Goal: Task Accomplishment & Management: Use online tool/utility

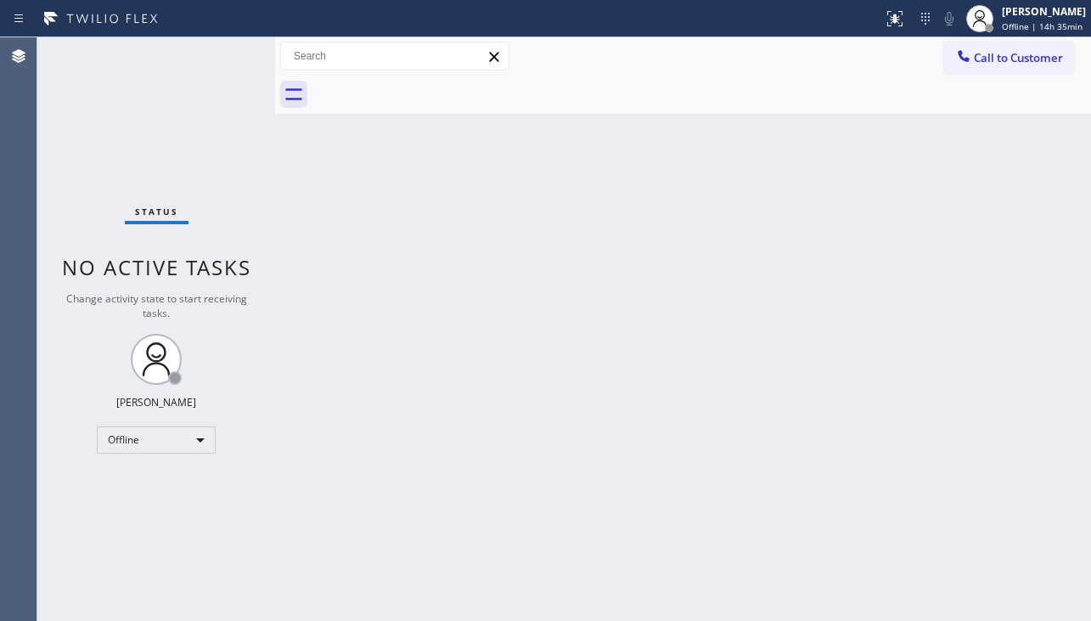
click at [63, 547] on div "Status No active tasks Change activity state to start receiving tasks. [PERSON_…" at bounding box center [156, 328] width 238 height 583
click at [128, 443] on div "Offline" at bounding box center [156, 439] width 119 height 27
click at [140, 500] on li "Unavailable" at bounding box center [155, 506] width 115 height 20
click at [574, 418] on div "Back to Dashboard Change Sender ID Customers Technicians Select a contact Outbo…" at bounding box center [683, 328] width 816 height 583
click at [489, 282] on div "Back to Dashboard Change Sender ID Customers Technicians Select a contact Outbo…" at bounding box center [683, 328] width 816 height 583
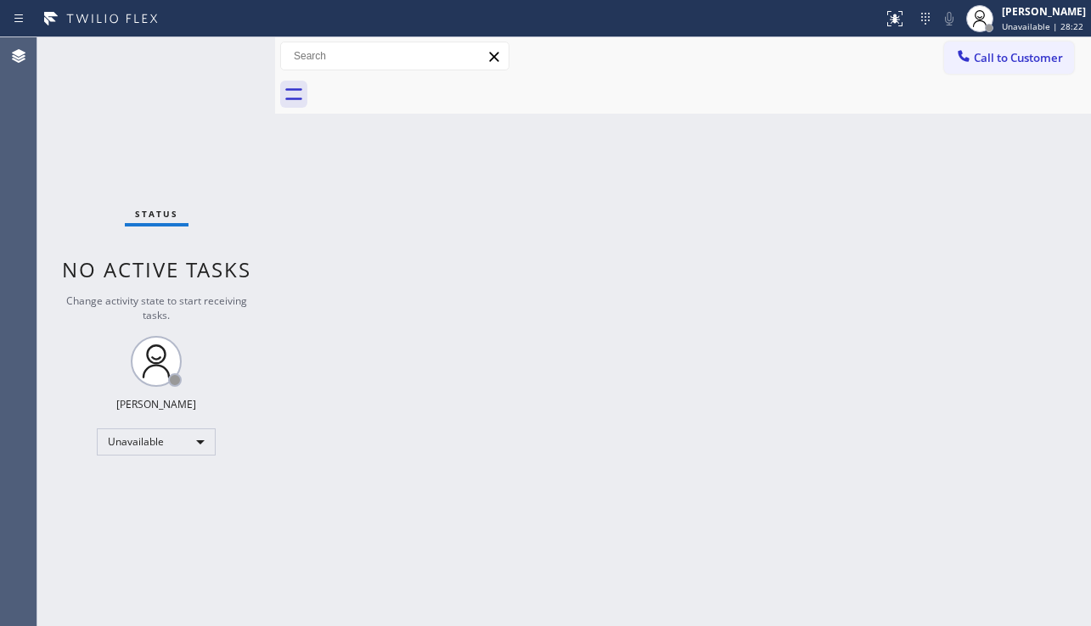
click at [497, 509] on div "Back to Dashboard Change Sender ID Customers Technicians Select a contact Outbo…" at bounding box center [683, 331] width 816 height 589
click at [567, 442] on div "Back to Dashboard Change Sender ID Customers Technicians Select a contact Outbo…" at bounding box center [683, 331] width 816 height 589
drag, startPoint x: 374, startPoint y: 576, endPoint x: 374, endPoint y: 598, distance: 21.2
click at [374, 576] on div "Back to Dashboard Change Sender ID Customers Technicians Select a contact Outbo…" at bounding box center [683, 331] width 816 height 589
drag, startPoint x: 1000, startPoint y: 57, endPoint x: 777, endPoint y: 221, distance: 276.9
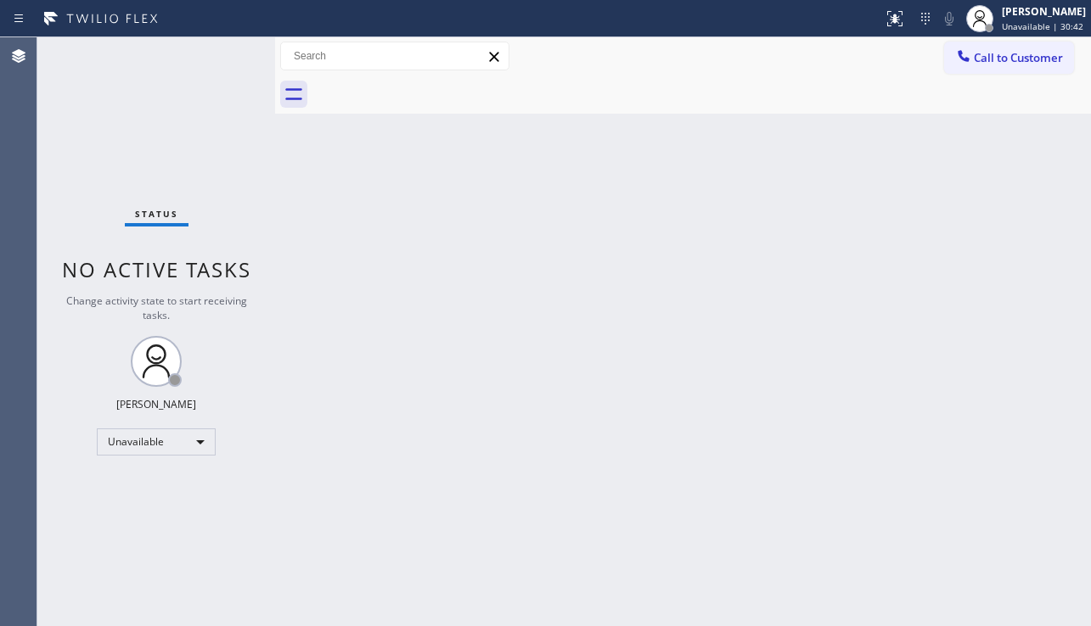
click at [1000, 56] on span "Call to Customer" at bounding box center [1018, 57] width 89 height 15
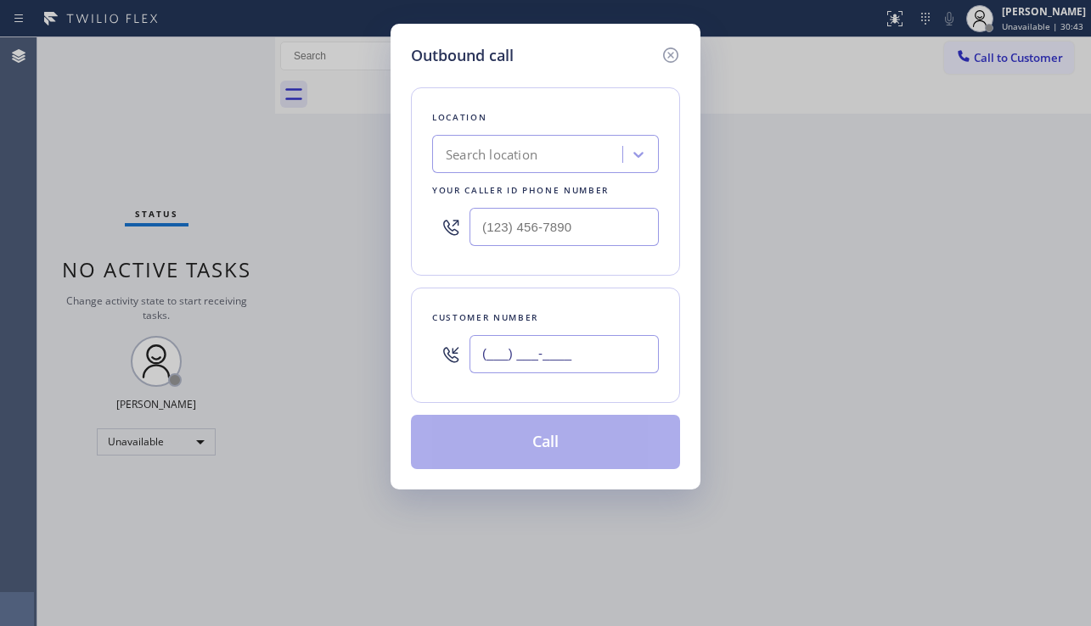
click at [528, 353] on input "(___) ___-____" at bounding box center [563, 354] width 189 height 38
paste input "571) 481-0508"
type input "(571) 481-0508"
click at [493, 159] on div "Search location" at bounding box center [492, 155] width 92 height 20
click at [981, 407] on div "Outbound call Location Search location Your caller id phone number Customer num…" at bounding box center [545, 313] width 1091 height 626
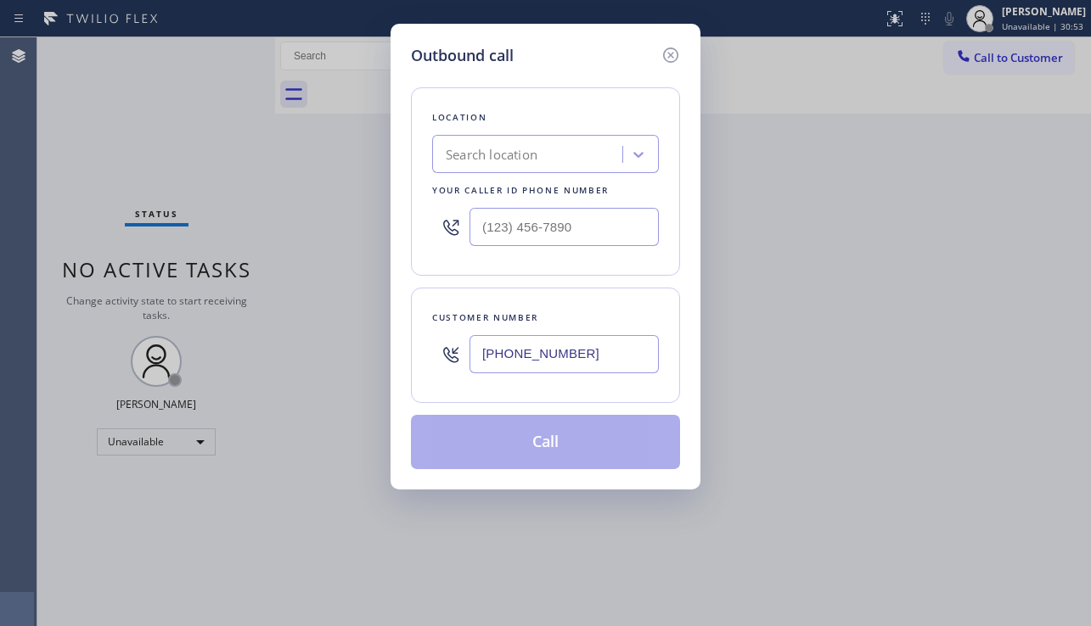
click at [482, 150] on div "Search location" at bounding box center [492, 155] width 92 height 20
paste input "Prime Ge Appliance Repair"
type input "Prime Ge Appliance Repair"
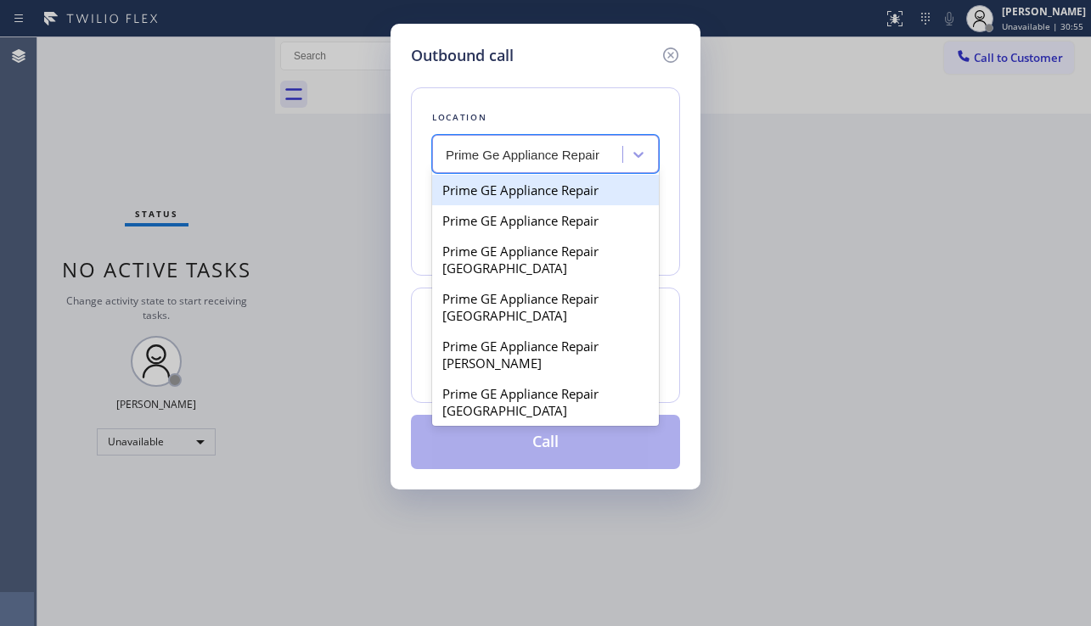
click at [509, 195] on div "Prime GE Appliance Repair" at bounding box center [545, 190] width 227 height 31
type input "(714) 598-2482"
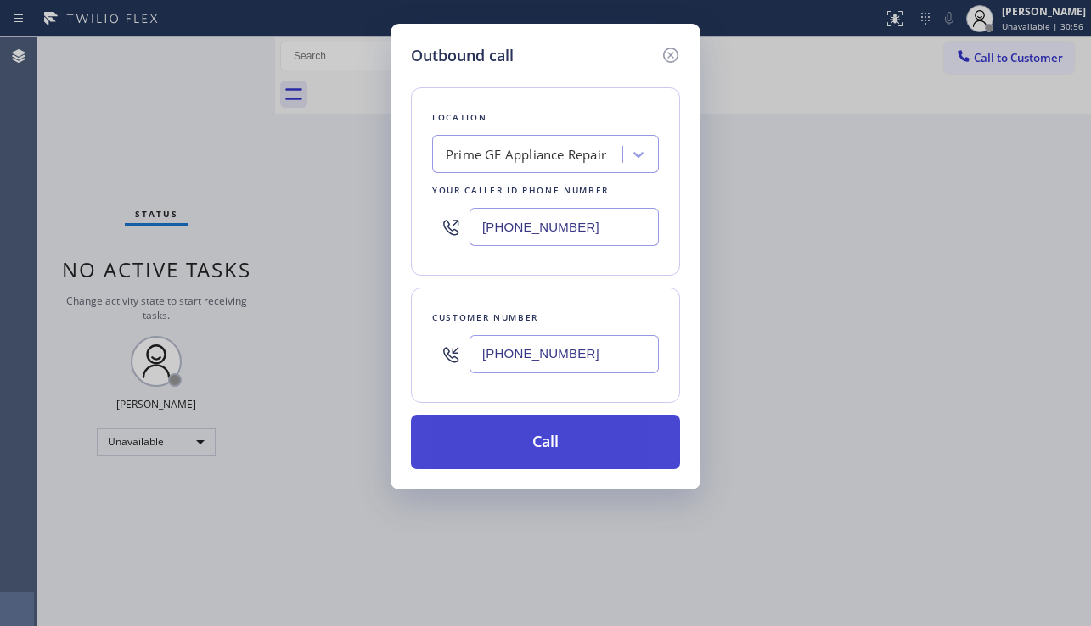
click at [492, 448] on button "Call" at bounding box center [545, 442] width 269 height 54
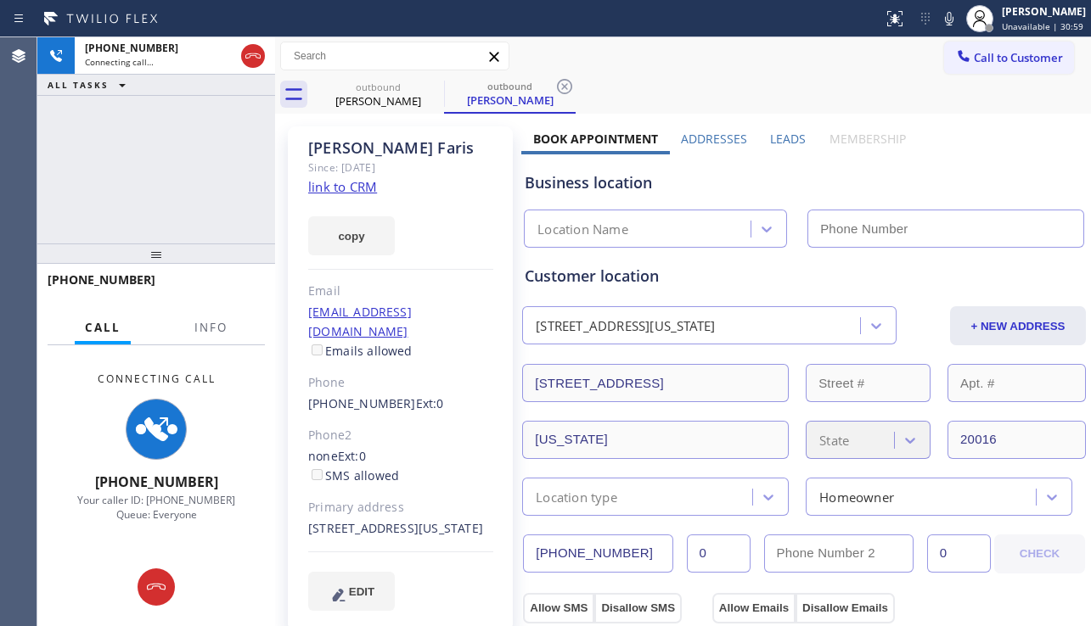
click at [256, 54] on icon at bounding box center [253, 56] width 20 height 20
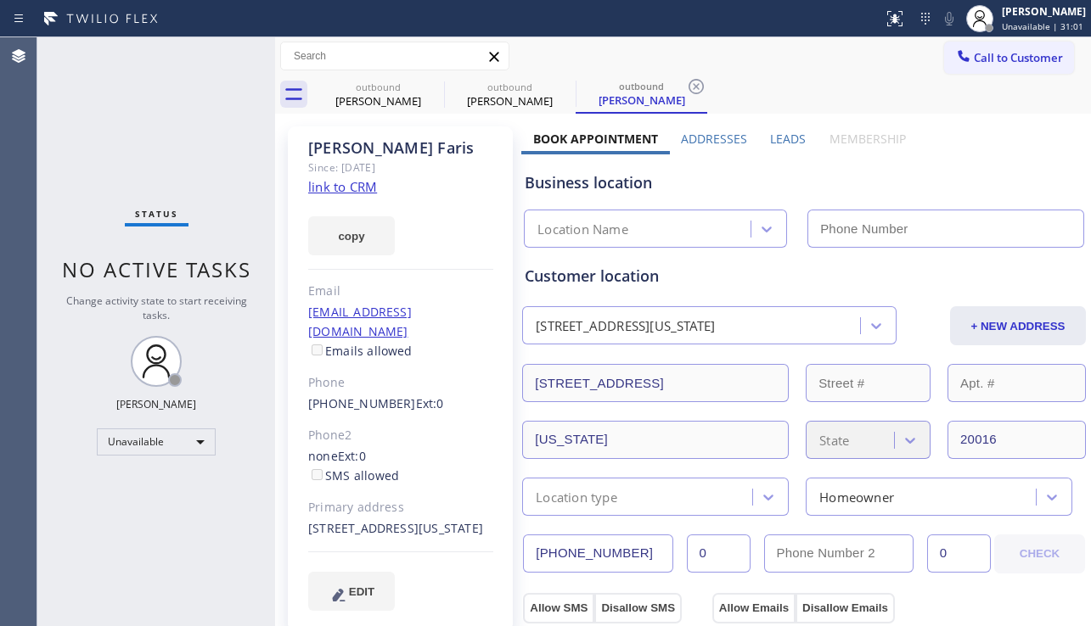
click at [770, 133] on label "Leads" at bounding box center [788, 139] width 36 height 16
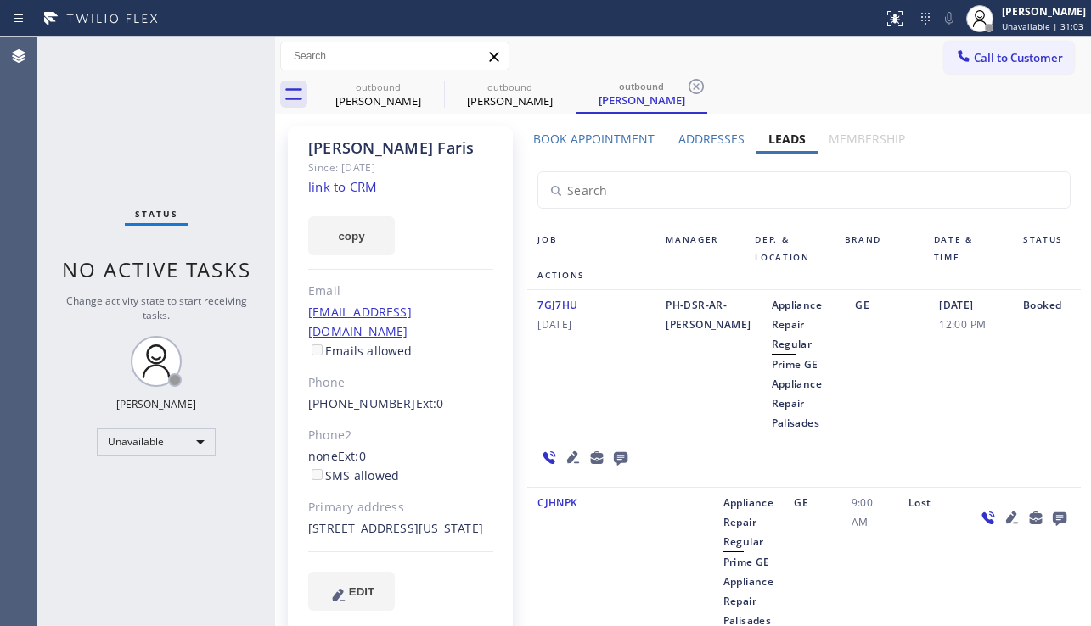
click at [579, 452] on icon at bounding box center [573, 458] width 12 height 12
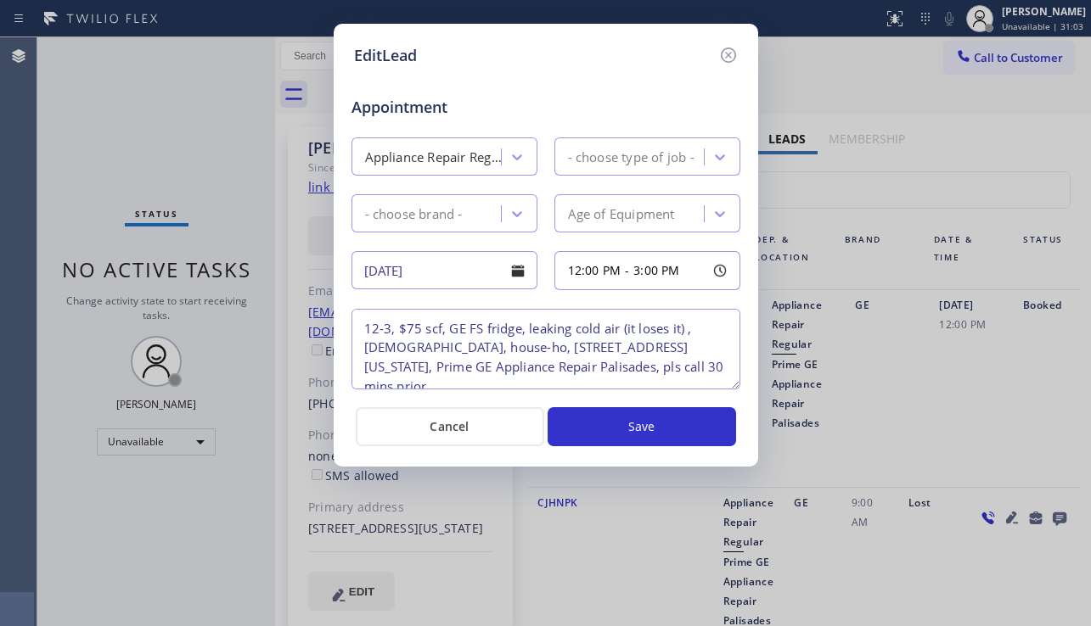
type textarea "12-3, $75 scf, GE FS fridge, leaking cold air (it loses it) ,13yo, house-ho, 38…"
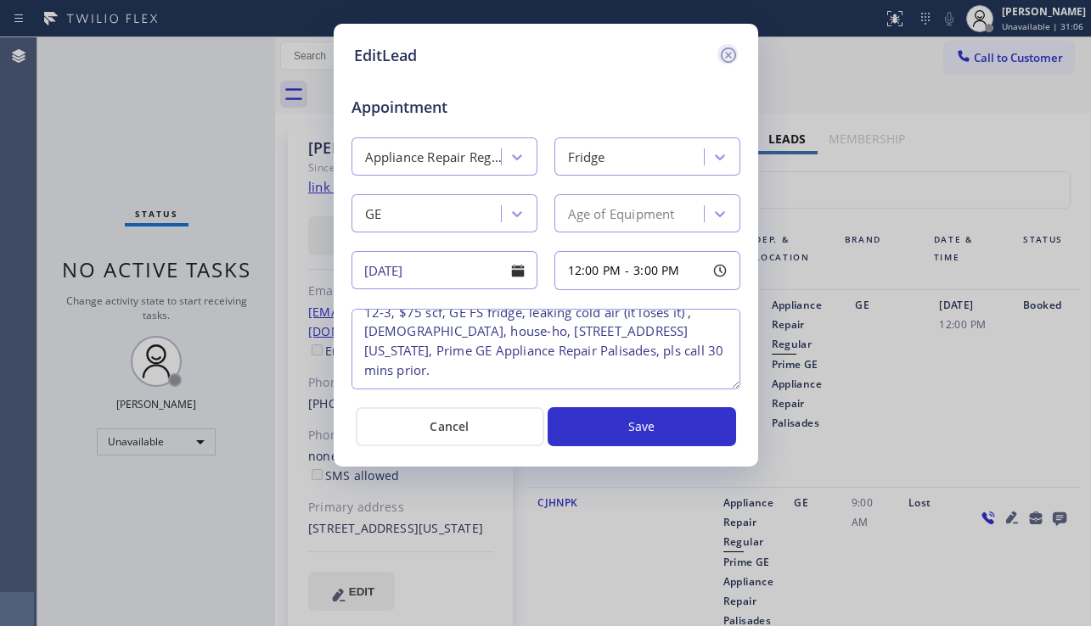
click at [731, 53] on icon at bounding box center [727, 55] width 15 height 15
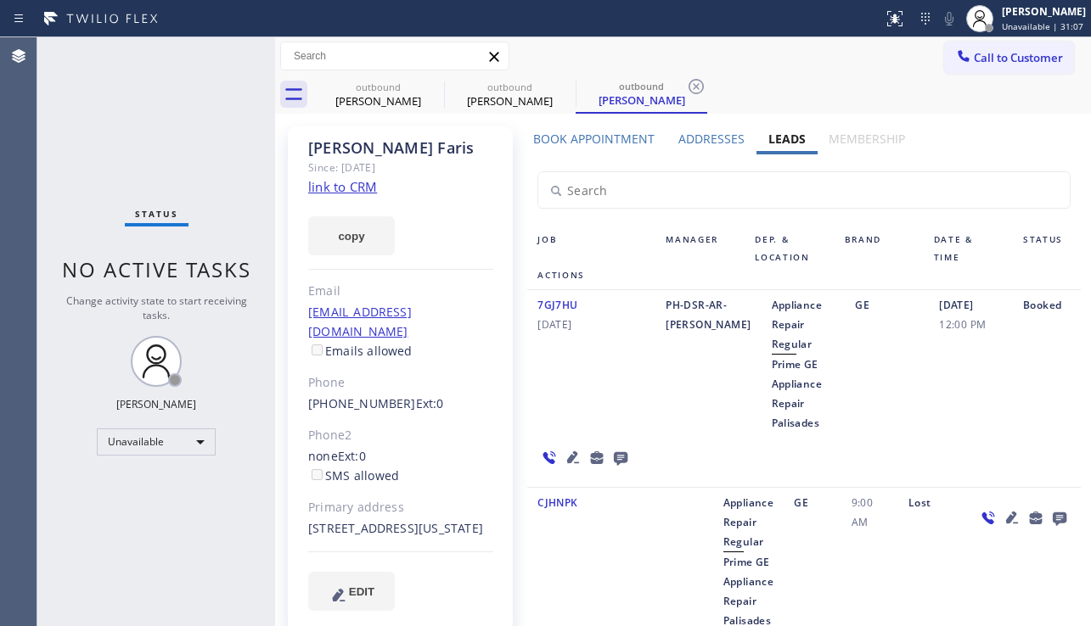
click at [1002, 508] on icon at bounding box center [1012, 518] width 20 height 20
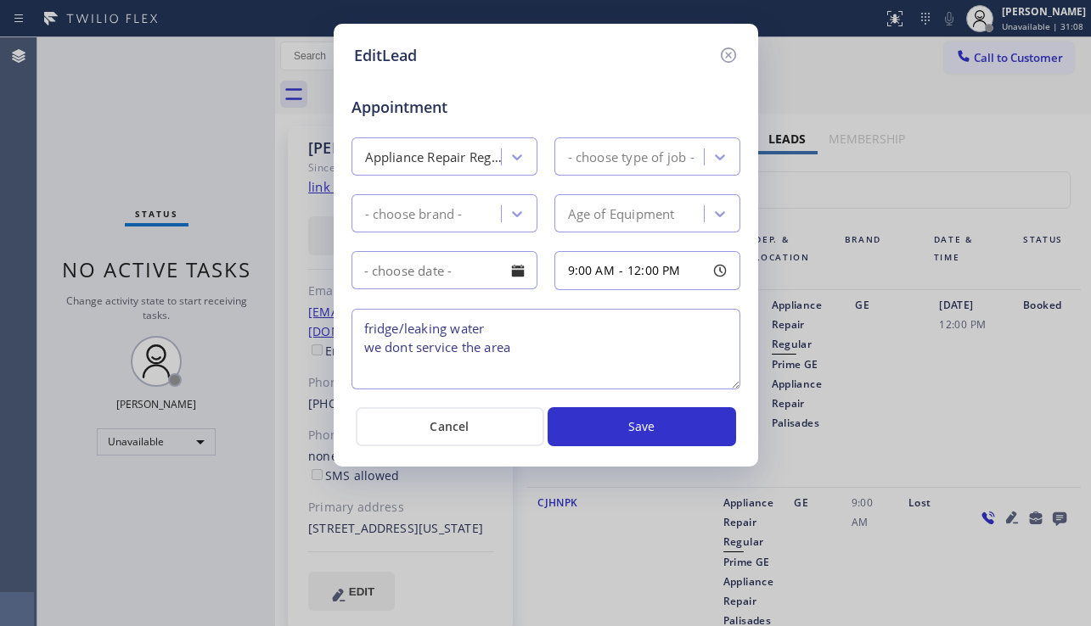
type textarea "fridge/leaking water we dont service the area"
click at [728, 57] on icon at bounding box center [728, 55] width 20 height 20
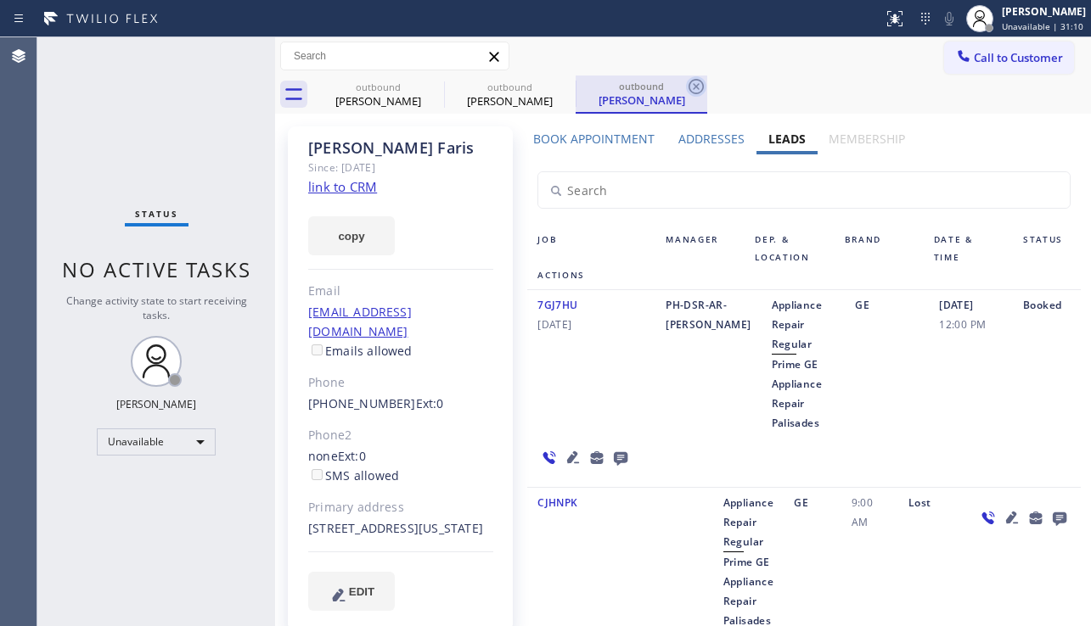
click at [694, 84] on icon at bounding box center [695, 86] width 15 height 15
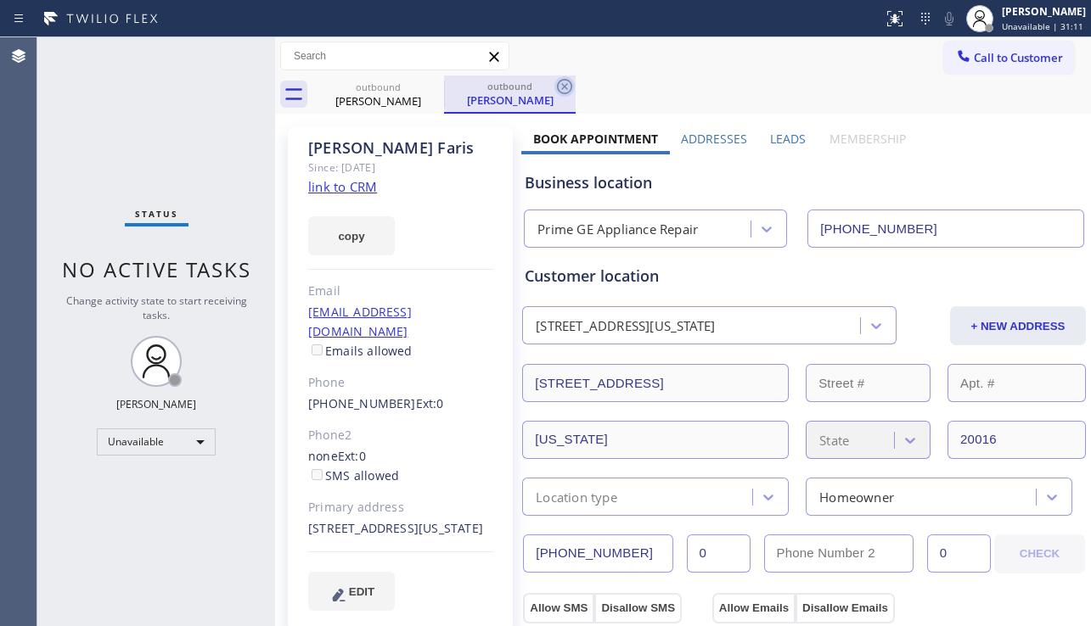
click at [570, 83] on icon at bounding box center [564, 86] width 20 height 20
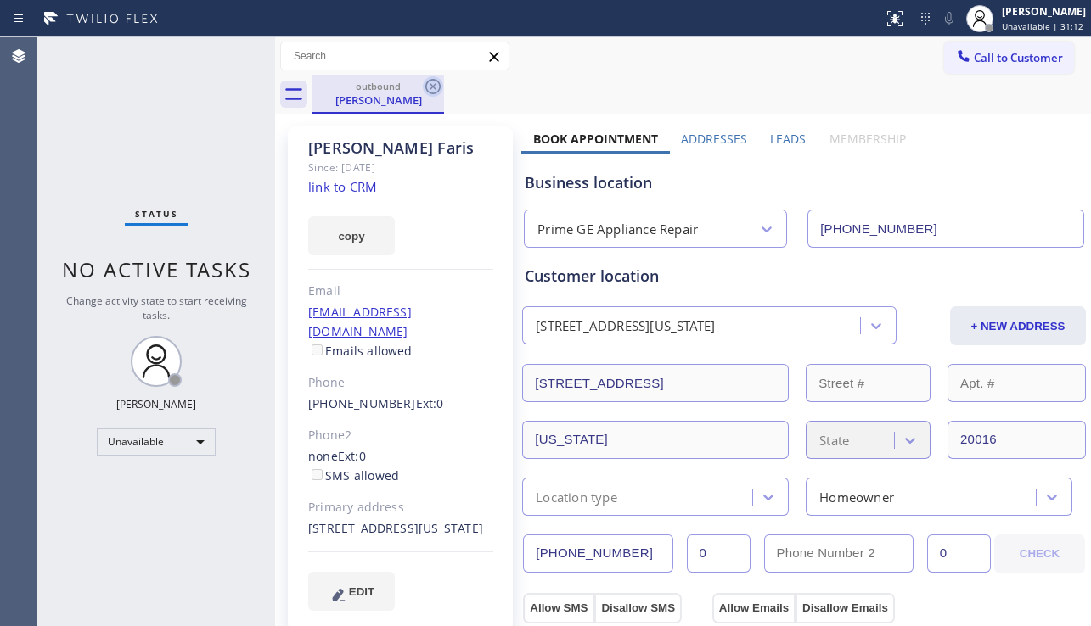
click at [436, 85] on icon at bounding box center [433, 86] width 20 height 20
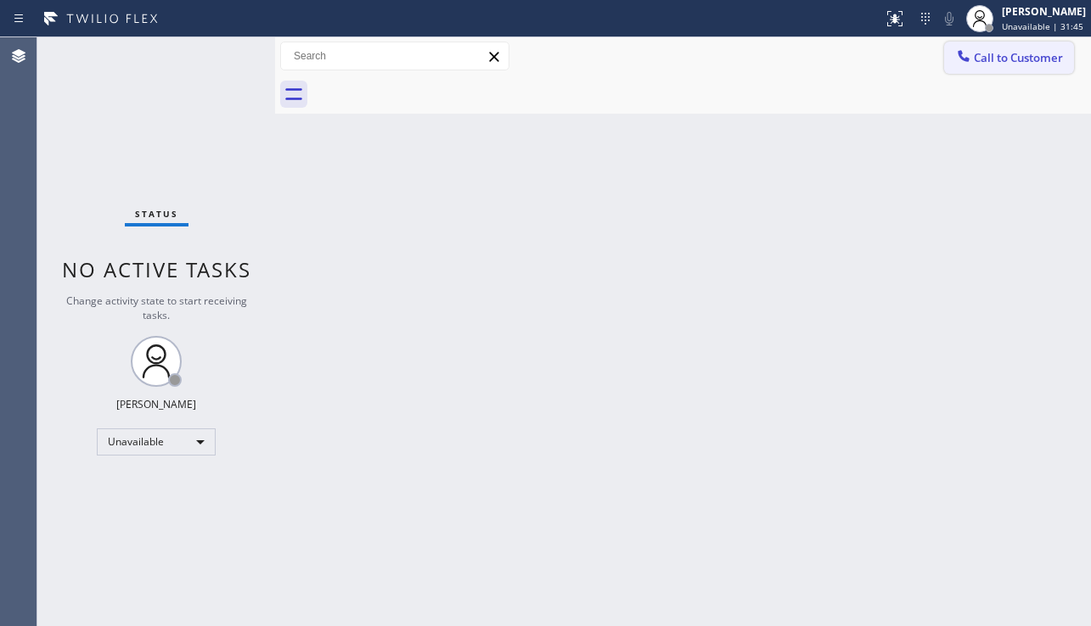
click at [1021, 57] on span "Call to Customer" at bounding box center [1018, 57] width 89 height 15
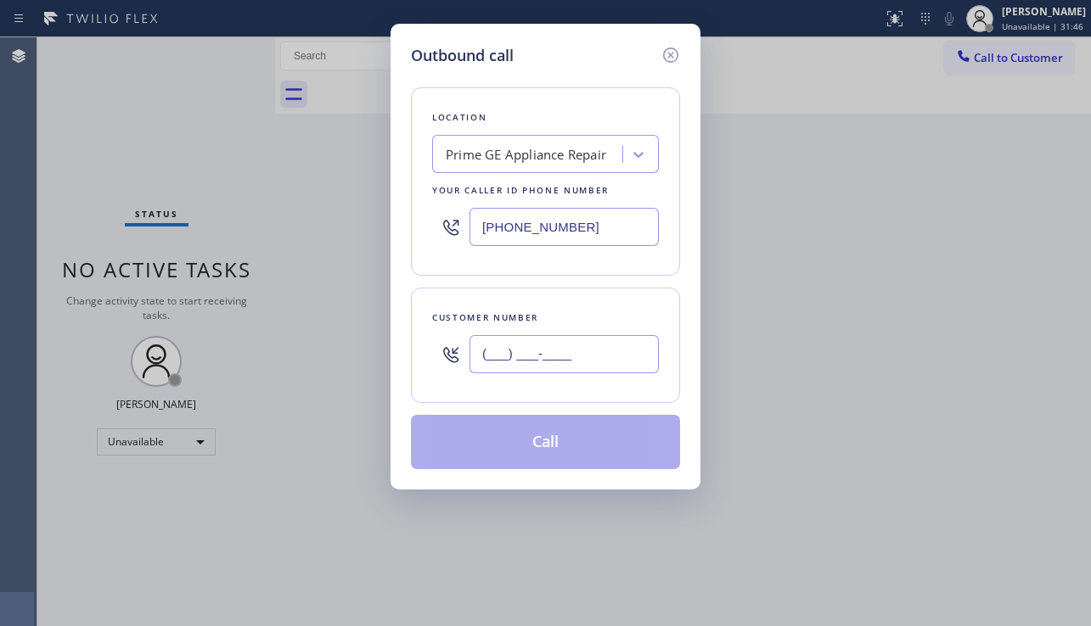
click at [559, 347] on input "(___) ___-____" at bounding box center [563, 354] width 189 height 38
paste input "323) 592-4193"
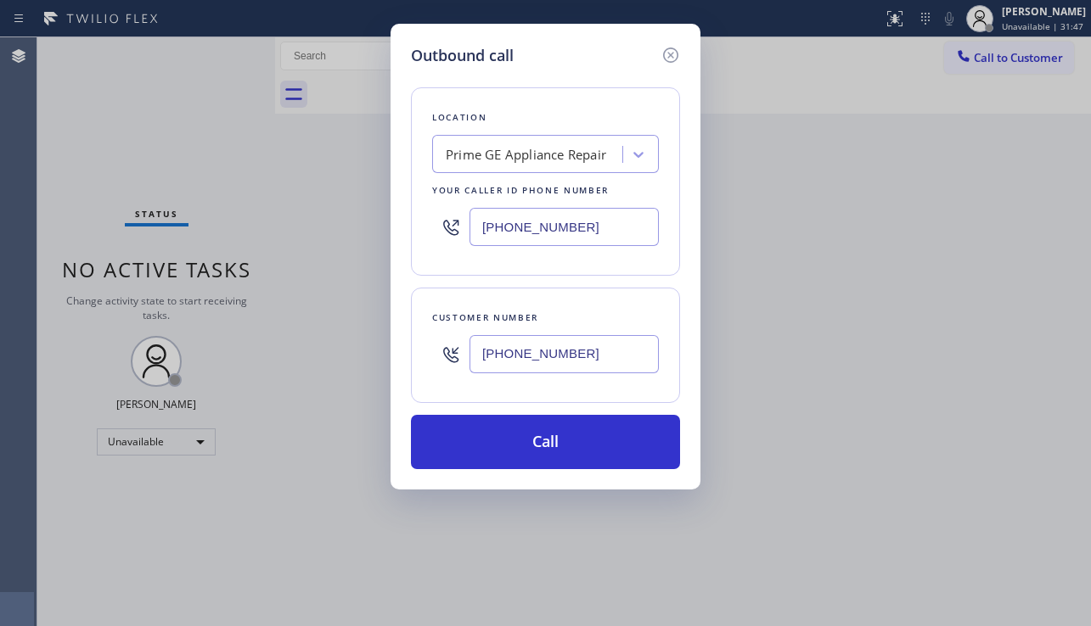
type input "(323) 592-4193"
click at [503, 159] on div "Prime GE Appliance Repair" at bounding box center [526, 155] width 160 height 20
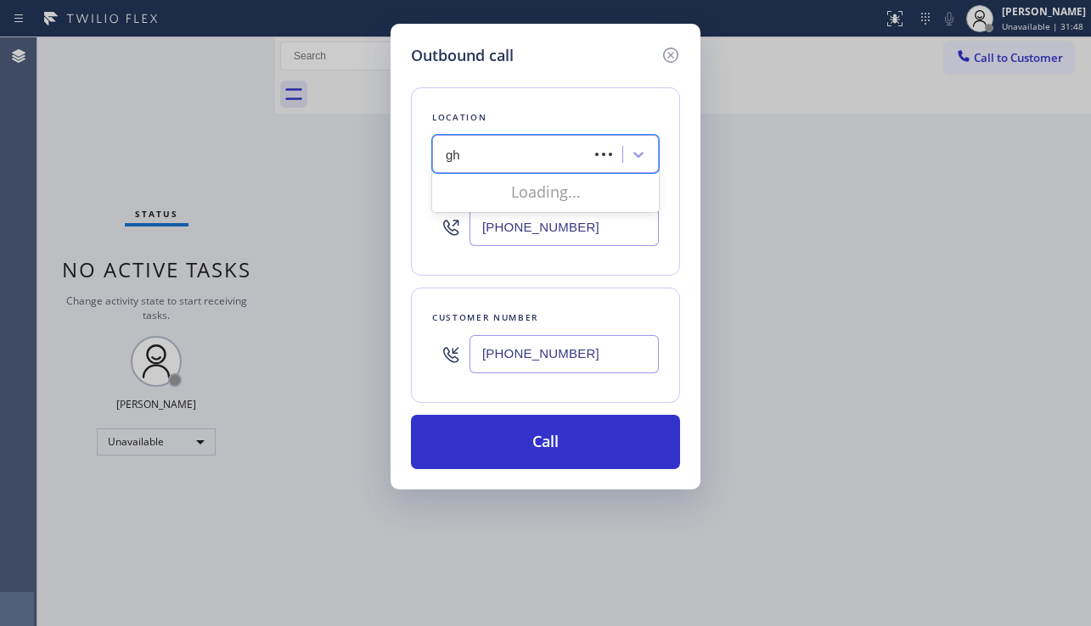
type input "g"
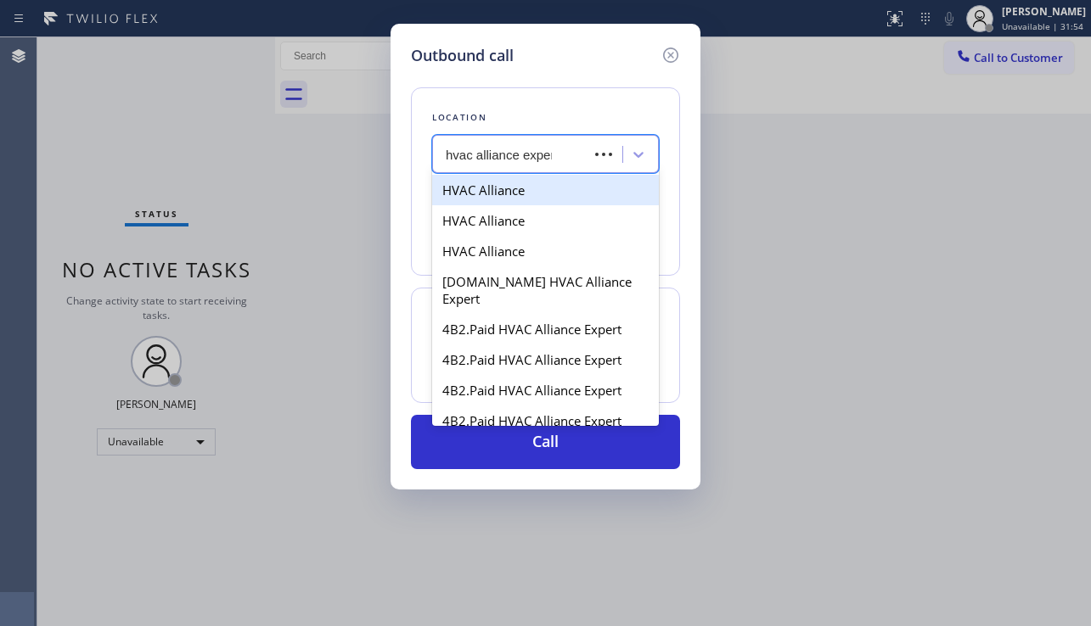
type input "hvac alliance expert"
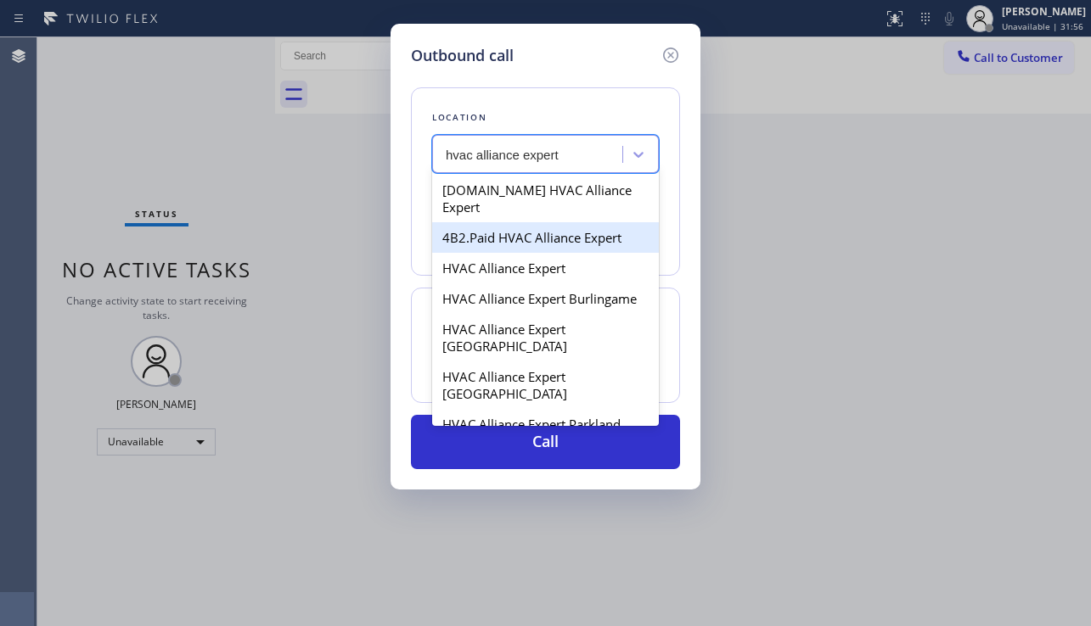
click at [504, 228] on div "4B2.Paid HVAC Alliance Expert" at bounding box center [545, 237] width 227 height 31
type input "(855) 999-4417"
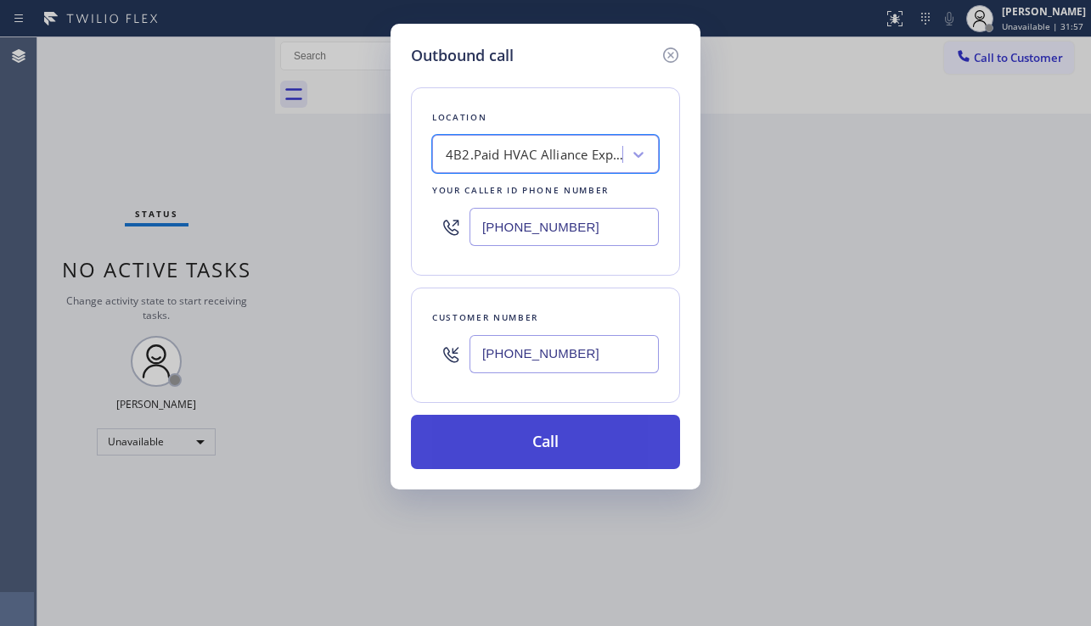
click at [553, 452] on button "Call" at bounding box center [545, 442] width 269 height 54
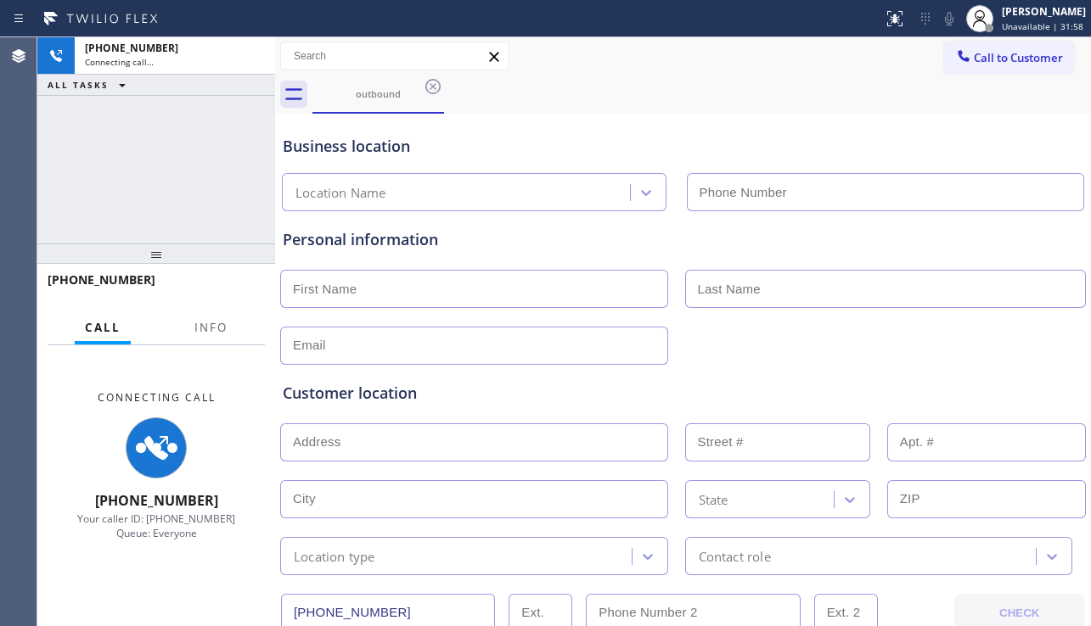
type input "(855) 999-4417"
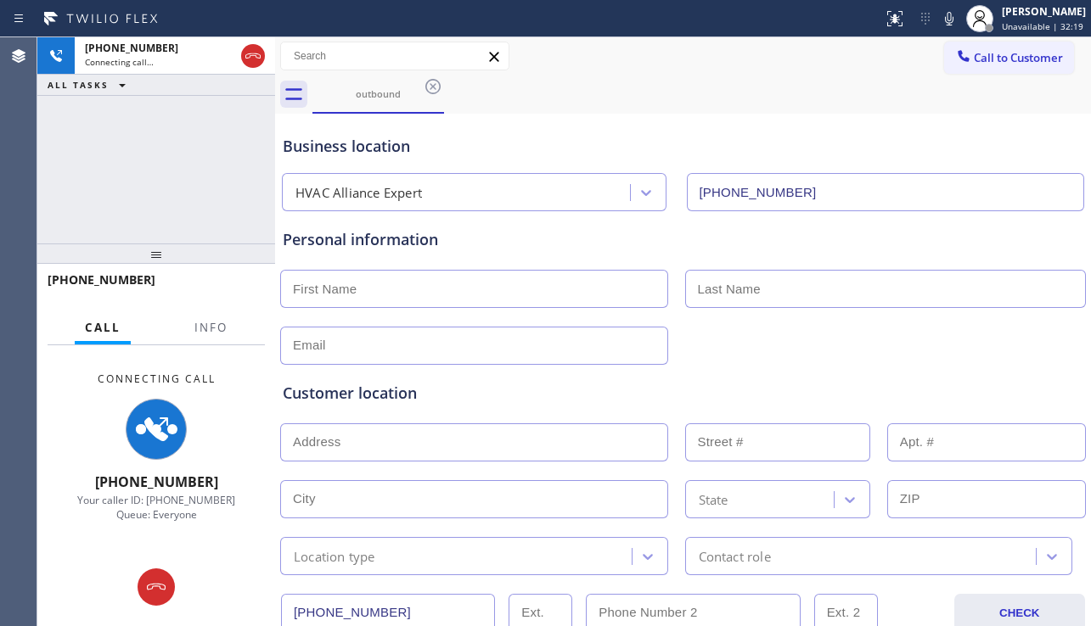
drag, startPoint x: 962, startPoint y: 364, endPoint x: 942, endPoint y: 368, distance: 20.0
click at [962, 365] on div "Customer location >> ADD NEW ADDRESS << + NEW ADDRESS State Location type Conta…" at bounding box center [682, 470] width 807 height 211
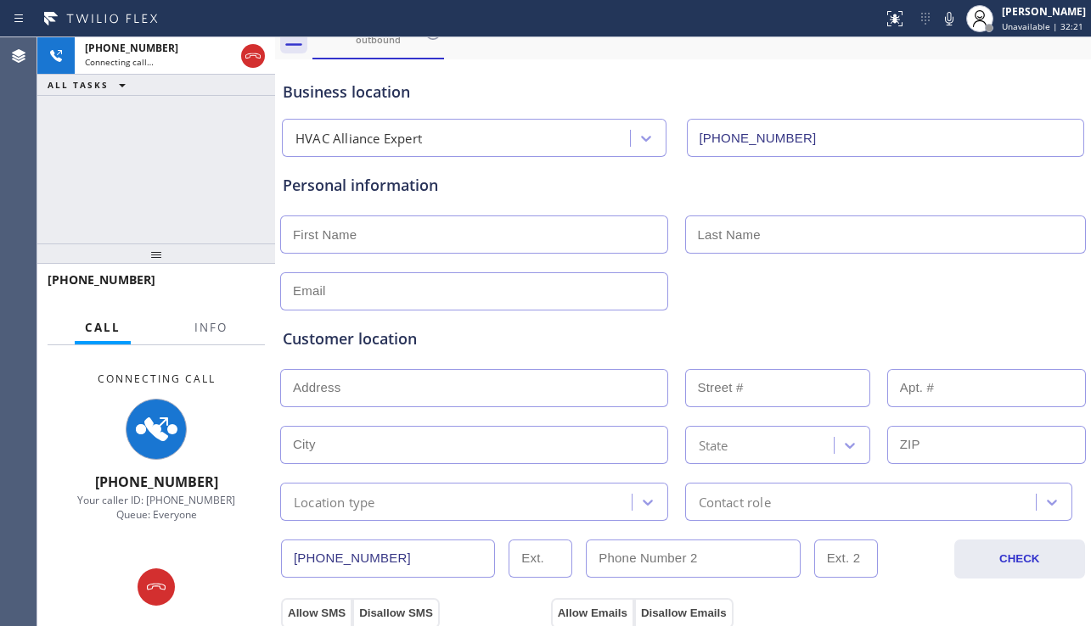
scroll to position [86, 0]
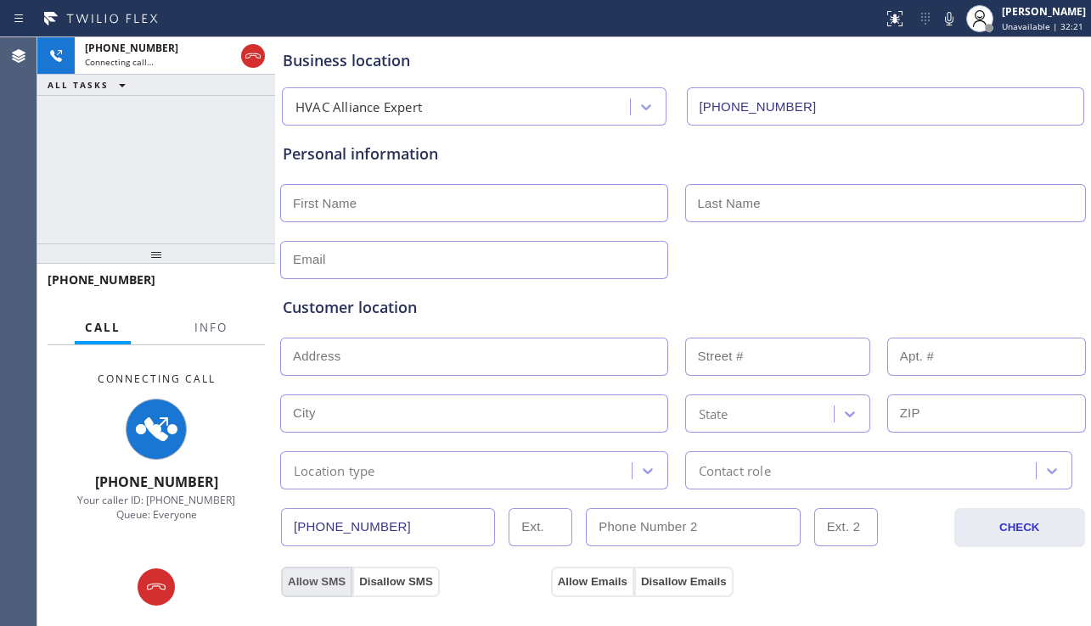
drag, startPoint x: 392, startPoint y: 609, endPoint x: 281, endPoint y: 572, distance: 117.0
click at [281, 572] on div "Business location HVAC Alliance Expert (855) 999-4417 Personal information Cust…" at bounding box center [682, 612] width 807 height 1160
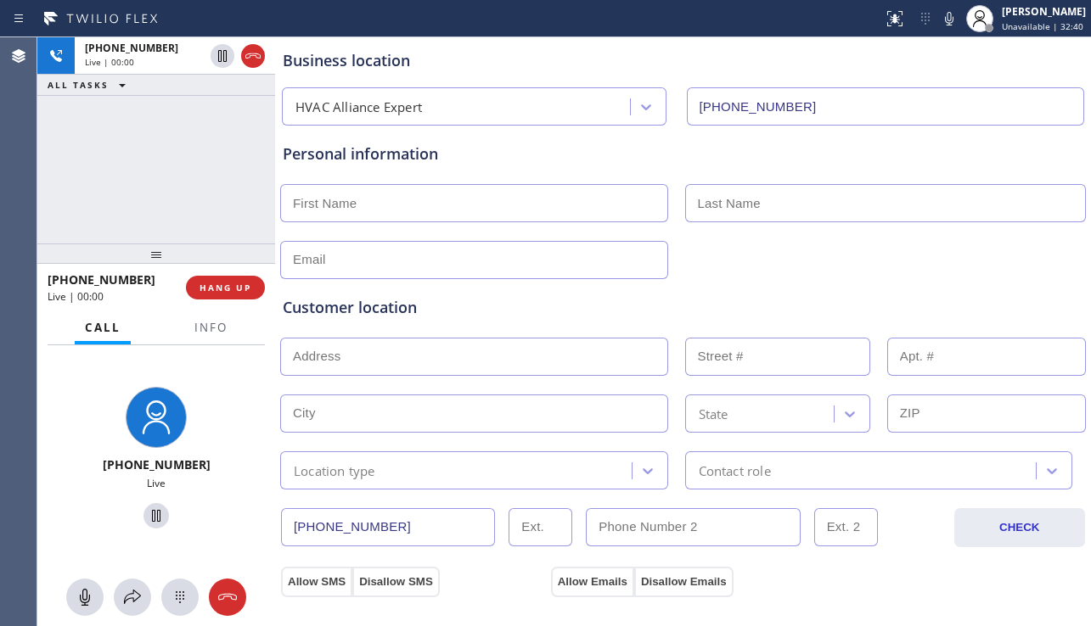
click at [452, 309] on div "Customer location" at bounding box center [683, 307] width 801 height 23
click at [215, 289] on span "HANG UP" at bounding box center [225, 288] width 52 height 12
click at [214, 289] on span "HANG UP" at bounding box center [225, 288] width 52 height 12
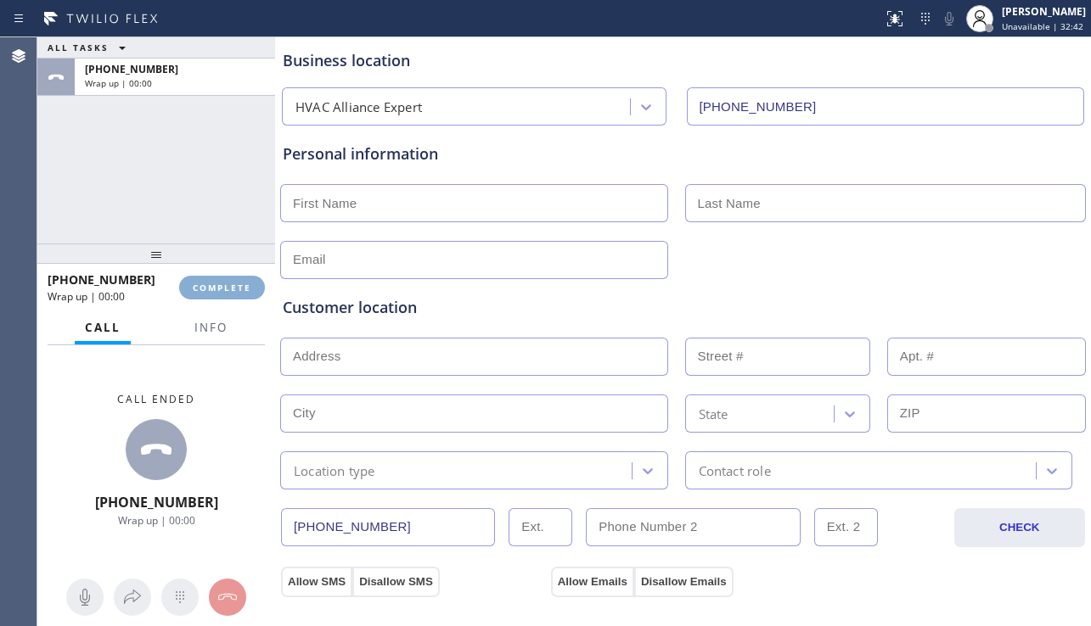
click at [213, 289] on span "COMPLETE" at bounding box center [222, 288] width 59 height 12
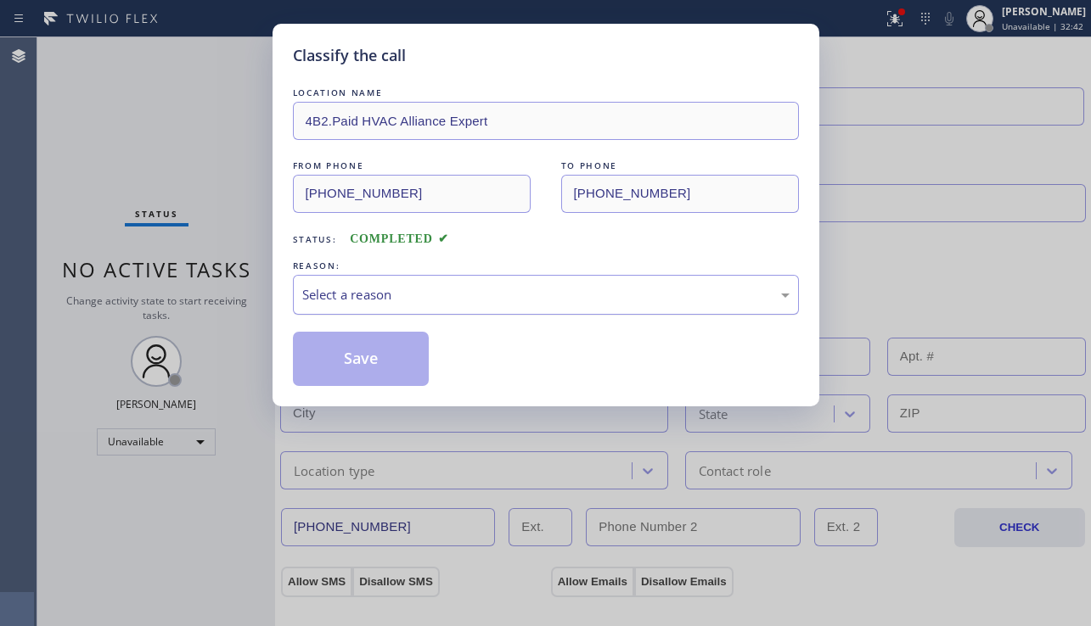
click at [444, 299] on div "Select a reason" at bounding box center [545, 295] width 487 height 20
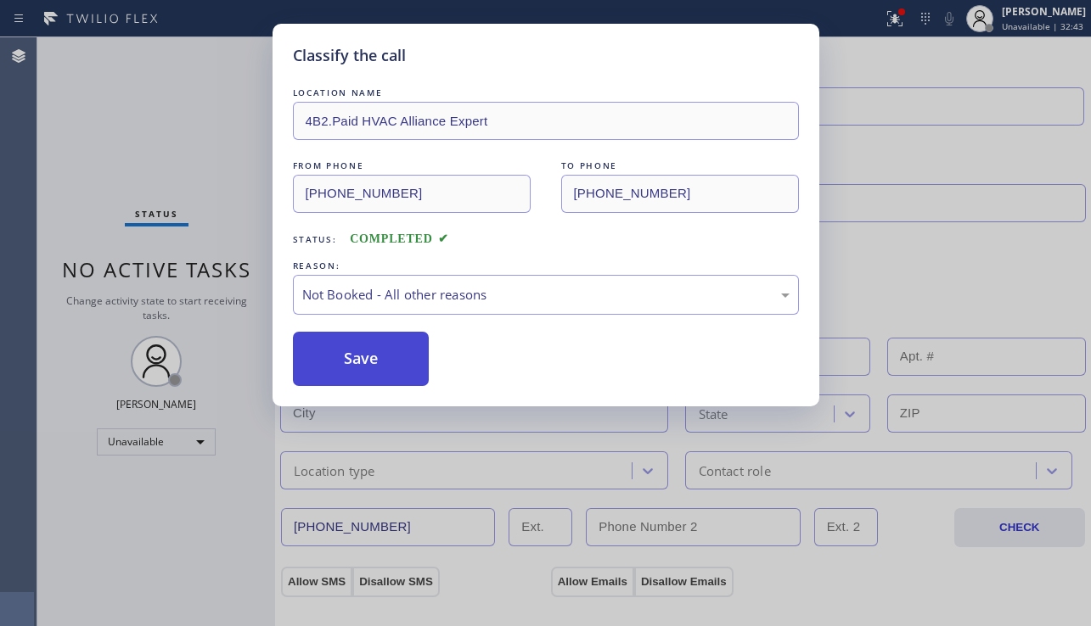
click at [375, 365] on button "Save" at bounding box center [361, 359] width 137 height 54
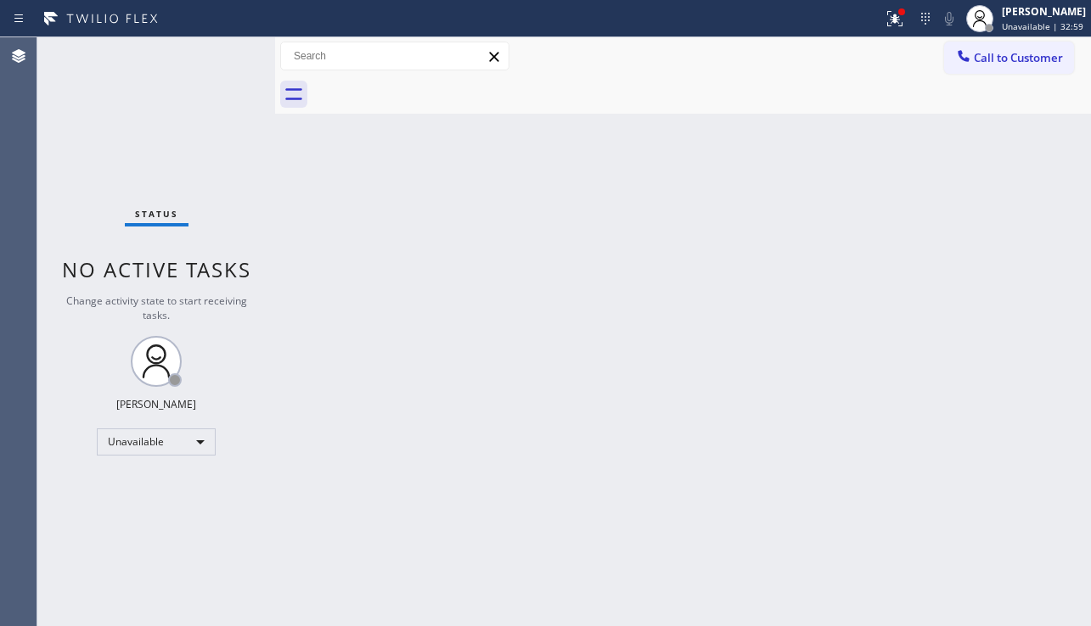
click at [1079, 236] on div "Back to Dashboard Change Sender ID Customers Technicians Select a contact Outbo…" at bounding box center [683, 331] width 816 height 589
click at [979, 67] on button "Call to Customer" at bounding box center [1009, 58] width 130 height 32
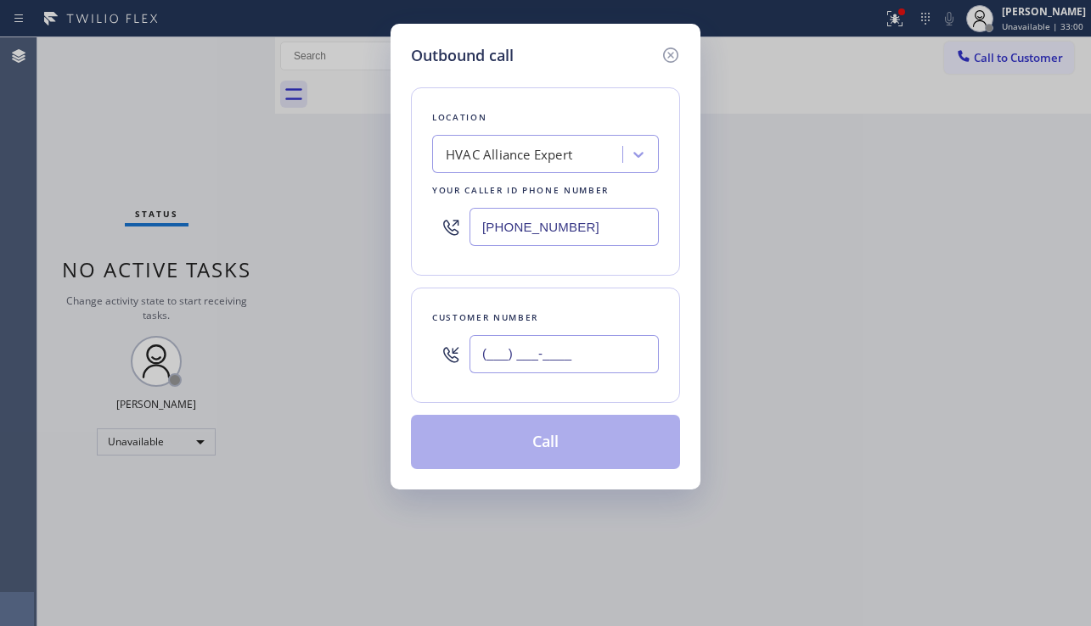
click at [548, 338] on input "(___) ___-____" at bounding box center [563, 354] width 189 height 38
paste input "310) 428-7811"
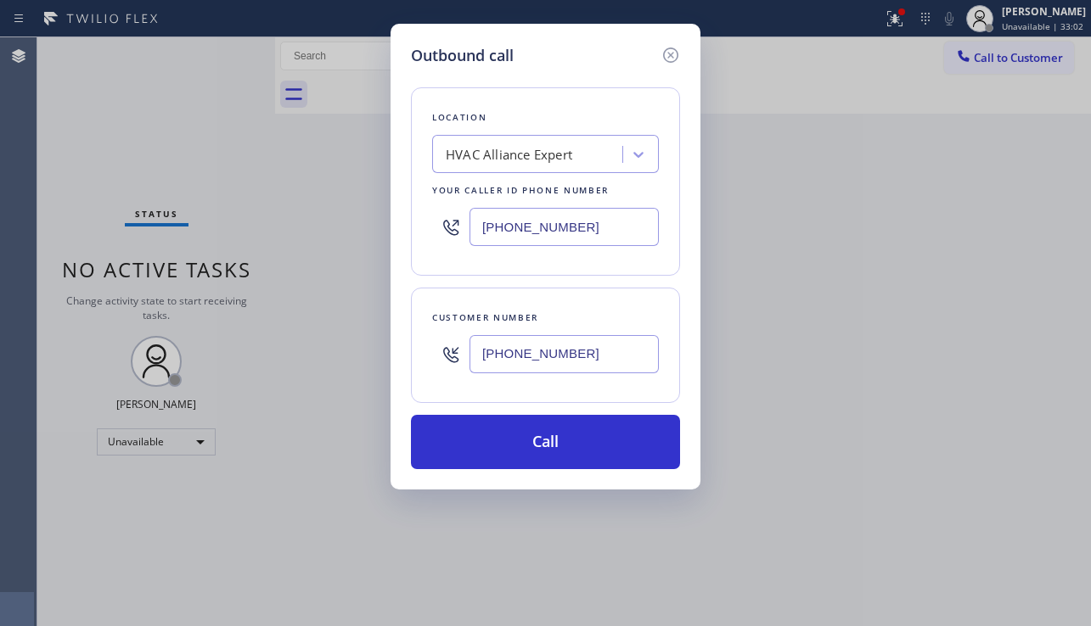
type input "(310) 428-7811"
click at [525, 163] on div "HVAC Alliance Expert" at bounding box center [509, 155] width 126 height 20
type input "5 star appliance repair"
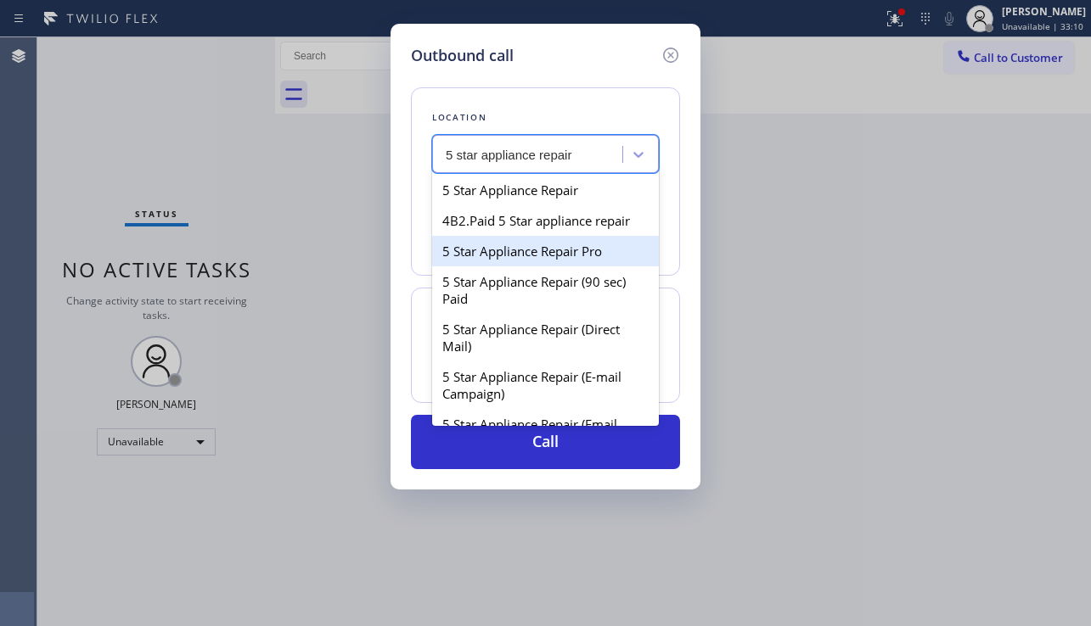
click at [508, 245] on div "5 Star Appliance Repair Pro" at bounding box center [545, 251] width 227 height 31
type input "(888) 477-1309"
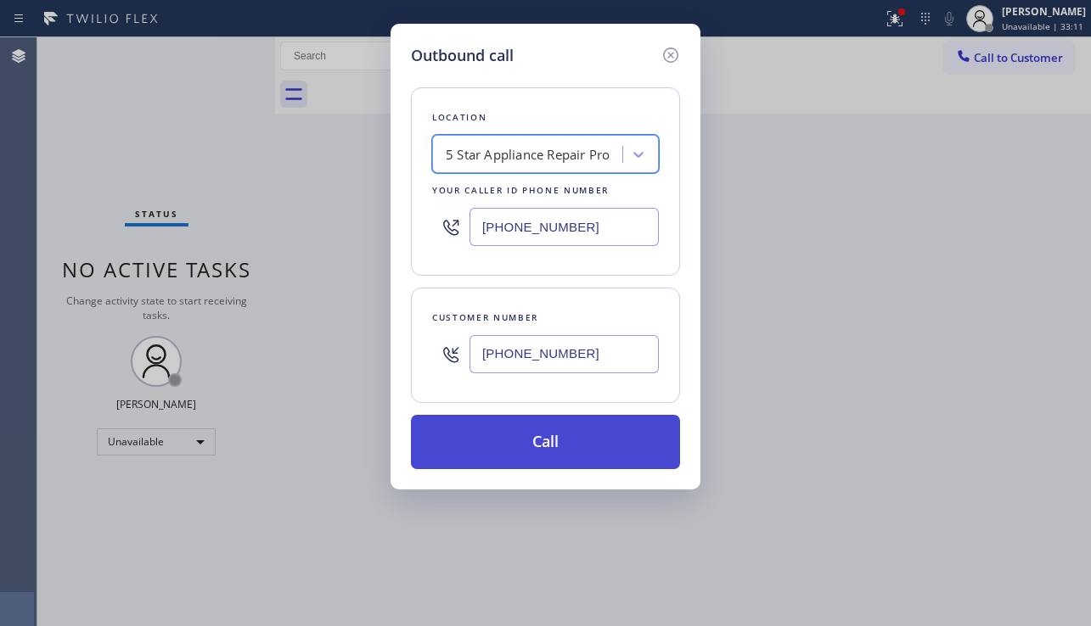
click at [522, 448] on button "Call" at bounding box center [545, 442] width 269 height 54
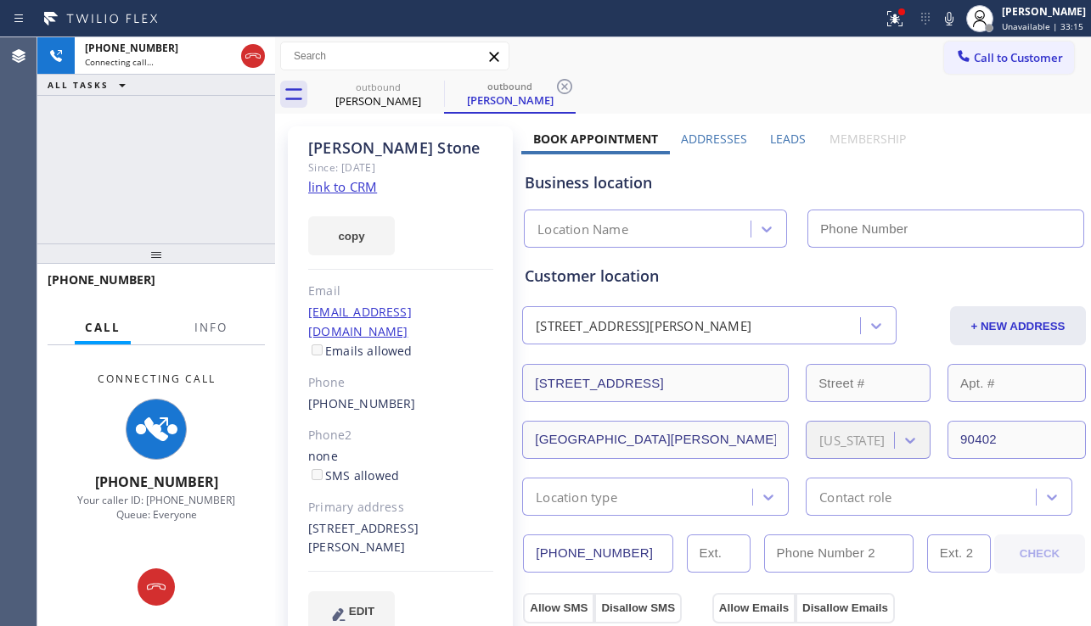
type input "(888) 477-1309"
click at [780, 146] on label "Leads" at bounding box center [788, 139] width 36 height 16
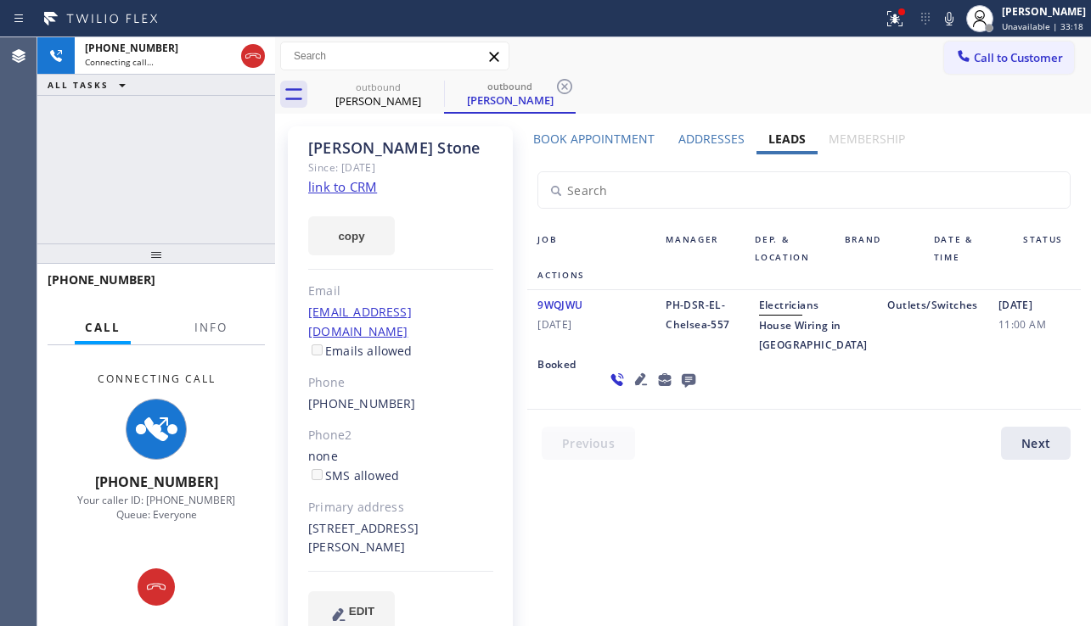
click at [682, 388] on icon at bounding box center [689, 381] width 14 height 14
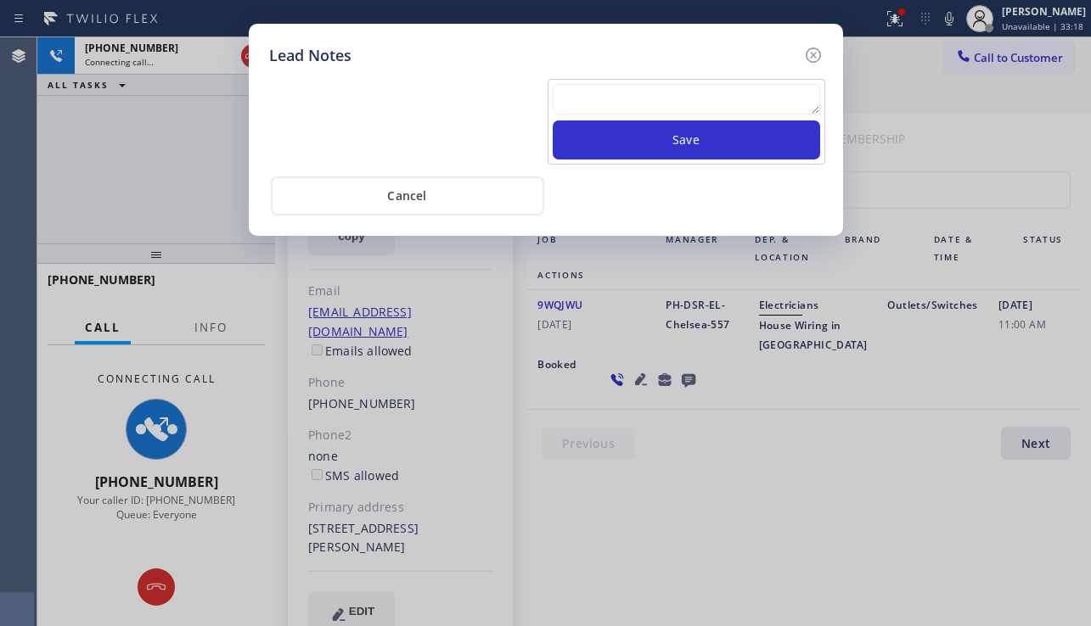
click at [648, 93] on textarea at bounding box center [686, 99] width 267 height 31
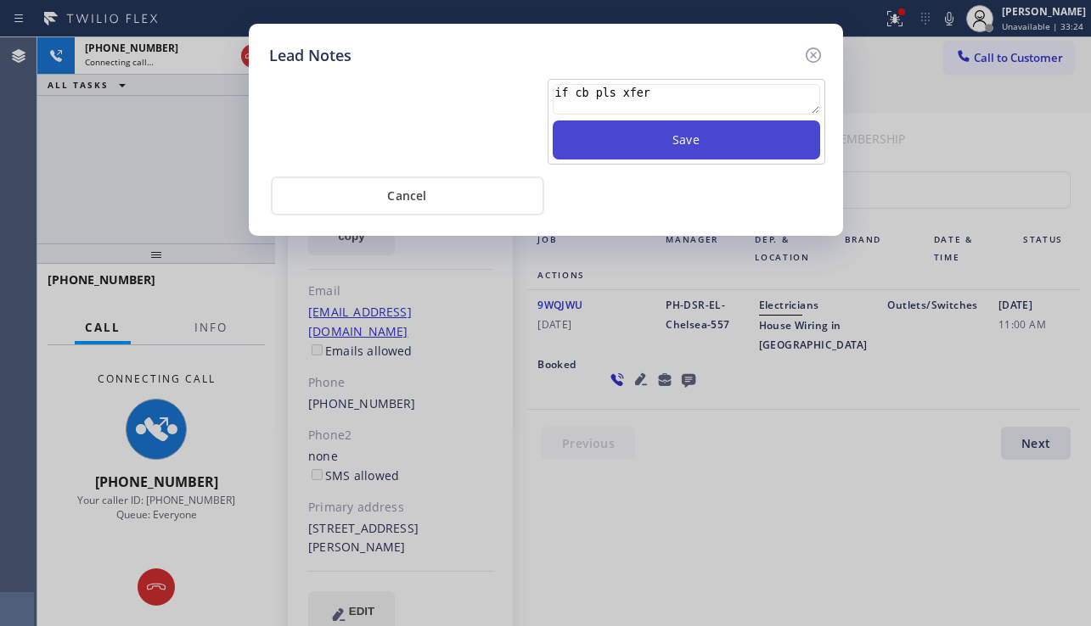
type textarea "if cb pls xfer"
click at [638, 144] on button "Save" at bounding box center [686, 140] width 267 height 39
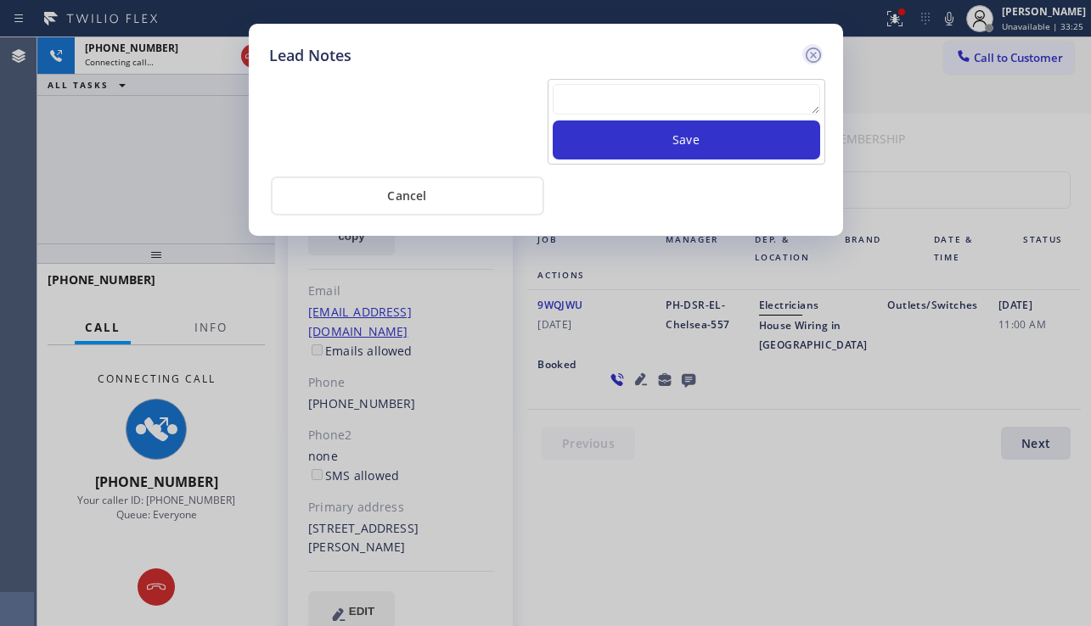
click at [812, 52] on icon at bounding box center [813, 55] width 20 height 20
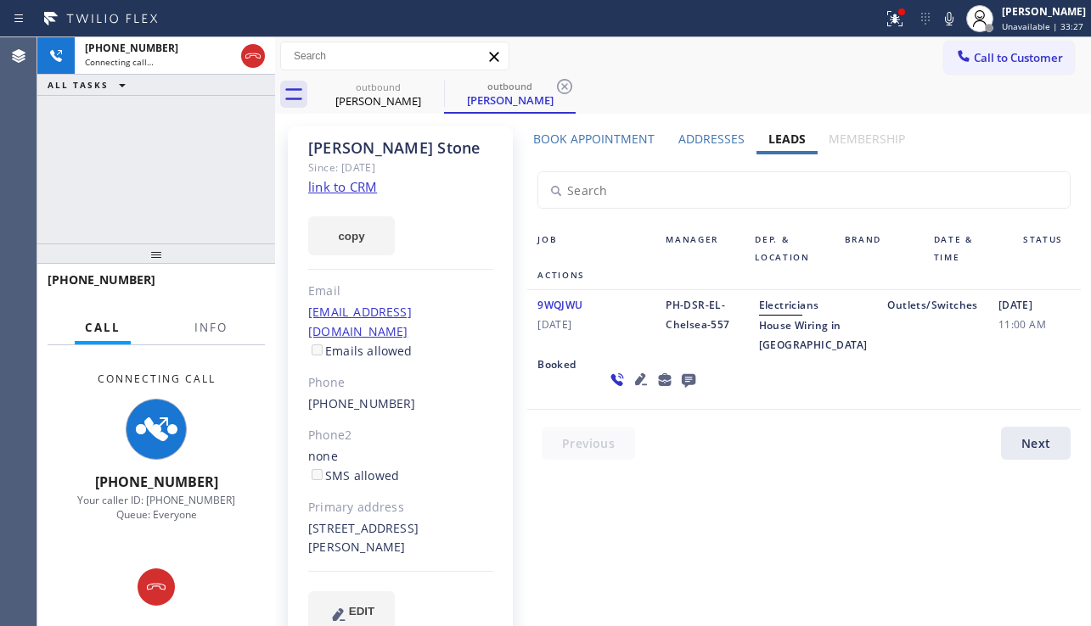
click at [631, 390] on icon at bounding box center [641, 379] width 20 height 20
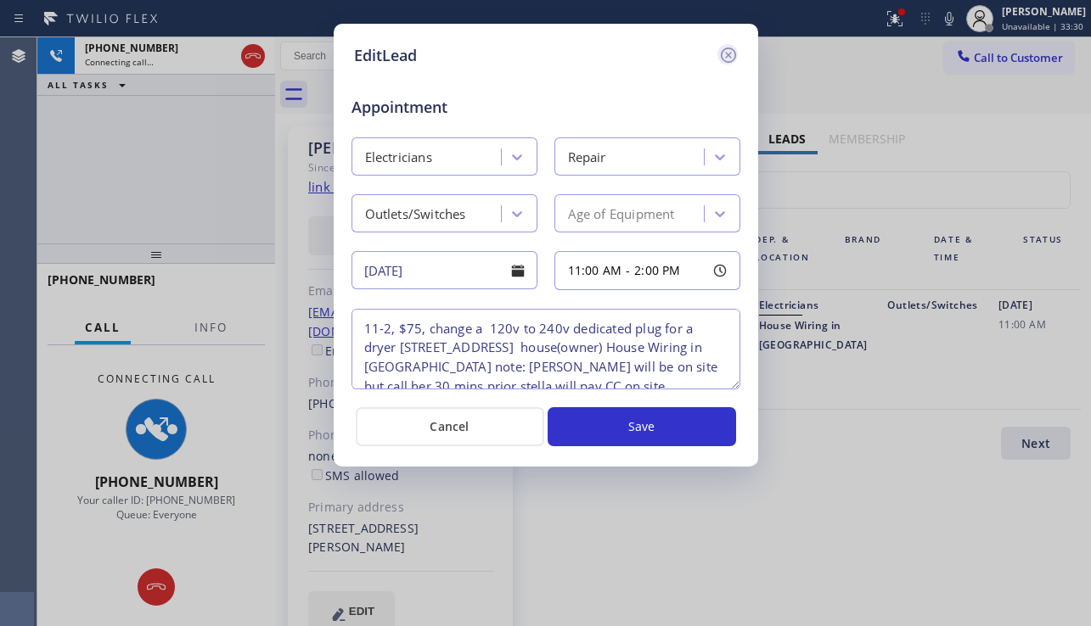
click at [726, 60] on icon at bounding box center [728, 55] width 20 height 20
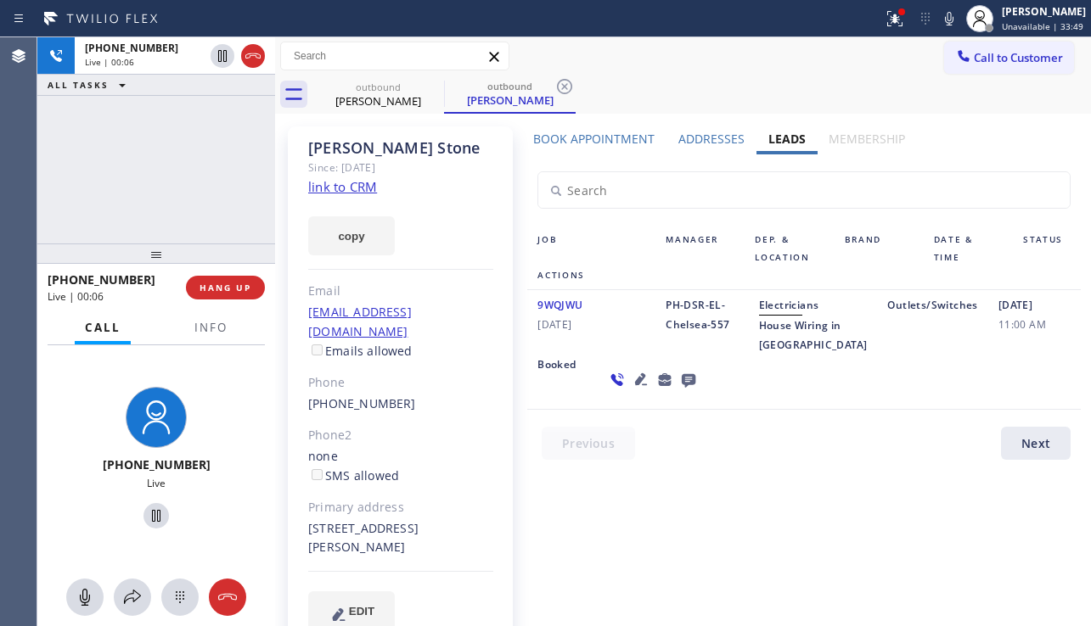
drag, startPoint x: 1039, startPoint y: 393, endPoint x: 941, endPoint y: 415, distance: 100.9
click at [1039, 393] on div "9WQJWU 08/01/2022 PH-DSR-EL-Chelsea-557 Electricians House Wiring in Brentwood …" at bounding box center [803, 350] width 553 height 120
click at [230, 287] on span "HANG UP" at bounding box center [225, 288] width 52 height 12
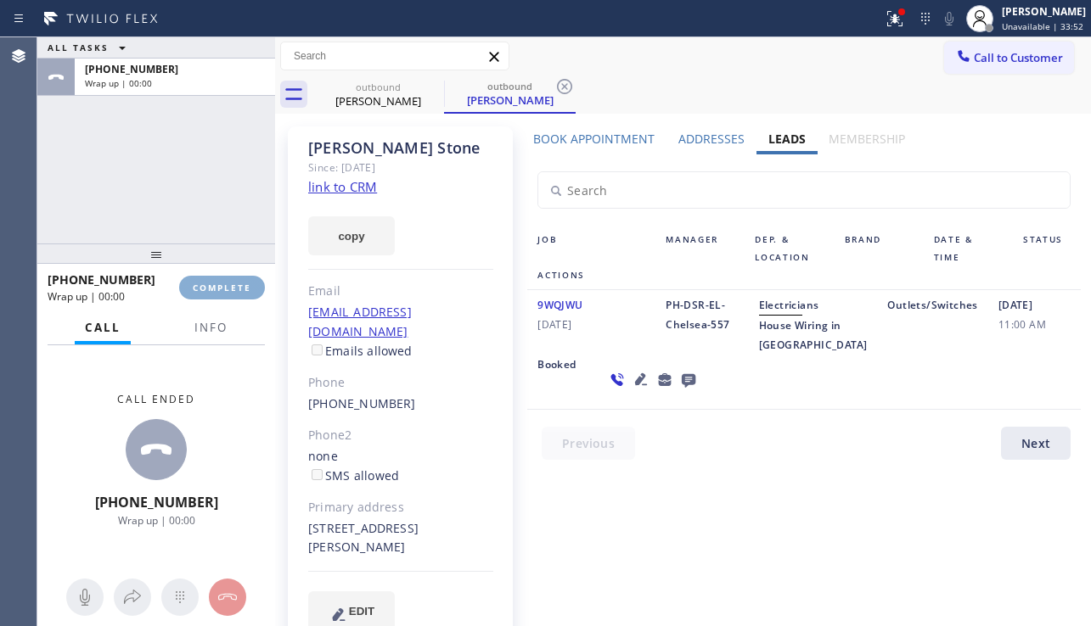
click at [230, 287] on span "COMPLETE" at bounding box center [222, 288] width 59 height 12
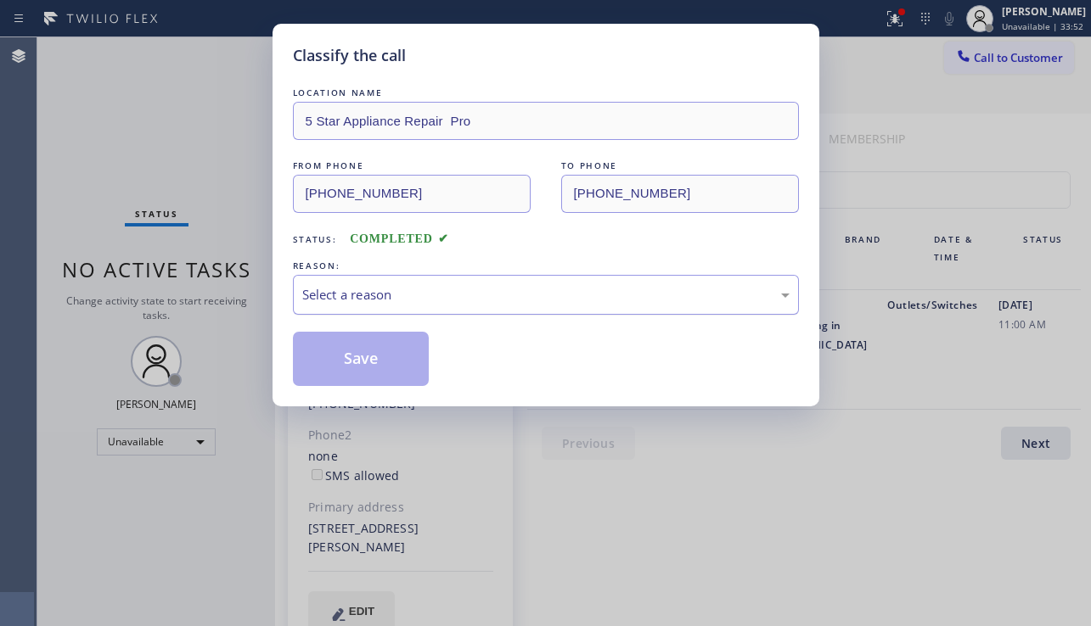
click at [409, 293] on div "Select a reason" at bounding box center [545, 295] width 487 height 20
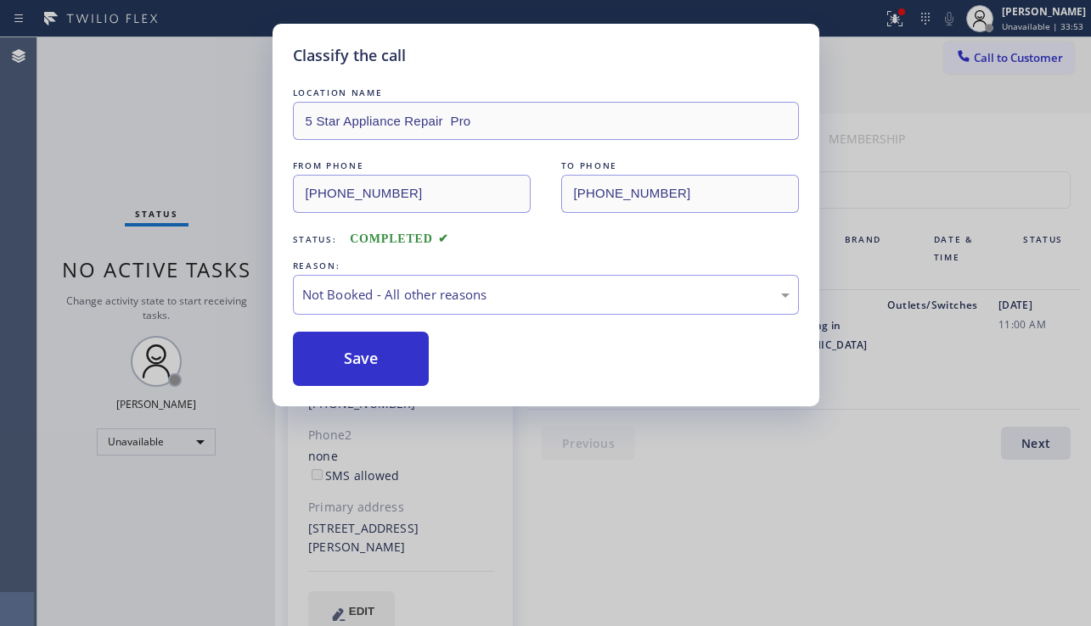
click at [357, 368] on button "Save" at bounding box center [361, 359] width 137 height 54
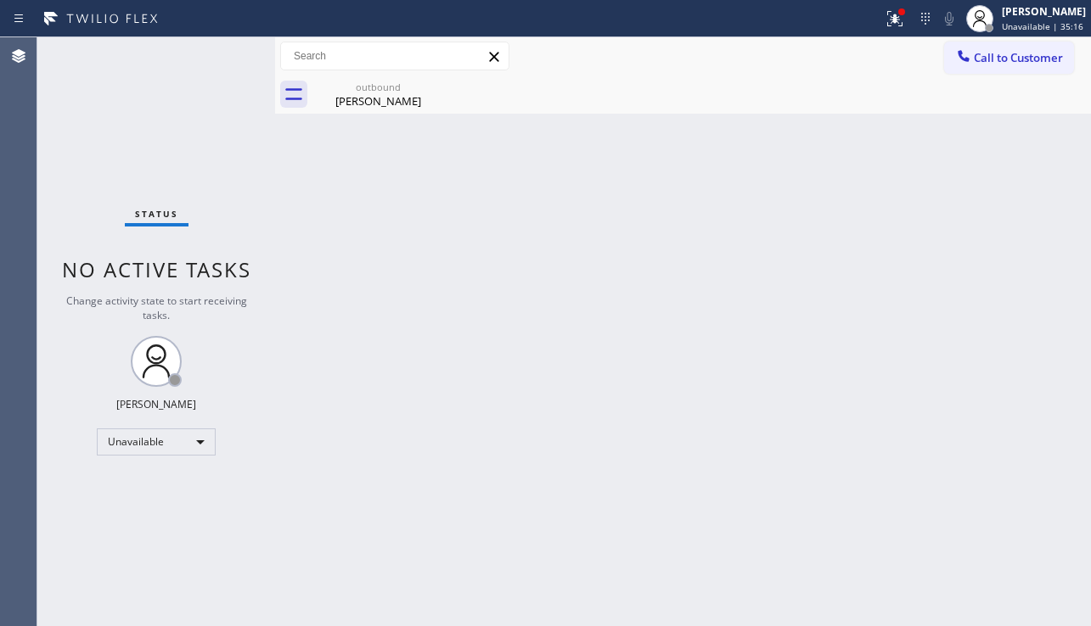
click at [732, 435] on div "Back to Dashboard Change Sender ID Customers Technicians Select a contact Outbo…" at bounding box center [683, 331] width 816 height 589
click at [688, 294] on div "Back to Dashboard Change Sender ID Customers Technicians Select a contact Outbo…" at bounding box center [683, 331] width 816 height 589
click at [758, 317] on div "Back to Dashboard Change Sender ID Customers Technicians Select a contact Outbo…" at bounding box center [683, 331] width 816 height 589
click at [876, 30] on button at bounding box center [894, 18] width 37 height 37
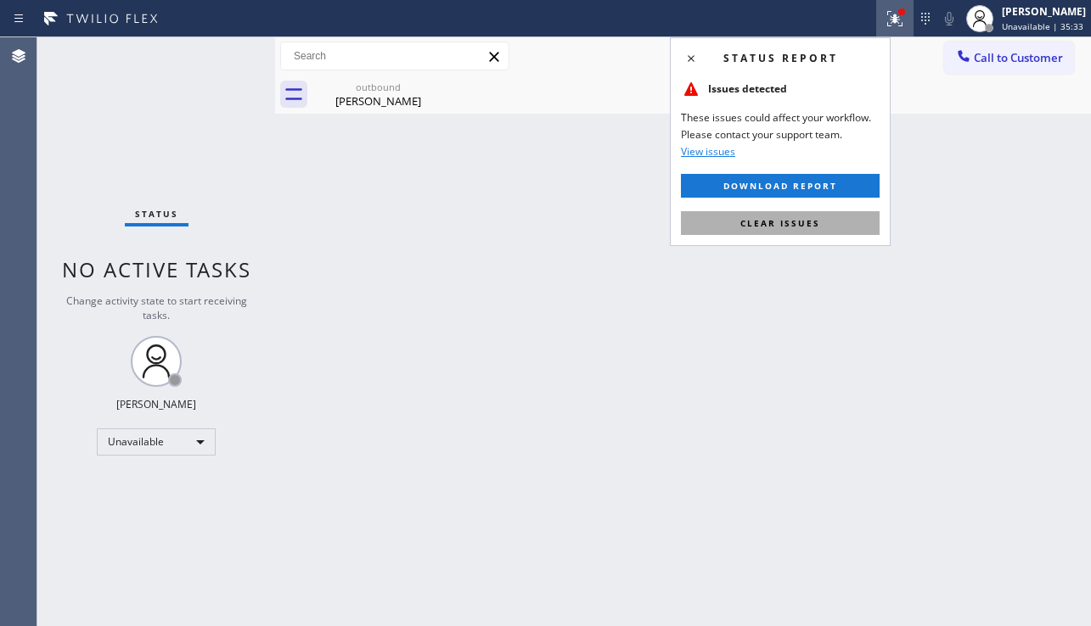
click at [801, 232] on button "Clear issues" at bounding box center [780, 223] width 199 height 24
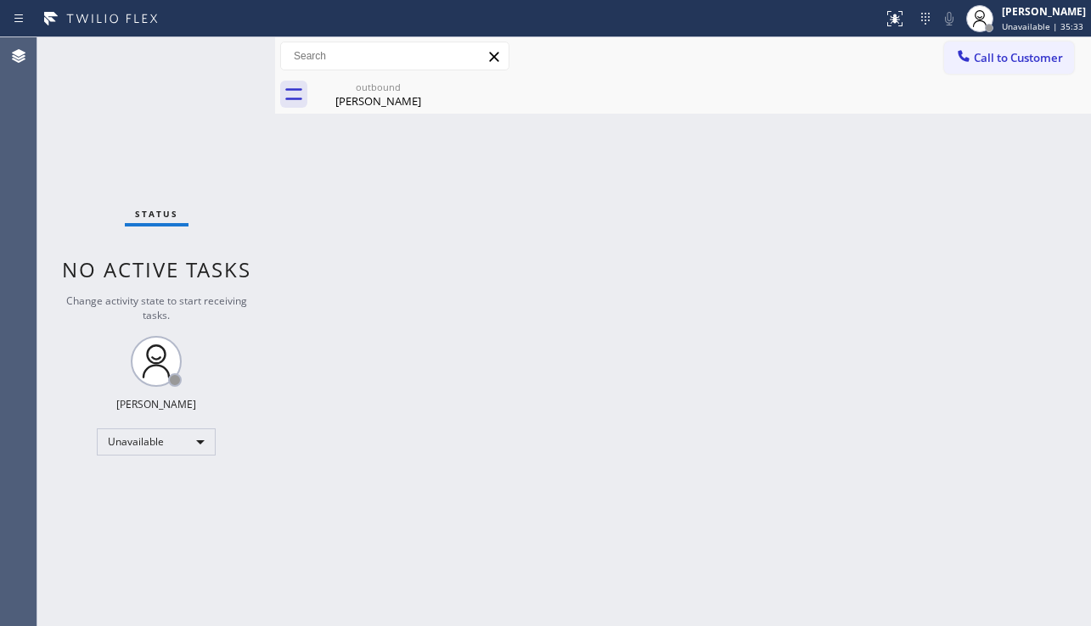
drag, startPoint x: 716, startPoint y: 267, endPoint x: 685, endPoint y: 269, distance: 31.5
click at [716, 267] on div "Back to Dashboard Change Sender ID Customers Technicians Select a contact Outbo…" at bounding box center [683, 331] width 816 height 589
click at [1045, 417] on div "Back to Dashboard Change Sender ID Customers Technicians Select a contact Outbo…" at bounding box center [683, 331] width 816 height 589
click at [983, 40] on div "Call to Customer Outbound call Location 5 Star Appliance Repair Pro Your caller…" at bounding box center [683, 56] width 816 height 38
click at [964, 70] on button "Call to Customer" at bounding box center [1009, 58] width 130 height 32
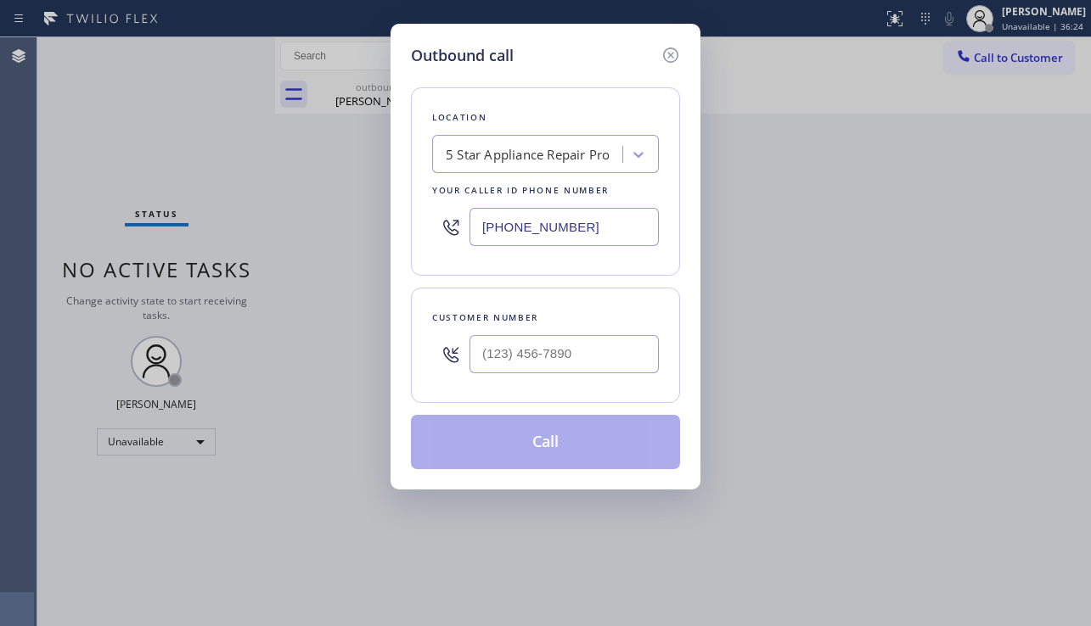
drag, startPoint x: 590, startPoint y: 229, endPoint x: 423, endPoint y: 218, distance: 167.6
click at [423, 218] on div "Location 5 Star Appliance Repair Pro Your caller id phone number (888) 477-1309" at bounding box center [545, 181] width 269 height 188
drag, startPoint x: 492, startPoint y: 600, endPoint x: 521, endPoint y: 556, distance: 53.2
click at [492, 600] on div "Outbound call Location 5 Star Appliance Repair Pro Your caller id phone number …" at bounding box center [545, 313] width 1091 height 626
click at [603, 344] on input "(___) ___-____" at bounding box center [563, 354] width 189 height 38
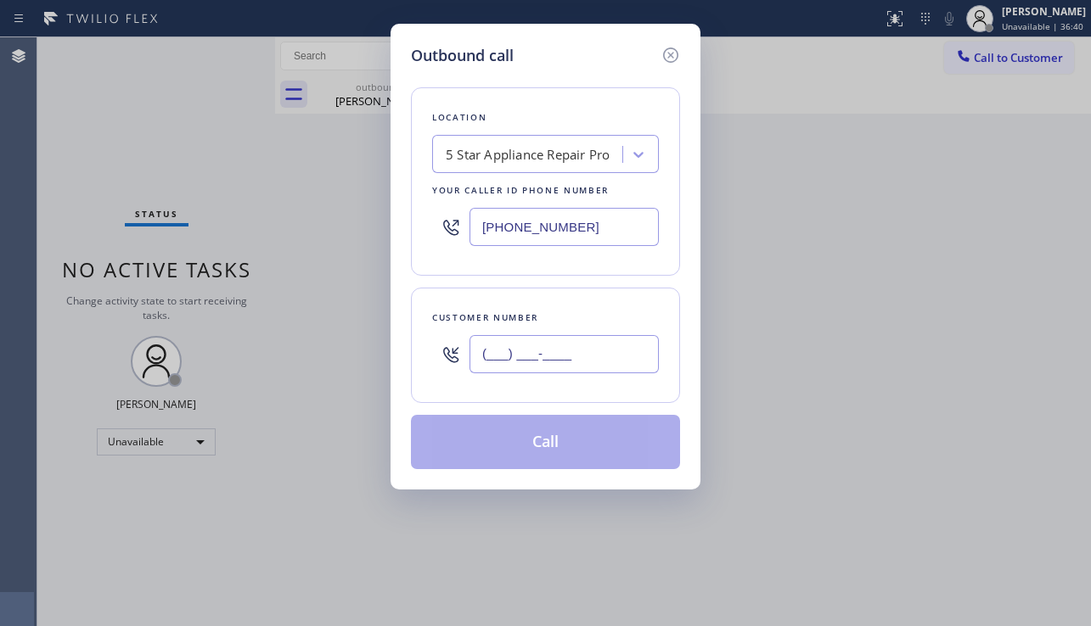
paste input "510) 330-7472"
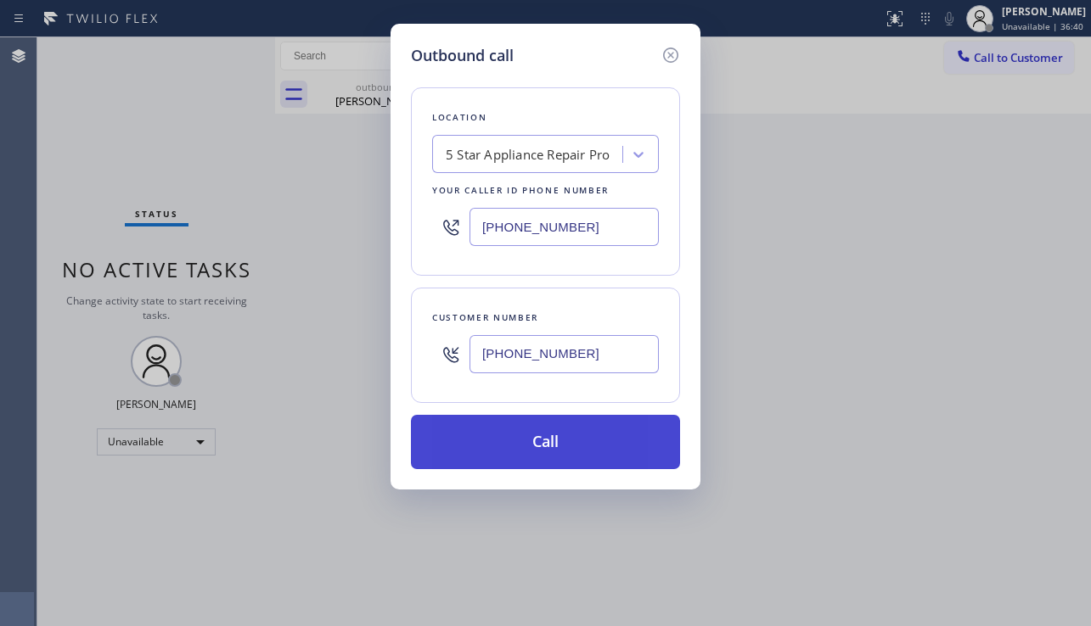
type input "(510) 330-7472"
click at [518, 454] on button "Call" at bounding box center [545, 442] width 269 height 54
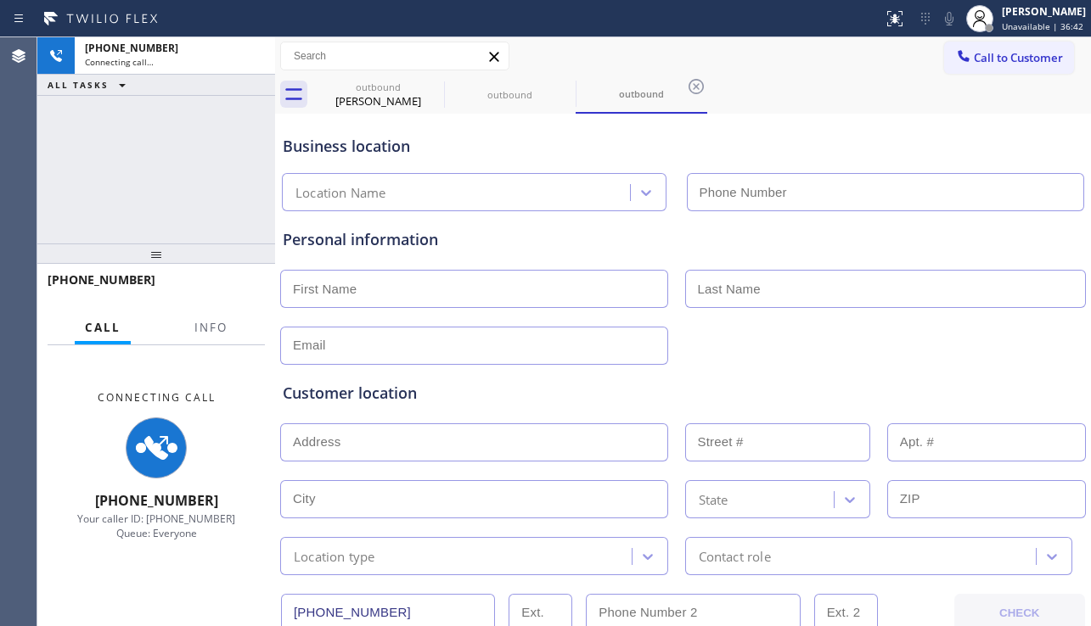
type input "(888) 477-1309"
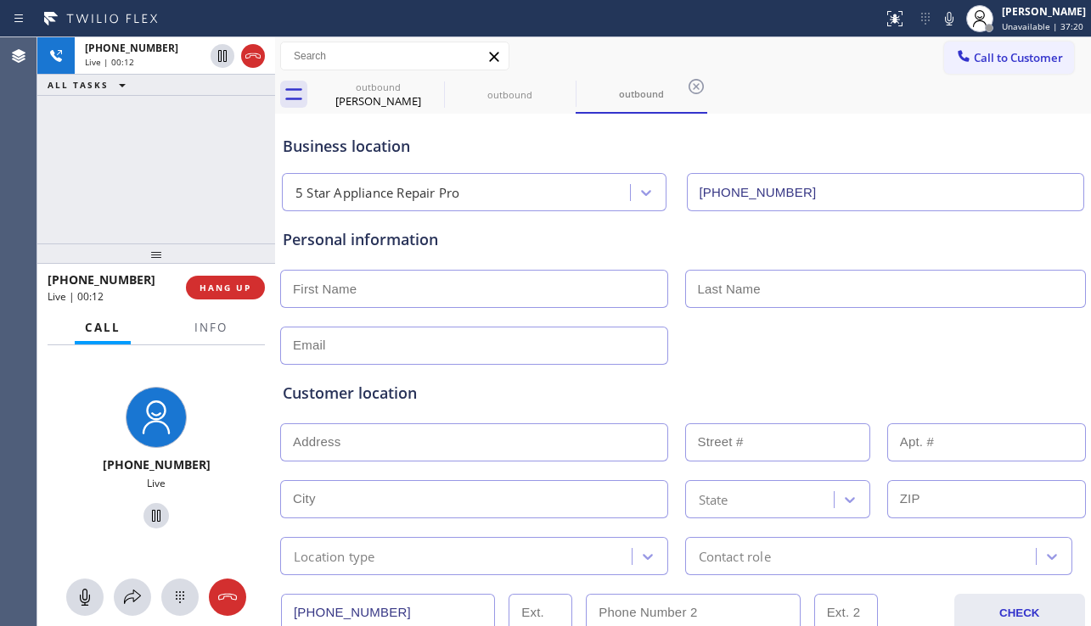
click at [1009, 362] on div "Customer location >> ADD NEW ADDRESS << + NEW ADDRESS State Location type Conta…" at bounding box center [682, 466] width 807 height 217
click at [227, 292] on span "HANG UP" at bounding box center [225, 288] width 52 height 12
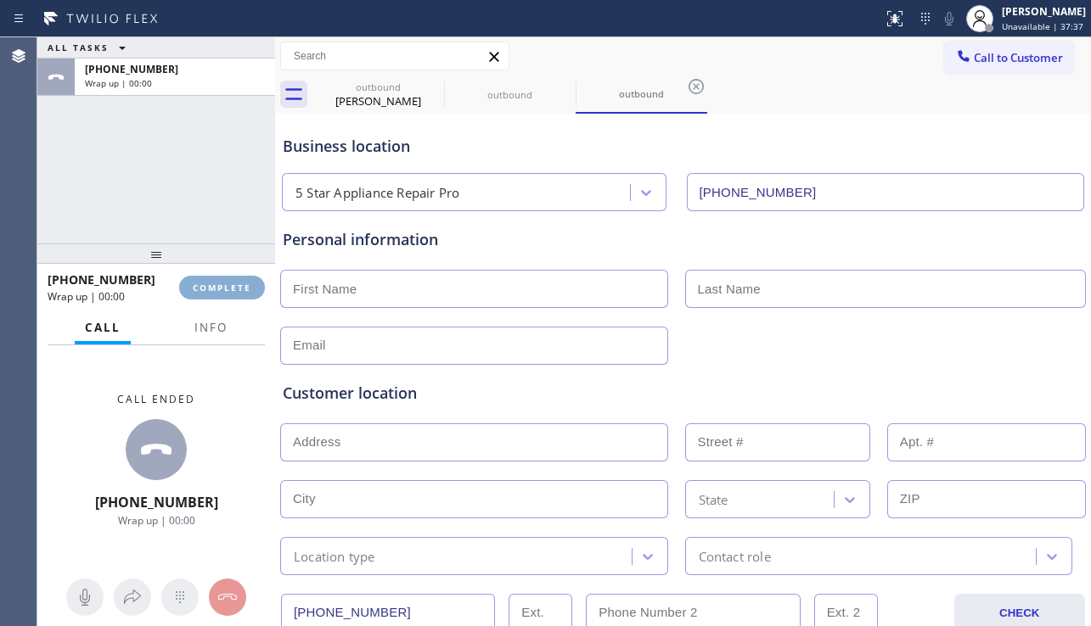
click at [227, 292] on span "COMPLETE" at bounding box center [222, 288] width 59 height 12
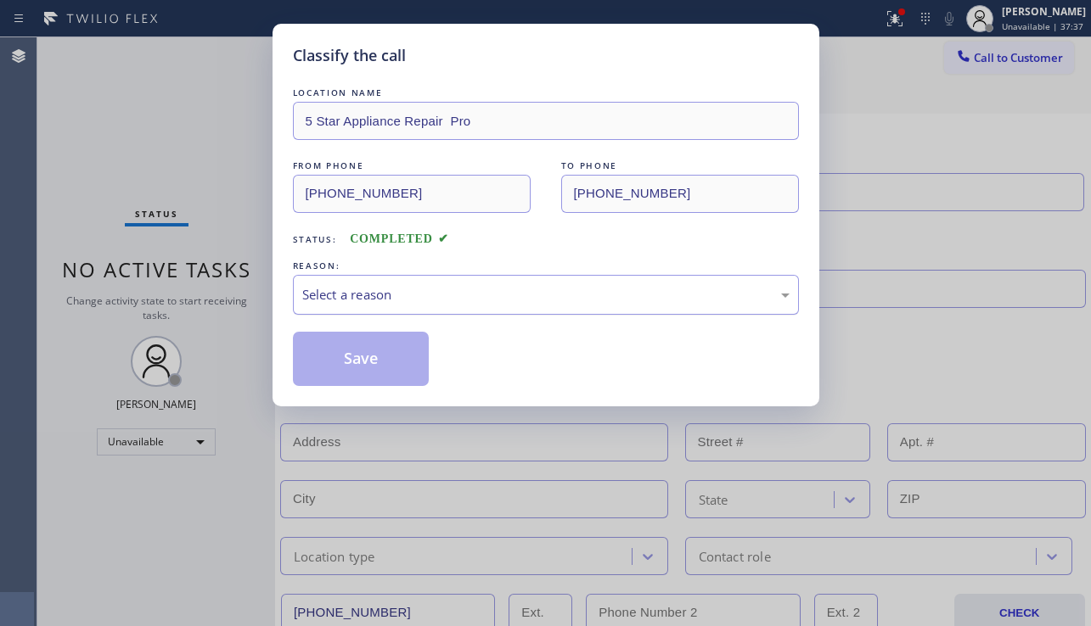
click at [447, 305] on div "Select a reason" at bounding box center [546, 295] width 506 height 40
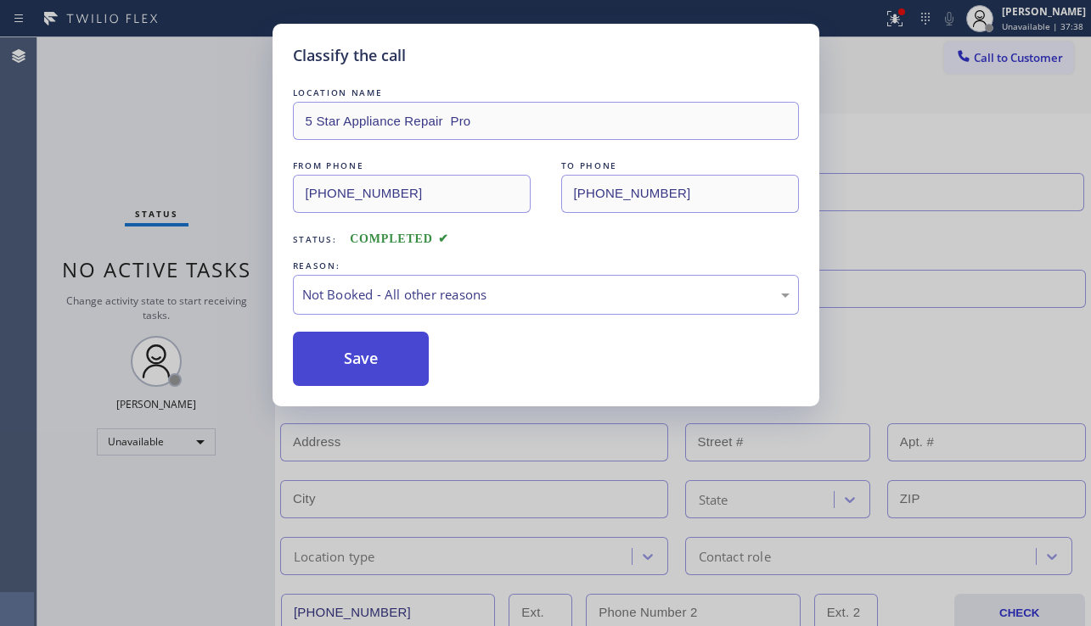
click at [394, 366] on button "Save" at bounding box center [361, 359] width 137 height 54
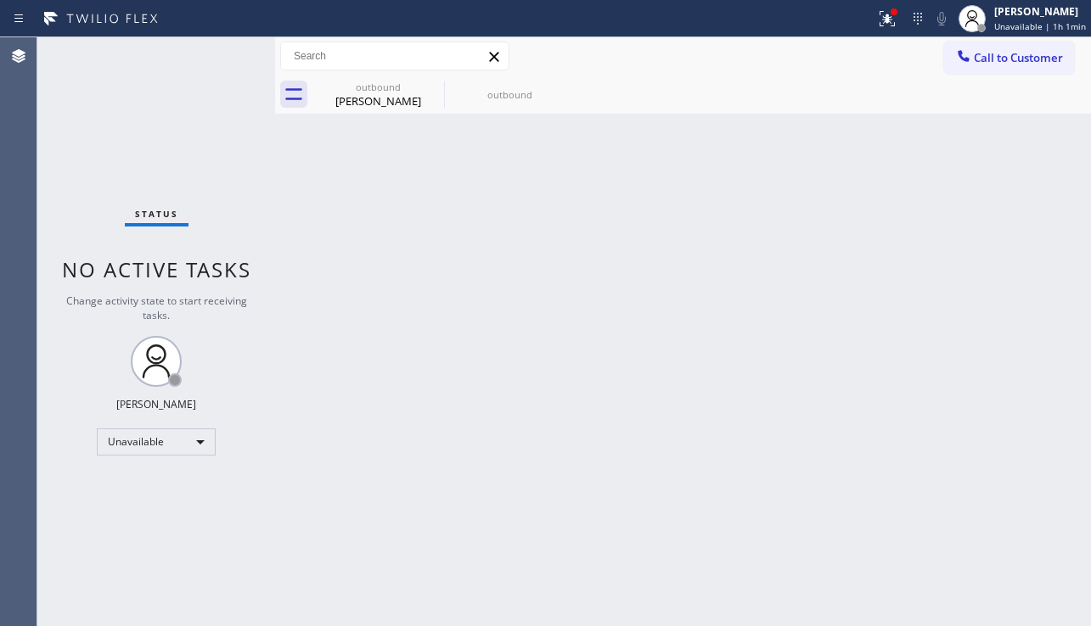
click at [624, 259] on div "Back to Dashboard Change Sender ID Customers Technicians Select a contact Outbo…" at bounding box center [683, 331] width 816 height 589
click at [1032, 65] on span "Call to Customer" at bounding box center [1018, 57] width 89 height 15
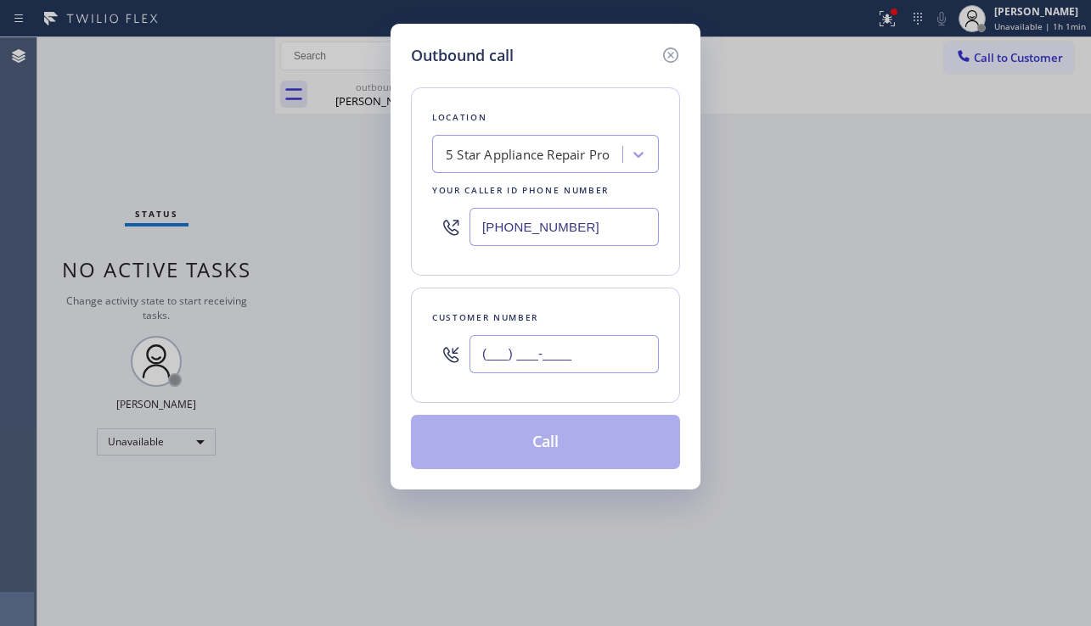
click at [512, 351] on input "(___) ___-____" at bounding box center [563, 354] width 189 height 38
paste input "310) 386-9993"
type input "(310) 386-9993"
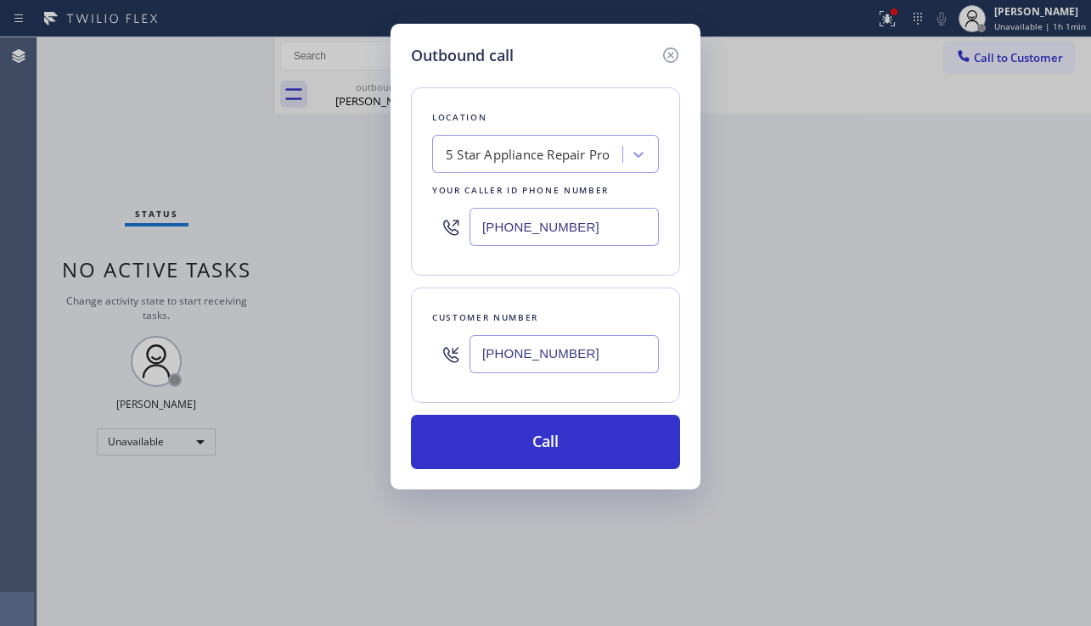
click at [514, 164] on div "5 Star Appliance Repair Pro" at bounding box center [528, 155] width 164 height 20
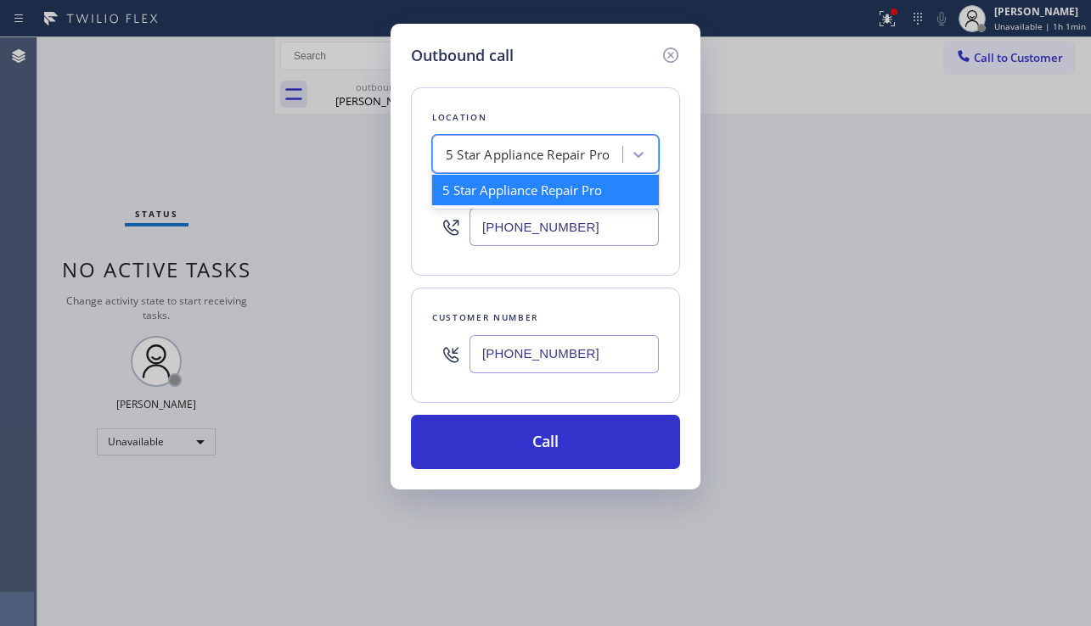
paste input "Subzero Repair Professionals"
type input "Subzero Repair Professionals"
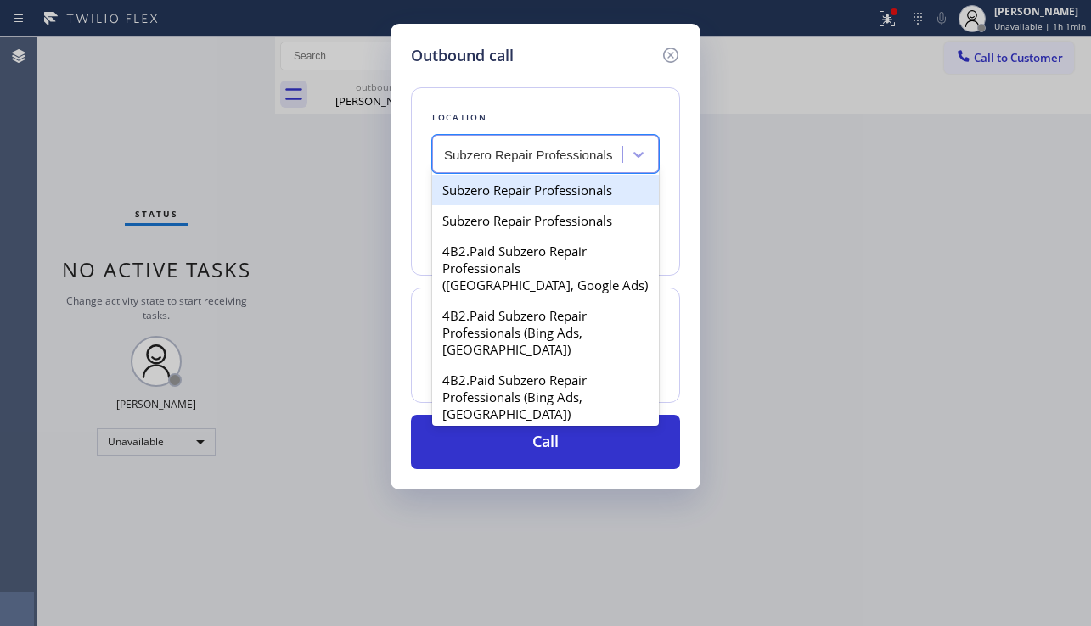
scroll to position [0, 2]
click at [519, 197] on div "Subzero Repair Professionals" at bounding box center [545, 190] width 227 height 31
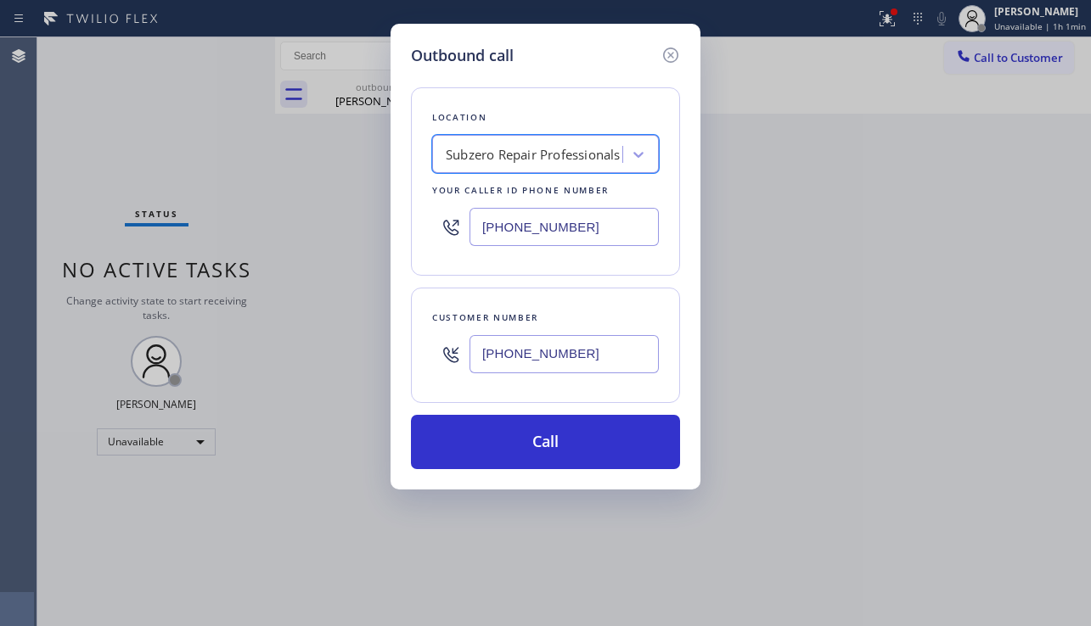
scroll to position [0, 0]
click at [514, 152] on div "Subzero Repair Professionals" at bounding box center [533, 155] width 175 height 20
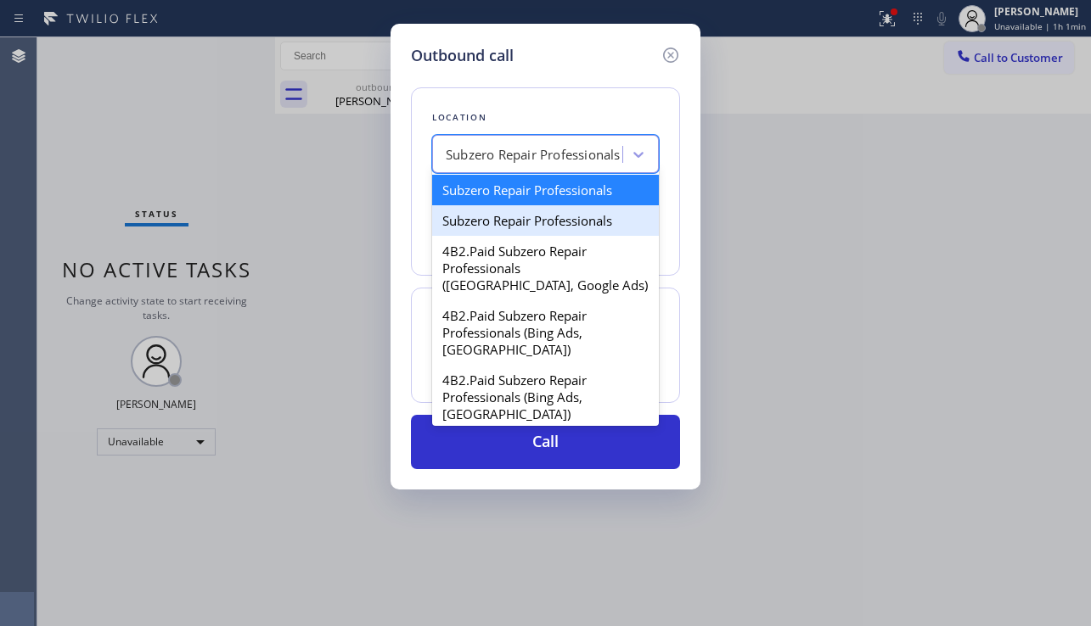
click at [519, 221] on div "Subzero Repair Professionals" at bounding box center [545, 220] width 227 height 31
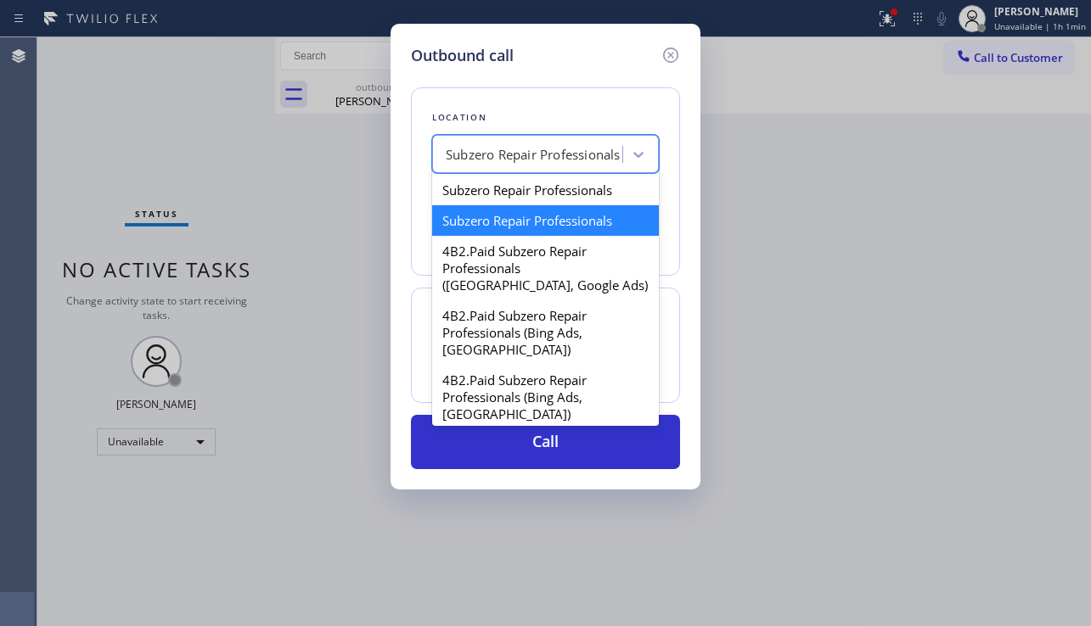
click at [538, 150] on div "Subzero Repair Professionals" at bounding box center [533, 155] width 175 height 20
click at [511, 204] on div "Subzero Repair Professionals" at bounding box center [545, 190] width 227 height 31
type input "(877) 414-7264"
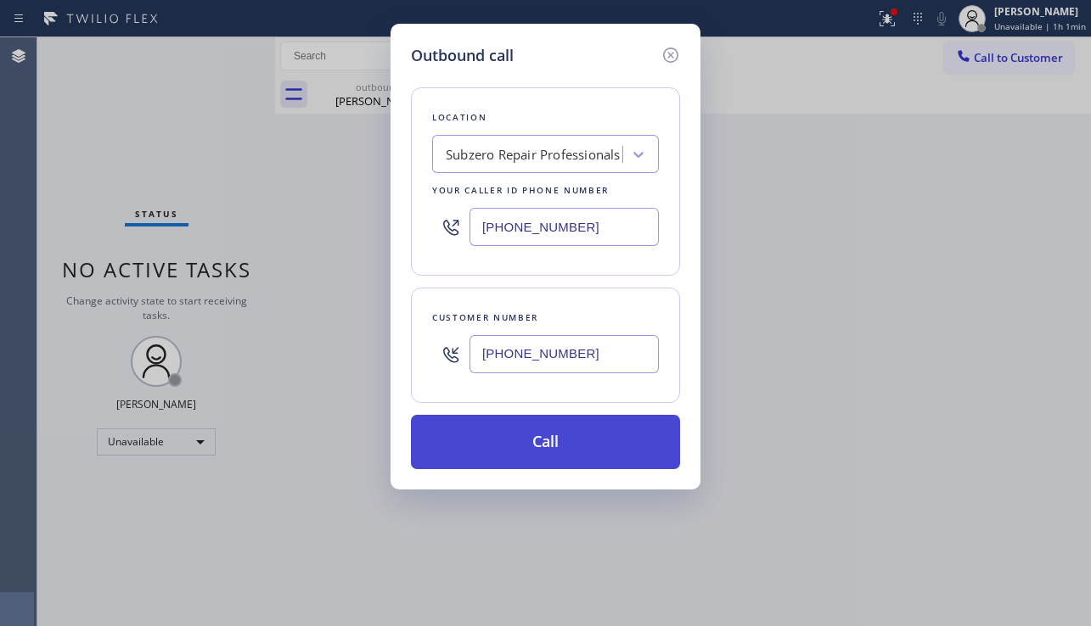
click at [529, 441] on button "Call" at bounding box center [545, 442] width 269 height 54
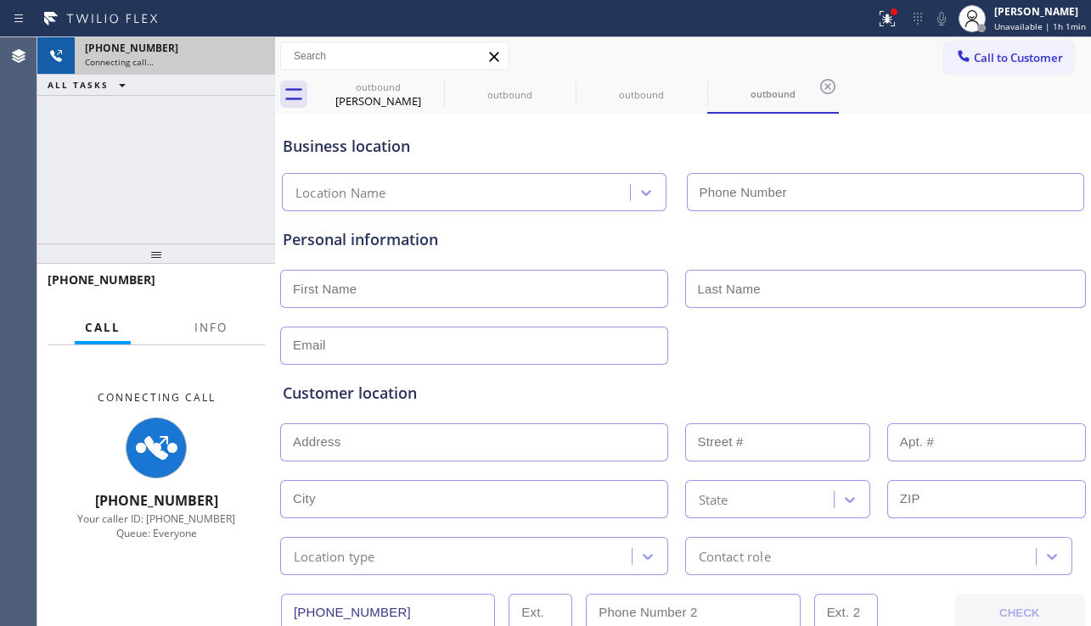
type input "(877) 414-7264"
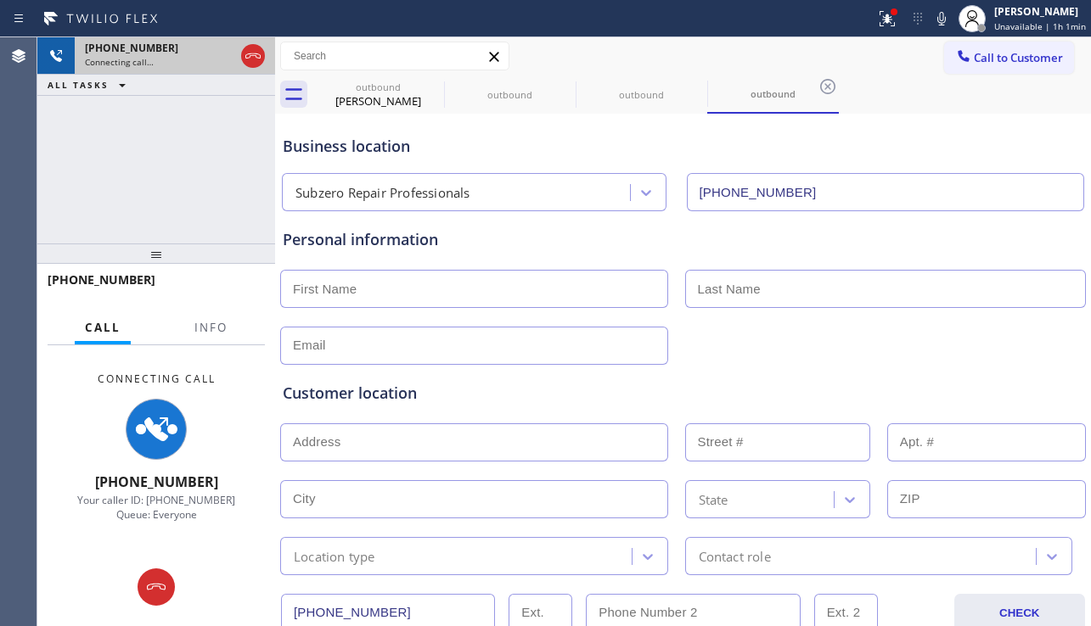
click at [255, 58] on icon at bounding box center [253, 56] width 20 height 20
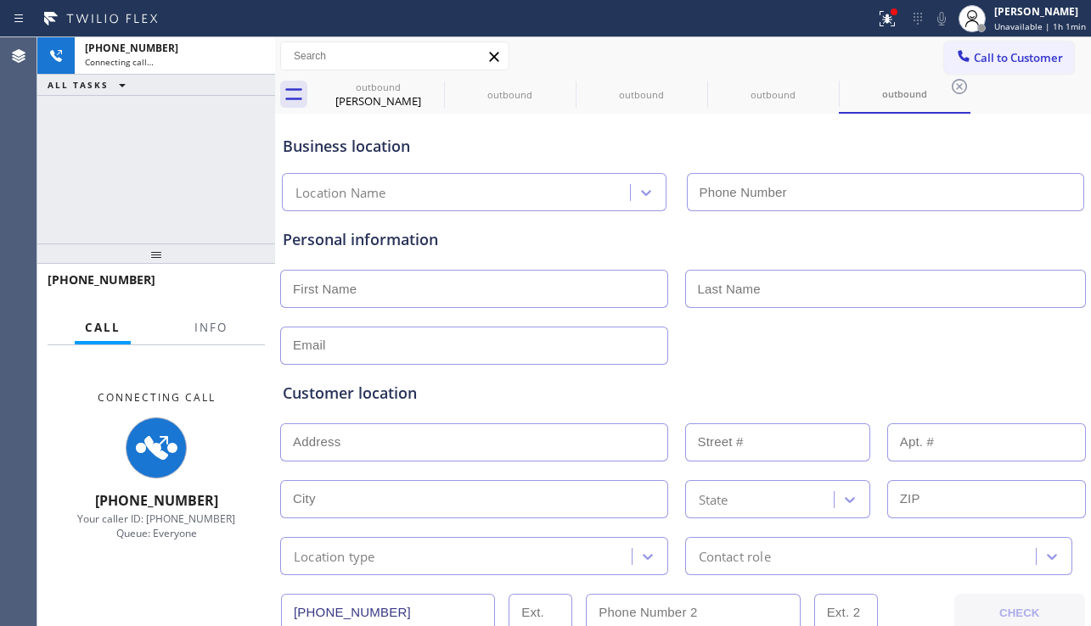
click at [323, 289] on input "text" at bounding box center [474, 289] width 388 height 38
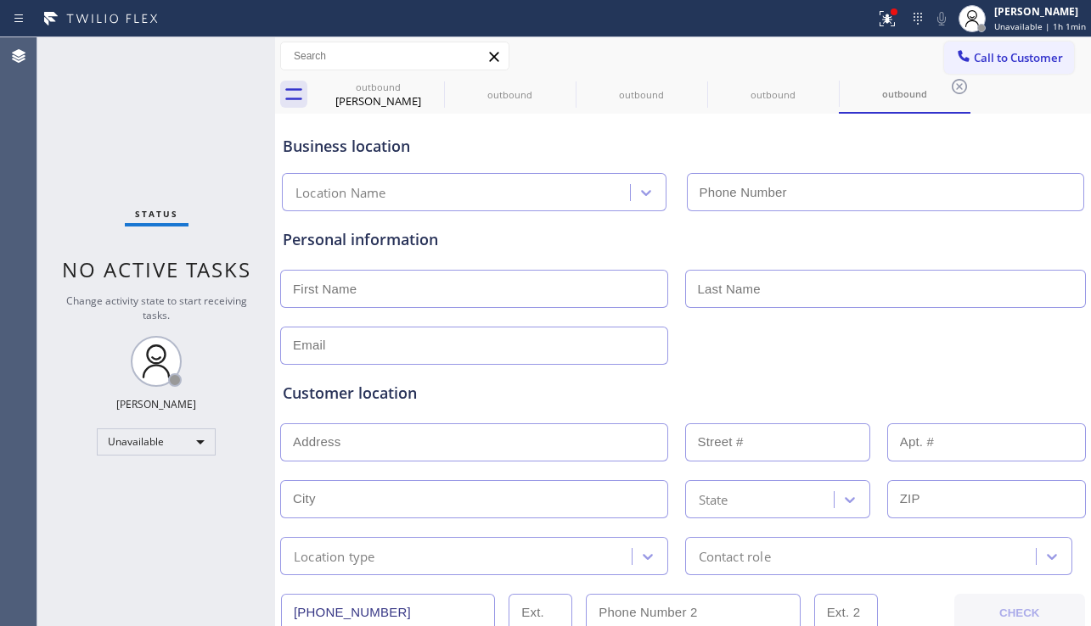
type input "(877) 414-7264"
click at [382, 285] on input "text" at bounding box center [474, 289] width 388 height 38
type input "Denise"
click at [707, 296] on input "text" at bounding box center [886, 289] width 402 height 38
paste input "Richter"
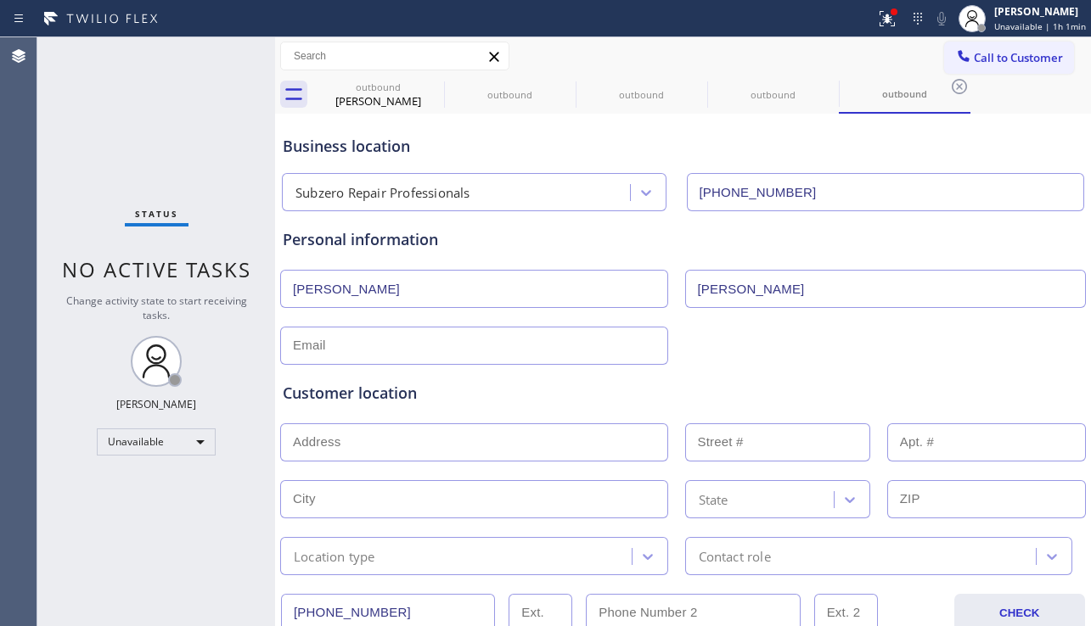
type input "Richter"
click at [539, 360] on div "Customer location >> ADD NEW ADDRESS << + NEW ADDRESS State Location type Conta…" at bounding box center [682, 466] width 807 height 217
click at [525, 336] on input "text" at bounding box center [474, 346] width 388 height 38
click at [414, 354] on input "text" at bounding box center [474, 346] width 388 height 38
paste input "drichter09@gmail.com"
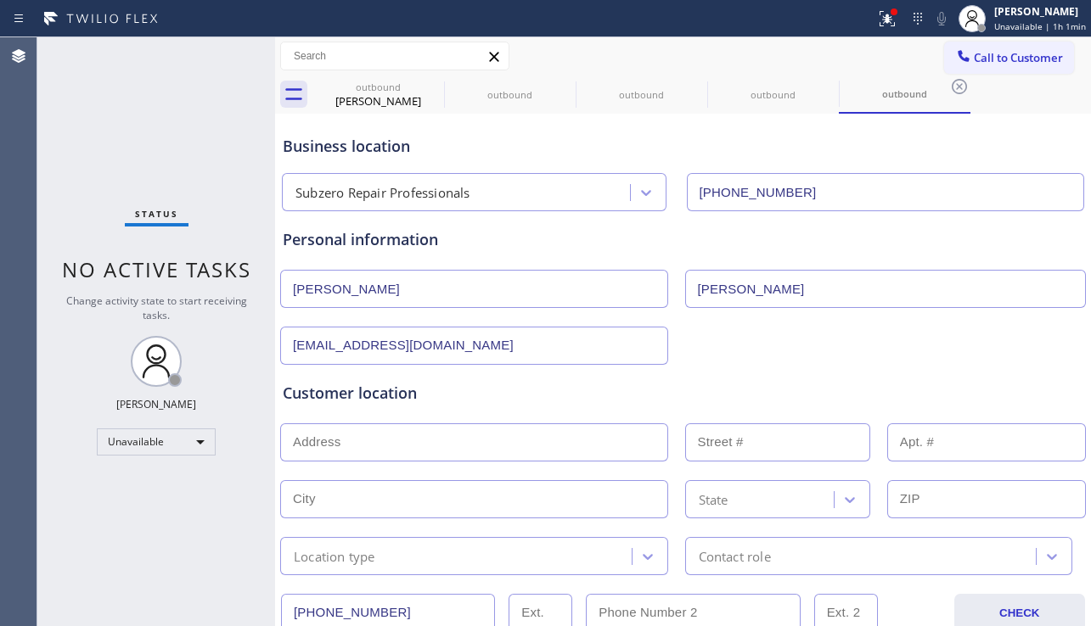
type input "drichter09@gmail.com"
click at [413, 428] on input "text" at bounding box center [474, 443] width 388 height 38
click at [388, 435] on input "text" at bounding box center [474, 443] width 388 height 38
paste input "634 Alta DrBeverly Hills, CA 90210, USA"
type input "634 Alta Dr"
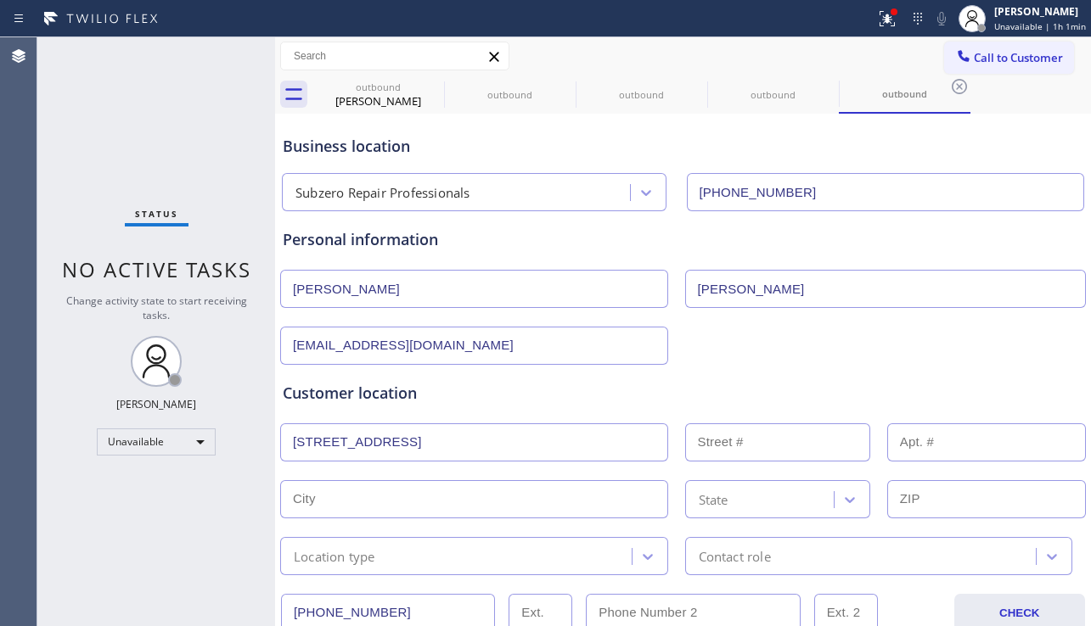
type input "634"
type input "[PERSON_NAME][GEOGRAPHIC_DATA]"
type input "90210"
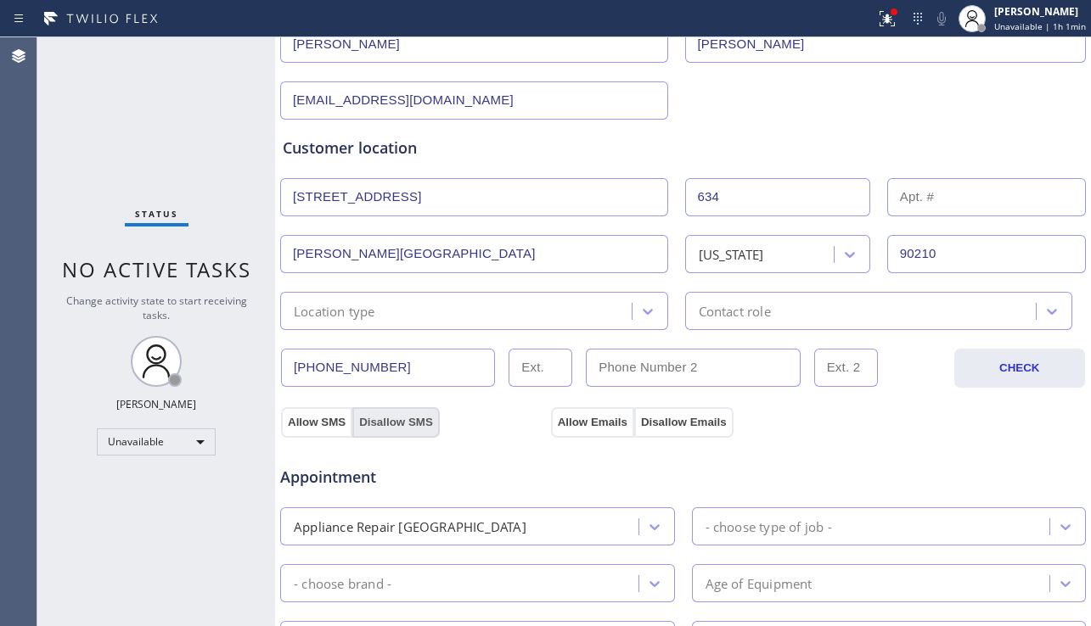
scroll to position [255, 0]
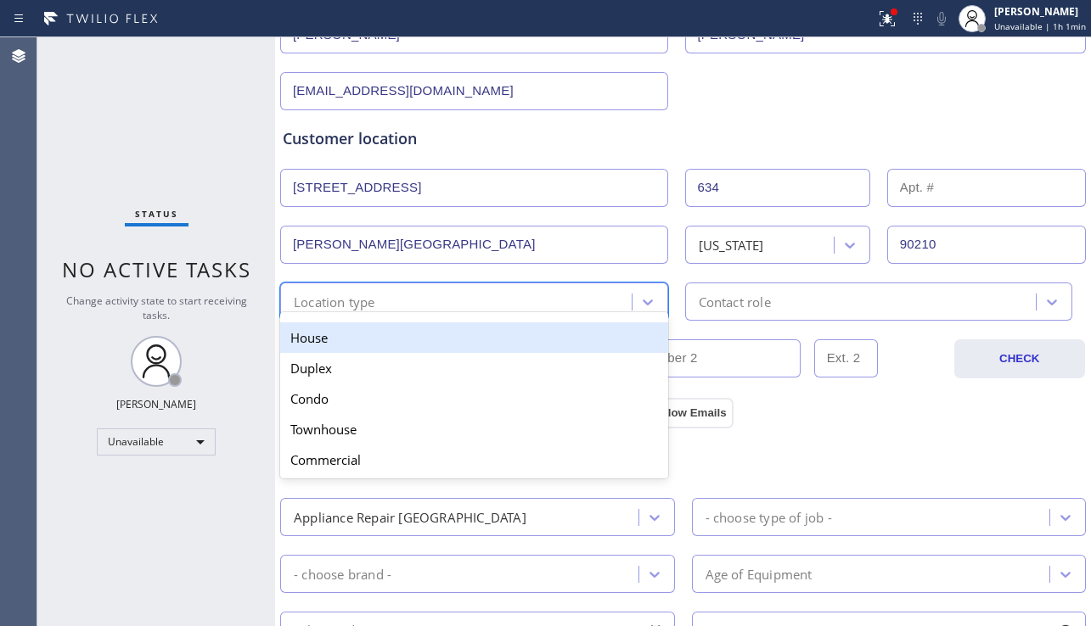
click at [487, 318] on div "option House focused, 1 of 5. 5 results available. Use Up and Down to choose op…" at bounding box center [474, 302] width 388 height 38
click at [385, 342] on div "House" at bounding box center [474, 338] width 388 height 31
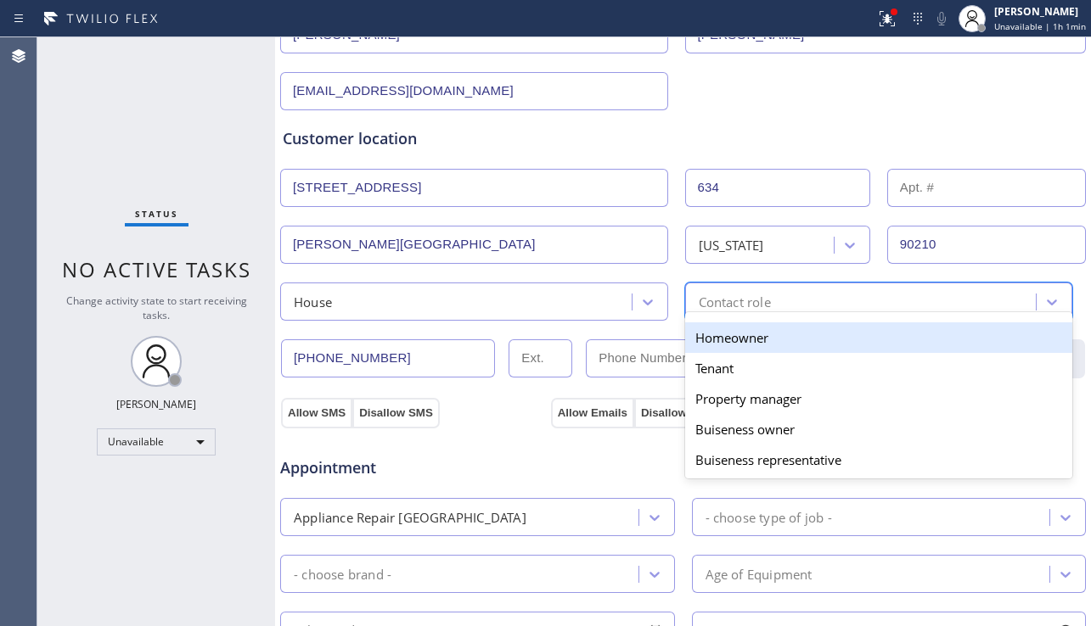
click at [724, 306] on div "Contact role" at bounding box center [735, 302] width 72 height 20
click at [710, 338] on div "Homeowner" at bounding box center [879, 338] width 388 height 31
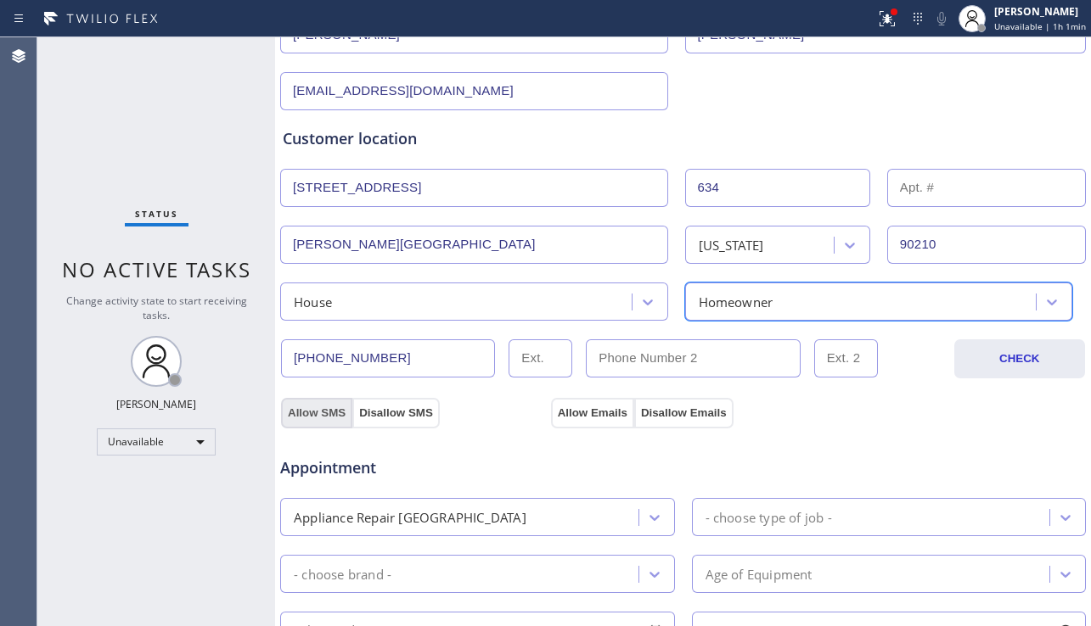
click at [331, 406] on button "Allow SMS" at bounding box center [316, 413] width 71 height 31
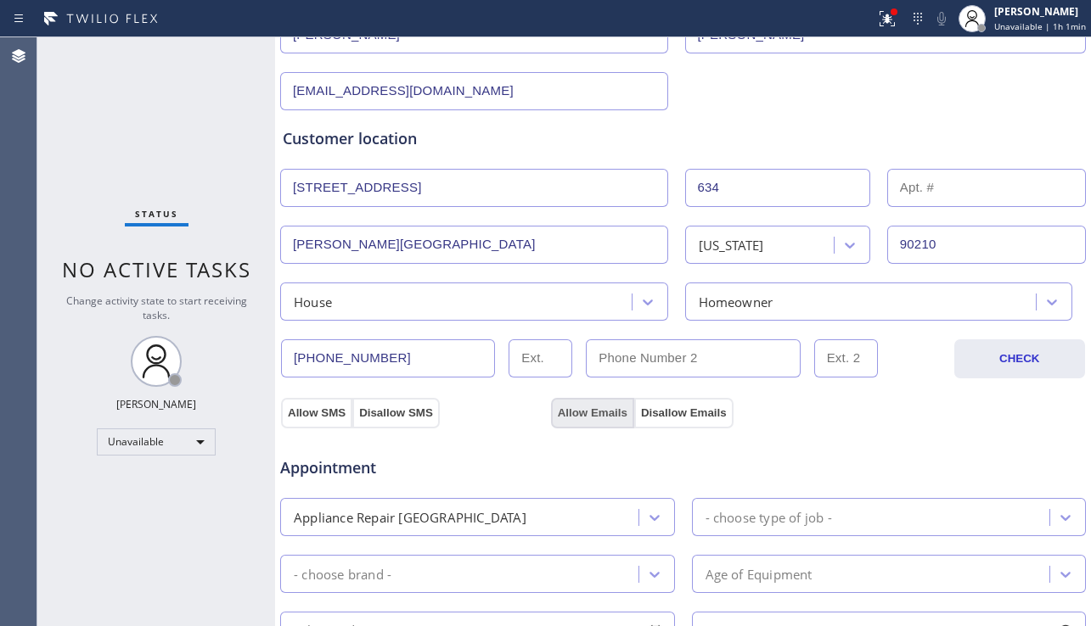
click at [570, 415] on button "Allow Emails" at bounding box center [592, 413] width 83 height 31
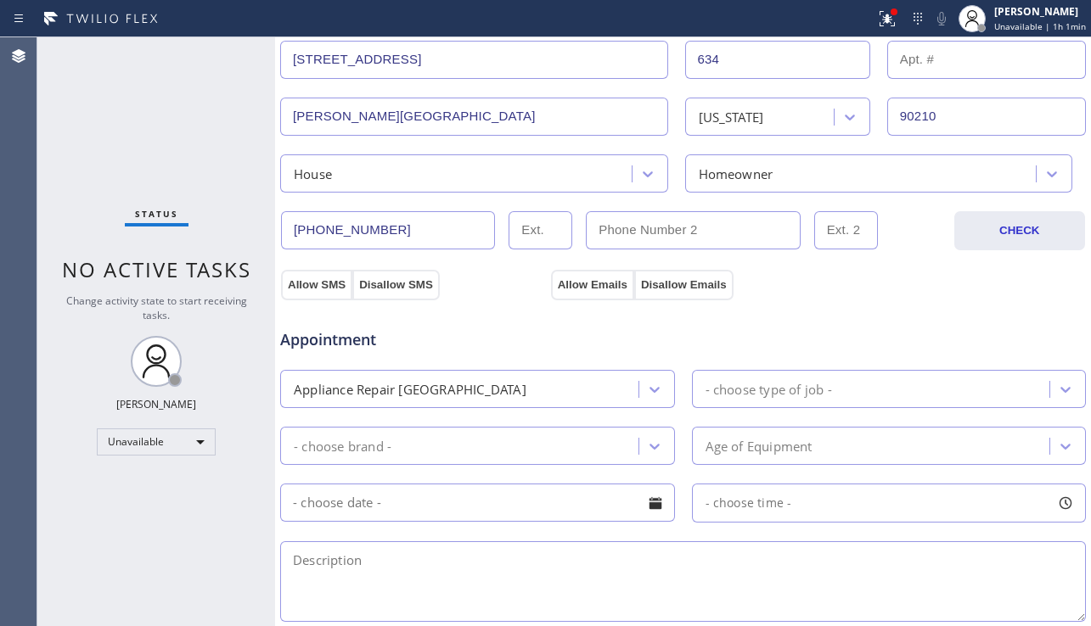
scroll to position [509, 0]
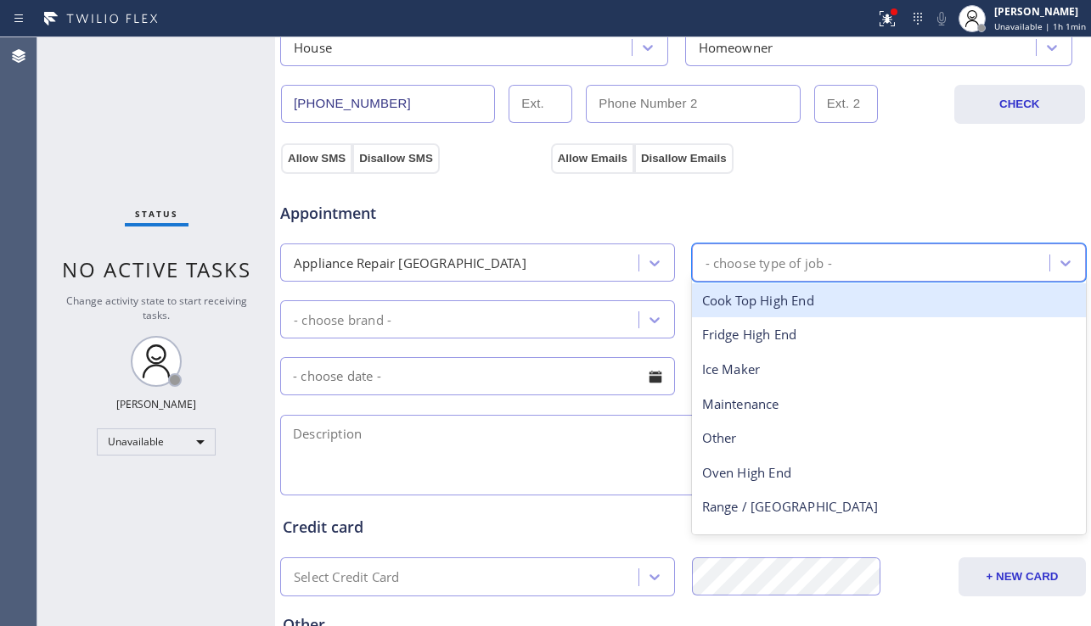
click at [751, 247] on div "- choose type of job -" at bounding box center [889, 263] width 395 height 38
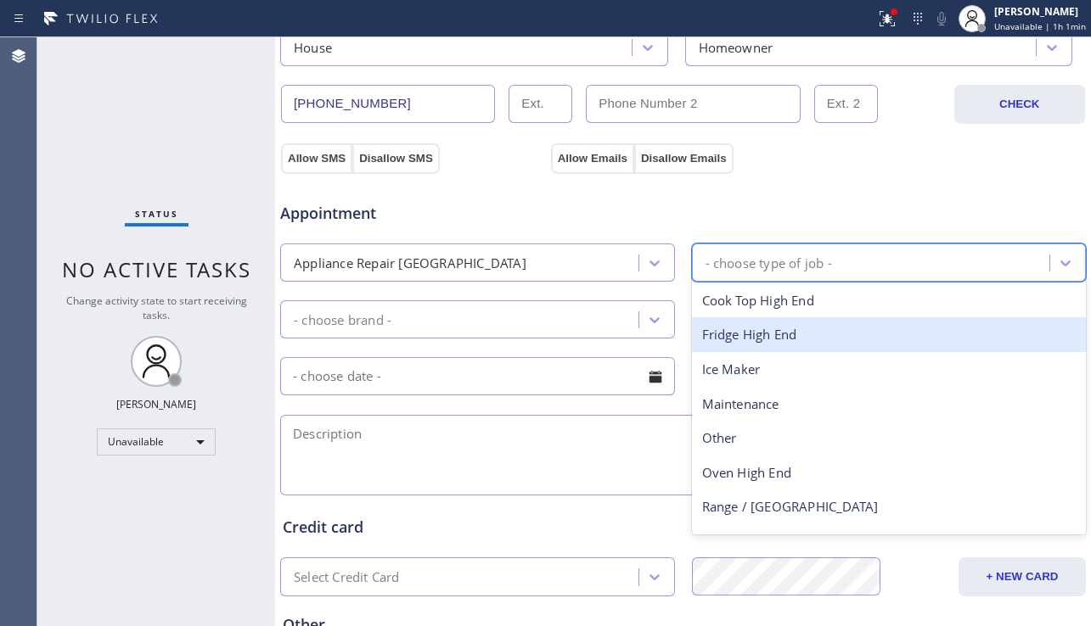
click at [742, 340] on div "Fridge High End" at bounding box center [889, 334] width 395 height 35
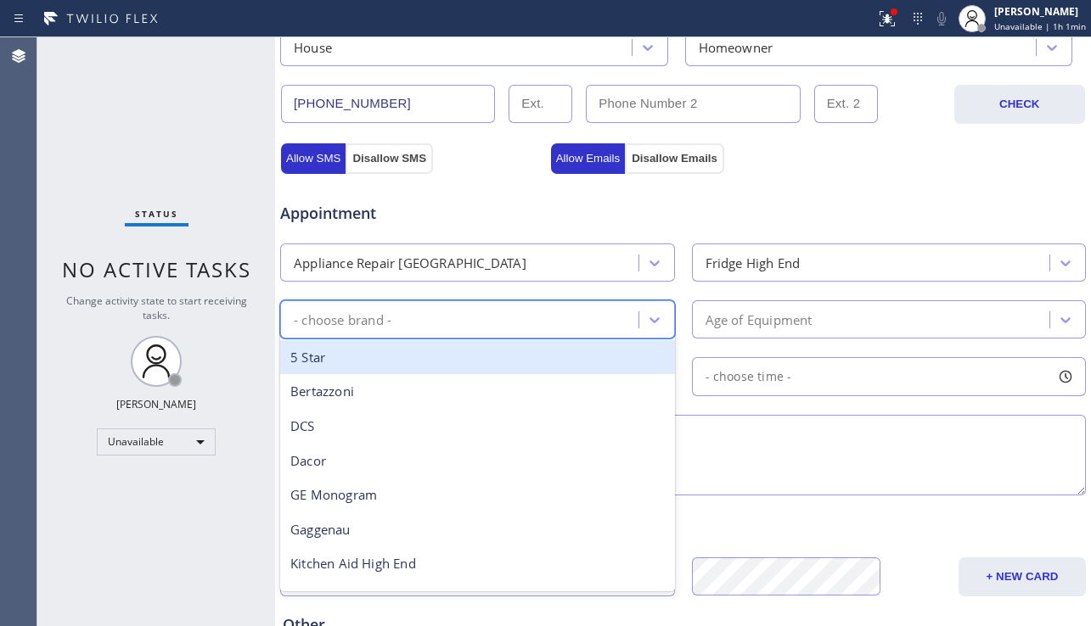
click at [555, 325] on div "- choose brand -" at bounding box center [461, 320] width 353 height 30
type input "s"
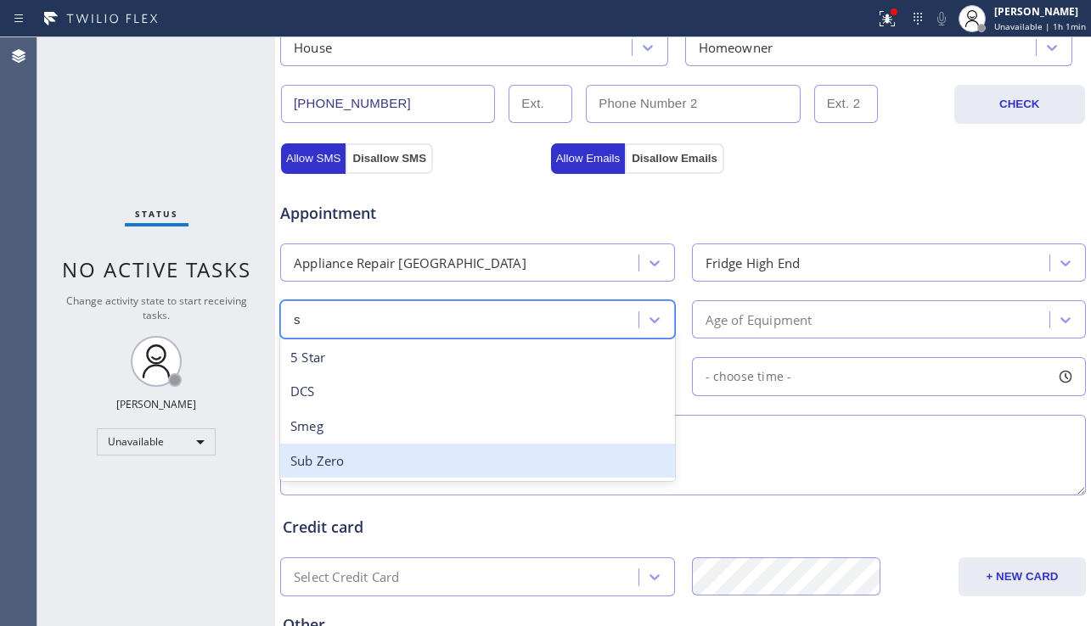
click at [445, 452] on div "Sub Zero" at bounding box center [477, 461] width 395 height 35
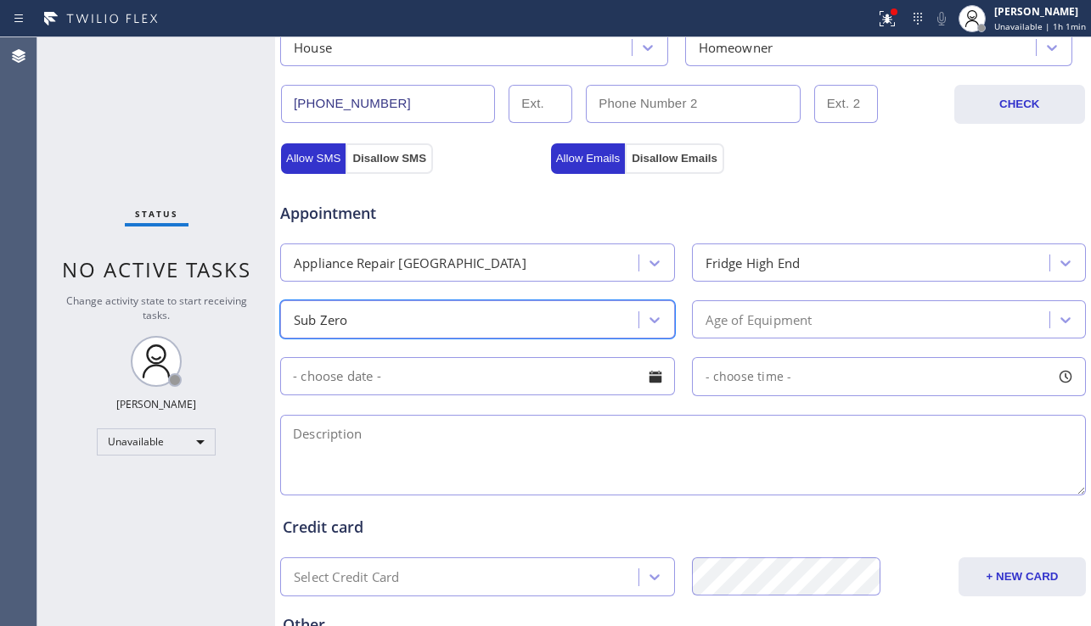
click at [757, 330] on div "Age of Equipment" at bounding box center [873, 320] width 353 height 30
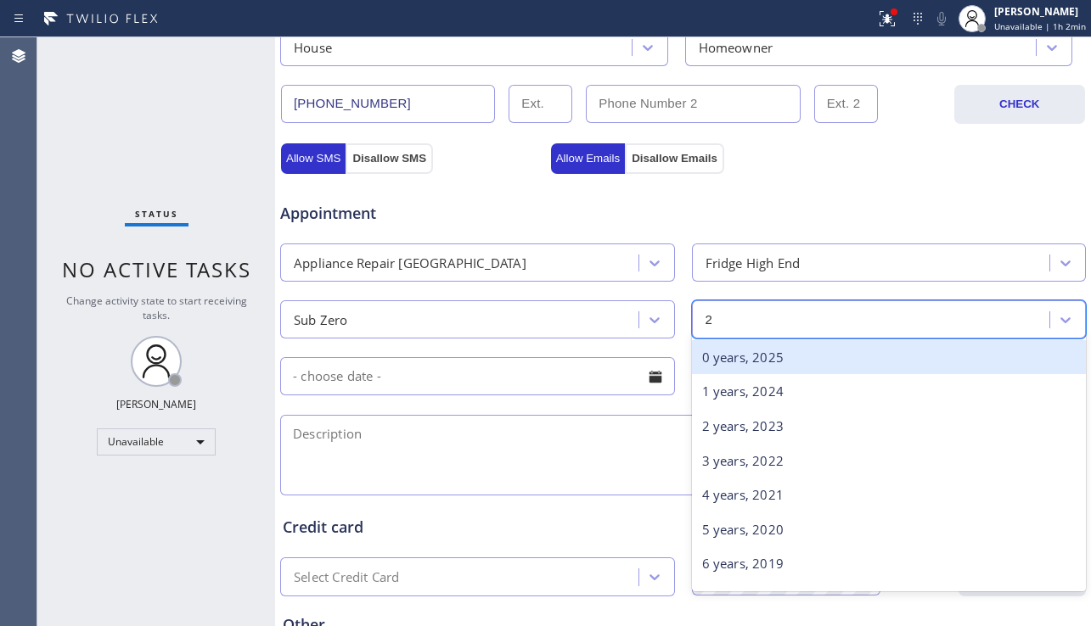
type input "25"
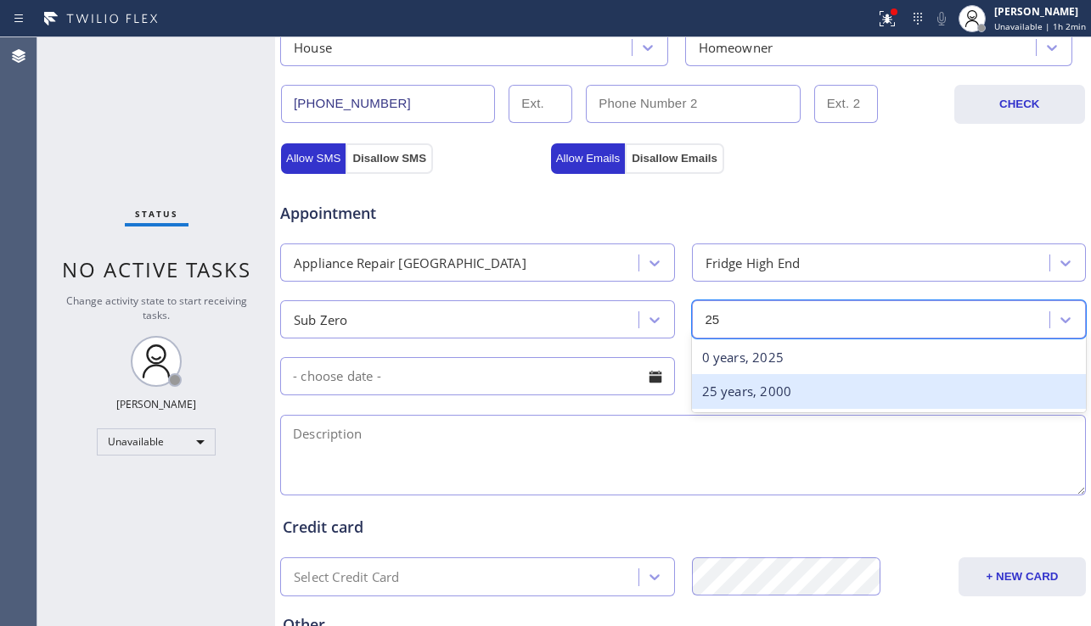
click at [741, 391] on div "25 years, 2000" at bounding box center [889, 391] width 395 height 35
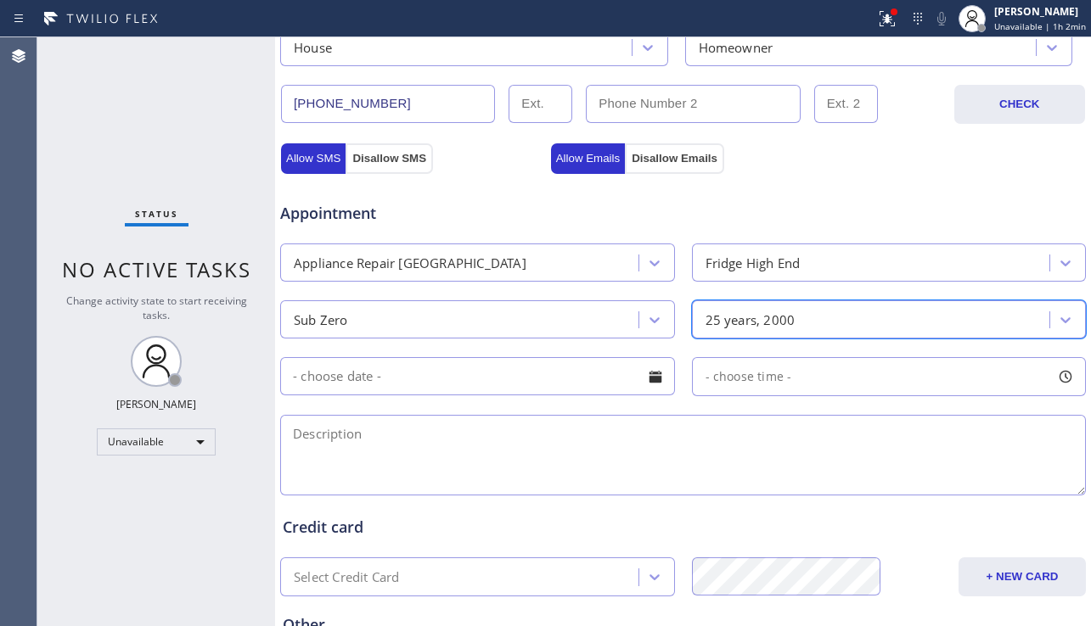
click at [565, 448] on textarea at bounding box center [683, 455] width 806 height 81
click at [531, 451] on textarea at bounding box center [683, 455] width 806 height 81
paste textarea "11-2 | $69 | Sub zero 601 freezer 25 years old. Freezing at the top and humming…"
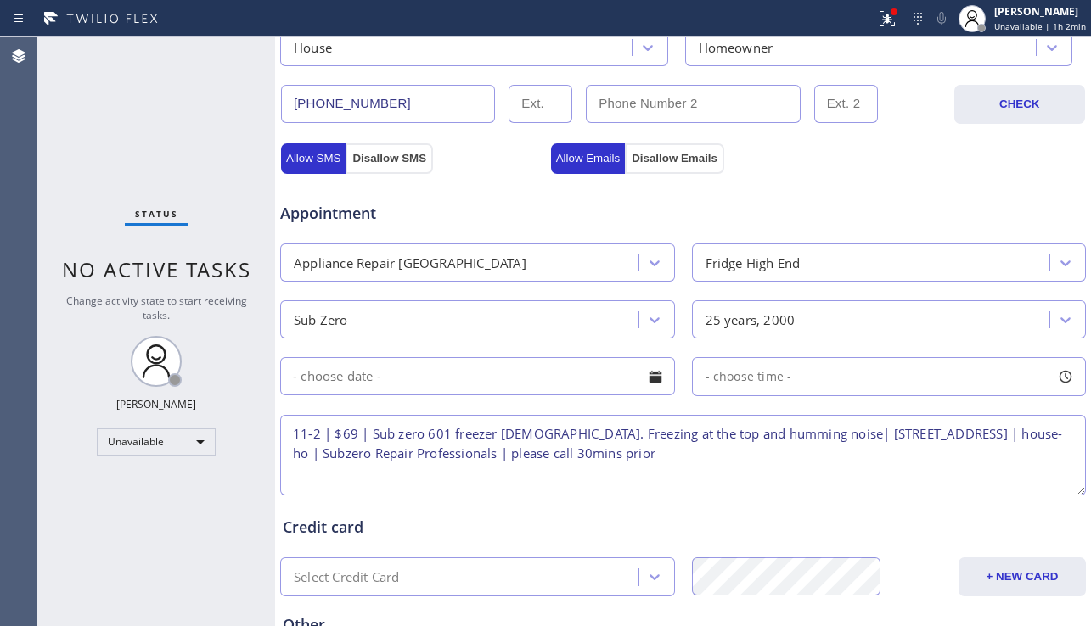
type textarea "11-2 | $69 | Sub zero 601 freezer 25 years old. Freezing at the top and humming…"
click at [589, 377] on input "text" at bounding box center [477, 376] width 395 height 38
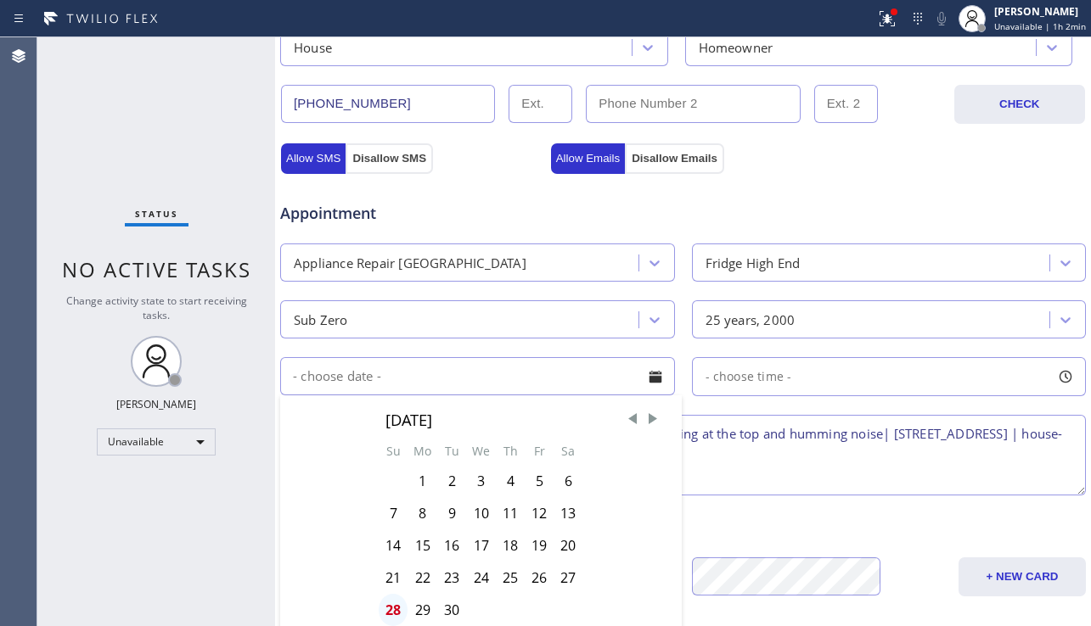
click at [396, 606] on div "28" at bounding box center [393, 610] width 29 height 32
type input "09/28/2025"
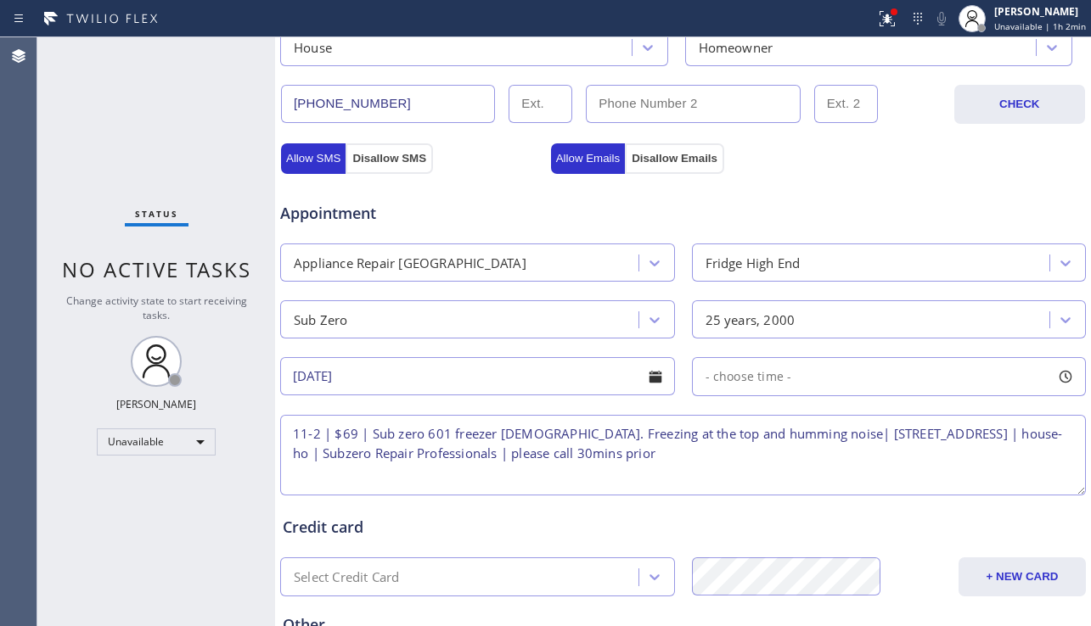
click at [770, 364] on div "- choose time -" at bounding box center [889, 376] width 395 height 39
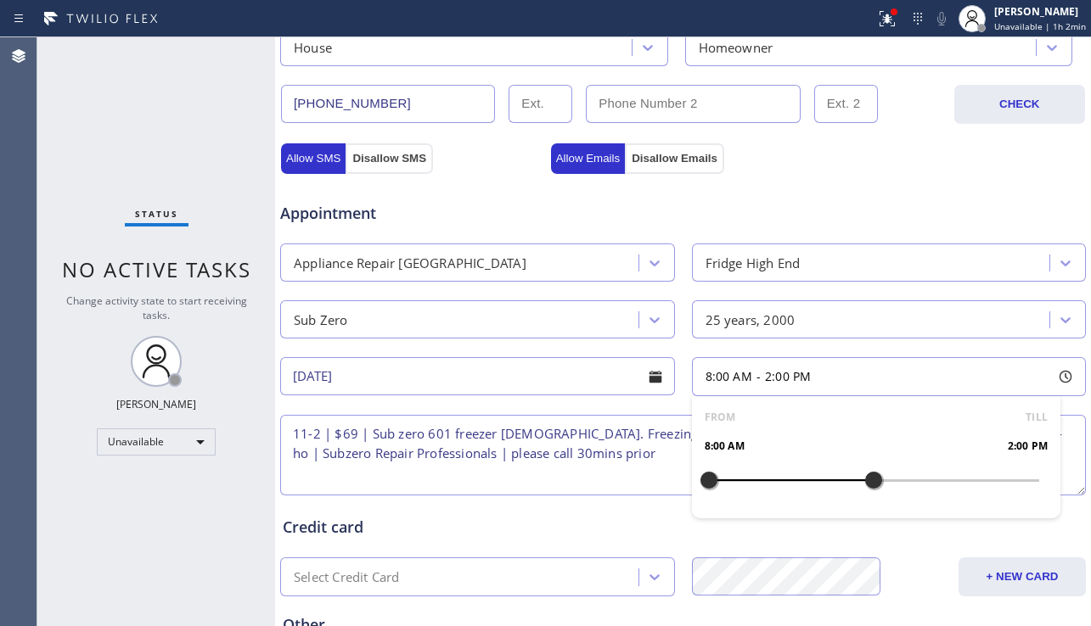
drag, startPoint x: 703, startPoint y: 474, endPoint x: 863, endPoint y: 473, distance: 160.4
click at [863, 473] on div at bounding box center [873, 481] width 20 height 36
drag, startPoint x: 703, startPoint y: 479, endPoint x: 780, endPoint y: 475, distance: 77.3
click at [781, 475] on div at bounding box center [791, 481] width 20 height 36
click at [594, 454] on textarea "11-2 | $69 | Sub zero 601 freezer 25 years old. Freezing at the top and humming…" at bounding box center [683, 455] width 806 height 81
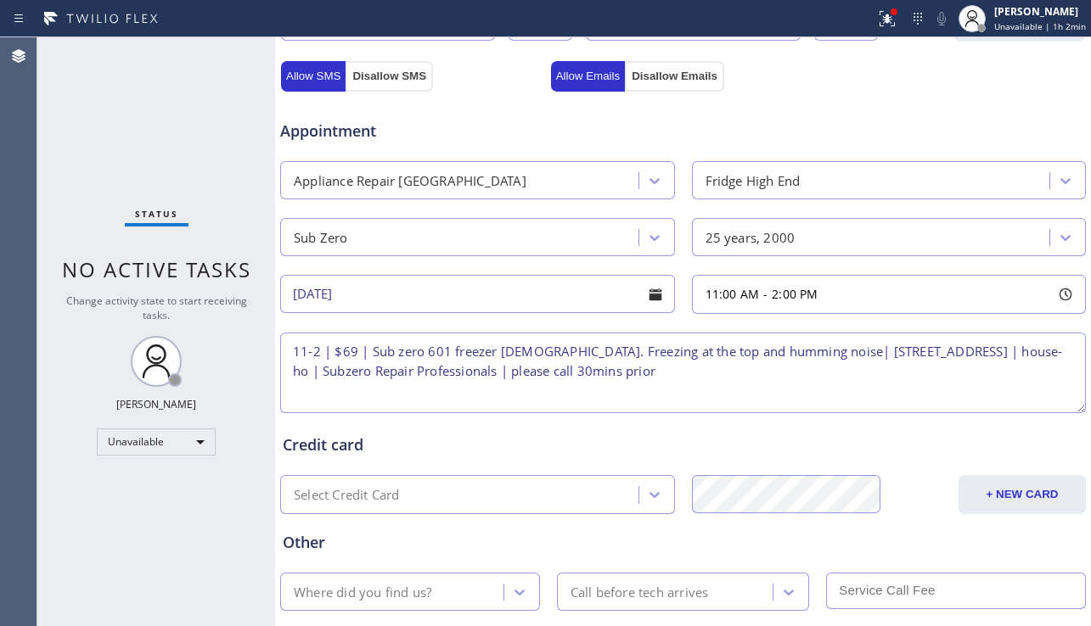
scroll to position [689, 0]
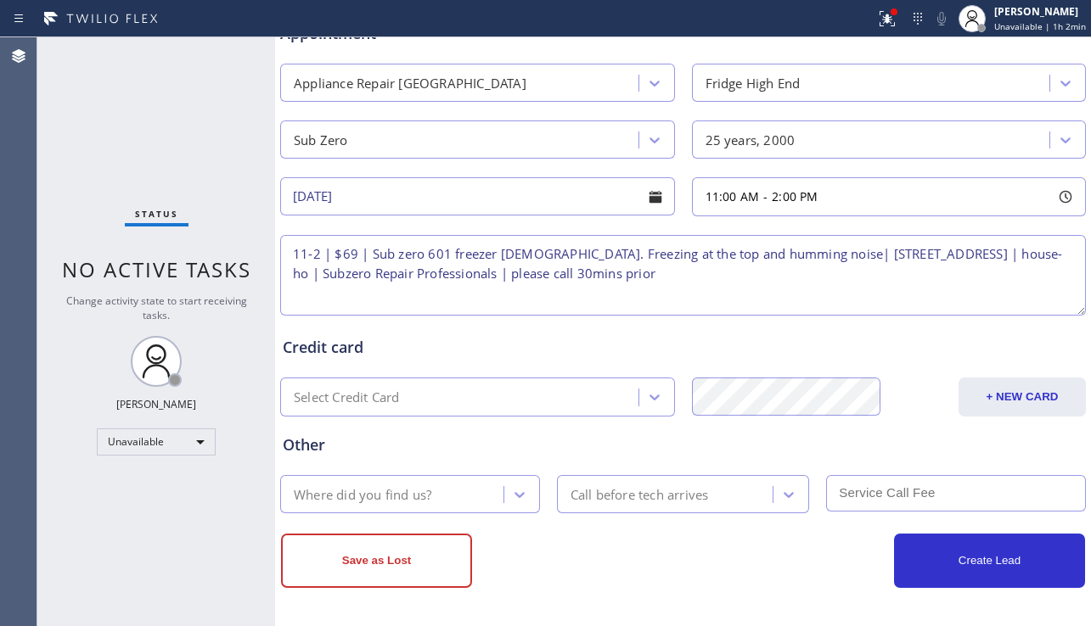
click at [484, 487] on div "Where did you find us?" at bounding box center [394, 495] width 218 height 30
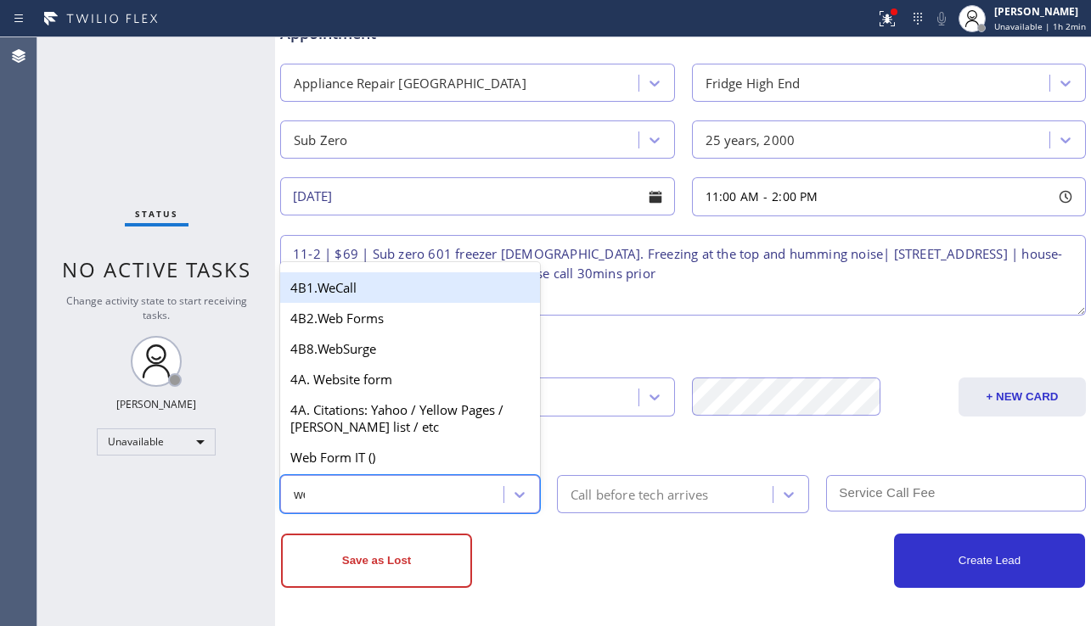
type input "web"
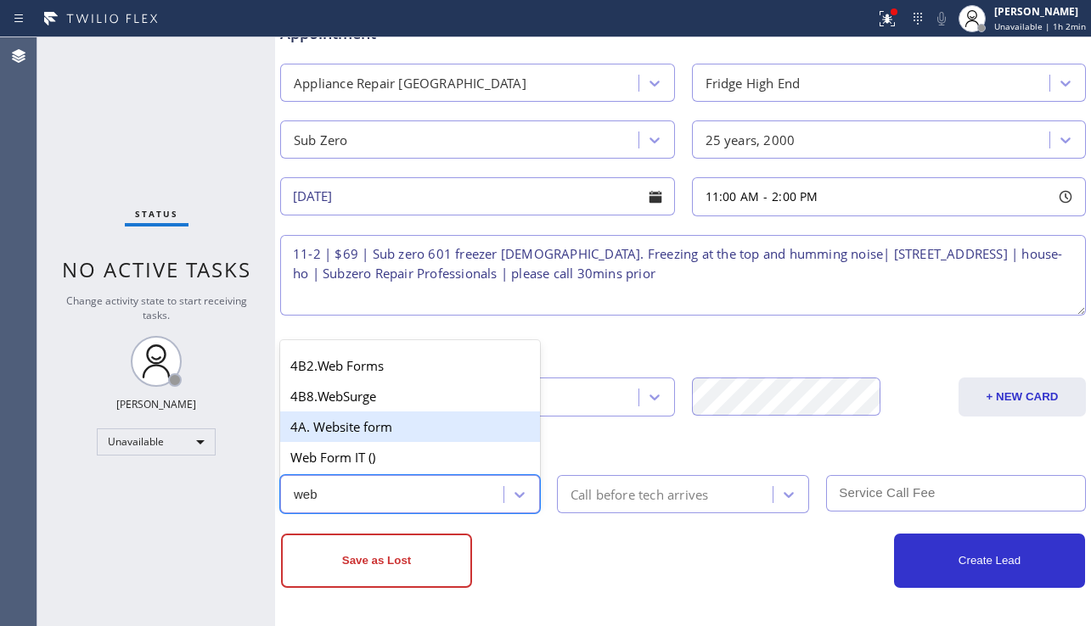
click at [462, 434] on div "4A. Website form" at bounding box center [410, 427] width 260 height 31
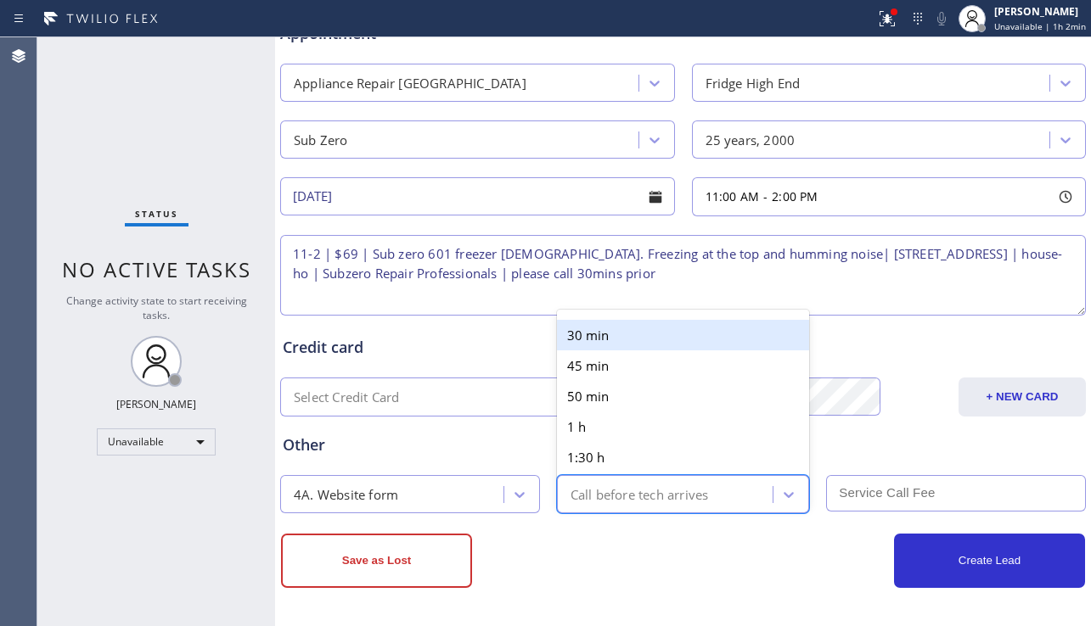
click at [600, 492] on div "Call before tech arrives" at bounding box center [639, 495] width 138 height 20
click at [603, 346] on div "30 min" at bounding box center [683, 335] width 253 height 31
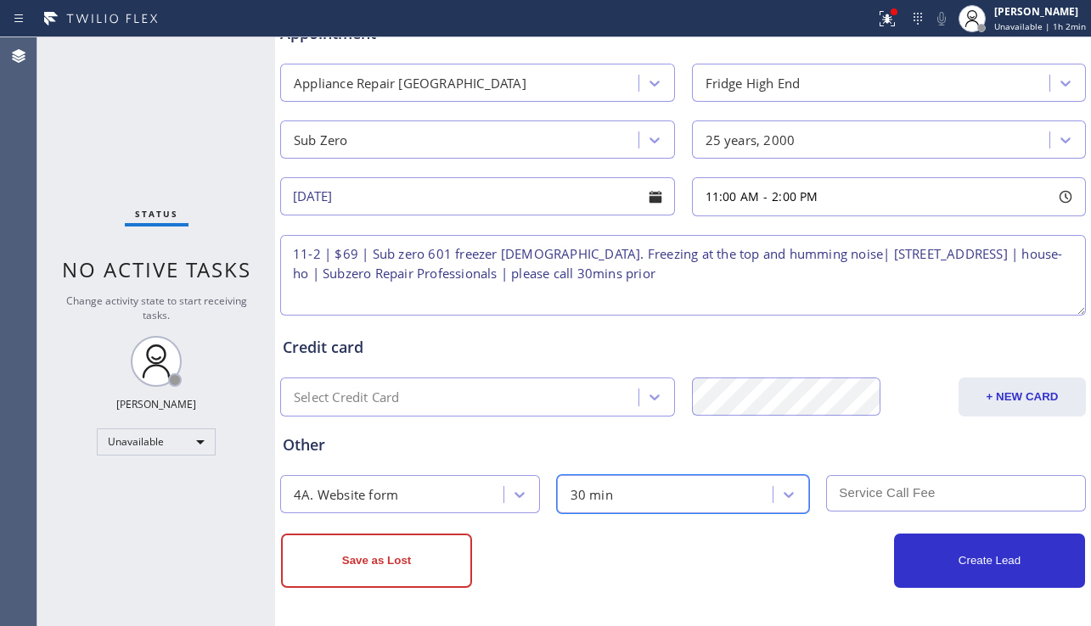
click at [833, 499] on input "text" at bounding box center [956, 493] width 260 height 37
type input "69"
click at [721, 288] on textarea "11-2 | $69 | Sub zero 601 freezer 25 years old. Freezing at the top and humming…" at bounding box center [683, 275] width 806 height 81
click at [992, 288] on textarea "11-2 | $69 | Sub zero 601 freezer 25 years old. Freezing at the top and humming…" at bounding box center [683, 275] width 806 height 81
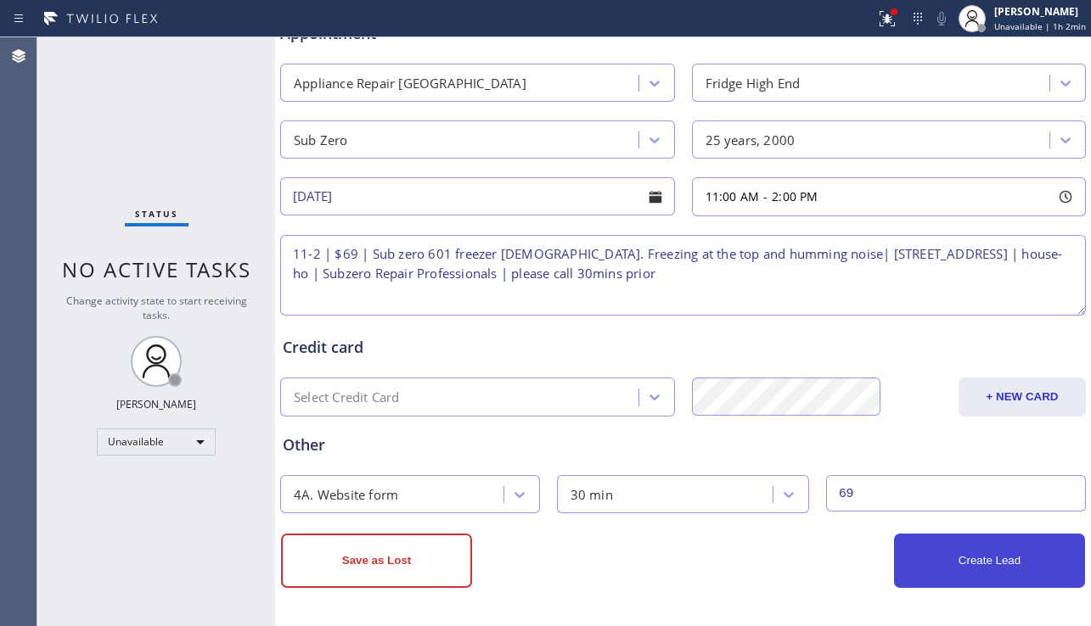
click at [977, 561] on button "Create Lead" at bounding box center [989, 561] width 191 height 54
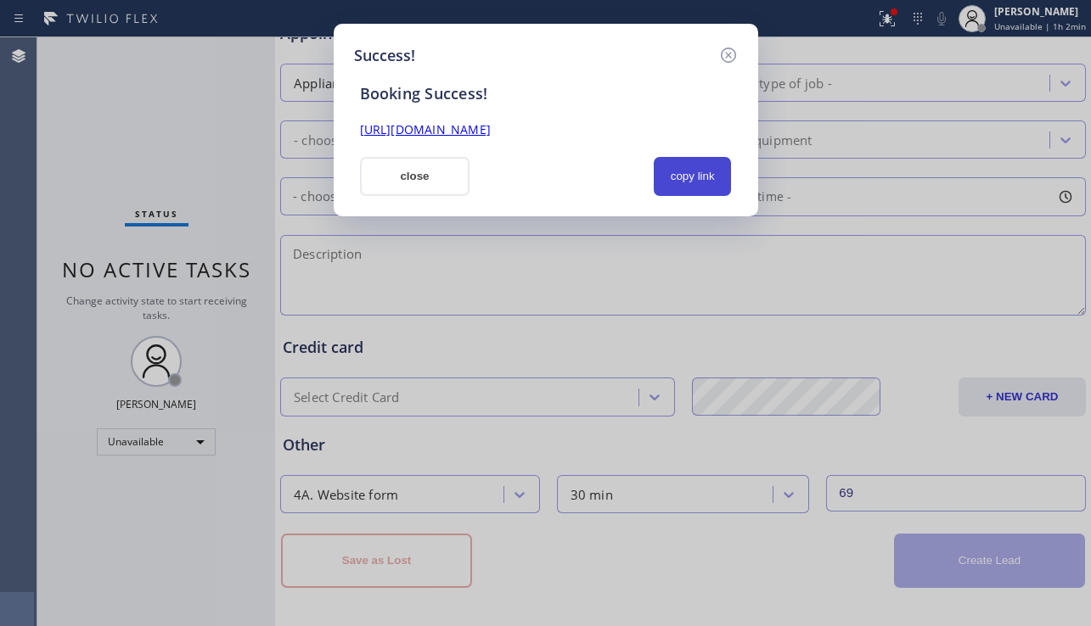
click at [684, 171] on button "copy link" at bounding box center [693, 176] width 78 height 39
click at [491, 137] on link "https://erp.apollosoft.co/customer/764869#portlet_lead" at bounding box center [425, 129] width 131 height 16
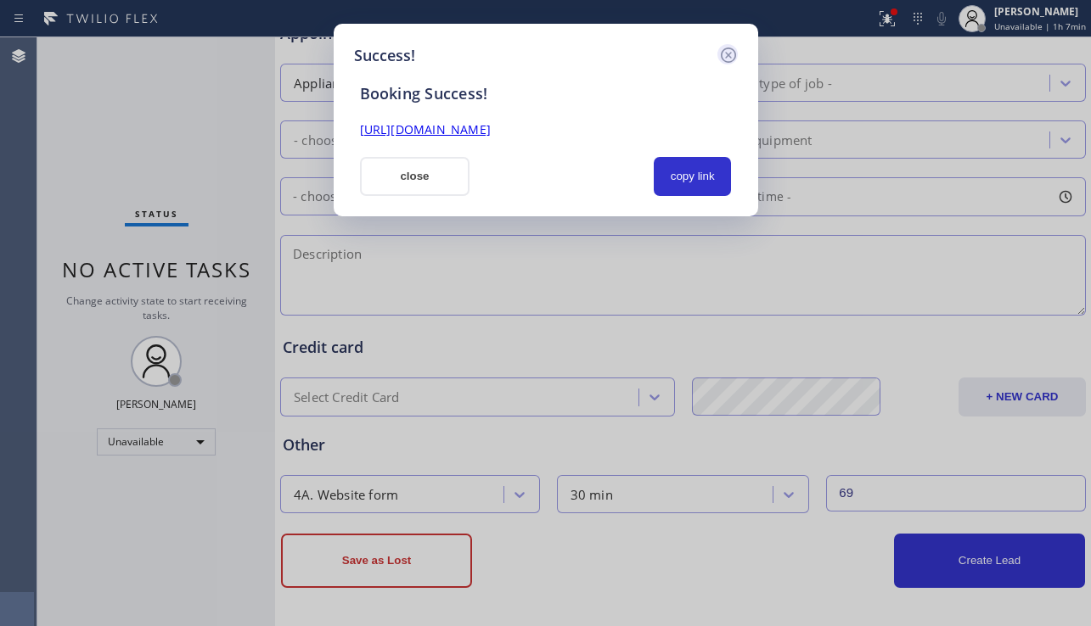
click at [731, 58] on icon at bounding box center [727, 55] width 15 height 15
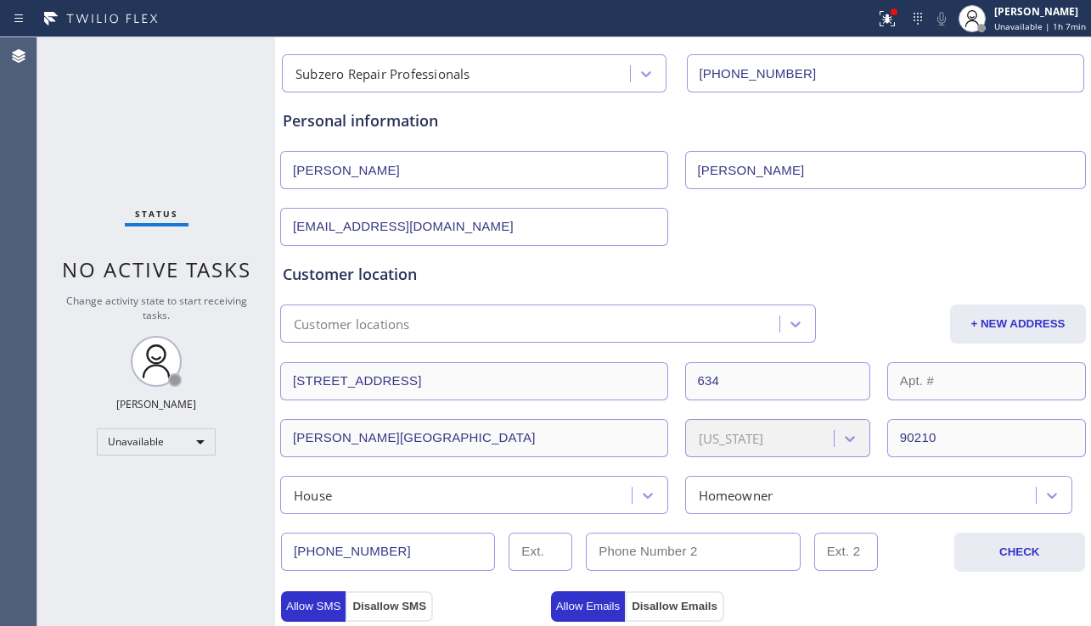
scroll to position [0, 0]
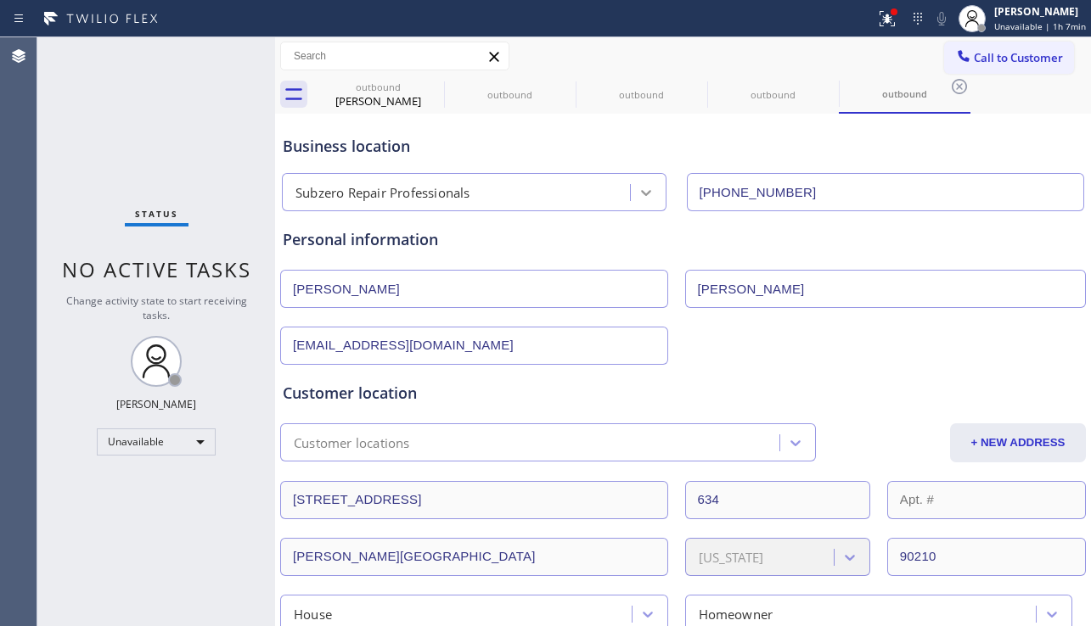
drag, startPoint x: 799, startPoint y: 183, endPoint x: 648, endPoint y: 187, distance: 151.1
click at [648, 187] on div "Subzero Repair Professionals (877) 414-7264" at bounding box center [682, 188] width 809 height 45
click at [432, 87] on icon at bounding box center [432, 86] width 15 height 15
click at [0, 0] on icon at bounding box center [0, 0] width 0 height 0
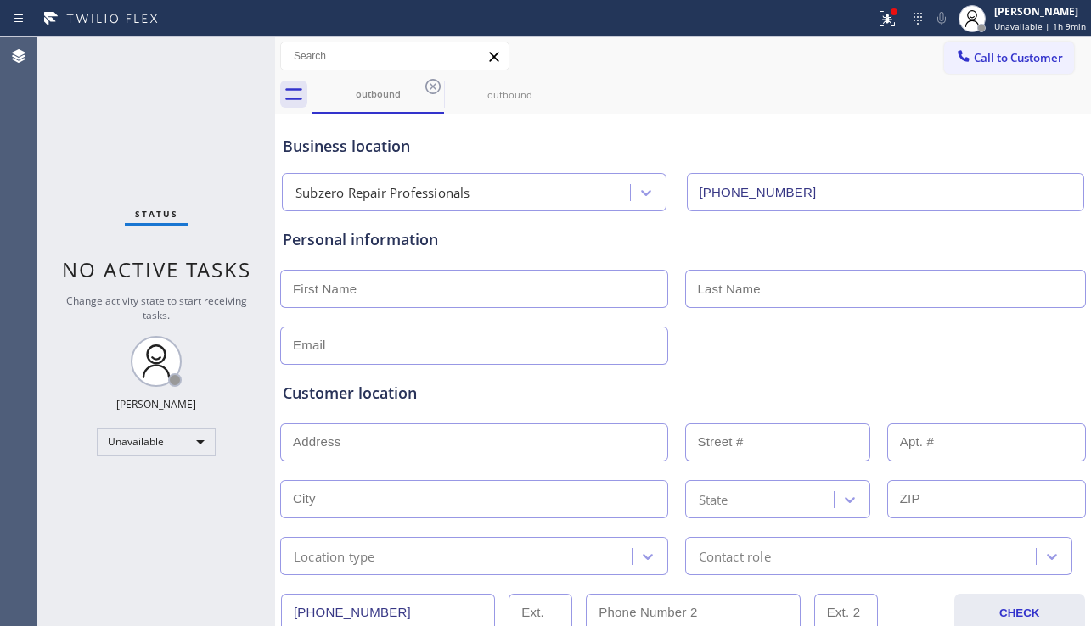
click at [432, 87] on icon at bounding box center [432, 86] width 15 height 15
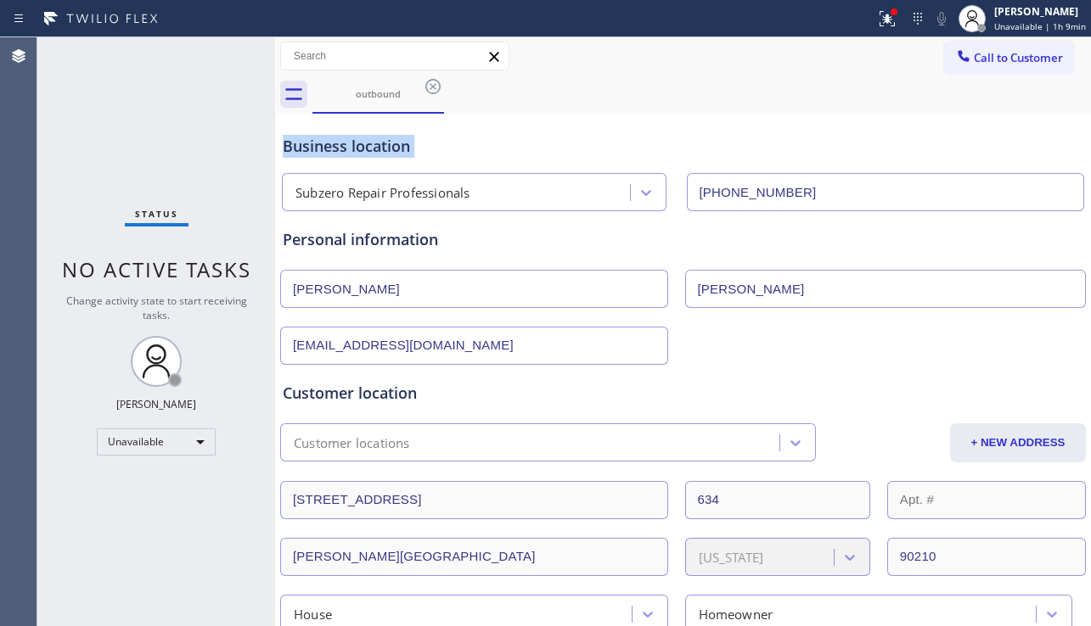
click at [432, 87] on icon at bounding box center [432, 86] width 15 height 15
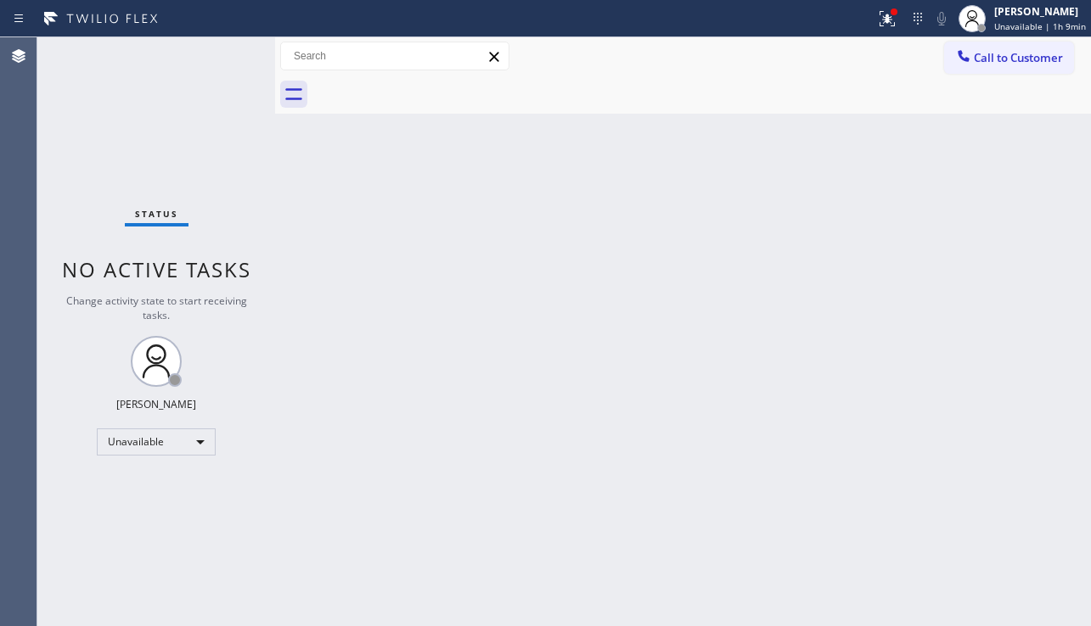
click at [432, 87] on div at bounding box center [701, 95] width 778 height 38
click at [1012, 427] on div "Back to Dashboard Change Sender ID Customers Technicians Select a contact Outbo…" at bounding box center [683, 331] width 816 height 589
click at [604, 458] on div "Back to Dashboard Change Sender ID Customers Technicians Select a contact Outbo…" at bounding box center [683, 331] width 816 height 589
click at [1063, 252] on div "Back to Dashboard Change Sender ID Customers Technicians Select a contact Outbo…" at bounding box center [683, 331] width 816 height 589
drag, startPoint x: 1014, startPoint y: 66, endPoint x: 896, endPoint y: 140, distance: 139.2
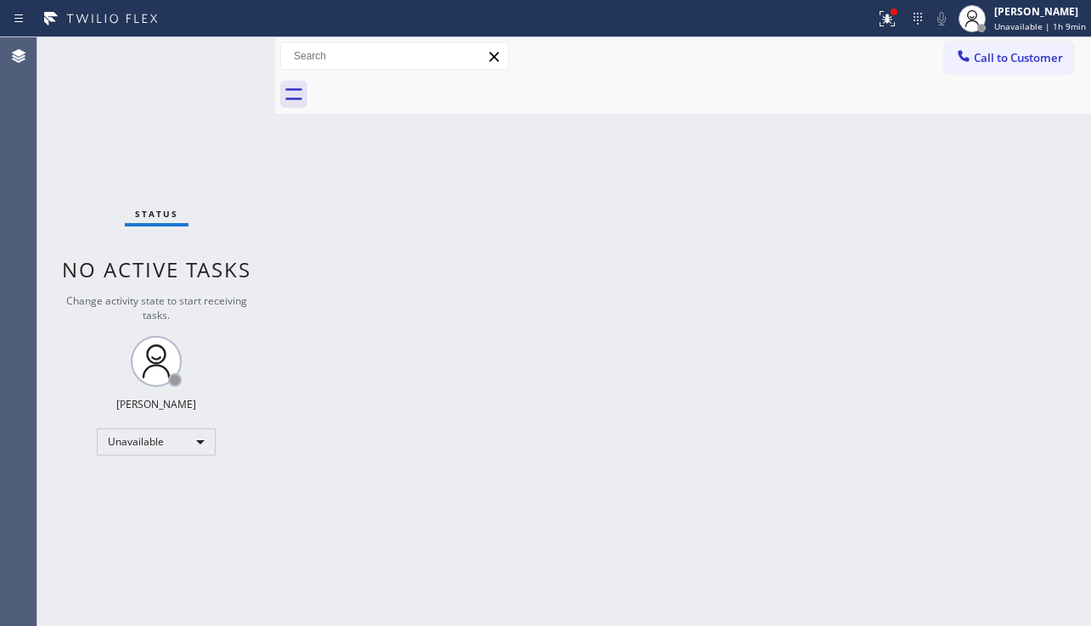
click at [1014, 65] on button "Call to Customer" at bounding box center [1009, 58] width 130 height 32
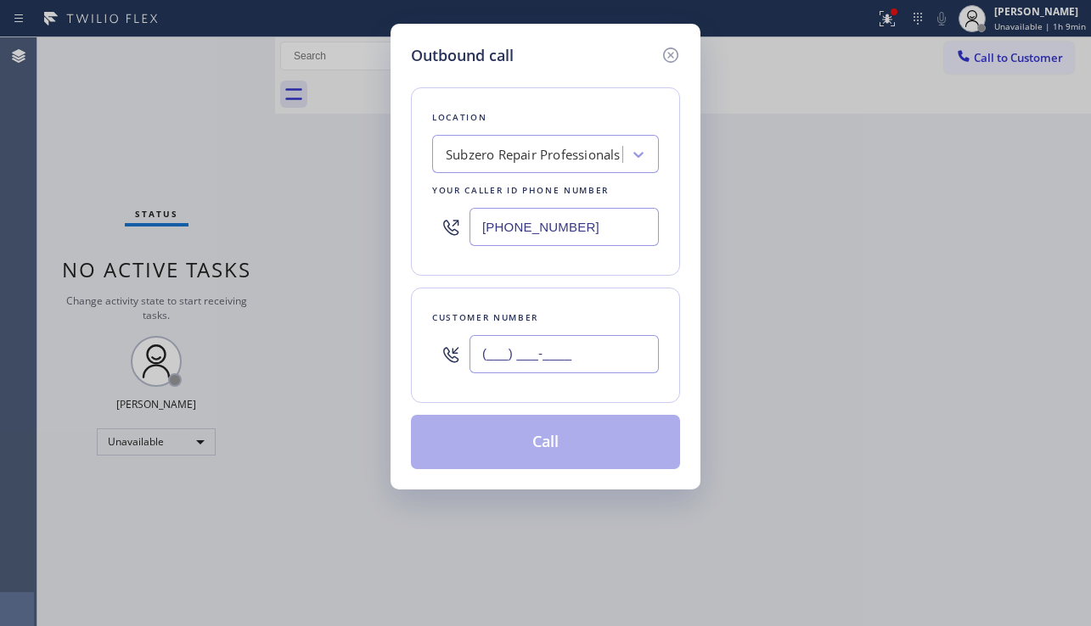
click at [565, 368] on input "(___) ___-____" at bounding box center [563, 354] width 189 height 38
paste input "203) 243-7080"
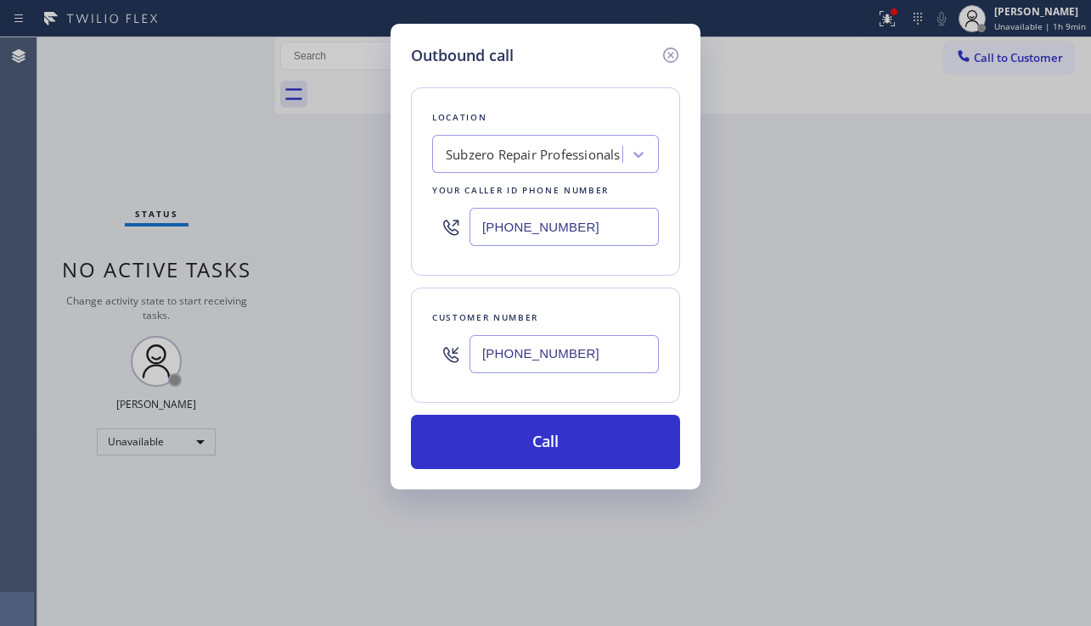
type input "(203) 243-7080"
drag, startPoint x: 1086, startPoint y: 360, endPoint x: 795, endPoint y: 289, distance: 299.8
click at [1086, 359] on div "Outbound call Location Subzero Repair Professionals Your caller id phone number…" at bounding box center [545, 313] width 1091 height 626
drag, startPoint x: 597, startPoint y: 233, endPoint x: 398, endPoint y: 226, distance: 198.8
click at [398, 226] on div "Outbound call Location Subzero Repair Professionals Your caller id phone number…" at bounding box center [546, 257] width 310 height 466
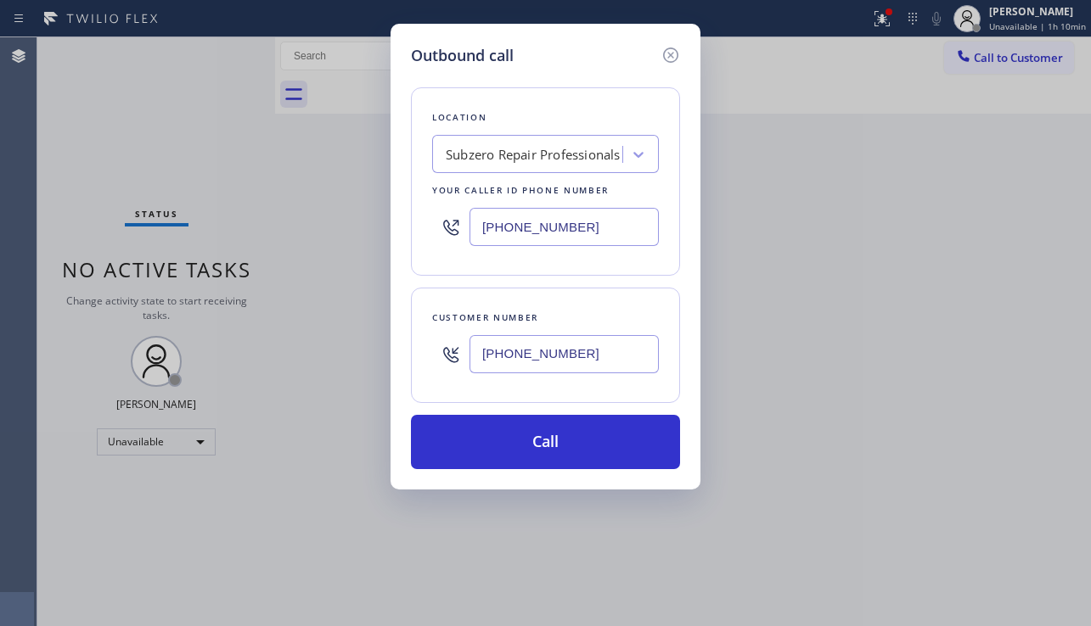
paste input "55) 731-4952"
type input "[PHONE_NUMBER]"
click at [1016, 379] on div "Outbound call Location 5 Star Appliance Repair Your caller id phone number (855…" at bounding box center [545, 313] width 1091 height 626
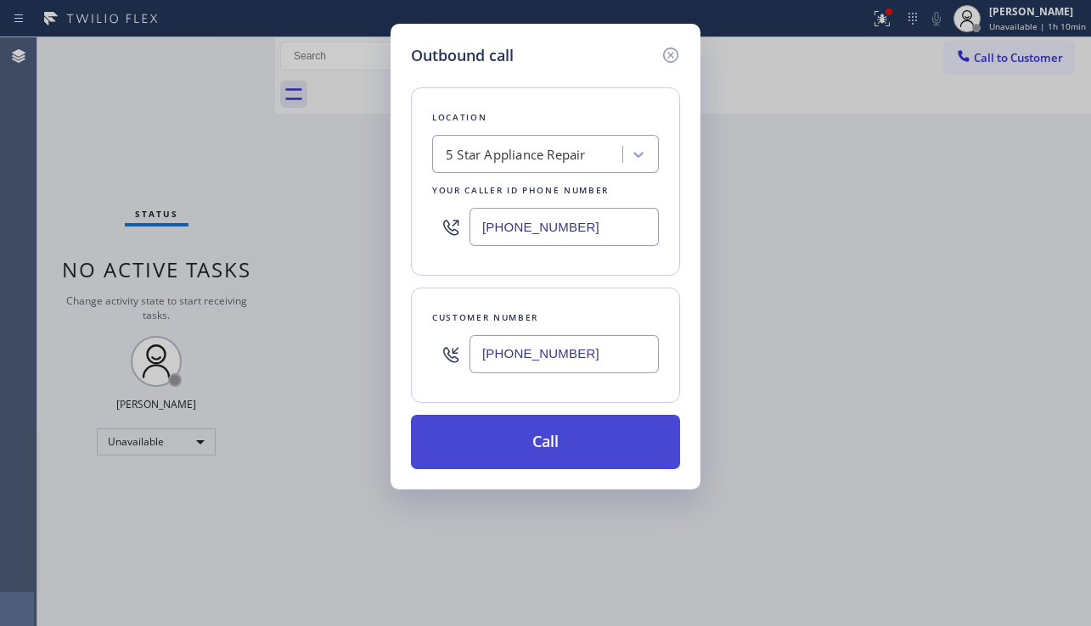
click at [555, 433] on button "Call" at bounding box center [545, 442] width 269 height 54
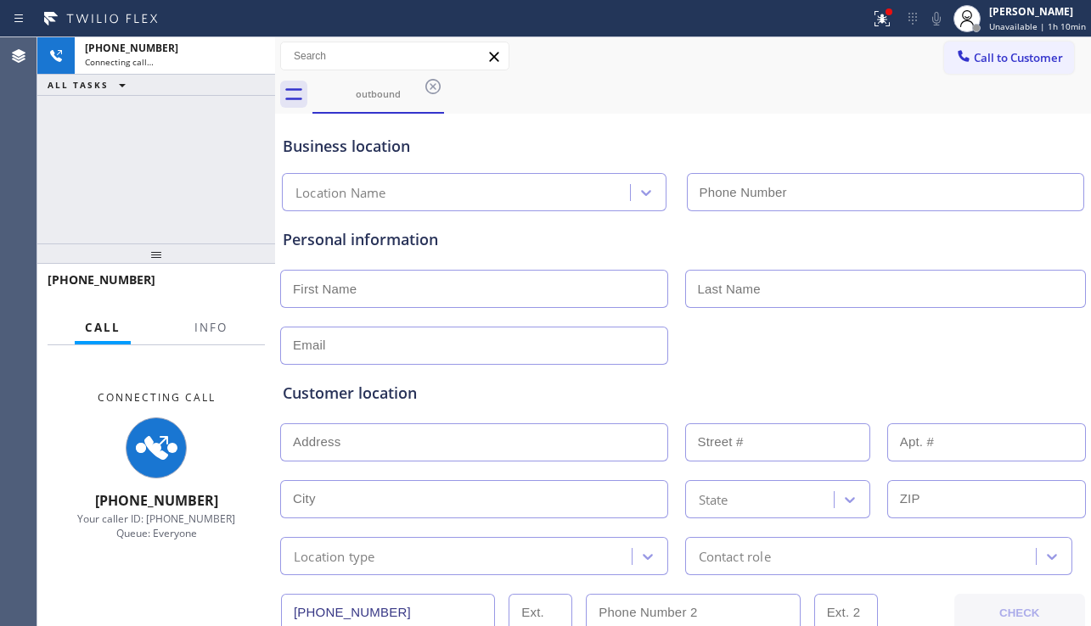
type input "[PHONE_NUMBER]"
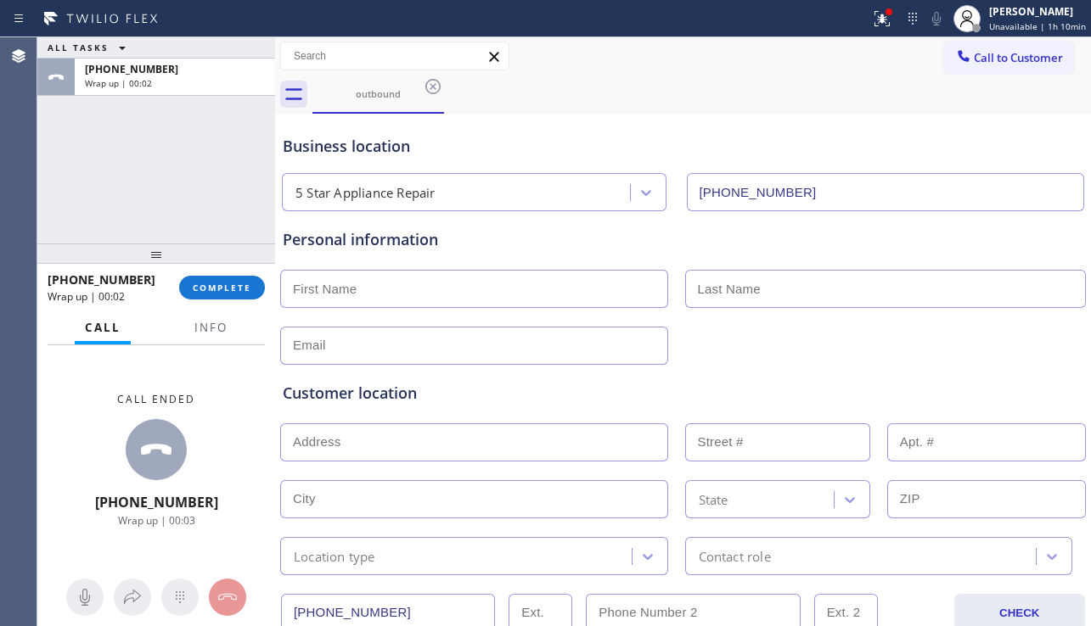
drag, startPoint x: 997, startPoint y: 378, endPoint x: 538, endPoint y: 412, distance: 460.5
click at [997, 378] on div "Customer location >> ADD NEW ADDRESS << + NEW ADDRESS State Location type Conta…" at bounding box center [682, 470] width 807 height 211
click at [228, 284] on span "COMPLETE" at bounding box center [222, 288] width 59 height 12
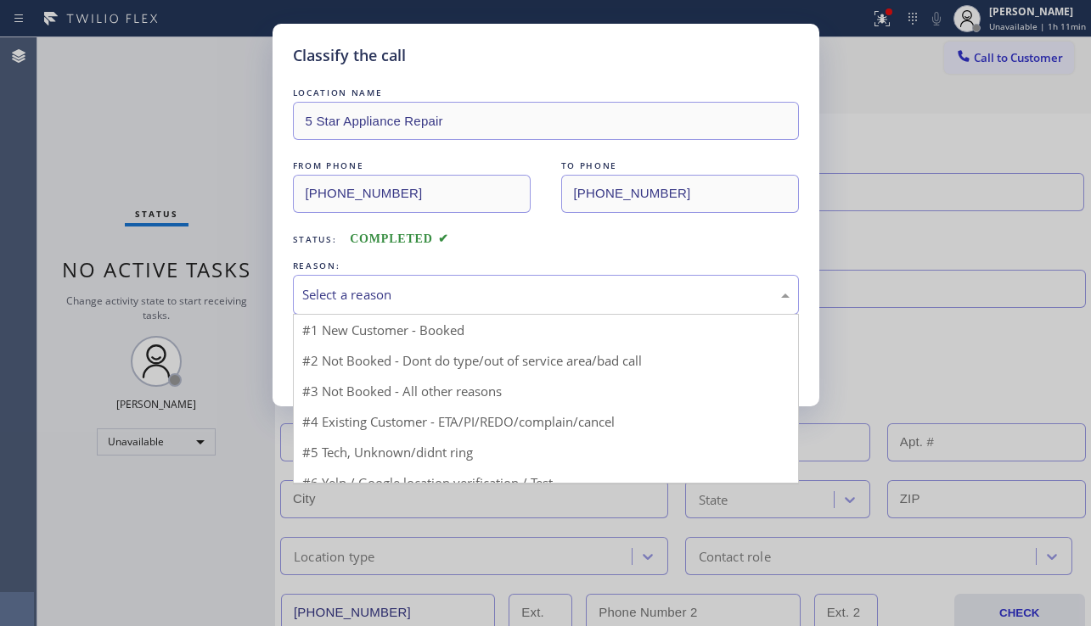
click at [449, 299] on div "Select a reason" at bounding box center [545, 295] width 487 height 20
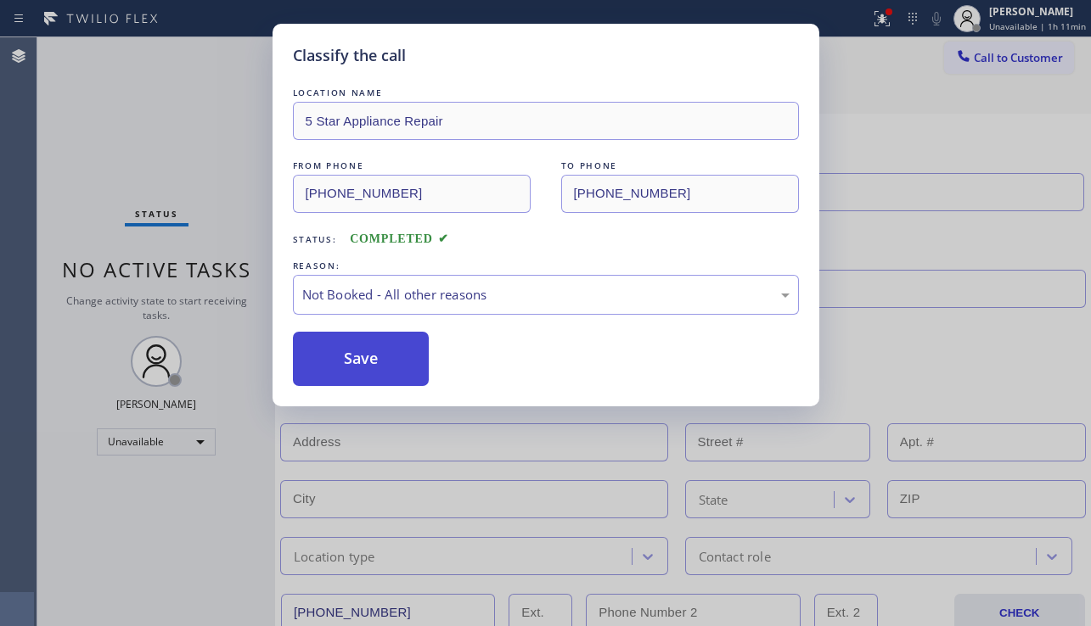
click at [356, 361] on button "Save" at bounding box center [361, 359] width 137 height 54
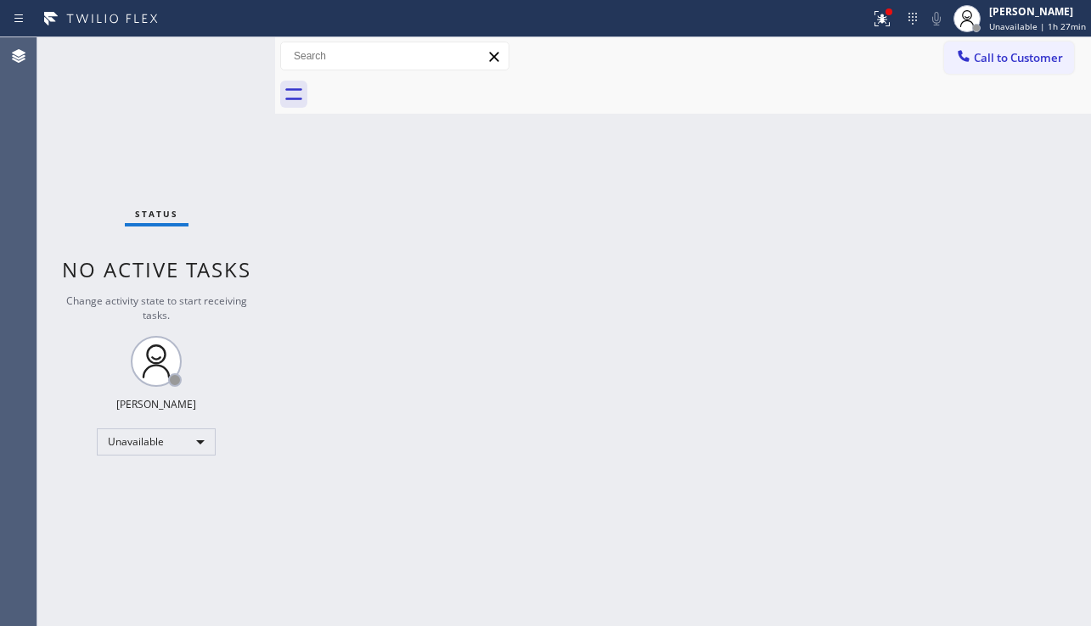
click at [1031, 525] on div "Back to Dashboard Change Sender ID Customers Technicians Select a contact Outbo…" at bounding box center [683, 331] width 816 height 589
click at [450, 427] on div "Back to Dashboard Change Sender ID Customers Technicians Select a contact Outbo…" at bounding box center [683, 331] width 816 height 589
click at [447, 330] on div "Back to Dashboard Change Sender ID Customers Technicians Select a contact Outbo…" at bounding box center [683, 331] width 816 height 589
drag, startPoint x: 997, startPoint y: 411, endPoint x: 997, endPoint y: 398, distance: 12.8
click at [997, 410] on div "Back to Dashboard Change Sender ID Customers Technicians Select a contact Outbo…" at bounding box center [683, 331] width 816 height 589
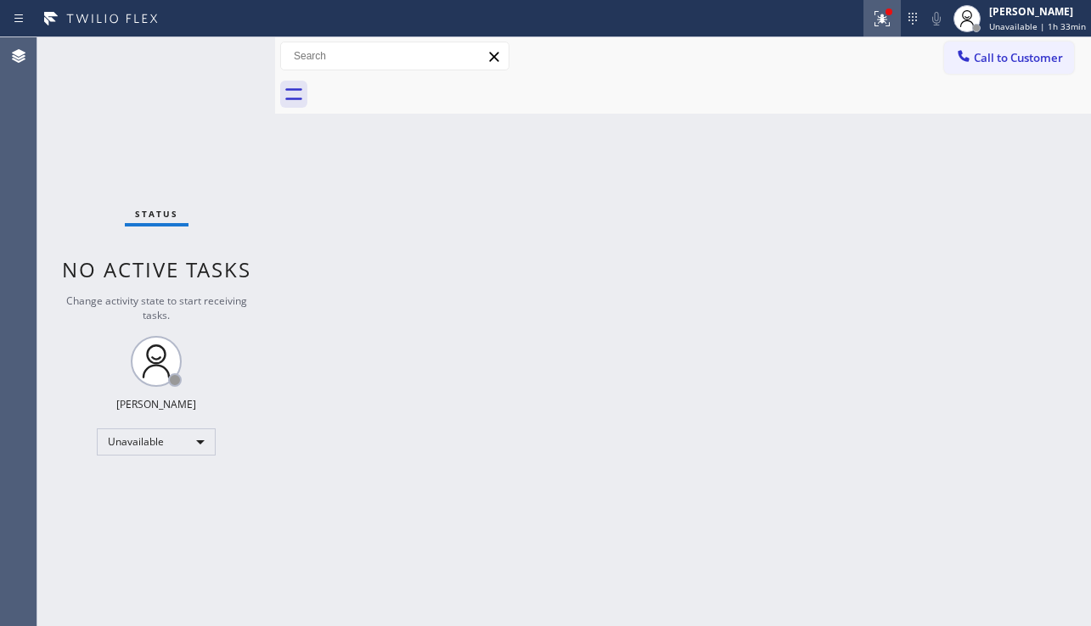
click at [863, 25] on div at bounding box center [881, 18] width 37 height 20
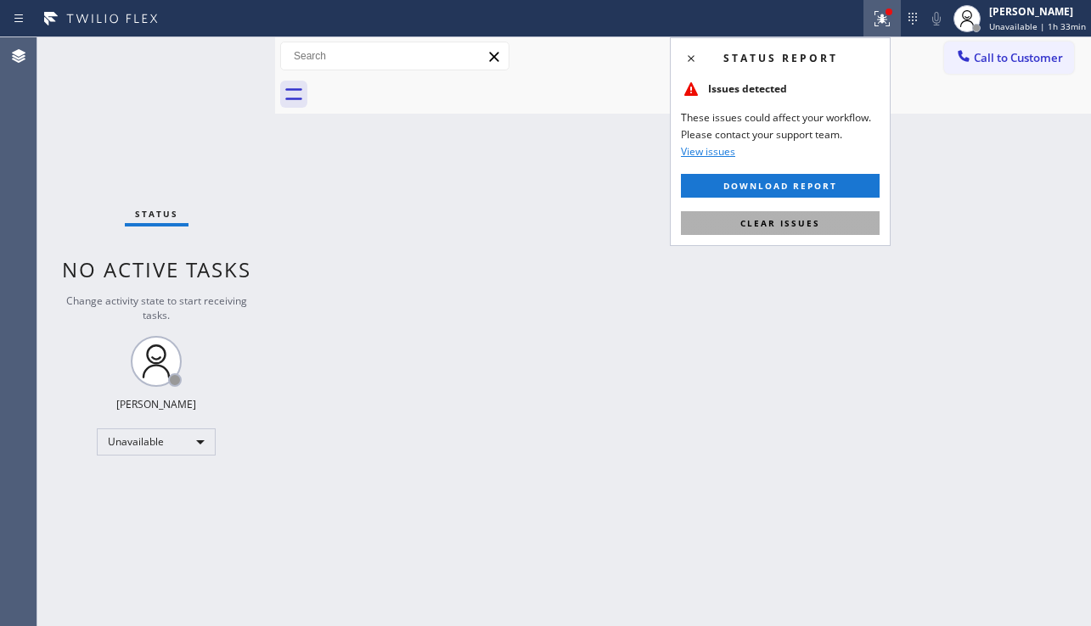
click at [801, 228] on span "Clear issues" at bounding box center [780, 223] width 80 height 12
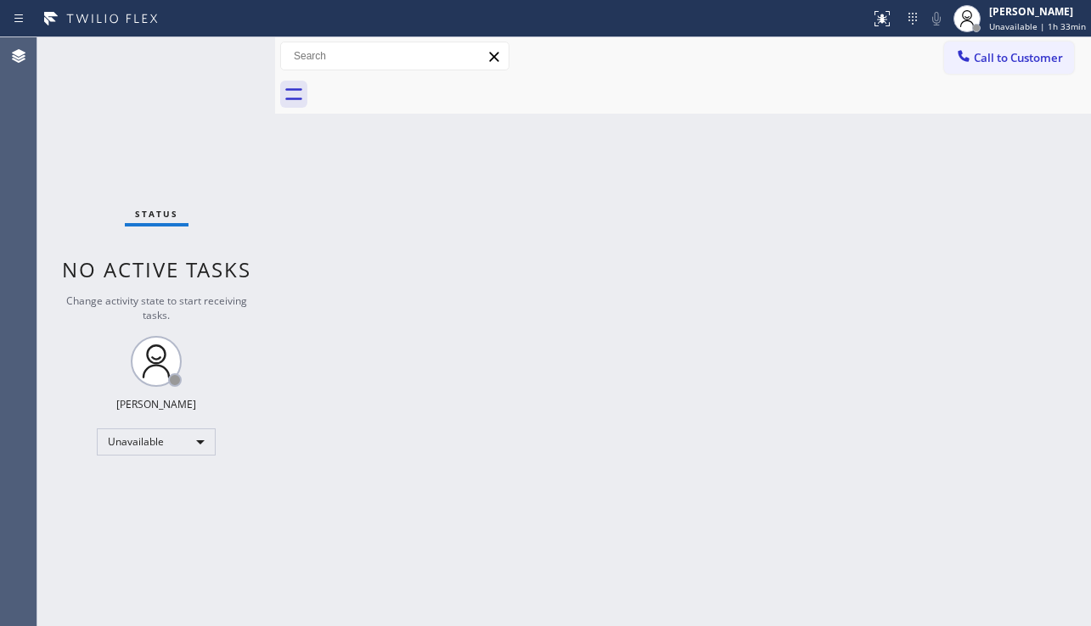
click at [575, 207] on div "Back to Dashboard Change Sender ID Customers Technicians Select a contact Outbo…" at bounding box center [683, 331] width 816 height 589
click at [543, 317] on div "Back to Dashboard Change Sender ID Customers Technicians Select a contact Outbo…" at bounding box center [683, 331] width 816 height 589
click at [993, 484] on div "Back to Dashboard Change Sender ID Customers Technicians Select a contact Outbo…" at bounding box center [683, 331] width 816 height 589
click at [1020, 467] on div "Back to Dashboard Change Sender ID Customers Technicians Select a contact Outbo…" at bounding box center [683, 331] width 816 height 589
click at [992, 346] on div "Back to Dashboard Change Sender ID Customers Technicians Select a contact Outbo…" at bounding box center [683, 331] width 816 height 589
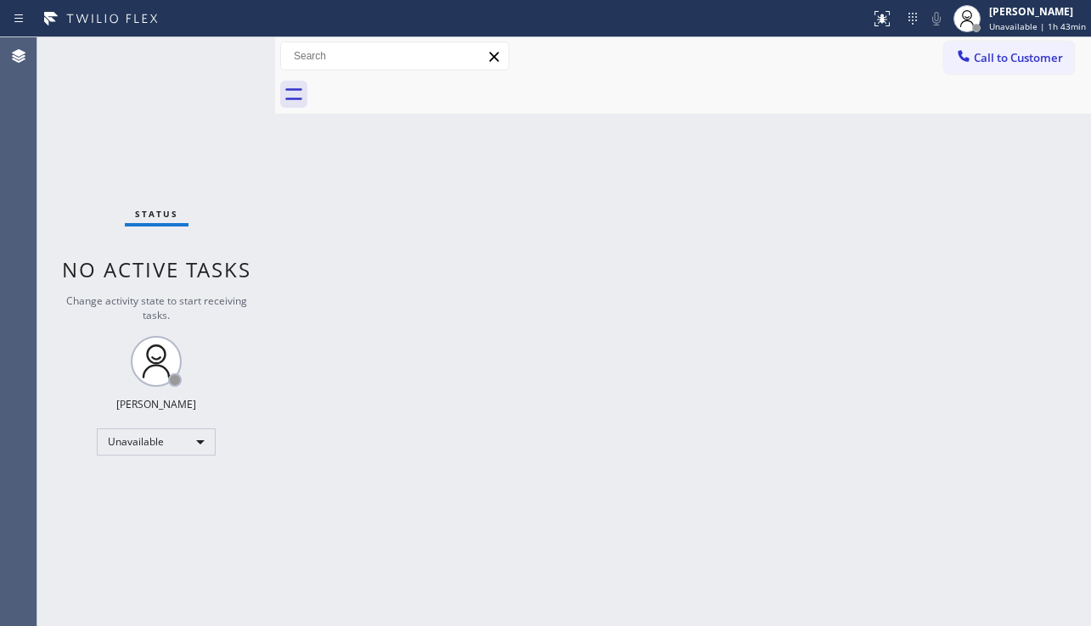
drag, startPoint x: 971, startPoint y: 62, endPoint x: 775, endPoint y: 177, distance: 227.6
click at [971, 62] on icon at bounding box center [963, 56] width 17 height 17
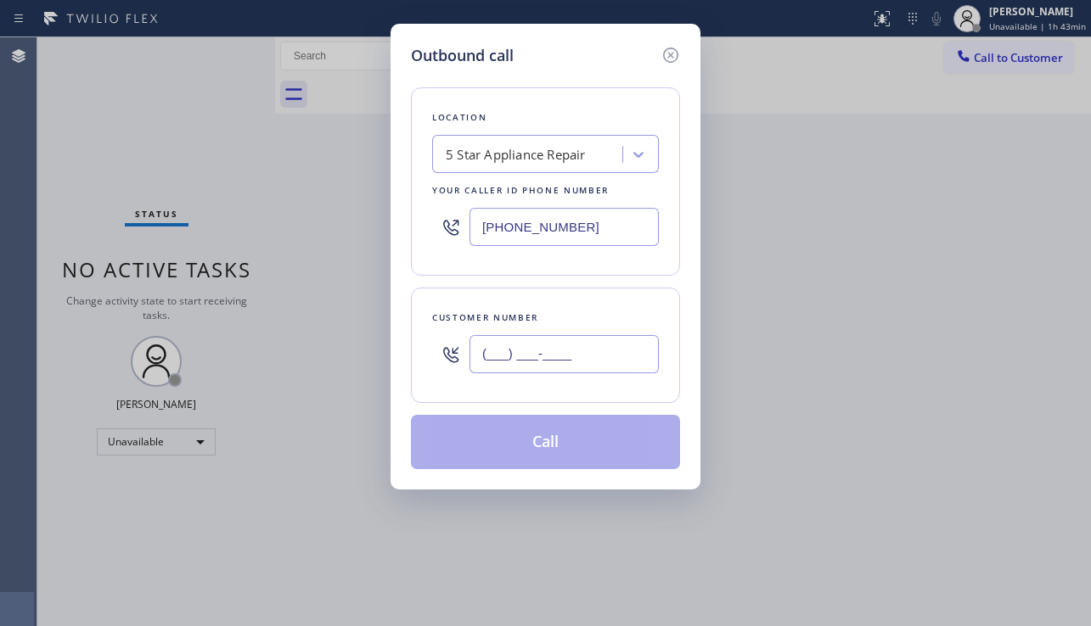
click at [555, 365] on input "(___) ___-____" at bounding box center [563, 354] width 189 height 38
paste input "714) 308-3749"
type input "(714) 308-3749"
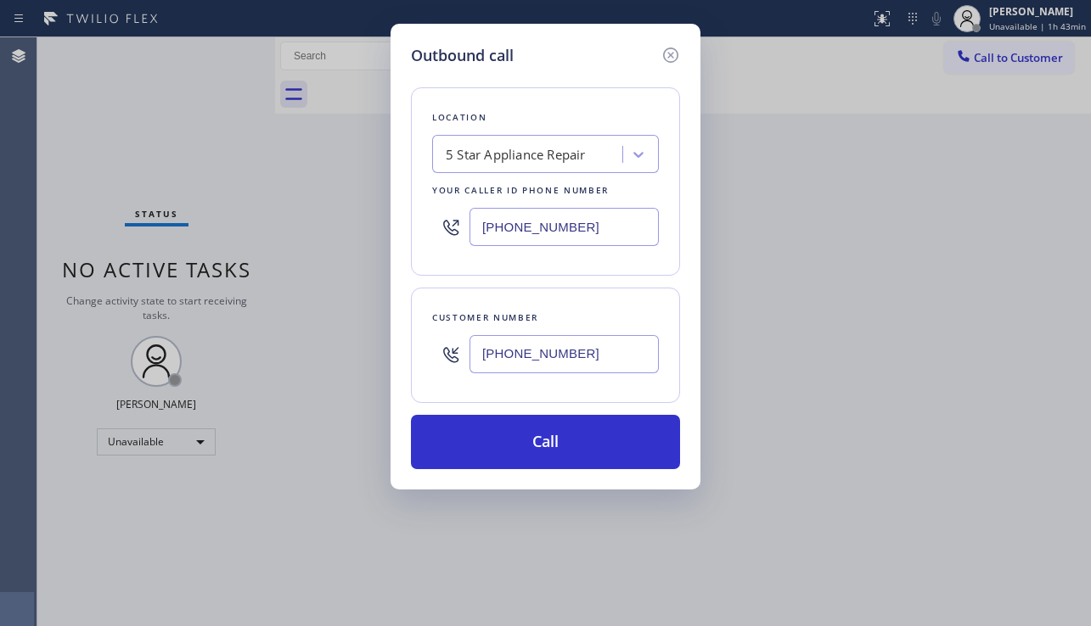
drag, startPoint x: 608, startPoint y: 225, endPoint x: 435, endPoint y: 227, distance: 172.3
click at [435, 227] on div "[PHONE_NUMBER]" at bounding box center [545, 226] width 227 height 55
paste input "714) 855-4254"
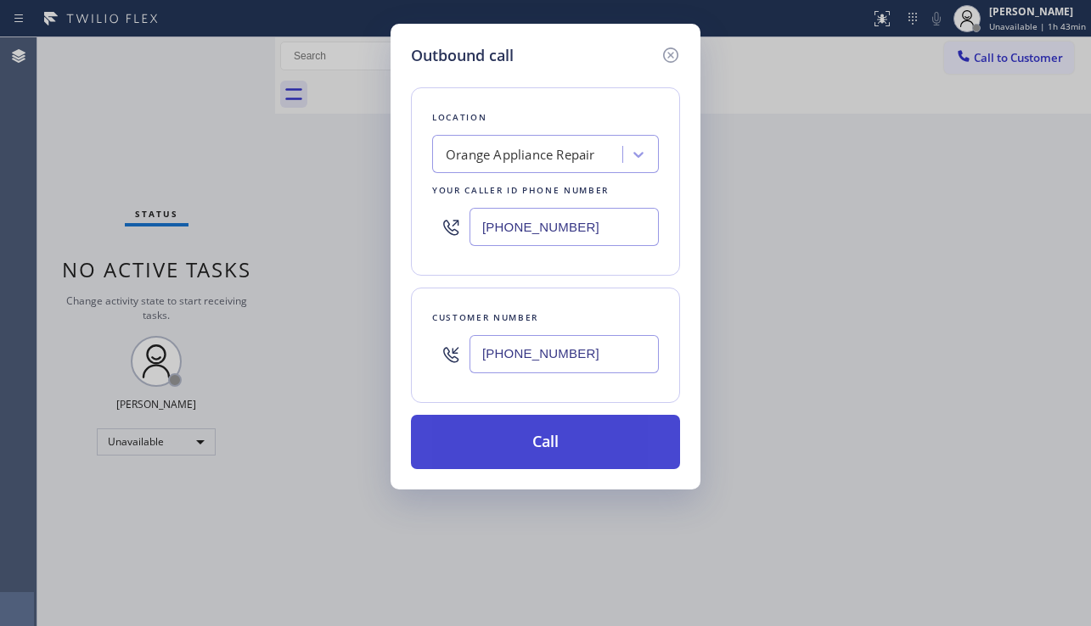
type input "(714) 855-4254"
click at [481, 433] on button "Call" at bounding box center [545, 442] width 269 height 54
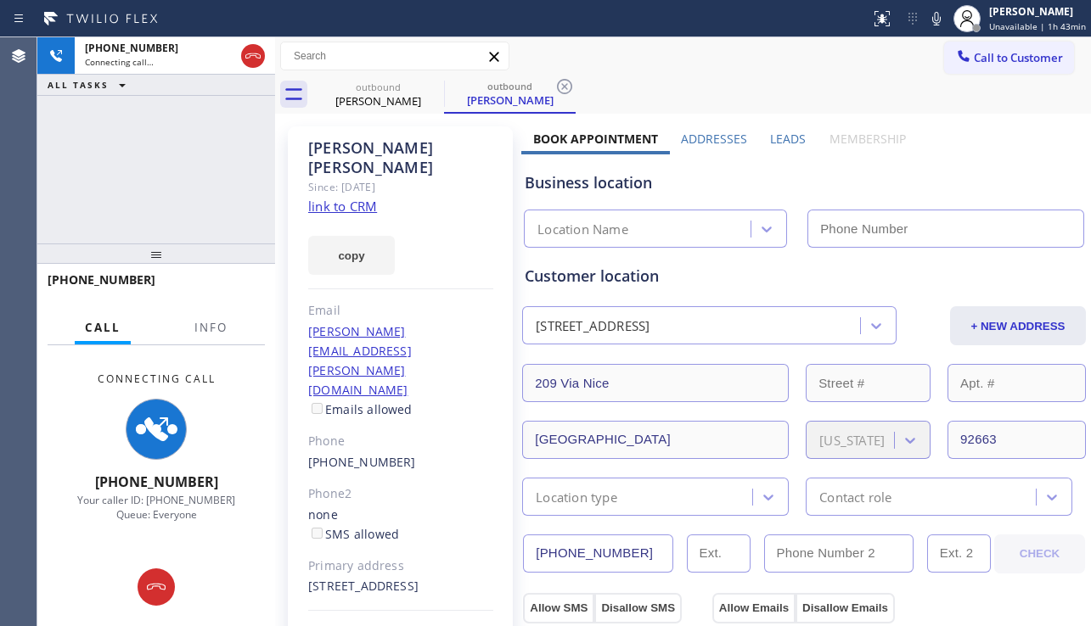
click at [777, 144] on label "Leads" at bounding box center [788, 139] width 36 height 16
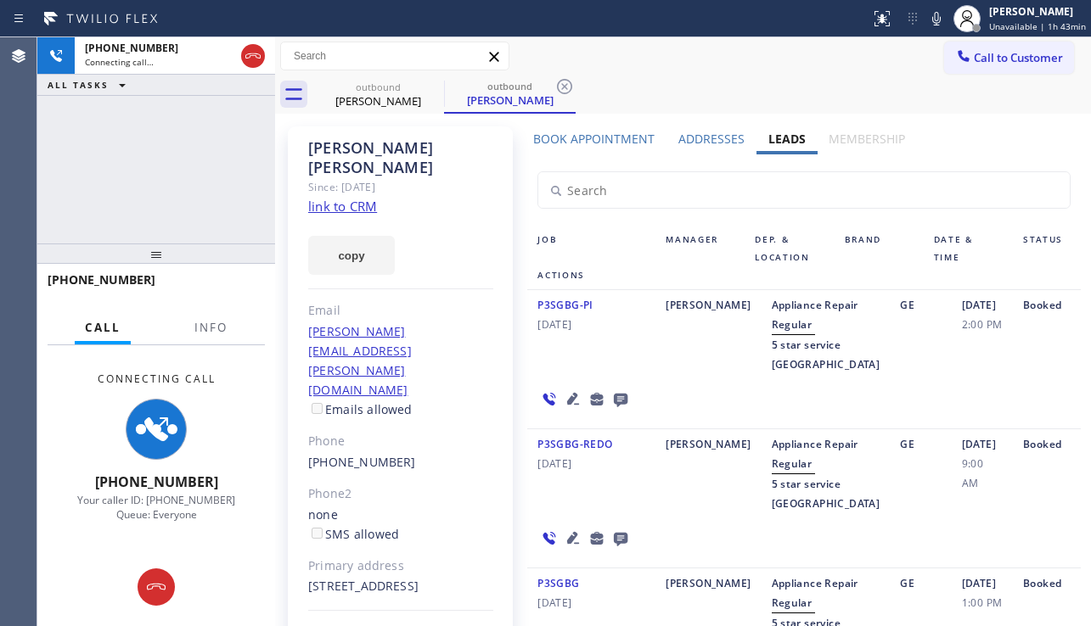
click at [627, 394] on icon at bounding box center [621, 401] width 14 height 14
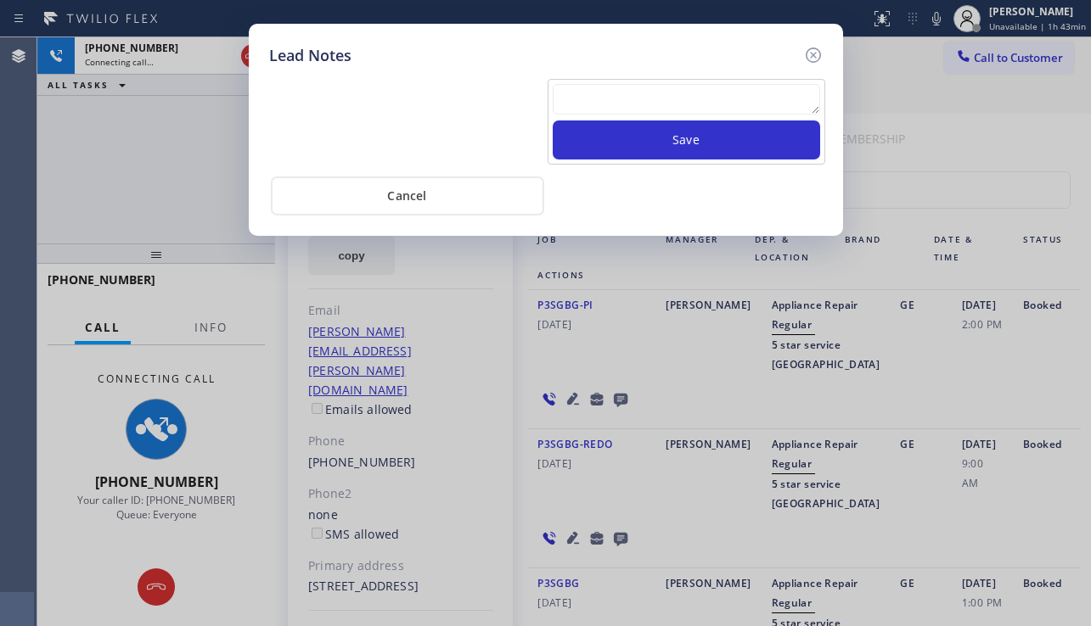
click at [601, 110] on textarea at bounding box center [686, 99] width 267 height 31
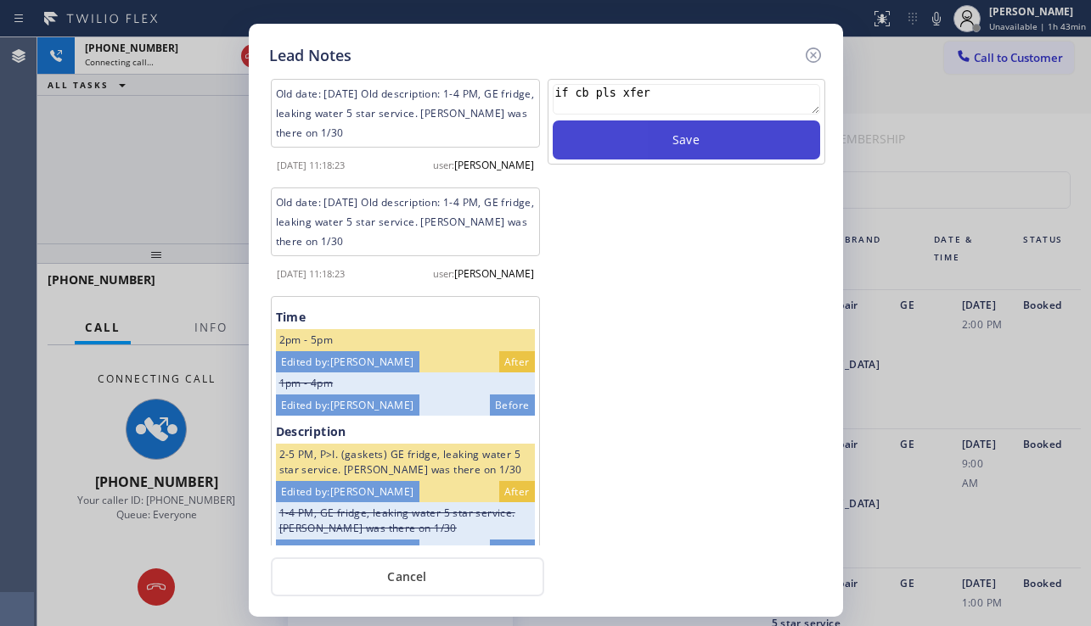
type textarea "if cb pls xfer"
click at [636, 128] on button "Save" at bounding box center [686, 140] width 267 height 39
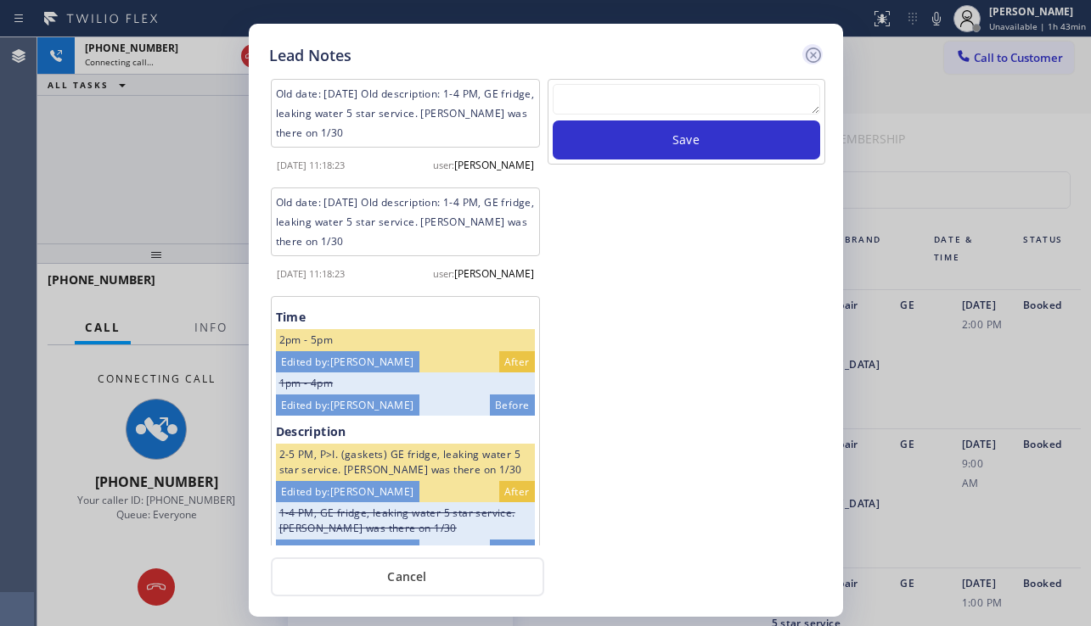
click at [816, 53] on icon at bounding box center [813, 55] width 20 height 20
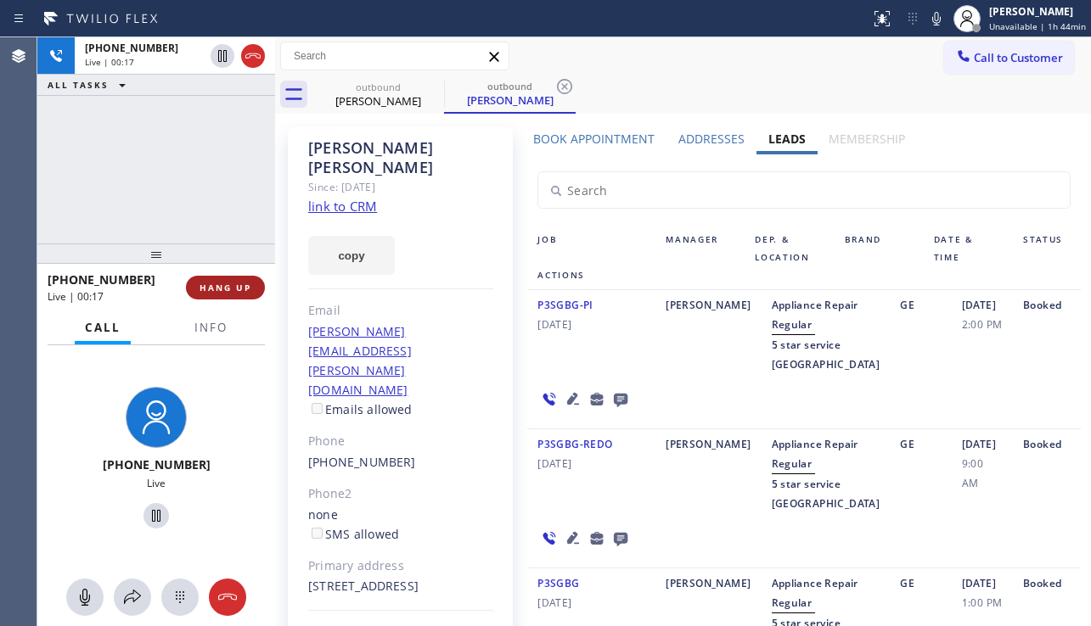
click at [239, 291] on span "HANG UP" at bounding box center [225, 288] width 52 height 12
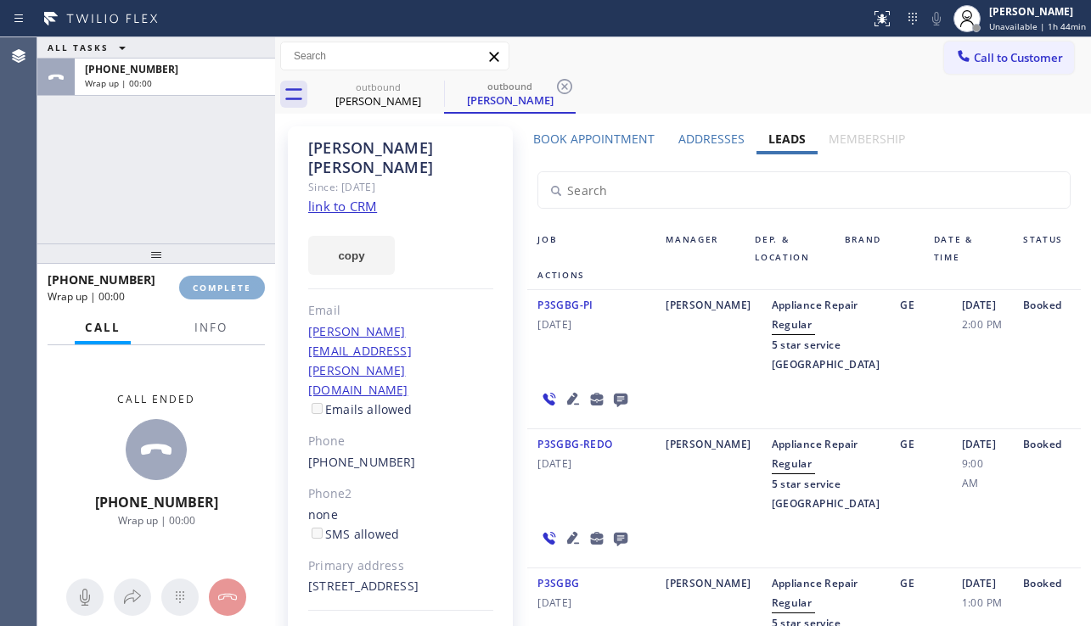
click at [239, 291] on span "COMPLETE" at bounding box center [222, 288] width 59 height 12
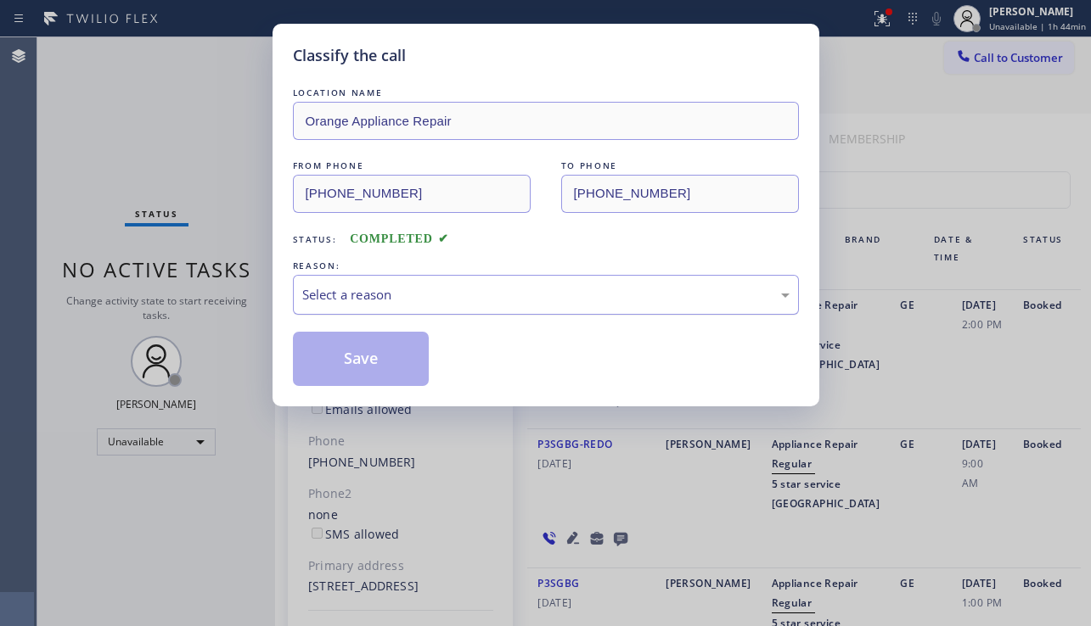
click at [405, 295] on div "Select a reason" at bounding box center [545, 295] width 487 height 20
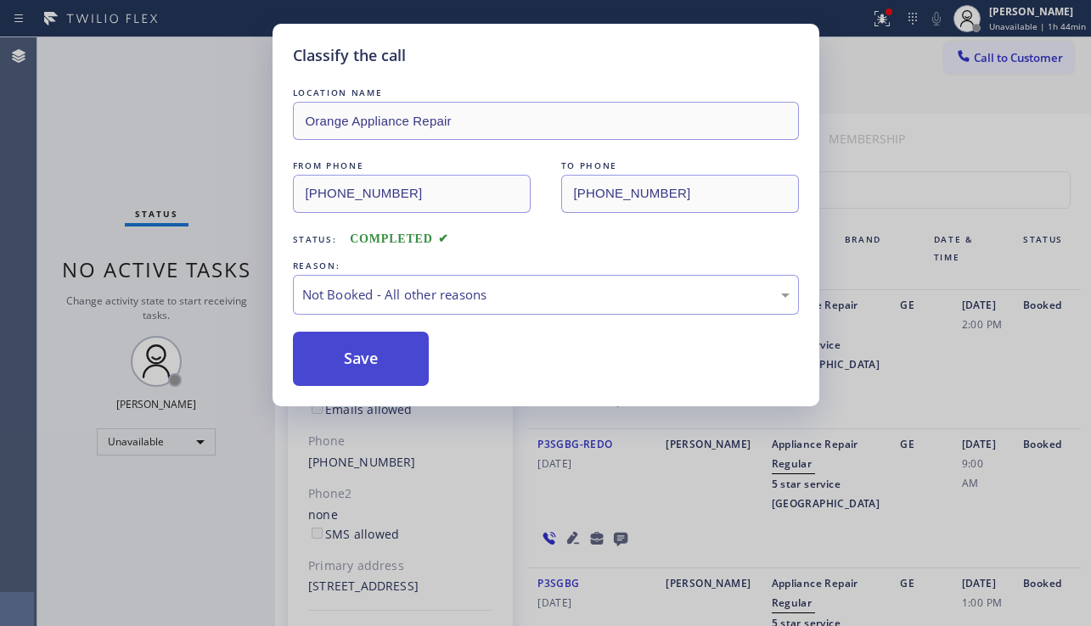
click at [338, 361] on button "Save" at bounding box center [361, 359] width 137 height 54
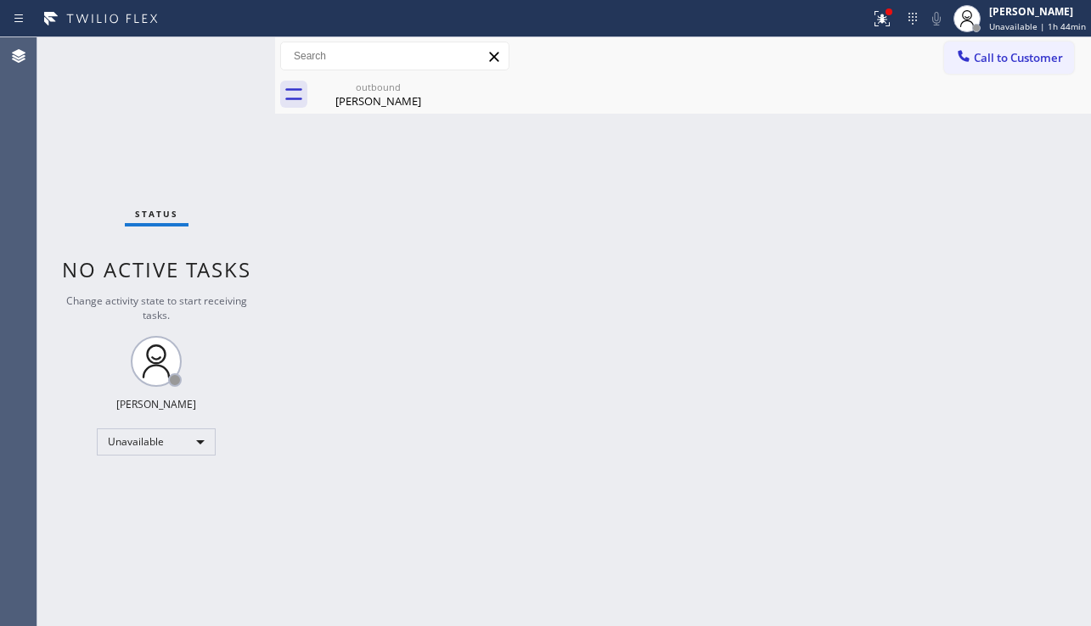
drag, startPoint x: 1025, startPoint y: 61, endPoint x: 943, endPoint y: 98, distance: 89.3
click at [1024, 61] on span "Call to Customer" at bounding box center [1018, 57] width 89 height 15
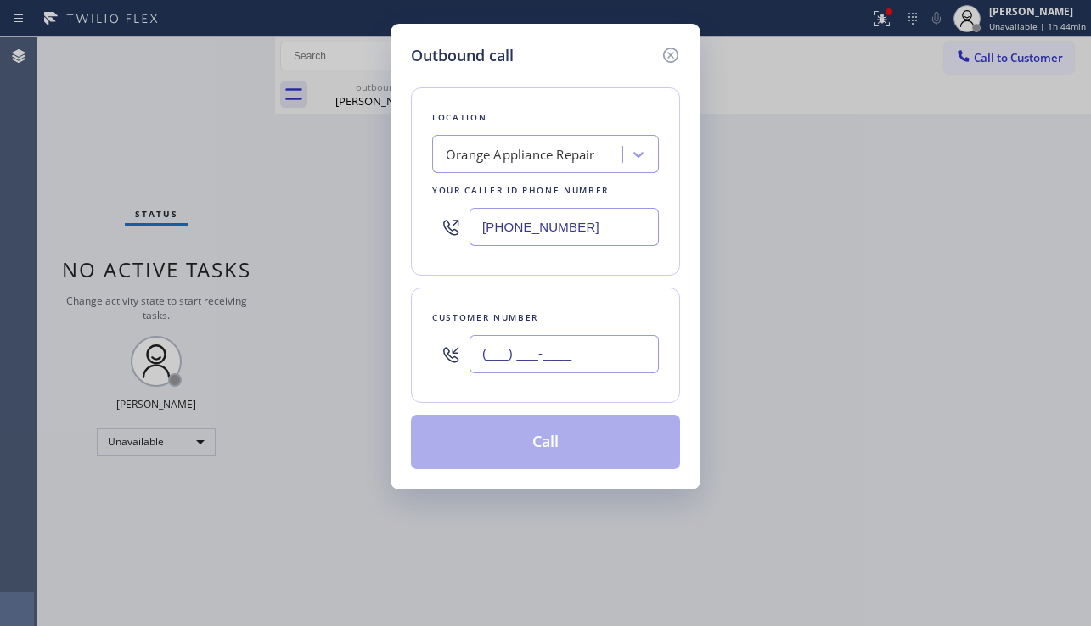
click at [487, 357] on input "(___) ___-____" at bounding box center [563, 354] width 189 height 38
paste input "619) 701-3201"
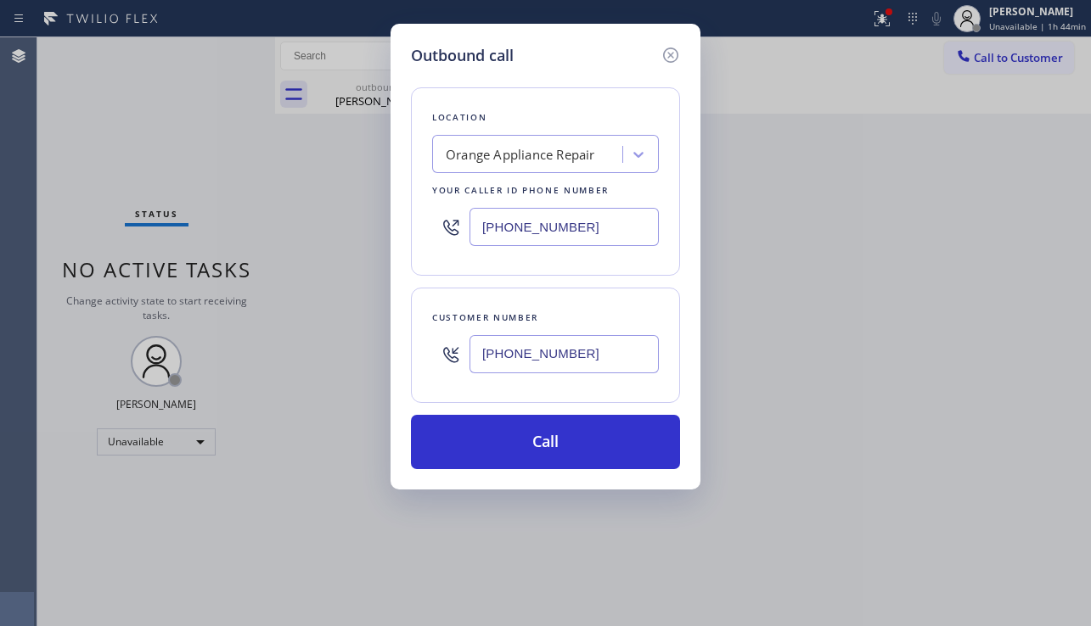
type input "(619) 701-3201"
drag, startPoint x: 633, startPoint y: 228, endPoint x: 442, endPoint y: 232, distance: 191.0
click at [442, 232] on div "(714) 855-4254" at bounding box center [545, 226] width 227 height 55
paste input "361) 203-3251"
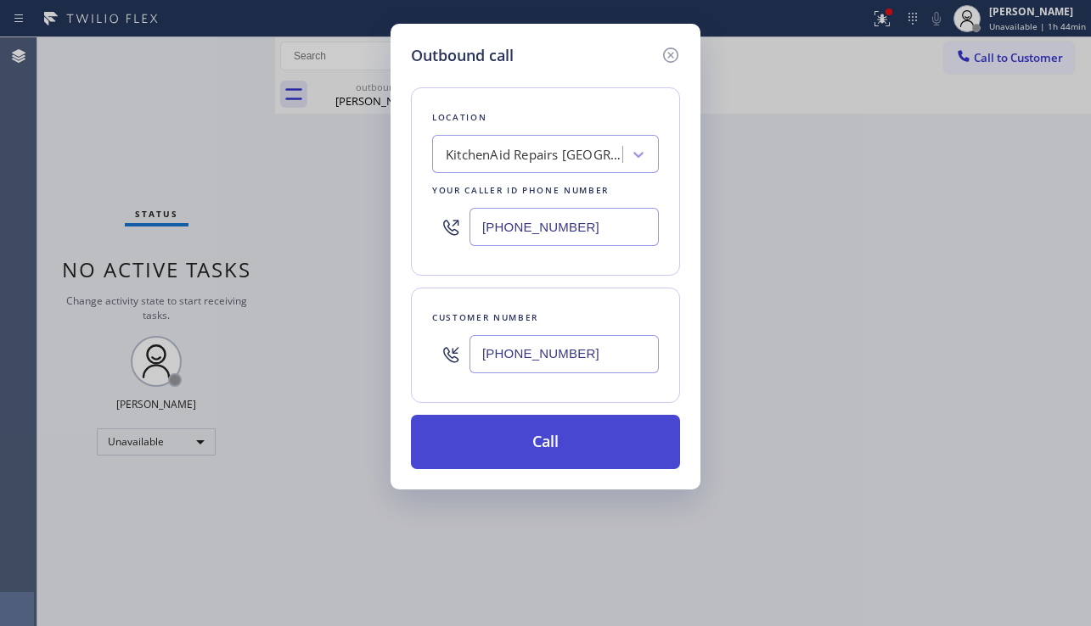
type input "(361) 203-3251"
click at [533, 447] on button "Call" at bounding box center [545, 442] width 269 height 54
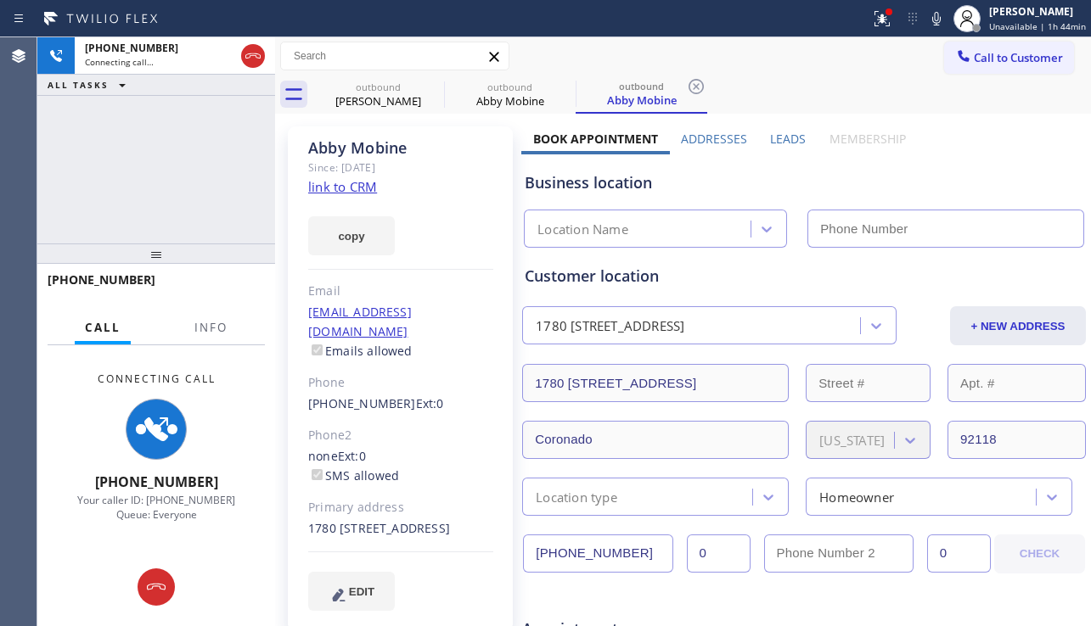
click at [780, 141] on label "Leads" at bounding box center [788, 139] width 36 height 16
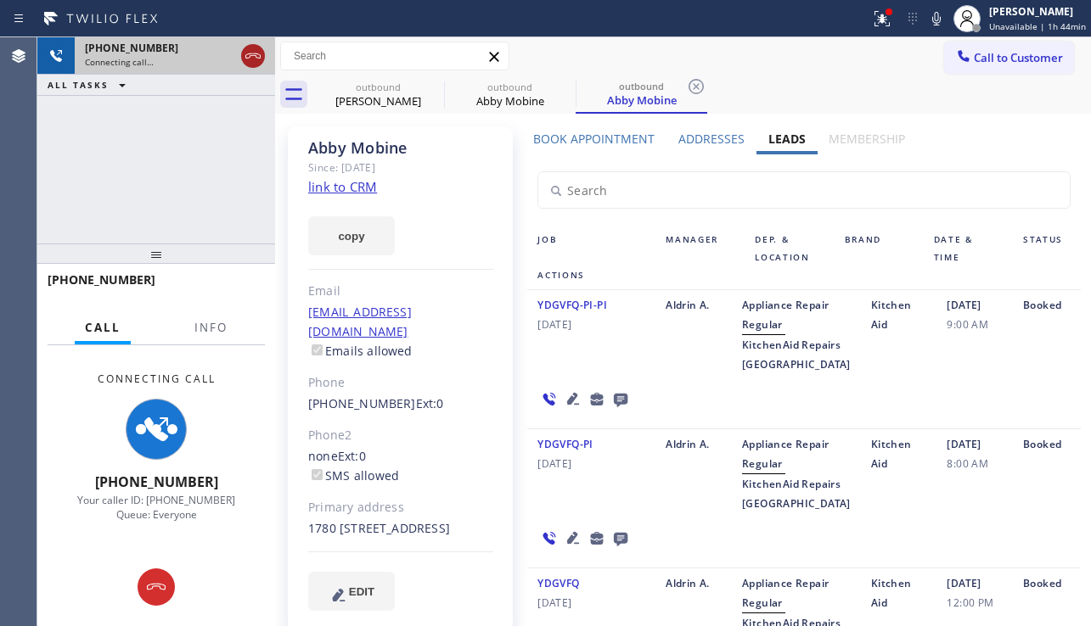
click at [257, 57] on icon at bounding box center [253, 56] width 20 height 20
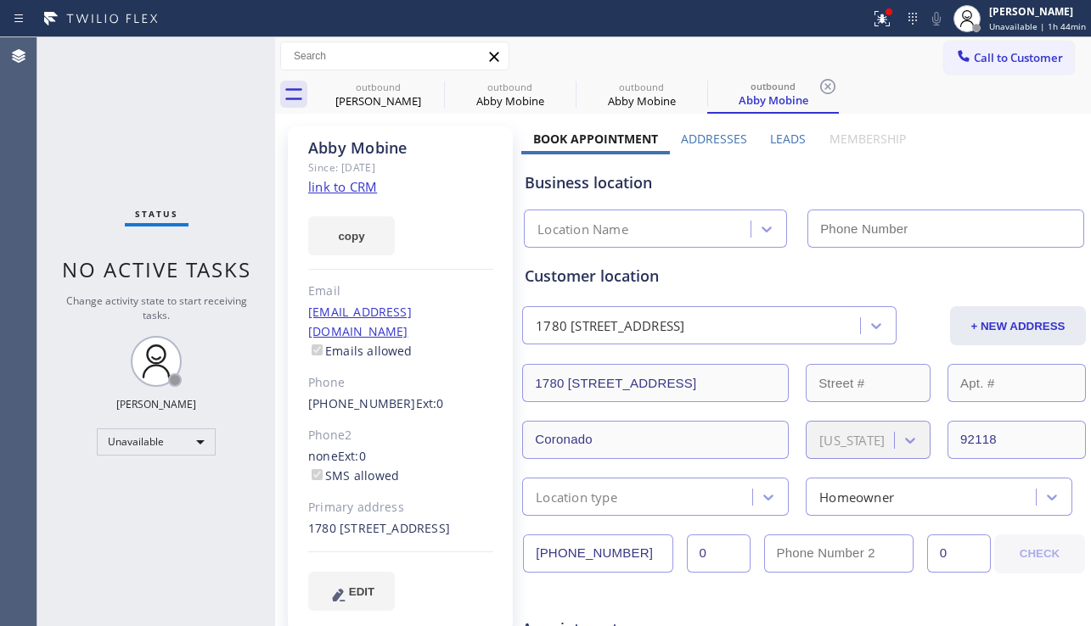
click at [770, 137] on label "Leads" at bounding box center [788, 139] width 36 height 16
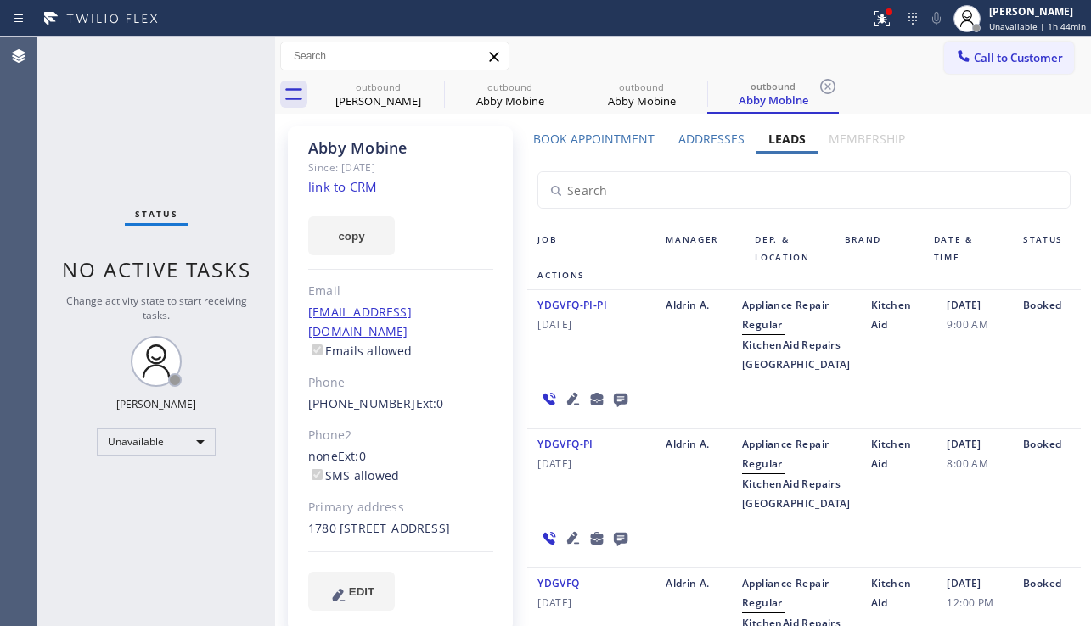
click at [616, 410] on icon at bounding box center [620, 399] width 20 height 21
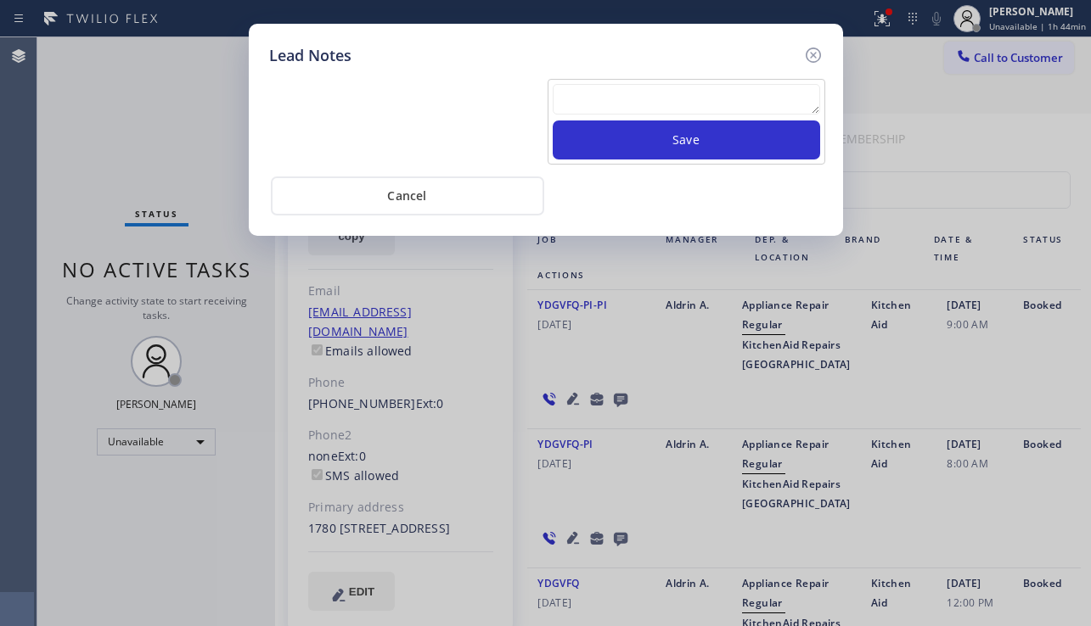
click at [639, 108] on textarea at bounding box center [686, 99] width 267 height 31
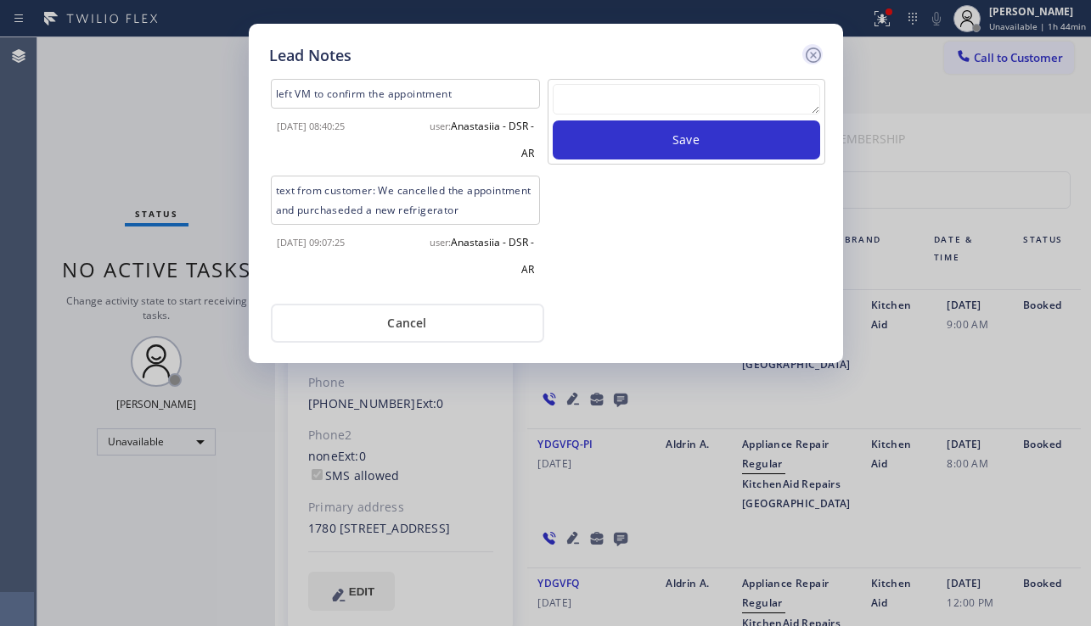
click at [815, 54] on icon at bounding box center [813, 55] width 20 height 20
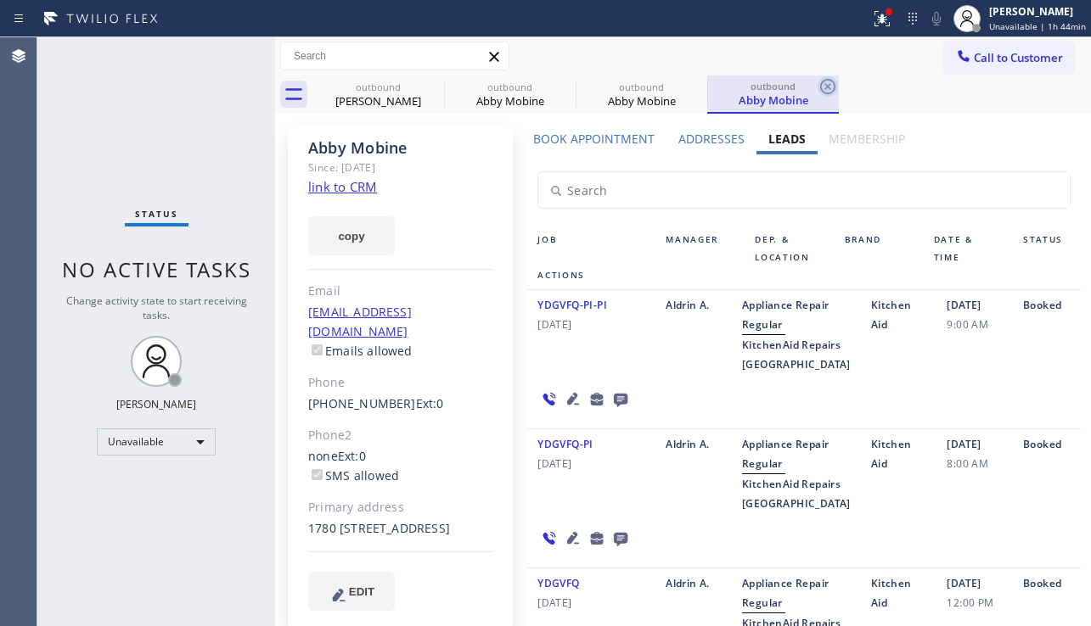
click at [830, 86] on icon at bounding box center [828, 86] width 20 height 20
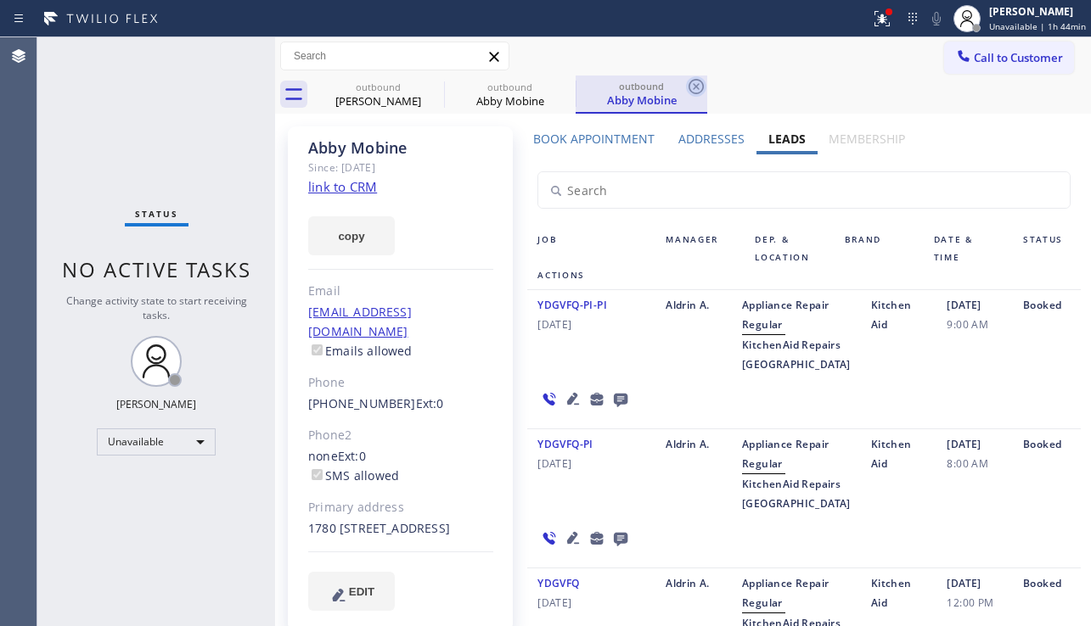
click at [701, 81] on icon at bounding box center [695, 86] width 15 height 15
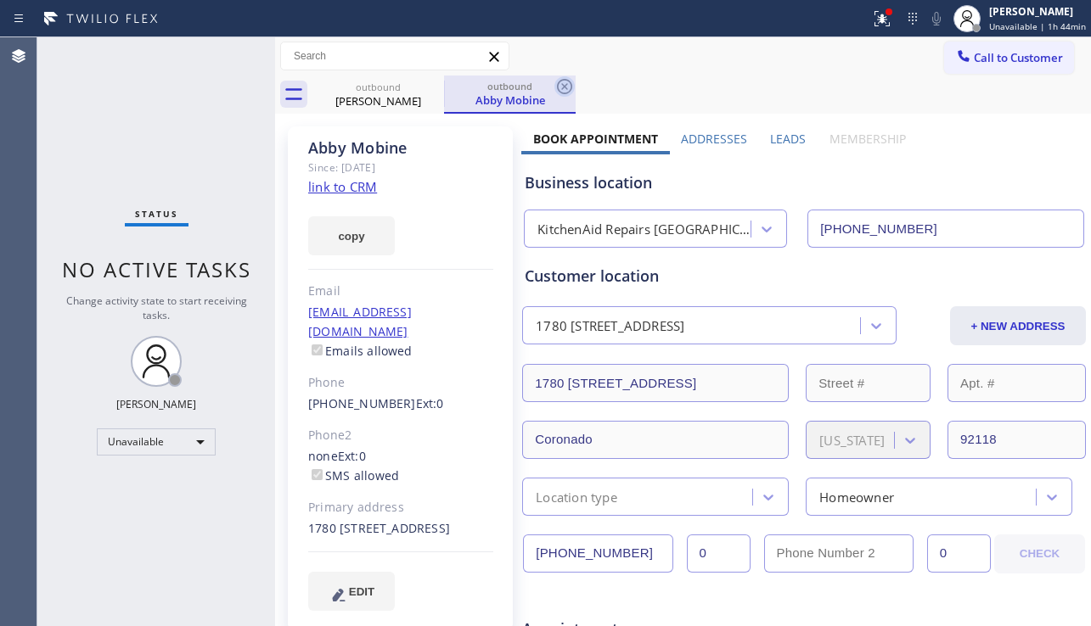
click at [563, 87] on icon at bounding box center [564, 86] width 15 height 15
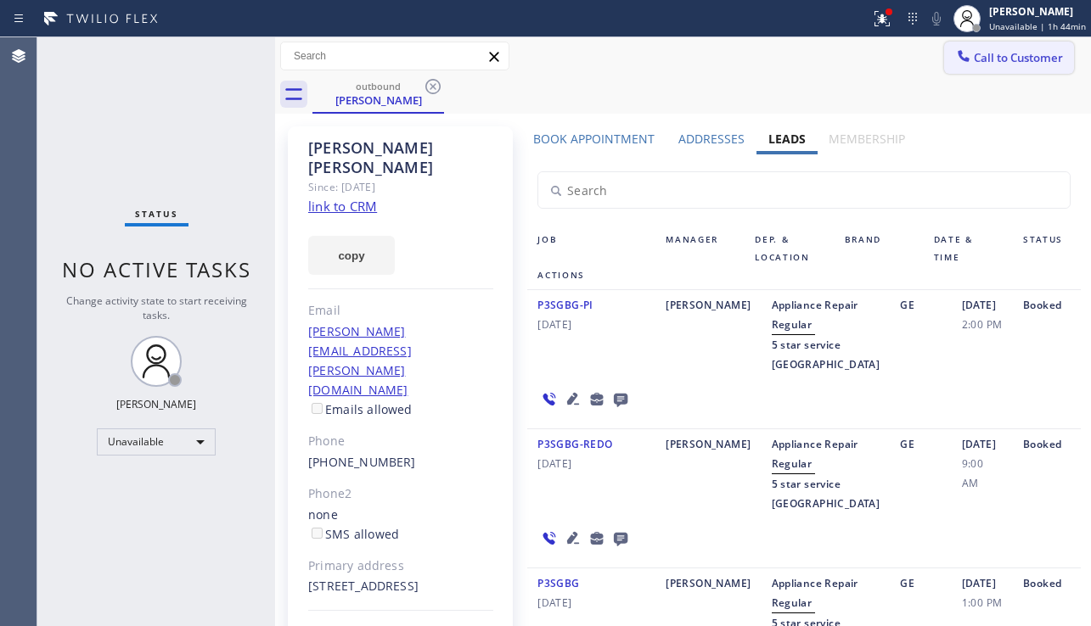
click at [974, 57] on span "Call to Customer" at bounding box center [1018, 57] width 89 height 15
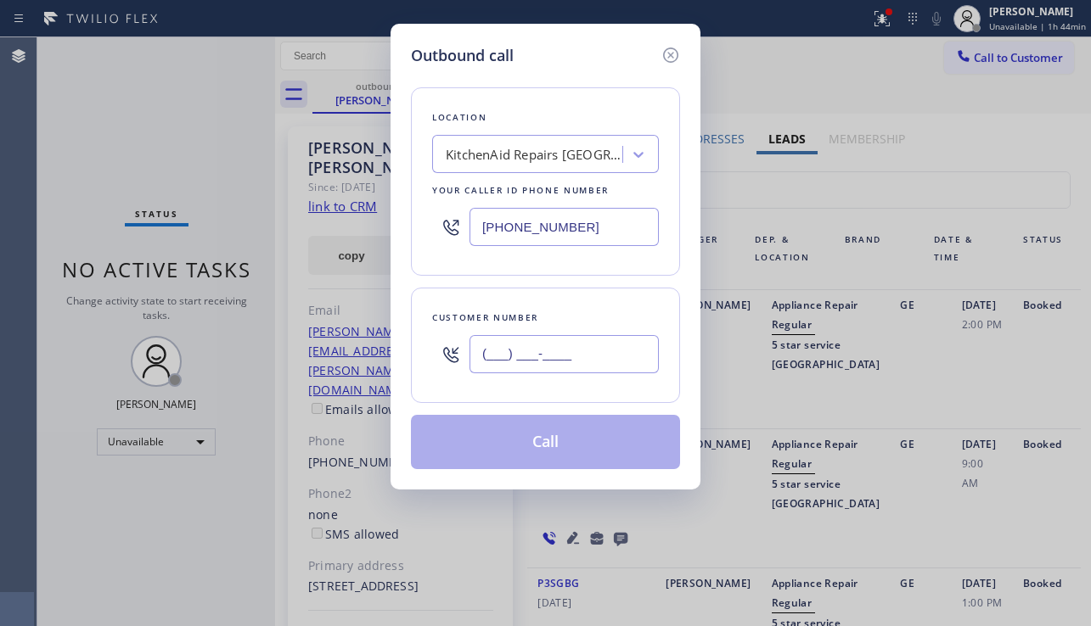
click at [503, 349] on input "(___) ___-____" at bounding box center [563, 354] width 189 height 38
paste input "213) 767-1071"
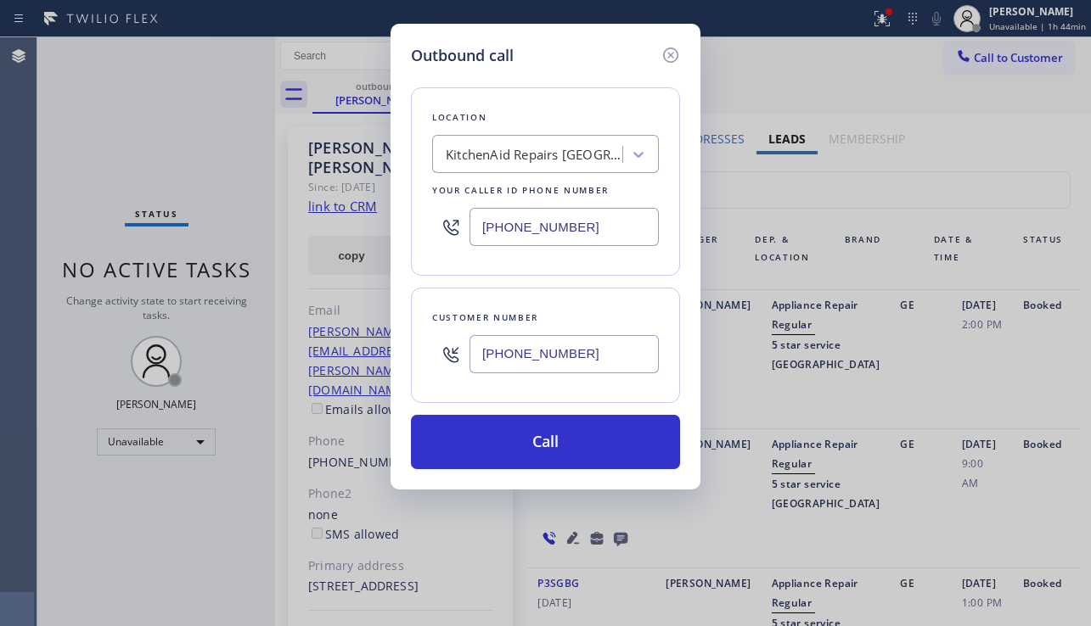
type input "(213) 767-1071"
drag, startPoint x: 598, startPoint y: 232, endPoint x: 416, endPoint y: 230, distance: 182.5
click at [416, 230] on div "Location KitchenAid Repairs San Diego Your caller id phone number (361) 203-3251" at bounding box center [545, 181] width 269 height 188
paste input "213) 263-4073"
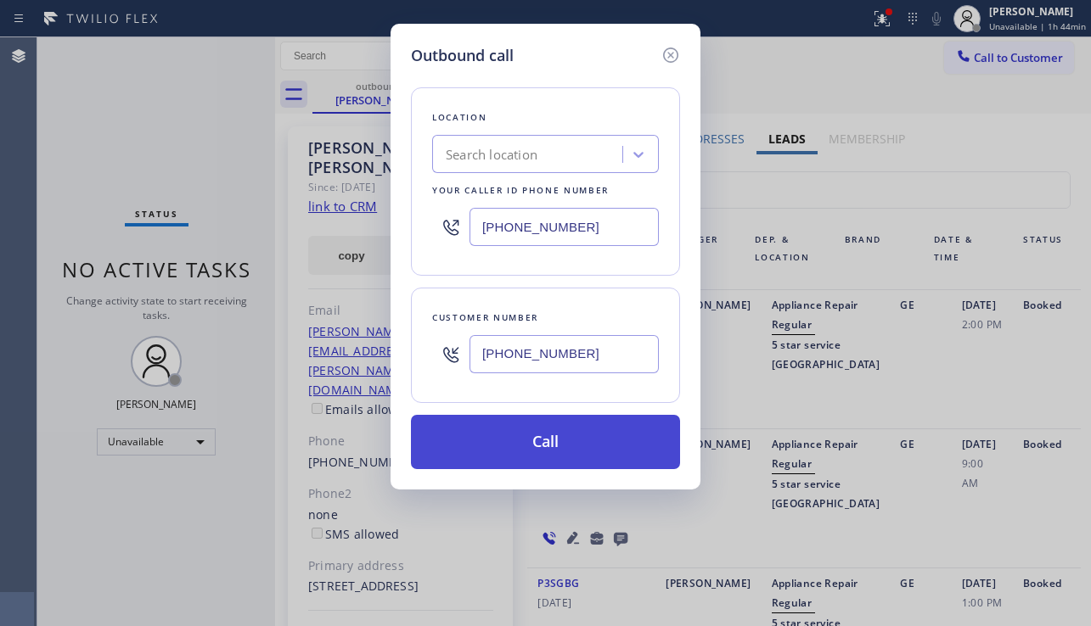
type input "(361) 203-3251"
click at [541, 445] on button "Call" at bounding box center [545, 442] width 269 height 54
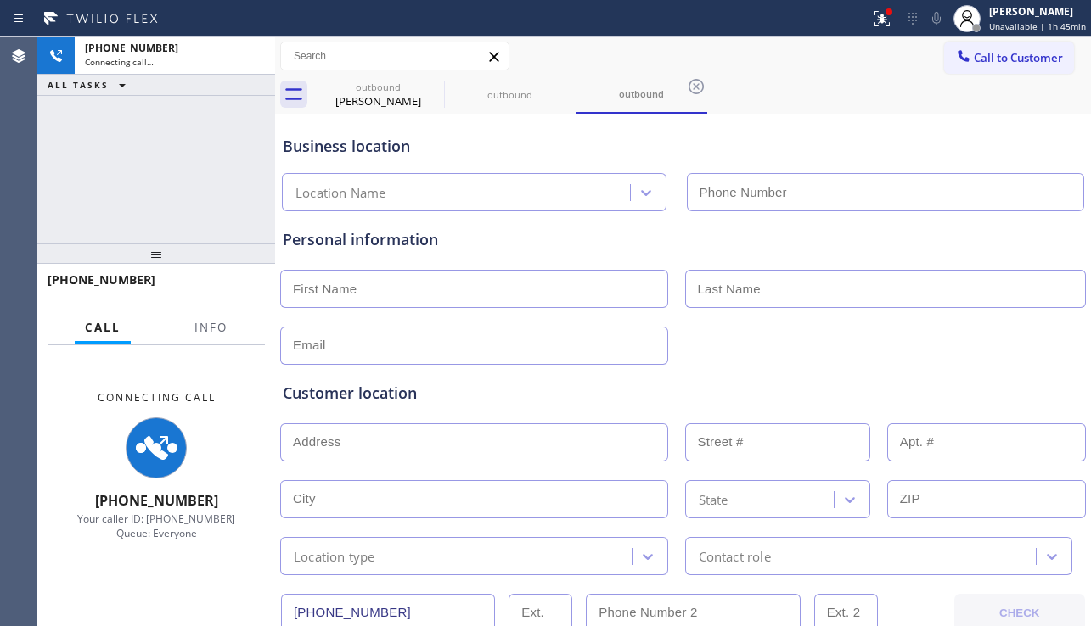
type input "(361) 203-3251"
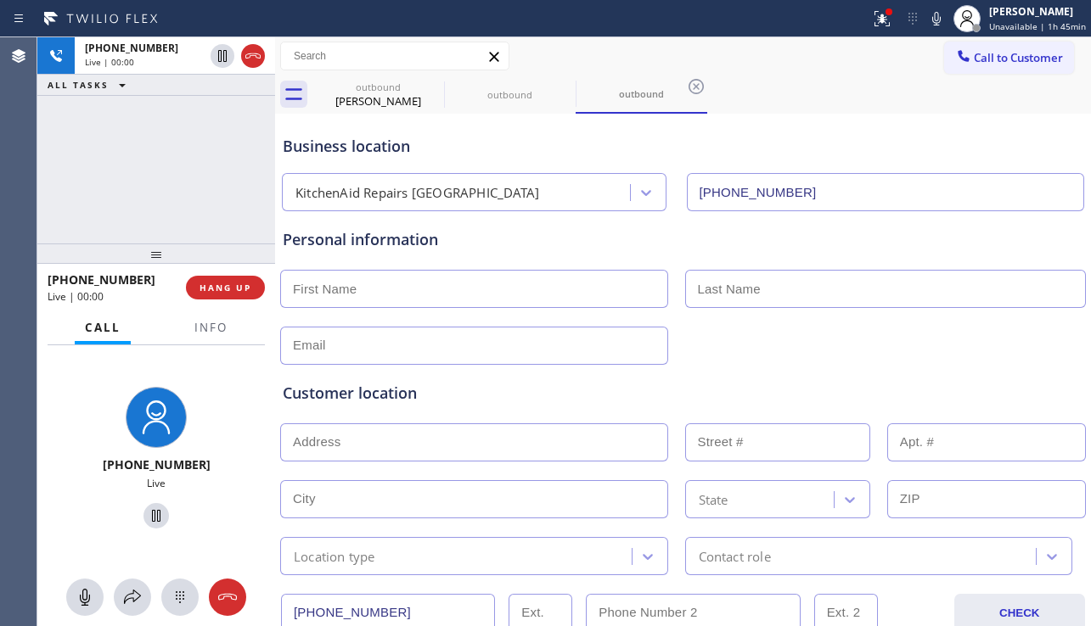
click at [979, 70] on button "Call to Customer" at bounding box center [1009, 58] width 130 height 32
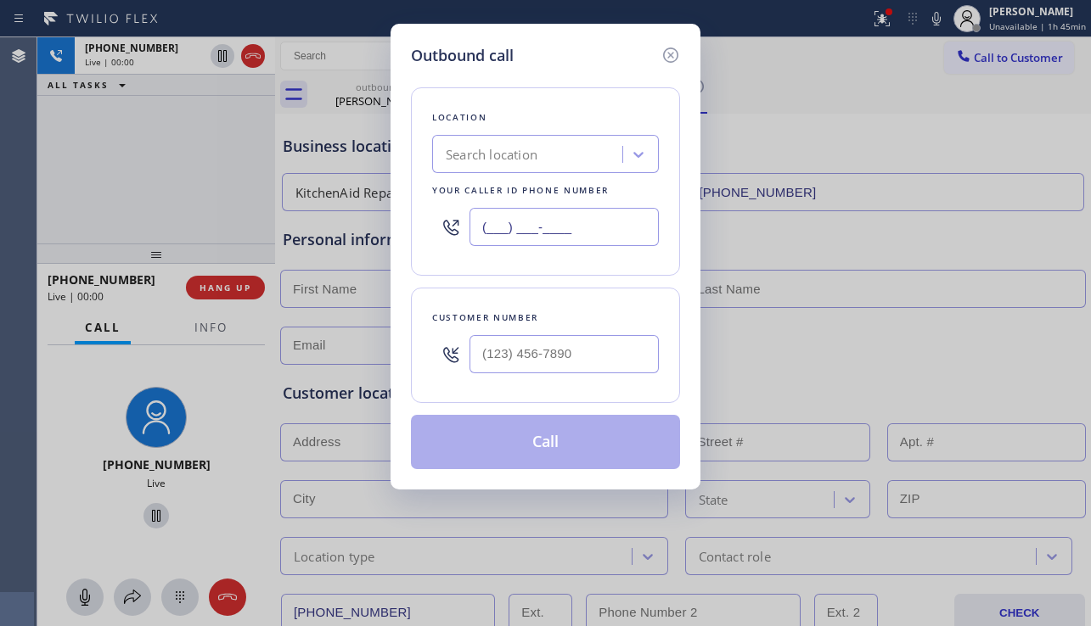
click at [549, 227] on input "(___) ___-____" at bounding box center [563, 227] width 189 height 38
paste input "213) 263-4073"
type input "(213) 263-4073"
click at [667, 63] on icon at bounding box center [670, 55] width 20 height 20
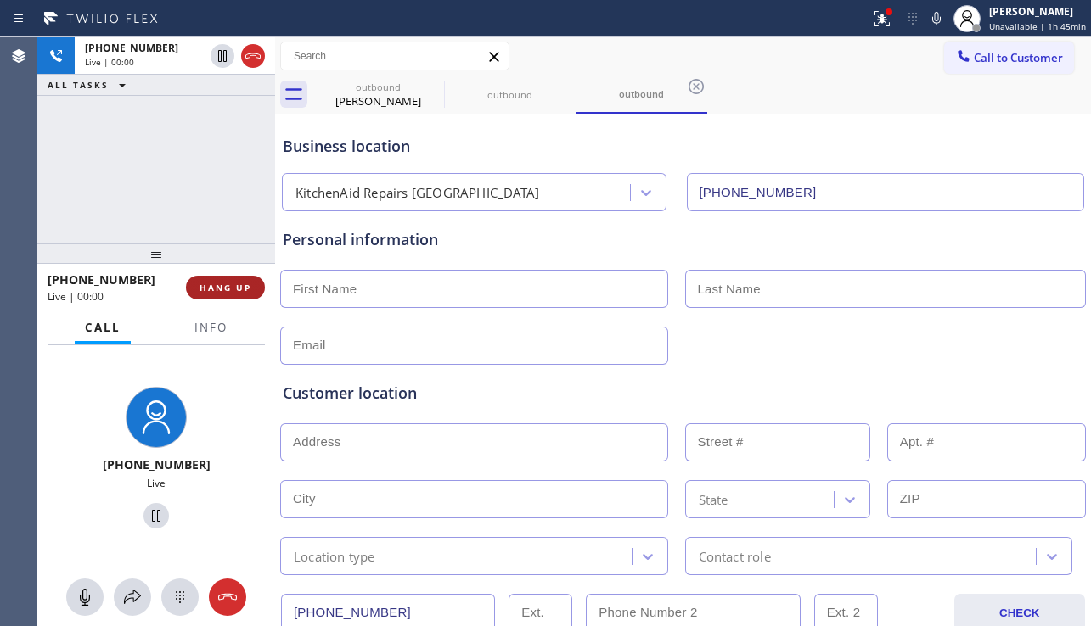
click at [227, 287] on span "HANG UP" at bounding box center [225, 288] width 52 height 12
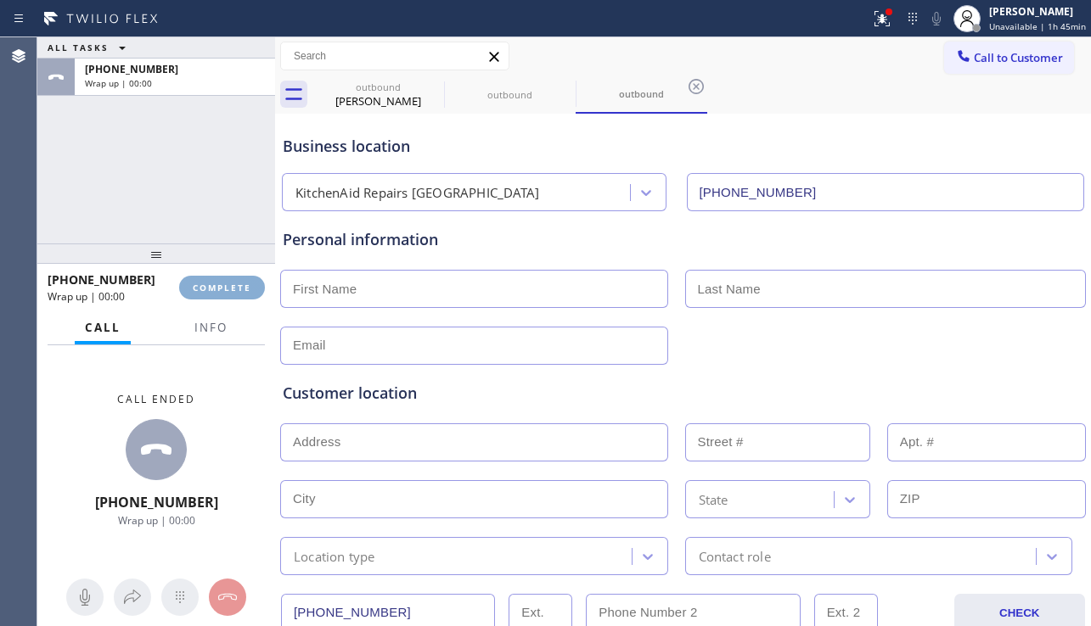
click at [227, 287] on span "COMPLETE" at bounding box center [222, 288] width 59 height 12
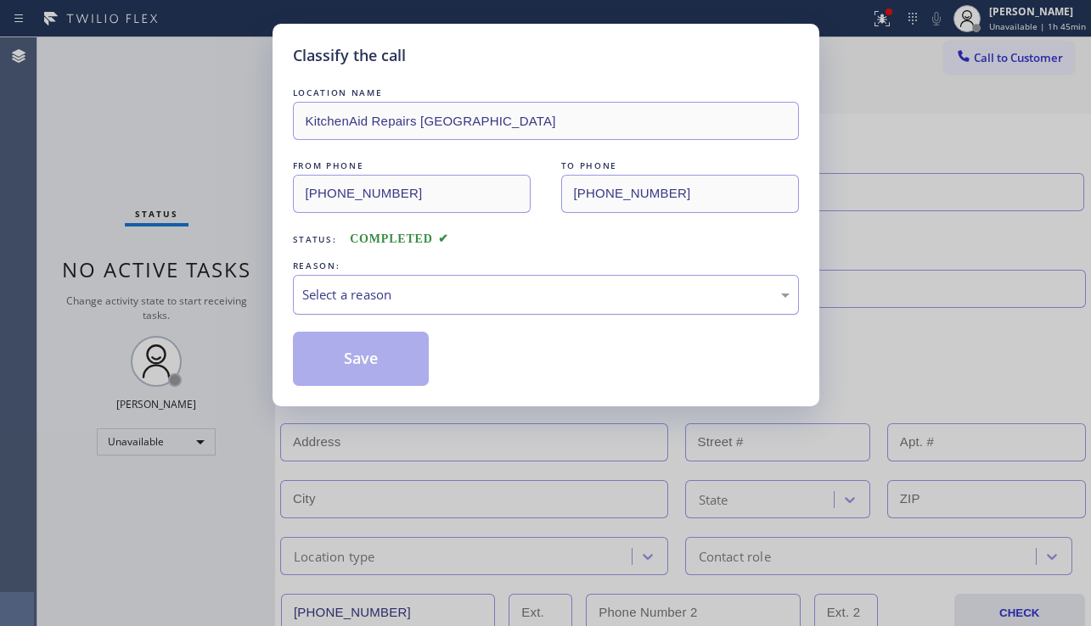
click at [453, 296] on div "Select a reason" at bounding box center [545, 295] width 487 height 20
click at [480, 303] on div "Select a reason" at bounding box center [545, 295] width 487 height 20
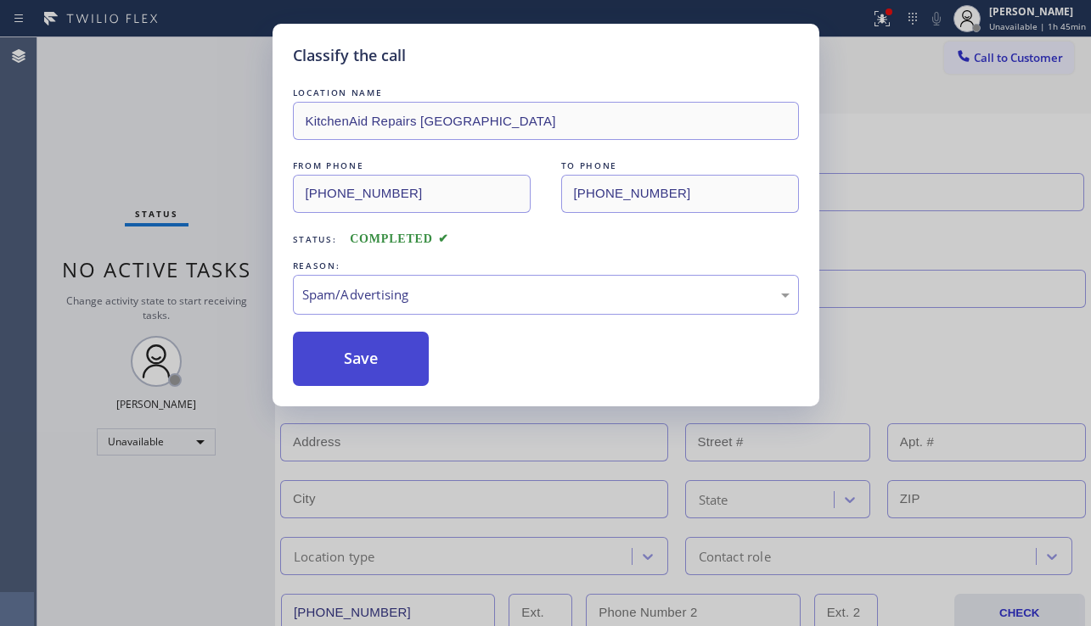
drag, startPoint x: 378, startPoint y: 374, endPoint x: 358, endPoint y: 377, distance: 19.7
click at [379, 373] on button "Save" at bounding box center [361, 359] width 137 height 54
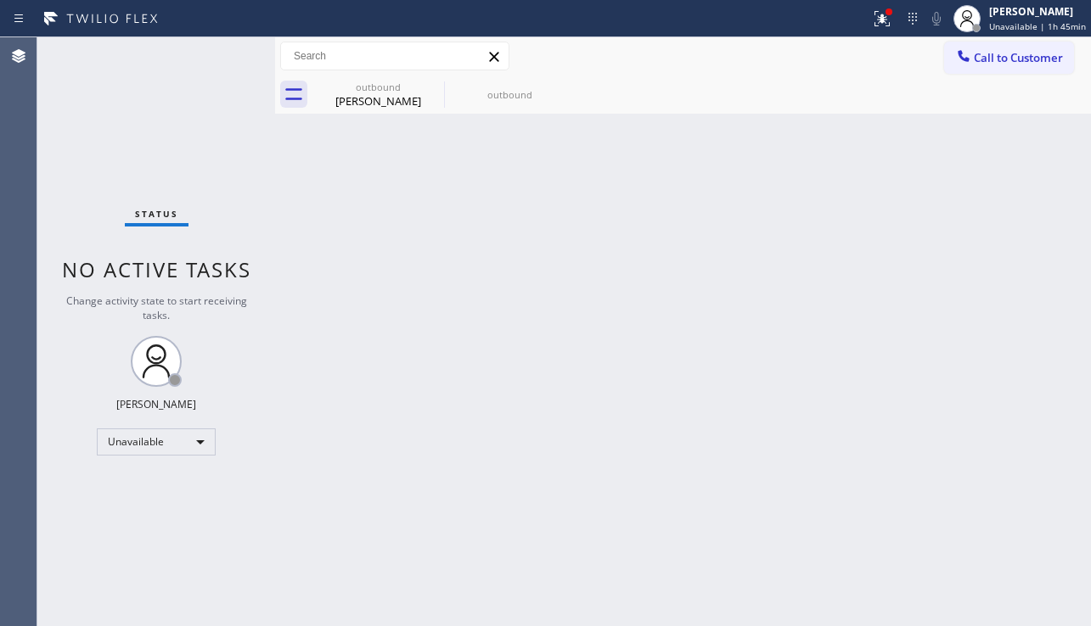
click at [320, 430] on div "Back to Dashboard Change Sender ID Customers Technicians Select a contact Outbo…" at bounding box center [683, 331] width 816 height 589
click at [427, 81] on icon at bounding box center [433, 86] width 20 height 20
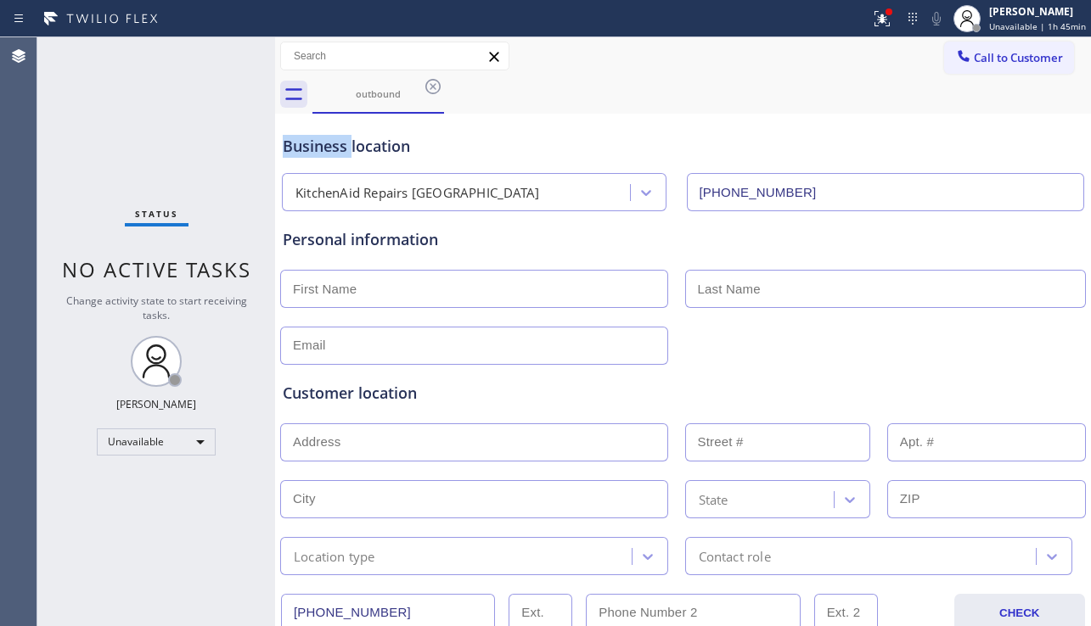
click at [427, 81] on icon at bounding box center [433, 86] width 20 height 20
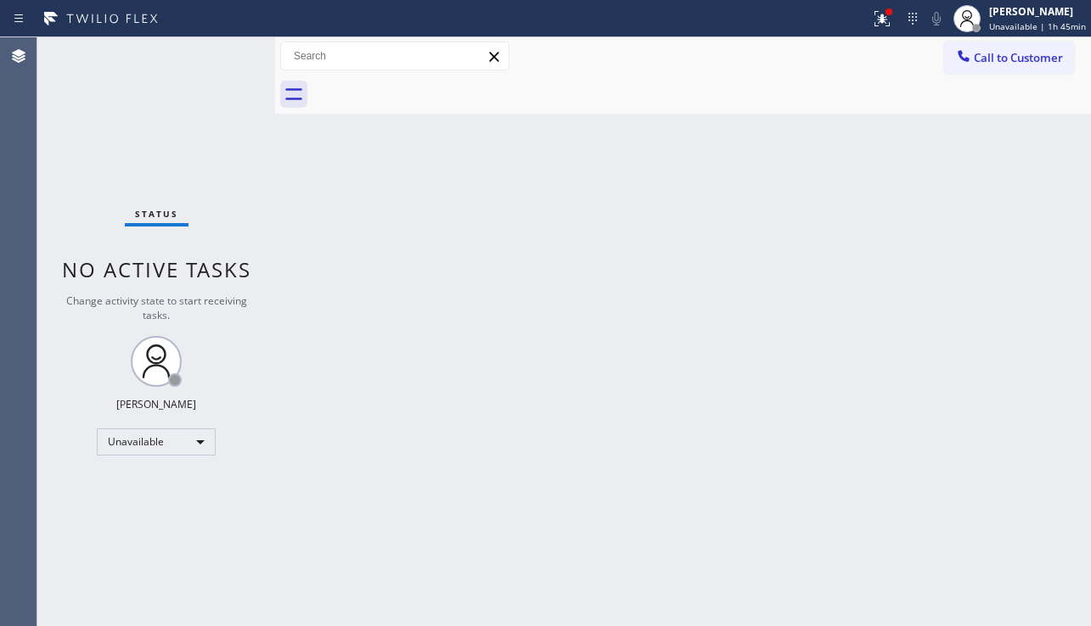
click at [427, 81] on div at bounding box center [701, 95] width 778 height 38
click at [380, 357] on div "Back to Dashboard Change Sender ID Customers Technicians Select a contact Outbo…" at bounding box center [683, 331] width 816 height 589
click at [872, 28] on icon at bounding box center [882, 18] width 20 height 20
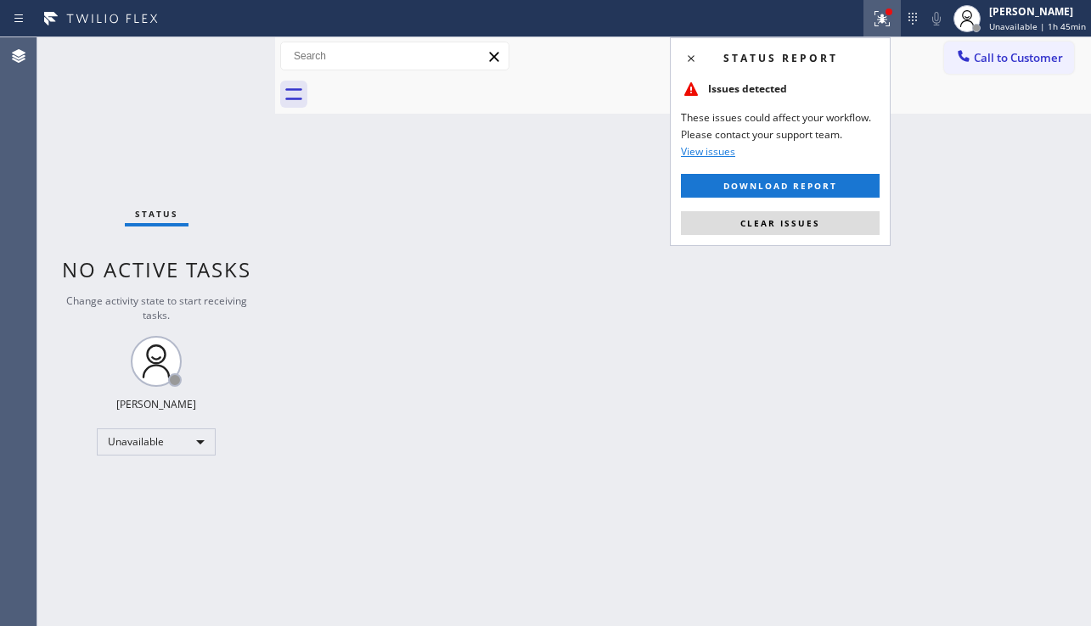
drag, startPoint x: 756, startPoint y: 217, endPoint x: 655, endPoint y: 274, distance: 116.7
click at [756, 217] on span "Clear issues" at bounding box center [780, 223] width 80 height 12
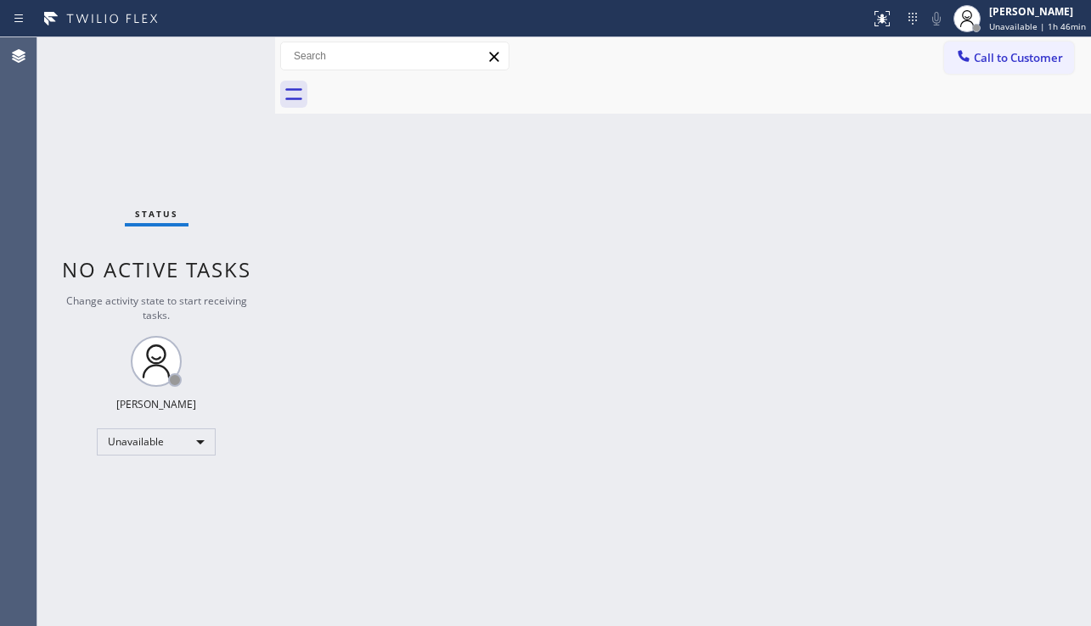
click at [1000, 74] on div "Call to Customer Outbound call Location Search location Your caller id phone nu…" at bounding box center [683, 56] width 816 height 38
drag, startPoint x: 1025, startPoint y: 68, endPoint x: 575, endPoint y: 266, distance: 491.5
click at [1024, 68] on button "Call to Customer" at bounding box center [1009, 58] width 130 height 32
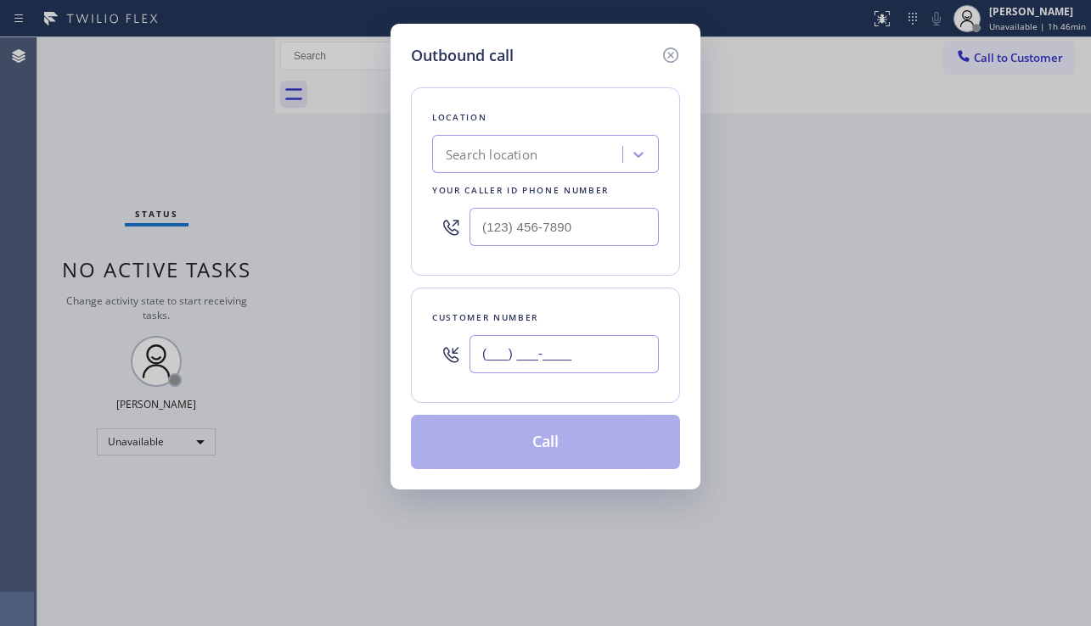
click at [538, 342] on input "(___) ___-____" at bounding box center [563, 354] width 189 height 38
paste input "303) 619-4646"
type input "(303) 619-4646"
drag, startPoint x: 977, startPoint y: 437, endPoint x: 767, endPoint y: 314, distance: 243.9
click at [977, 436] on div "Outbound call Location Search location Your caller id phone number Customer num…" at bounding box center [545, 313] width 1091 height 626
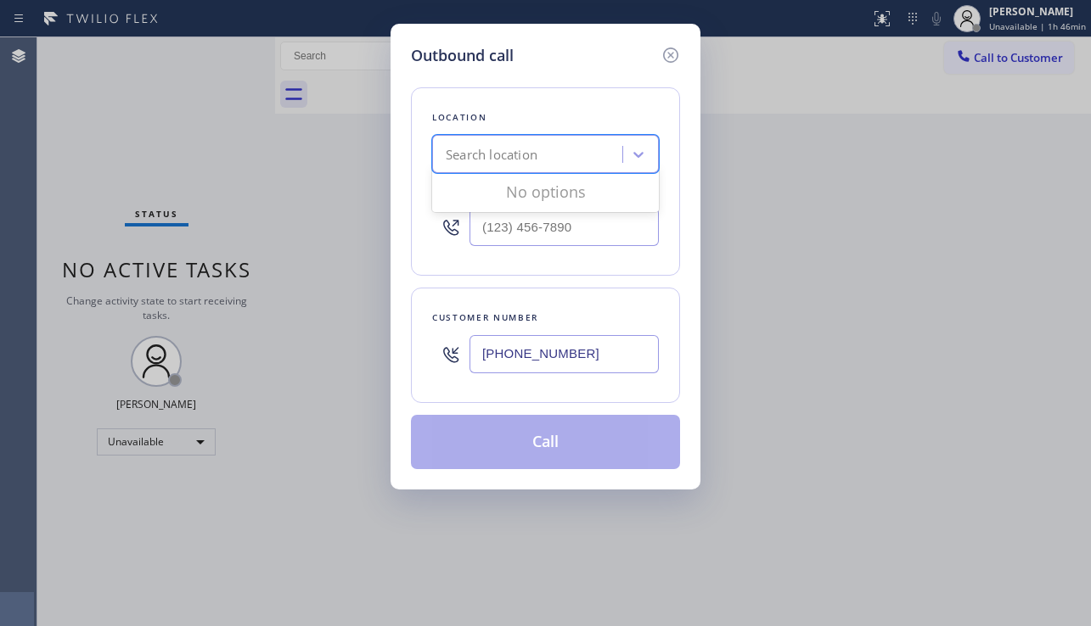
click at [475, 153] on div "Search location" at bounding box center [492, 155] width 92 height 20
paste input "Lg Appliance Service Denver"
type input "Lg Appliance Service Denver"
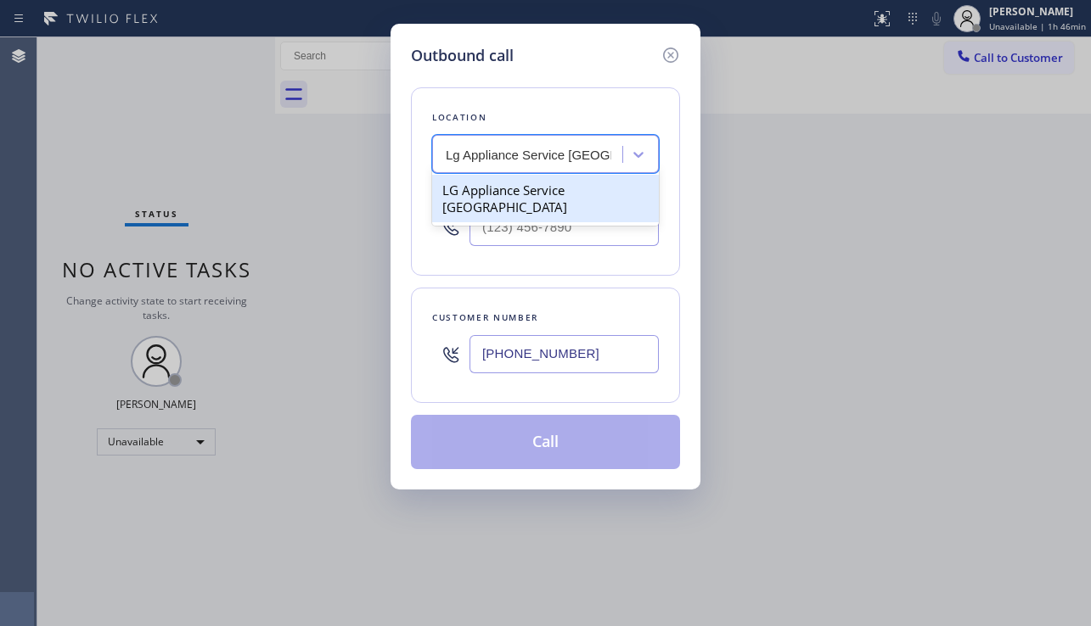
click at [521, 196] on div "LG Appliance Service Denver" at bounding box center [545, 199] width 227 height 48
type input "(720) 802-2115"
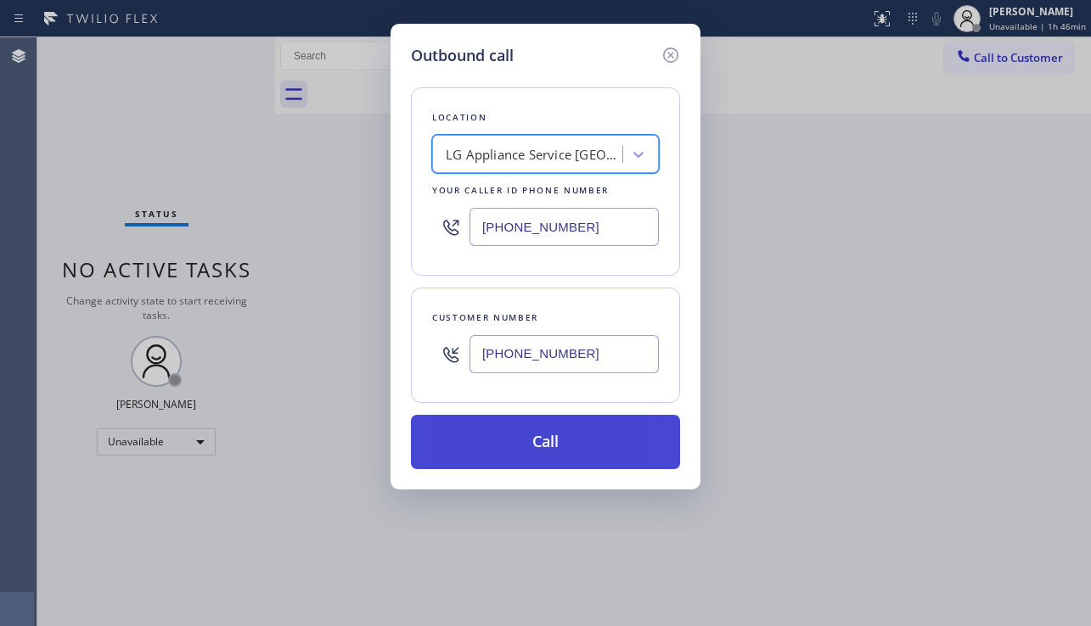
click at [565, 431] on button "Call" at bounding box center [545, 442] width 269 height 54
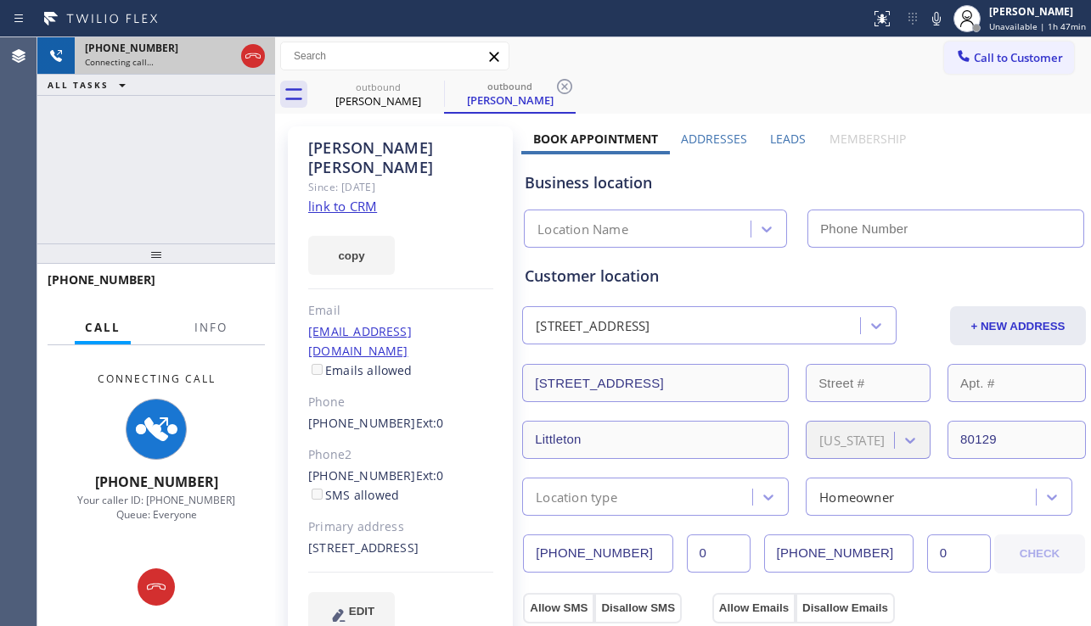
click at [250, 55] on icon at bounding box center [253, 56] width 20 height 20
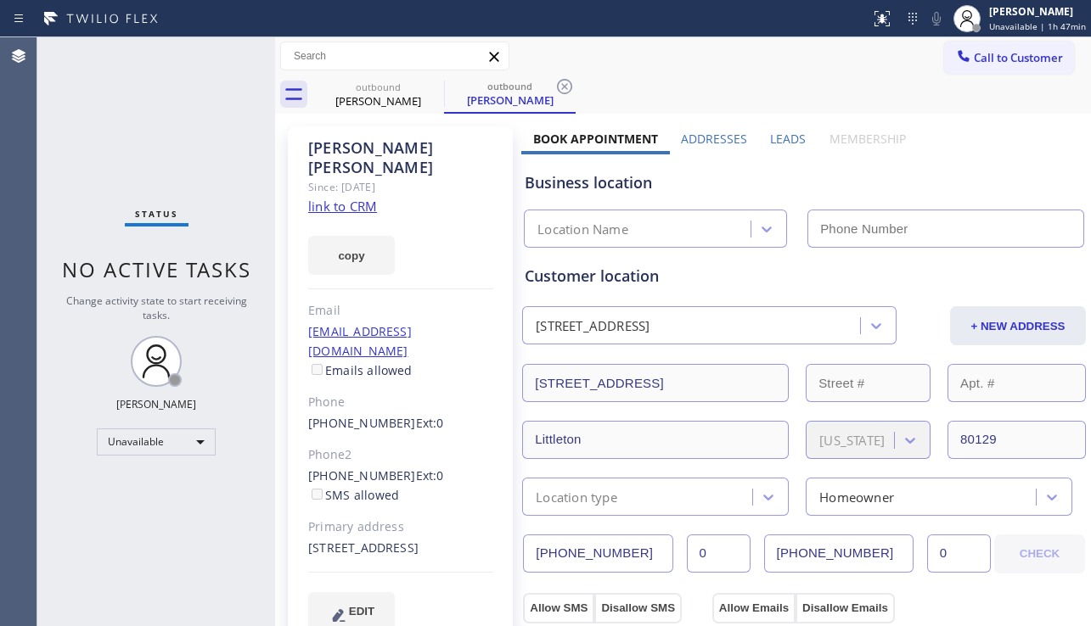
click at [779, 141] on label "Leads" at bounding box center [788, 139] width 36 height 16
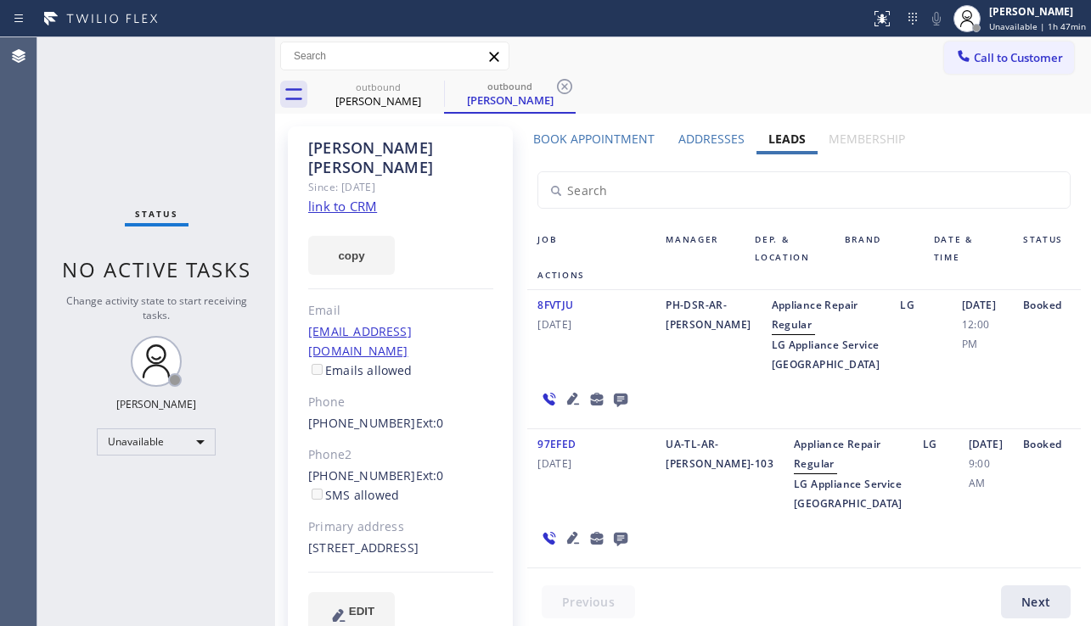
click at [579, 393] on icon at bounding box center [573, 399] width 12 height 12
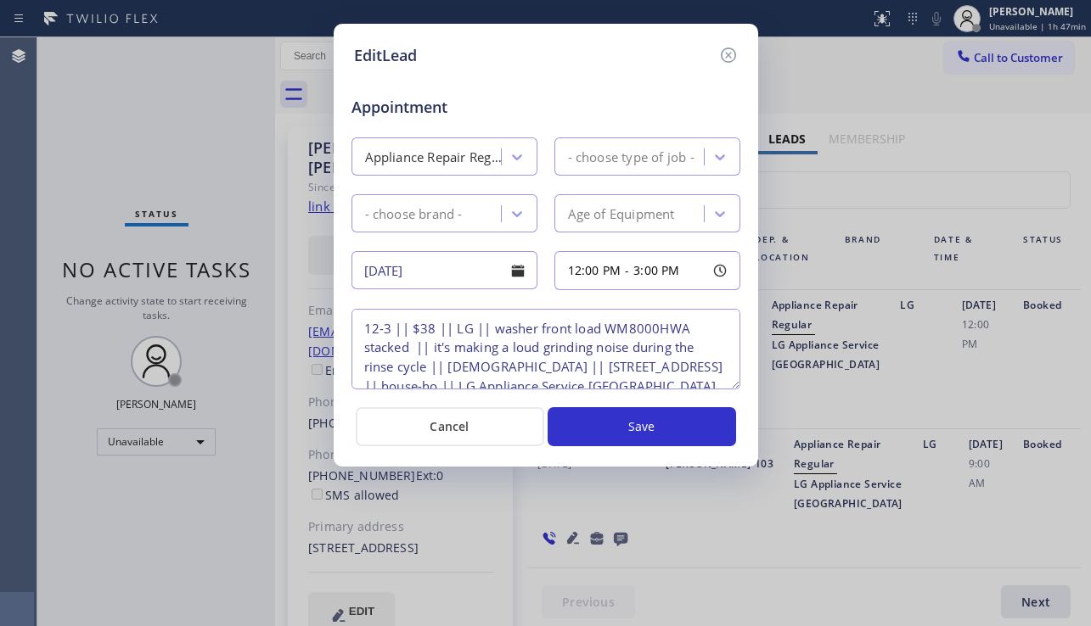
type textarea "12-3 || $38 || LG || washer front load WM8000HWA stacked || it's making a loud …"
click at [725, 56] on icon at bounding box center [728, 55] width 20 height 20
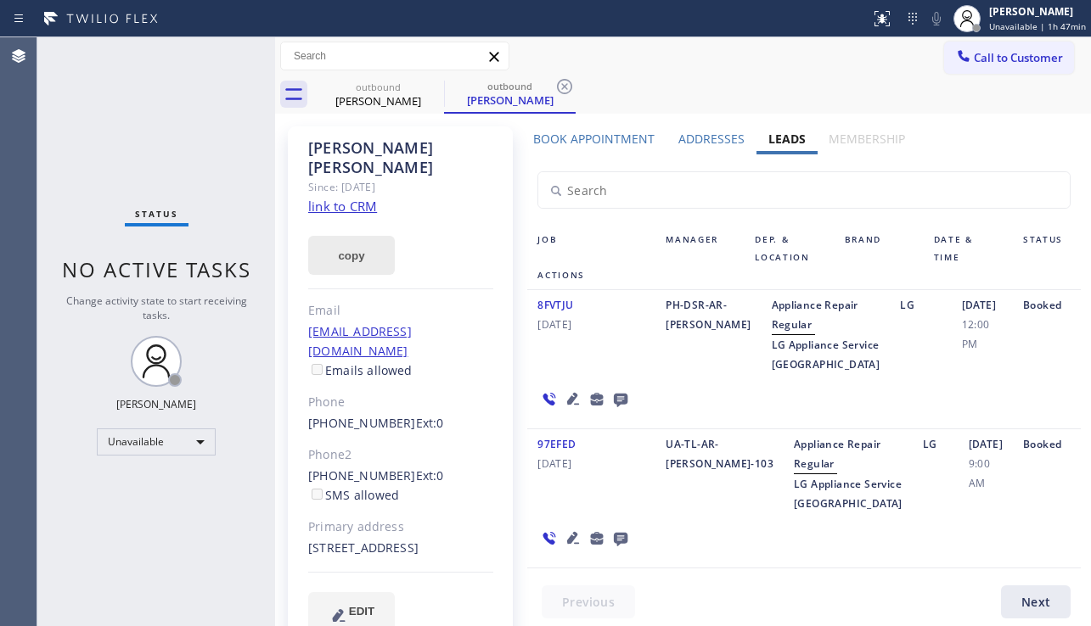
click at [352, 243] on button "copy" at bounding box center [351, 255] width 87 height 39
click at [642, 394] on div at bounding box center [584, 398] width 115 height 49
click at [368, 246] on button "copy" at bounding box center [351, 255] width 87 height 39
drag, startPoint x: 992, startPoint y: 238, endPoint x: 969, endPoint y: 246, distance: 24.4
click at [992, 238] on div "Date & Time" at bounding box center [968, 249] width 89 height 36
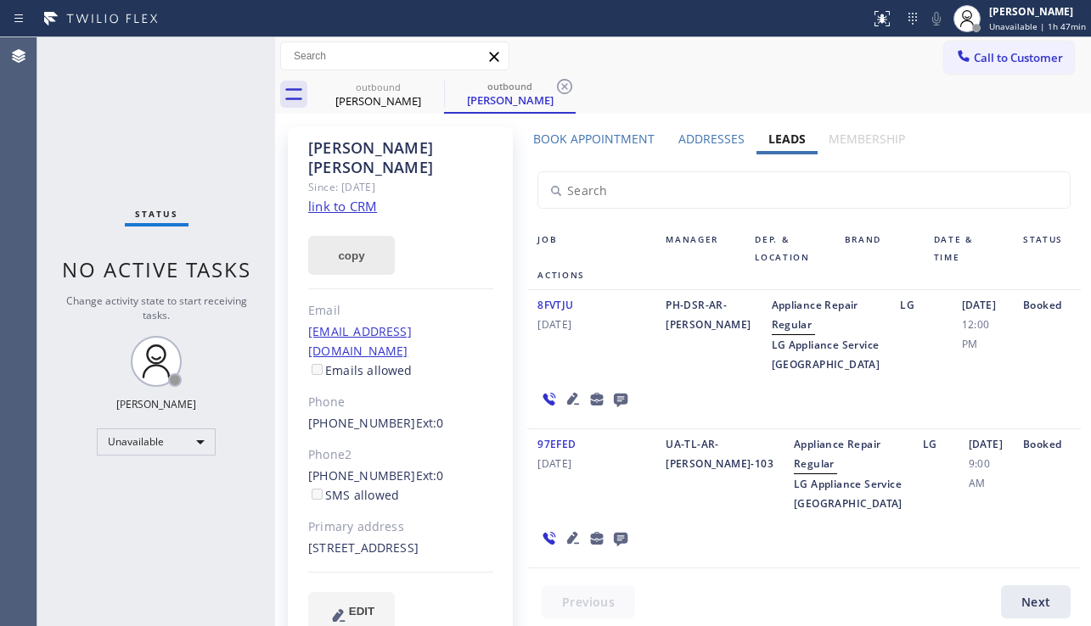
click at [355, 236] on button "copy" at bounding box center [351, 255] width 87 height 39
click at [975, 487] on div "08/12/2023 9:00 AM" at bounding box center [985, 474] width 54 height 79
click at [579, 393] on icon at bounding box center [573, 399] width 12 height 12
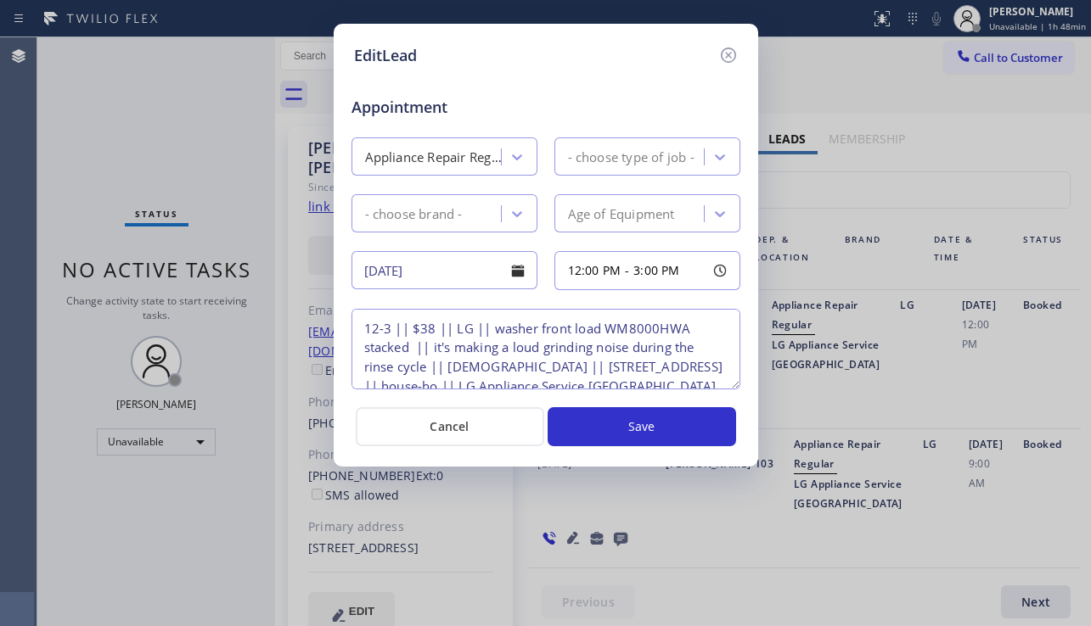
type textarea "12-3 || $38 || LG || washer front load WM8000HWA stacked || it's making a loud …"
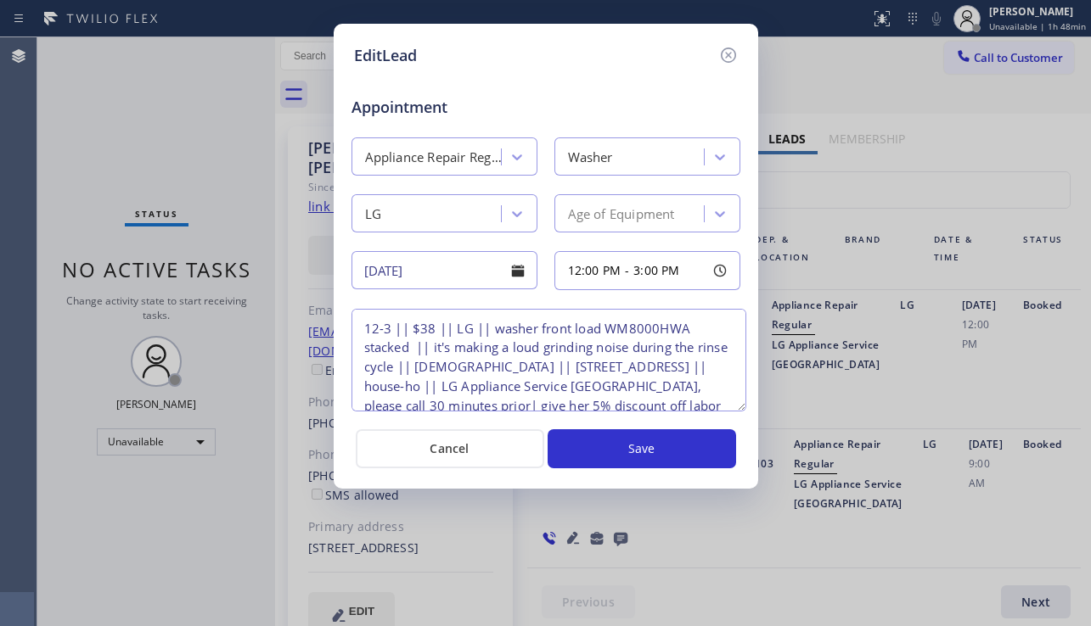
drag, startPoint x: 731, startPoint y: 382, endPoint x: 738, endPoint y: 407, distance: 26.4
click at [738, 407] on textarea "12-3 || $38 || LG || washer front load WM8000HWA stacked || it's making a loud …" at bounding box center [548, 360] width 395 height 103
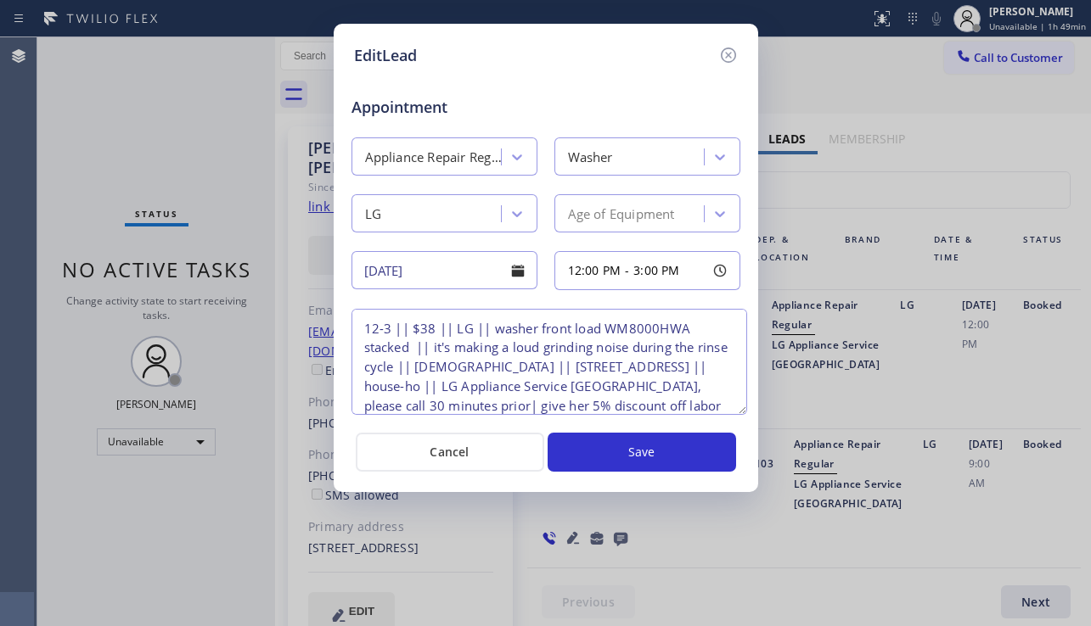
drag, startPoint x: 529, startPoint y: 368, endPoint x: 483, endPoint y: 386, distance: 49.5
click at [483, 386] on textarea "12-3 || $38 || LG || washer front load WM8000HWA stacked || it's making a loud …" at bounding box center [549, 362] width 396 height 106
drag, startPoint x: 1004, startPoint y: 379, endPoint x: 932, endPoint y: 372, distance: 72.6
click at [1004, 379] on div "EditLead Appointment Appliance Repair Regular Washer LG Age of Equipment 09/17/…" at bounding box center [545, 313] width 1091 height 626
click at [729, 59] on icon at bounding box center [728, 55] width 20 height 20
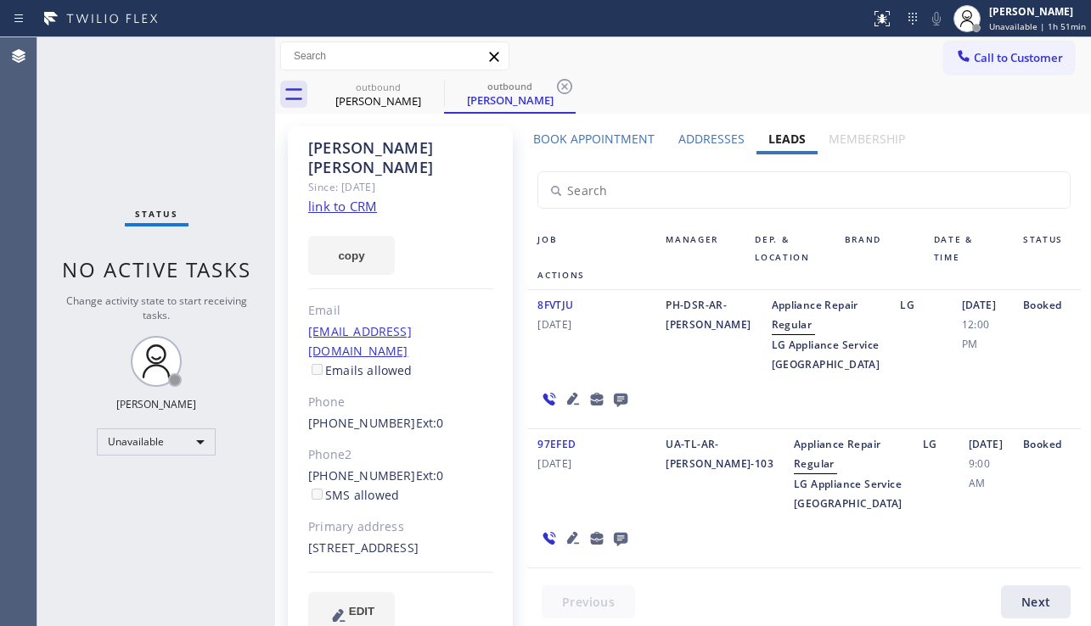
click at [341, 198] on link "link to CRM" at bounding box center [342, 206] width 69 height 17
click at [430, 86] on icon at bounding box center [433, 86] width 20 height 20
click at [431, 86] on icon at bounding box center [432, 86] width 15 height 15
click at [557, 86] on icon at bounding box center [564, 86] width 15 height 15
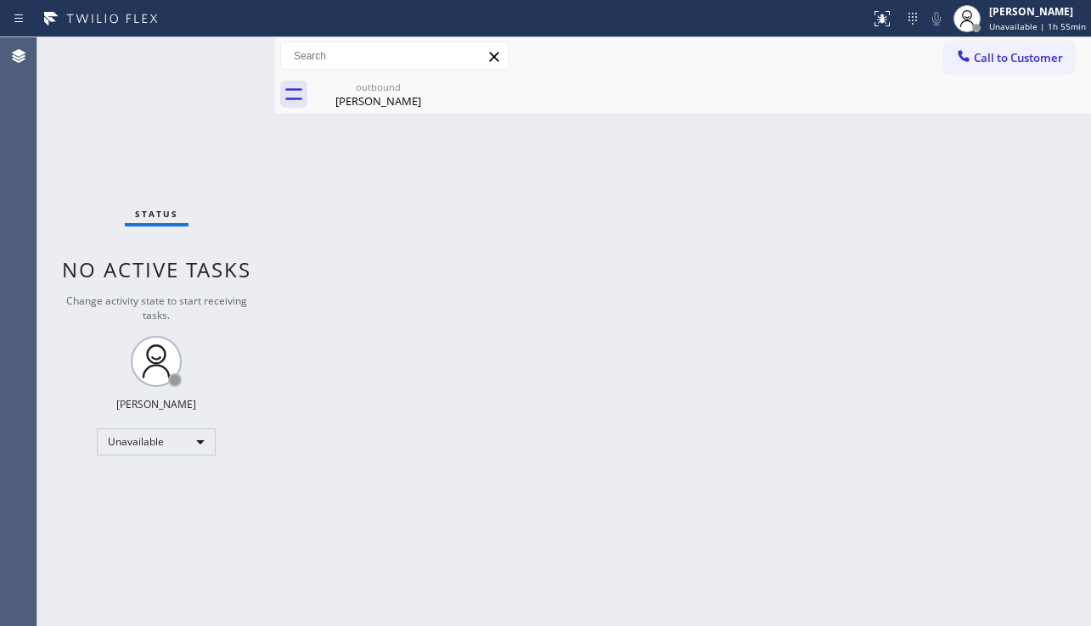
drag, startPoint x: 1021, startPoint y: 444, endPoint x: 1005, endPoint y: 233, distance: 211.1
click at [1021, 441] on div "Back to Dashboard Change Sender ID Customers Technicians Select a contact Outbo…" at bounding box center [683, 331] width 816 height 589
click at [1000, 67] on button "Call to Customer" at bounding box center [1009, 58] width 130 height 32
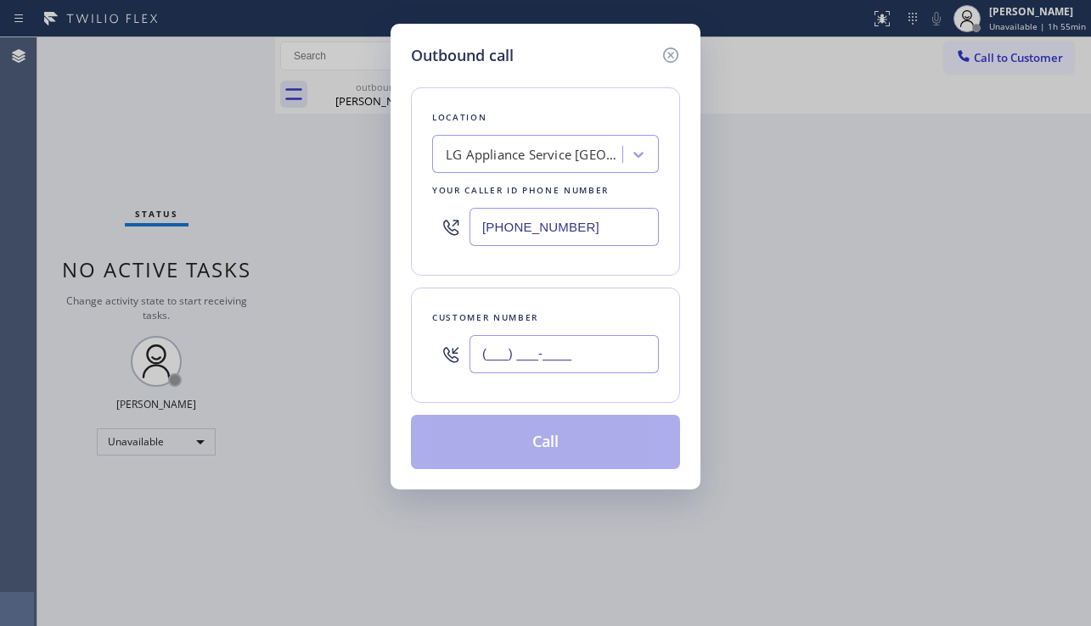
click at [576, 361] on input "(___) ___-____" at bounding box center [563, 354] width 189 height 38
paste input "213) 407-7506"
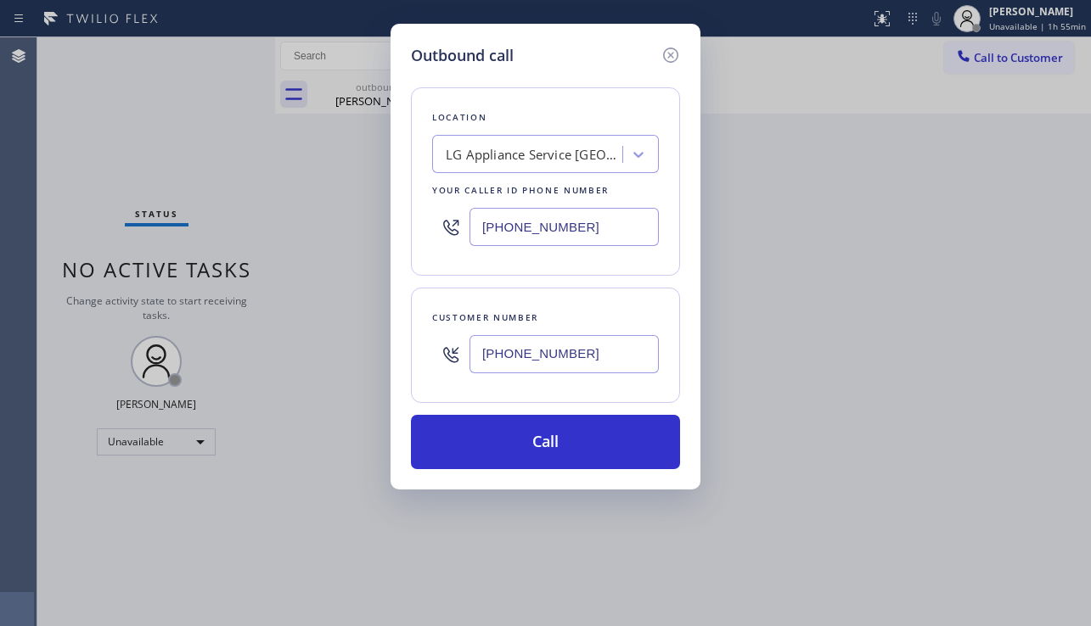
type input "(213) 407-7506"
click at [517, 158] on div "LG Appliance Service Denver" at bounding box center [535, 155] width 178 height 20
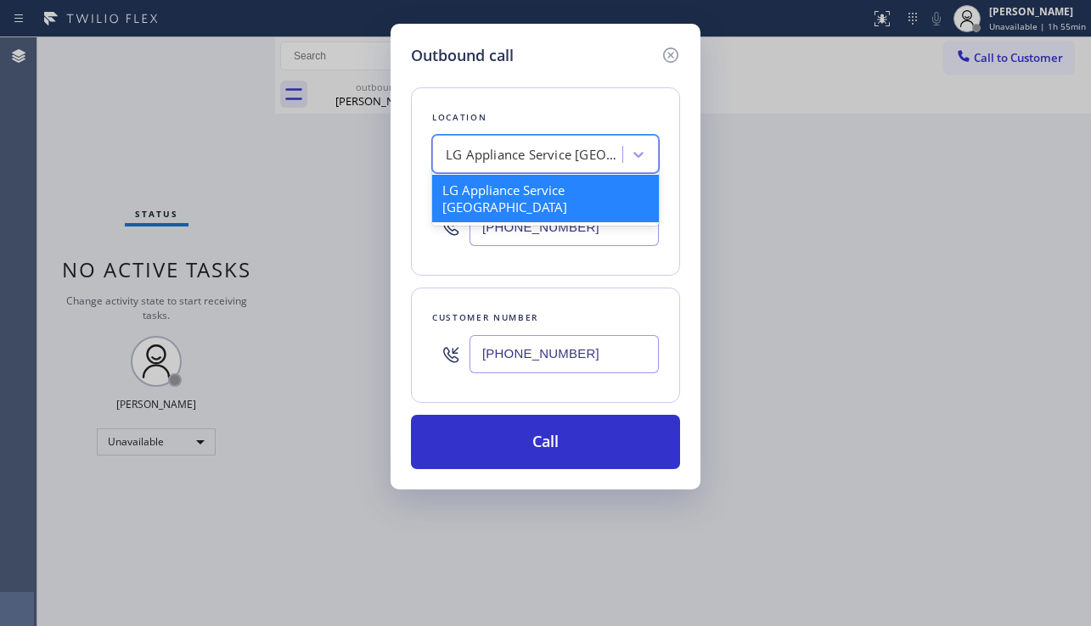
paste input "Lawson Plumbing Service"
type input "Lawson Plumbing Service"
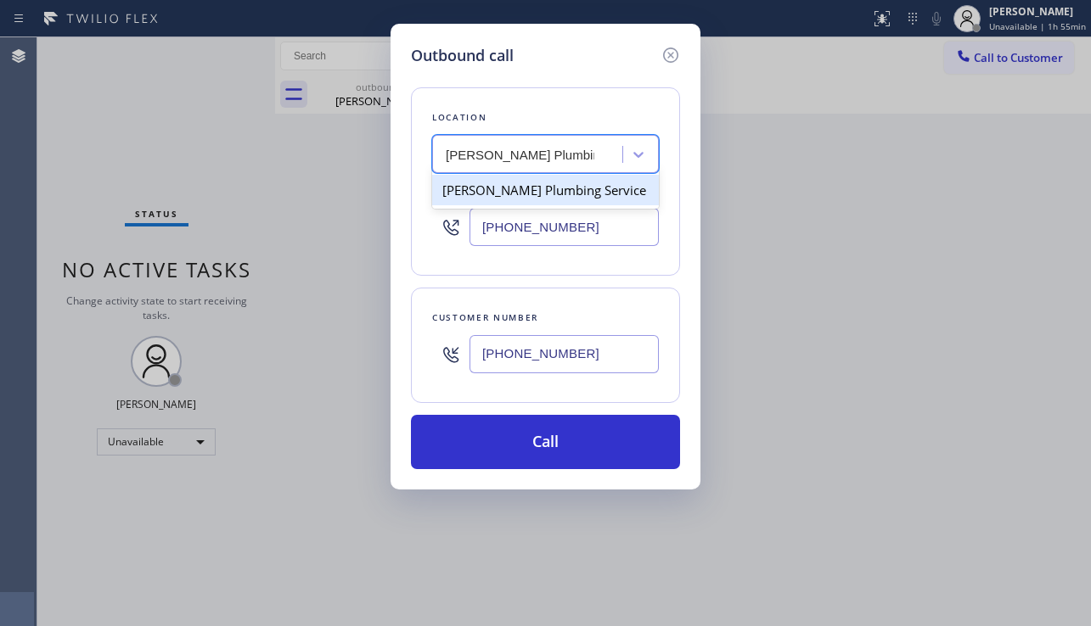
click at [511, 200] on div "Lawson Plumbing Service" at bounding box center [545, 190] width 227 height 31
type input "(818) 239-7966"
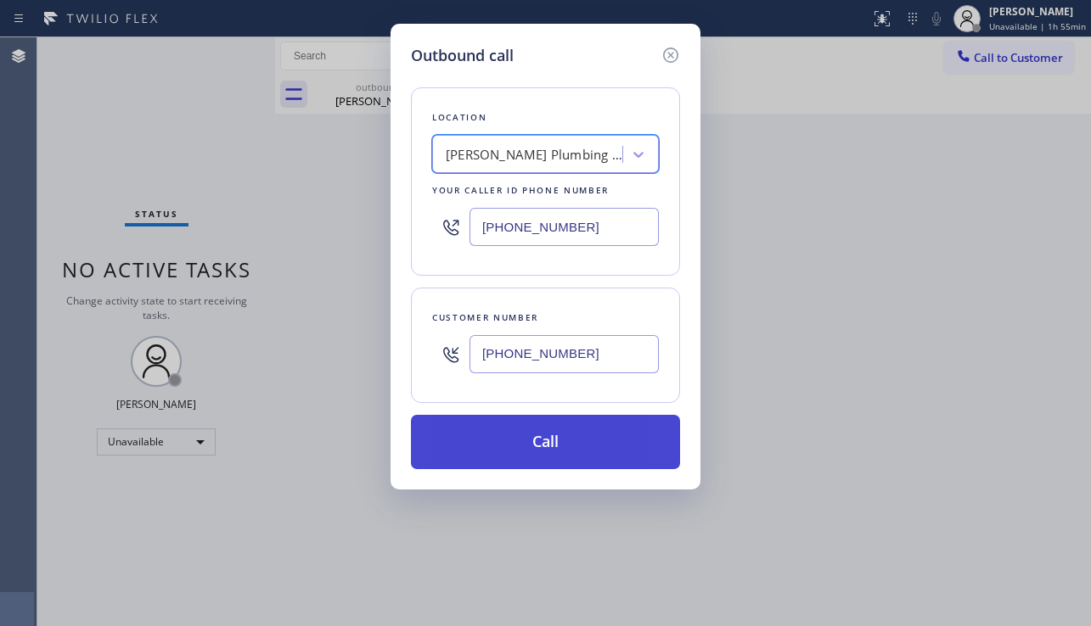
click at [542, 441] on button "Call" at bounding box center [545, 442] width 269 height 54
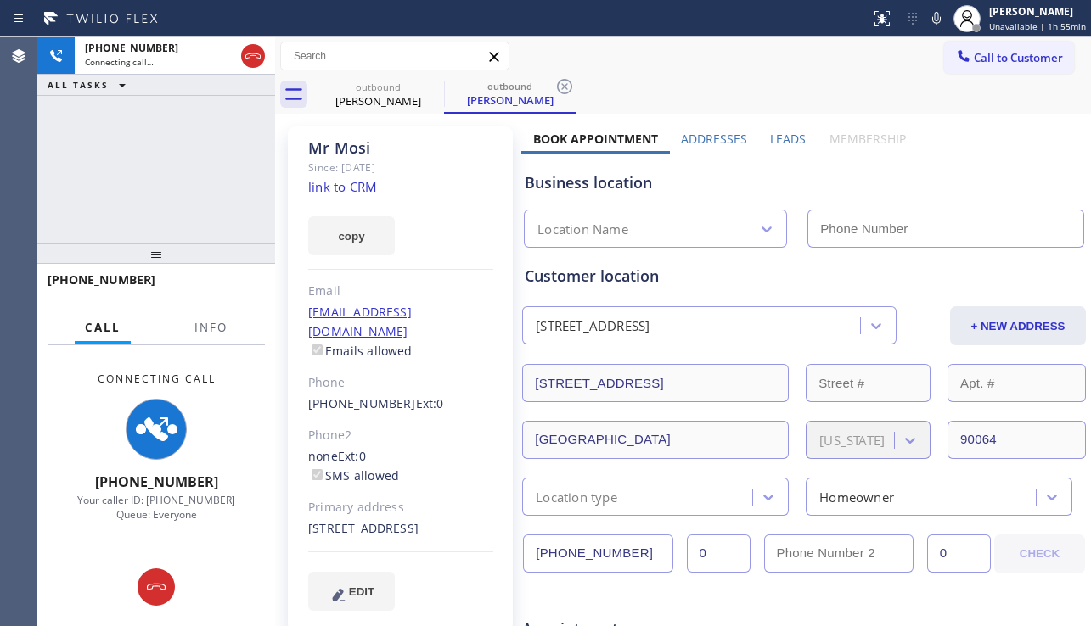
click at [1006, 188] on div "Business location" at bounding box center [804, 182] width 559 height 23
click at [778, 142] on label "Leads" at bounding box center [788, 139] width 36 height 16
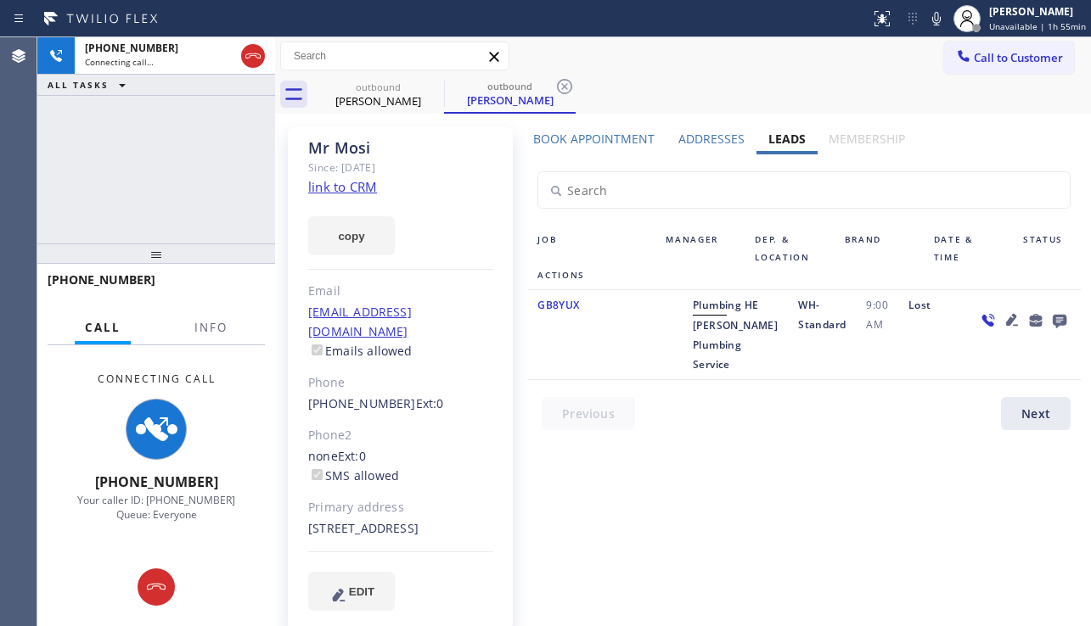
click at [597, 133] on label "Book Appointment" at bounding box center [593, 139] width 121 height 16
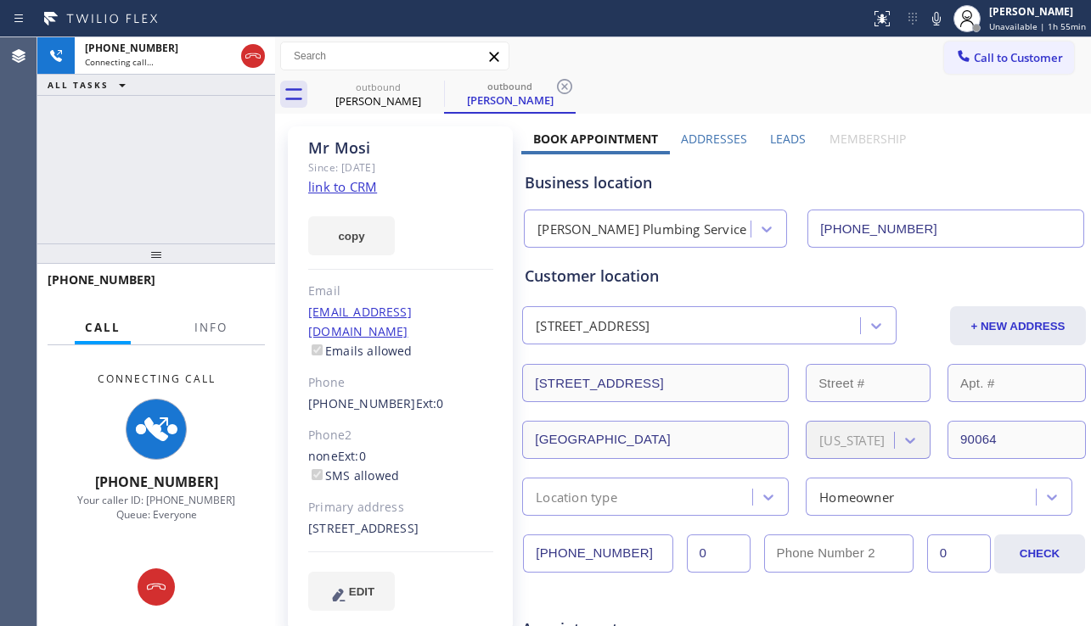
drag, startPoint x: 604, startPoint y: 553, endPoint x: 505, endPoint y: 553, distance: 99.3
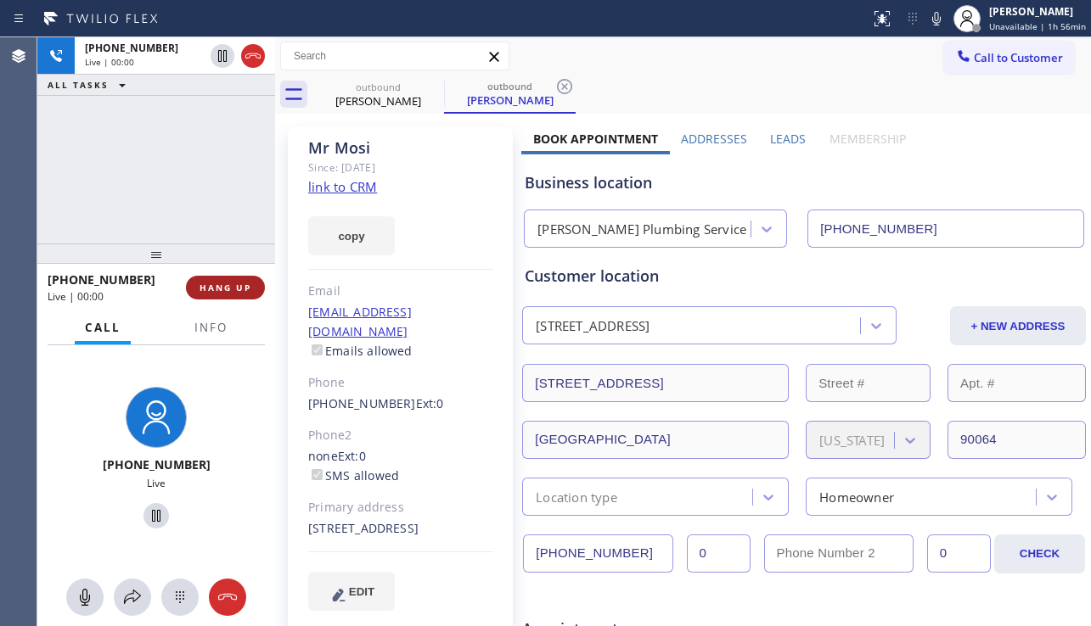
click at [218, 282] on span "HANG UP" at bounding box center [225, 288] width 52 height 12
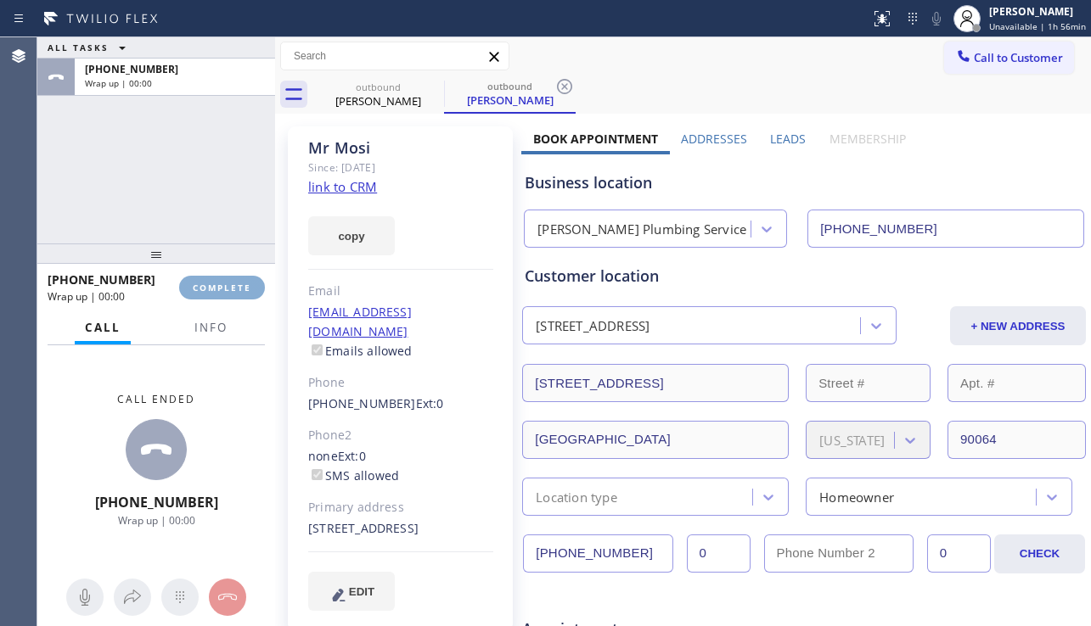
click at [218, 282] on span "COMPLETE" at bounding box center [222, 288] width 59 height 12
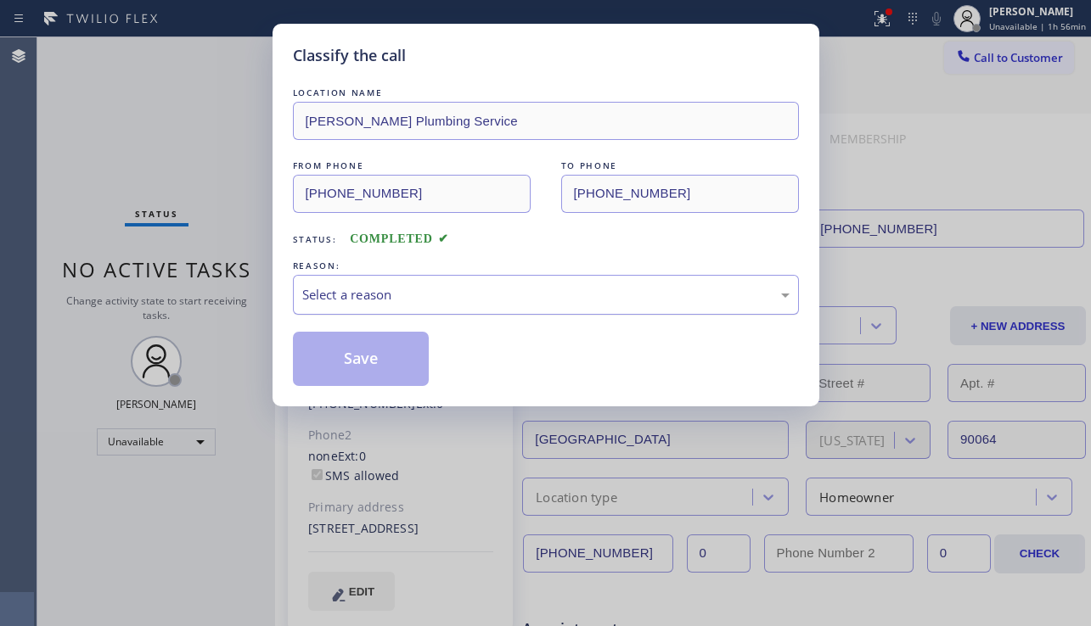
click at [428, 301] on div "Select a reason" at bounding box center [545, 295] width 487 height 20
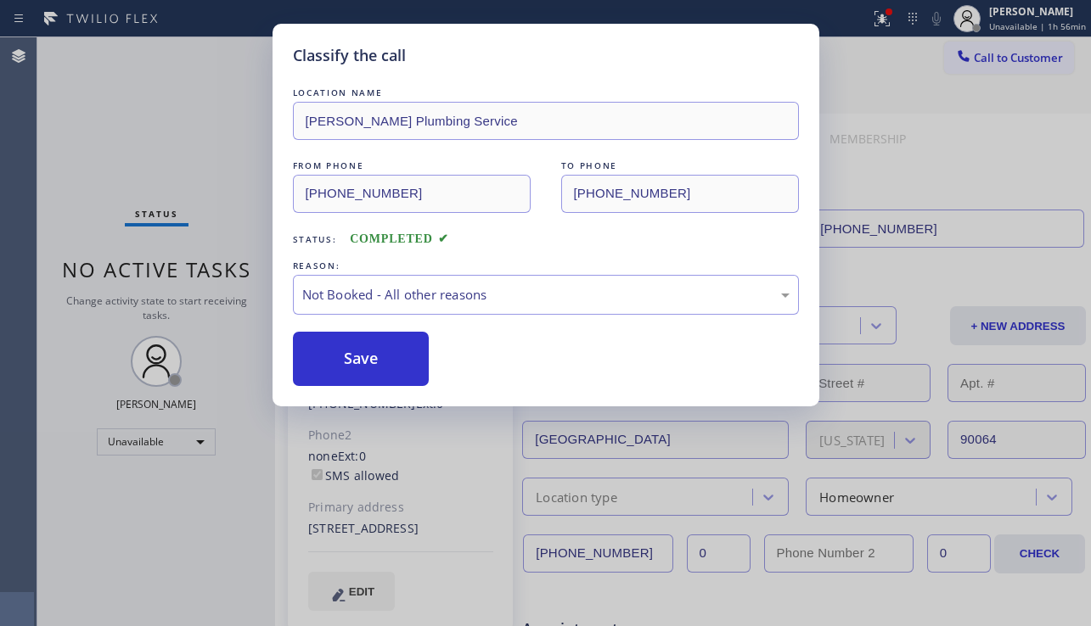
click at [346, 361] on button "Save" at bounding box center [361, 359] width 137 height 54
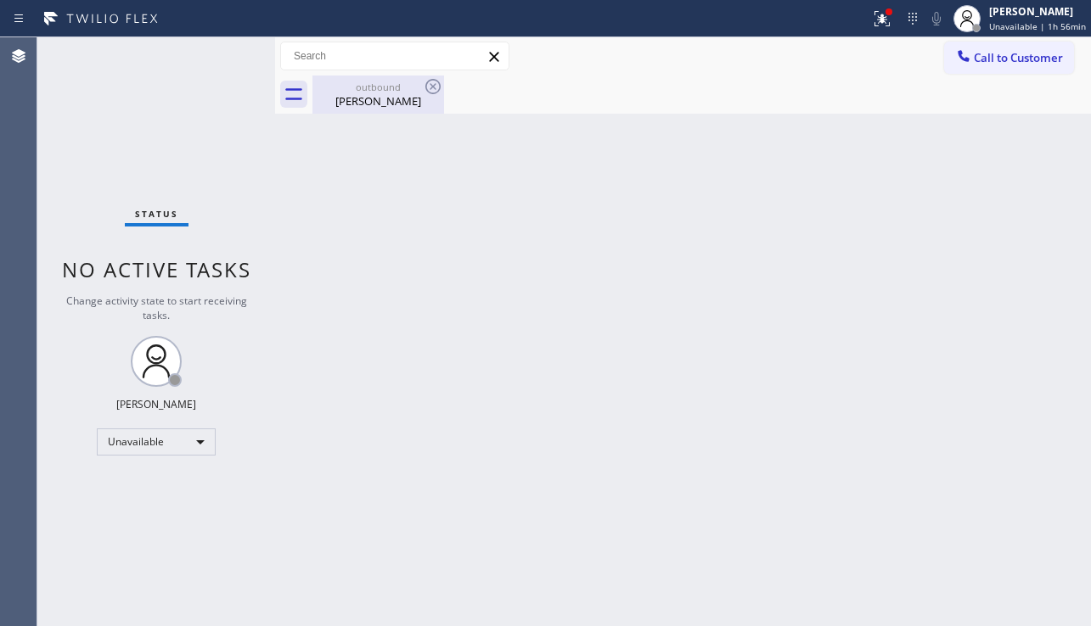
click at [385, 104] on div "Mr Mosi" at bounding box center [378, 100] width 128 height 15
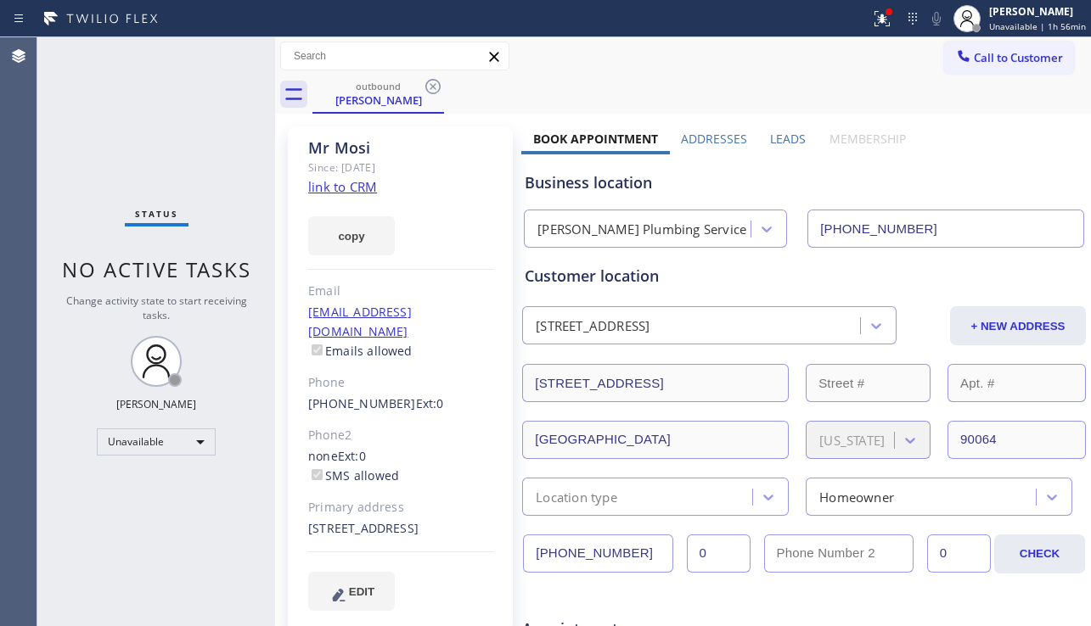
click at [778, 132] on label "Leads" at bounding box center [788, 139] width 36 height 16
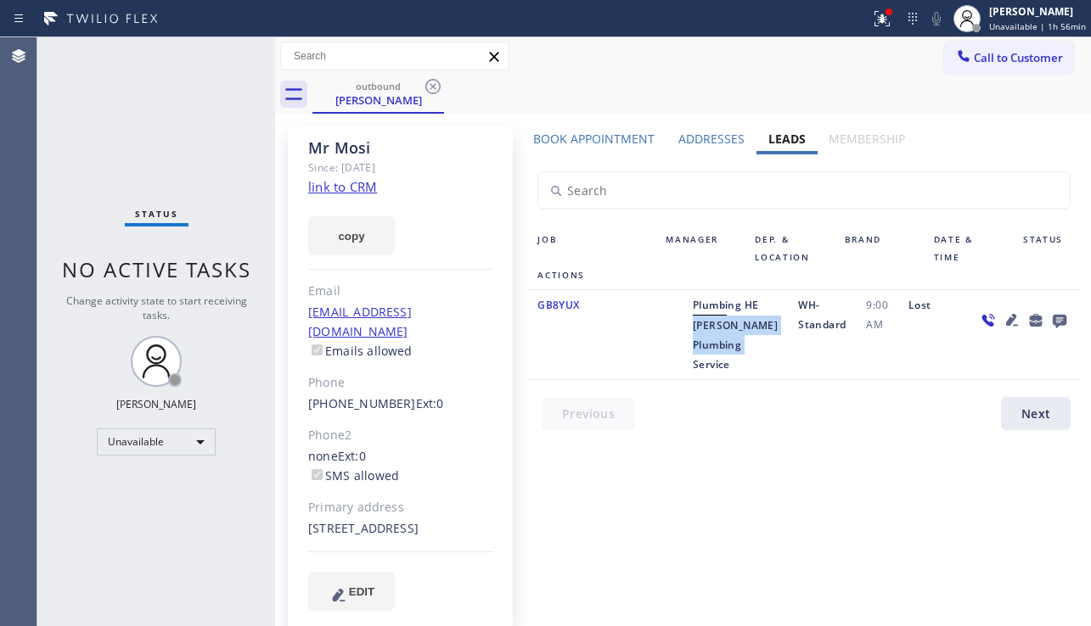
drag, startPoint x: 710, startPoint y: 346, endPoint x: 751, endPoint y: 379, distance: 53.2
click at [751, 374] on div "Plumbing HE Lawson Plumbing Service" at bounding box center [735, 334] width 105 height 79
copy span "Lawson Plumbing Service"
drag, startPoint x: 987, startPoint y: 60, endPoint x: 945, endPoint y: 87, distance: 49.9
click at [987, 60] on span "Call to Customer" at bounding box center [1018, 57] width 89 height 15
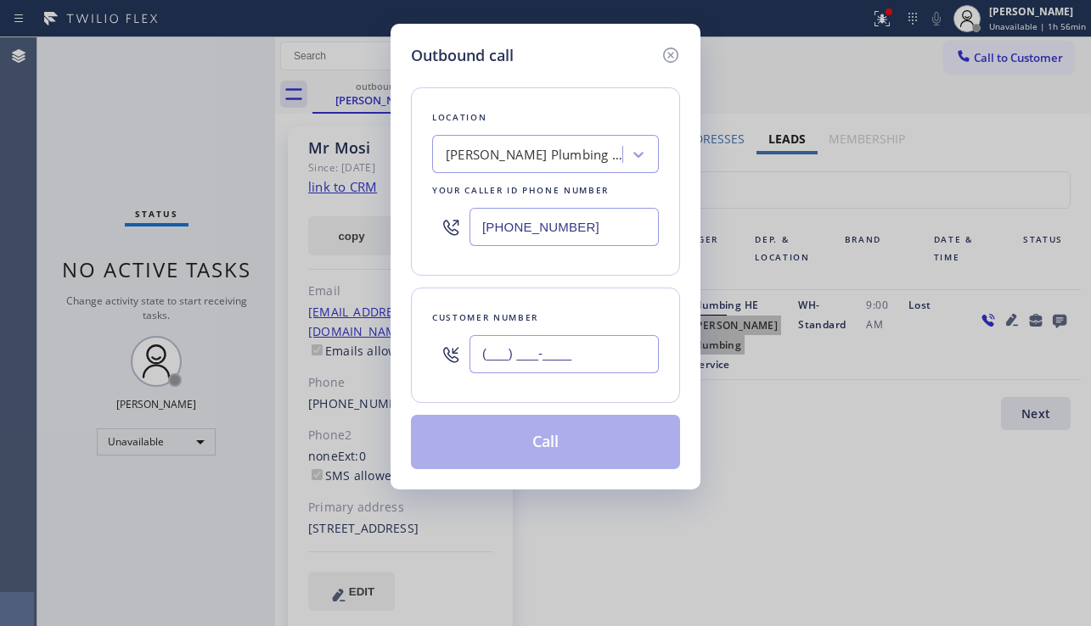
click at [573, 364] on input "(___) ___-____" at bounding box center [563, 354] width 189 height 38
paste input "251) 377-6839"
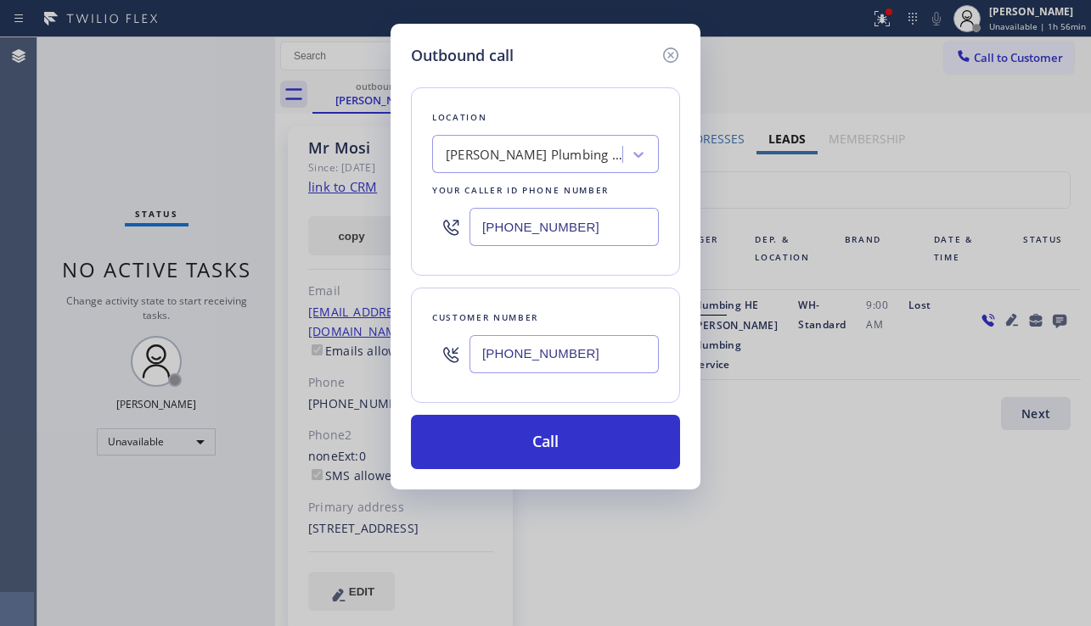
type input "(251) 377-6839"
drag, startPoint x: 604, startPoint y: 219, endPoint x: 316, endPoint y: 232, distance: 288.1
click at [316, 232] on div "Outbound call Location Lawson Plumbing Service Your caller id phone number (818…" at bounding box center [545, 313] width 1091 height 626
paste input "510) 319-0237"
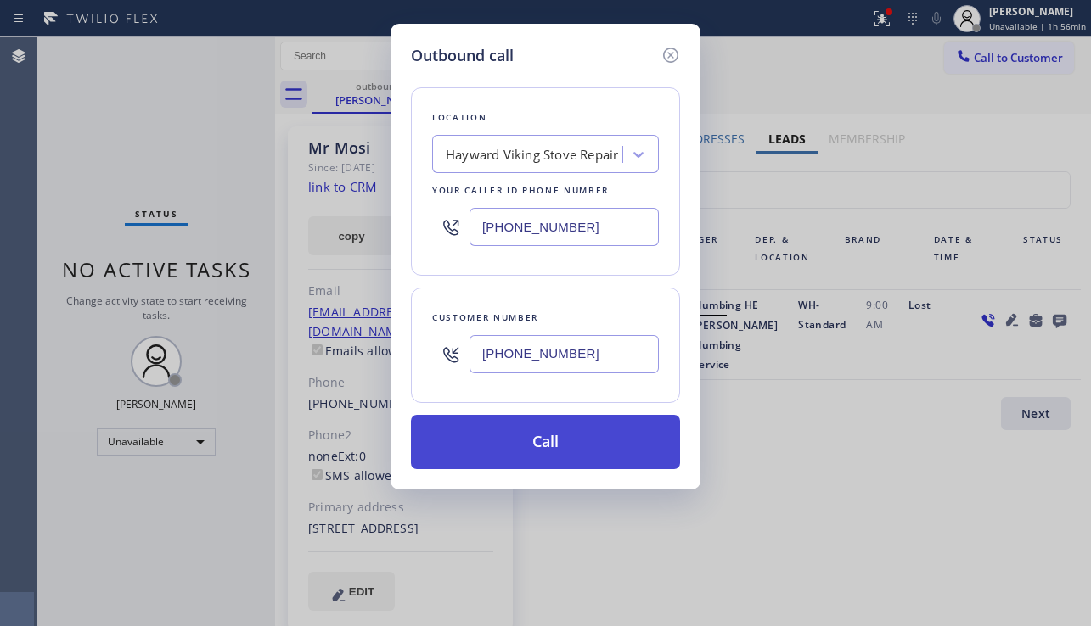
type input "(510) 319-0237"
click at [500, 447] on button "Call" at bounding box center [545, 442] width 269 height 54
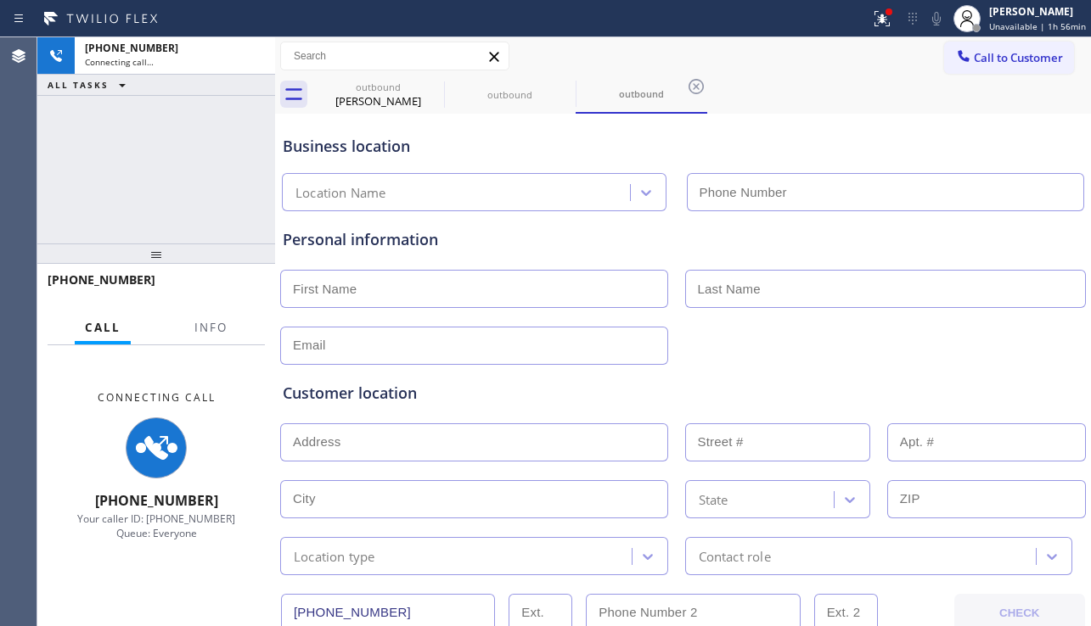
type input "(510) 319-0237"
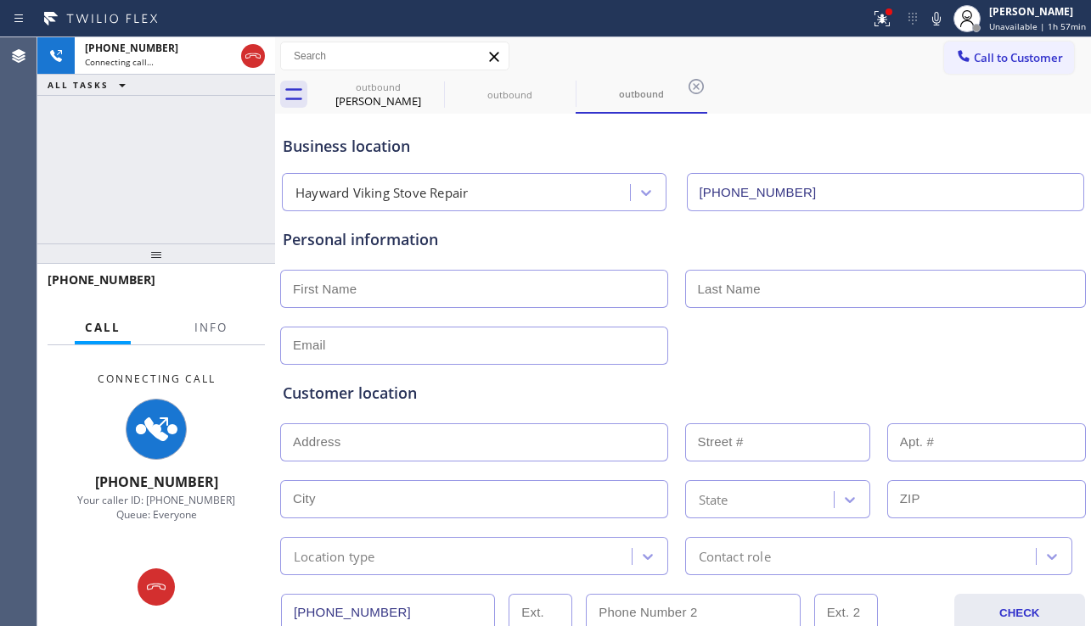
click at [991, 388] on div "Customer location" at bounding box center [683, 393] width 801 height 23
click at [401, 395] on div "Customer location" at bounding box center [683, 393] width 801 height 23
click at [409, 395] on div "Customer location" at bounding box center [683, 393] width 801 height 23
click at [419, 395] on div "Customer location" at bounding box center [683, 393] width 801 height 23
click at [402, 396] on div "Customer location" at bounding box center [683, 393] width 801 height 23
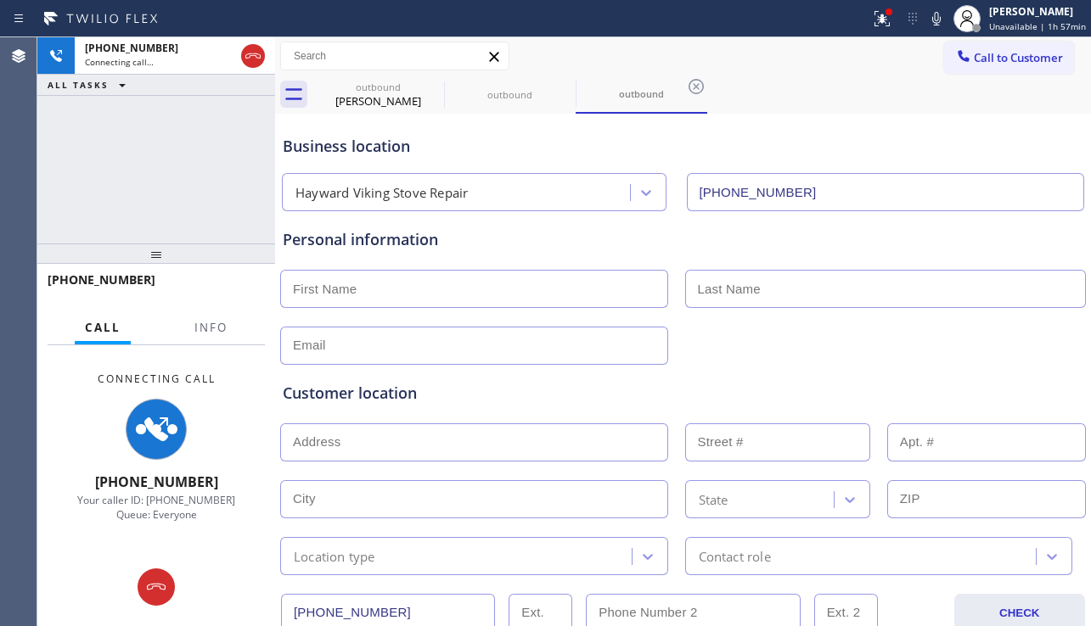
click at [390, 399] on div "Customer location" at bounding box center [683, 393] width 801 height 23
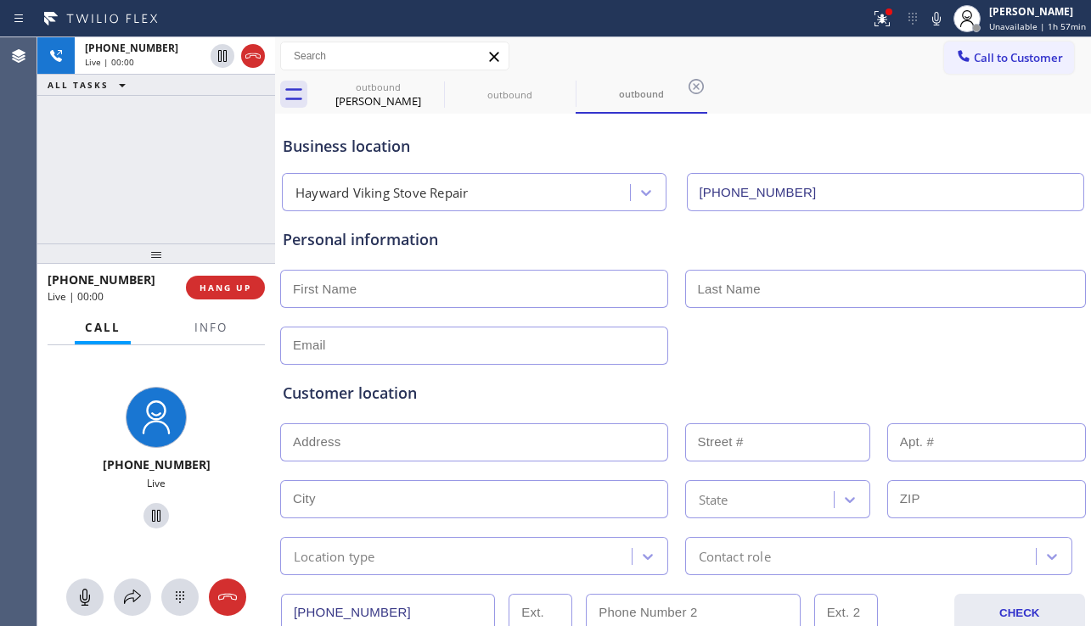
click at [371, 399] on div "Customer location" at bounding box center [683, 393] width 801 height 23
click at [436, 401] on div "Customer location" at bounding box center [683, 393] width 801 height 23
click at [1008, 392] on div "Customer location" at bounding box center [683, 393] width 801 height 23
click at [232, 293] on span "HANG UP" at bounding box center [225, 288] width 52 height 12
click at [233, 288] on span "HANG UP" at bounding box center [225, 288] width 52 height 12
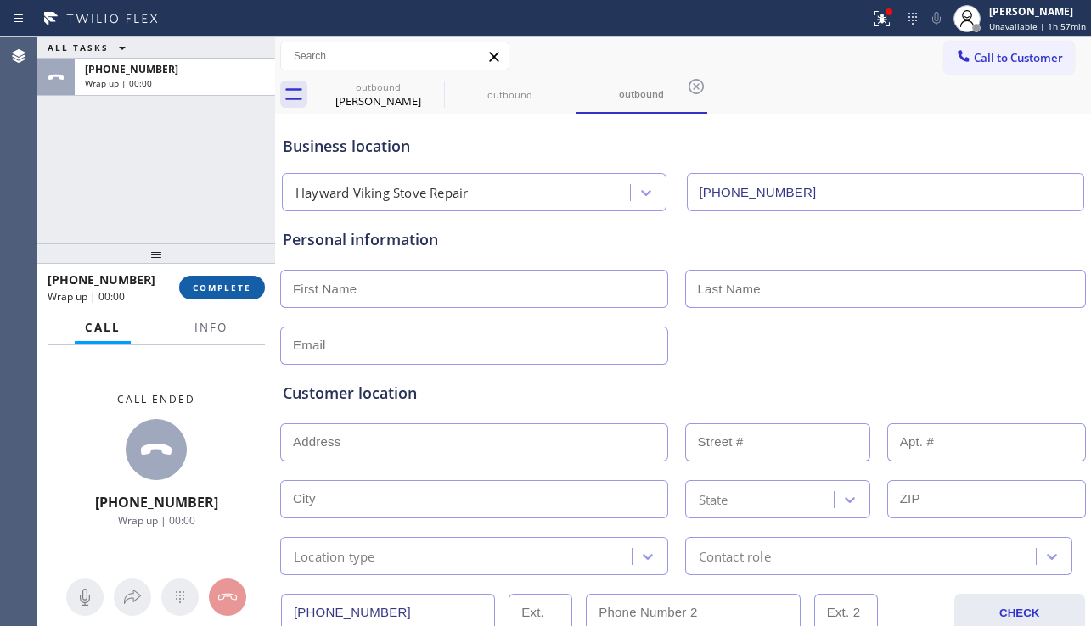
click at [233, 288] on span "COMPLETE" at bounding box center [222, 288] width 59 height 12
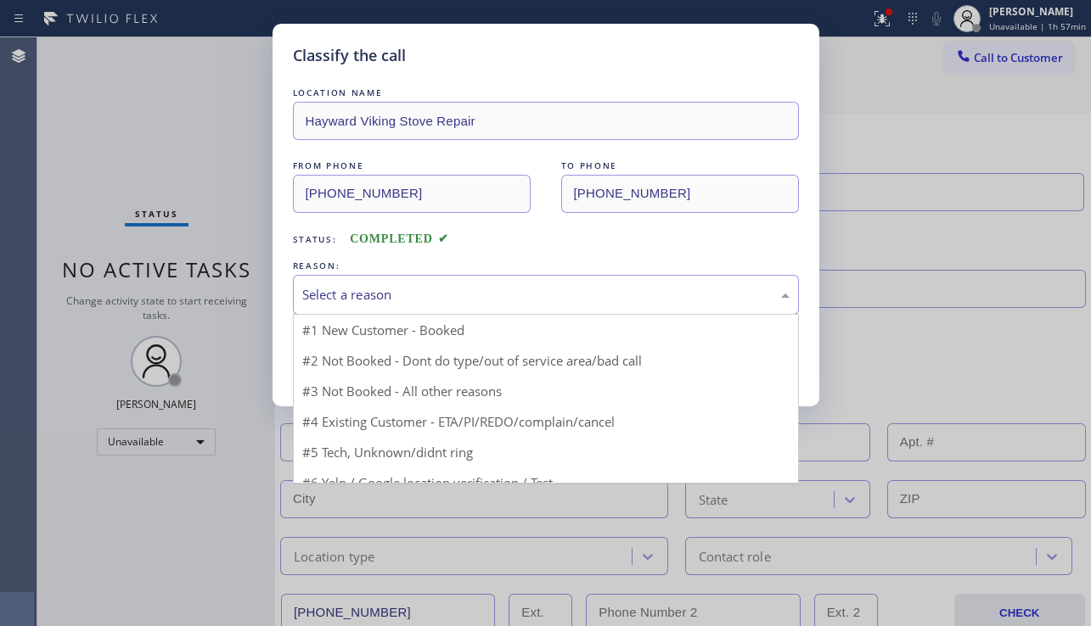
click at [517, 306] on div "Select a reason" at bounding box center [546, 295] width 506 height 40
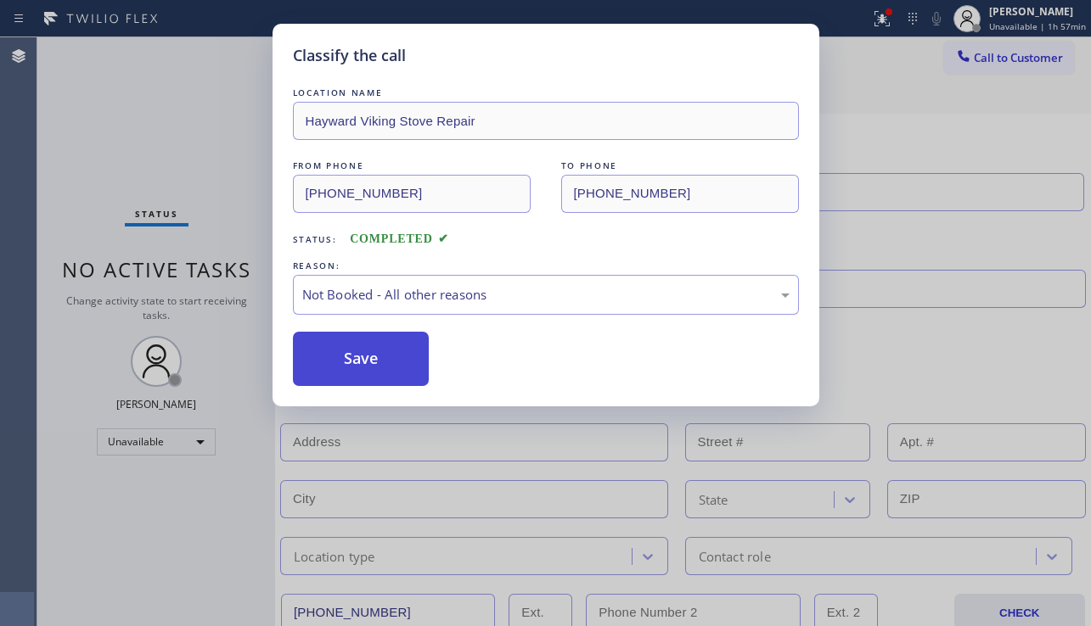
click at [374, 371] on button "Save" at bounding box center [361, 359] width 137 height 54
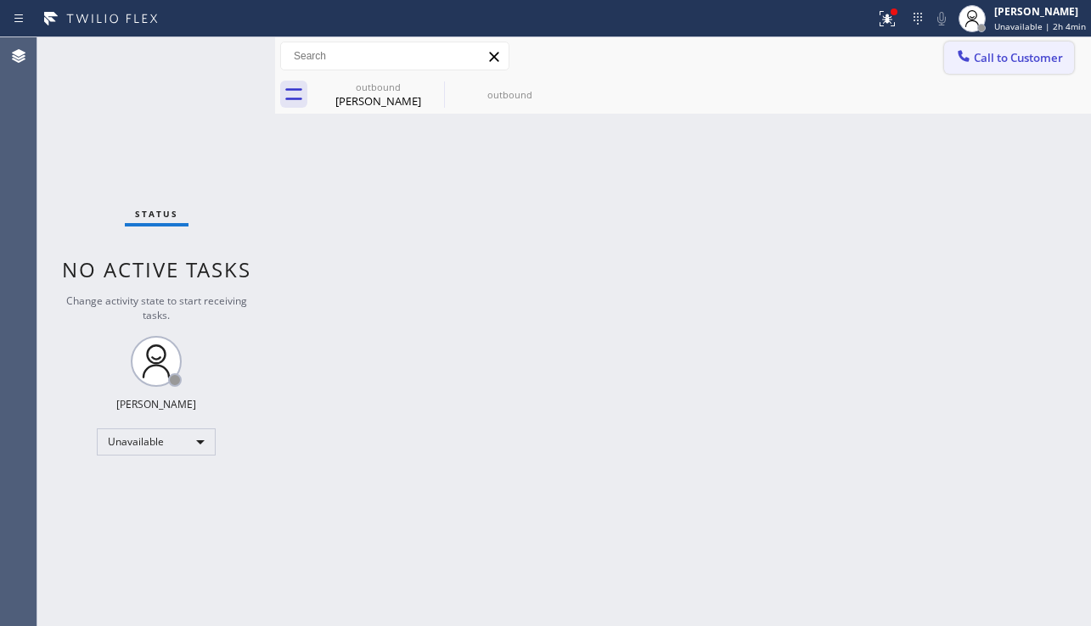
click at [1003, 67] on button "Call to Customer" at bounding box center [1009, 58] width 130 height 32
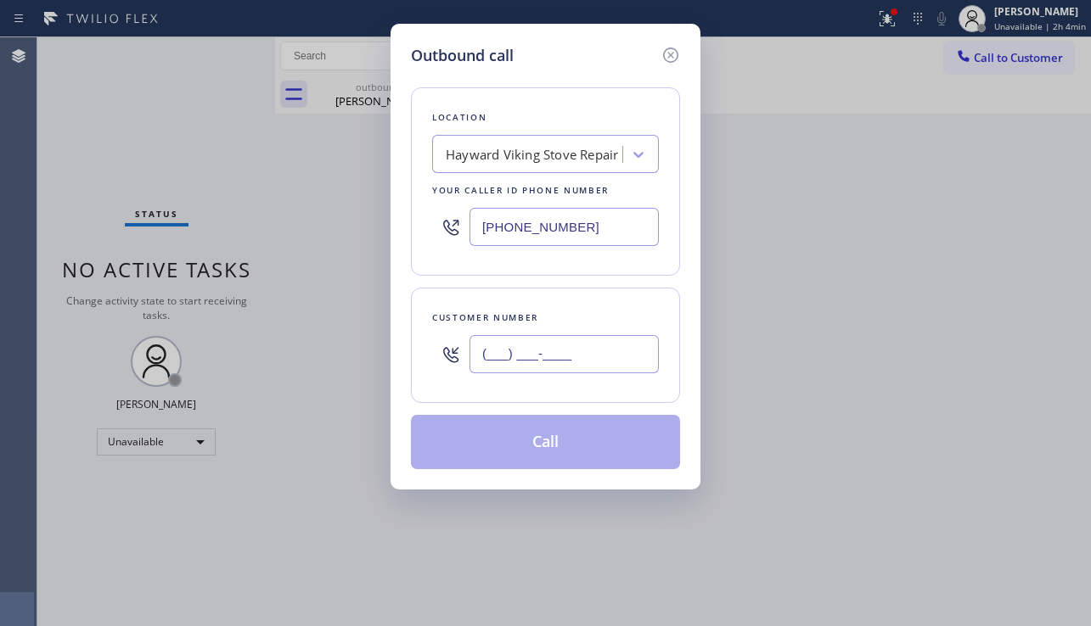
click at [503, 362] on input "(___) ___-____" at bounding box center [563, 354] width 189 height 38
paste input "480) 544-0997"
type input "(480) 544-0997"
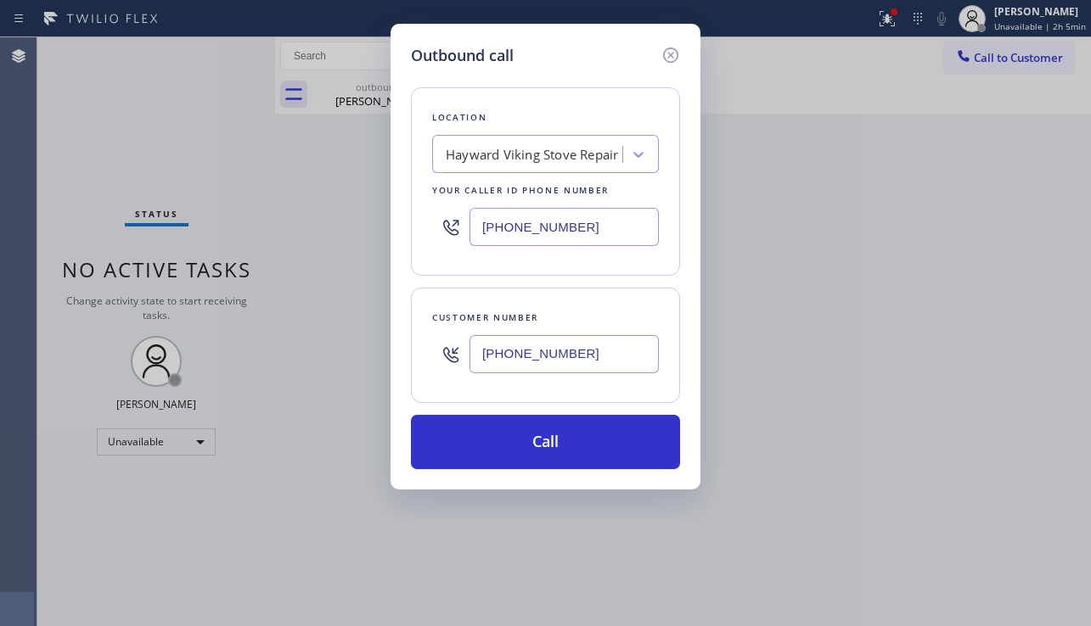
drag, startPoint x: 593, startPoint y: 224, endPoint x: 372, endPoint y: 222, distance: 221.6
click at [372, 222] on div "Outbound call Location Hayward Viking Stove Repair Your caller id phone number …" at bounding box center [545, 313] width 1091 height 626
paste input "623) 244-4163"
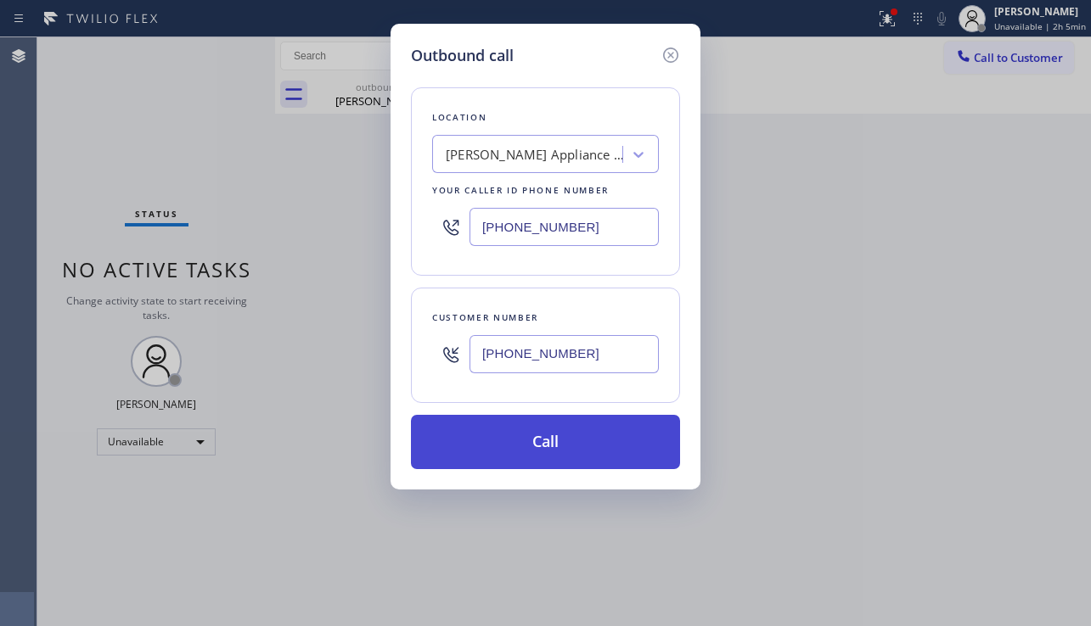
type input "(623) 244-4163"
click at [499, 434] on button "Call" at bounding box center [545, 442] width 269 height 54
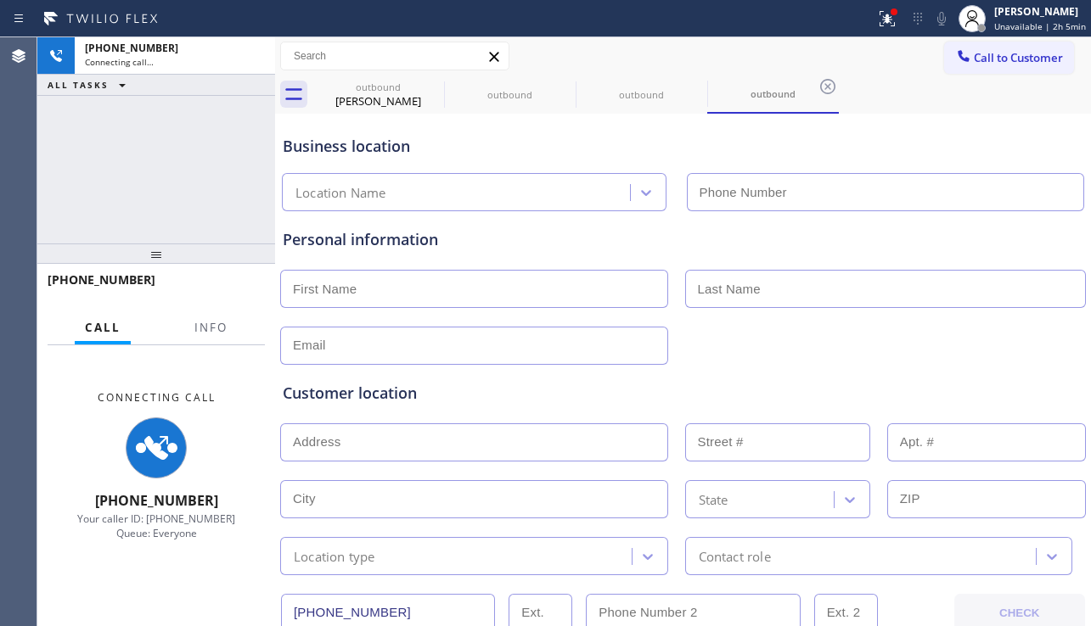
type input "(623) 244-4163"
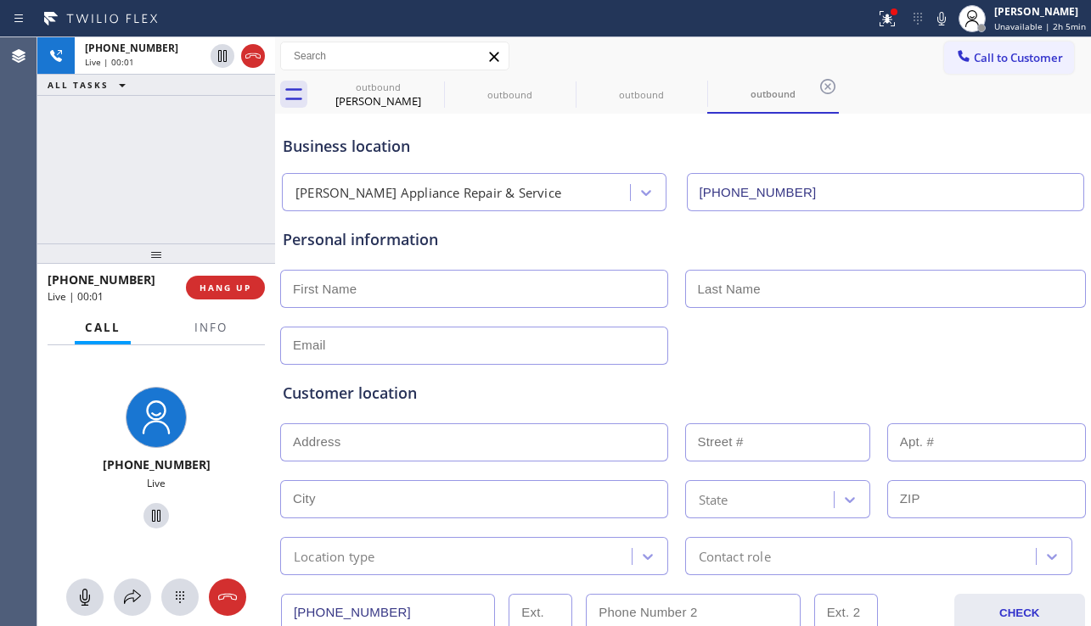
click at [976, 393] on div "Customer location" at bounding box center [683, 393] width 801 height 23
click at [239, 284] on span "HANG UP" at bounding box center [225, 288] width 52 height 12
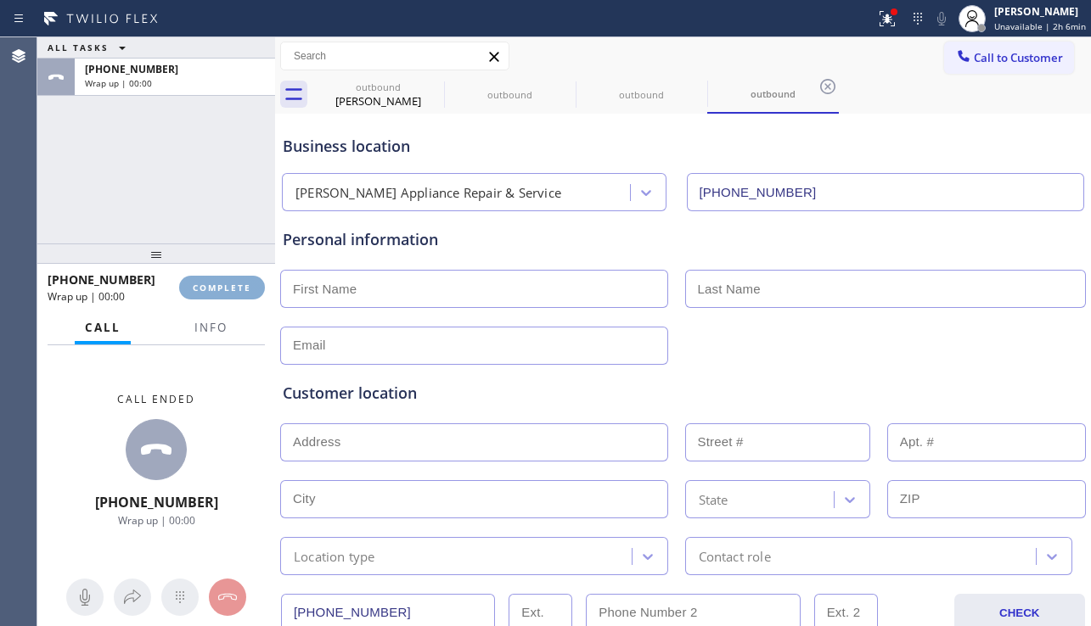
click at [237, 285] on span "COMPLETE" at bounding box center [222, 288] width 59 height 12
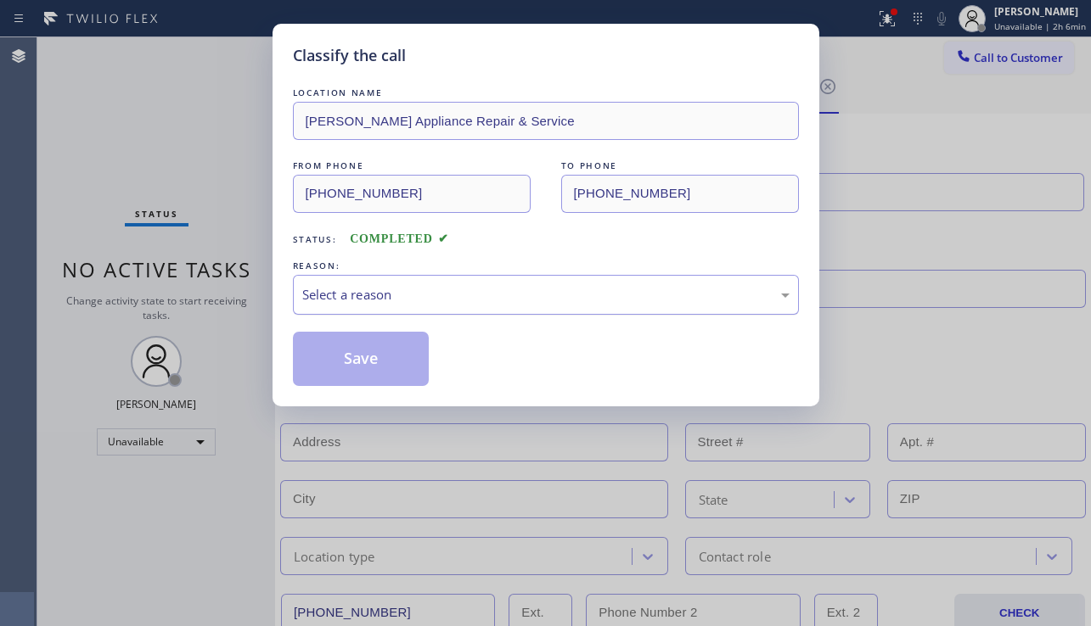
click at [487, 303] on div "Select a reason" at bounding box center [545, 295] width 487 height 20
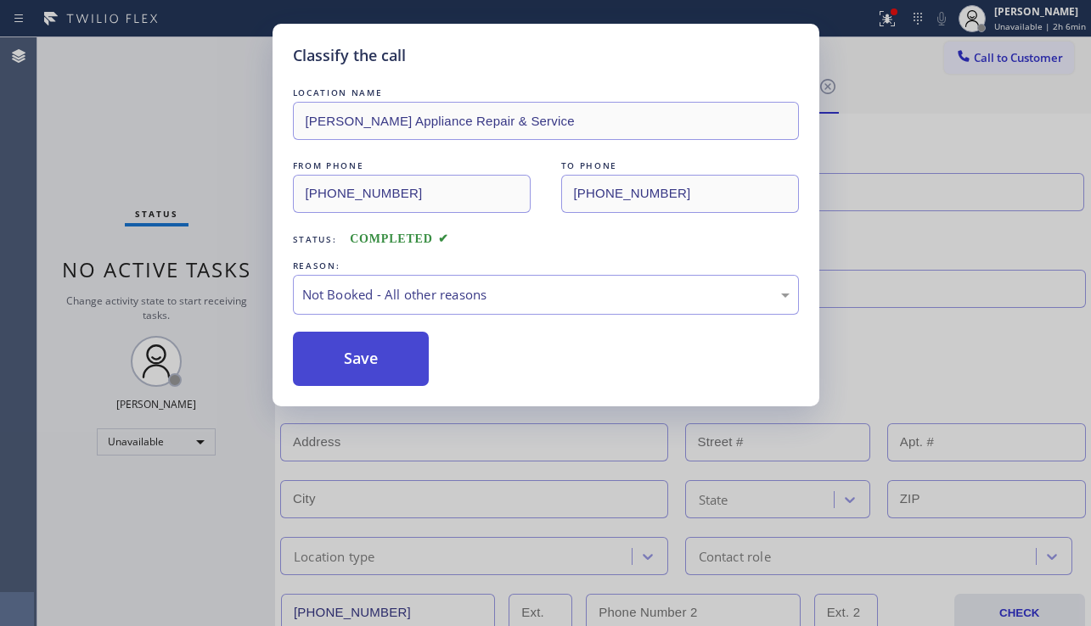
click at [352, 355] on button "Save" at bounding box center [361, 359] width 137 height 54
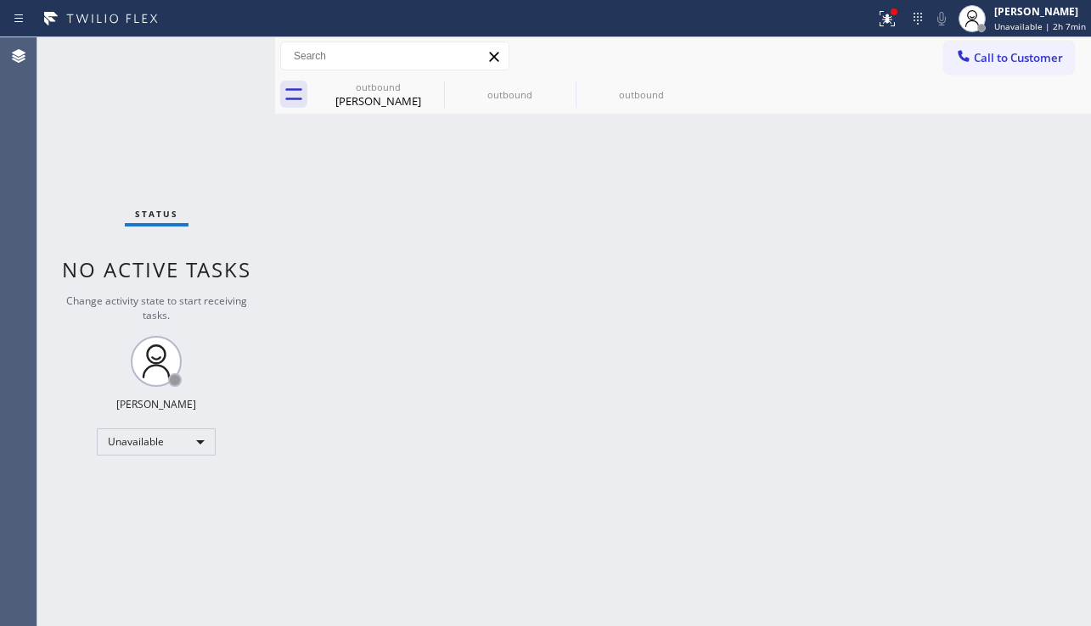
drag, startPoint x: 1025, startPoint y: 246, endPoint x: 950, endPoint y: 143, distance: 128.2
click at [1025, 246] on div "Back to Dashboard Change Sender ID Customers Technicians Select a contact Outbo…" at bounding box center [683, 331] width 816 height 589
click at [950, 65] on button "Call to Customer" at bounding box center [1009, 58] width 130 height 32
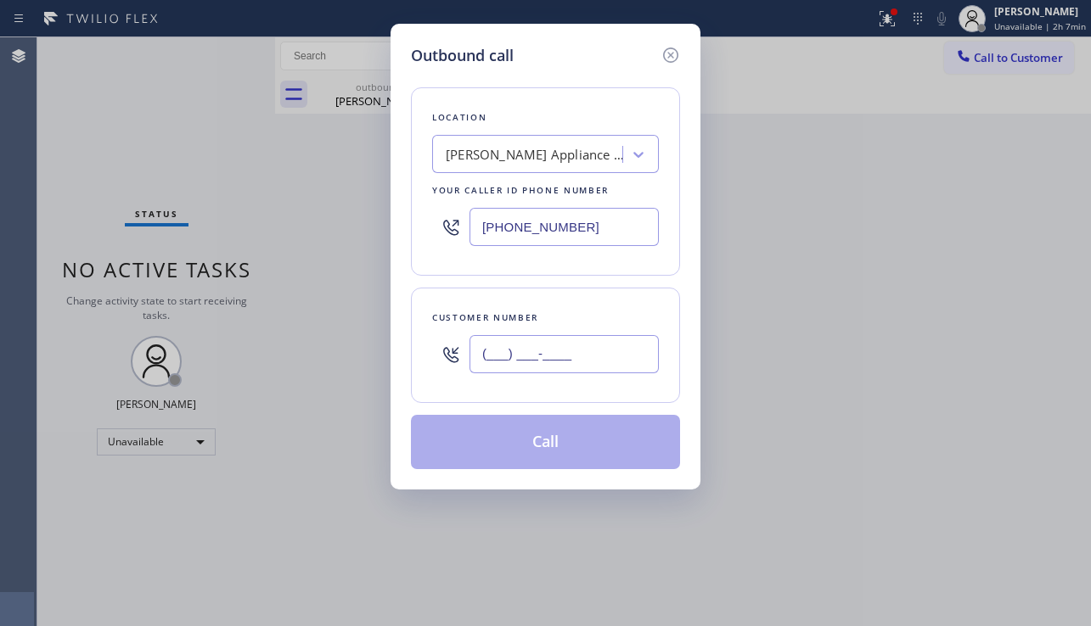
click at [547, 371] on input "(___) ___-____" at bounding box center [563, 354] width 189 height 38
paste input "562) 533-1830"
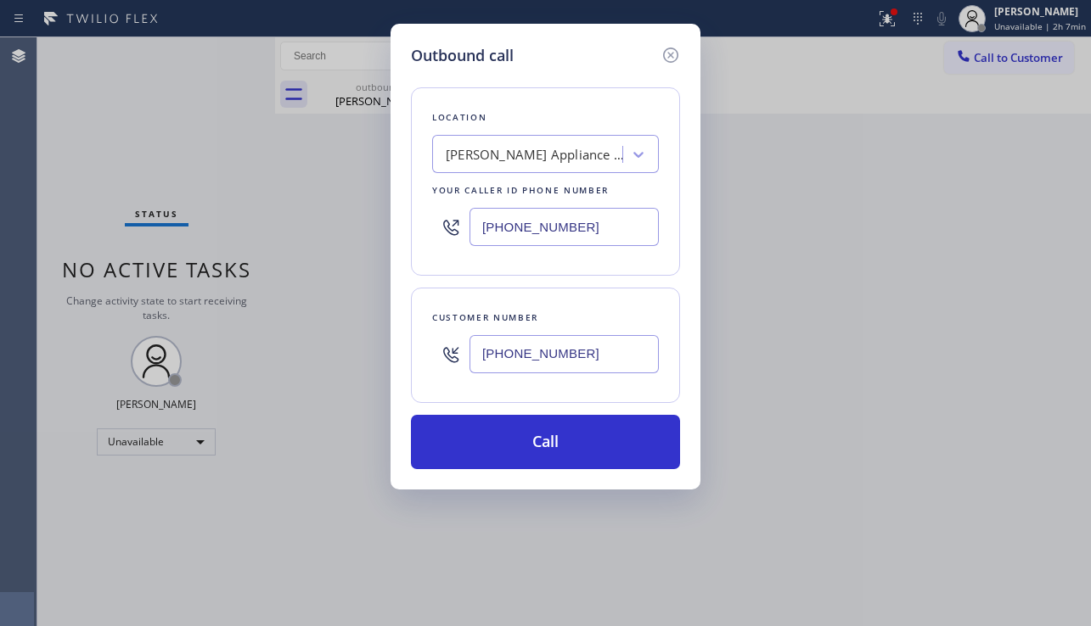
type input "(562) 533-1830"
click at [529, 163] on div "J W Appliance Repair & Service" at bounding box center [535, 155] width 178 height 20
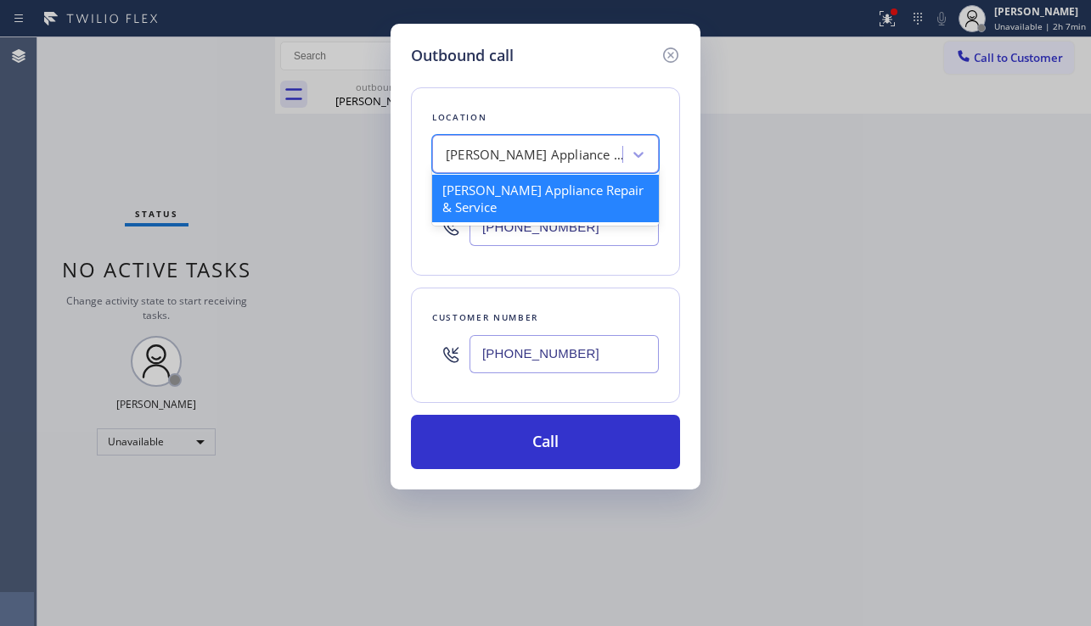
paste input "High Voltage Electrical Cerritos"
type input "High Voltage Electrical Cerritos"
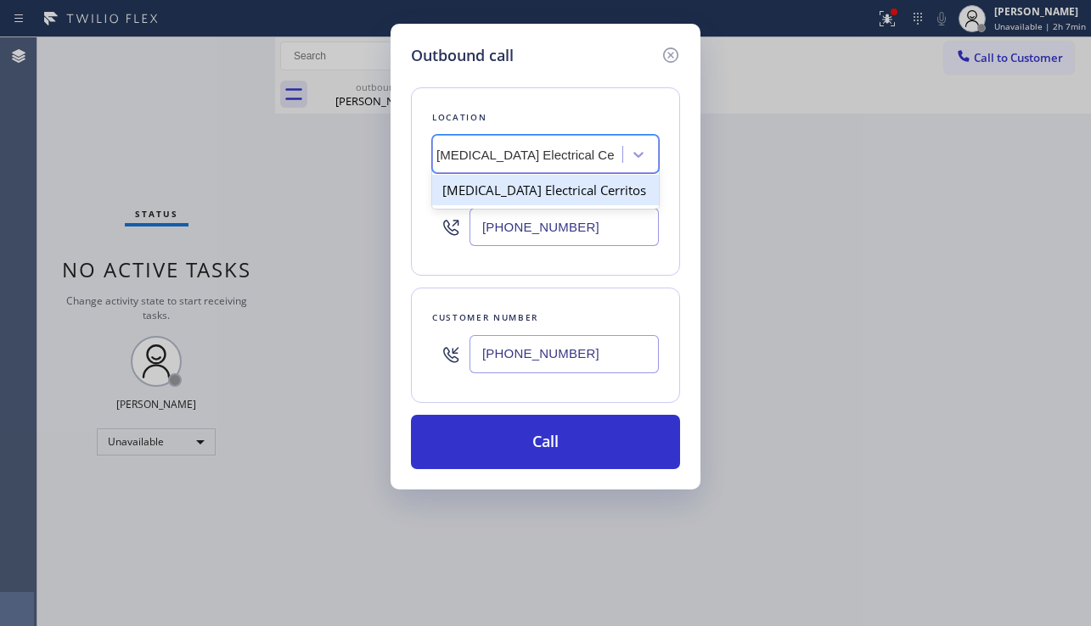
click at [529, 198] on div "High Voltage Electrical Cerritos" at bounding box center [545, 190] width 227 height 31
type input "(562) 337-3944"
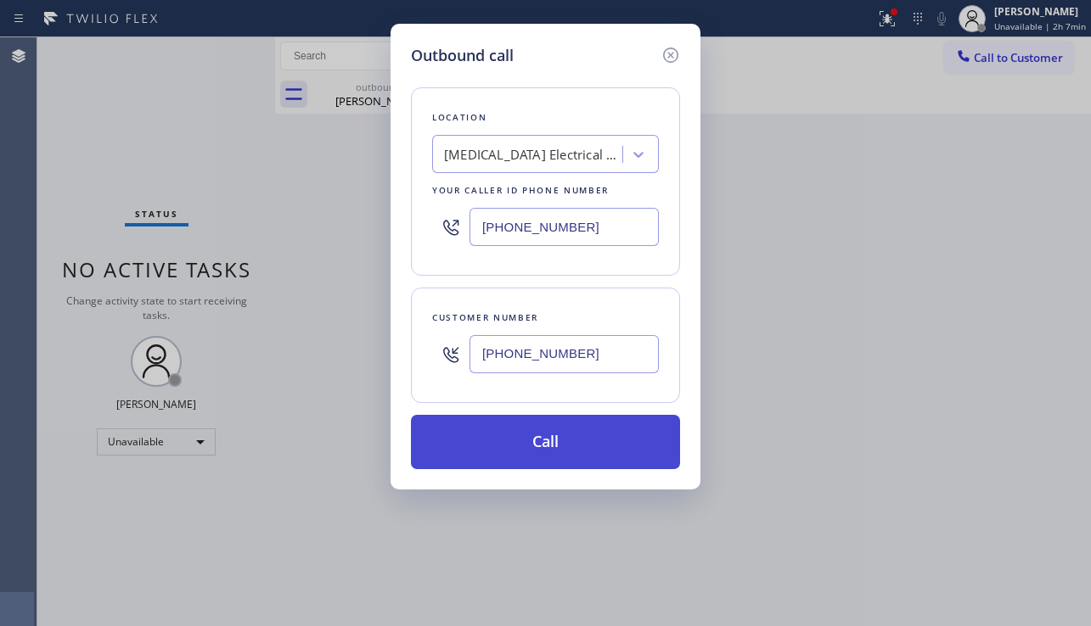
click at [546, 429] on button "Call" at bounding box center [545, 442] width 269 height 54
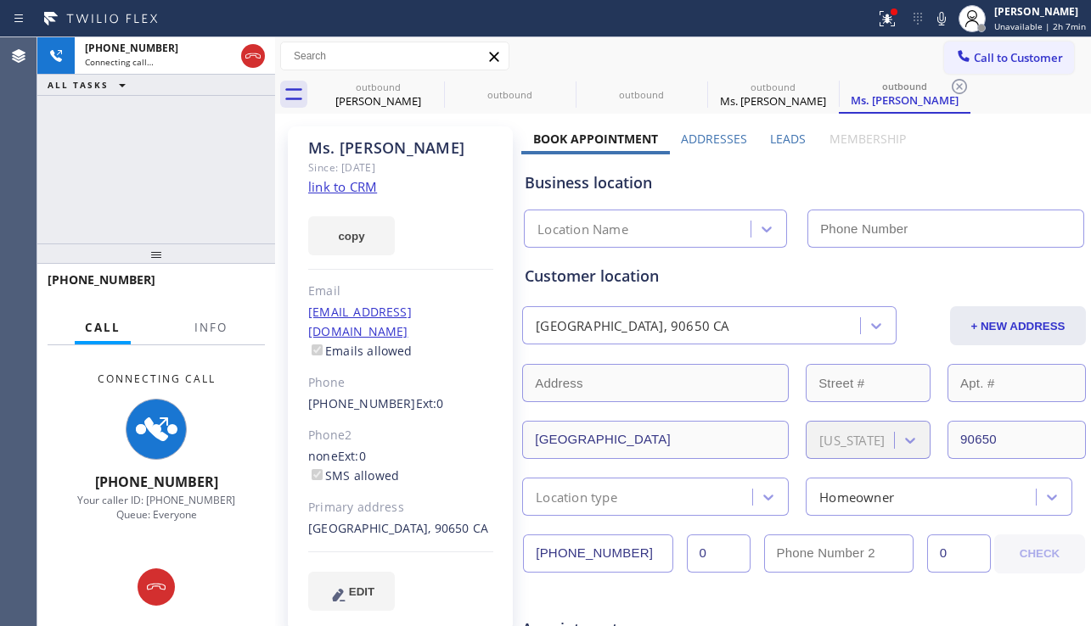
type input "(562) 337-3944"
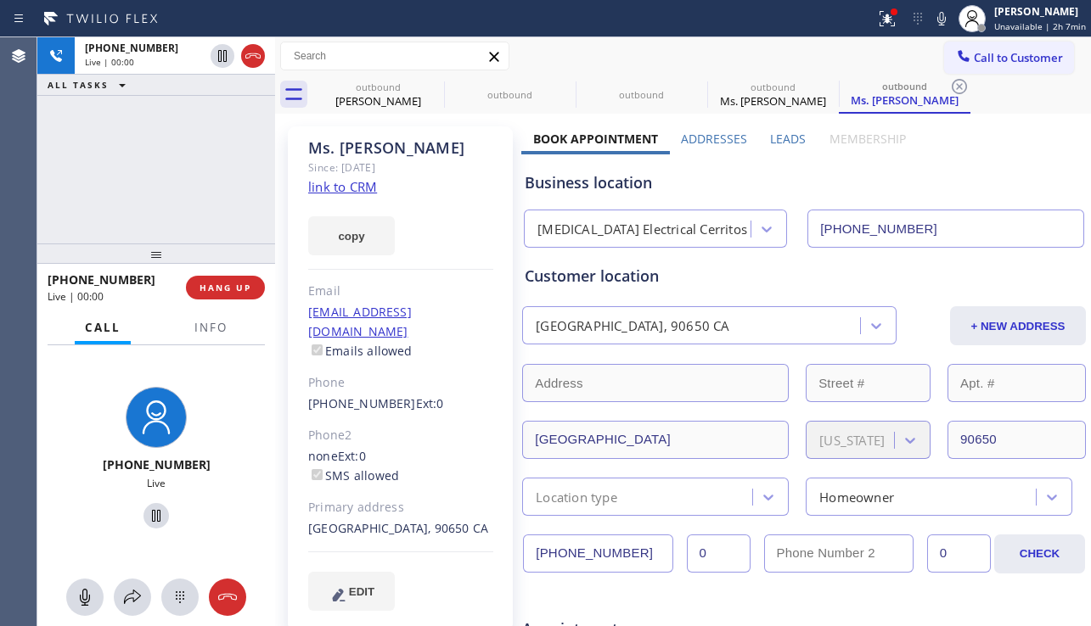
click at [995, 194] on div "Business location High Voltage Electrical Cerritos (562) 337-3944" at bounding box center [803, 201] width 565 height 93
click at [773, 133] on label "Leads" at bounding box center [788, 139] width 36 height 16
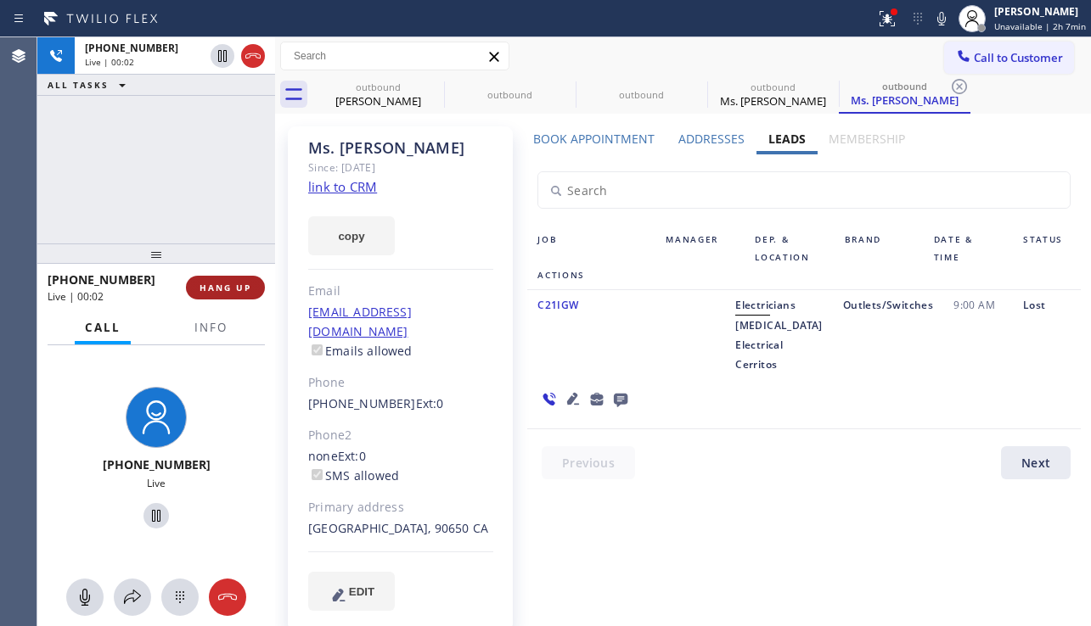
click at [228, 289] on span "HANG UP" at bounding box center [225, 288] width 52 height 12
click at [228, 288] on span "HANG UP" at bounding box center [225, 288] width 52 height 12
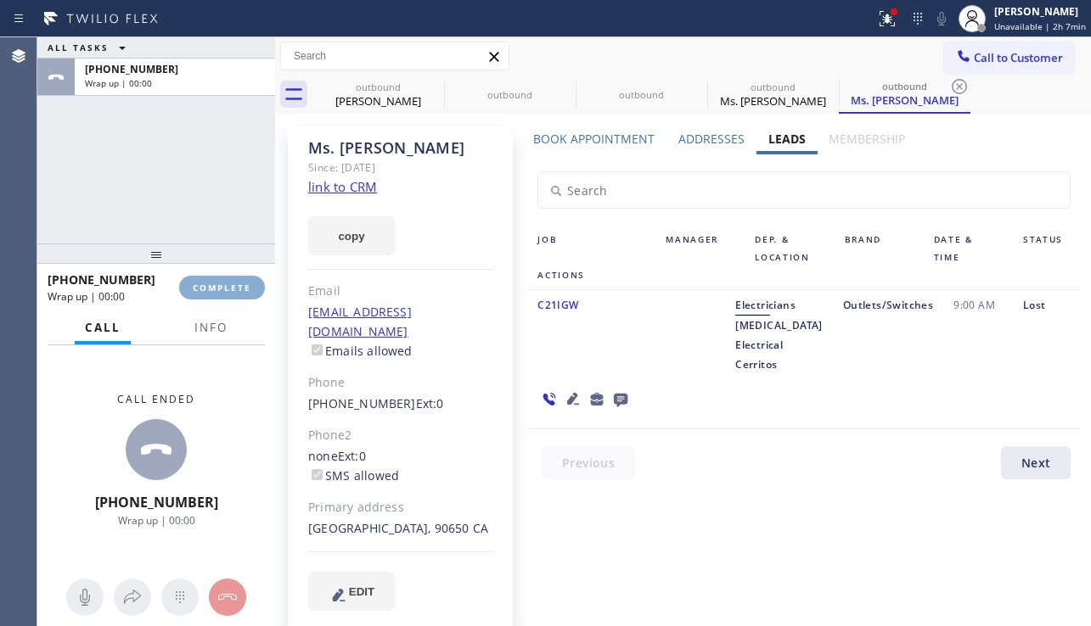
click at [228, 288] on span "COMPLETE" at bounding box center [222, 288] width 59 height 12
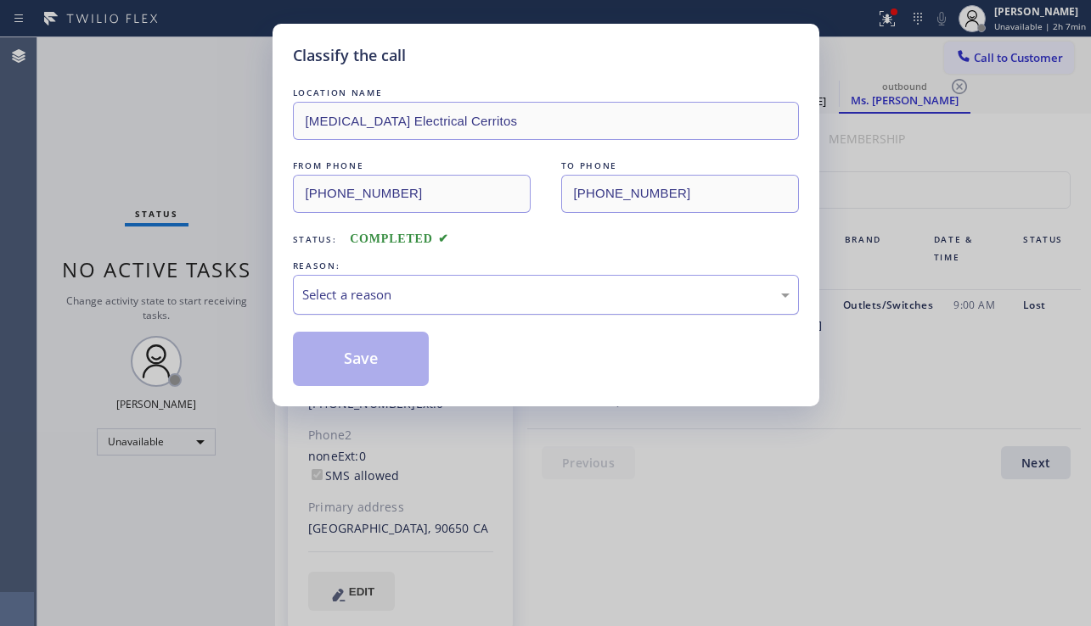
click at [466, 301] on div "Select a reason" at bounding box center [545, 295] width 487 height 20
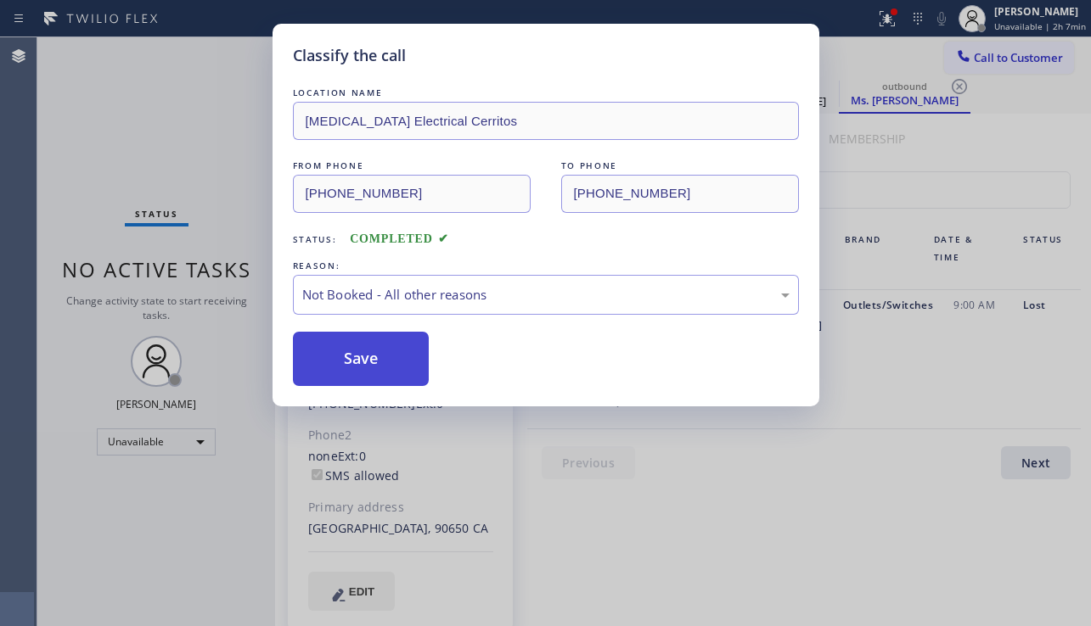
click at [351, 363] on button "Save" at bounding box center [361, 359] width 137 height 54
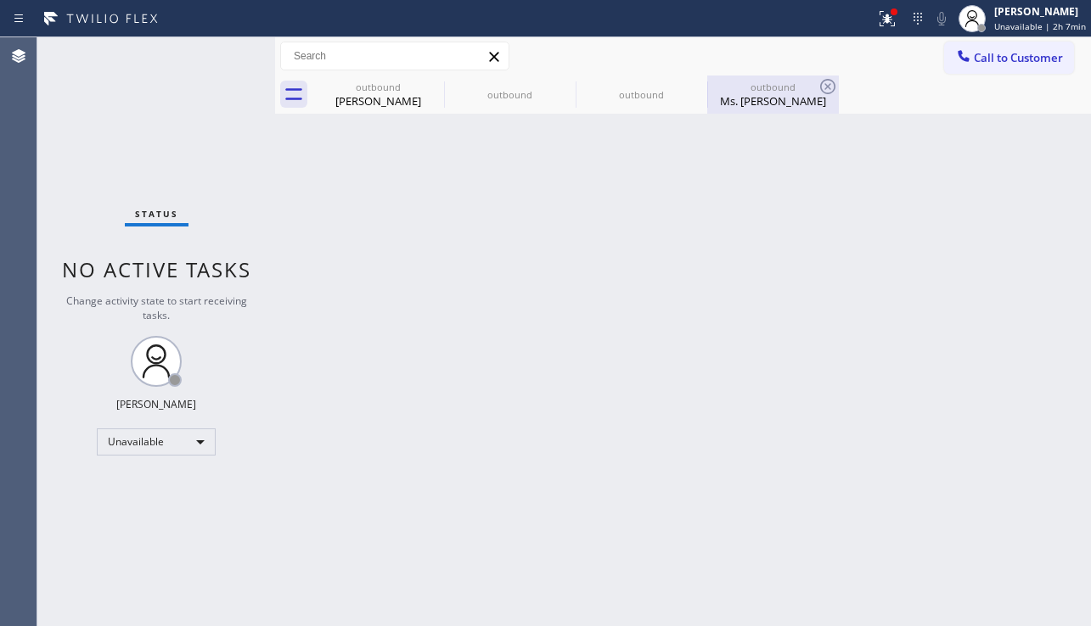
click at [755, 98] on div "Ms. Glenda" at bounding box center [773, 100] width 128 height 15
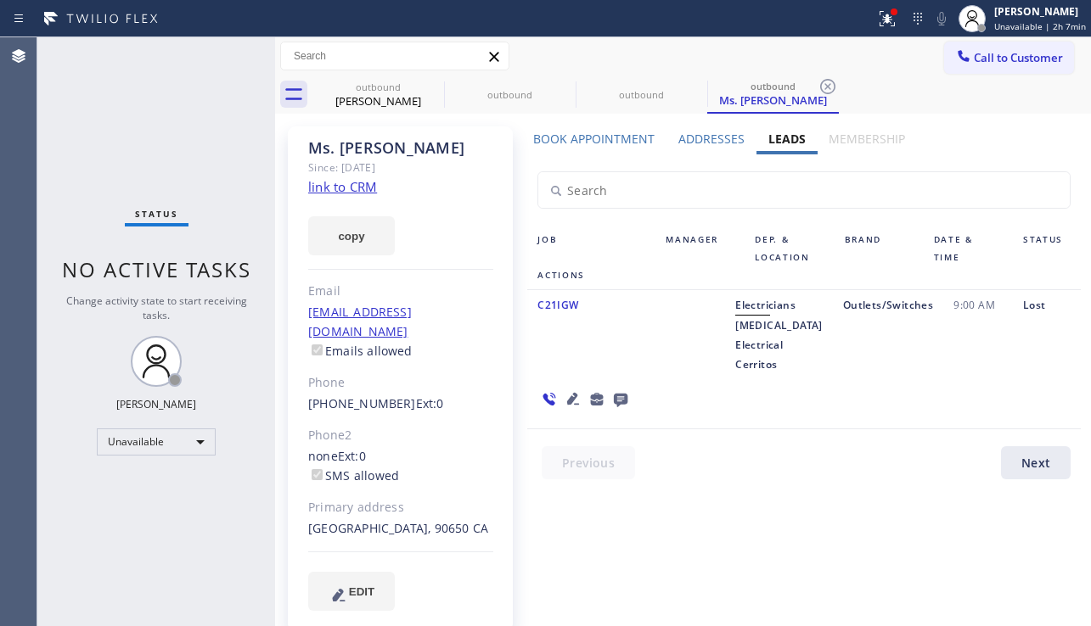
click at [620, 143] on label "Book Appointment" at bounding box center [593, 139] width 121 height 16
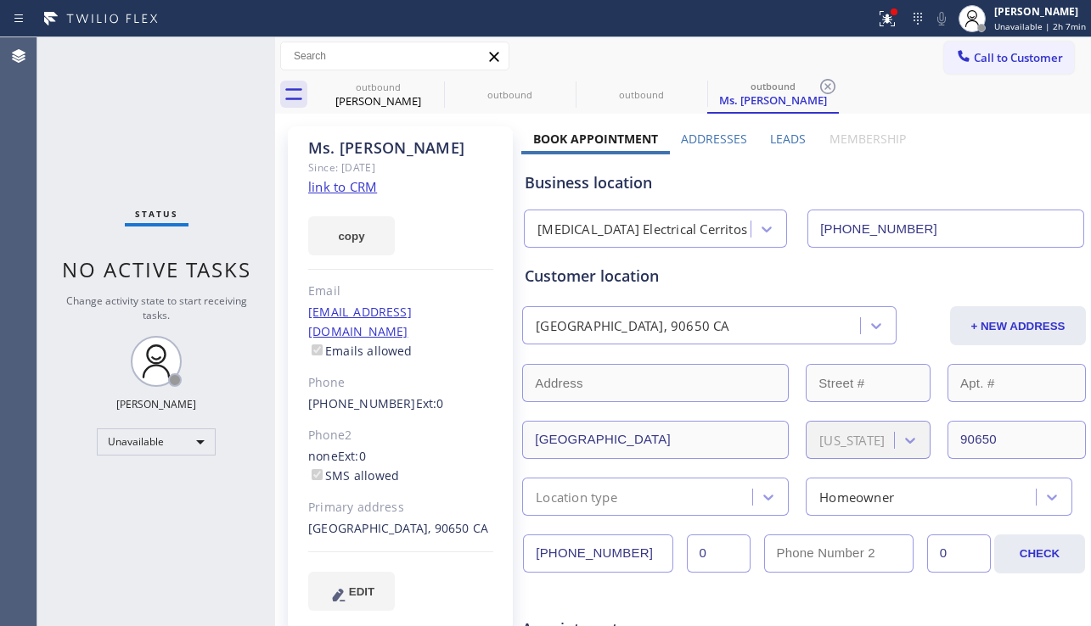
drag, startPoint x: 625, startPoint y: 557, endPoint x: 416, endPoint y: 548, distance: 209.0
click at [770, 143] on label "Leads" at bounding box center [788, 139] width 36 height 16
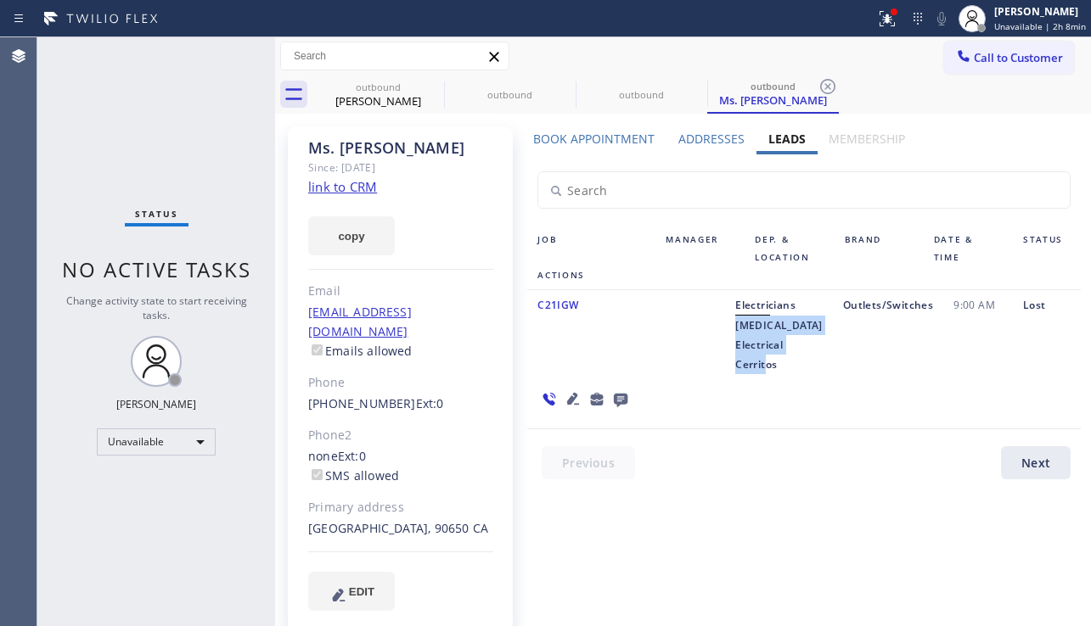
drag, startPoint x: 750, startPoint y: 327, endPoint x: 807, endPoint y: 383, distance: 80.4
click at [807, 374] on div "Electricians High Voltage Electrical Cerritos" at bounding box center [779, 334] width 108 height 79
copy span "High Voltage Electrical Cerritos"
click at [982, 374] on div "9:00 AM" at bounding box center [978, 334] width 70 height 79
click at [877, 374] on div "Outlets/Switches" at bounding box center [888, 334] width 110 height 79
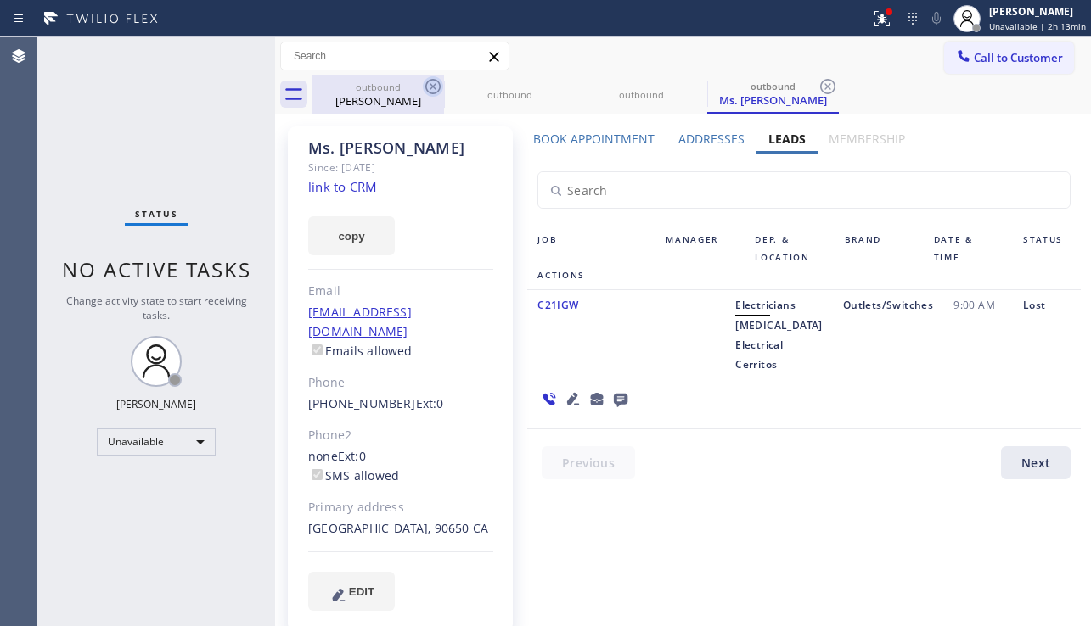
click at [433, 82] on icon at bounding box center [433, 86] width 20 height 20
click at [0, 0] on icon at bounding box center [0, 0] width 0 height 0
click at [818, 84] on icon at bounding box center [828, 86] width 20 height 20
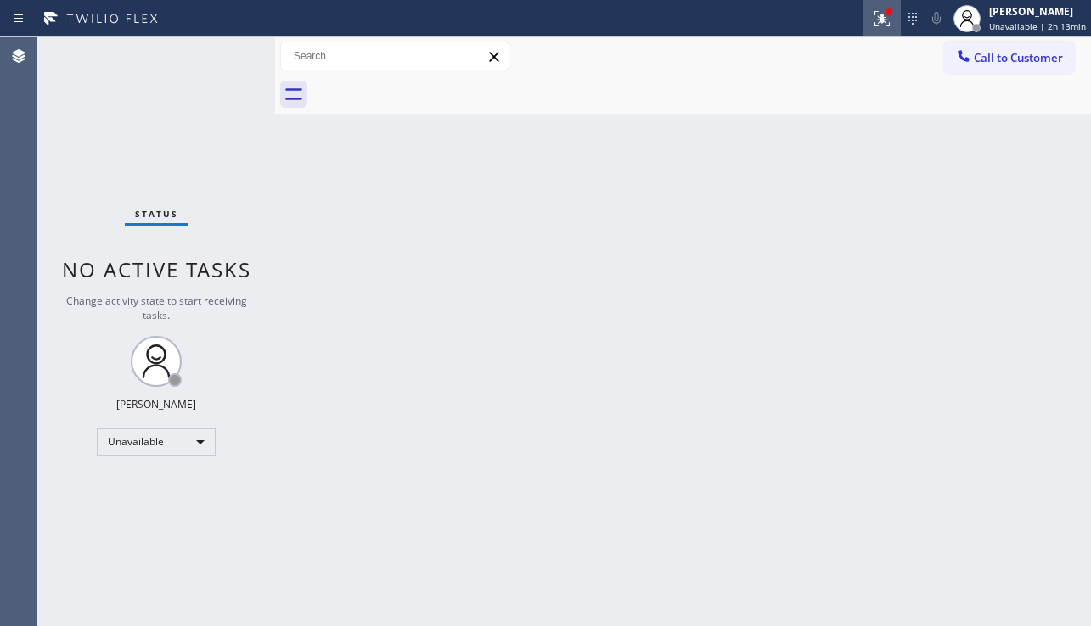
click at [872, 26] on icon at bounding box center [882, 18] width 20 height 20
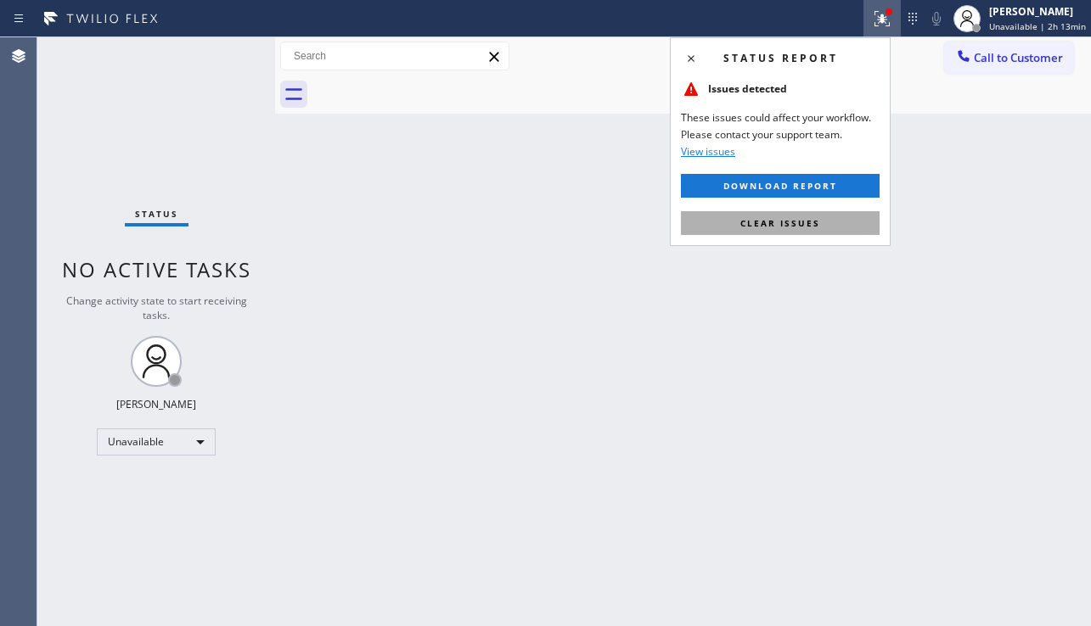
click at [800, 226] on span "Clear issues" at bounding box center [780, 223] width 80 height 12
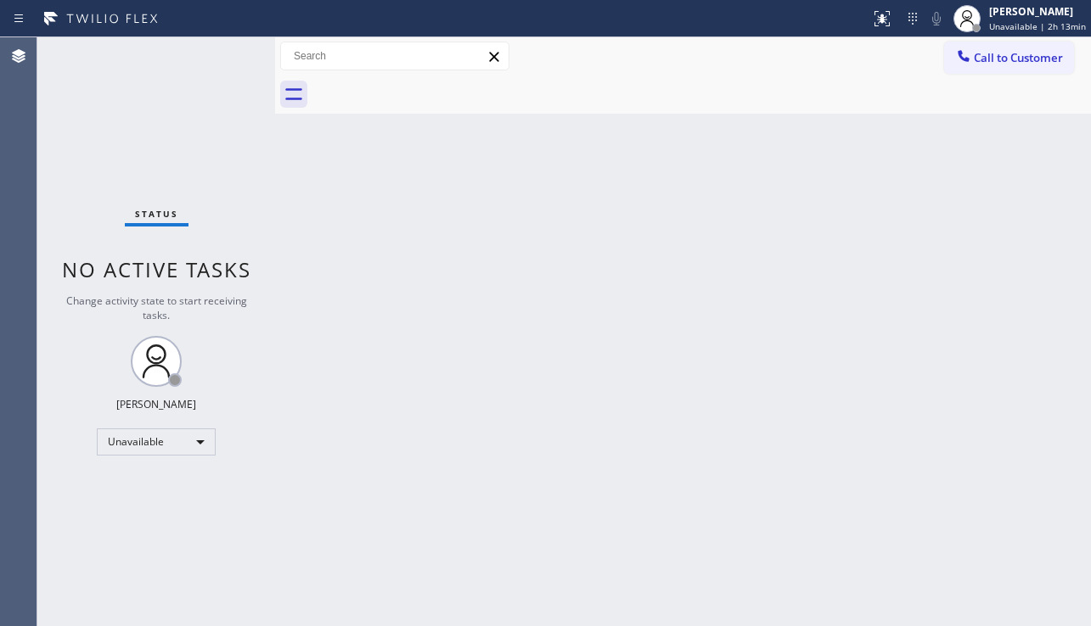
click at [435, 371] on div "Back to Dashboard Change Sender ID Customers Technicians Select a contact Outbo…" at bounding box center [683, 331] width 816 height 589
click at [1017, 436] on div "Back to Dashboard Change Sender ID Customers Technicians Select a contact Outbo…" at bounding box center [683, 331] width 816 height 589
click at [1015, 415] on div "Back to Dashboard Change Sender ID Customers Technicians Select a contact Outbo…" at bounding box center [683, 331] width 816 height 589
click at [312, 515] on div "Back to Dashboard Change Sender ID Customers Technicians Select a contact Outbo…" at bounding box center [683, 331] width 816 height 589
click at [188, 452] on div "Unavailable" at bounding box center [156, 442] width 119 height 27
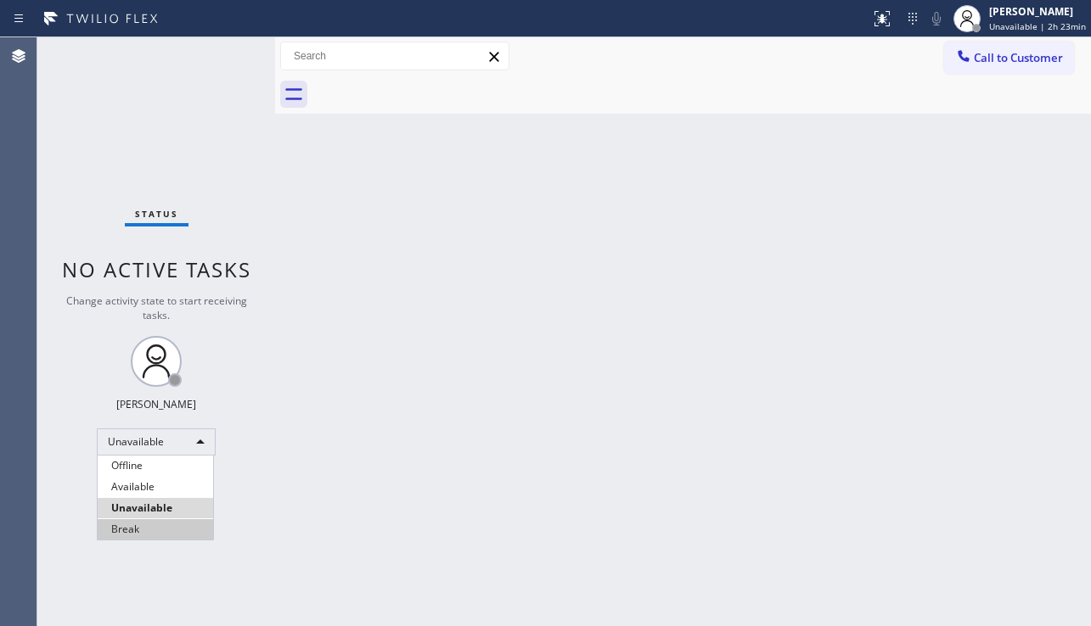
click at [185, 524] on li "Break" at bounding box center [155, 530] width 115 height 20
click at [311, 538] on div "Back to Dashboard Change Sender ID Customers Technicians Select a contact Outbo…" at bounding box center [683, 331] width 816 height 589
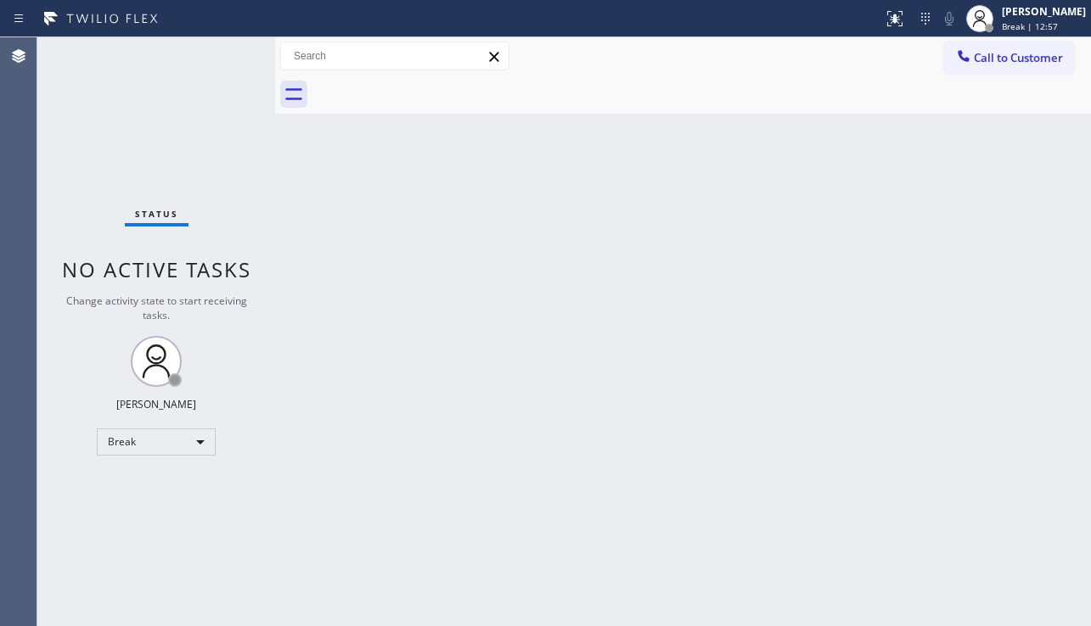
click at [334, 507] on div "Back to Dashboard Change Sender ID Customers Technicians Select a contact Outbo…" at bounding box center [683, 331] width 816 height 589
click at [199, 455] on div "Break" at bounding box center [156, 442] width 119 height 27
click at [187, 503] on li "Unavailable" at bounding box center [155, 508] width 115 height 20
click at [328, 521] on div "Back to Dashboard Change Sender ID Customers Technicians Select a contact Outbo…" at bounding box center [683, 331] width 816 height 589
click at [448, 522] on div "Back to Dashboard Change Sender ID Customers Technicians Select a contact Outbo…" at bounding box center [683, 331] width 816 height 589
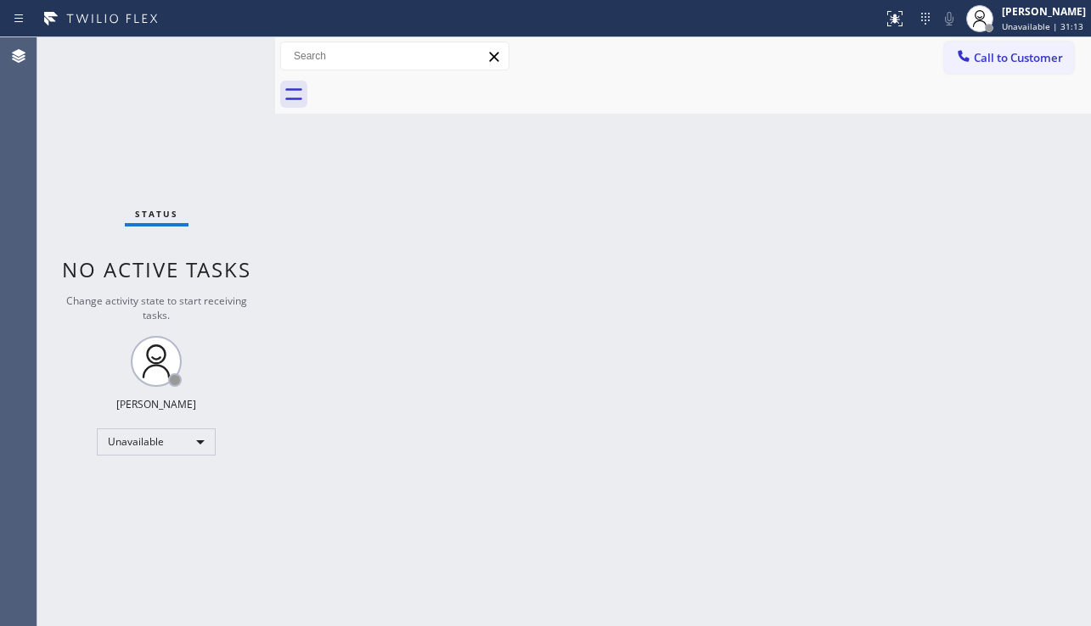
click at [598, 283] on div "Back to Dashboard Change Sender ID Customers Technicians Select a contact Outbo…" at bounding box center [683, 331] width 816 height 589
click at [982, 56] on span "Call to Customer" at bounding box center [1018, 57] width 89 height 15
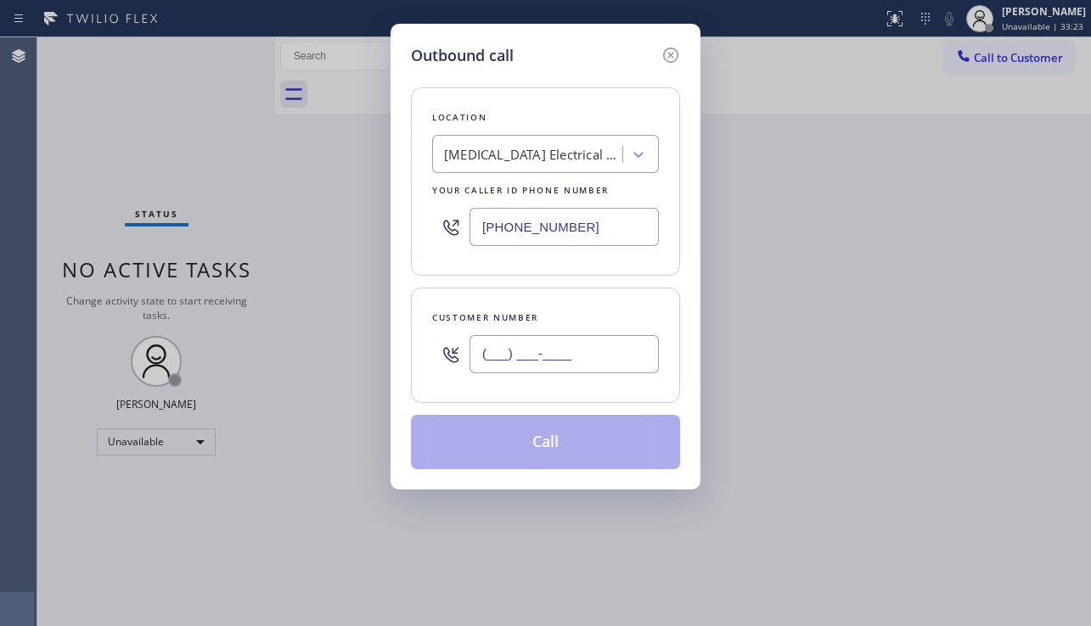
click at [524, 351] on input "(___) ___-____" at bounding box center [563, 354] width 189 height 38
paste input "347) 398-1106"
type input "(347) 398-1106"
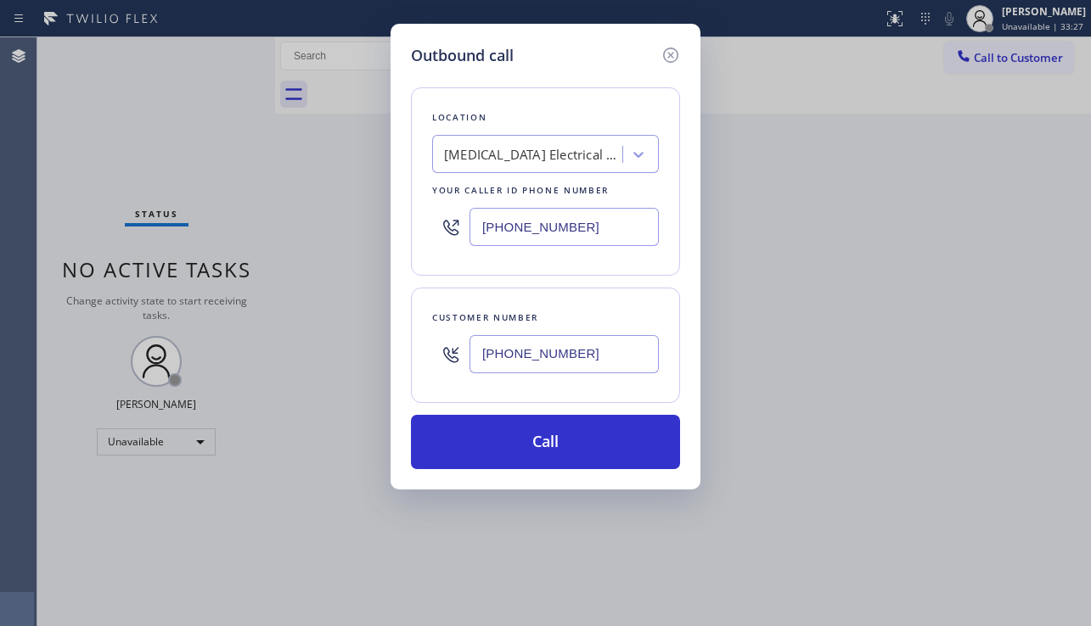
drag, startPoint x: 595, startPoint y: 229, endPoint x: 455, endPoint y: 233, distance: 140.1
click at [455, 233] on div "(562) 337-3944" at bounding box center [545, 226] width 227 height 55
paste input "631) 402-9345"
type input "(631) 402-9345"
click at [503, 413] on div "Location Red Apple Appliance Repair Long Island Your caller id phone number (63…" at bounding box center [545, 268] width 269 height 402
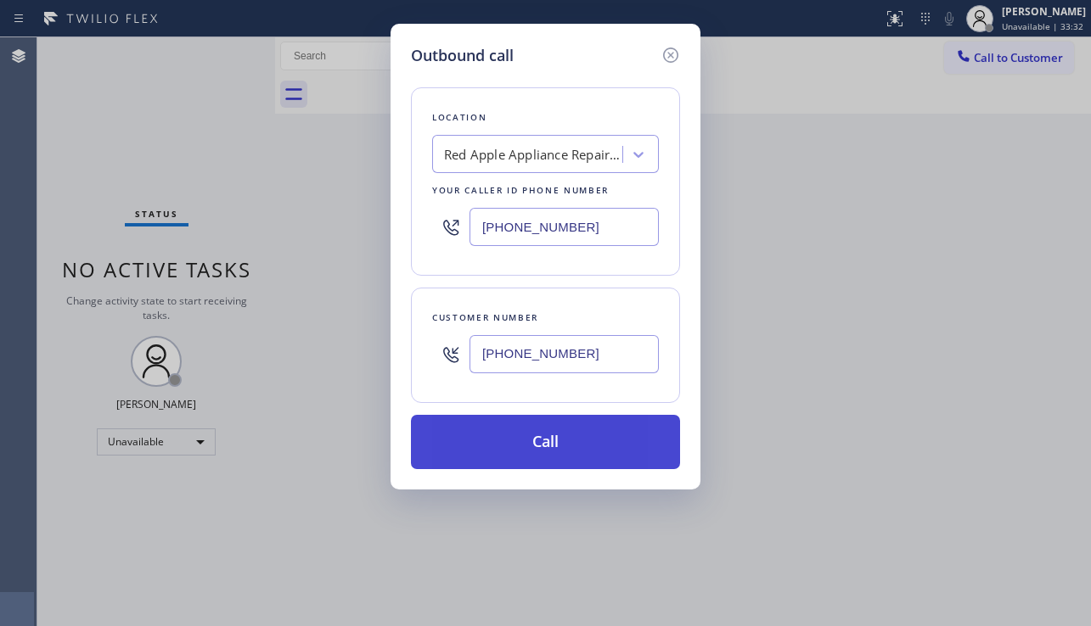
click at [563, 442] on button "Call" at bounding box center [545, 442] width 269 height 54
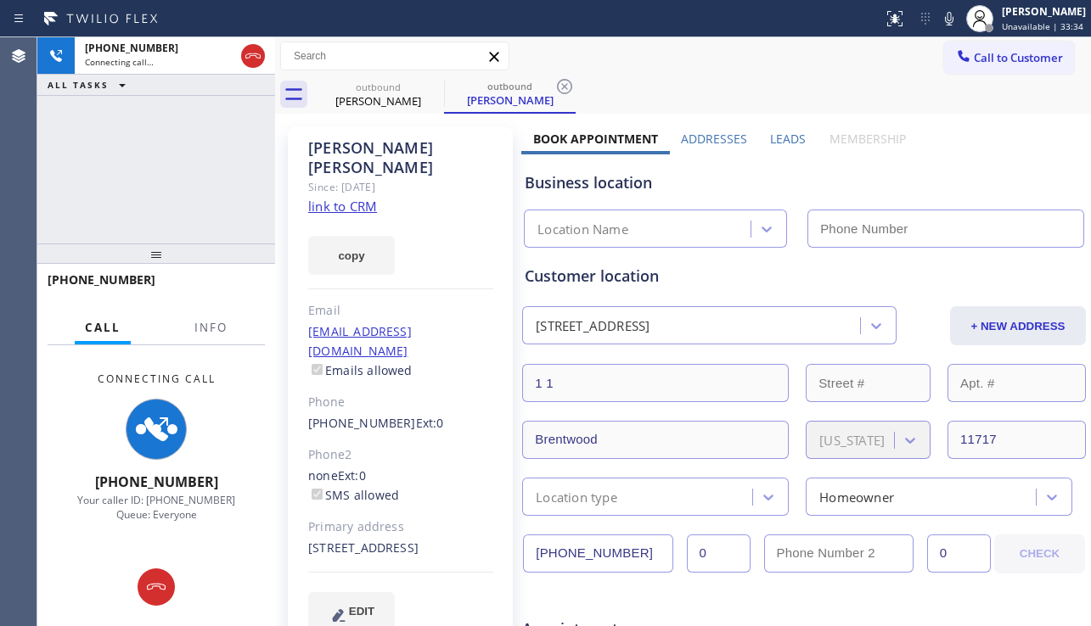
click at [772, 143] on label "Leads" at bounding box center [788, 139] width 36 height 16
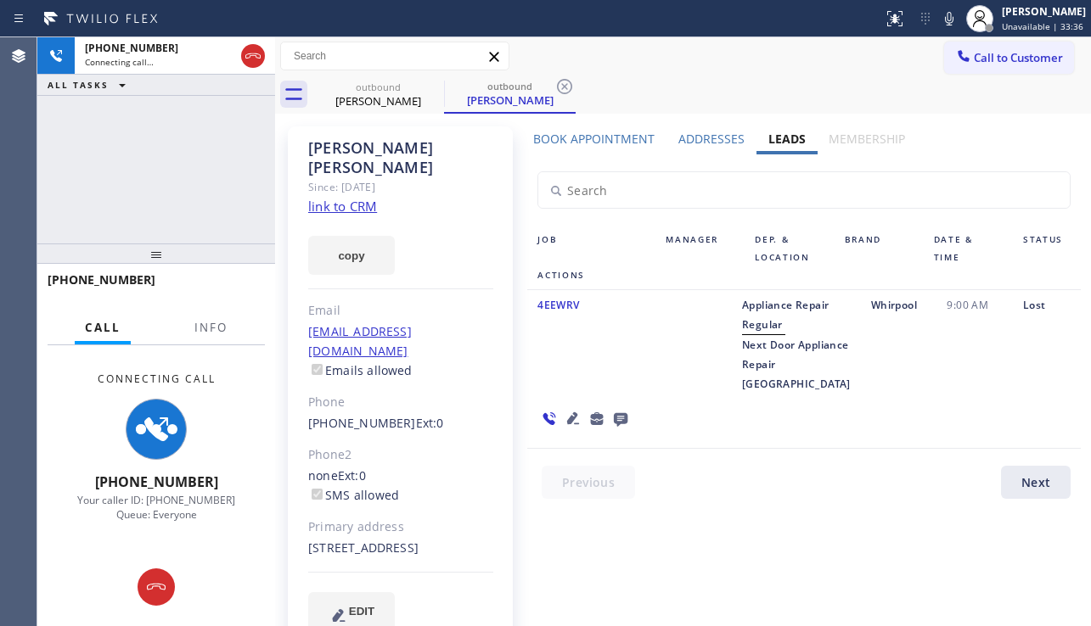
click at [631, 408] on icon at bounding box center [620, 418] width 20 height 21
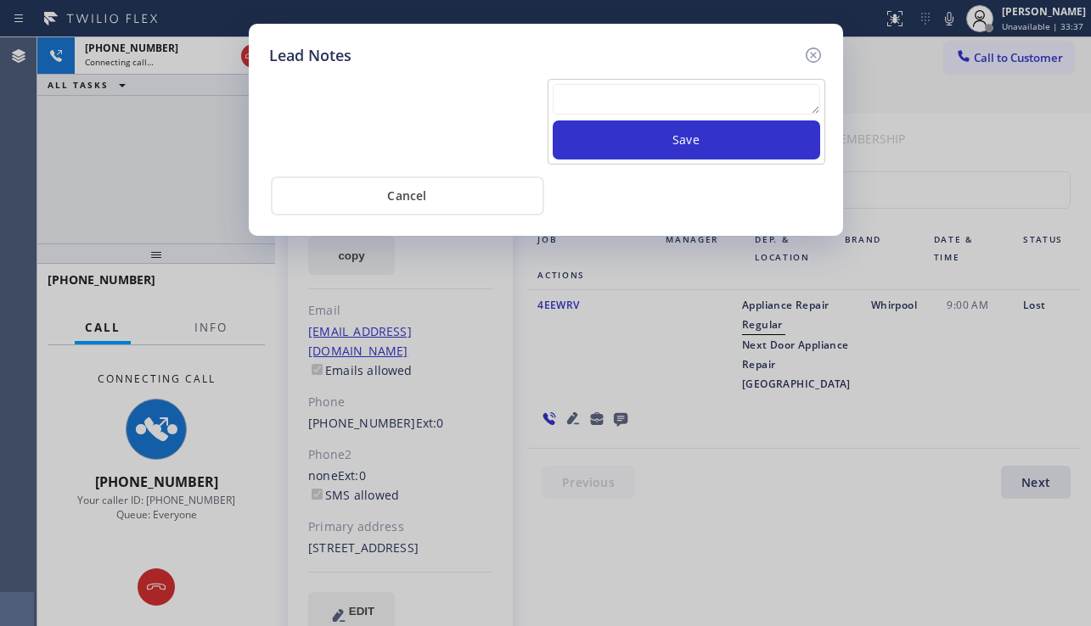
click at [636, 96] on textarea at bounding box center [686, 99] width 267 height 31
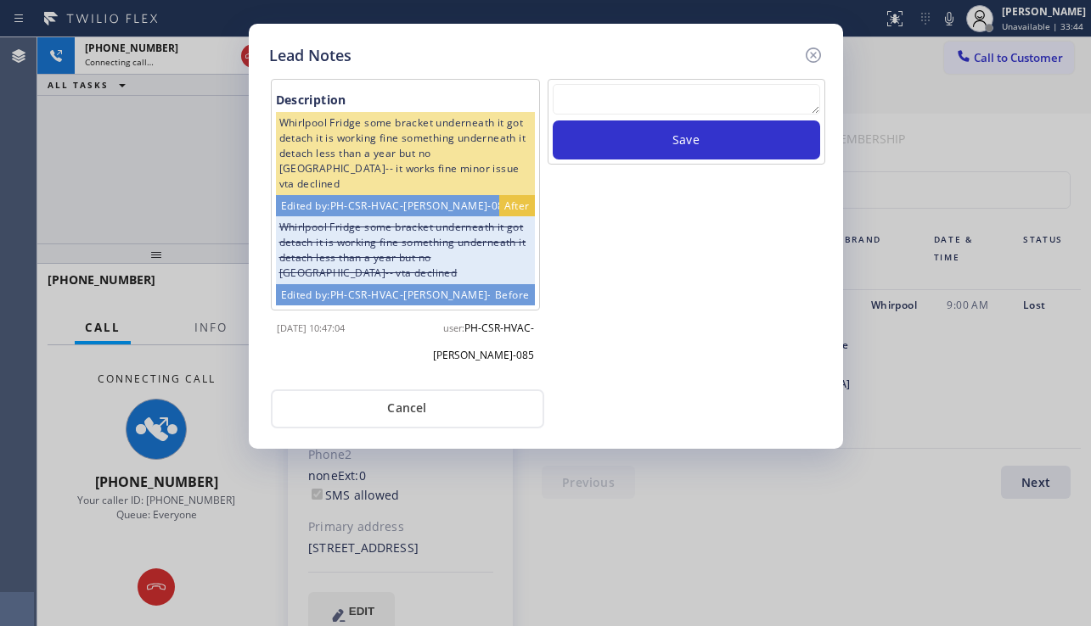
click at [604, 98] on textarea at bounding box center [686, 99] width 267 height 31
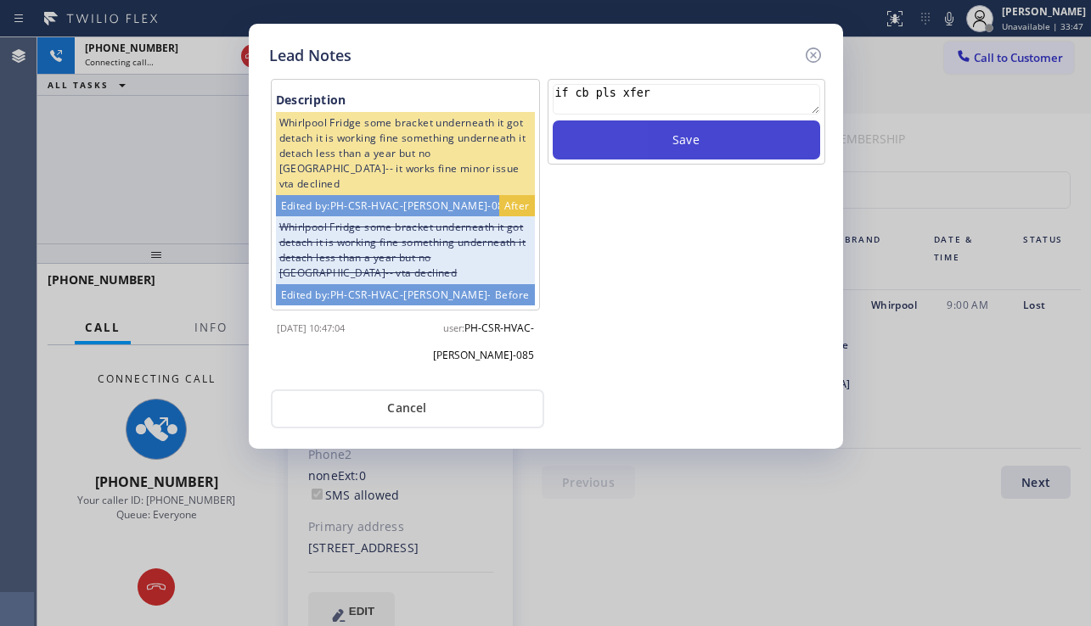
type textarea "if cb pls xfer"
click at [668, 148] on button "Save" at bounding box center [686, 140] width 267 height 39
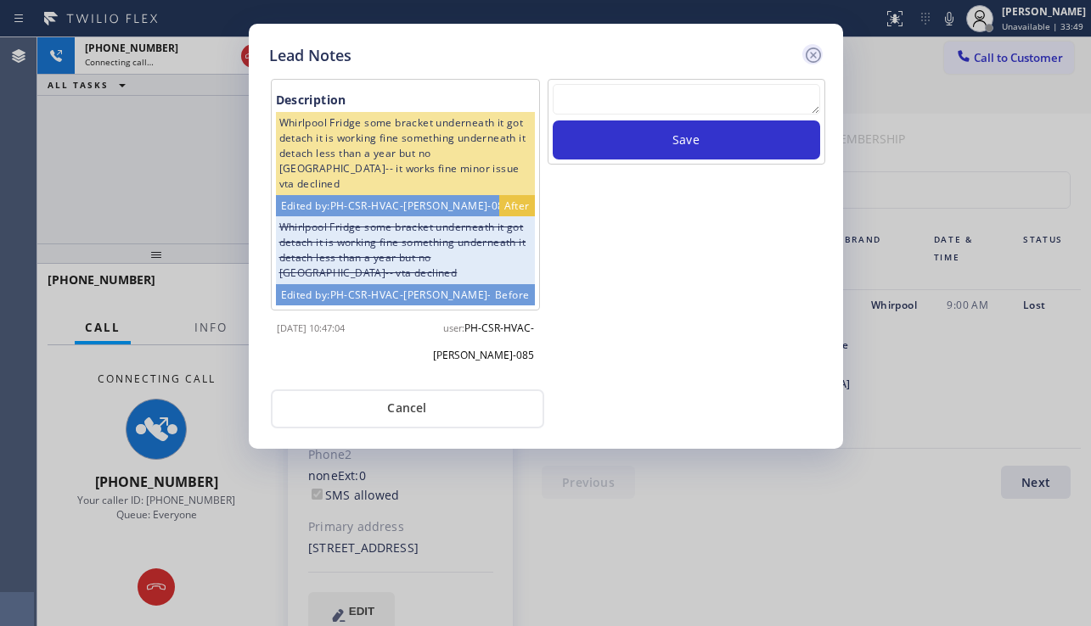
click at [817, 61] on icon at bounding box center [812, 55] width 15 height 15
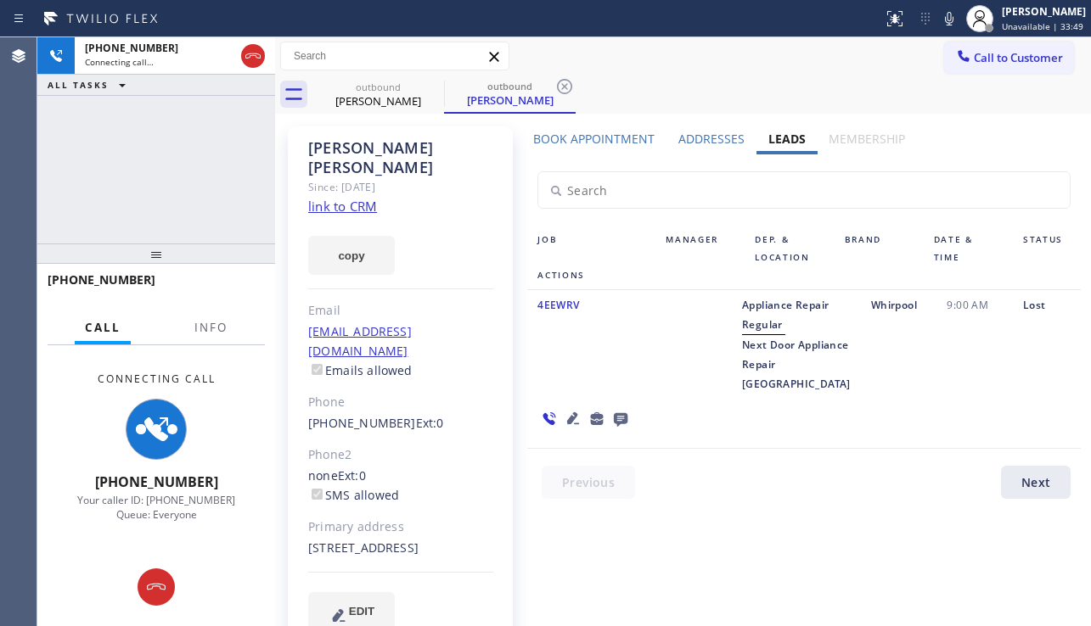
drag, startPoint x: 1000, startPoint y: 304, endPoint x: 1007, endPoint y: 320, distance: 17.5
click at [583, 408] on icon at bounding box center [573, 418] width 20 height 20
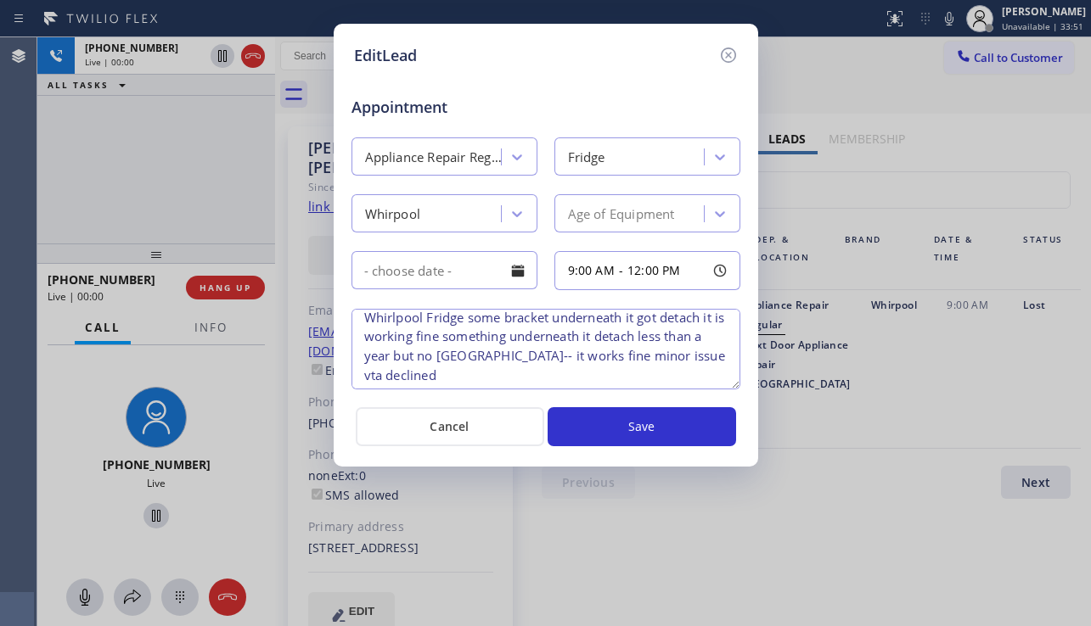
scroll to position [16, 0]
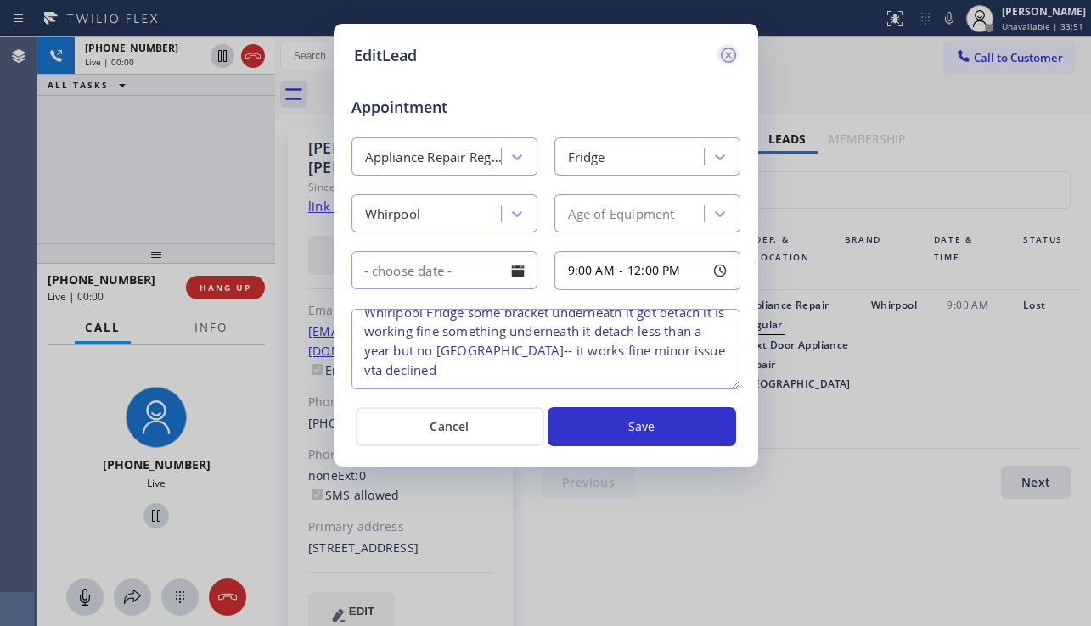
click at [733, 54] on icon at bounding box center [728, 55] width 20 height 20
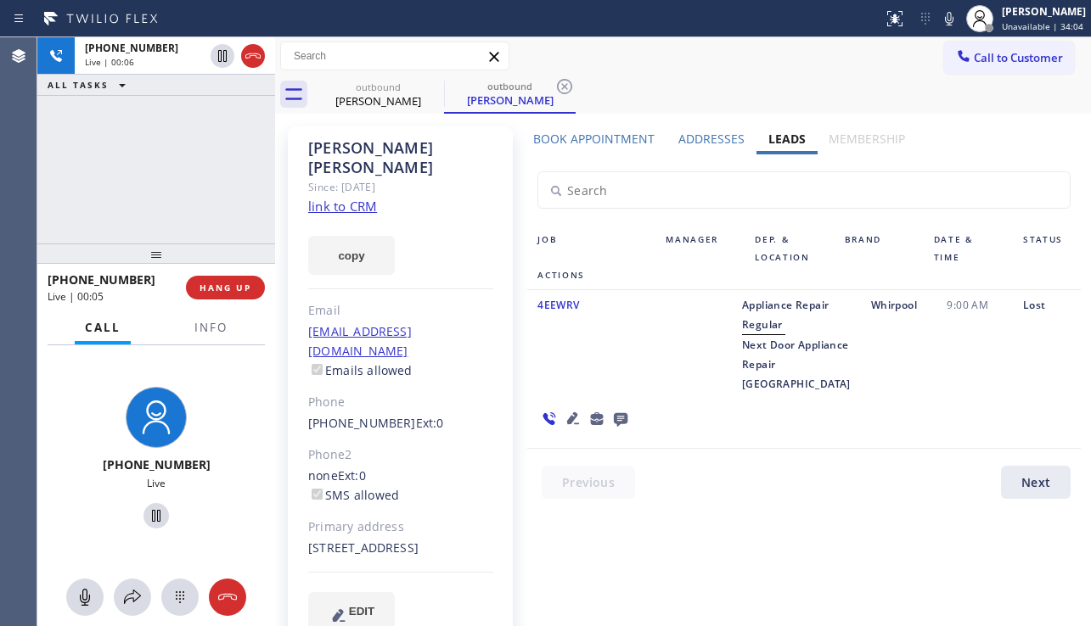
click at [583, 408] on icon at bounding box center [573, 418] width 20 height 20
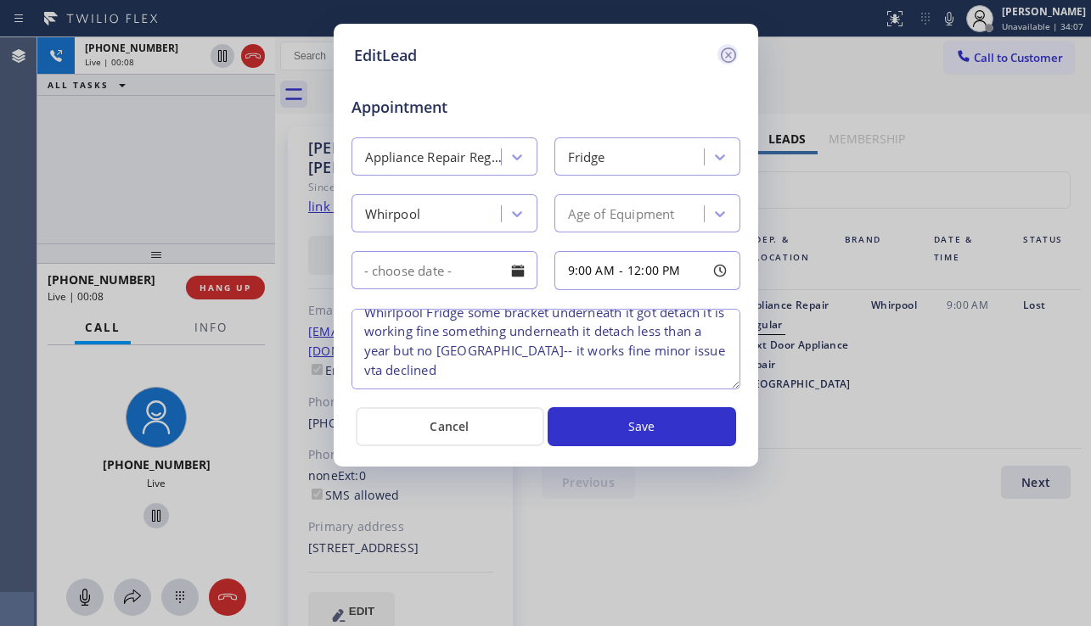
click at [725, 62] on icon at bounding box center [727, 55] width 15 height 15
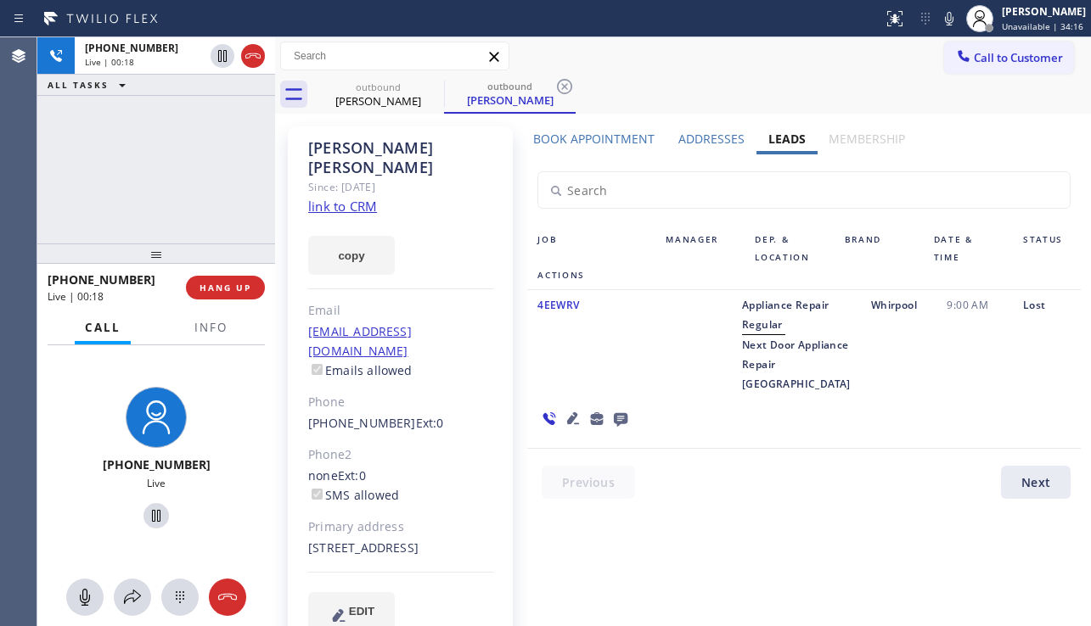
click at [745, 391] on span "Next Door Appliance Repair Long Island" at bounding box center [796, 364] width 109 height 53
click at [583, 408] on icon at bounding box center [573, 418] width 20 height 20
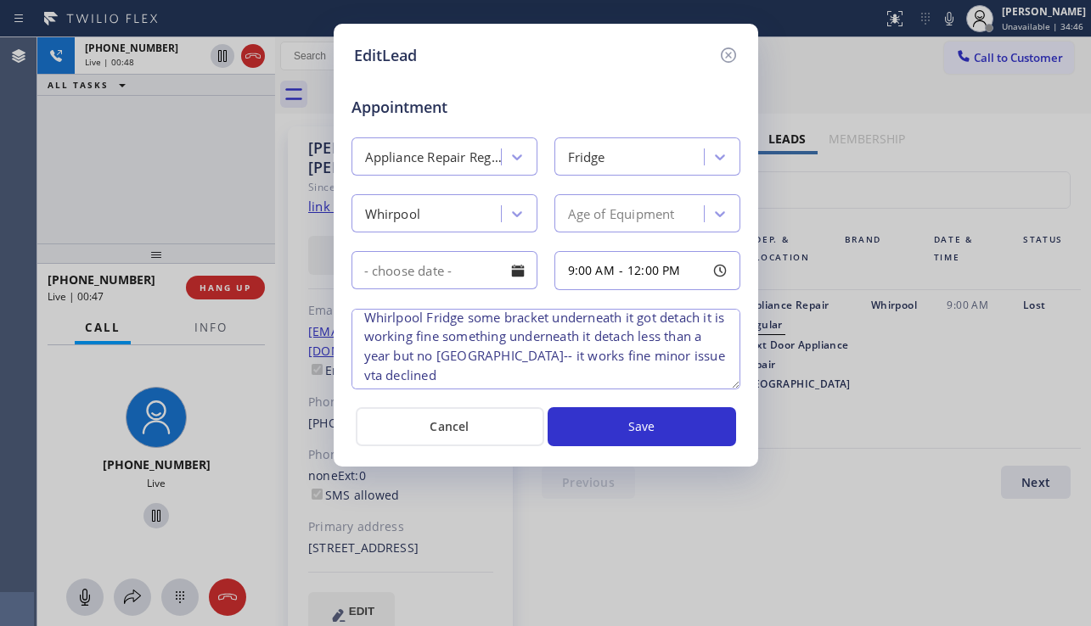
scroll to position [12, 0]
drag, startPoint x: 669, startPoint y: 355, endPoint x: 632, endPoint y: 359, distance: 36.7
click at [632, 359] on textarea "Whirlpool Fridge some bracket underneath it got detach it is working fine somet…" at bounding box center [545, 349] width 389 height 81
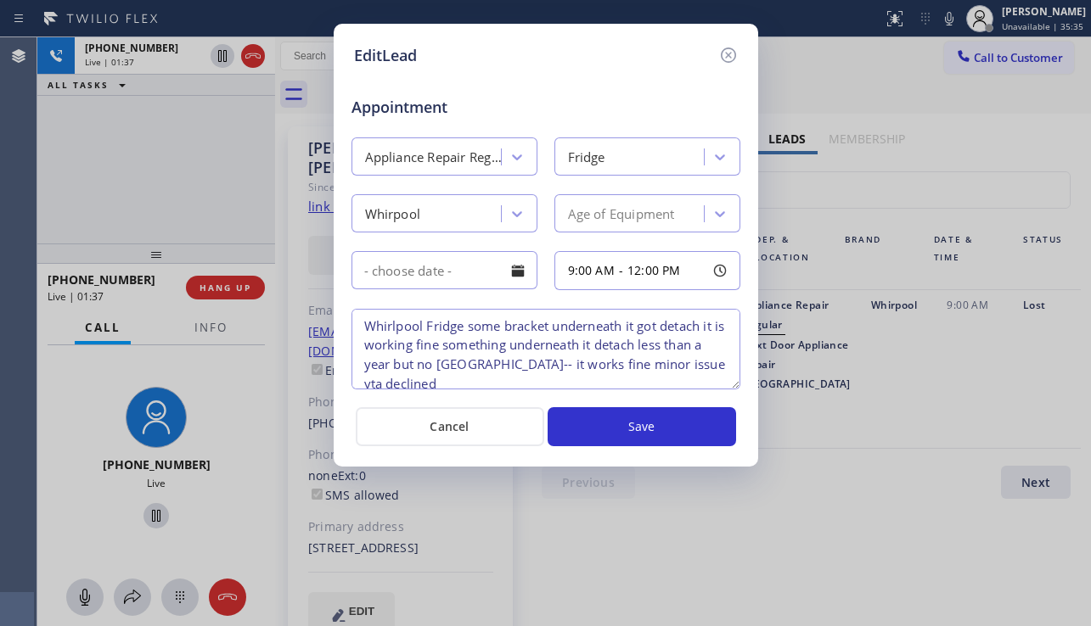
scroll to position [0, 0]
drag, startPoint x: 364, startPoint y: 330, endPoint x: 669, endPoint y: 362, distance: 306.5
click at [669, 362] on textarea "Whirlpool Fridge some bracket underneath it got detach it is working fine somet…" at bounding box center [545, 349] width 389 height 81
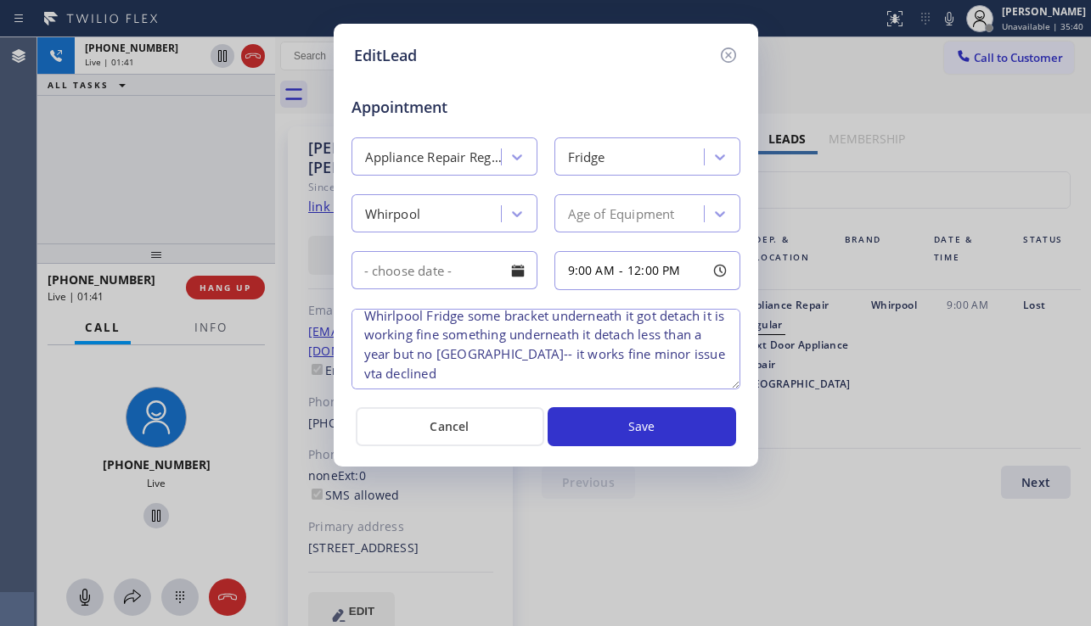
scroll to position [16, 0]
click at [726, 52] on icon at bounding box center [728, 55] width 20 height 20
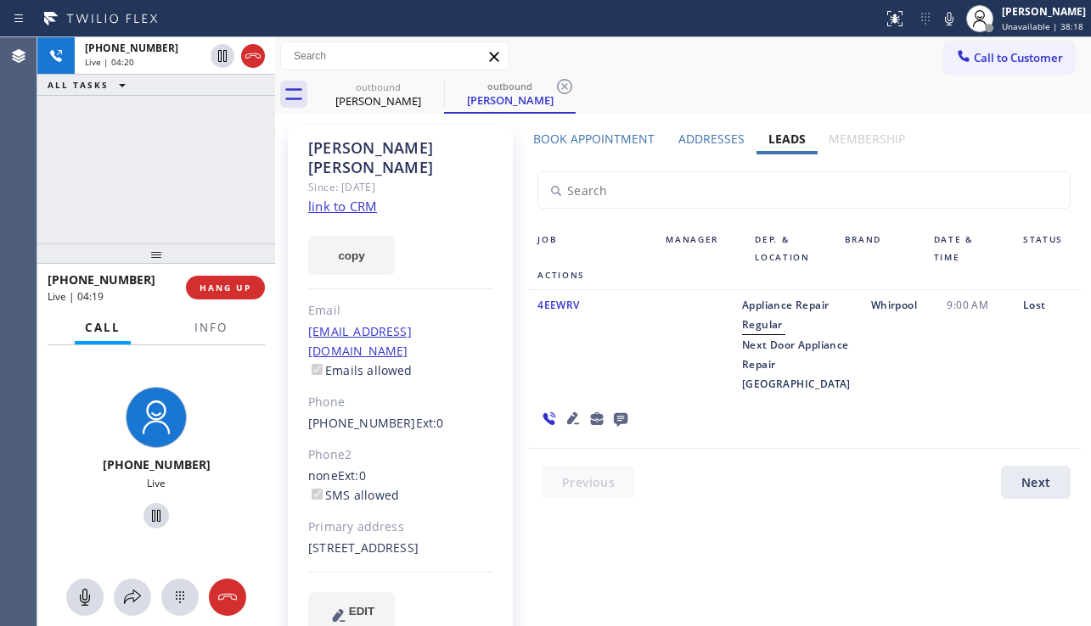
click at [642, 399] on div at bounding box center [584, 418] width 115 height 49
click at [642, 410] on div at bounding box center [584, 418] width 115 height 49
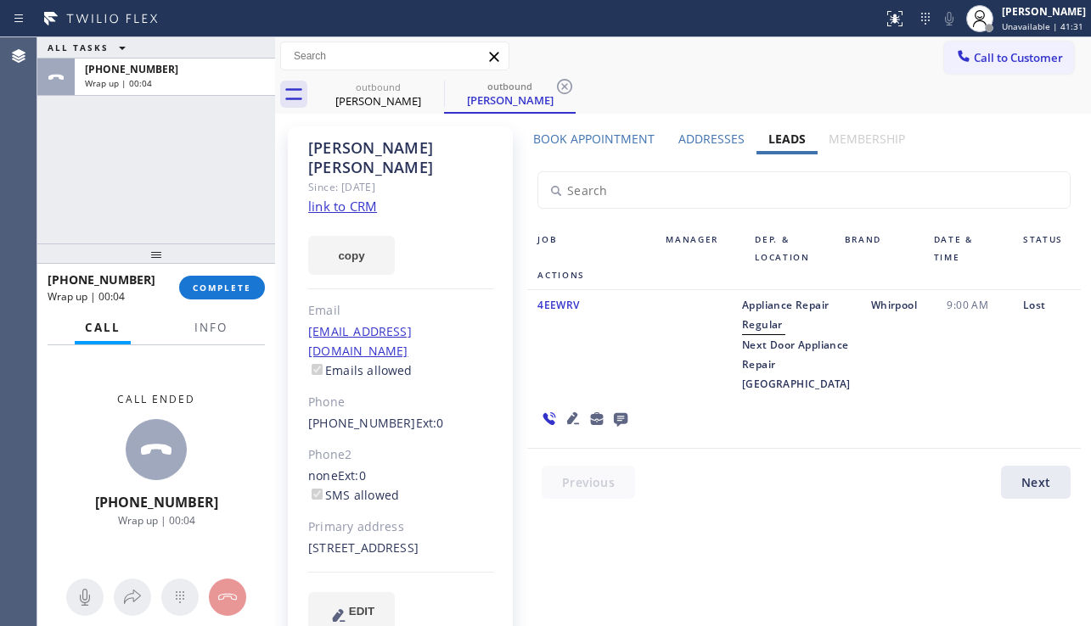
click at [331, 198] on link "link to CRM" at bounding box center [342, 206] width 69 height 17
click at [222, 288] on span "COMPLETE" at bounding box center [222, 288] width 59 height 12
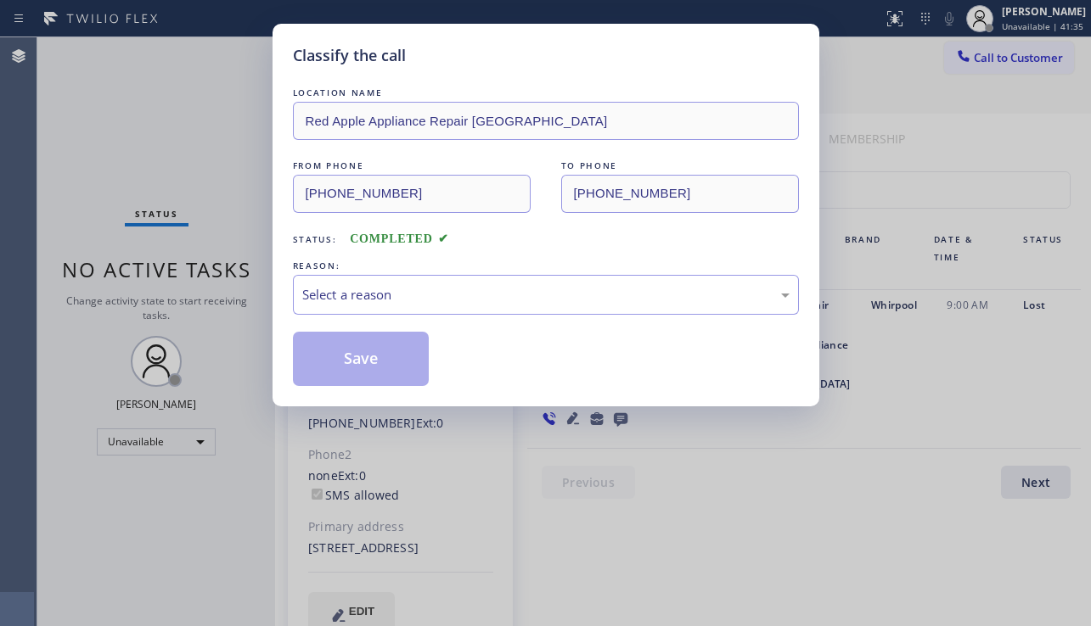
click at [468, 306] on div "Select a reason" at bounding box center [546, 295] width 506 height 40
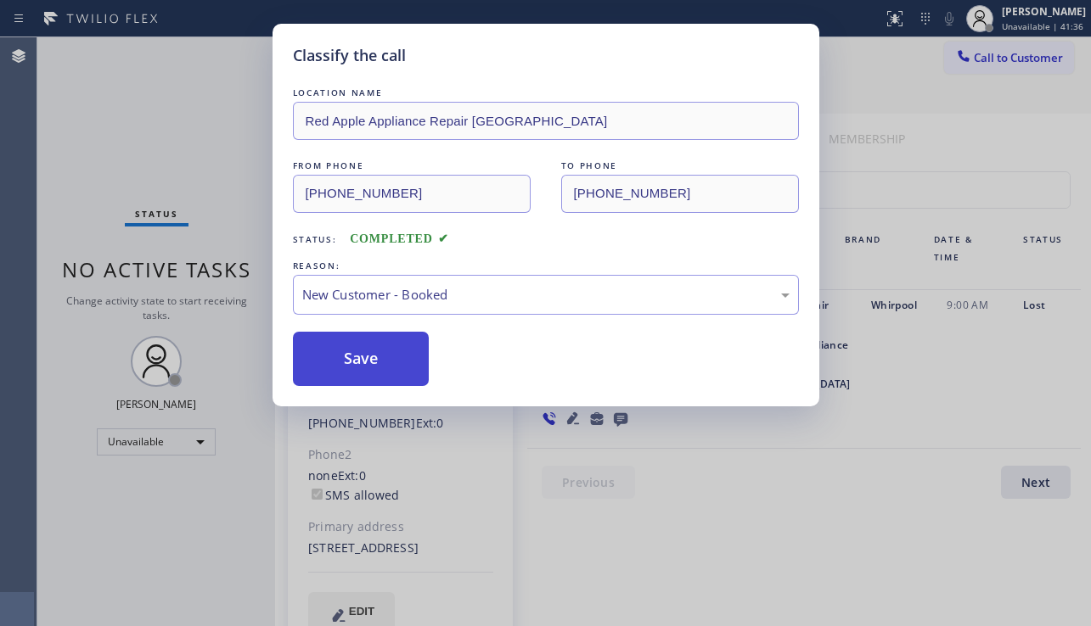
click at [367, 359] on button "Save" at bounding box center [361, 359] width 137 height 54
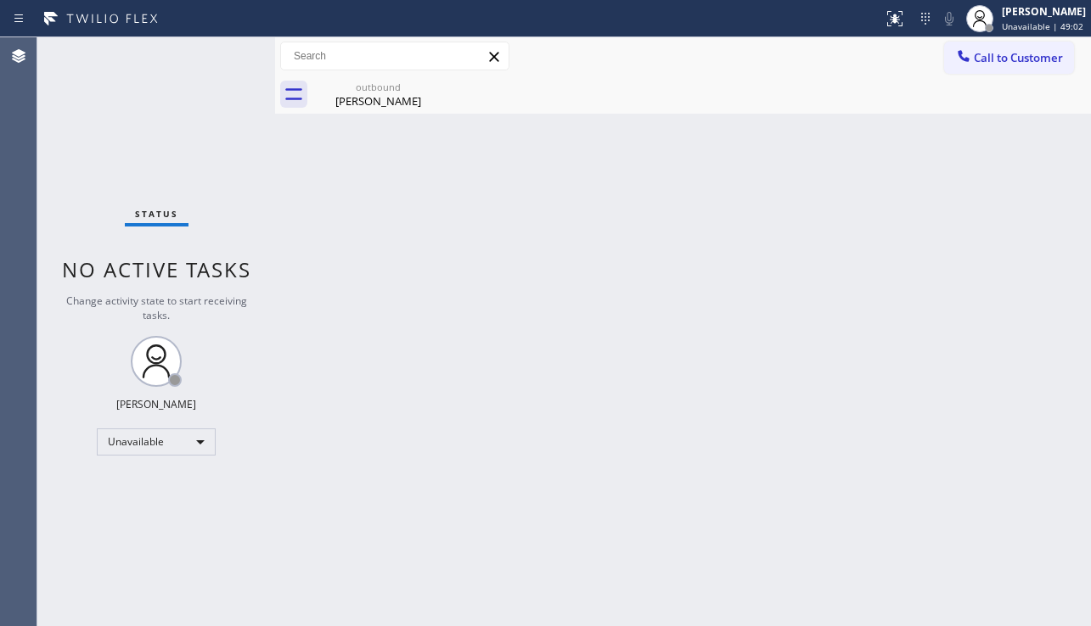
click at [430, 250] on div "Back to Dashboard Change Sender ID Customers Technicians Select a contact Outbo…" at bounding box center [683, 331] width 816 height 589
click at [988, 440] on div "Back to Dashboard Change Sender ID Customers Technicians Select a contact Outbo…" at bounding box center [683, 331] width 816 height 589
click at [394, 97] on div "Jonathan Gomez" at bounding box center [378, 100] width 128 height 15
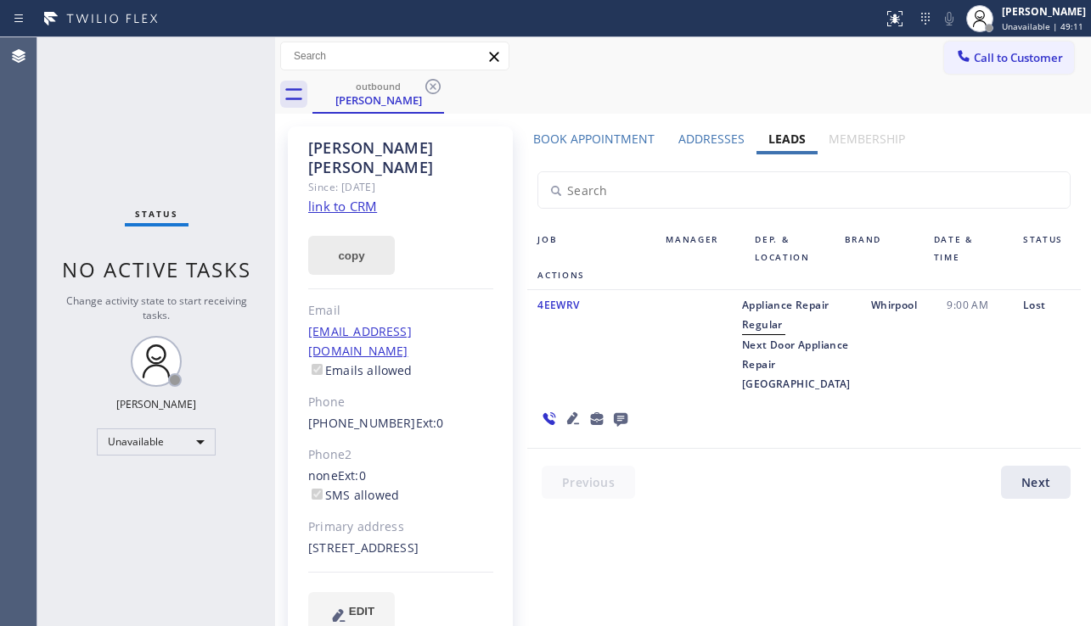
click at [345, 236] on button "copy" at bounding box center [351, 255] width 87 height 39
click at [1025, 68] on button "Call to Customer" at bounding box center [1009, 58] width 130 height 32
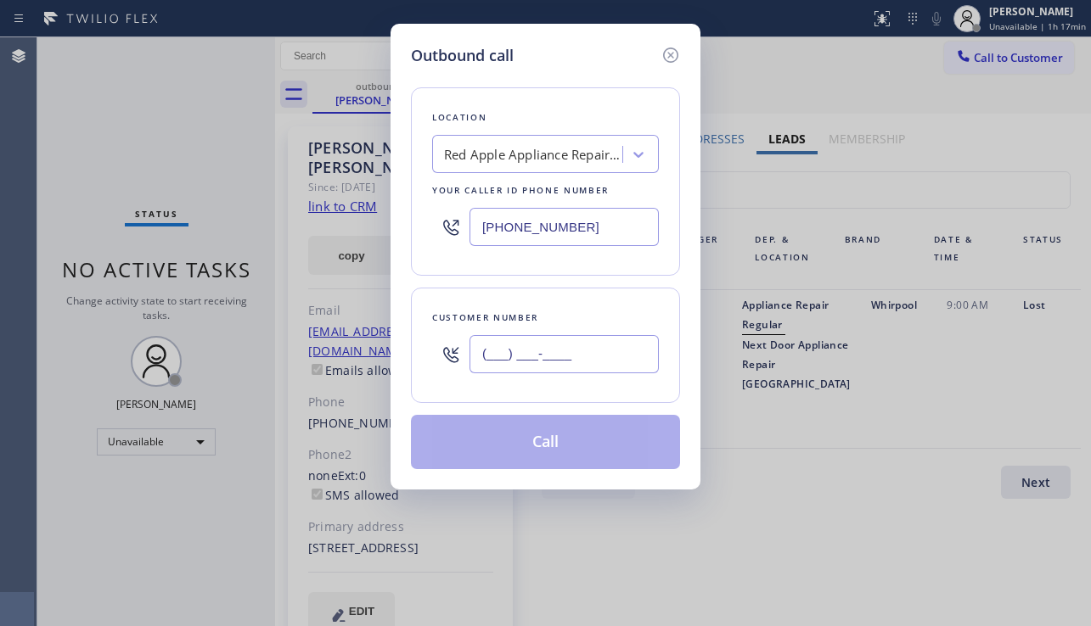
click at [545, 351] on input "(___) ___-____" at bounding box center [563, 354] width 189 height 38
paste input "323) 239-9173"
type input "(323) 239-9173"
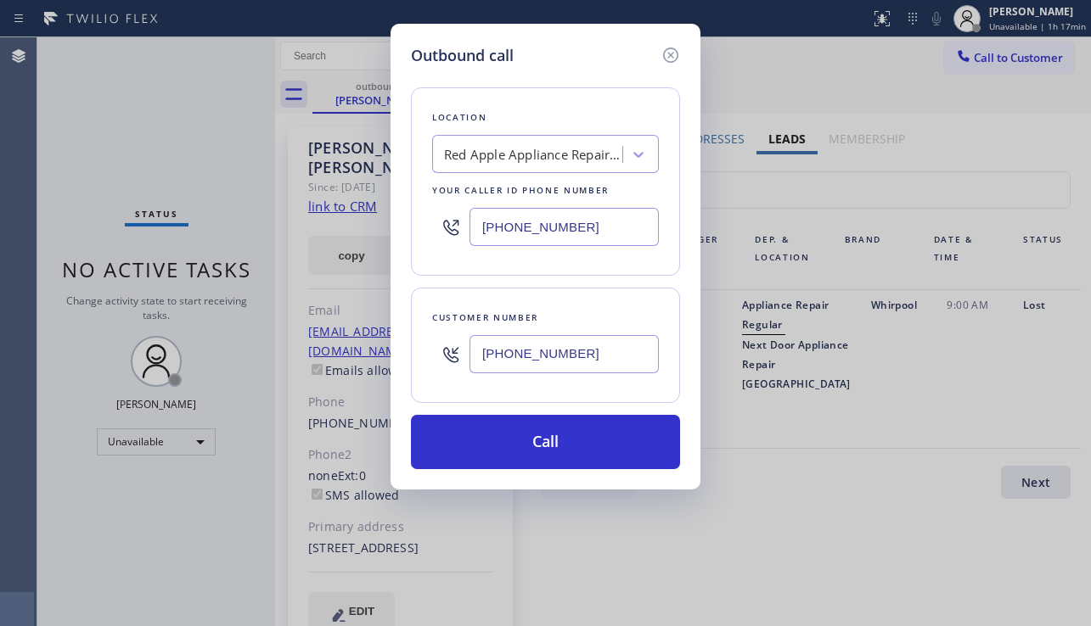
drag, startPoint x: 627, startPoint y: 238, endPoint x: 452, endPoint y: 228, distance: 176.0
click at [452, 228] on div "(631) 402-9345" at bounding box center [545, 226] width 227 height 55
paste input "323) 716-0974"
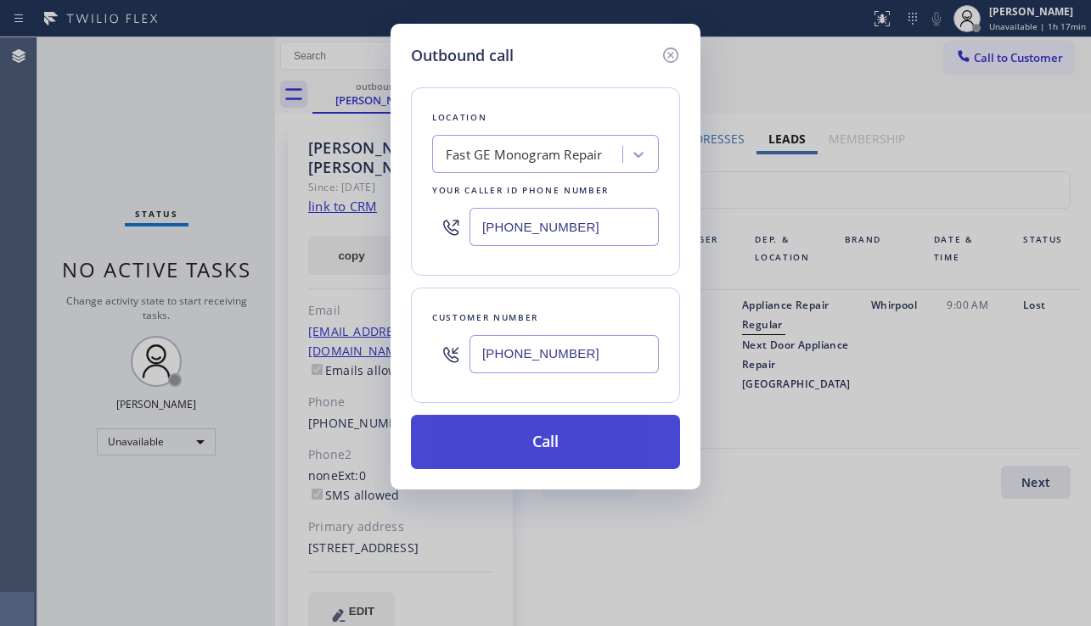
type input "(323) 716-0974"
click at [523, 442] on button "Call" at bounding box center [545, 442] width 269 height 54
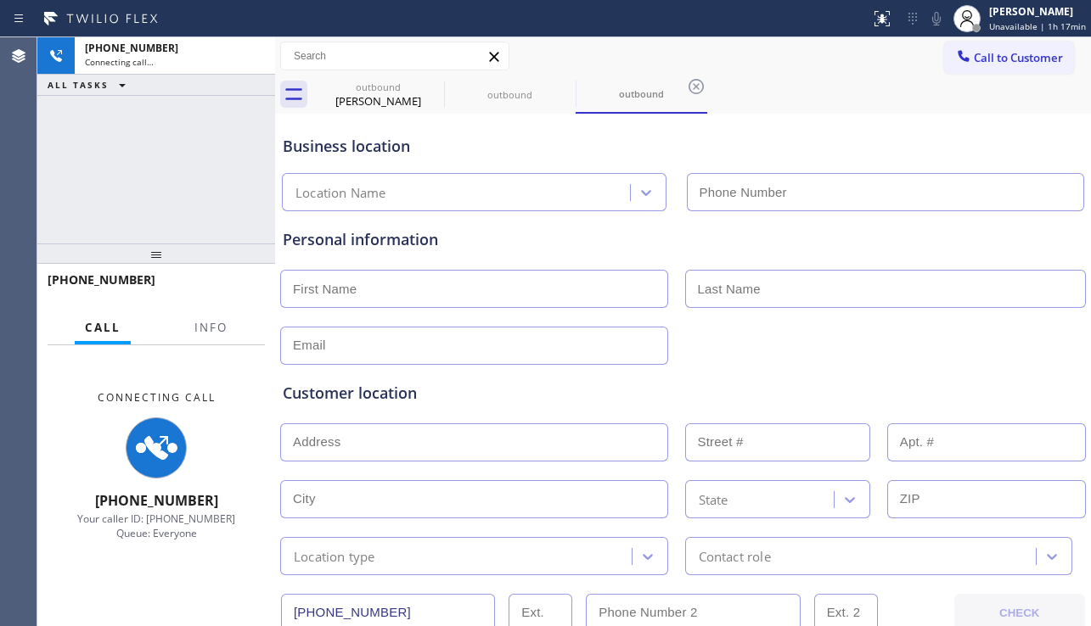
type input "(323) 716-0974"
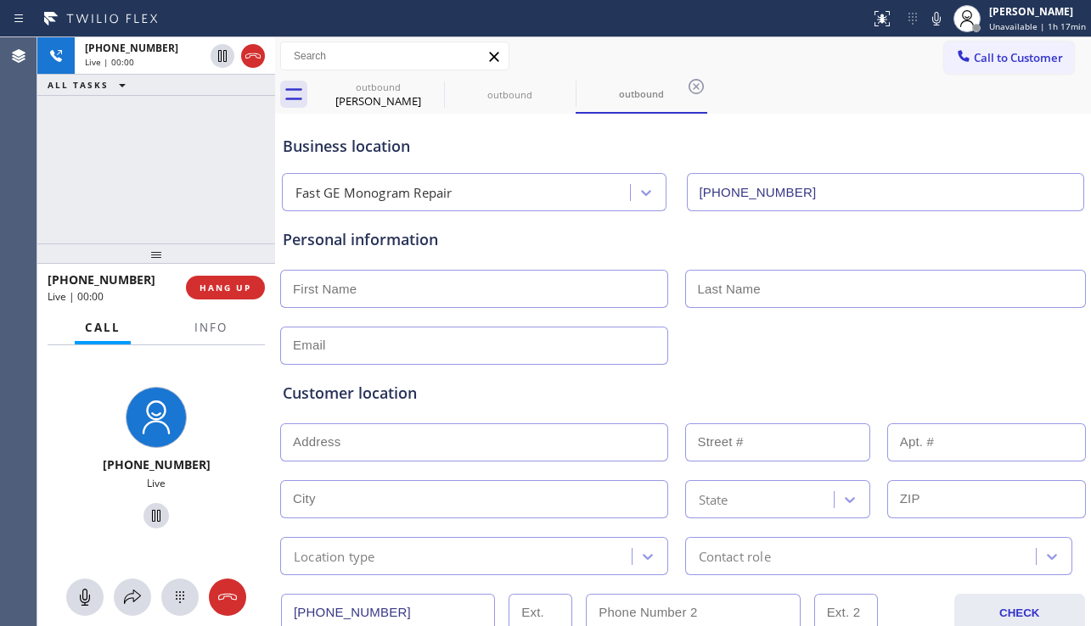
drag, startPoint x: 1025, startPoint y: 399, endPoint x: 919, endPoint y: 396, distance: 106.1
click at [1024, 399] on div "Customer location" at bounding box center [683, 393] width 801 height 23
click at [440, 396] on div "Customer location" at bounding box center [683, 393] width 801 height 23
click at [402, 397] on div "Customer location" at bounding box center [683, 393] width 801 height 23
click at [390, 396] on div "Customer location" at bounding box center [683, 393] width 801 height 23
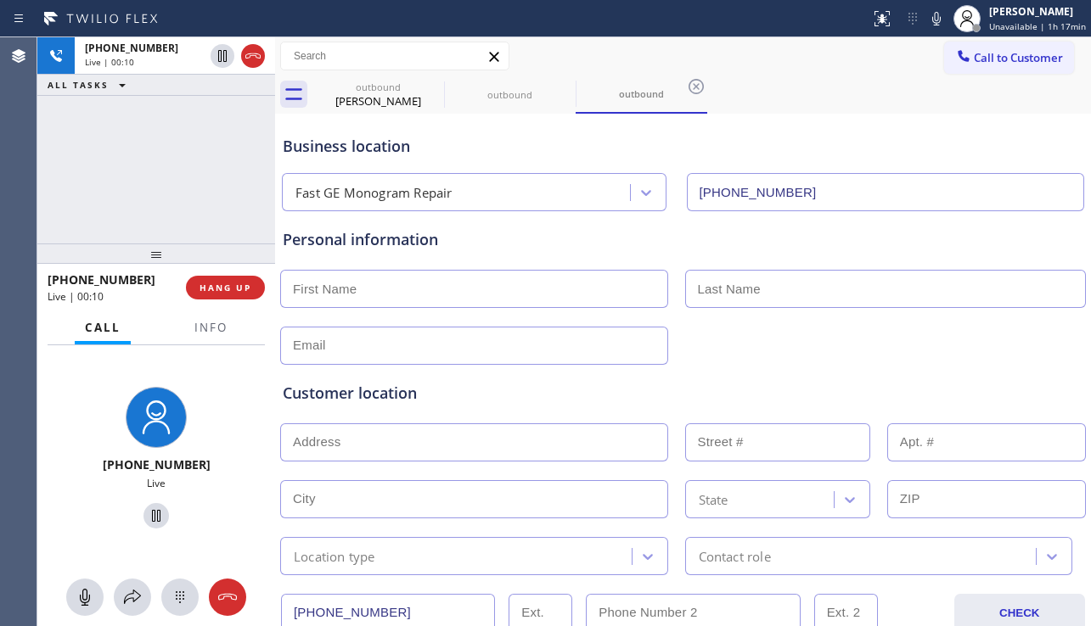
click at [372, 397] on div "Customer location" at bounding box center [683, 393] width 801 height 23
click at [359, 393] on div "Customer location" at bounding box center [683, 393] width 801 height 23
click at [374, 394] on div "Customer location" at bounding box center [683, 393] width 801 height 23
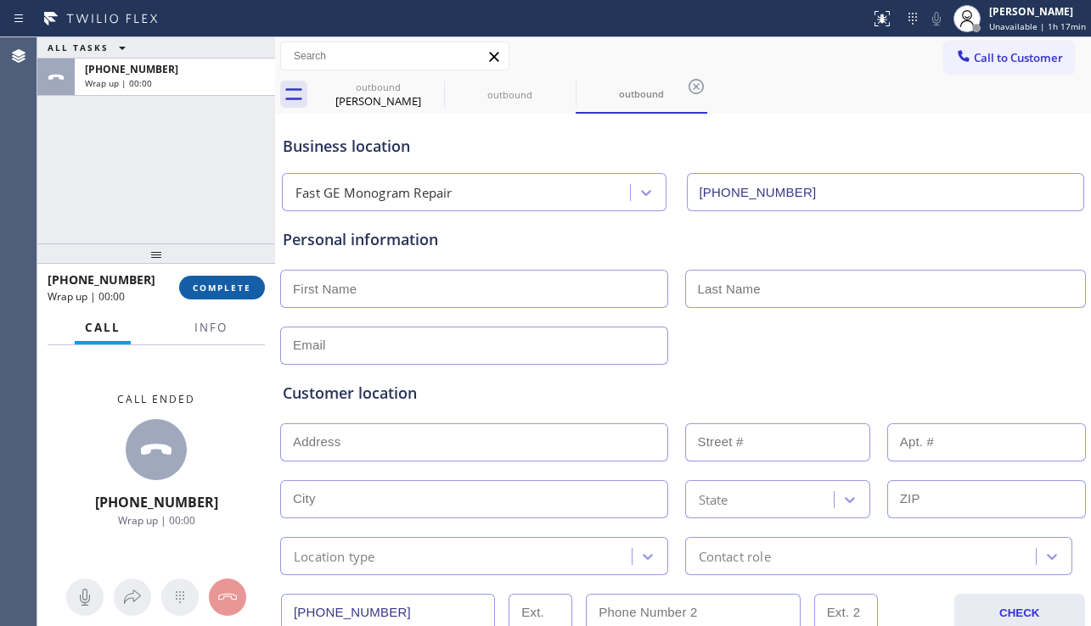
click at [241, 288] on span "COMPLETE" at bounding box center [222, 288] width 59 height 12
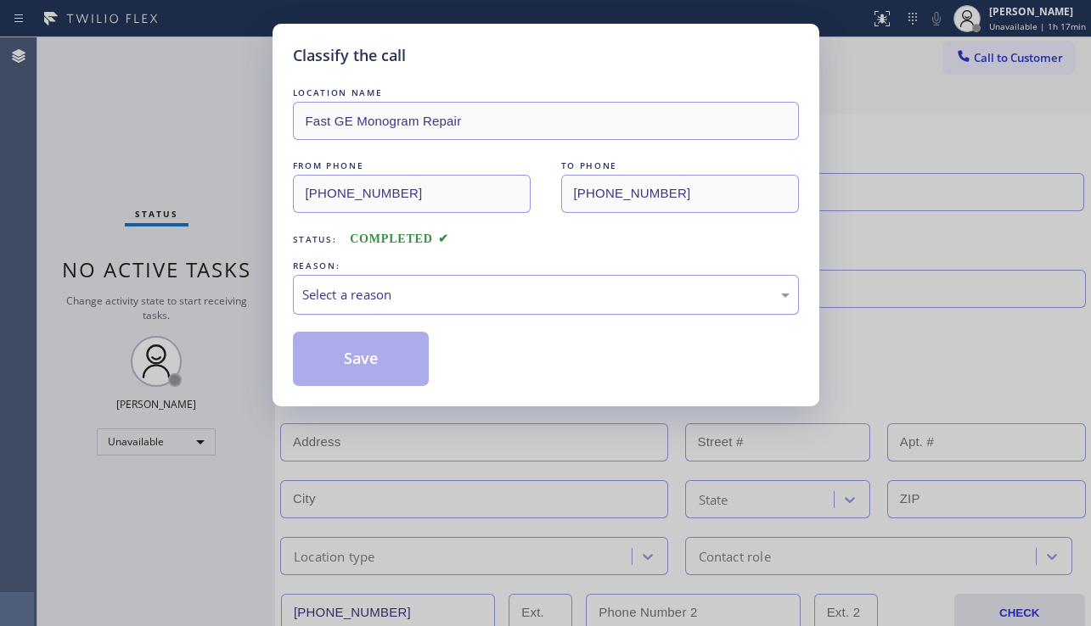
click at [436, 297] on div "Select a reason" at bounding box center [545, 295] width 487 height 20
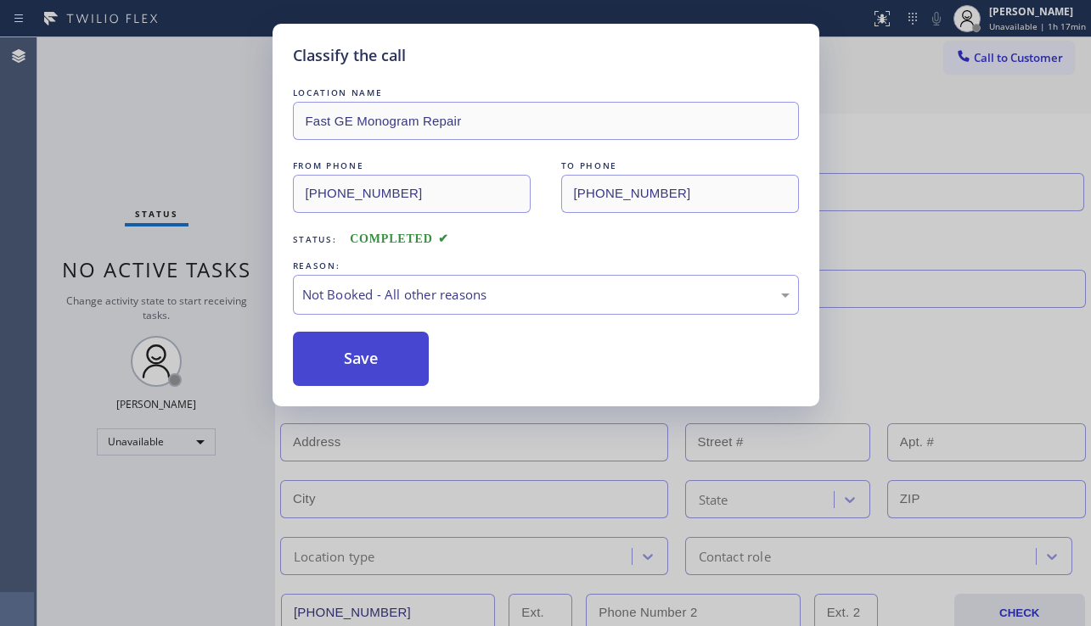
click at [356, 371] on button "Save" at bounding box center [361, 359] width 137 height 54
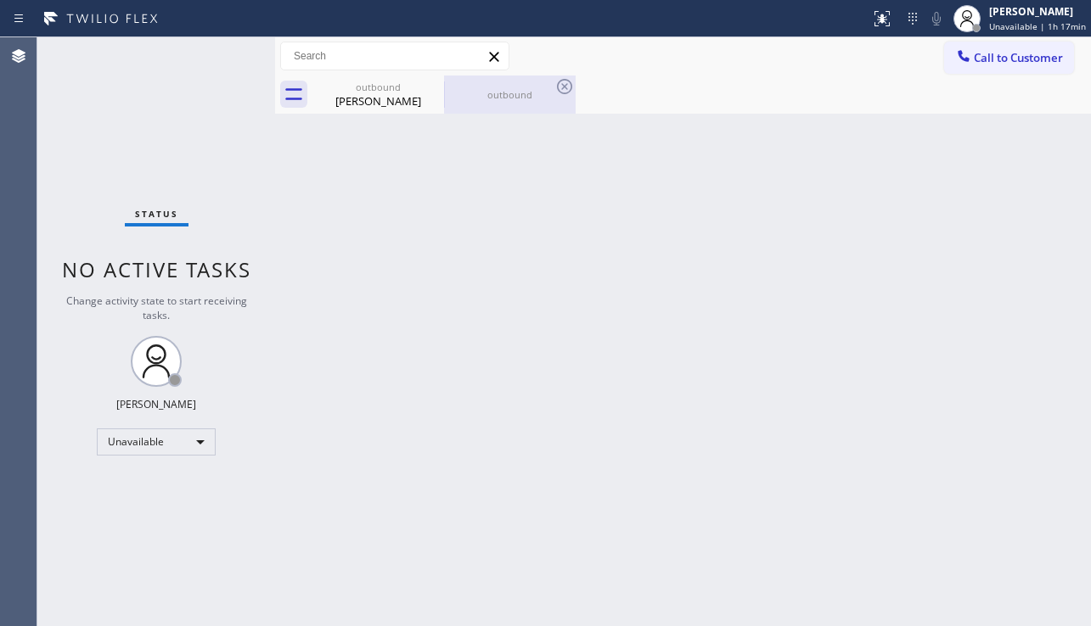
click at [525, 110] on div "outbound" at bounding box center [510, 95] width 128 height 38
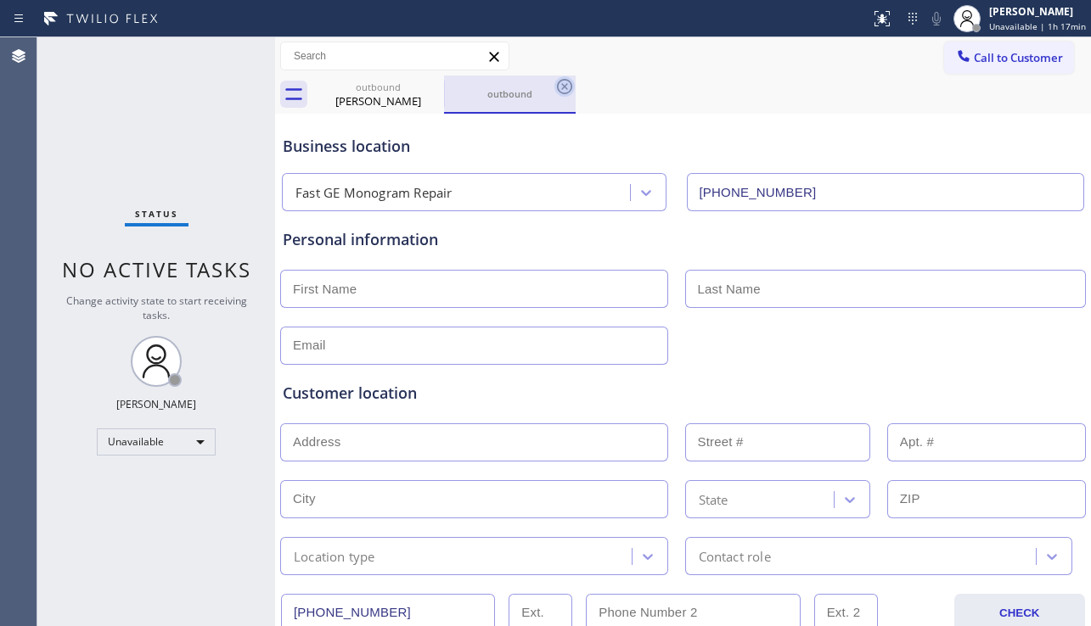
click at [568, 81] on icon at bounding box center [564, 86] width 20 height 20
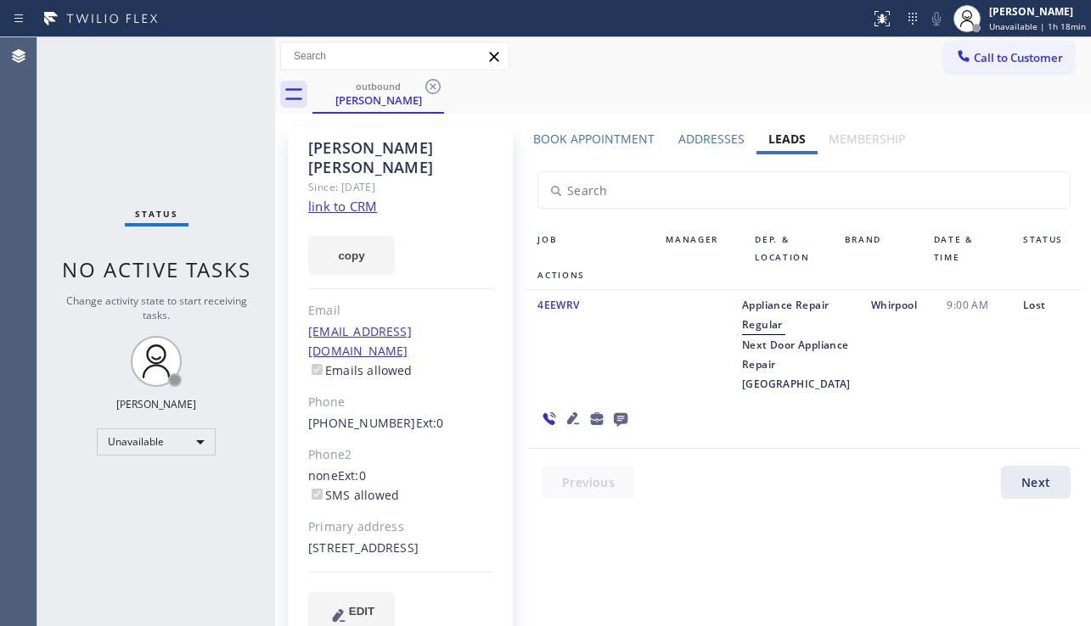
click at [642, 394] on div at bounding box center [584, 418] width 115 height 49
click at [94, 184] on div "Status No active tasks Change activity state to start receiving tasks. [PERSON_…" at bounding box center [156, 331] width 238 height 589
click at [81, 470] on div "Status No active tasks Change activity state to start receiving tasks. [PERSON_…" at bounding box center [156, 331] width 238 height 589
click at [181, 438] on div "Unavailable" at bounding box center [156, 442] width 119 height 27
click at [153, 521] on li "Break" at bounding box center [155, 530] width 115 height 20
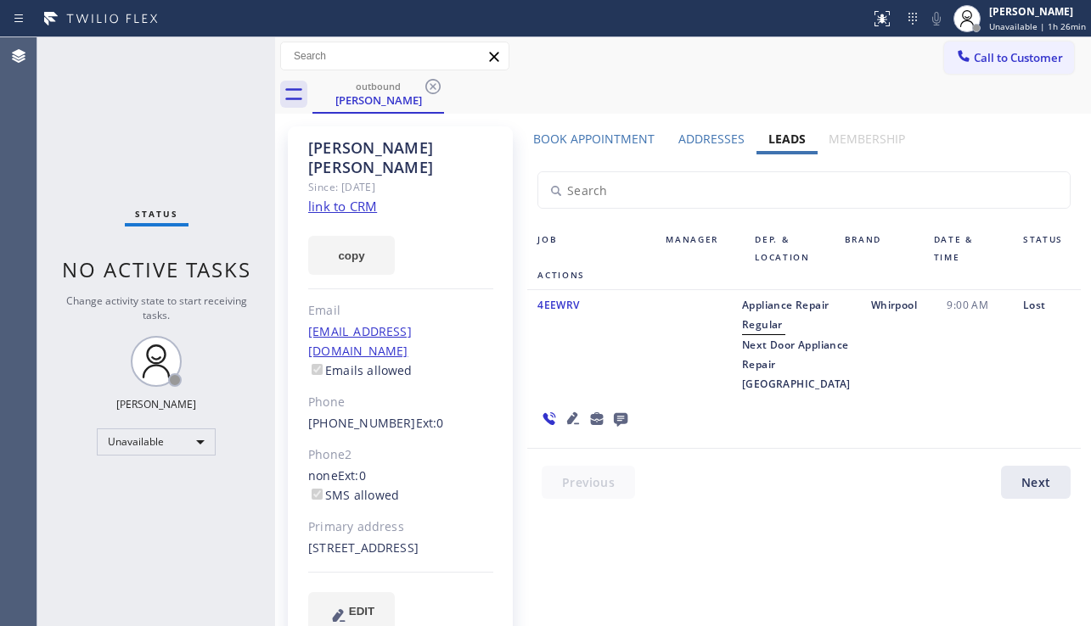
click at [224, 522] on div "Status No active tasks Change activity state to start receiving tasks. [PERSON_…" at bounding box center [156, 331] width 238 height 589
click at [275, 475] on div at bounding box center [275, 331] width 0 height 589
click at [256, 616] on div "Status No active tasks Change activity state to start receiving tasks. Alynna M…" at bounding box center [156, 331] width 238 height 589
click at [656, 508] on div at bounding box center [814, 487] width 574 height 42
click at [252, 164] on div "Status No active tasks Change activity state to start receiving tasks. Alynna M…" at bounding box center [156, 331] width 238 height 589
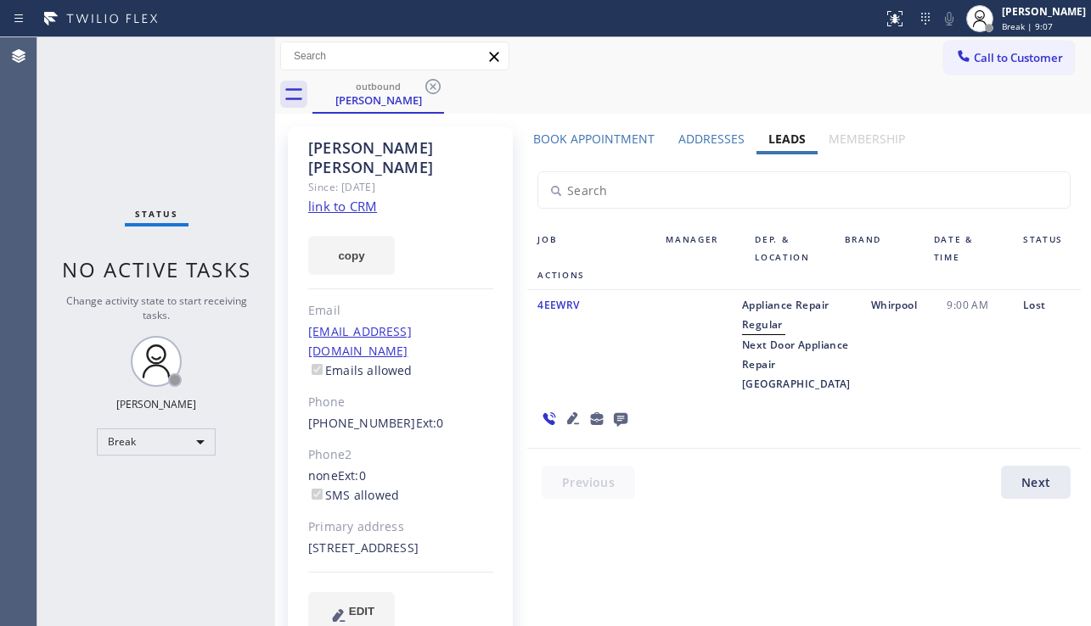
click at [624, 575] on div "Book Appointment Addresses Leads Membership Business location Red Apple Applian…" at bounding box center [803, 396] width 565 height 530
click at [642, 407] on div at bounding box center [584, 418] width 115 height 49
click at [947, 60] on button "Call to Customer" at bounding box center [1009, 58] width 130 height 32
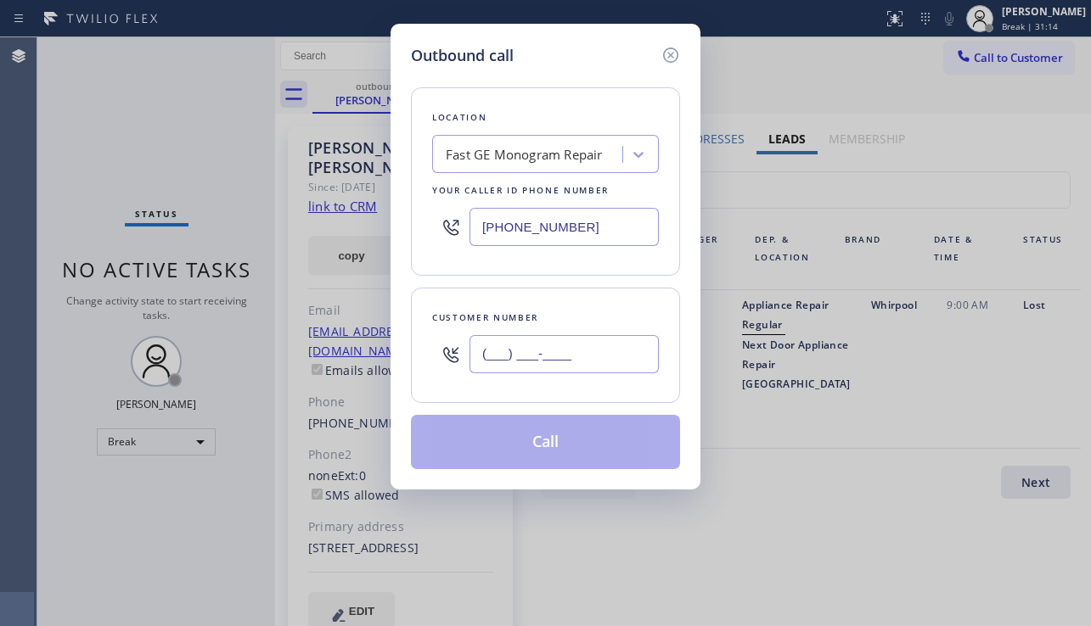
click at [568, 348] on input "(___) ___-____" at bounding box center [563, 354] width 189 height 38
paste input "310) 428-7811"
type input "(310) 428-7811"
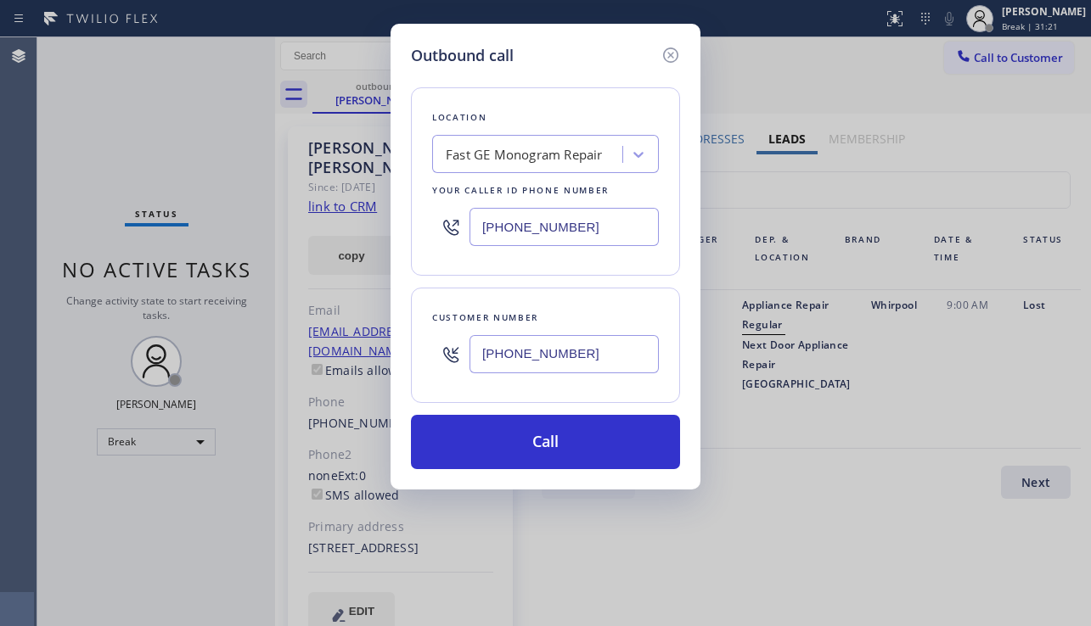
drag, startPoint x: 585, startPoint y: 222, endPoint x: 432, endPoint y: 222, distance: 152.8
click at [432, 222] on div "(323) 716-0974" at bounding box center [545, 226] width 227 height 55
paste input "888) 477-1309"
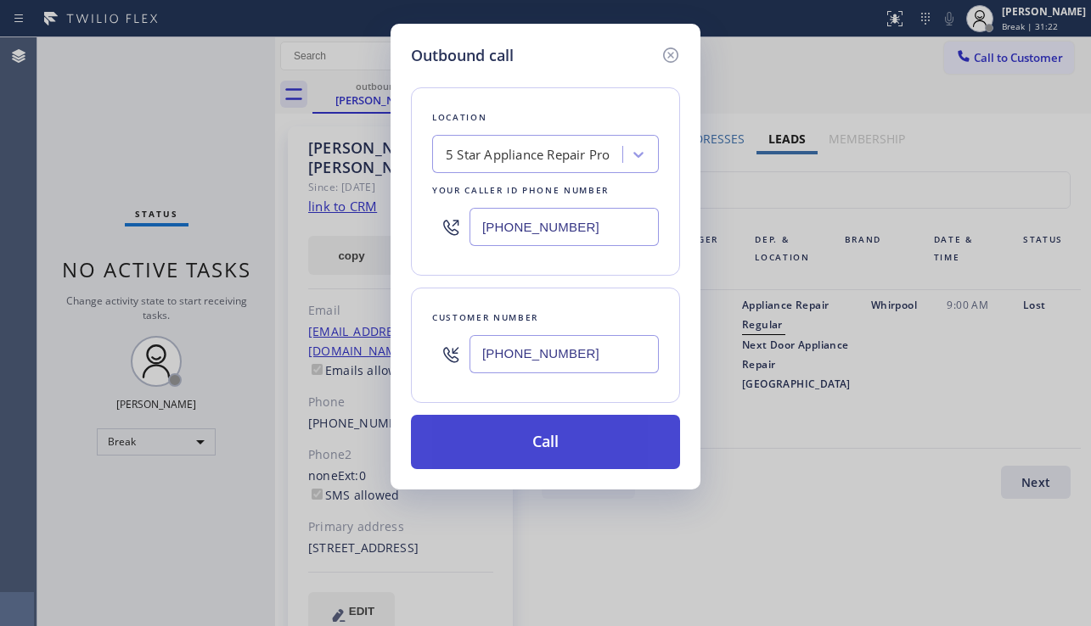
type input "(888) 477-1309"
click at [555, 459] on button "Call" at bounding box center [545, 442] width 269 height 54
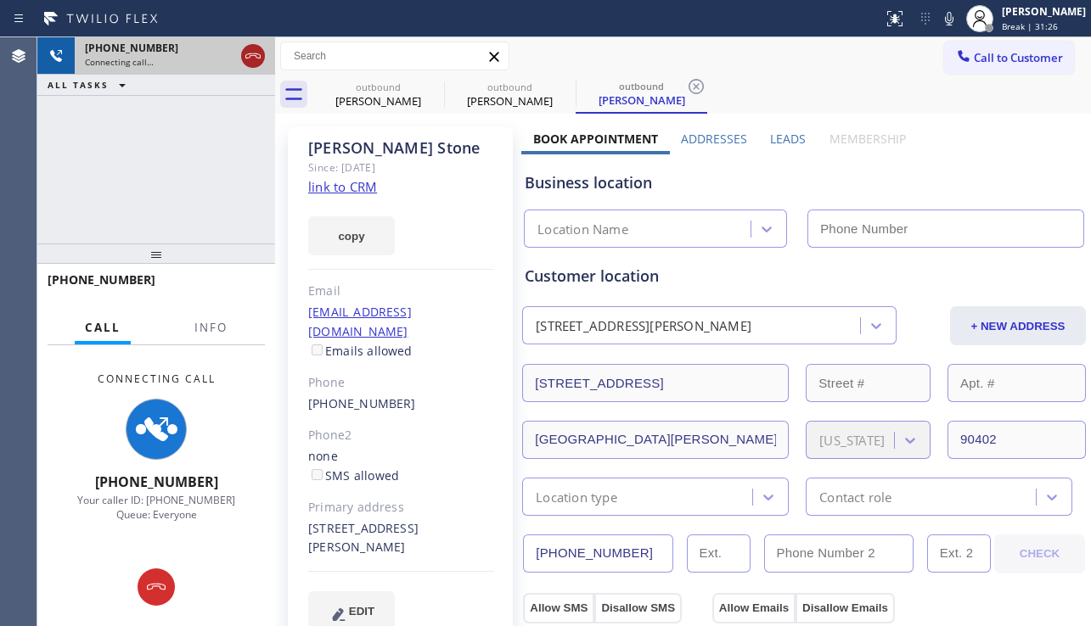
click at [254, 55] on icon at bounding box center [252, 55] width 15 height 5
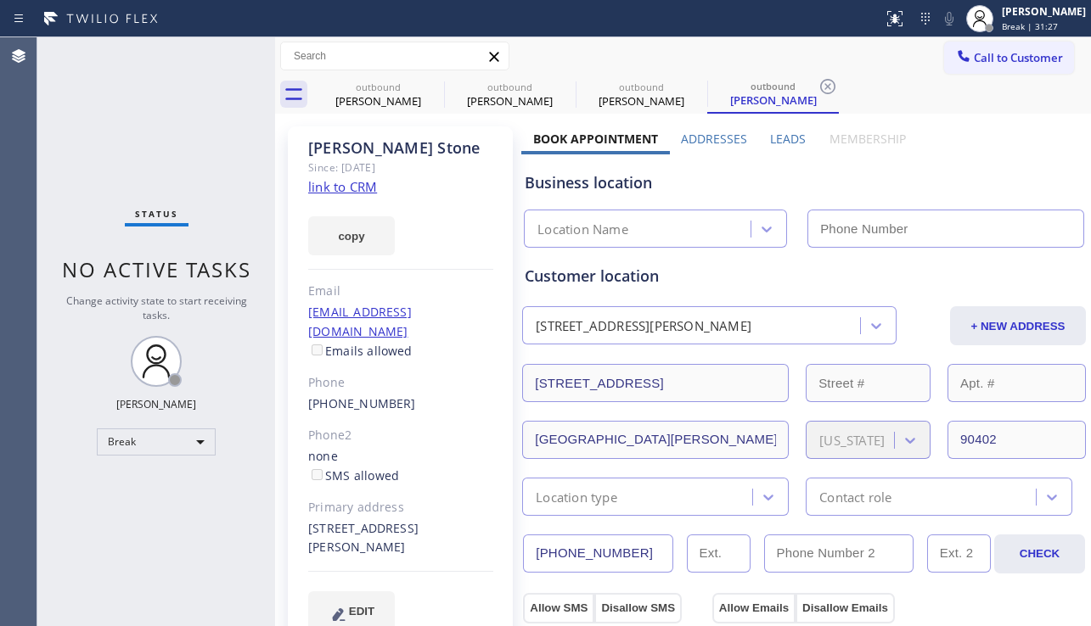
click at [337, 190] on link "link to CRM" at bounding box center [342, 186] width 69 height 17
type input "(888) 477-1309"
click at [475, 395] on div "(310) 428-7811" at bounding box center [400, 405] width 185 height 20
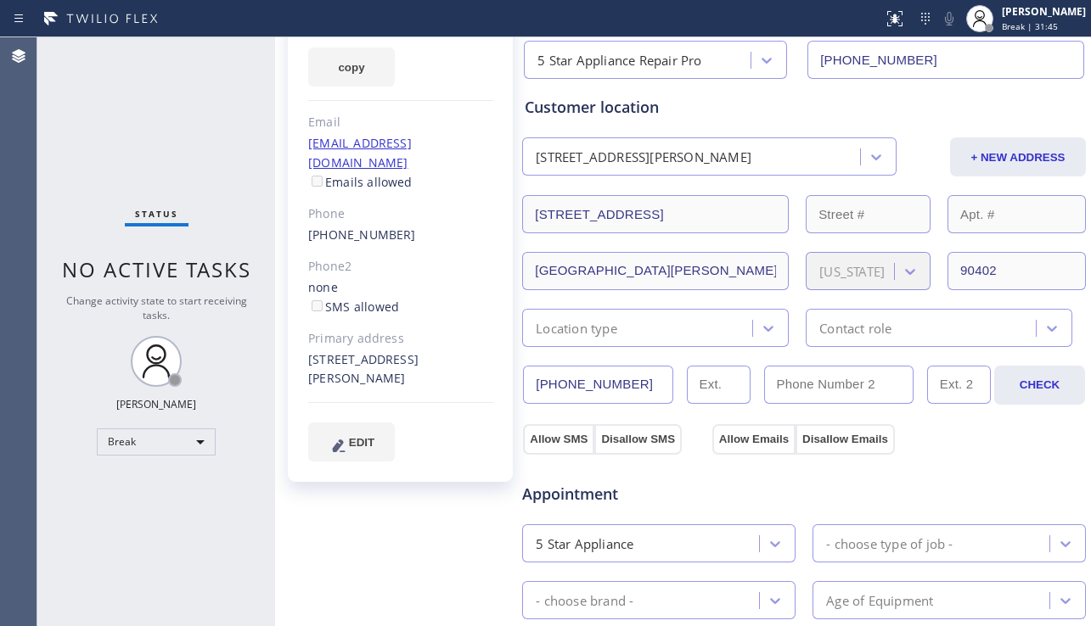
scroll to position [170, 0]
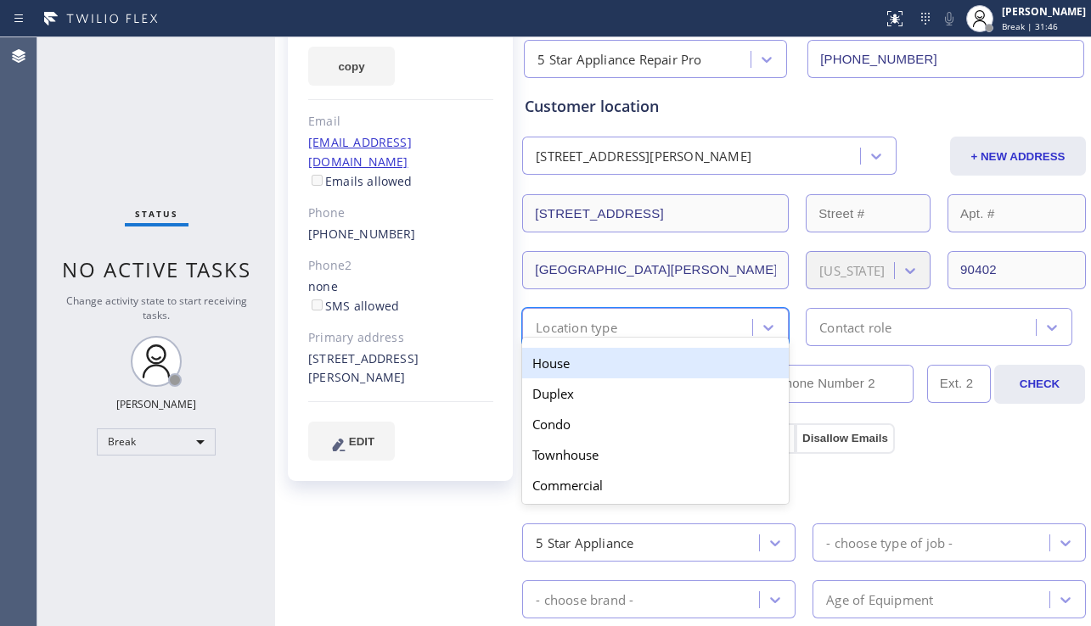
click at [640, 329] on div "Location type" at bounding box center [639, 327] width 225 height 30
click at [595, 366] on div "House" at bounding box center [655, 363] width 267 height 31
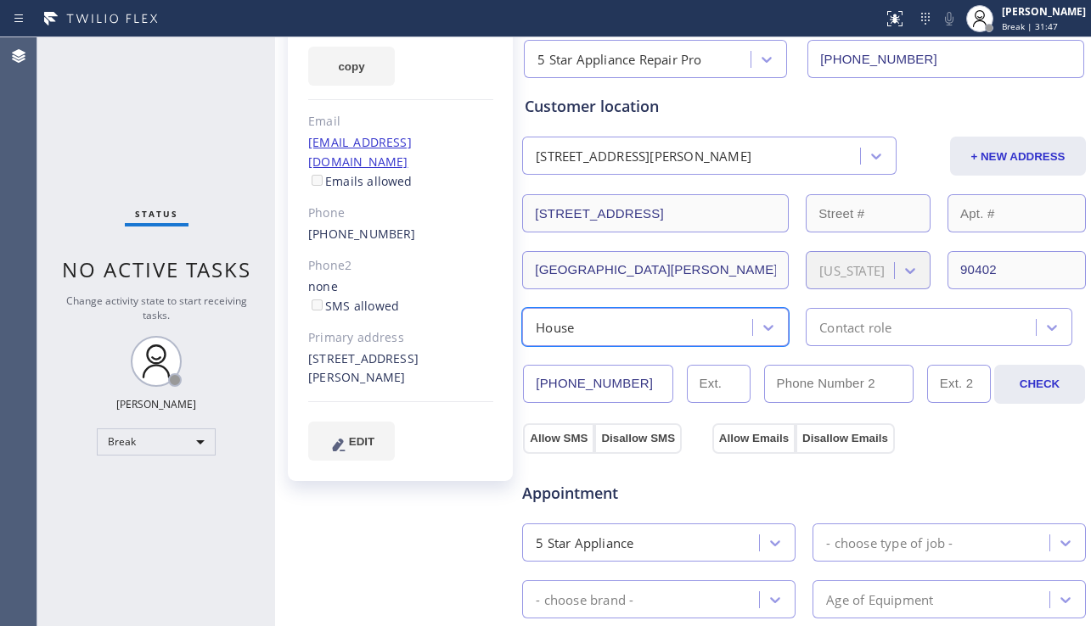
click at [871, 334] on div "Contact role" at bounding box center [855, 327] width 72 height 20
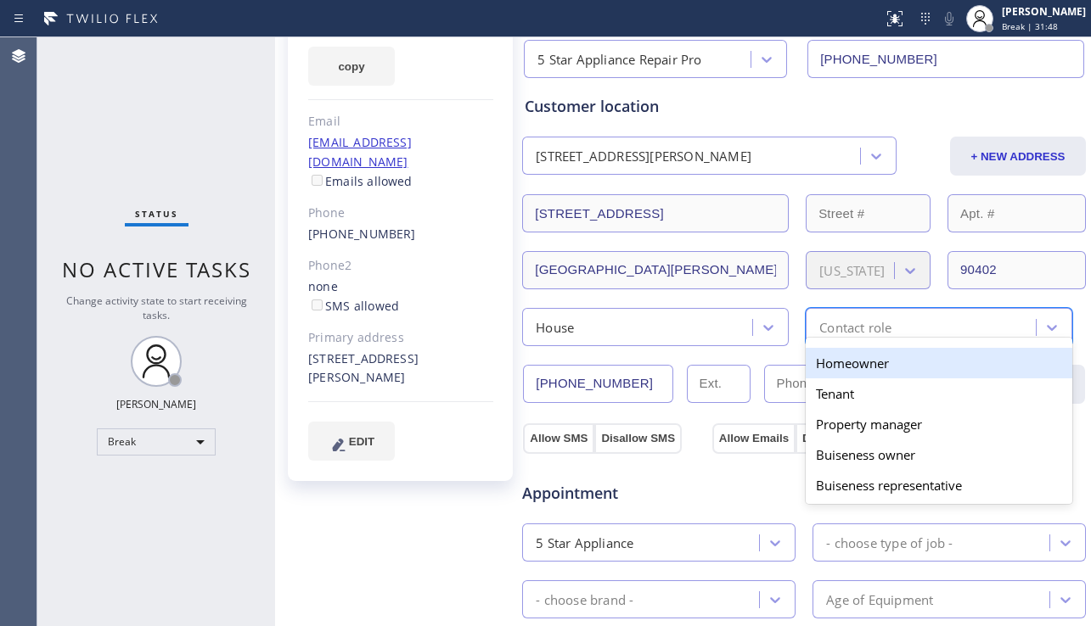
click at [838, 366] on div "Homeowner" at bounding box center [939, 363] width 267 height 31
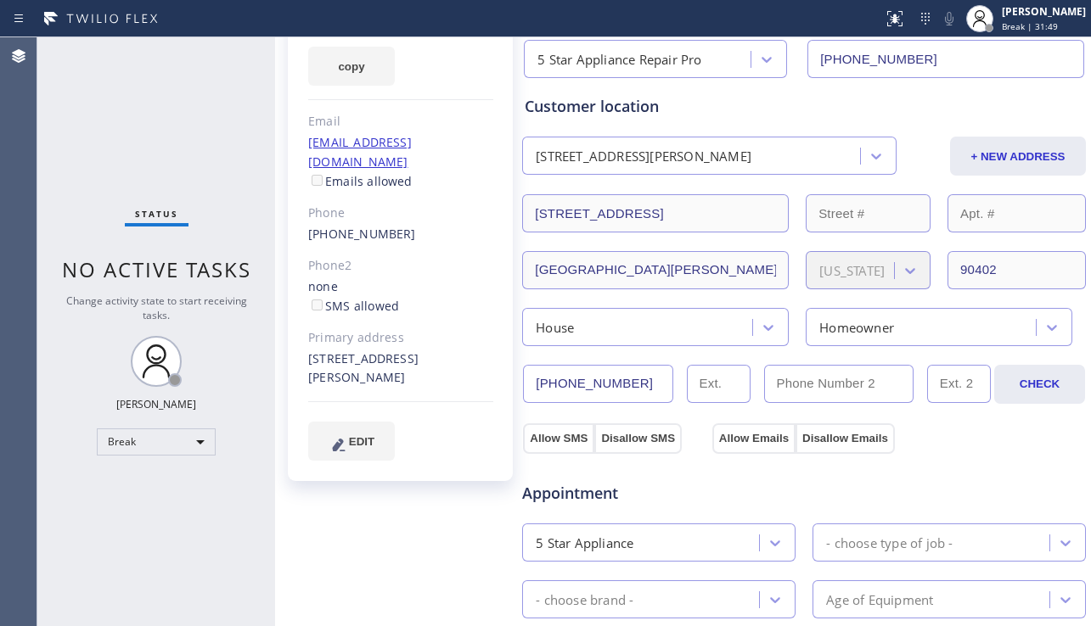
drag, startPoint x: 567, startPoint y: 445, endPoint x: 701, endPoint y: 443, distance: 134.1
click at [568, 444] on button "Allow SMS" at bounding box center [558, 439] width 71 height 31
click at [747, 442] on button "Allow Emails" at bounding box center [753, 439] width 83 height 31
checkbox input "true"
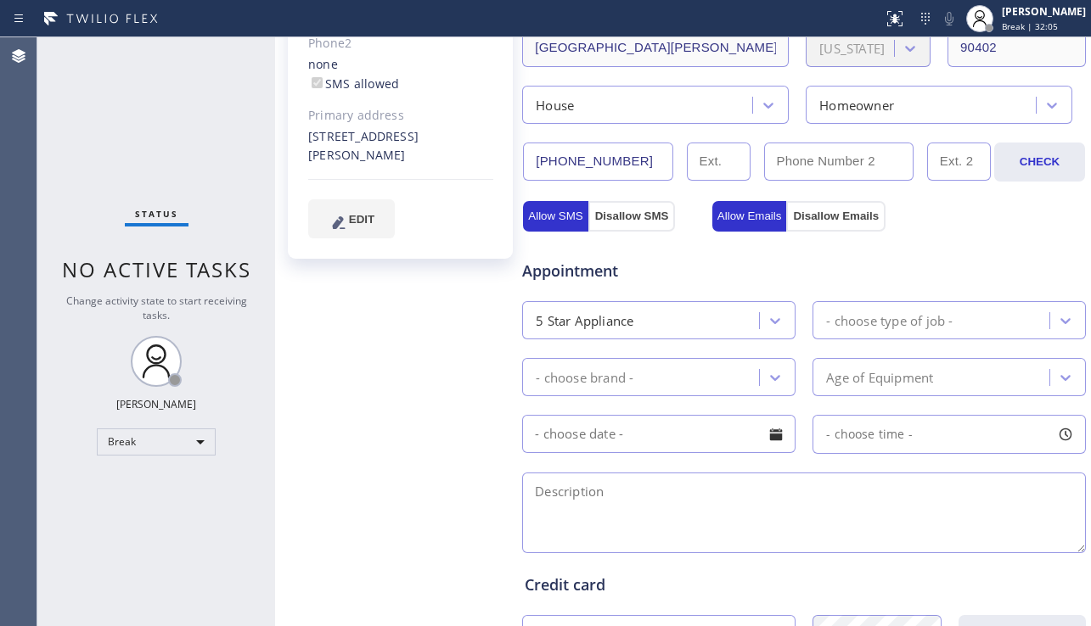
scroll to position [509, 0]
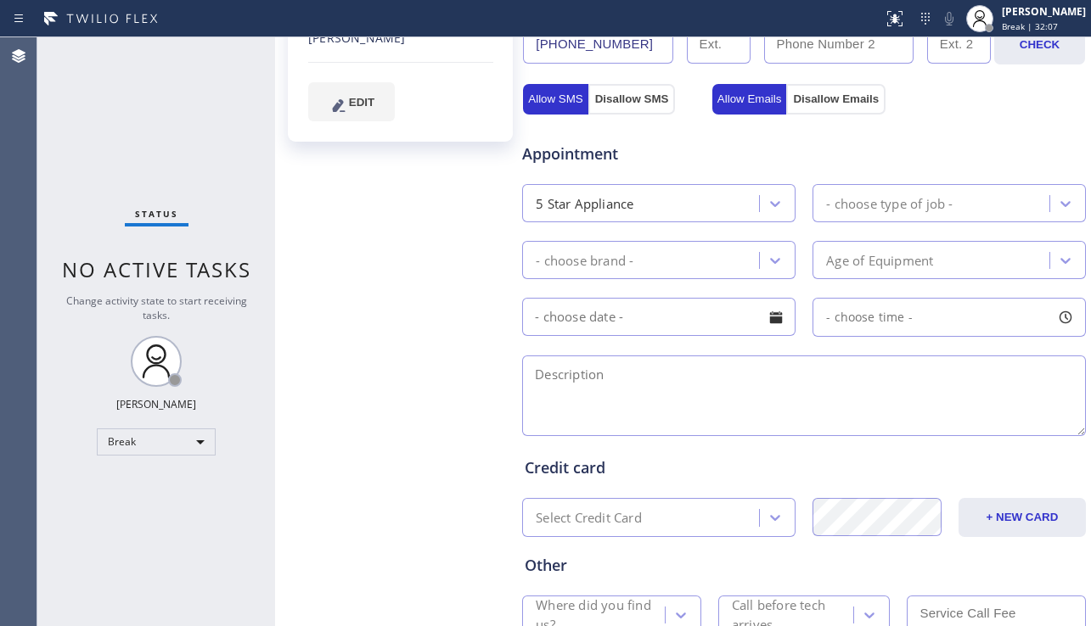
drag, startPoint x: 693, startPoint y: 388, endPoint x: 738, endPoint y: 368, distance: 49.0
click at [692, 388] on textarea at bounding box center [804, 396] width 564 height 81
click at [879, 214] on div "- choose type of job -" at bounding box center [934, 203] width 232 height 30
click at [665, 207] on div "5 Star Appliance" at bounding box center [643, 203] width 232 height 30
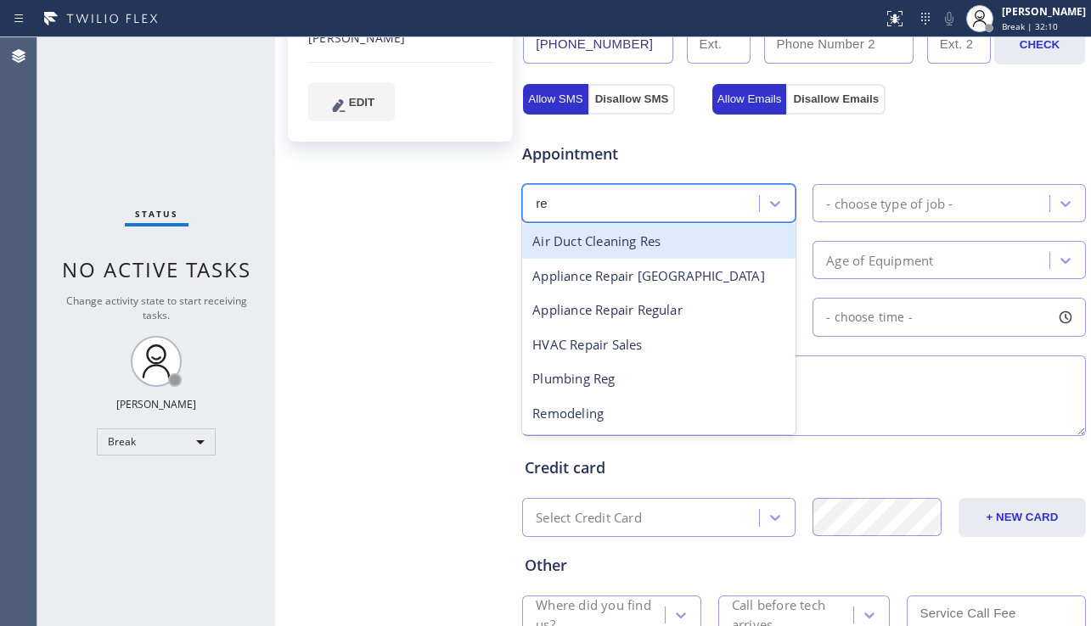
type input "reg"
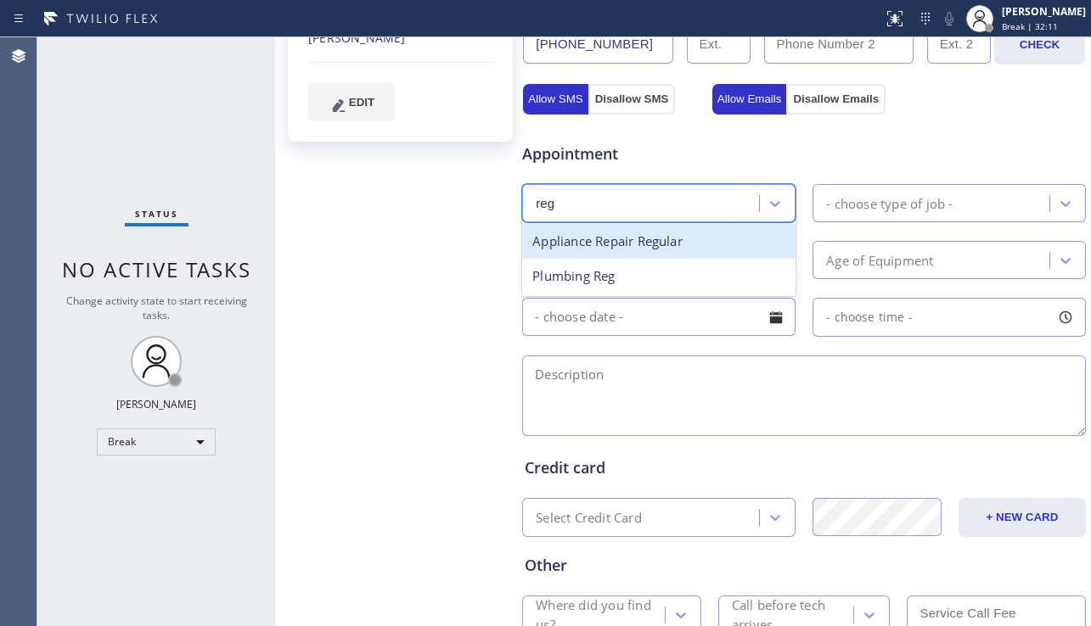
click at [660, 250] on div "Appliance Repair Regular" at bounding box center [658, 241] width 273 height 35
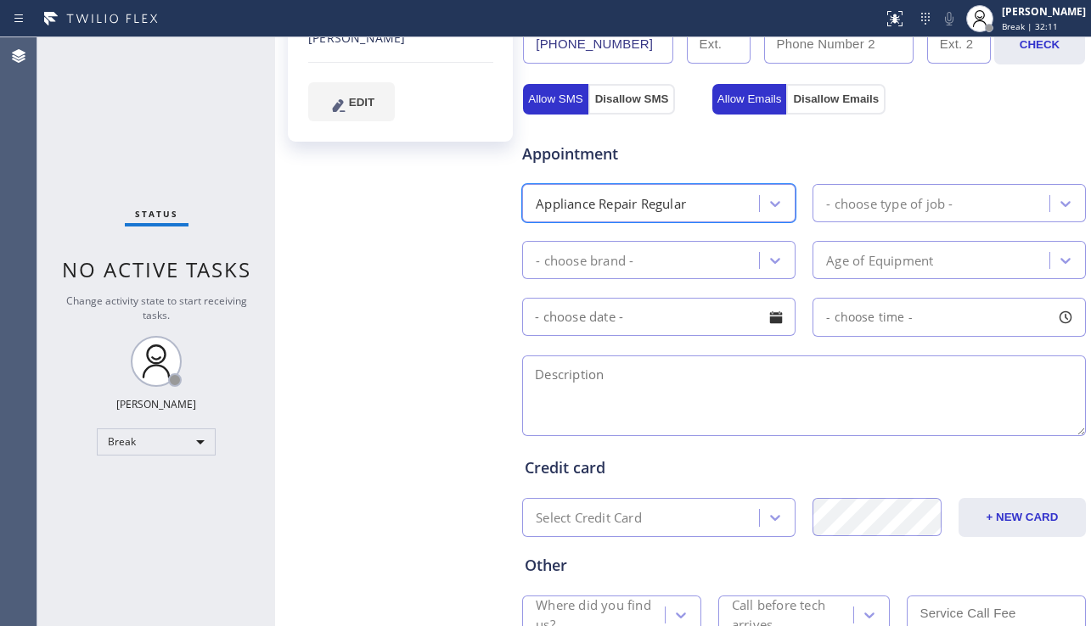
click at [879, 205] on div "- choose type of job -" at bounding box center [889, 204] width 126 height 20
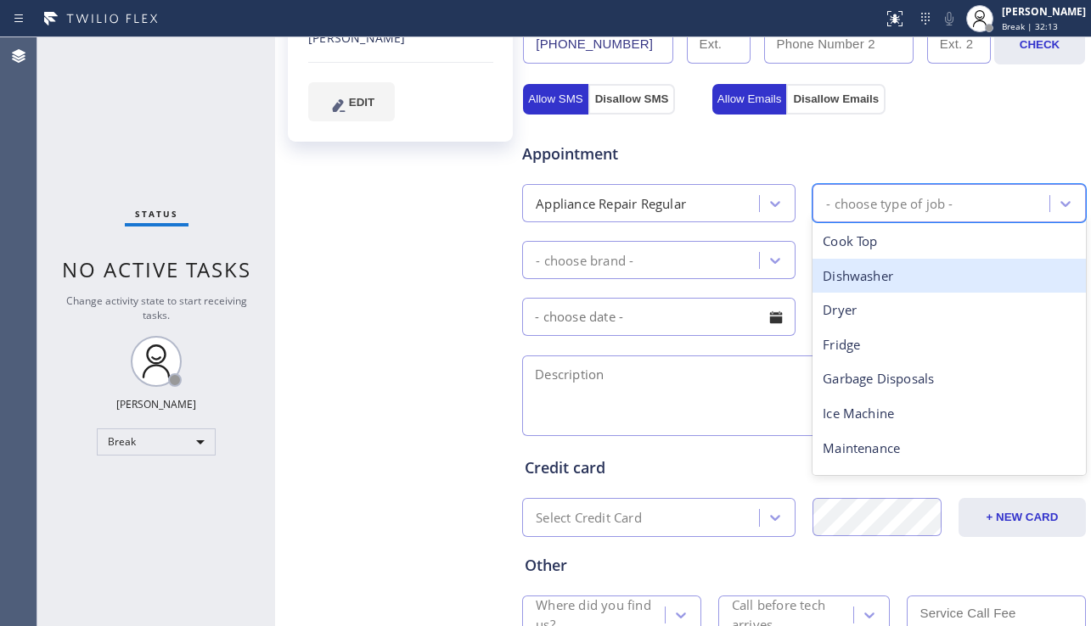
type input "w"
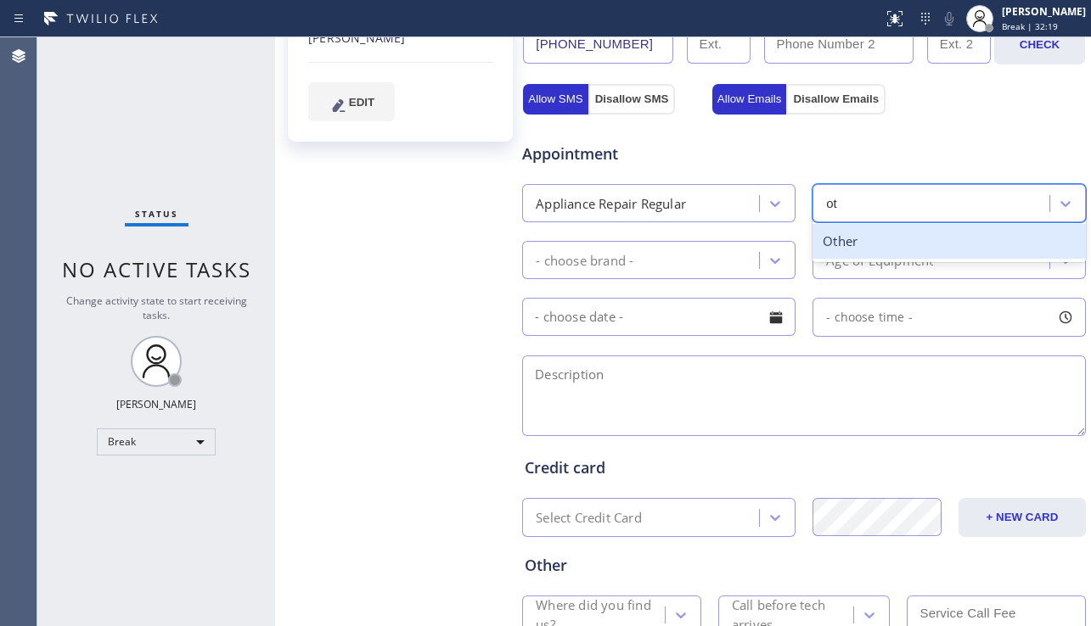
type input "oth"
click at [891, 245] on div "Other" at bounding box center [948, 241] width 273 height 35
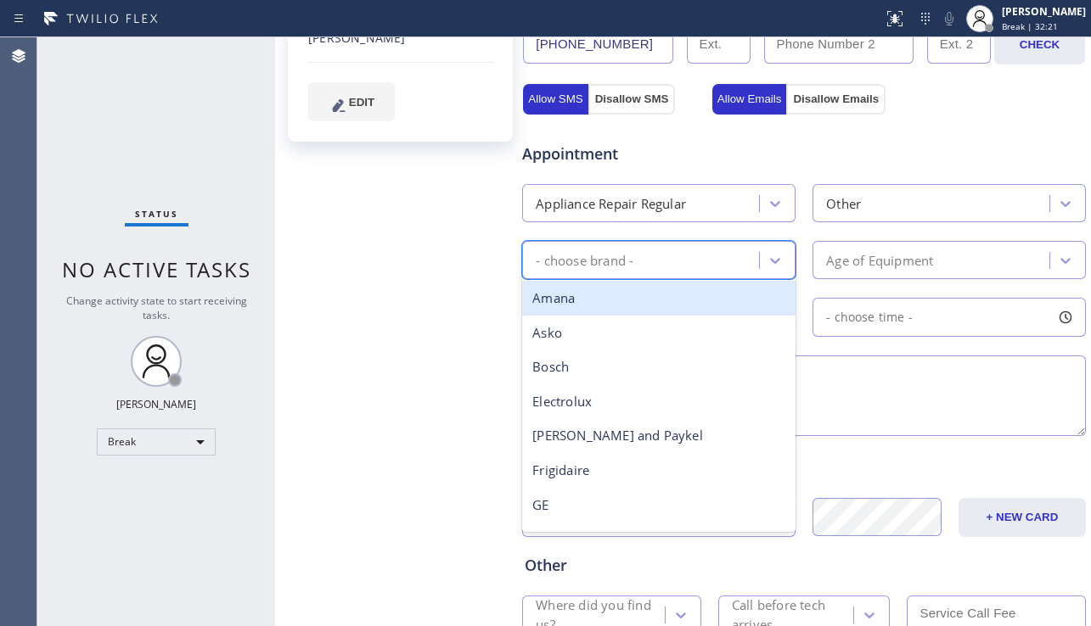
click at [694, 266] on div "- choose brand -" at bounding box center [643, 260] width 232 height 30
type input "oth"
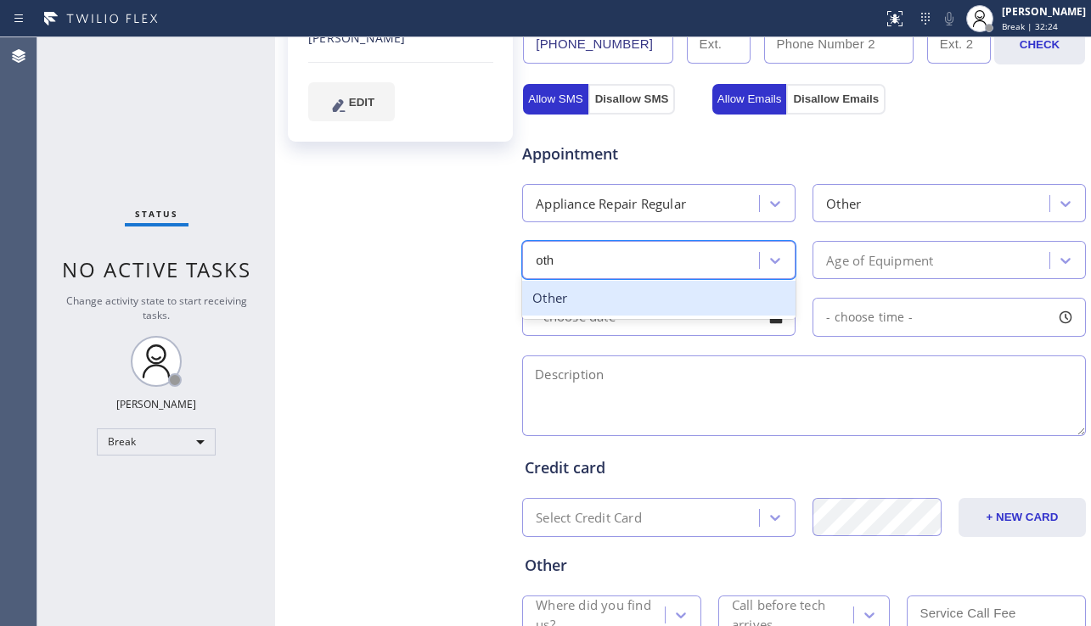
drag, startPoint x: 688, startPoint y: 310, endPoint x: 714, endPoint y: 295, distance: 29.3
click at [692, 309] on div "Other" at bounding box center [658, 298] width 273 height 35
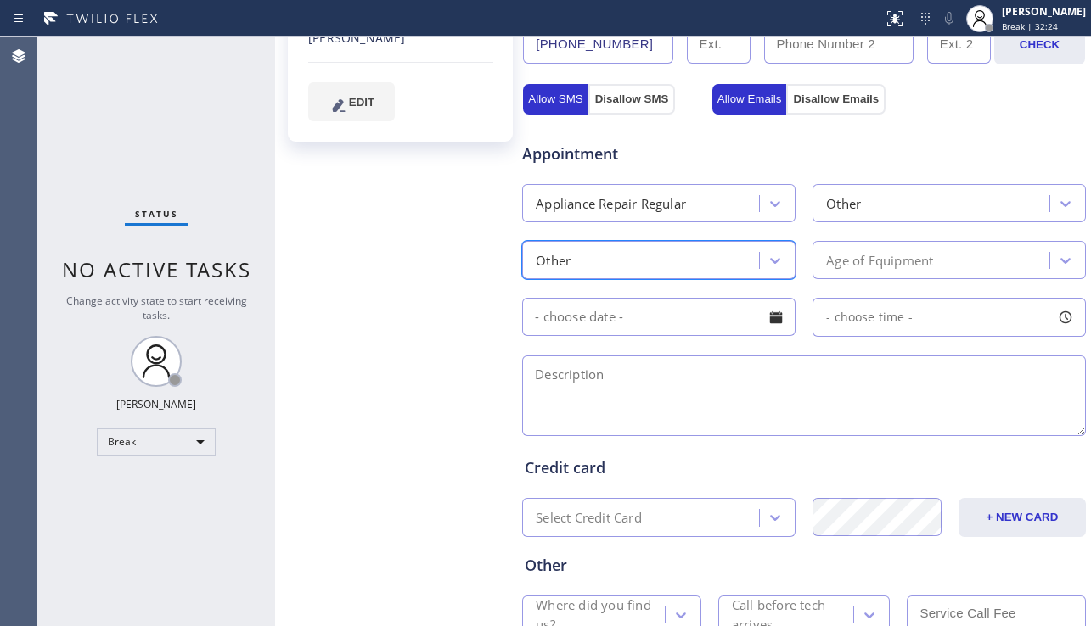
click at [888, 266] on div "Age of Equipment" at bounding box center [879, 260] width 107 height 20
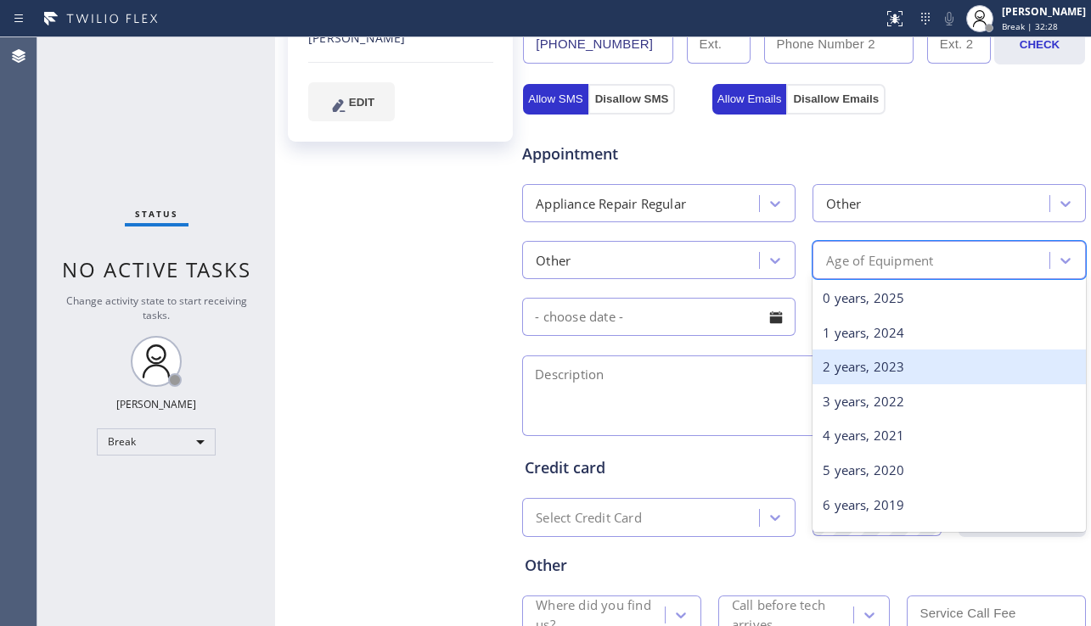
click at [872, 356] on div "2 years, 2023" at bounding box center [948, 367] width 273 height 35
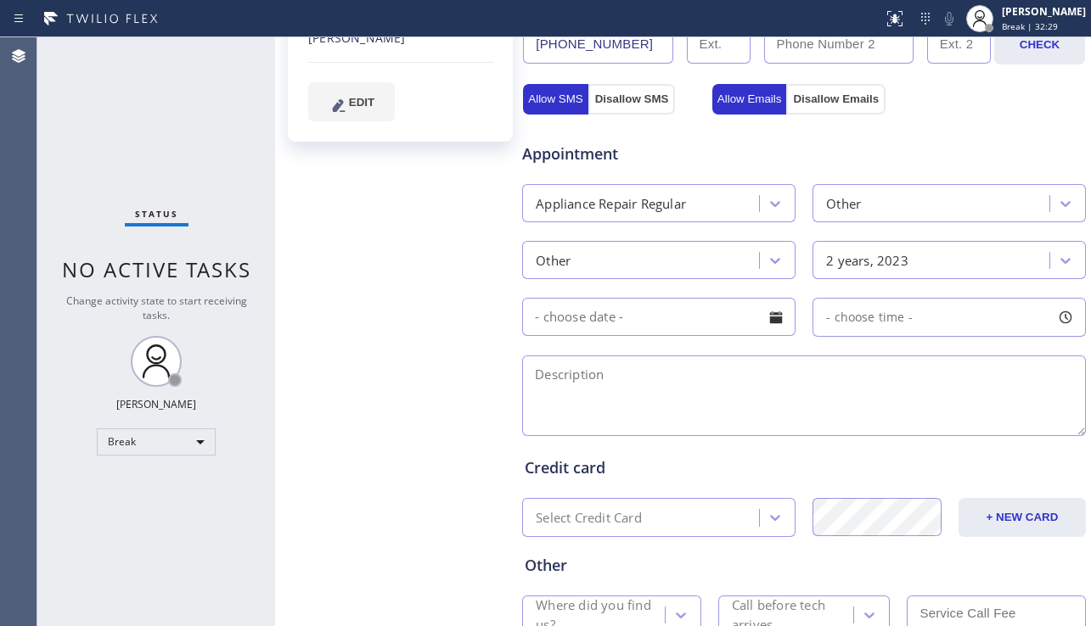
click at [767, 320] on div at bounding box center [775, 317] width 29 height 29
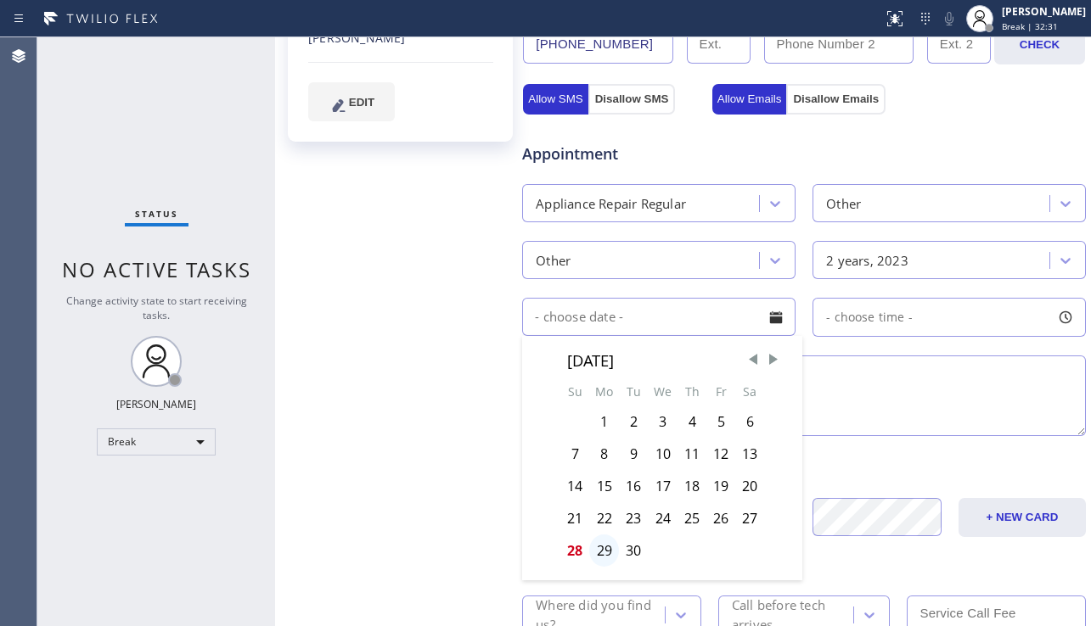
click at [601, 554] on div "29" at bounding box center [604, 551] width 30 height 32
type input "09/29/2025"
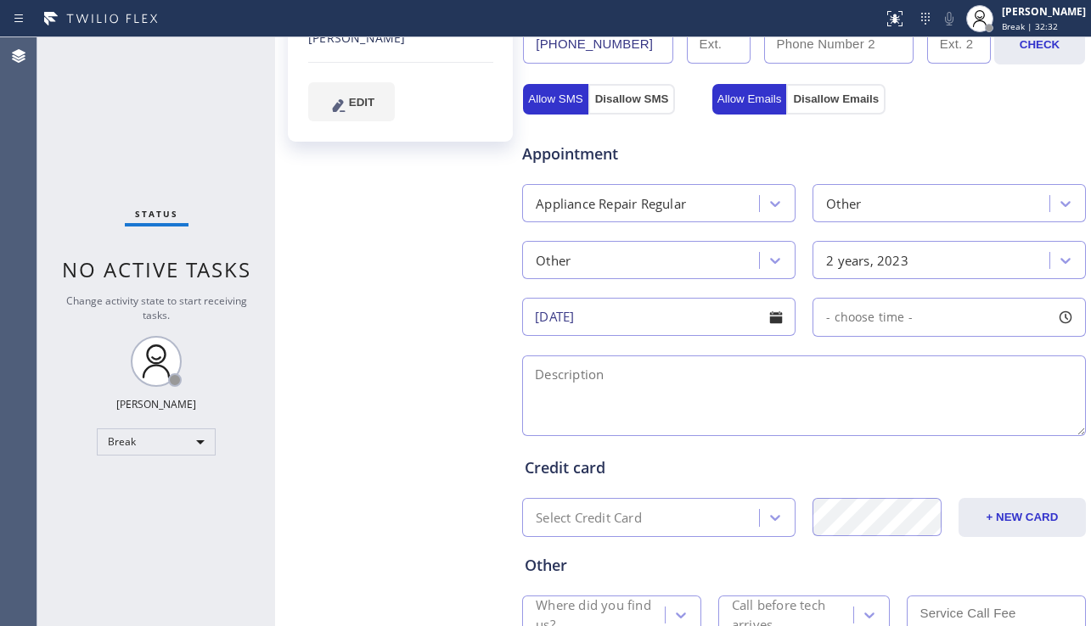
click at [700, 418] on textarea at bounding box center [804, 396] width 564 height 81
click at [581, 387] on textarea at bounding box center [804, 396] width 564 height 81
paste textarea "12-3 | wine cooler (dont know the brand name) was built when the kitchen was bu…"
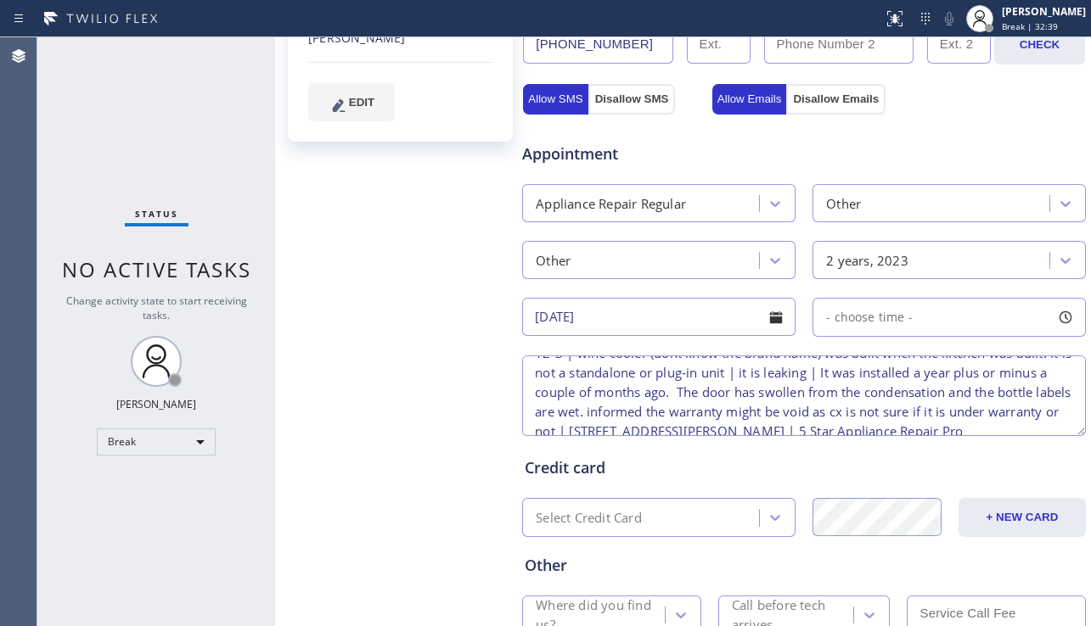
scroll to position [0, 0]
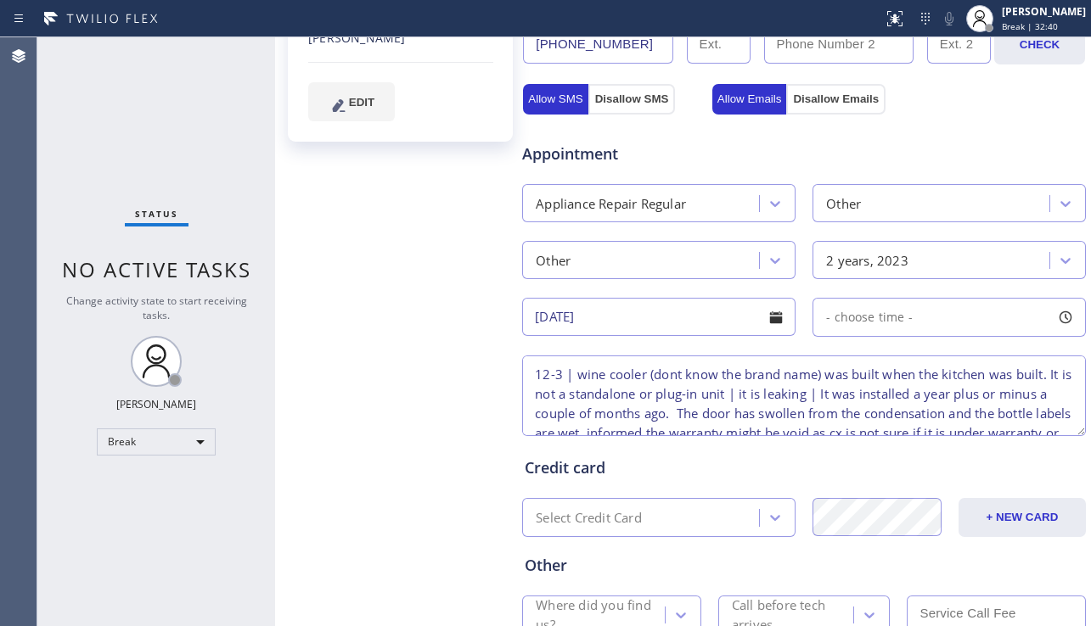
click at [569, 379] on textarea "12-3 | wine cooler (dont know the brand name) was built when the kitchen was bu…" at bounding box center [804, 396] width 564 height 81
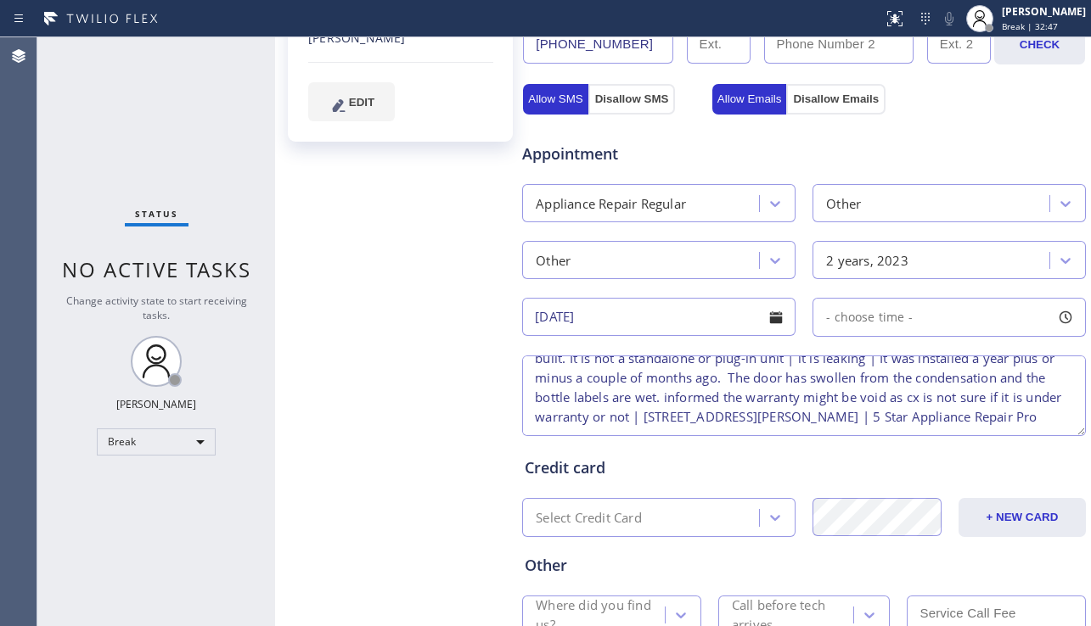
scroll to position [55, 0]
click at [720, 413] on textarea "12-3 | $69 | wine cooler (dont know the brand name) was built when the kitchen …" at bounding box center [804, 396] width 564 height 81
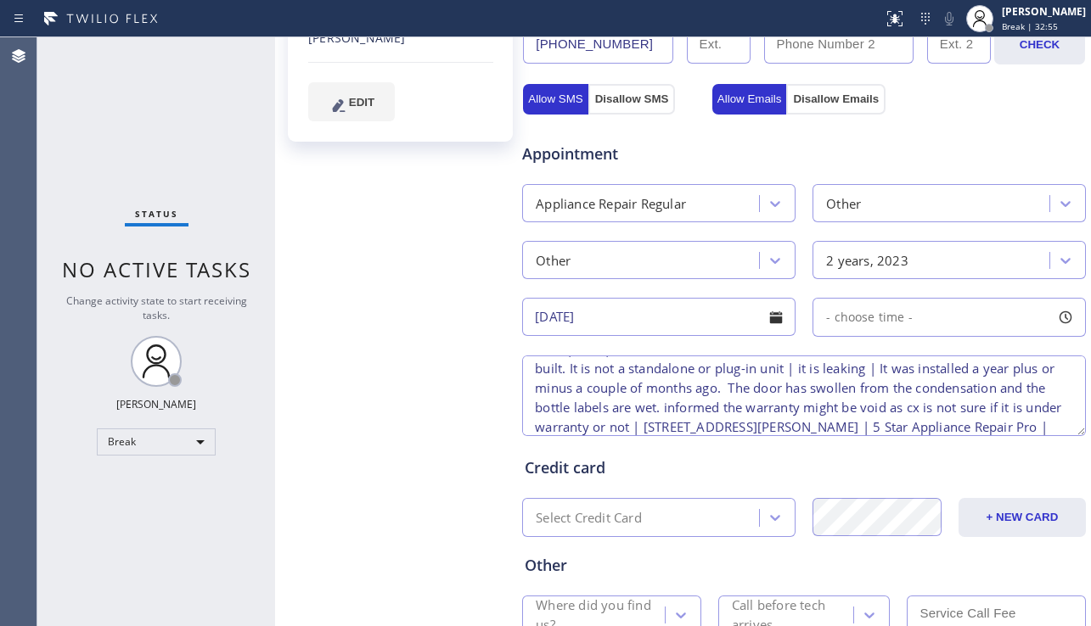
scroll to position [0, 0]
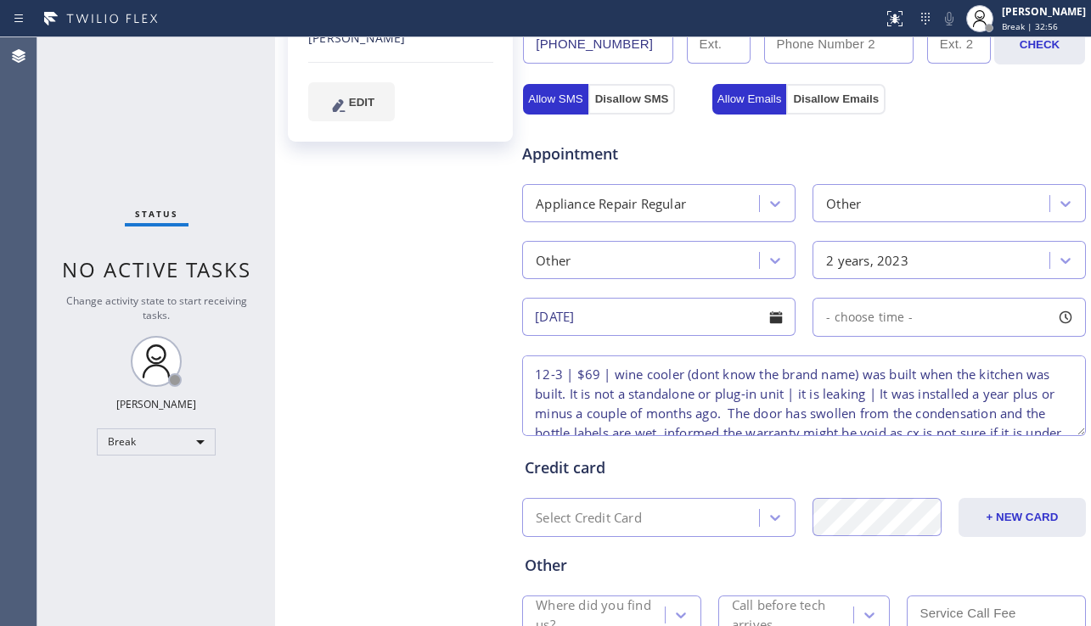
click at [900, 323] on span "- choose time -" at bounding box center [869, 317] width 87 height 16
drag, startPoint x: 557, startPoint y: 377, endPoint x: 523, endPoint y: 379, distance: 34.0
click at [523, 379] on textarea "12-3 | $69 | wine cooler (dont know the brand name) was built when the kitchen …" at bounding box center [804, 396] width 564 height 81
click at [860, 326] on div "- choose time -" at bounding box center [862, 318] width 99 height 20
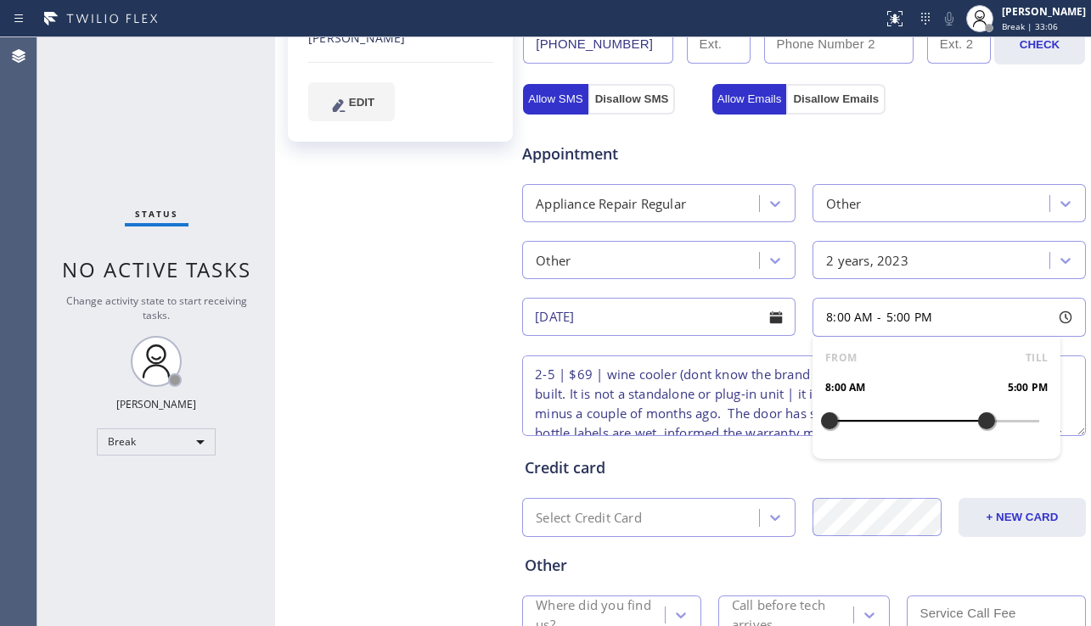
drag, startPoint x: 825, startPoint y: 419, endPoint x: 977, endPoint y: 434, distance: 152.6
click at [977, 434] on div at bounding box center [986, 421] width 20 height 36
drag, startPoint x: 821, startPoint y: 420, endPoint x: 928, endPoint y: 427, distance: 107.2
click at [928, 427] on div at bounding box center [934, 421] width 20 height 36
click at [753, 407] on textarea "2-5 | $69 | wine cooler (dont know the brand name) was built when the kitchen w…" at bounding box center [804, 396] width 564 height 81
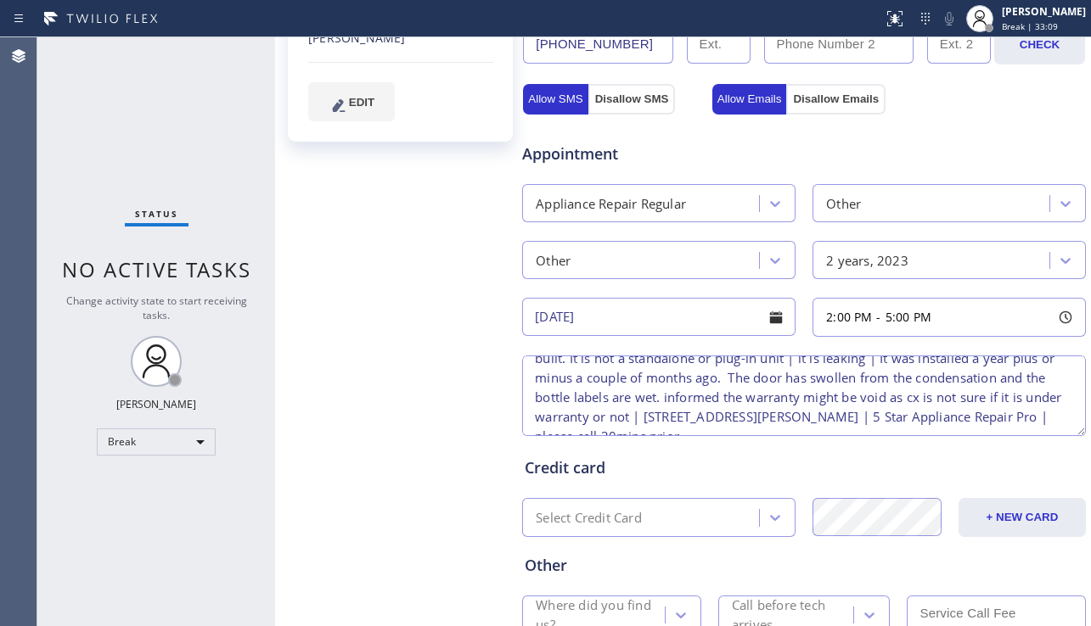
scroll to position [55, 0]
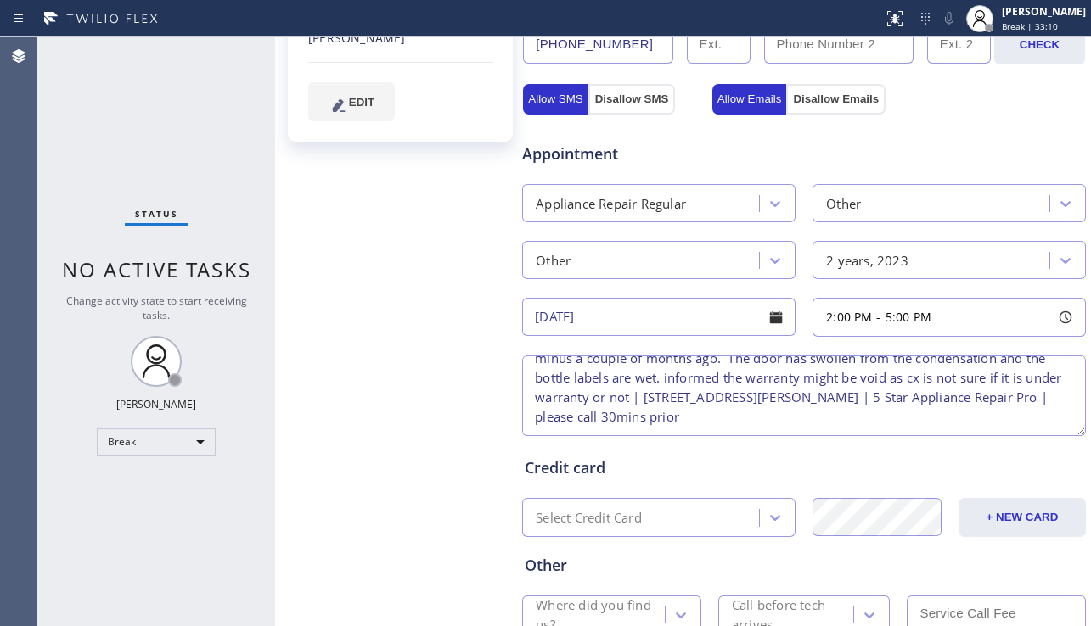
click at [836, 417] on textarea "2-5 | $69 | wine cooler (dont know the brand name) was built when the kitchen w…" at bounding box center [804, 396] width 564 height 81
click at [610, 430] on textarea "2-5 | $69 | wine cooler (dont know the brand name) was built when the kitchen w…" at bounding box center [804, 396] width 564 height 81
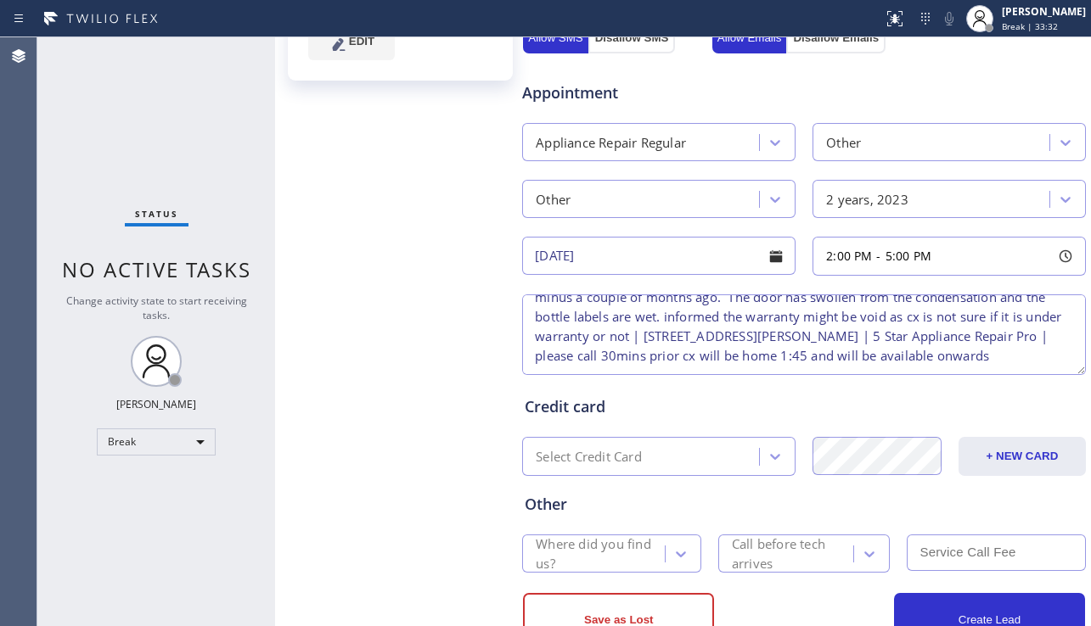
scroll to position [630, 0]
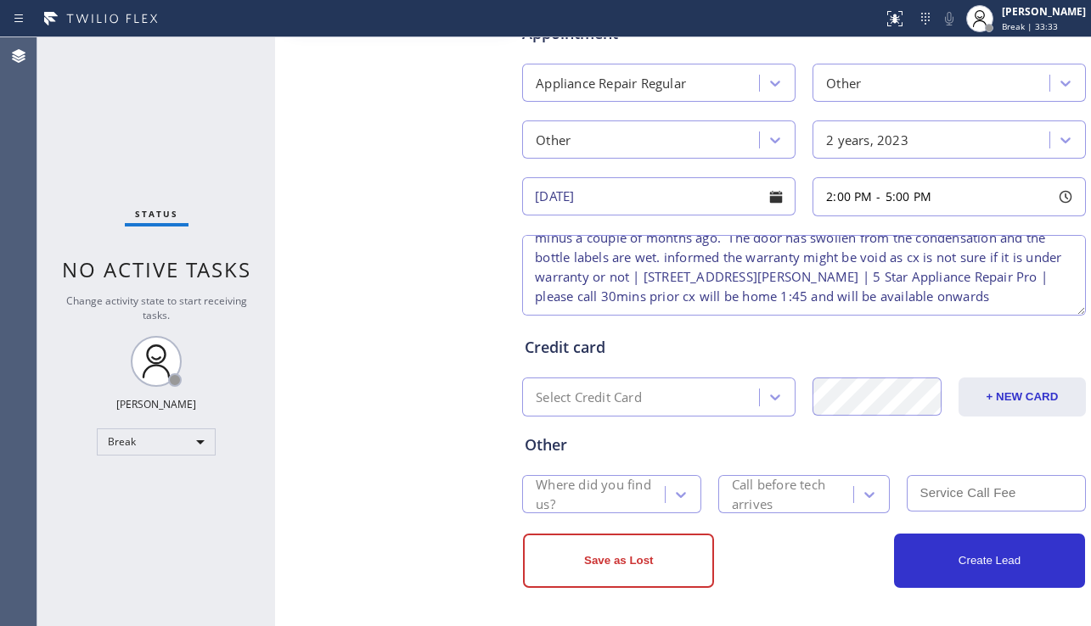
type textarea "2-5 | $69 | wine cooler (dont know the brand name) was built when the kitchen w…"
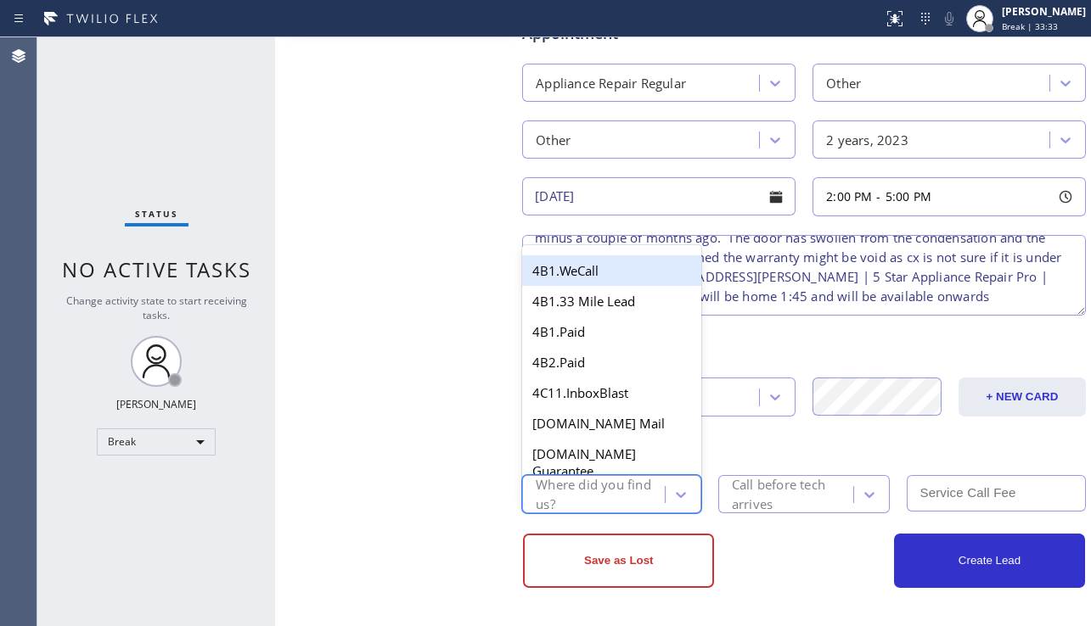
click at [615, 485] on div "Where did you find us?" at bounding box center [599, 494] width 127 height 39
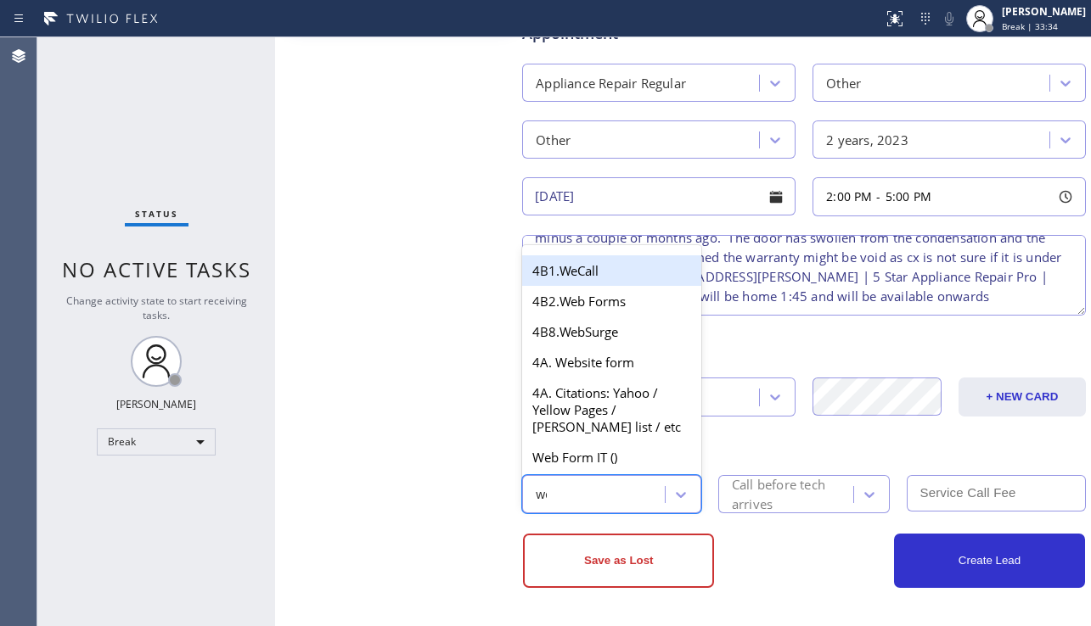
type input "web"
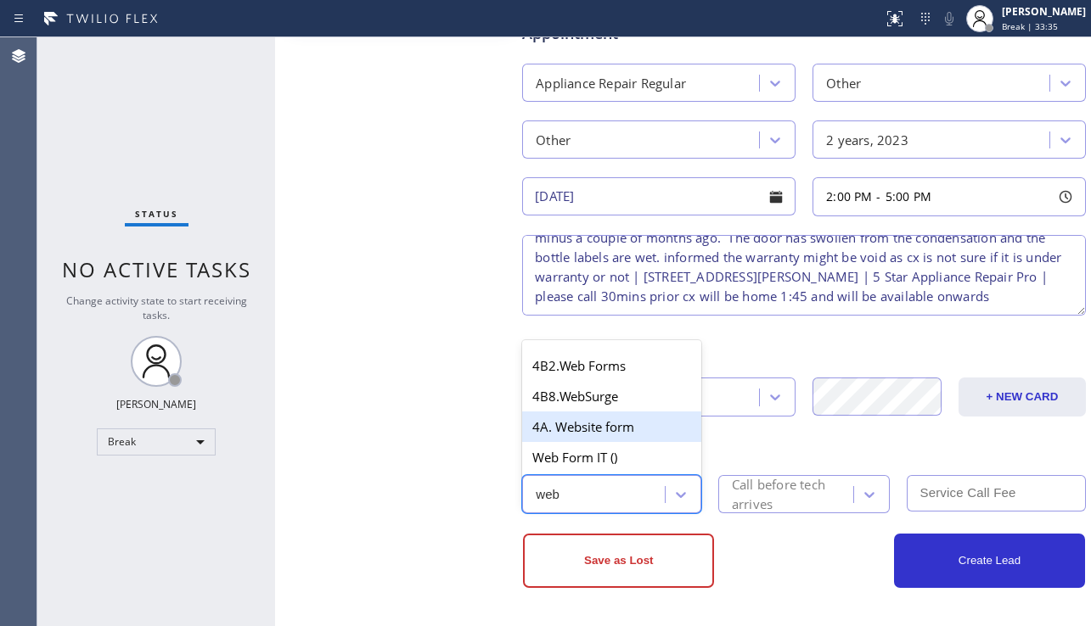
click at [649, 437] on div "4A. Website form" at bounding box center [611, 427] width 179 height 31
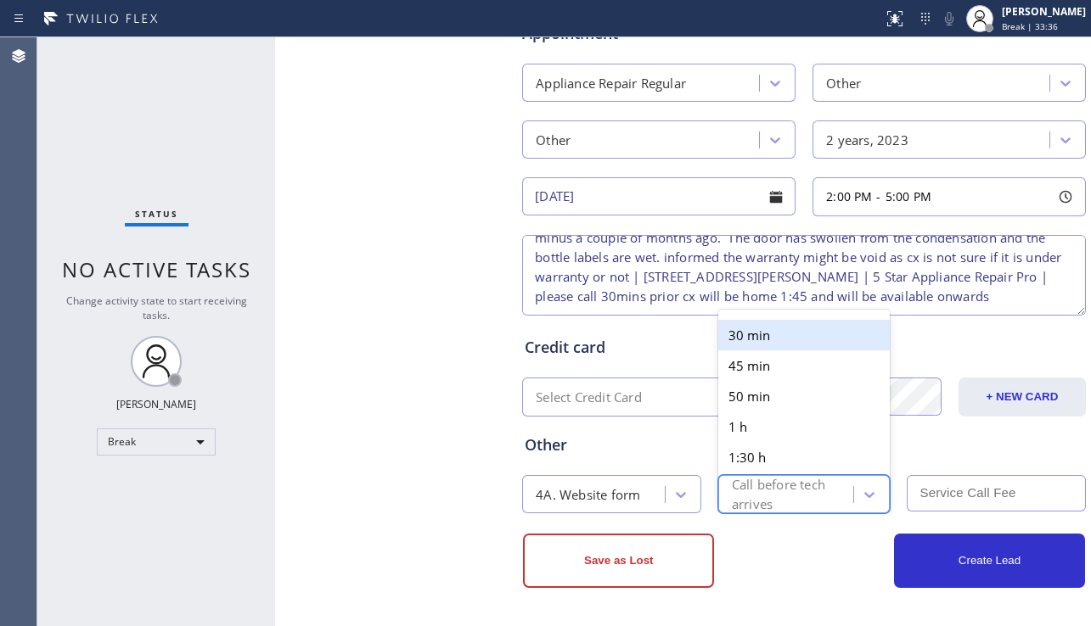
click at [776, 506] on div "Call before tech arrives" at bounding box center [792, 494] width 121 height 39
click at [770, 338] on div "30 min" at bounding box center [804, 335] width 172 height 31
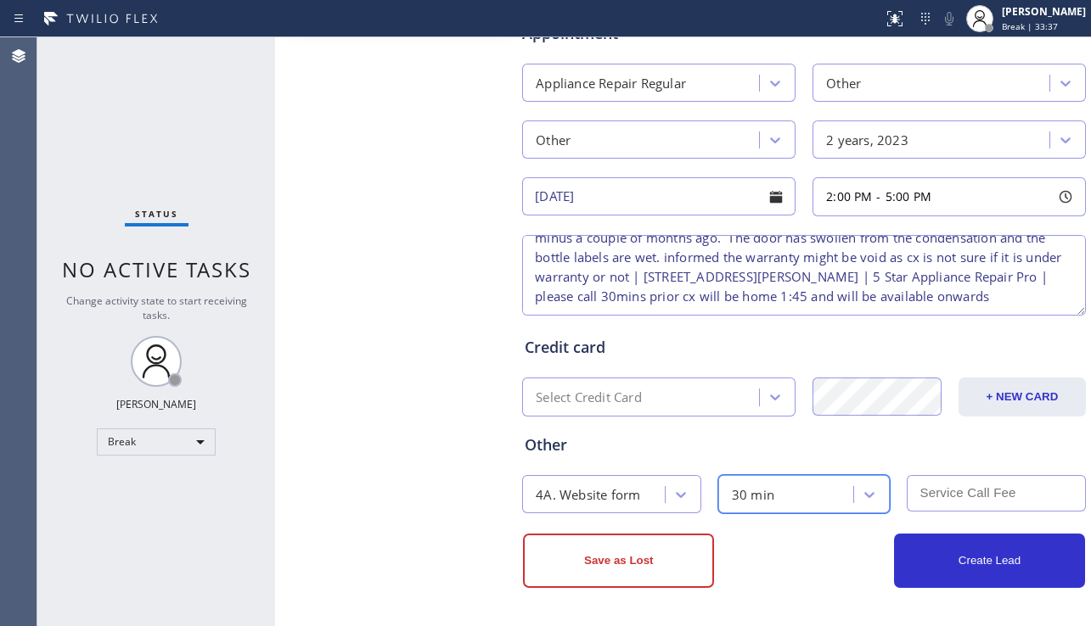
click at [929, 487] on input "text" at bounding box center [996, 493] width 179 height 37
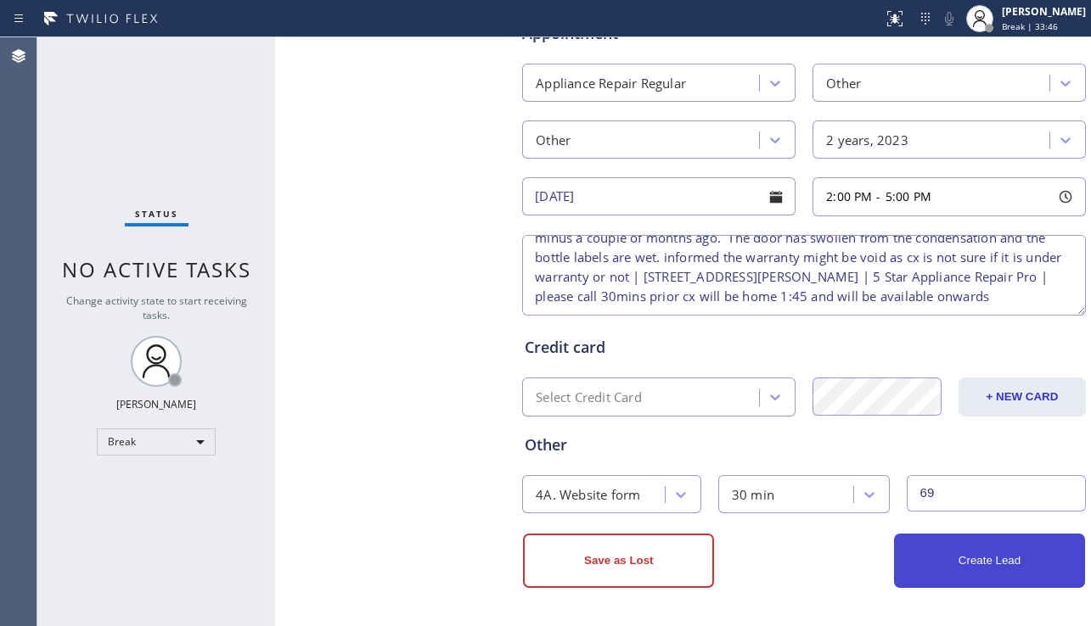
type input "69"
click at [963, 567] on button "Create Lead" at bounding box center [989, 561] width 191 height 54
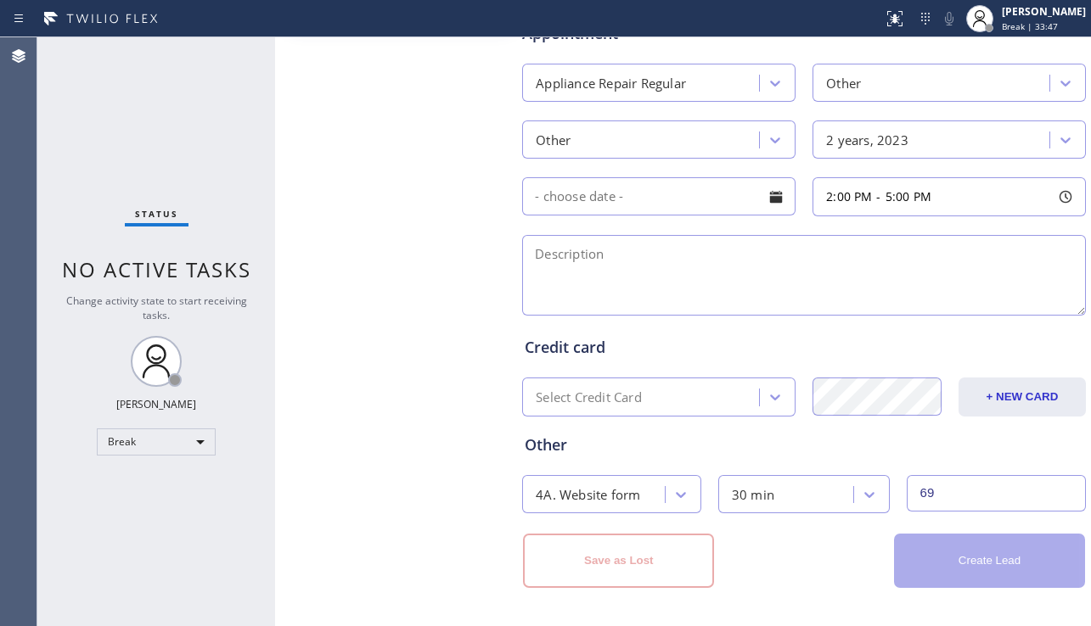
scroll to position [0, 0]
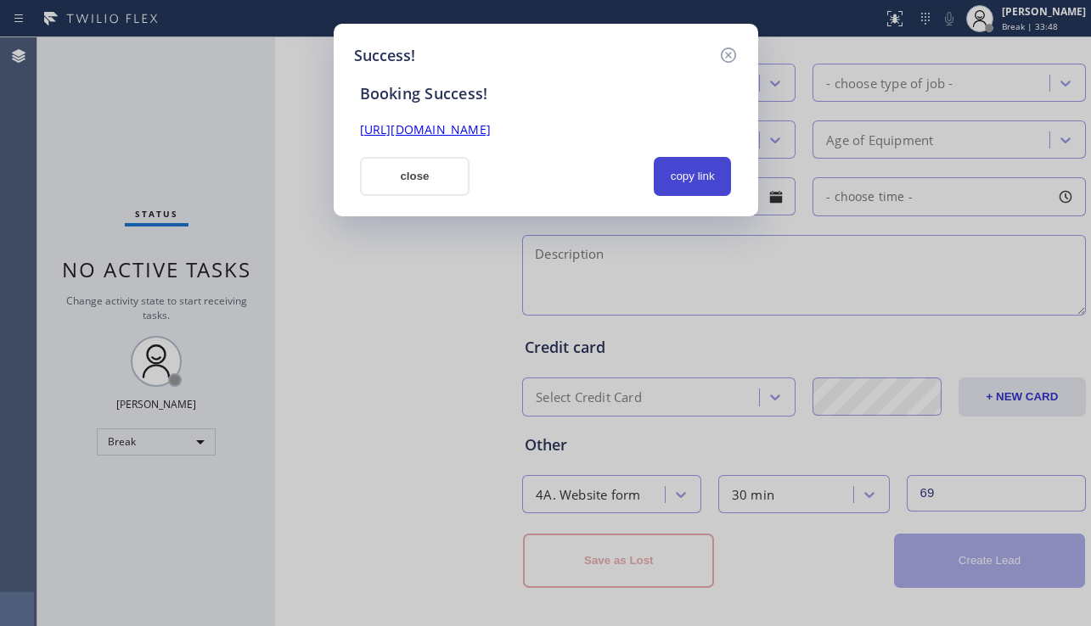
click at [683, 169] on button "copy link" at bounding box center [693, 176] width 78 height 39
click at [491, 132] on link "https://erp.apollosoft.co/customer/600818#portlet_lead" at bounding box center [425, 129] width 131 height 16
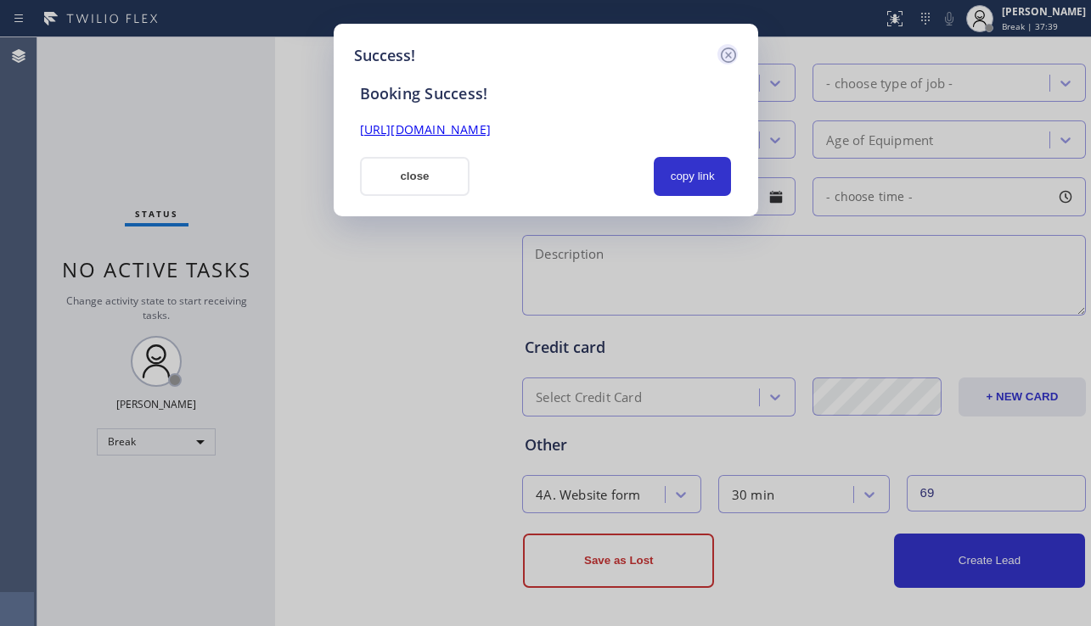
click at [722, 54] on icon at bounding box center [728, 55] width 20 height 20
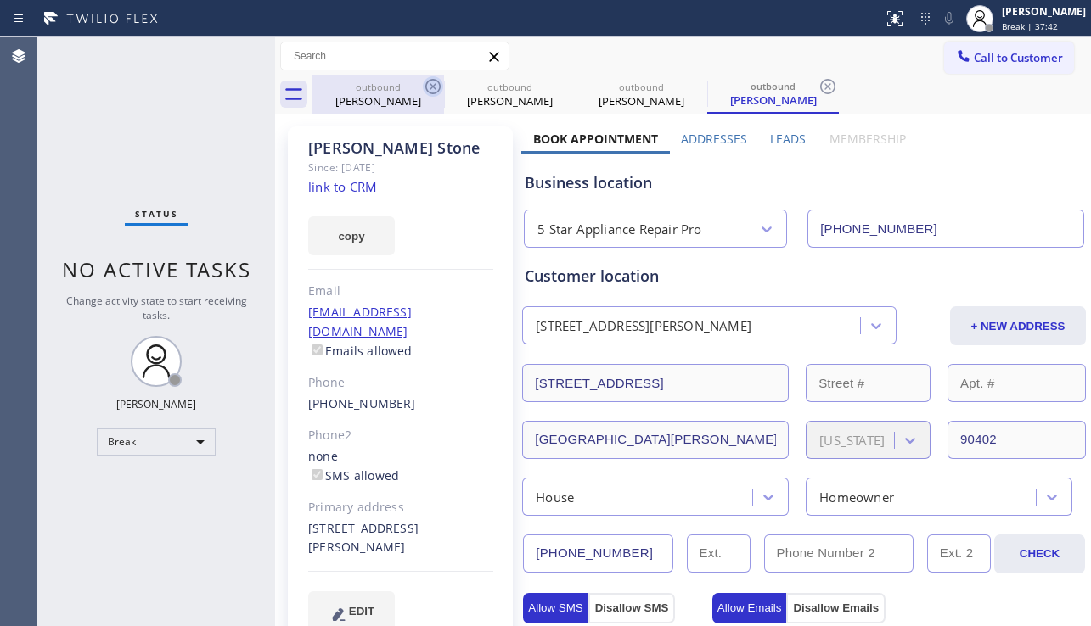
click at [430, 85] on icon at bounding box center [432, 86] width 15 height 15
click at [554, 83] on icon at bounding box center [564, 86] width 20 height 20
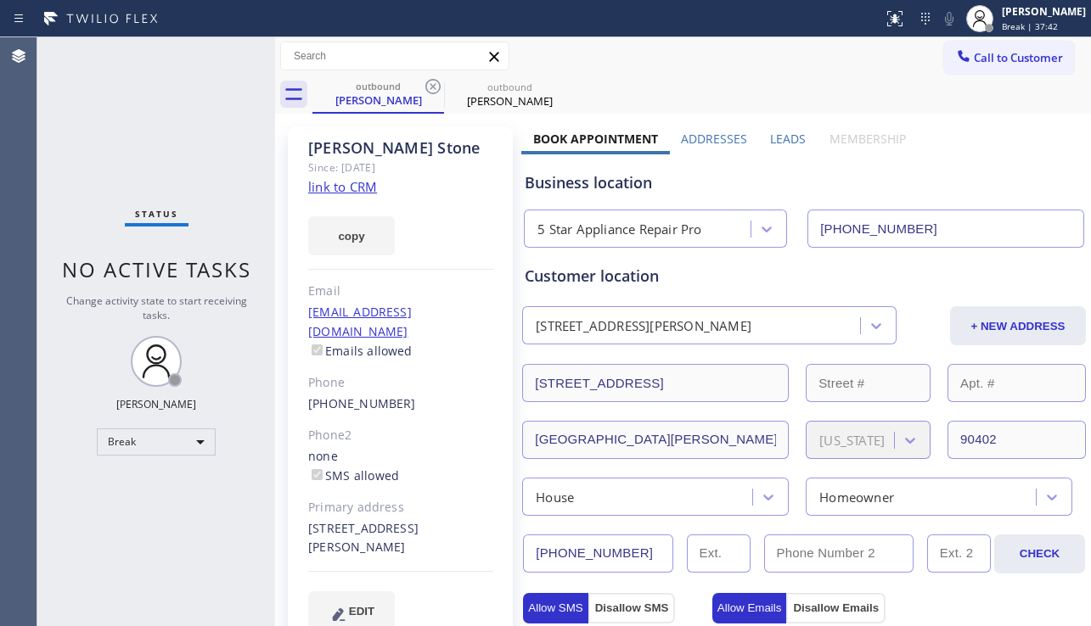
click at [430, 83] on icon at bounding box center [433, 86] width 20 height 20
click at [0, 0] on icon at bounding box center [0, 0] width 0 height 0
click at [430, 83] on div "outbound Cathy Stone outbound Cathy Stone" at bounding box center [701, 95] width 778 height 38
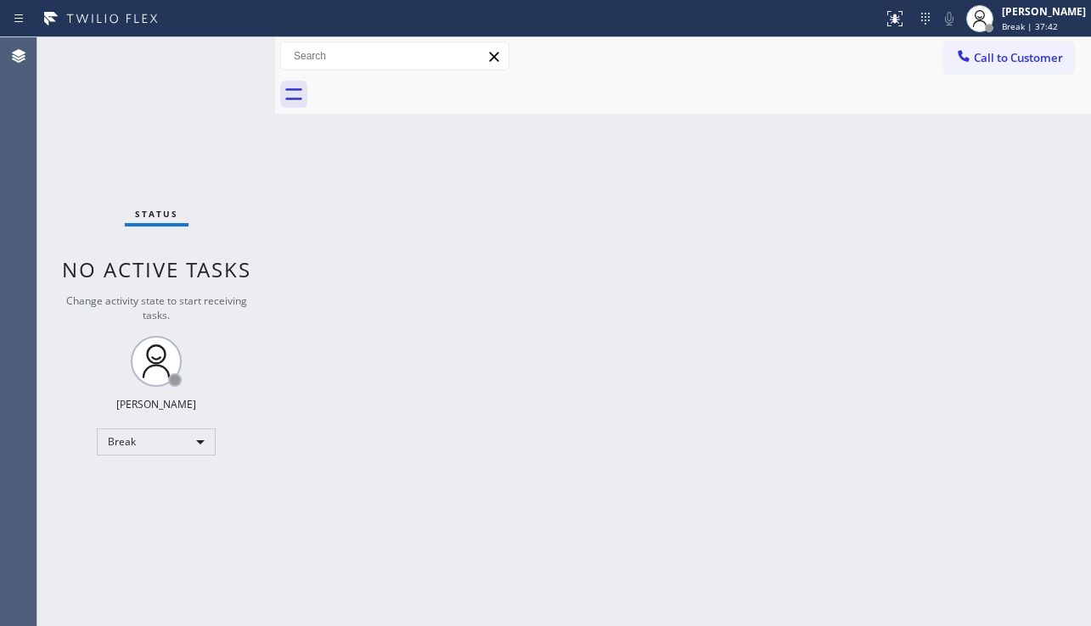
click at [430, 83] on div at bounding box center [701, 95] width 778 height 38
click at [997, 436] on div "Back to Dashboard Change Sender ID Customers Technicians Select a contact Outbo…" at bounding box center [683, 331] width 816 height 589
click at [702, 542] on div "Back to Dashboard Change Sender ID Customers Technicians Select a contact Outbo…" at bounding box center [683, 331] width 816 height 589
click at [198, 428] on div "Status No active tasks Change activity state to start receiving tasks. Alynna M…" at bounding box center [156, 331] width 238 height 589
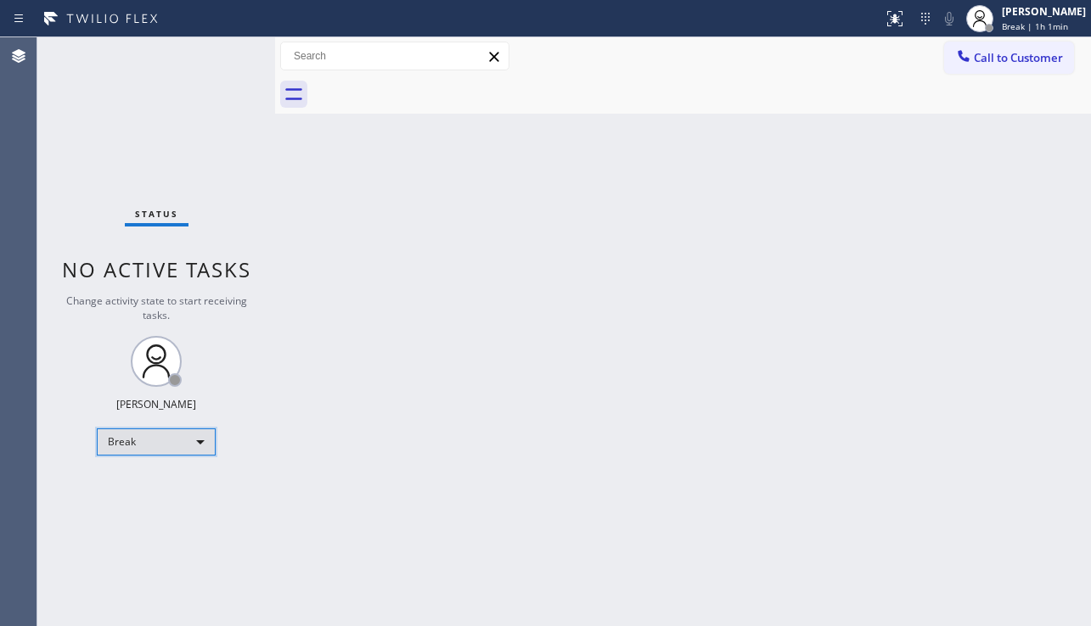
click at [192, 441] on div "Break" at bounding box center [156, 442] width 119 height 27
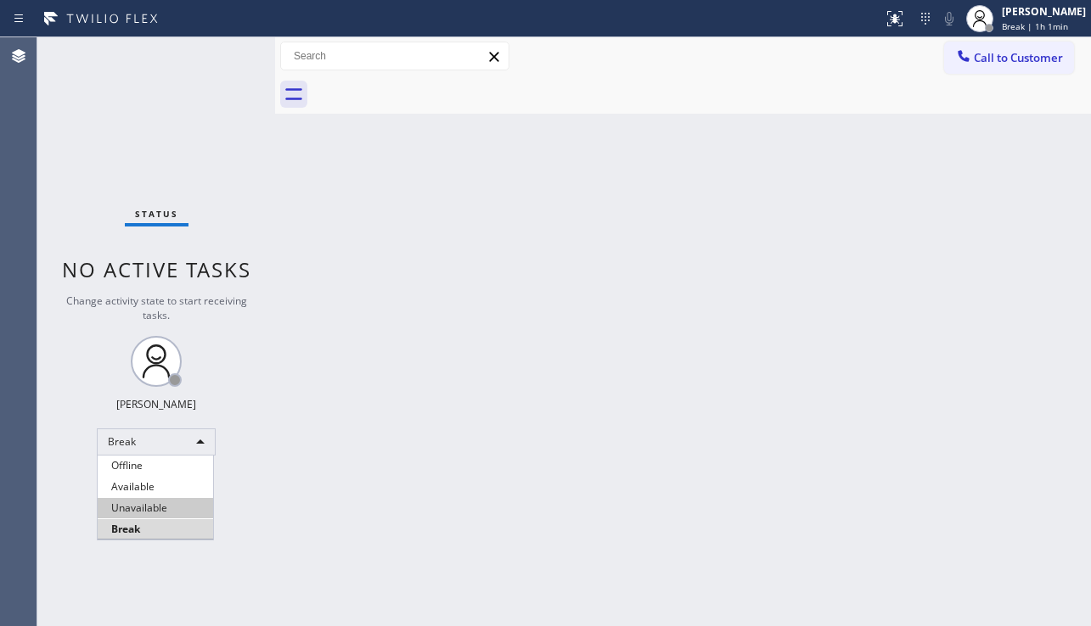
click at [174, 503] on li "Unavailable" at bounding box center [155, 508] width 115 height 20
click at [318, 512] on div "Back to Dashboard Change Sender ID Customers Technicians Select a contact Outbo…" at bounding box center [683, 331] width 816 height 589
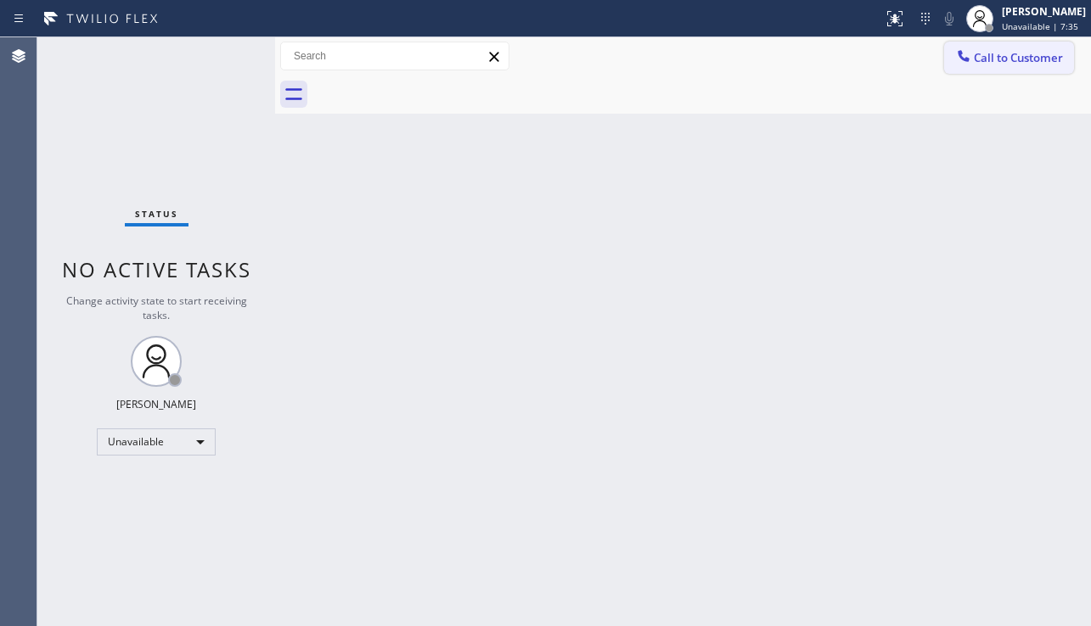
click at [1003, 54] on span "Call to Customer" at bounding box center [1018, 57] width 89 height 15
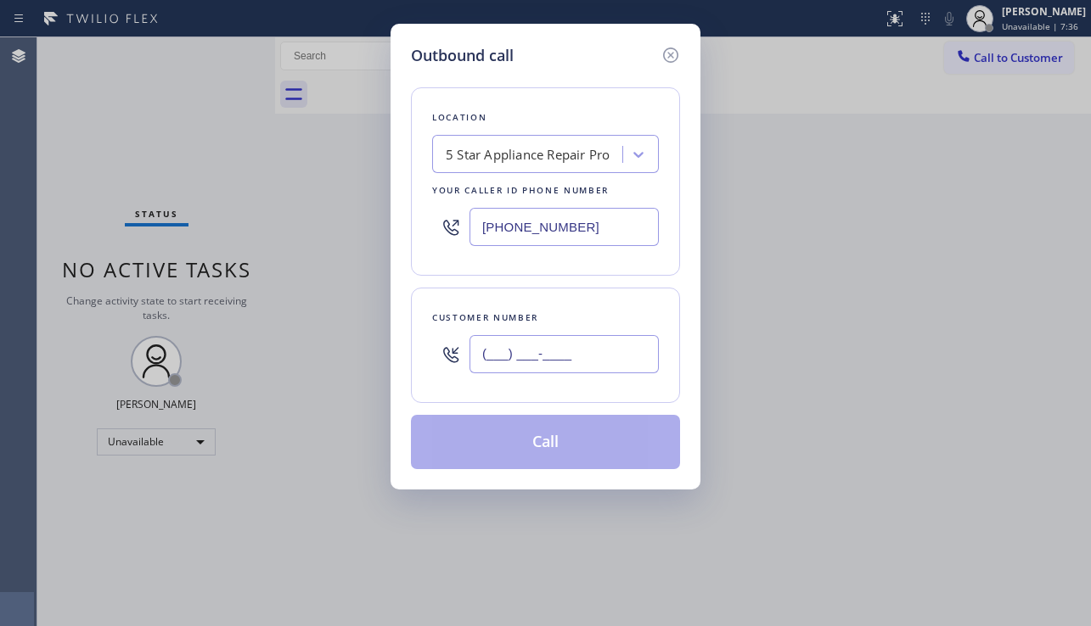
click at [560, 366] on input "(___) ___-____" at bounding box center [563, 354] width 189 height 38
paste input "818) 631-3551"
type input "(818) 631-3551"
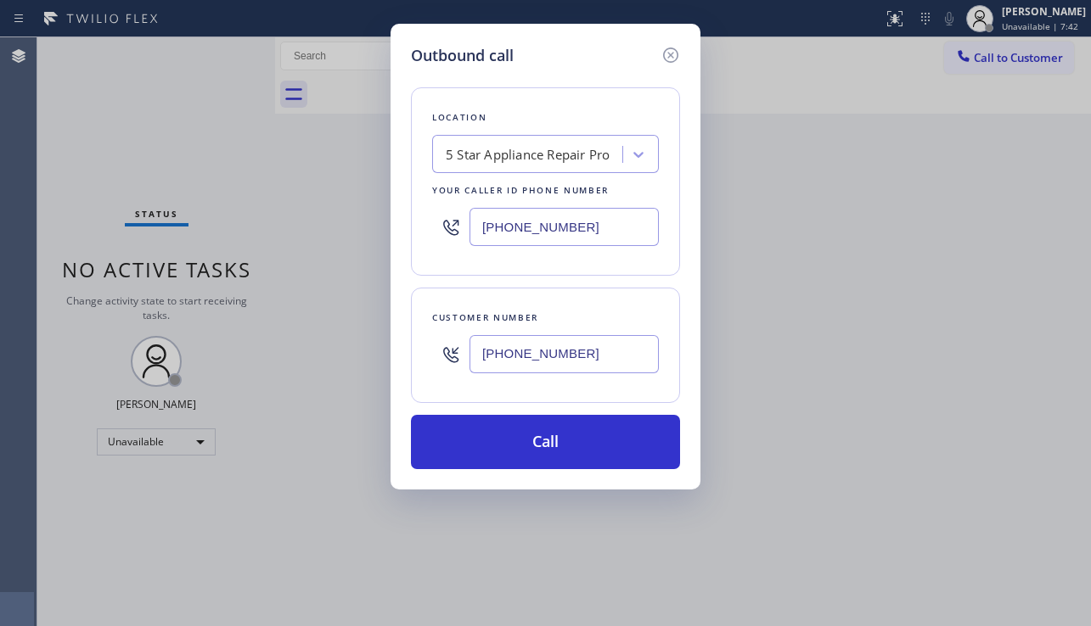
click at [500, 161] on div "5 Star Appliance Repair Pro" at bounding box center [528, 155] width 164 height 20
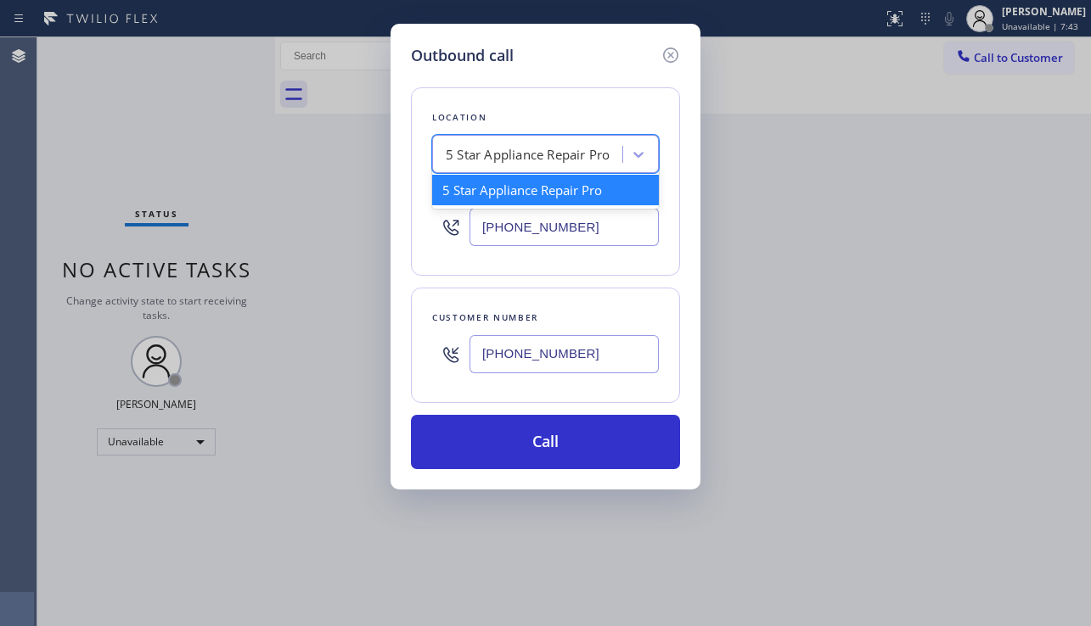
paste input "Eagle Rock Electrician Pros"
type input "Eagle Rock Electrician Pros"
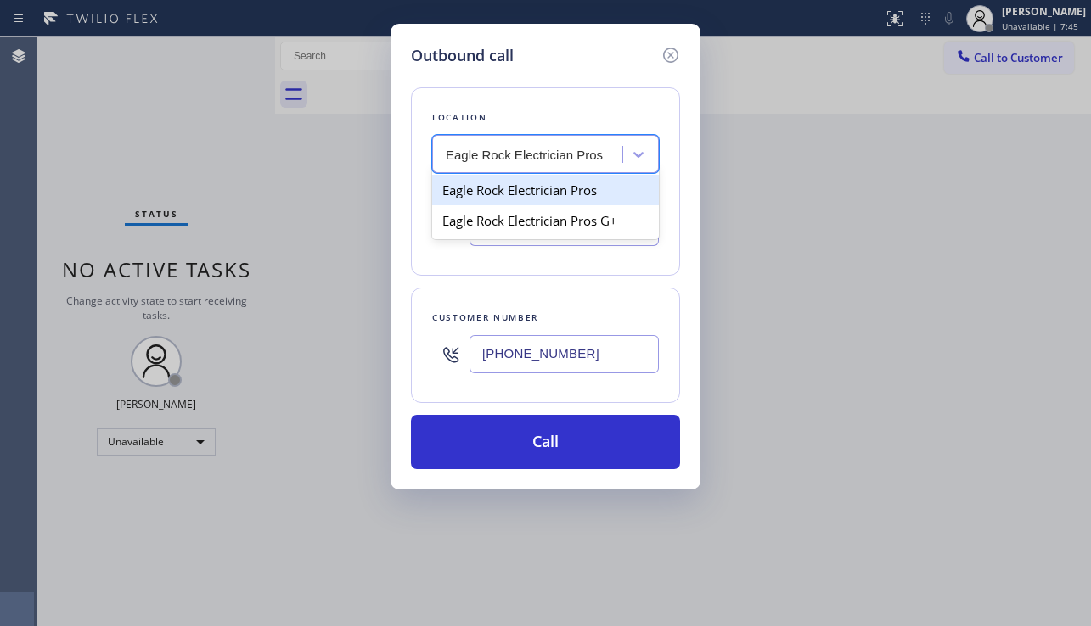
click at [508, 188] on div "Eagle Rock Electrician Pros" at bounding box center [545, 190] width 227 height 31
type input "(323) 499-3450"
click at [508, 188] on div "Your caller id phone number" at bounding box center [545, 191] width 227 height 18
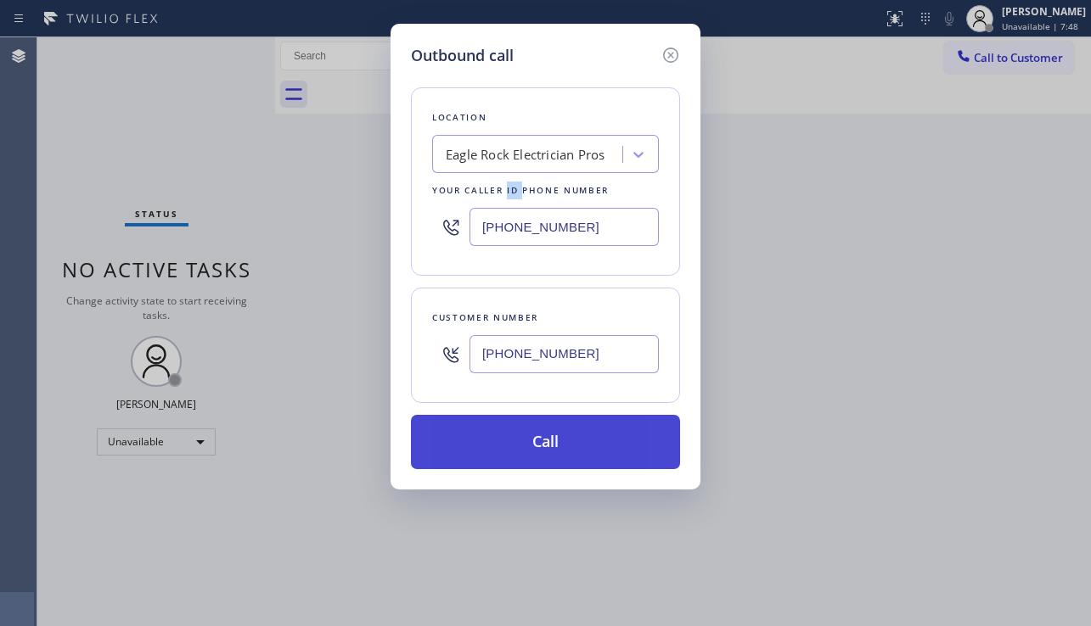
click at [572, 441] on button "Call" at bounding box center [545, 442] width 269 height 54
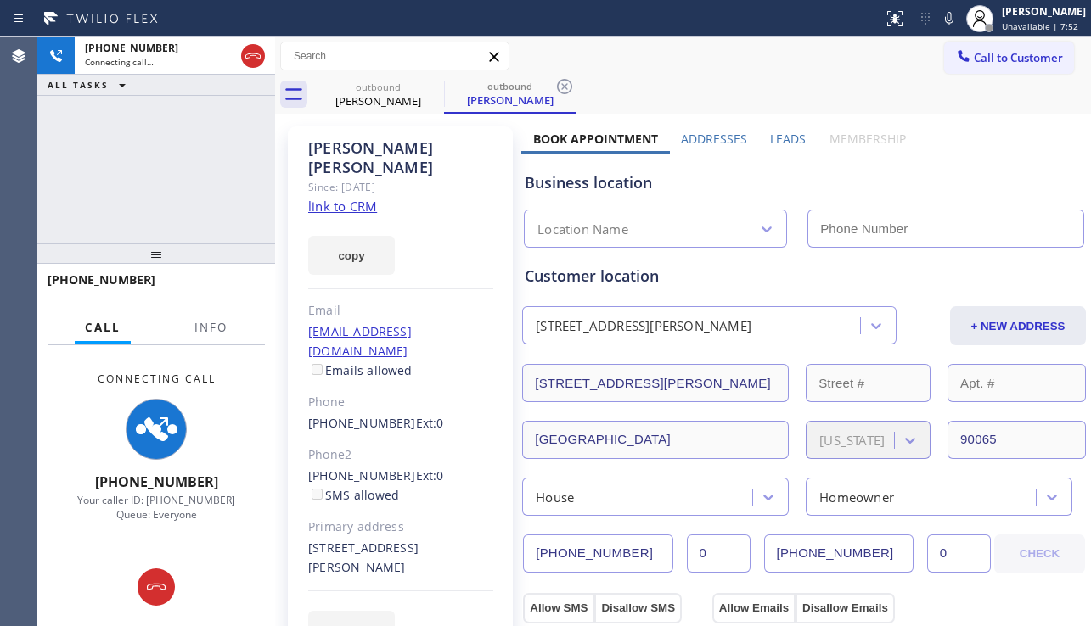
type input "(323) 499-3450"
click at [784, 143] on label "Leads" at bounding box center [788, 139] width 36 height 16
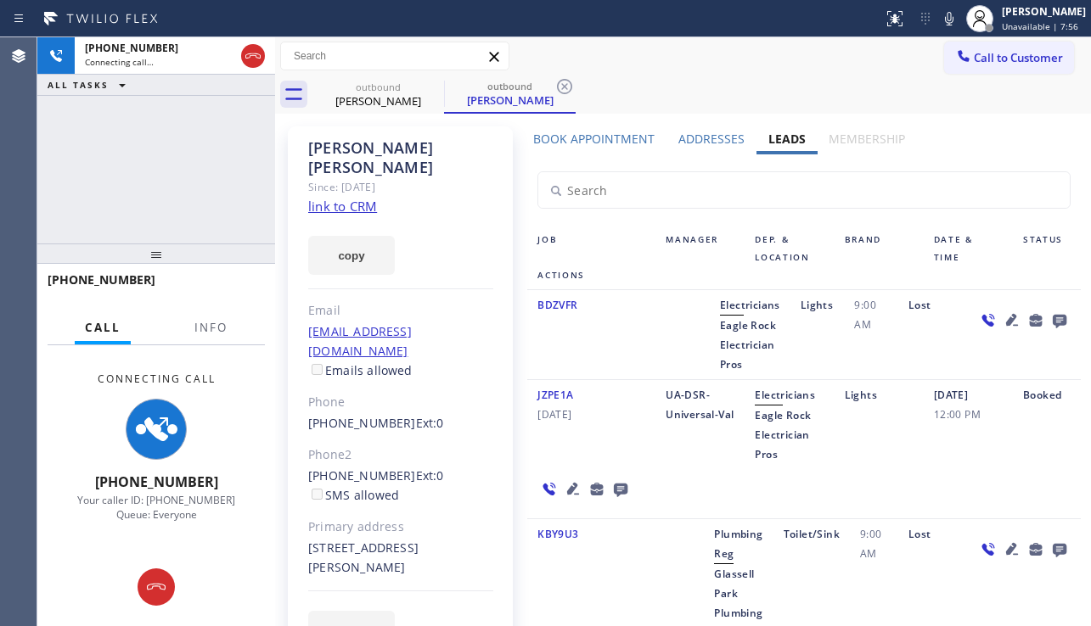
click at [1002, 315] on icon at bounding box center [1012, 320] width 20 height 20
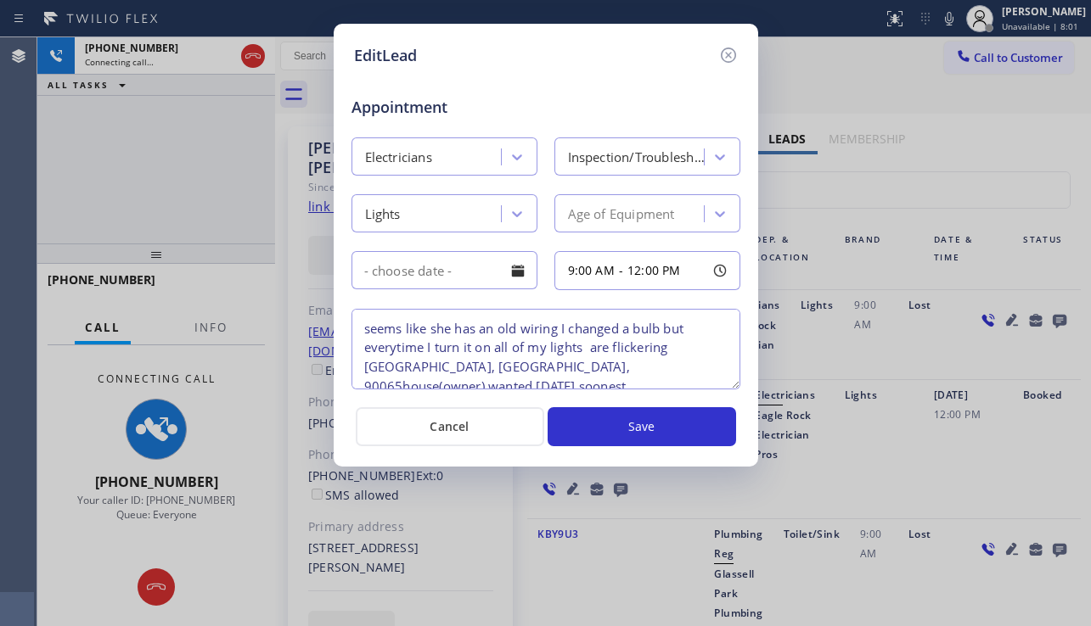
scroll to position [16, 0]
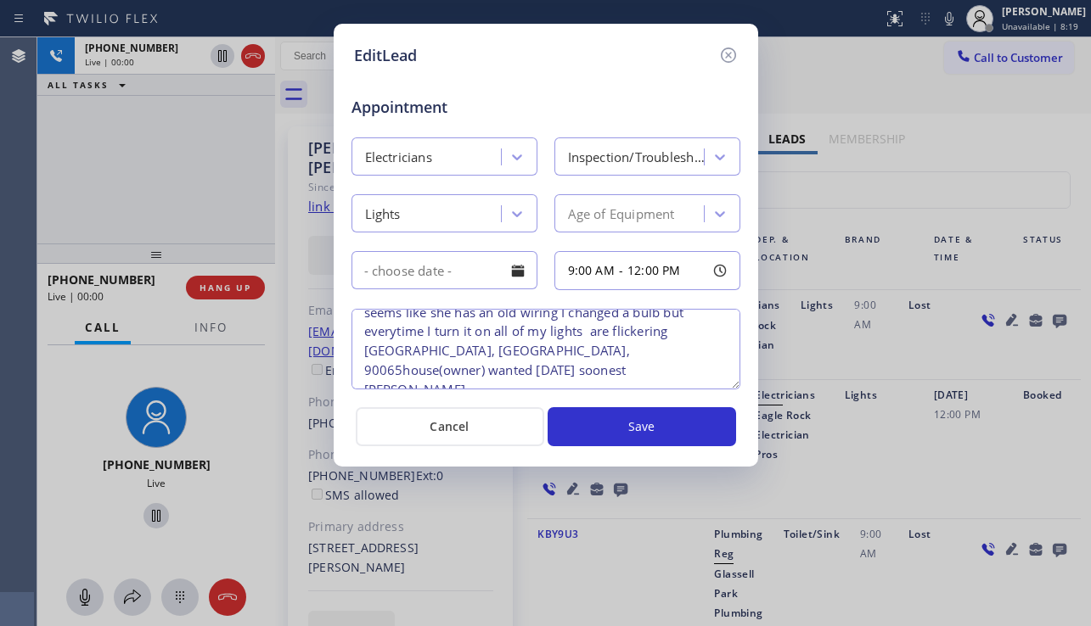
click at [968, 374] on div "EditLead Appointment Electricians Inspection/Troubleshooting Lights Age of Equi…" at bounding box center [545, 313] width 1091 height 626
click at [727, 49] on icon at bounding box center [728, 55] width 20 height 20
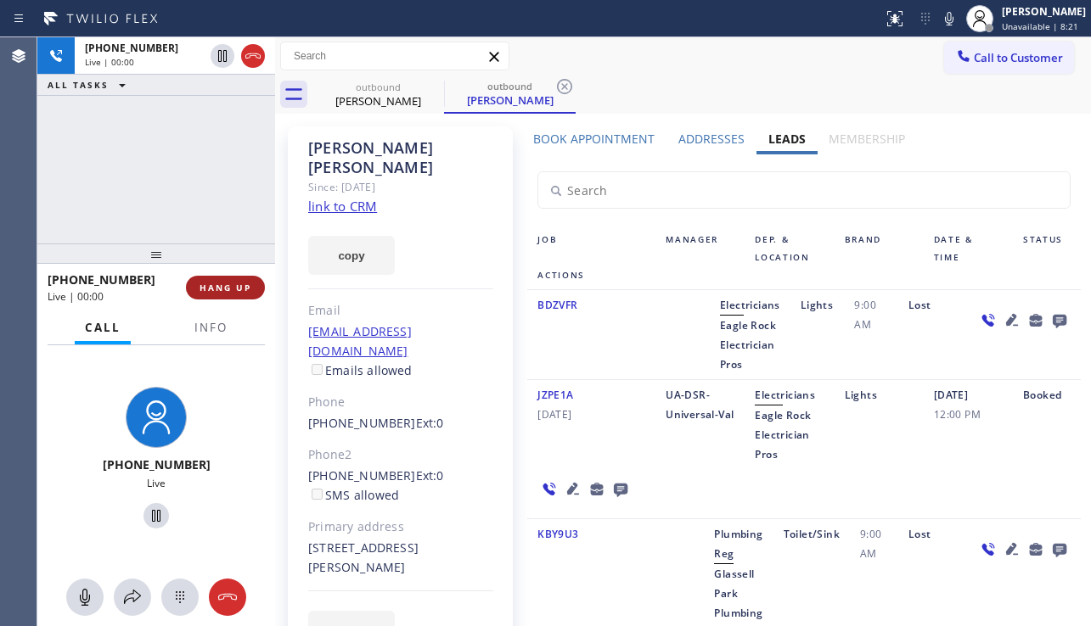
click at [227, 288] on span "HANG UP" at bounding box center [225, 288] width 52 height 12
click at [227, 286] on span "HANG UP" at bounding box center [225, 288] width 52 height 12
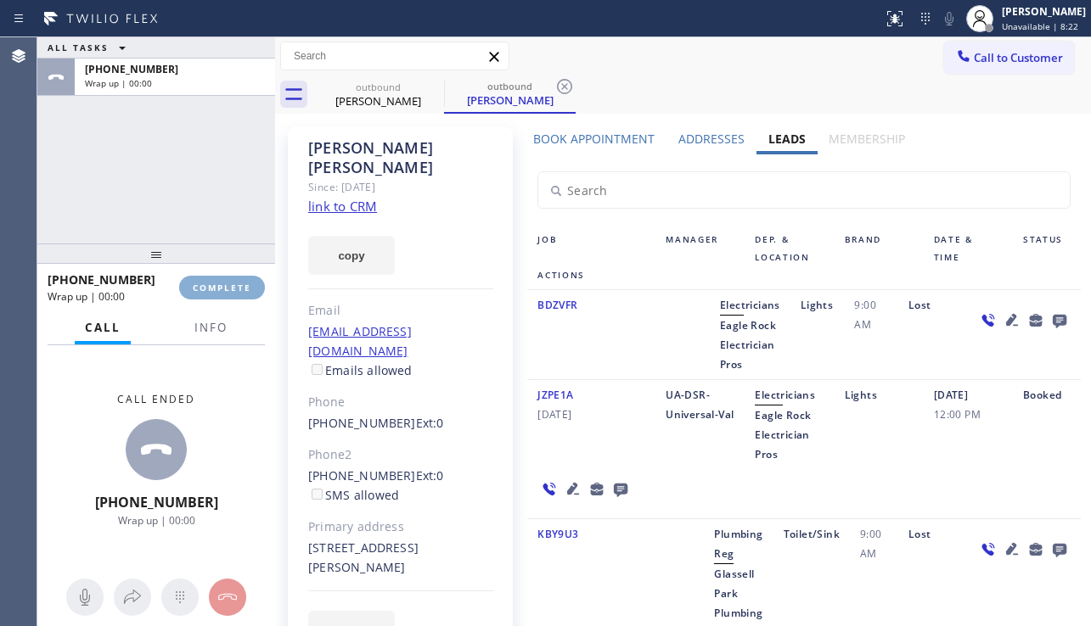
click at [227, 286] on span "COMPLETE" at bounding box center [222, 288] width 59 height 12
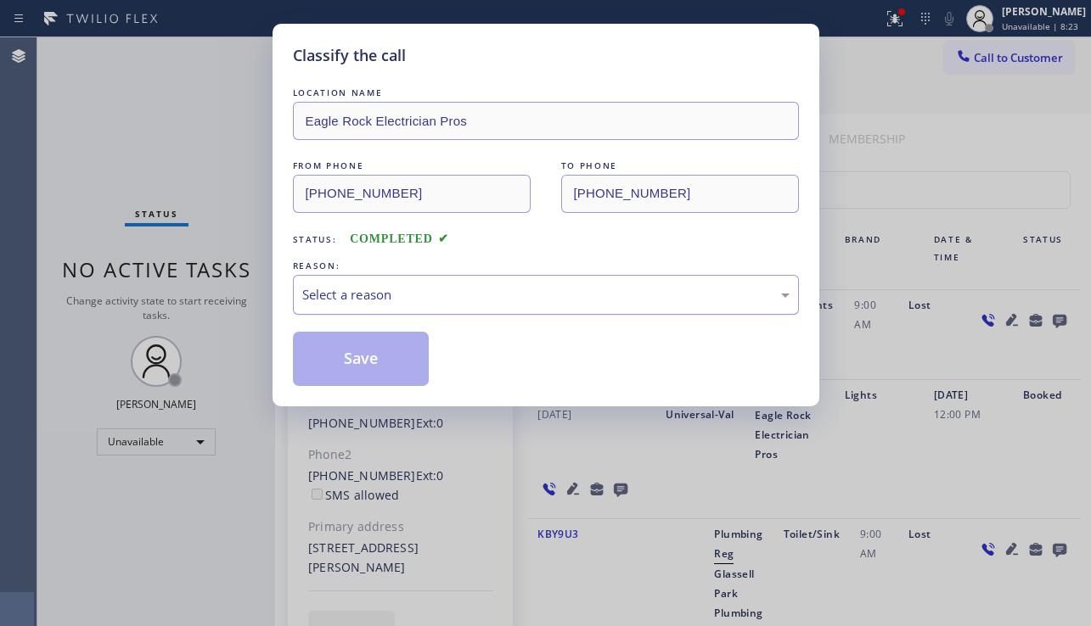
click at [467, 306] on div "Select a reason" at bounding box center [546, 295] width 506 height 40
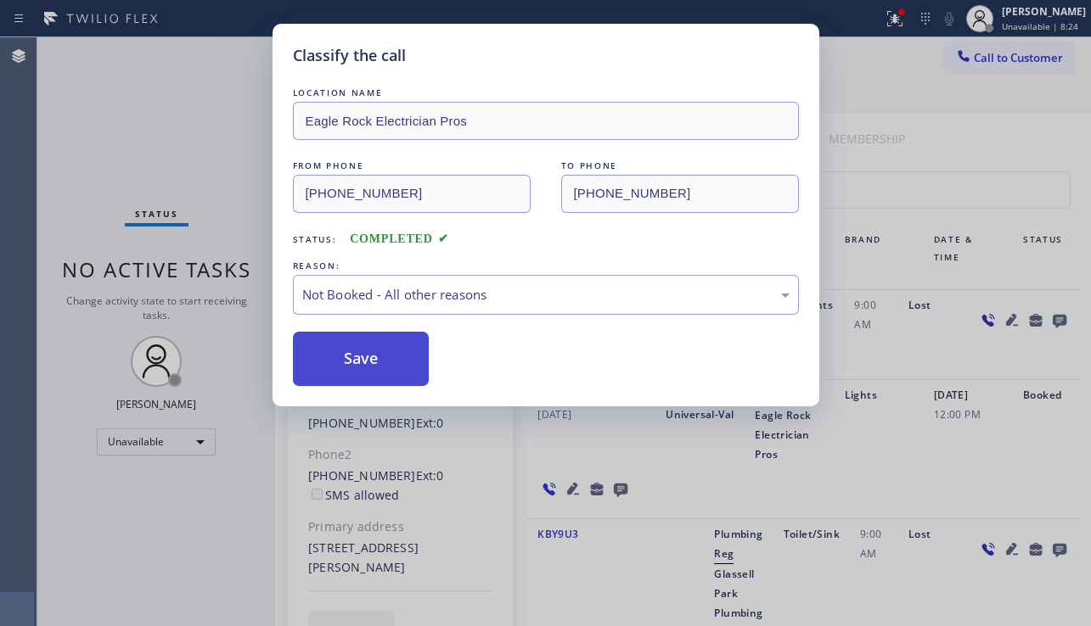
click at [374, 357] on button "Save" at bounding box center [361, 359] width 137 height 54
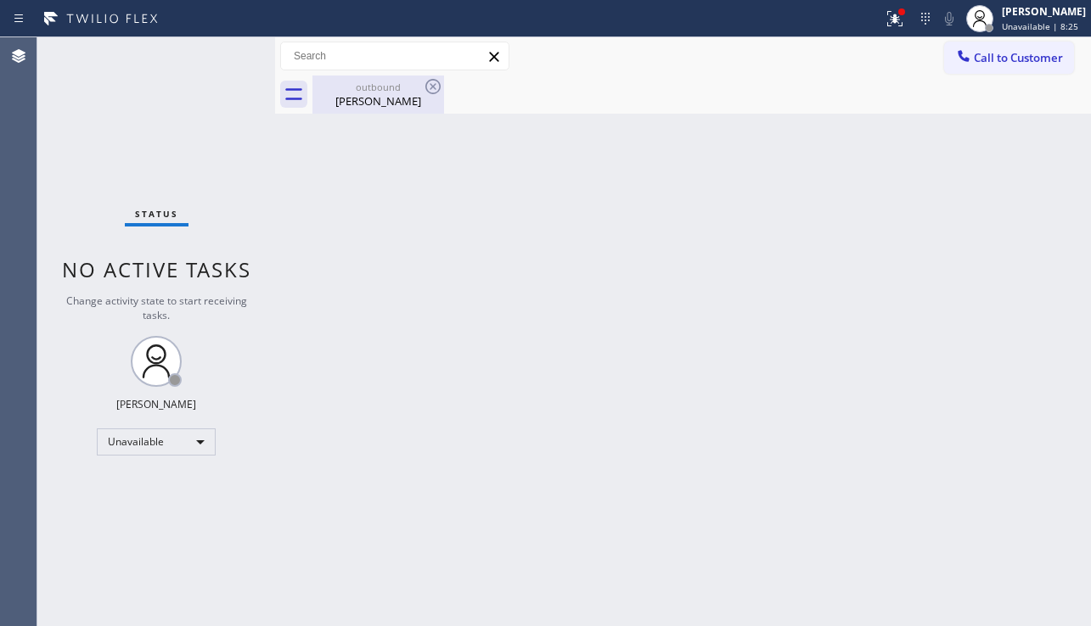
click at [363, 98] on div "Rebekah Oshannessy" at bounding box center [378, 100] width 128 height 15
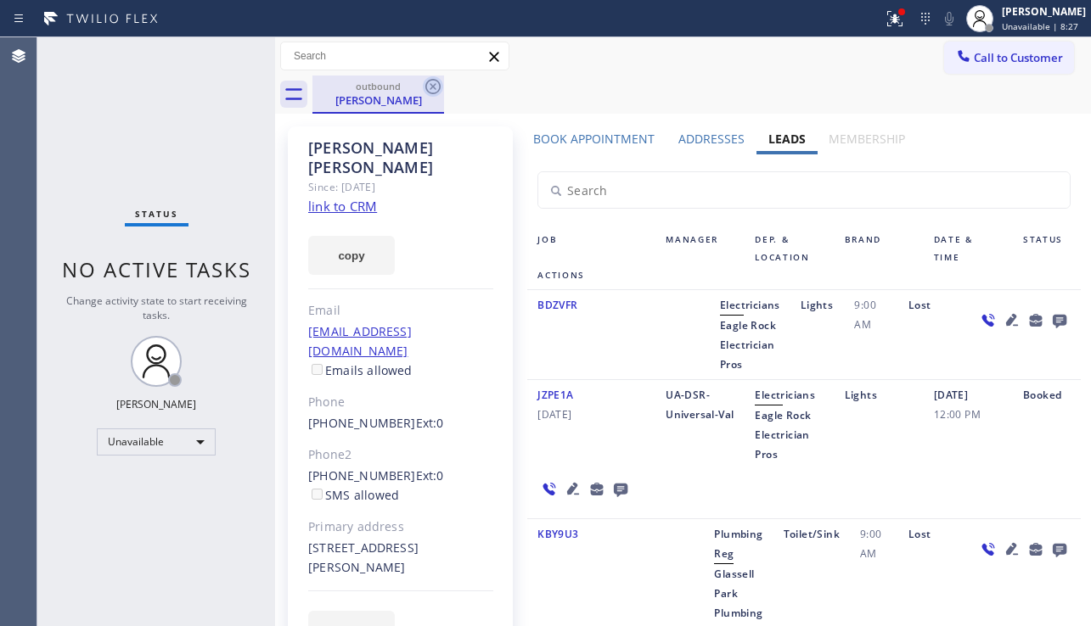
click at [426, 87] on icon at bounding box center [432, 86] width 15 height 15
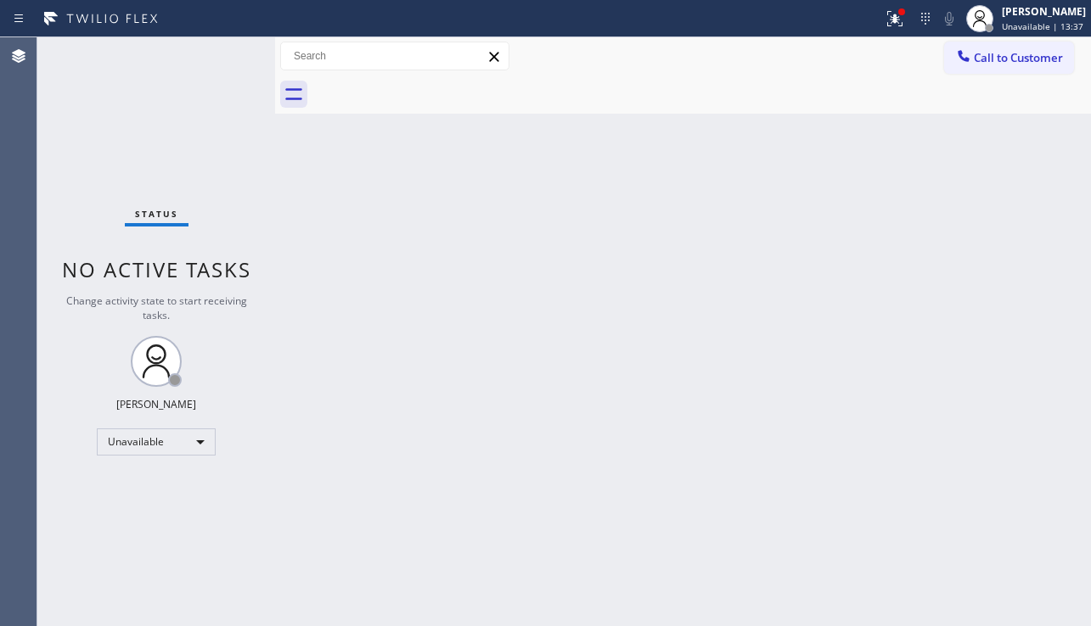
click at [511, 275] on div "Back to Dashboard Change Sender ID Customers Technicians Select a contact Outbo…" at bounding box center [683, 331] width 816 height 589
click at [474, 562] on div "Back to Dashboard Change Sender ID Customers Technicians Select a contact Outbo…" at bounding box center [683, 331] width 816 height 589
click at [980, 469] on div "Back to Dashboard Change Sender ID Customers Technicians Select a contact Outbo…" at bounding box center [683, 331] width 816 height 589
drag, startPoint x: 125, startPoint y: 510, endPoint x: 251, endPoint y: 553, distance: 133.4
click at [125, 510] on div "Status No active tasks Change activity state to start receiving tasks. [PERSON_…" at bounding box center [156, 331] width 238 height 589
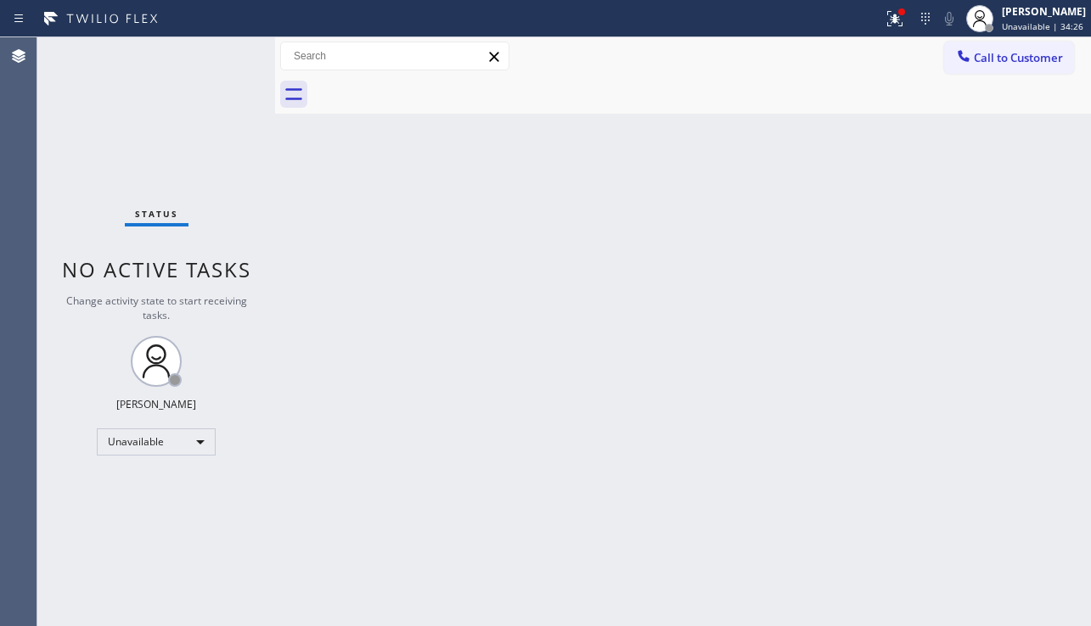
click at [370, 386] on div "Back to Dashboard Change Sender ID Customers Technicians Select a contact Outbo…" at bounding box center [683, 331] width 816 height 589
click at [1045, 374] on div "Back to Dashboard Change Sender ID Customers Technicians Select a contact Outbo…" at bounding box center [683, 331] width 816 height 589
click at [920, 540] on div "Back to Dashboard Change Sender ID Customers Technicians Select a contact Outbo…" at bounding box center [683, 331] width 816 height 589
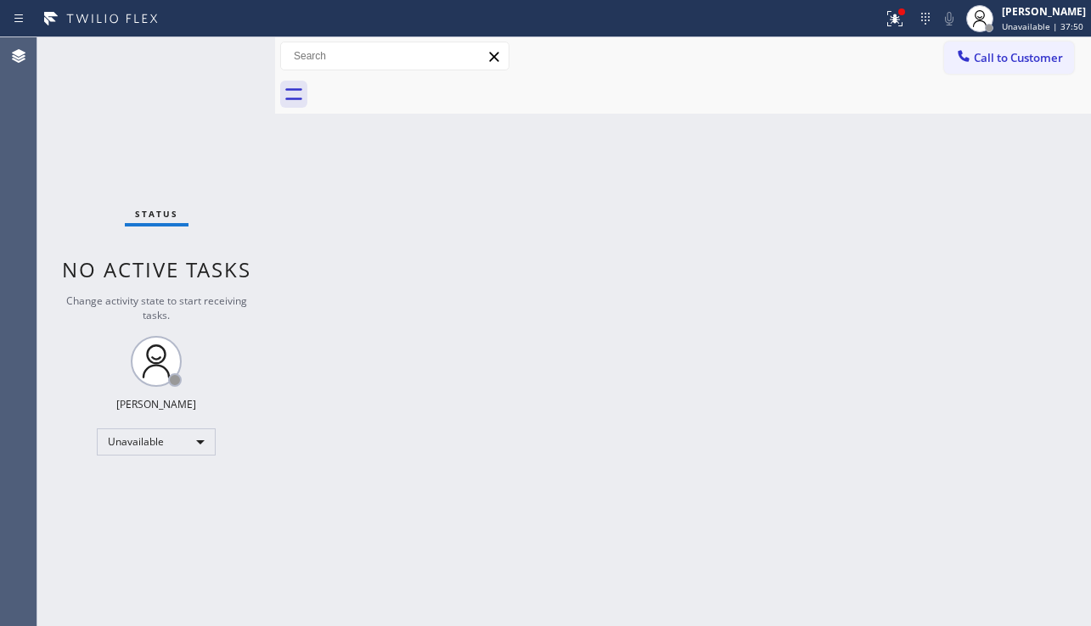
click at [920, 540] on div "Back to Dashboard Change Sender ID Customers Technicians Select a contact Outbo…" at bounding box center [683, 331] width 816 height 589
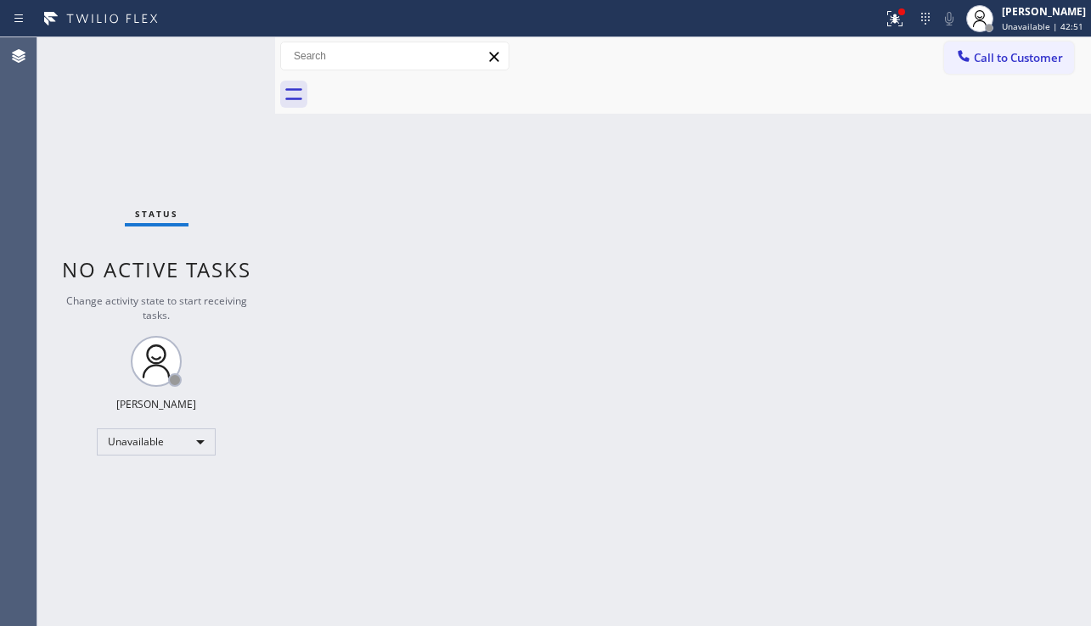
click at [920, 540] on div "Back to Dashboard Change Sender ID Customers Technicians Select a contact Outbo…" at bounding box center [683, 331] width 816 height 589
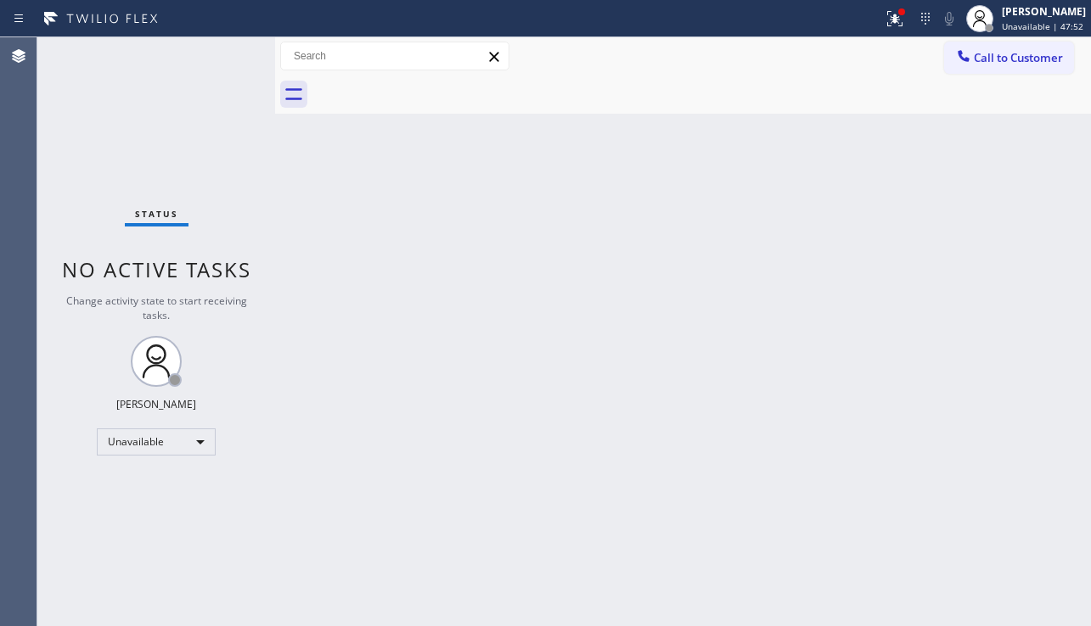
click at [920, 540] on div "Back to Dashboard Change Sender ID Customers Technicians Select a contact Outbo…" at bounding box center [683, 331] width 816 height 589
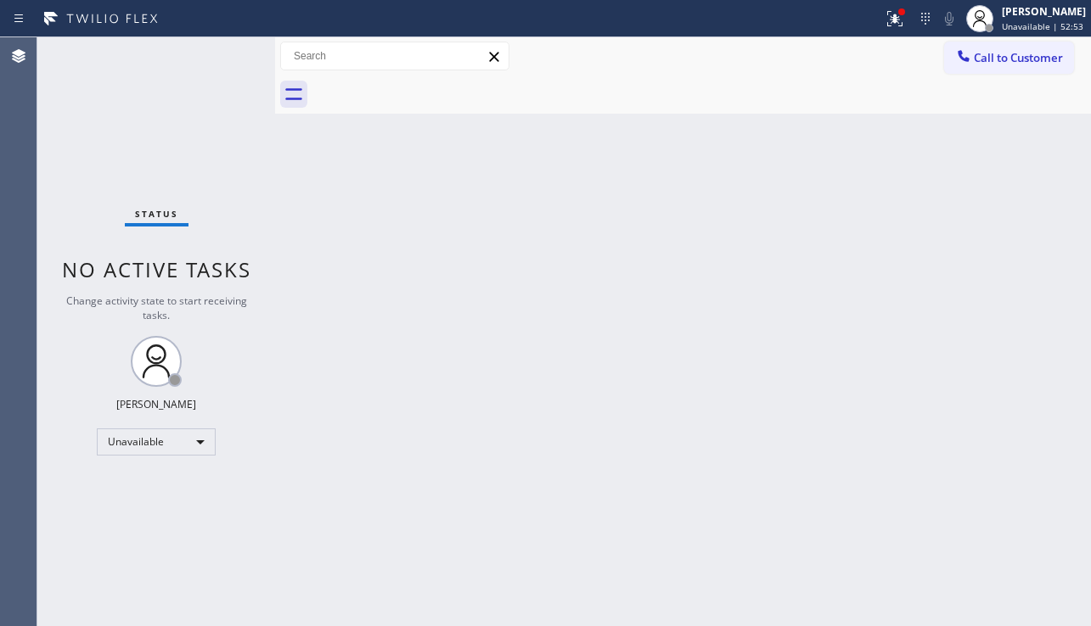
click at [919, 540] on div "Back to Dashboard Change Sender ID Customers Technicians Select a contact Outbo…" at bounding box center [683, 331] width 816 height 589
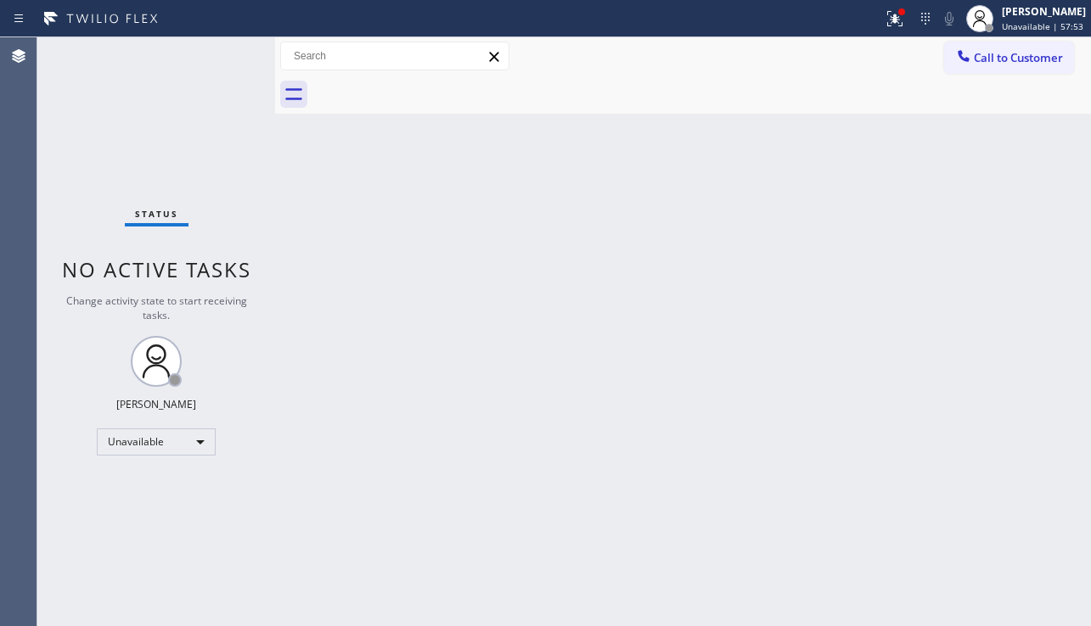
click at [919, 540] on div "Back to Dashboard Change Sender ID Customers Technicians Select a contact Outbo…" at bounding box center [683, 331] width 816 height 589
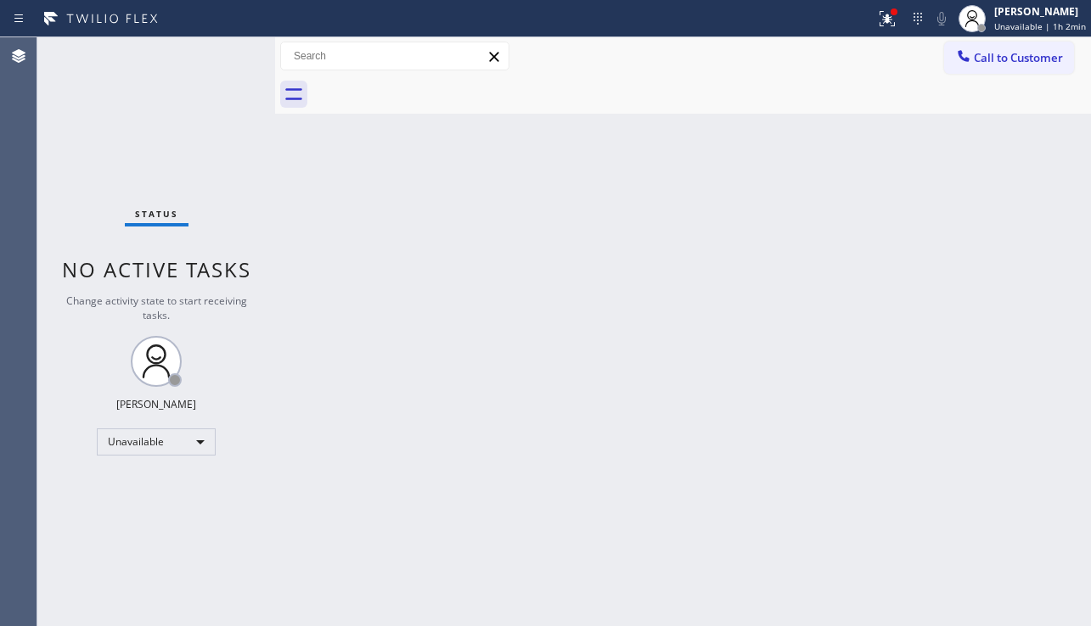
click at [919, 540] on div "Back to Dashboard Change Sender ID Customers Technicians Select a contact Outbo…" at bounding box center [683, 331] width 816 height 589
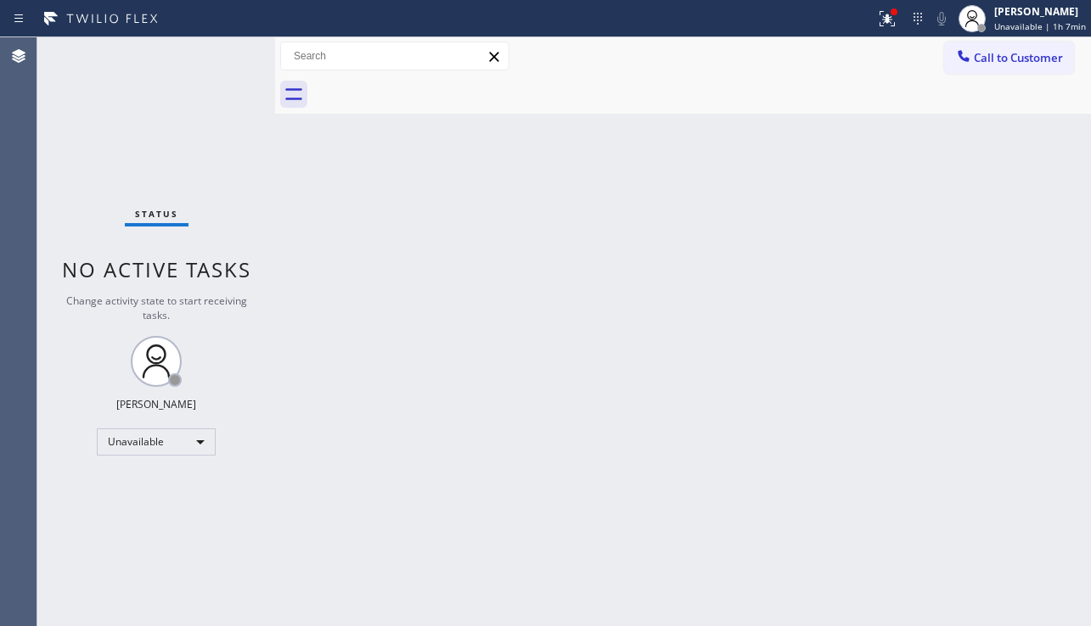
click at [919, 540] on div "Back to Dashboard Change Sender ID Customers Technicians Select a contact Outbo…" at bounding box center [683, 331] width 816 height 589
click at [609, 357] on div "Back to Dashboard Change Sender ID Customers Technicians Select a contact Outbo…" at bounding box center [683, 331] width 816 height 589
click at [980, 59] on span "Call to Customer" at bounding box center [1018, 57] width 89 height 15
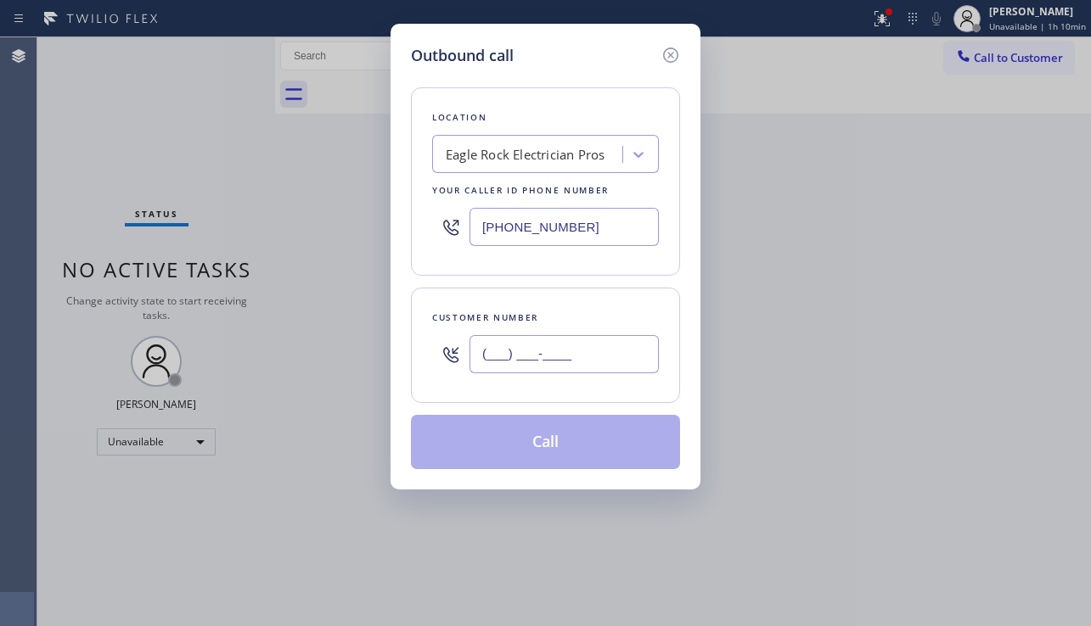
click at [535, 350] on input "(___) ___-____" at bounding box center [563, 354] width 189 height 38
paste input "424) 672-9192"
type input "(424) 672-9192"
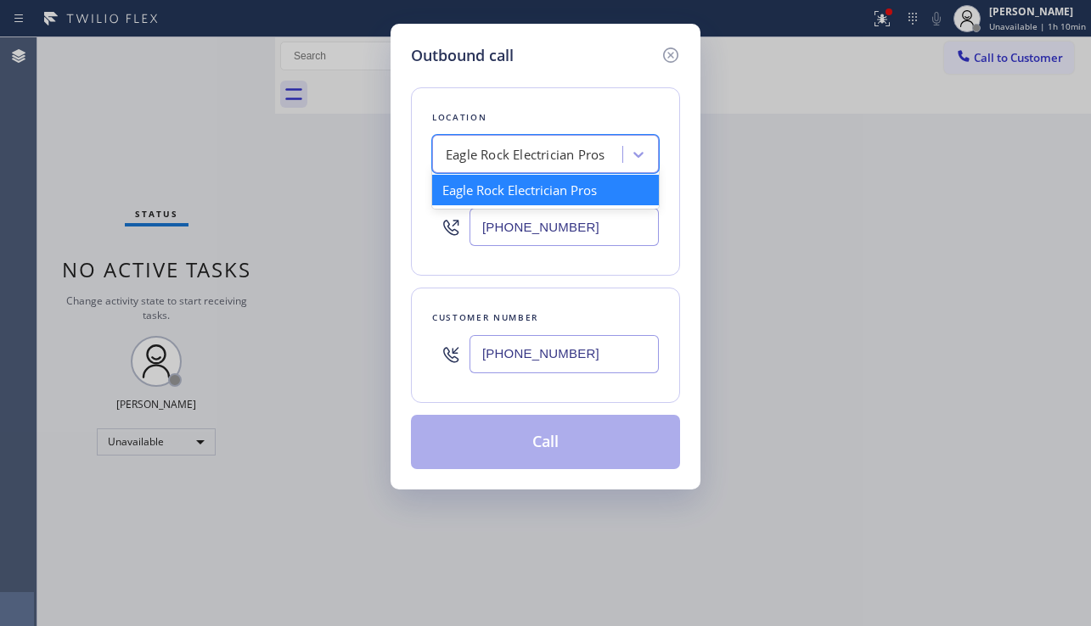
click at [515, 148] on div "Eagle Rock Electrician Pros" at bounding box center [525, 155] width 159 height 20
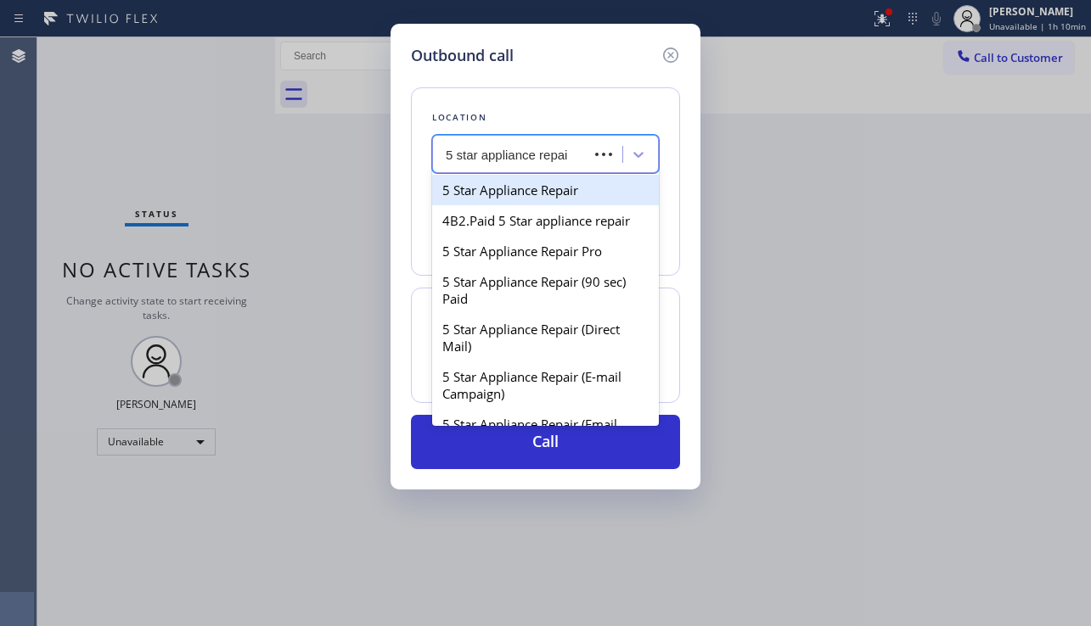
type input "5 star appliance repair"
type input "[PHONE_NUMBER]"
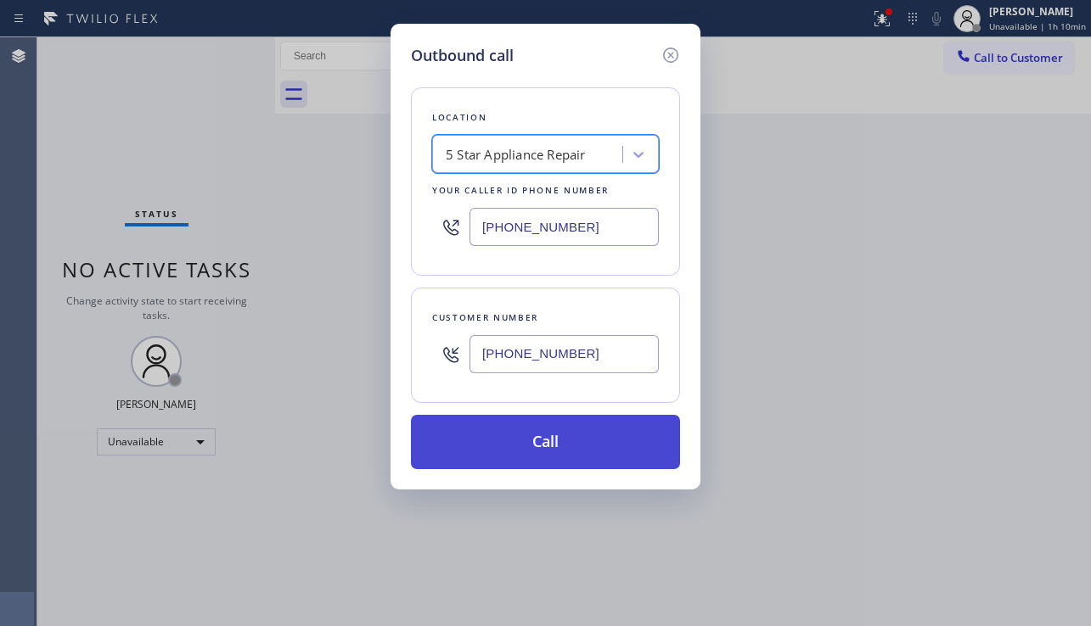
click at [520, 440] on button "Call" at bounding box center [545, 442] width 269 height 54
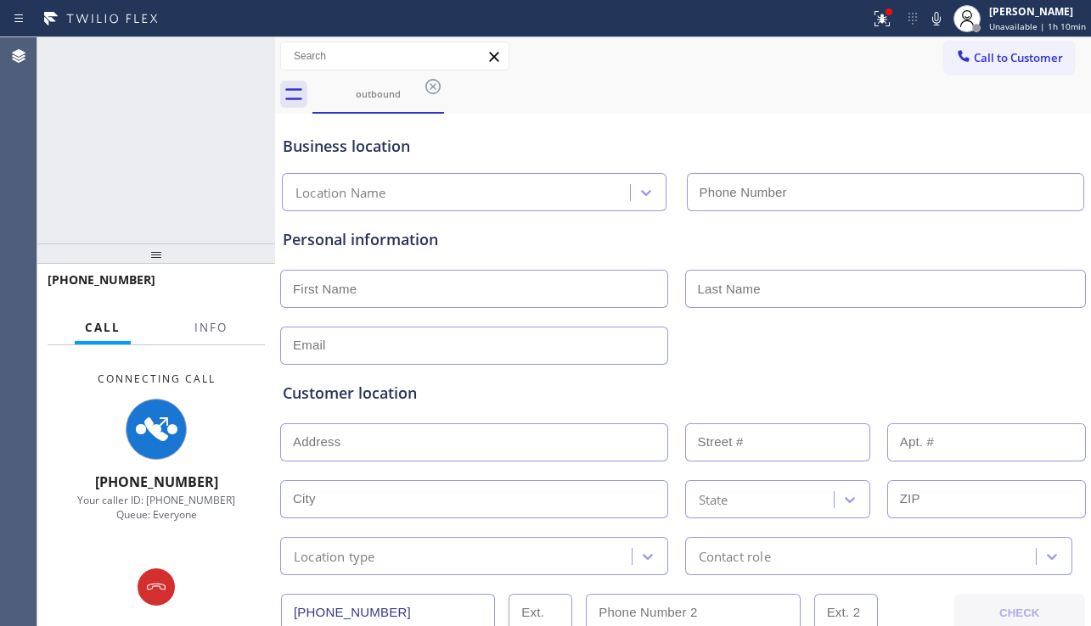
type input "[PHONE_NUMBER]"
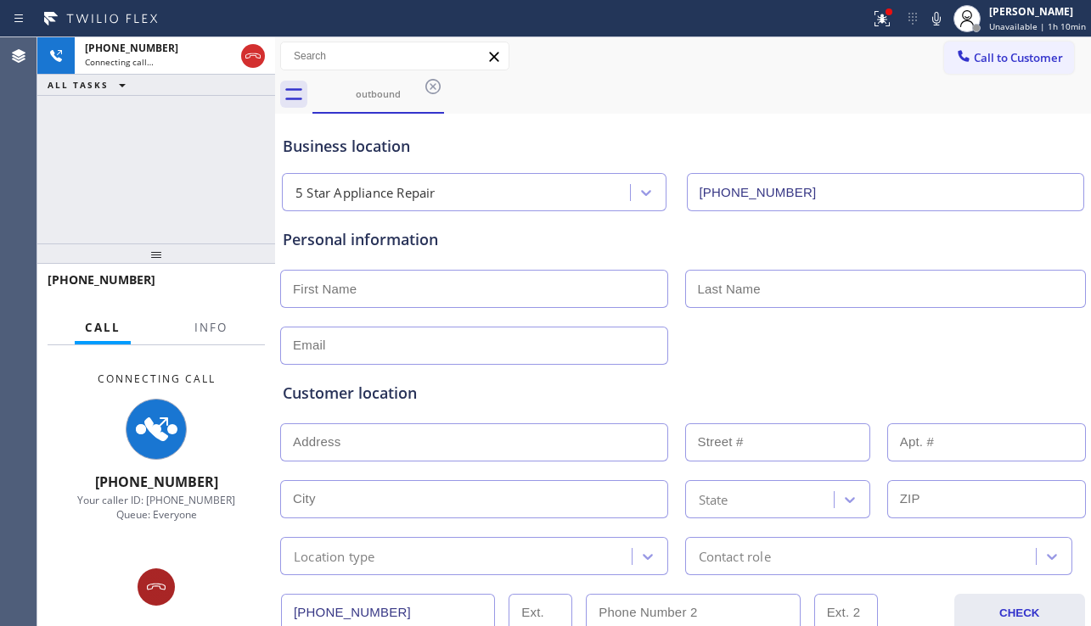
click at [159, 588] on icon at bounding box center [156, 587] width 20 height 20
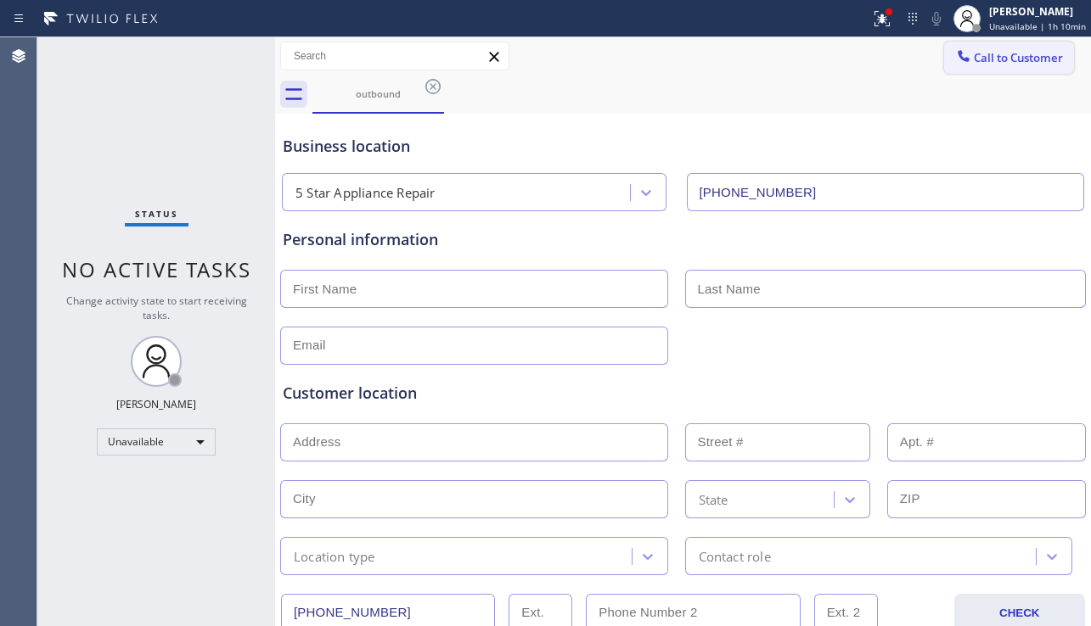
click at [986, 53] on span "Call to Customer" at bounding box center [1018, 57] width 89 height 15
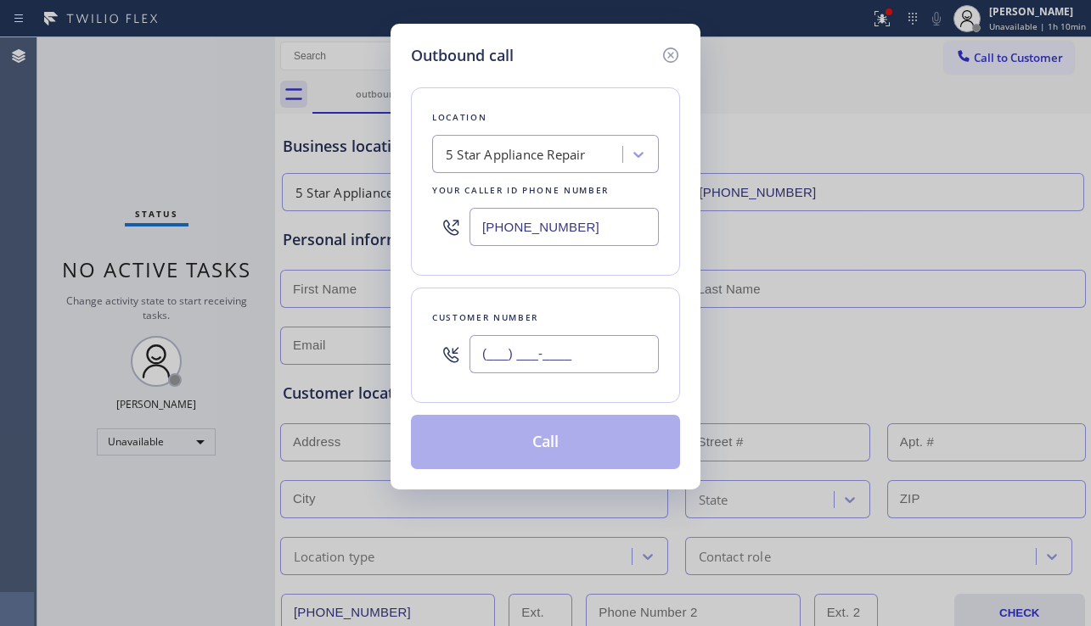
click at [518, 360] on input "(___) ___-____" at bounding box center [563, 354] width 189 height 38
paste input "312) 291-3055"
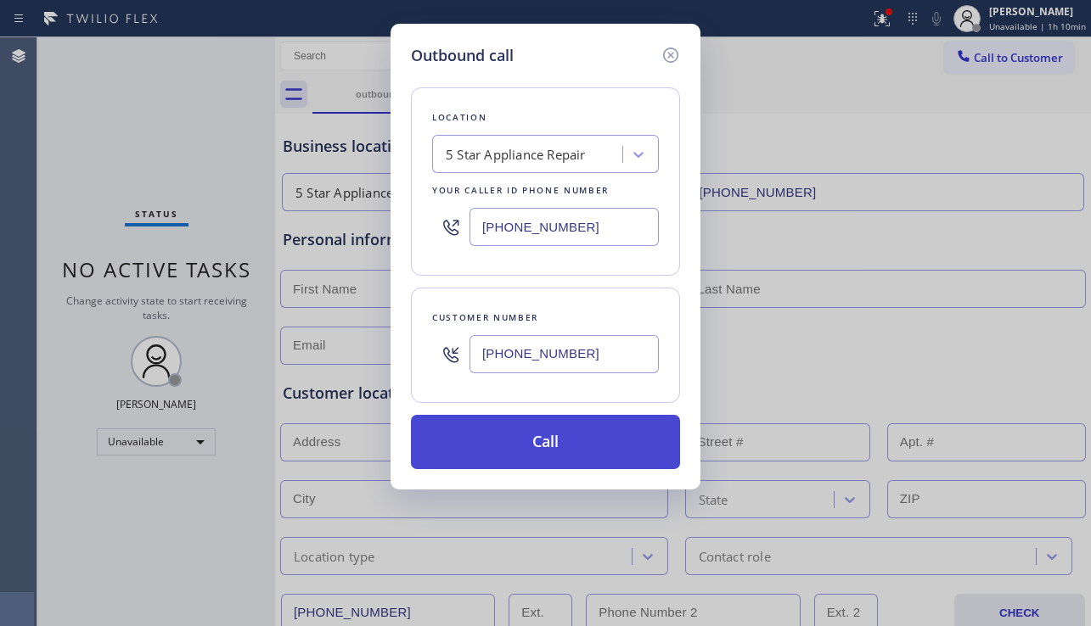
type input "(312) 291-3055"
click at [513, 444] on button "Call" at bounding box center [545, 442] width 269 height 54
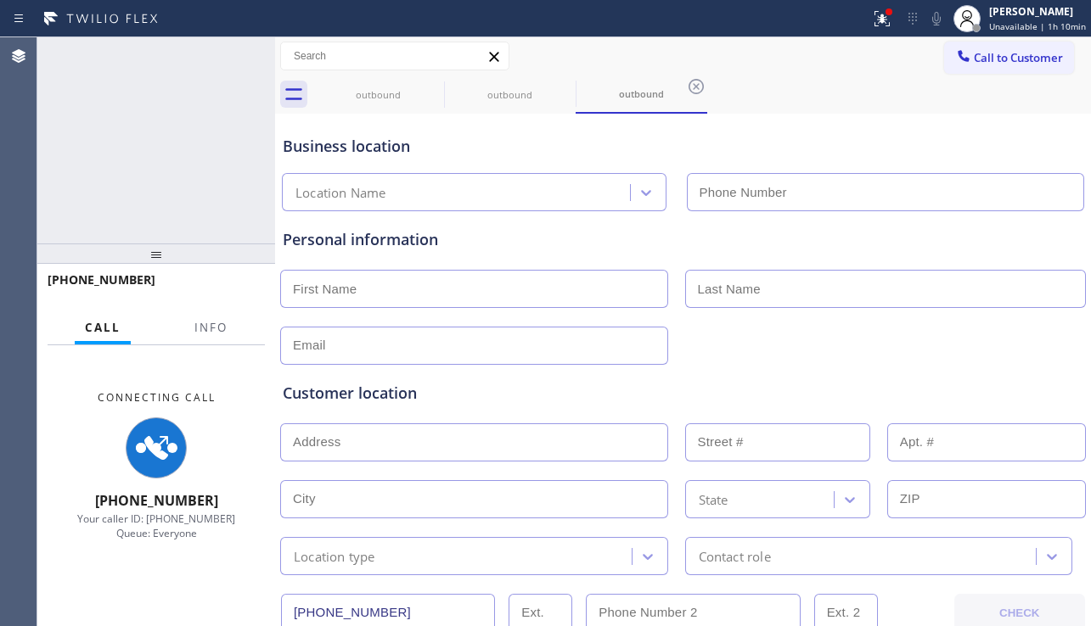
type input "[PHONE_NUMBER]"
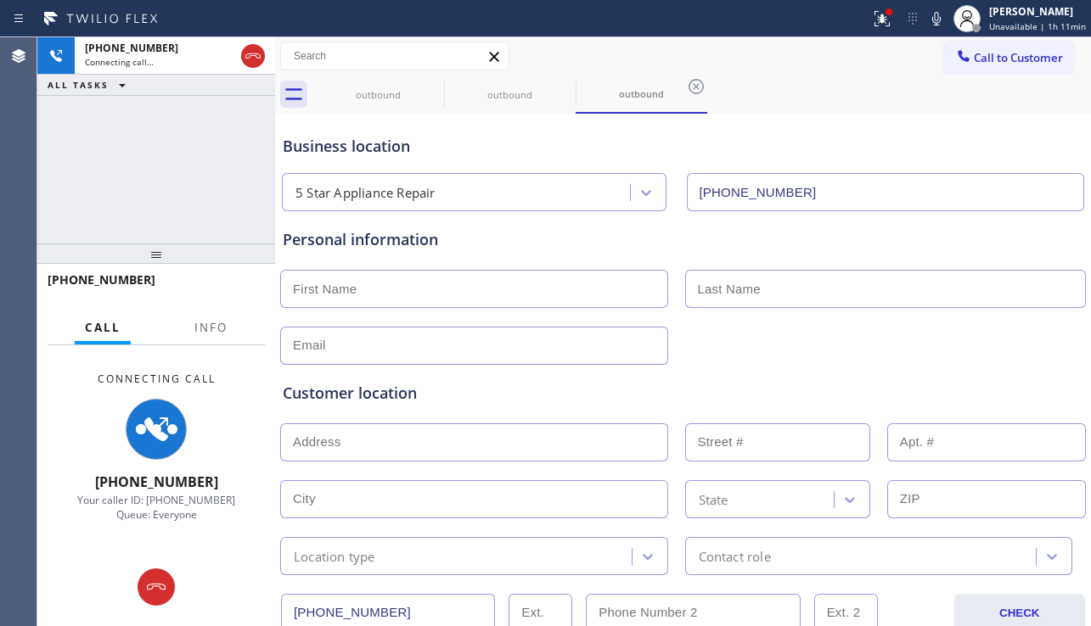
click at [154, 591] on icon at bounding box center [156, 587] width 20 height 20
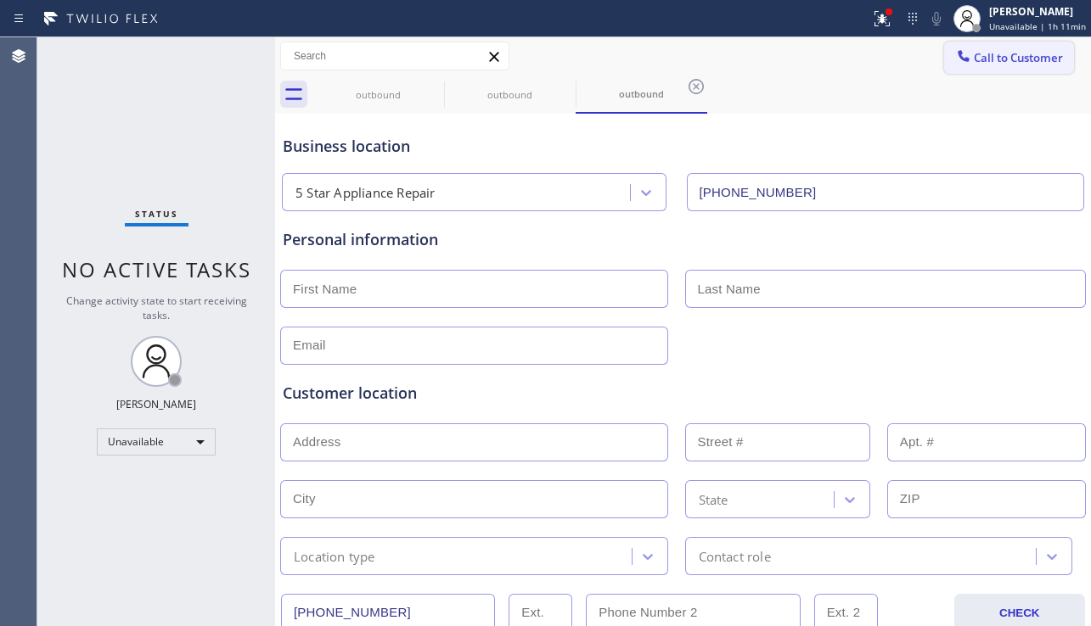
click at [974, 56] on span "Call to Customer" at bounding box center [1018, 57] width 89 height 15
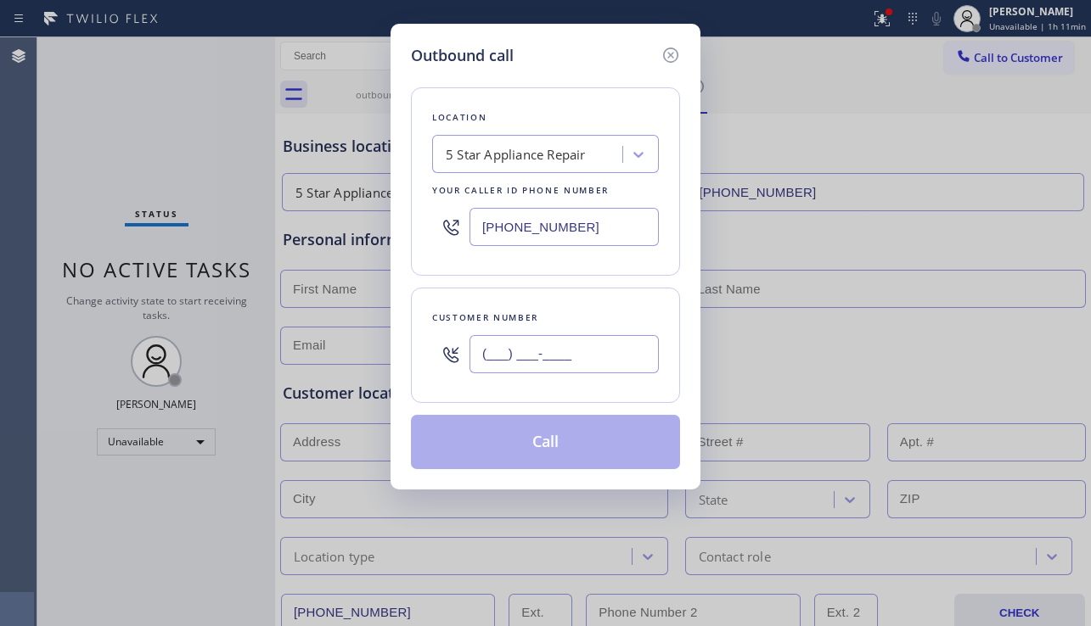
click at [601, 362] on input "(___) ___-____" at bounding box center [563, 354] width 189 height 38
paste input "510) 987-3764"
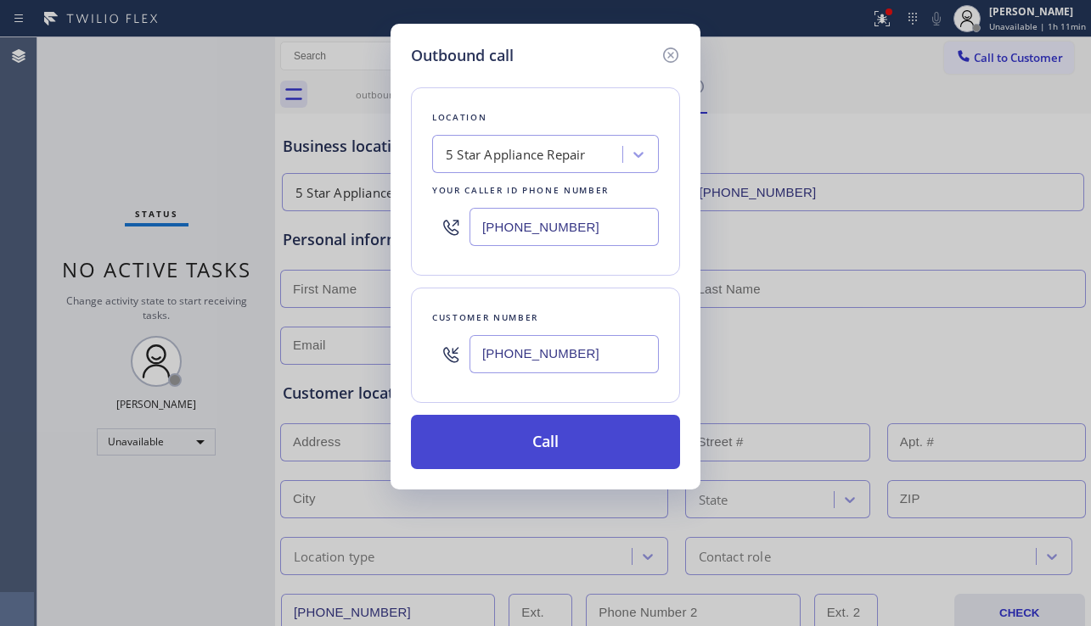
type input "(510) 987-3764"
click at [547, 456] on button "Call" at bounding box center [545, 442] width 269 height 54
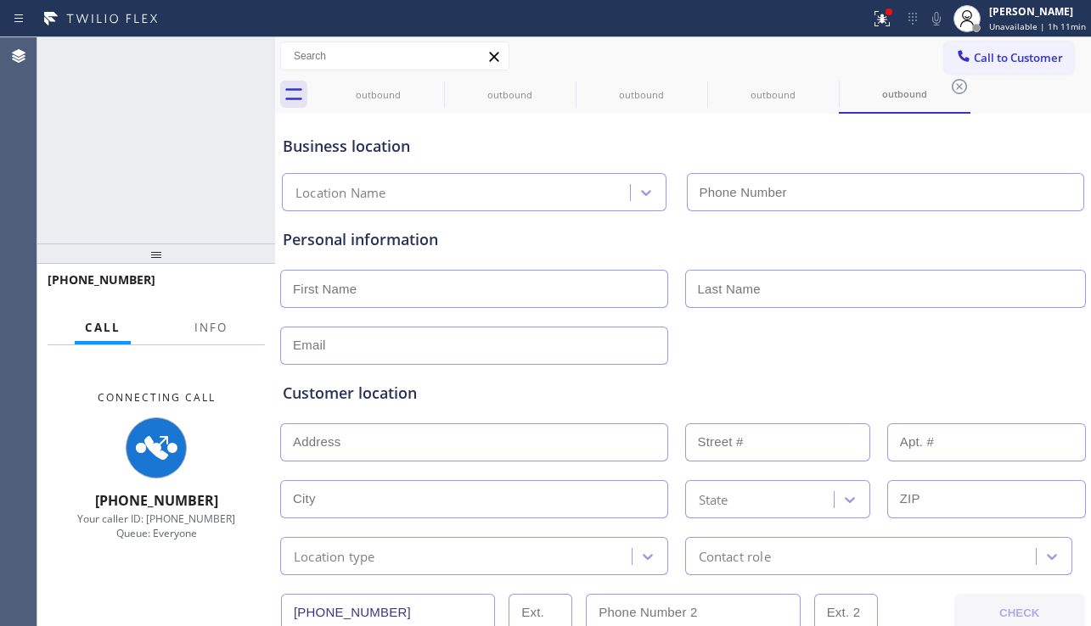
type input "[PHONE_NUMBER]"
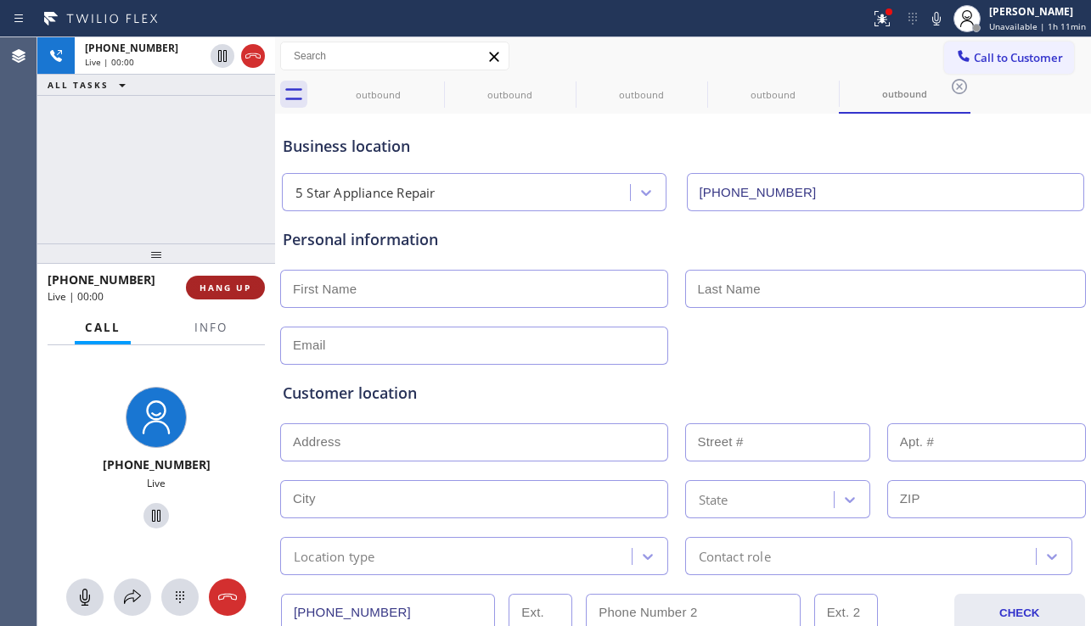
click at [218, 278] on button "HANG UP" at bounding box center [225, 288] width 79 height 24
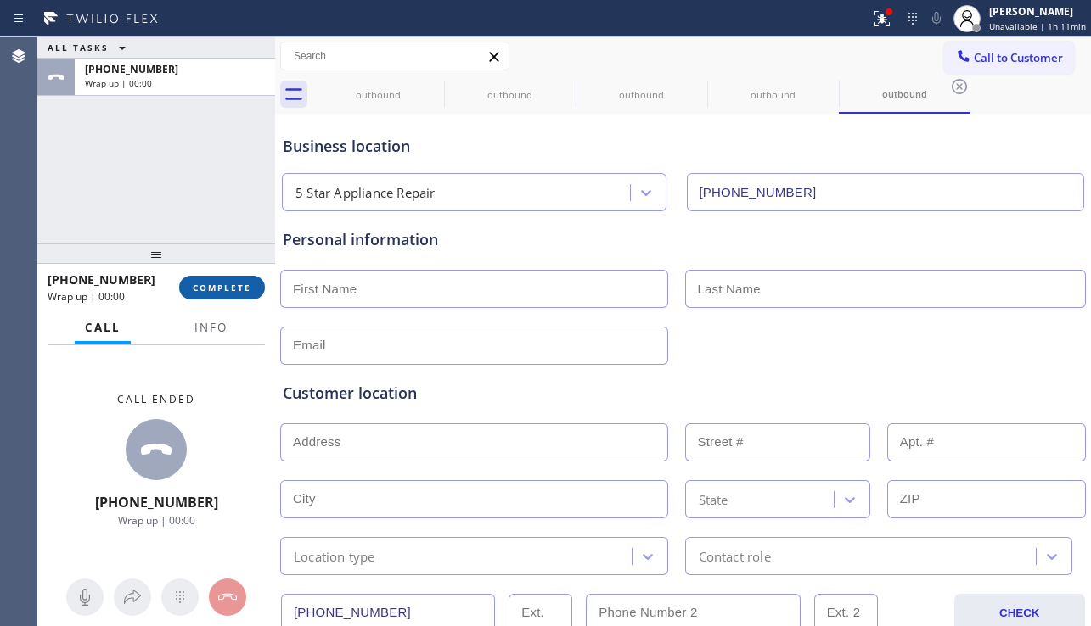
click at [218, 278] on button "COMPLETE" at bounding box center [222, 288] width 86 height 24
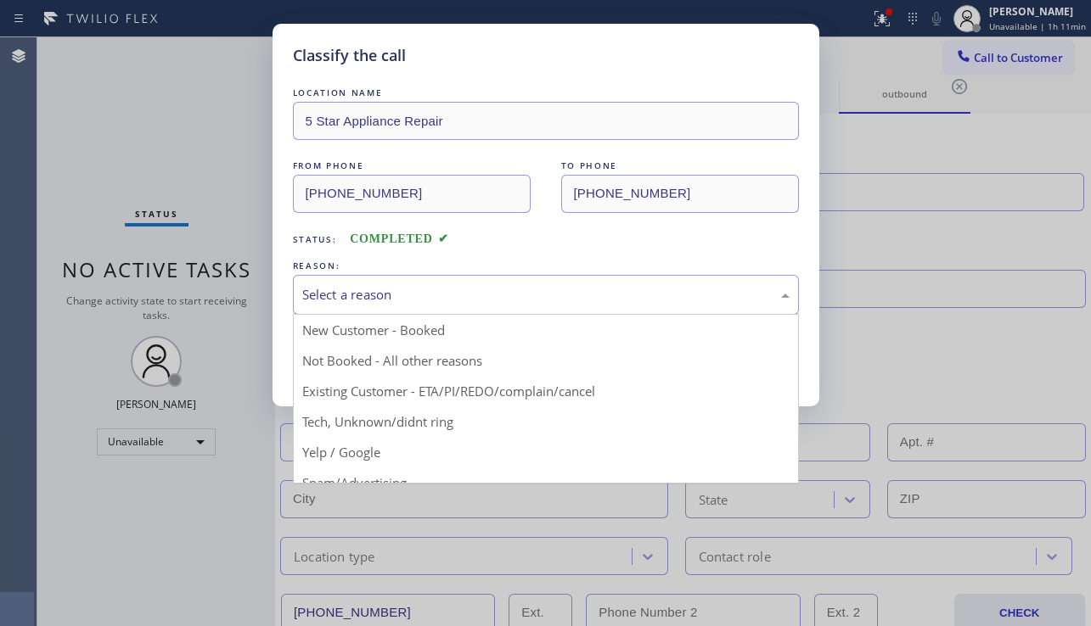
click at [425, 285] on div "Select a reason" at bounding box center [545, 295] width 487 height 20
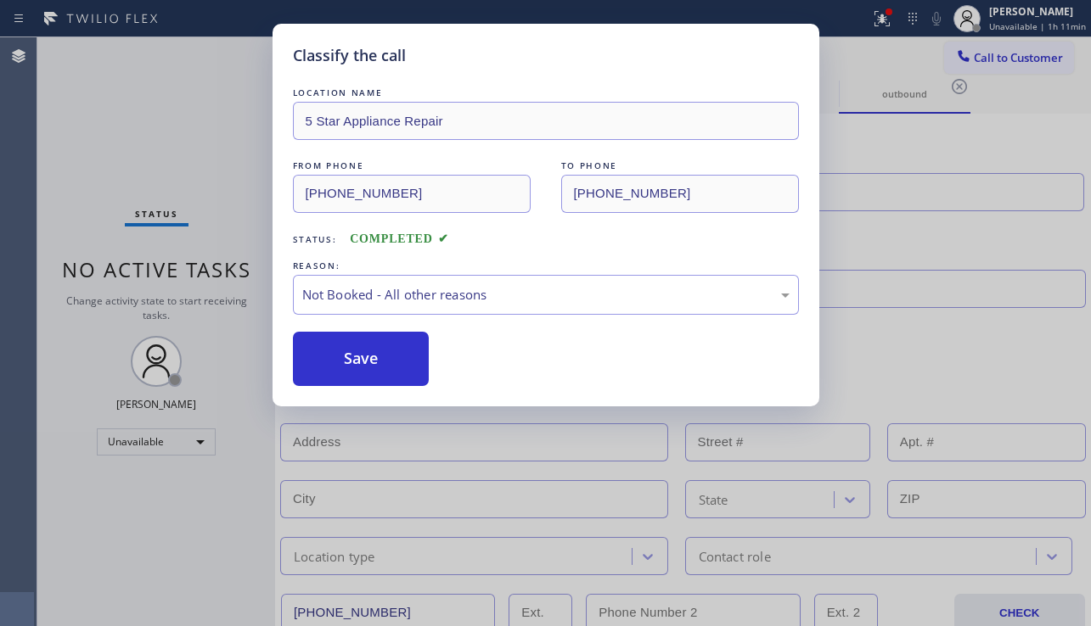
click at [372, 361] on button "Save" at bounding box center [361, 359] width 137 height 54
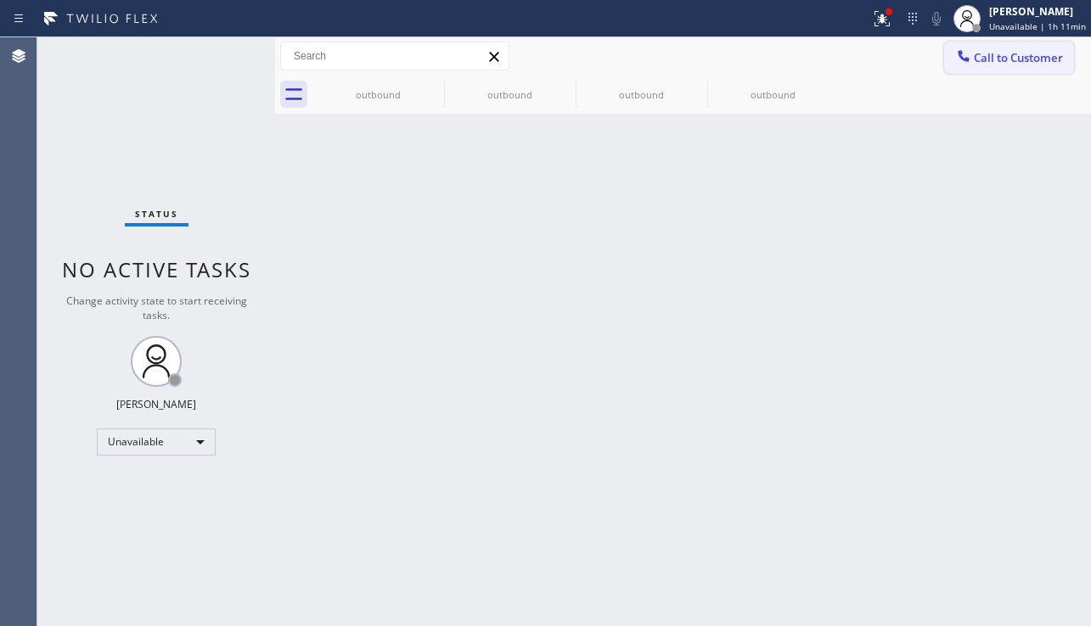
click at [1031, 65] on span "Call to Customer" at bounding box center [1018, 57] width 89 height 15
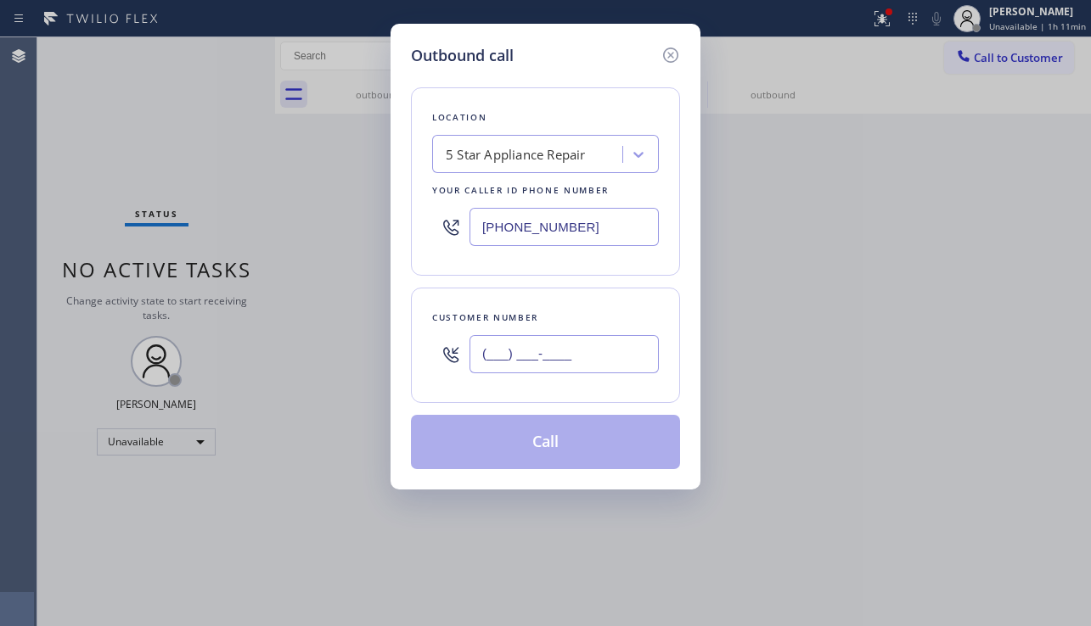
click at [587, 365] on input "(___) ___-____" at bounding box center [563, 354] width 189 height 38
paste input "858) 551-4000"
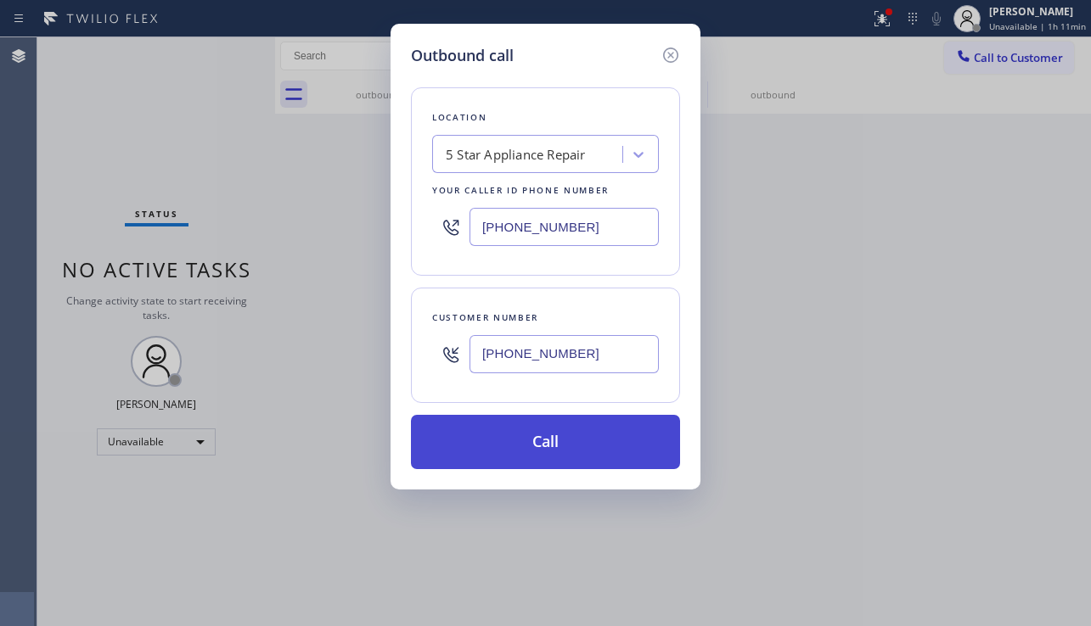
type input "(858) 551-4000"
click at [577, 437] on button "Call" at bounding box center [545, 442] width 269 height 54
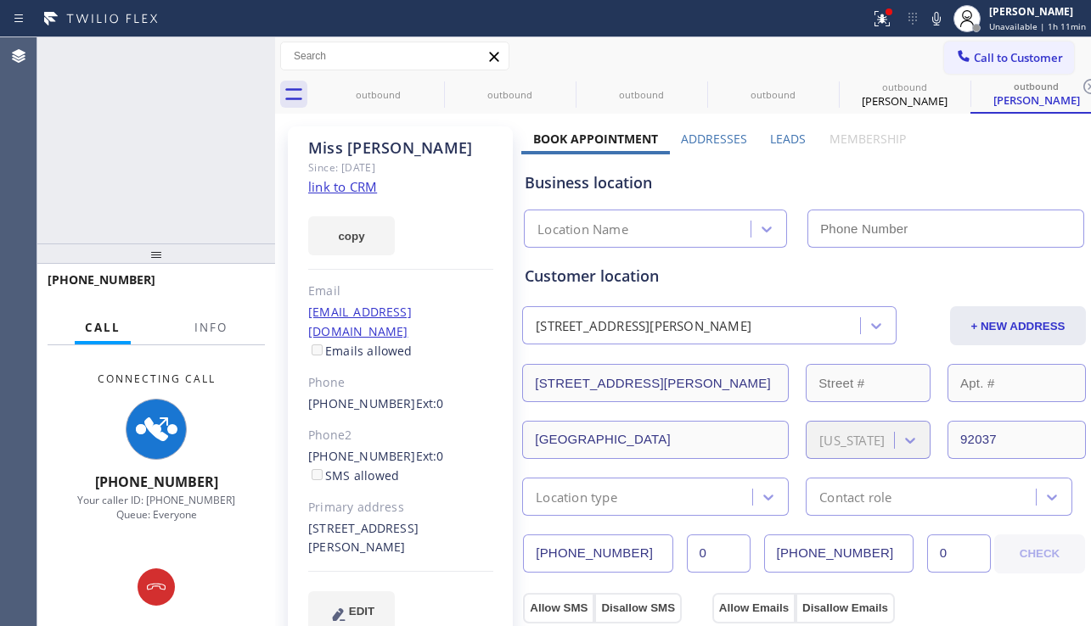
type input "[PHONE_NUMBER]"
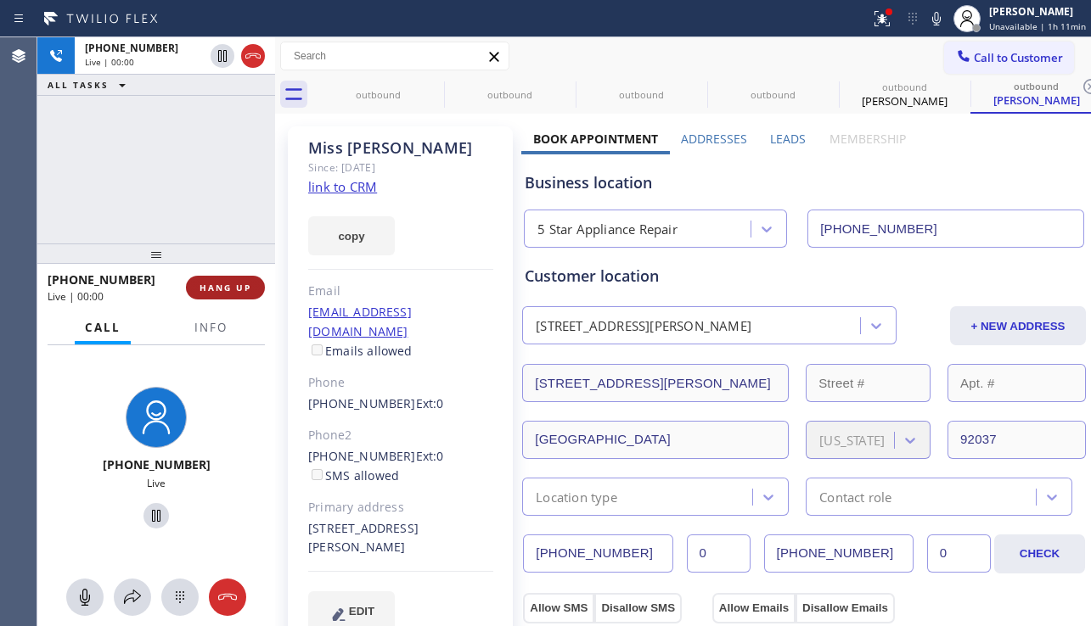
click at [225, 289] on span "HANG UP" at bounding box center [225, 288] width 52 height 12
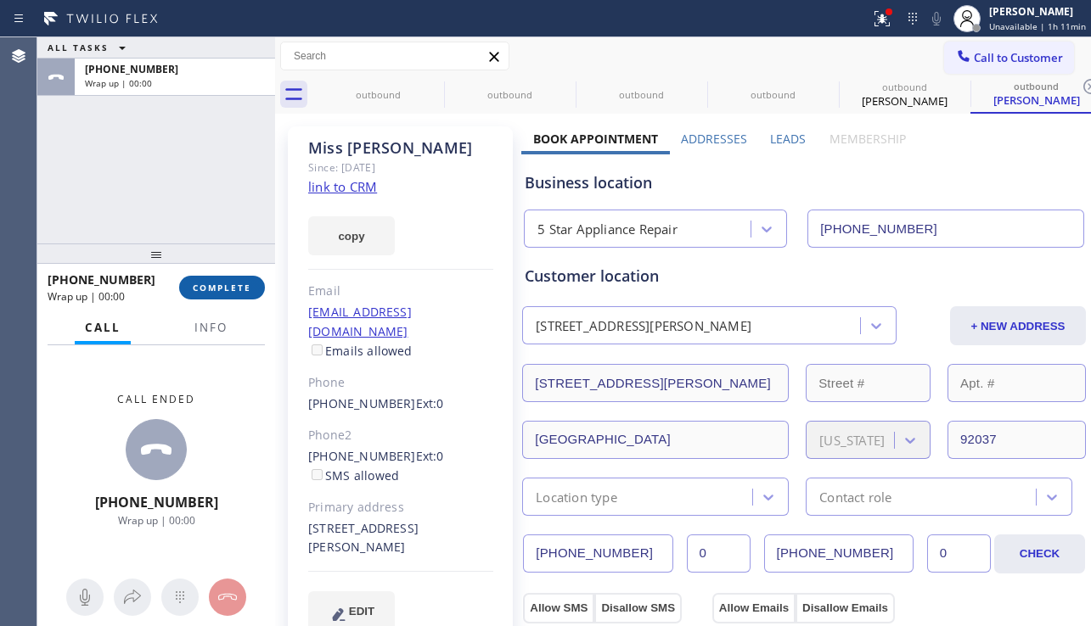
click at [227, 285] on span "COMPLETE" at bounding box center [222, 288] width 59 height 12
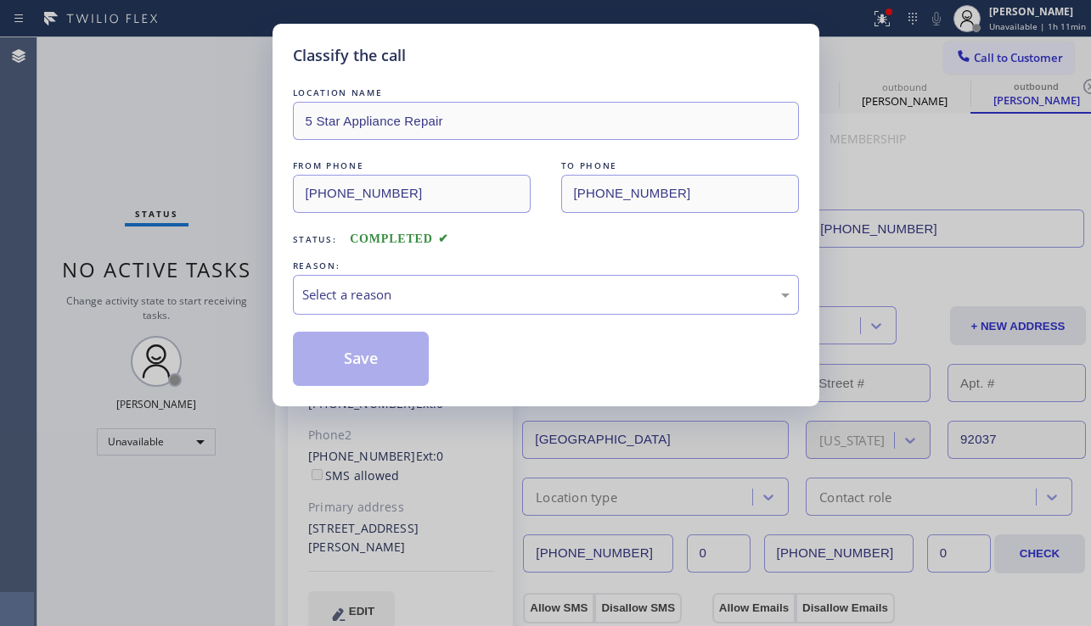
click at [385, 273] on div "REASON:" at bounding box center [546, 266] width 506 height 18
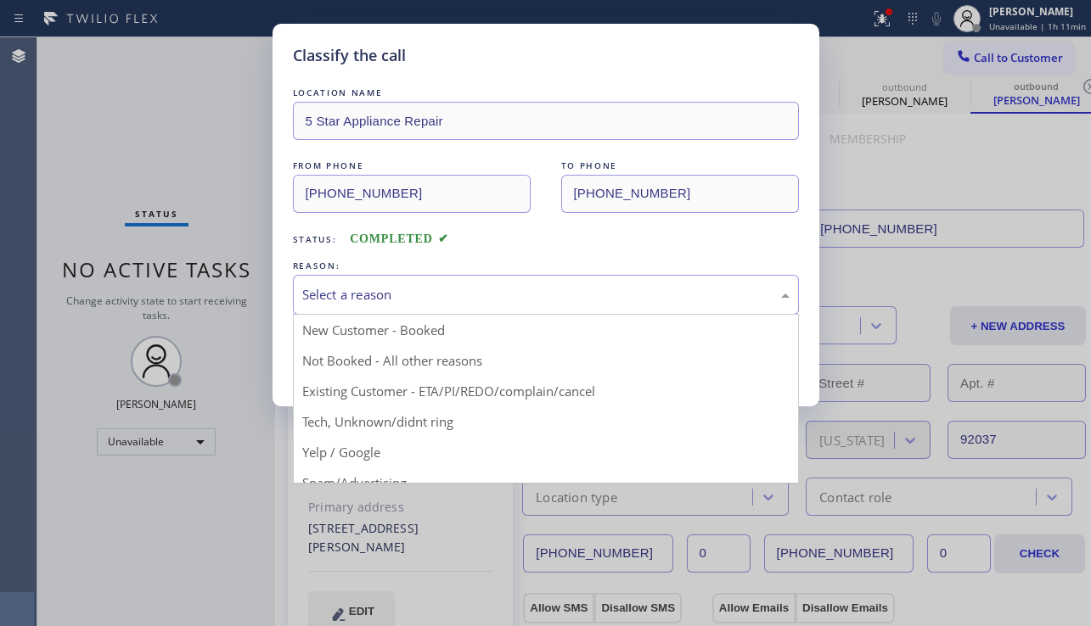
click at [381, 304] on div "Select a reason" at bounding box center [545, 295] width 487 height 20
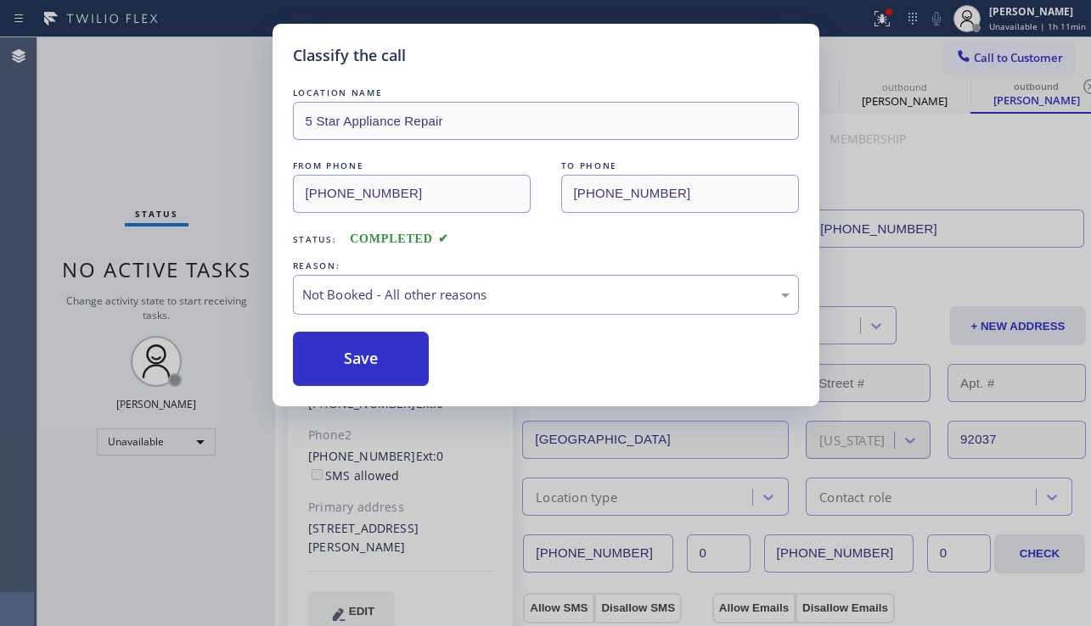
click at [366, 350] on button "Save" at bounding box center [361, 359] width 137 height 54
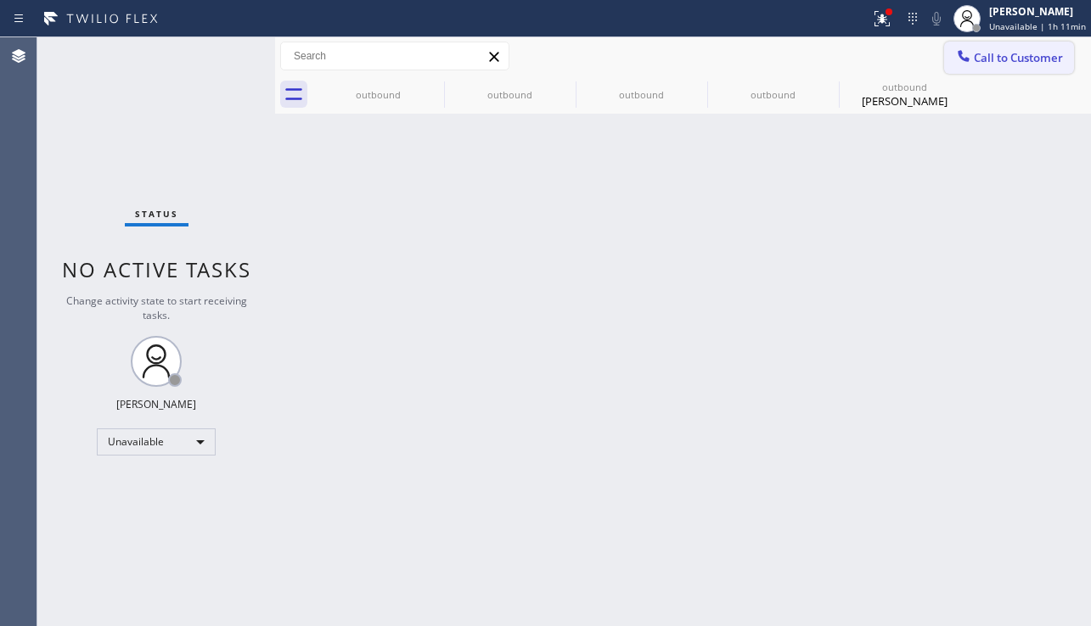
click at [965, 53] on icon at bounding box center [963, 56] width 17 height 17
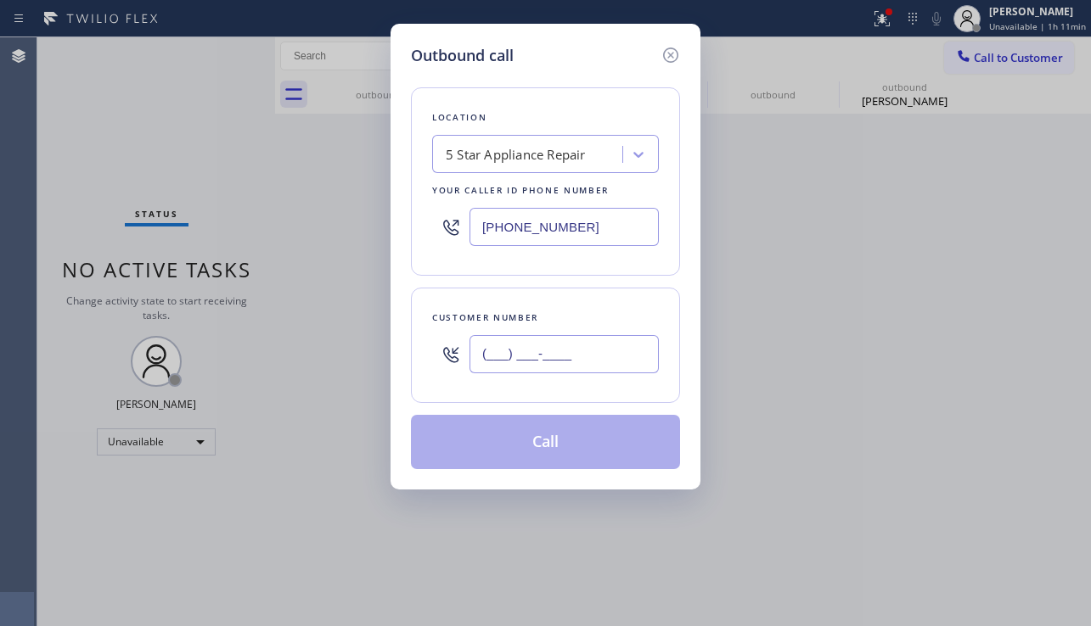
click at [581, 362] on input "(___) ___-____" at bounding box center [563, 354] width 189 height 38
paste input "212) 600-9289"
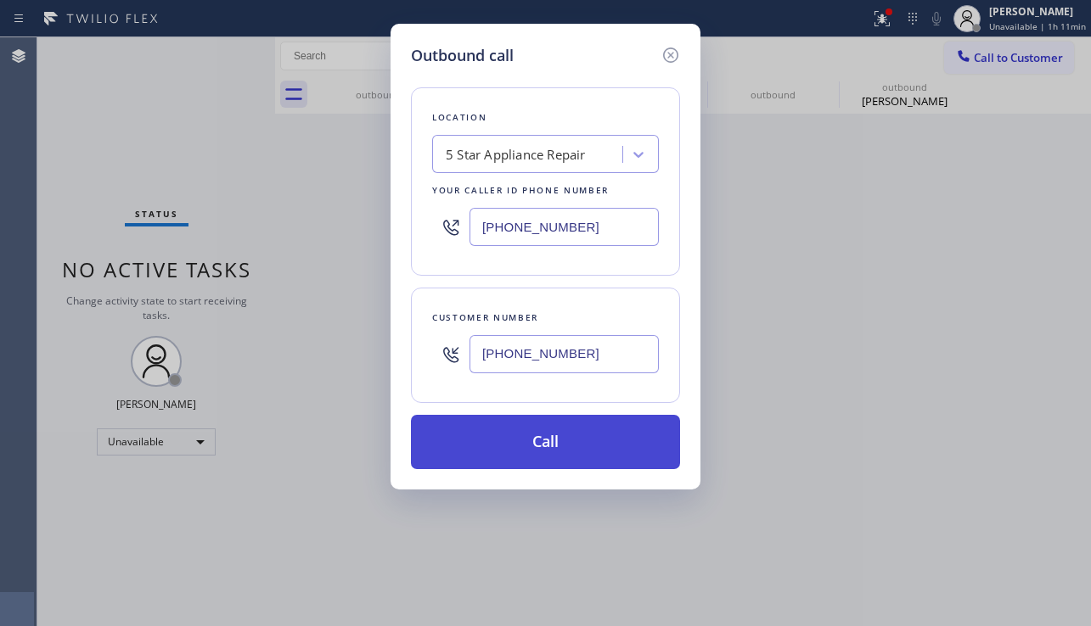
type input "(212) 600-9289"
click at [564, 452] on button "Call" at bounding box center [545, 442] width 269 height 54
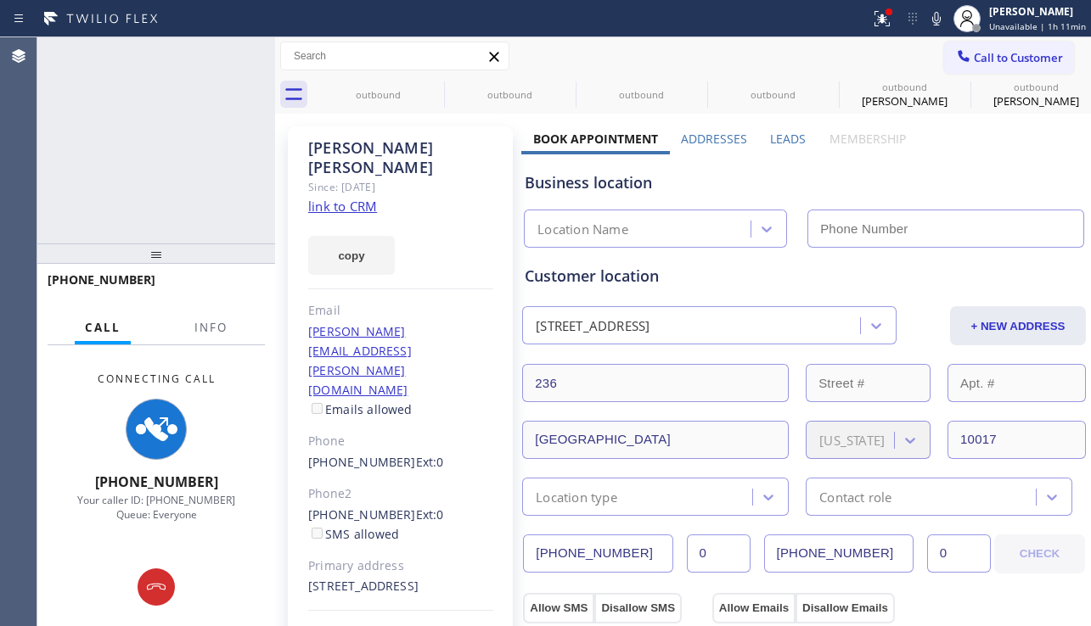
type input "[PHONE_NUMBER]"
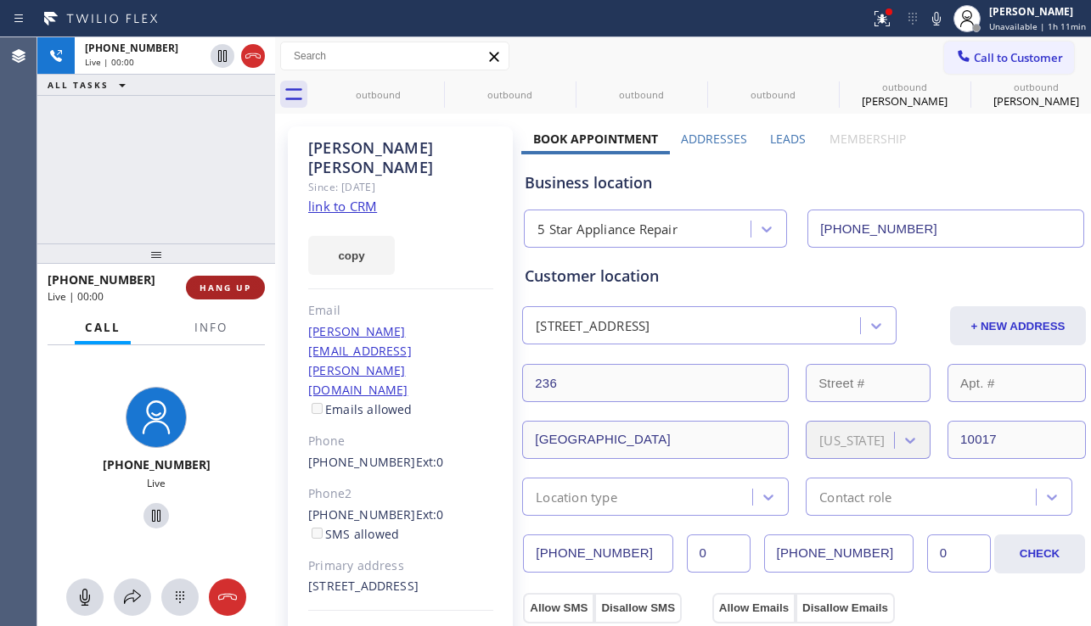
drag, startPoint x: 227, startPoint y: 273, endPoint x: 225, endPoint y: 288, distance: 14.5
click at [225, 274] on div "+12126009289 Live | 00:00 HANG UP" at bounding box center [156, 288] width 217 height 44
click at [222, 295] on button "HANG UP" at bounding box center [225, 288] width 79 height 24
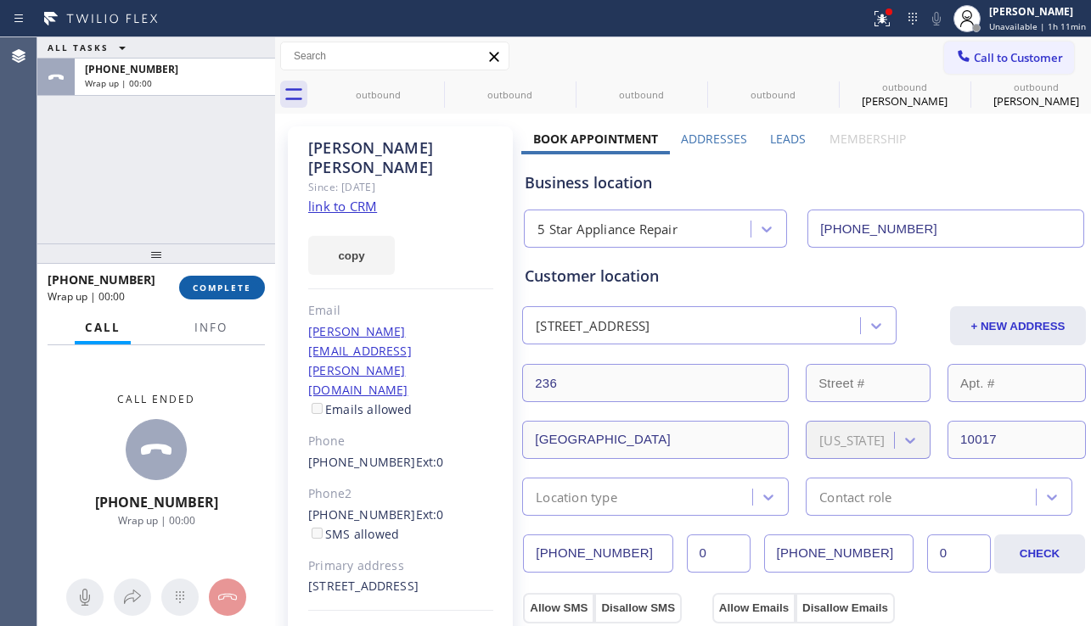
click at [227, 295] on button "COMPLETE" at bounding box center [222, 288] width 86 height 24
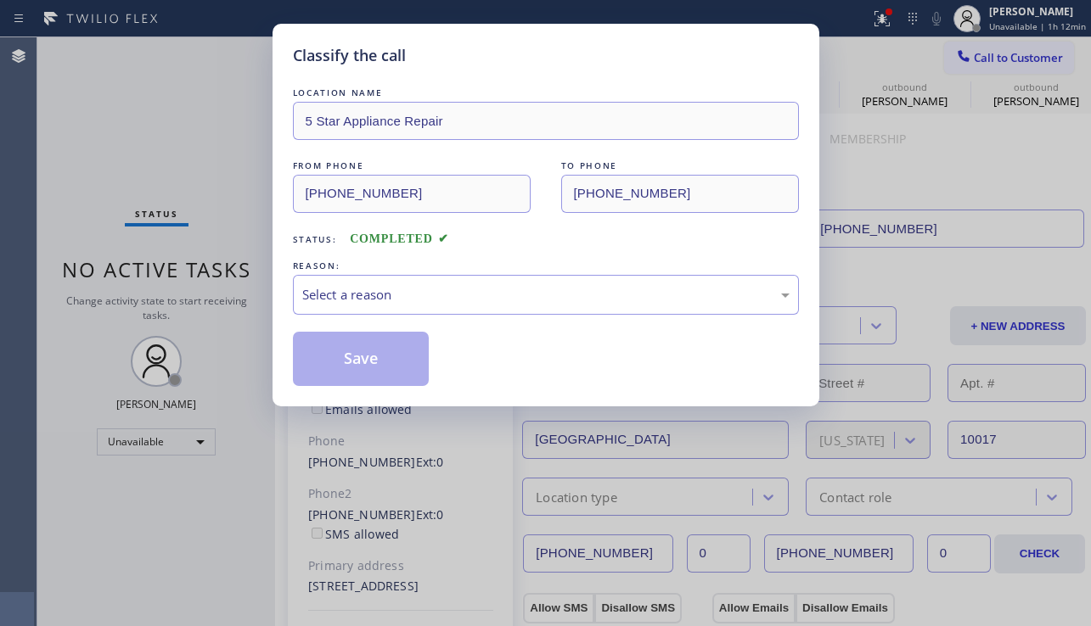
click at [413, 272] on div "REASON:" at bounding box center [546, 266] width 506 height 18
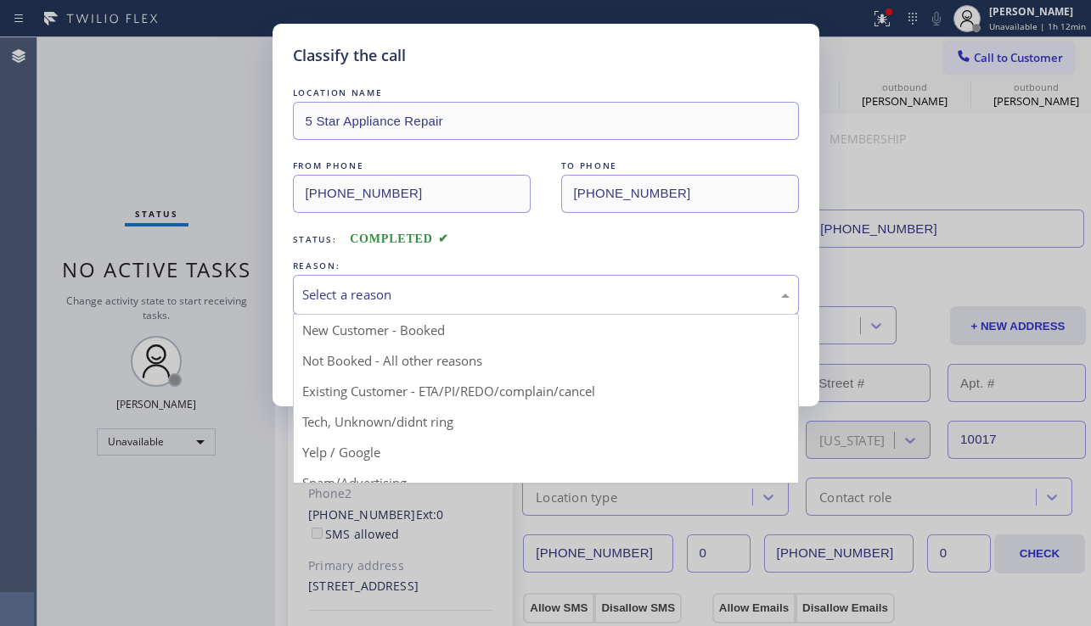
click at [413, 291] on div "Select a reason" at bounding box center [545, 295] width 487 height 20
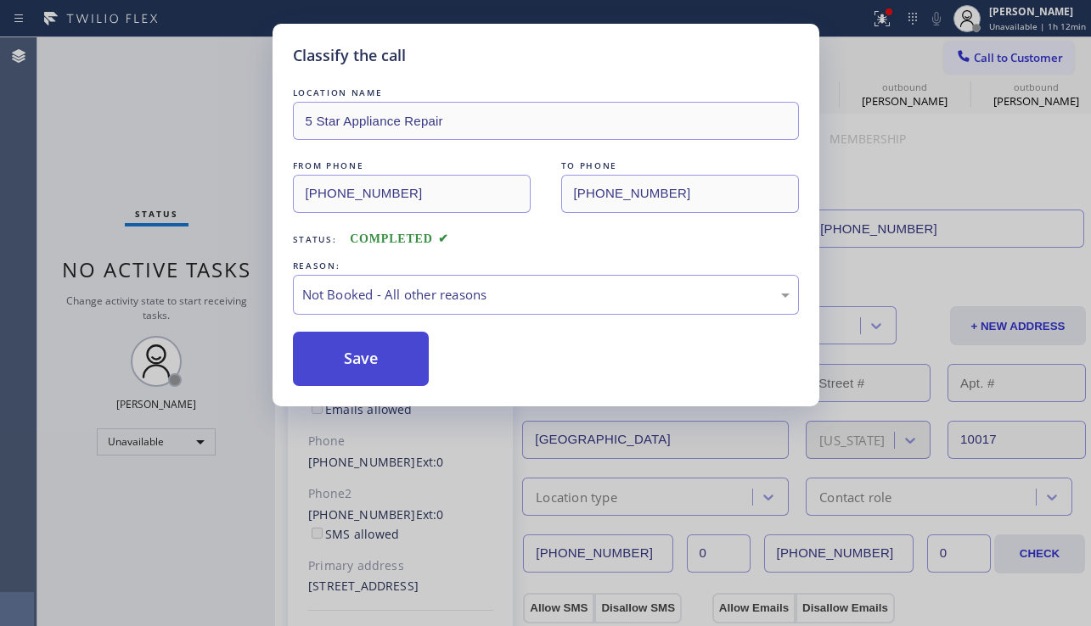
click at [380, 356] on button "Save" at bounding box center [361, 359] width 137 height 54
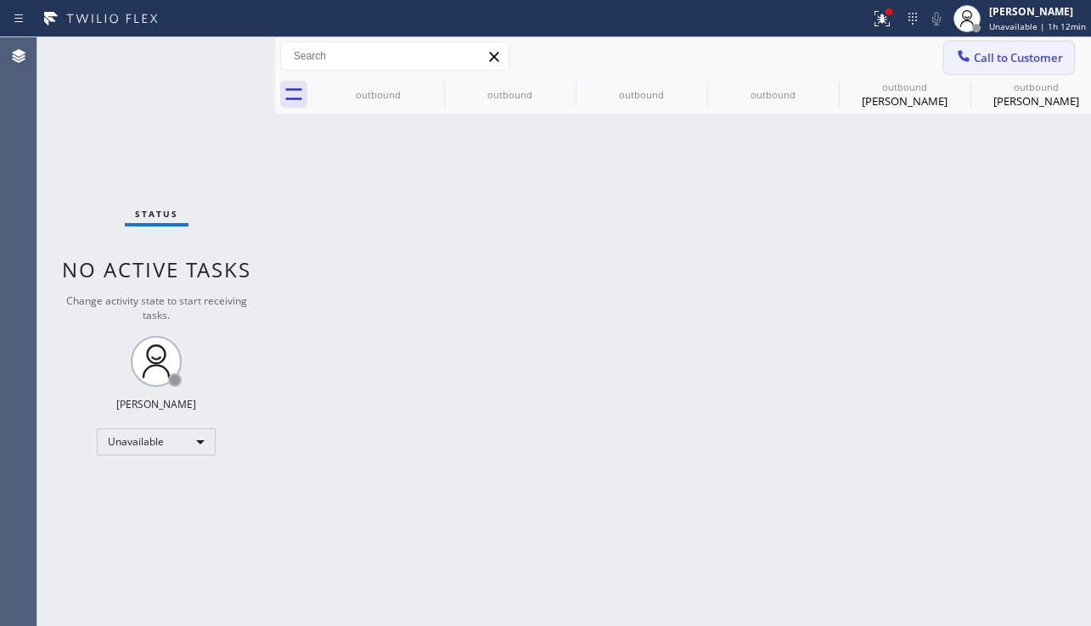
click at [978, 62] on span "Call to Customer" at bounding box center [1018, 57] width 89 height 15
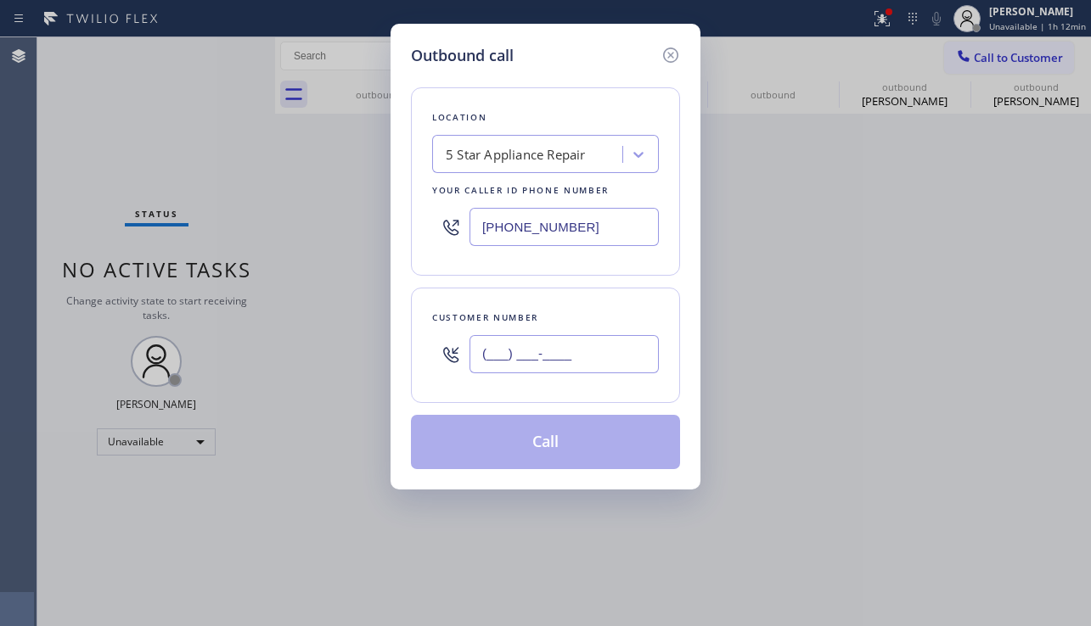
click at [590, 347] on input "(___) ___-____" at bounding box center [563, 354] width 189 height 38
paste input "760) 473-0733"
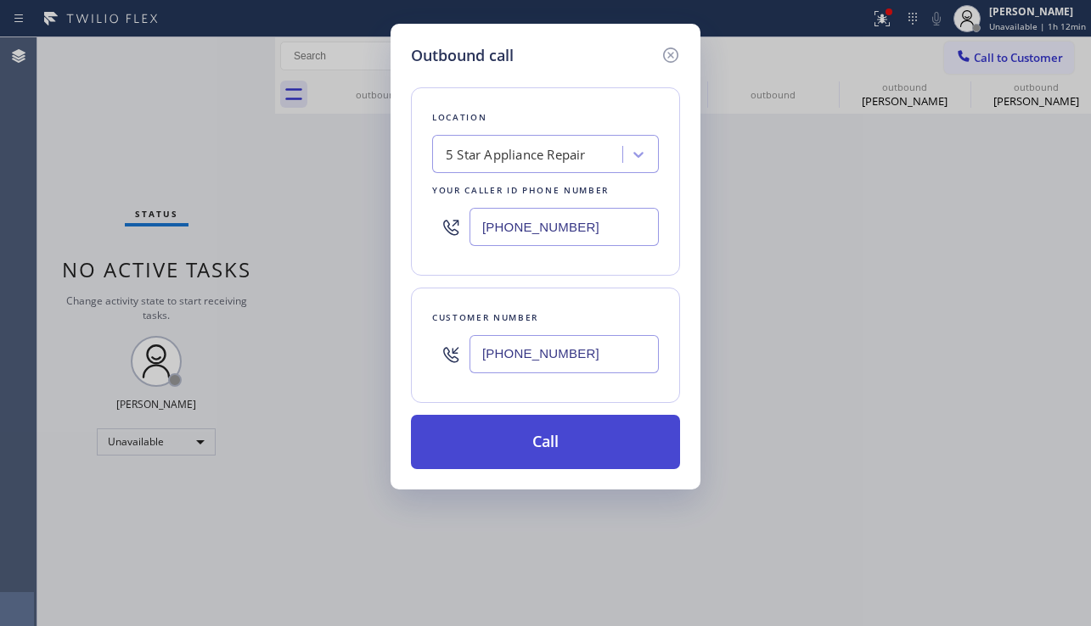
type input "(760) 473-0733"
click at [514, 454] on button "Call" at bounding box center [545, 442] width 269 height 54
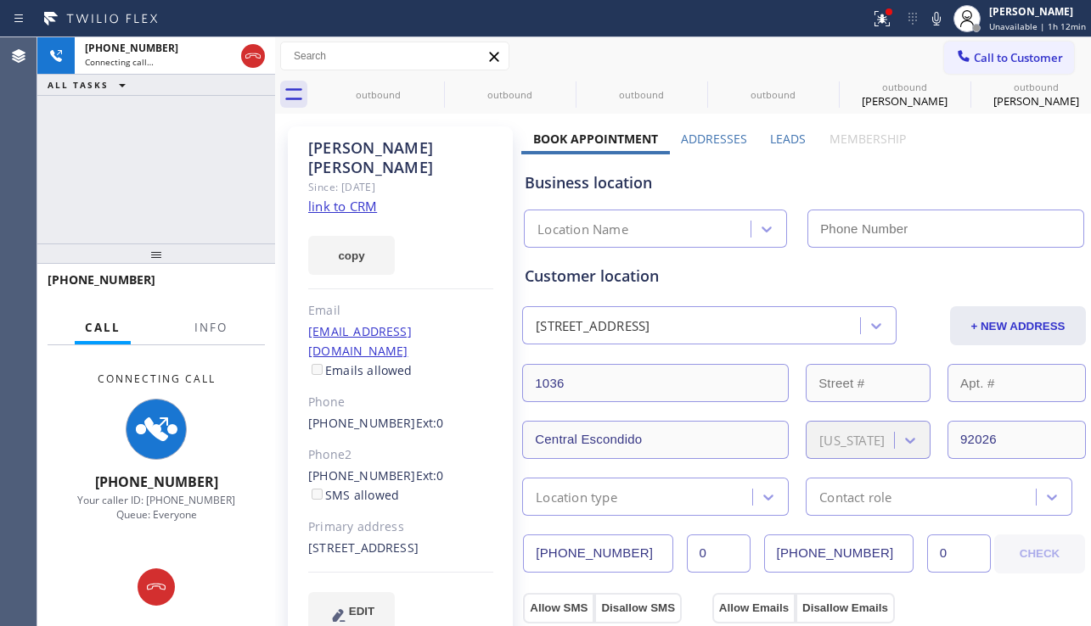
type input "[PHONE_NUMBER]"
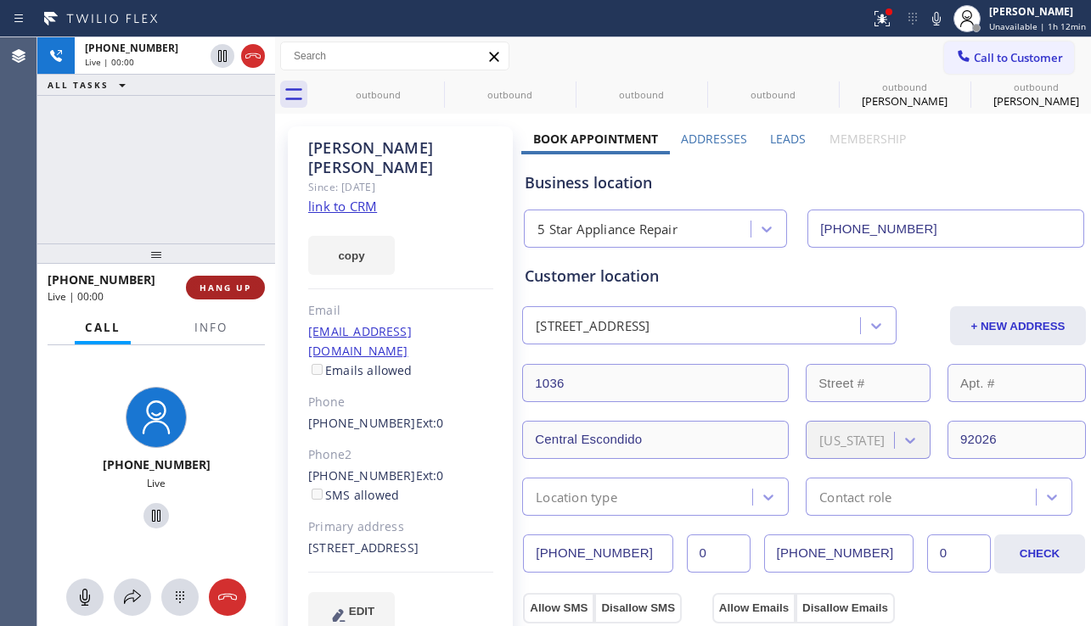
click at [240, 292] on span "HANG UP" at bounding box center [225, 288] width 52 height 12
click at [243, 290] on span "HANG UP" at bounding box center [225, 288] width 52 height 12
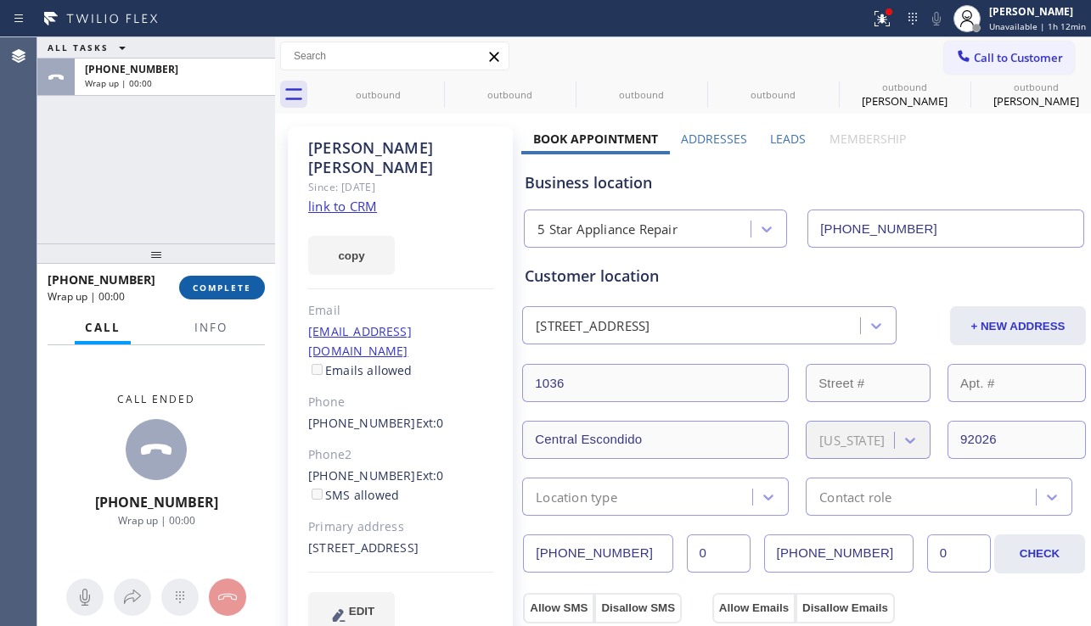
click at [257, 298] on button "COMPLETE" at bounding box center [222, 288] width 86 height 24
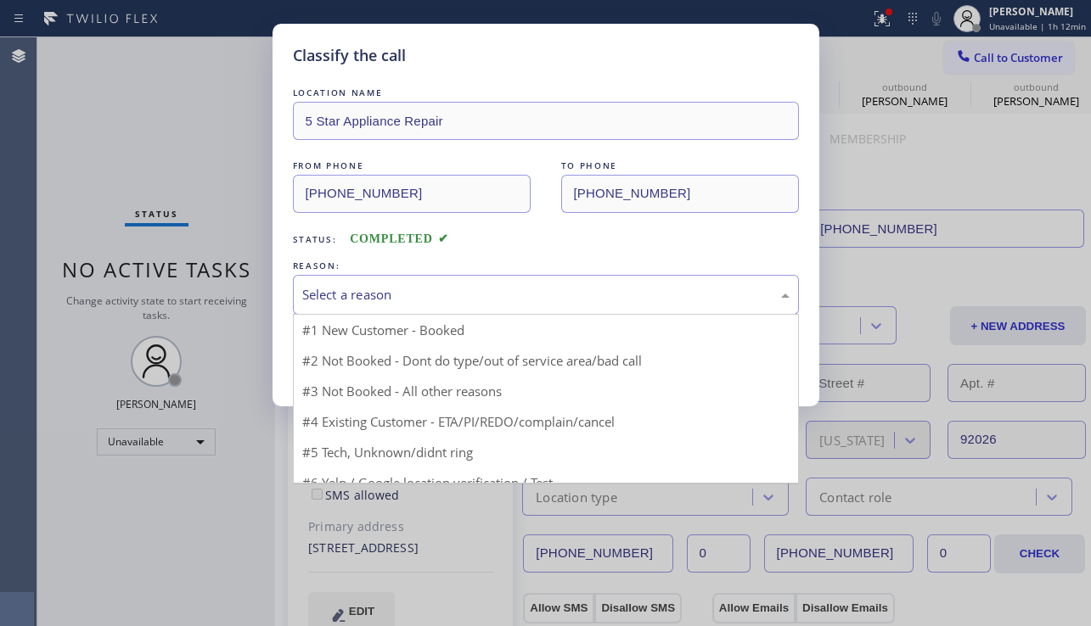
click at [411, 295] on div "Select a reason" at bounding box center [545, 295] width 487 height 20
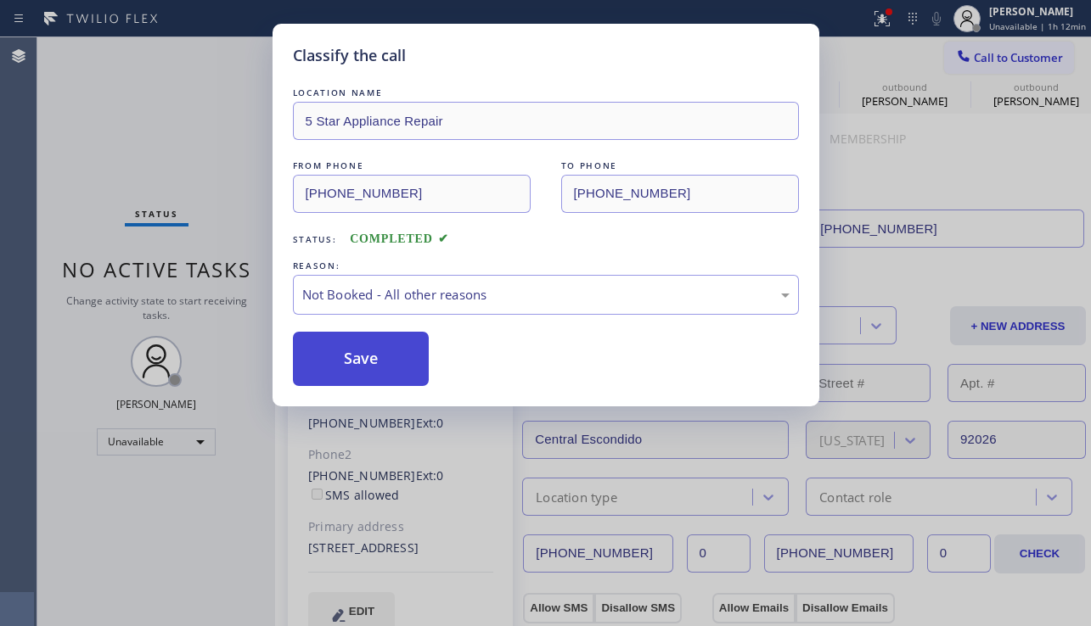
click at [362, 358] on button "Save" at bounding box center [361, 359] width 137 height 54
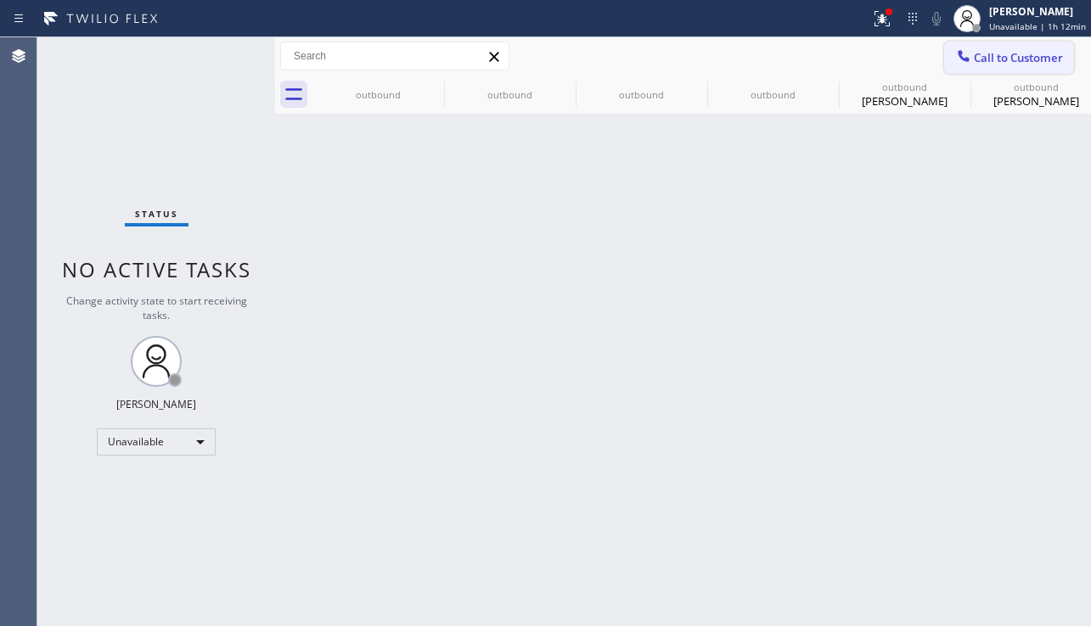
click at [982, 54] on span "Call to Customer" at bounding box center [1018, 57] width 89 height 15
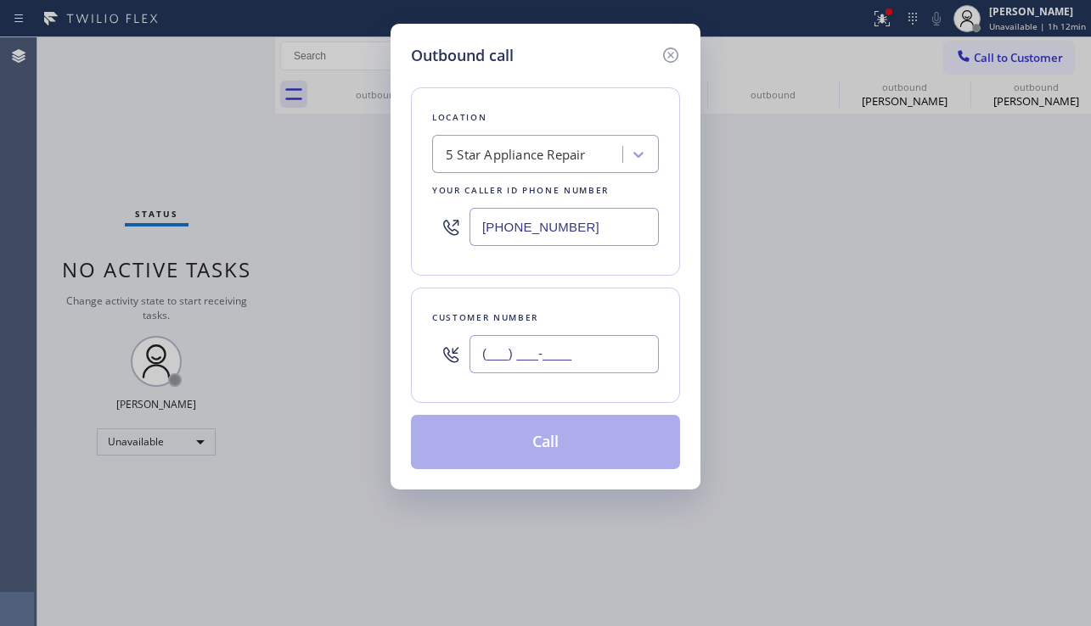
click at [547, 351] on input "(___) ___-____" at bounding box center [563, 354] width 189 height 38
paste input "562) 424-3525"
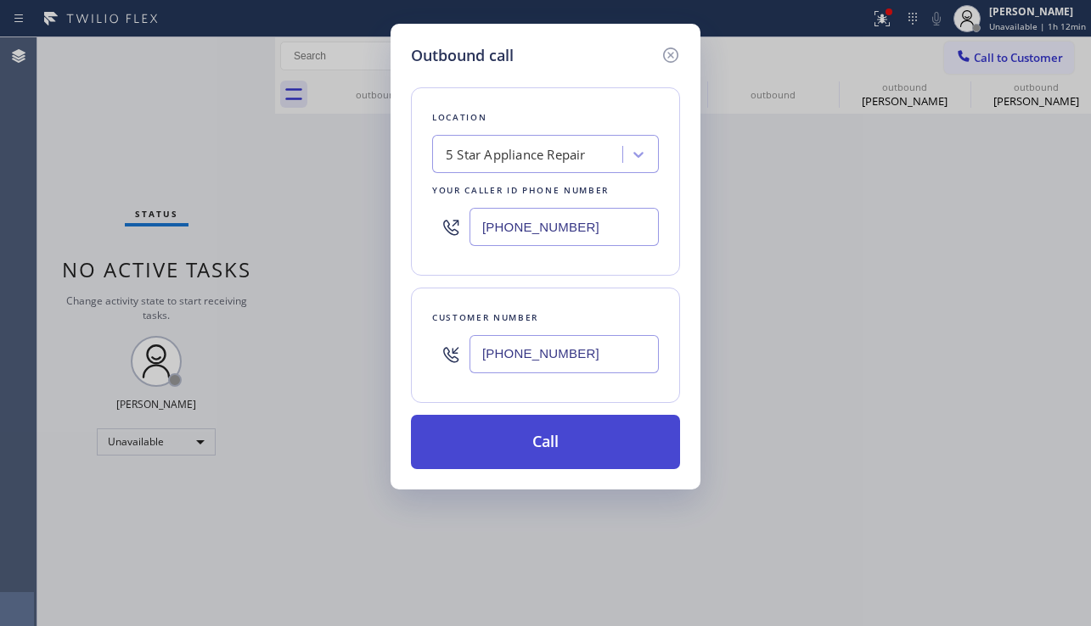
type input "(562) 424-3525"
click at [520, 441] on button "Call" at bounding box center [545, 442] width 269 height 54
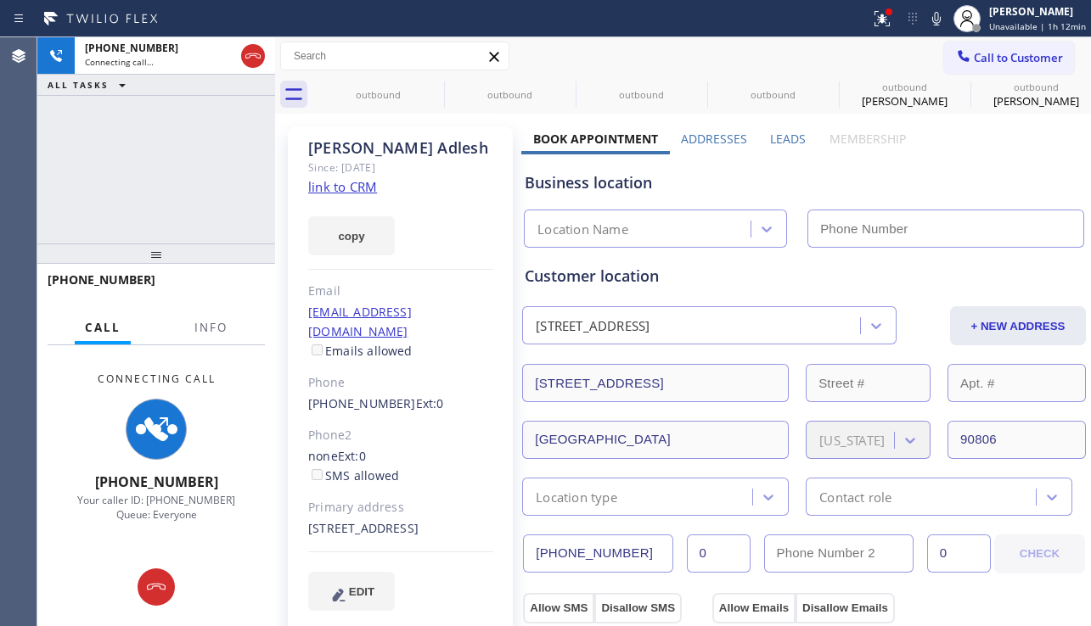
type input "[PHONE_NUMBER]"
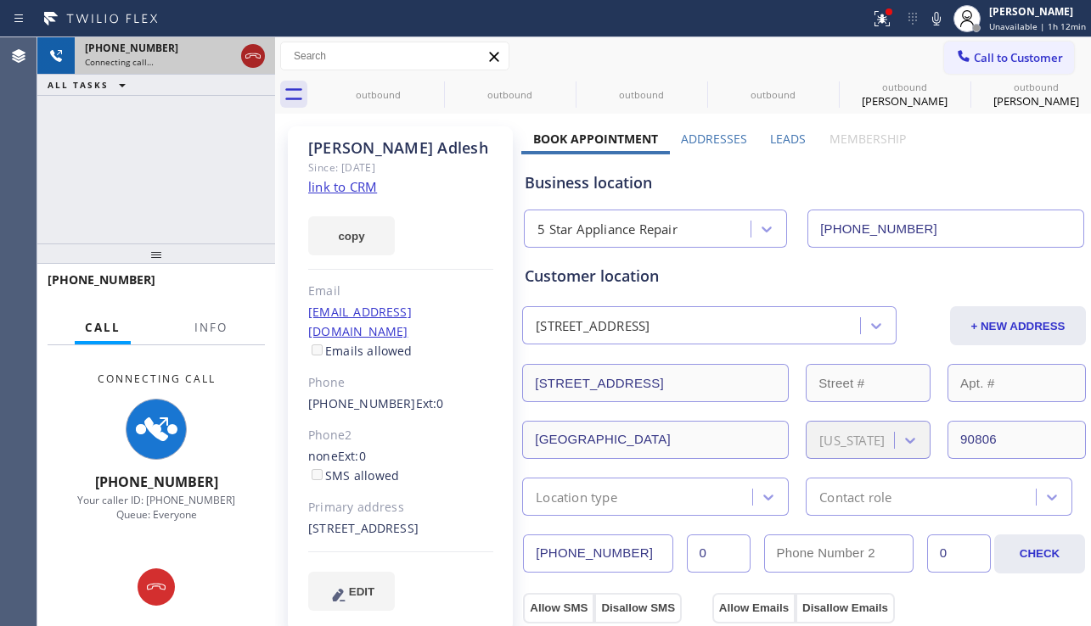
click at [252, 59] on icon at bounding box center [253, 56] width 20 height 20
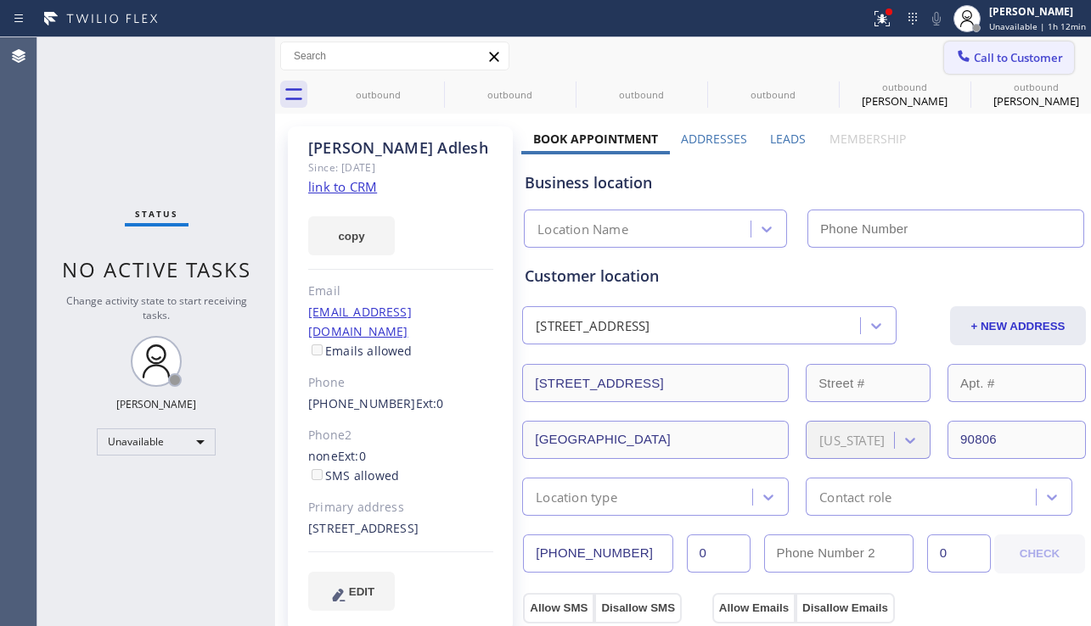
type input "[PHONE_NUMBER]"
drag, startPoint x: 1020, startPoint y: 58, endPoint x: 935, endPoint y: 96, distance: 93.9
click at [1020, 58] on span "Call to Customer" at bounding box center [1018, 57] width 89 height 15
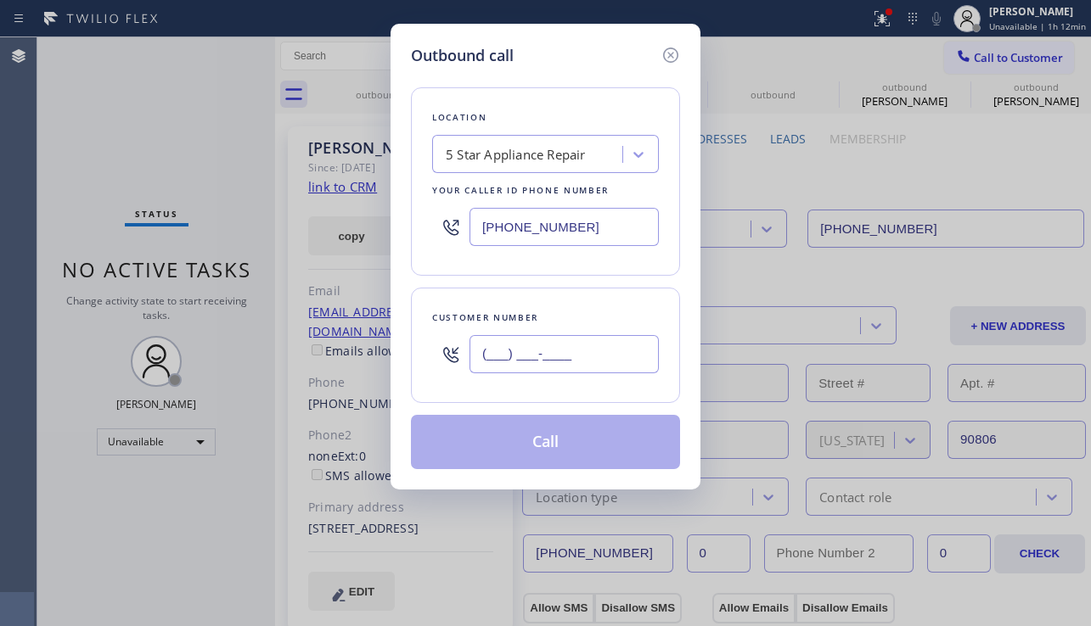
click at [583, 357] on input "(___) ___-____" at bounding box center [563, 354] width 189 height 38
paste input "425) 485-7755"
type input "(425) 485-7755"
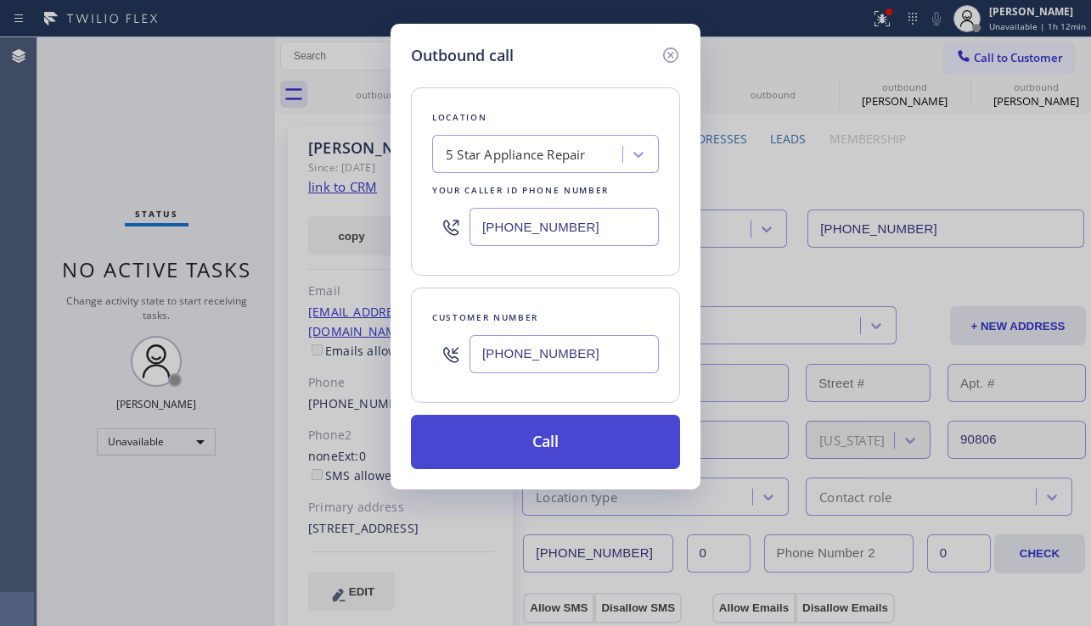
click at [570, 447] on button "Call" at bounding box center [545, 442] width 269 height 54
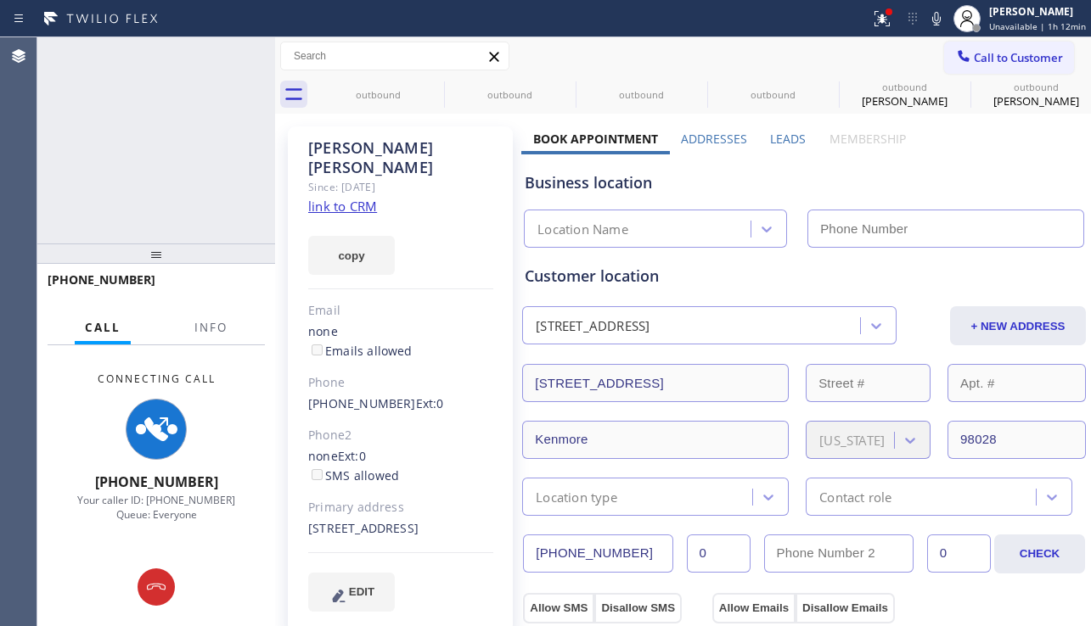
type input "[PHONE_NUMBER]"
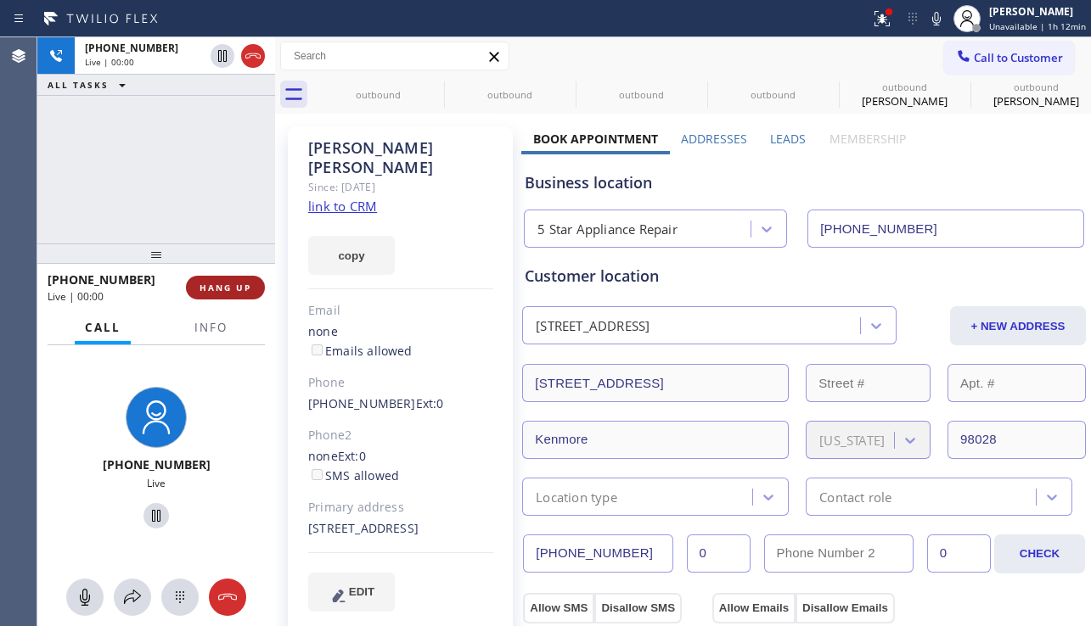
click at [217, 296] on button "HANG UP" at bounding box center [225, 288] width 79 height 24
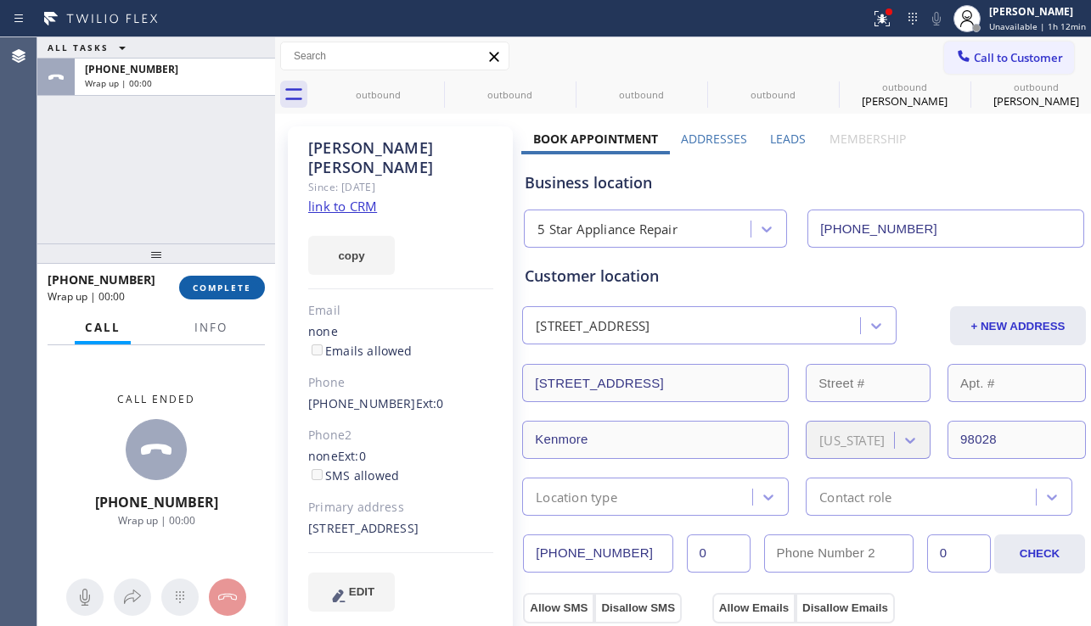
click at [228, 289] on span "COMPLETE" at bounding box center [222, 288] width 59 height 12
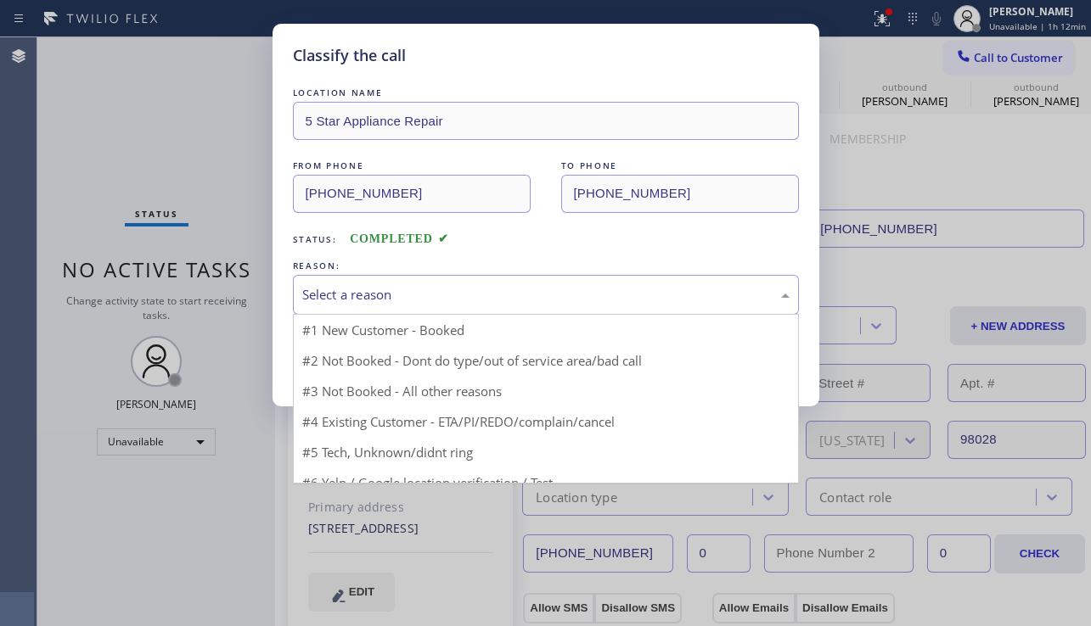
click at [416, 285] on div "Select a reason" at bounding box center [545, 295] width 487 height 20
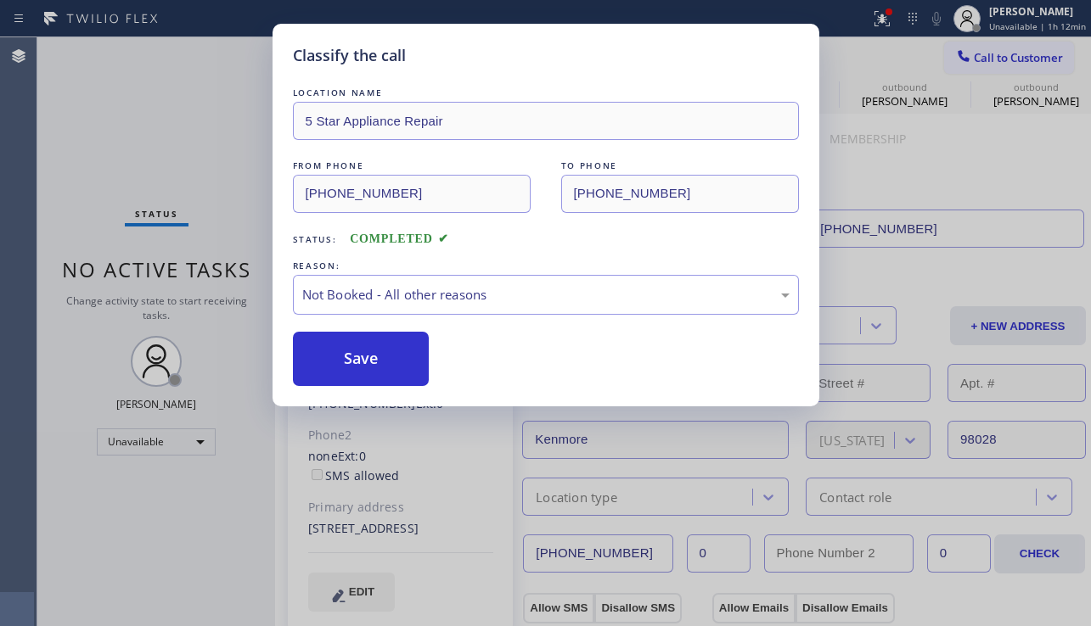
click at [345, 365] on button "Save" at bounding box center [361, 359] width 137 height 54
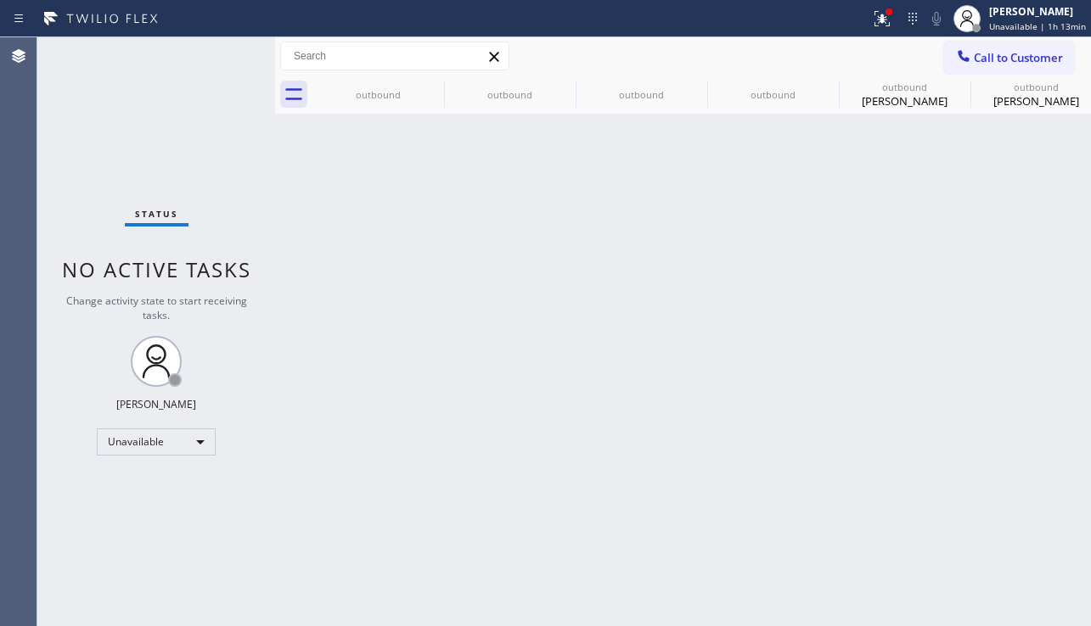
click at [985, 53] on span "Call to Customer" at bounding box center [1018, 57] width 89 height 15
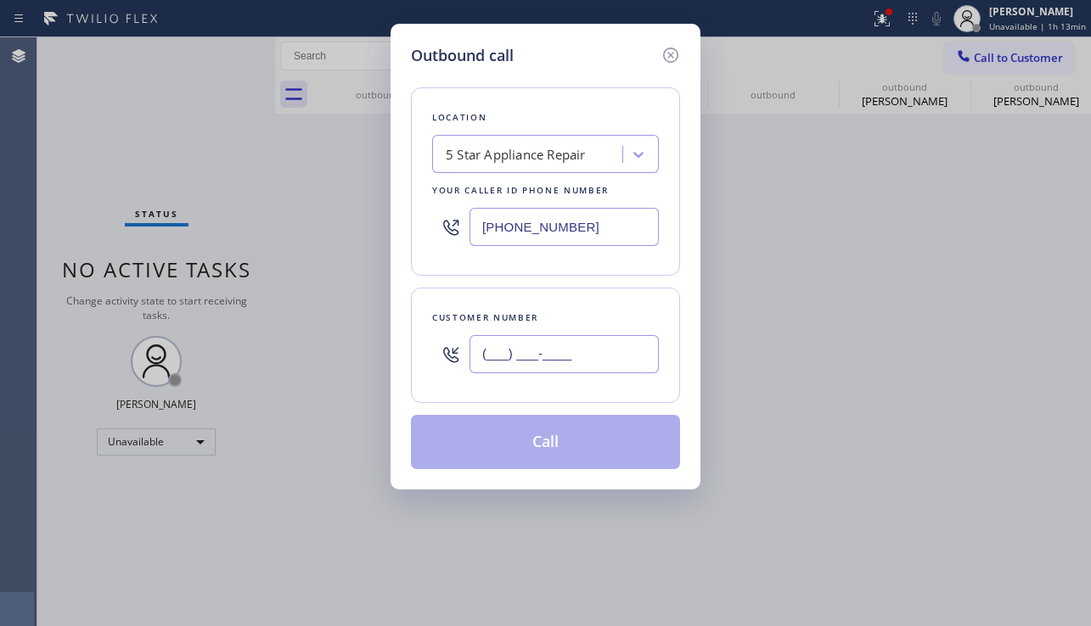
click at [577, 354] on input "(___) ___-____" at bounding box center [563, 354] width 189 height 38
paste input "267) 200-6278"
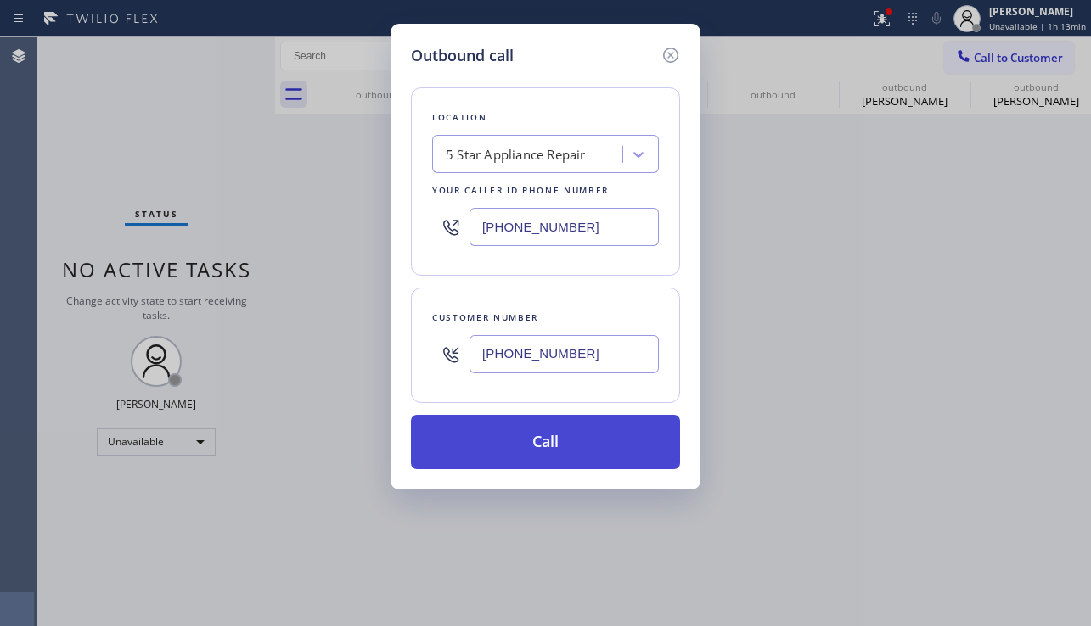
type input "(267) 200-6278"
click at [548, 444] on button "Call" at bounding box center [545, 442] width 269 height 54
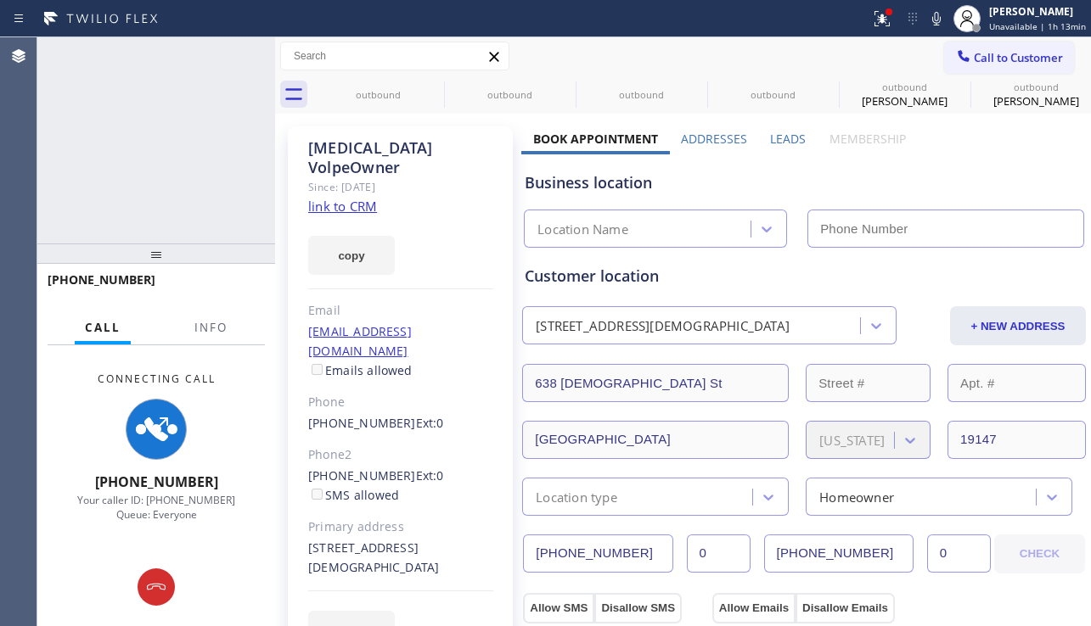
type input "[PHONE_NUMBER]"
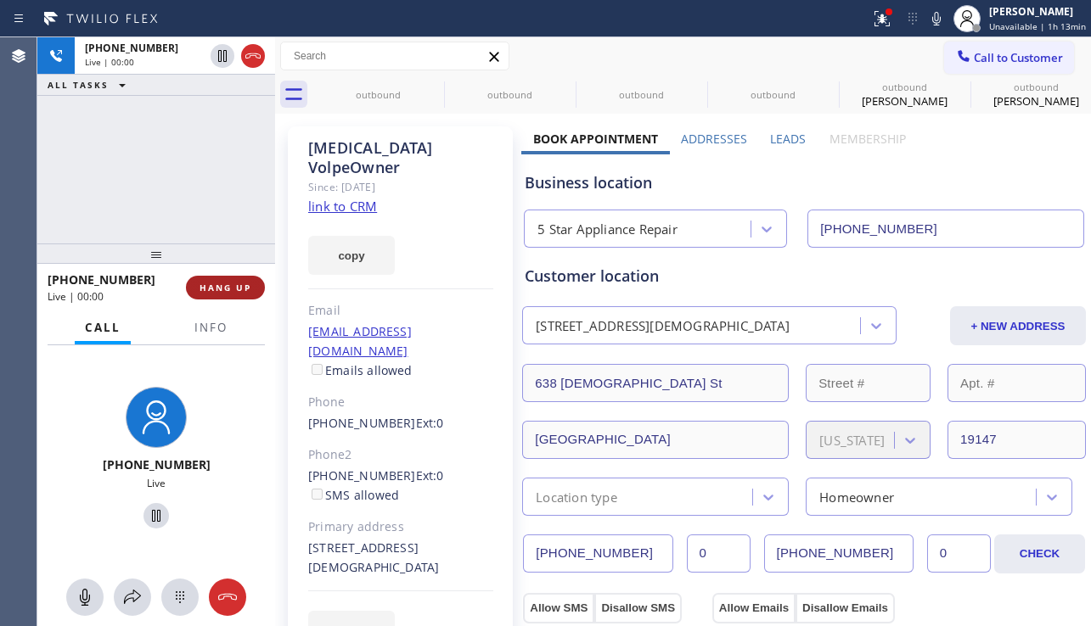
click at [261, 290] on button "HANG UP" at bounding box center [225, 288] width 79 height 24
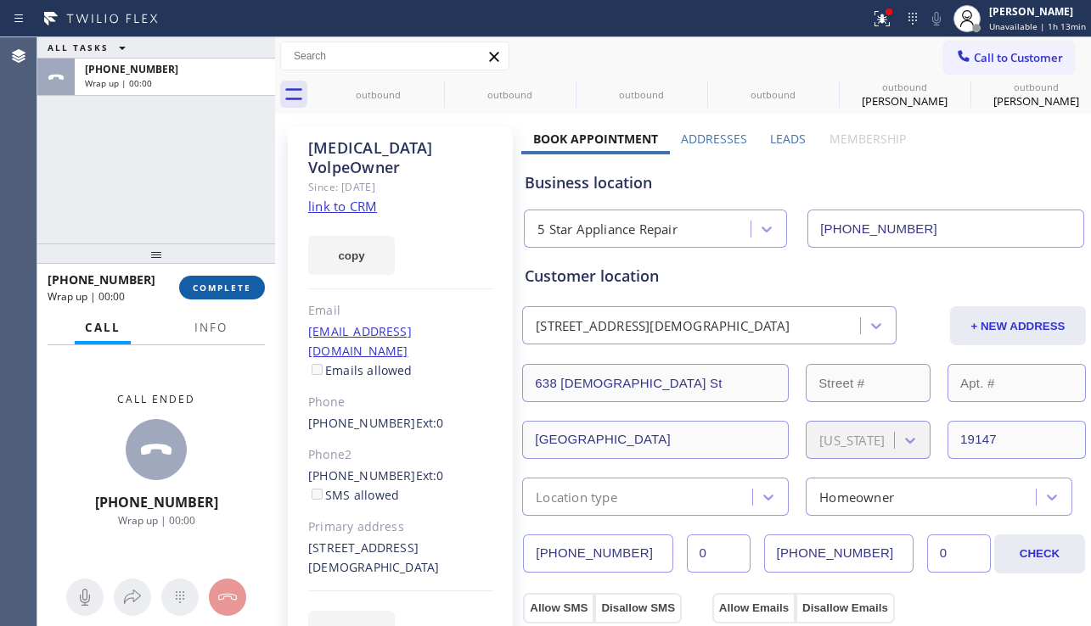
click at [250, 289] on span "COMPLETE" at bounding box center [222, 288] width 59 height 12
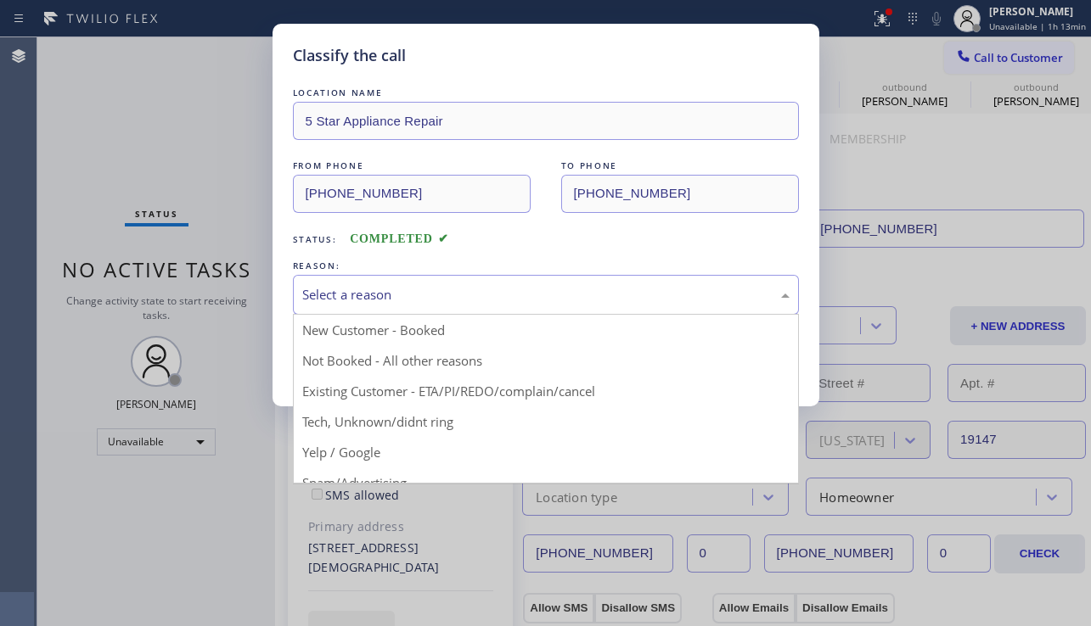
click at [449, 314] on div "Select a reason New Customer - Booked Not Booked - All other reasons Existing C…" at bounding box center [546, 295] width 506 height 40
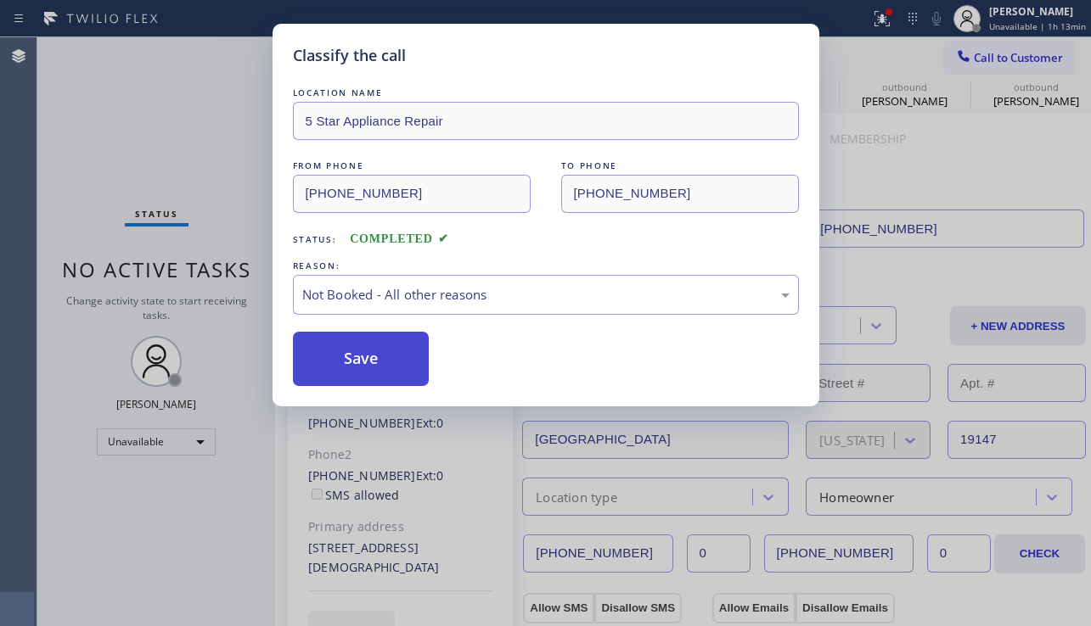
click at [402, 357] on button "Save" at bounding box center [361, 359] width 137 height 54
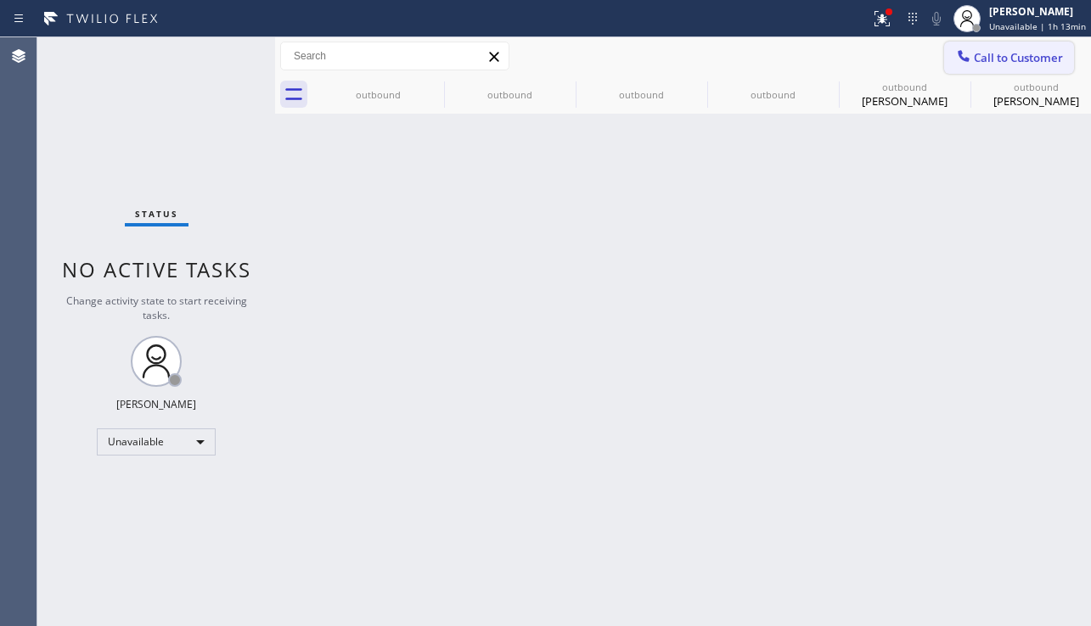
click at [986, 59] on span "Call to Customer" at bounding box center [1018, 57] width 89 height 15
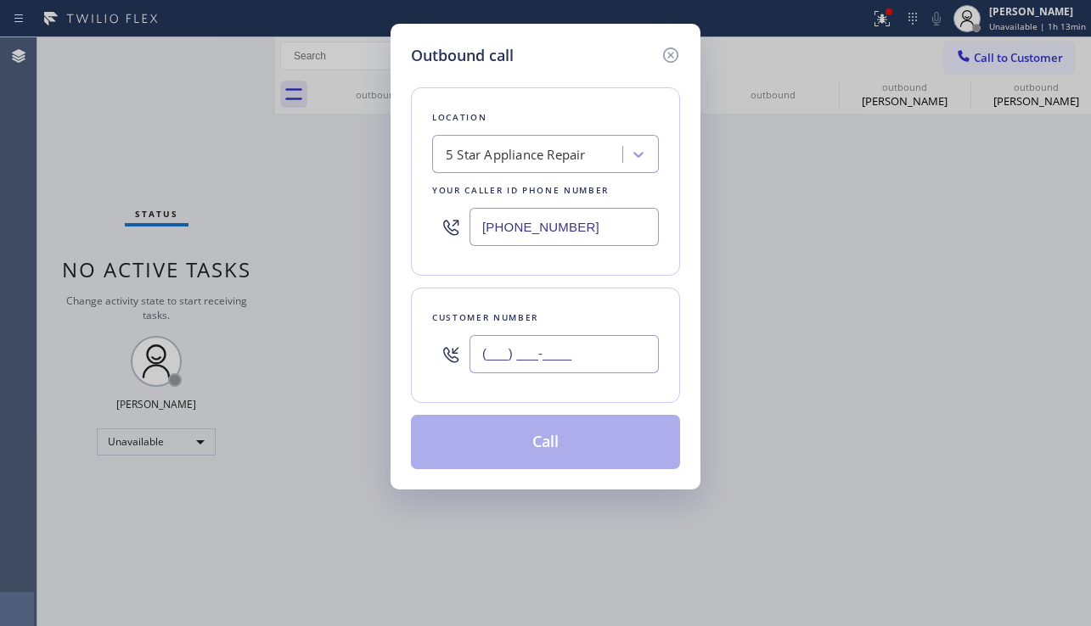
click at [519, 359] on input "(___) ___-____" at bounding box center [563, 354] width 189 height 38
paste input "323) 660-2365"
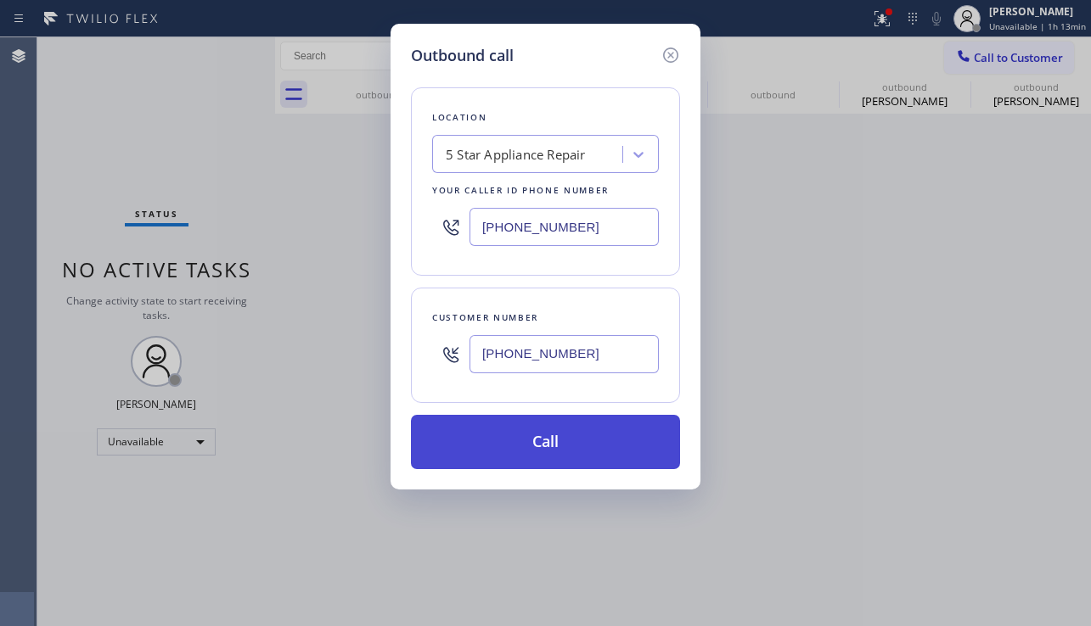
type input "(323) 660-2365"
click at [499, 442] on button "Call" at bounding box center [545, 442] width 269 height 54
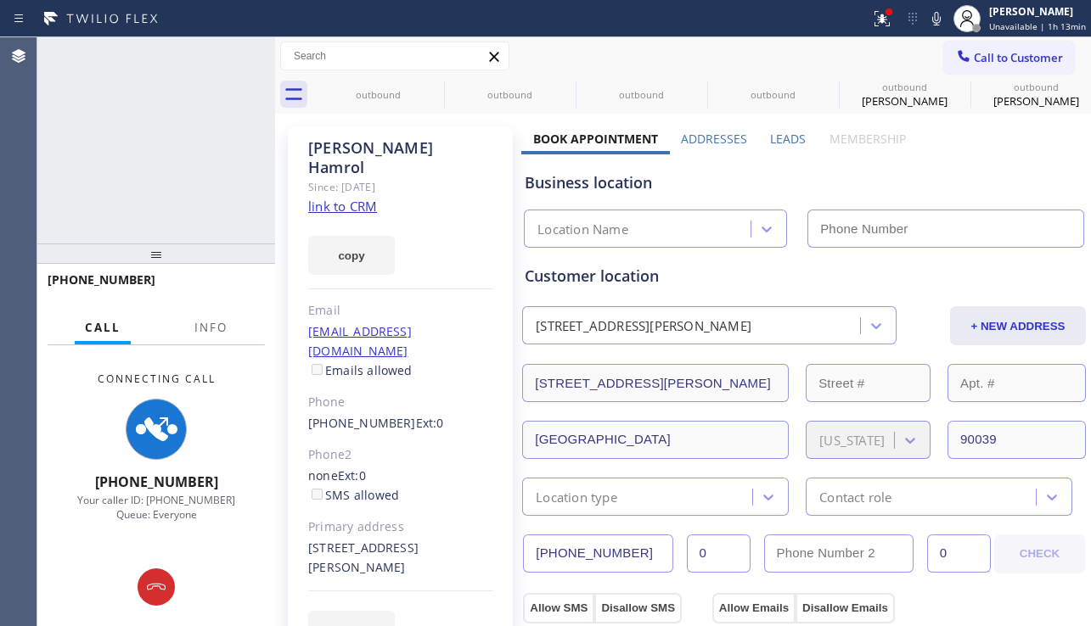
type input "[PHONE_NUMBER]"
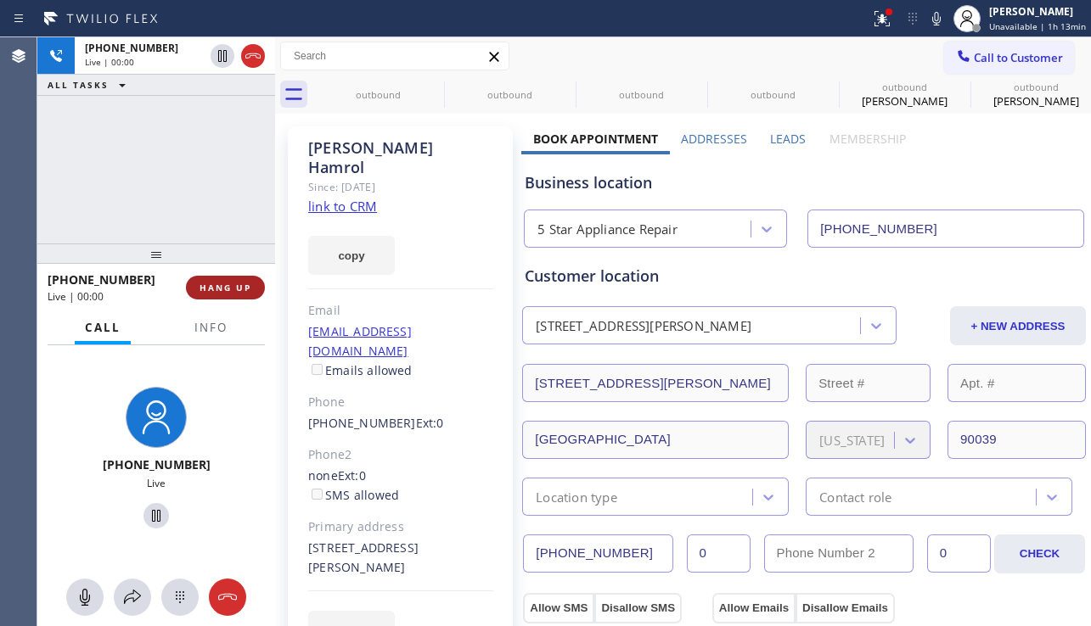
click at [226, 296] on button "HANG UP" at bounding box center [225, 288] width 79 height 24
click at [230, 295] on button "HANG UP" at bounding box center [225, 288] width 79 height 24
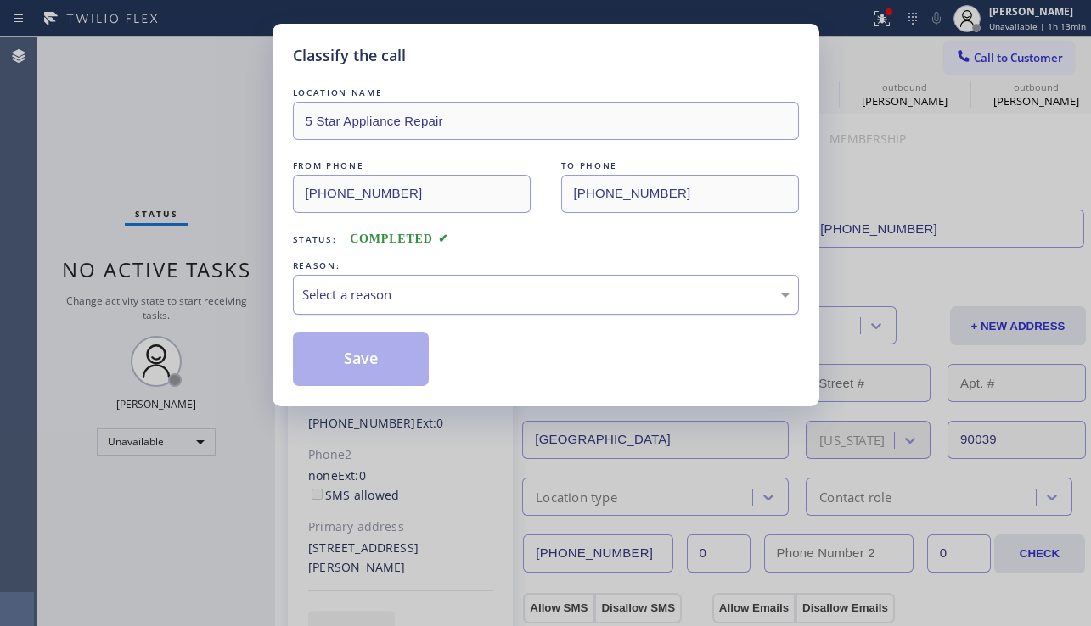
click at [424, 284] on div "Select a reason" at bounding box center [546, 295] width 506 height 40
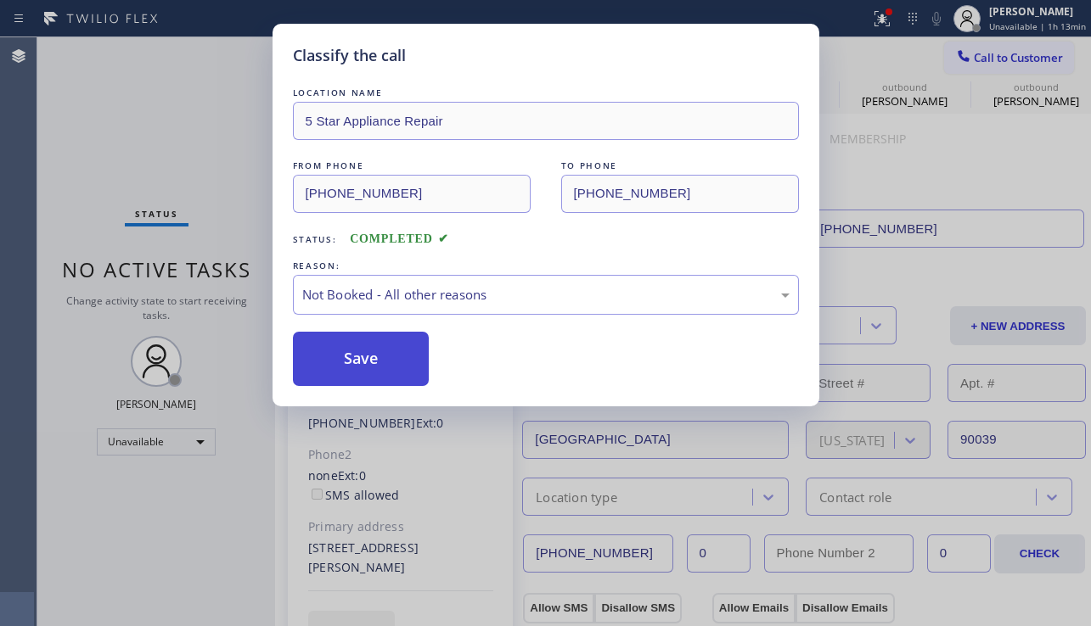
click at [377, 353] on button "Save" at bounding box center [361, 359] width 137 height 54
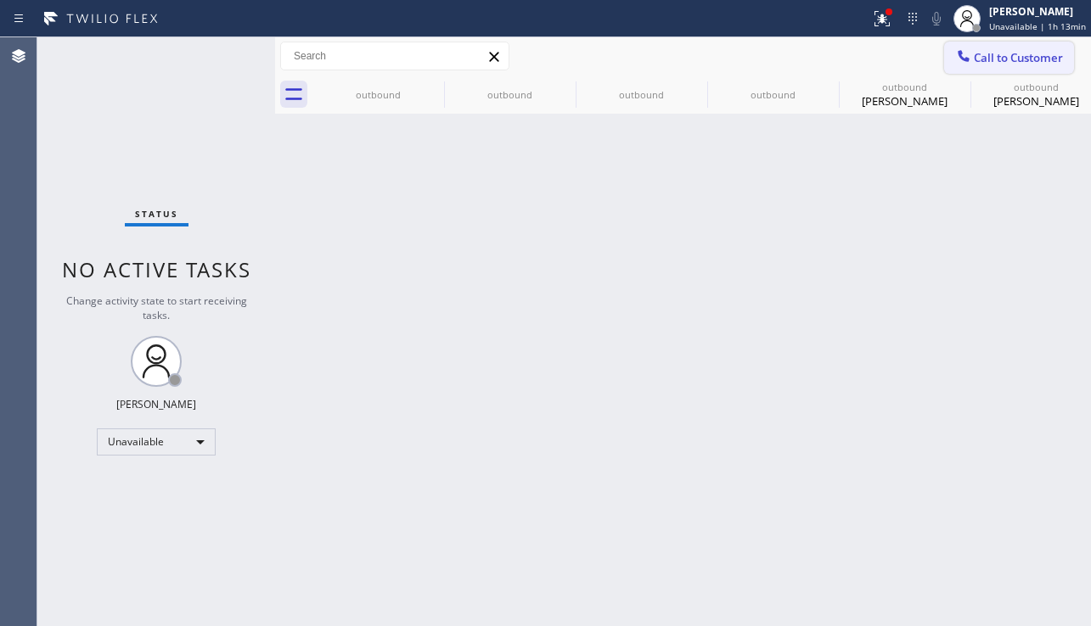
click at [985, 61] on span "Call to Customer" at bounding box center [1018, 57] width 89 height 15
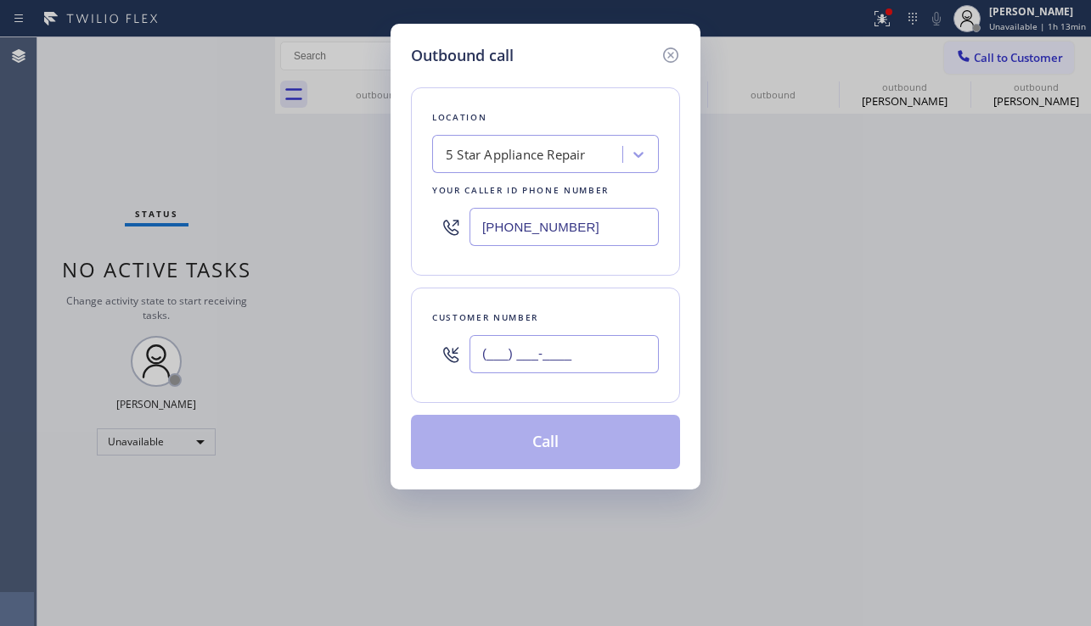
click at [570, 363] on input "(___) ___-____" at bounding box center [563, 354] width 189 height 38
paste input "424) 442-9153"
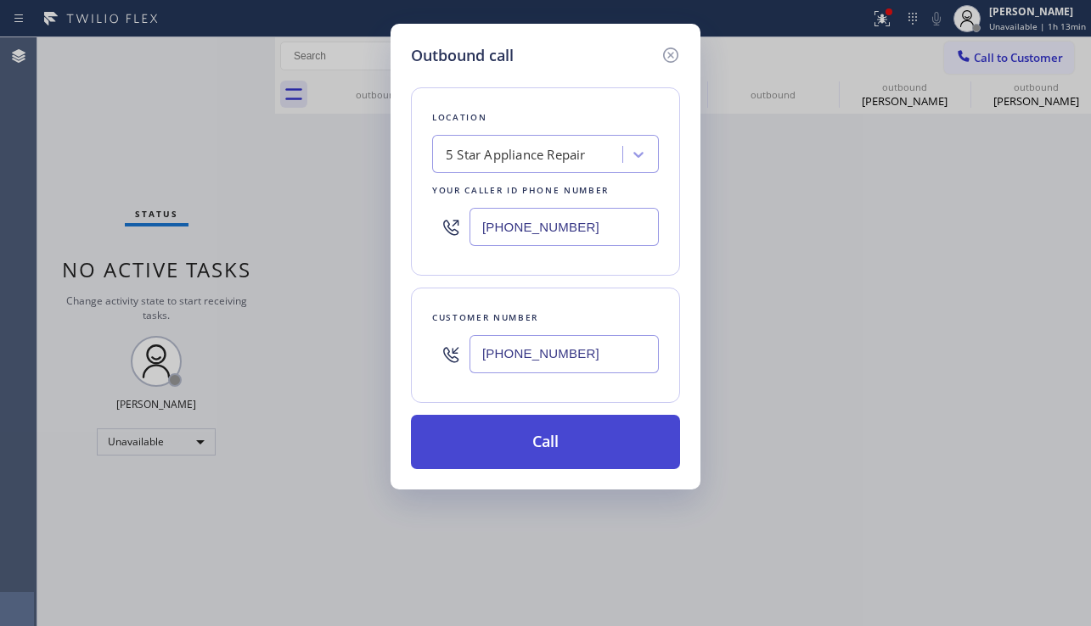
type input "(424) 442-9153"
click at [542, 448] on button "Call" at bounding box center [545, 442] width 269 height 54
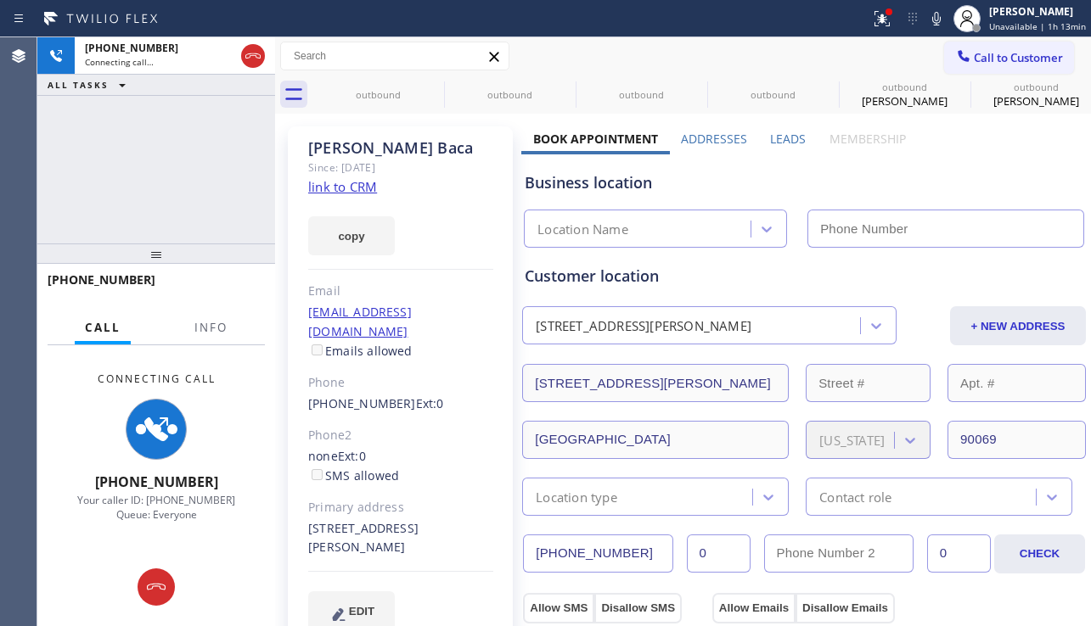
type input "[PHONE_NUMBER]"
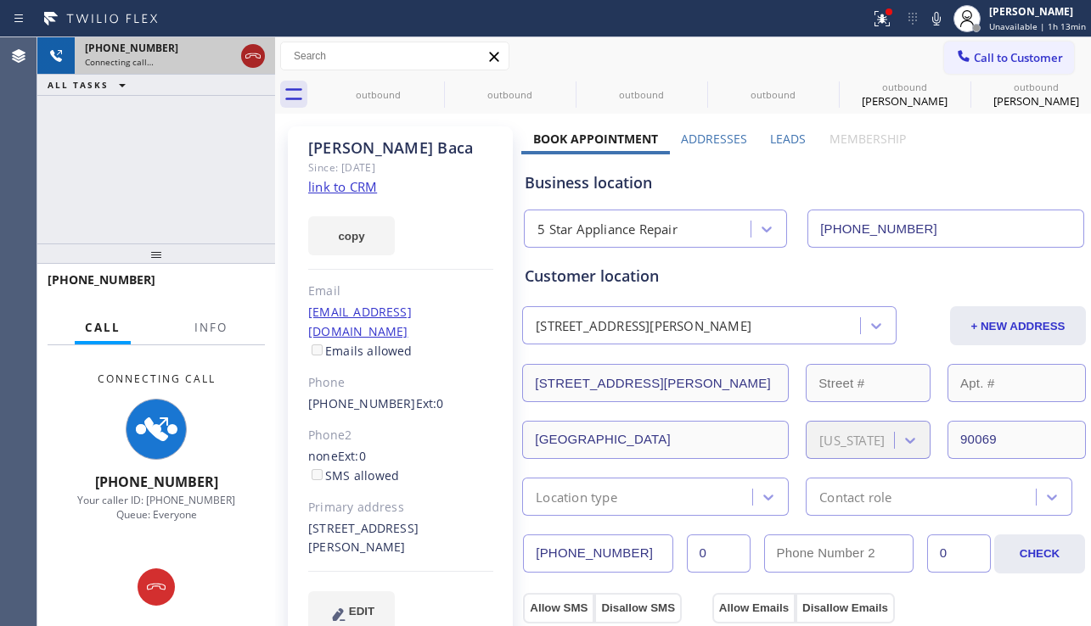
click at [251, 61] on icon at bounding box center [253, 56] width 20 height 20
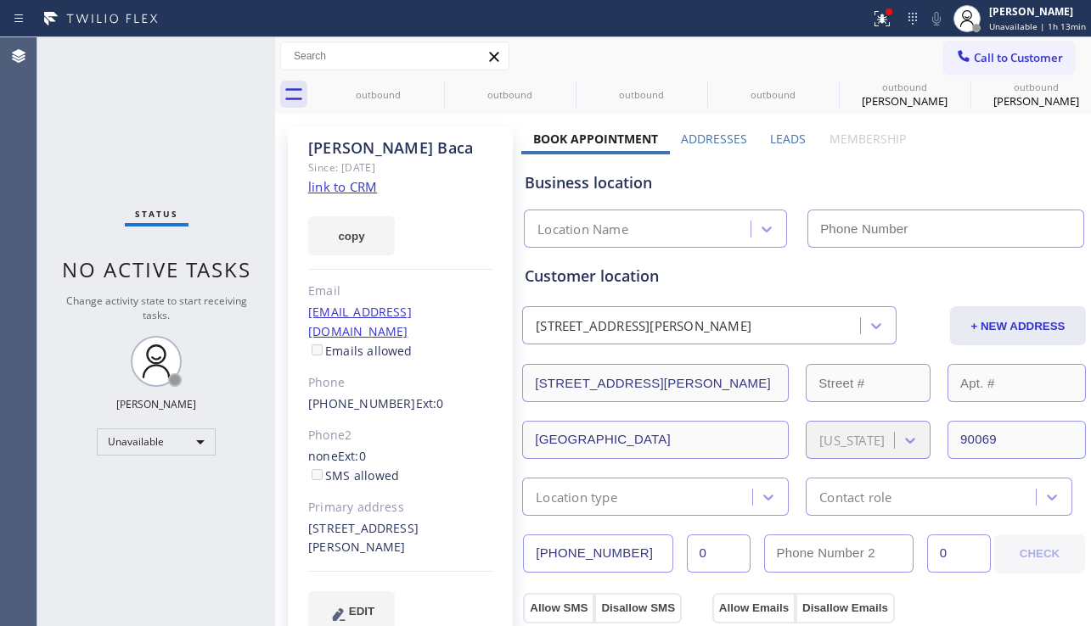
type input "[PHONE_NUMBER]"
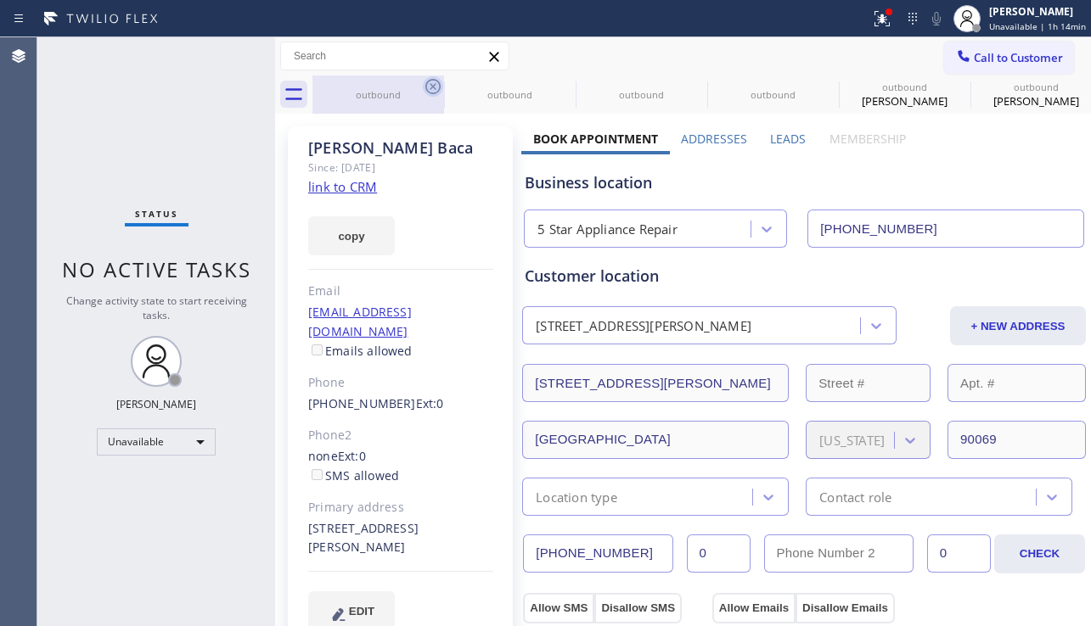
click at [431, 85] on icon at bounding box center [432, 86] width 15 height 15
click at [0, 0] on icon at bounding box center [0, 0] width 0 height 0
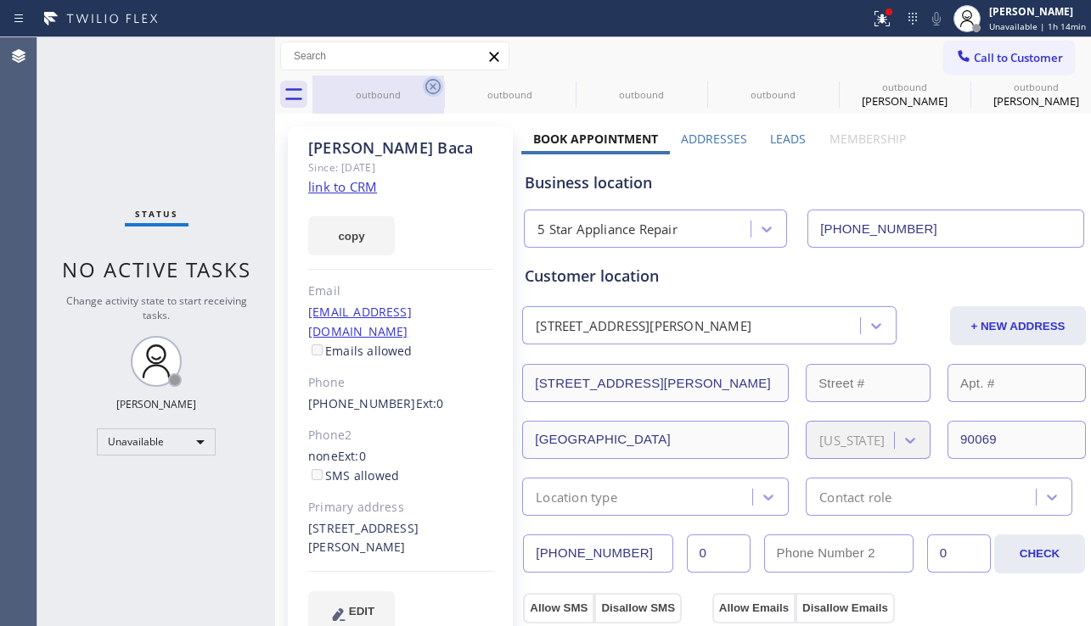
click at [0, 0] on icon at bounding box center [0, 0] width 0 height 0
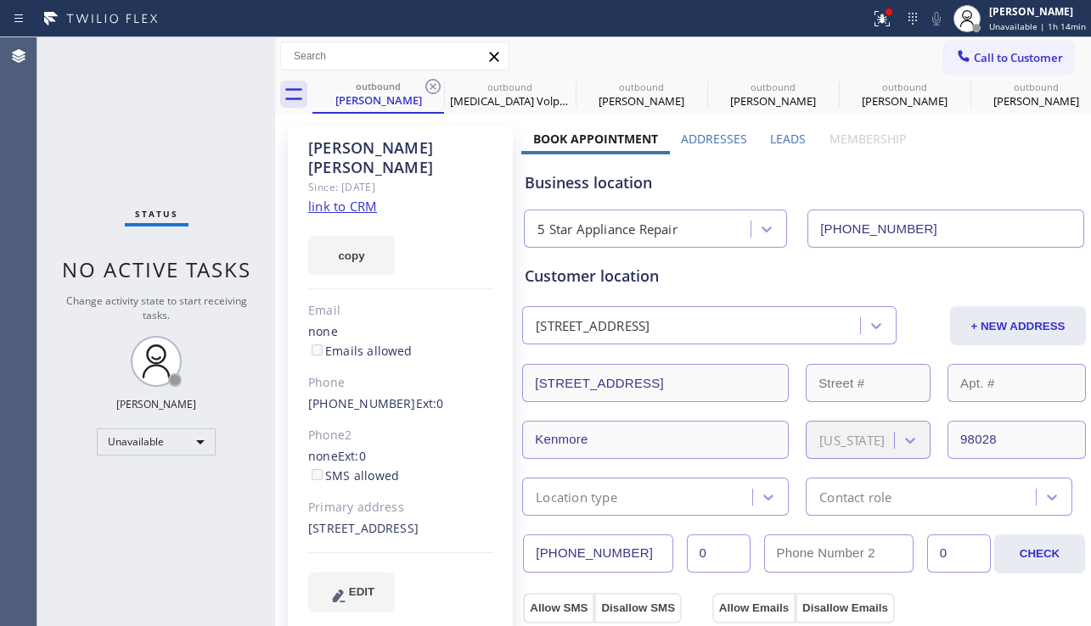
click at [431, 85] on icon at bounding box center [432, 86] width 15 height 15
click at [0, 0] on icon at bounding box center [0, 0] width 0 height 0
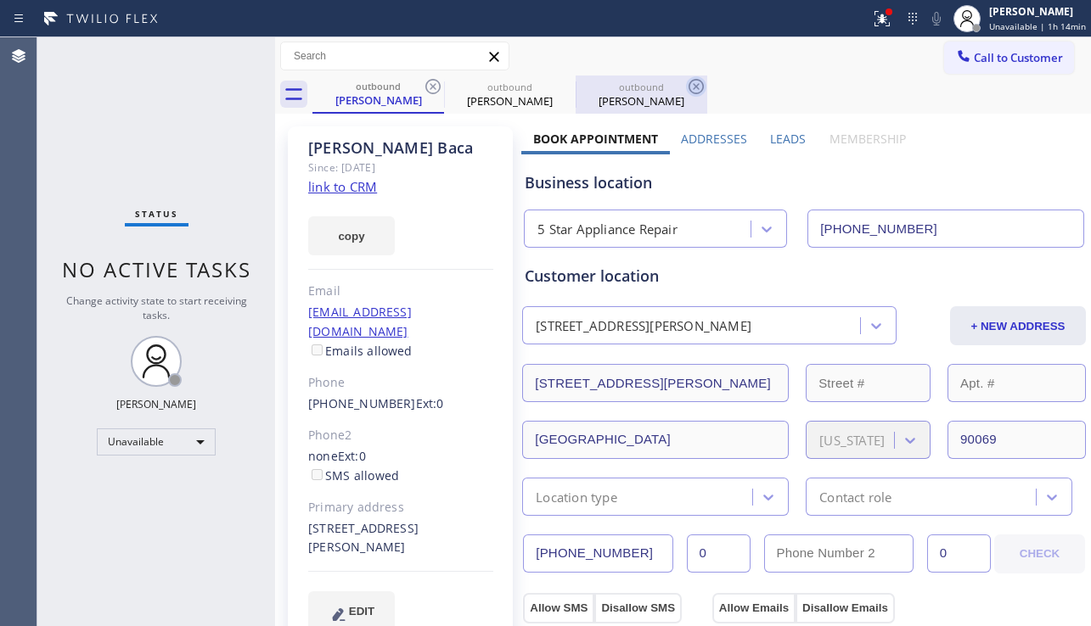
click at [436, 90] on icon at bounding box center [433, 86] width 20 height 20
click at [0, 0] on icon at bounding box center [0, 0] width 0 height 0
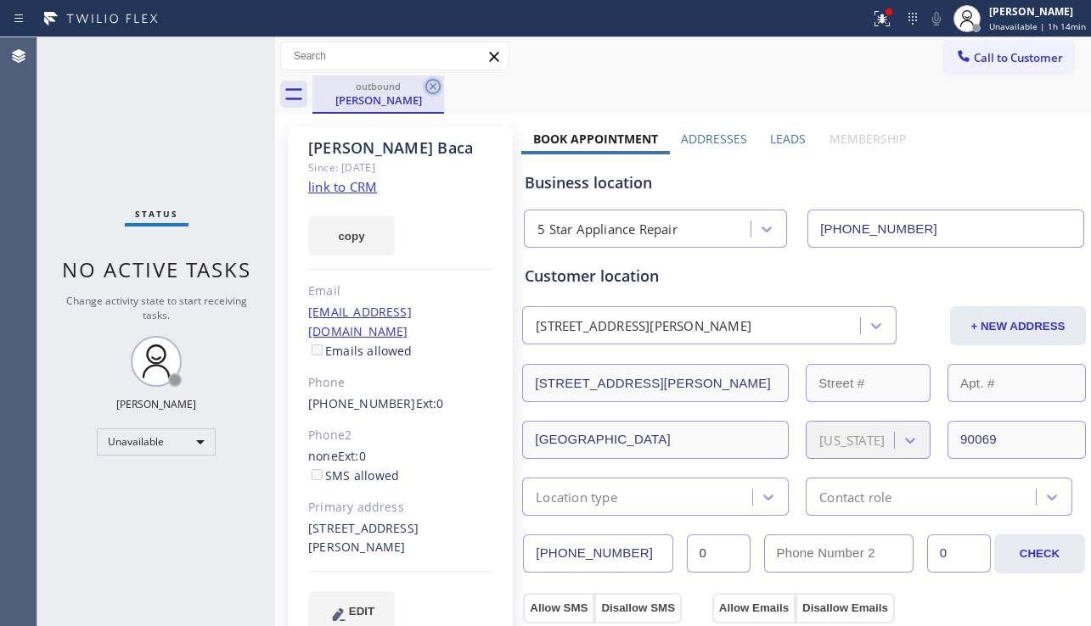
click at [436, 87] on icon at bounding box center [433, 86] width 20 height 20
click at [436, 87] on div "outbound Ashley Baca" at bounding box center [701, 95] width 778 height 38
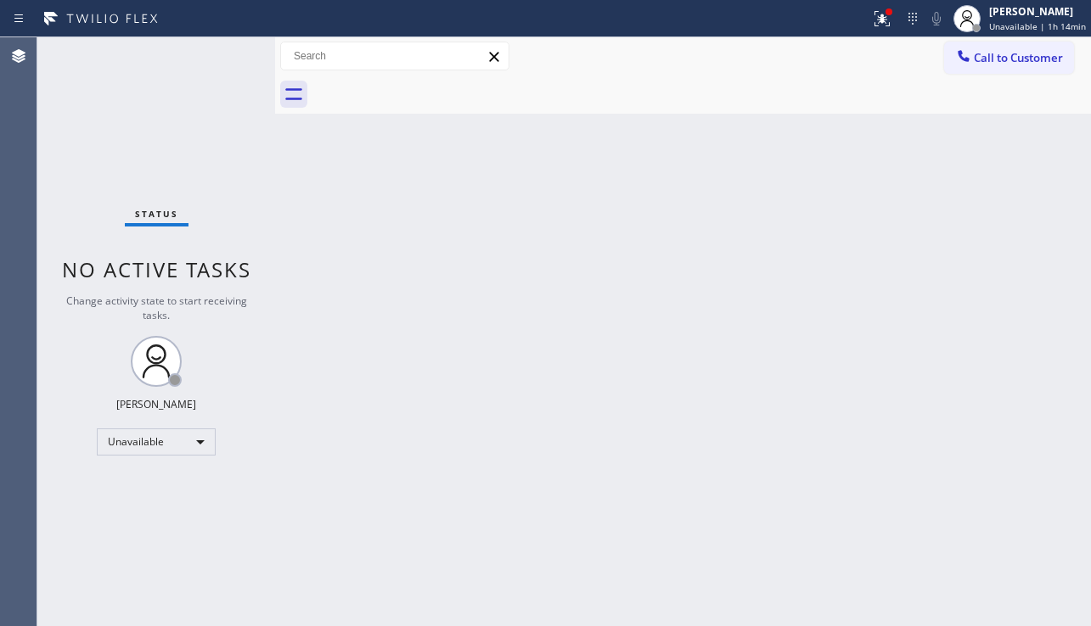
click at [436, 87] on div at bounding box center [701, 95] width 778 height 38
drag, startPoint x: 1047, startPoint y: 329, endPoint x: 1015, endPoint y: 160, distance: 171.8
click at [1047, 327] on div "Back to Dashboard Change Sender ID Customers Technicians Select a contact Outbo…" at bounding box center [683, 331] width 816 height 589
click at [1008, 64] on span "Call to Customer" at bounding box center [1018, 57] width 89 height 15
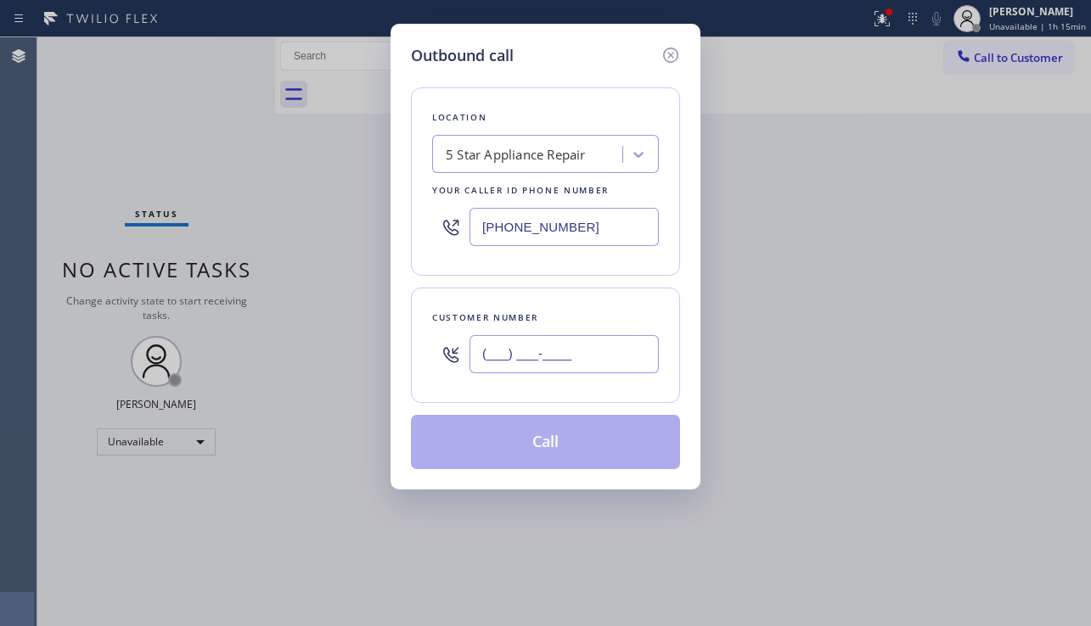
click at [528, 340] on input "(___) ___-____" at bounding box center [563, 354] width 189 height 38
paste input "415) 706-4875"
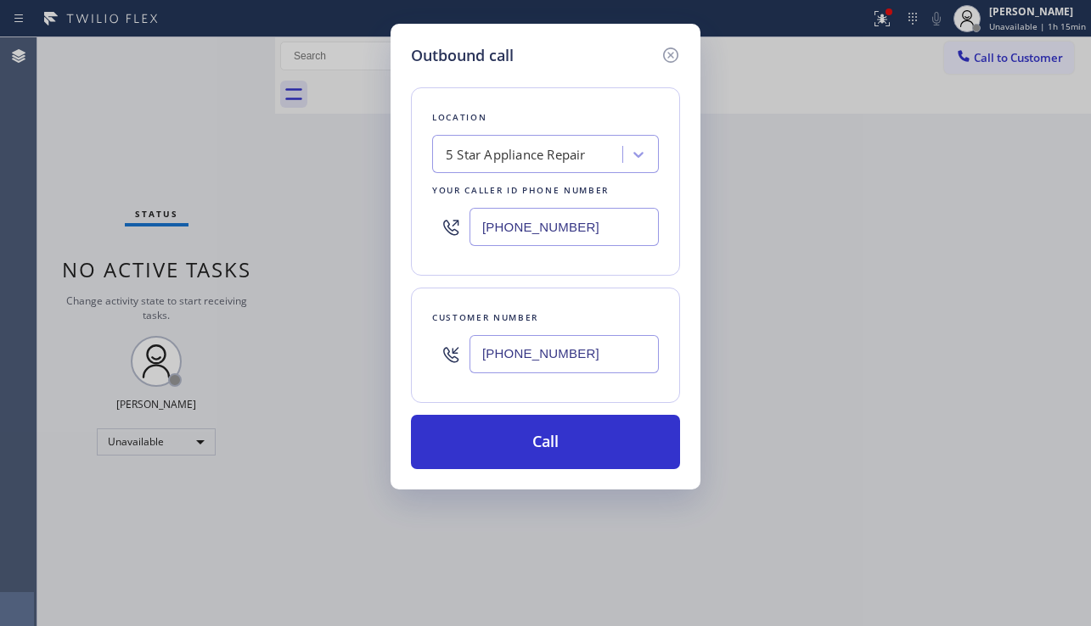
type input "(415) 706-4875"
click at [1012, 386] on div "Outbound call Location 5 Star Appliance Repair Your caller id phone number (855…" at bounding box center [545, 313] width 1091 height 626
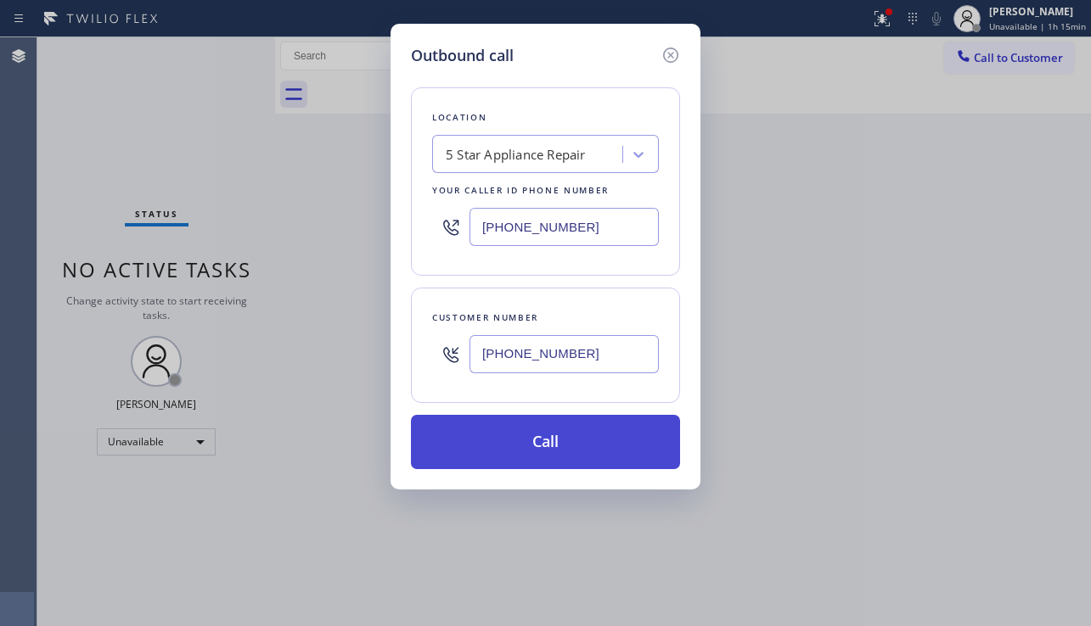
click at [575, 444] on button "Call" at bounding box center [545, 442] width 269 height 54
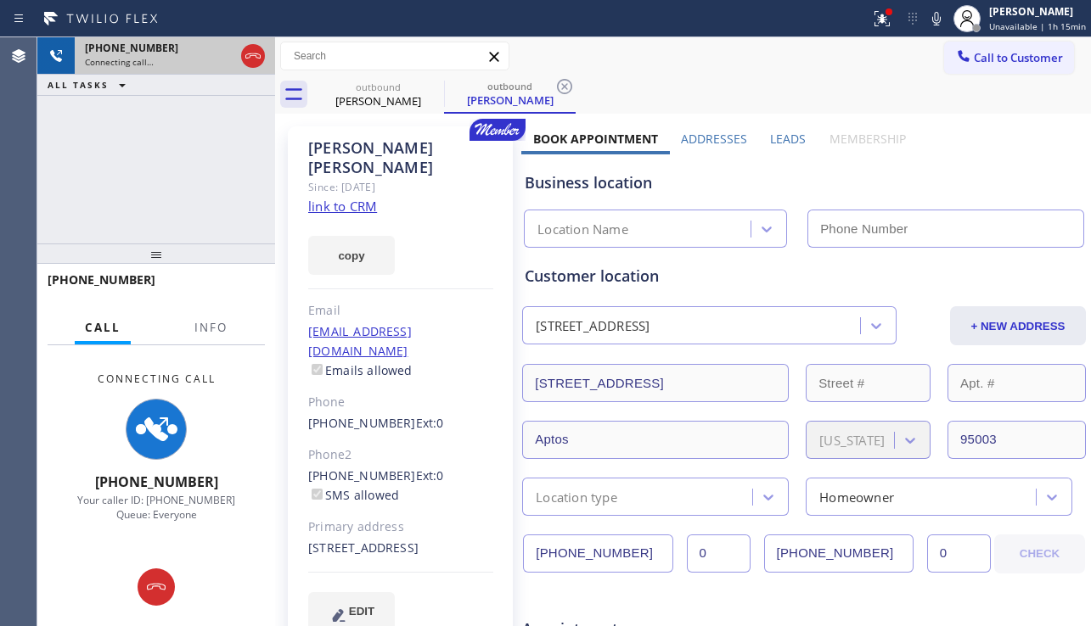
click at [253, 57] on icon at bounding box center [253, 56] width 20 height 20
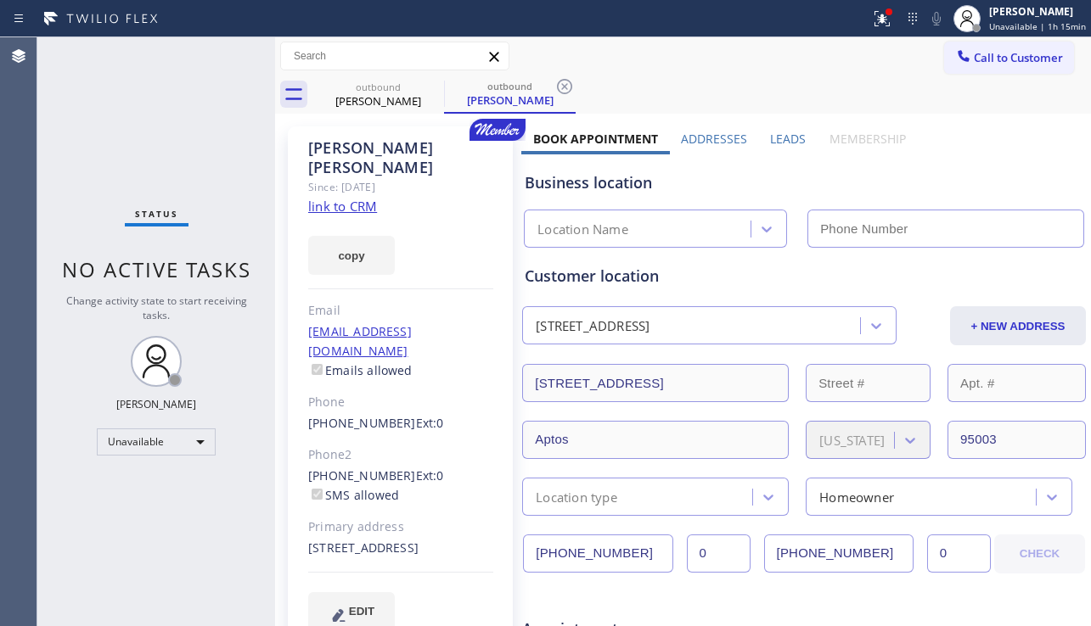
click at [792, 136] on label "Leads" at bounding box center [788, 139] width 36 height 16
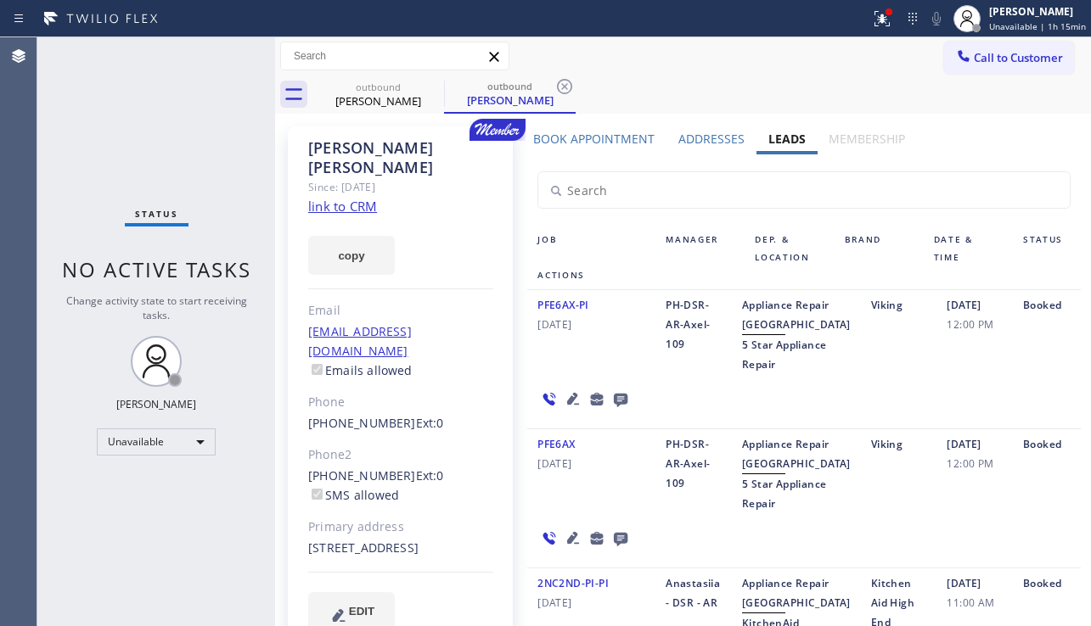
click at [620, 407] on icon at bounding box center [621, 401] width 14 height 14
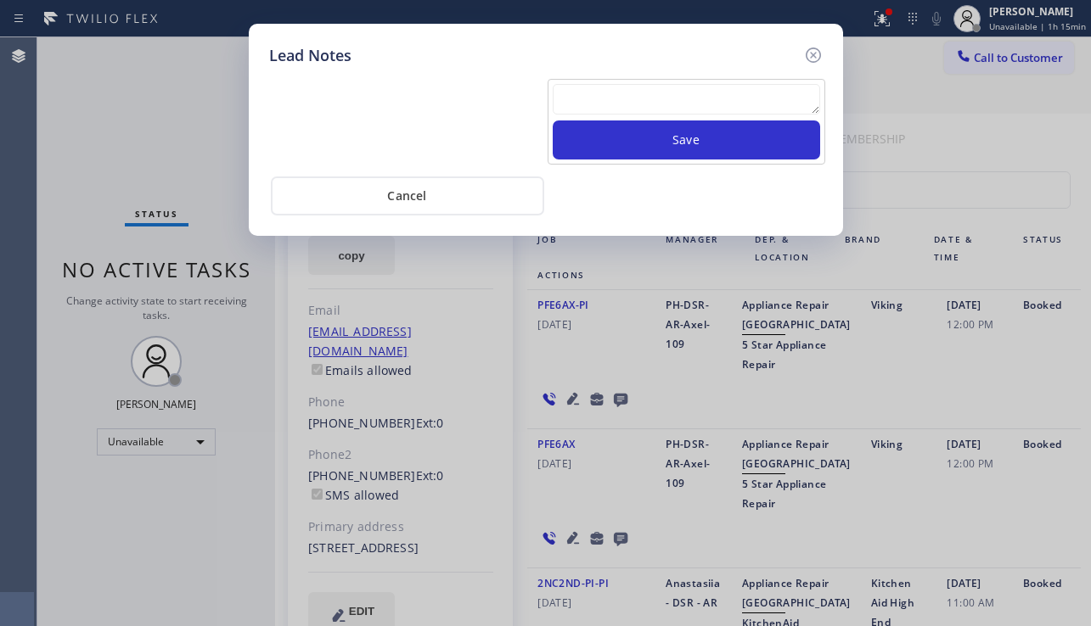
click at [615, 87] on textarea at bounding box center [686, 99] width 267 height 31
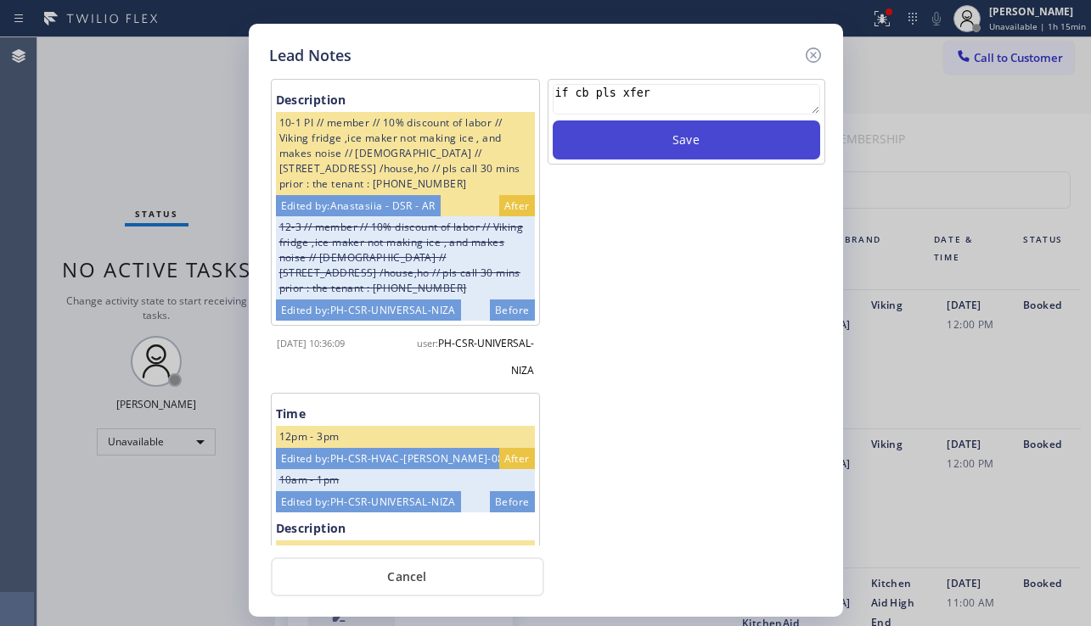
type textarea "if cb pls xfer"
click at [626, 126] on button "Save" at bounding box center [686, 140] width 267 height 39
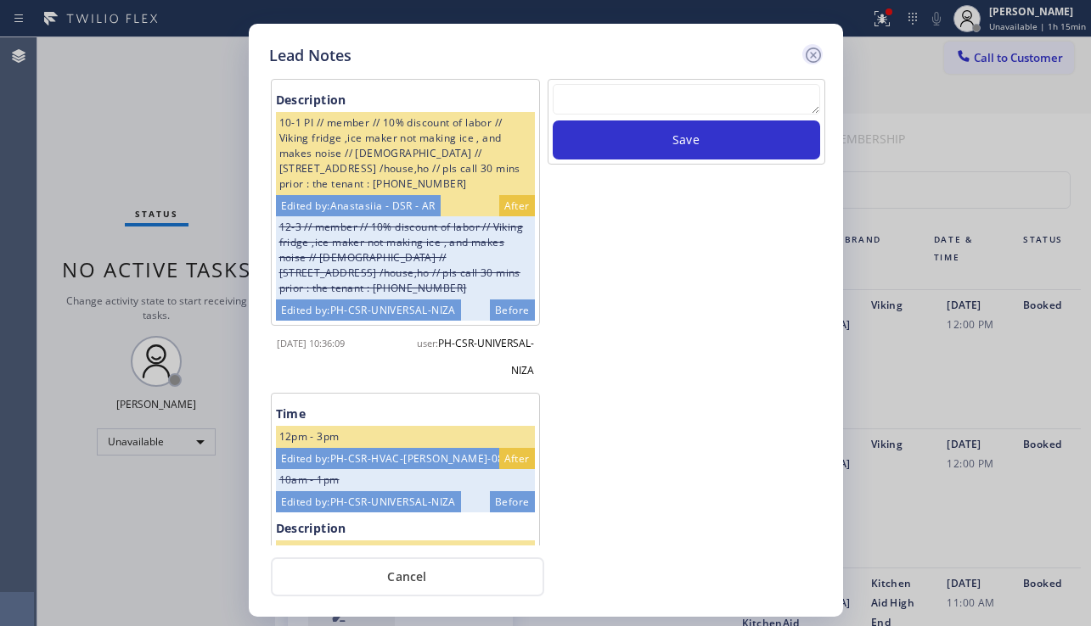
click at [816, 53] on icon at bounding box center [812, 55] width 15 height 15
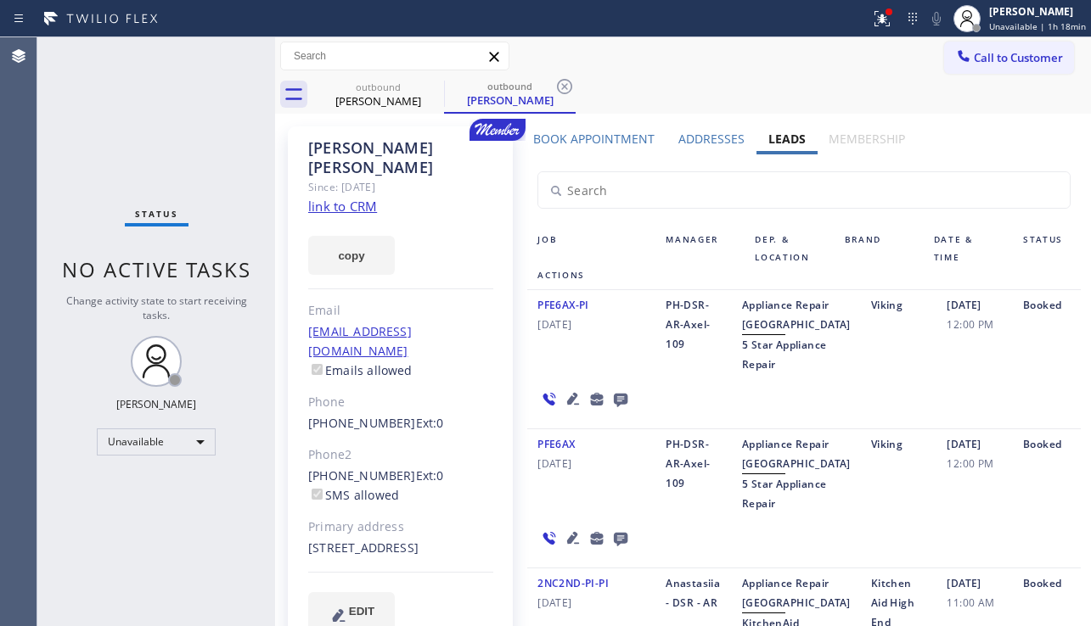
click at [568, 405] on icon at bounding box center [573, 399] width 12 height 12
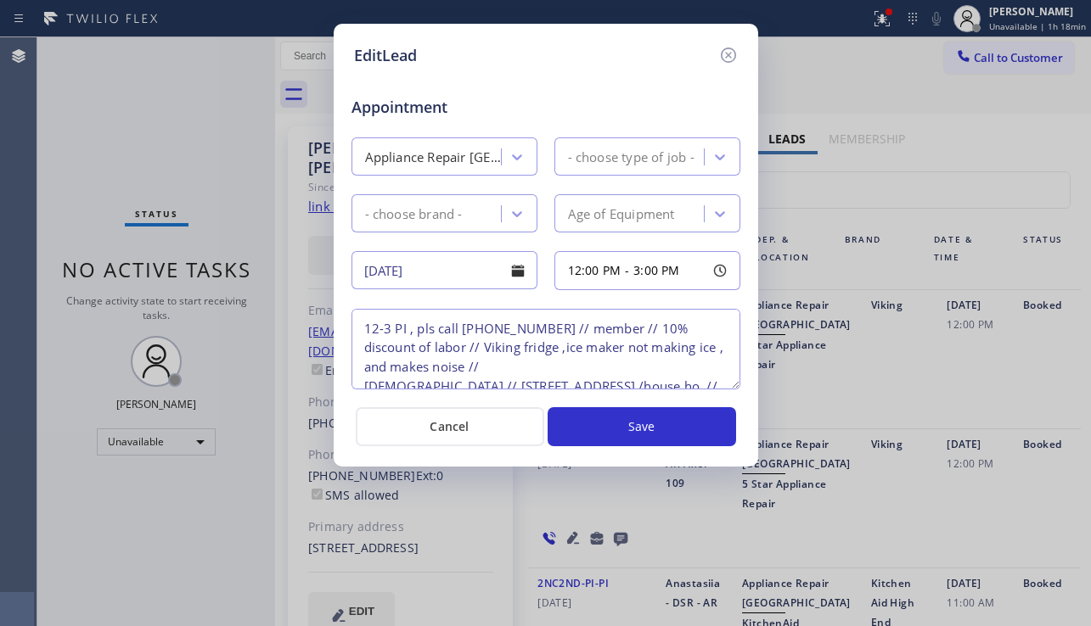
type textarea "12-3 PI , pls call (848) 210-5227 // member // 10% discount of labor // Viking …"
click at [733, 55] on icon at bounding box center [728, 55] width 20 height 20
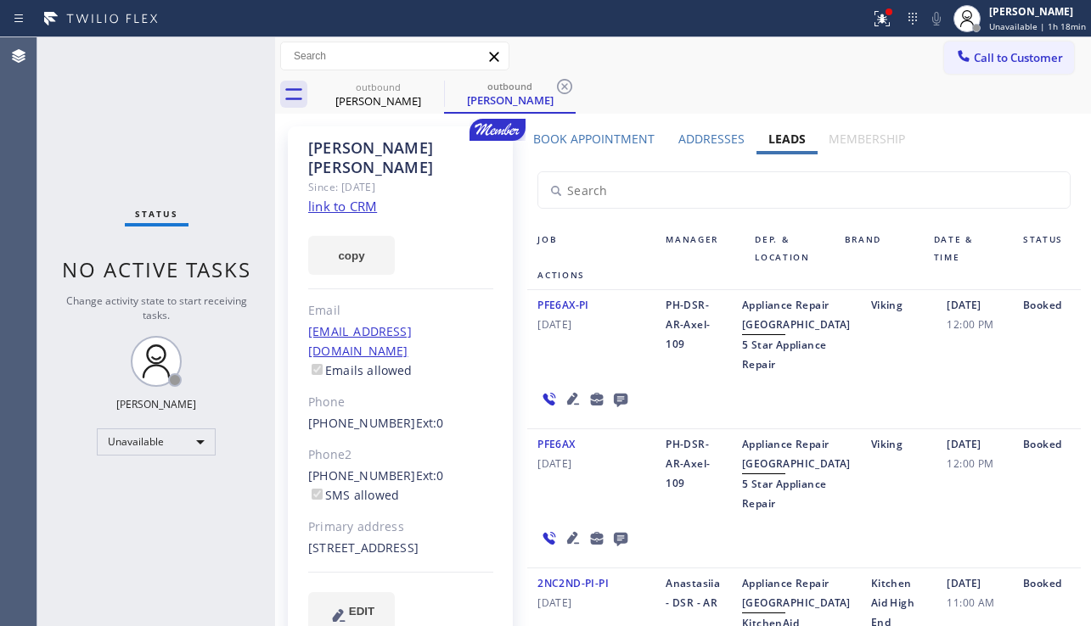
click at [1013, 374] on div "Booked" at bounding box center [1047, 334] width 68 height 79
click at [352, 198] on link "link to CRM" at bounding box center [342, 206] width 69 height 17
click at [1070, 384] on div "Job Manager Dep. & Location Brand Date & Time Status Actions PFE6AX-PI 02/20/20…" at bounding box center [804, 636] width 574 height 820
click at [570, 409] on icon at bounding box center [573, 399] width 20 height 20
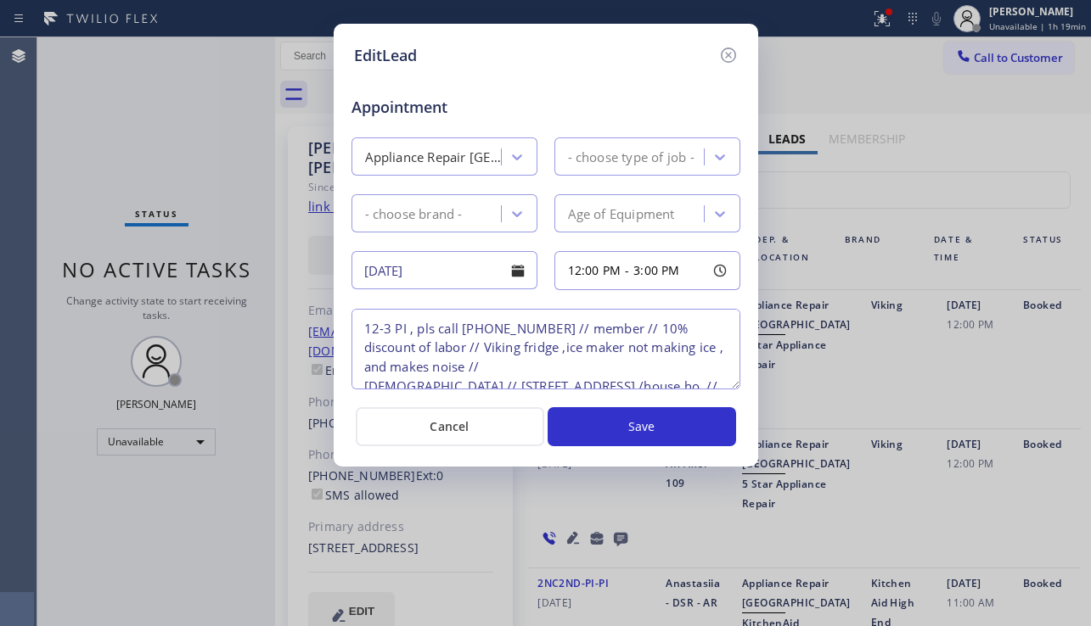
type textarea "12-3 PI , pls call (848) 210-5227 // member // 10% discount of labor // Viking …"
click at [730, 45] on icon at bounding box center [728, 55] width 20 height 20
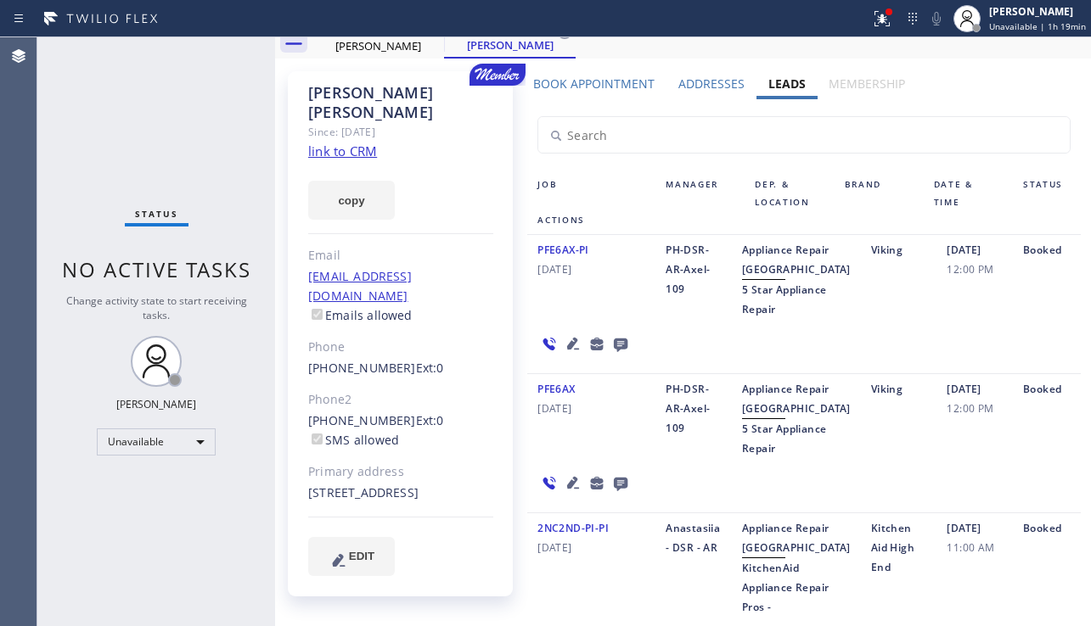
scroll to position [85, 0]
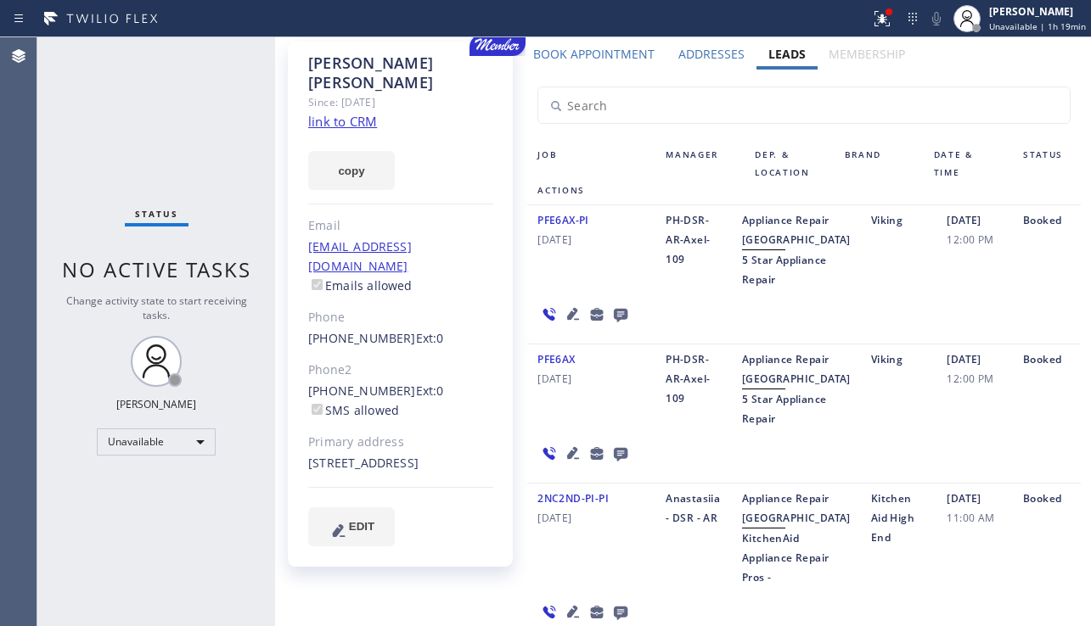
click at [568, 464] on icon at bounding box center [573, 453] width 20 height 20
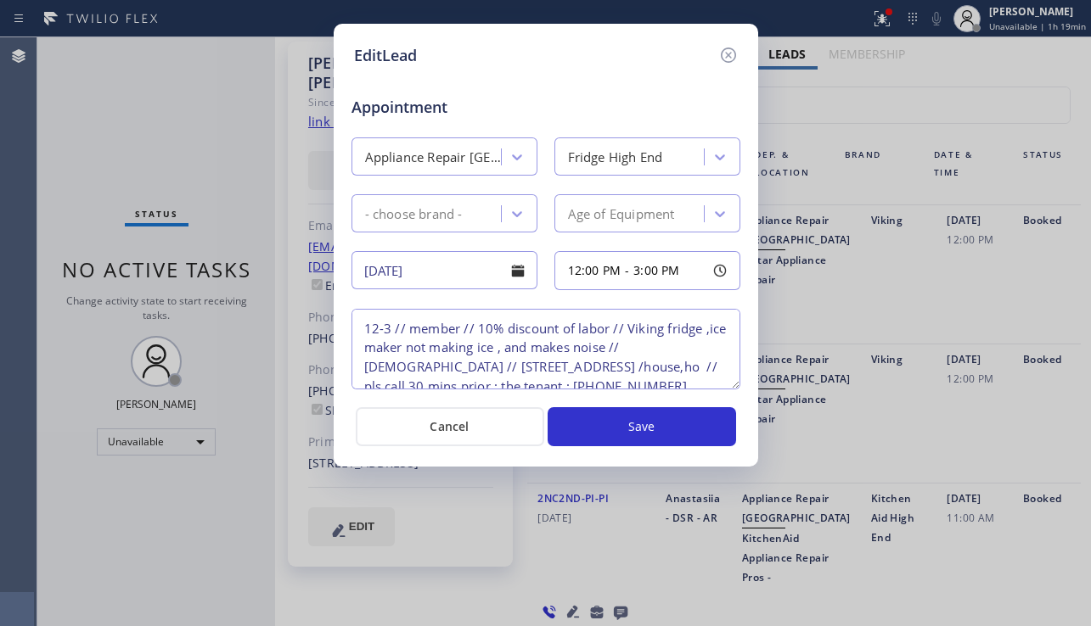
type textarea "12-3 // member // 10% discount of labor // Viking fridge ,ice maker not making …"
click at [721, 55] on icon at bounding box center [727, 55] width 15 height 15
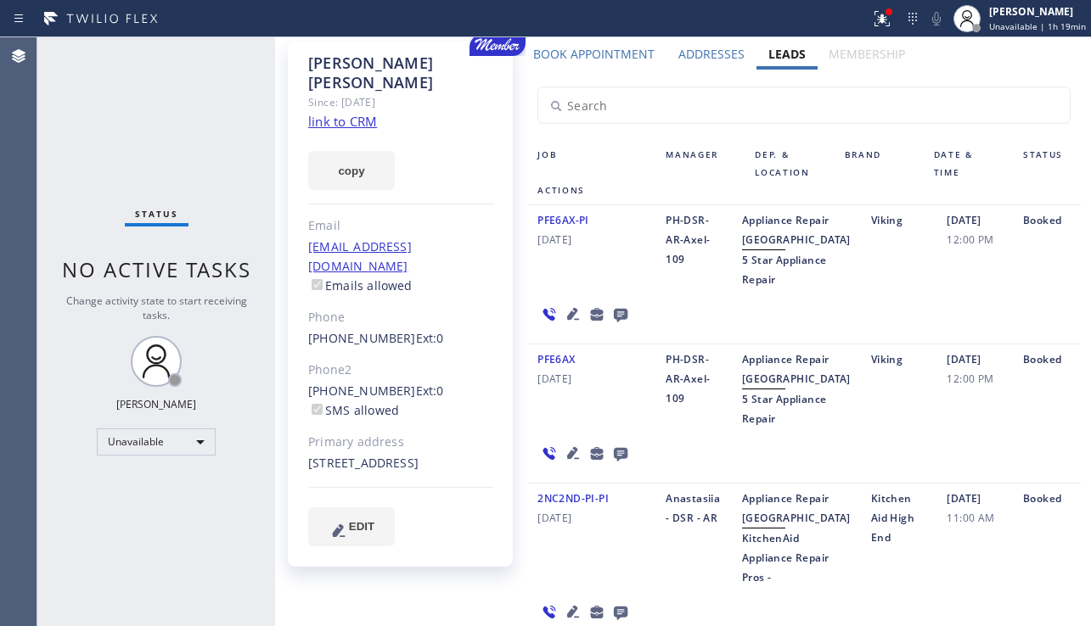
scroll to position [340, 0]
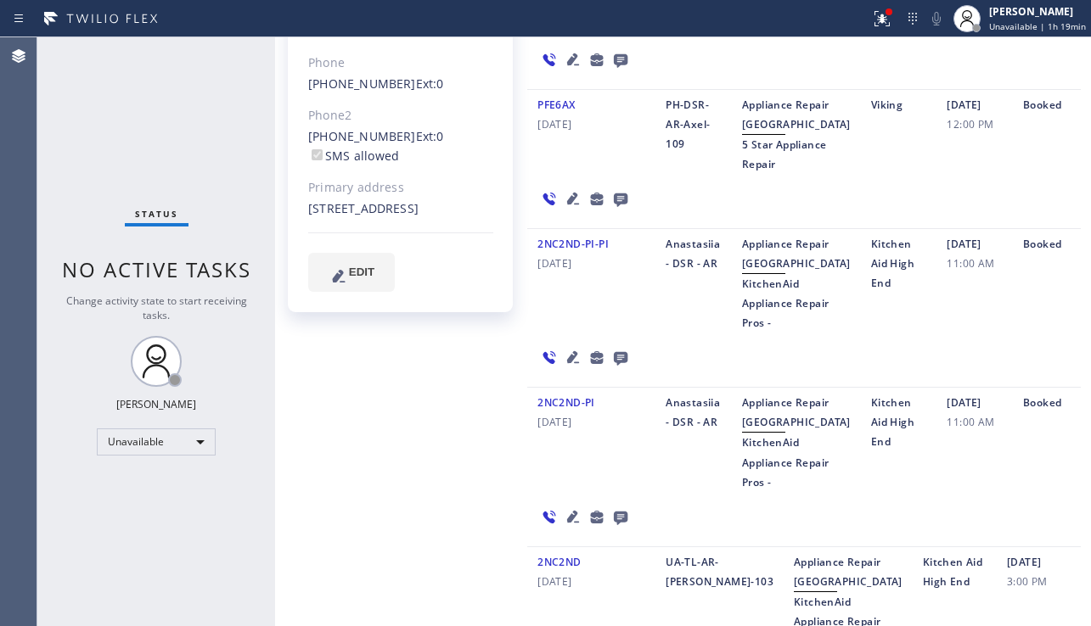
click at [573, 368] on icon at bounding box center [573, 357] width 20 height 20
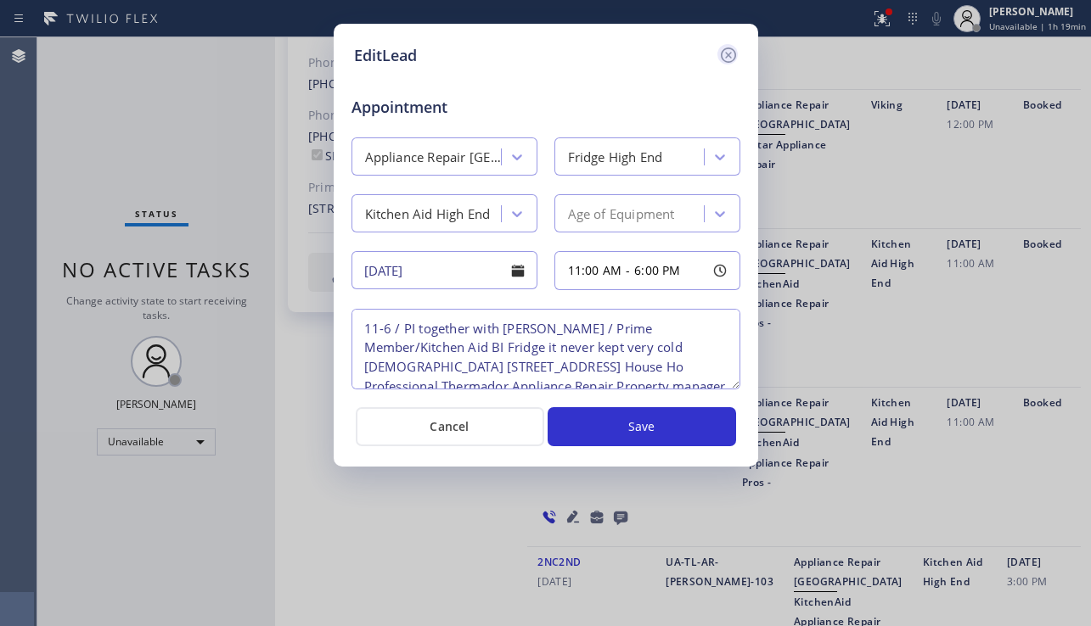
click at [733, 53] on icon at bounding box center [728, 55] width 20 height 20
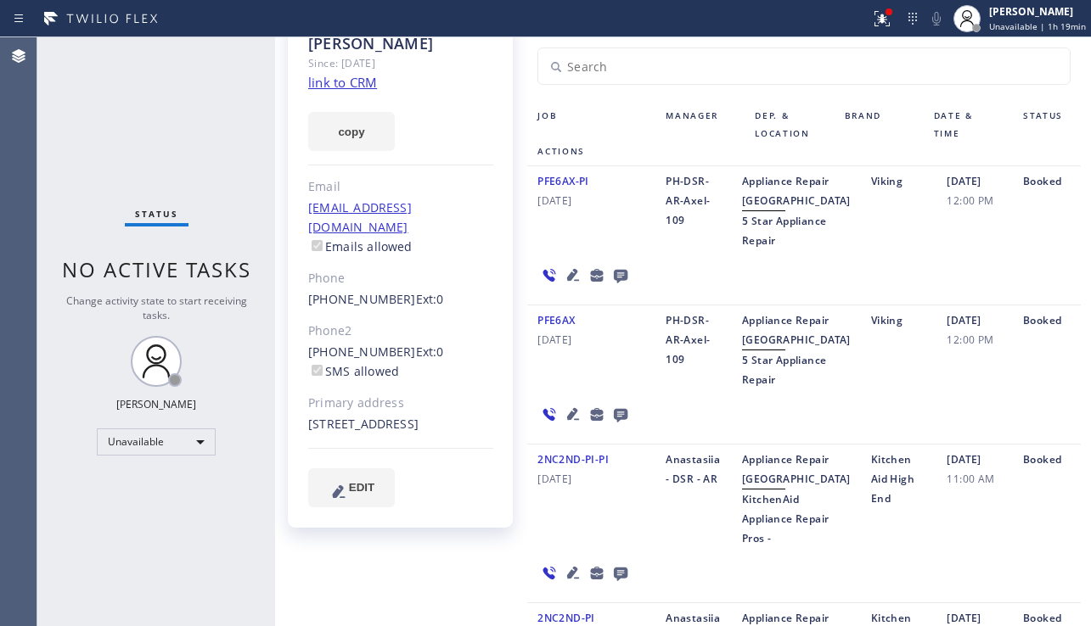
scroll to position [0, 0]
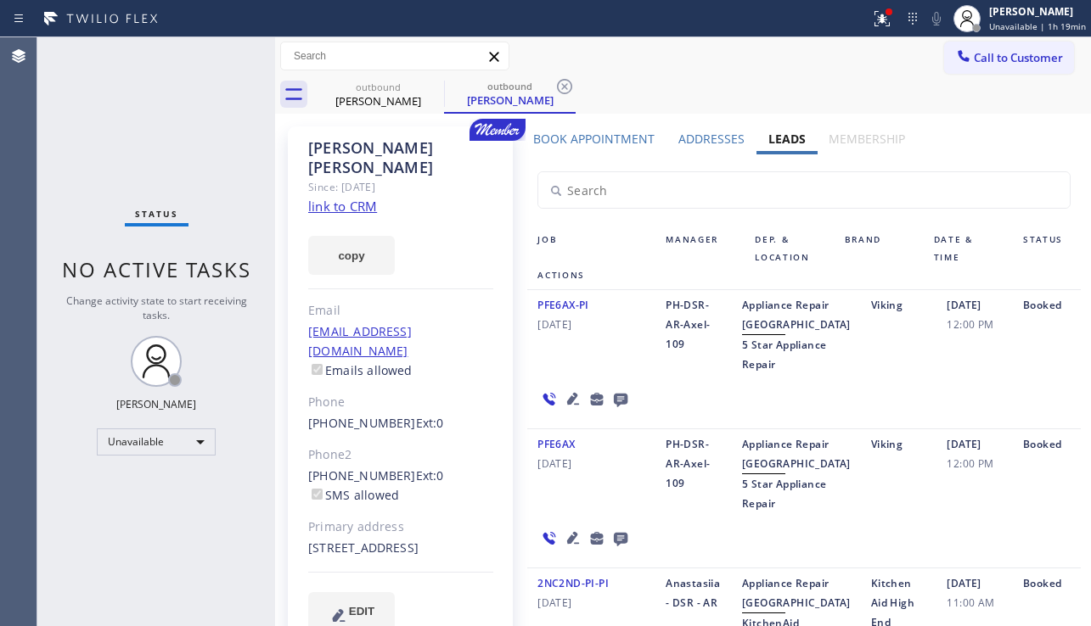
drag, startPoint x: 980, startPoint y: 414, endPoint x: 962, endPoint y: 413, distance: 18.7
click at [980, 414] on div "PFE6AX-PI 02/20/2025 PH-DSR-AR-Axel-109 Appliance Repair High End 5 Star Applia…" at bounding box center [803, 359] width 553 height 139
click at [983, 374] on div "02/20/2025 12:00 PM" at bounding box center [974, 334] width 76 height 79
click at [992, 68] on button "Call to Customer" at bounding box center [1009, 58] width 130 height 32
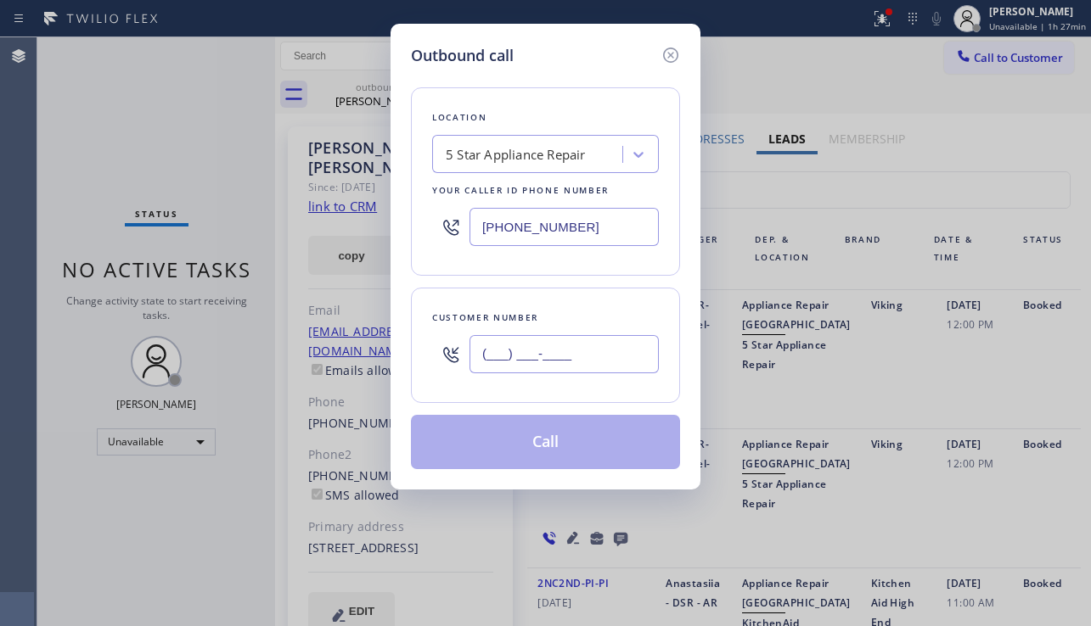
click at [574, 363] on input "(___) ___-____" at bounding box center [563, 354] width 189 height 38
paste input "503) 332-1133"
type input "(503) 332-1133"
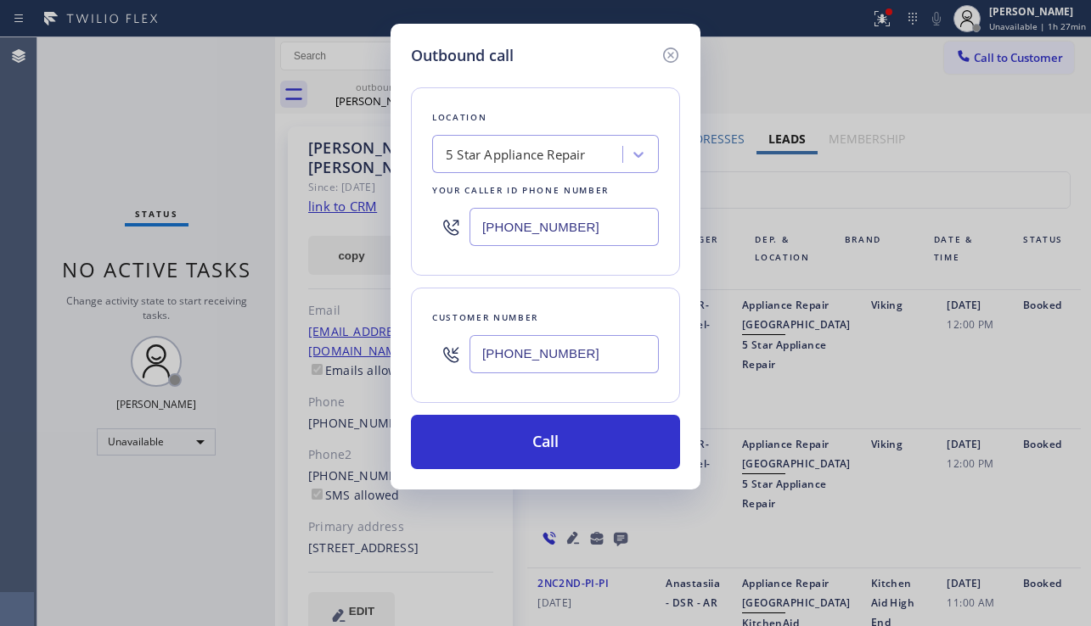
drag, startPoint x: 605, startPoint y: 223, endPoint x: 428, endPoint y: 226, distance: 177.4
click at [428, 226] on div "Location 5 Star Appliance Repair Your caller id phone number (855) 731-4952" at bounding box center [545, 181] width 269 height 188
paste input "77) 414-7264"
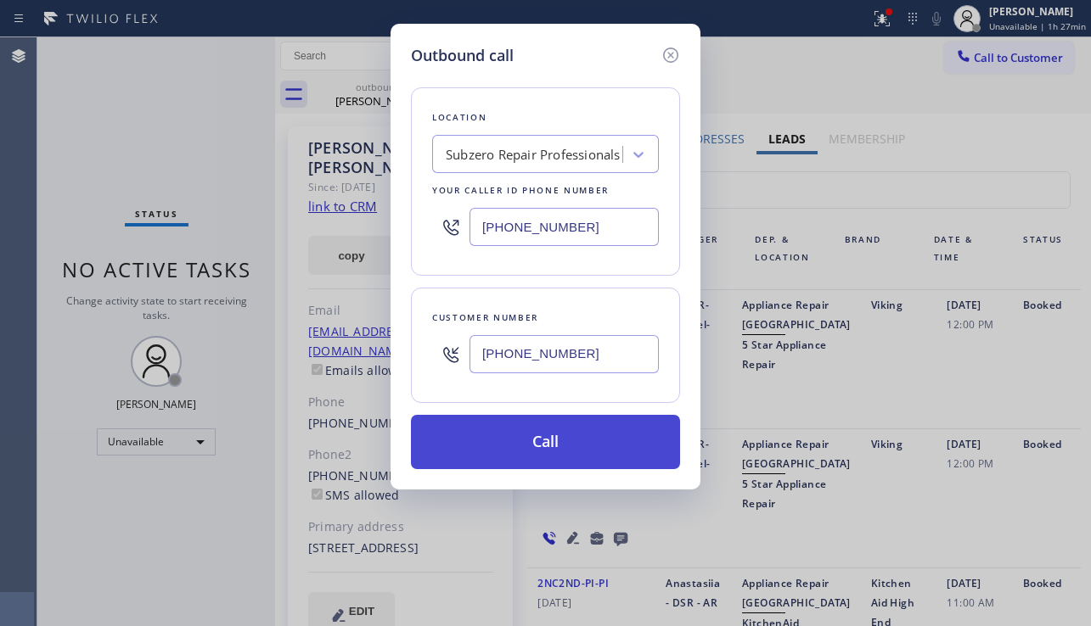
type input "(877) 414-7264"
click at [535, 446] on button "Call" at bounding box center [545, 442] width 269 height 54
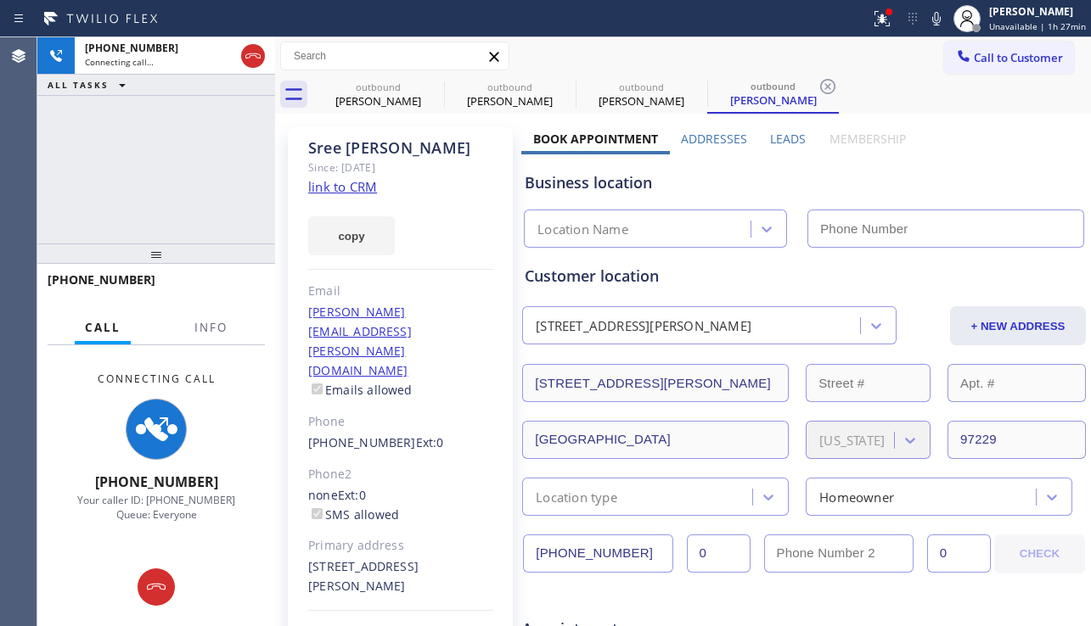
click at [782, 143] on label "Leads" at bounding box center [788, 139] width 36 height 16
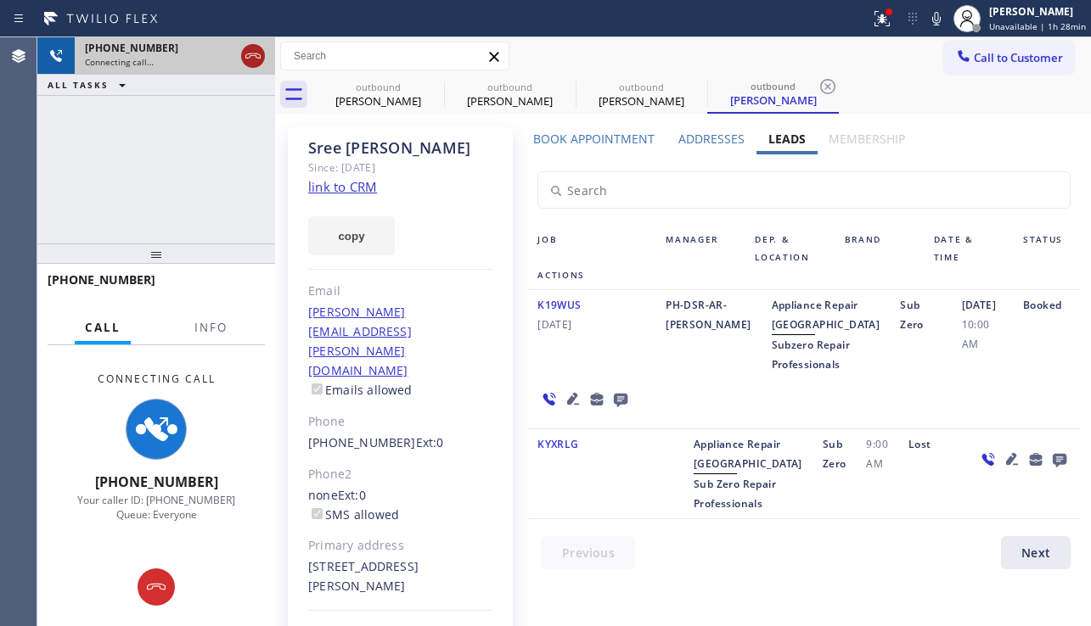
click at [256, 60] on icon at bounding box center [253, 56] width 20 height 20
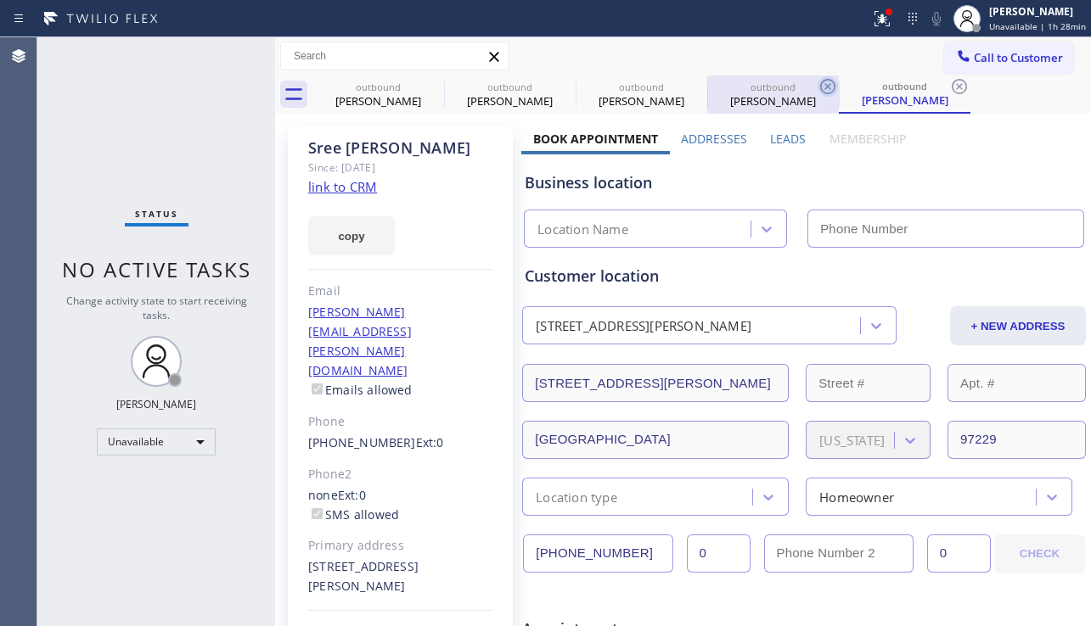
type input "(877) 414-7264"
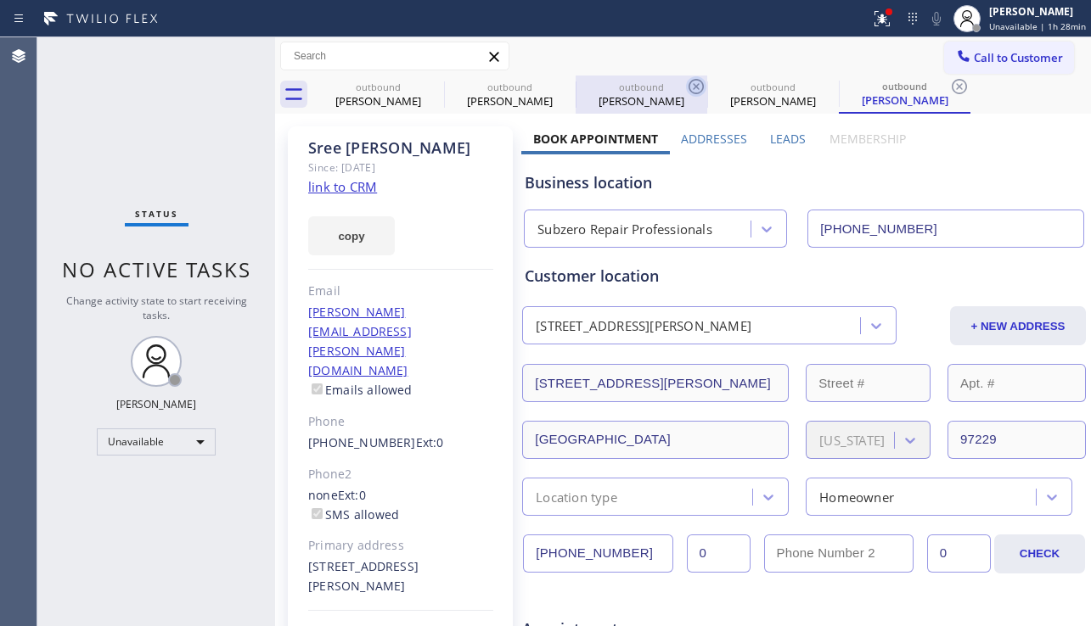
click at [700, 85] on icon at bounding box center [696, 86] width 20 height 20
click at [0, 0] on icon at bounding box center [0, 0] width 0 height 0
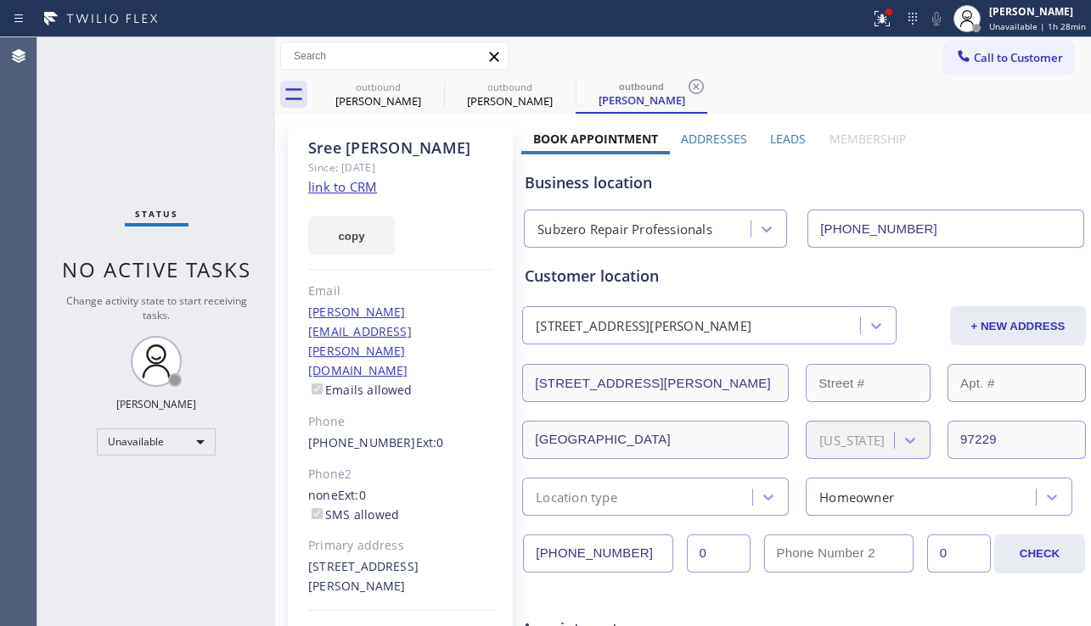
click at [700, 85] on icon at bounding box center [696, 86] width 20 height 20
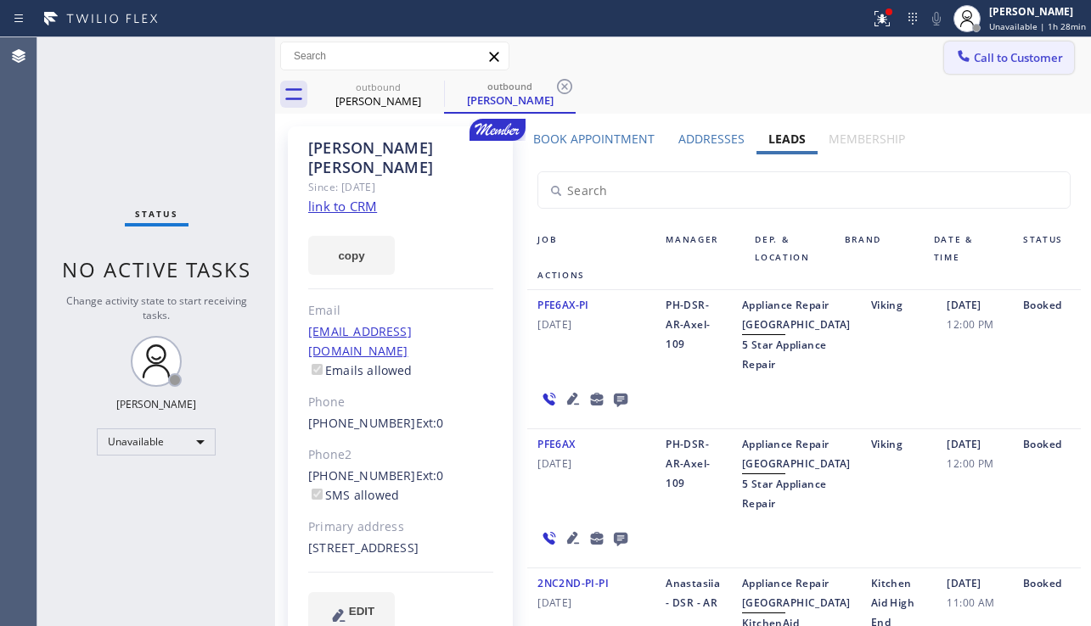
click at [1022, 65] on button "Call to Customer" at bounding box center [1009, 58] width 130 height 32
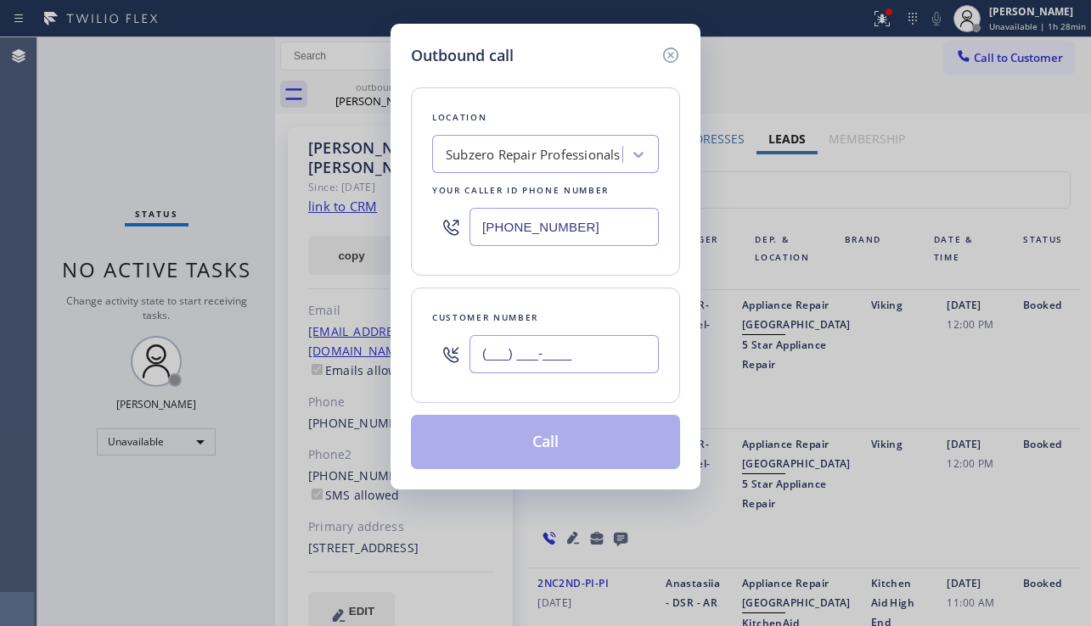
click at [490, 349] on input "(___) ___-____" at bounding box center [563, 354] width 189 height 38
paste input "818) 857-9657"
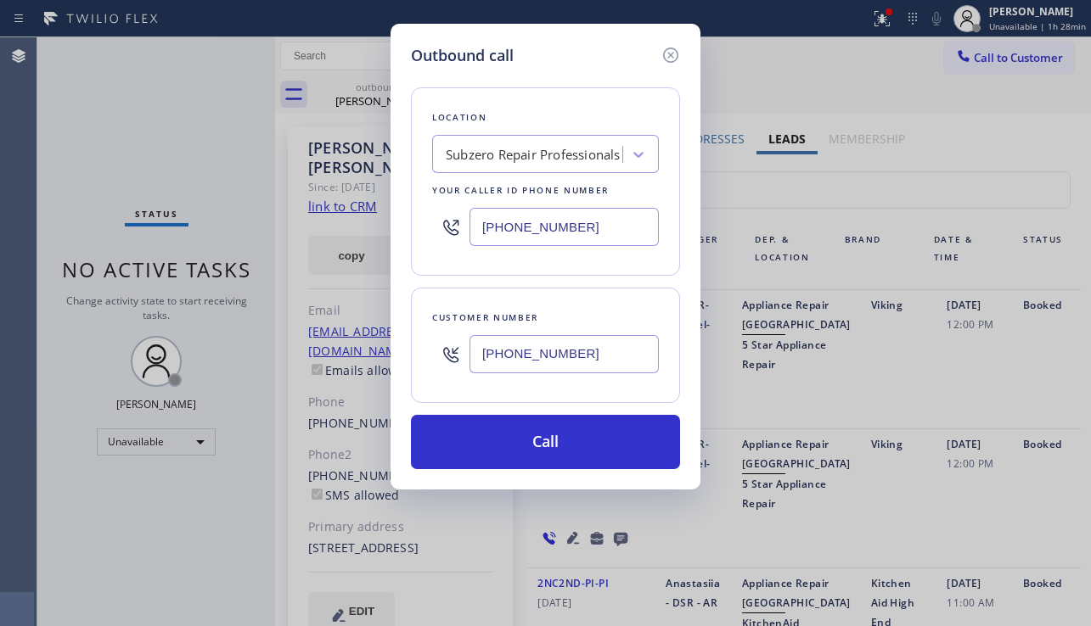
type input "(818) 857-9657"
drag, startPoint x: 585, startPoint y: 230, endPoint x: 481, endPoint y: 231, distance: 103.6
click at [481, 231] on input "(877) 414-7264" at bounding box center [563, 227] width 189 height 38
paste input "213) 223-7739"
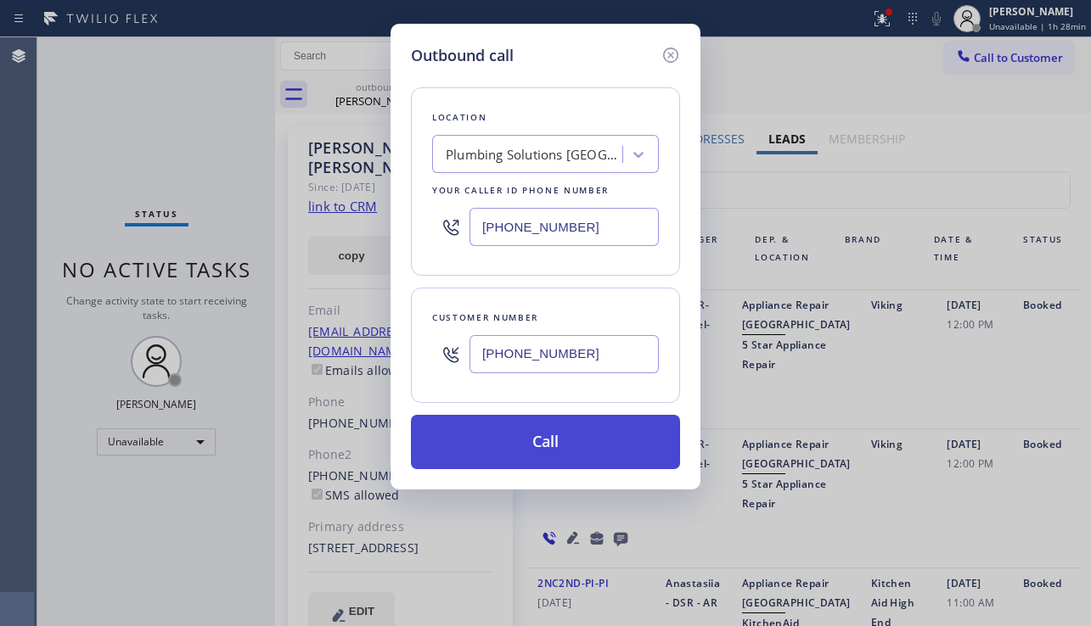
type input "(213) 223-7739"
click at [516, 441] on button "Call" at bounding box center [545, 442] width 269 height 54
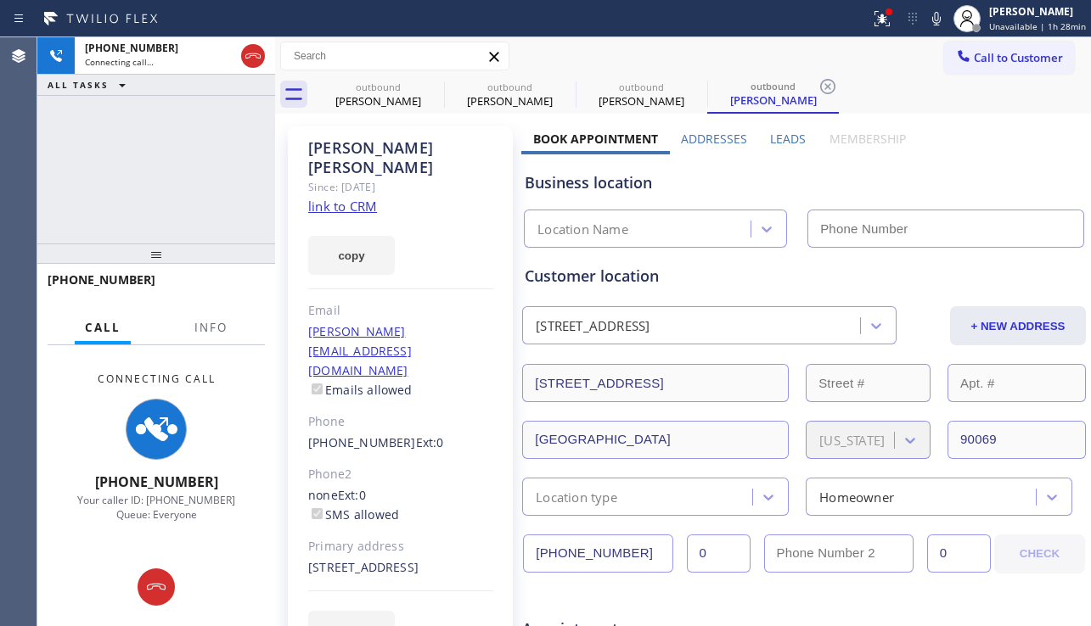
click at [788, 138] on label "Leads" at bounding box center [788, 139] width 36 height 16
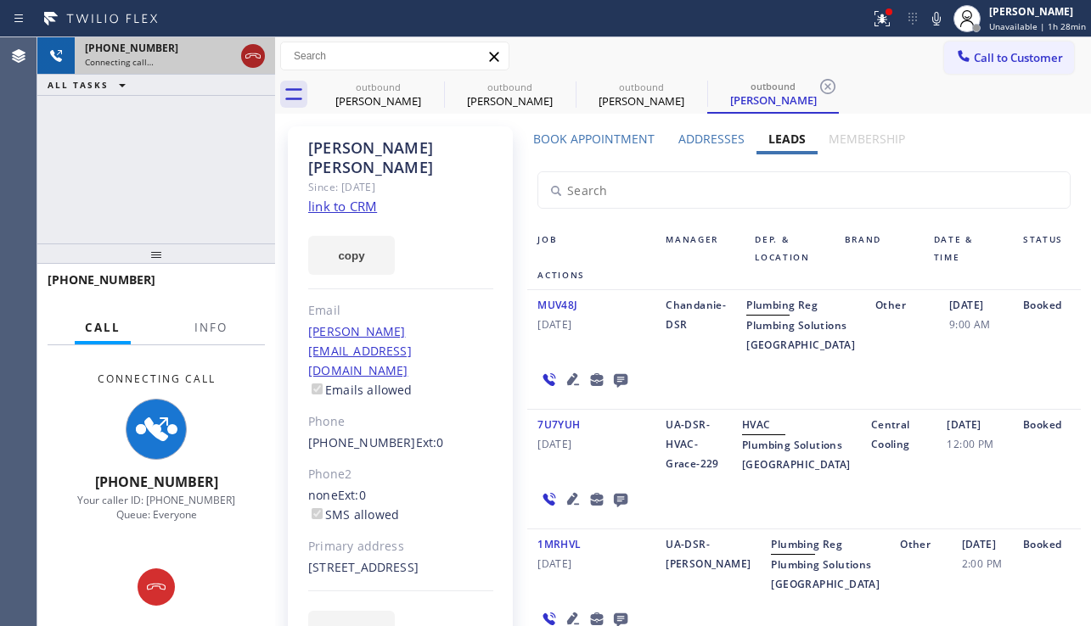
click at [257, 54] on icon at bounding box center [252, 55] width 15 height 5
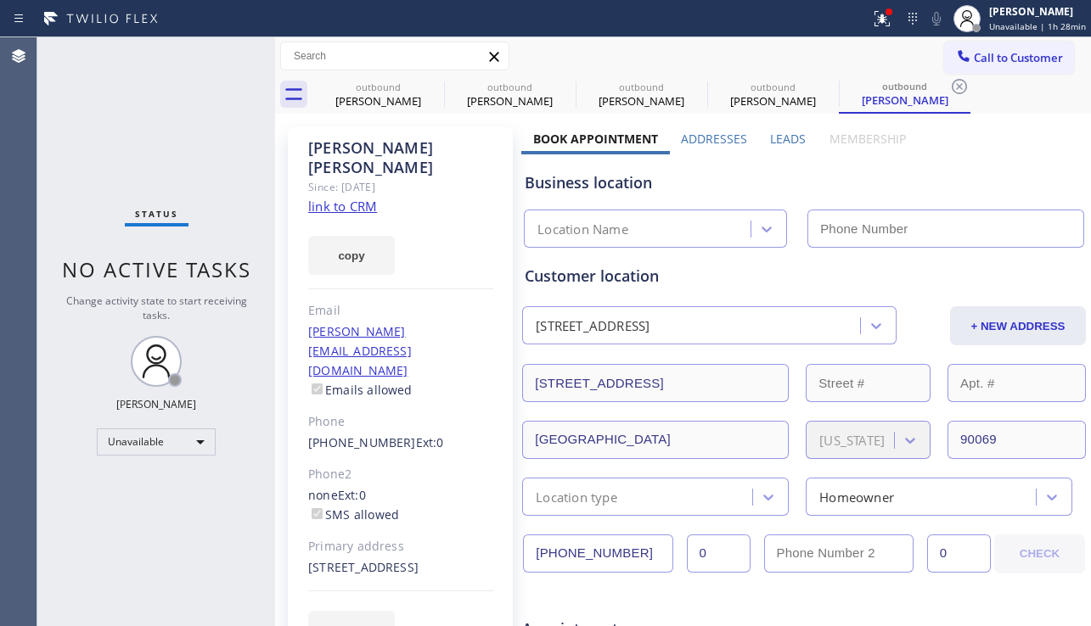
type input "(213) 223-7739"
click at [770, 140] on label "Leads" at bounding box center [788, 139] width 36 height 16
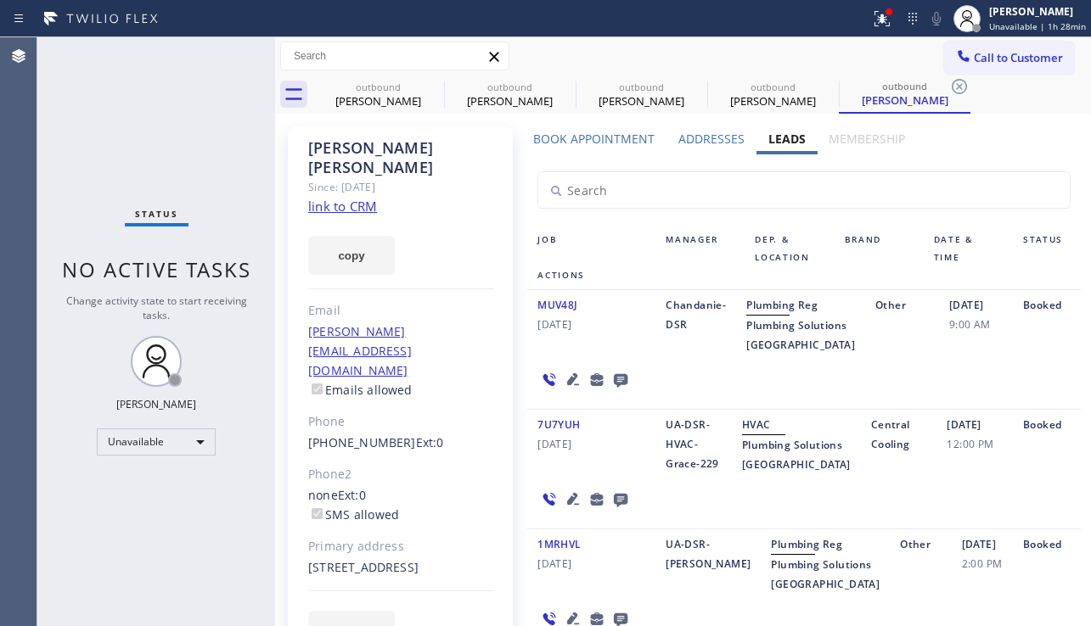
click at [620, 391] on icon at bounding box center [620, 379] width 20 height 21
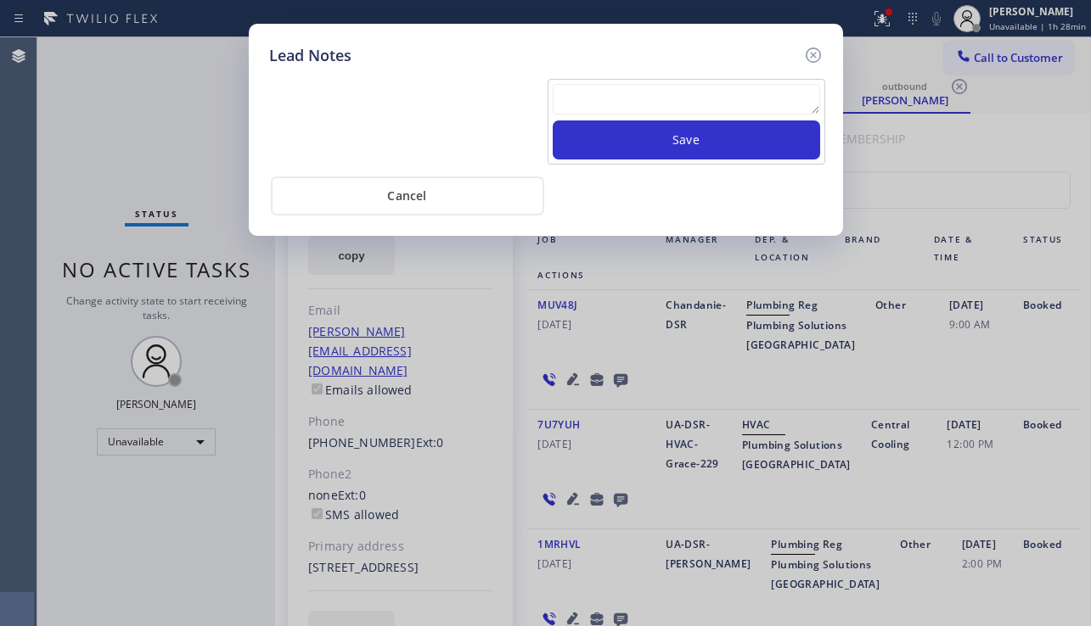
click at [582, 107] on textarea at bounding box center [686, 99] width 267 height 31
type textarea "f"
type textarea "cx called in got in reserved task if cb pls xfer"
click at [813, 57] on icon at bounding box center [813, 55] width 20 height 20
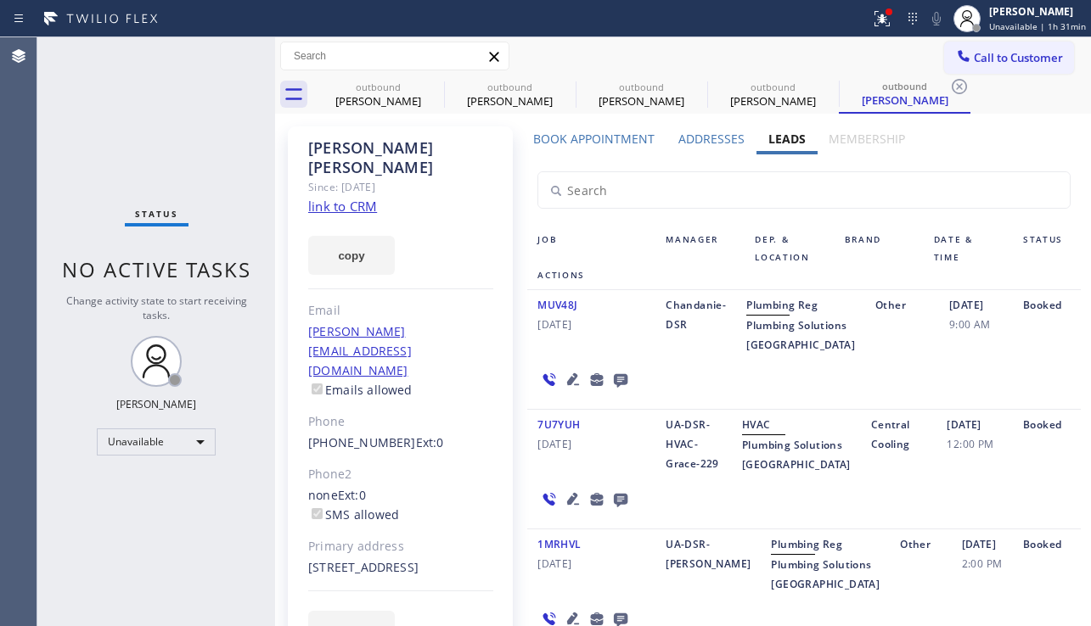
drag, startPoint x: 88, startPoint y: 185, endPoint x: 121, endPoint y: 200, distance: 36.5
click at [88, 185] on div "Status No active tasks Change activity state to start receiving tasks. [PERSON_…" at bounding box center [156, 331] width 238 height 589
click at [1018, 402] on div "MUV48J 09/29/2025 Chandanie-DSR Plumbing Reg Plumbing Solutions Studio City Oth…" at bounding box center [803, 350] width 553 height 120
click at [143, 566] on div "Status No active tasks Change activity state to start receiving tasks. [PERSON_…" at bounding box center [156, 331] width 238 height 589
click at [0, 0] on icon at bounding box center [0, 0] width 0 height 0
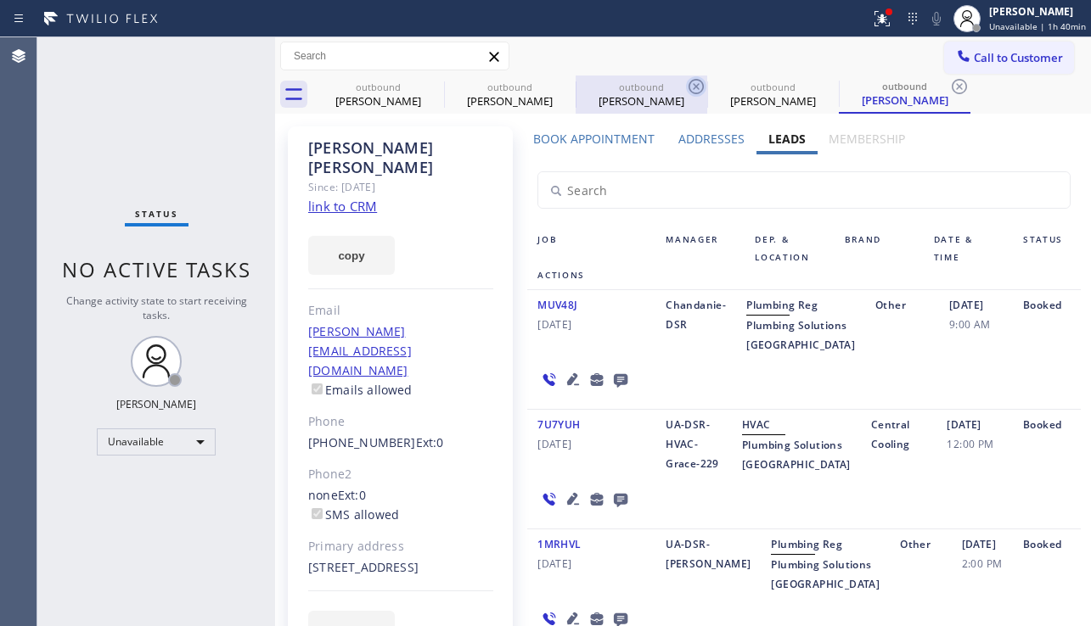
click at [0, 0] on icon at bounding box center [0, 0] width 0 height 0
click at [686, 83] on icon at bounding box center [696, 86] width 20 height 20
click at [0, 0] on icon at bounding box center [0, 0] width 0 height 0
click at [949, 83] on icon at bounding box center [959, 86] width 20 height 20
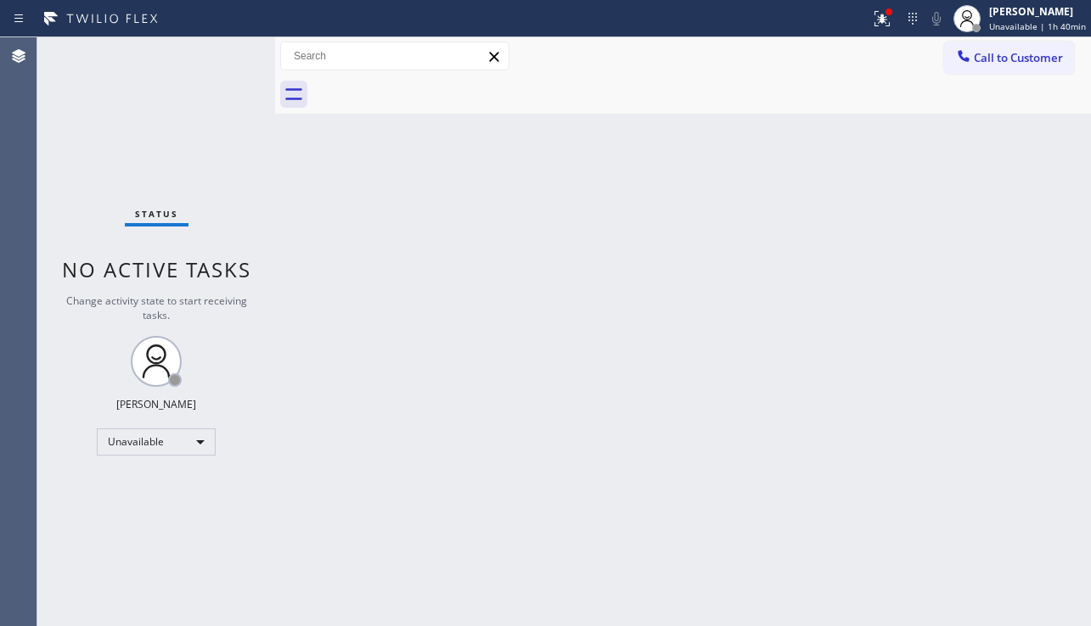
click at [431, 83] on div at bounding box center [701, 95] width 778 height 38
click at [985, 55] on span "Call to Customer" at bounding box center [1018, 57] width 89 height 15
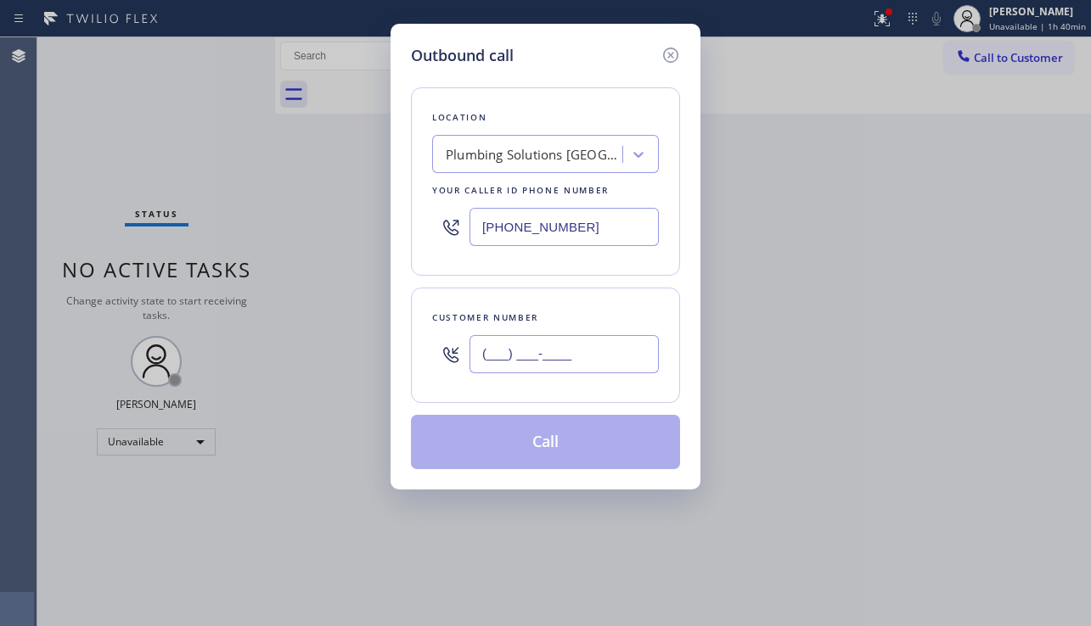
click at [580, 370] on input "(___) ___-____" at bounding box center [563, 354] width 189 height 38
paste input "661) 295-5966"
type input "[PHONE_NUMBER]"
click at [531, 147] on div "Plumbing Solutions Studio City" at bounding box center [535, 155] width 178 height 20
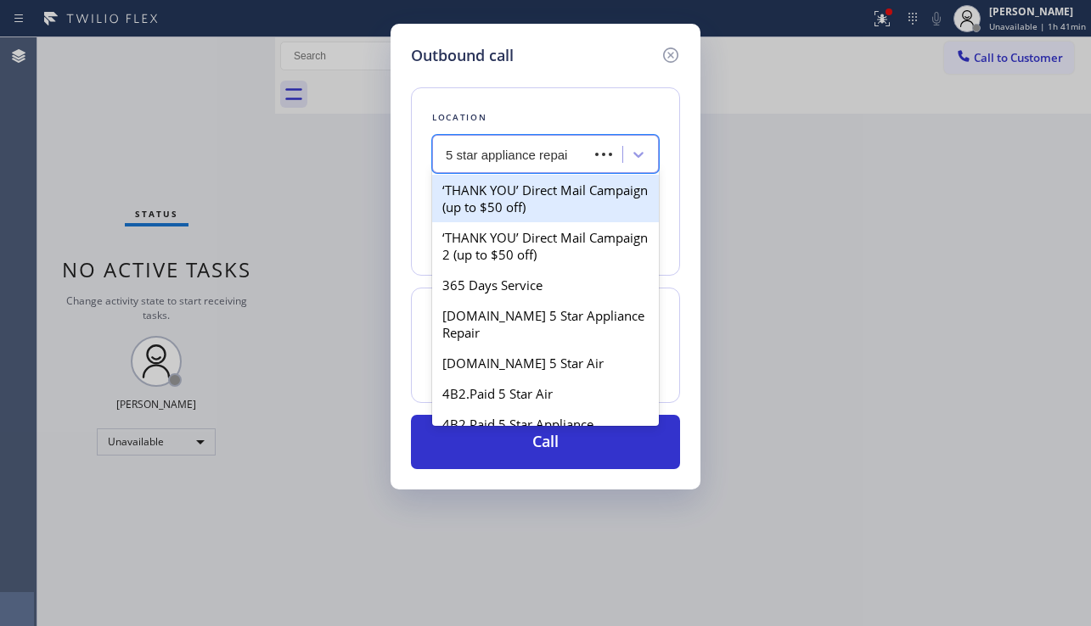
type input "5 star appliance repair"
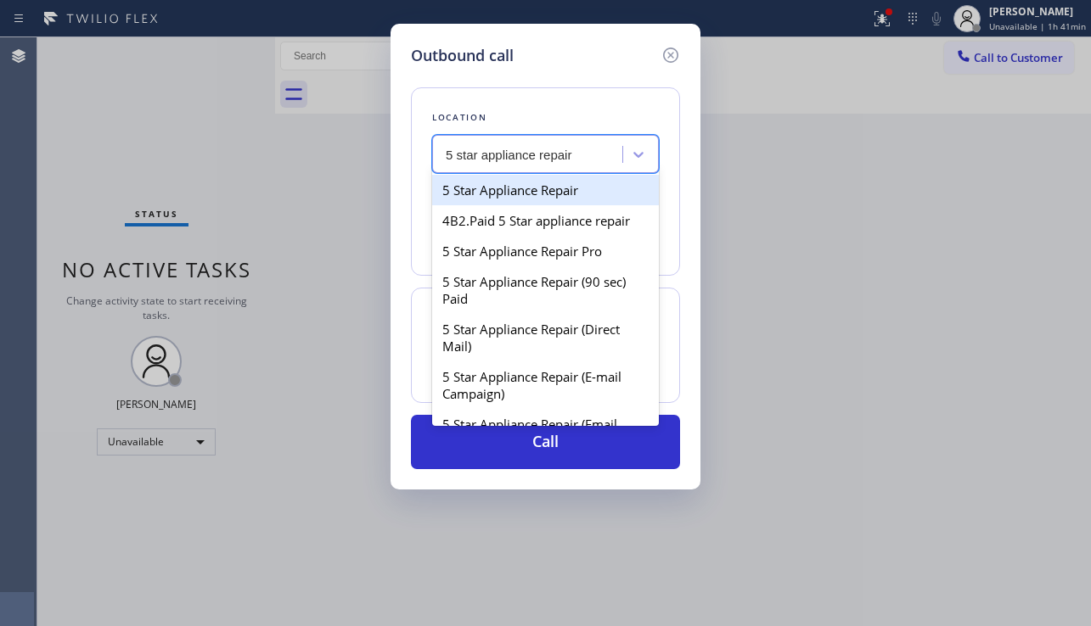
type input "[PHONE_NUMBER]"
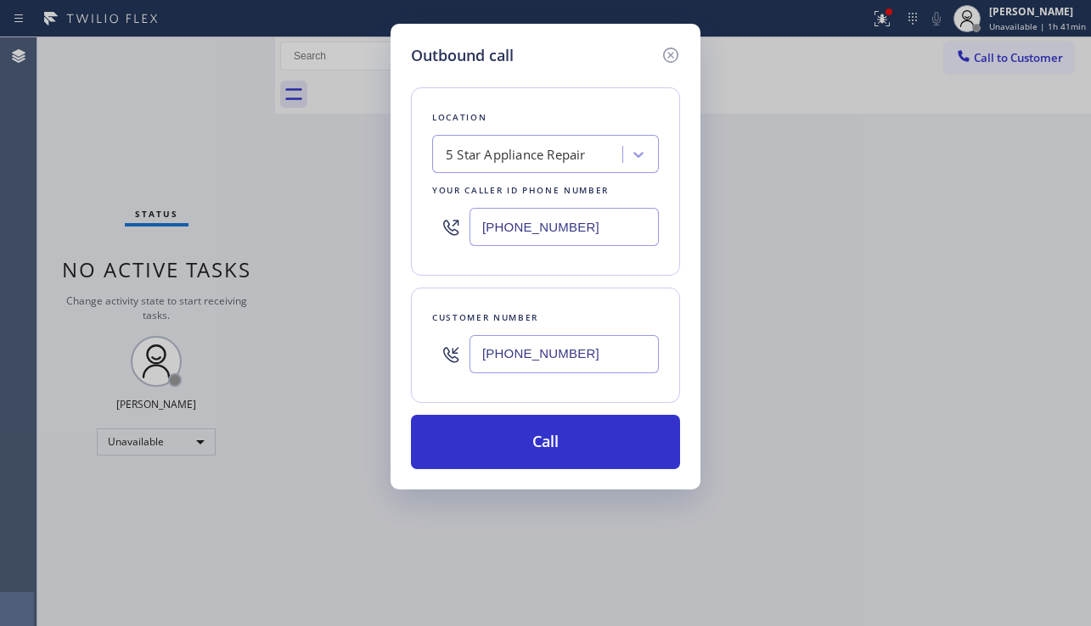
drag, startPoint x: 602, startPoint y: 359, endPoint x: 228, endPoint y: 407, distance: 377.5
click at [228, 407] on div "Outbound call Location 5 Star Appliance Repair Your caller id phone number (855…" at bounding box center [545, 313] width 1091 height 626
paste input "text"
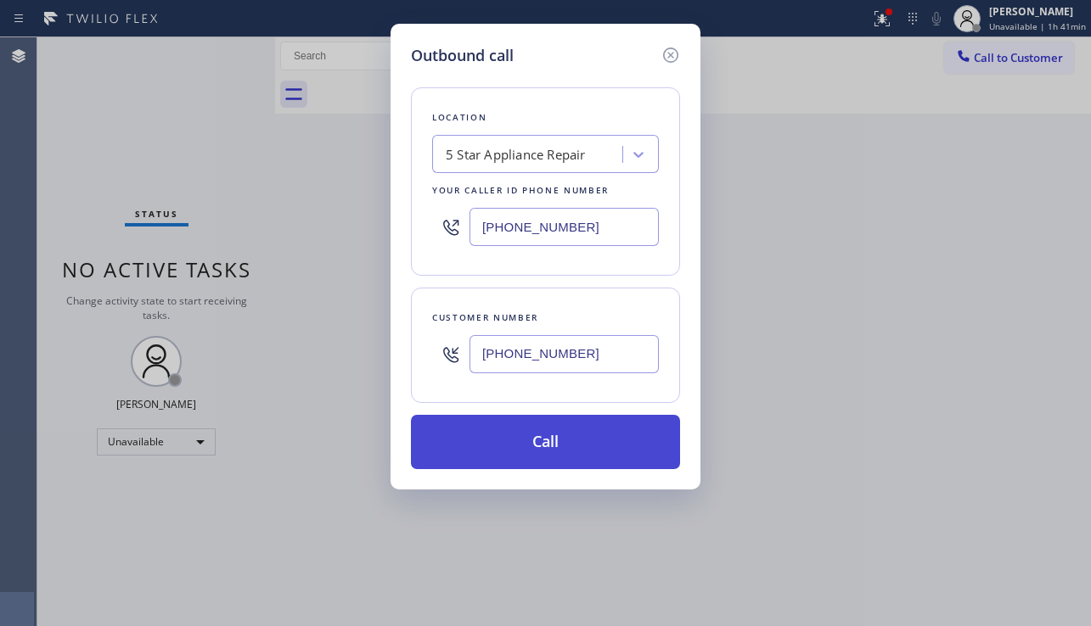
type input "[PHONE_NUMBER]"
click at [545, 446] on button "Call" at bounding box center [545, 442] width 269 height 54
click at [587, 457] on button "Call" at bounding box center [545, 442] width 269 height 54
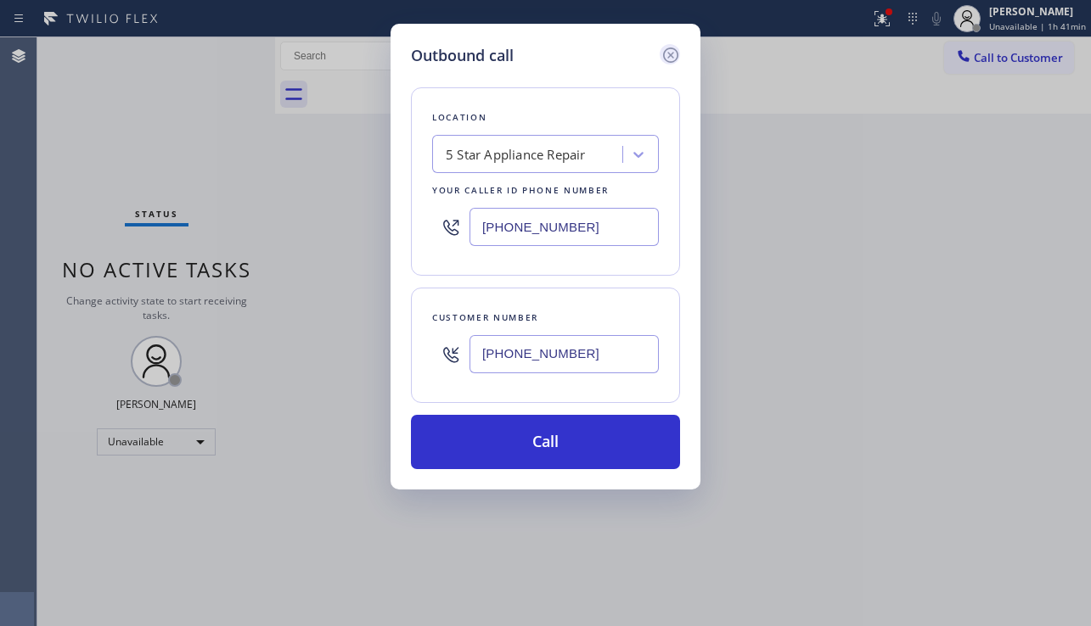
click at [668, 61] on icon at bounding box center [670, 55] width 15 height 15
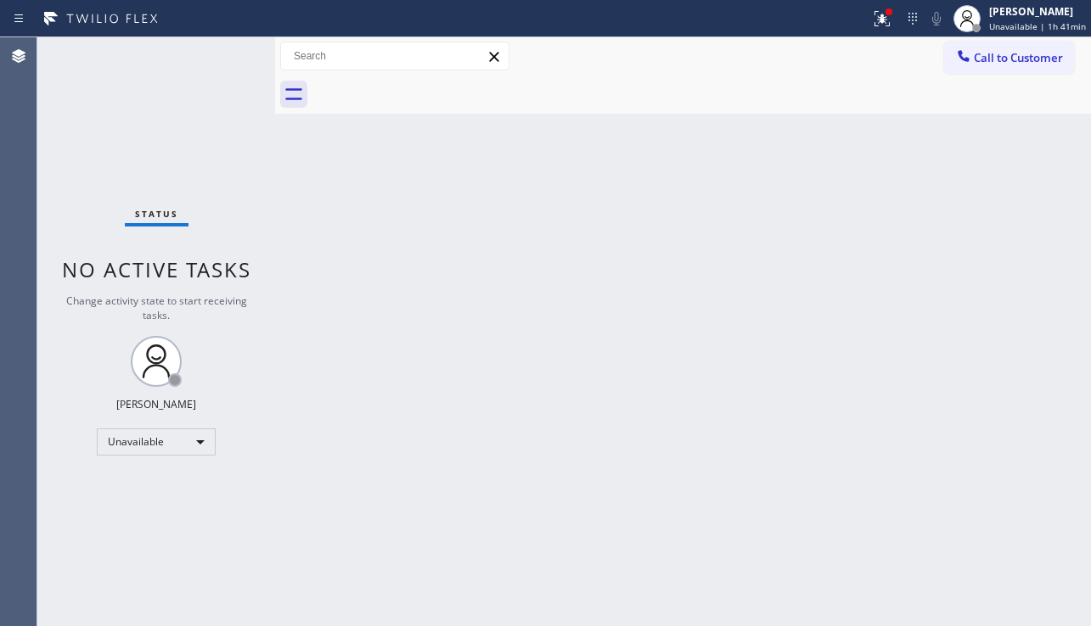
type input "[PHONE_NUMBER]"
click at [934, 58] on div "Call to Customer Outbound call Location 5 Star Appliance Repair Your caller id …" at bounding box center [683, 57] width 816 height 30
click at [957, 66] on div at bounding box center [963, 58] width 20 height 20
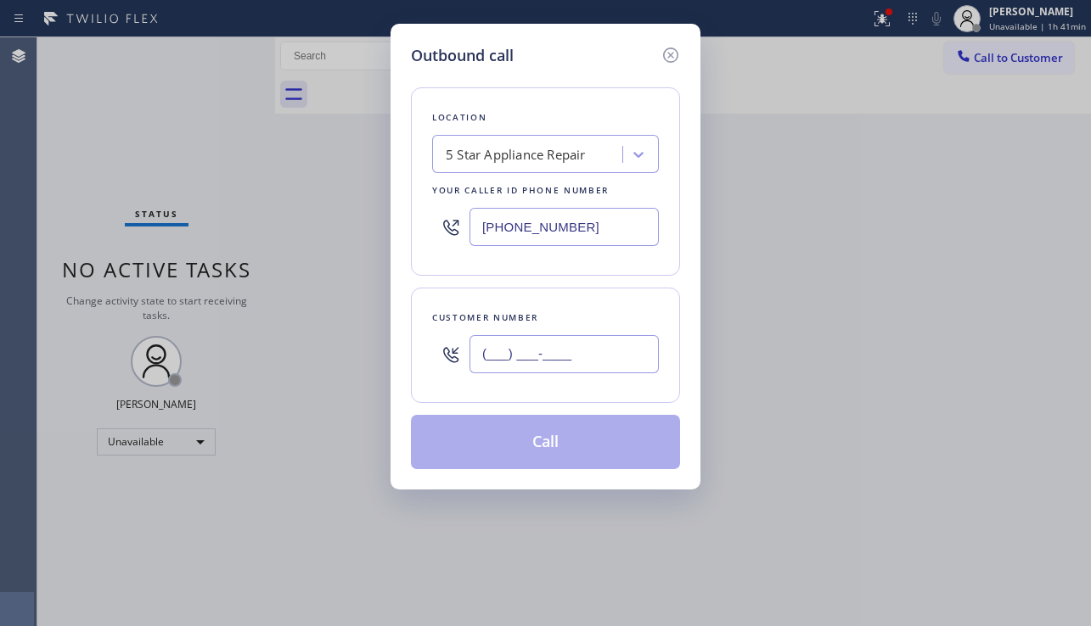
click at [602, 363] on input "(___) ___-____" at bounding box center [563, 354] width 189 height 38
paste input "818) 294-3911"
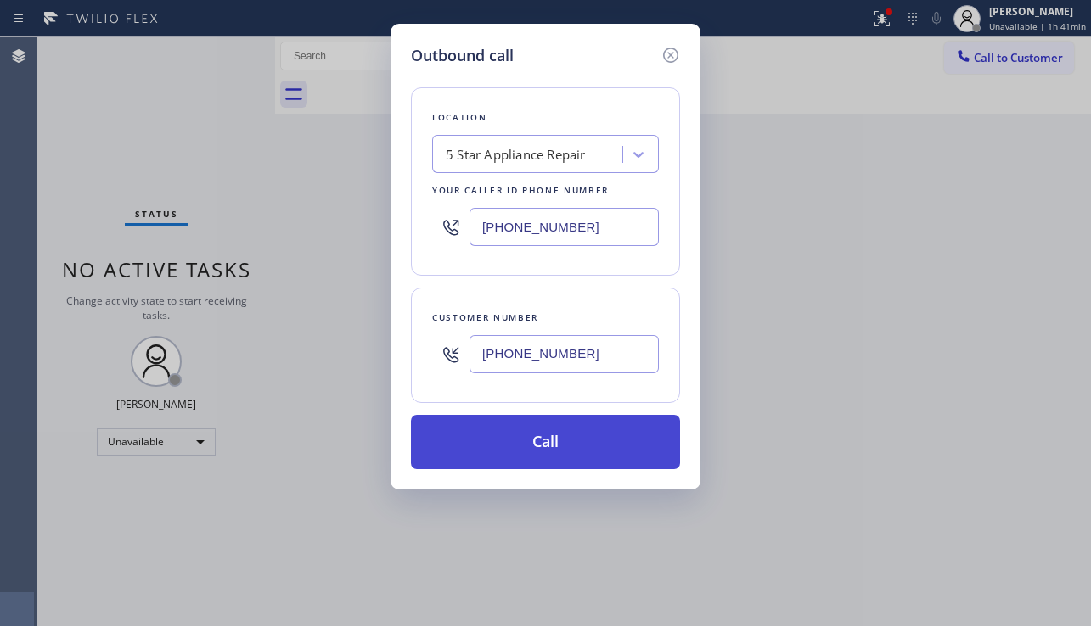
type input "[PHONE_NUMBER]"
click at [564, 448] on button "Call" at bounding box center [545, 442] width 269 height 54
click at [580, 415] on div "Location 5 Star Appliance Repair Your caller id phone number (855) 731-4952 Cus…" at bounding box center [545, 268] width 269 height 402
click at [548, 438] on button "Call" at bounding box center [545, 442] width 269 height 54
click at [576, 438] on button "Call" at bounding box center [545, 442] width 269 height 54
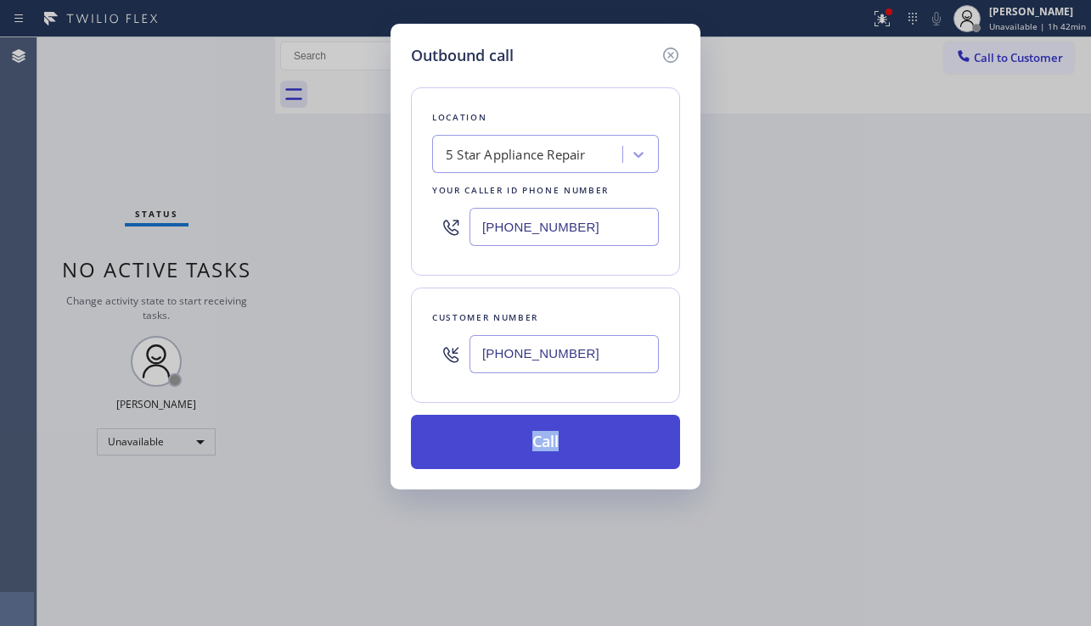
click at [548, 435] on button "Call" at bounding box center [545, 442] width 269 height 54
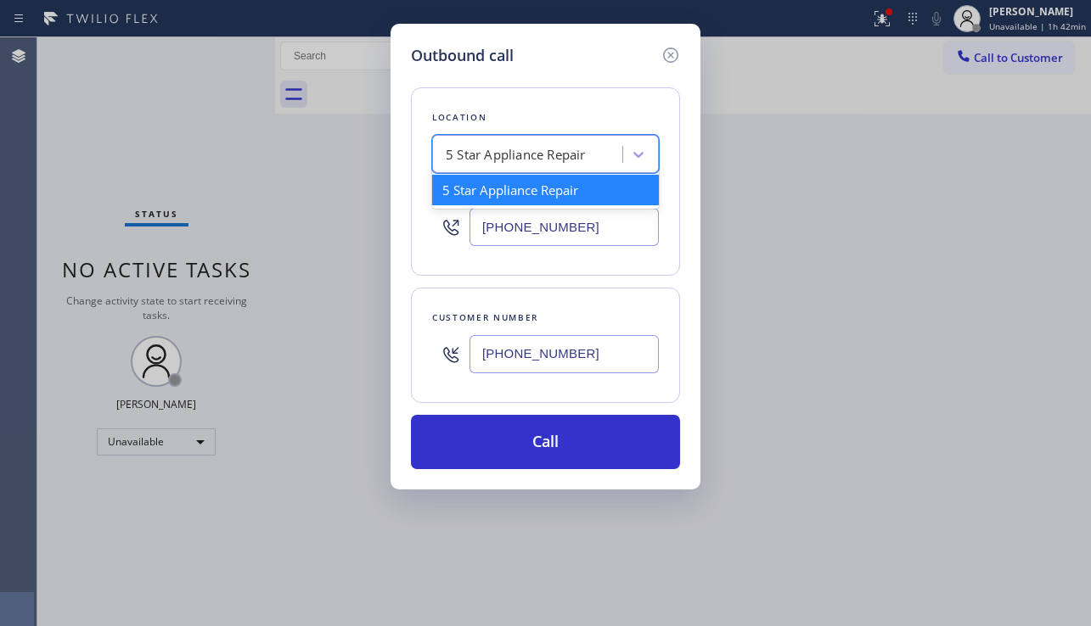
click at [612, 155] on div "5 Star Appliance Repair" at bounding box center [529, 155] width 185 height 30
click at [570, 199] on div "5 Star Appliance Repair" at bounding box center [545, 190] width 227 height 31
click at [568, 149] on div "5 Star Appliance Repair" at bounding box center [516, 155] width 140 height 20
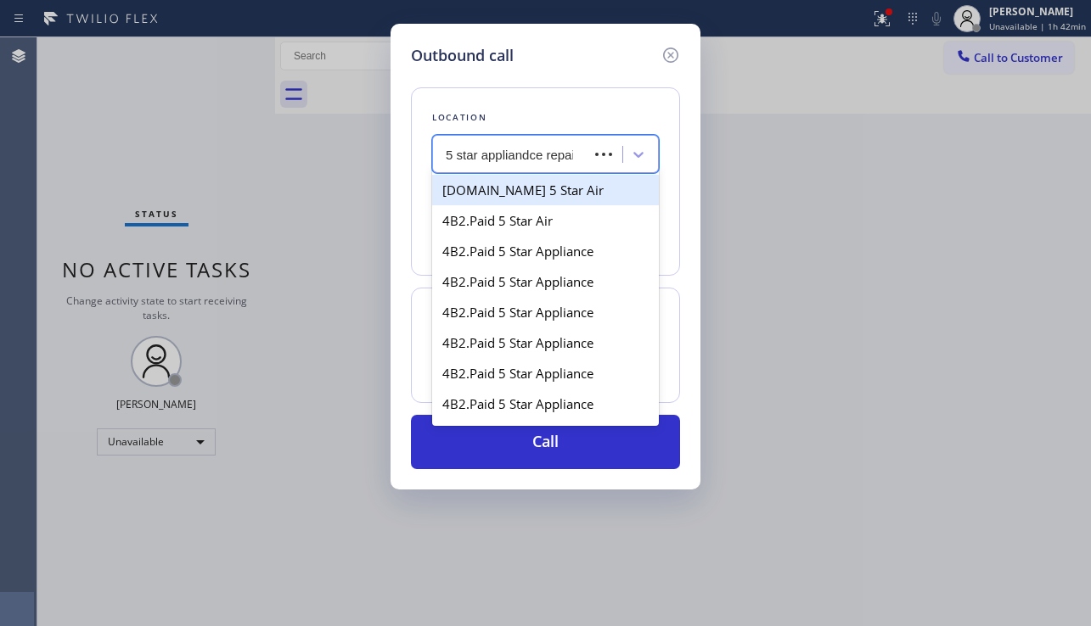
type input "5 star appliandce repair"
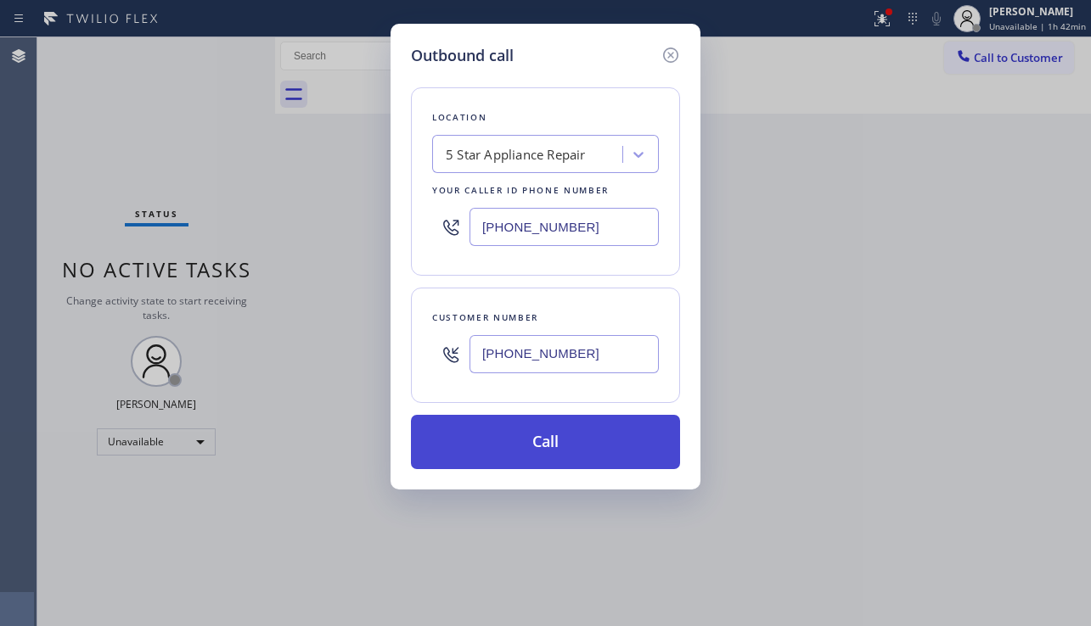
click at [572, 455] on button "Call" at bounding box center [545, 442] width 269 height 54
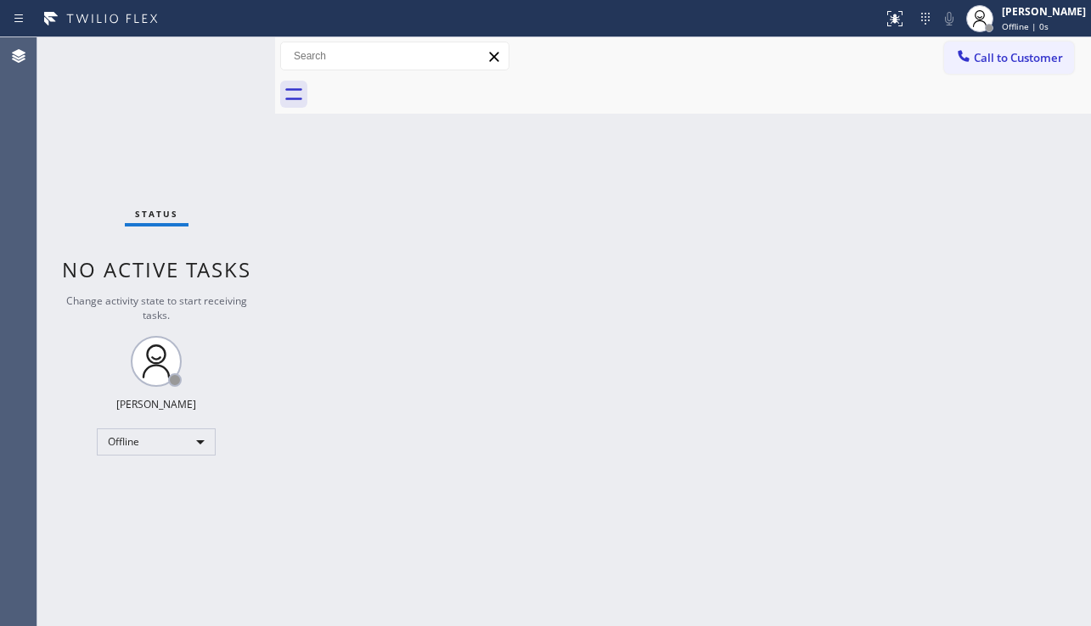
click at [77, 147] on div "Status No active tasks Change activity state to start receiving tasks. [PERSON_…" at bounding box center [156, 331] width 238 height 589
click at [993, 54] on span "Call to Customer" at bounding box center [1018, 57] width 89 height 15
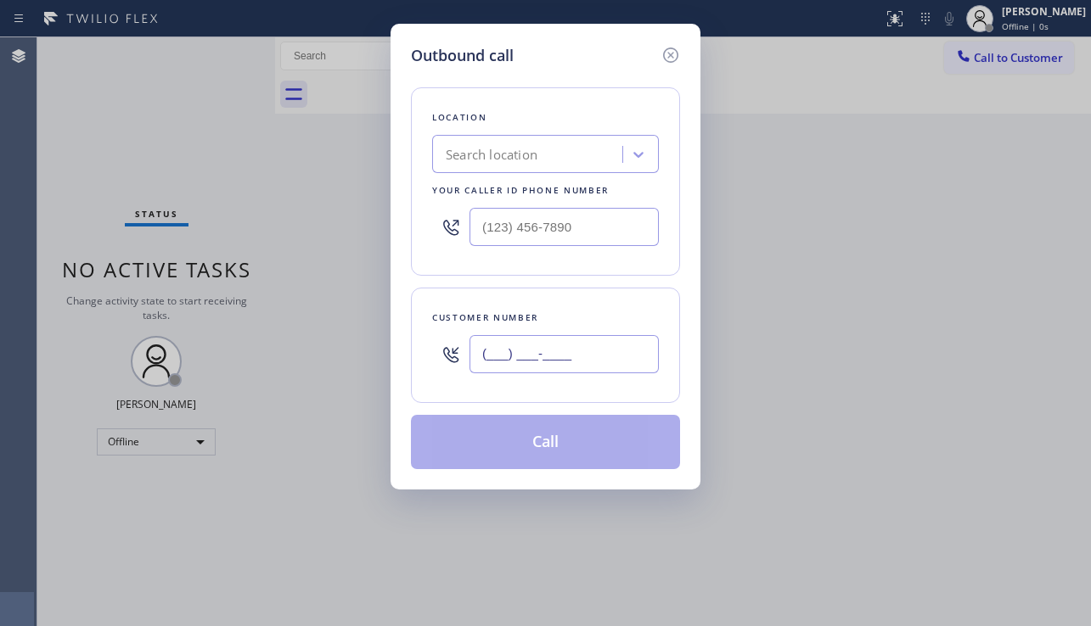
click at [560, 364] on input "(___) ___-____" at bounding box center [563, 354] width 189 height 38
paste input "818) 294-3911"
type input "[PHONE_NUMBER]"
click at [500, 166] on div "Search location" at bounding box center [529, 155] width 185 height 30
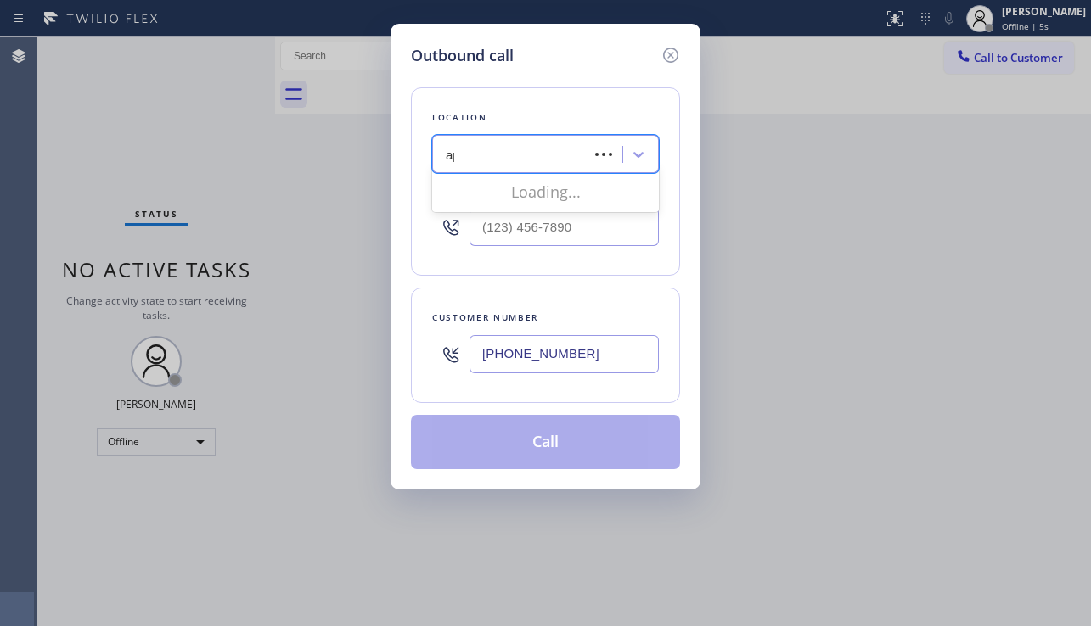
type input "a"
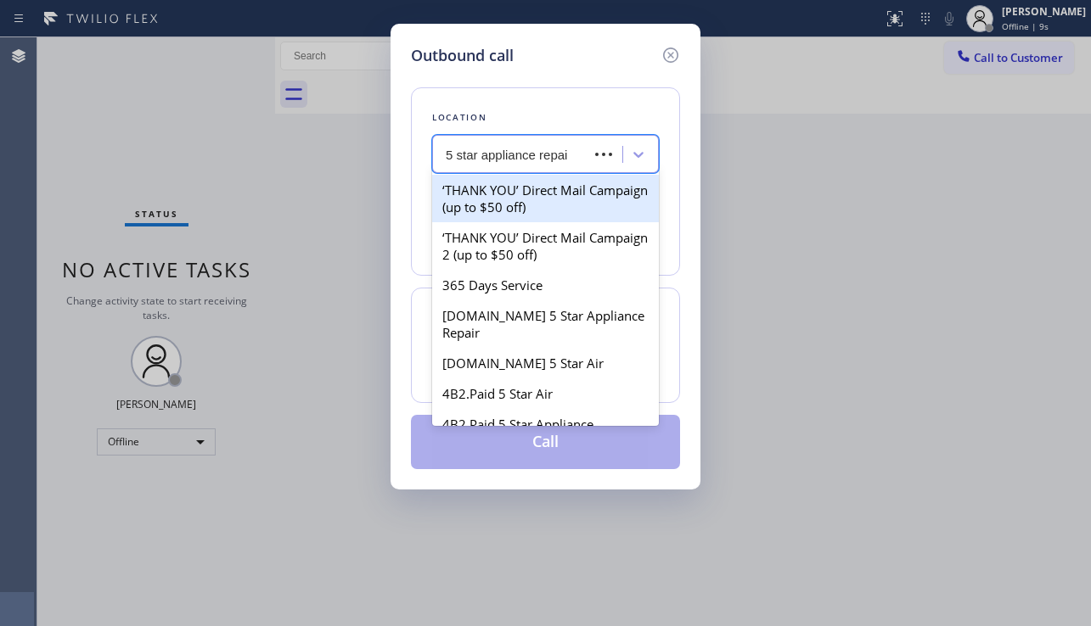
type input "5 star appliance repair"
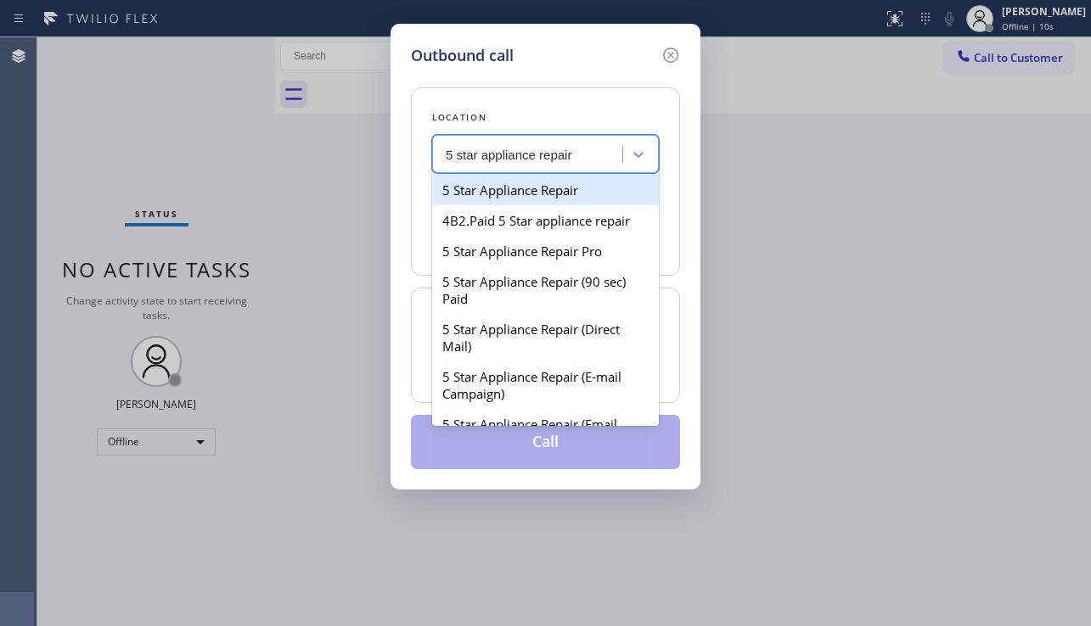
type input "[PHONE_NUMBER]"
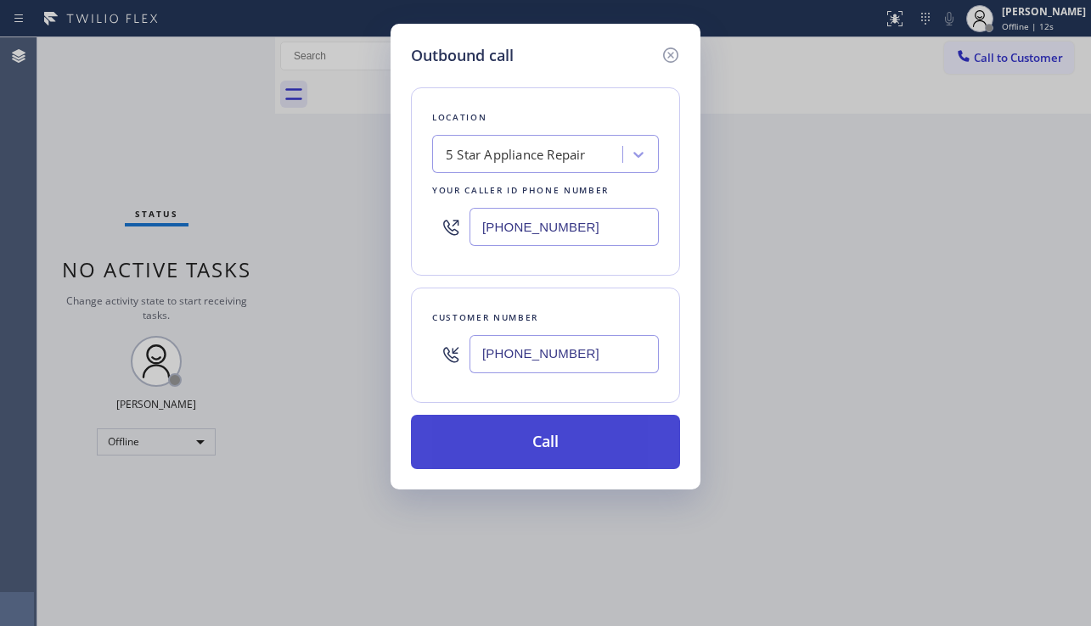
click at [527, 457] on button "Call" at bounding box center [545, 442] width 269 height 54
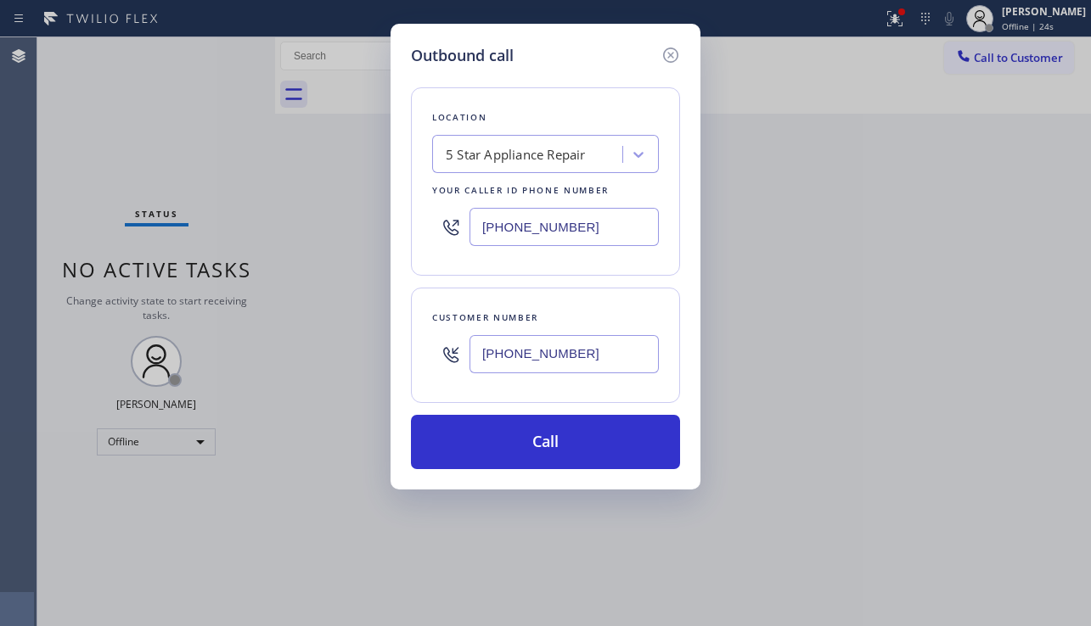
drag, startPoint x: 599, startPoint y: 353, endPoint x: 348, endPoint y: 337, distance: 251.8
click at [348, 337] on div "Outbound call Location 5 Star Appliance Repair Your caller id phone number [PHO…" at bounding box center [545, 313] width 1091 height 626
drag, startPoint x: 470, startPoint y: 355, endPoint x: 127, endPoint y: 289, distance: 349.3
click at [123, 289] on div "Outbound call Location 5 Star Appliance Repair Your caller id phone number [PHO…" at bounding box center [545, 313] width 1091 height 626
paste input "768-4225"
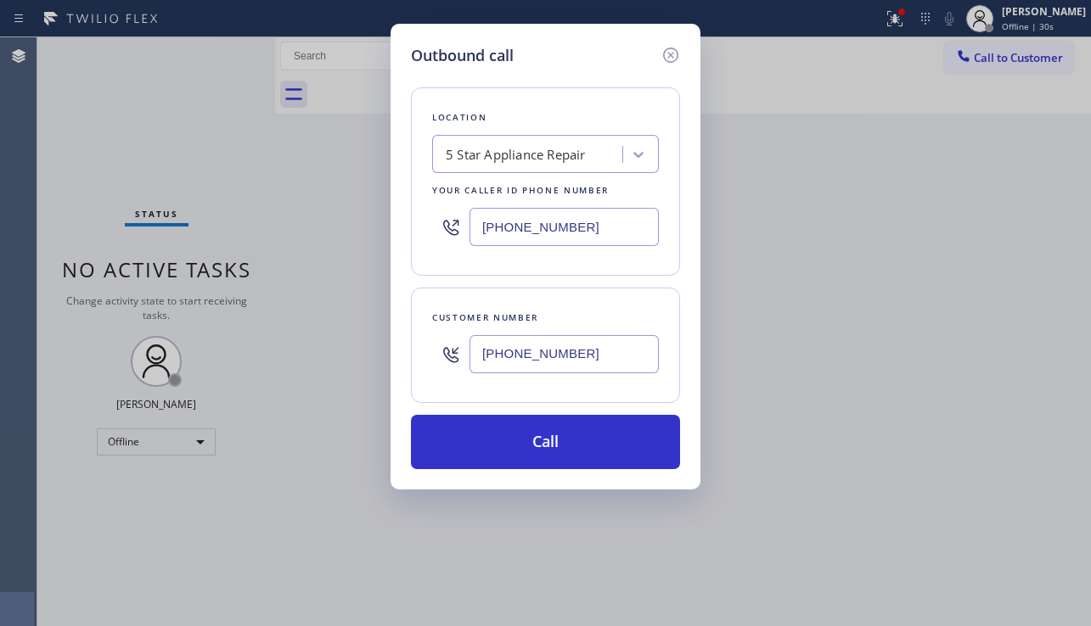
type input "[PHONE_NUMBER]"
click at [567, 447] on button "Call" at bounding box center [545, 442] width 269 height 54
drag, startPoint x: 601, startPoint y: 367, endPoint x: 373, endPoint y: 377, distance: 228.6
click at [373, 377] on div "Outbound call Location 5 Star Appliance Repair Your caller id phone number [PHO…" at bounding box center [545, 313] width 1091 height 626
paste input "424) 288-4587"
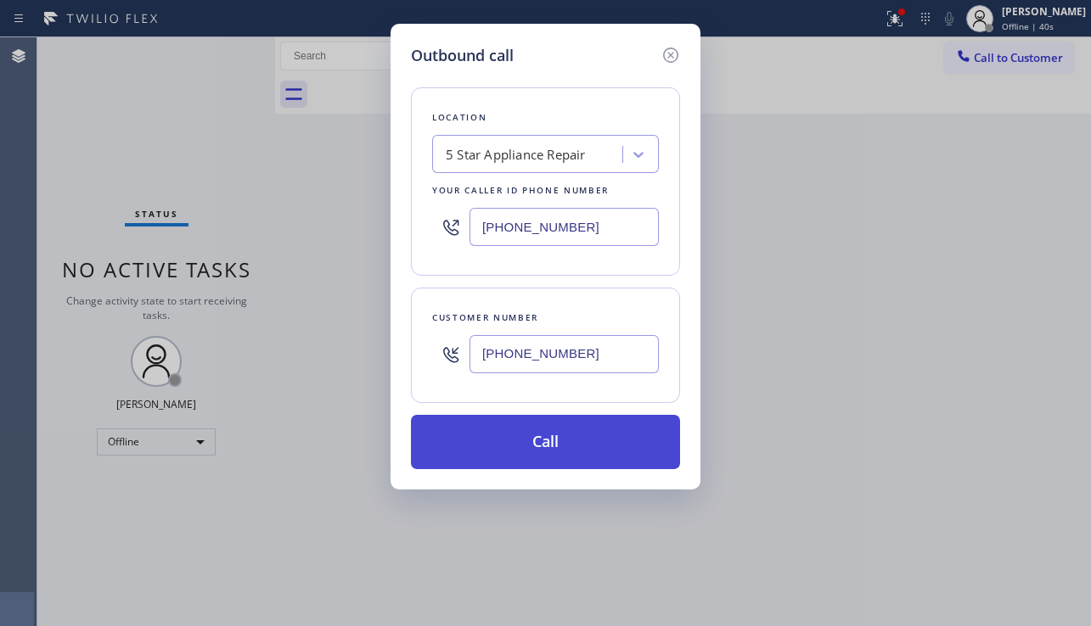
click at [535, 441] on button "Call" at bounding box center [545, 442] width 269 height 54
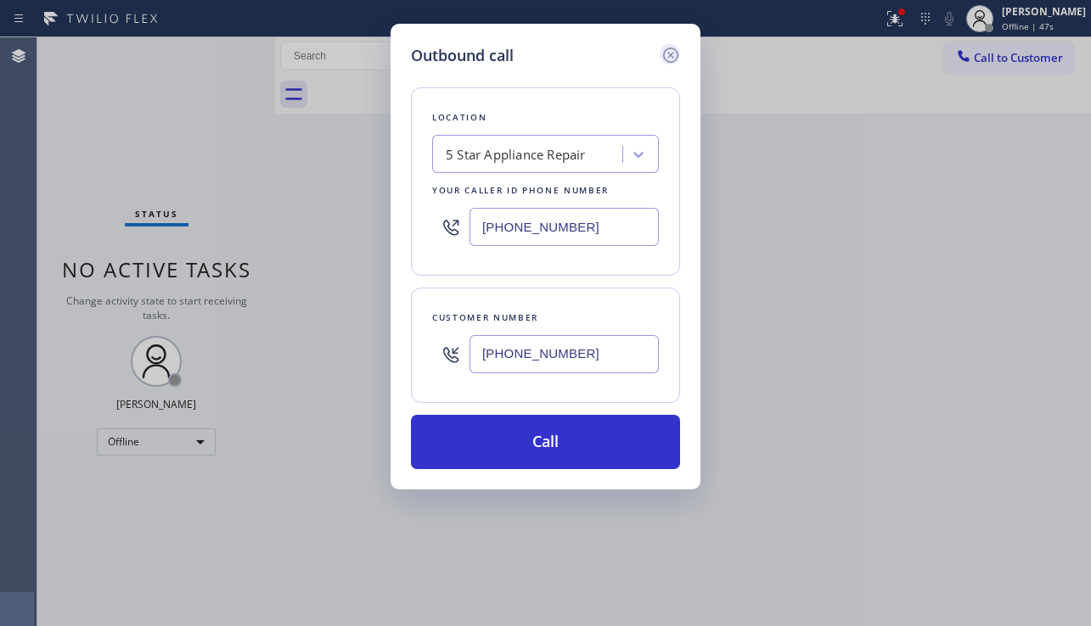
click at [671, 60] on icon at bounding box center [670, 55] width 20 height 20
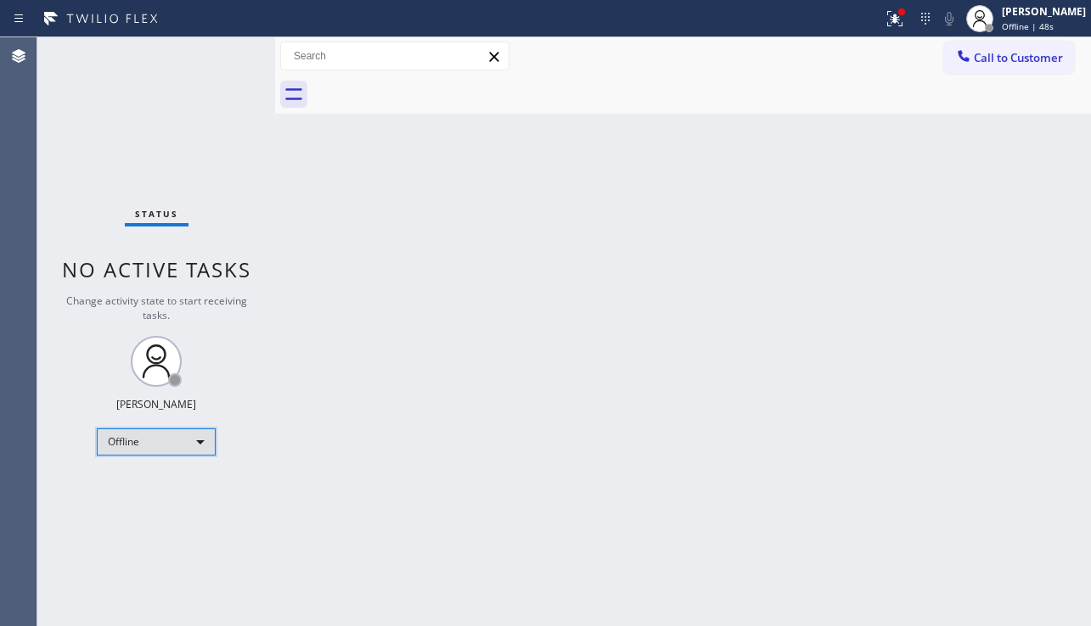
click at [210, 442] on div "Offline" at bounding box center [156, 442] width 119 height 27
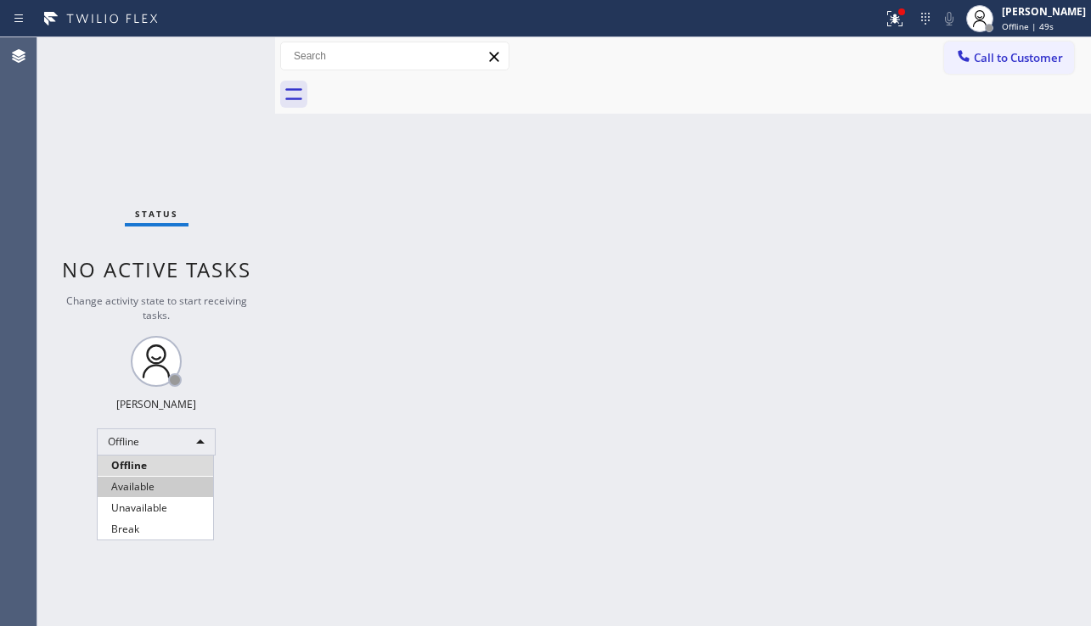
click at [179, 494] on li "Available" at bounding box center [155, 487] width 115 height 20
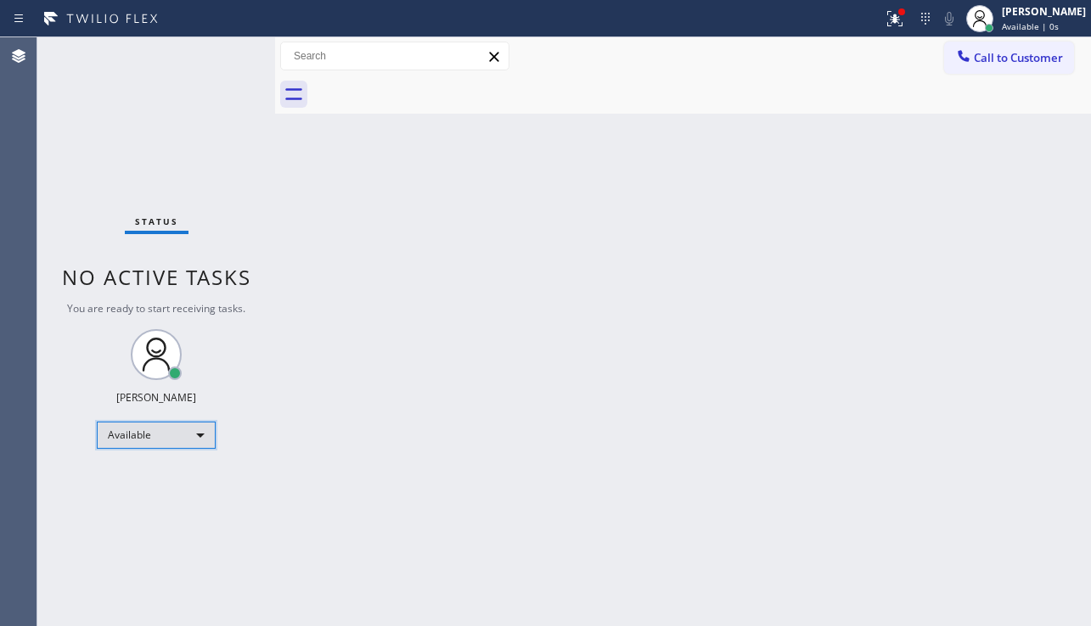
click at [183, 441] on div "Available" at bounding box center [156, 435] width 119 height 27
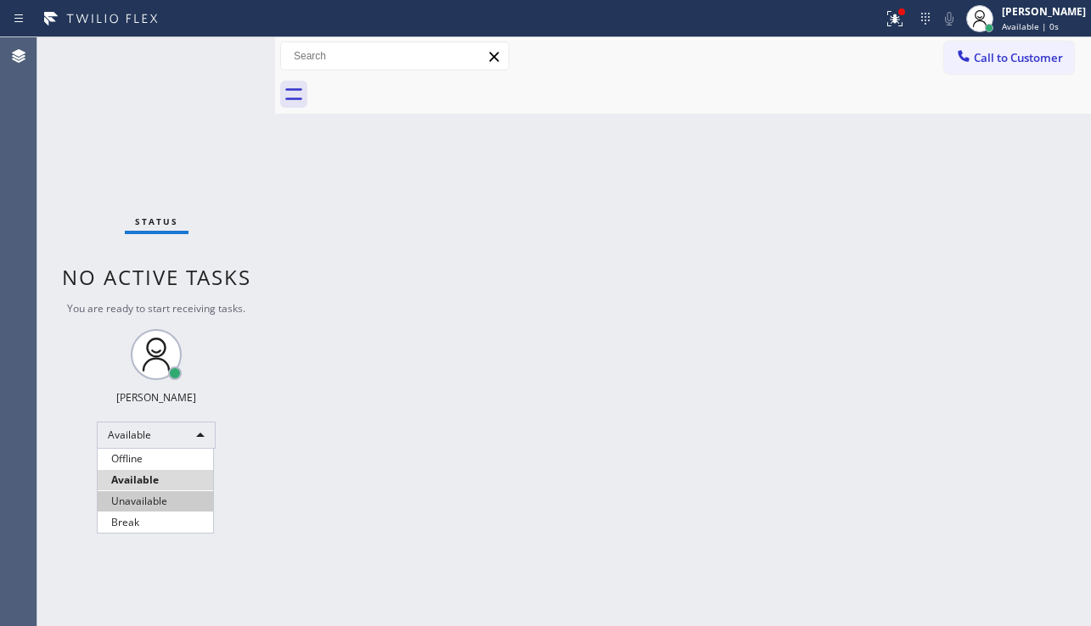
click at [183, 503] on li "Unavailable" at bounding box center [155, 502] width 115 height 20
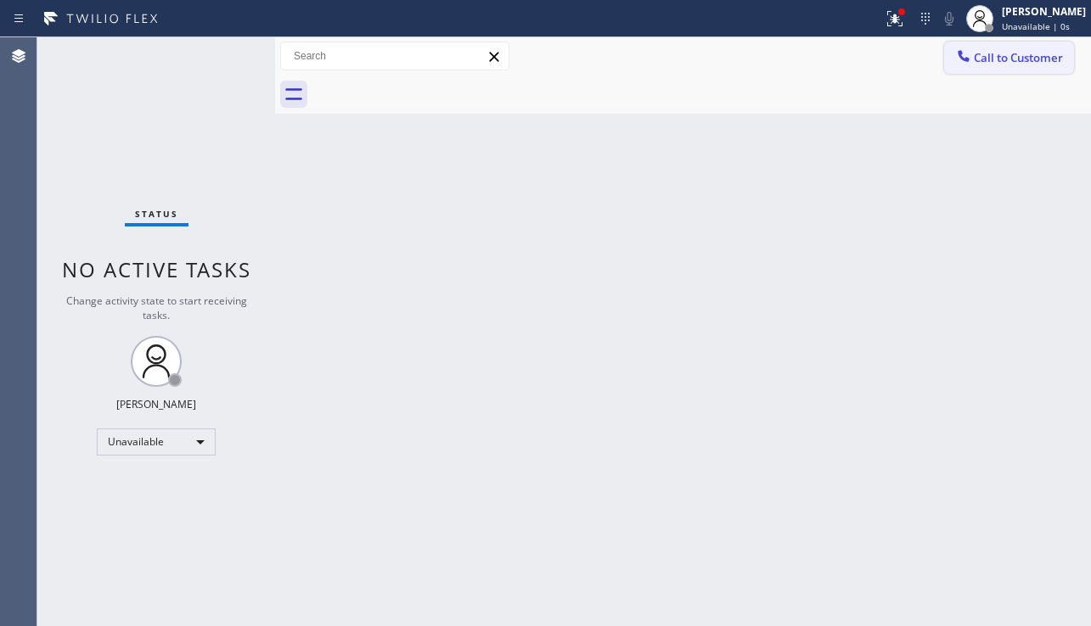
click at [1034, 53] on span "Call to Customer" at bounding box center [1018, 57] width 89 height 15
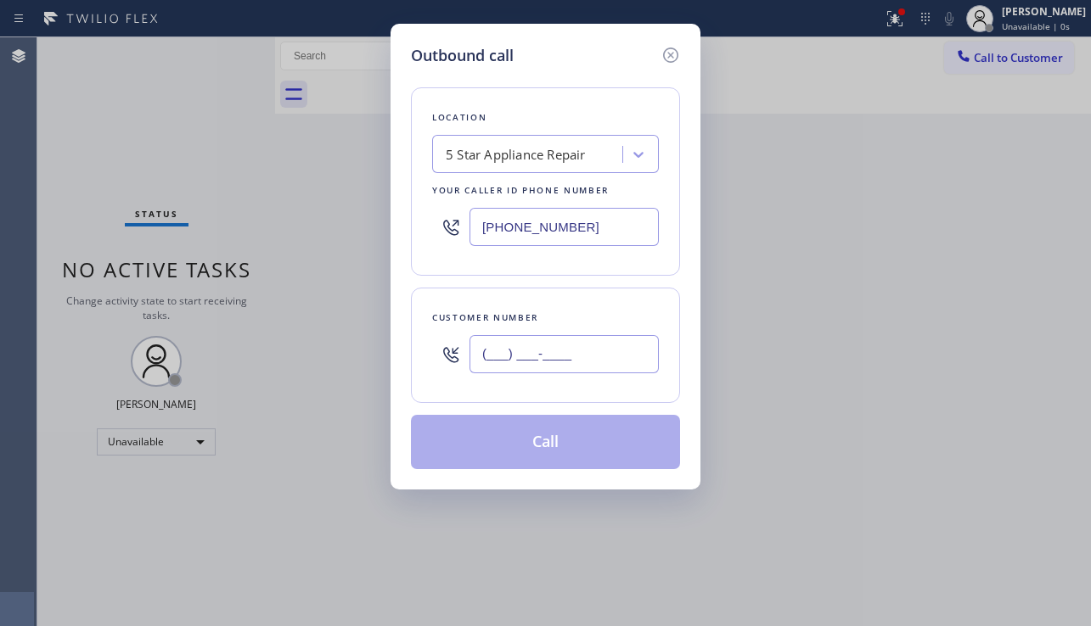
click at [590, 356] on input "(___) ___-____" at bounding box center [563, 354] width 189 height 38
paste input "424) 288-4587"
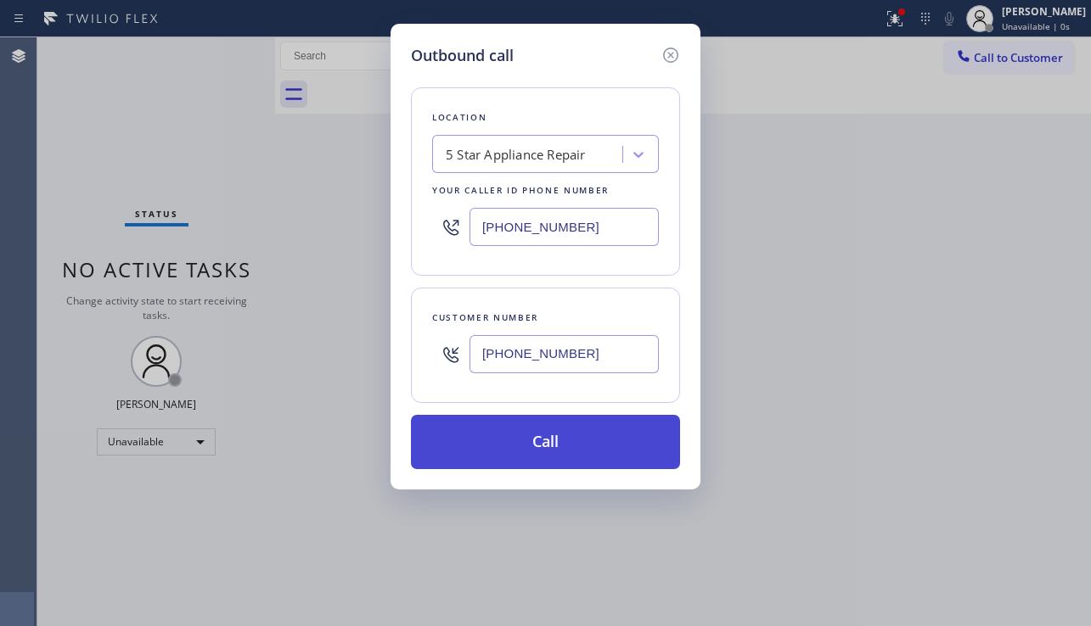
type input "[PHONE_NUMBER]"
click at [568, 459] on button "Call" at bounding box center [545, 442] width 269 height 54
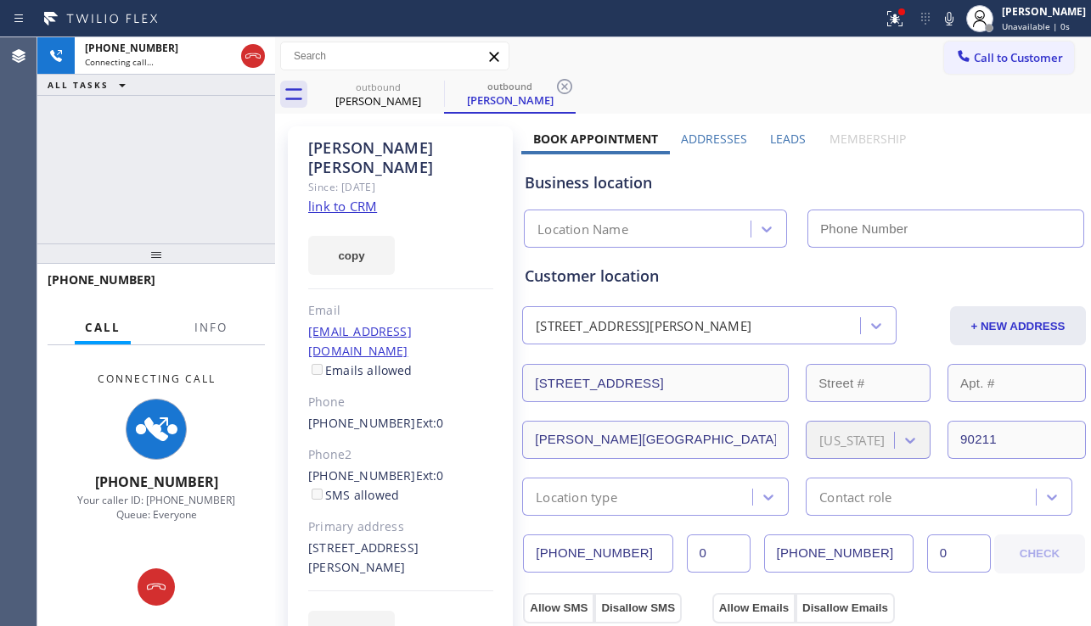
type input "[PHONE_NUMBER]"
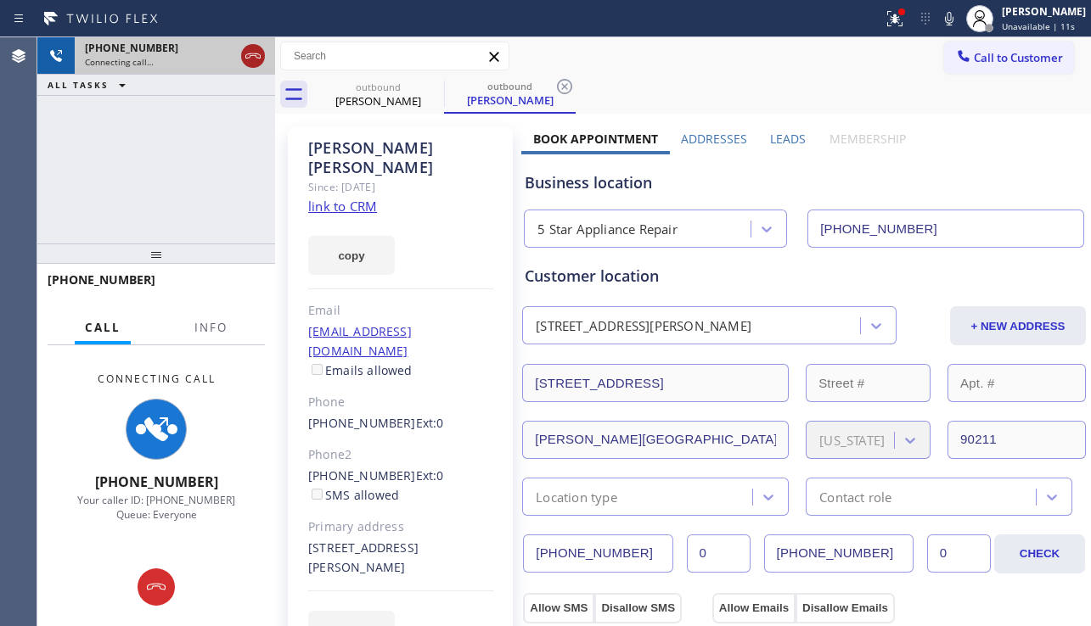
click at [257, 62] on icon at bounding box center [253, 56] width 20 height 20
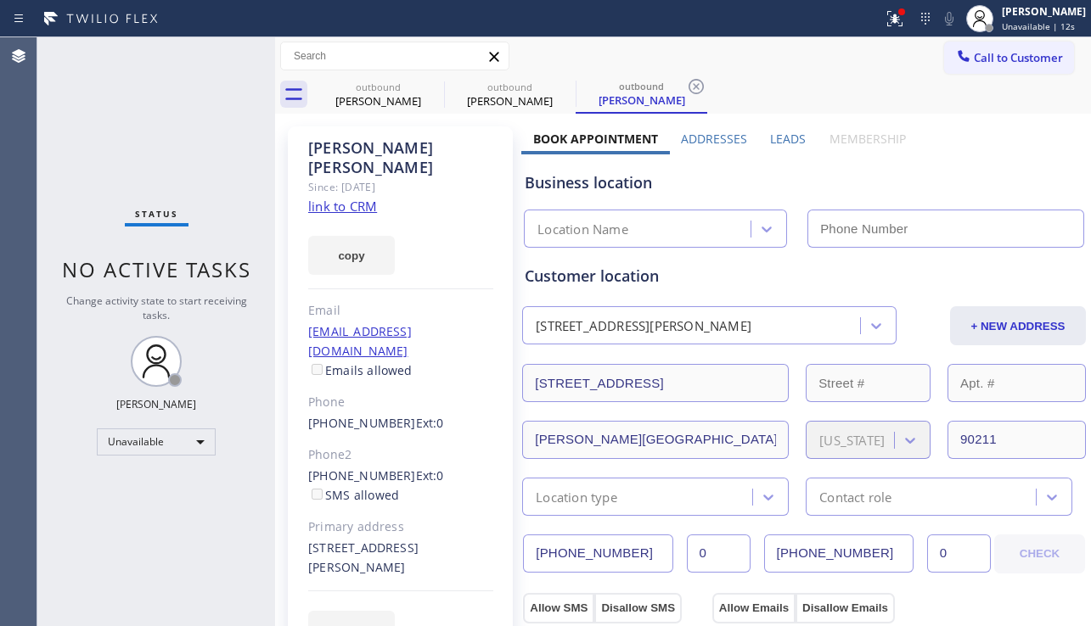
type input "[PHONE_NUMBER]"
click at [986, 65] on span "Call to Customer" at bounding box center [1018, 57] width 89 height 15
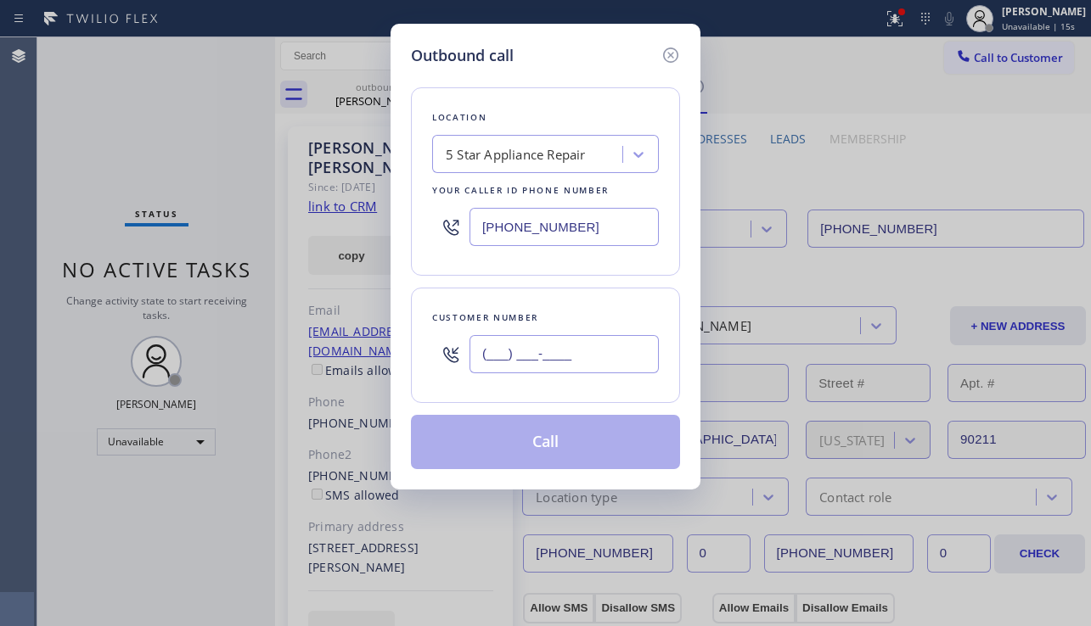
click at [602, 346] on input "(___) ___-____" at bounding box center [563, 354] width 189 height 38
paste input "818) 768-4225"
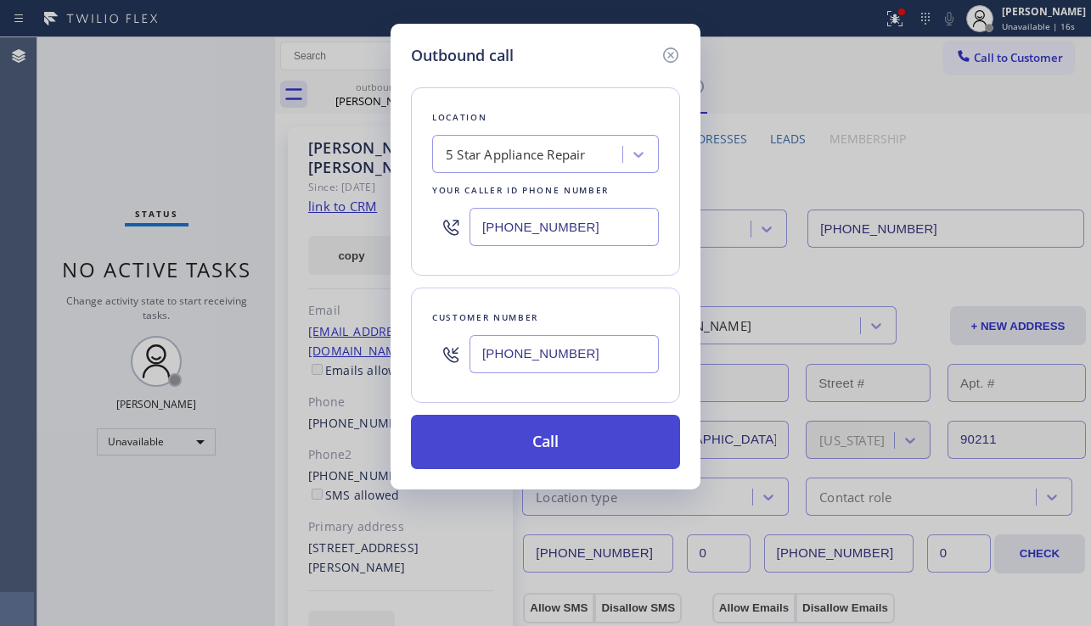
type input "[PHONE_NUMBER]"
click at [596, 442] on button "Call" at bounding box center [545, 442] width 269 height 54
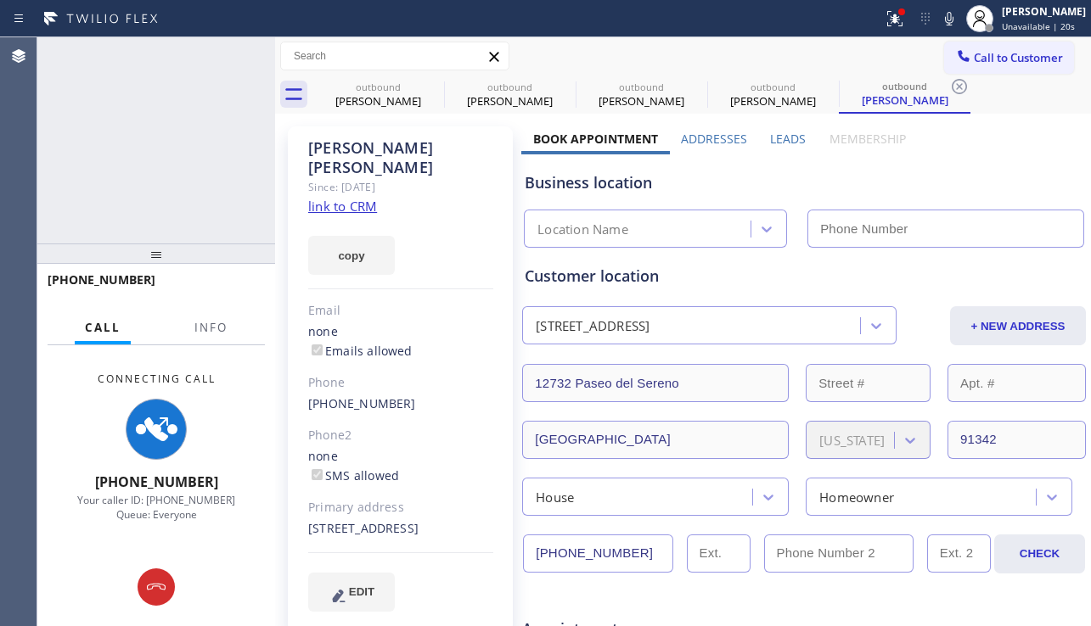
type input "[PHONE_NUMBER]"
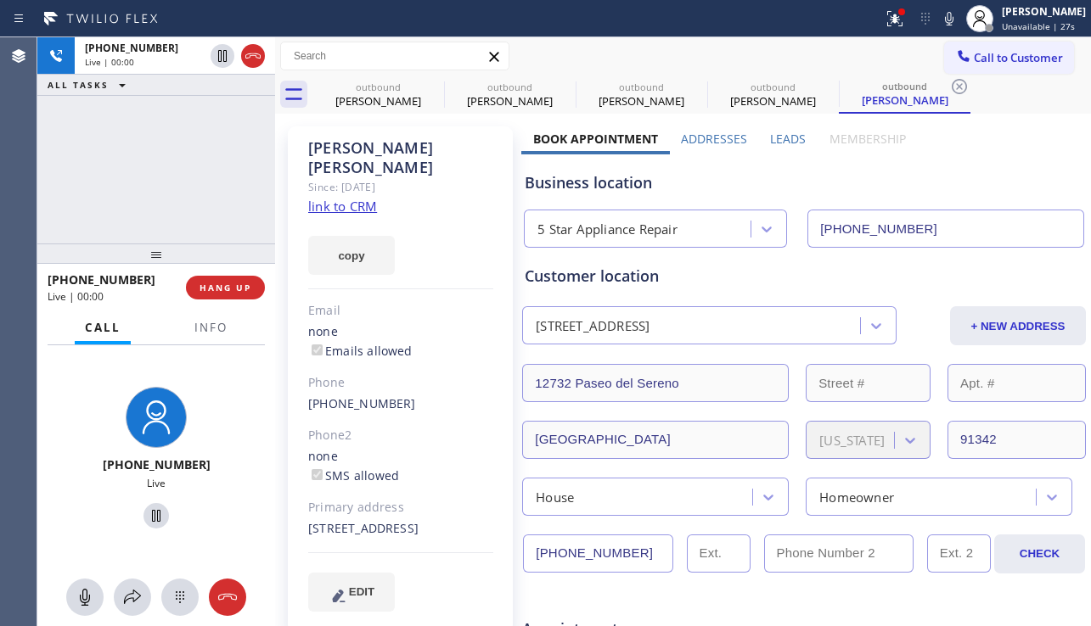
click at [242, 304] on div "[PHONE_NUMBER] Live | 00:00 HANG UP" at bounding box center [156, 288] width 217 height 44
click at [237, 290] on span "HANG UP" at bounding box center [225, 288] width 52 height 12
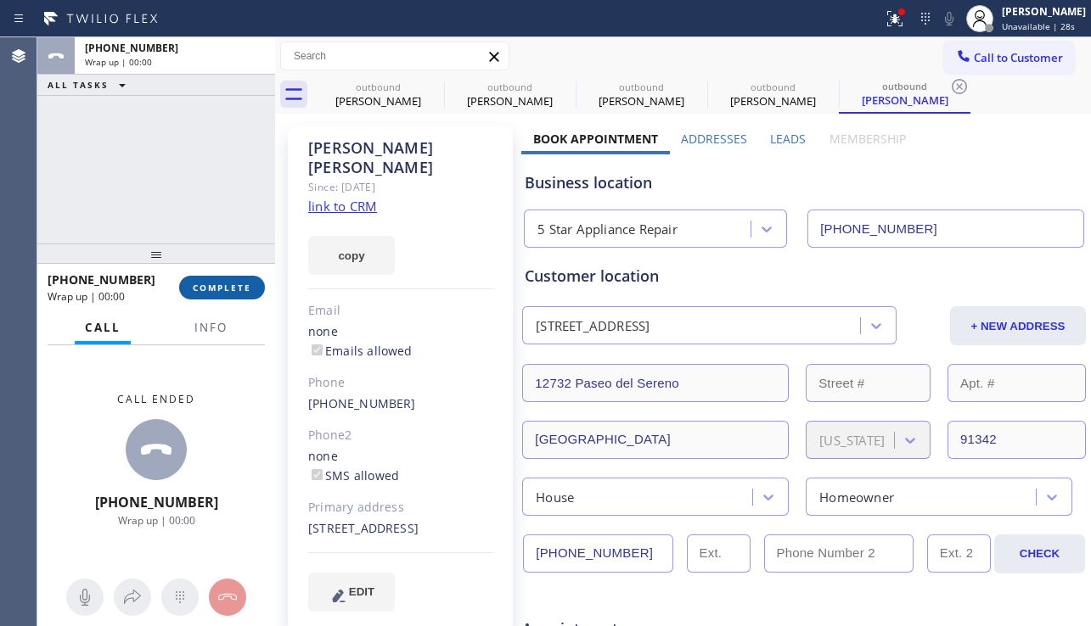
click at [233, 287] on span "COMPLETE" at bounding box center [222, 288] width 59 height 12
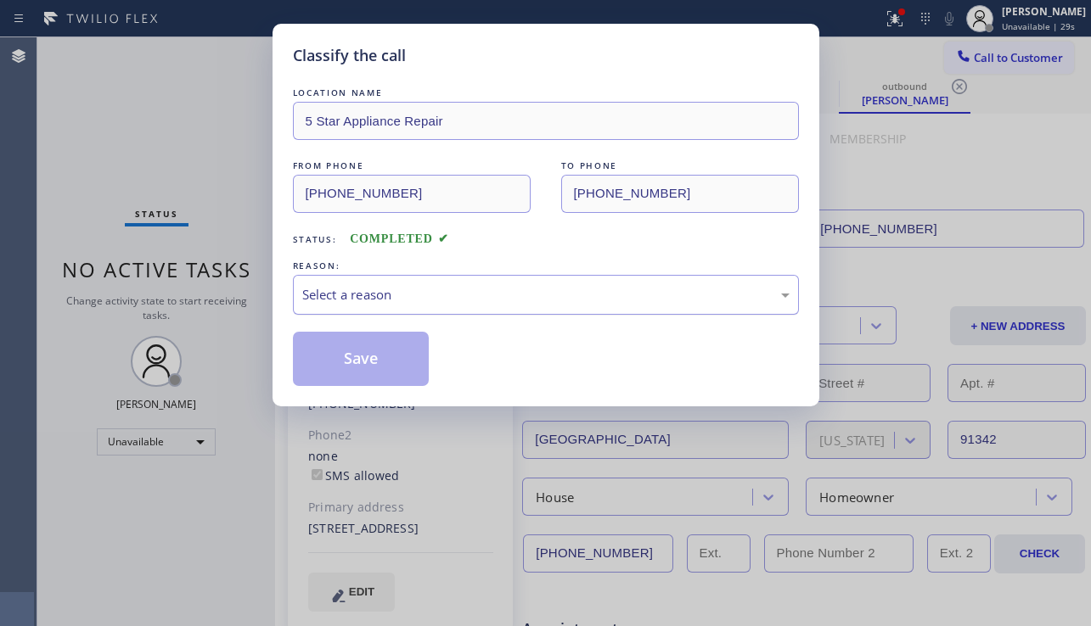
click at [451, 283] on div "Select a reason" at bounding box center [546, 295] width 506 height 40
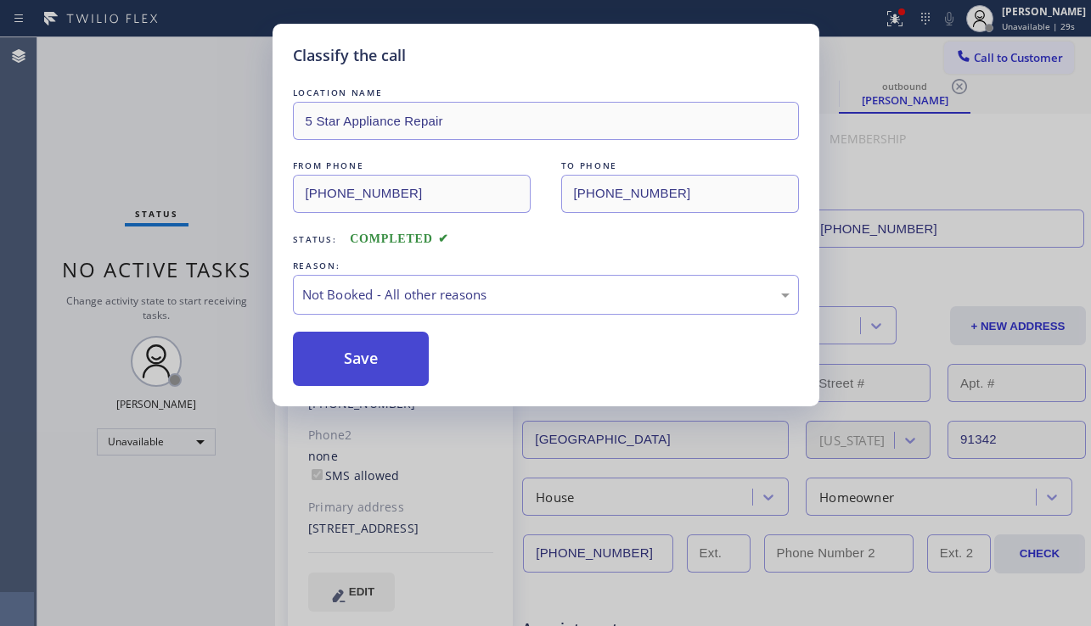
click at [388, 359] on button "Save" at bounding box center [361, 359] width 137 height 54
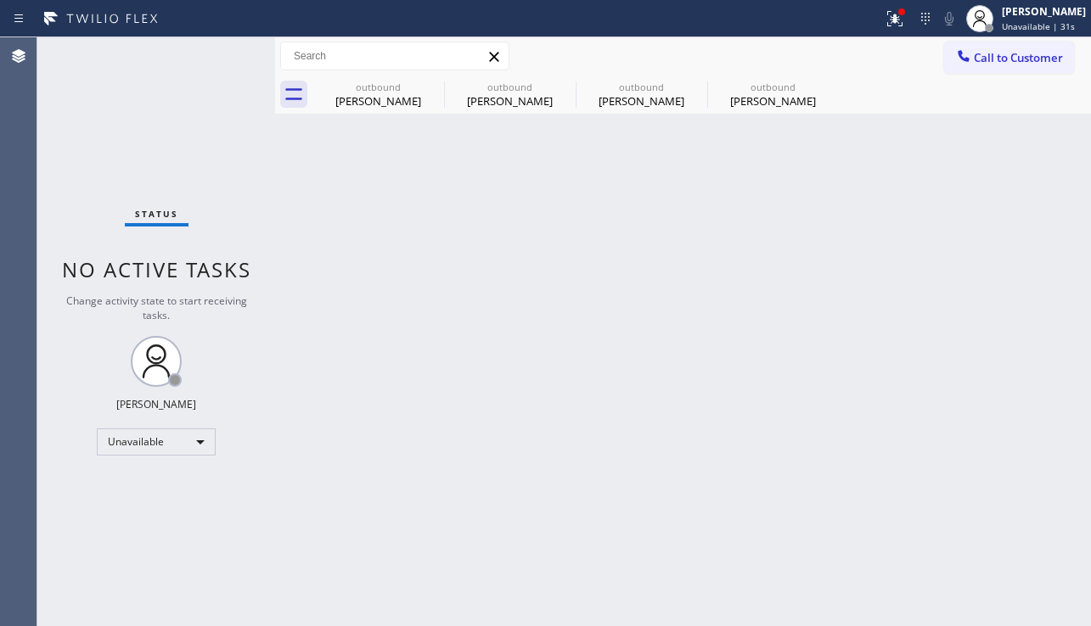
click at [942, 87] on div "outbound [PERSON_NAME] outbound [PERSON_NAME] outbound [PERSON_NAME] outbound […" at bounding box center [701, 95] width 778 height 38
click at [959, 73] on button "Call to Customer" at bounding box center [1009, 58] width 130 height 32
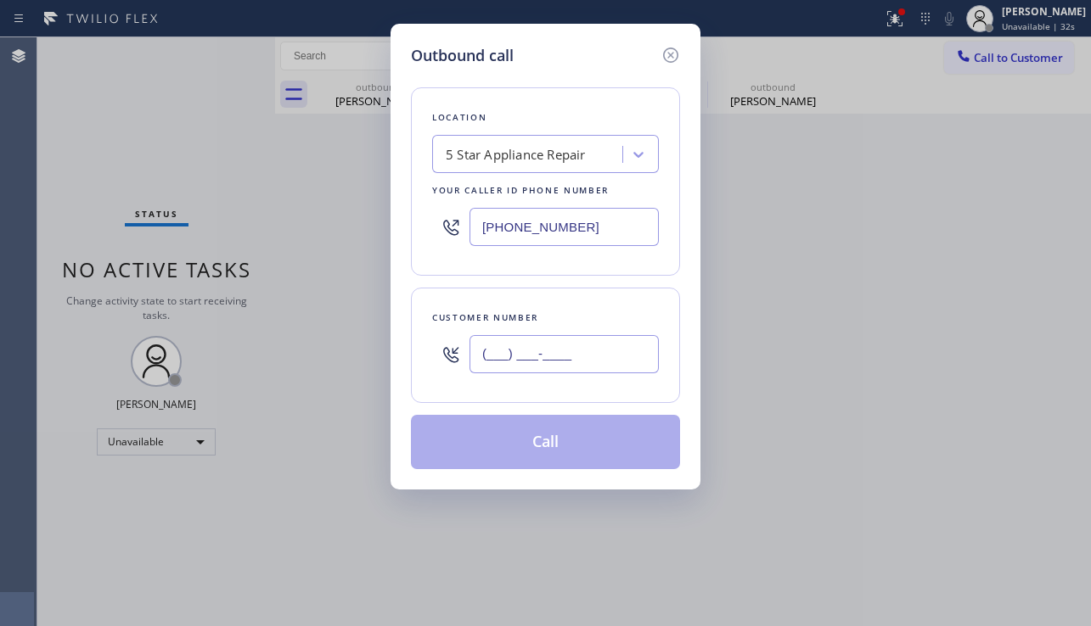
click at [508, 339] on input "(___) ___-____" at bounding box center [563, 354] width 189 height 38
paste input "818) 294-3911"
type input "[PHONE_NUMBER]"
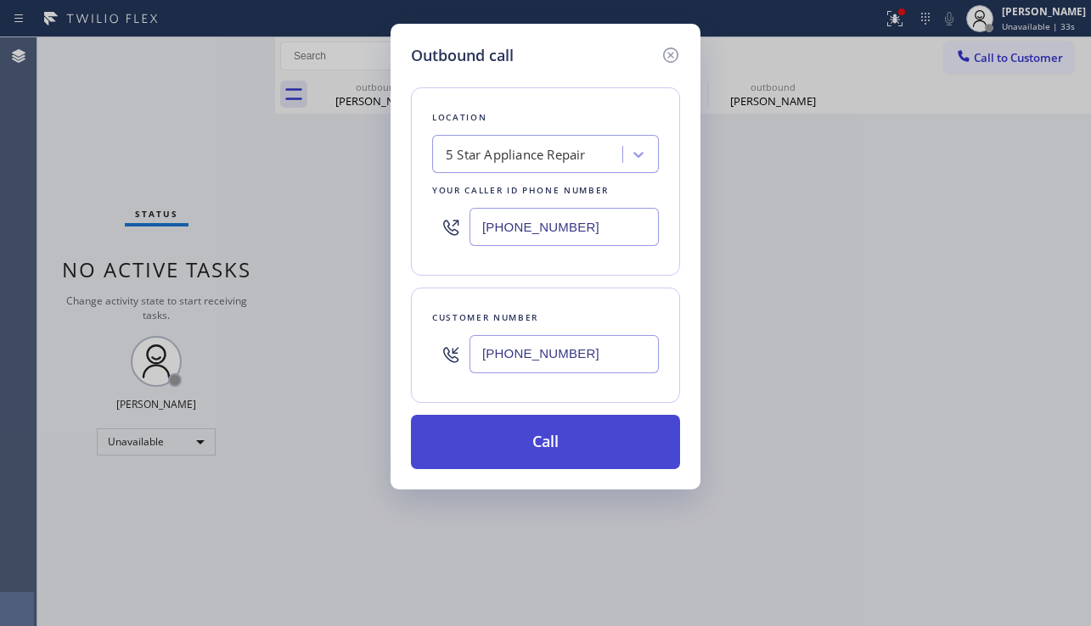
click at [516, 445] on button "Call" at bounding box center [545, 442] width 269 height 54
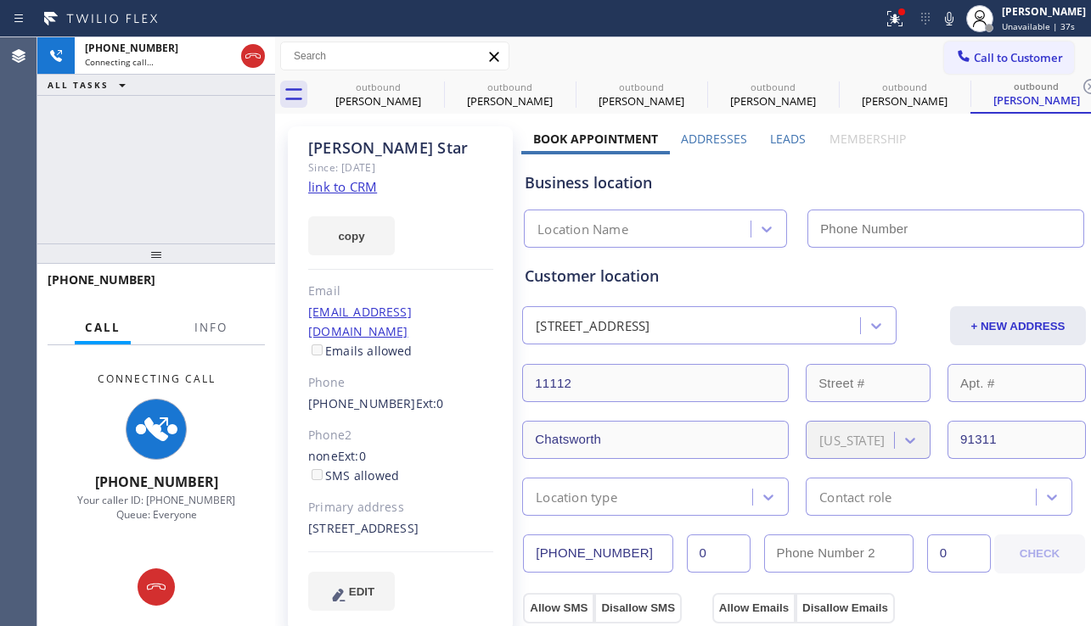
type input "[PHONE_NUMBER]"
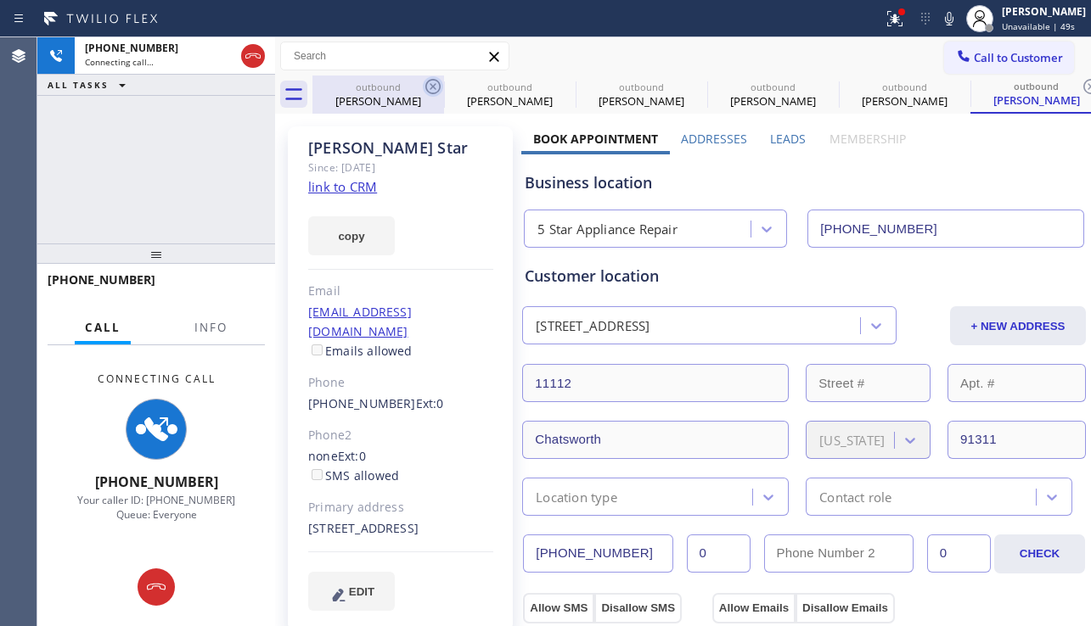
click at [431, 85] on icon at bounding box center [432, 86] width 15 height 15
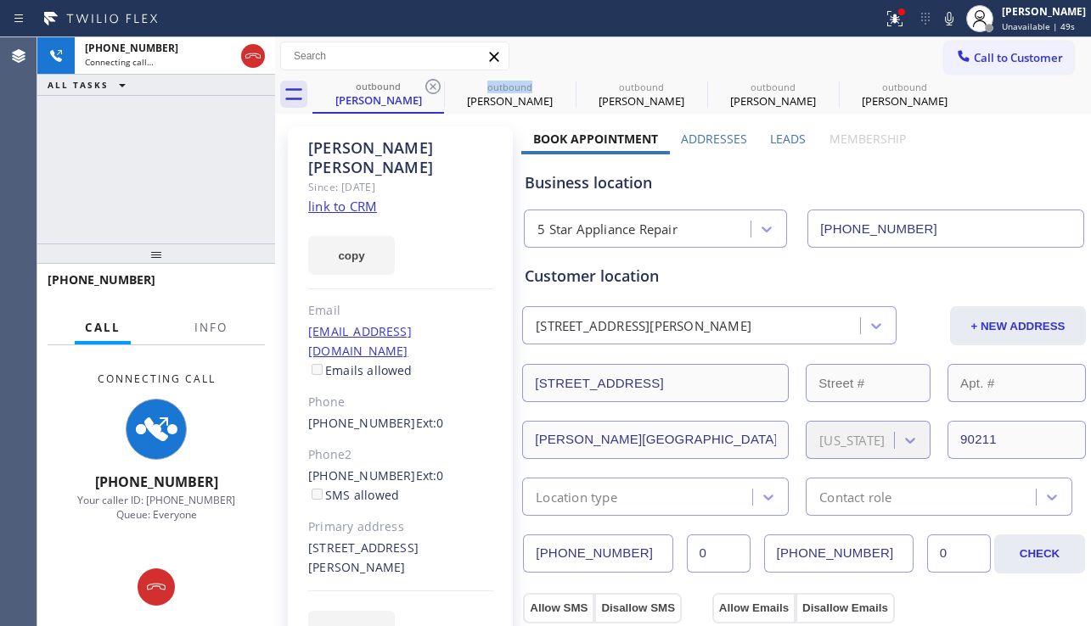
click at [431, 85] on icon at bounding box center [432, 86] width 15 height 15
click at [0, 0] on icon at bounding box center [0, 0] width 0 height 0
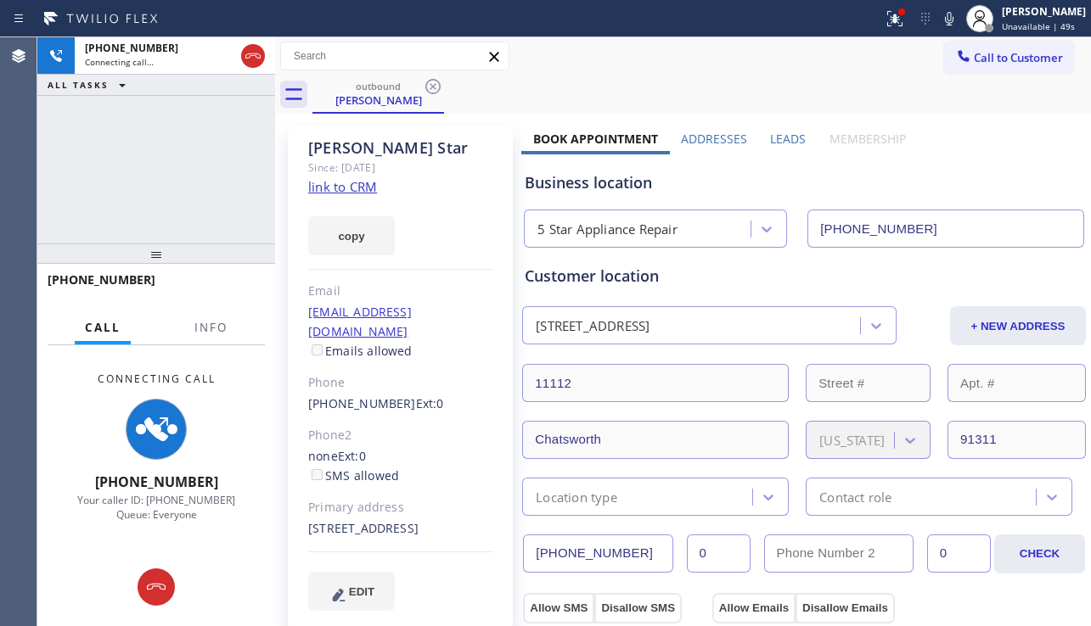
click at [431, 85] on icon at bounding box center [432, 86] width 15 height 15
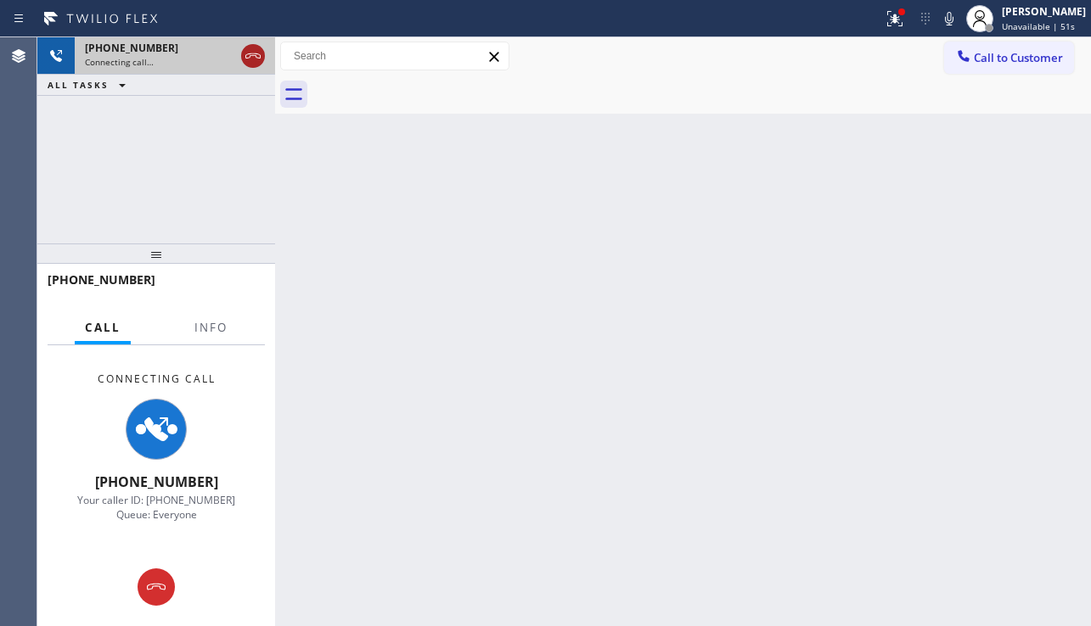
click at [250, 58] on icon at bounding box center [253, 56] width 20 height 20
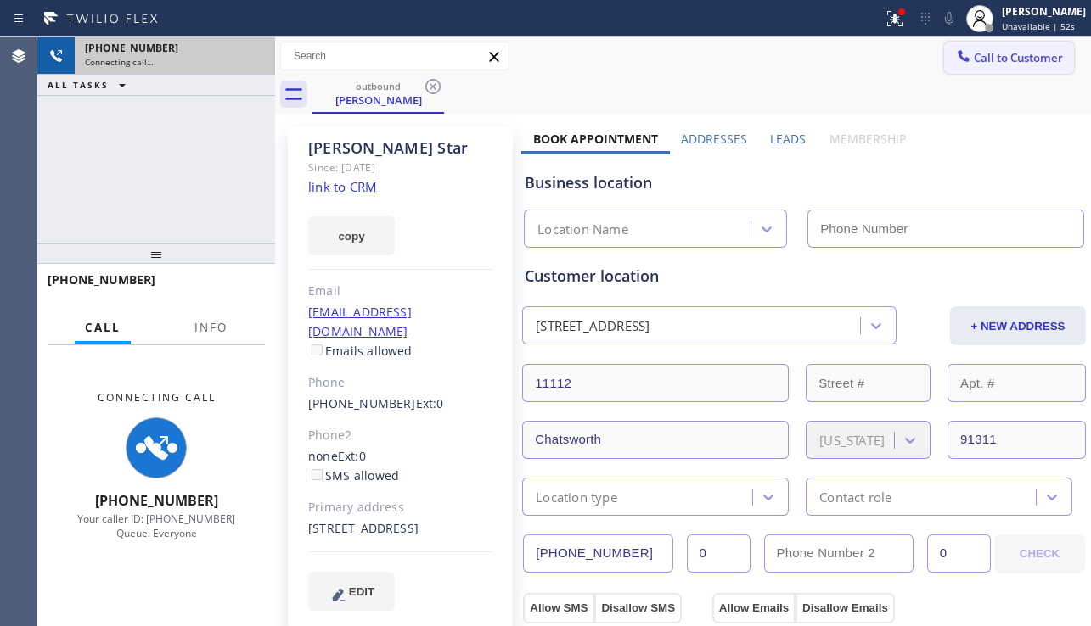
click at [992, 64] on span "Call to Customer" at bounding box center [1018, 57] width 89 height 15
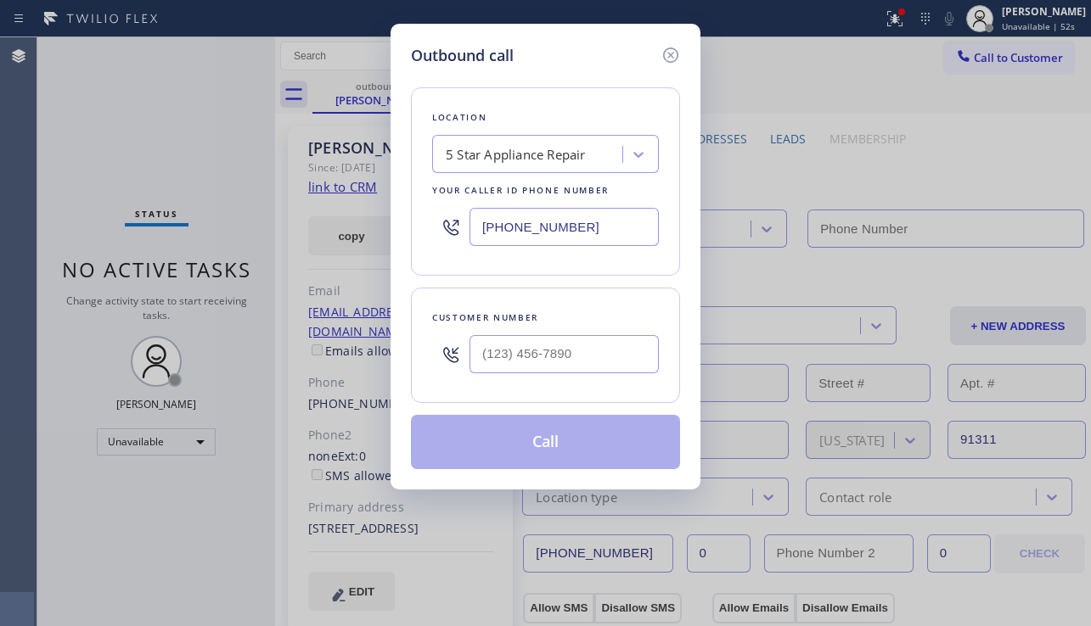
type input "[PHONE_NUMBER]"
click at [611, 336] on input "(___) ___-____" at bounding box center [563, 354] width 189 height 38
paste input "661) 295-5966"
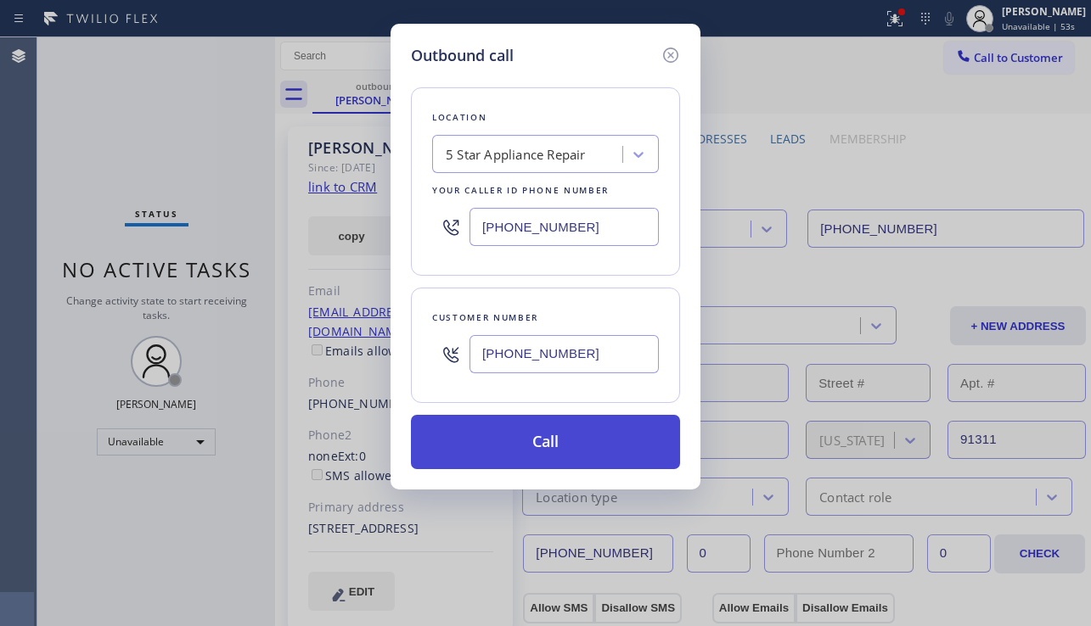
type input "[PHONE_NUMBER]"
click at [592, 443] on button "Call" at bounding box center [545, 442] width 269 height 54
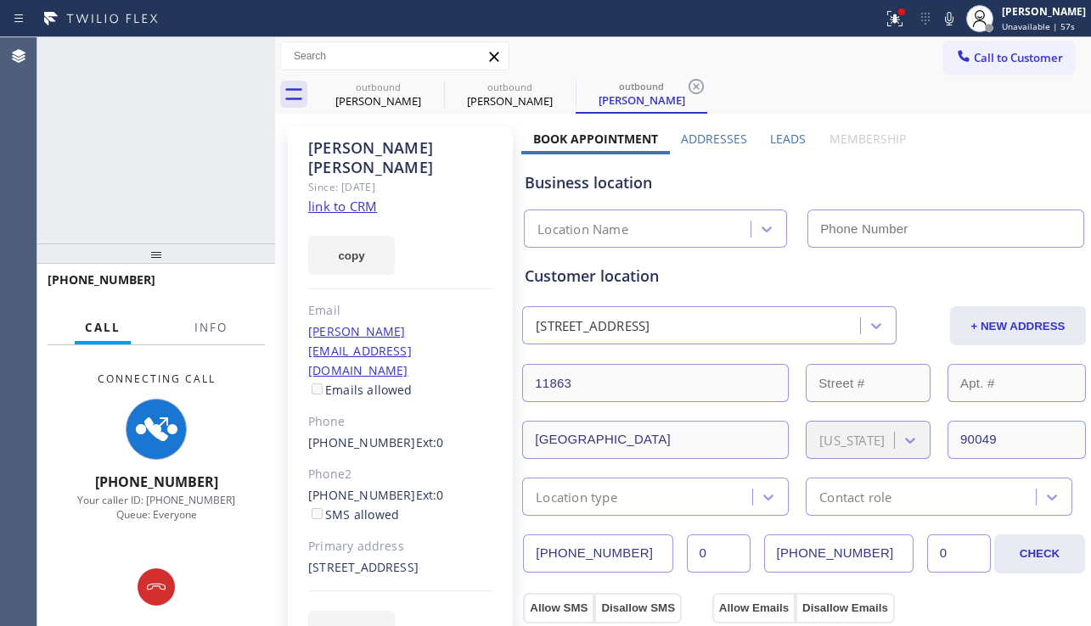
type input "[PHONE_NUMBER]"
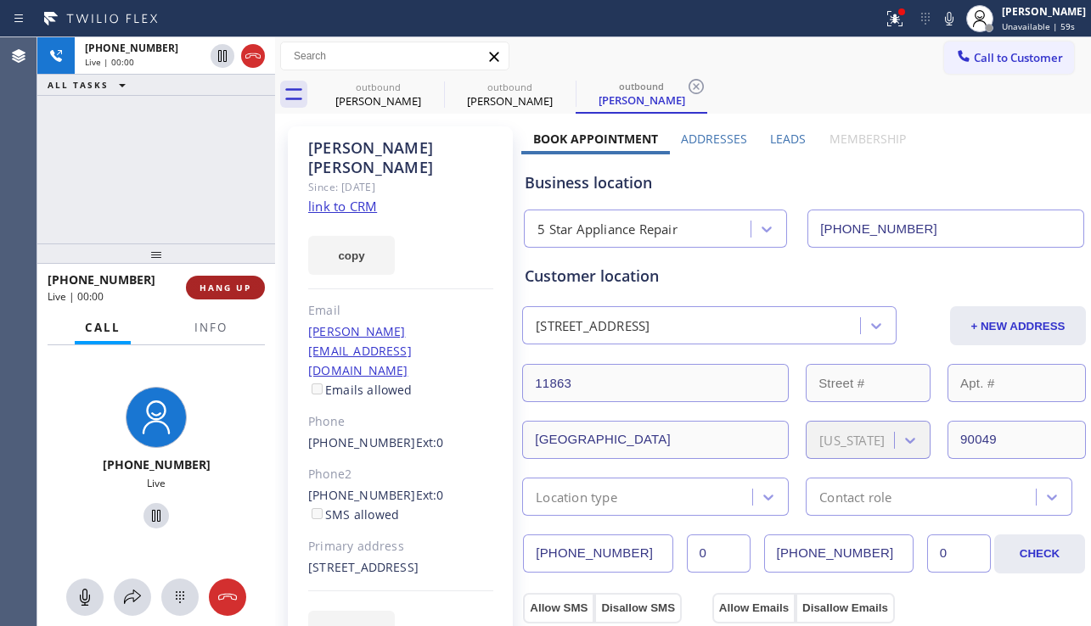
click at [232, 283] on span "HANG UP" at bounding box center [225, 288] width 52 height 12
click at [231, 283] on span "HANG UP" at bounding box center [225, 288] width 52 height 12
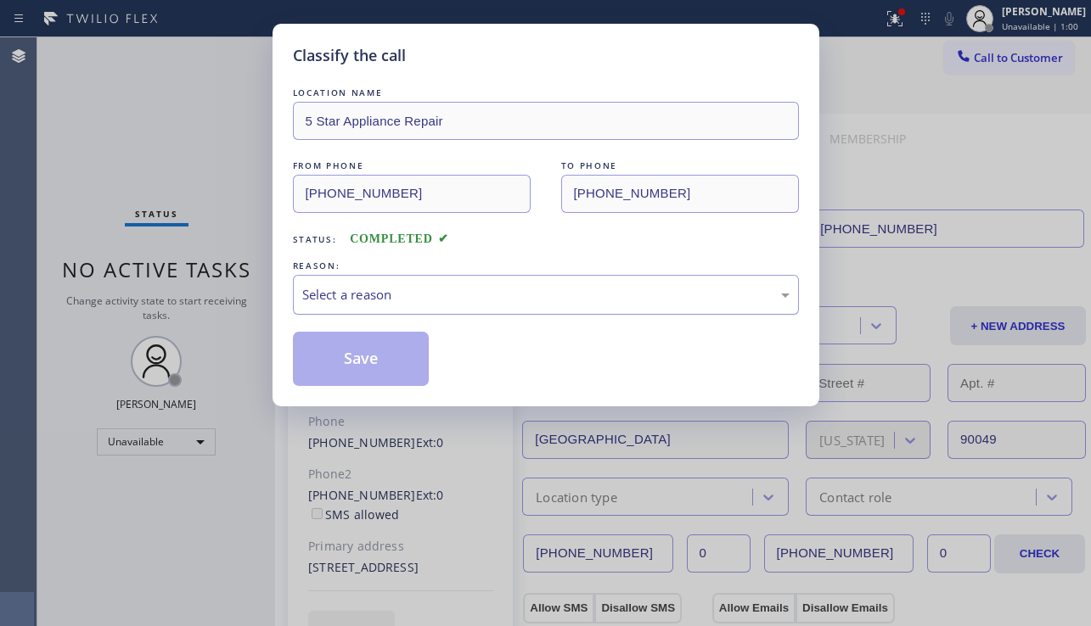
click at [414, 285] on div "Select a reason" at bounding box center [545, 295] width 487 height 20
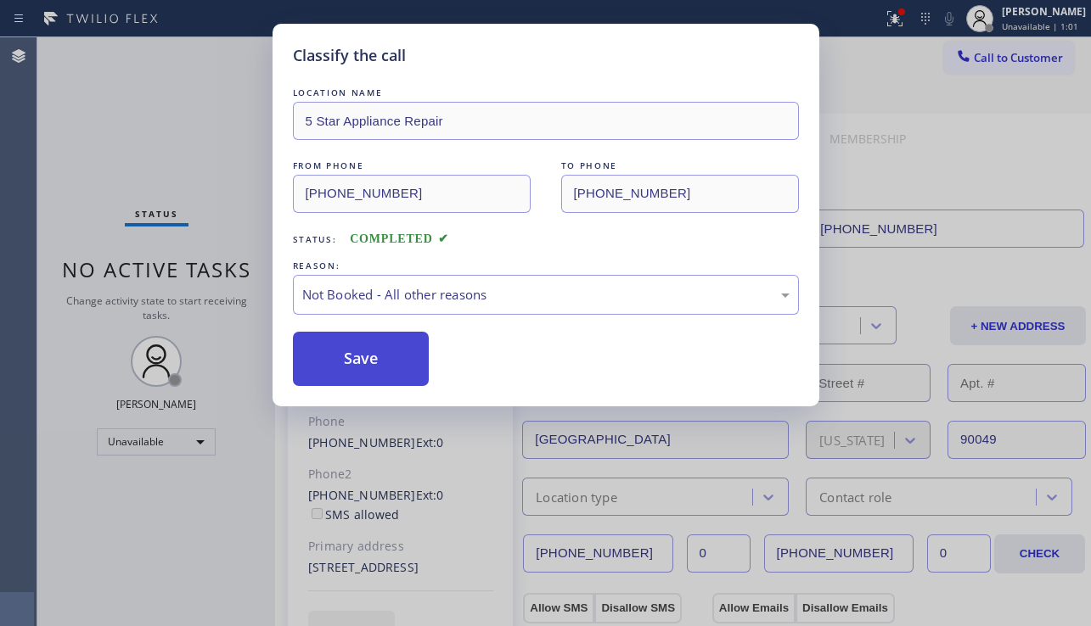
click at [377, 351] on button "Save" at bounding box center [361, 359] width 137 height 54
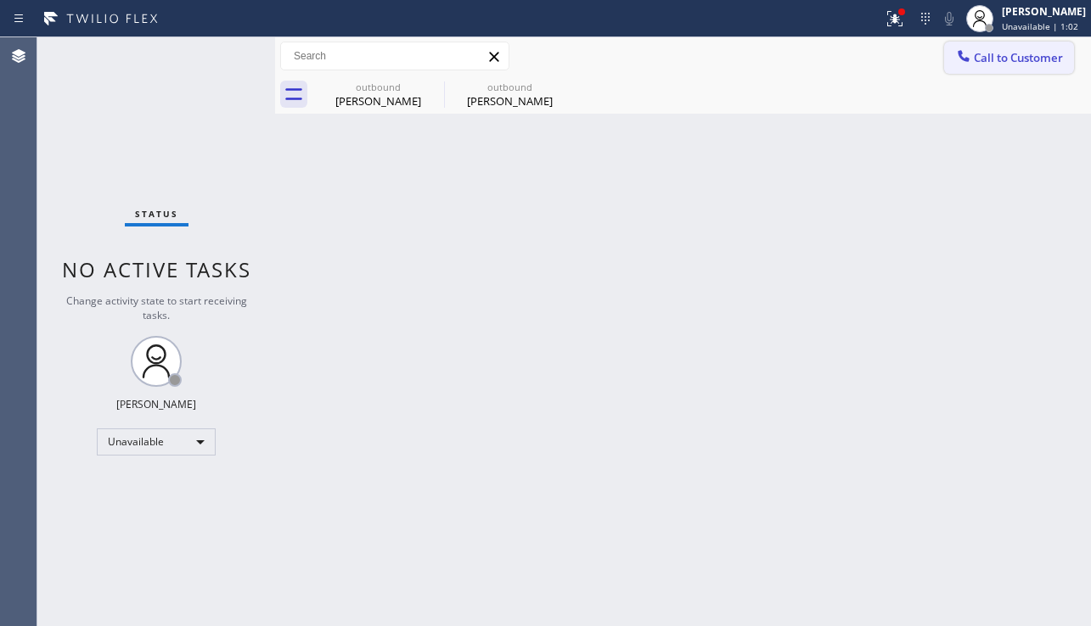
click at [996, 69] on button "Call to Customer" at bounding box center [1009, 58] width 130 height 32
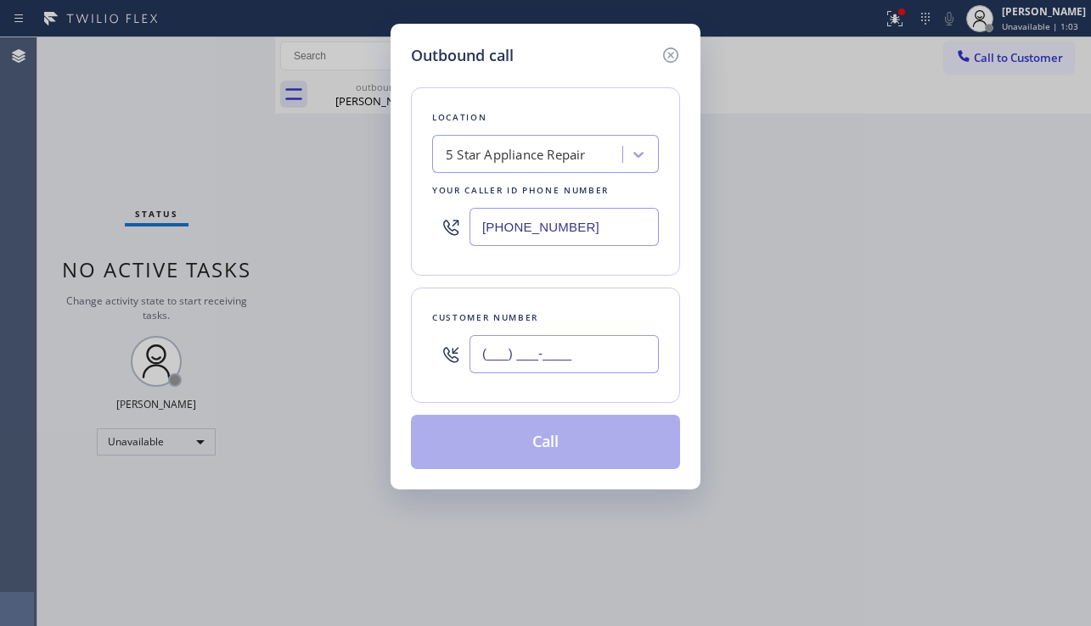
click at [590, 373] on input "(___) ___-____" at bounding box center [563, 354] width 189 height 38
click at [589, 371] on input "(___) ___-____" at bounding box center [563, 354] width 189 height 38
click at [586, 370] on input "(___) ___-____" at bounding box center [563, 354] width 189 height 38
paste input "text"
drag, startPoint x: 390, startPoint y: 360, endPoint x: 215, endPoint y: 374, distance: 175.4
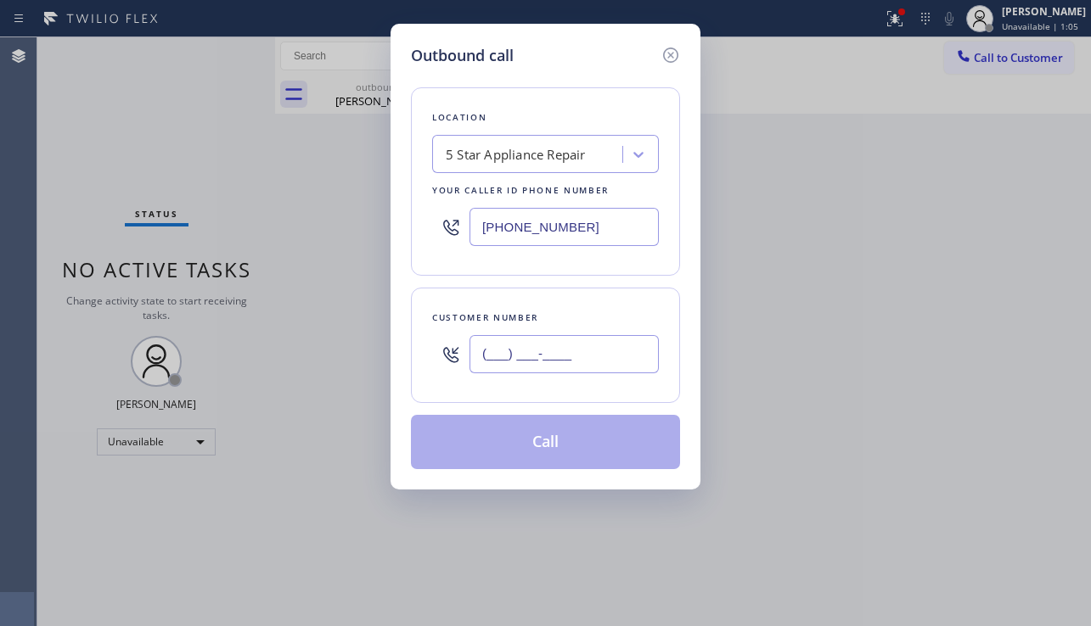
click at [215, 374] on div "Outbound call Location 5 Star Appliance Repair Your caller id phone number [PHO…" at bounding box center [545, 313] width 1091 height 626
paste input "310) 496-6000"
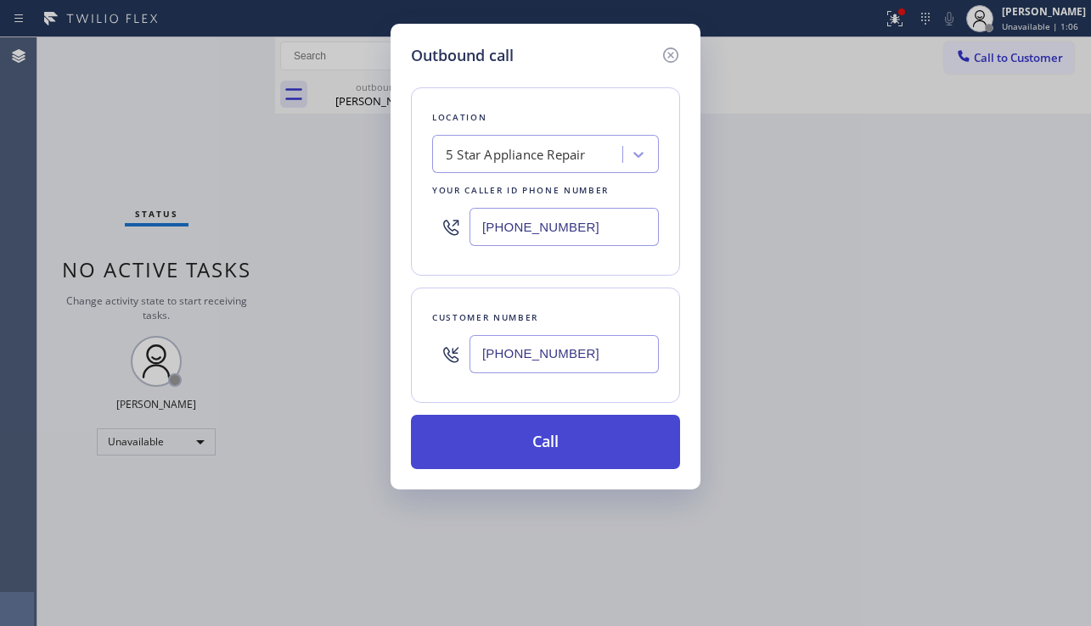
type input "[PHONE_NUMBER]"
click at [504, 431] on button "Call" at bounding box center [545, 442] width 269 height 54
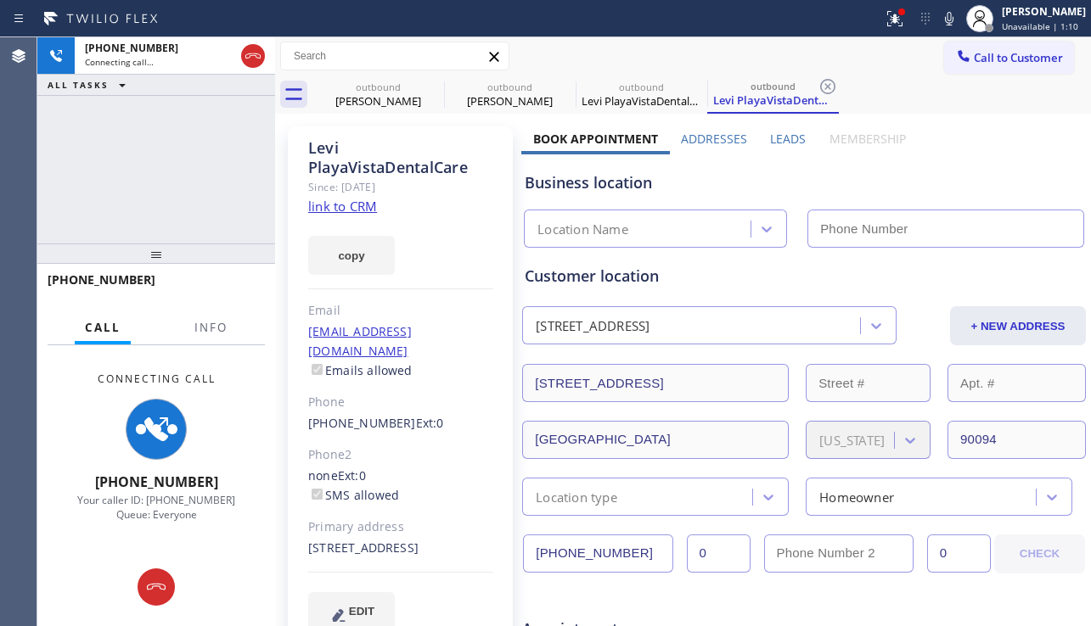
type input "[PHONE_NUMBER]"
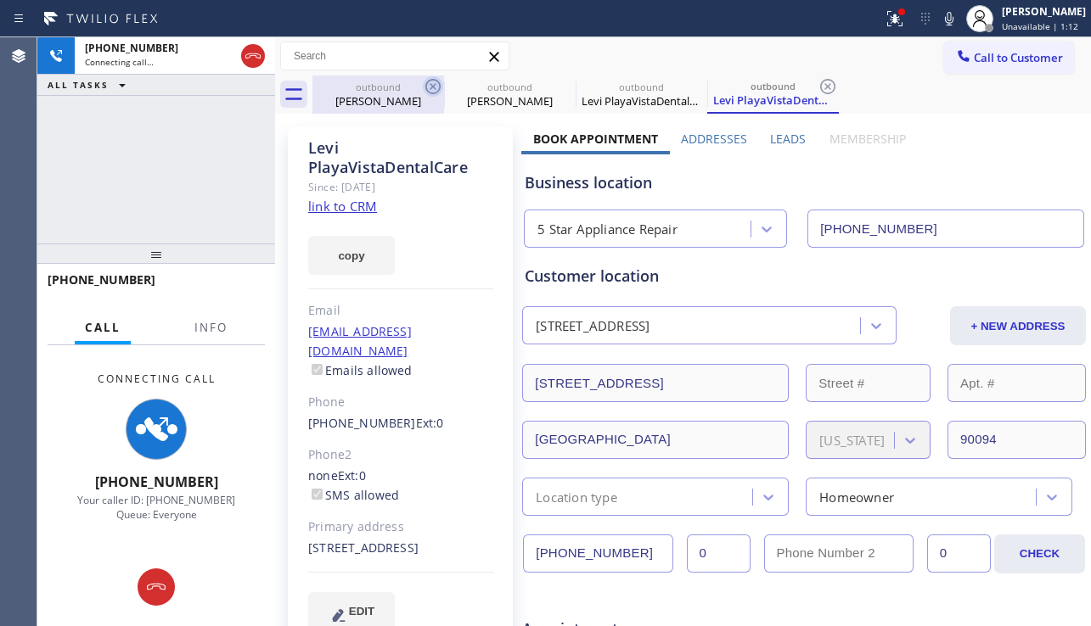
click at [430, 91] on icon at bounding box center [433, 86] width 20 height 20
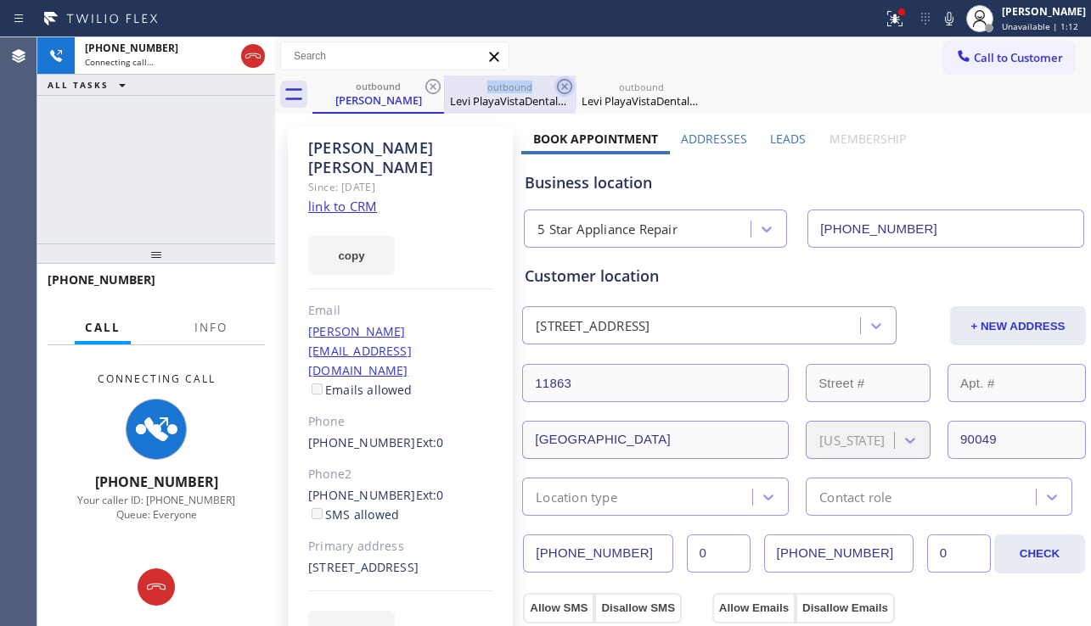
click at [430, 90] on icon at bounding box center [433, 86] width 20 height 20
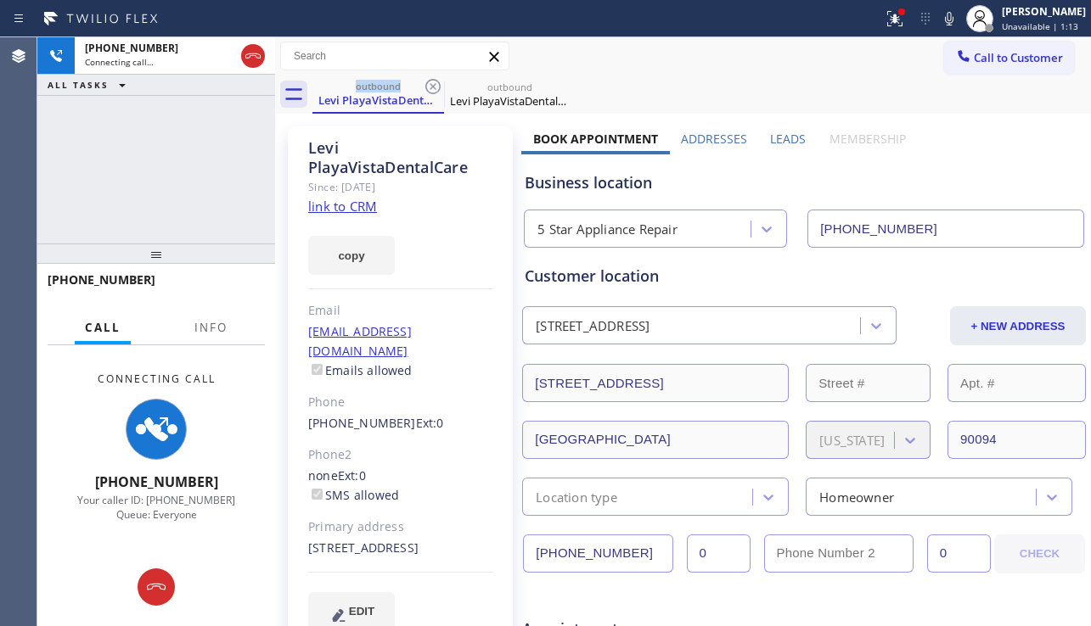
click at [428, 92] on icon at bounding box center [432, 86] width 15 height 15
click at [0, 0] on icon at bounding box center [0, 0] width 0 height 0
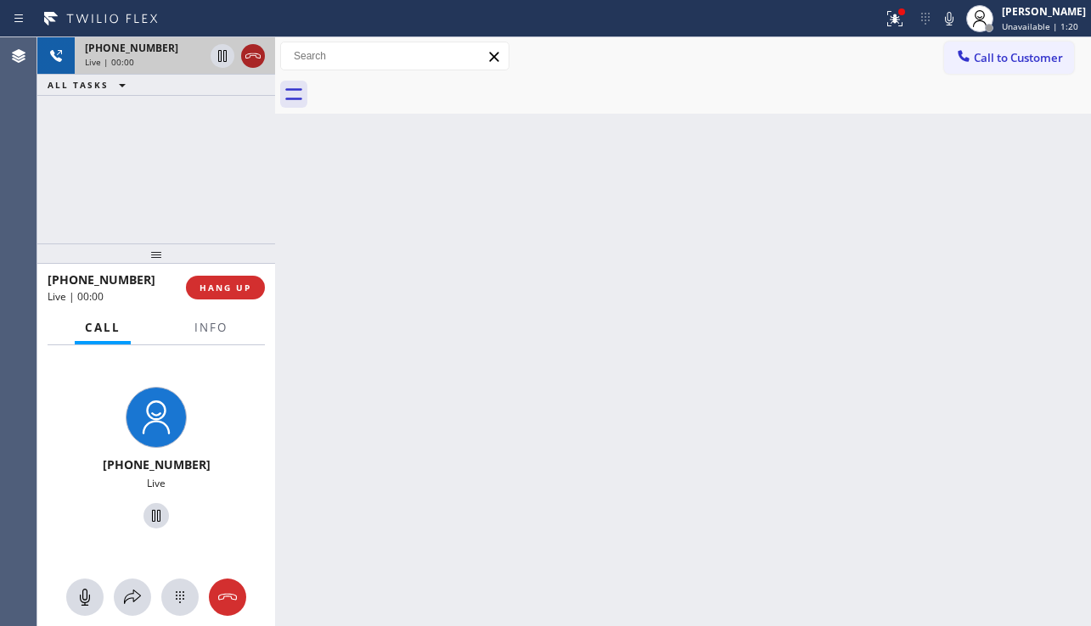
click at [248, 54] on icon at bounding box center [252, 55] width 15 height 5
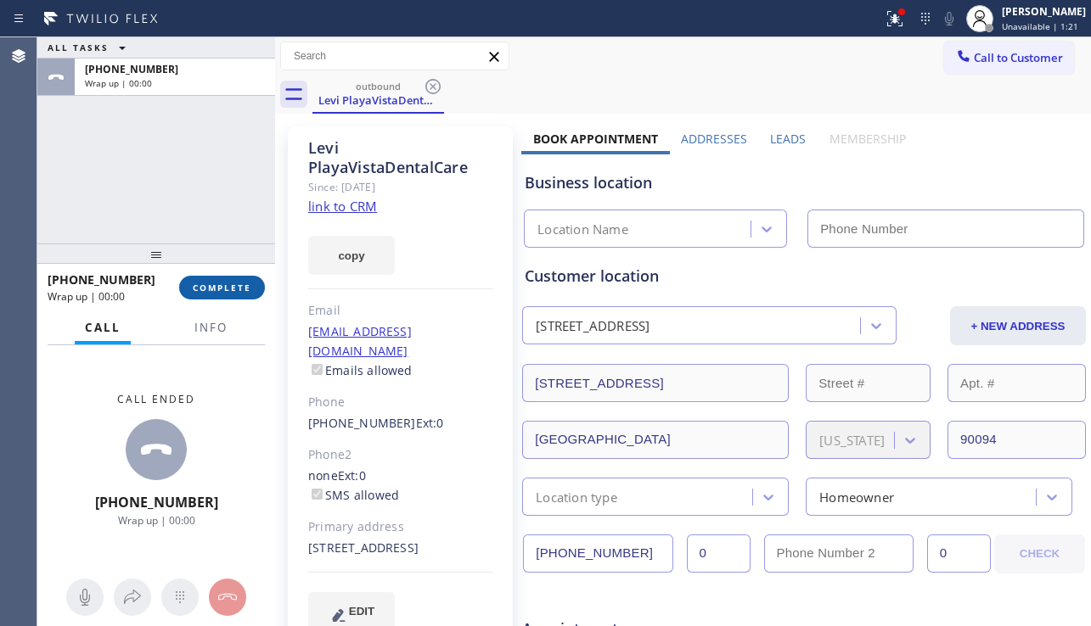
click at [239, 292] on span "COMPLETE" at bounding box center [222, 288] width 59 height 12
type input "[PHONE_NUMBER]"
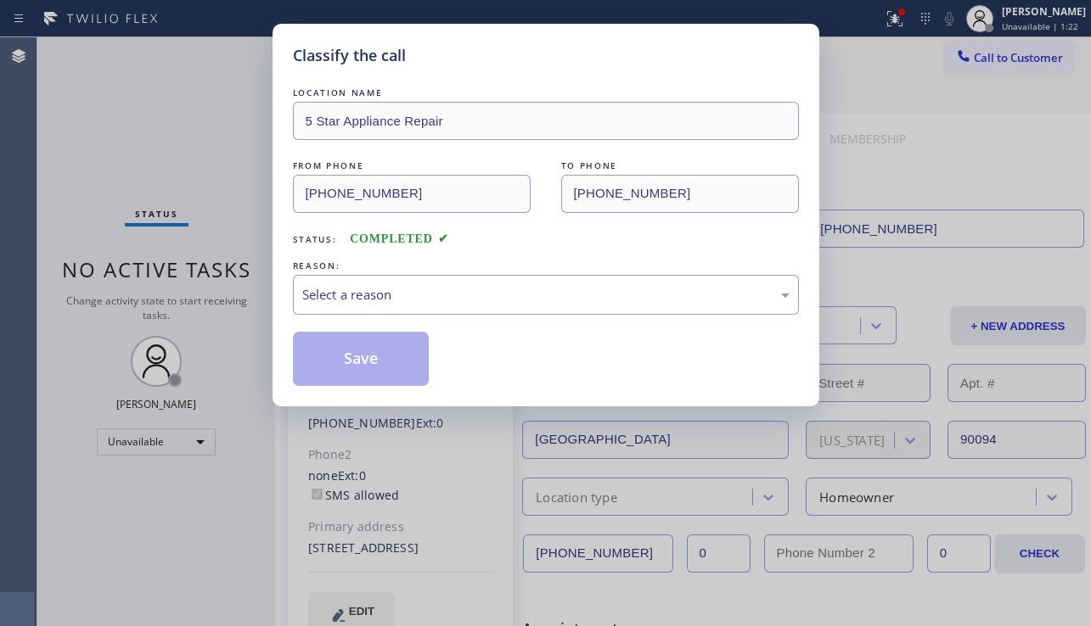
click at [239, 291] on div "Classify the call LOCATION NAME 5 Star Appliance Repair FROM PHONE [PHONE_NUMBE…" at bounding box center [545, 313] width 1091 height 626
click at [346, 292] on div "Select a reason" at bounding box center [545, 295] width 487 height 20
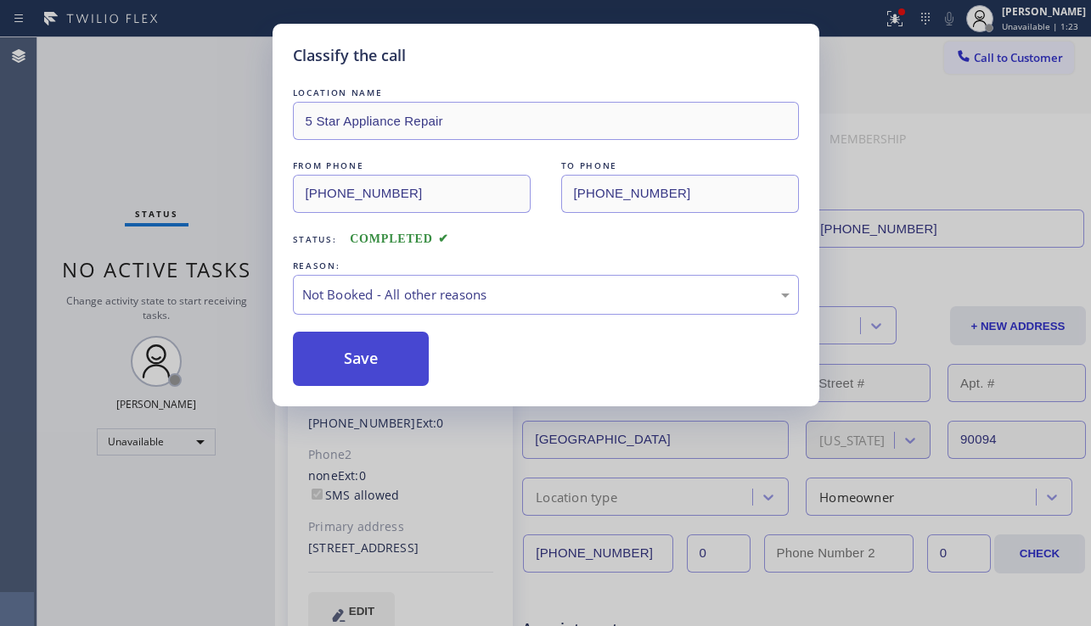
click at [323, 366] on button "Save" at bounding box center [361, 359] width 137 height 54
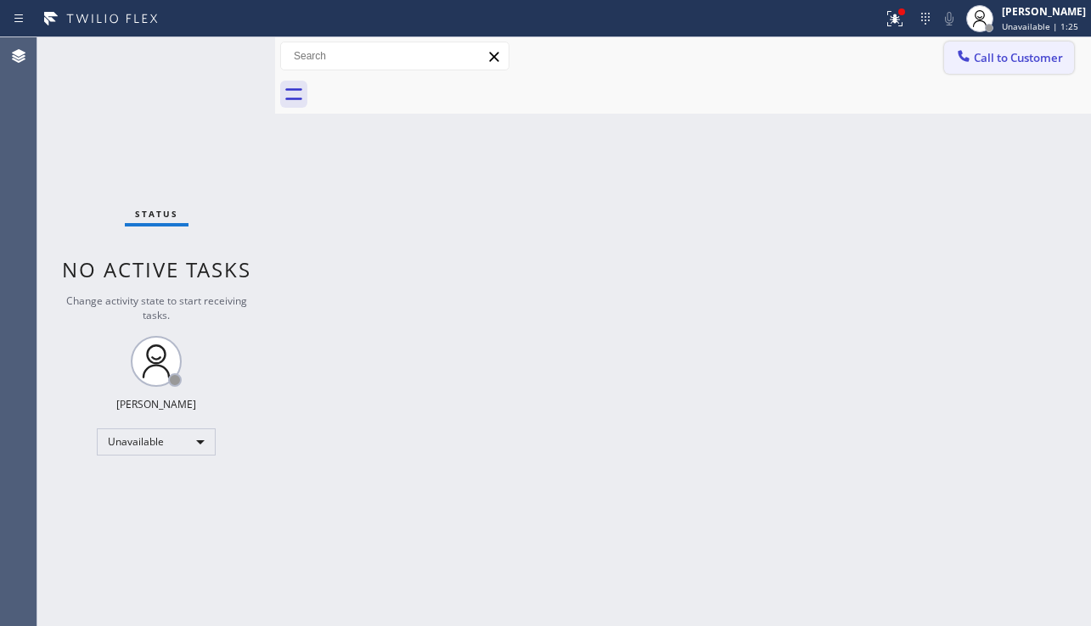
click at [1047, 57] on span "Call to Customer" at bounding box center [1018, 57] width 89 height 15
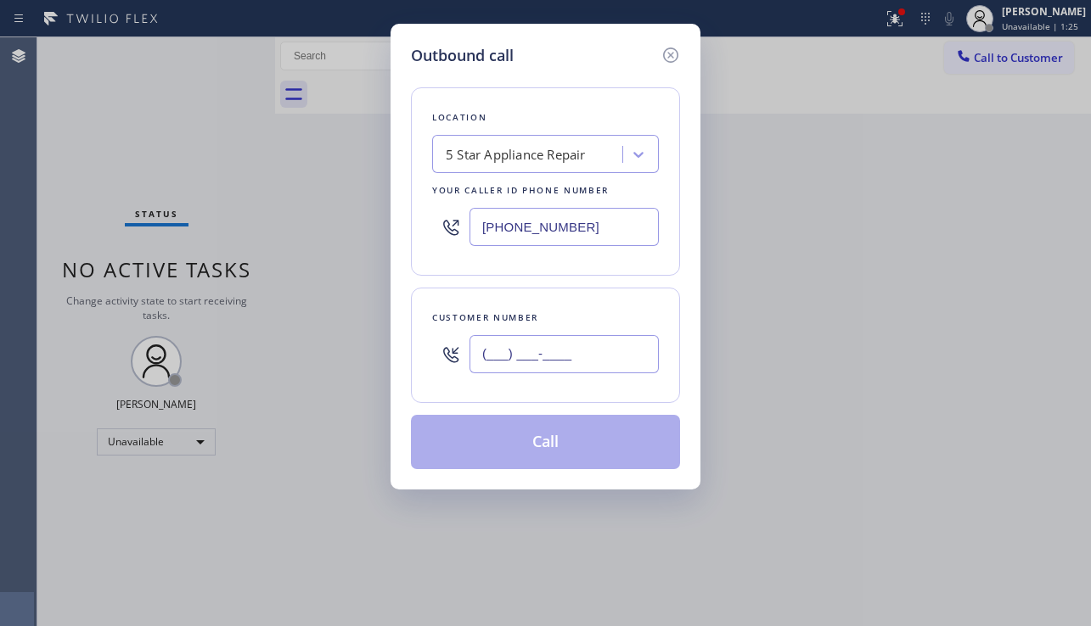
click at [498, 370] on input "(___) ___-____" at bounding box center [563, 354] width 189 height 38
paste input "828) 852-1291"
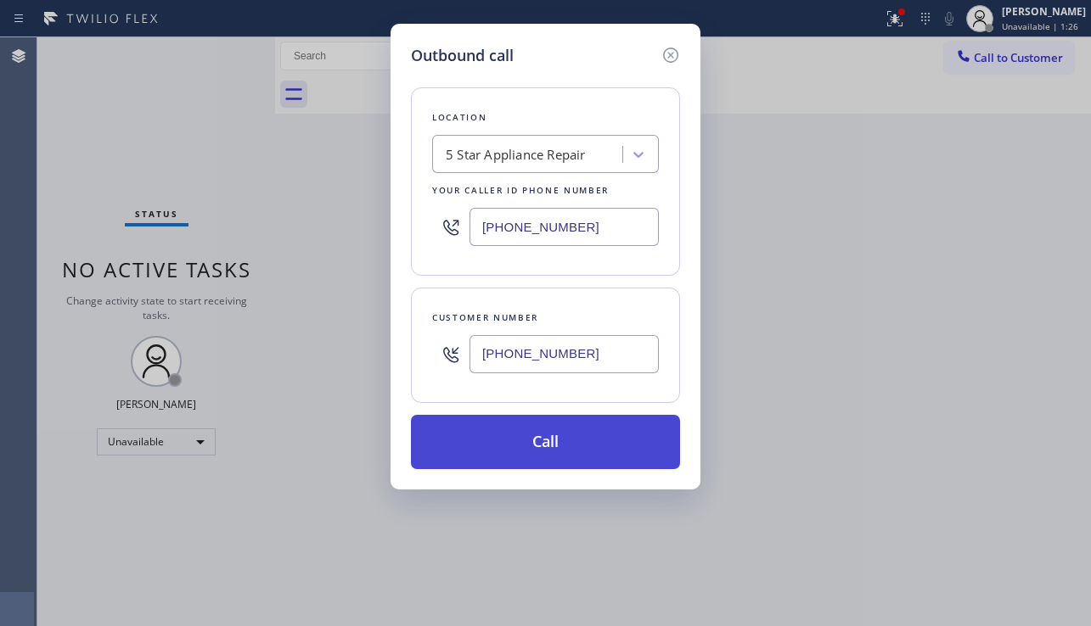
type input "[PHONE_NUMBER]"
click at [485, 443] on button "Call" at bounding box center [545, 442] width 269 height 54
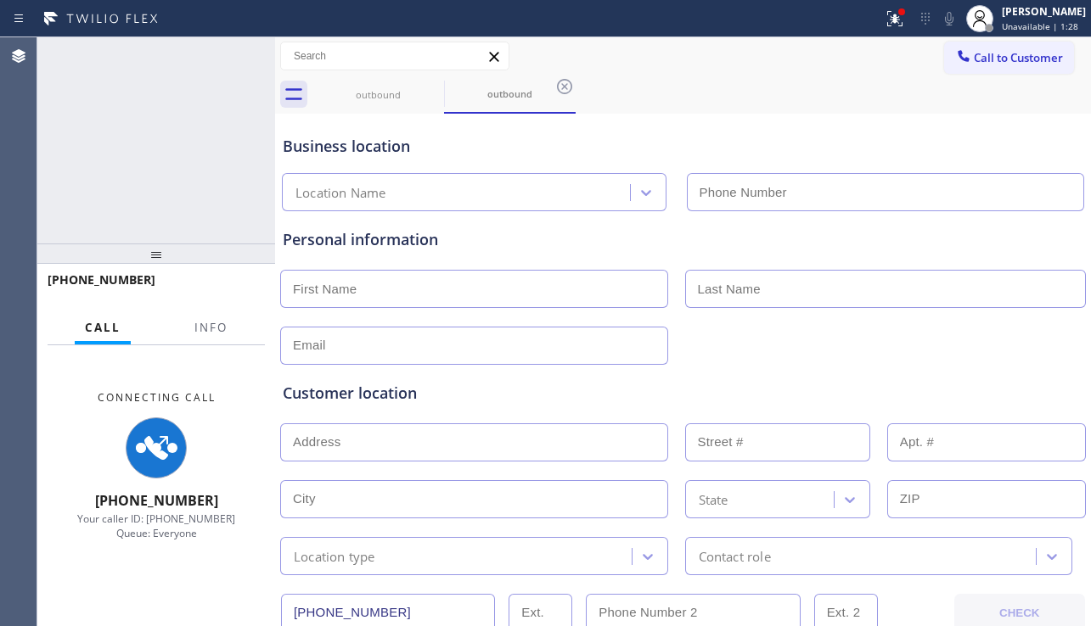
type input "[PHONE_NUMBER]"
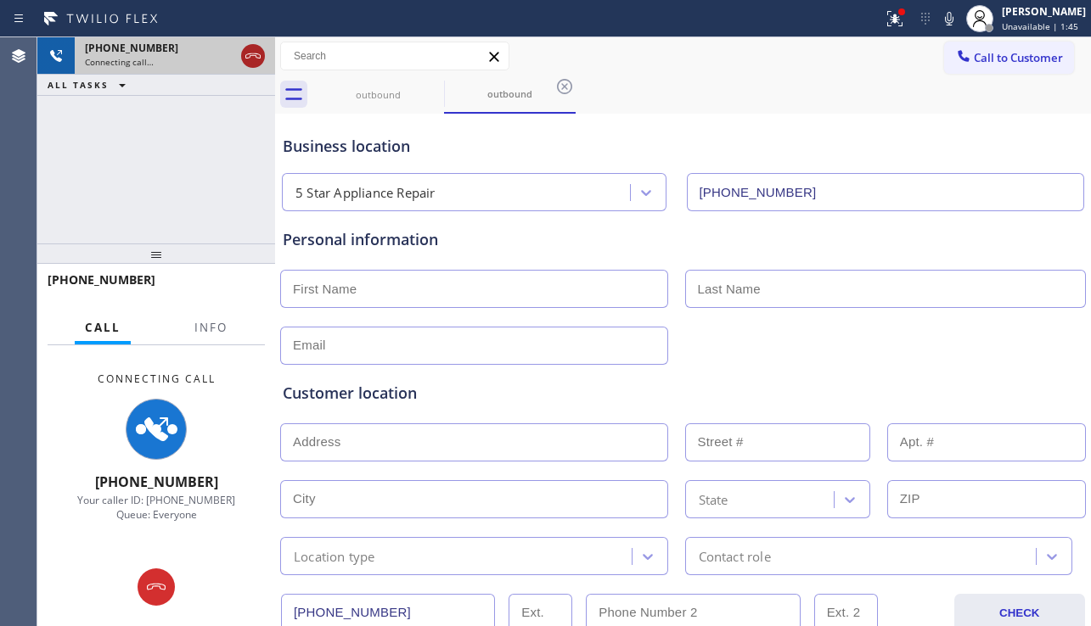
click at [249, 62] on icon at bounding box center [253, 56] width 20 height 20
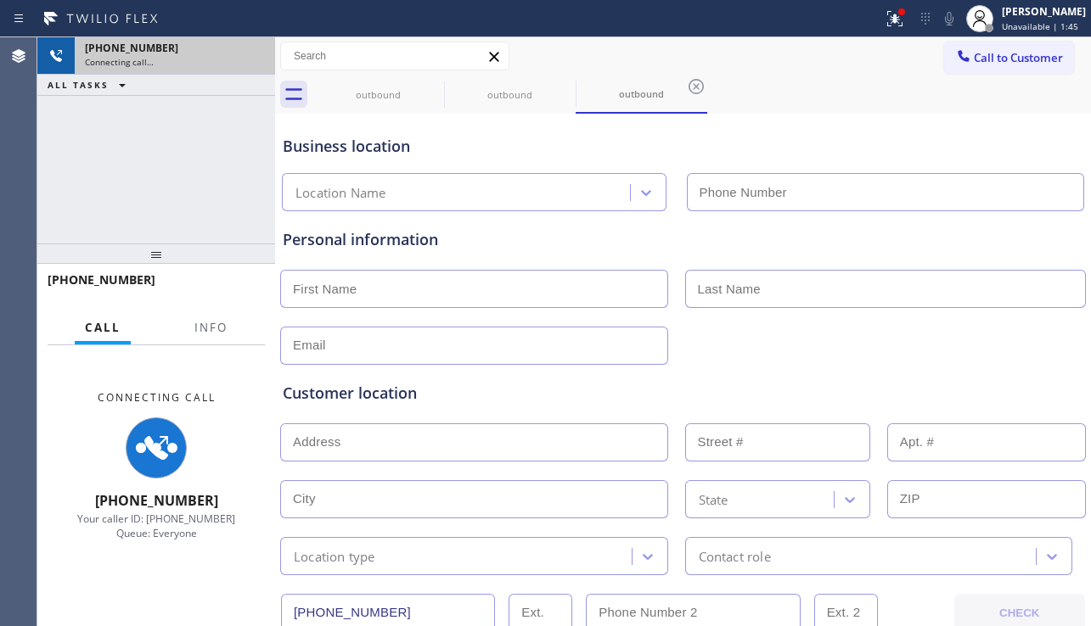
type input "[PHONE_NUMBER]"
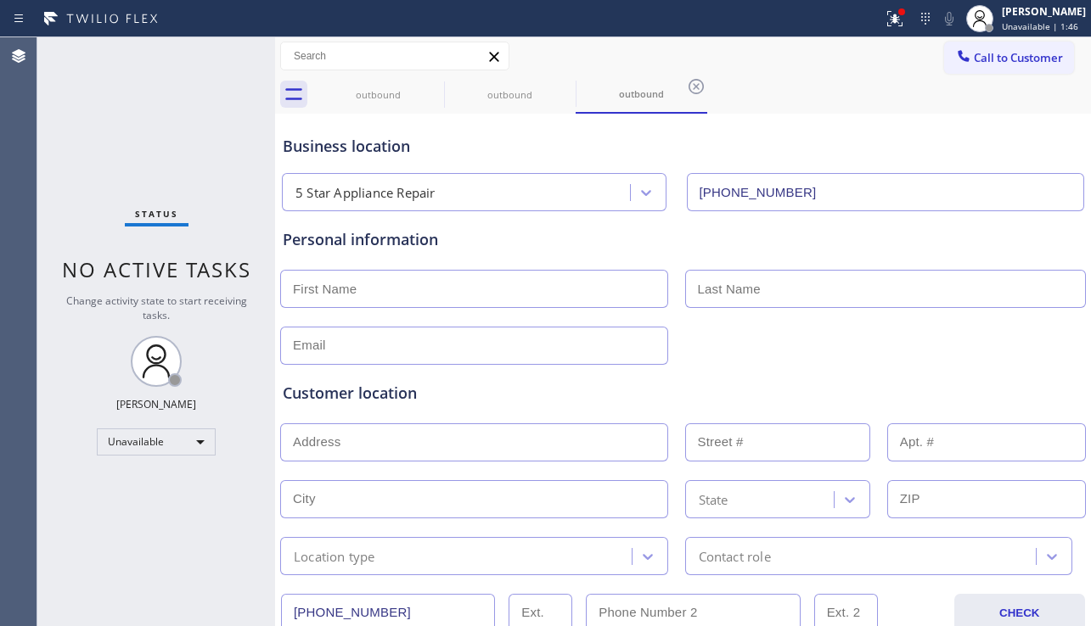
drag, startPoint x: 1043, startPoint y: 65, endPoint x: 1009, endPoint y: 71, distance: 34.5
click at [1032, 65] on button "Call to Customer" at bounding box center [1009, 58] width 130 height 32
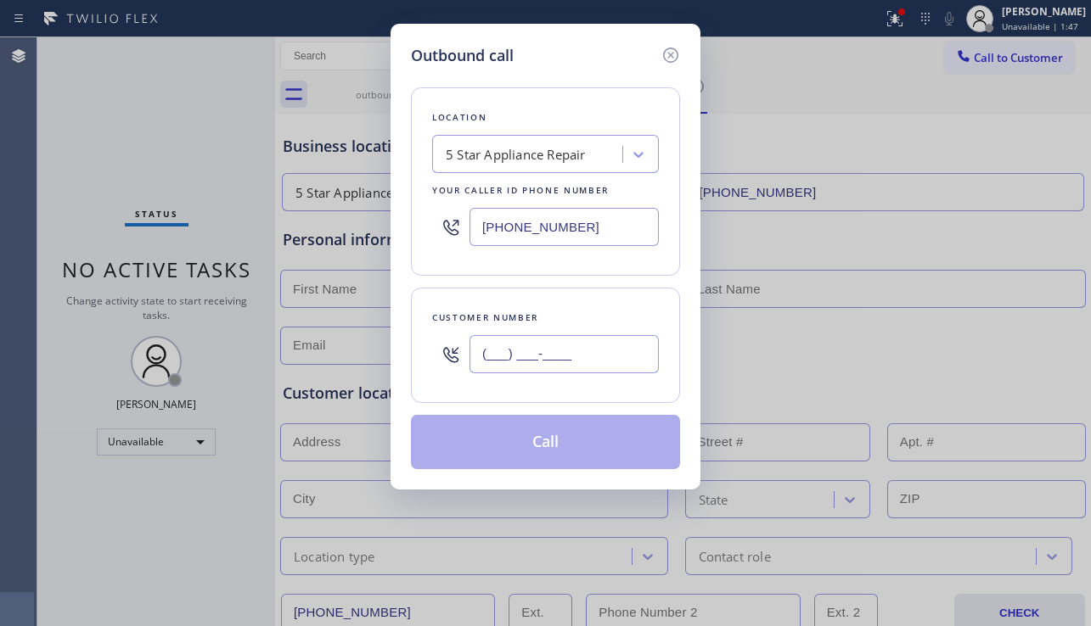
click at [533, 356] on input "(___) ___-____" at bounding box center [563, 354] width 189 height 38
paste input "425) 591-5326"
type input "[PHONE_NUMBER]"
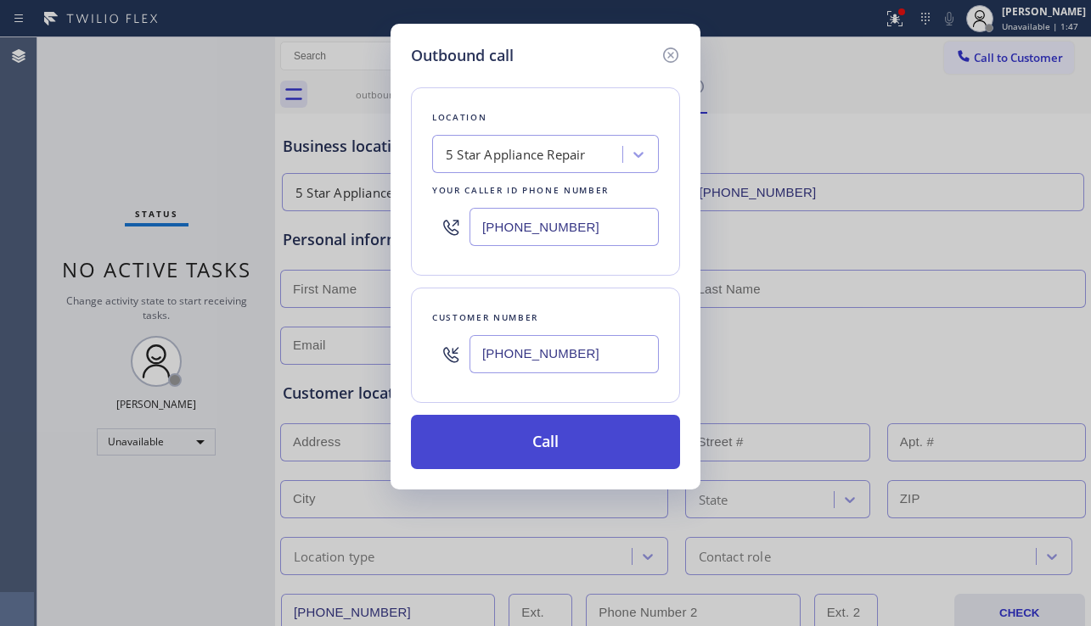
click at [506, 450] on button "Call" at bounding box center [545, 442] width 269 height 54
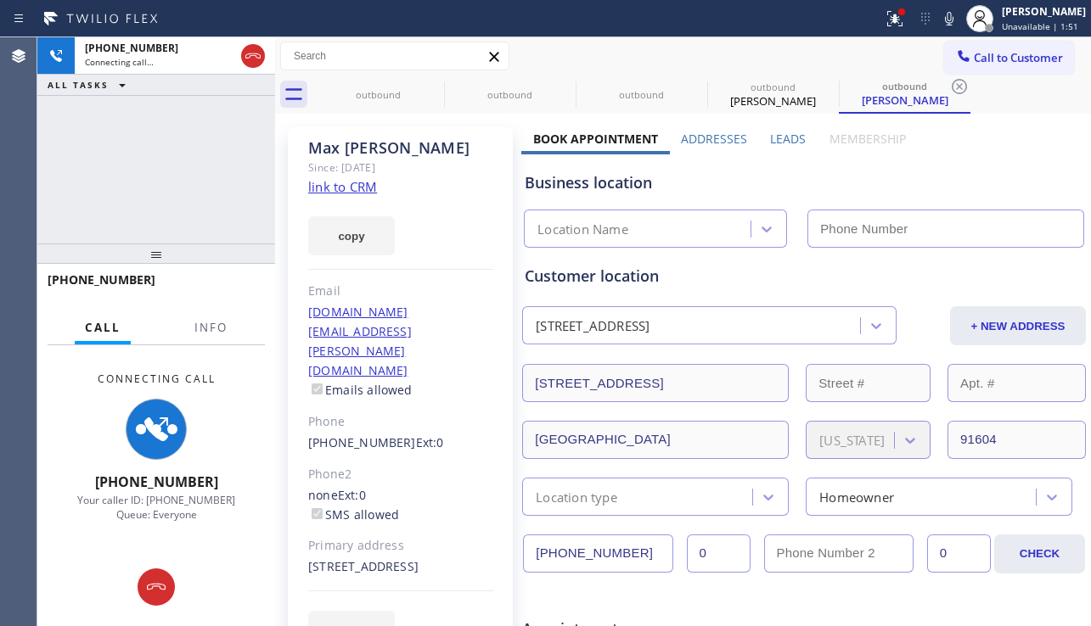
type input "[PHONE_NUMBER]"
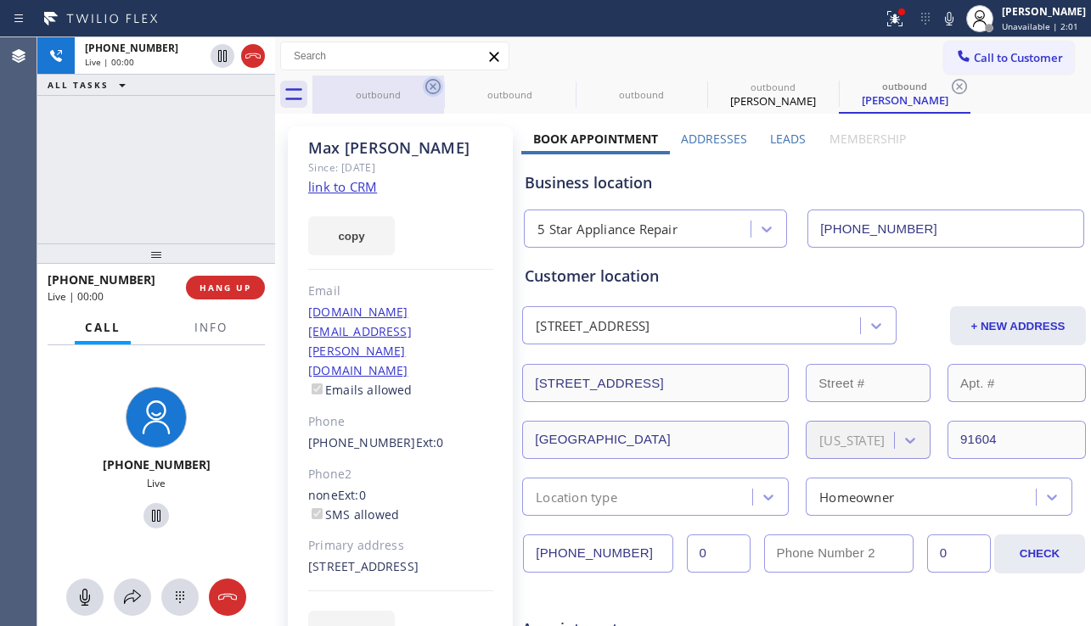
click at [437, 88] on icon at bounding box center [433, 86] width 20 height 20
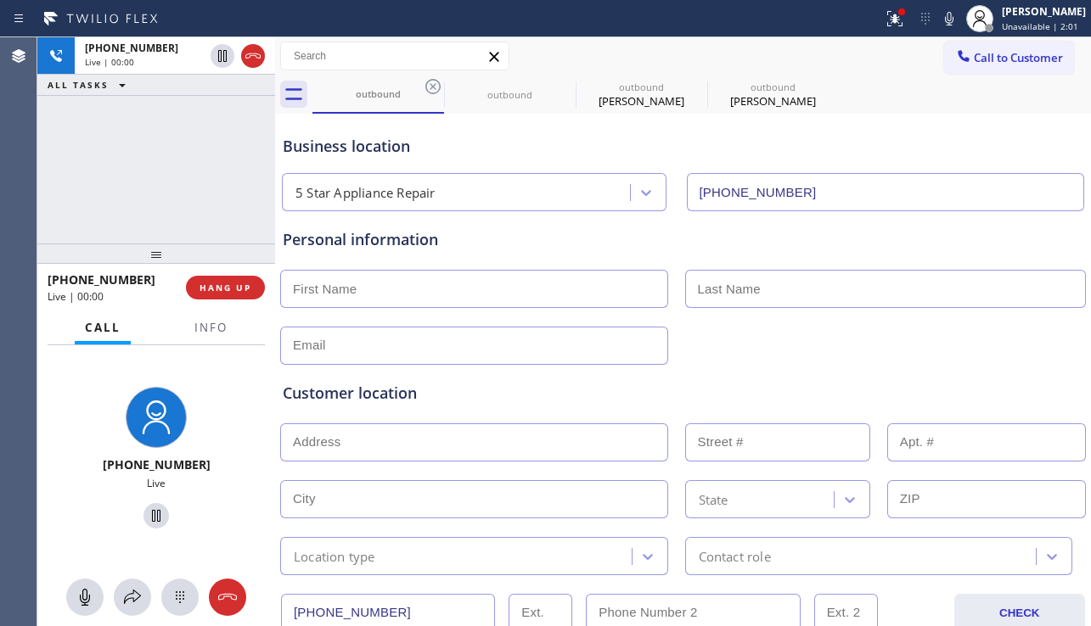
click at [233, 301] on div "[PHONE_NUMBER] Live | 00:00 HANG UP" at bounding box center [156, 288] width 217 height 44
click at [233, 295] on button "HANG UP" at bounding box center [225, 288] width 79 height 24
click at [233, 293] on span "HANG UP" at bounding box center [225, 288] width 52 height 12
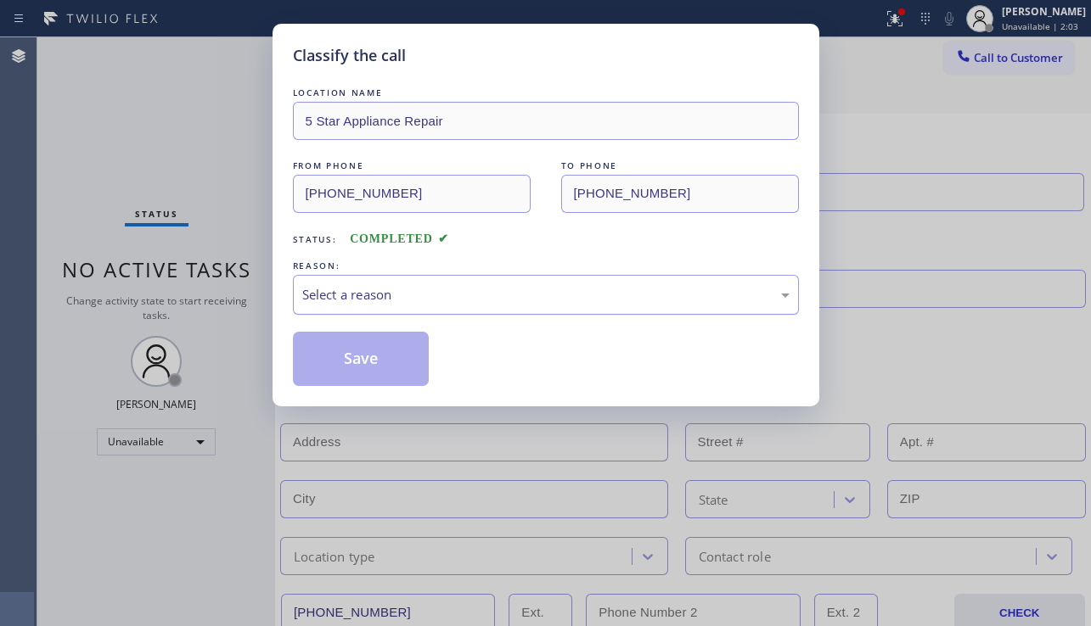
drag, startPoint x: 404, startPoint y: 285, endPoint x: 400, endPoint y: 302, distance: 17.5
click at [405, 286] on div "Select a reason" at bounding box center [545, 295] width 487 height 20
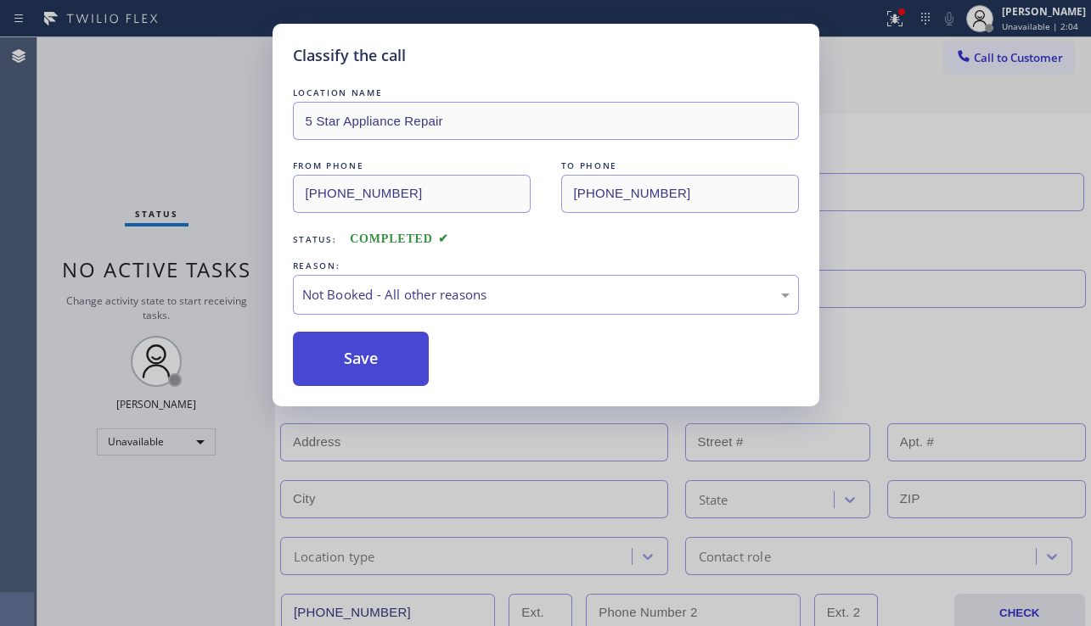
click at [377, 355] on button "Save" at bounding box center [361, 359] width 137 height 54
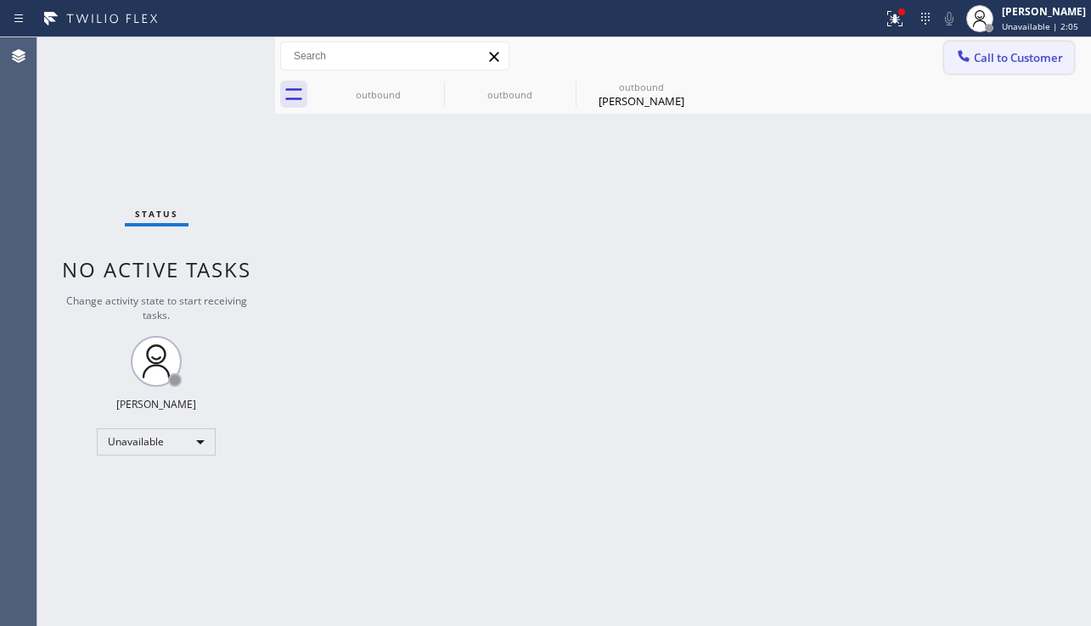
click at [968, 65] on div at bounding box center [963, 58] width 20 height 20
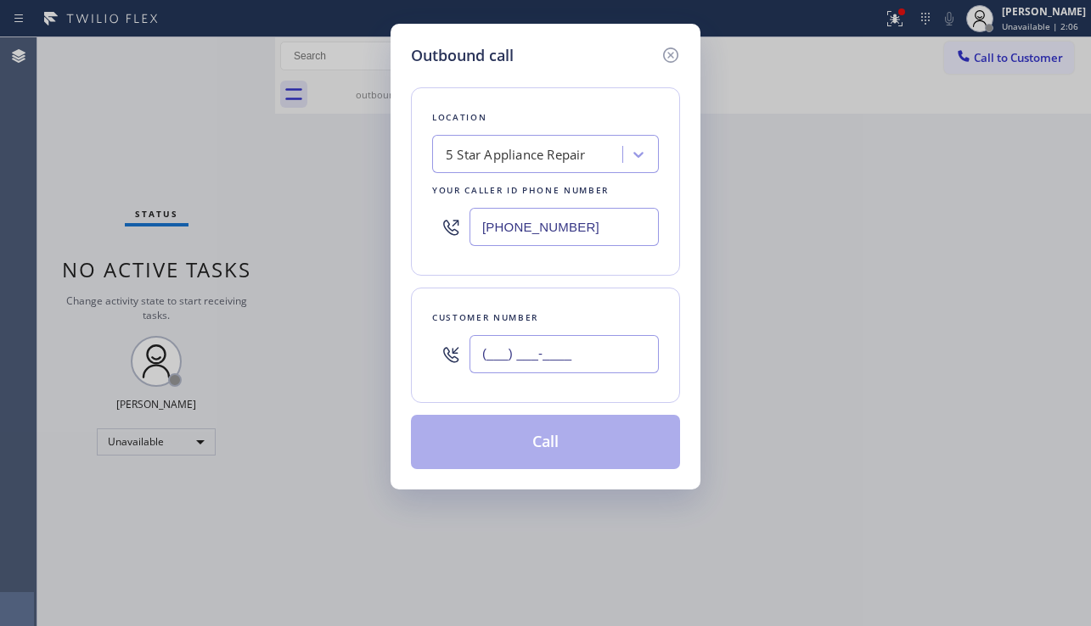
click at [627, 357] on input "(___) ___-____" at bounding box center [563, 354] width 189 height 38
paste input "646) 750-3991"
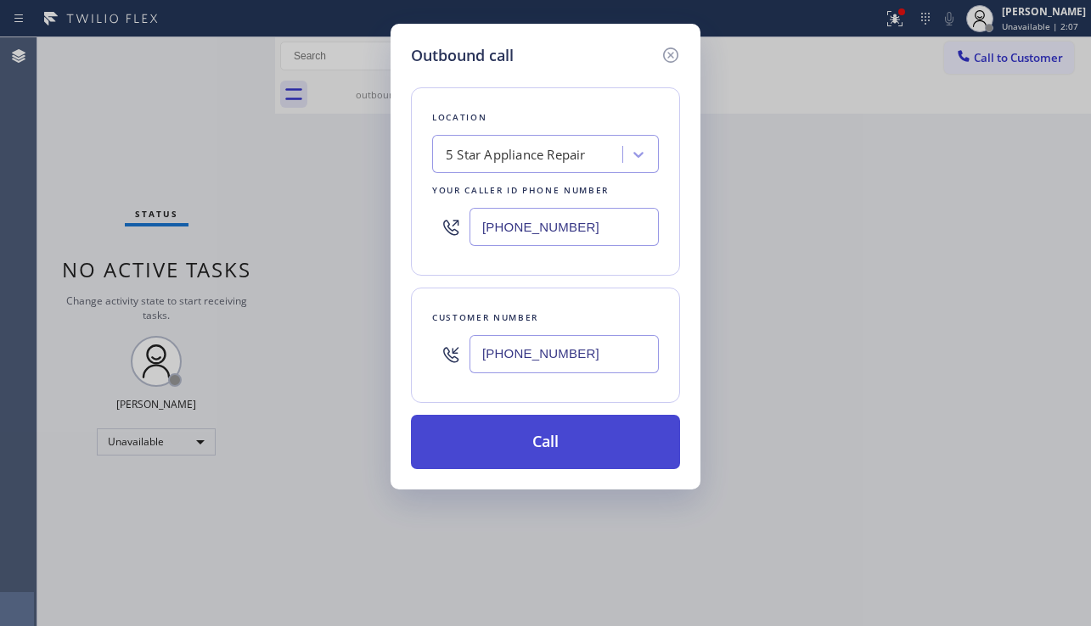
type input "[PHONE_NUMBER]"
click at [582, 439] on button "Call" at bounding box center [545, 442] width 269 height 54
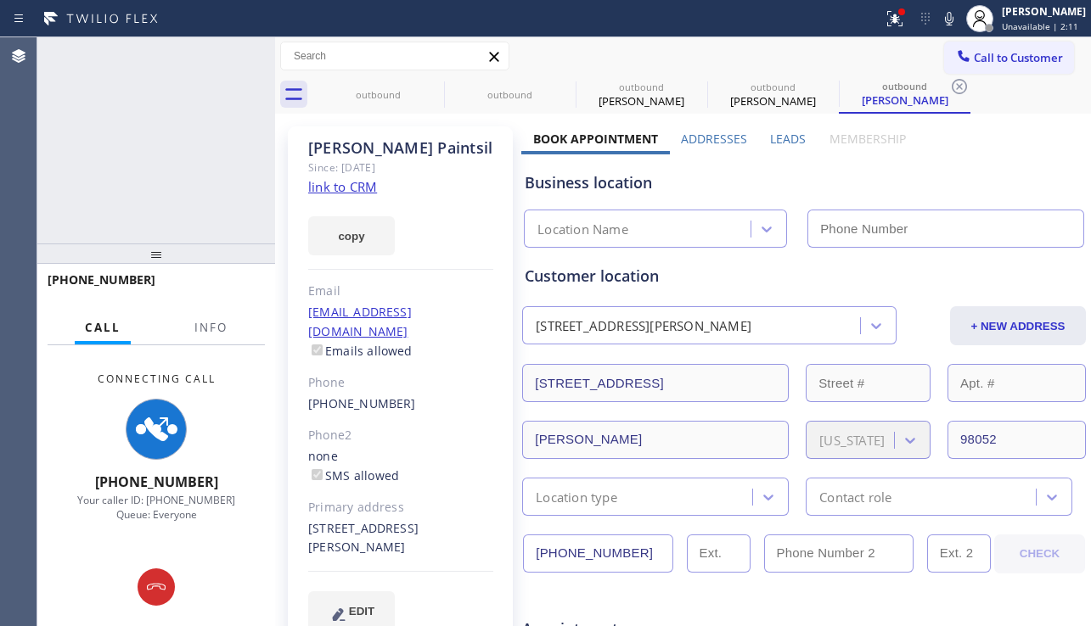
type input "[PHONE_NUMBER]"
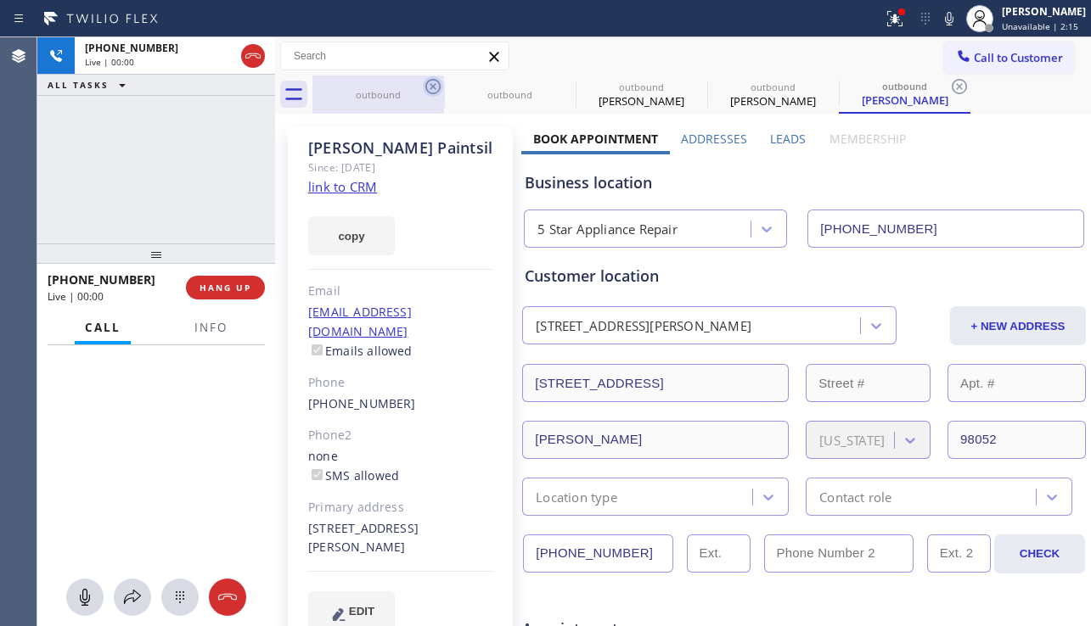
click at [429, 86] on icon at bounding box center [433, 86] width 20 height 20
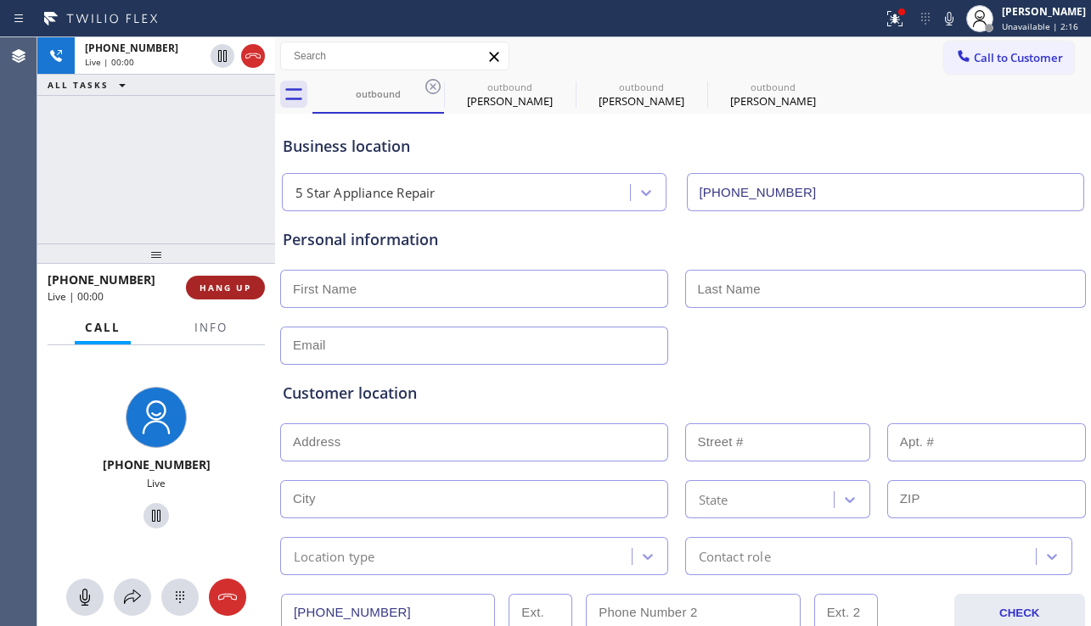
click at [221, 298] on button "HANG UP" at bounding box center [225, 288] width 79 height 24
click at [221, 294] on button "HANG UP" at bounding box center [225, 288] width 79 height 24
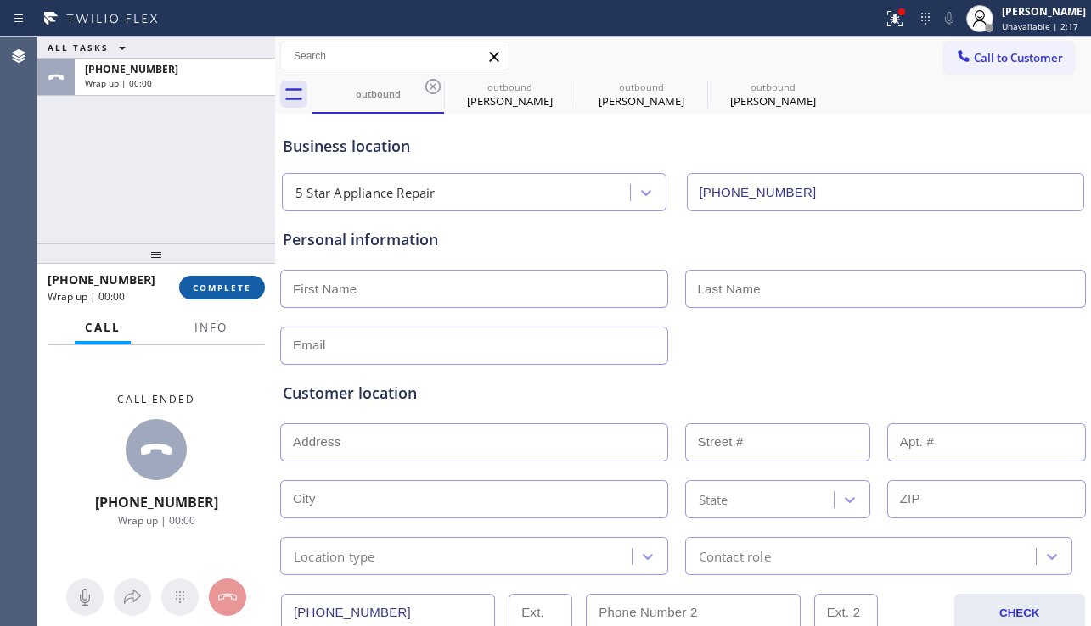
click at [238, 284] on span "COMPLETE" at bounding box center [222, 288] width 59 height 12
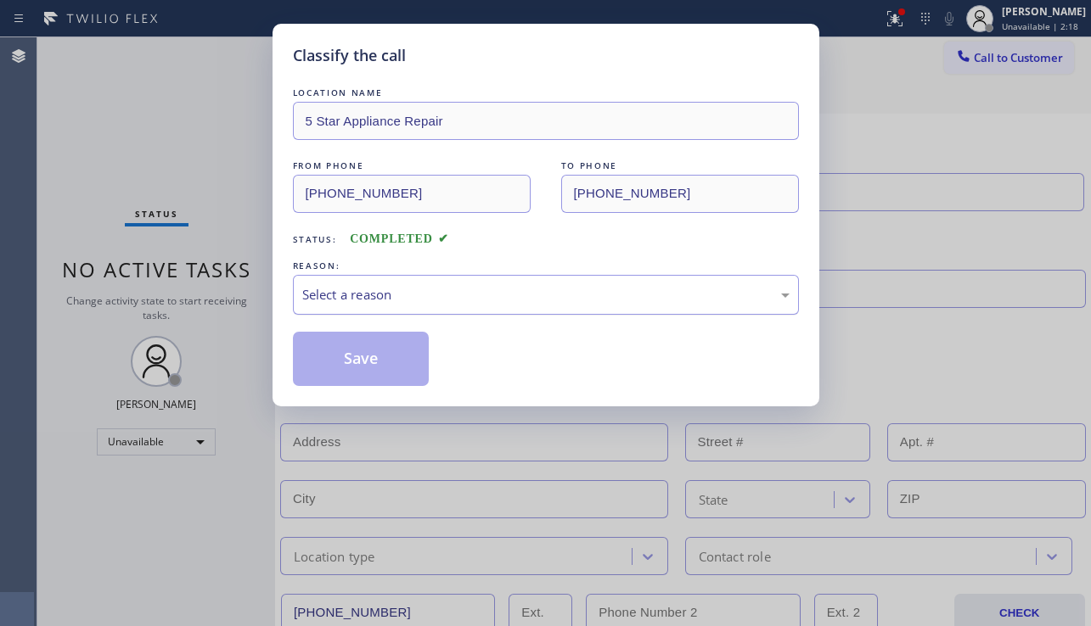
click at [360, 290] on div "Select a reason" at bounding box center [545, 295] width 487 height 20
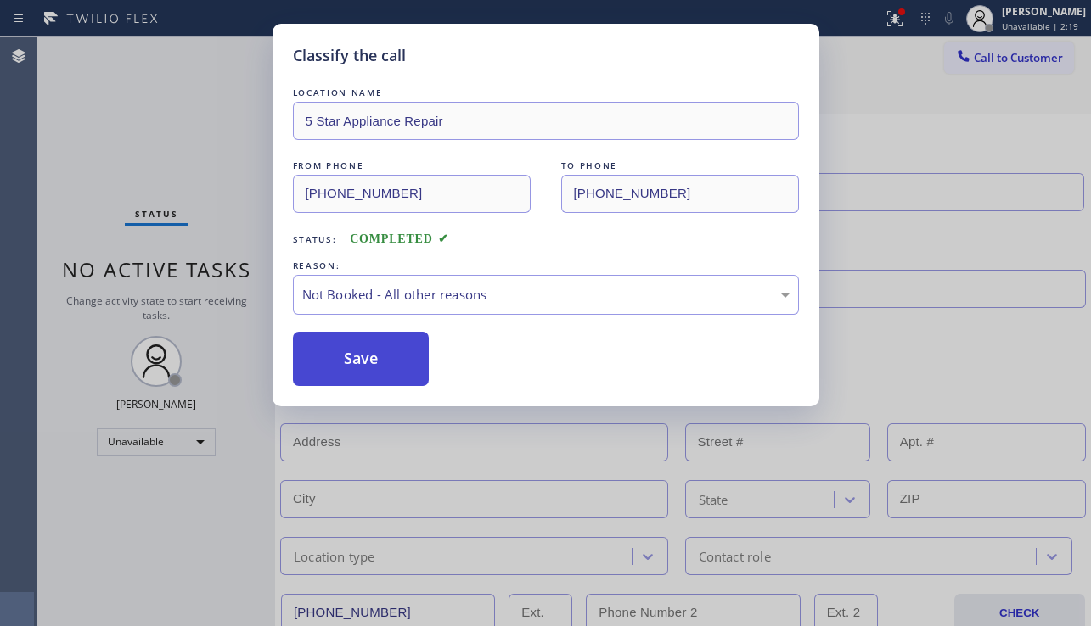
click at [358, 354] on button "Save" at bounding box center [361, 359] width 137 height 54
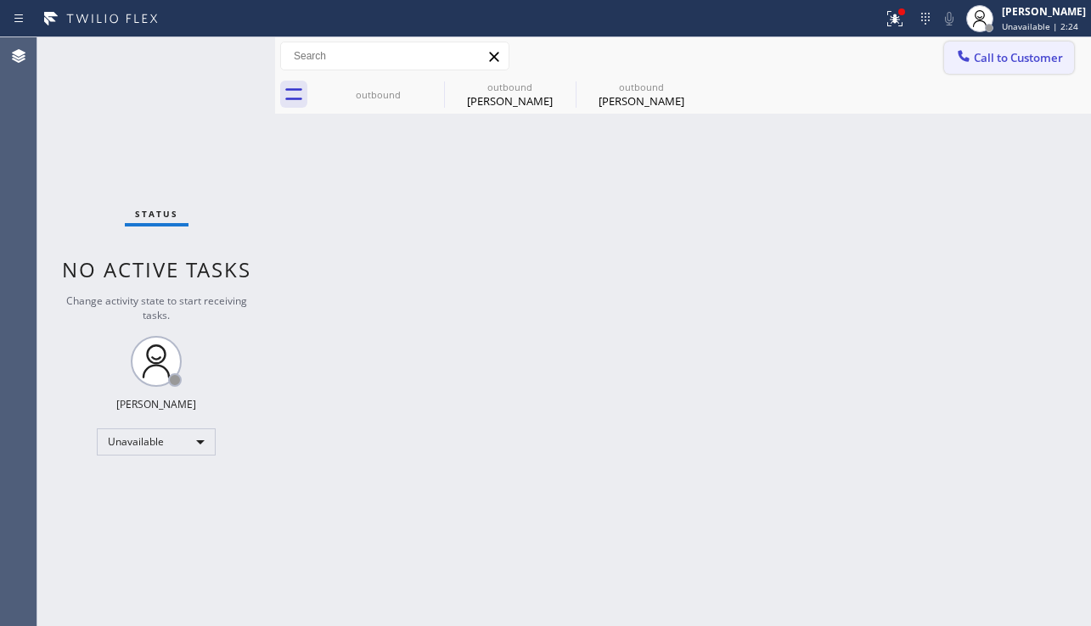
click at [986, 71] on button "Call to Customer" at bounding box center [1009, 58] width 130 height 32
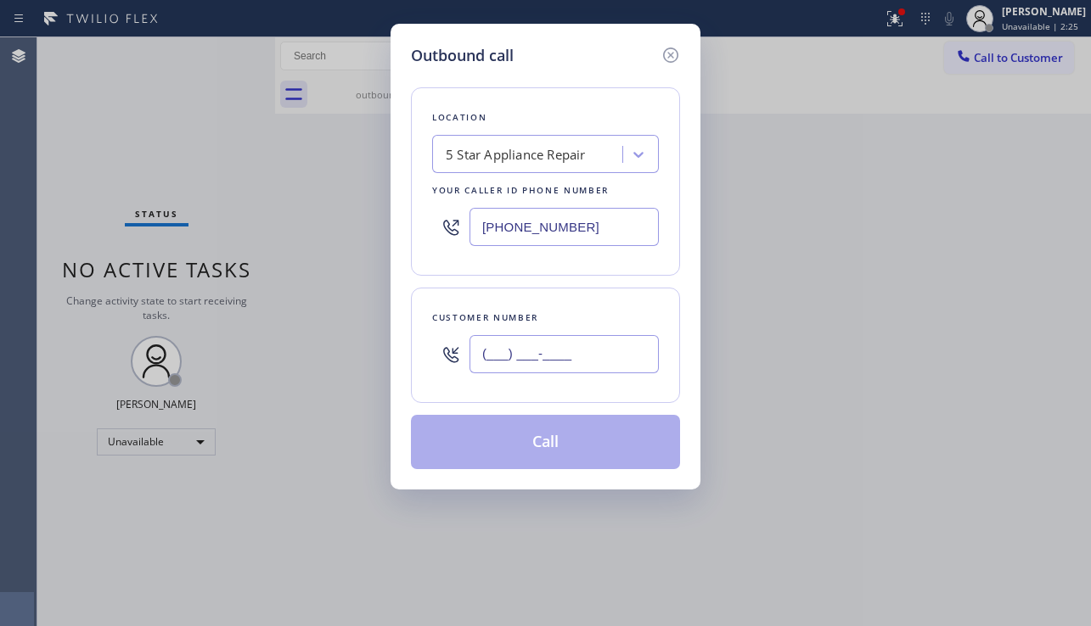
click at [548, 370] on input "(___) ___-____" at bounding box center [563, 354] width 189 height 38
paste input "929) 240-9207"
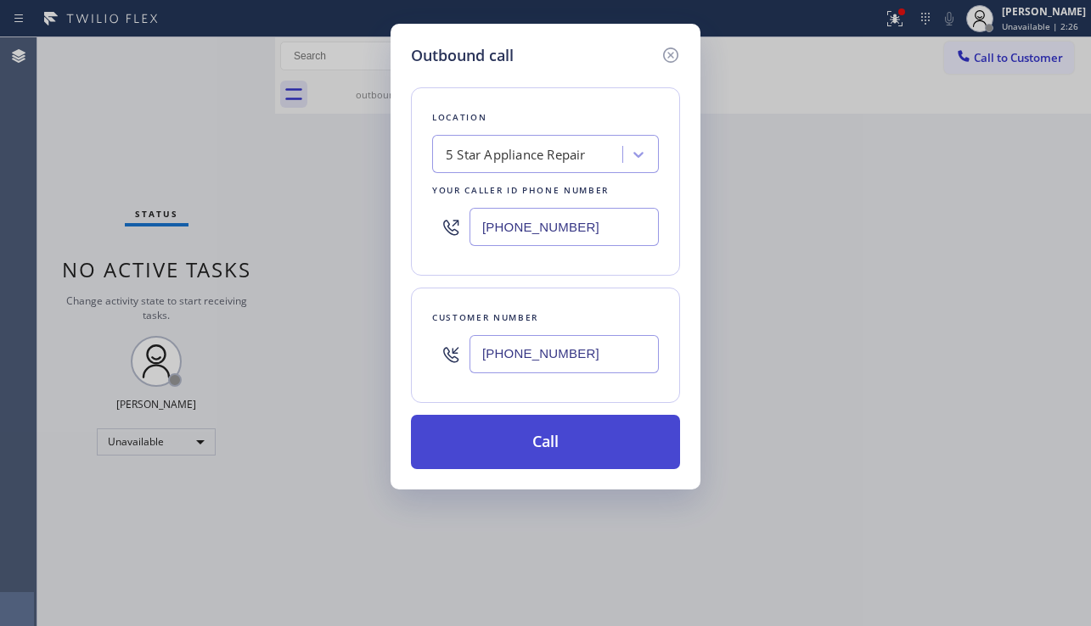
type input "[PHONE_NUMBER]"
click at [501, 435] on button "Call" at bounding box center [545, 442] width 269 height 54
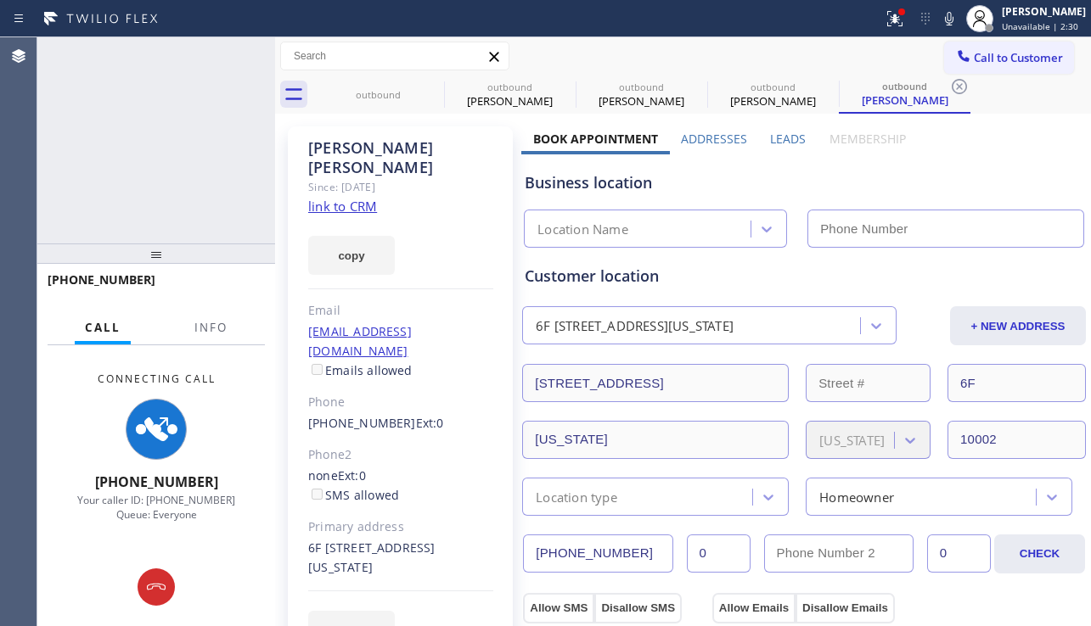
type input "[PHONE_NUMBER]"
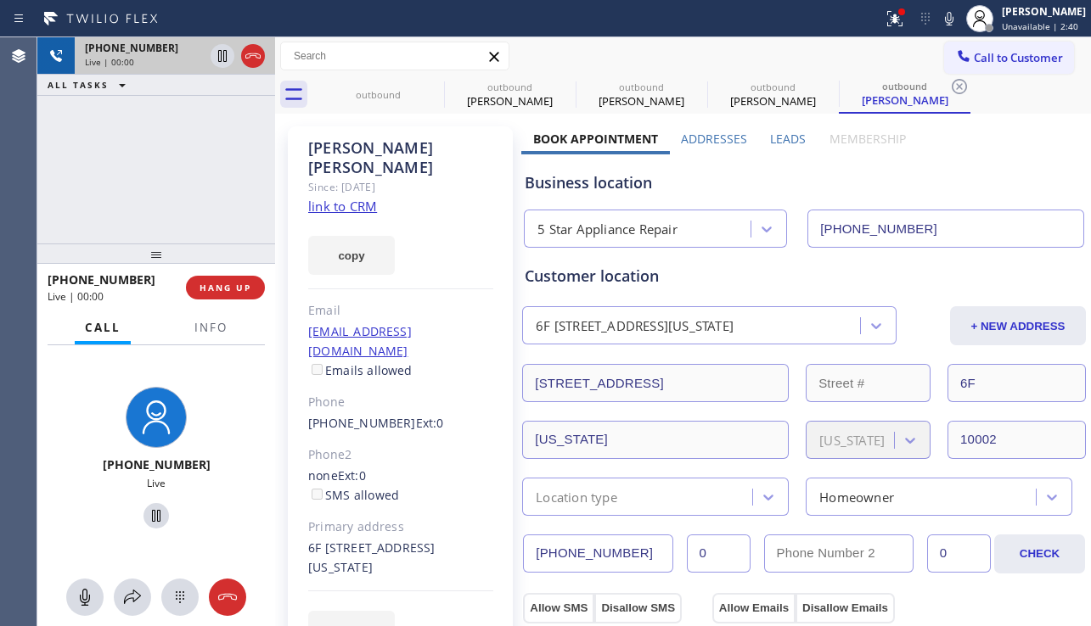
drag, startPoint x: 254, startPoint y: 55, endPoint x: 253, endPoint y: 65, distance: 9.4
click at [254, 55] on icon at bounding box center [252, 55] width 15 height 5
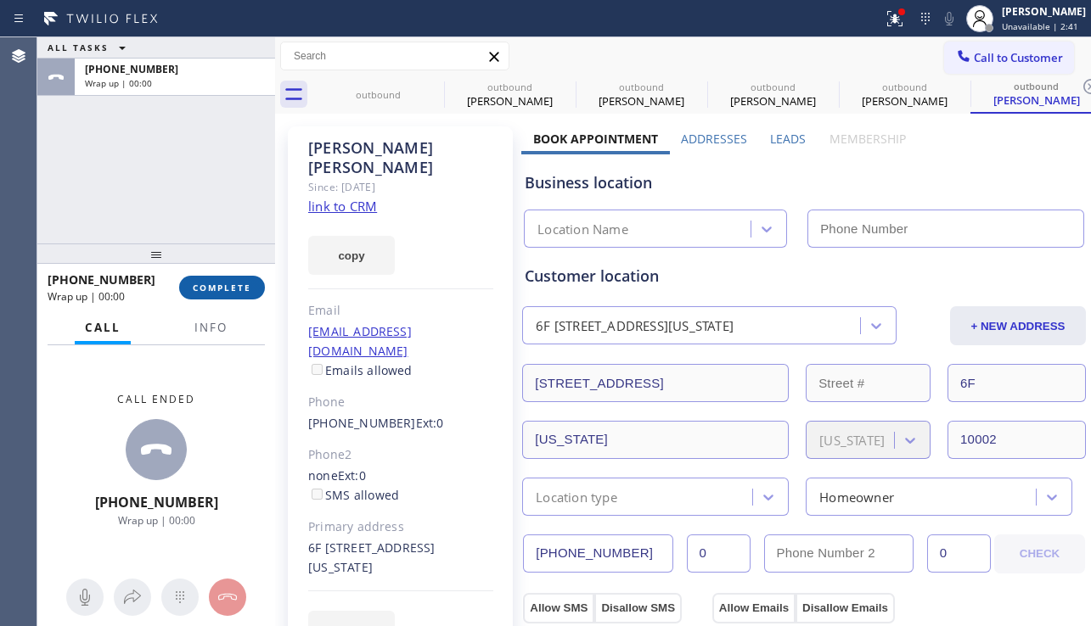
click at [236, 284] on span "COMPLETE" at bounding box center [222, 288] width 59 height 12
type input "[PHONE_NUMBER]"
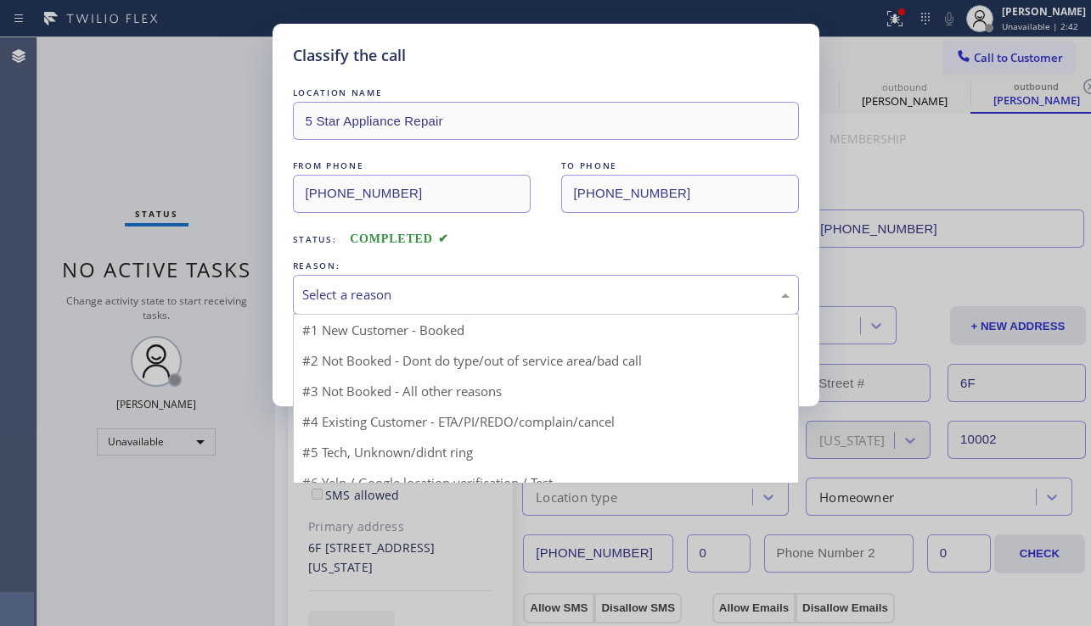
click at [323, 289] on div "Select a reason" at bounding box center [545, 295] width 487 height 20
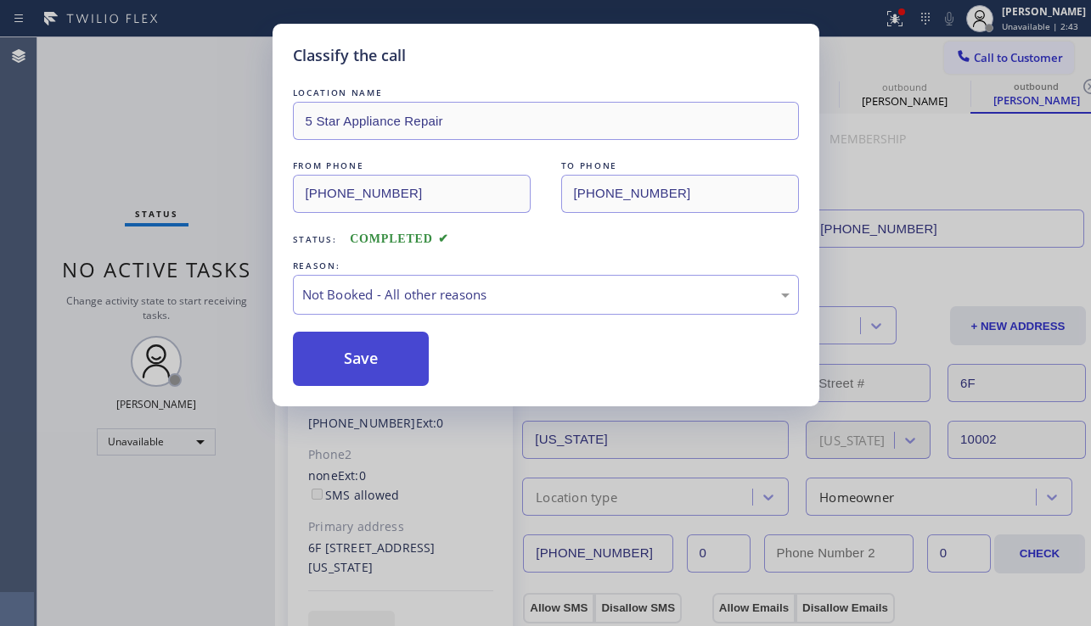
click at [329, 369] on button "Save" at bounding box center [361, 359] width 137 height 54
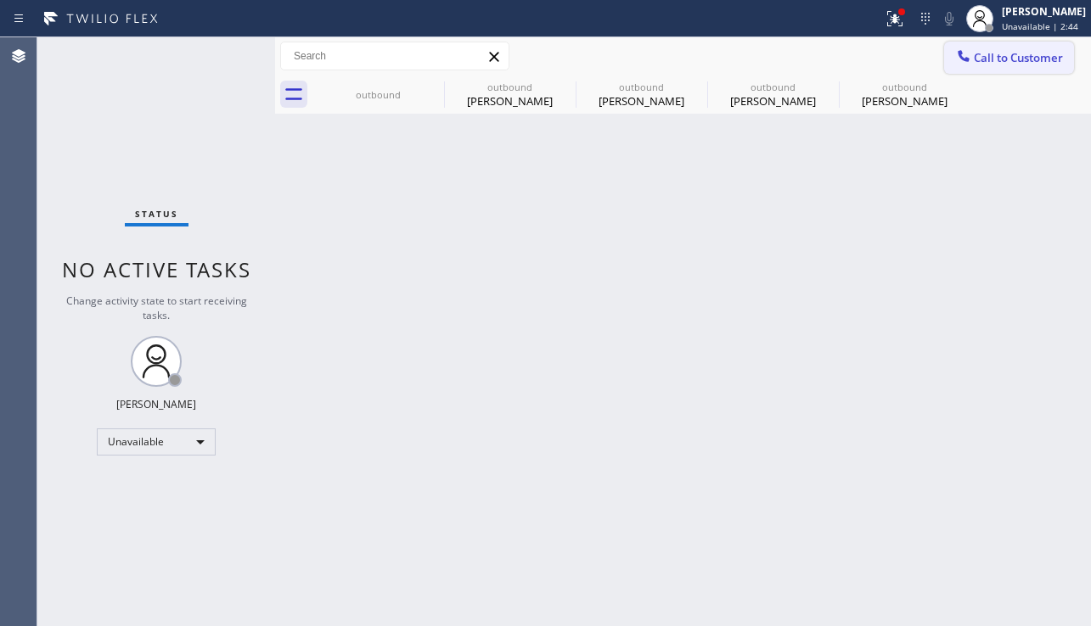
click at [1000, 65] on button "Call to Customer" at bounding box center [1009, 58] width 130 height 32
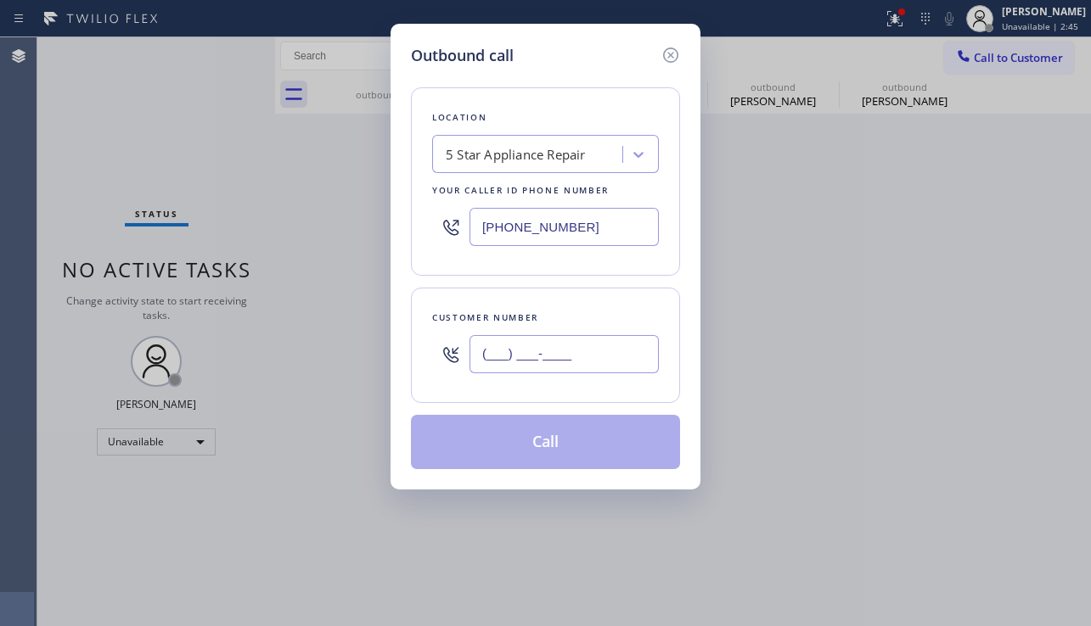
click at [569, 340] on input "(___) ___-____" at bounding box center [563, 354] width 189 height 38
paste input "727) 496-6385"
type input "[PHONE_NUMBER]"
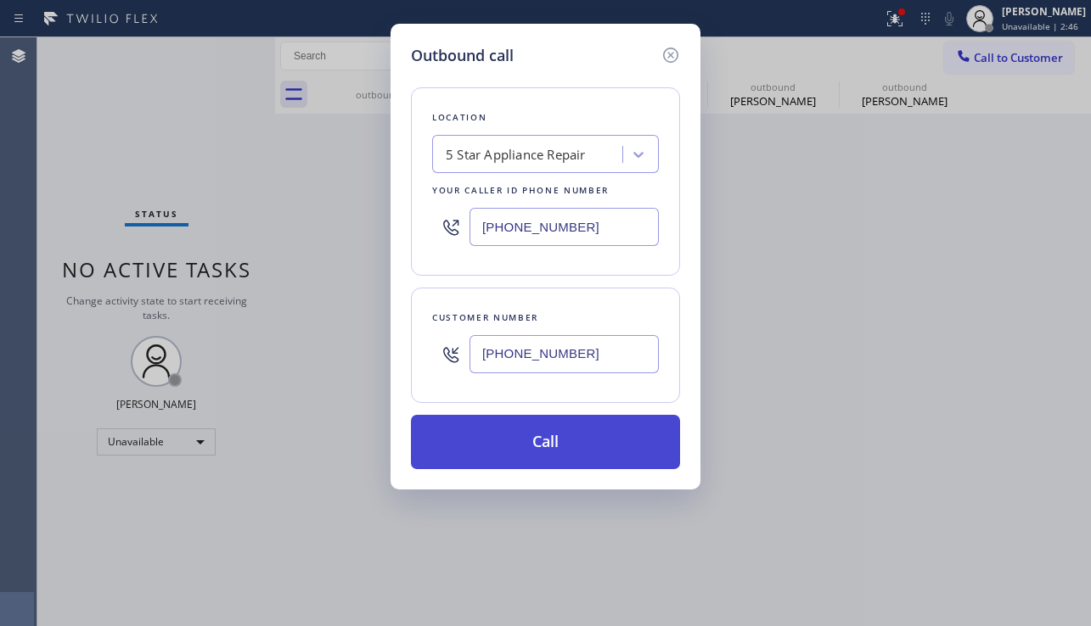
click at [542, 444] on button "Call" at bounding box center [545, 442] width 269 height 54
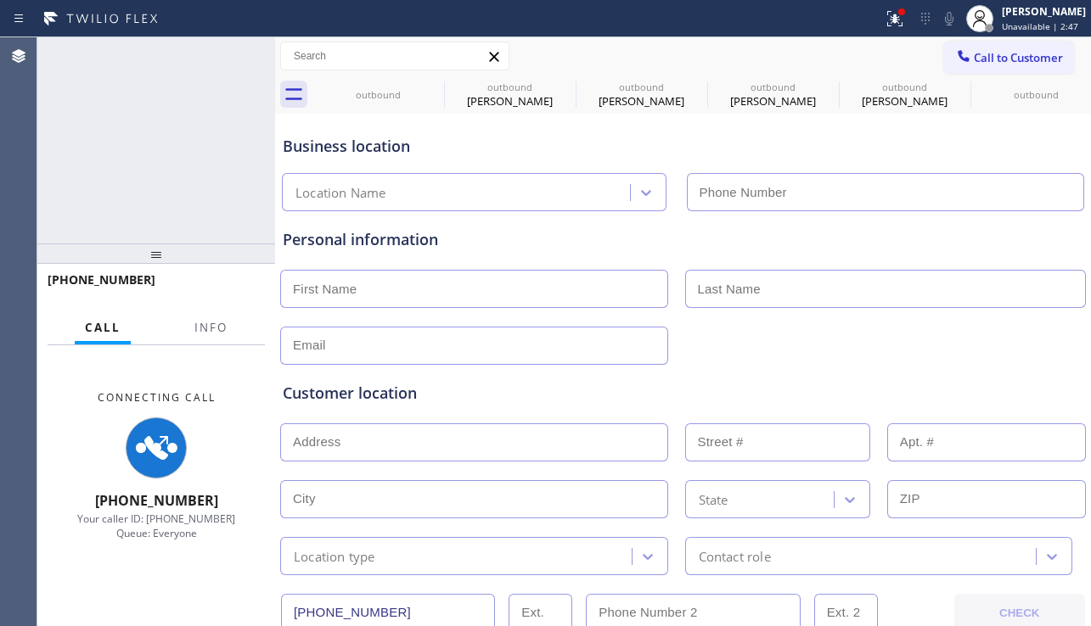
type input "[PHONE_NUMBER]"
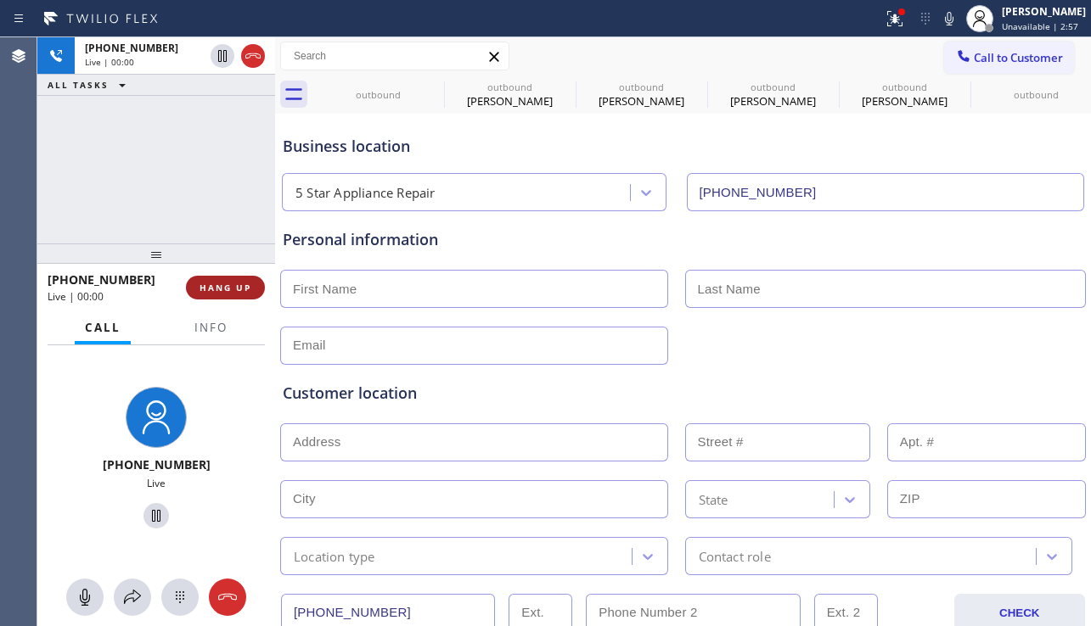
click at [238, 284] on span "HANG UP" at bounding box center [225, 288] width 52 height 12
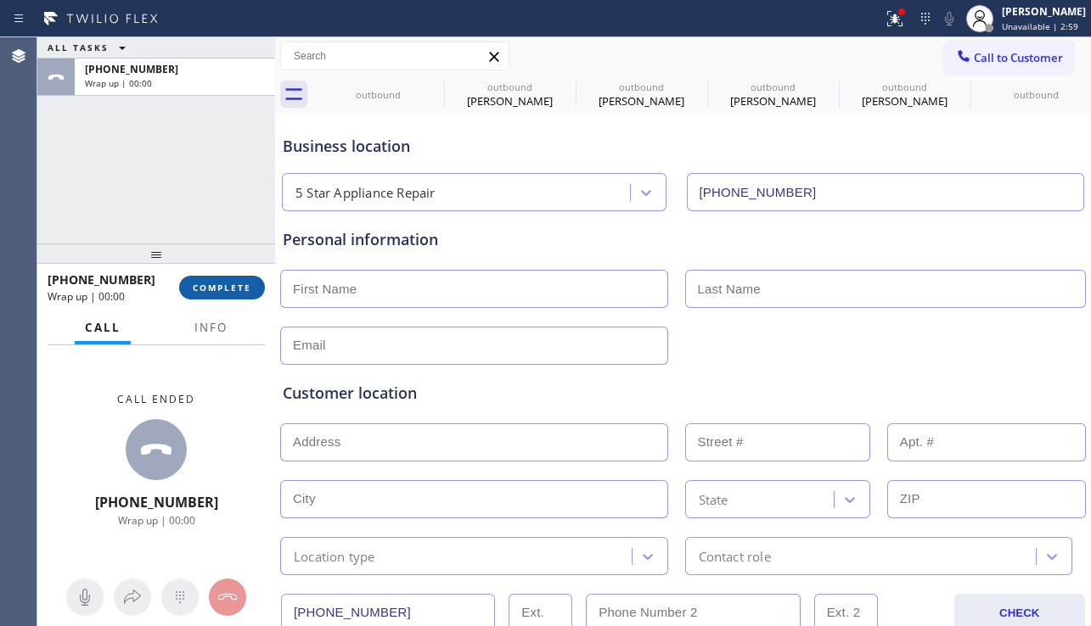
click at [243, 288] on span "COMPLETE" at bounding box center [222, 288] width 59 height 12
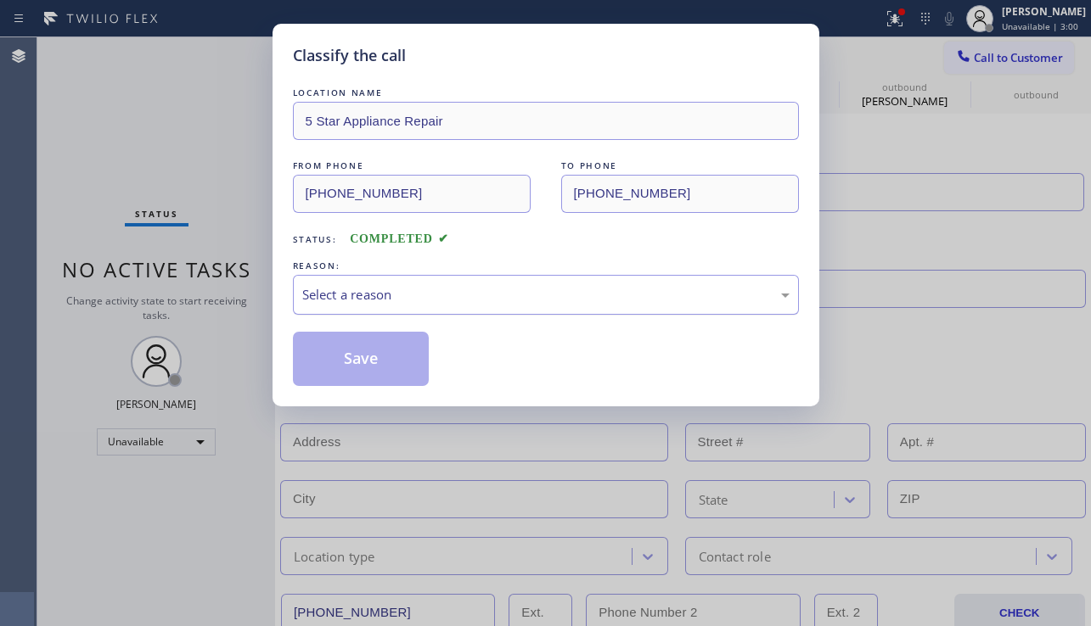
click at [424, 297] on div "Select a reason" at bounding box center [545, 295] width 487 height 20
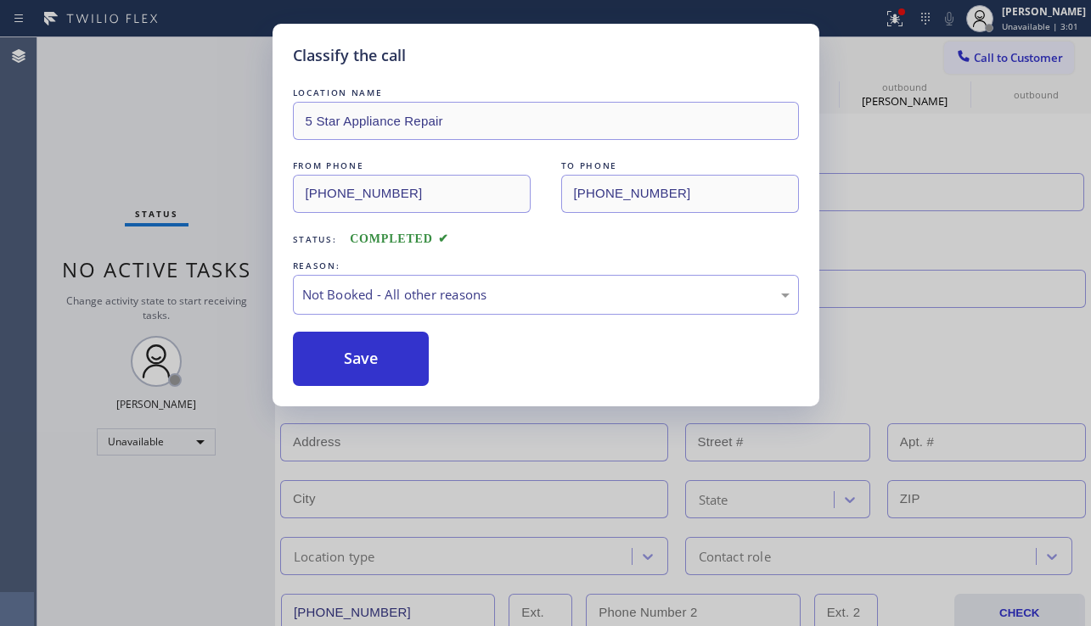
click at [392, 362] on button "Save" at bounding box center [361, 359] width 137 height 54
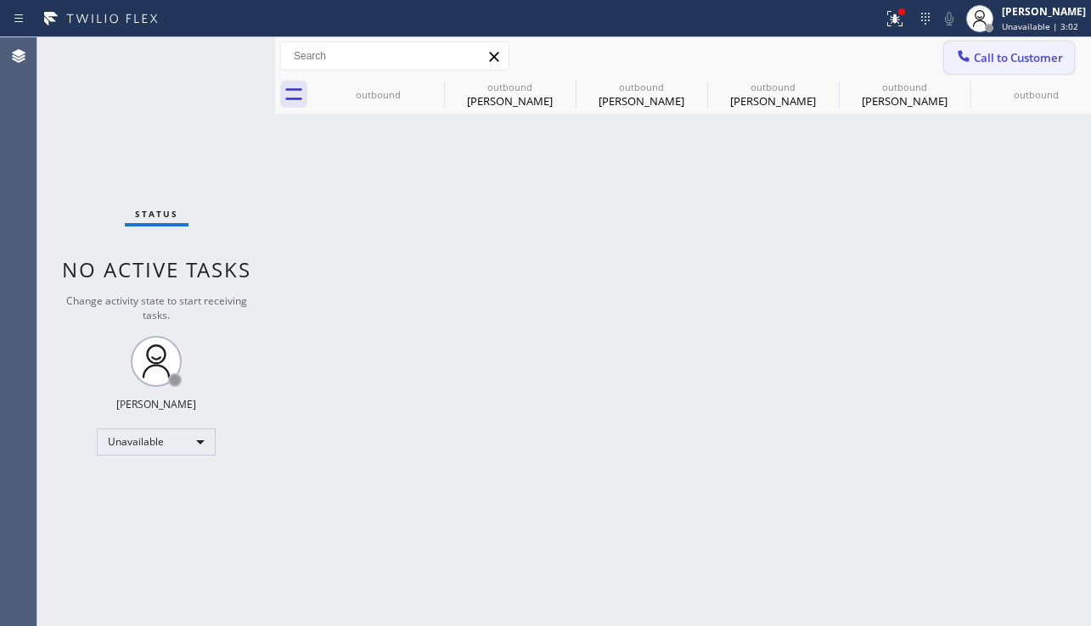
click at [958, 54] on icon at bounding box center [963, 55] width 11 height 11
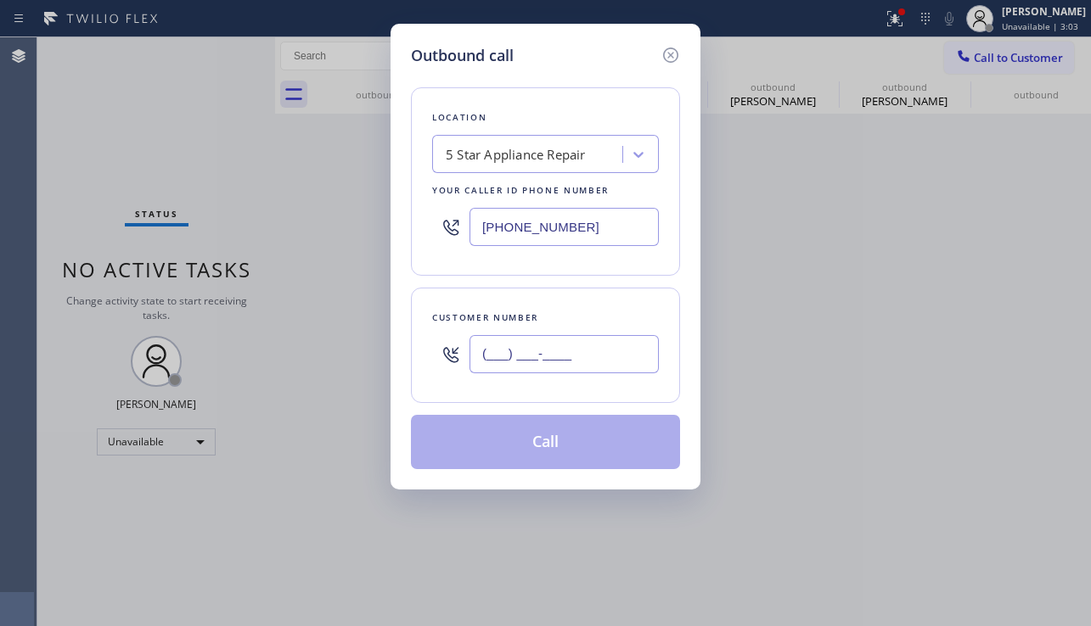
click at [580, 357] on input "(___) ___-____" at bounding box center [563, 354] width 189 height 38
paste input "973) 313-5887"
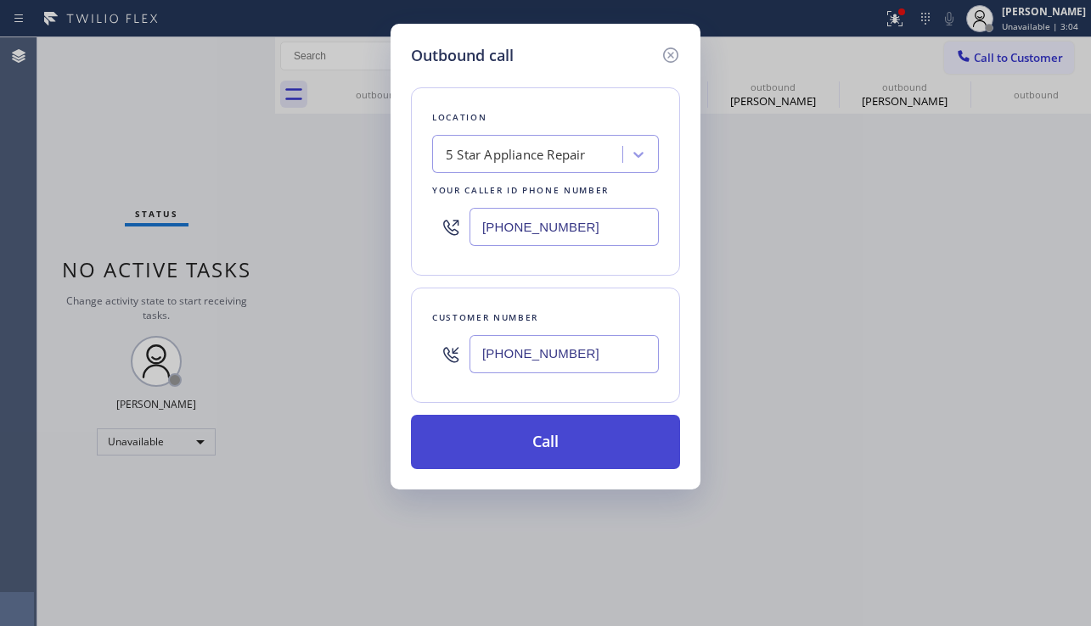
type input "[PHONE_NUMBER]"
click at [576, 447] on button "Call" at bounding box center [545, 442] width 269 height 54
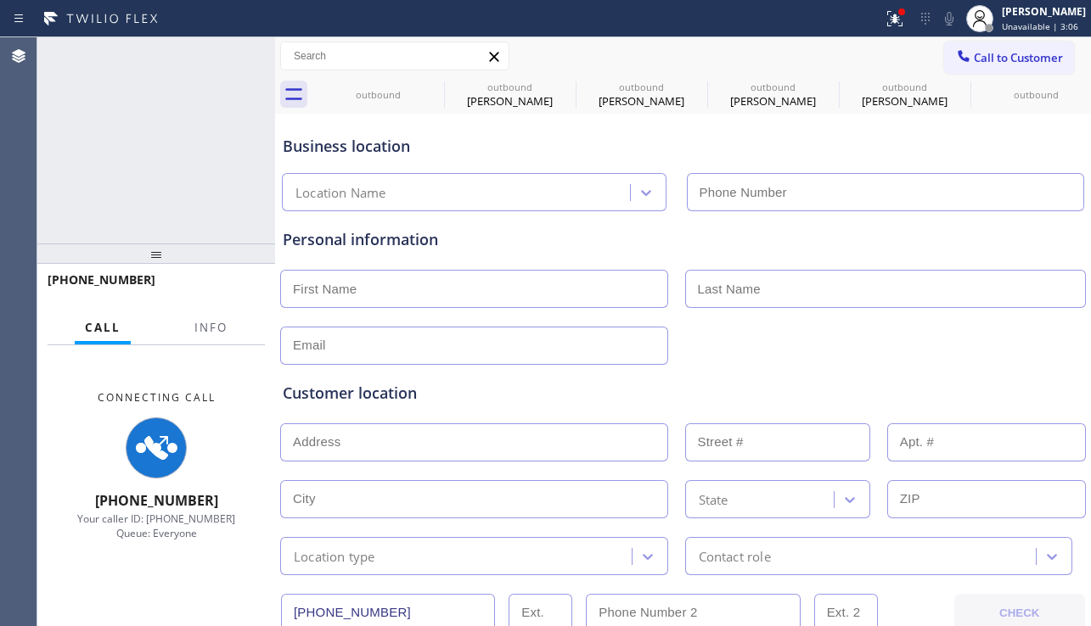
type input "[PHONE_NUMBER]"
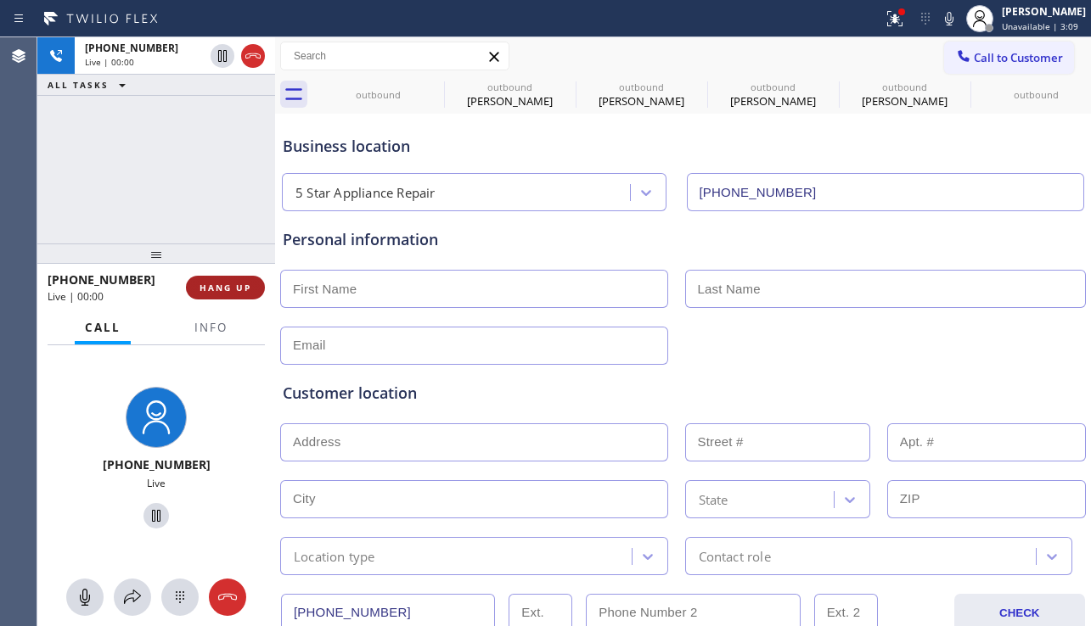
click at [217, 284] on span "HANG UP" at bounding box center [225, 288] width 52 height 12
click at [216, 284] on span "HANG UP" at bounding box center [225, 288] width 52 height 12
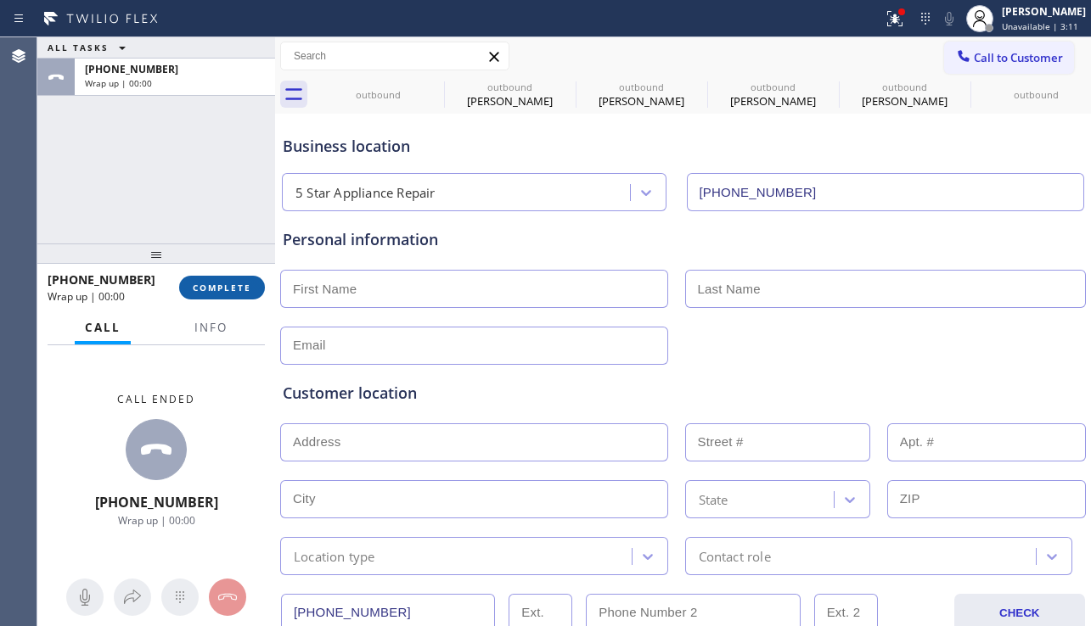
click at [222, 284] on span "COMPLETE" at bounding box center [222, 288] width 59 height 12
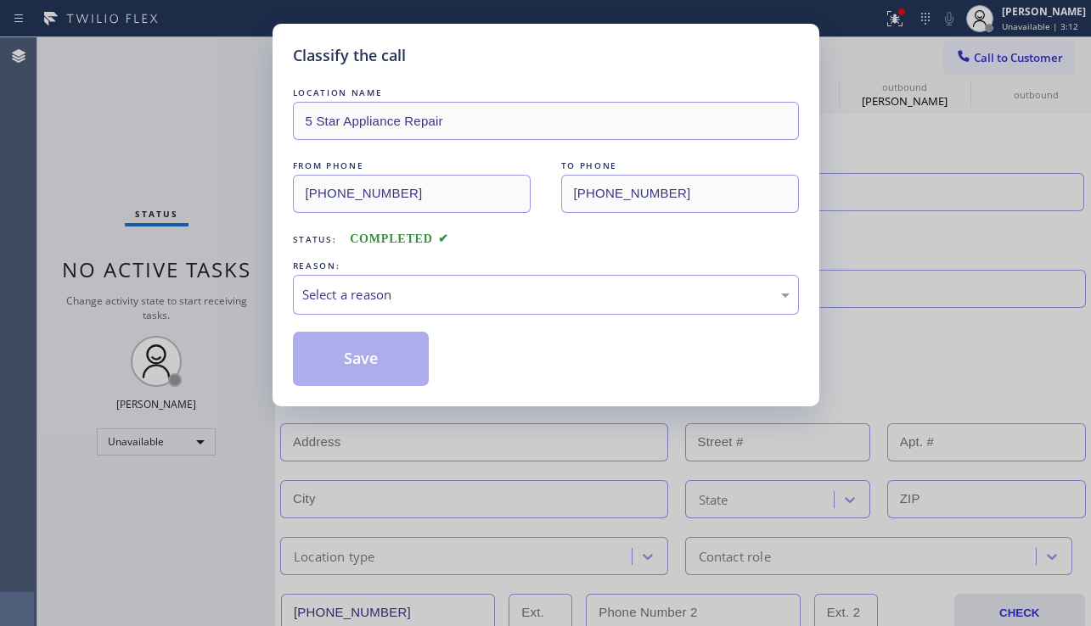
click at [429, 289] on div "Select a reason" at bounding box center [545, 295] width 487 height 20
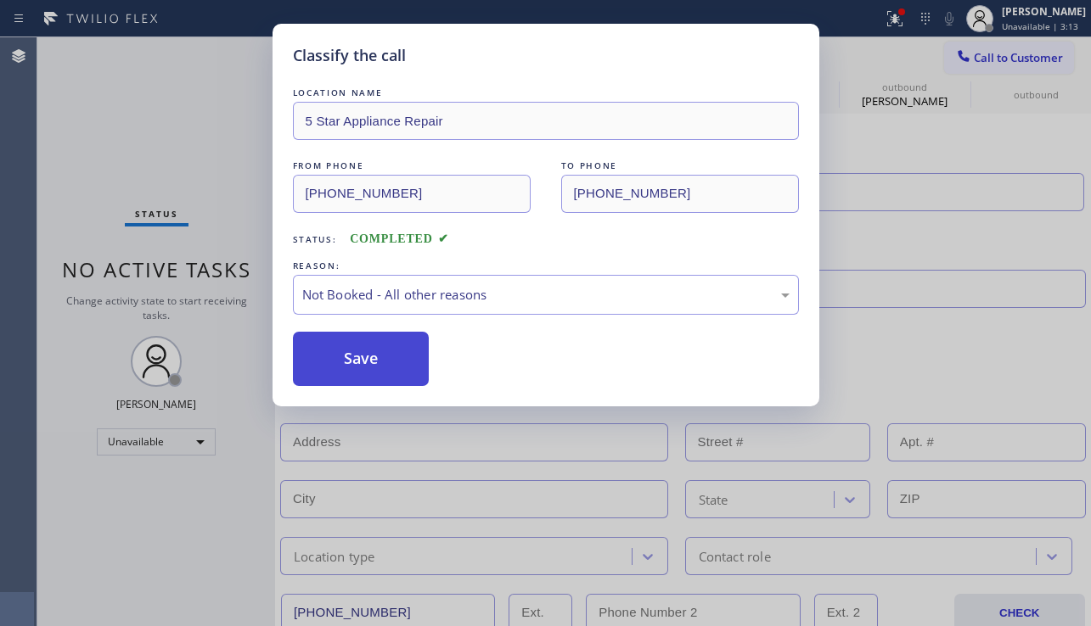
click at [360, 362] on button "Save" at bounding box center [361, 359] width 137 height 54
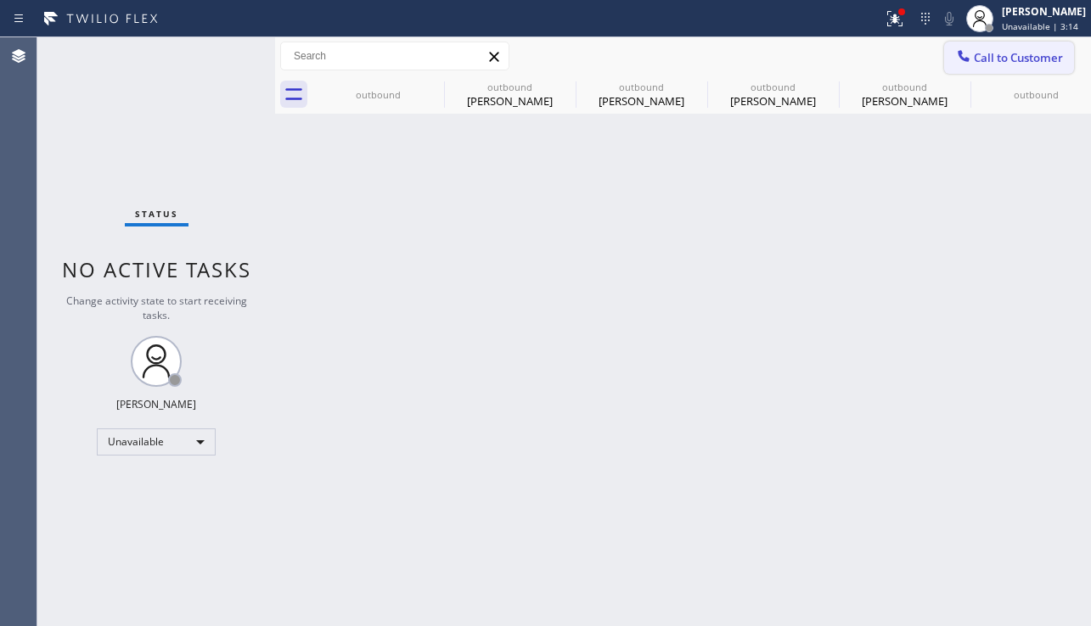
click at [969, 59] on icon at bounding box center [963, 55] width 11 height 11
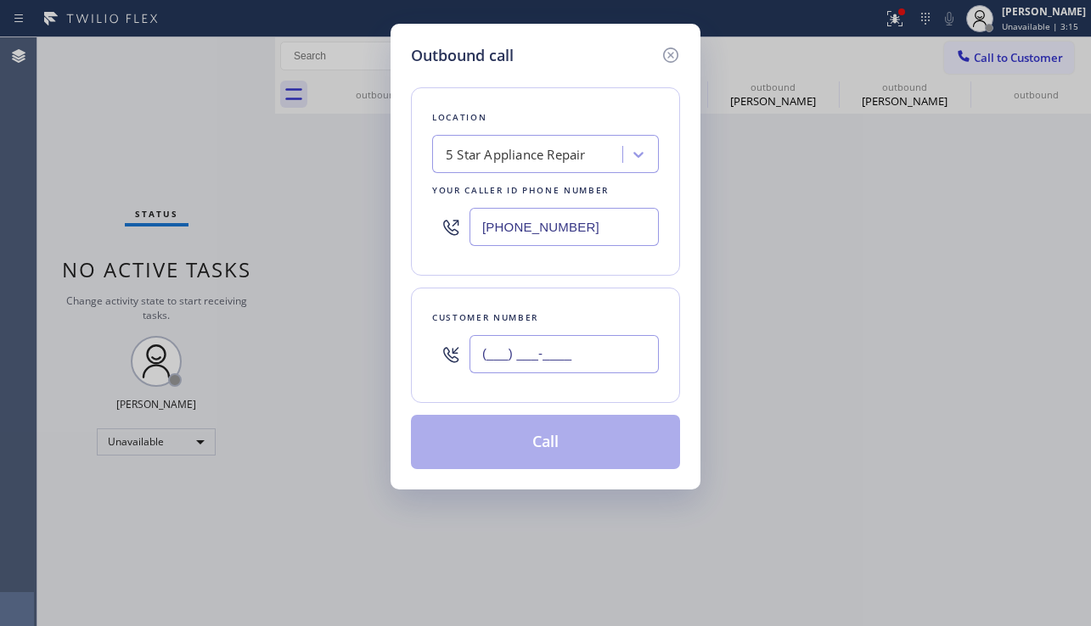
click at [545, 366] on input "(___) ___-____" at bounding box center [563, 354] width 189 height 38
paste input "332) 222-0432"
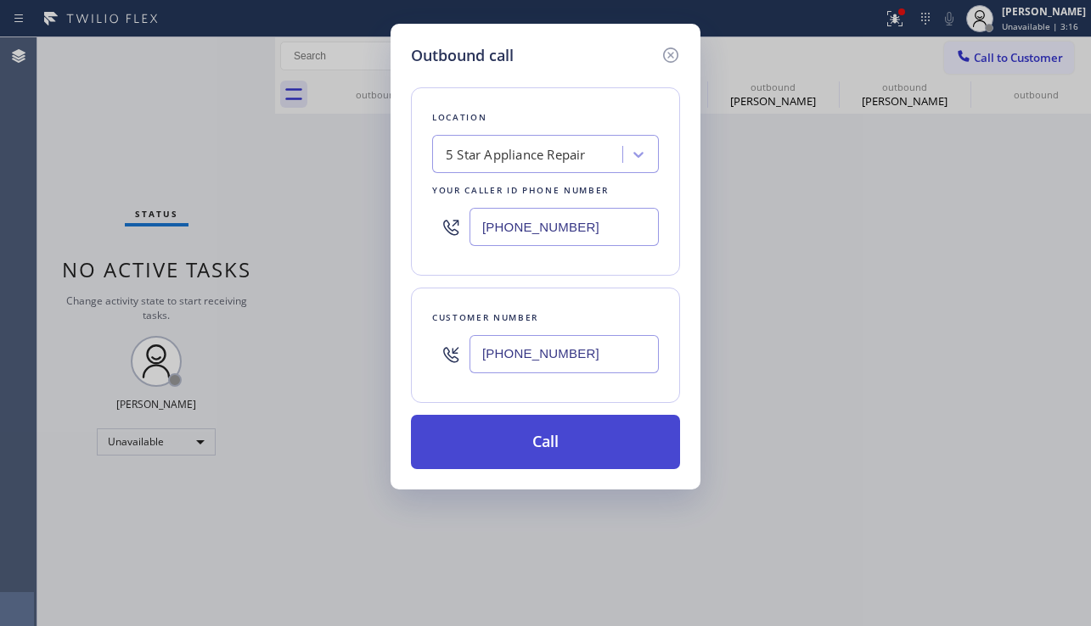
type input "[PHONE_NUMBER]"
click at [517, 445] on button "Call" at bounding box center [545, 442] width 269 height 54
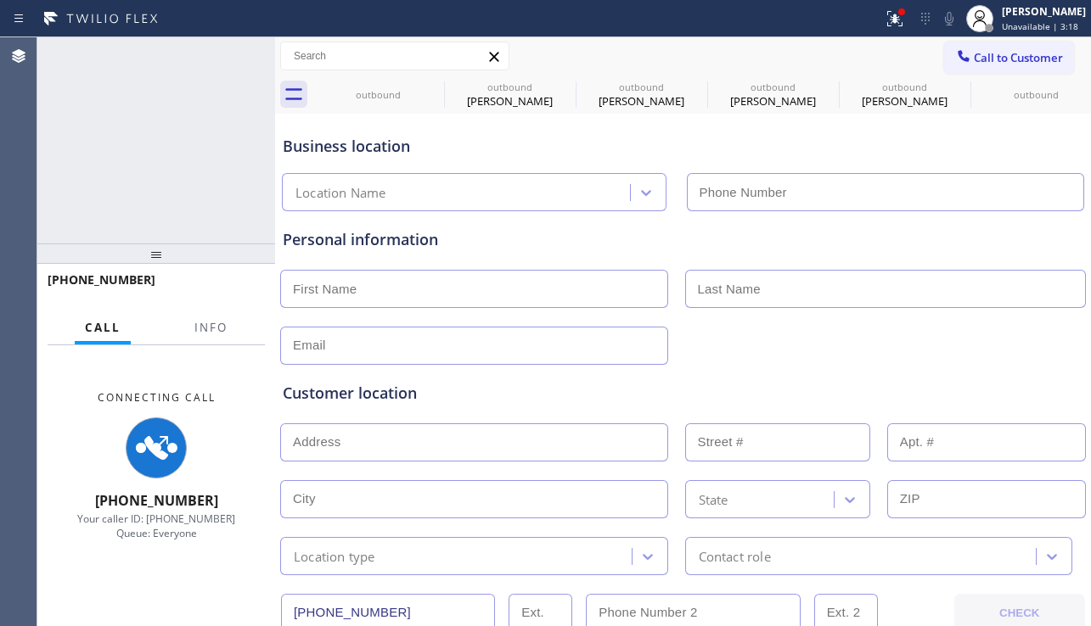
type input "[PHONE_NUMBER]"
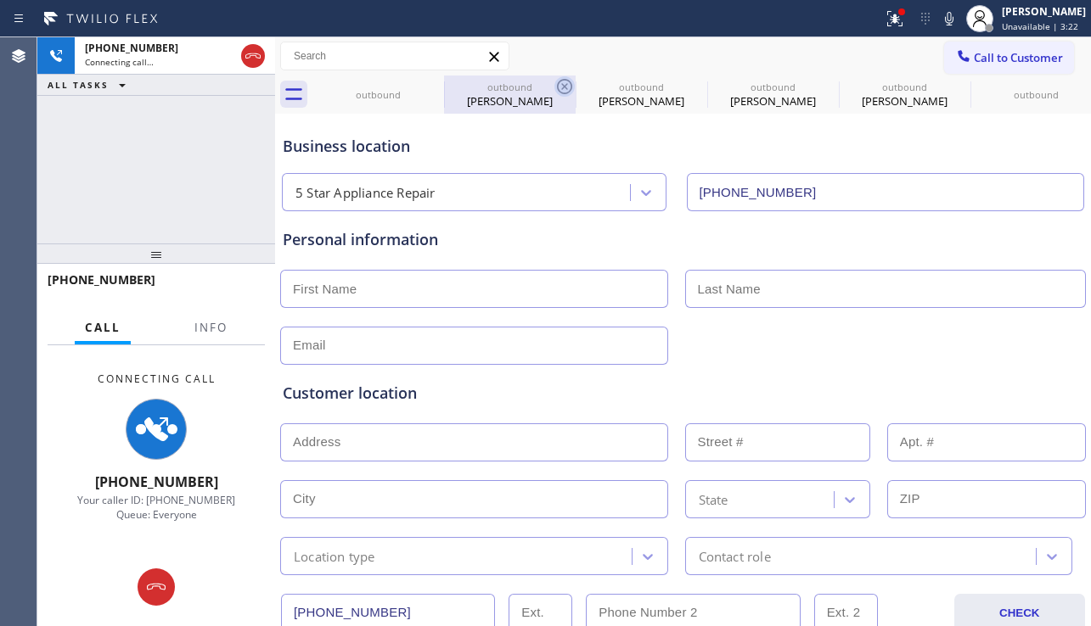
click at [0, 0] on icon at bounding box center [0, 0] width 0 height 0
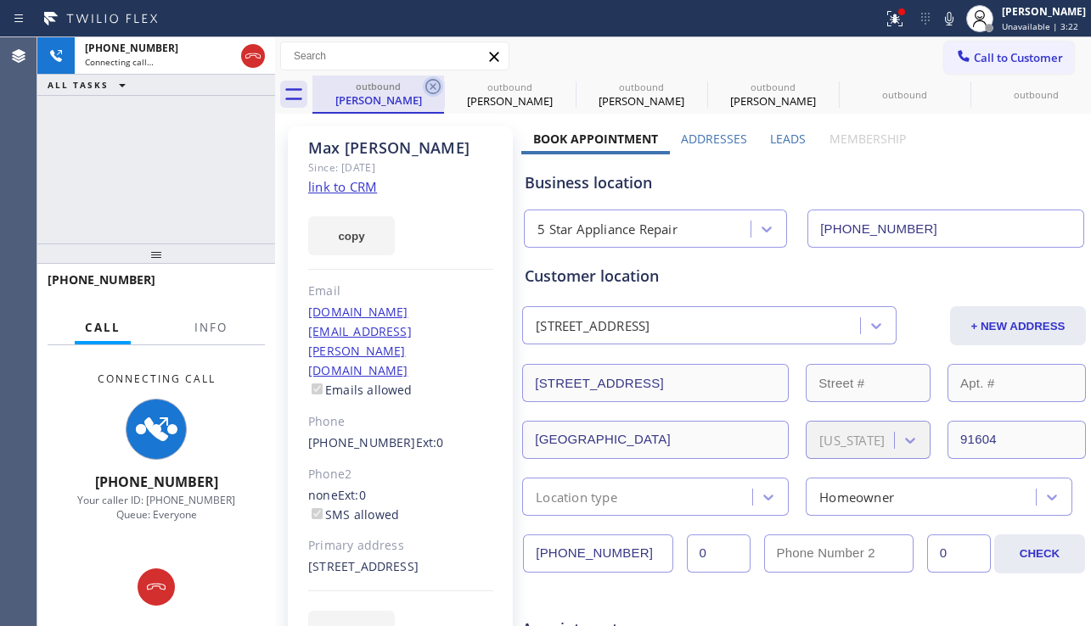
click at [430, 87] on icon at bounding box center [433, 86] width 20 height 20
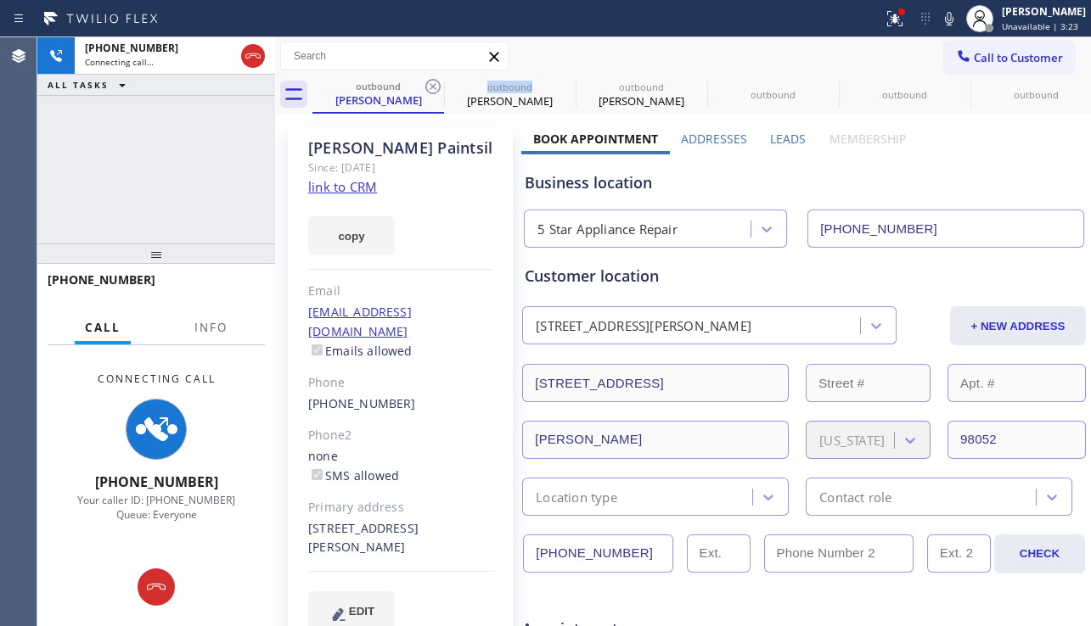
click at [430, 87] on icon at bounding box center [433, 86] width 20 height 20
click at [0, 0] on icon at bounding box center [0, 0] width 0 height 0
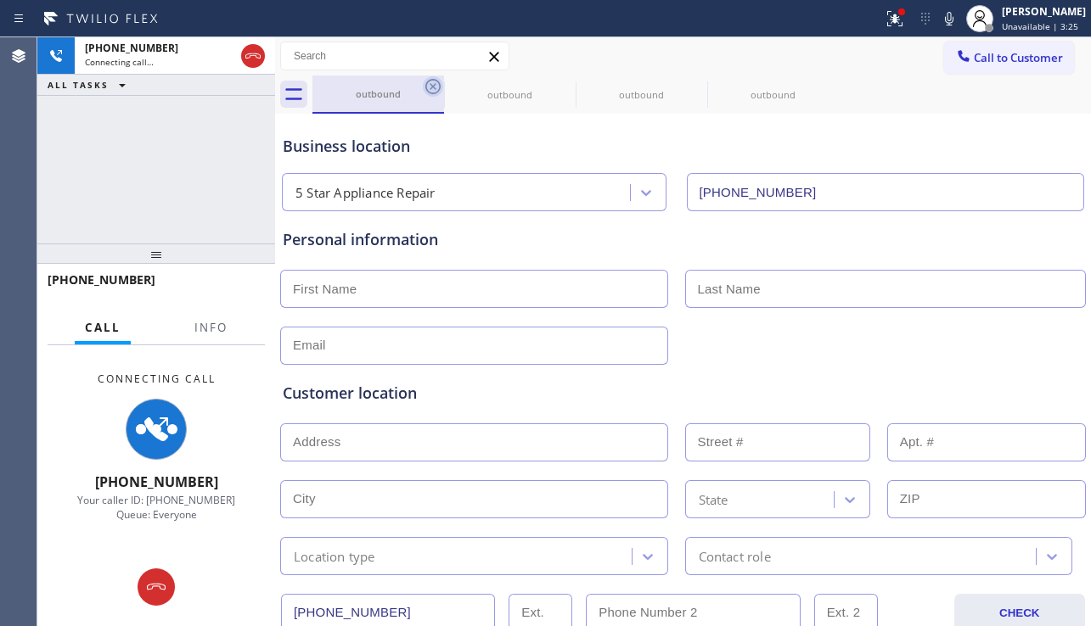
click at [424, 87] on icon at bounding box center [433, 86] width 20 height 20
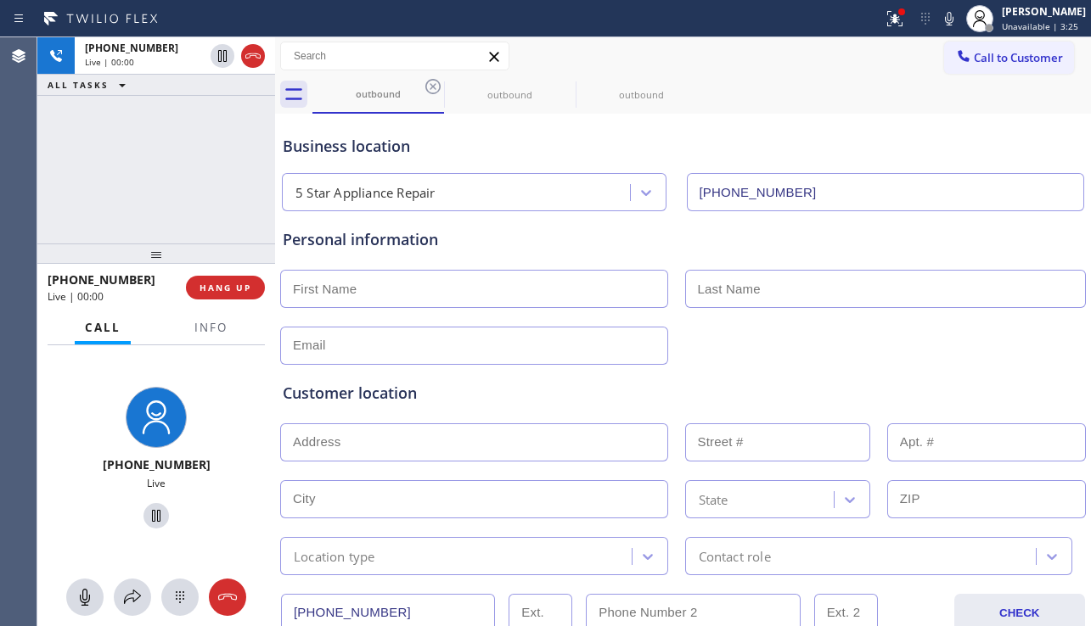
click at [424, 87] on icon at bounding box center [433, 86] width 20 height 20
click at [211, 280] on button "HANG UP" at bounding box center [225, 288] width 79 height 24
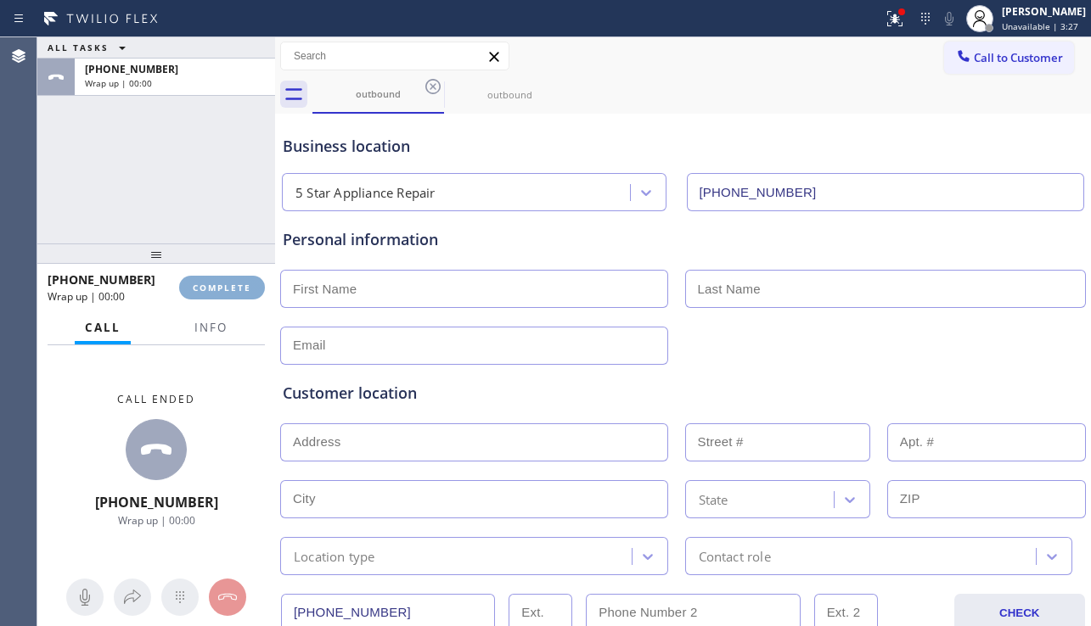
click at [215, 280] on button "COMPLETE" at bounding box center [222, 288] width 86 height 24
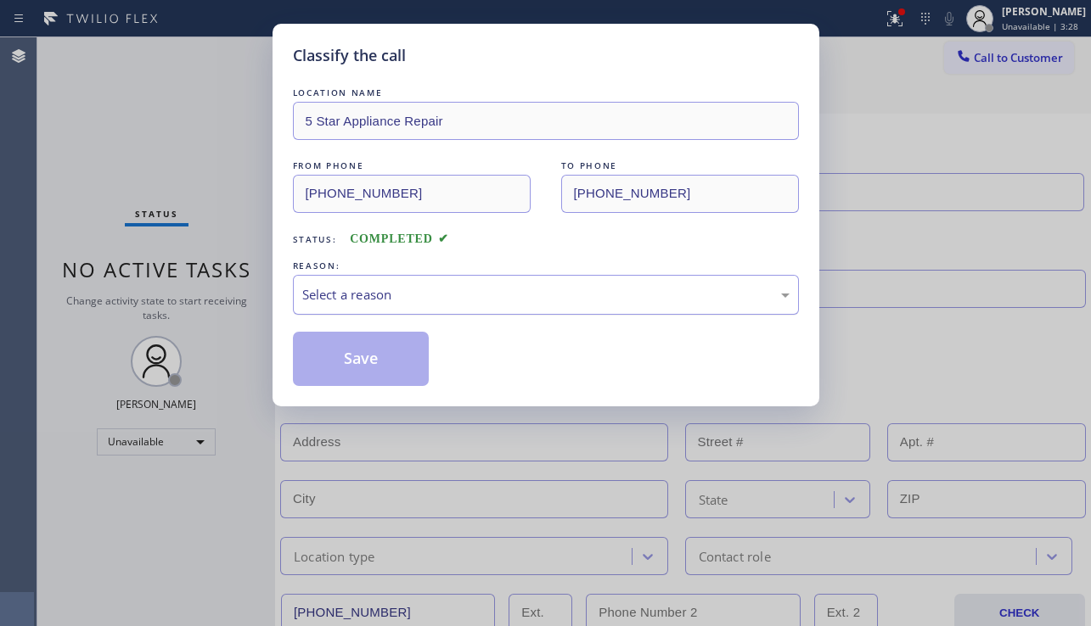
click at [325, 295] on div "Select a reason" at bounding box center [545, 295] width 487 height 20
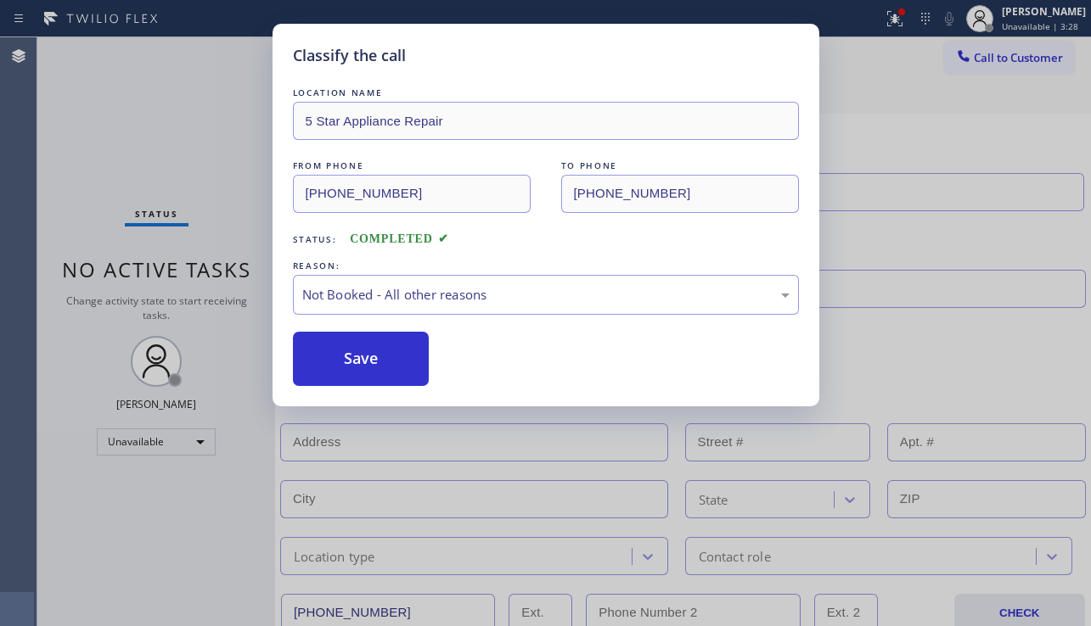
click at [335, 354] on button "Save" at bounding box center [361, 359] width 137 height 54
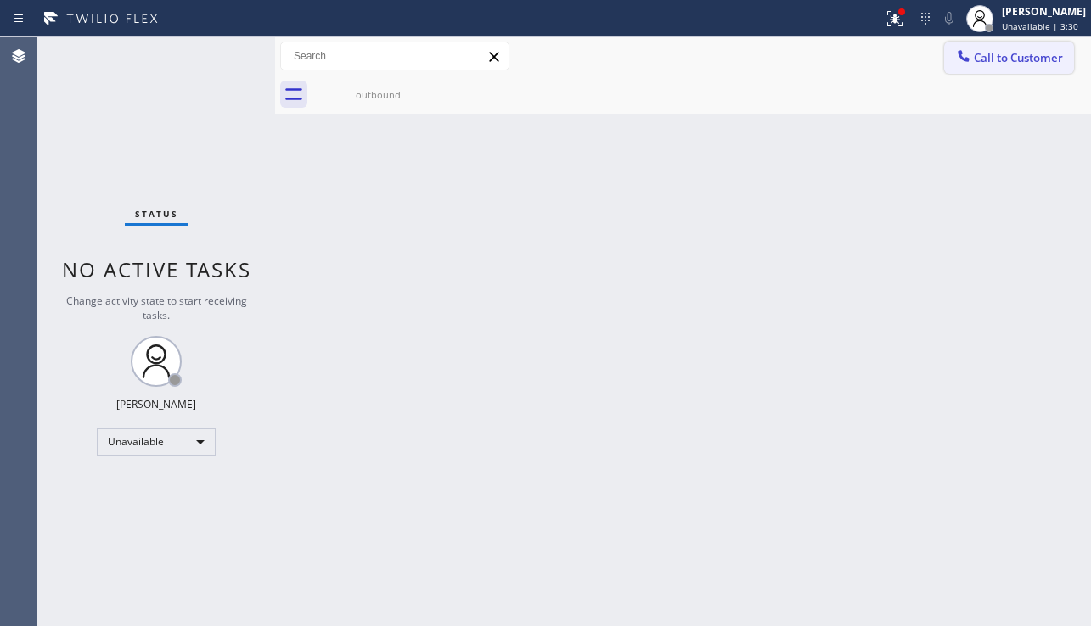
click at [980, 59] on span "Call to Customer" at bounding box center [1018, 57] width 89 height 15
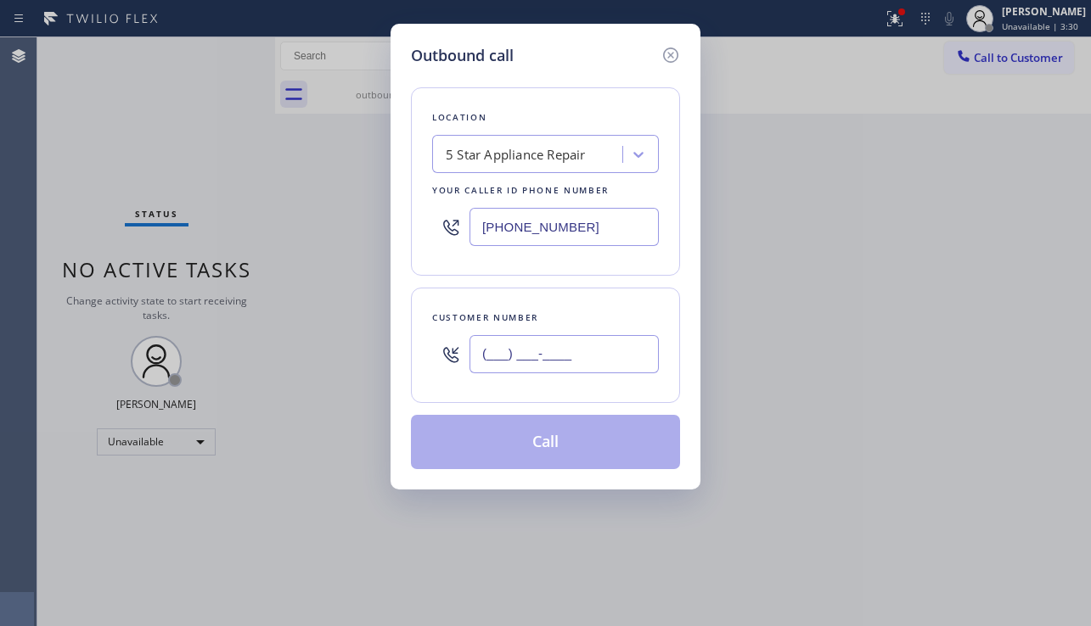
click at [517, 345] on input "(___) ___-____" at bounding box center [563, 354] width 189 height 38
paste input "818) 867-8108"
type input "[PHONE_NUMBER]"
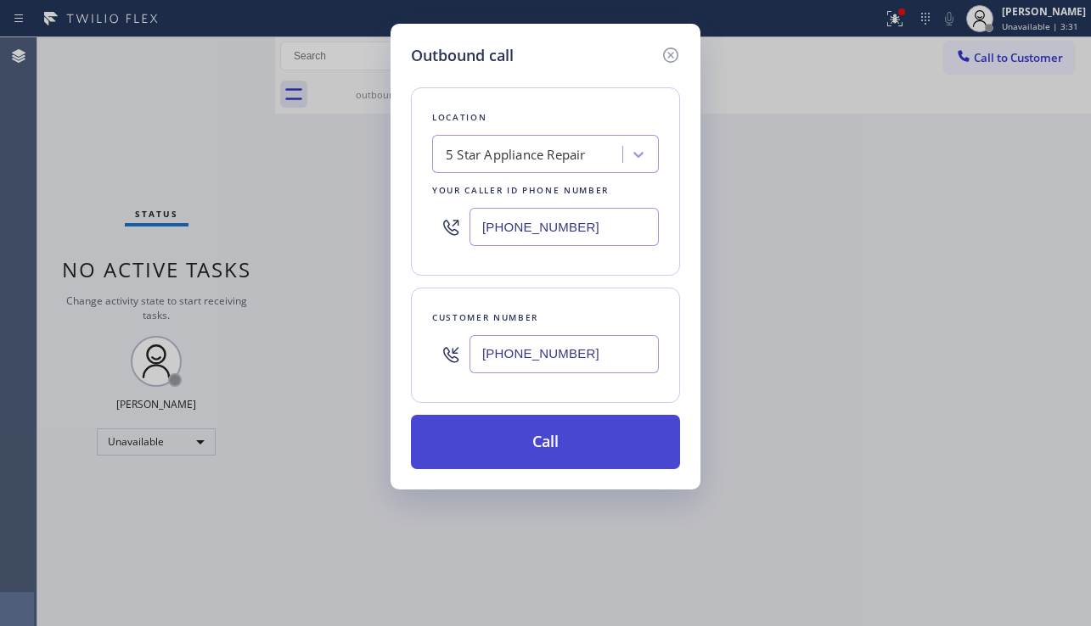
click at [499, 437] on button "Call" at bounding box center [545, 442] width 269 height 54
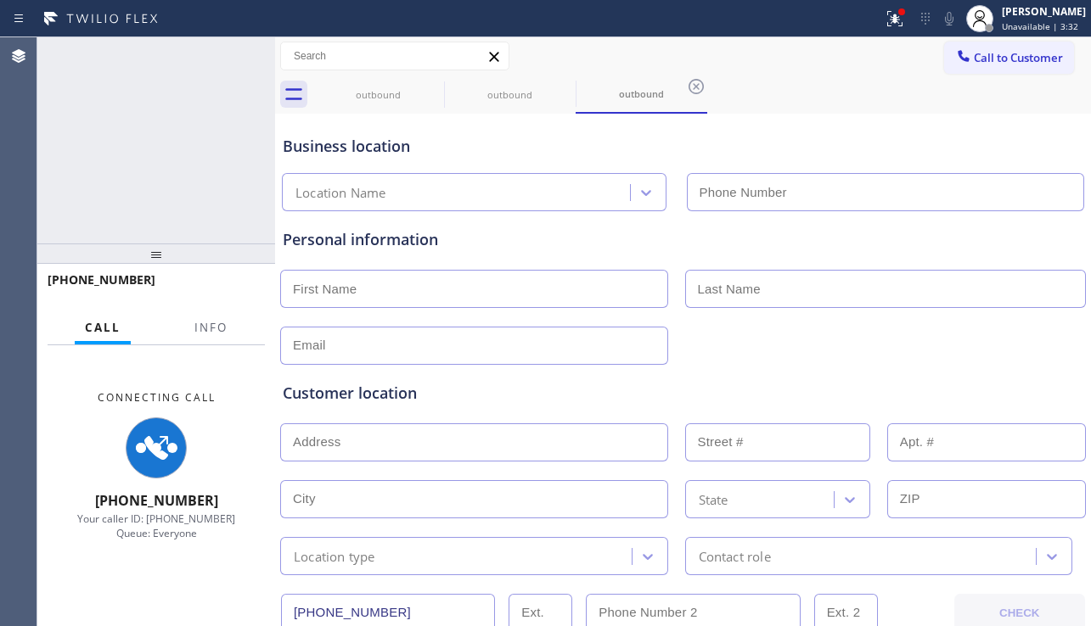
type input "[PHONE_NUMBER]"
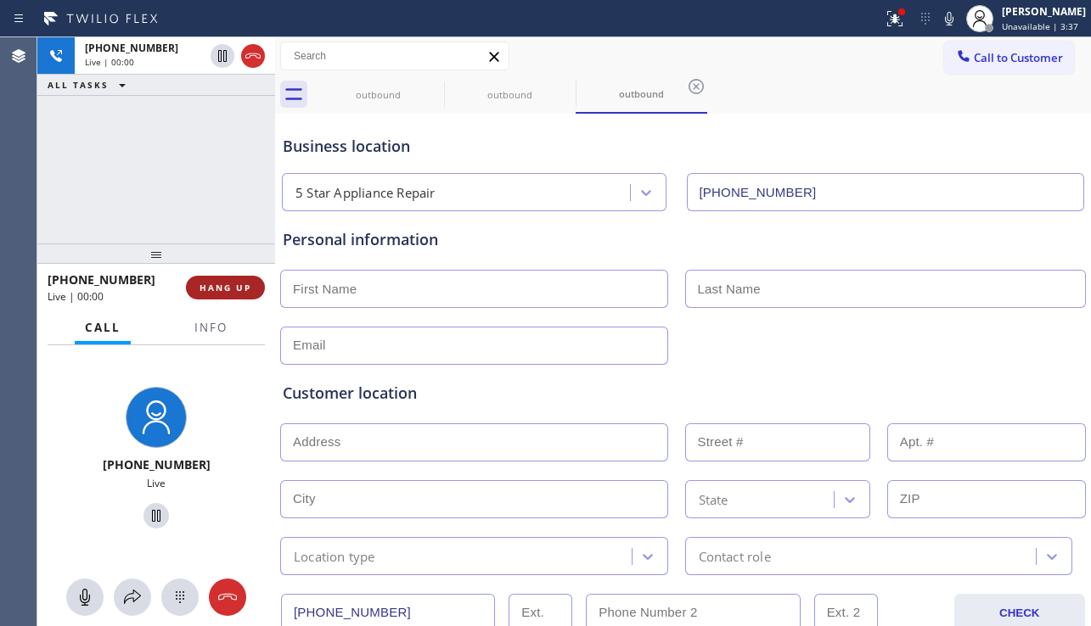
click at [220, 282] on button "HANG UP" at bounding box center [225, 288] width 79 height 24
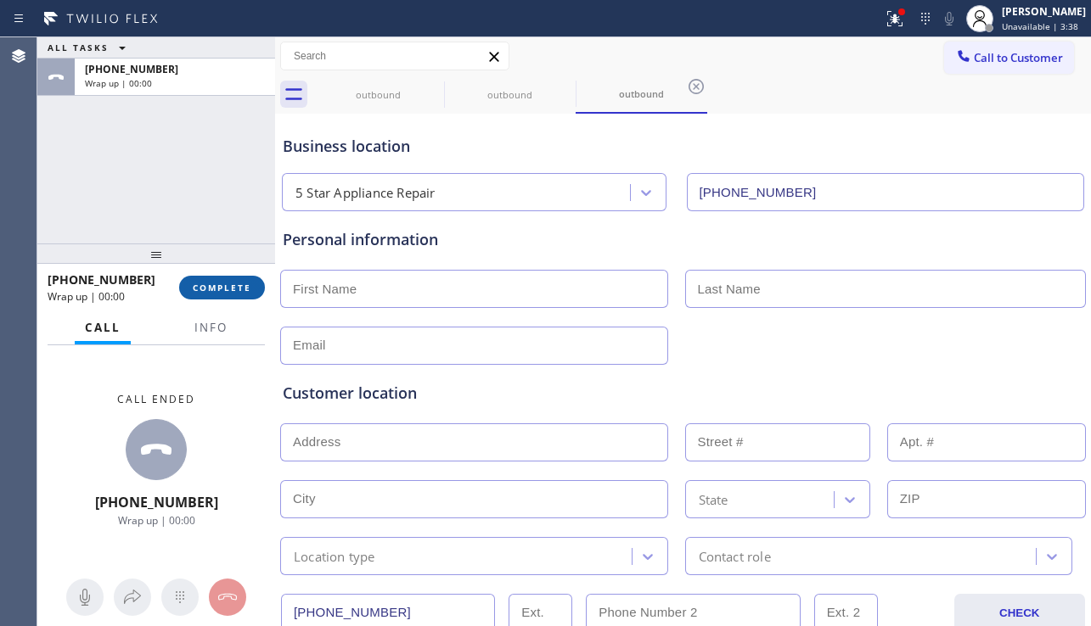
click at [221, 284] on span "COMPLETE" at bounding box center [222, 288] width 59 height 12
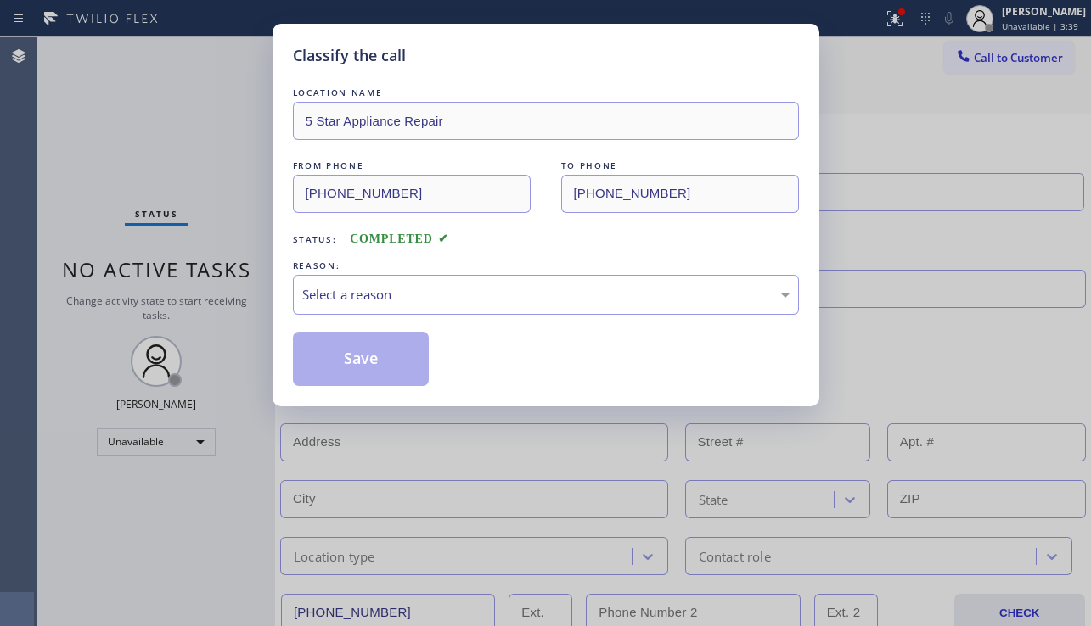
click at [365, 289] on div "Select a reason" at bounding box center [545, 295] width 487 height 20
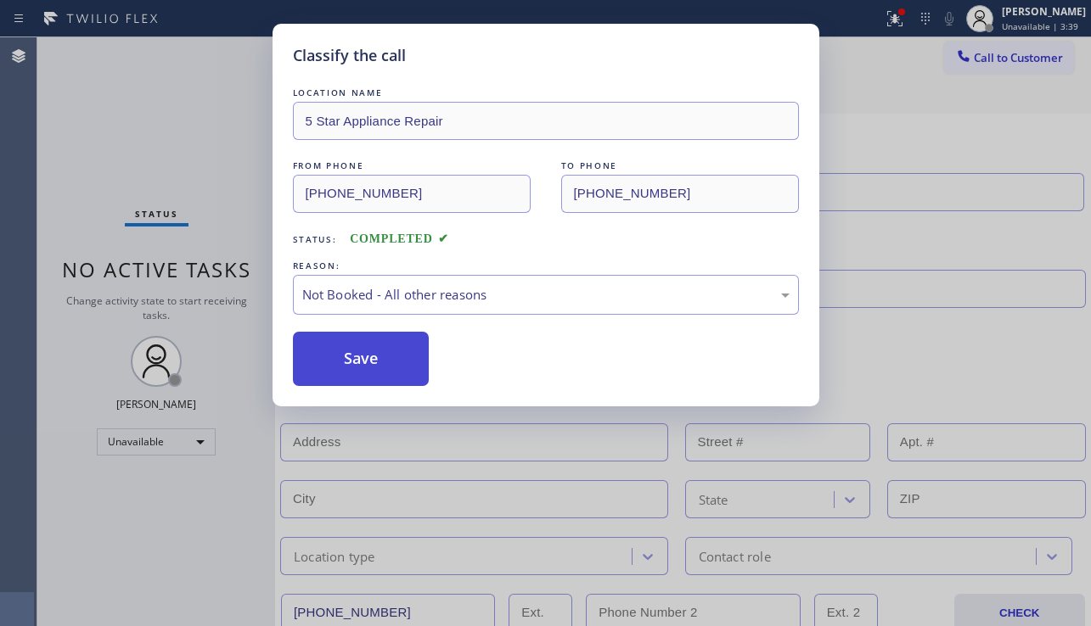
click at [353, 353] on button "Save" at bounding box center [361, 359] width 137 height 54
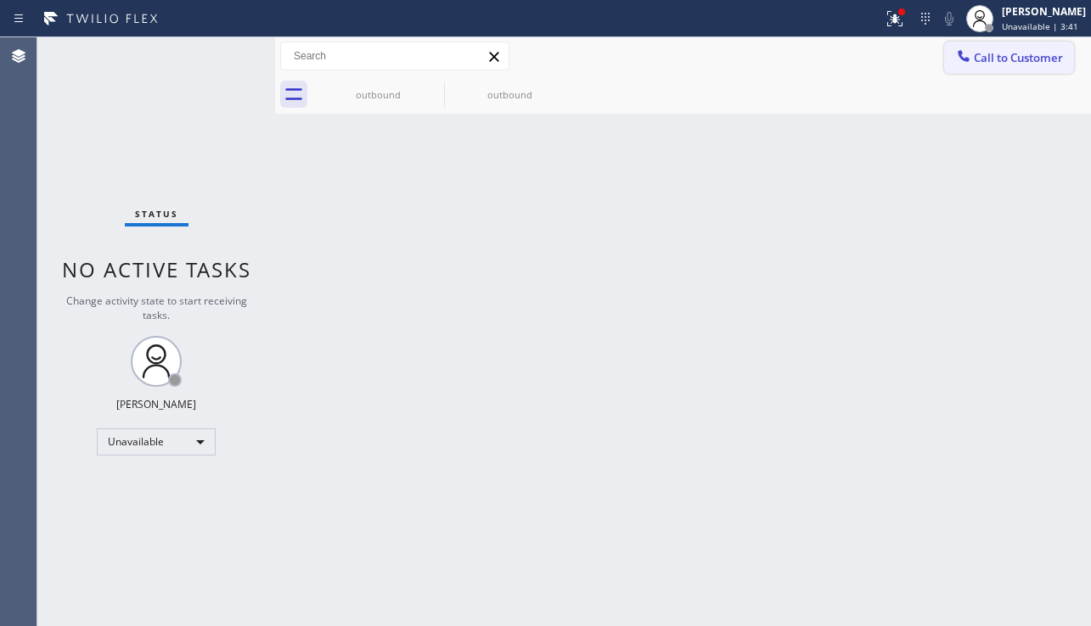
click at [954, 55] on div at bounding box center [963, 58] width 20 height 20
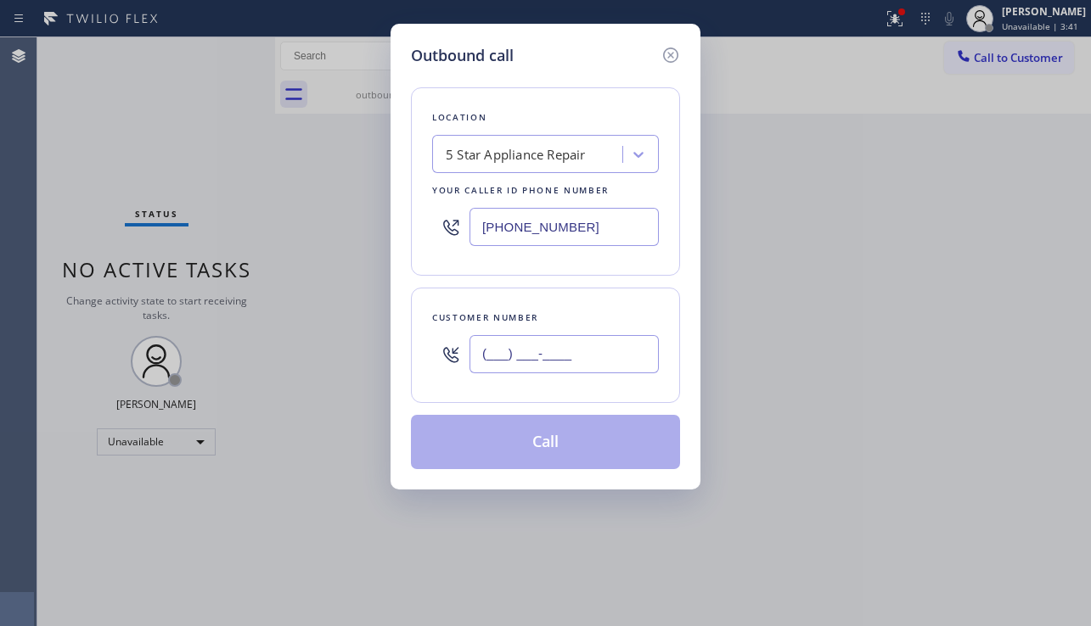
click at [576, 360] on input "(___) ___-____" at bounding box center [563, 354] width 189 height 38
paste input "510) 869-3666"
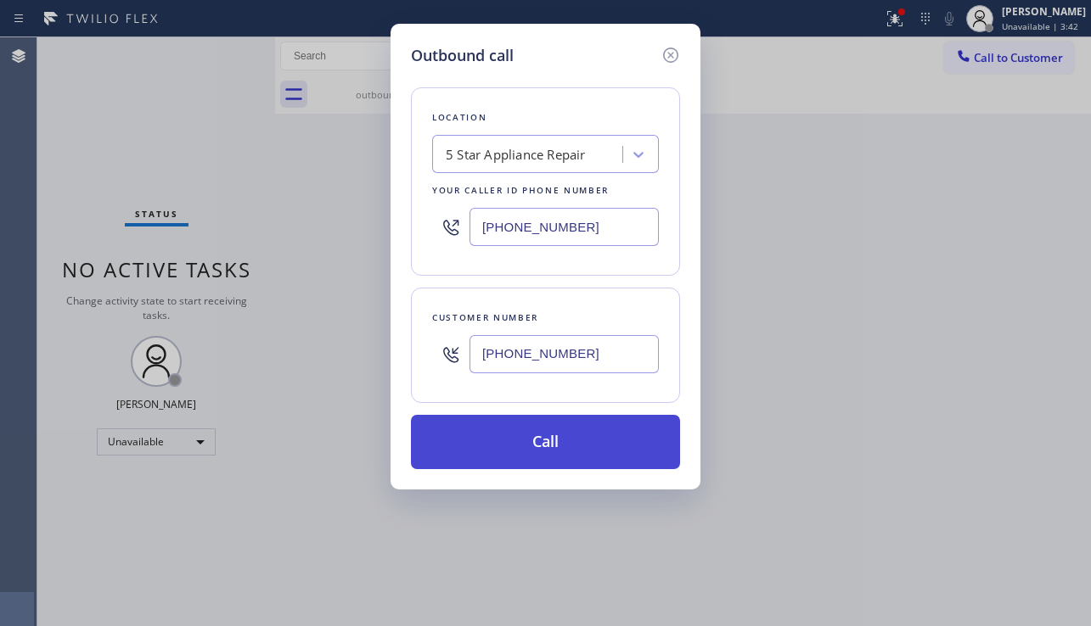
type input "[PHONE_NUMBER]"
click at [534, 449] on button "Call" at bounding box center [545, 442] width 269 height 54
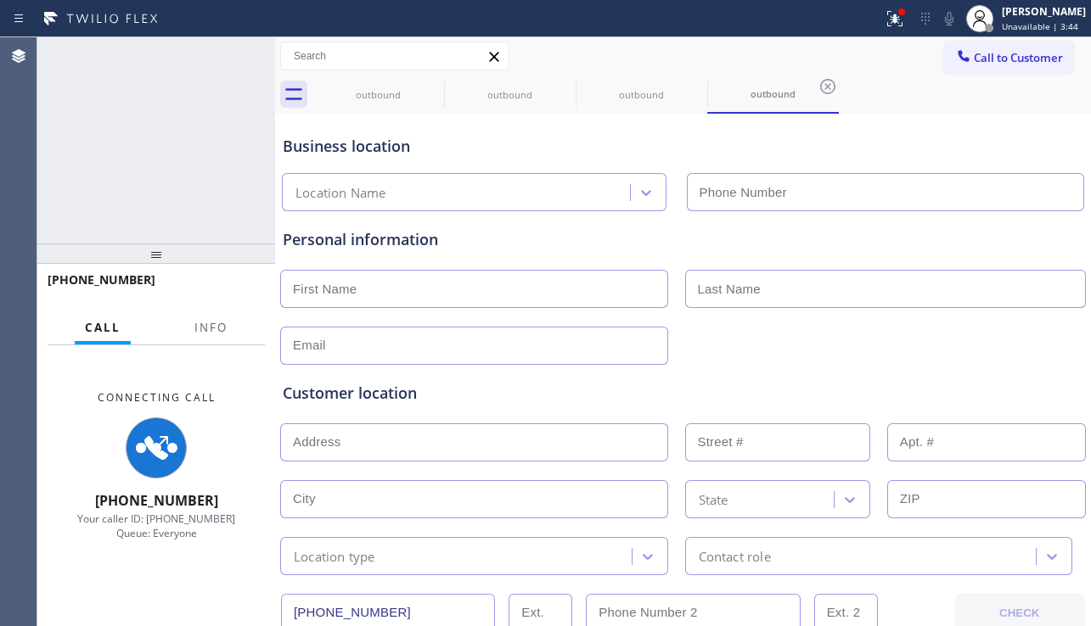
type input "[PHONE_NUMBER]"
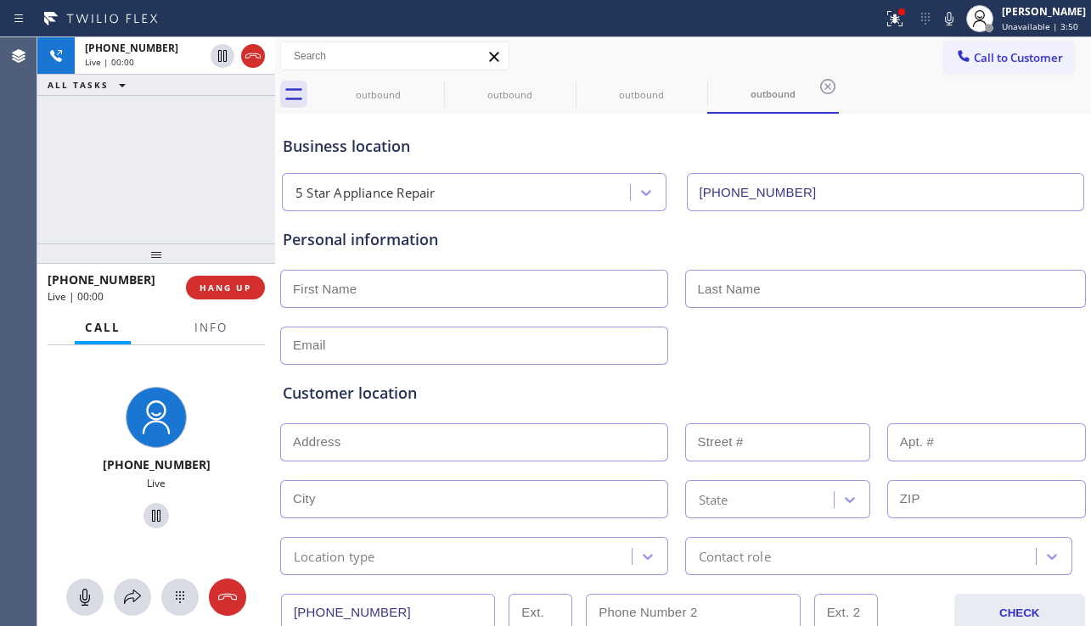
click at [216, 264] on div at bounding box center [156, 254] width 238 height 20
click at [222, 278] on button "HANG UP" at bounding box center [225, 288] width 79 height 24
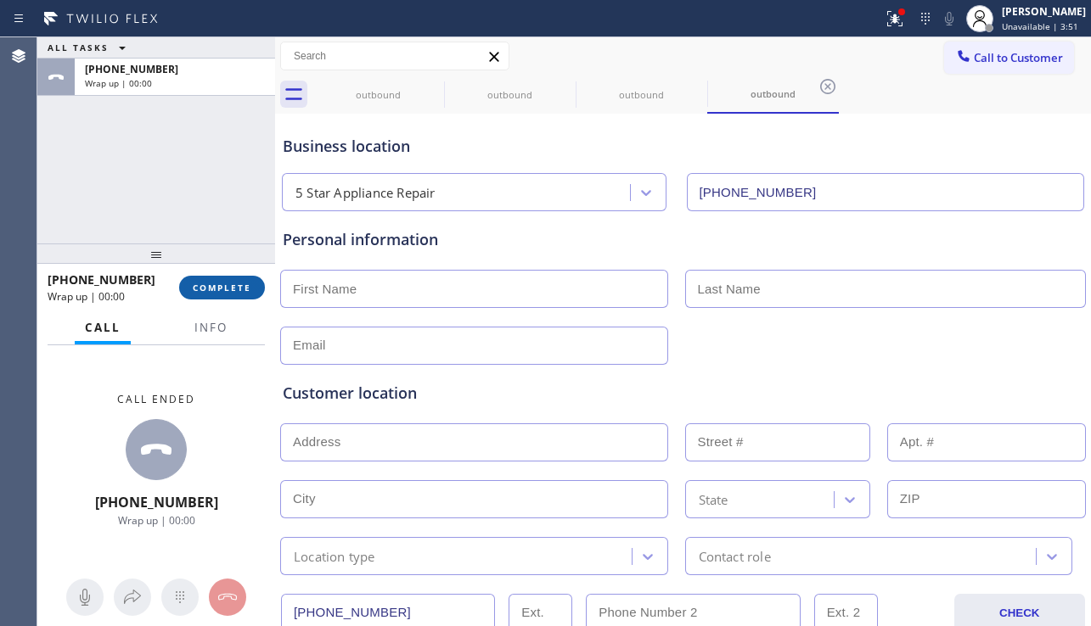
click at [223, 280] on button "COMPLETE" at bounding box center [222, 288] width 86 height 24
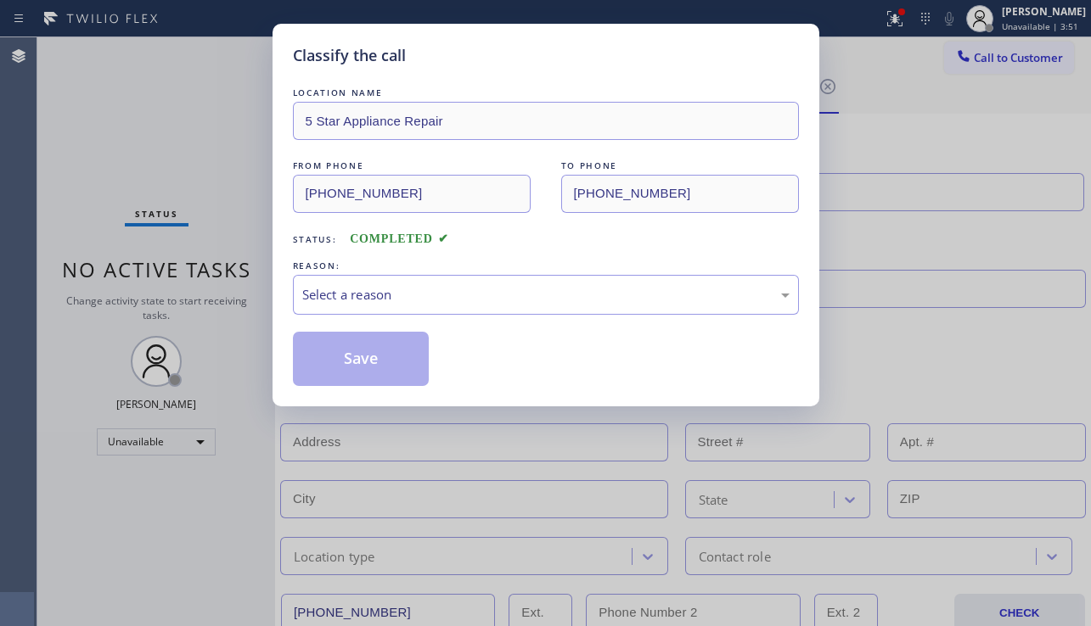
click at [373, 294] on div "Select a reason" at bounding box center [545, 295] width 487 height 20
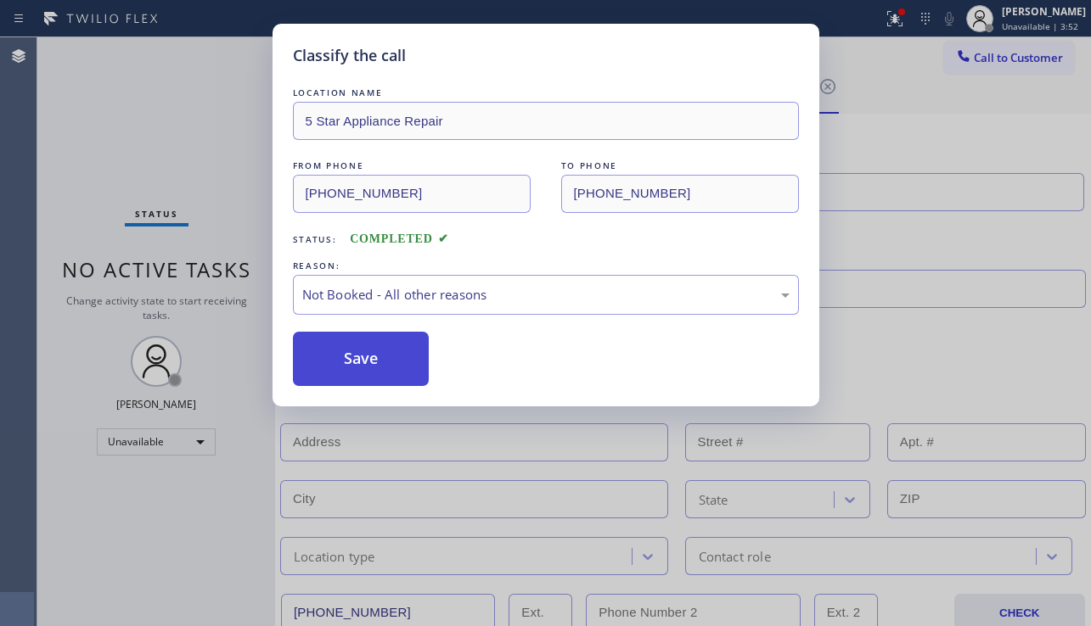
click at [369, 362] on button "Save" at bounding box center [361, 359] width 137 height 54
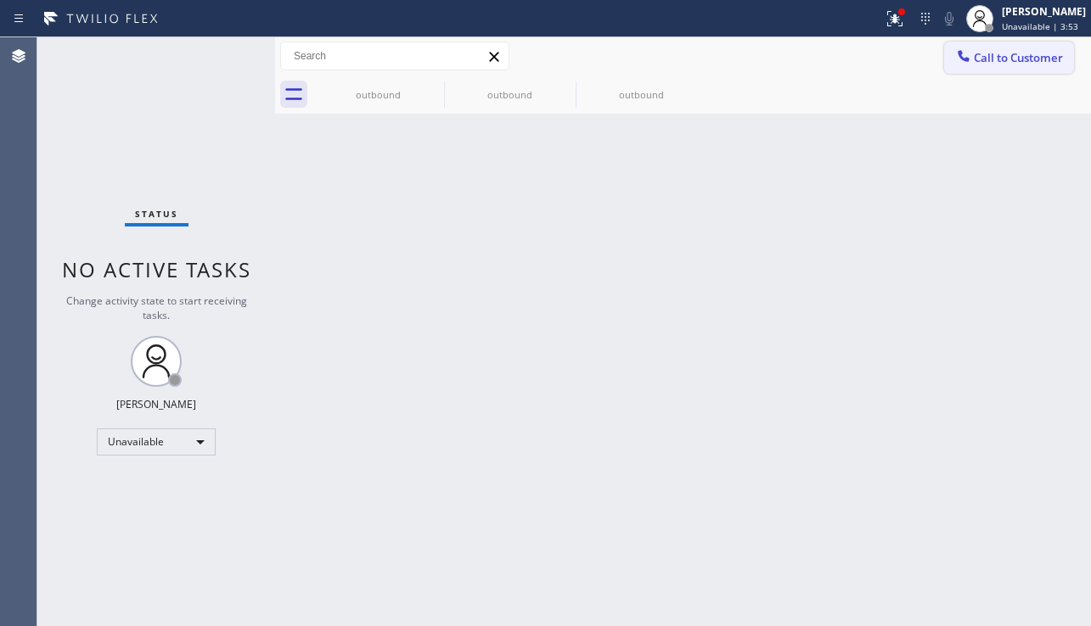
click at [988, 64] on span "Call to Customer" at bounding box center [1018, 57] width 89 height 15
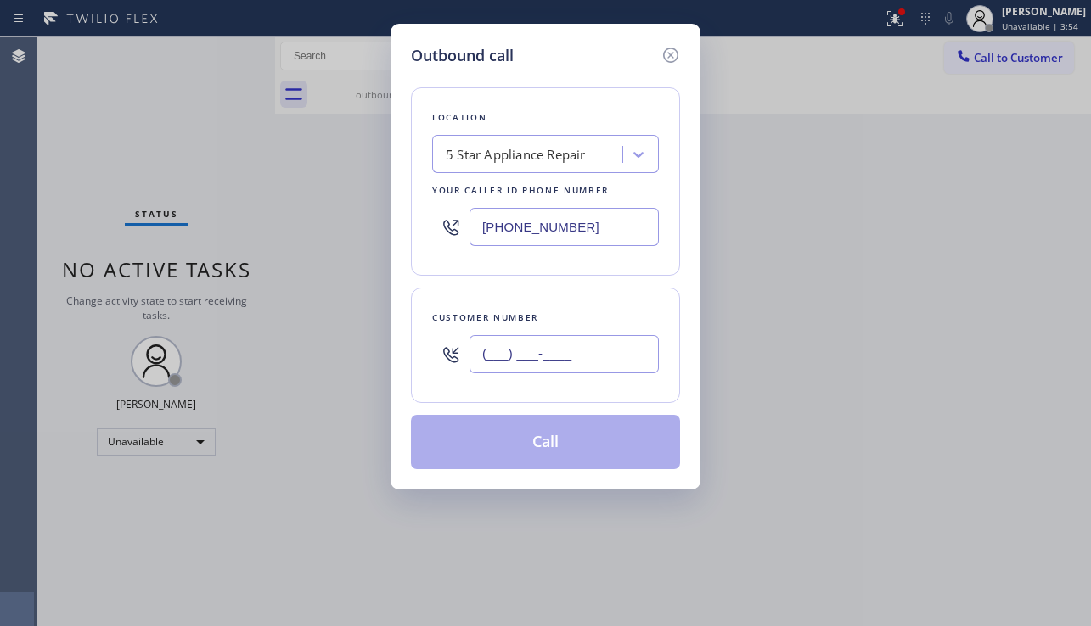
click at [610, 362] on input "(___) ___-____" at bounding box center [563, 354] width 189 height 38
paste input "430) 279-8115"
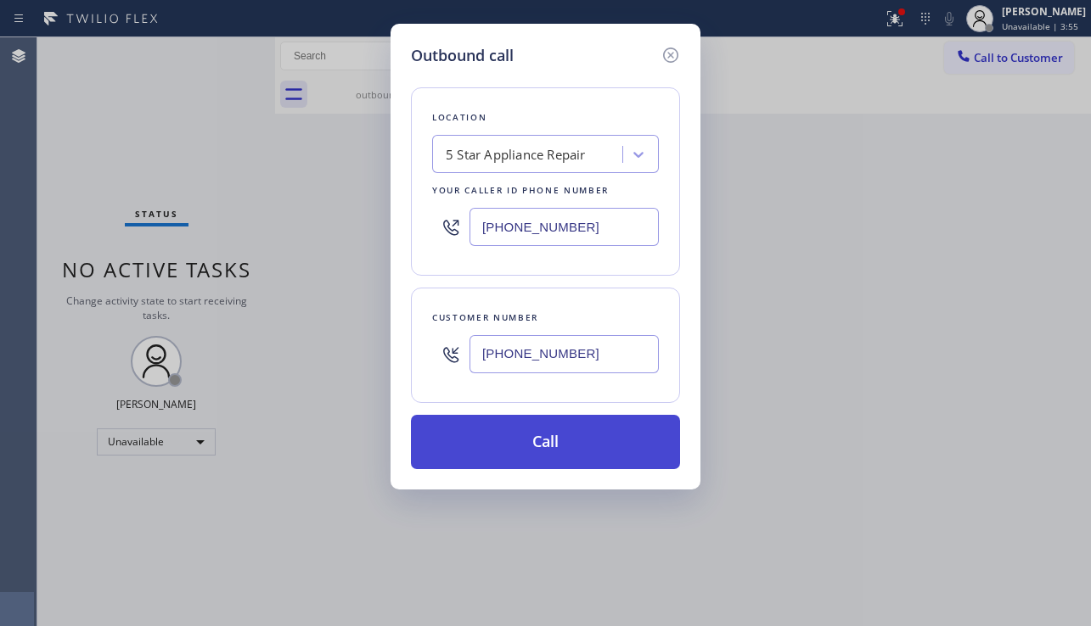
type input "[PHONE_NUMBER]"
click at [552, 454] on button "Call" at bounding box center [545, 442] width 269 height 54
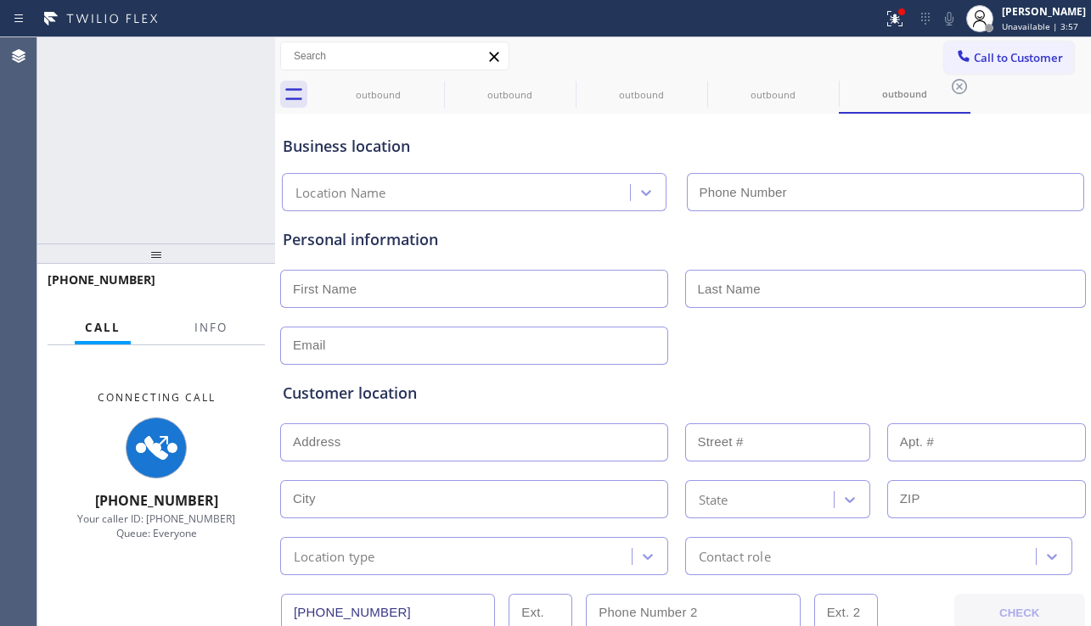
type input "[PHONE_NUMBER]"
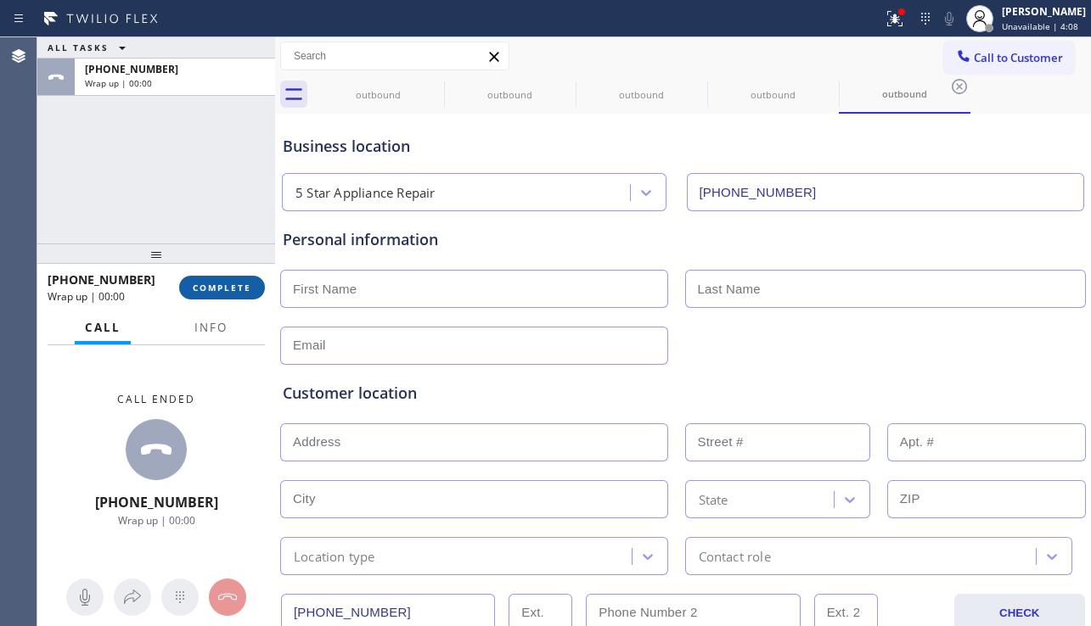
click at [239, 297] on button "COMPLETE" at bounding box center [222, 288] width 86 height 24
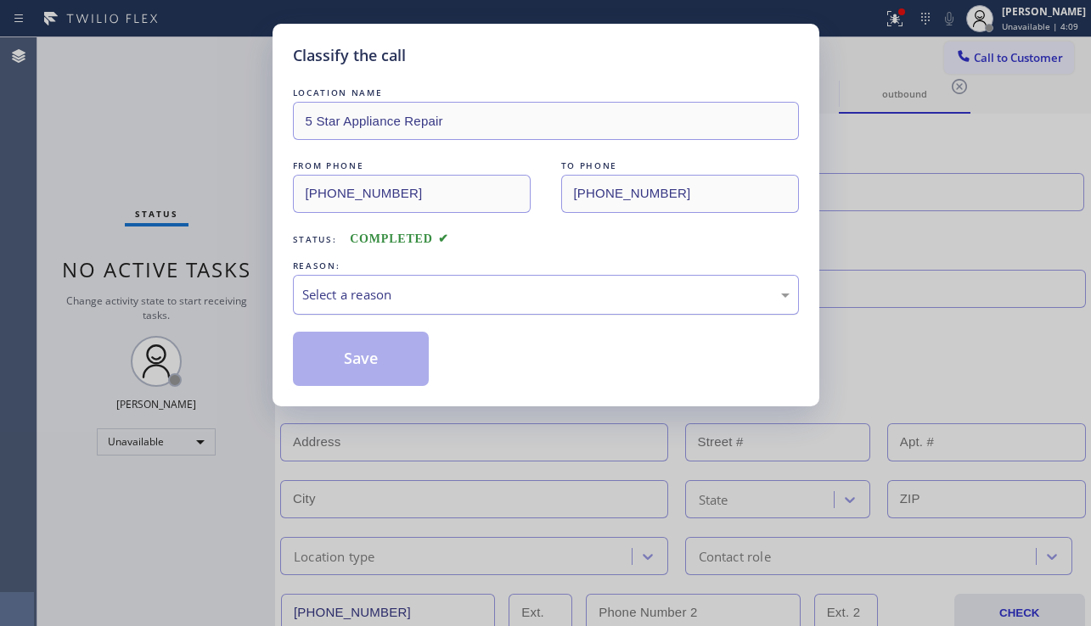
click at [357, 296] on div "Select a reason" at bounding box center [545, 295] width 487 height 20
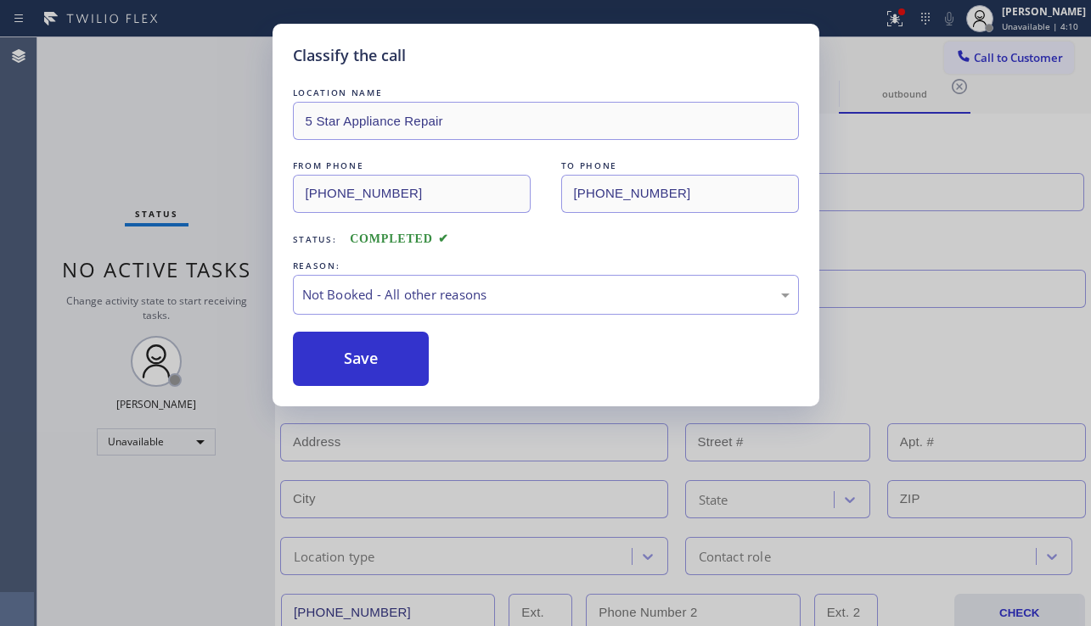
click at [351, 370] on button "Save" at bounding box center [361, 359] width 137 height 54
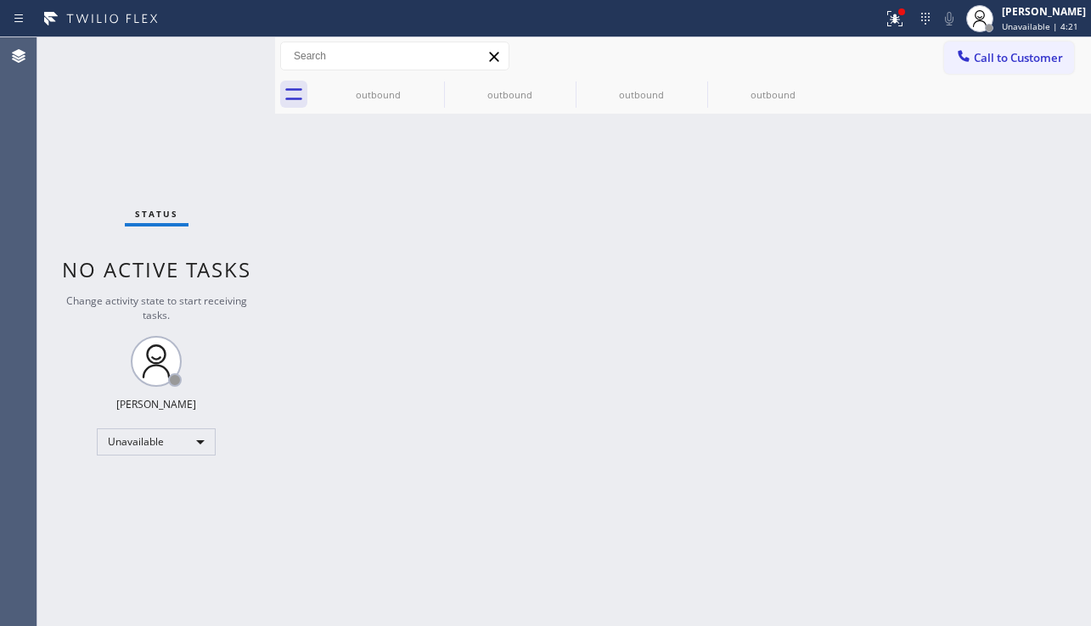
click at [105, 131] on div "Status No active tasks Change activity state to start receiving tasks. [PERSON_…" at bounding box center [156, 331] width 238 height 589
click at [1004, 69] on button "Call to Customer" at bounding box center [1009, 58] width 130 height 32
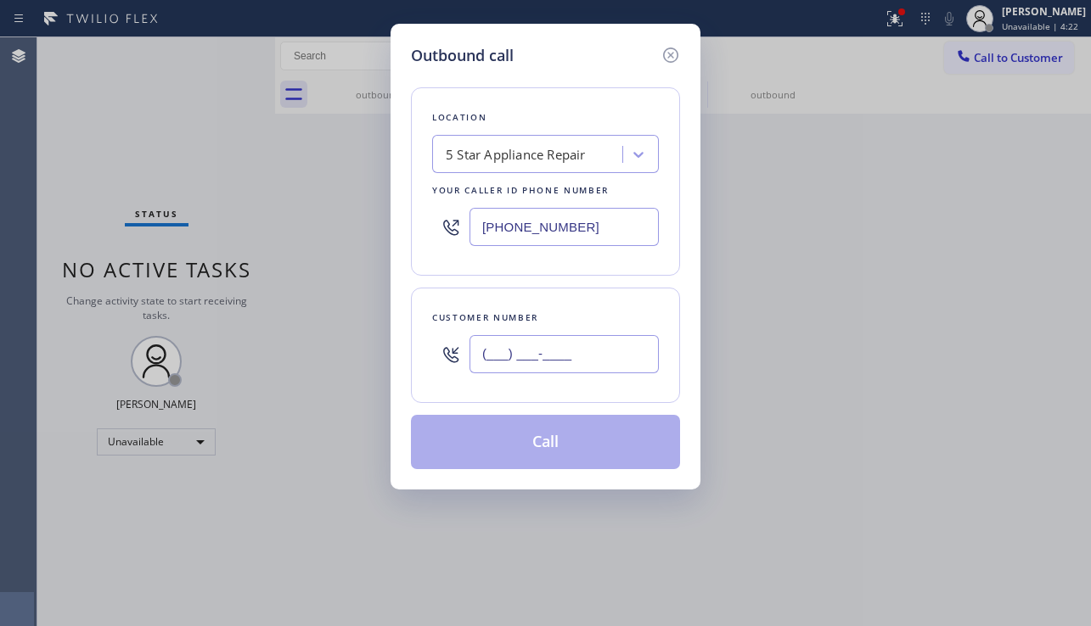
click at [531, 371] on input "(___) ___-____" at bounding box center [563, 354] width 189 height 38
paste input "863) 249-1188"
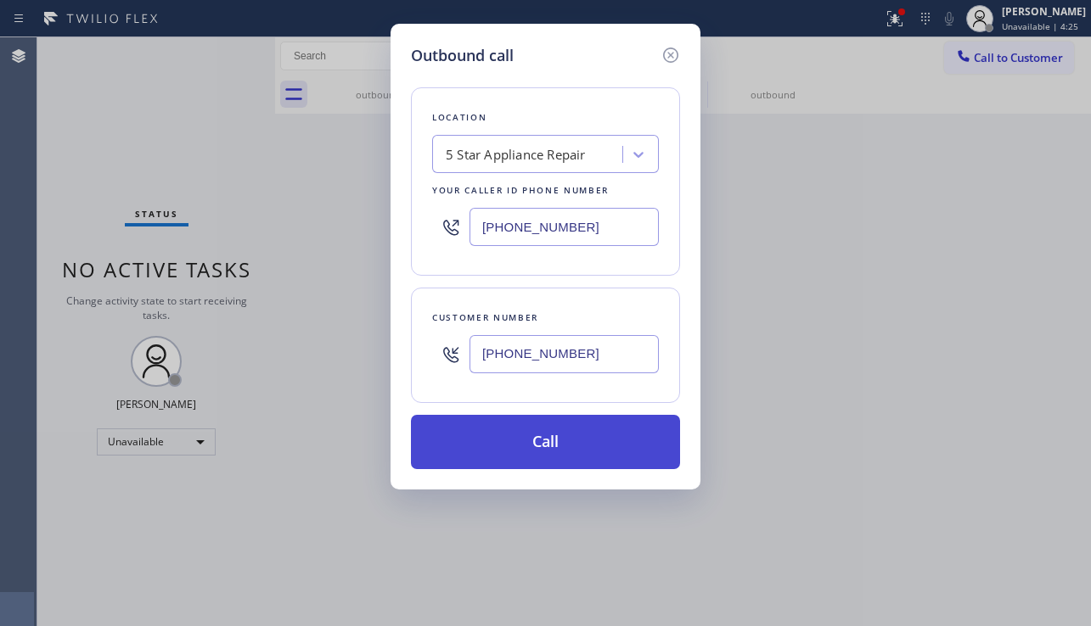
type input "[PHONE_NUMBER]"
click at [518, 447] on button "Call" at bounding box center [545, 442] width 269 height 54
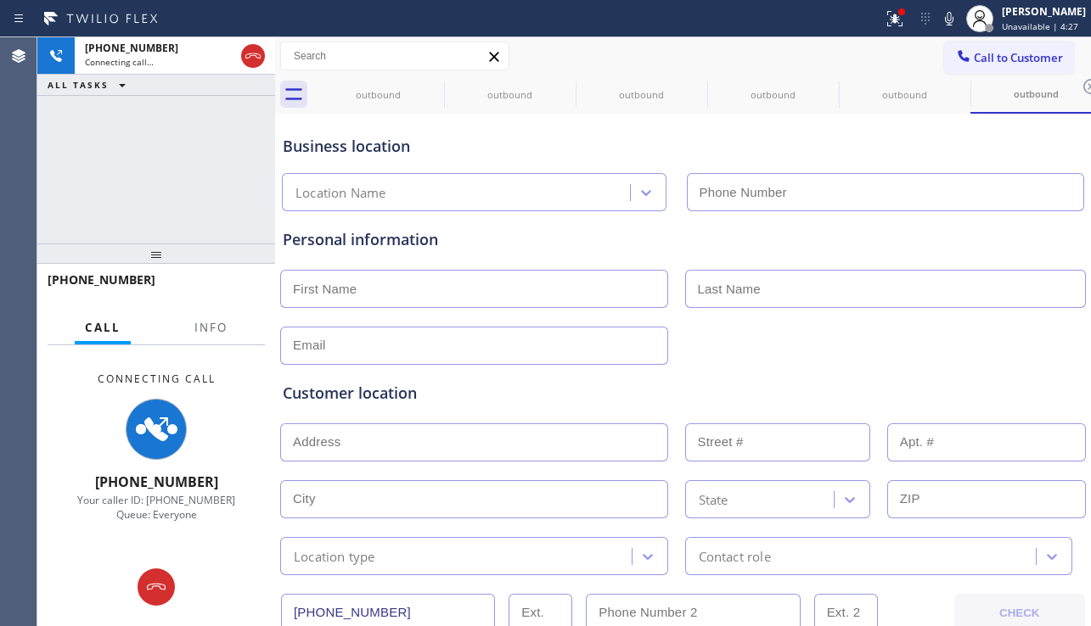
type input "[PHONE_NUMBER]"
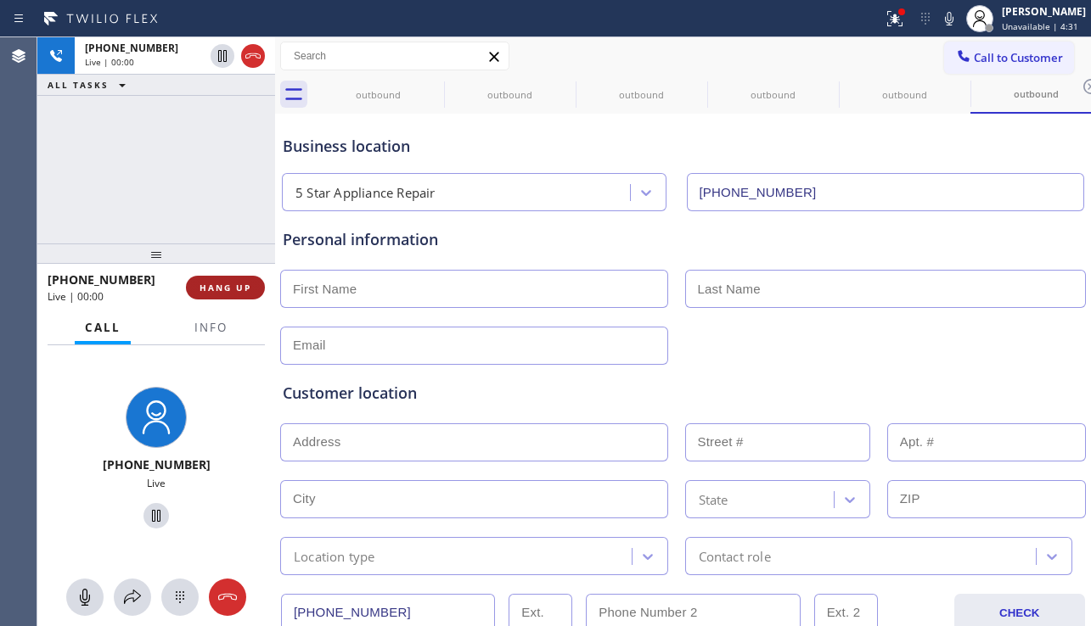
click at [211, 280] on button "HANG UP" at bounding box center [225, 288] width 79 height 24
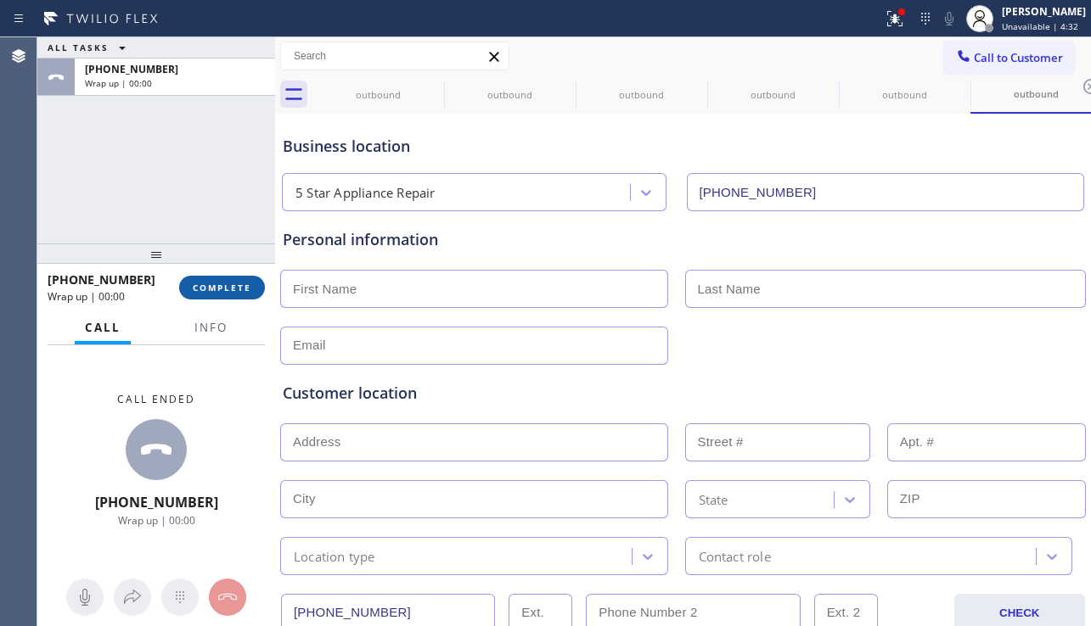
click at [217, 282] on span "COMPLETE" at bounding box center [222, 288] width 59 height 12
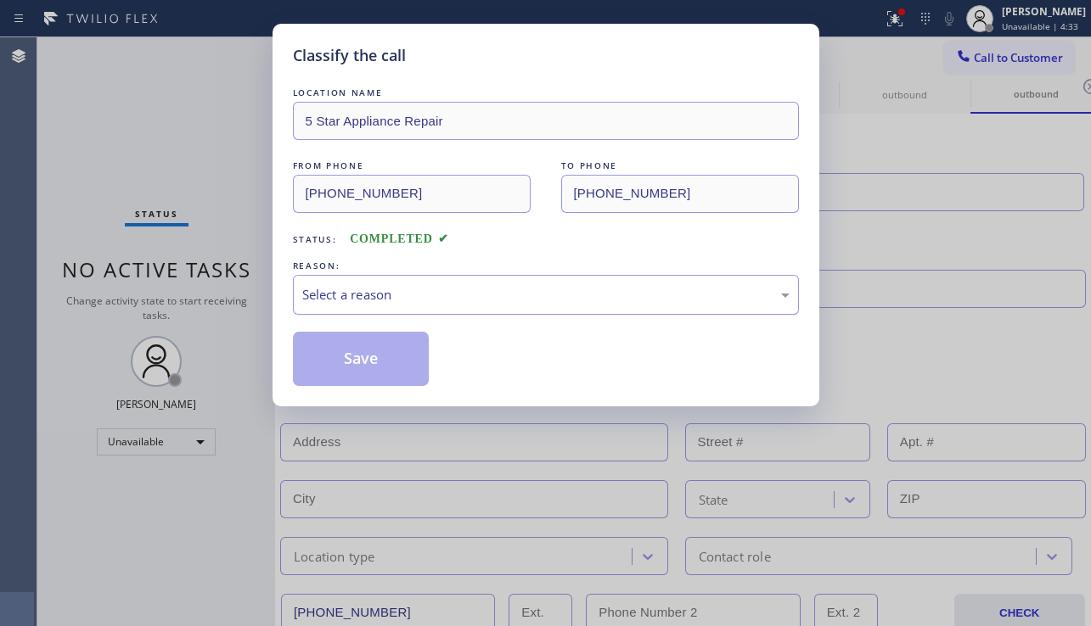
click at [351, 294] on div "Select a reason" at bounding box center [545, 295] width 487 height 20
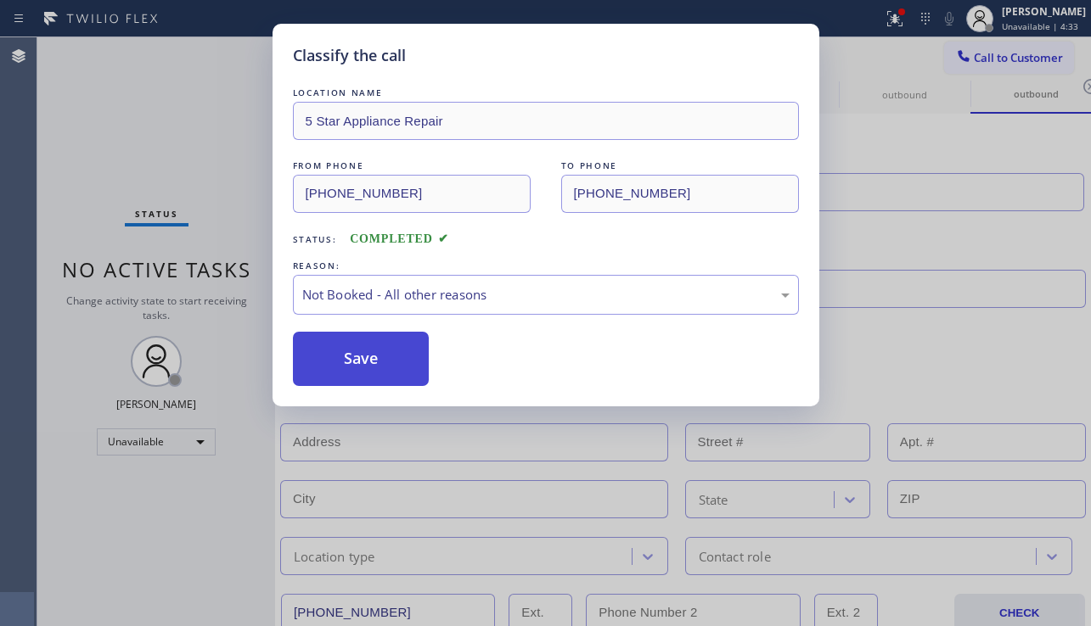
click at [343, 350] on button "Save" at bounding box center [361, 359] width 137 height 54
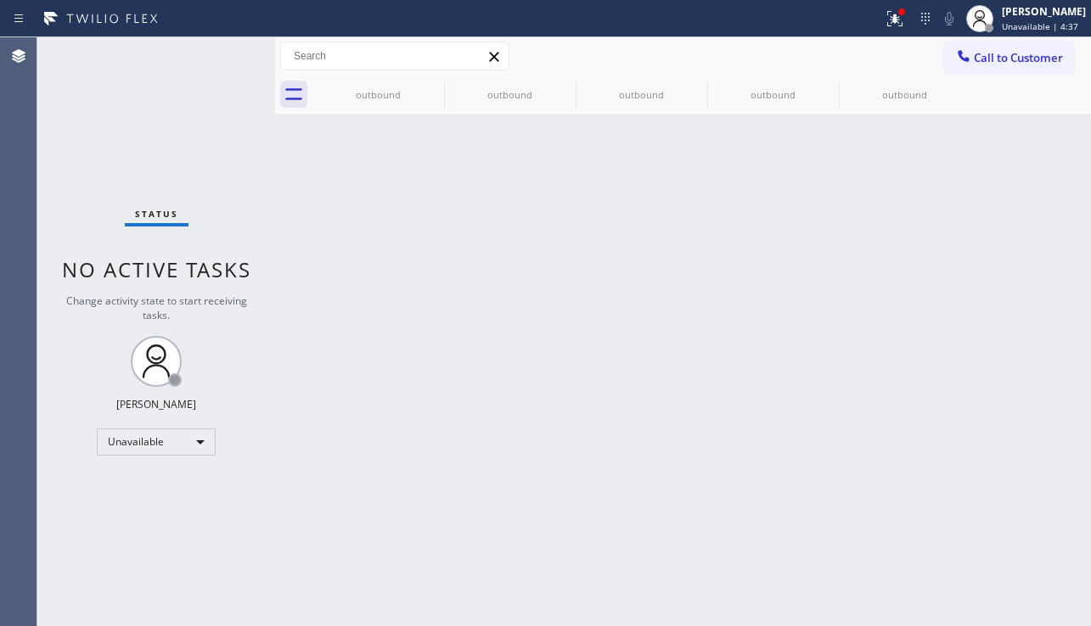
drag, startPoint x: 987, startPoint y: 51, endPoint x: 984, endPoint y: 60, distance: 9.9
click at [987, 52] on span "Call to Customer" at bounding box center [1018, 57] width 89 height 15
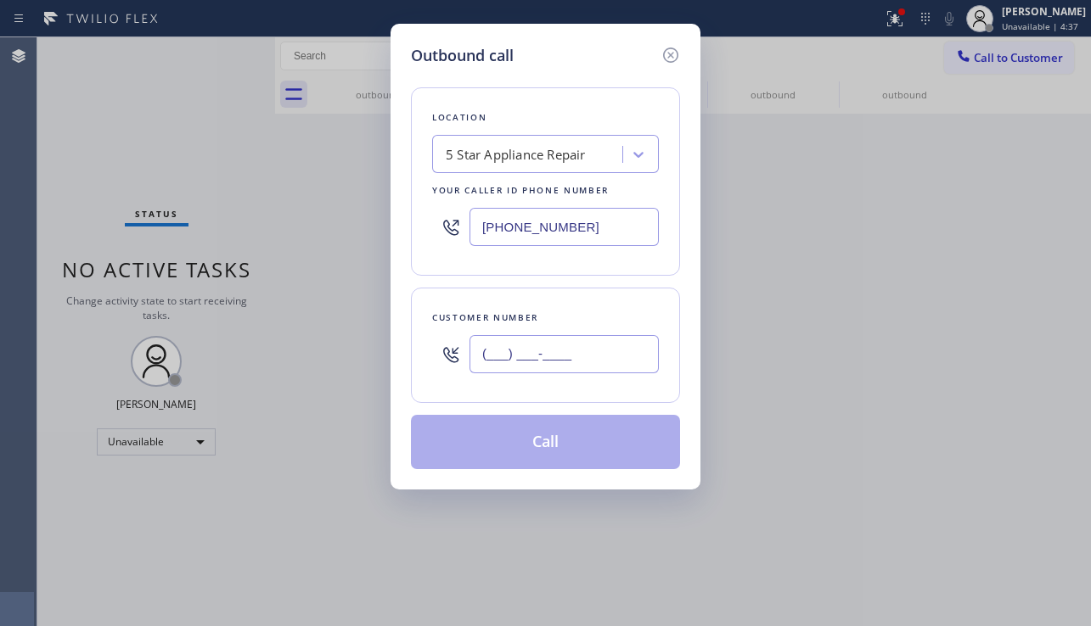
click at [580, 359] on input "(___) ___-____" at bounding box center [563, 354] width 189 height 38
paste input "863) 249-1188"
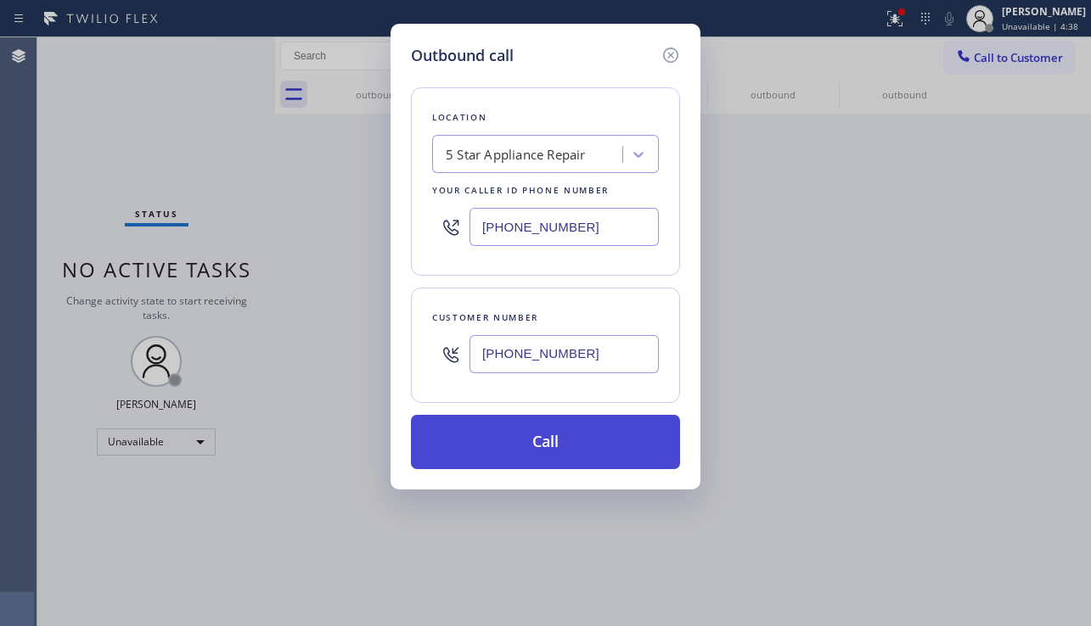
type input "[PHONE_NUMBER]"
click at [544, 437] on button "Call" at bounding box center [545, 442] width 269 height 54
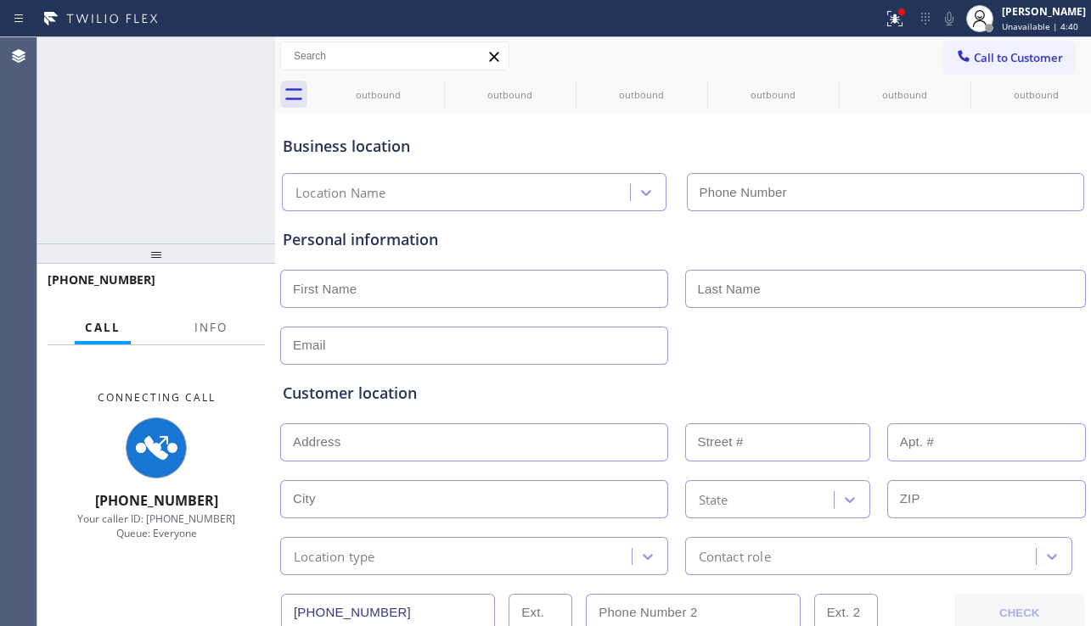
type input "[PHONE_NUMBER]"
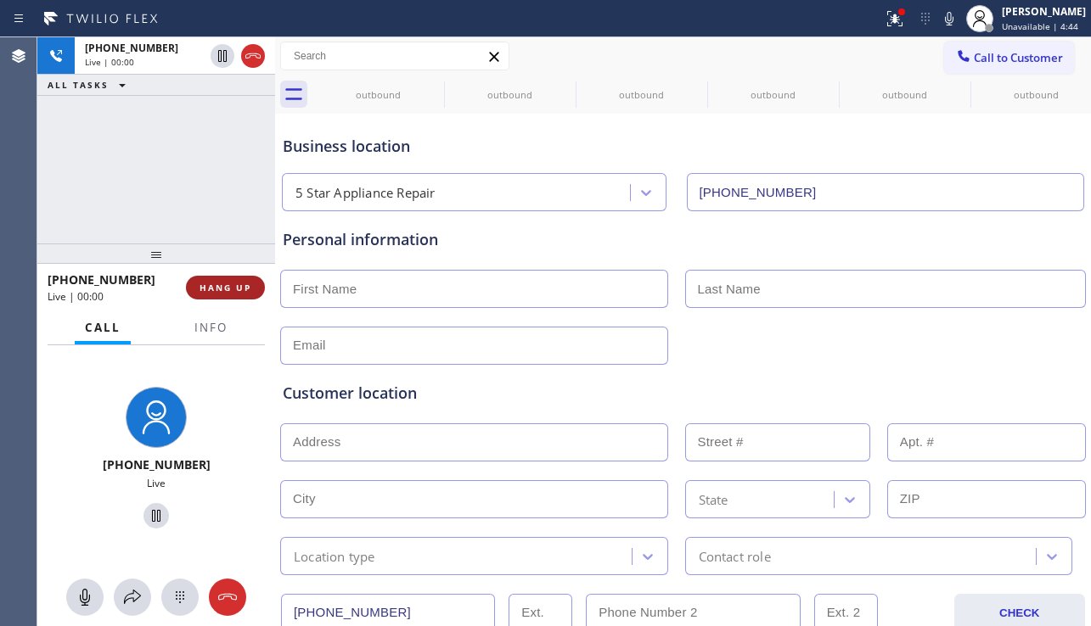
click at [218, 294] on button "HANG UP" at bounding box center [225, 288] width 79 height 24
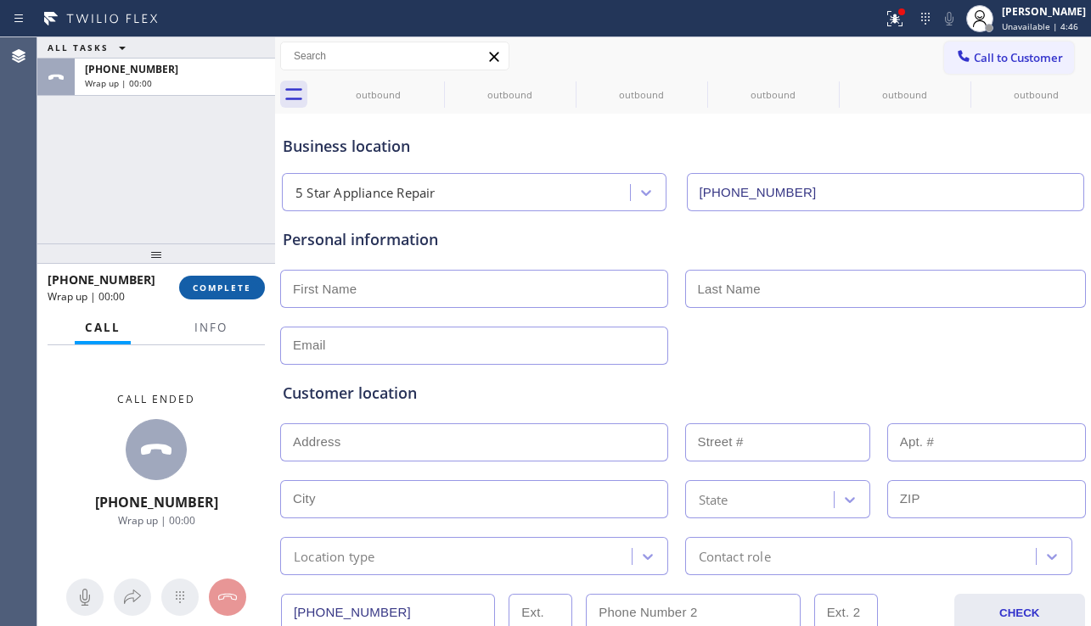
click at [244, 289] on span "COMPLETE" at bounding box center [222, 288] width 59 height 12
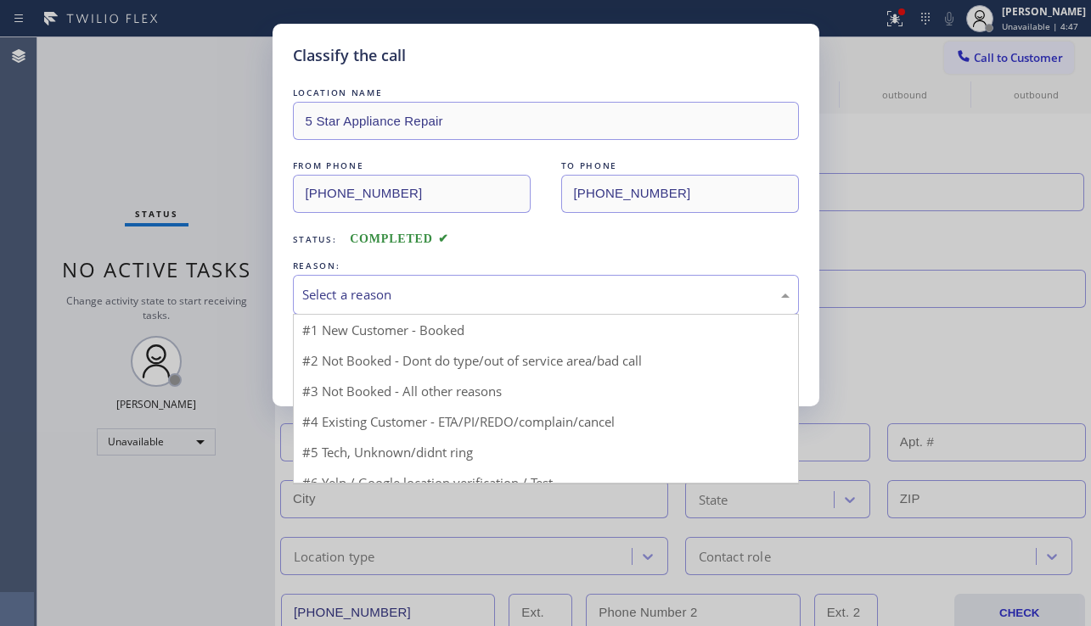
click at [417, 296] on div "Select a reason" at bounding box center [545, 295] width 487 height 20
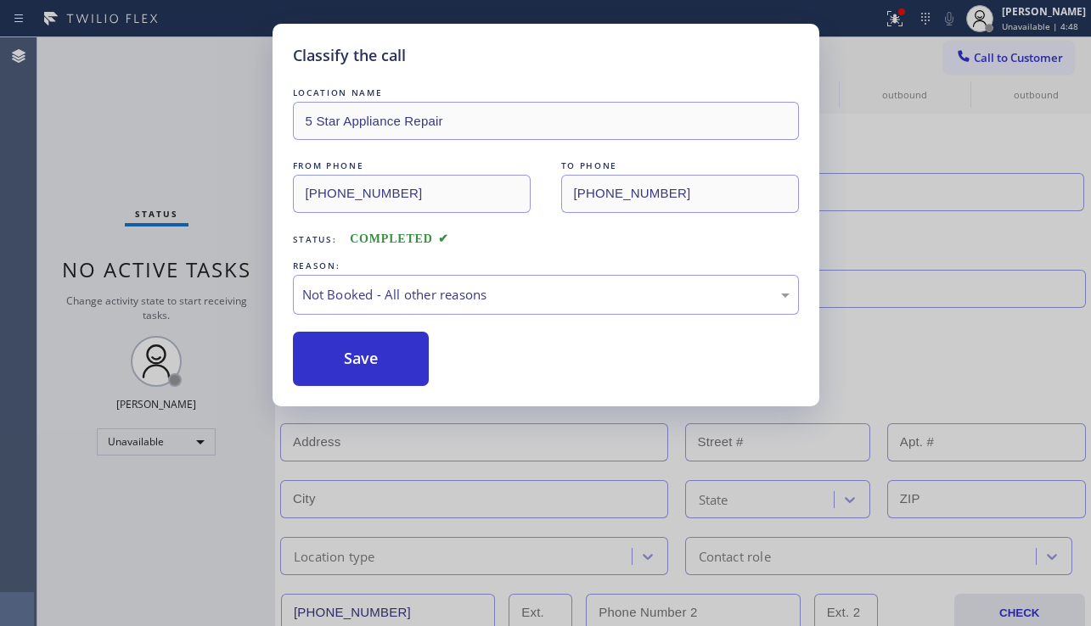
click at [354, 359] on button "Save" at bounding box center [361, 359] width 137 height 54
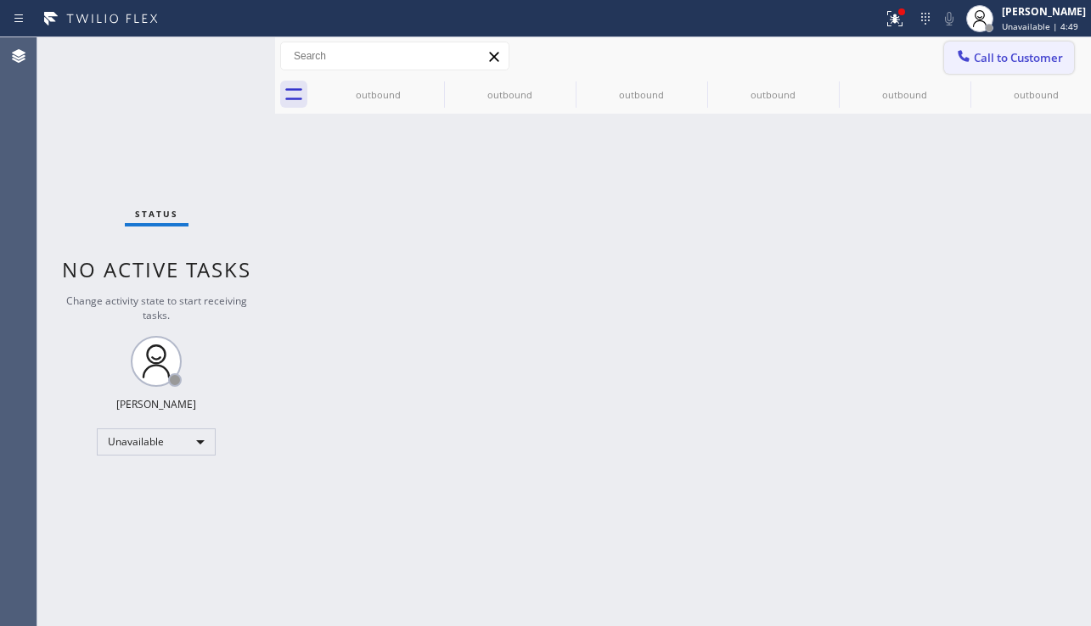
click at [1008, 60] on span "Call to Customer" at bounding box center [1018, 57] width 89 height 15
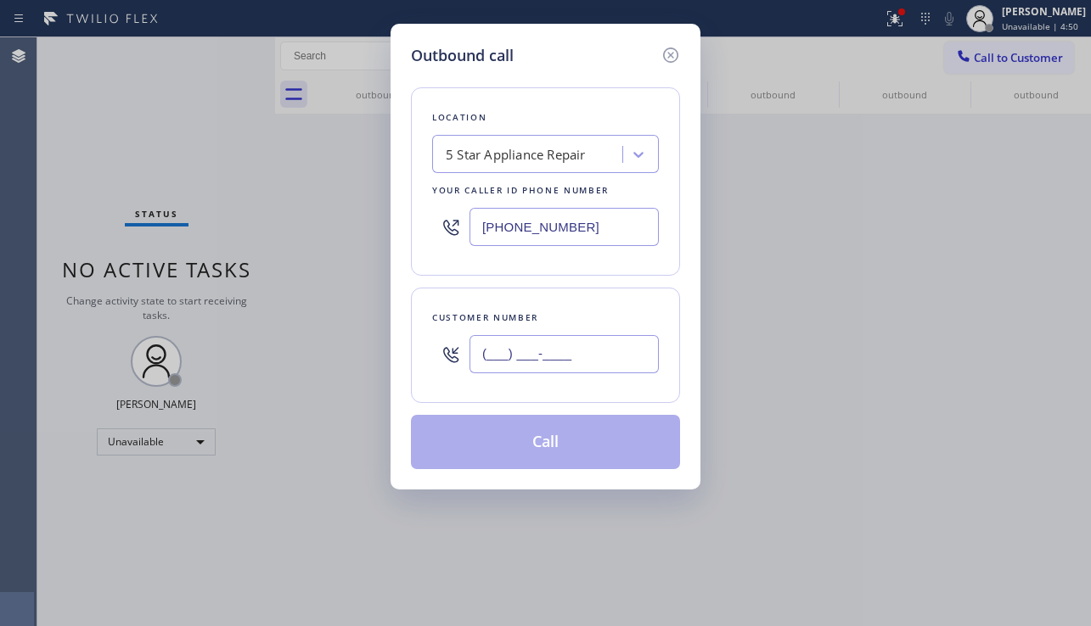
click at [551, 346] on input "(___) ___-____" at bounding box center [563, 354] width 189 height 38
paste input "905) 267-1222"
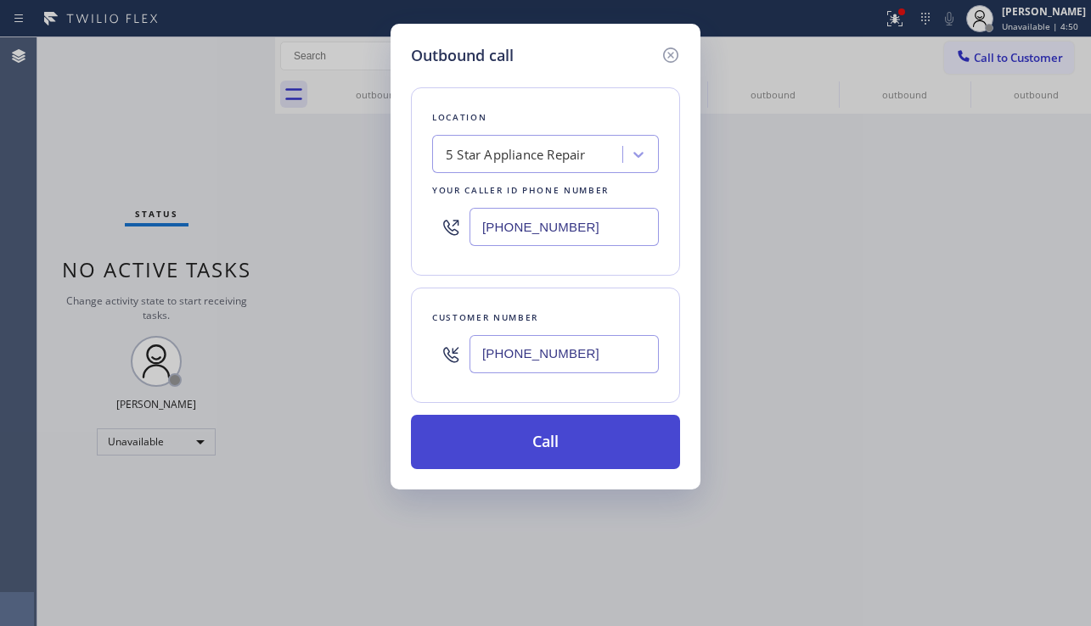
type input "[PHONE_NUMBER]"
click at [545, 437] on button "Call" at bounding box center [545, 442] width 269 height 54
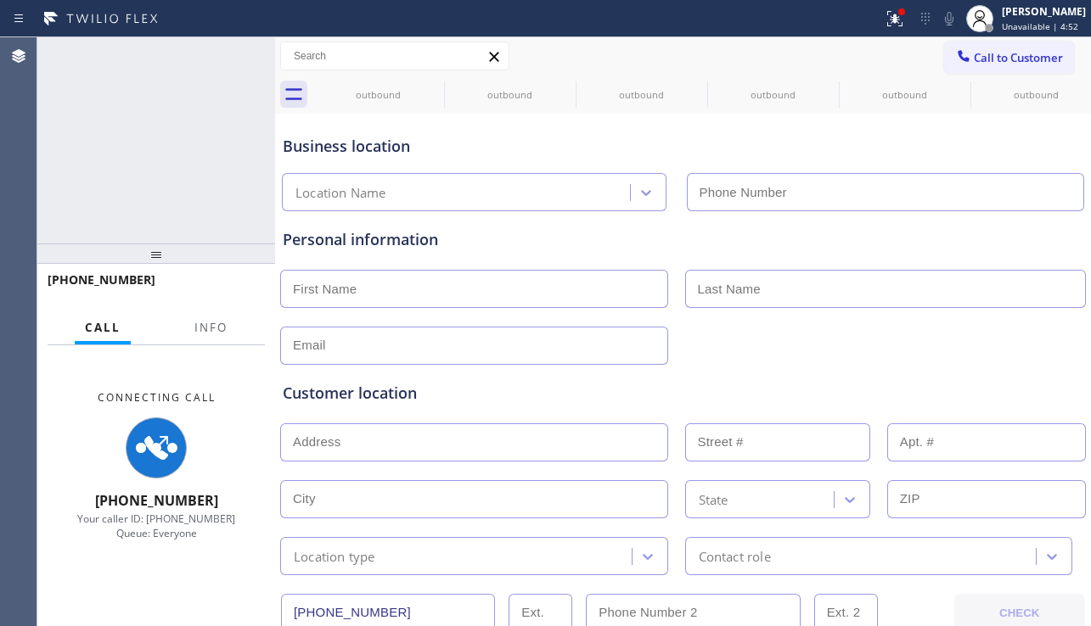
type input "[PHONE_NUMBER]"
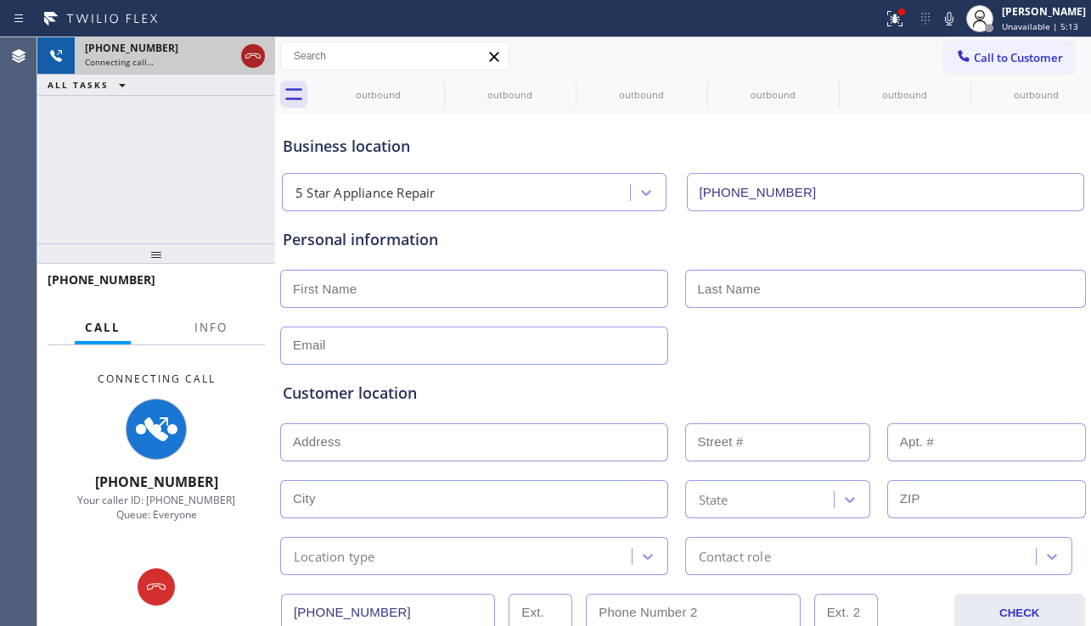
click at [245, 51] on icon at bounding box center [253, 56] width 20 height 20
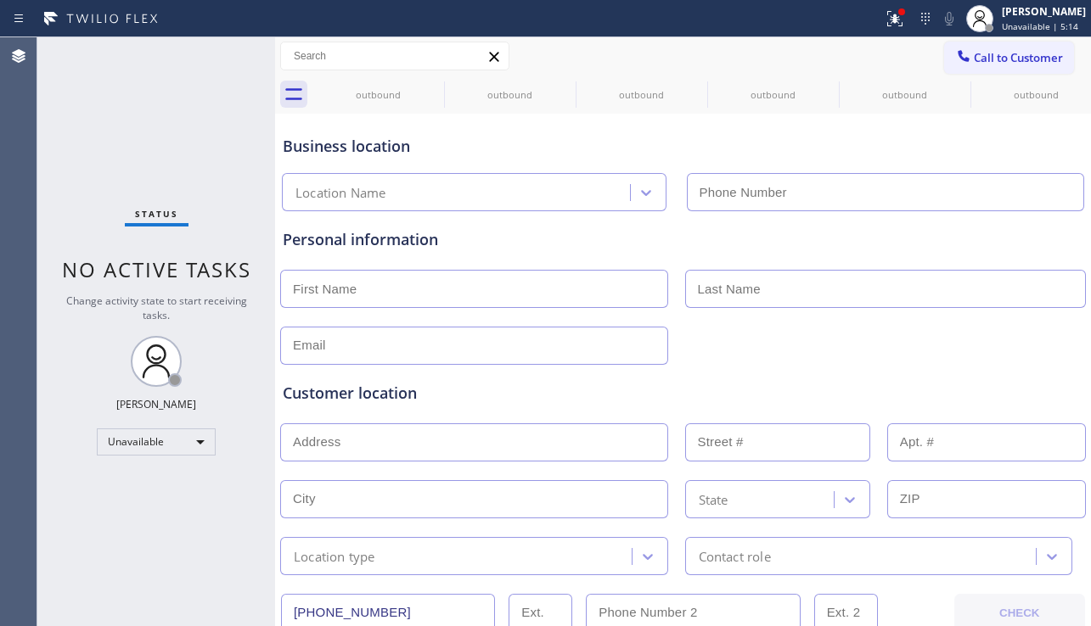
type input "[PHONE_NUMBER]"
click at [997, 47] on button "Call to Customer" at bounding box center [1009, 58] width 130 height 32
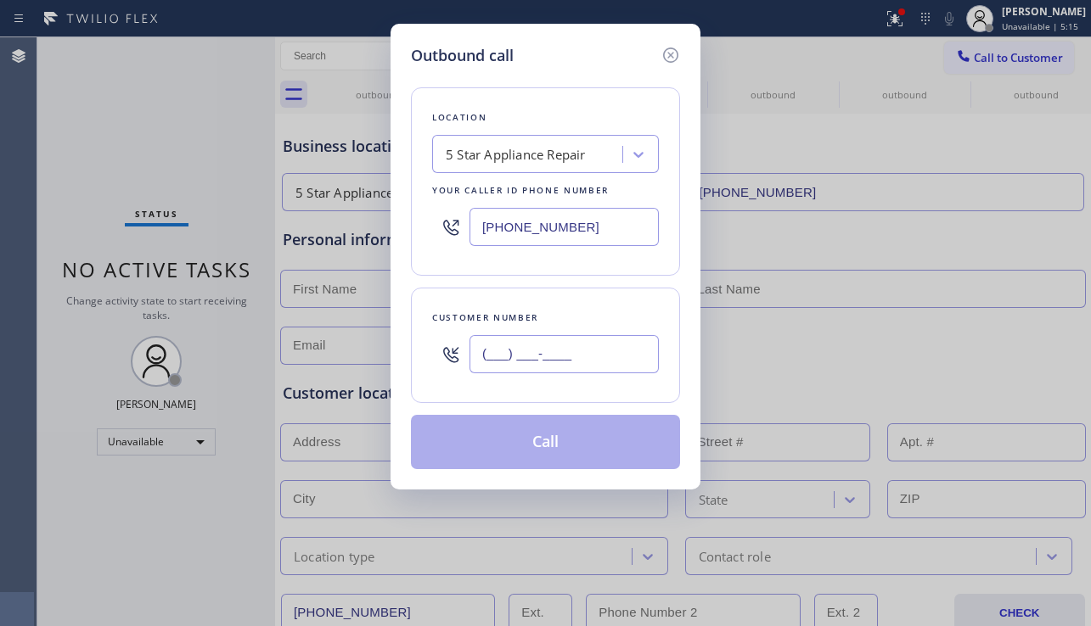
click at [505, 349] on input "(___) ___-____" at bounding box center [563, 354] width 189 height 38
paste input "177) 121-8341"
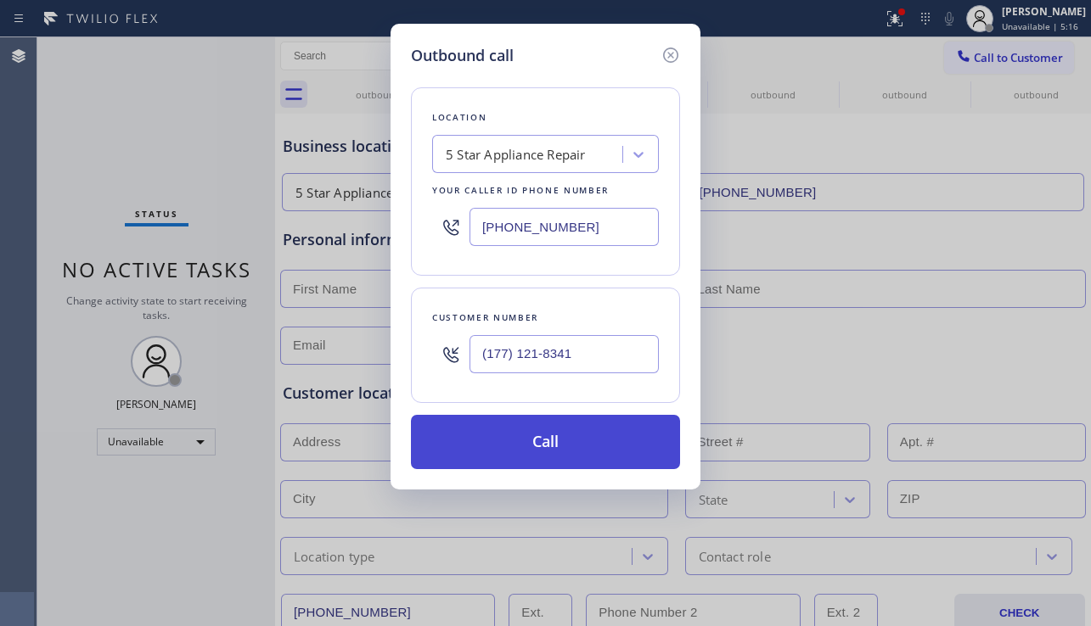
type input "(177) 121-8341"
click at [500, 449] on button "Call" at bounding box center [545, 442] width 269 height 54
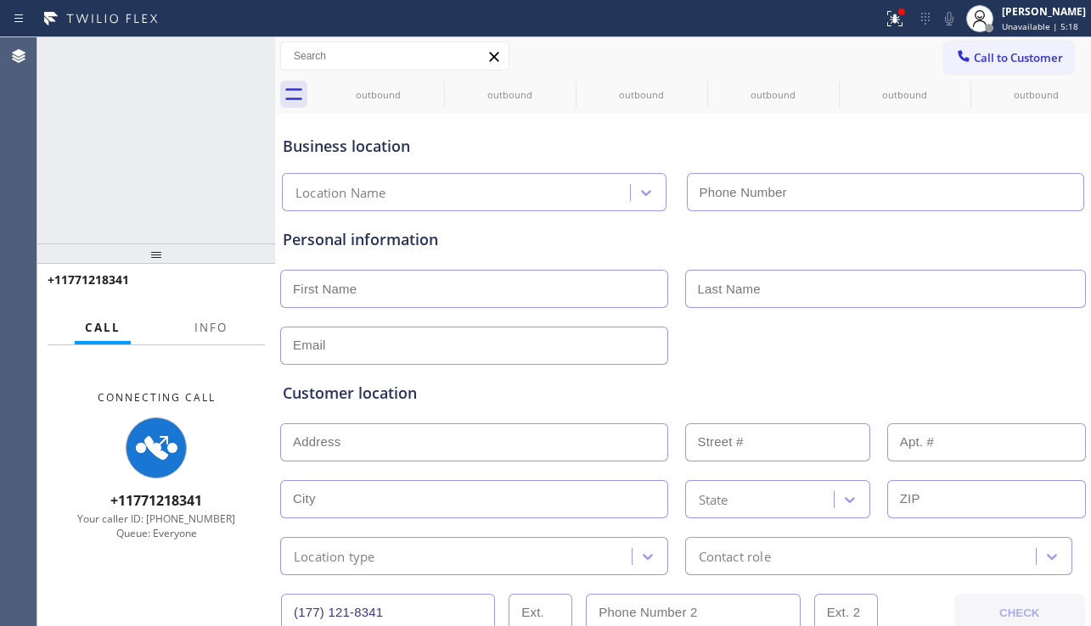
type input "[PHONE_NUMBER]"
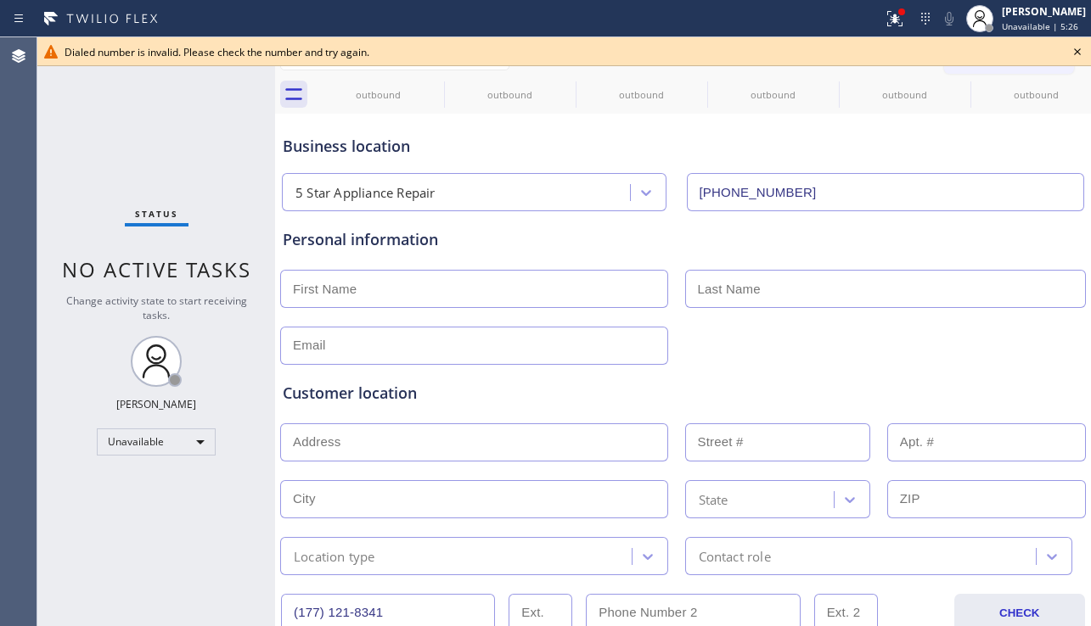
click at [1082, 52] on icon at bounding box center [1077, 52] width 20 height 20
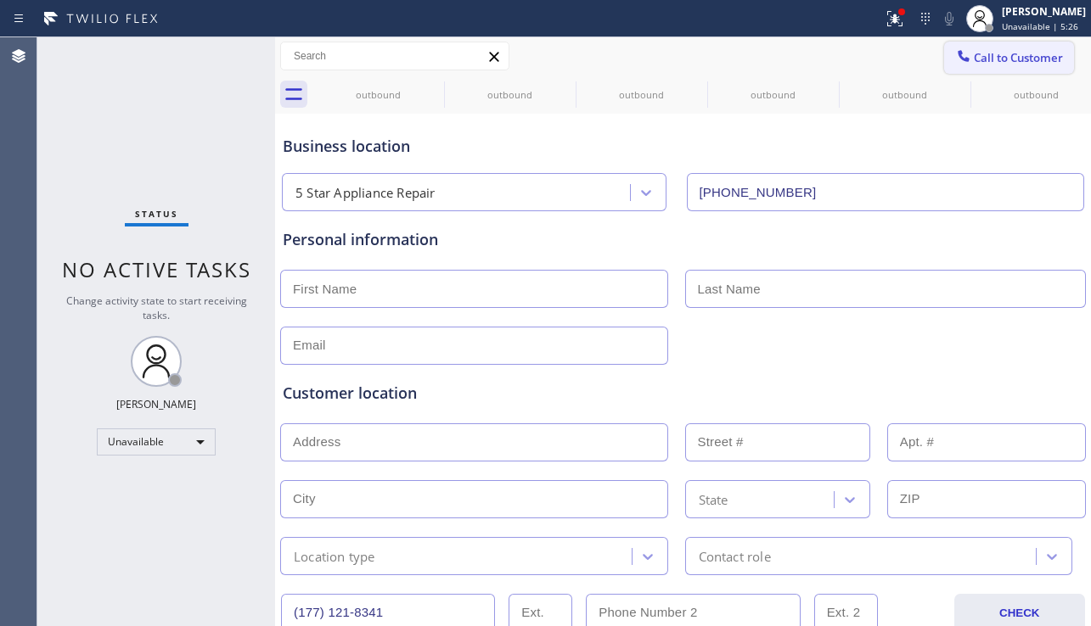
click at [1014, 50] on span "Call to Customer" at bounding box center [1018, 57] width 89 height 15
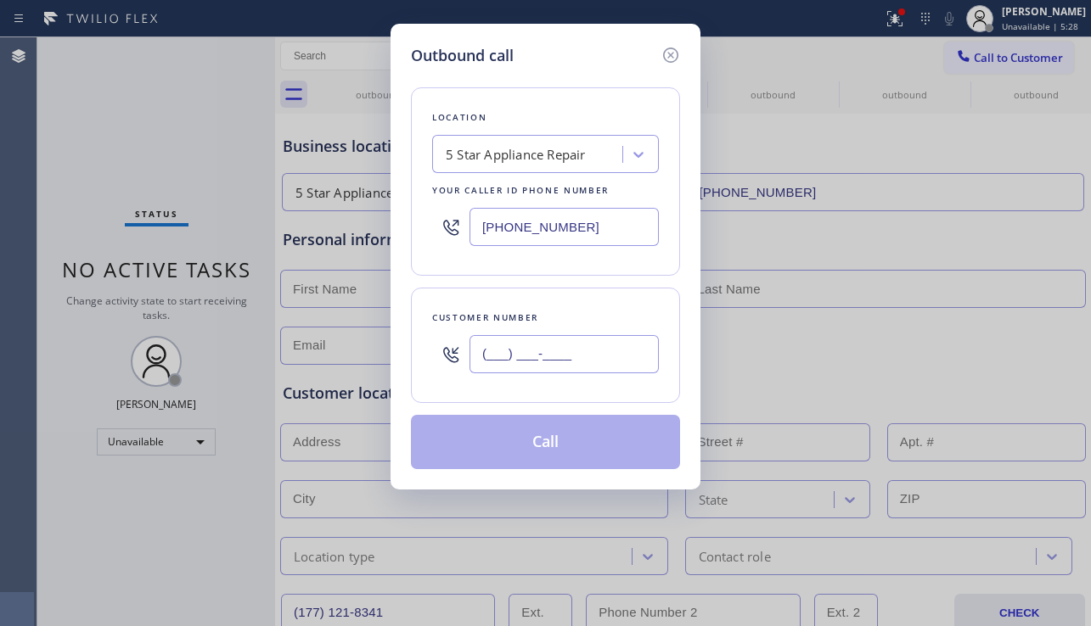
click at [591, 362] on input "(___) ___-____" at bounding box center [563, 354] width 189 height 38
paste input "680) 299-9929"
type input "[PHONE_NUMBER]"
click at [570, 441] on button "Call" at bounding box center [545, 442] width 269 height 54
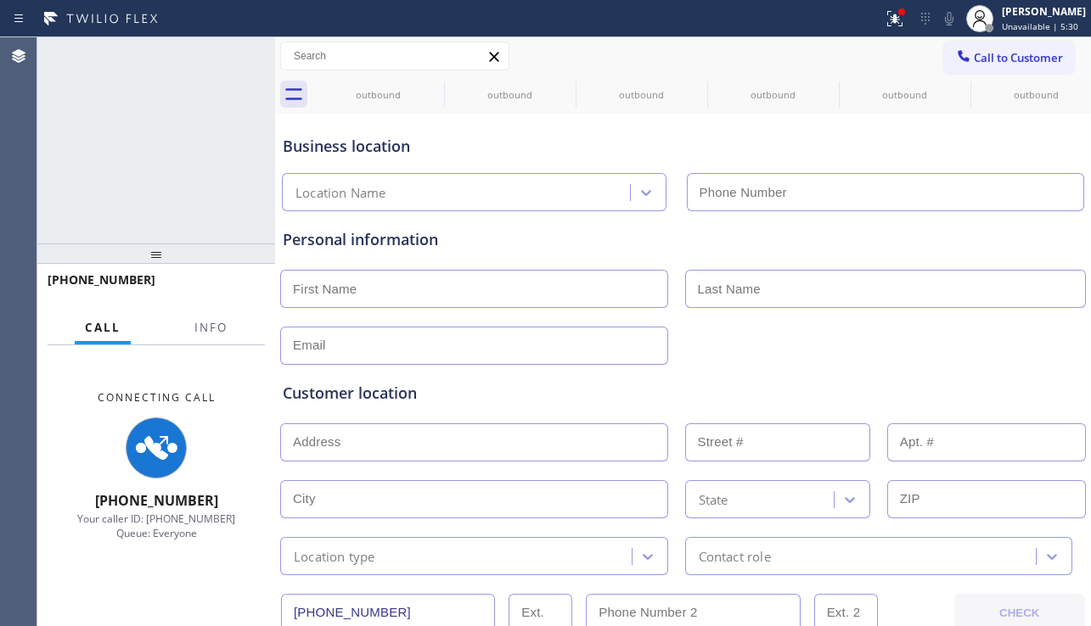
type input "[PHONE_NUMBER]"
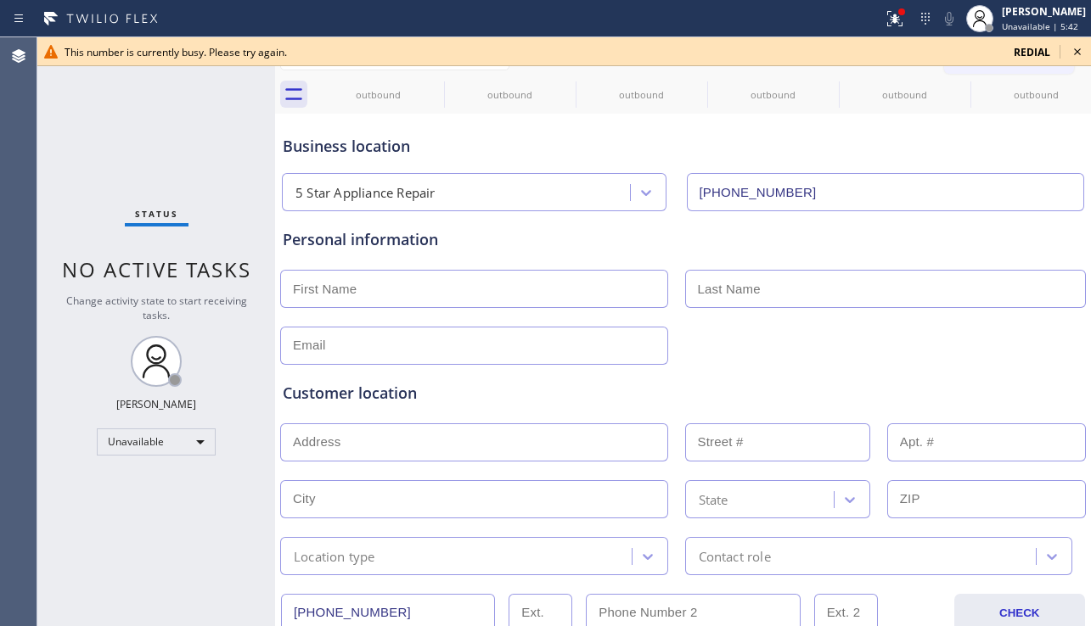
click at [1076, 53] on icon at bounding box center [1077, 51] width 7 height 7
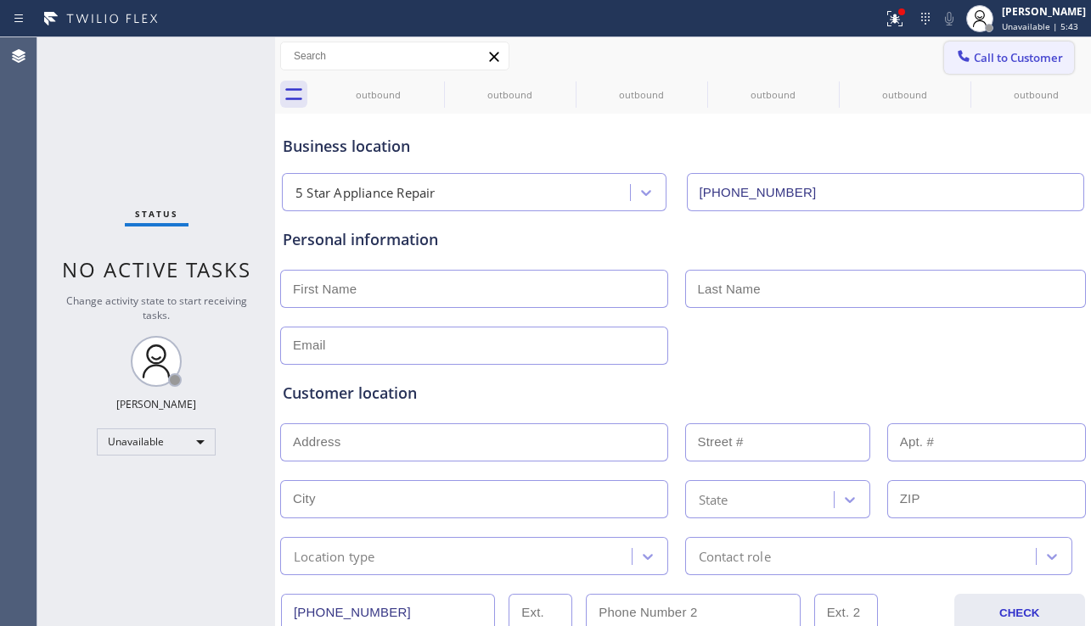
click at [997, 67] on button "Call to Customer" at bounding box center [1009, 58] width 130 height 32
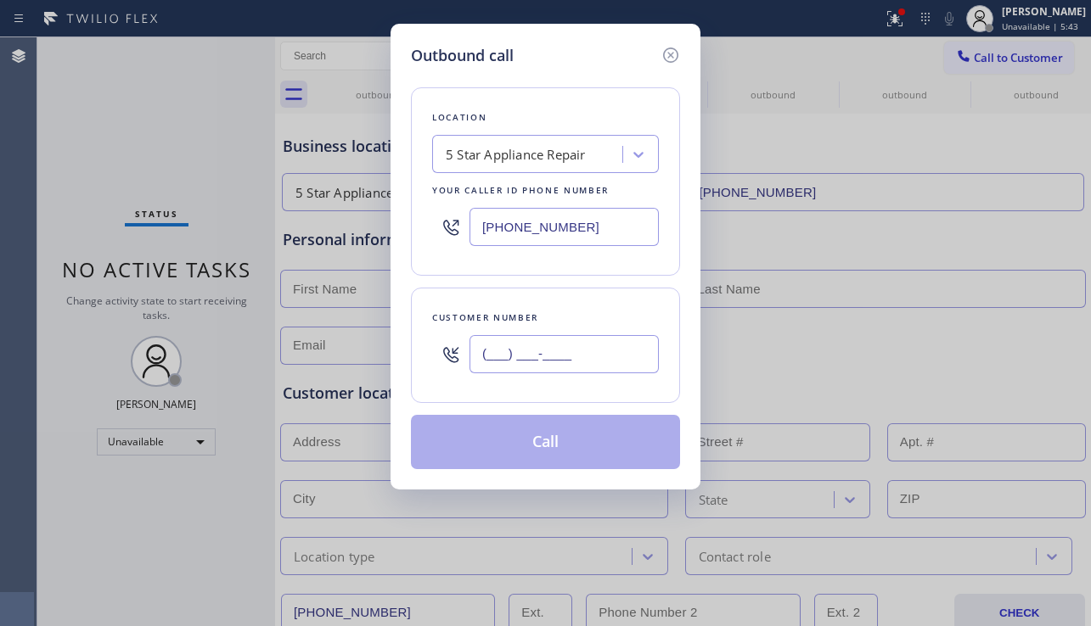
click at [612, 353] on input "(___) ___-____" at bounding box center [563, 354] width 189 height 38
paste input "949) 401-6325"
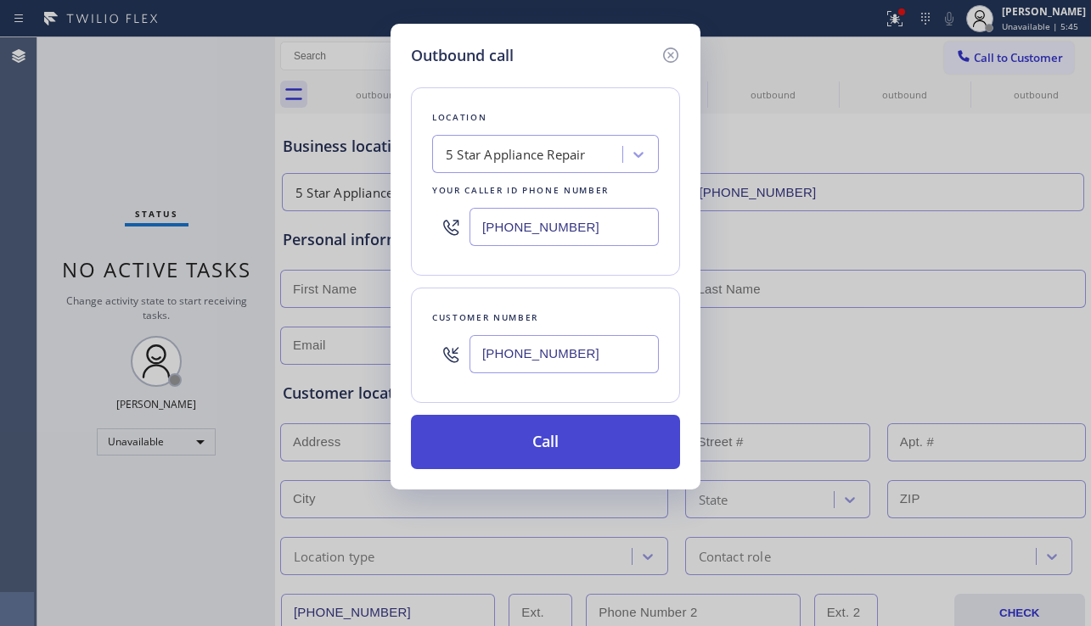
type input "[PHONE_NUMBER]"
click at [606, 448] on button "Call" at bounding box center [545, 442] width 269 height 54
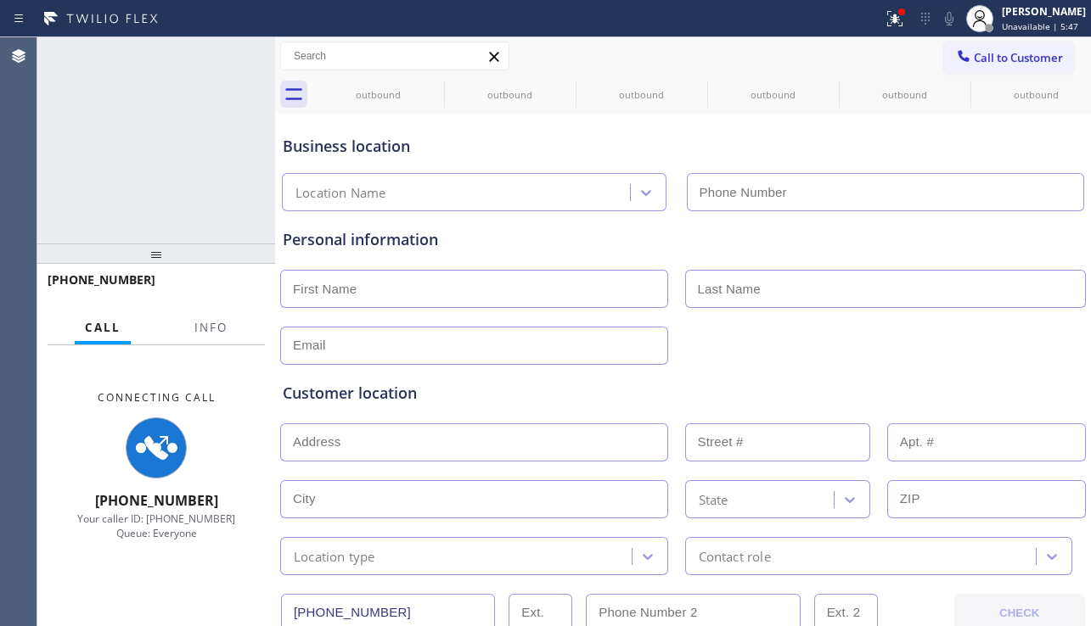
type input "[PHONE_NUMBER]"
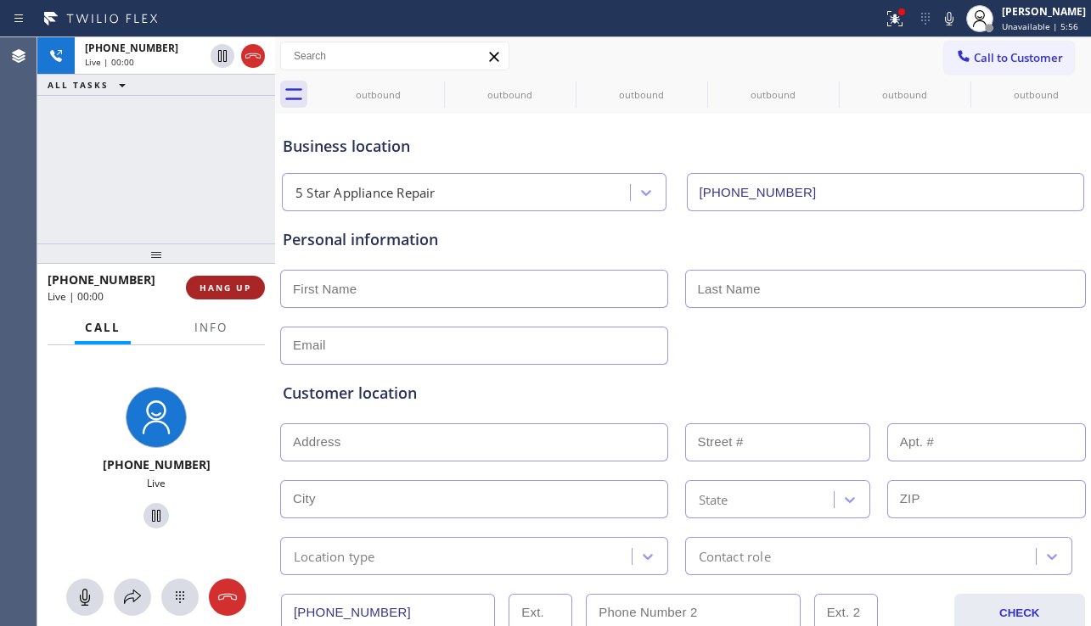
click at [252, 283] on button "HANG UP" at bounding box center [225, 288] width 79 height 24
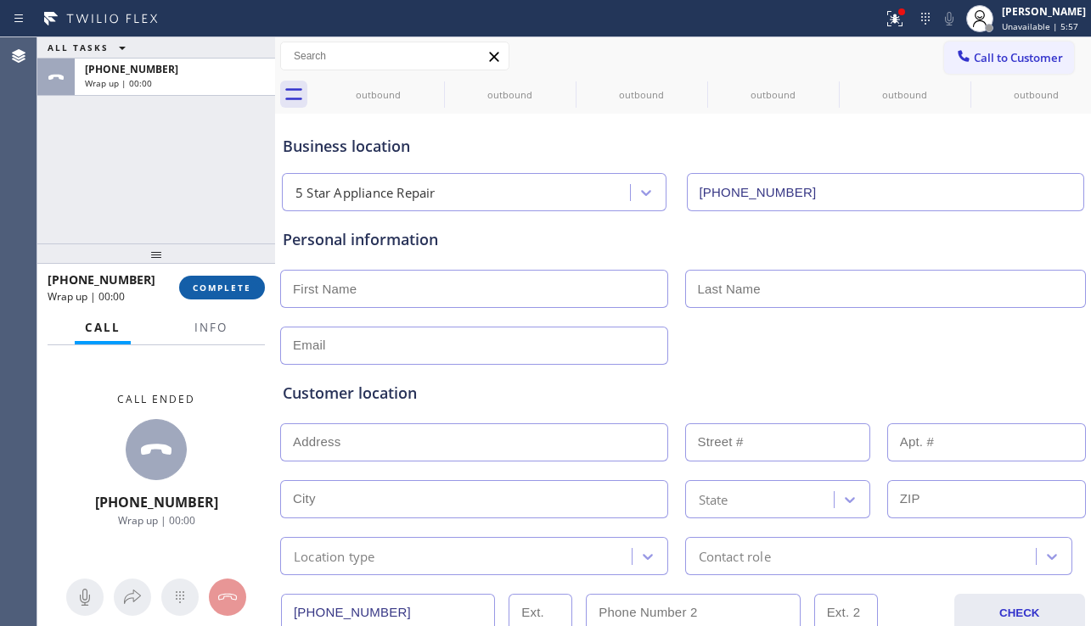
click at [246, 279] on button "COMPLETE" at bounding box center [222, 288] width 86 height 24
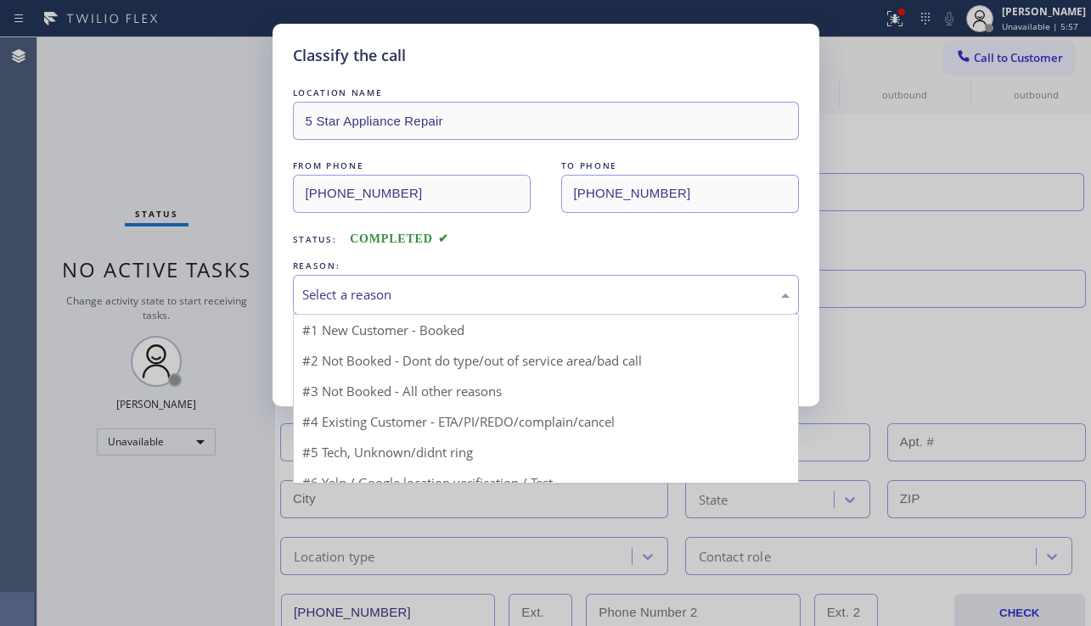
click at [421, 286] on div "Select a reason" at bounding box center [545, 295] width 487 height 20
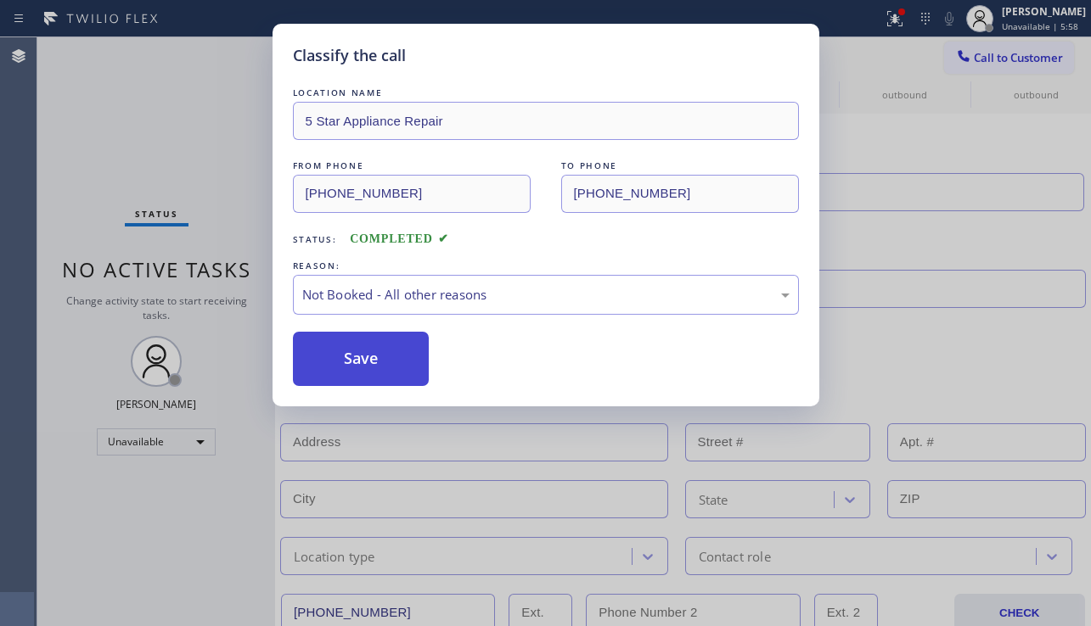
click at [375, 351] on button "Save" at bounding box center [361, 359] width 137 height 54
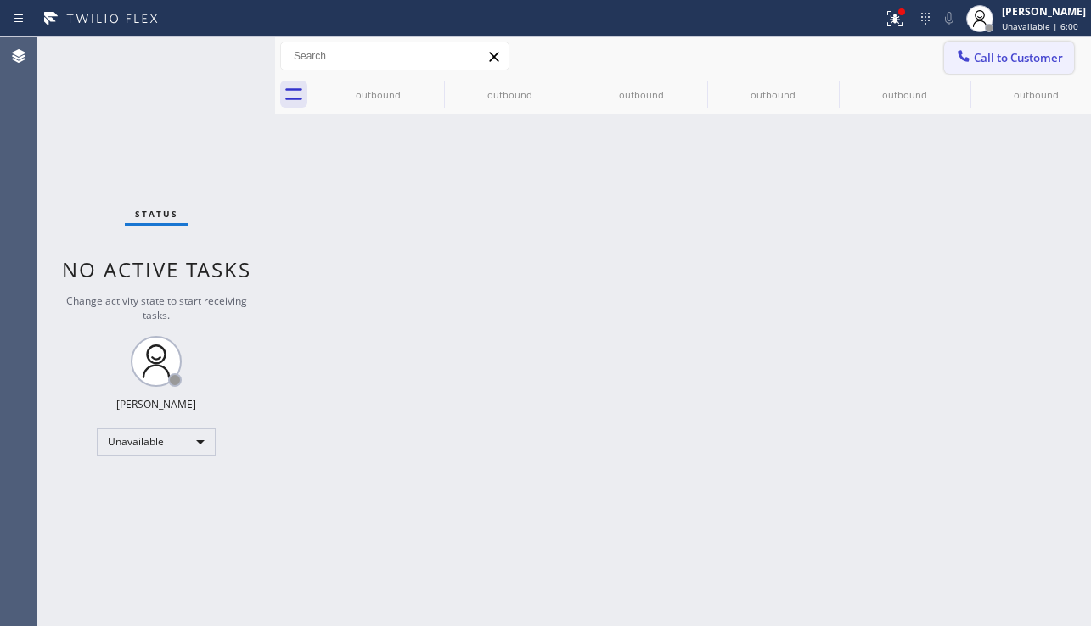
click at [1009, 66] on button "Call to Customer" at bounding box center [1009, 58] width 130 height 32
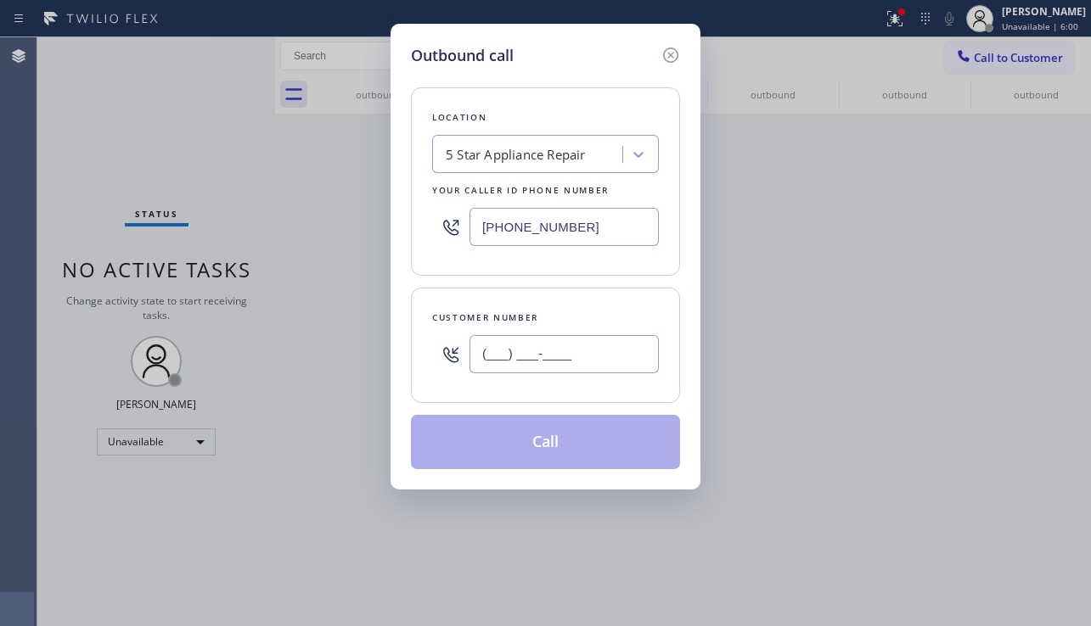
click at [614, 363] on input "(___) ___-____" at bounding box center [563, 354] width 189 height 38
paste input "771) 218-3648"
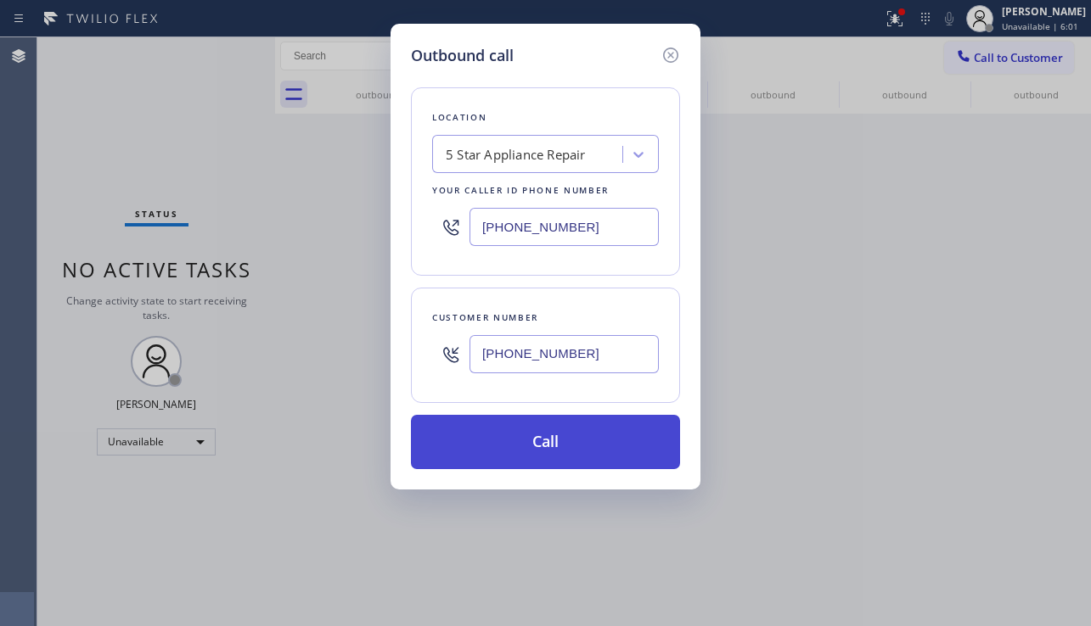
type input "[PHONE_NUMBER]"
click at [580, 439] on button "Call" at bounding box center [545, 442] width 269 height 54
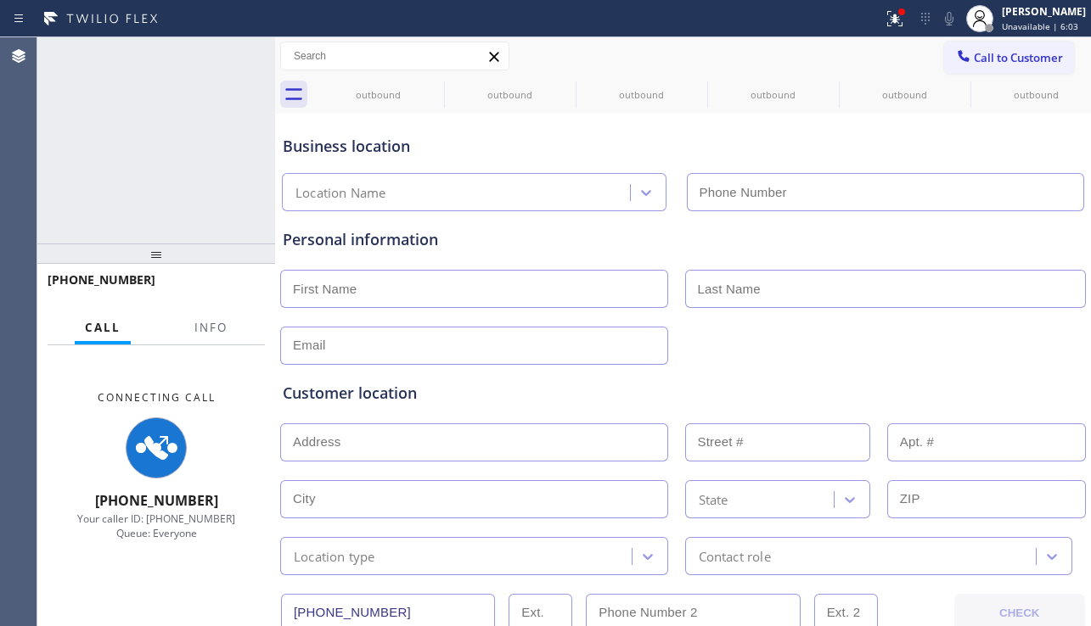
type input "[PHONE_NUMBER]"
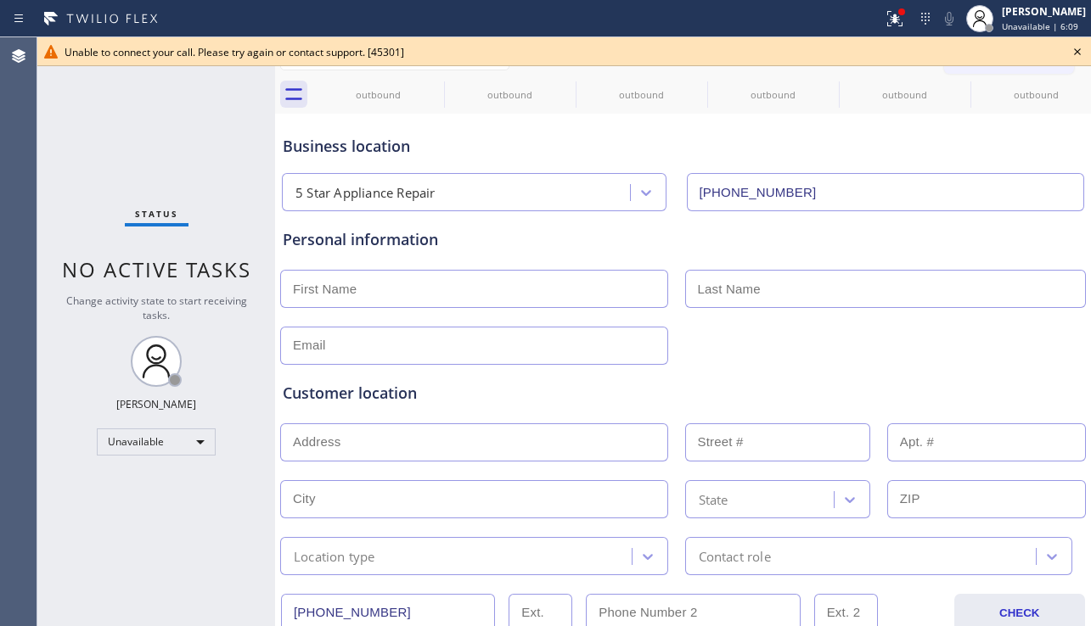
click at [1075, 54] on icon at bounding box center [1077, 51] width 7 height 7
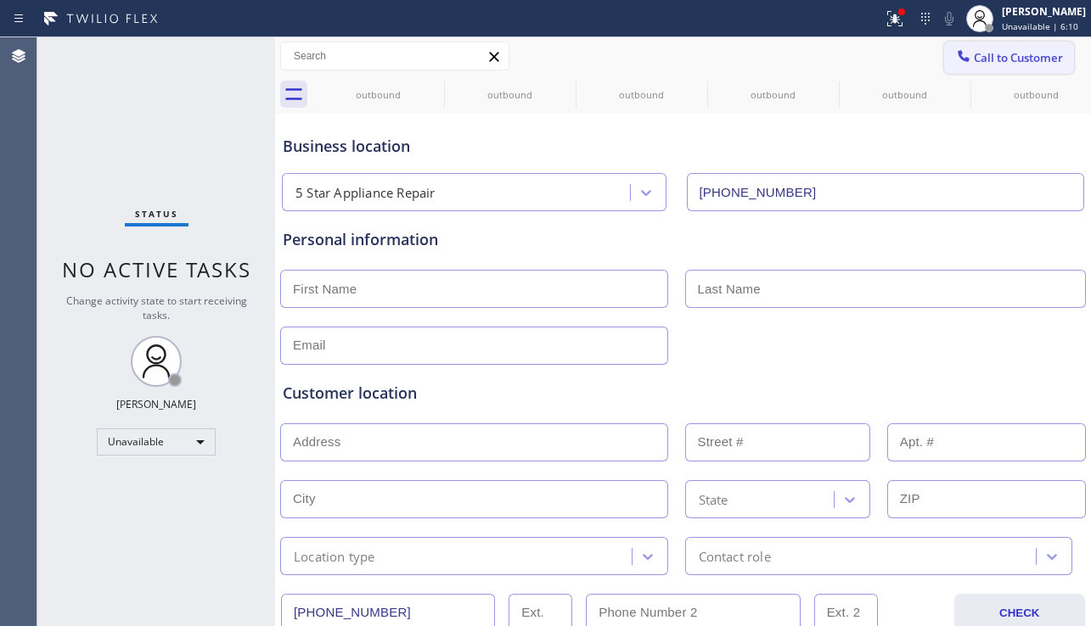
click at [1020, 70] on button "Call to Customer" at bounding box center [1009, 58] width 130 height 32
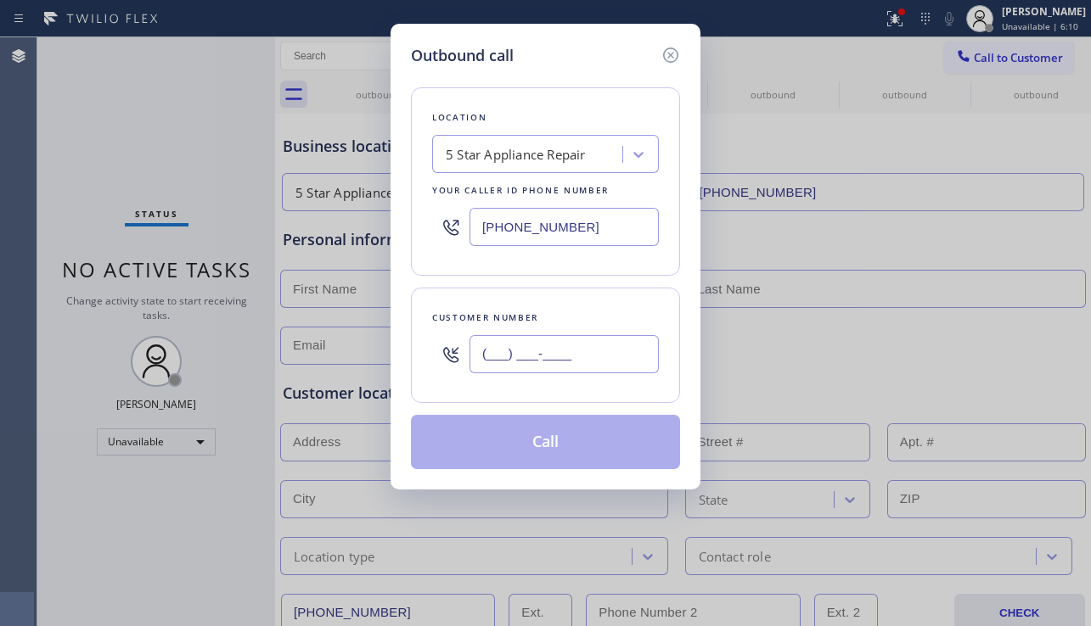
click at [581, 344] on input "(___) ___-____" at bounding box center [563, 354] width 189 height 38
paste input "818) 474-7937"
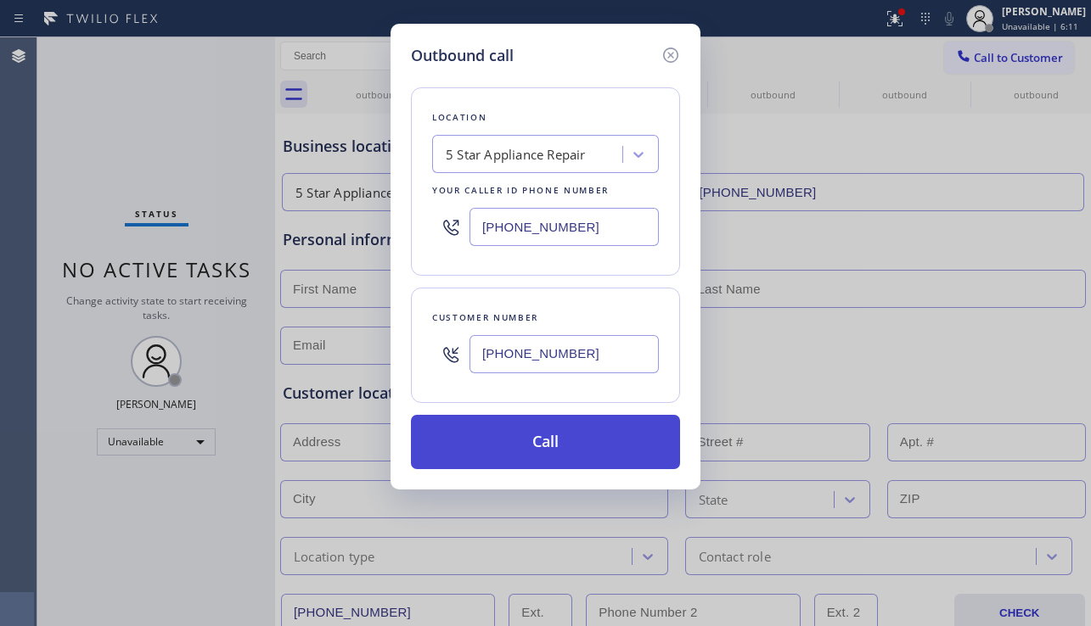
type input "[PHONE_NUMBER]"
click at [576, 449] on button "Call" at bounding box center [545, 442] width 269 height 54
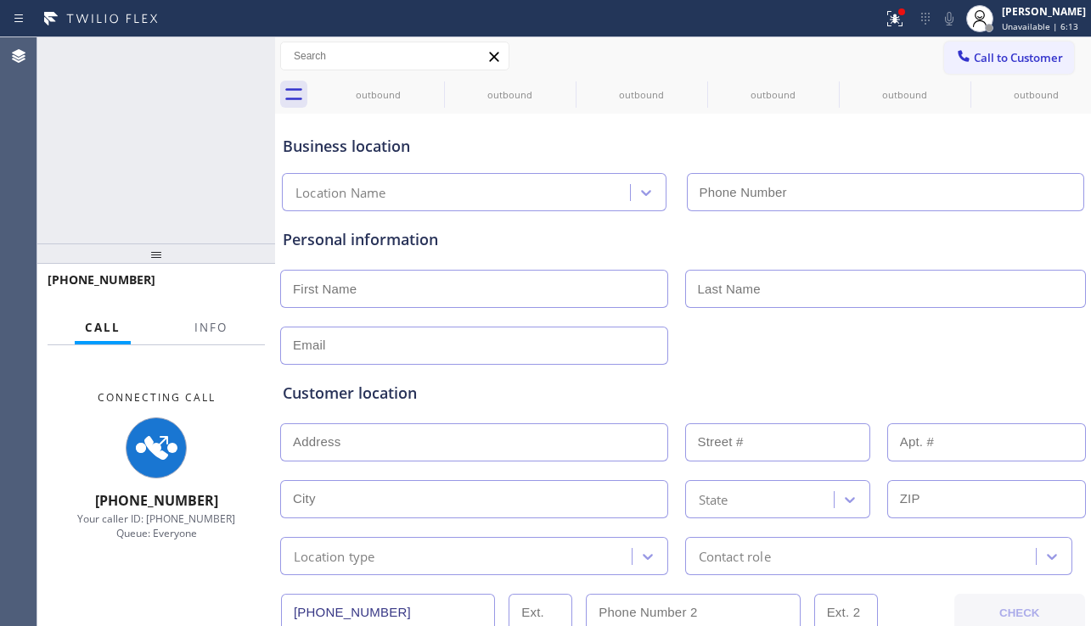
type input "[PHONE_NUMBER]"
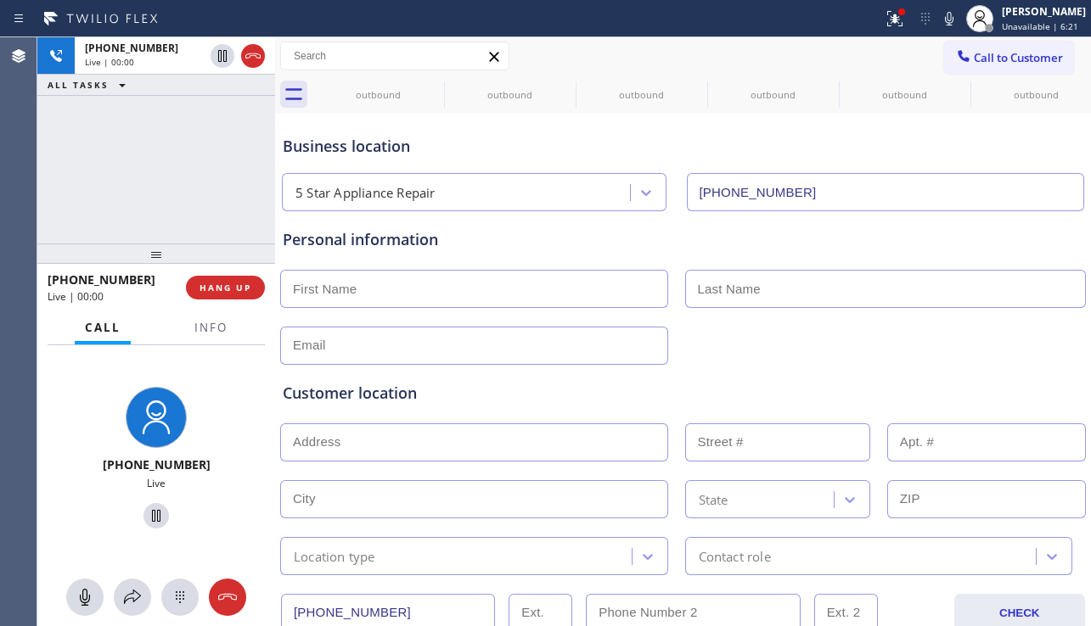
click at [225, 305] on div "[PHONE_NUMBER] Live | 00:00 HANG UP" at bounding box center [156, 288] width 217 height 44
click at [226, 295] on button "HANG UP" at bounding box center [225, 288] width 79 height 24
click at [229, 287] on span "HANG UP" at bounding box center [225, 288] width 52 height 12
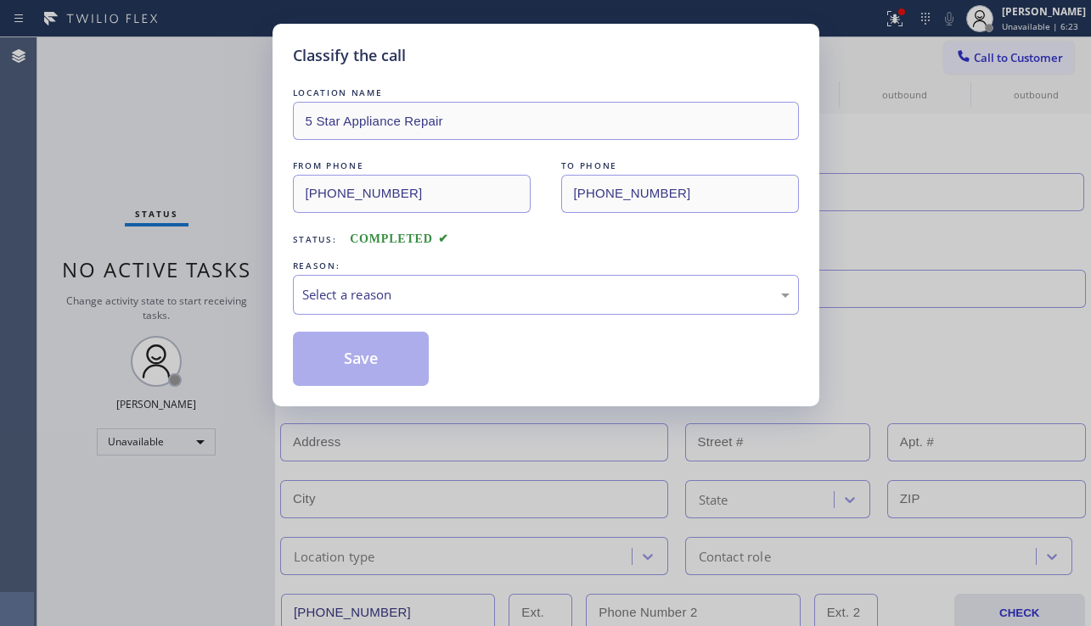
click at [393, 294] on div "Select a reason" at bounding box center [545, 295] width 487 height 20
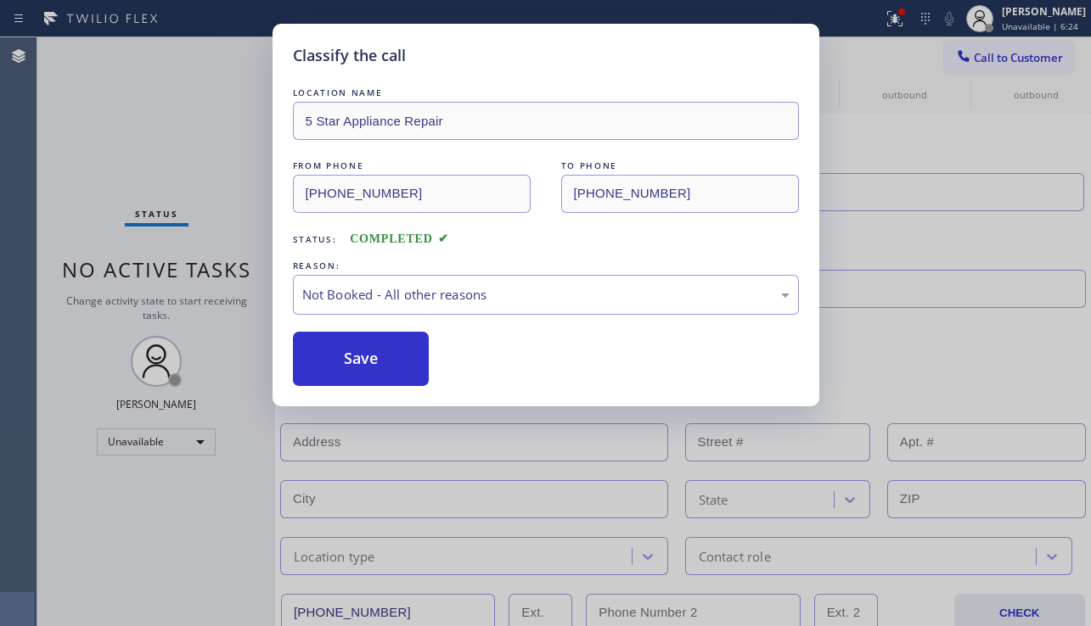
click at [385, 363] on button "Save" at bounding box center [361, 359] width 137 height 54
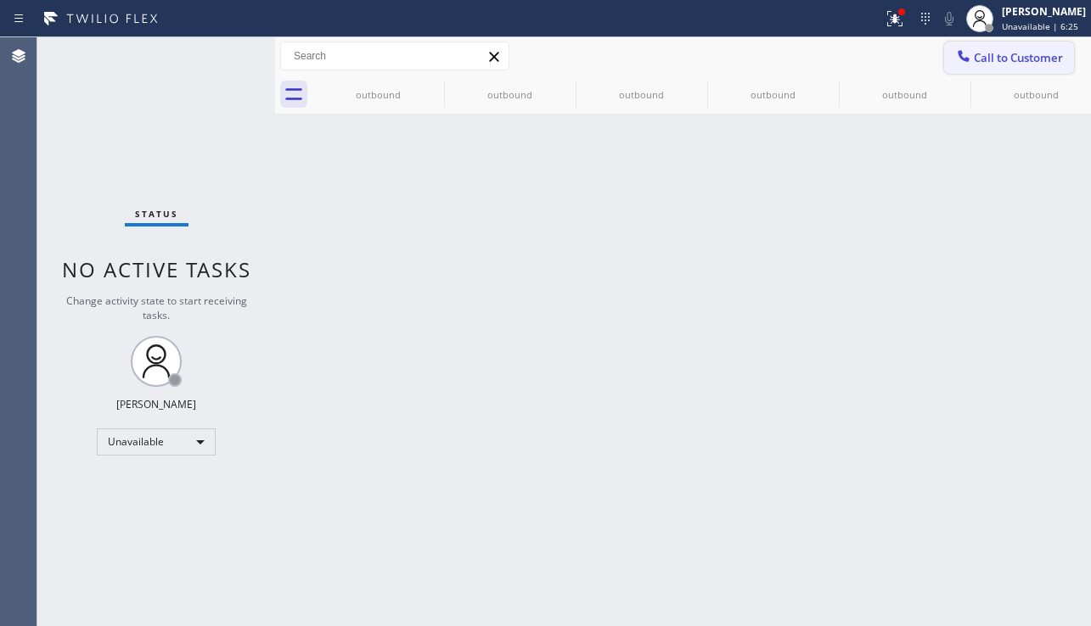
click at [992, 63] on span "Call to Customer" at bounding box center [1018, 57] width 89 height 15
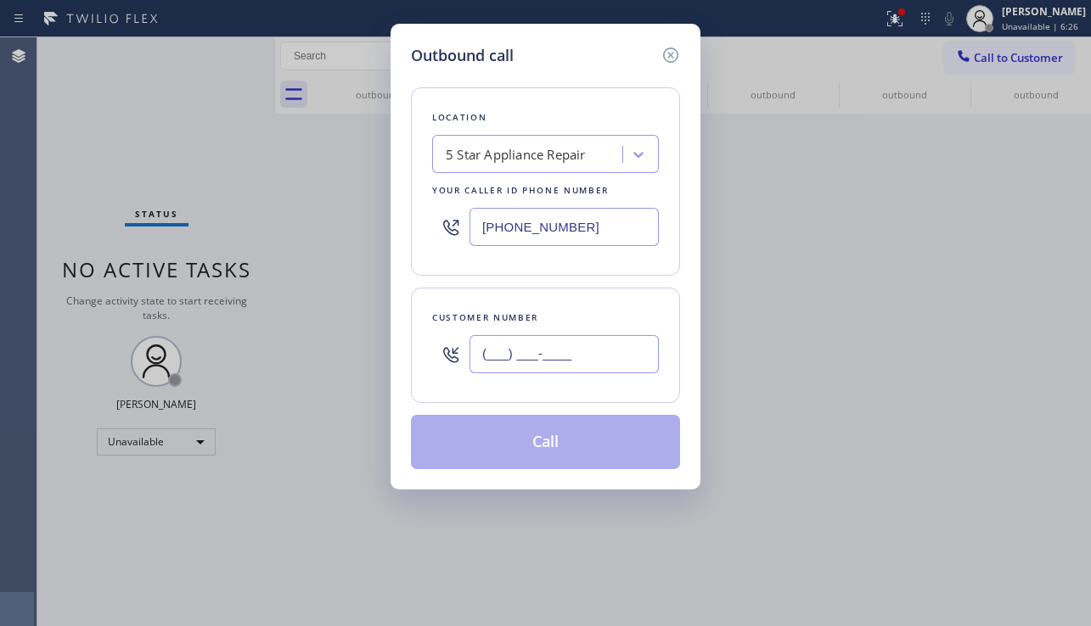
click at [564, 362] on input "(___) ___-____" at bounding box center [563, 354] width 189 height 38
paste input "805) 254-9759"
type input "[PHONE_NUMBER]"
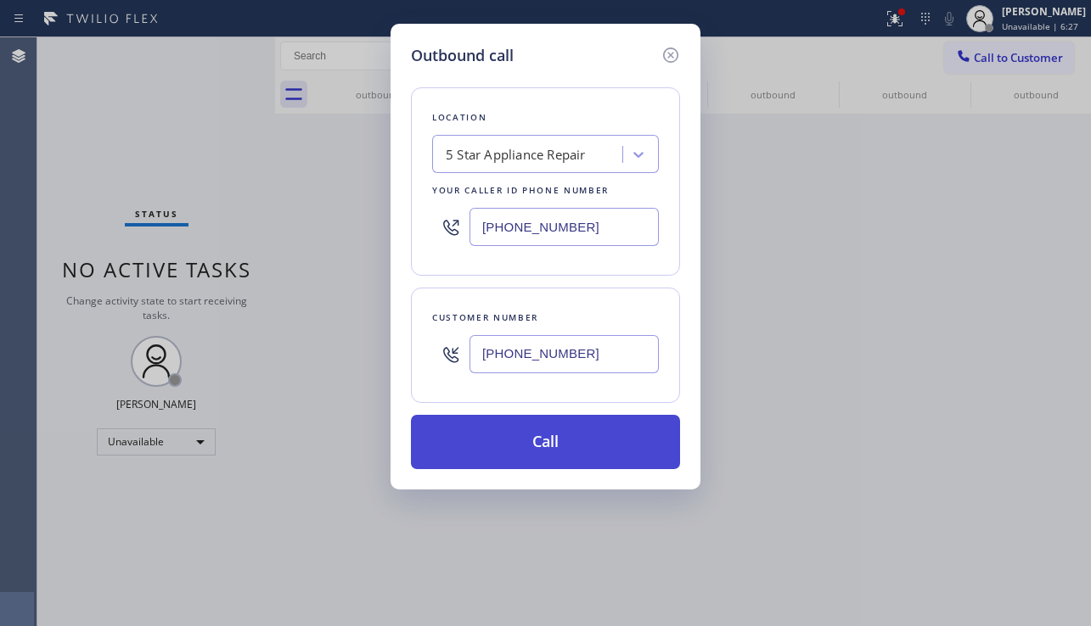
click at [542, 439] on button "Call" at bounding box center [545, 442] width 269 height 54
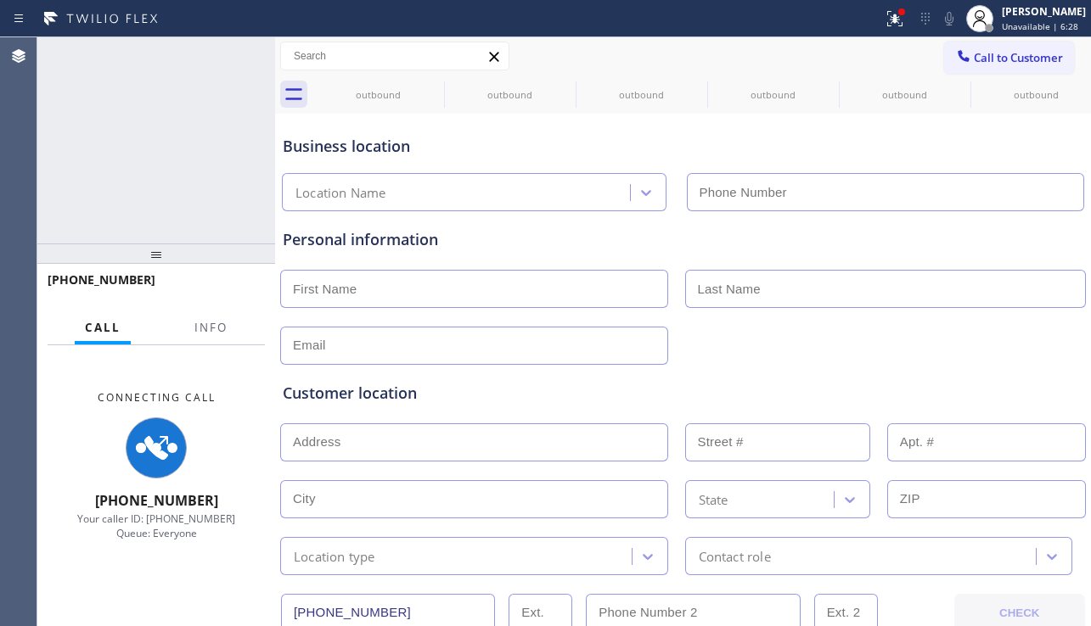
type input "[PHONE_NUMBER]"
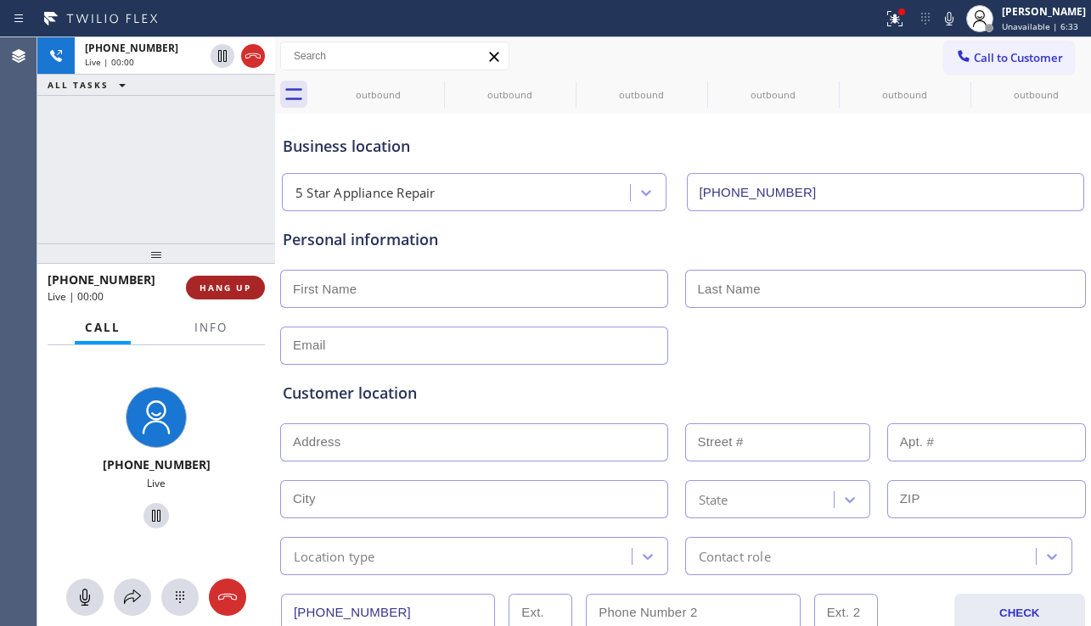
click at [243, 299] on button "HANG UP" at bounding box center [225, 288] width 79 height 24
click at [242, 291] on span "HANG UP" at bounding box center [225, 288] width 52 height 12
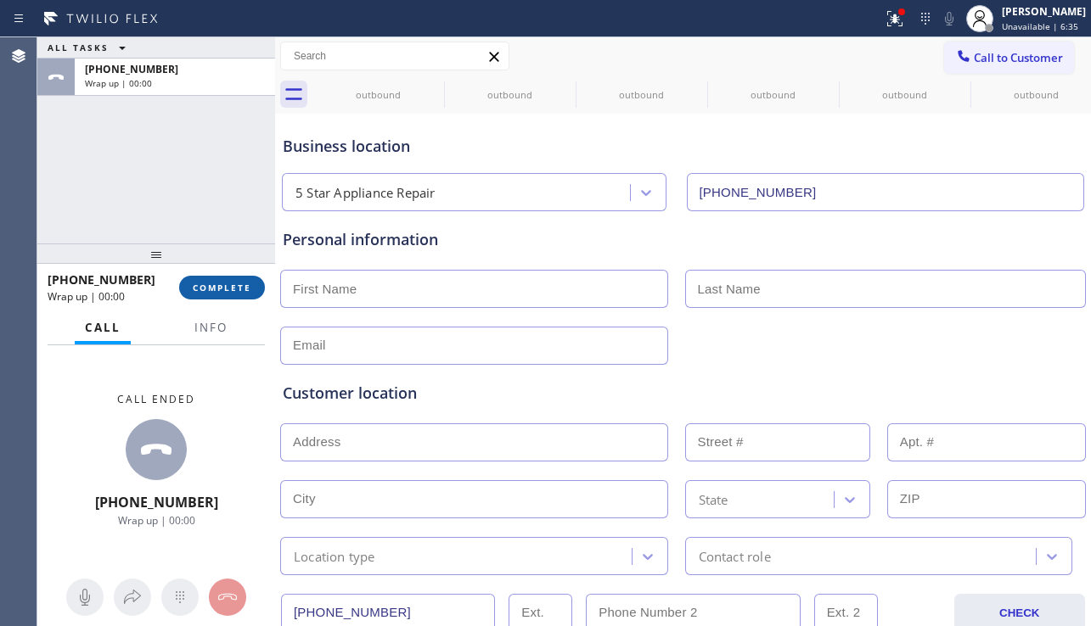
click at [250, 285] on span "COMPLETE" at bounding box center [222, 288] width 59 height 12
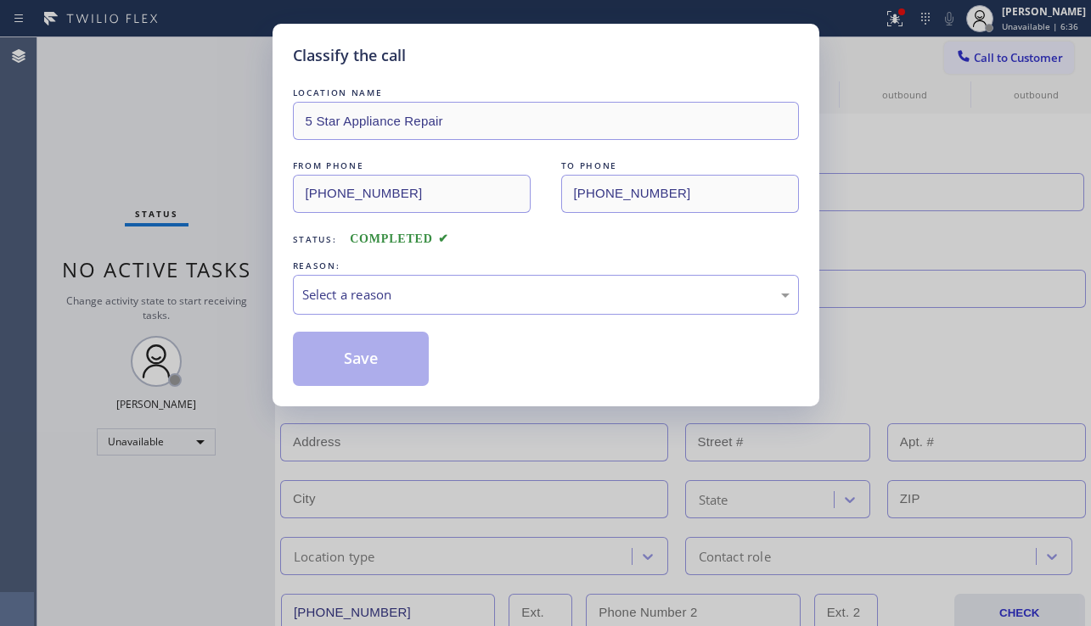
click at [410, 299] on div "Select a reason" at bounding box center [545, 295] width 487 height 20
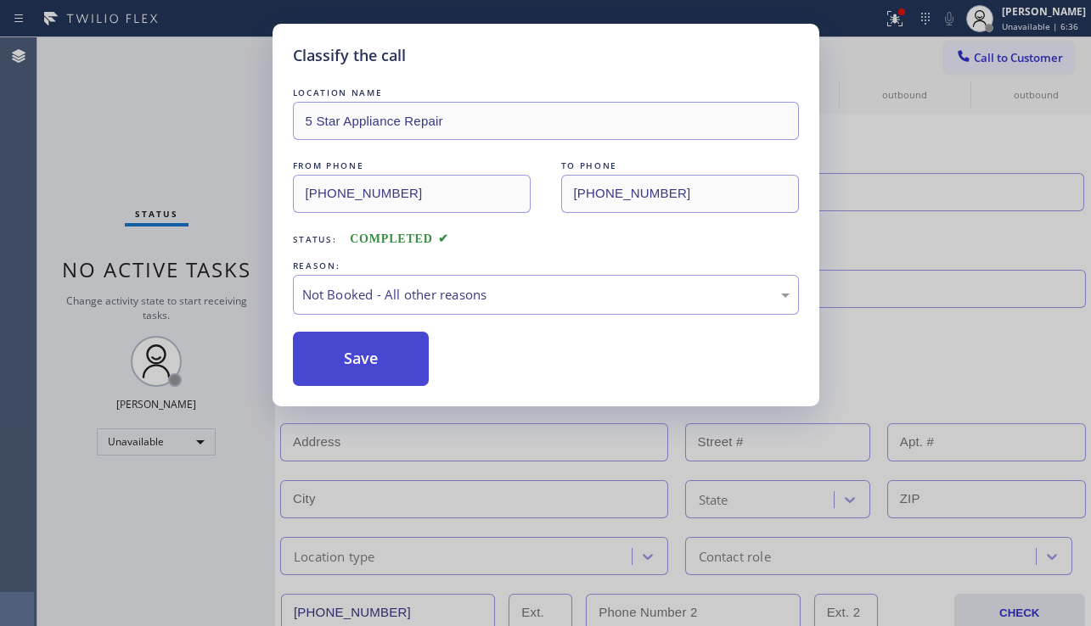
click at [361, 357] on button "Save" at bounding box center [361, 359] width 137 height 54
click at [973, 63] on div at bounding box center [963, 58] width 20 height 20
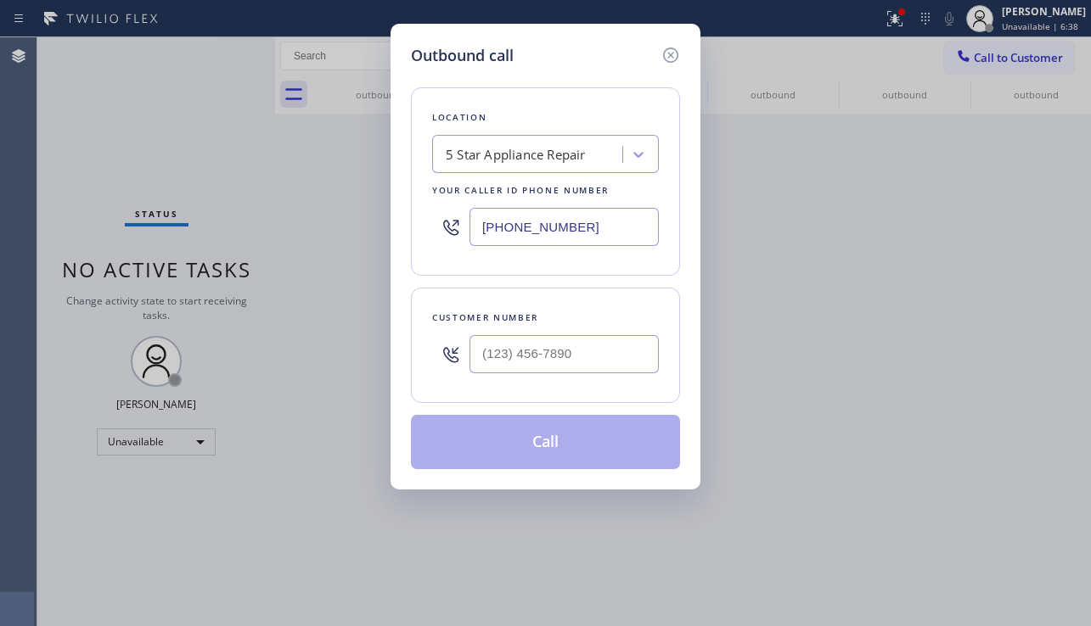
click at [535, 374] on div at bounding box center [563, 354] width 189 height 55
click at [537, 365] on input "(___) ___-____" at bounding box center [563, 354] width 189 height 38
paste input "626) 561-1294"
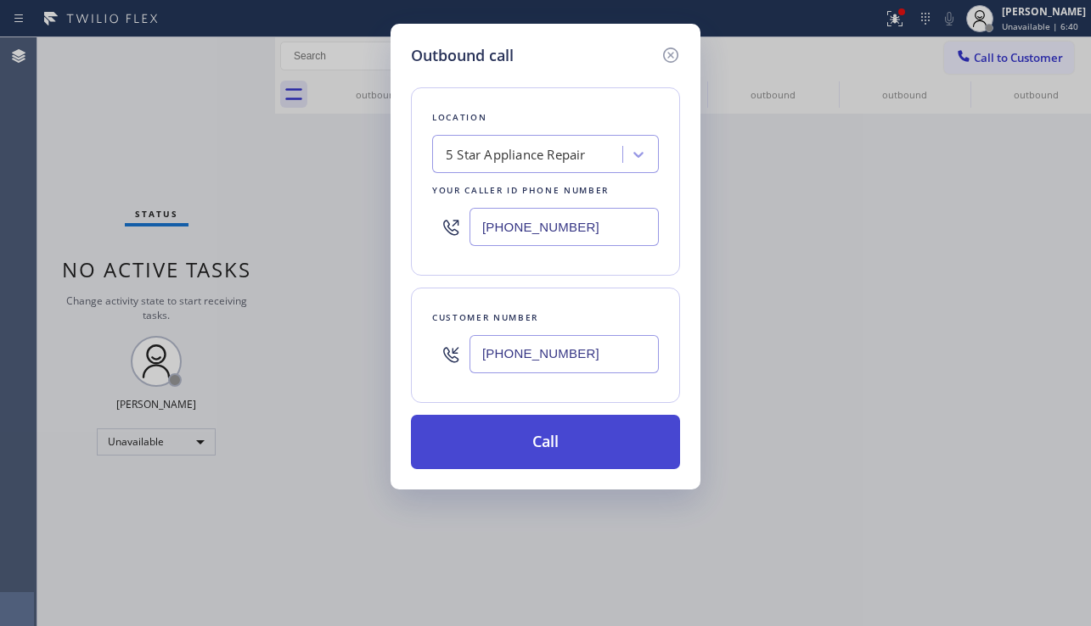
type input "[PHONE_NUMBER]"
click at [510, 447] on button "Call" at bounding box center [545, 442] width 269 height 54
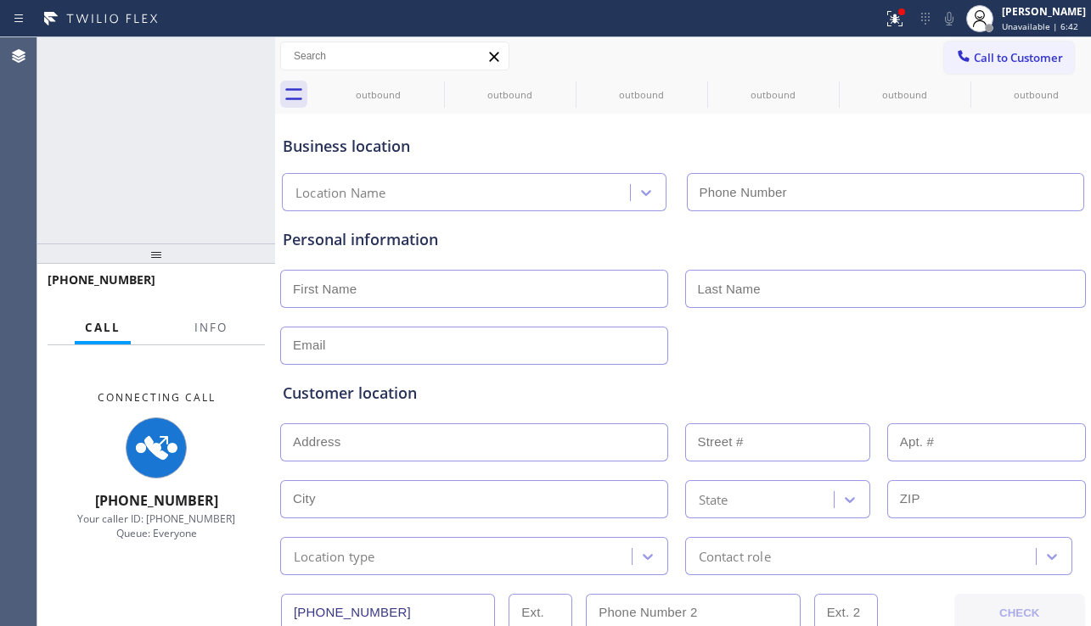
type input "[PHONE_NUMBER]"
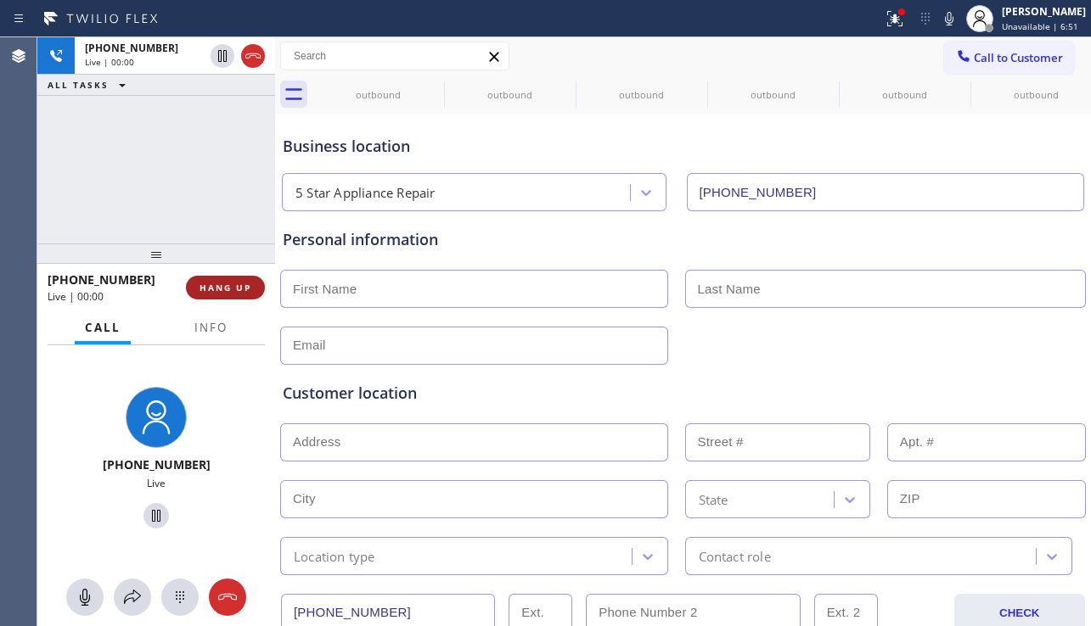
click at [225, 295] on button "HANG UP" at bounding box center [225, 288] width 79 height 24
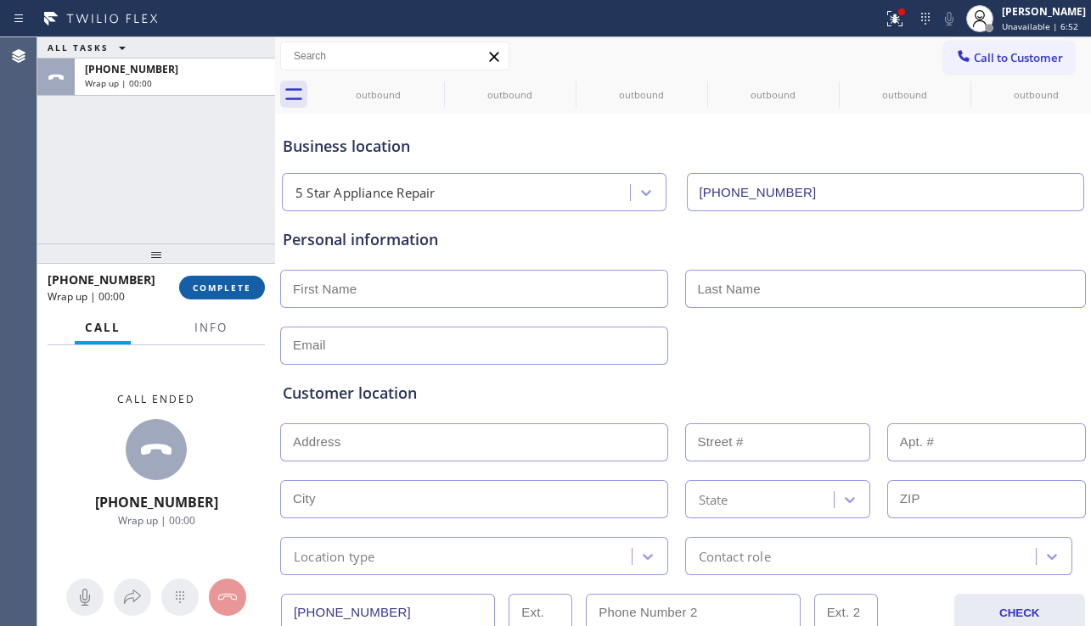
click at [275, 295] on div at bounding box center [275, 331] width 0 height 589
click at [256, 290] on button "COMPLETE" at bounding box center [222, 288] width 86 height 24
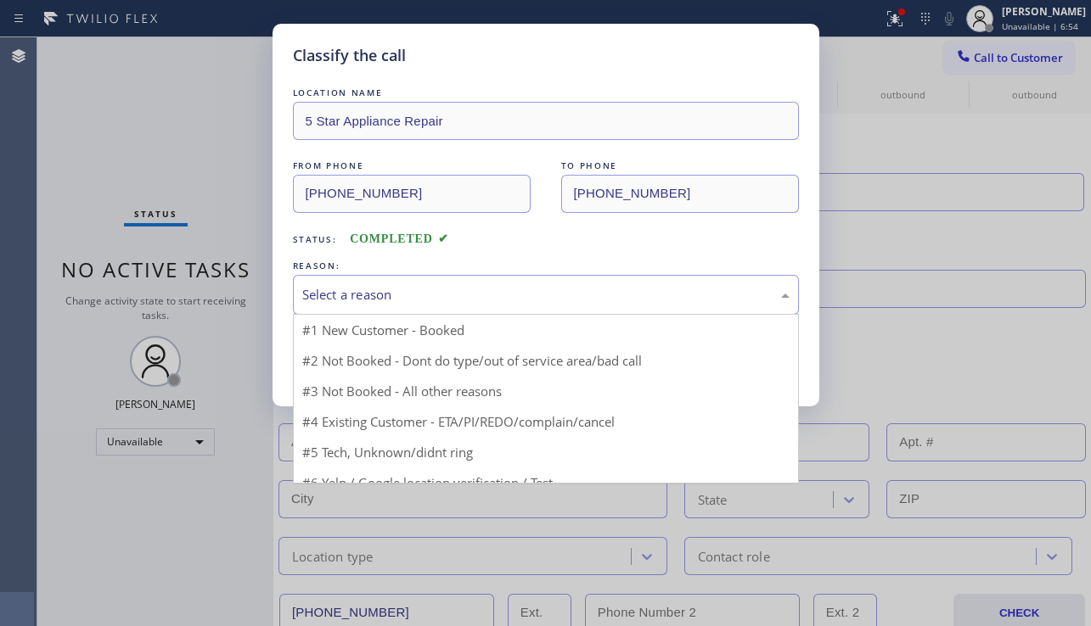
click at [385, 302] on div "Select a reason" at bounding box center [545, 295] width 487 height 20
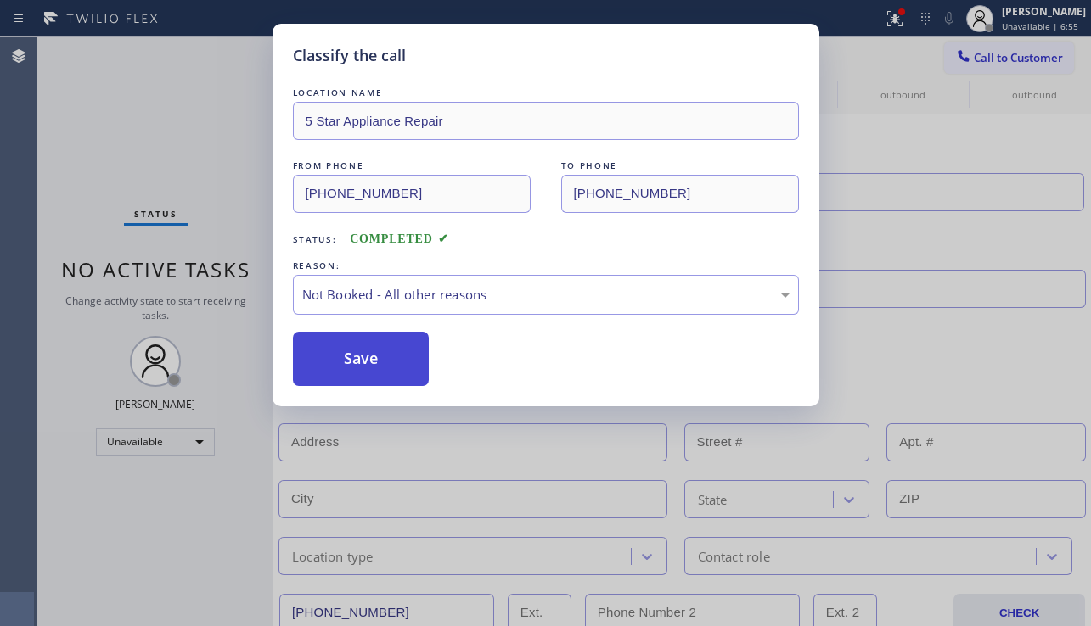
click at [351, 353] on button "Save" at bounding box center [361, 359] width 137 height 54
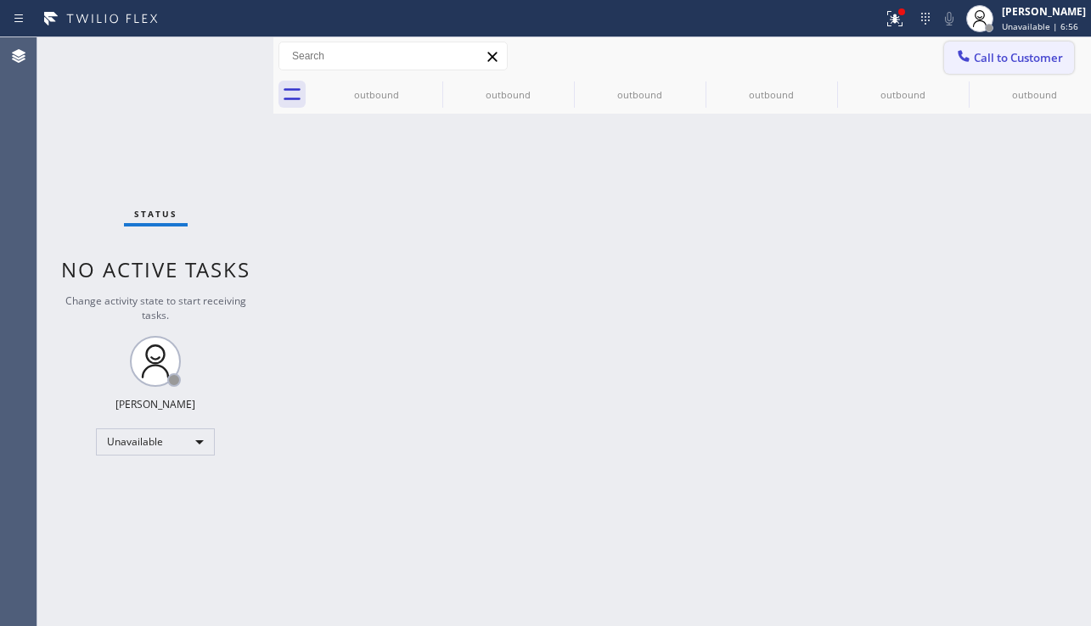
click at [982, 56] on span "Call to Customer" at bounding box center [1018, 57] width 89 height 15
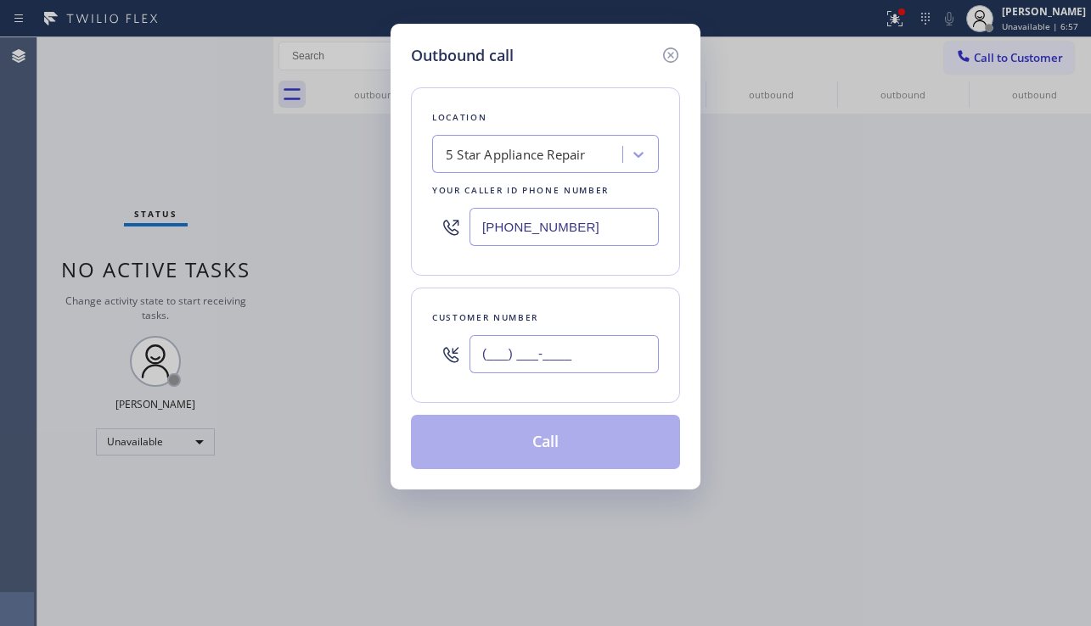
click at [511, 345] on input "(___) ___-____" at bounding box center [563, 354] width 189 height 38
paste input "626) 561-1274"
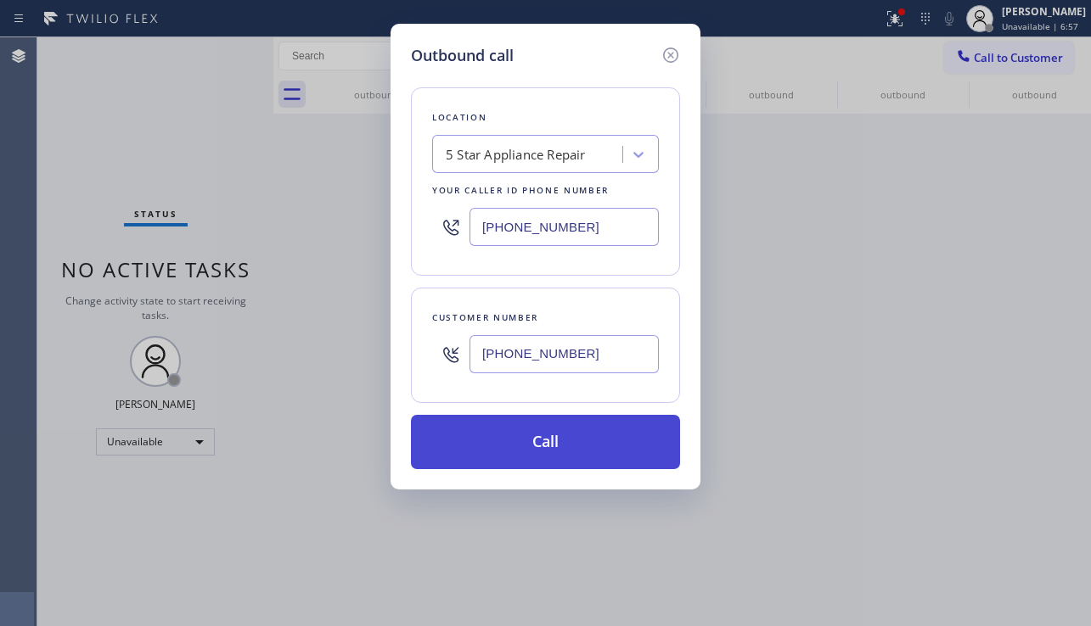
type input "[PHONE_NUMBER]"
click at [509, 452] on button "Call" at bounding box center [545, 442] width 269 height 54
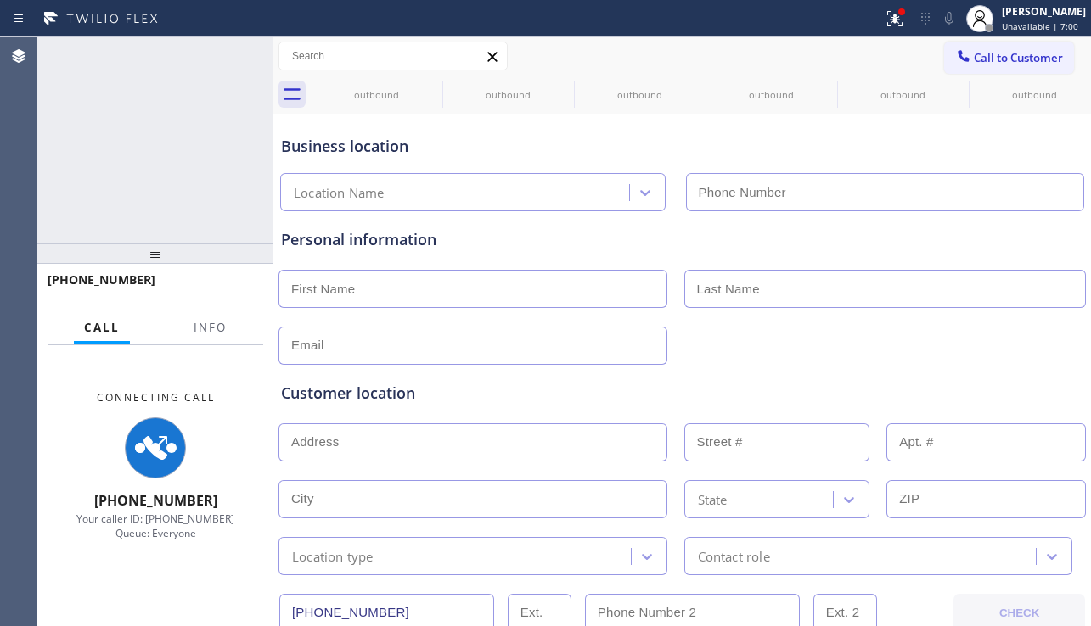
type input "[PHONE_NUMBER]"
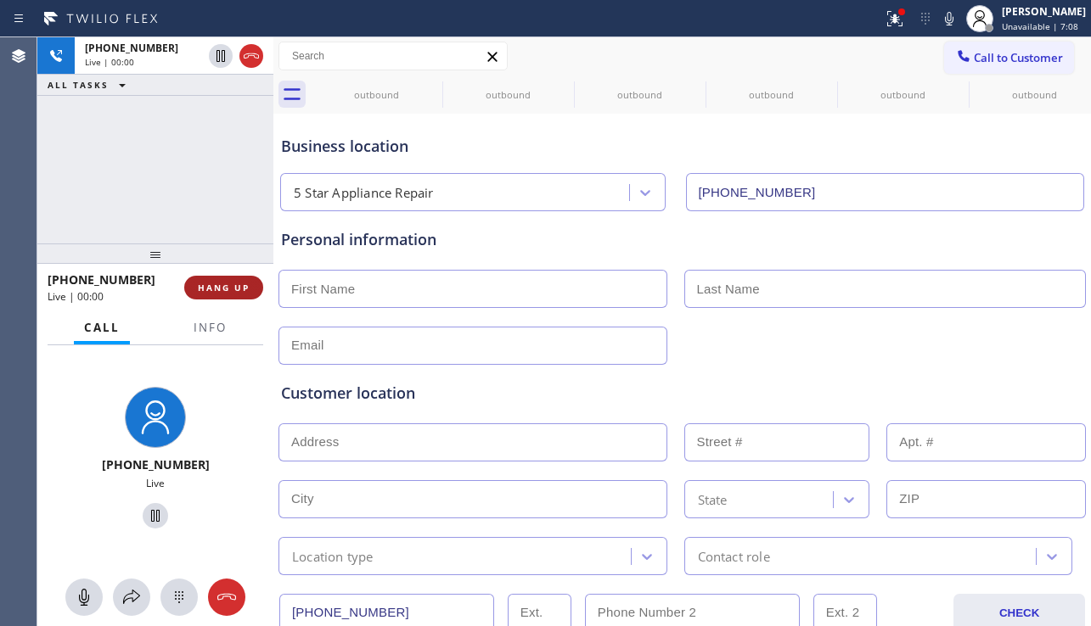
click at [228, 293] on span "HANG UP" at bounding box center [224, 288] width 52 height 12
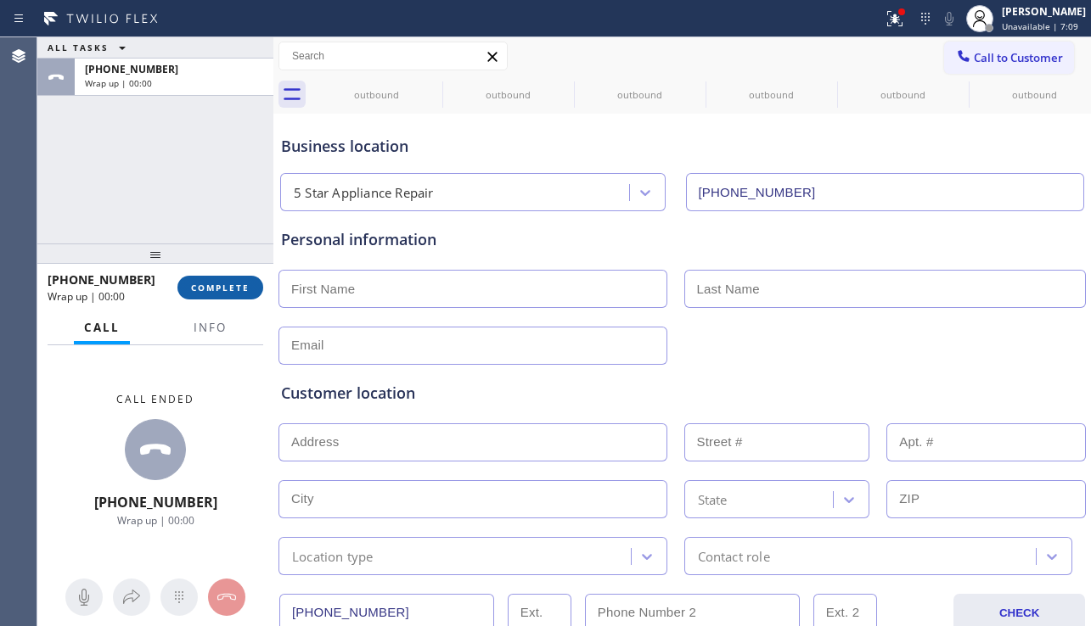
click at [235, 290] on span "COMPLETE" at bounding box center [220, 288] width 59 height 12
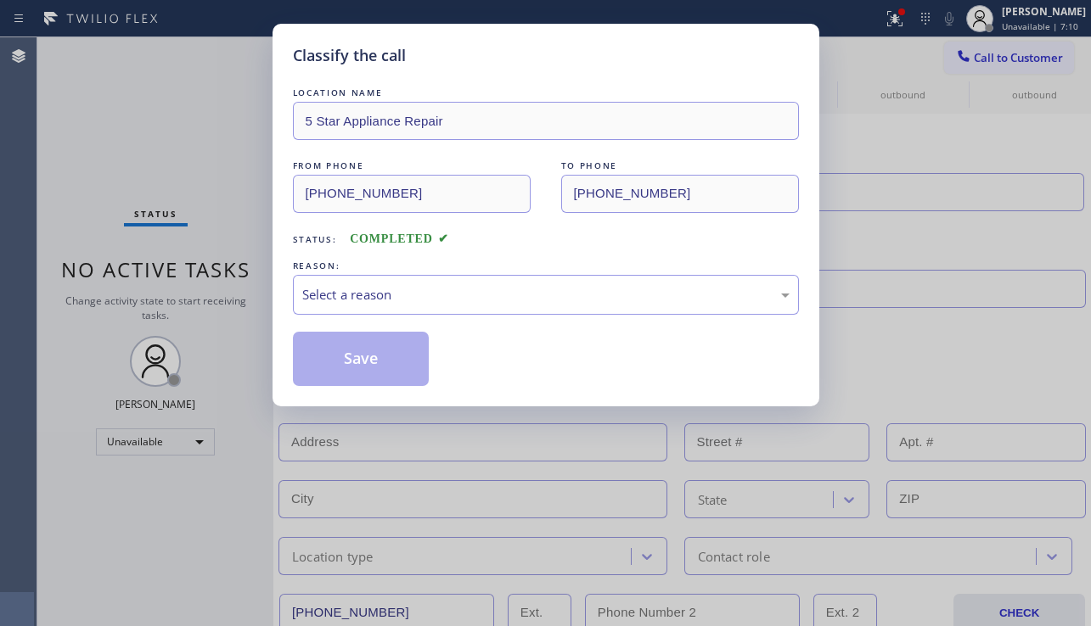
click at [397, 318] on div "LOCATION NAME 5 Star Appliance Repair FROM PHONE [PHONE_NUMBER] TO PHONE [PHONE…" at bounding box center [546, 235] width 506 height 302
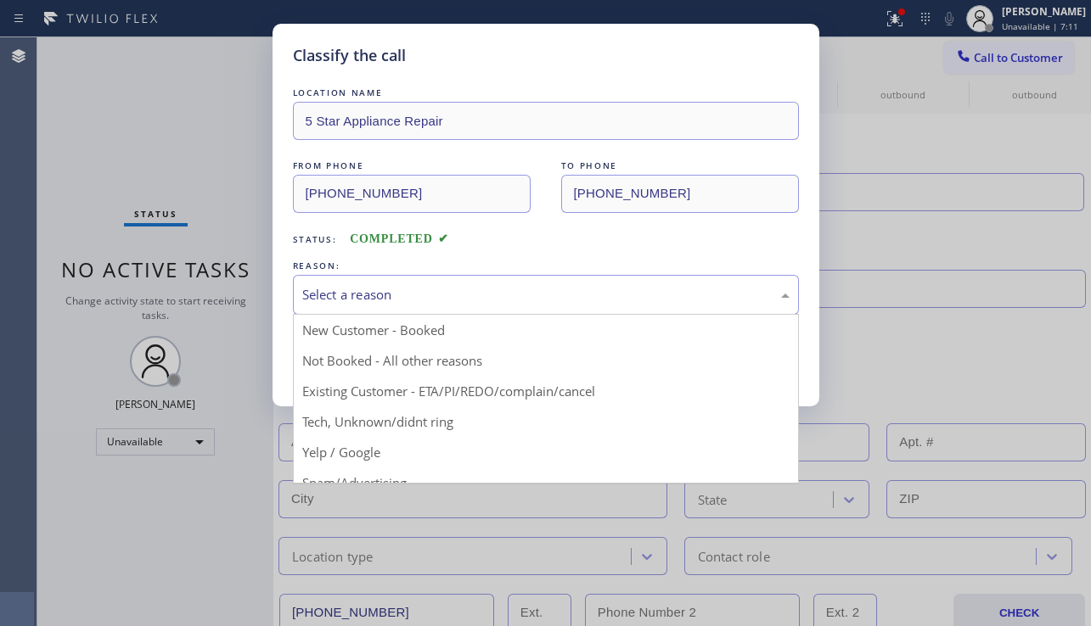
click at [381, 294] on div "Select a reason" at bounding box center [545, 295] width 487 height 20
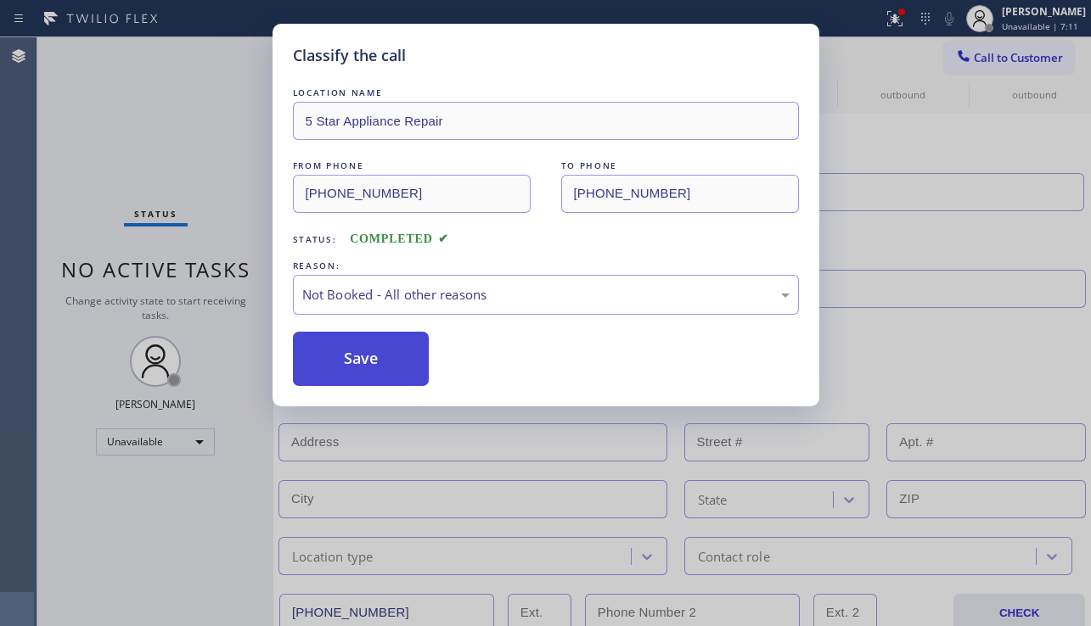
click at [357, 354] on button "Save" at bounding box center [361, 359] width 137 height 54
click at [1006, 56] on span "Call to Customer" at bounding box center [1018, 57] width 89 height 15
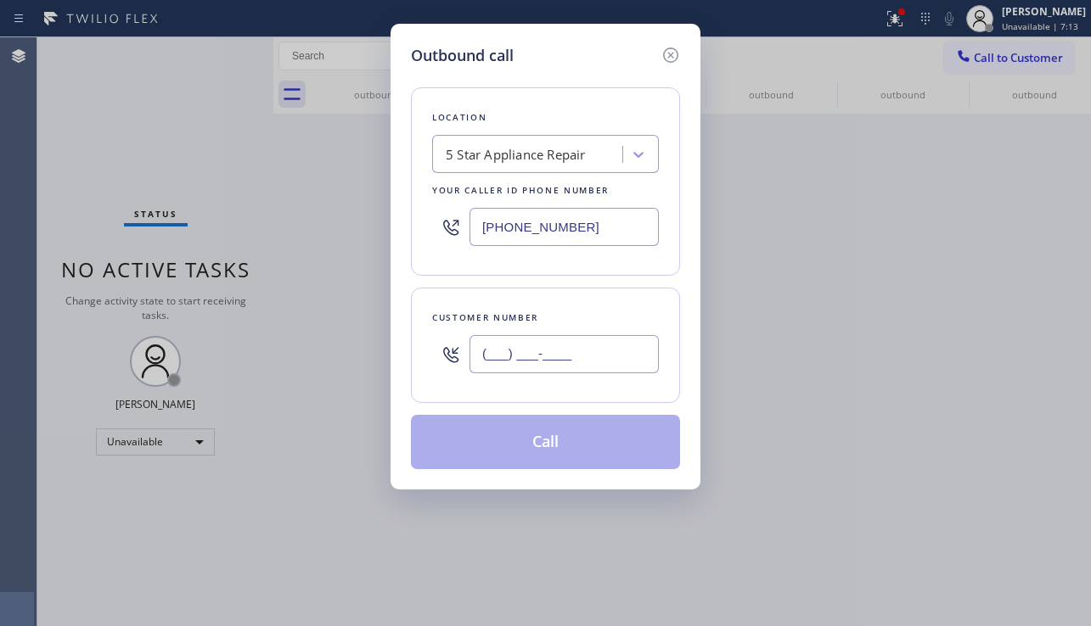
click at [607, 345] on input "(___) ___-____" at bounding box center [563, 354] width 189 height 38
paste input "626) 561-1295"
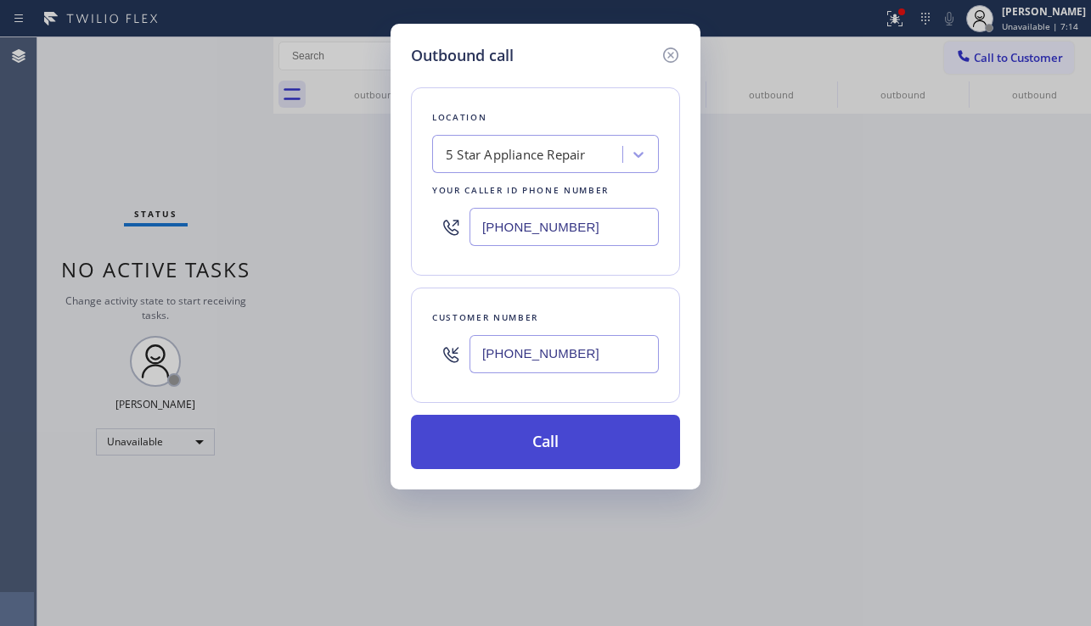
type input "[PHONE_NUMBER]"
click at [542, 450] on button "Call" at bounding box center [545, 442] width 269 height 54
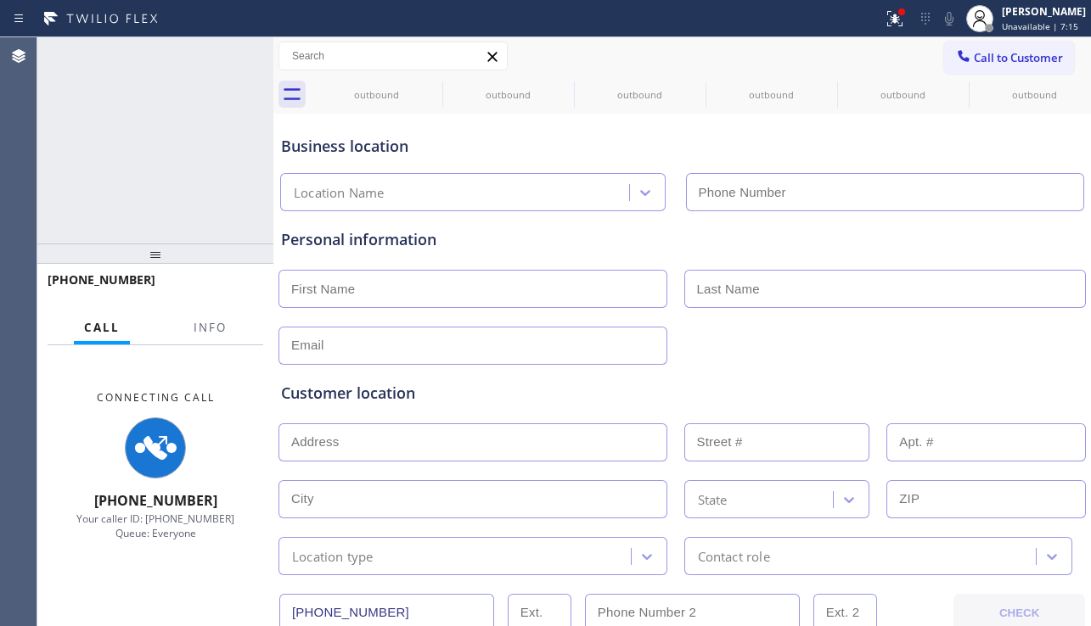
type input "[PHONE_NUMBER]"
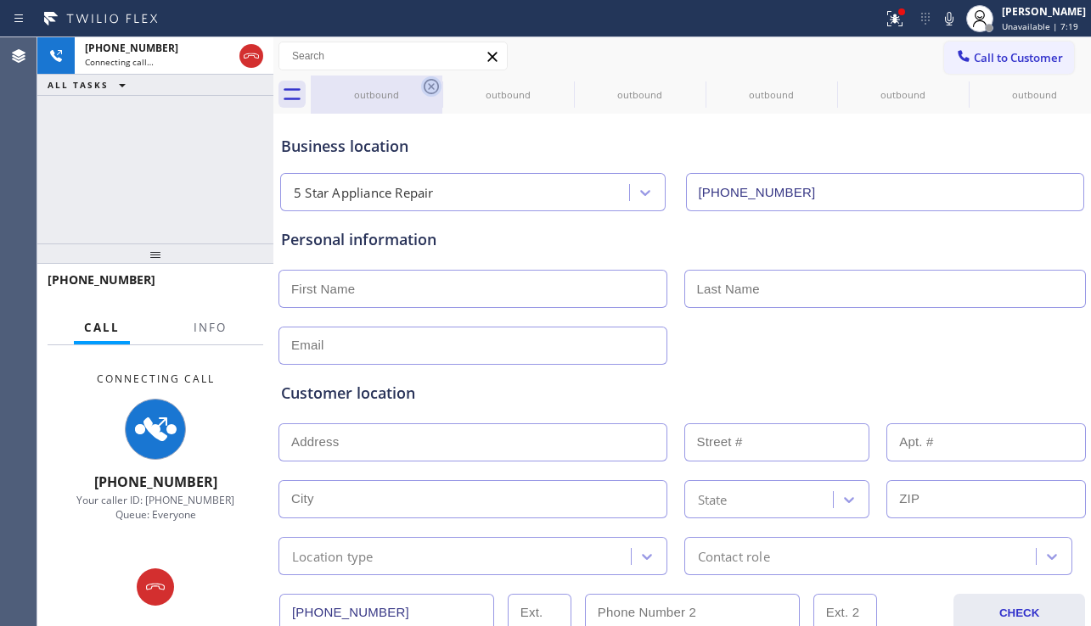
click at [431, 83] on icon at bounding box center [431, 86] width 20 height 20
click at [0, 0] on icon at bounding box center [0, 0] width 0 height 0
click at [431, 83] on icon at bounding box center [431, 86] width 20 height 20
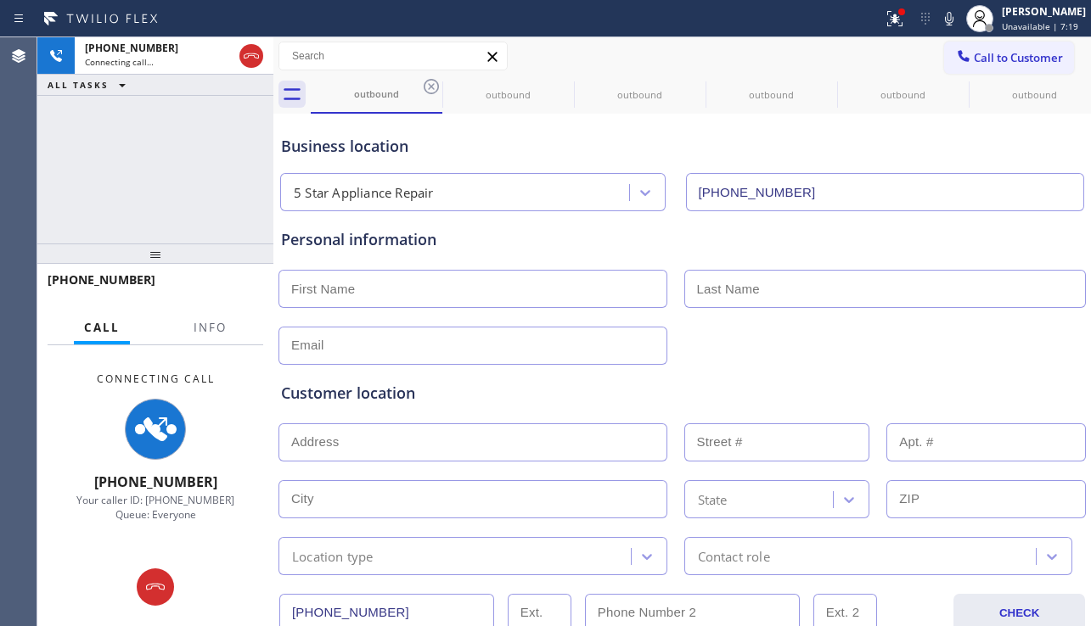
click at [0, 0] on icon at bounding box center [0, 0] width 0 height 0
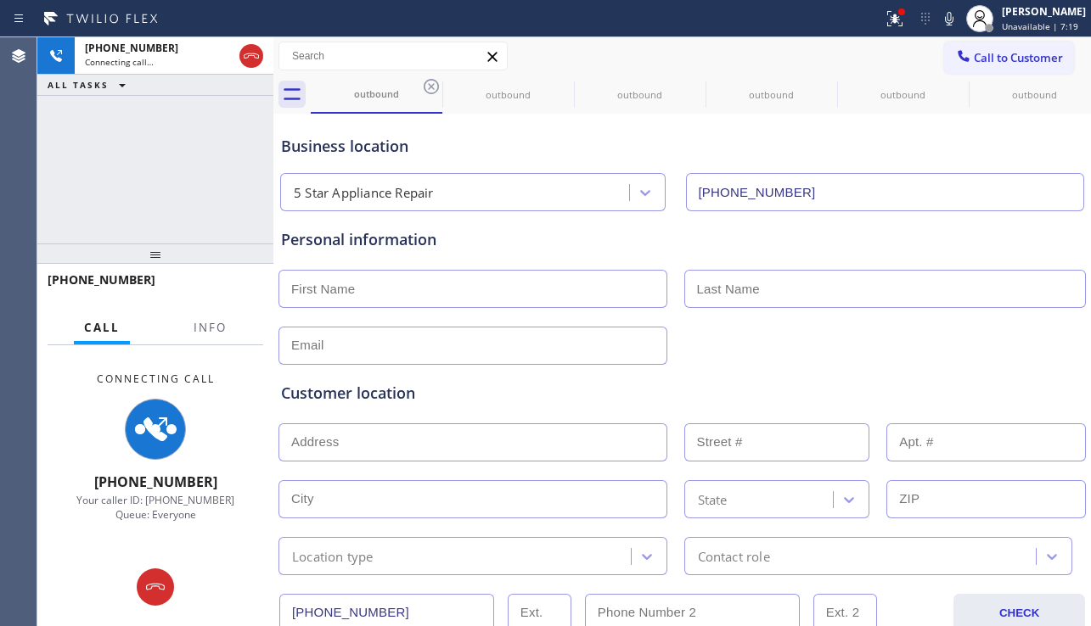
click at [0, 0] on icon at bounding box center [0, 0] width 0 height 0
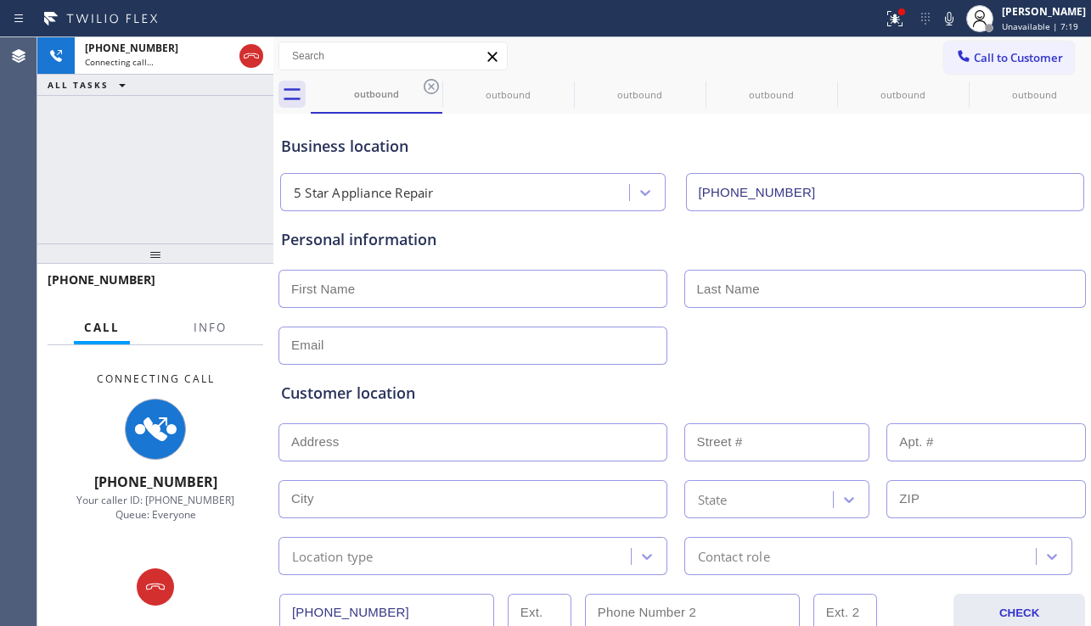
click at [0, 0] on icon at bounding box center [0, 0] width 0 height 0
click at [430, 80] on icon at bounding box center [431, 86] width 15 height 15
click at [0, 0] on icon at bounding box center [0, 0] width 0 height 0
click at [430, 80] on icon at bounding box center [431, 86] width 15 height 15
click at [0, 0] on icon at bounding box center [0, 0] width 0 height 0
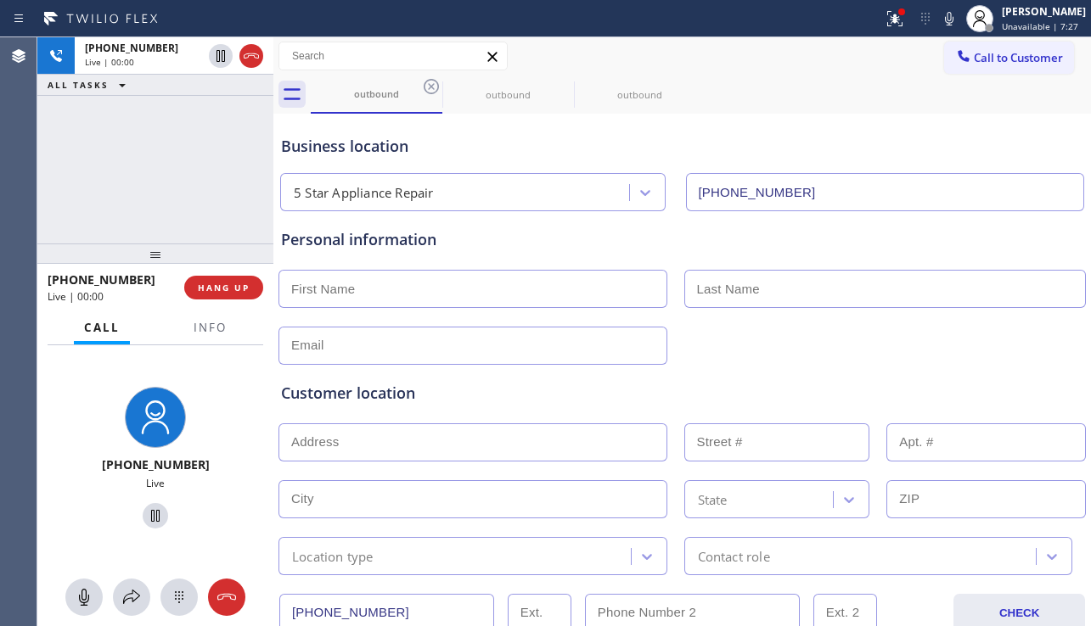
click at [231, 302] on div "[PHONE_NUMBER] Live | 00:00 HANG UP" at bounding box center [156, 288] width 216 height 44
click at [232, 295] on button "HANG UP" at bounding box center [223, 288] width 79 height 24
click at [233, 294] on button "HANG UP" at bounding box center [223, 288] width 79 height 24
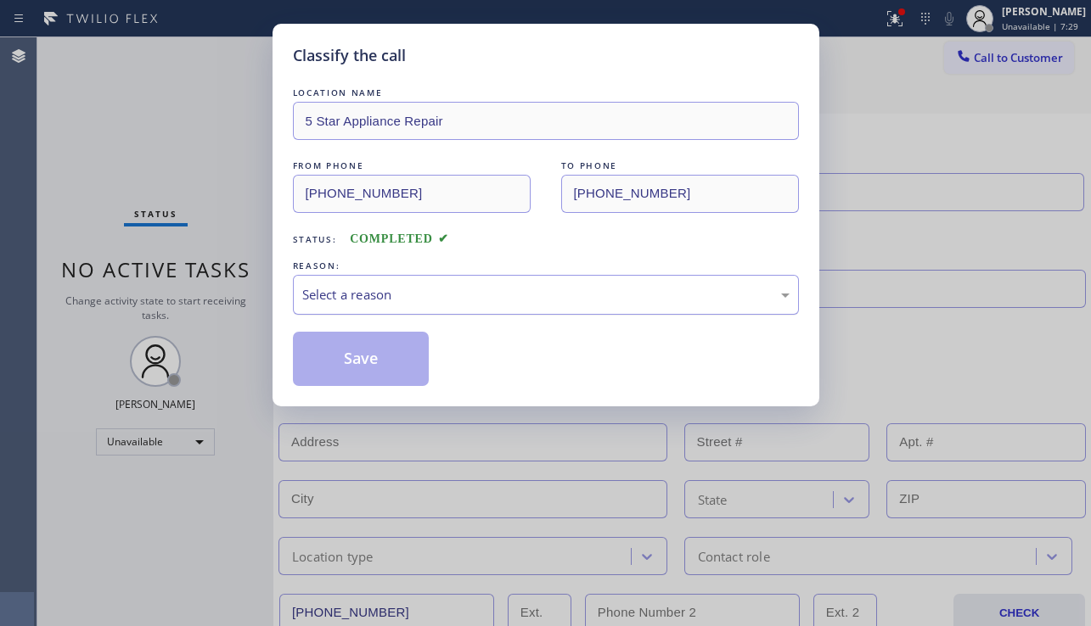
click at [368, 288] on div "Select a reason" at bounding box center [545, 295] width 487 height 20
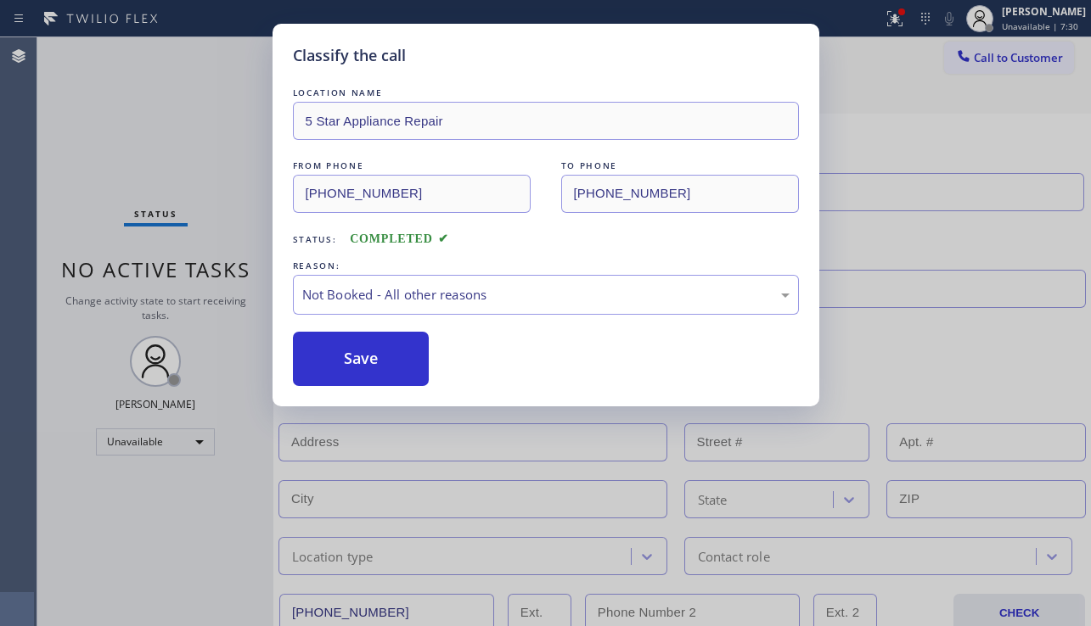
click at [353, 363] on button "Save" at bounding box center [361, 359] width 137 height 54
click at [966, 61] on icon at bounding box center [963, 55] width 11 height 11
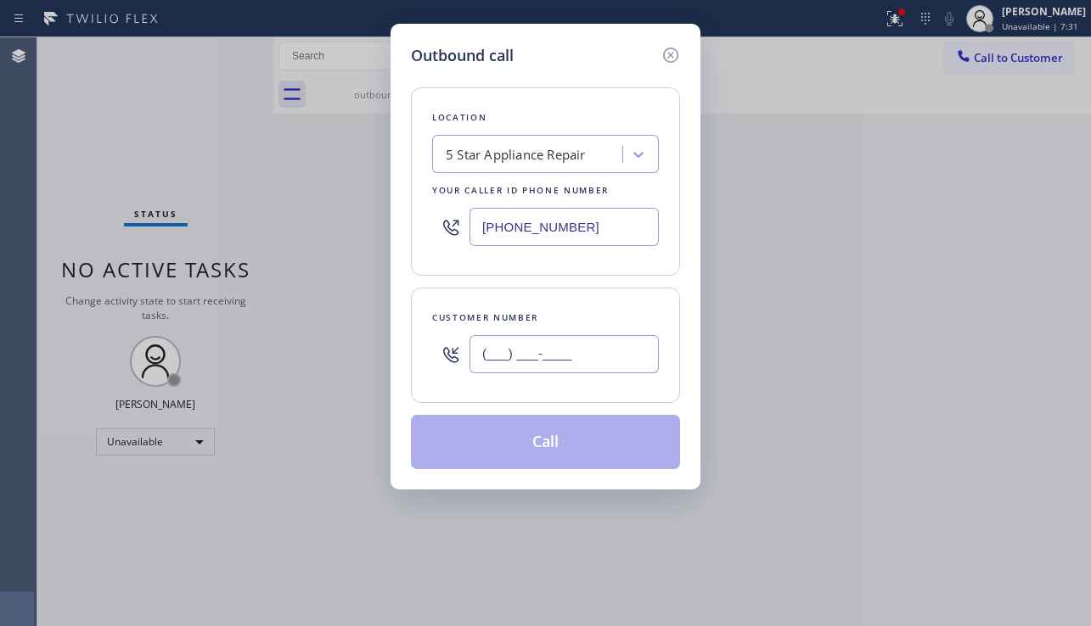
click at [586, 355] on input "(___) ___-____" at bounding box center [563, 354] width 189 height 38
paste input "818) 474-7873"
type input "[PHONE_NUMBER]"
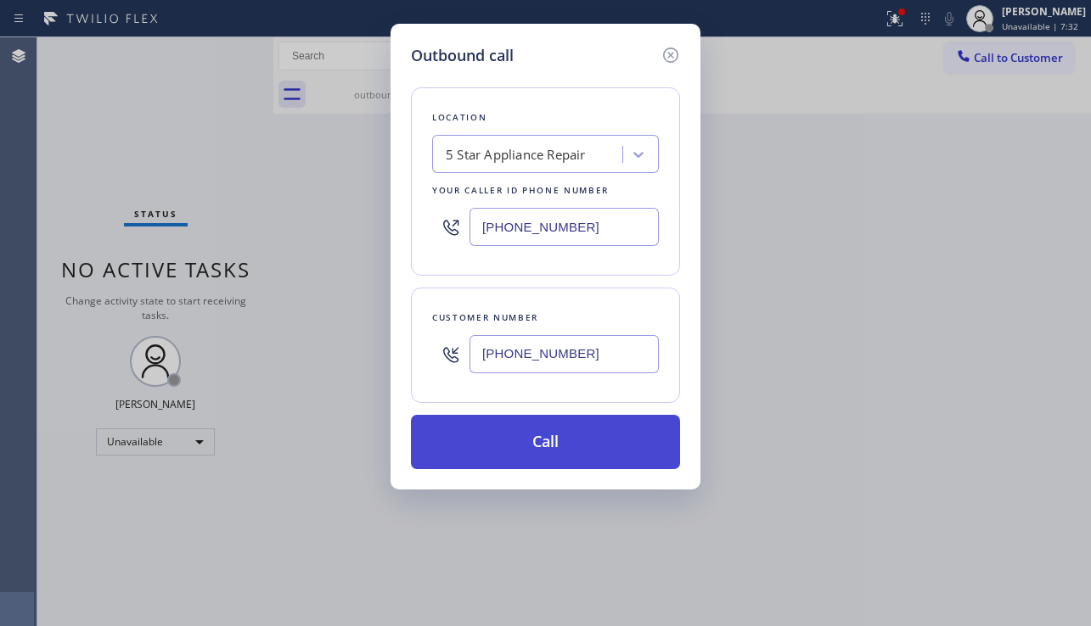
click at [552, 447] on button "Call" at bounding box center [545, 442] width 269 height 54
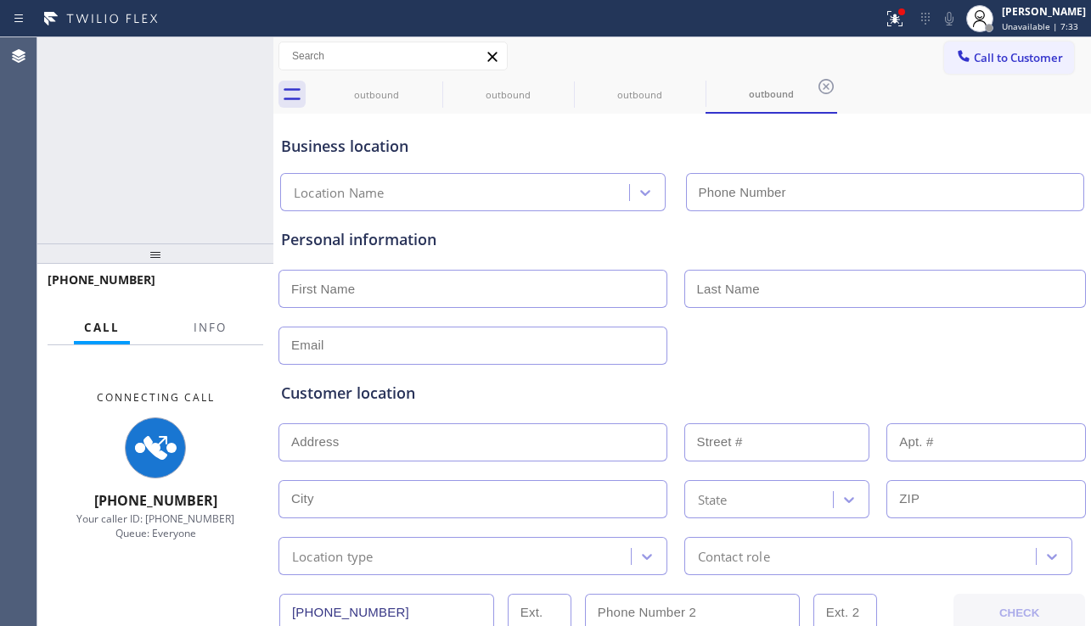
type input "[PHONE_NUMBER]"
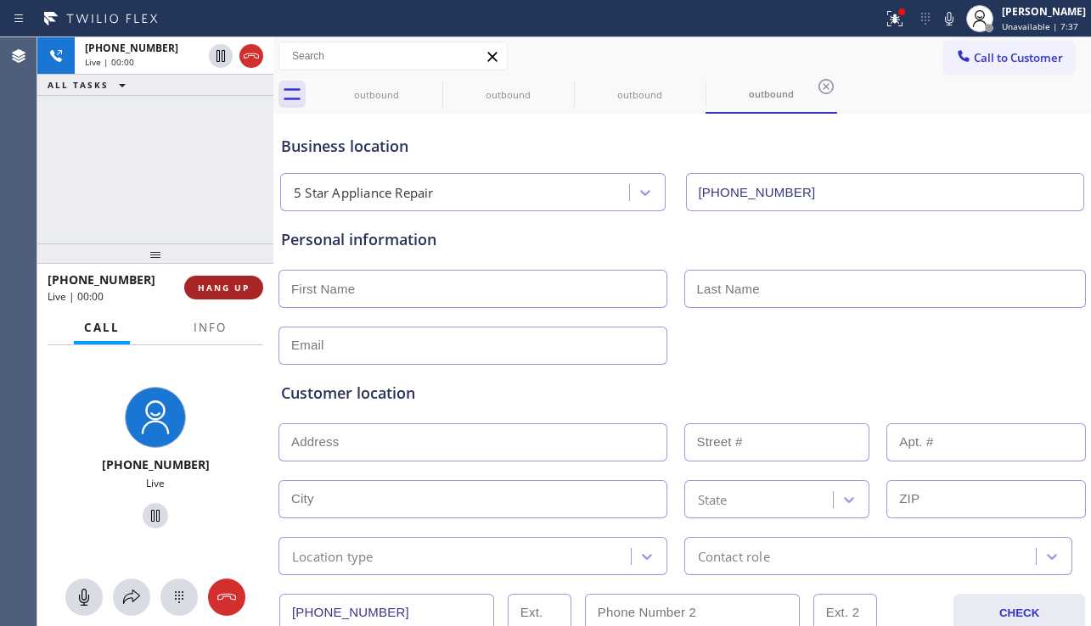
click at [229, 297] on button "HANG UP" at bounding box center [223, 288] width 79 height 24
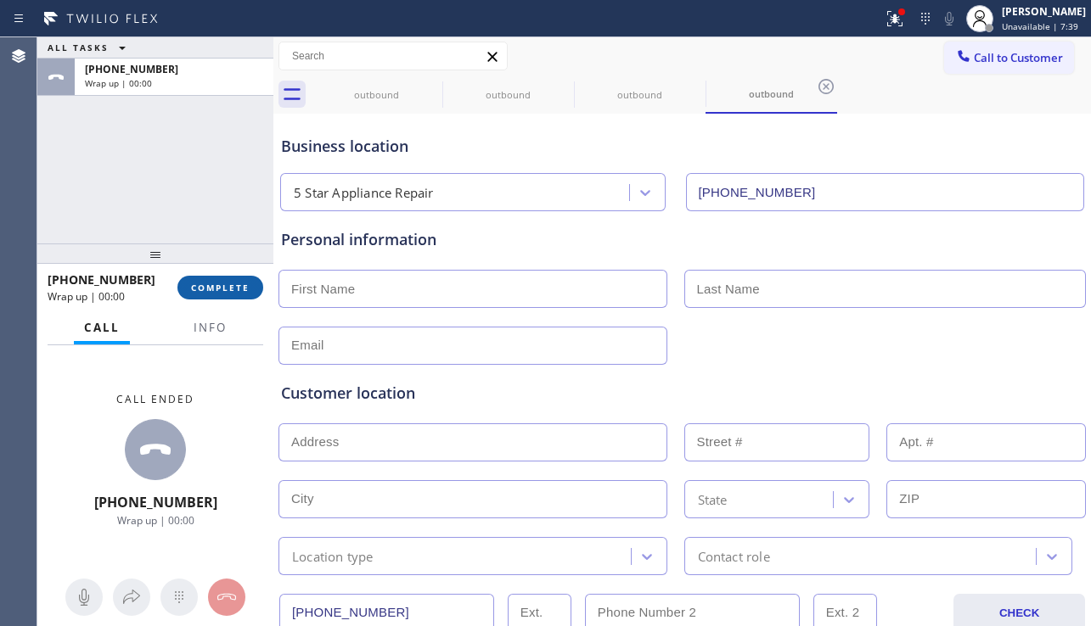
click at [245, 288] on span "COMPLETE" at bounding box center [220, 288] width 59 height 12
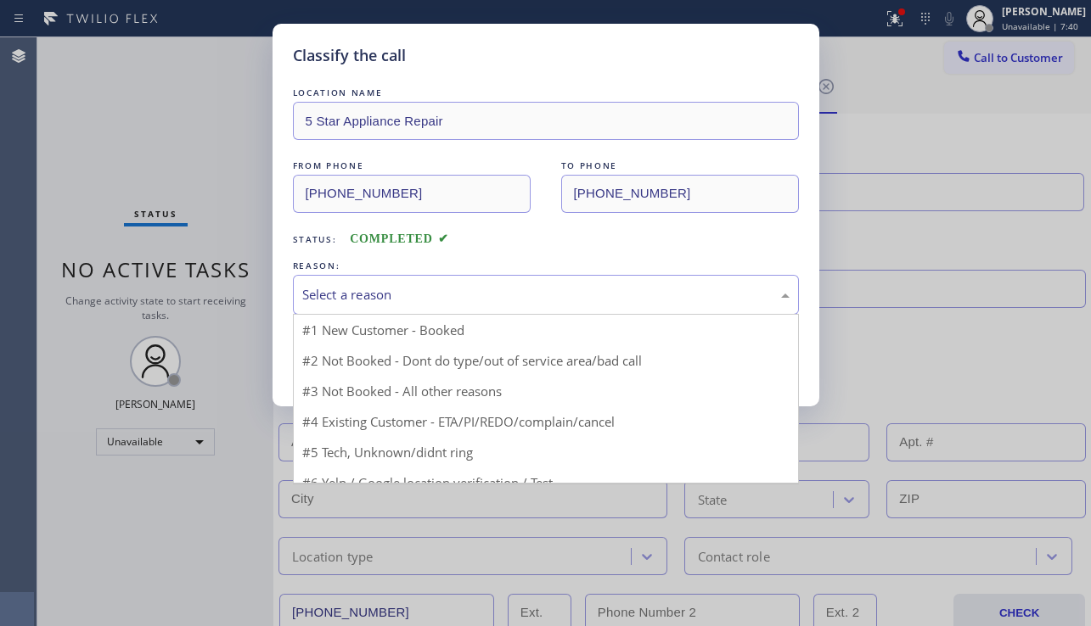
click at [413, 294] on div "Select a reason" at bounding box center [545, 295] width 487 height 20
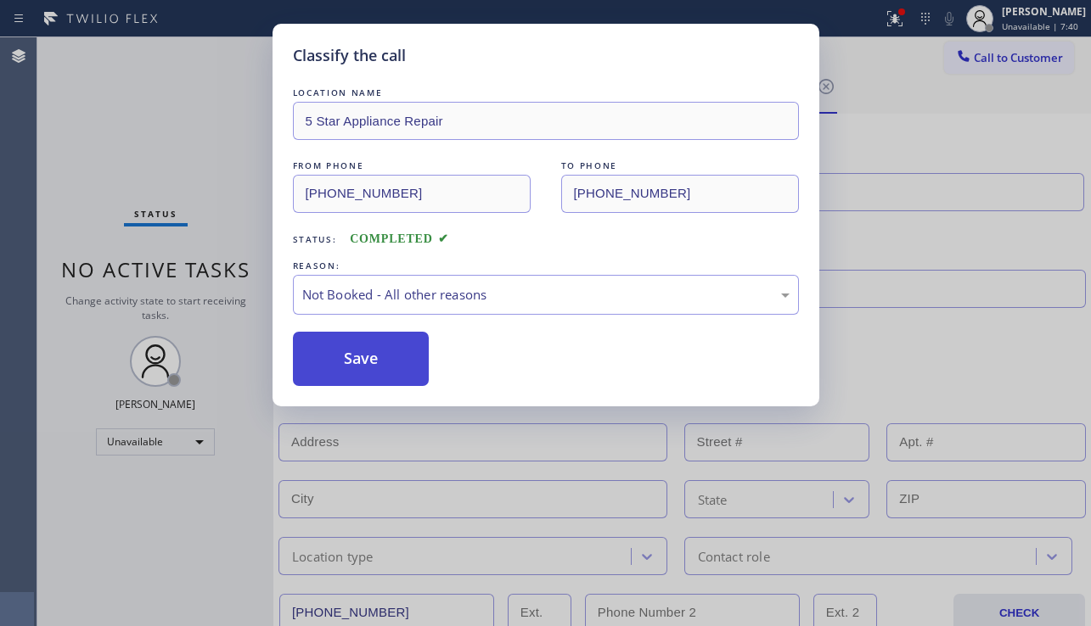
click at [379, 357] on button "Save" at bounding box center [361, 359] width 137 height 54
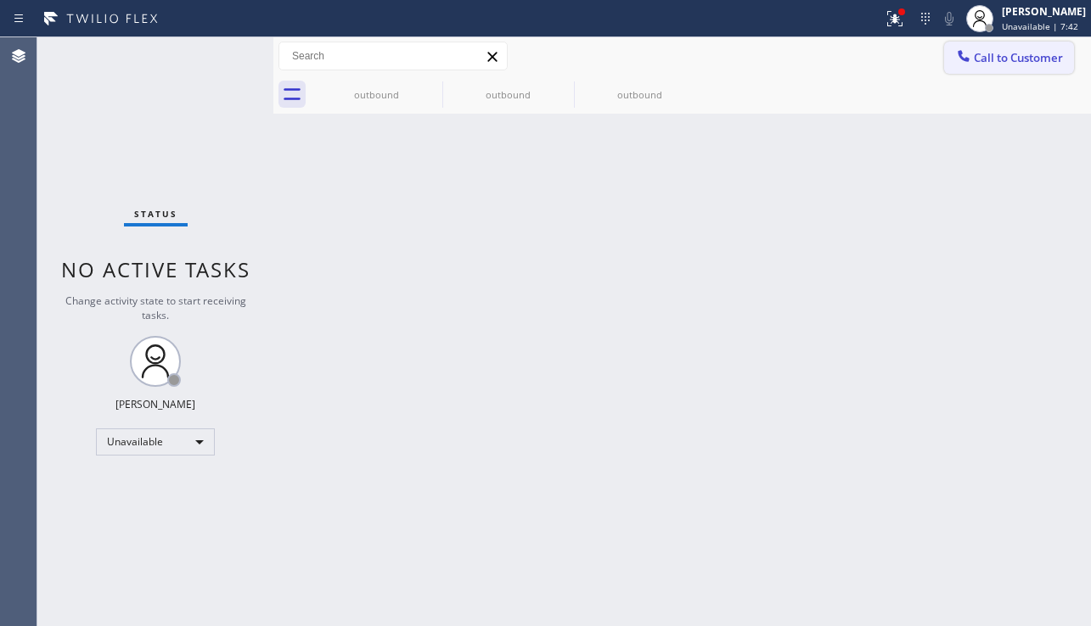
click at [992, 56] on span "Call to Customer" at bounding box center [1018, 57] width 89 height 15
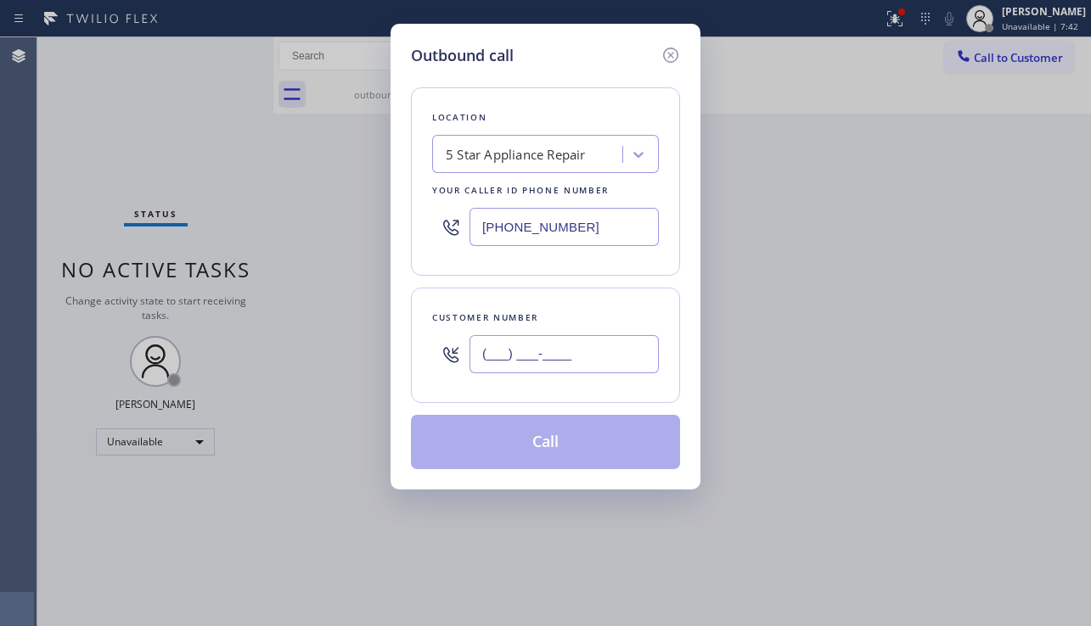
click at [621, 356] on input "(___) ___-____" at bounding box center [563, 354] width 189 height 38
paste input "302) 496-6910"
type input "[PHONE_NUMBER]"
click at [579, 452] on button "Call" at bounding box center [545, 442] width 269 height 54
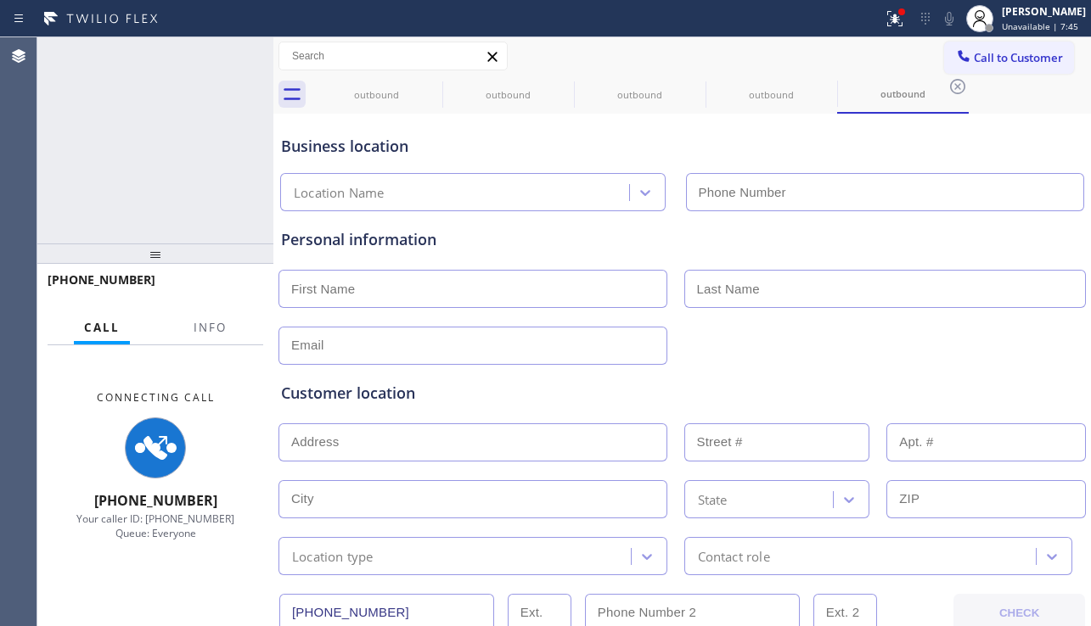
type input "[PHONE_NUMBER]"
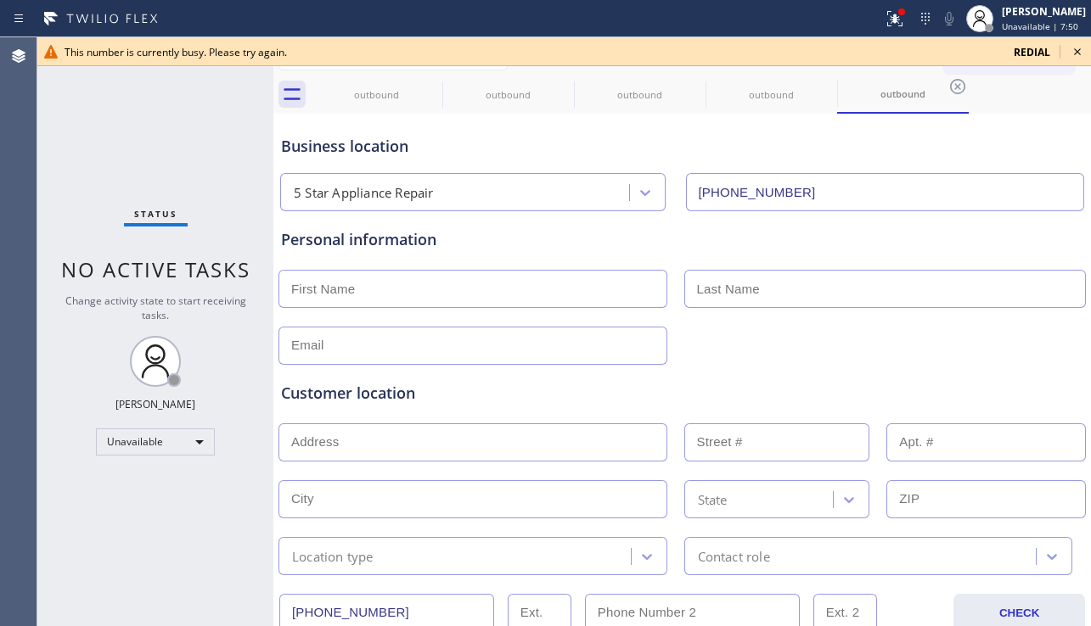
click at [1083, 53] on icon at bounding box center [1077, 52] width 20 height 20
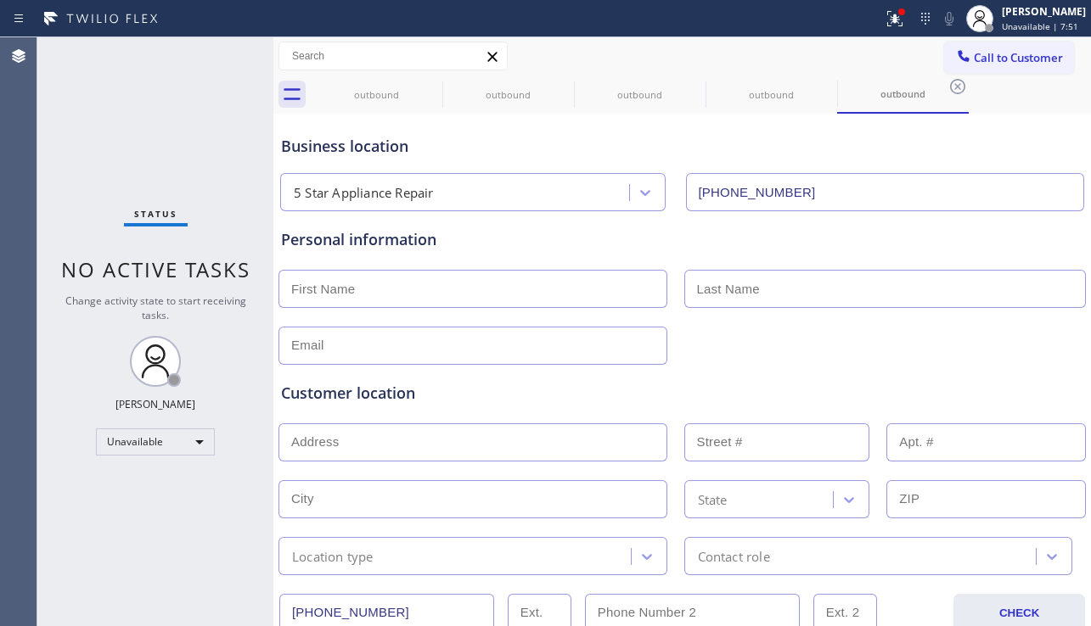
click at [981, 61] on span "Call to Customer" at bounding box center [1018, 57] width 89 height 15
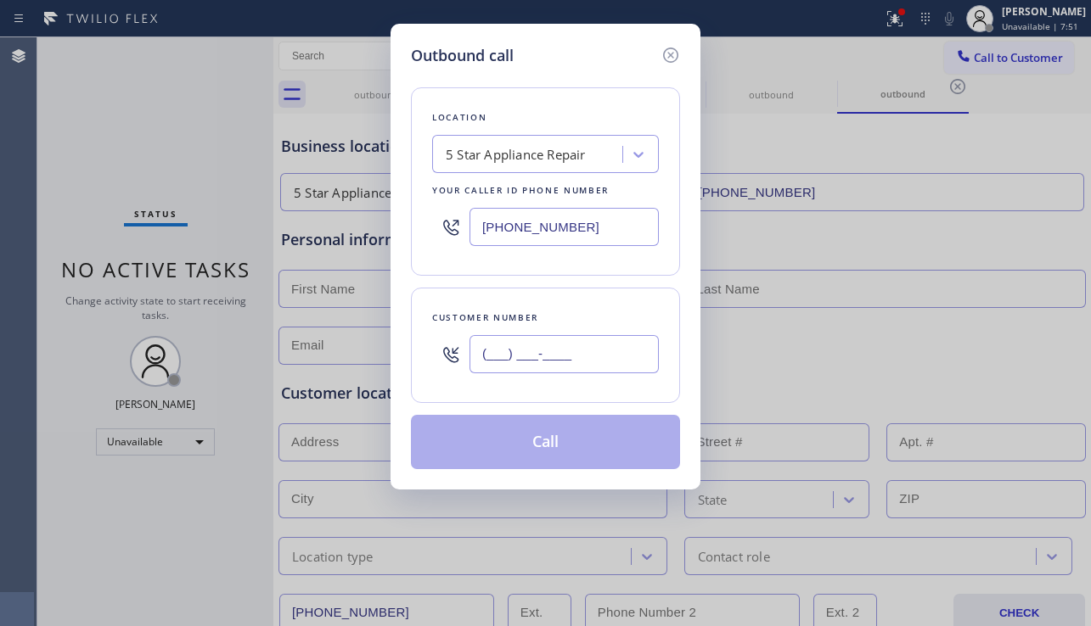
click at [545, 343] on input "(___) ___-____" at bounding box center [563, 354] width 189 height 38
paste input "831) 275-9120"
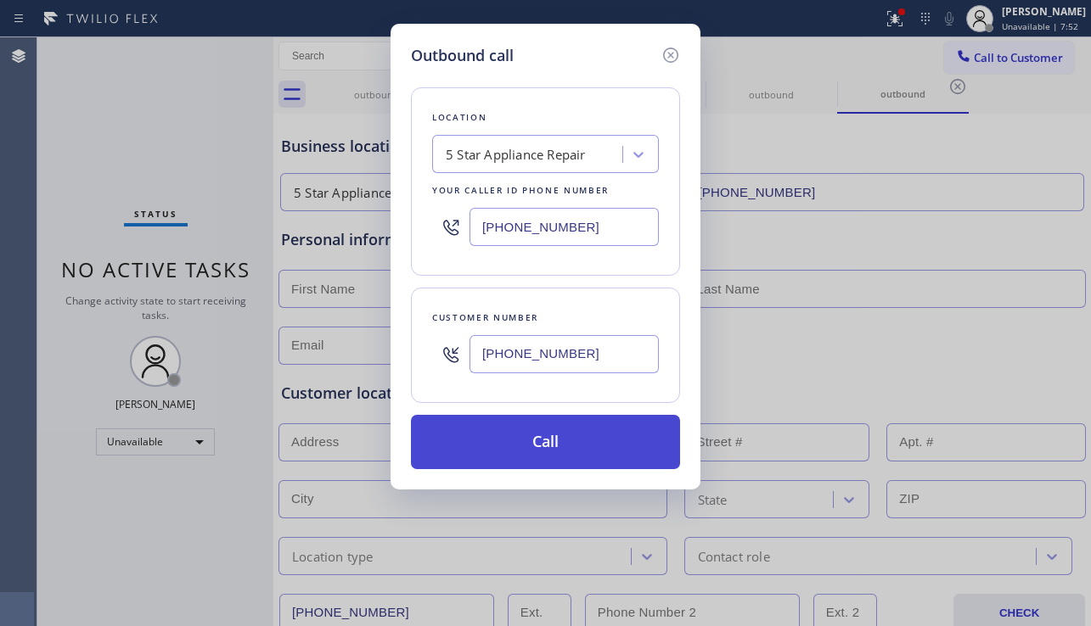
type input "[PHONE_NUMBER]"
click at [538, 449] on button "Call" at bounding box center [545, 442] width 269 height 54
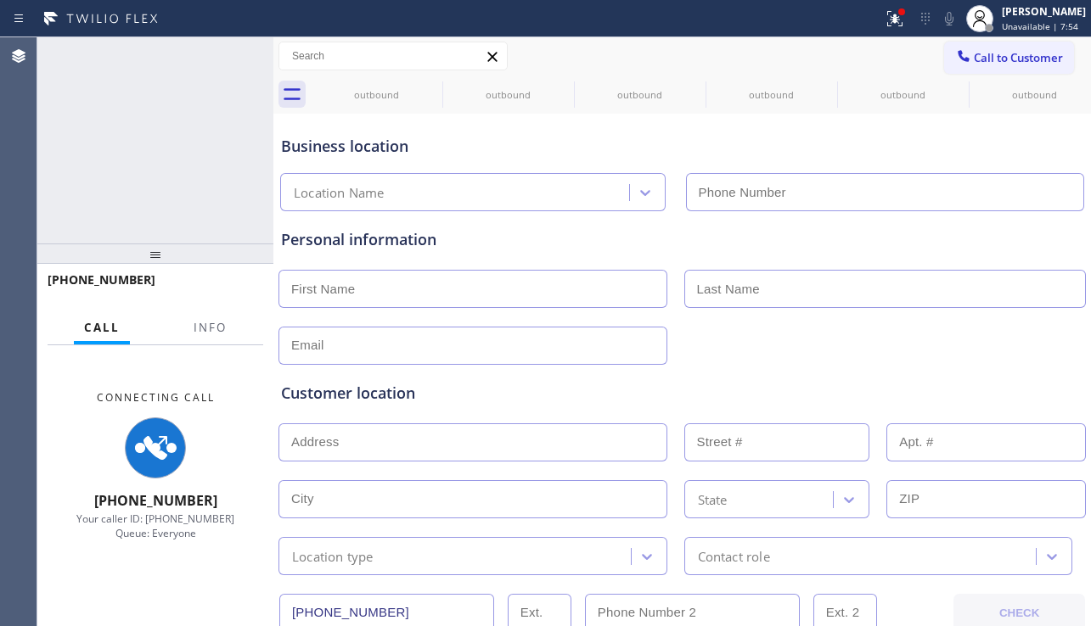
type input "[PHONE_NUMBER]"
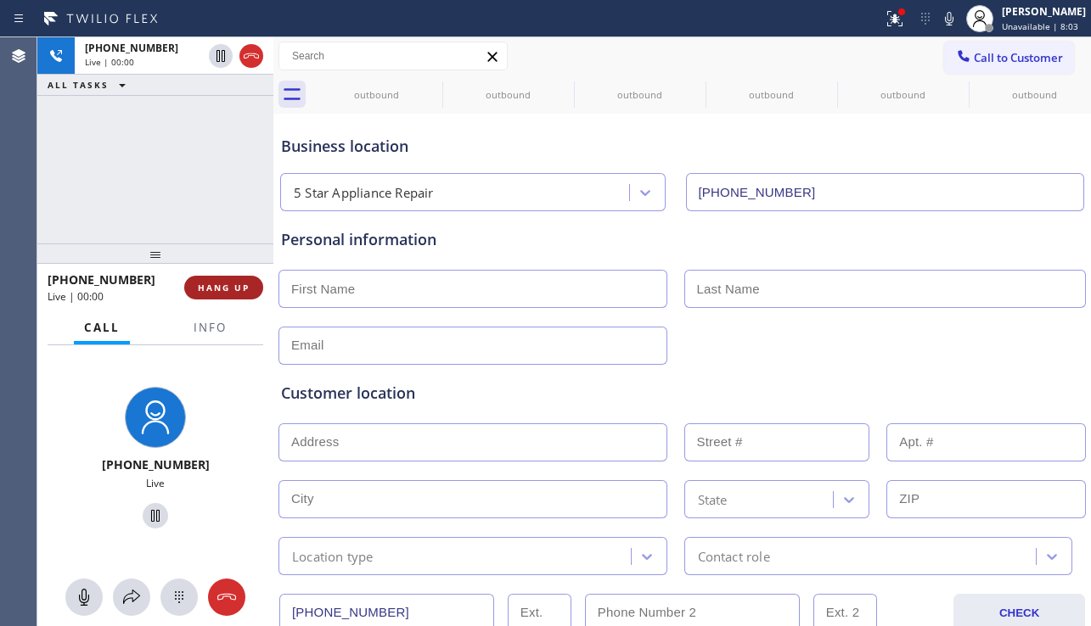
click at [211, 289] on span "HANG UP" at bounding box center [224, 288] width 52 height 12
click at [211, 284] on span "HANG UP" at bounding box center [224, 288] width 52 height 12
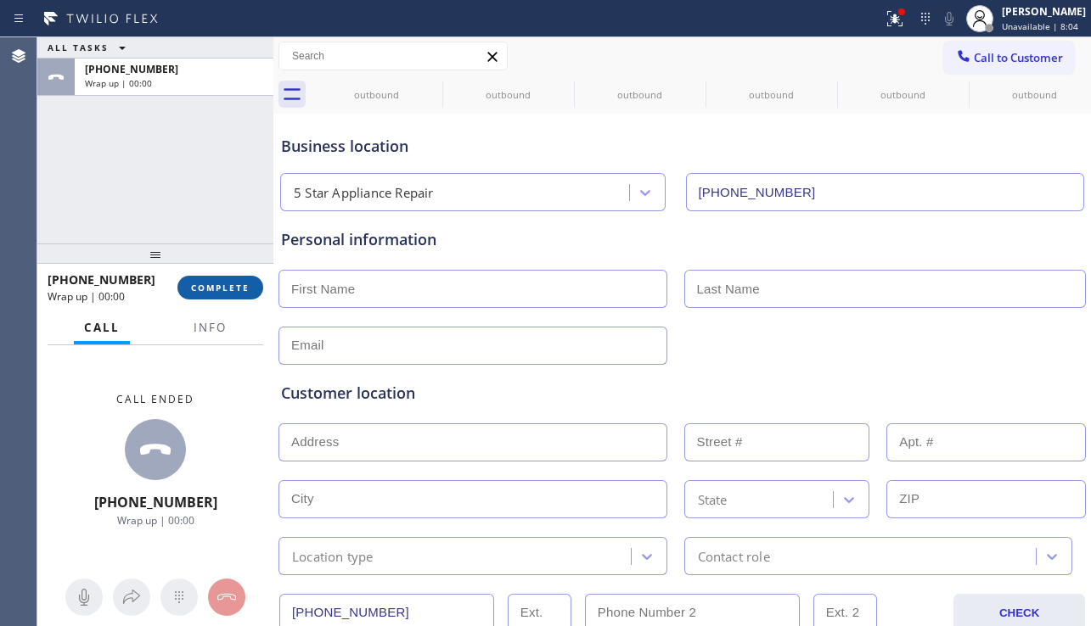
click at [211, 291] on span "COMPLETE" at bounding box center [220, 288] width 59 height 12
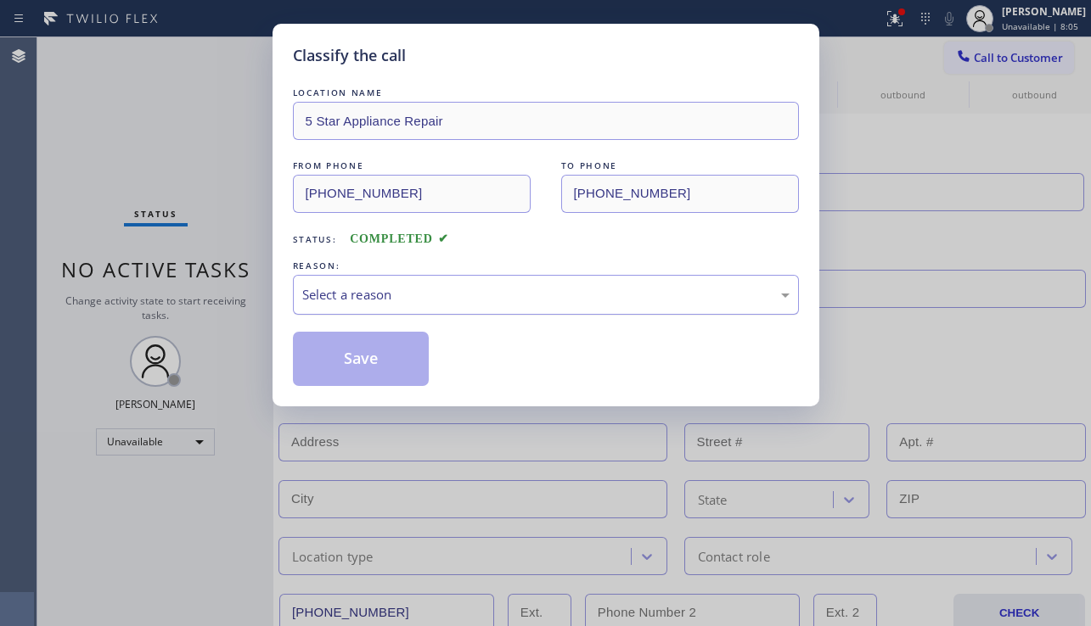
click at [362, 294] on div "Select a reason" at bounding box center [545, 295] width 487 height 20
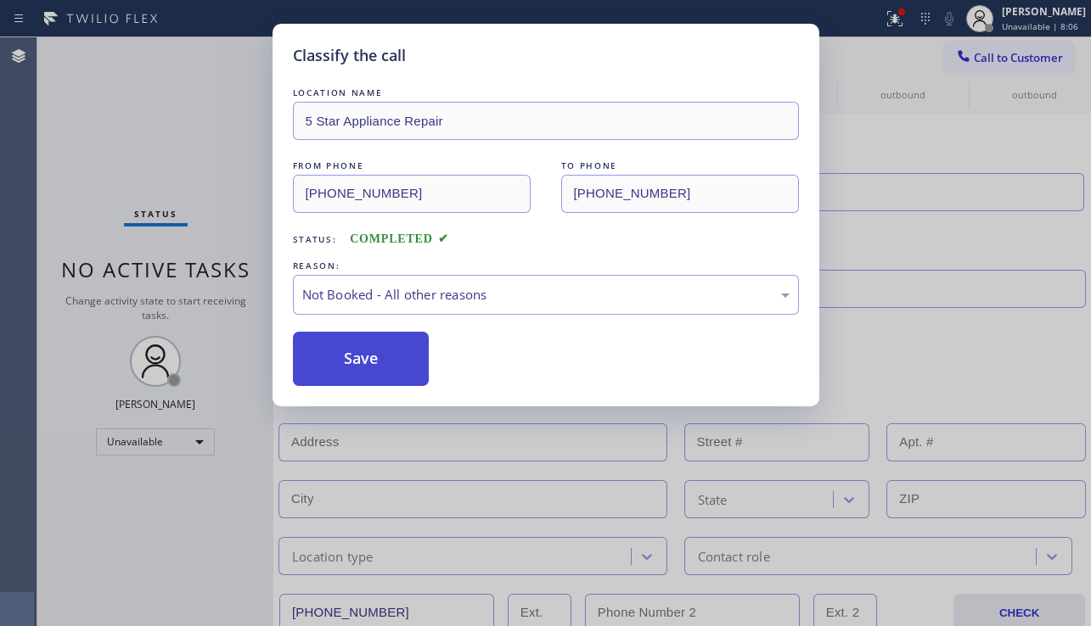
click at [346, 359] on button "Save" at bounding box center [361, 359] width 137 height 54
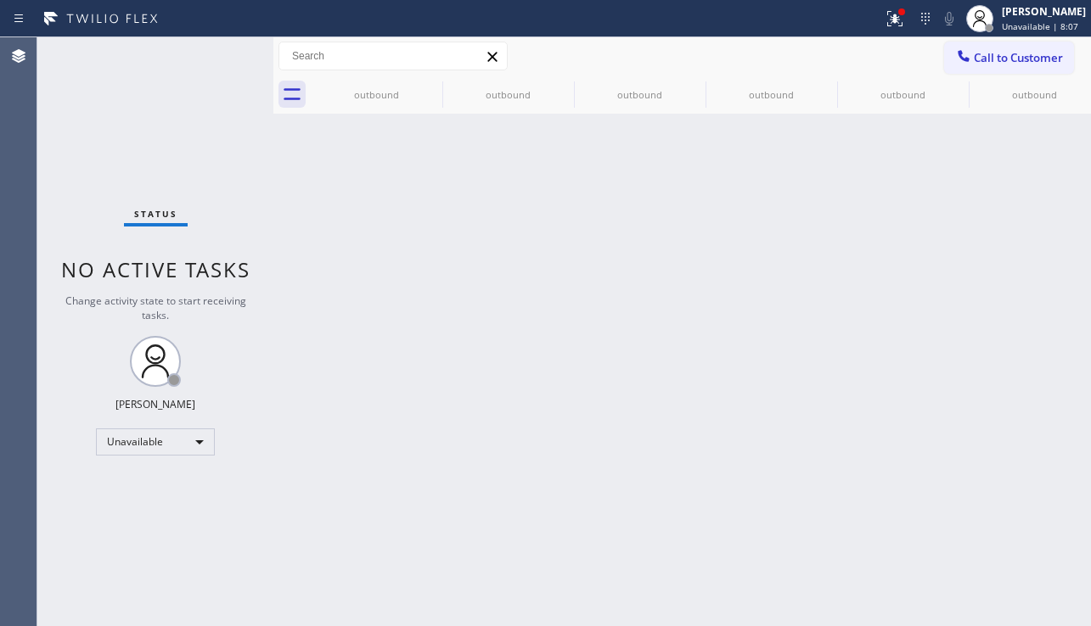
click at [961, 49] on icon at bounding box center [963, 56] width 17 height 17
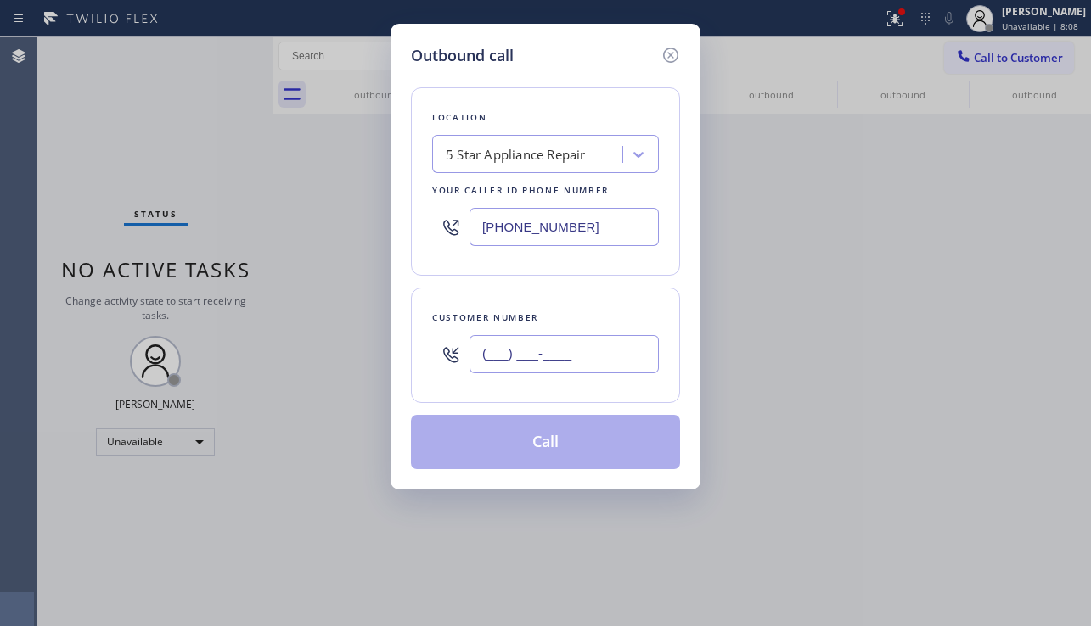
click at [516, 371] on input "(___) ___-____" at bounding box center [563, 354] width 189 height 38
paste input "224) 788-4352"
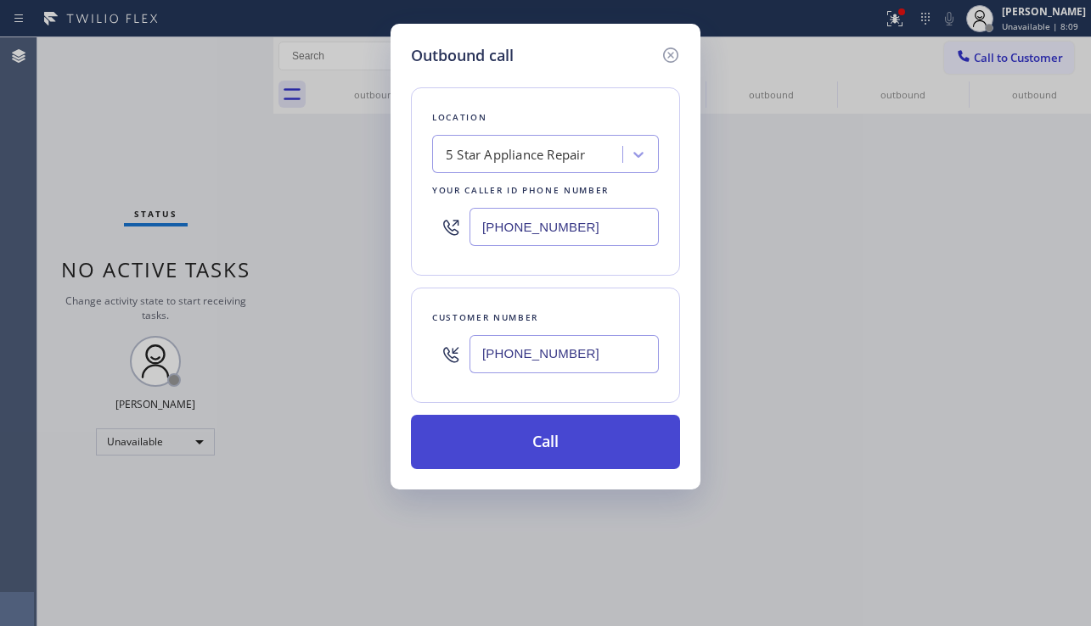
type input "[PHONE_NUMBER]"
click at [507, 444] on button "Call" at bounding box center [545, 442] width 269 height 54
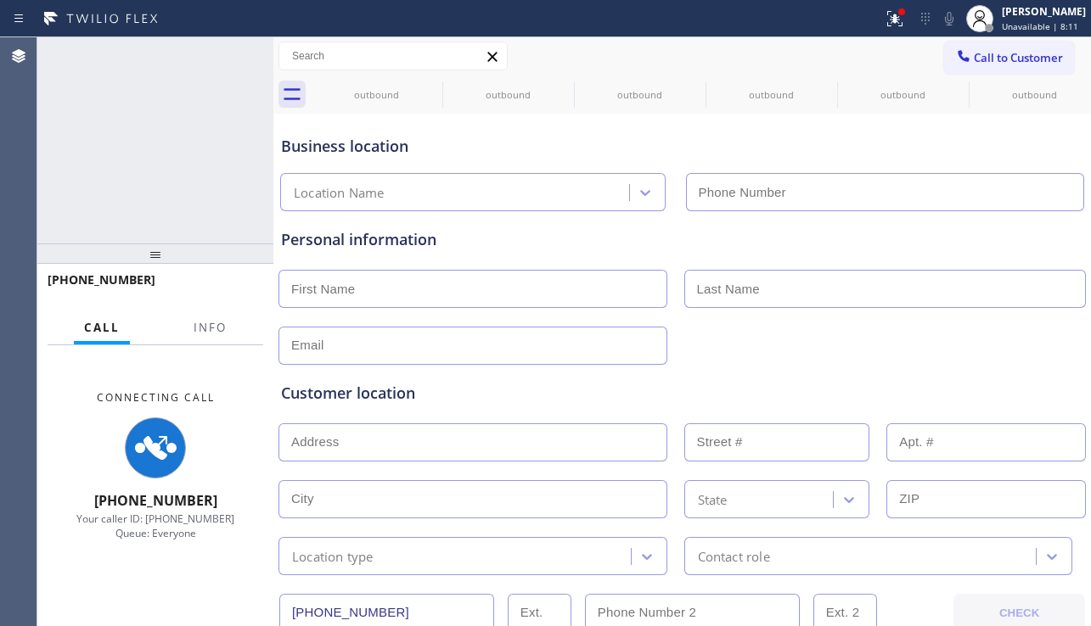
type input "[PHONE_NUMBER]"
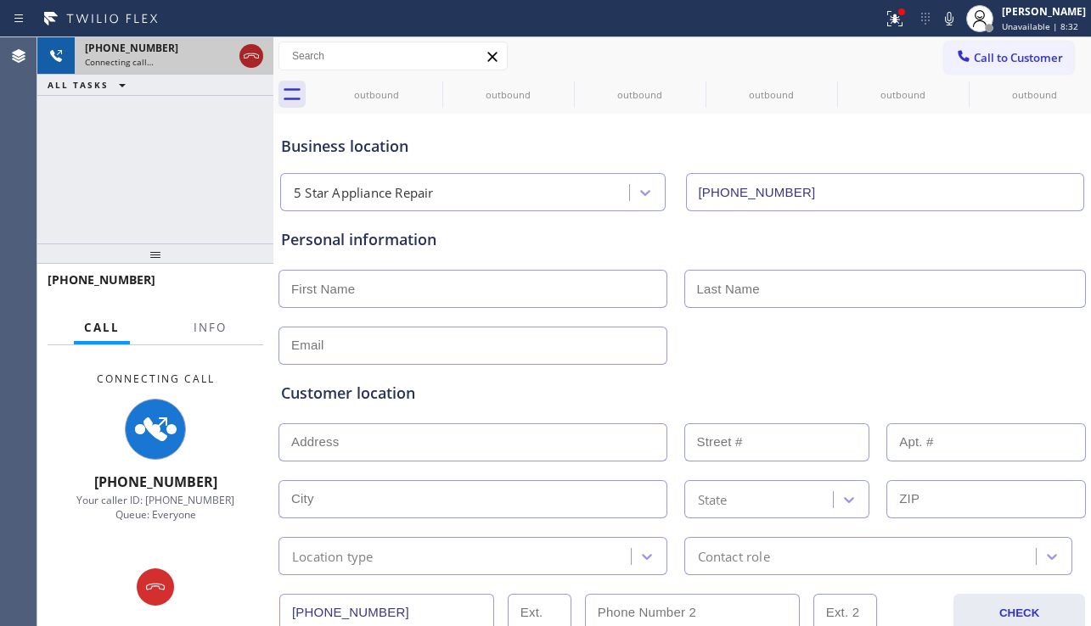
drag, startPoint x: 249, startPoint y: 57, endPoint x: 408, endPoint y: 85, distance: 162.0
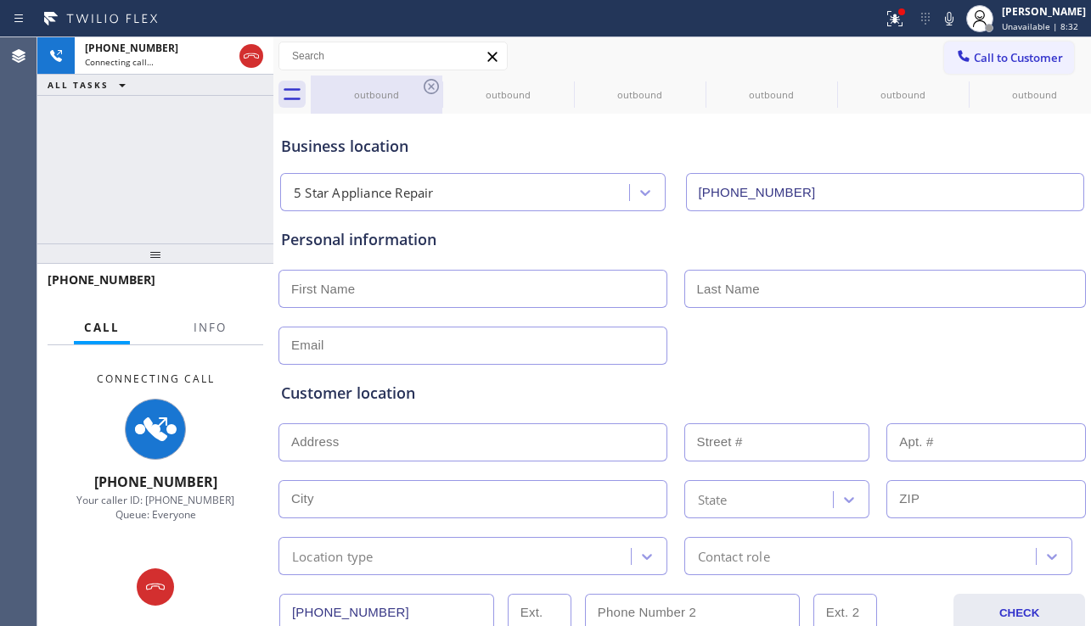
click at [249, 57] on icon at bounding box center [251, 56] width 20 height 20
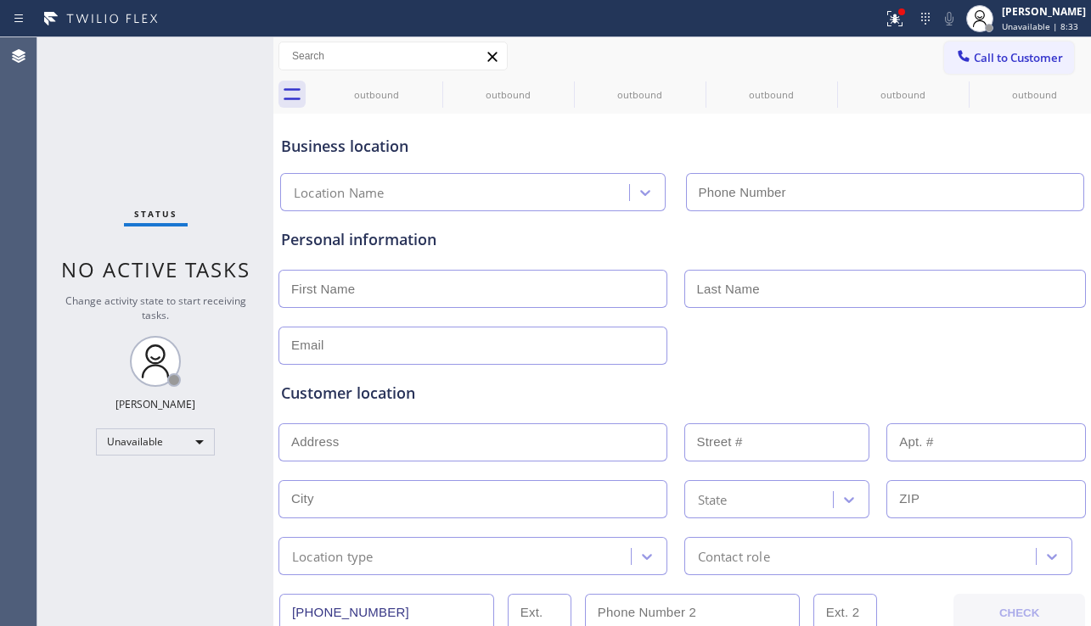
type input "[PHONE_NUMBER]"
click at [974, 59] on span "Call to Customer" at bounding box center [1018, 57] width 89 height 15
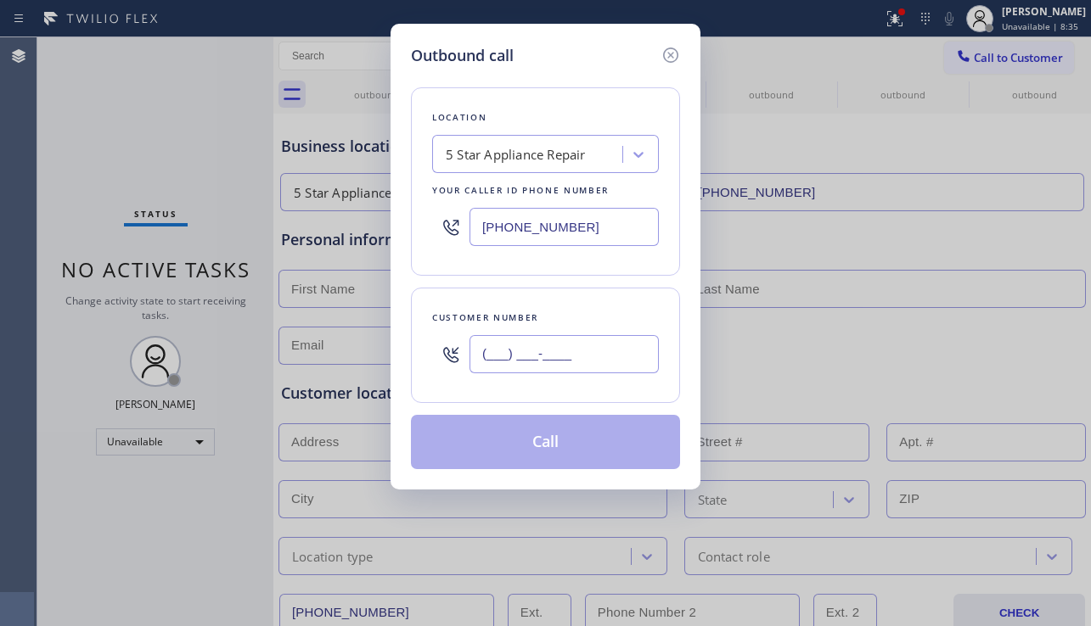
click at [536, 365] on input "(___) ___-____" at bounding box center [563, 354] width 189 height 38
paste input "981) 996-5458"
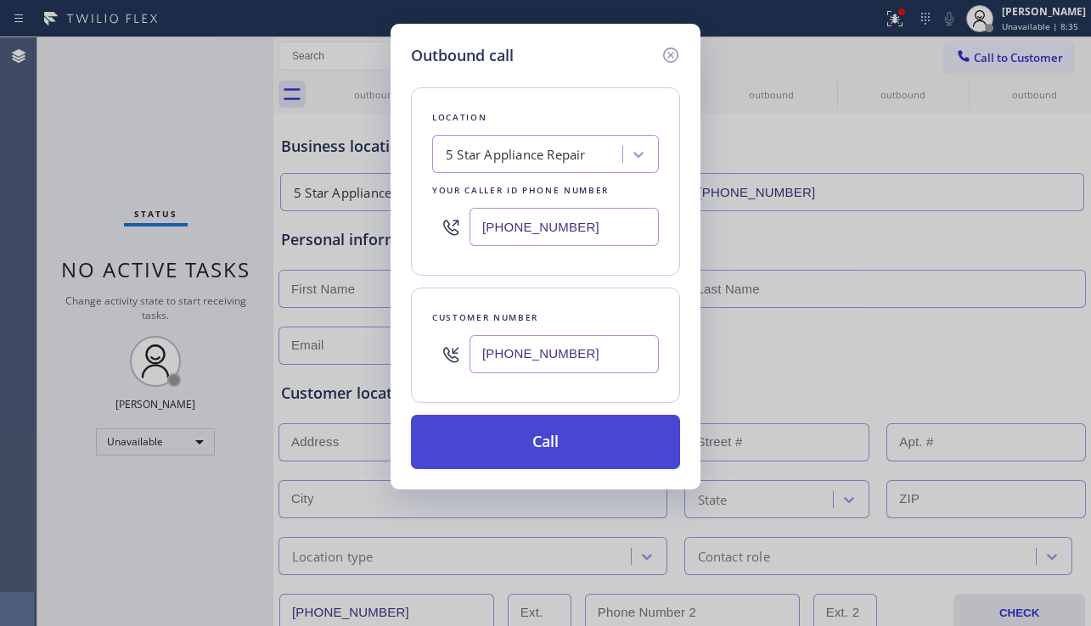
type input "[PHONE_NUMBER]"
click at [487, 451] on button "Call" at bounding box center [545, 442] width 269 height 54
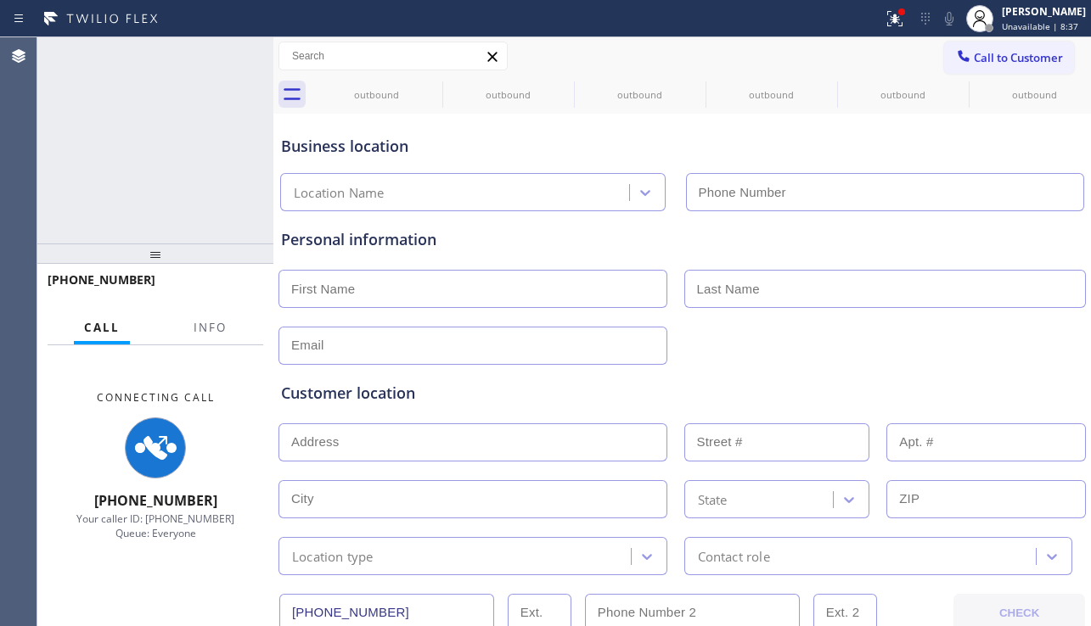
type input "[PHONE_NUMBER]"
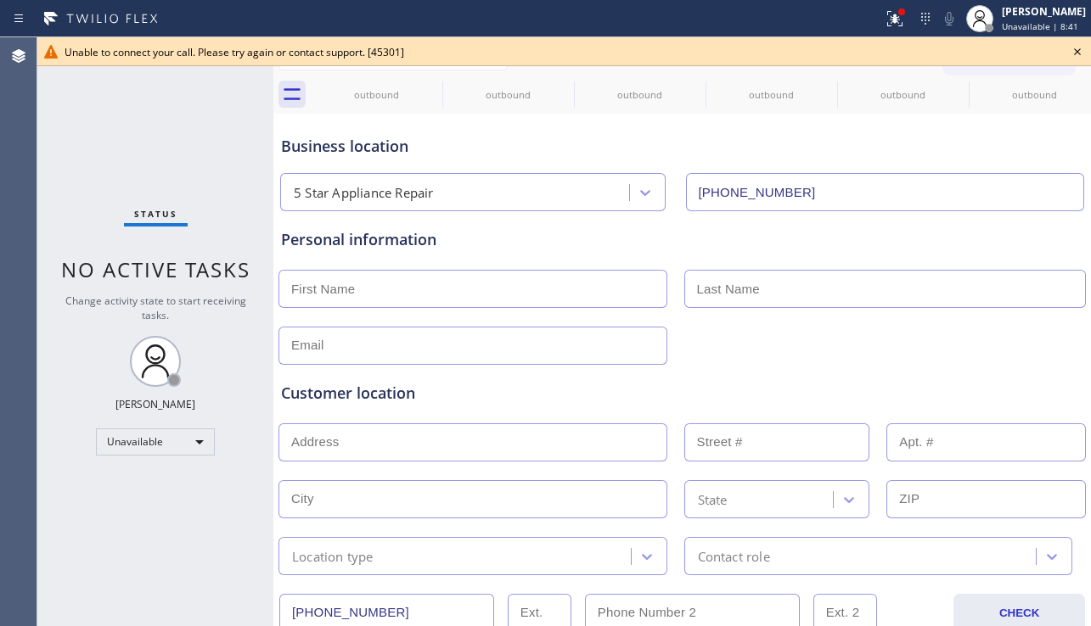
click at [1080, 58] on icon at bounding box center [1077, 52] width 20 height 20
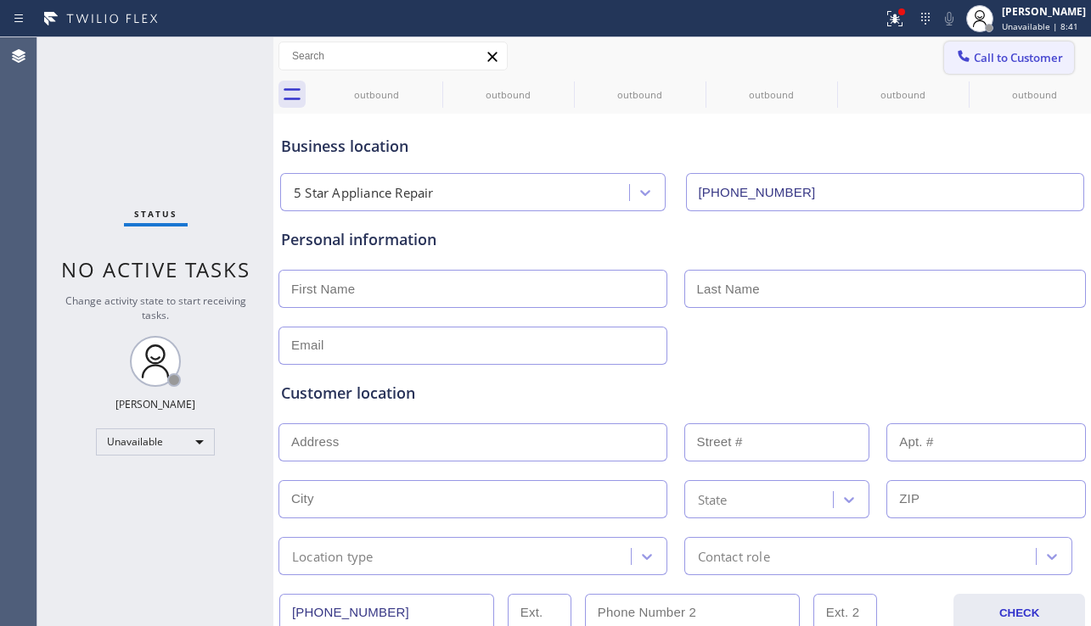
click at [981, 60] on span "Call to Customer" at bounding box center [1018, 57] width 89 height 15
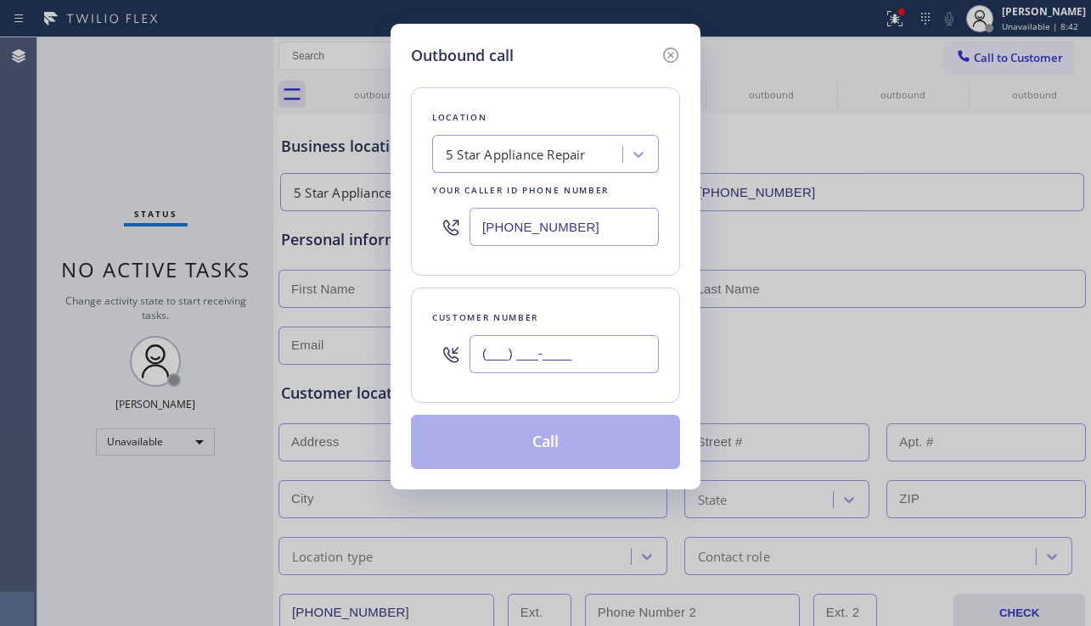
click at [554, 355] on input "(___) ___-____" at bounding box center [563, 354] width 189 height 38
paste input "818) 903-1300"
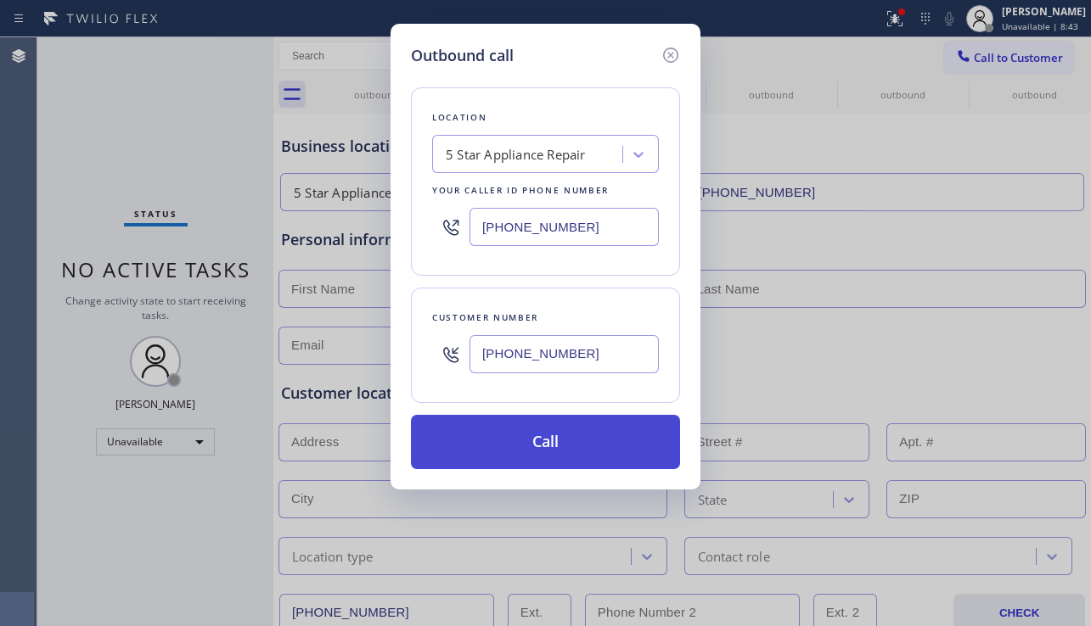
type input "[PHONE_NUMBER]"
click at [514, 455] on button "Call" at bounding box center [545, 442] width 269 height 54
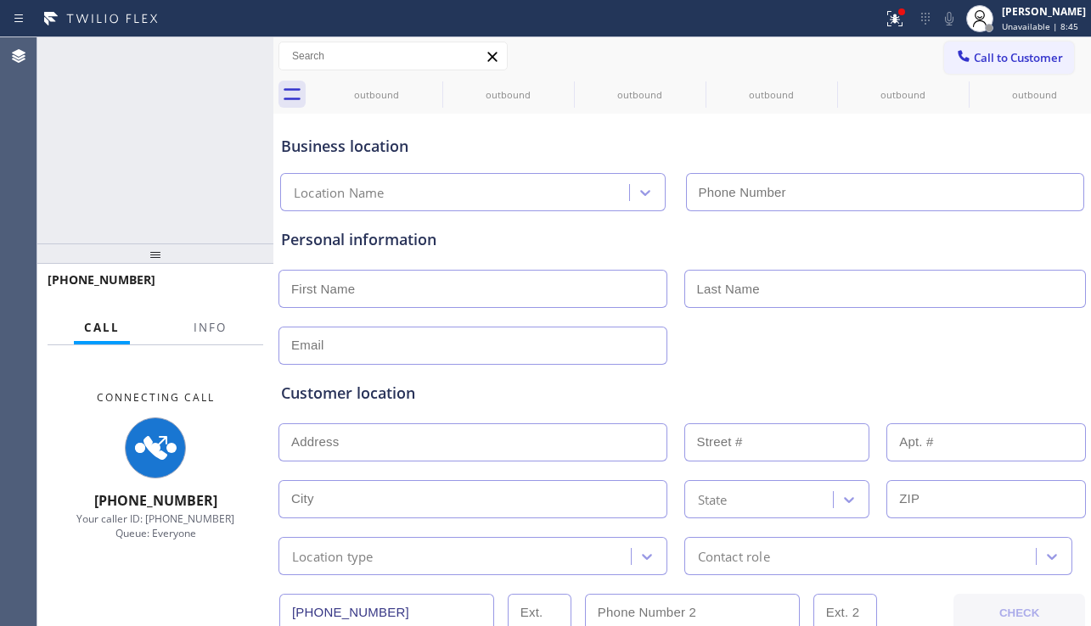
type input "[PHONE_NUMBER]"
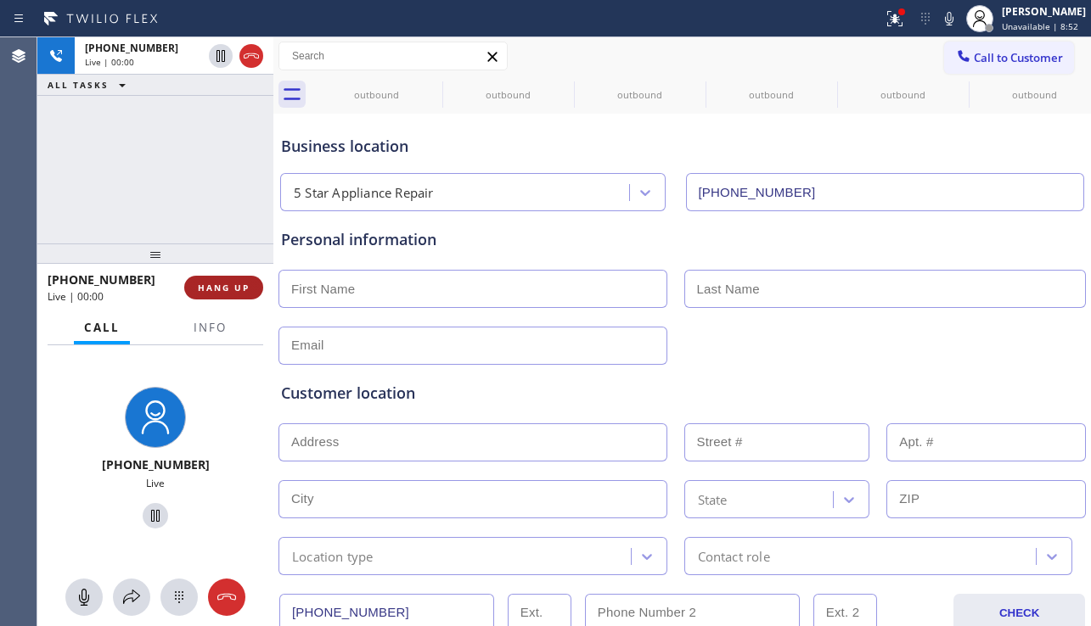
click at [228, 289] on span "HANG UP" at bounding box center [224, 288] width 52 height 12
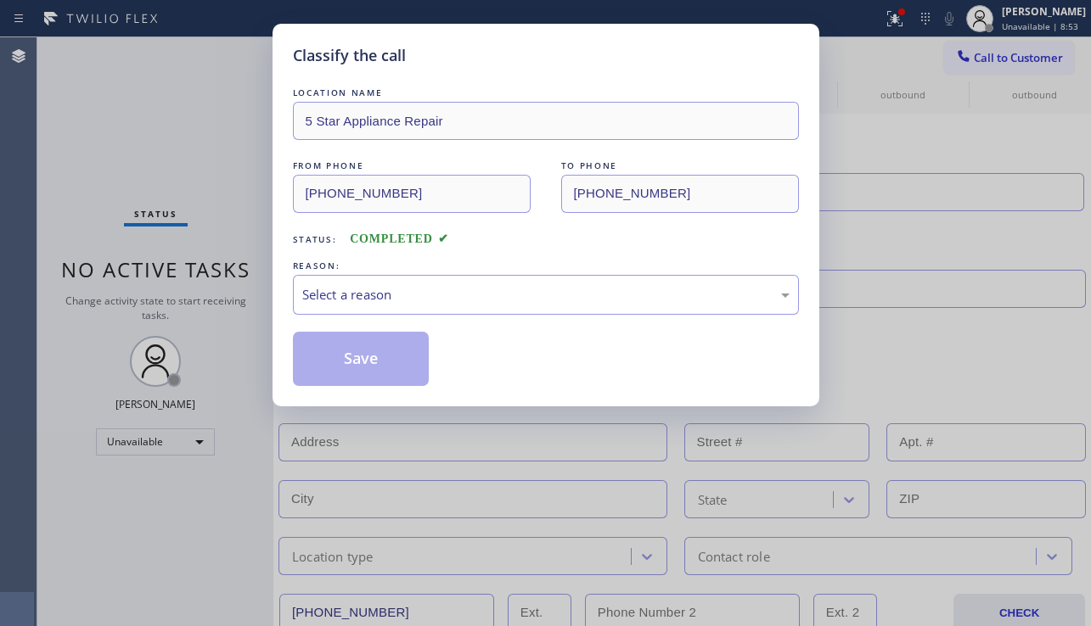
click at [370, 295] on div "Select a reason" at bounding box center [545, 295] width 487 height 20
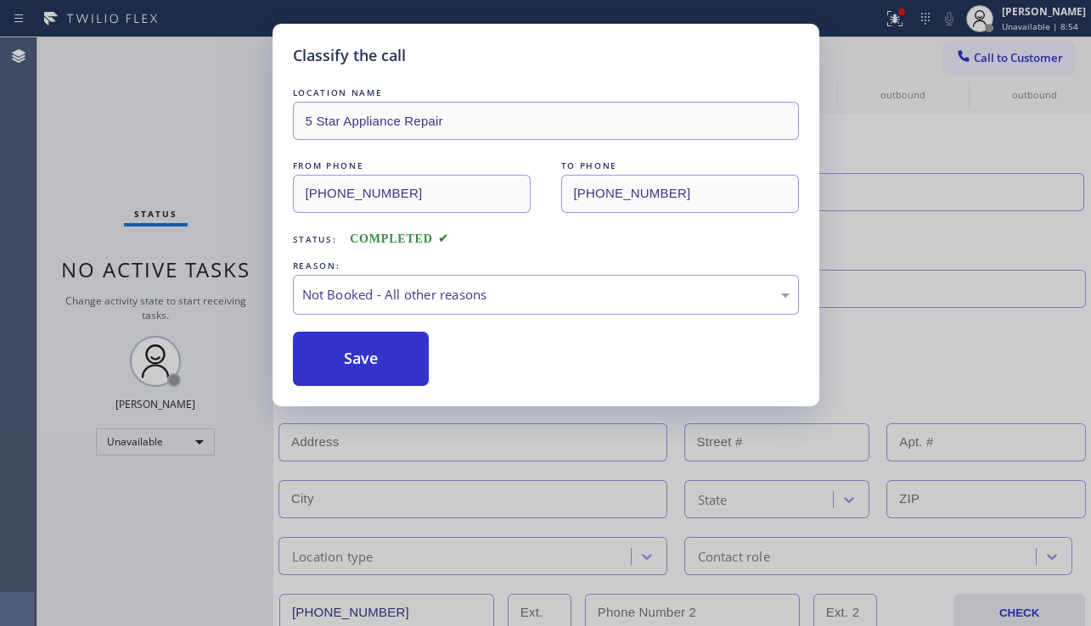
click at [360, 364] on button "Save" at bounding box center [361, 359] width 137 height 54
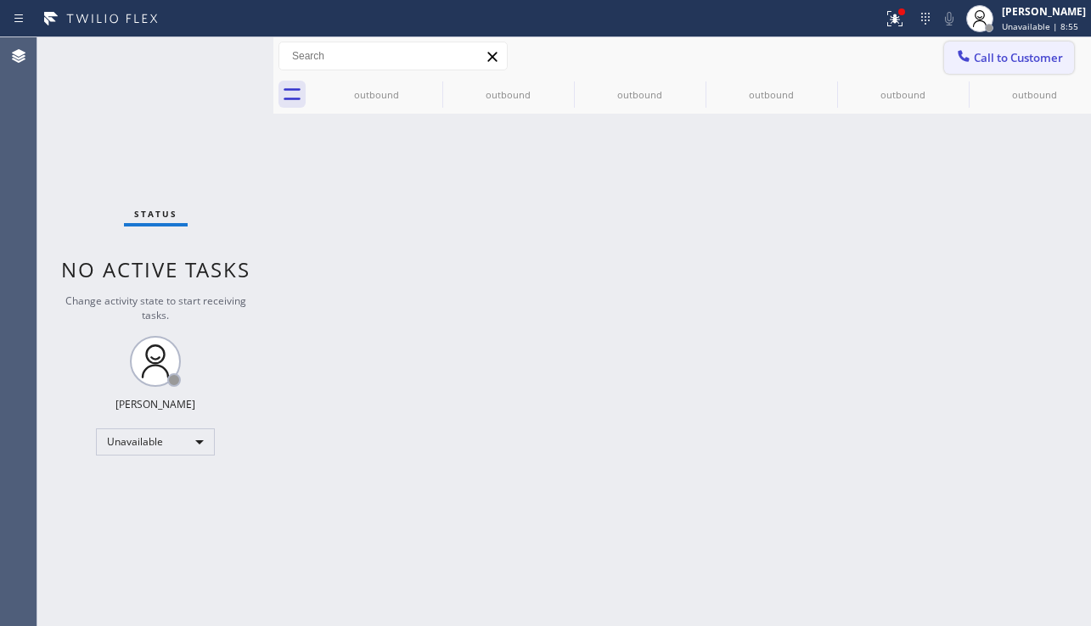
click at [971, 55] on icon at bounding box center [963, 56] width 17 height 17
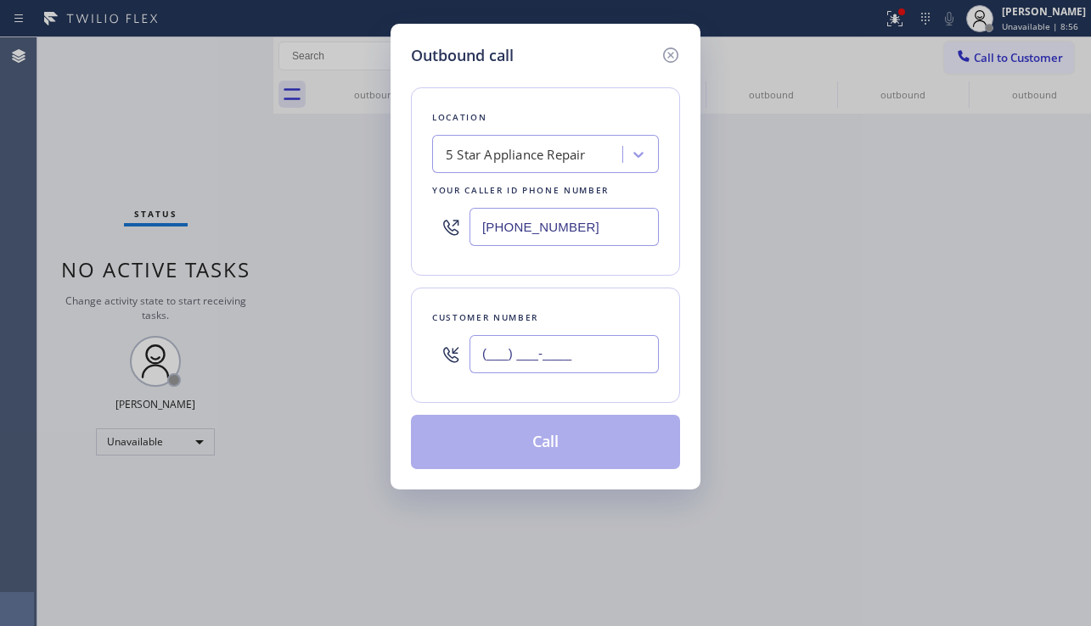
click at [620, 363] on input "(___) ___-____" at bounding box center [563, 354] width 189 height 38
paste input "818) 292-8577"
type input "[PHONE_NUMBER]"
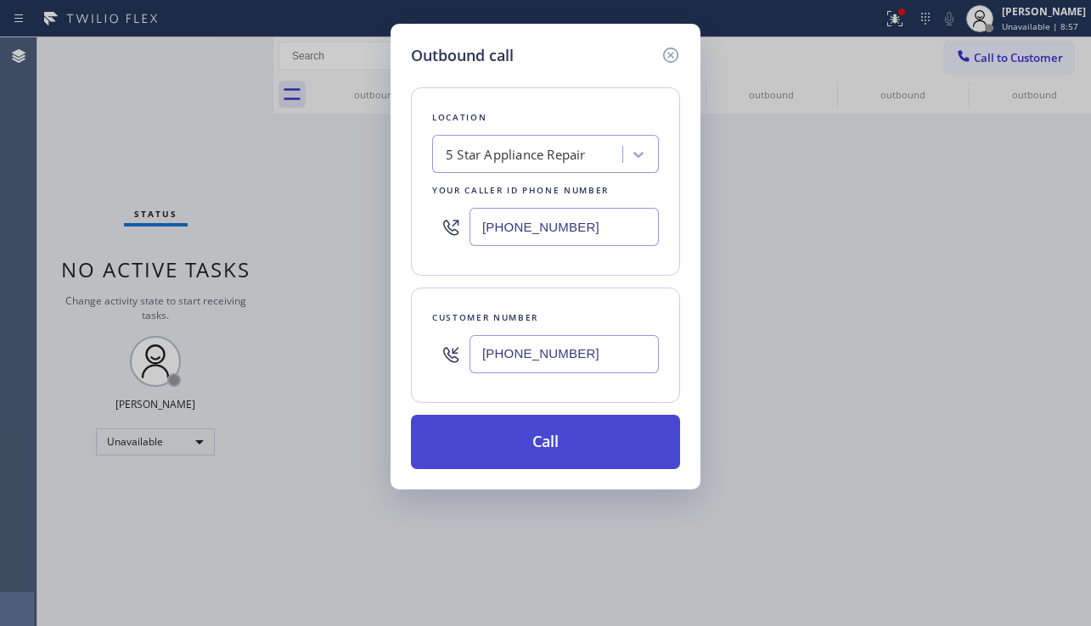
click at [575, 448] on button "Call" at bounding box center [545, 442] width 269 height 54
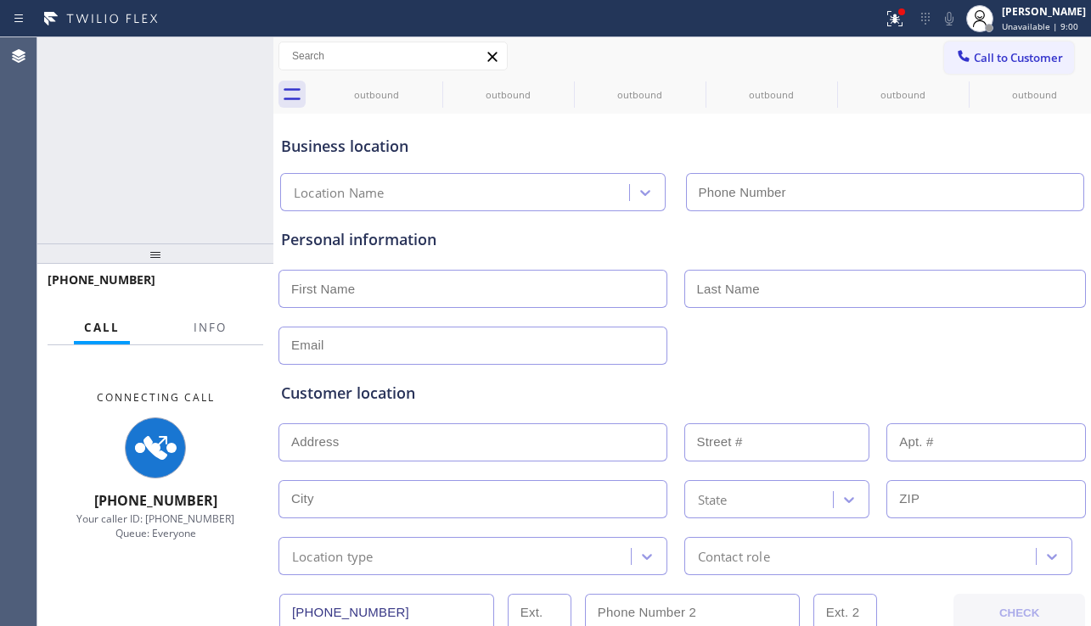
type input "[PHONE_NUMBER]"
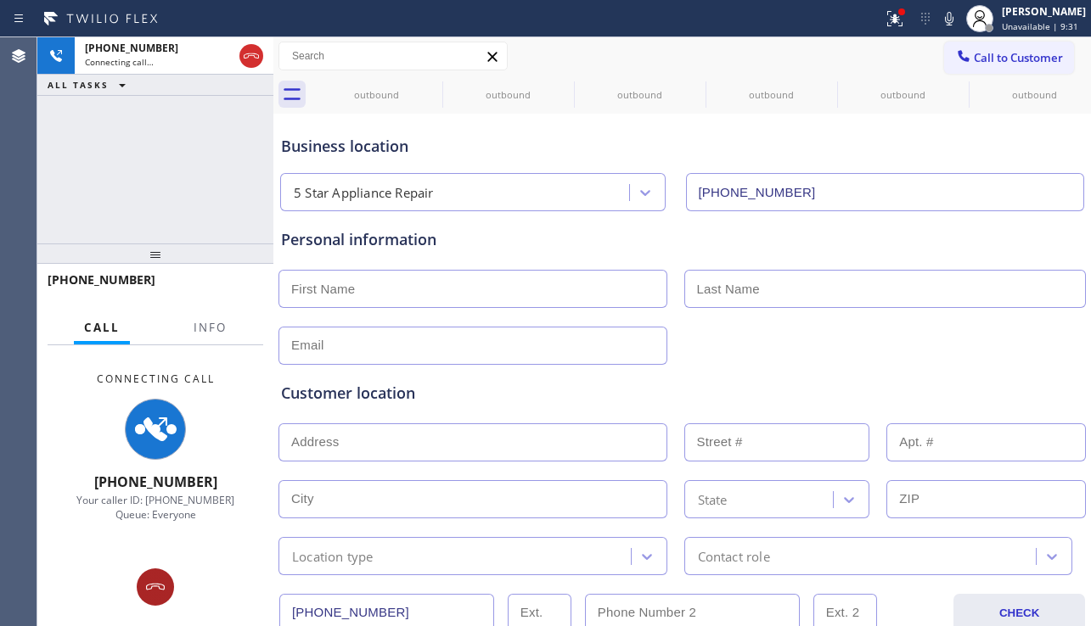
click at [151, 588] on icon at bounding box center [155, 587] width 20 height 20
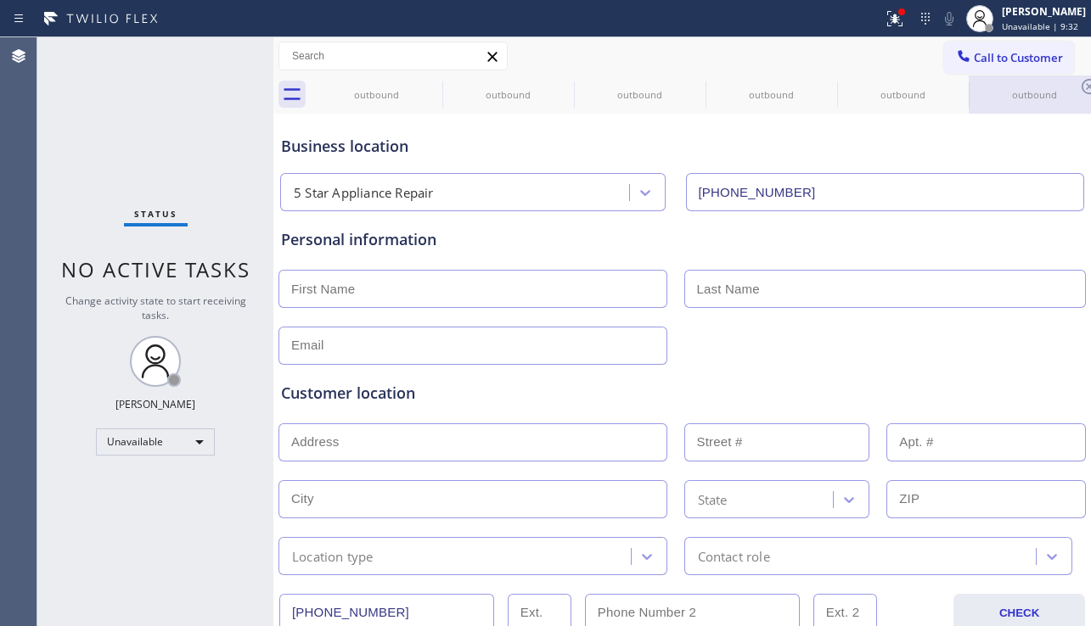
click at [973, 81] on div "outbound" at bounding box center [1034, 95] width 128 height 38
click at [974, 61] on span "Call to Customer" at bounding box center [1018, 57] width 89 height 15
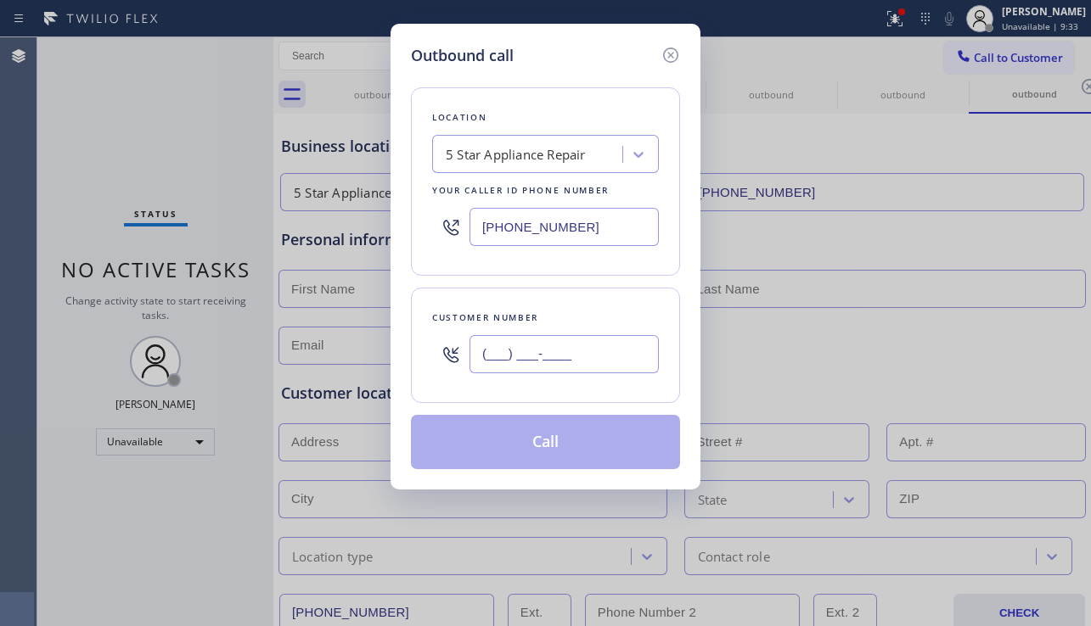
click at [559, 346] on input "(___) ___-____" at bounding box center [563, 354] width 189 height 38
paste input "616) 282-9166"
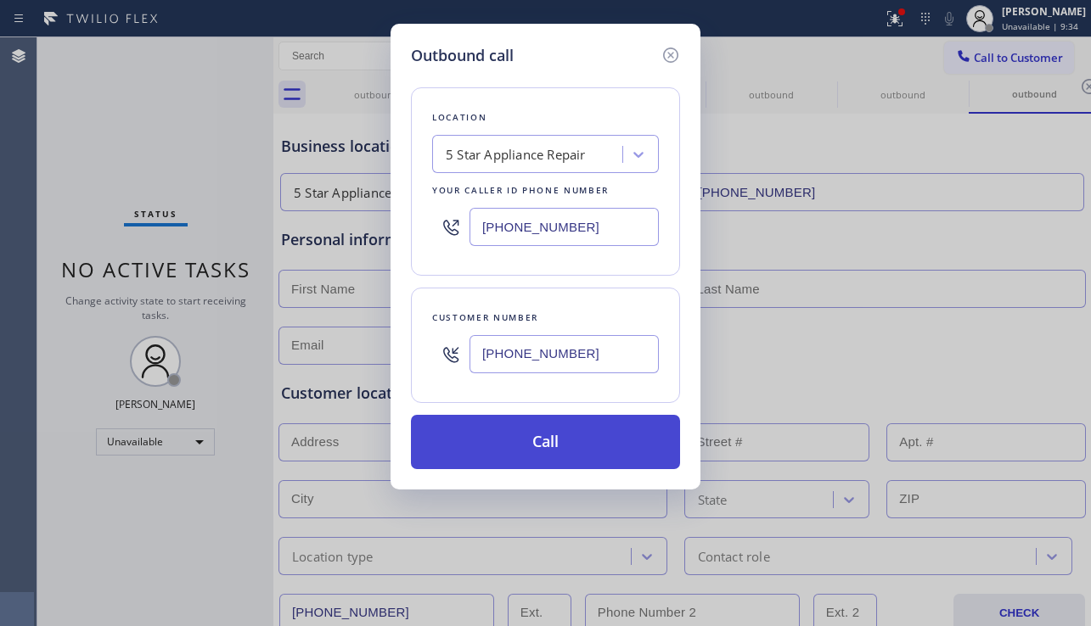
type input "[PHONE_NUMBER]"
click at [533, 453] on button "Call" at bounding box center [545, 442] width 269 height 54
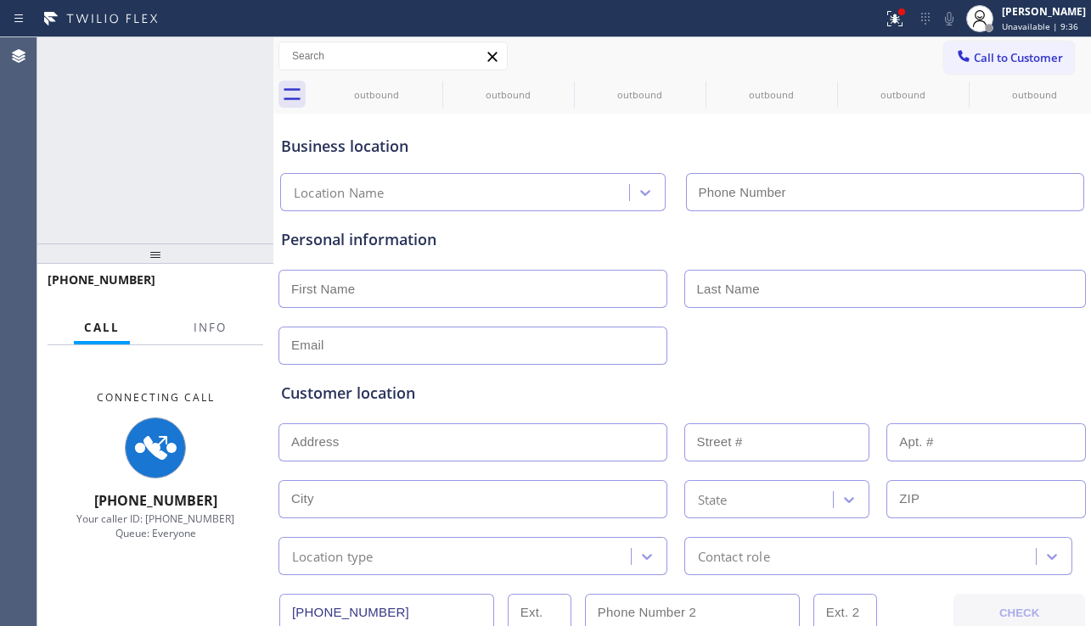
type input "[PHONE_NUMBER]"
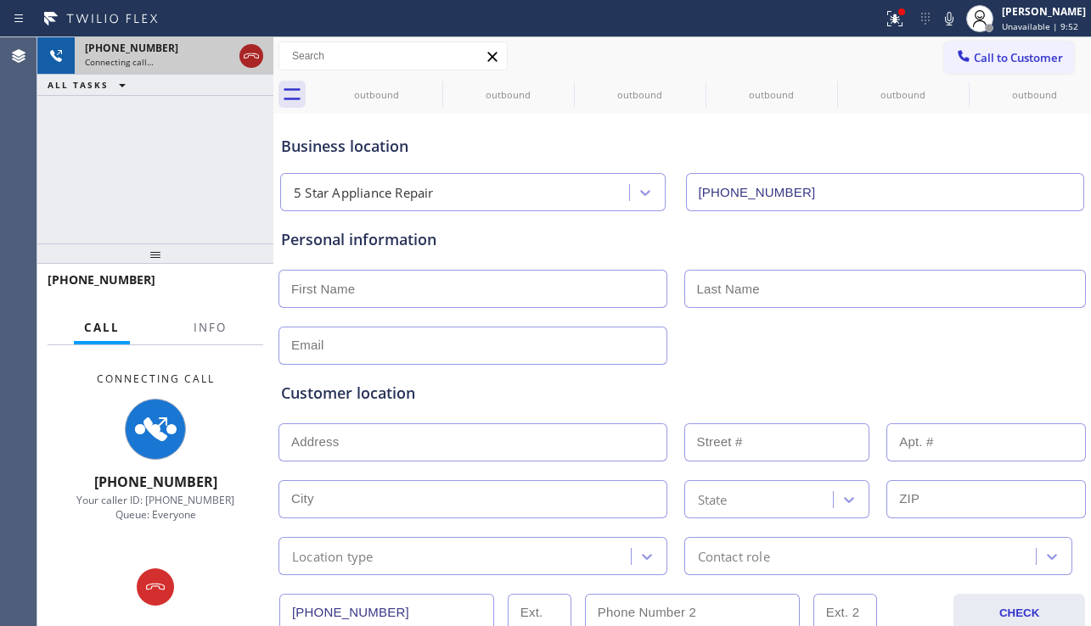
click at [250, 61] on icon at bounding box center [251, 56] width 20 height 20
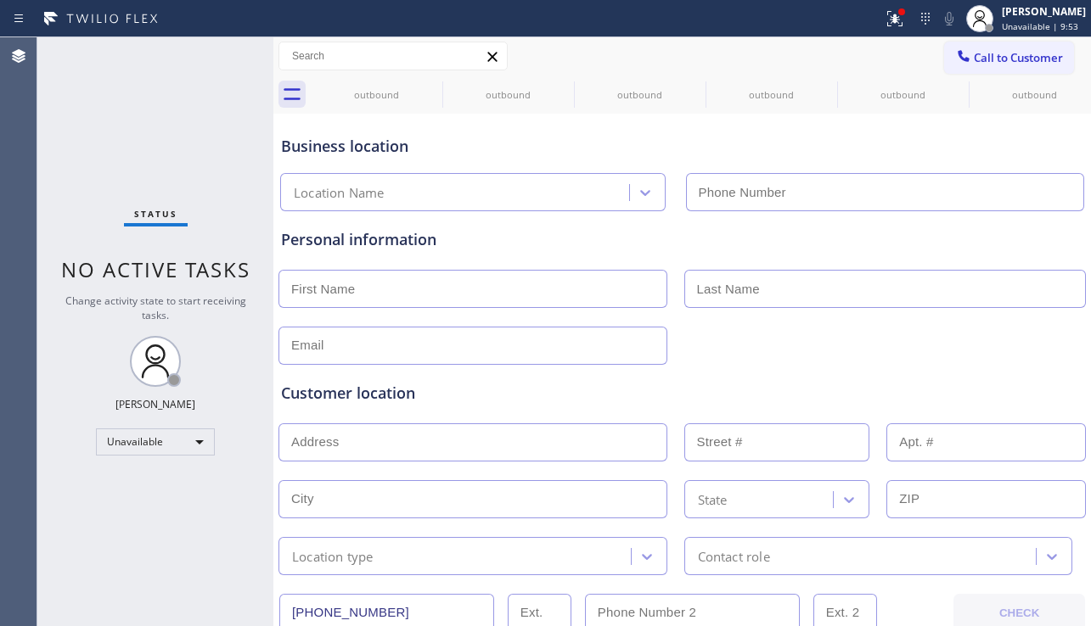
type input "[PHONE_NUMBER]"
click at [974, 65] on button "Call to Customer" at bounding box center [1009, 58] width 130 height 32
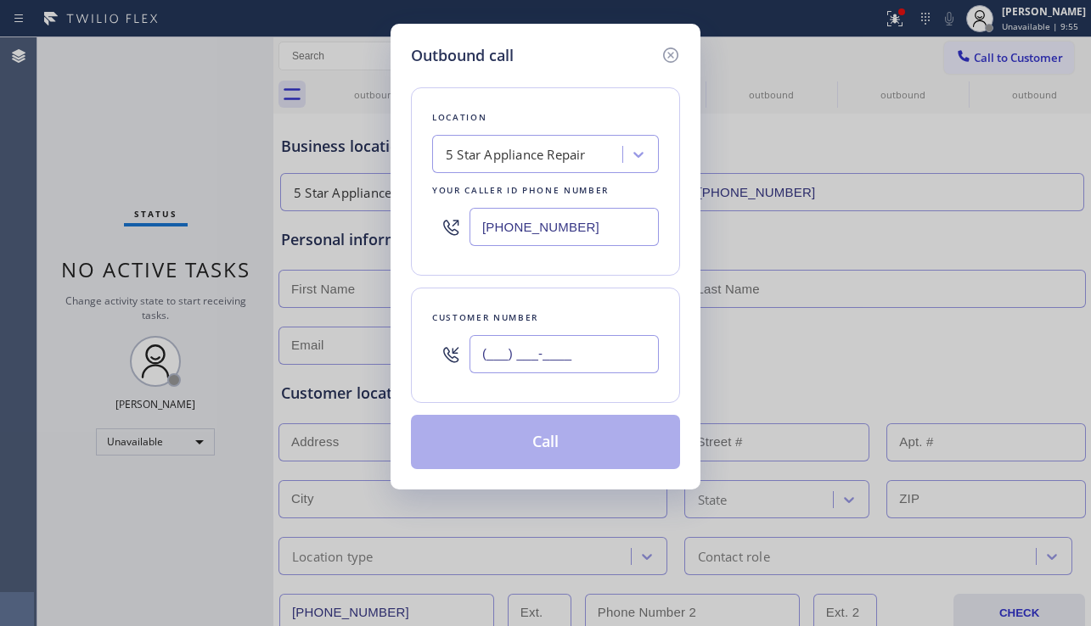
click at [601, 357] on input "(___) ___-____" at bounding box center [563, 354] width 189 height 38
paste input "813) 804-1585"
type input "[PHONE_NUMBER]"
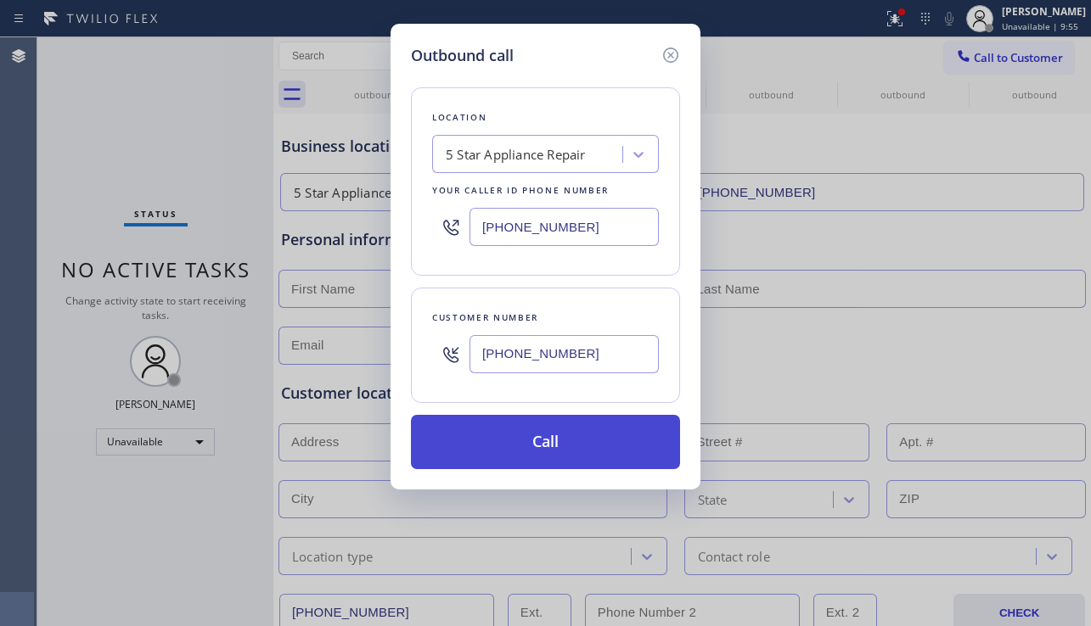
click at [568, 453] on button "Call" at bounding box center [545, 442] width 269 height 54
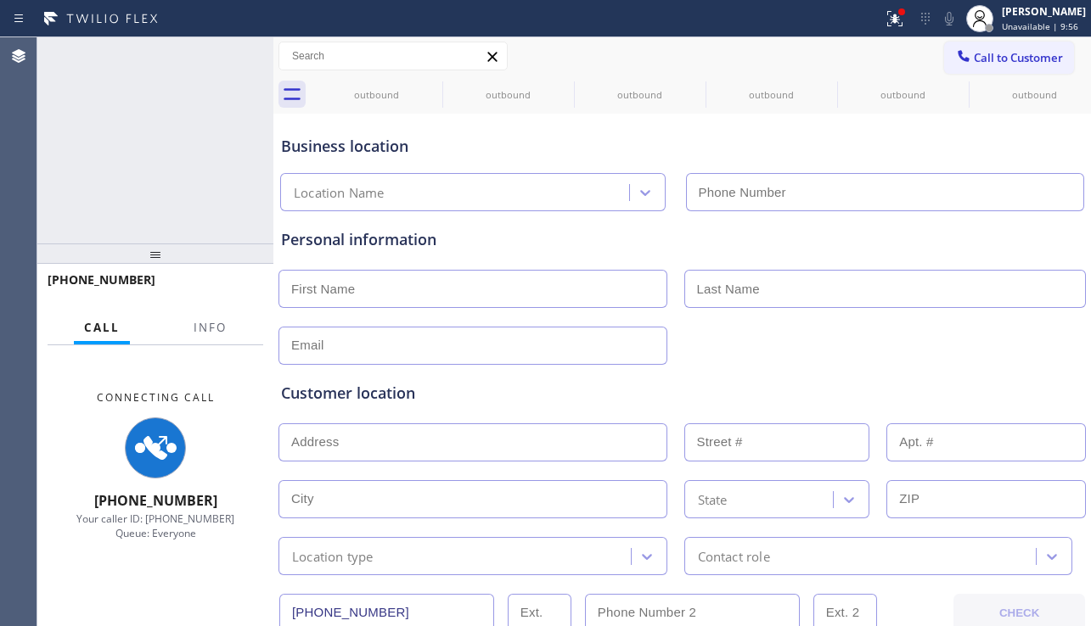
type input "[PHONE_NUMBER]"
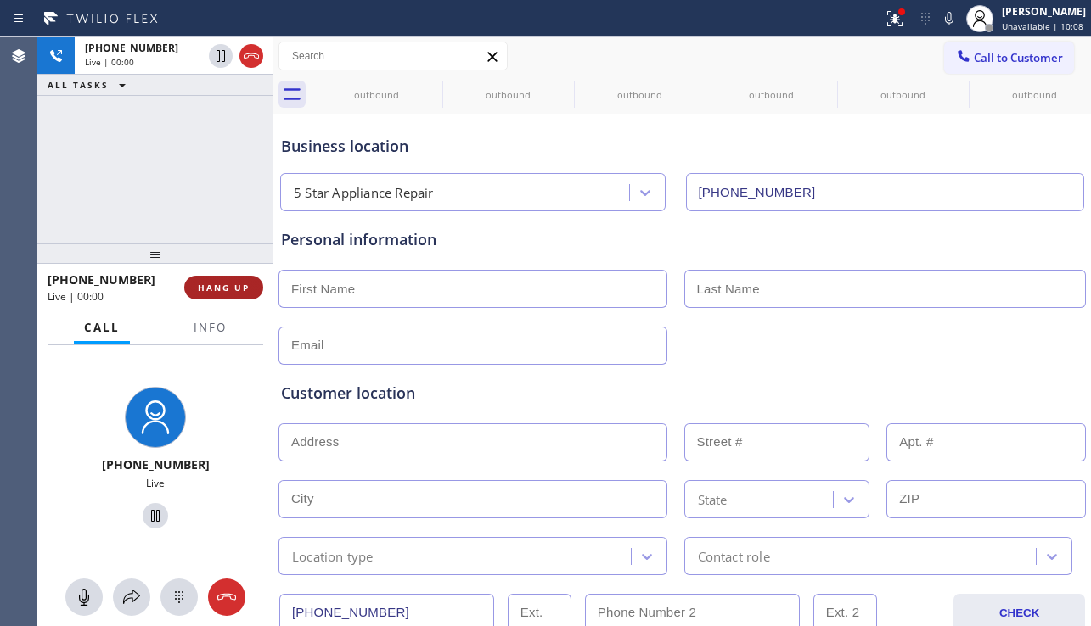
click at [207, 293] on span "HANG UP" at bounding box center [224, 288] width 52 height 12
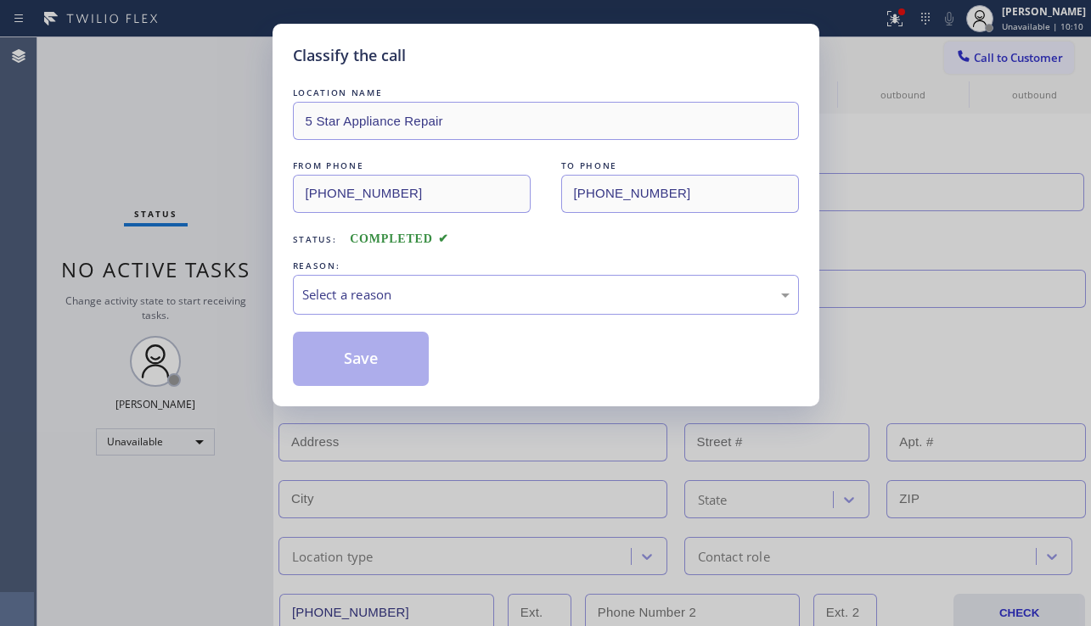
click at [213, 291] on div "Classify the call LOCATION NAME 5 Star Appliance Repair FROM PHONE [PHONE_NUMBE…" at bounding box center [545, 313] width 1091 height 626
click at [380, 303] on div "Select a reason" at bounding box center [545, 295] width 487 height 20
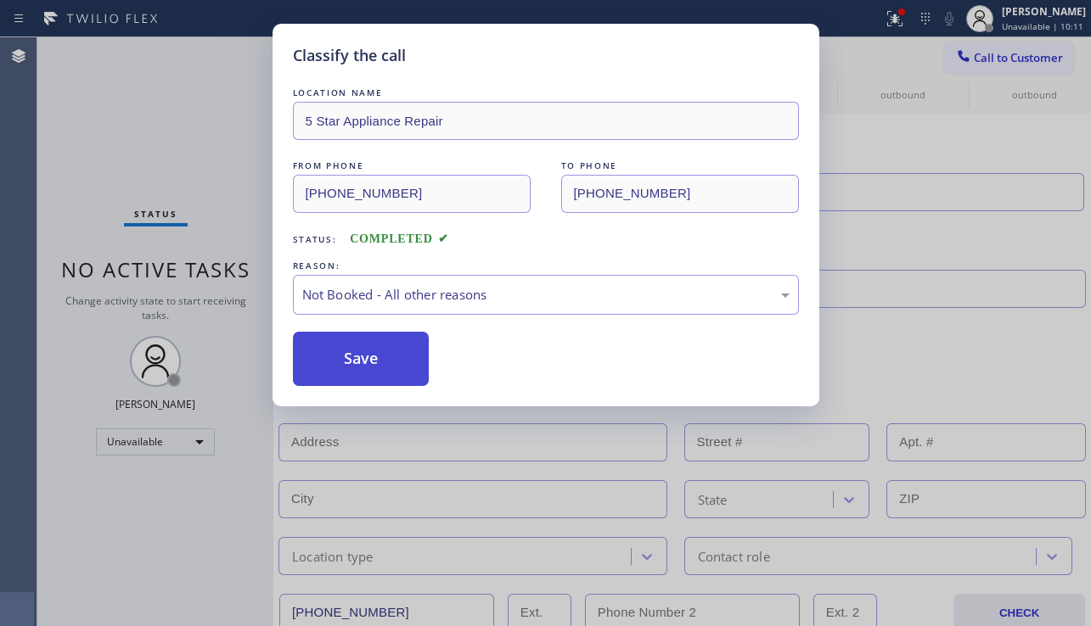
click at [305, 350] on button "Save" at bounding box center [361, 359] width 137 height 54
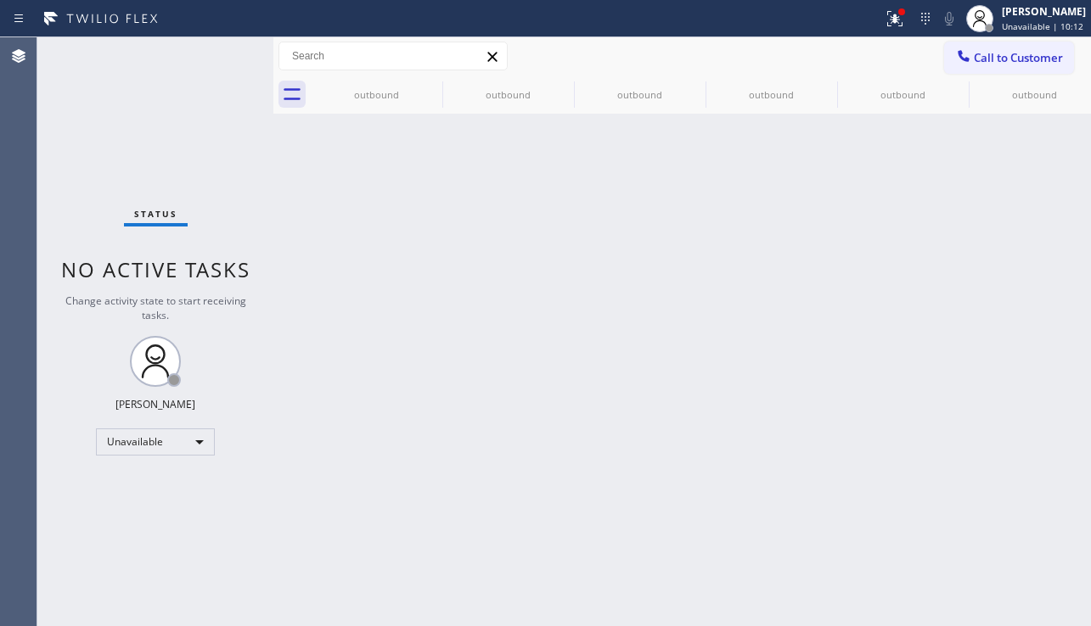
drag, startPoint x: 1012, startPoint y: 57, endPoint x: 990, endPoint y: 65, distance: 23.4
click at [1011, 57] on span "Call to Customer" at bounding box center [1018, 57] width 89 height 15
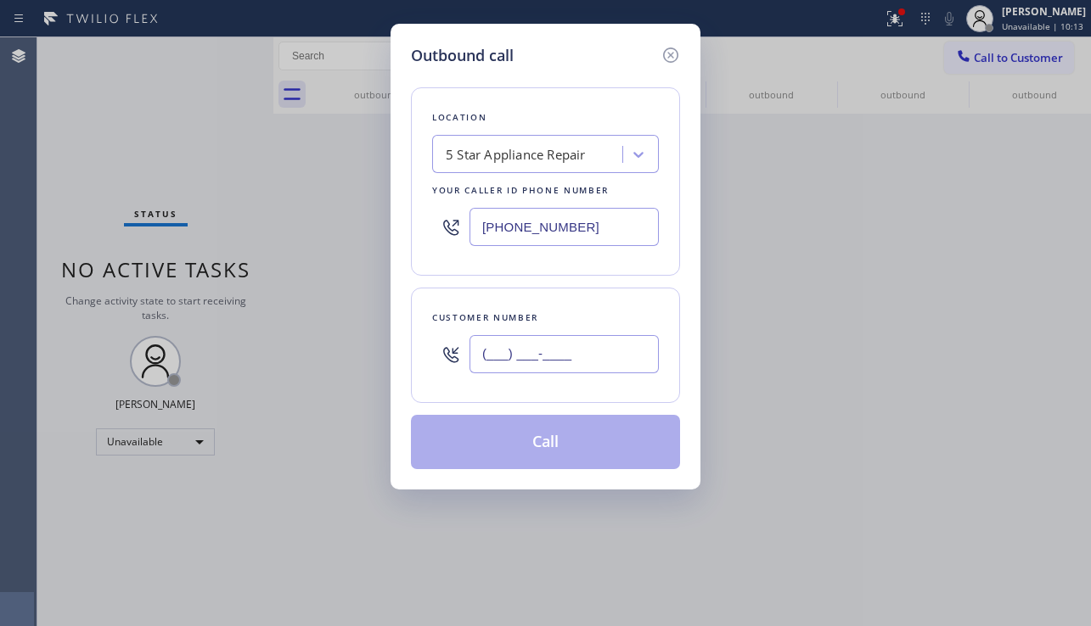
click at [580, 350] on input "(___) ___-____" at bounding box center [563, 354] width 189 height 38
paste input "941) 263-5062"
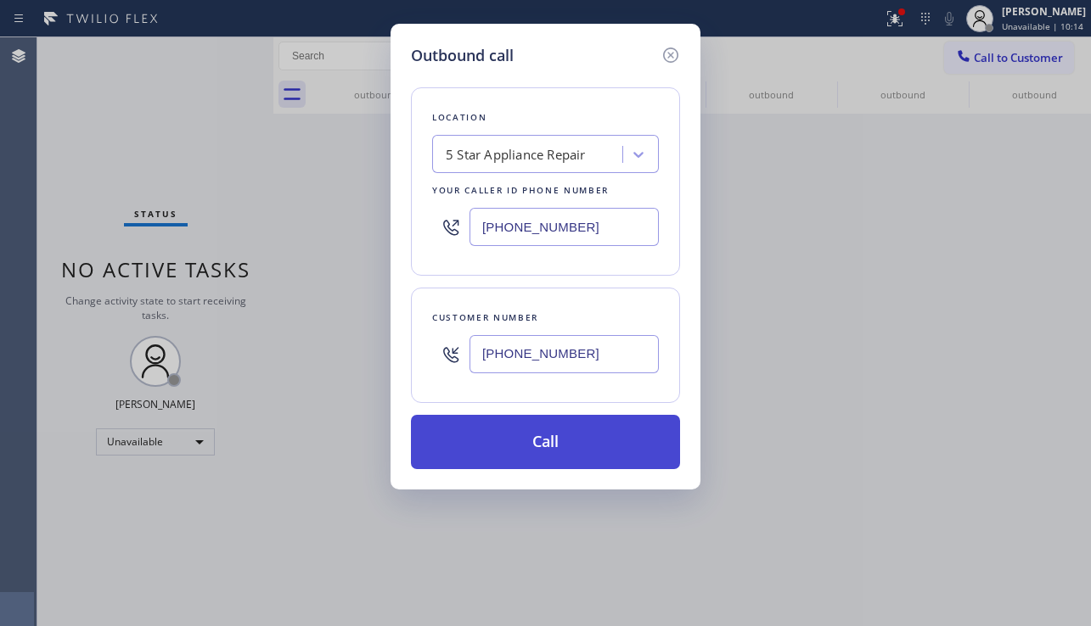
type input "[PHONE_NUMBER]"
click at [540, 449] on button "Call" at bounding box center [545, 442] width 269 height 54
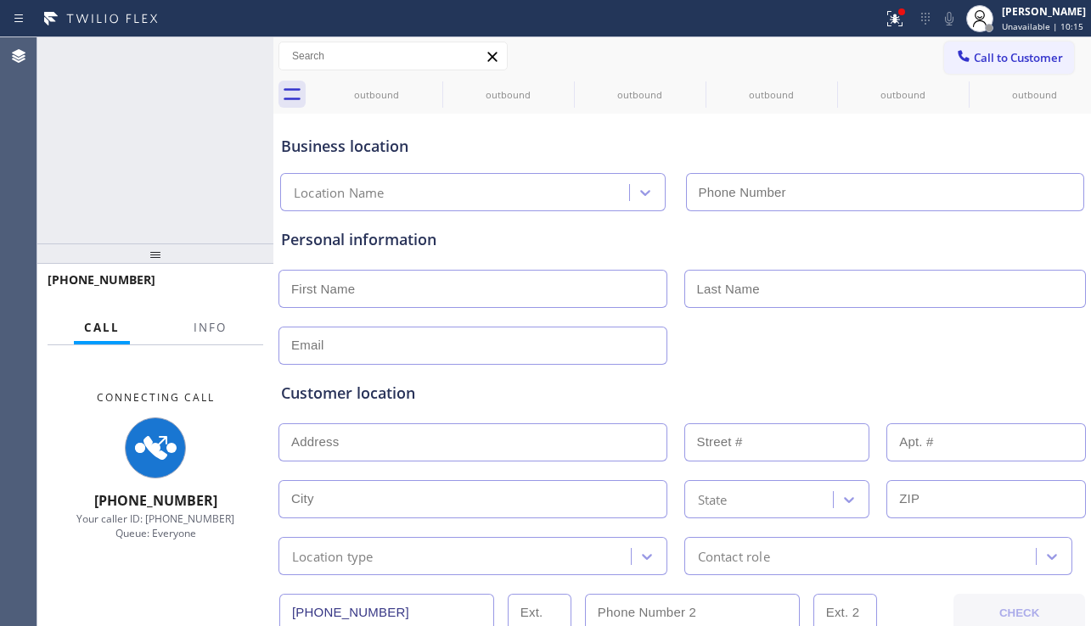
type input "[PHONE_NUMBER]"
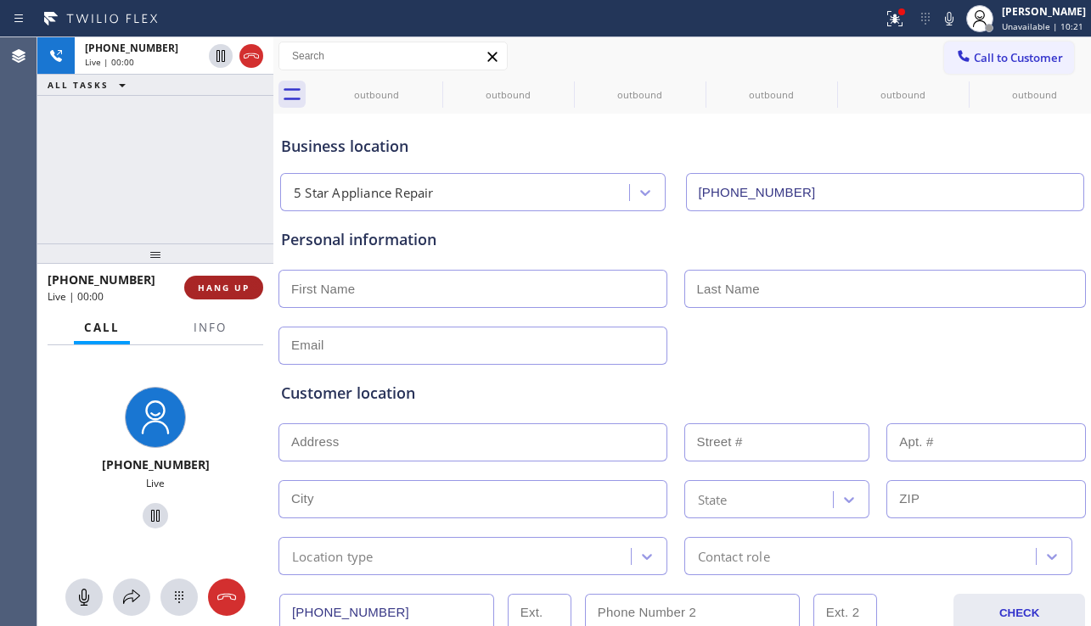
click at [252, 284] on button "HANG UP" at bounding box center [223, 288] width 79 height 24
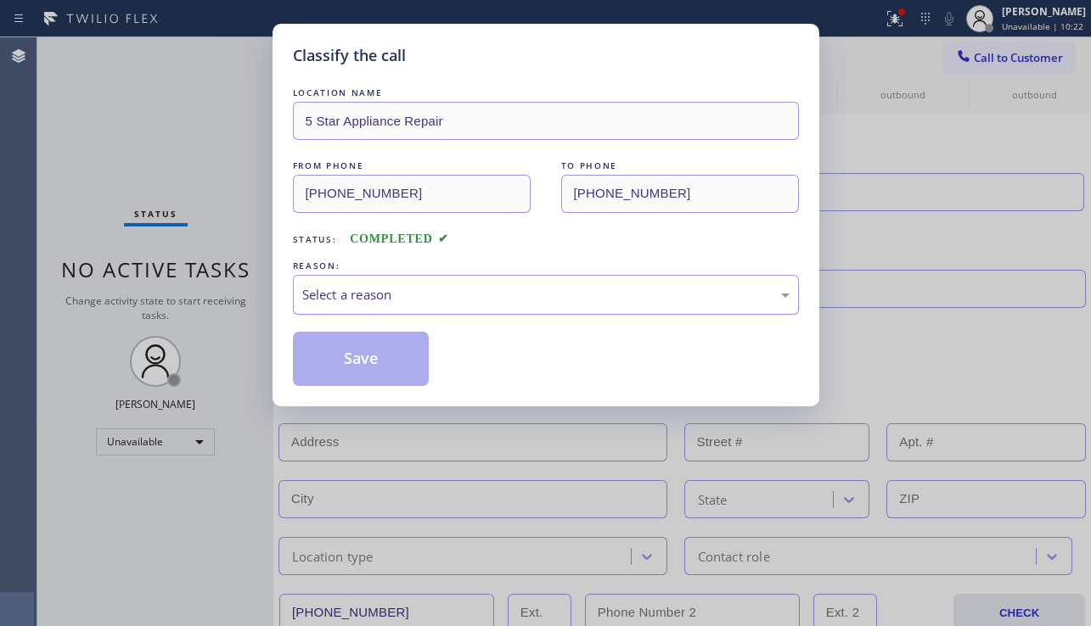
click at [322, 289] on div "Select a reason" at bounding box center [545, 295] width 487 height 20
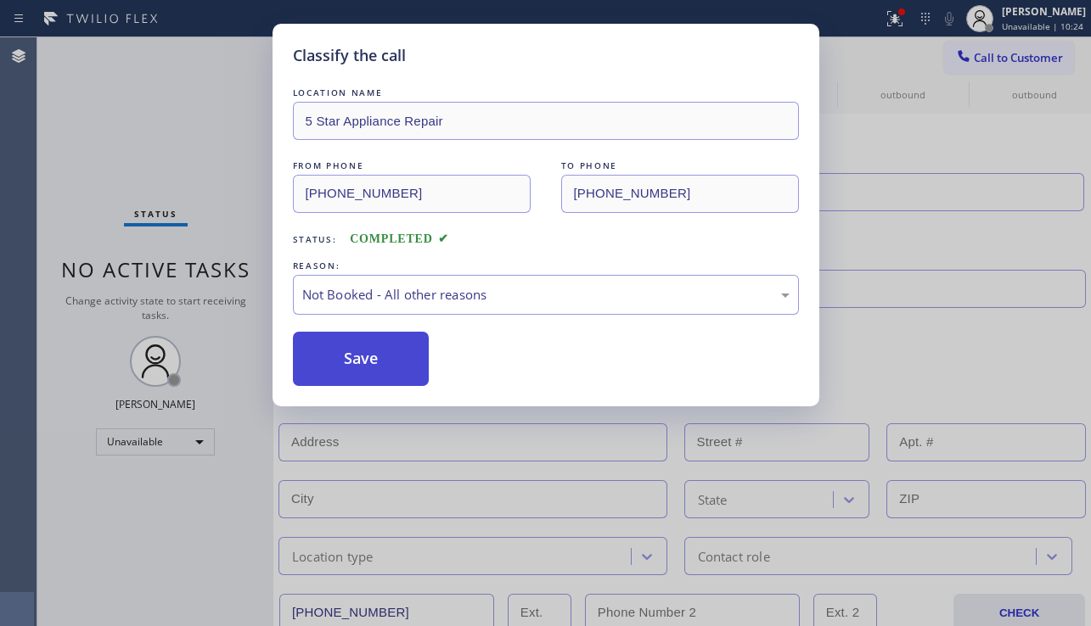
click at [361, 359] on button "Save" at bounding box center [361, 359] width 137 height 54
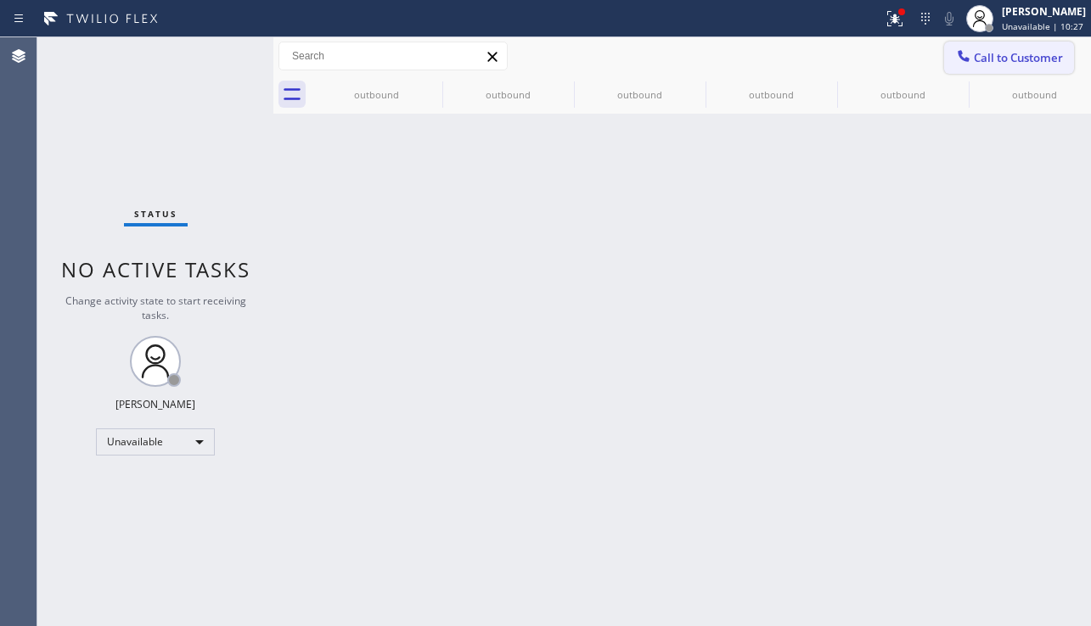
click at [1009, 65] on span "Call to Customer" at bounding box center [1018, 57] width 89 height 15
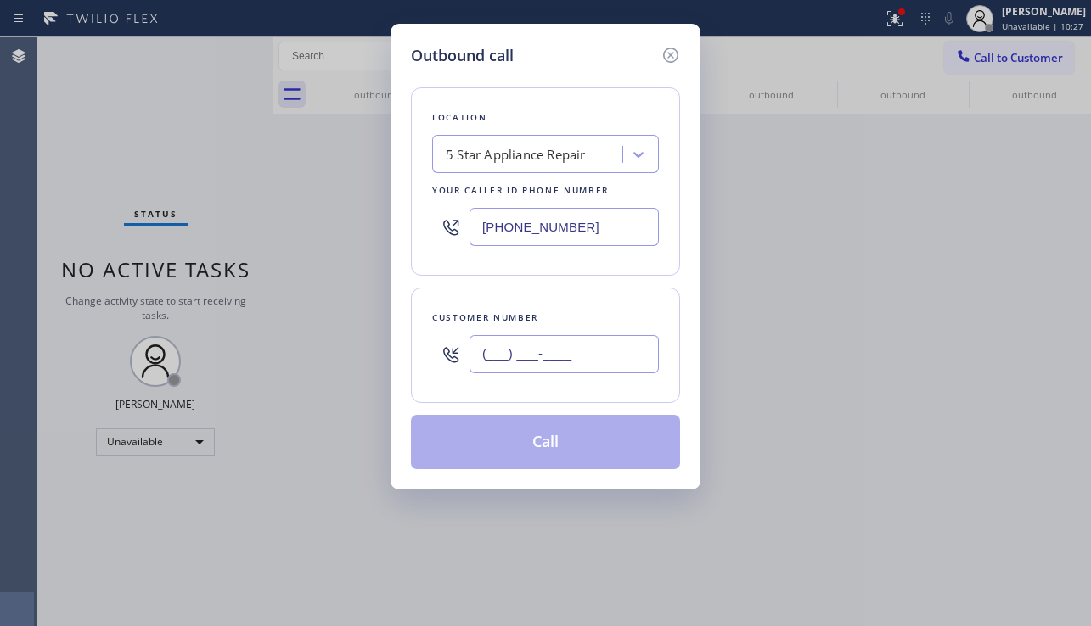
click at [602, 348] on input "(___) ___-____" at bounding box center [563, 354] width 189 height 38
paste input "844) 451-8682"
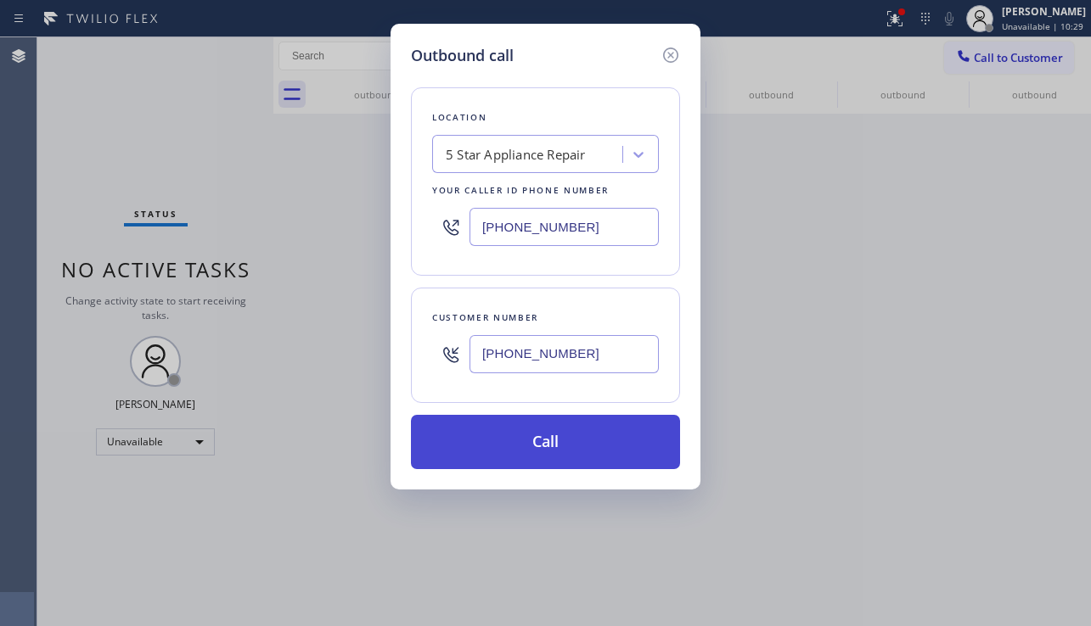
type input "[PHONE_NUMBER]"
click at [517, 452] on button "Call" at bounding box center [545, 442] width 269 height 54
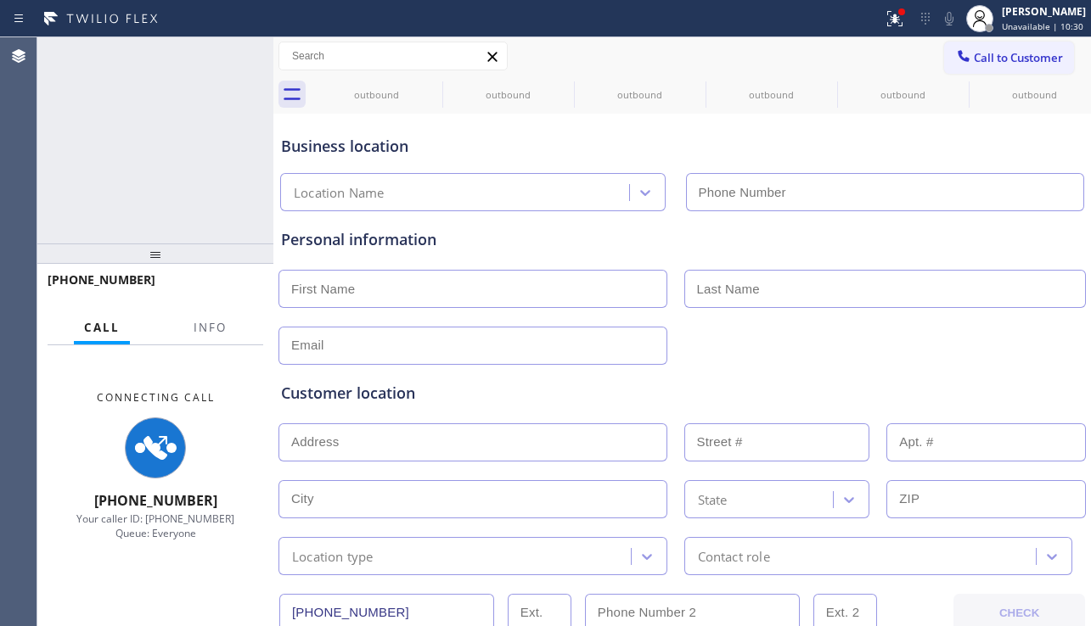
type input "[PHONE_NUMBER]"
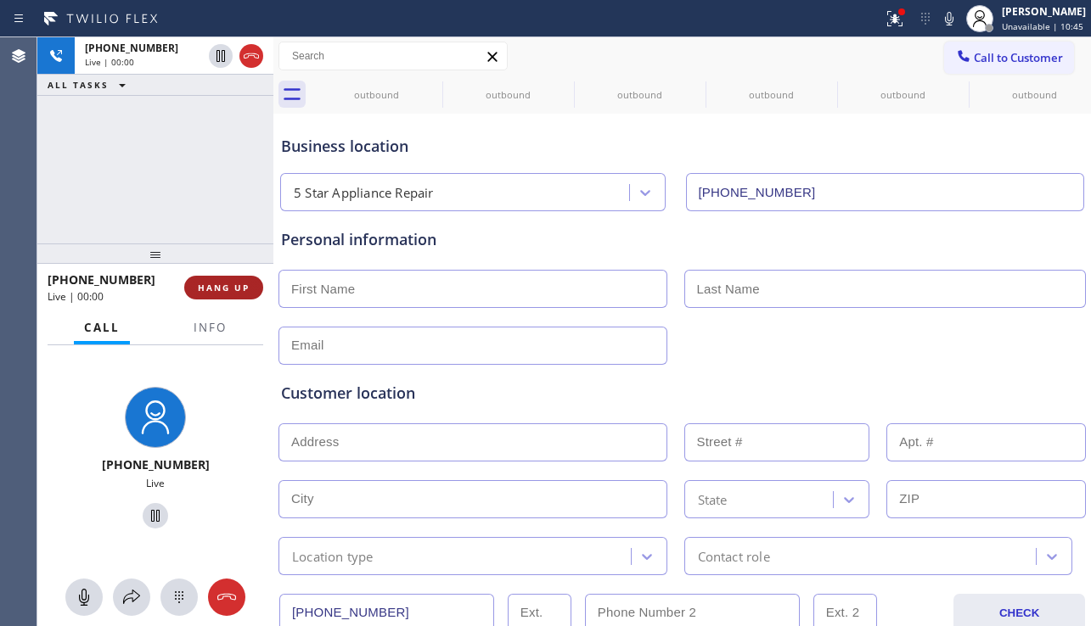
click at [228, 287] on span "HANG UP" at bounding box center [224, 288] width 52 height 12
click at [228, 286] on span "HANG UP" at bounding box center [224, 288] width 52 height 12
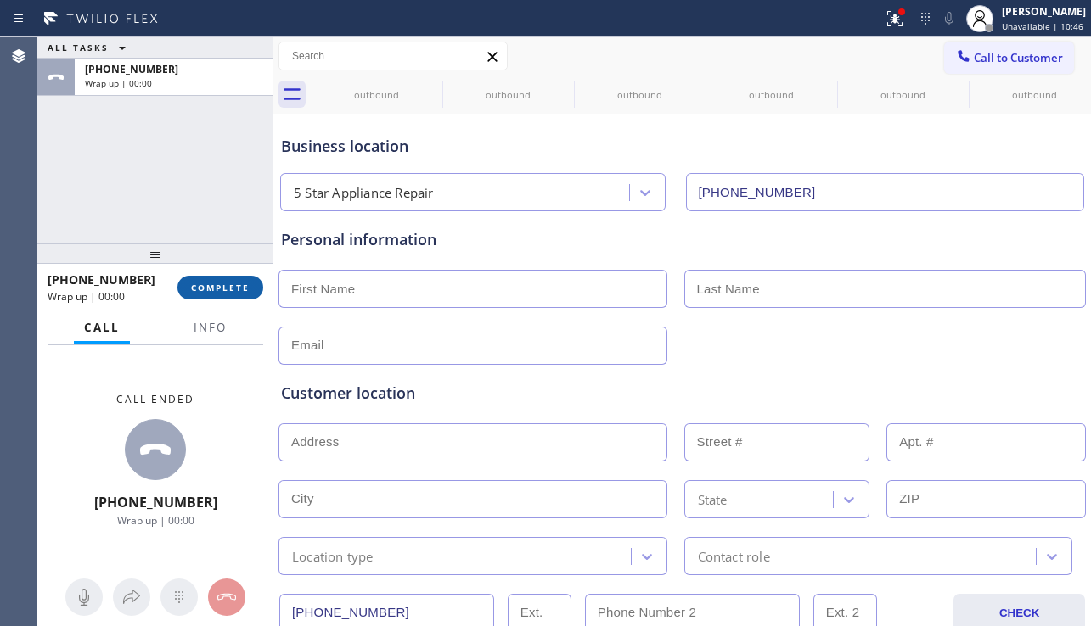
click at [243, 287] on span "COMPLETE" at bounding box center [220, 288] width 59 height 12
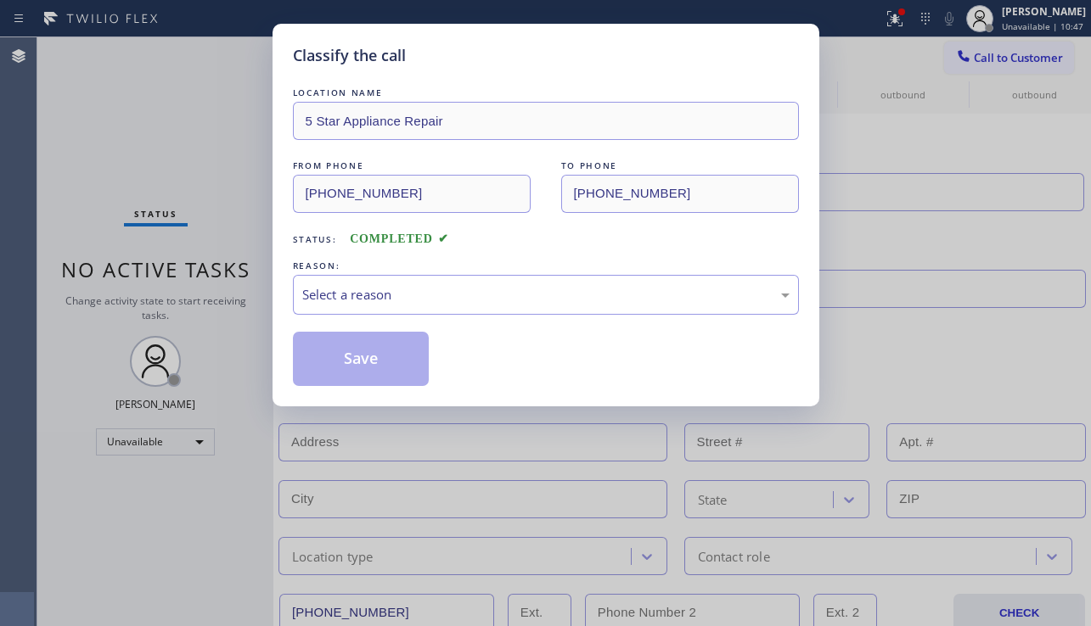
click at [385, 289] on div "Select a reason" at bounding box center [545, 295] width 487 height 20
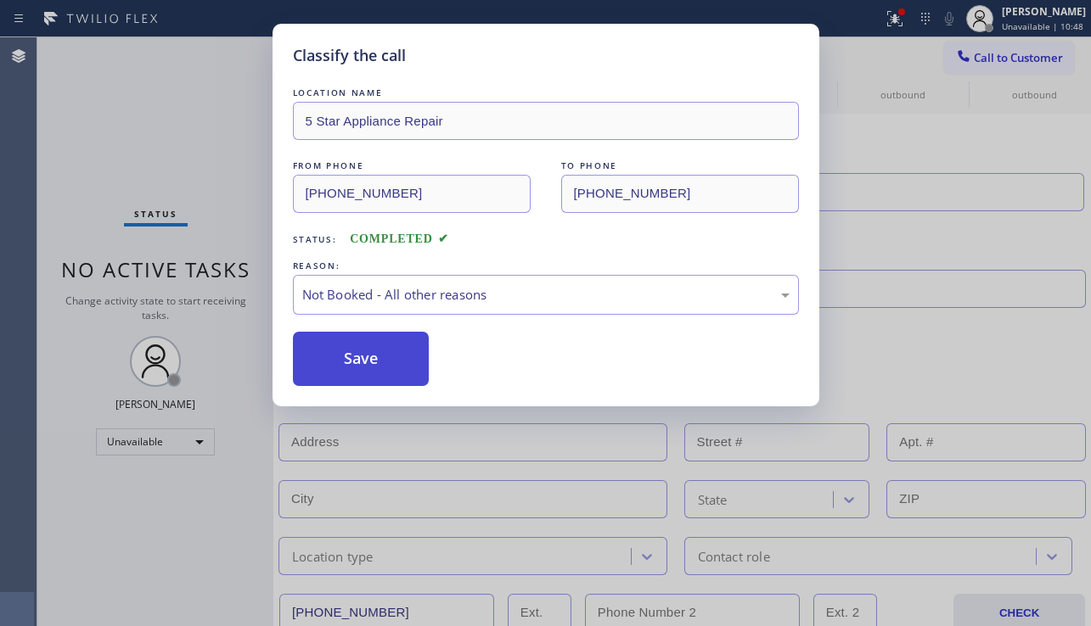
click at [372, 358] on button "Save" at bounding box center [361, 359] width 137 height 54
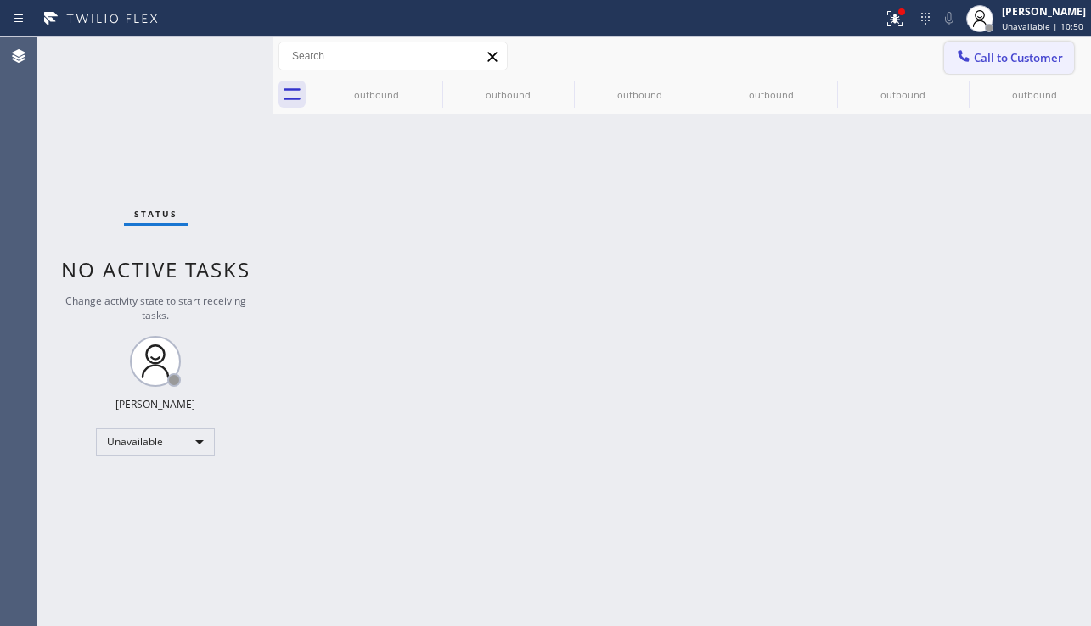
click at [961, 70] on button "Call to Customer" at bounding box center [1009, 58] width 130 height 32
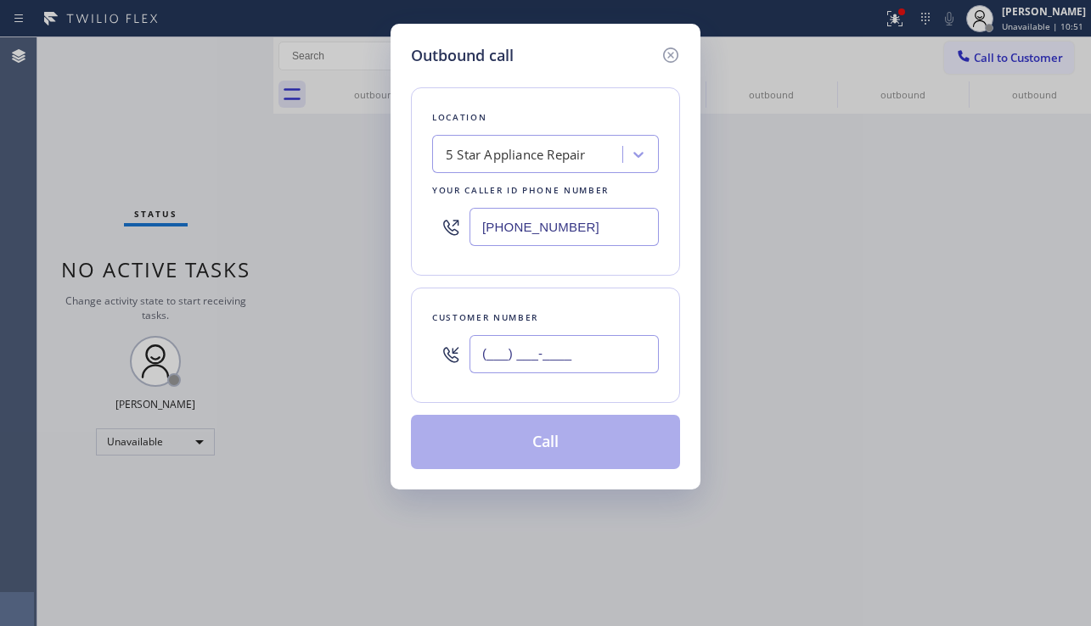
click at [575, 358] on input "(___) ___-____" at bounding box center [563, 354] width 189 height 38
paste input "305) 803-3363"
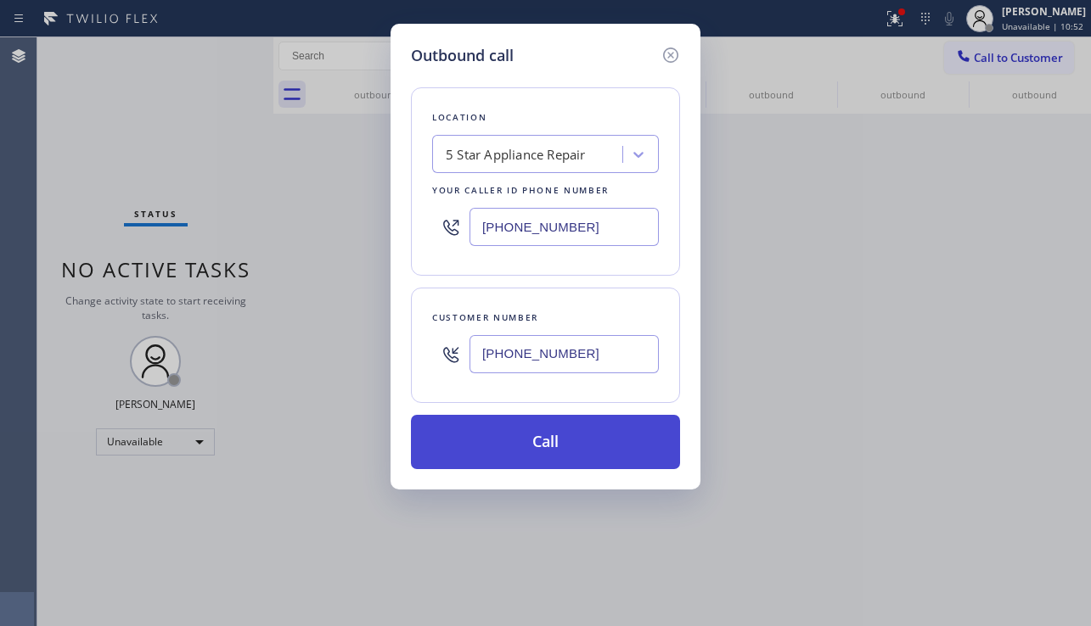
type input "[PHONE_NUMBER]"
click at [539, 445] on button "Call" at bounding box center [545, 442] width 269 height 54
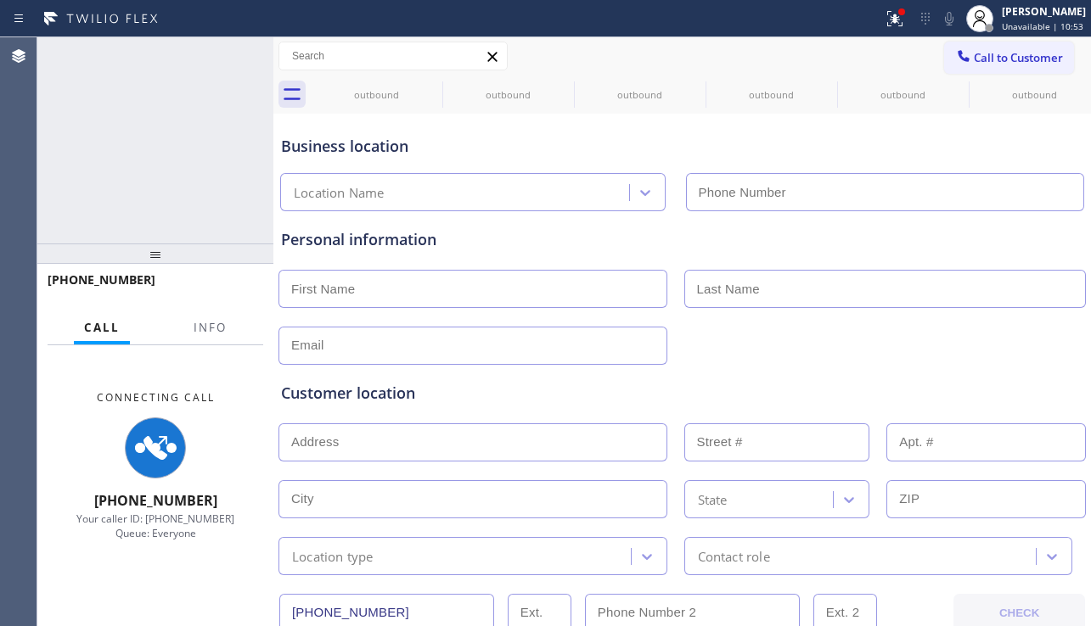
type input "[PHONE_NUMBER]"
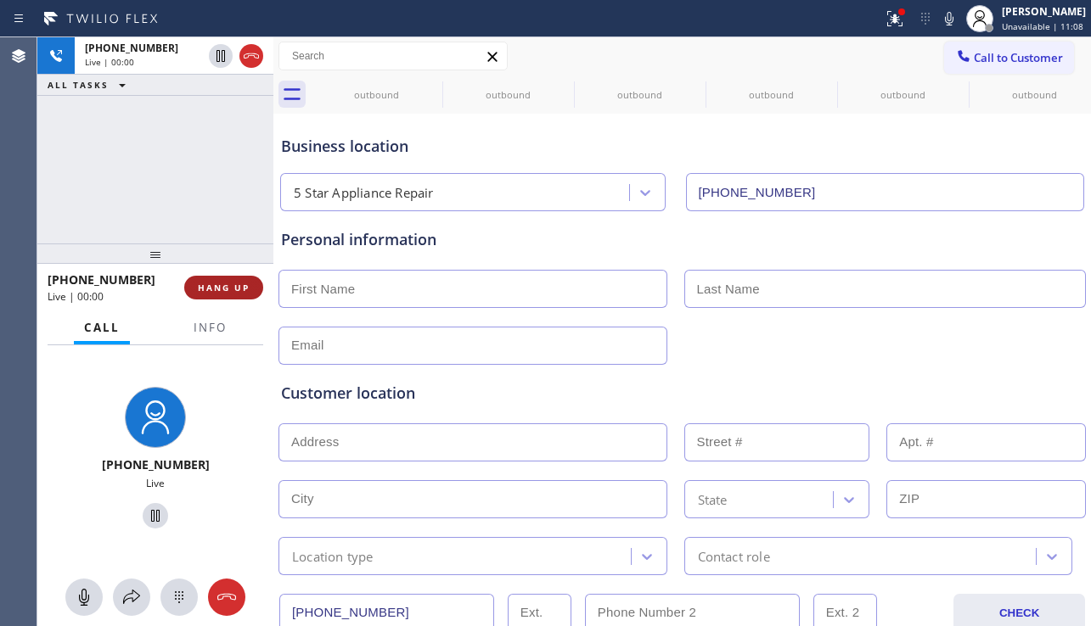
click at [203, 283] on span "HANG UP" at bounding box center [224, 288] width 52 height 12
click at [205, 282] on span "HANG UP" at bounding box center [224, 288] width 52 height 12
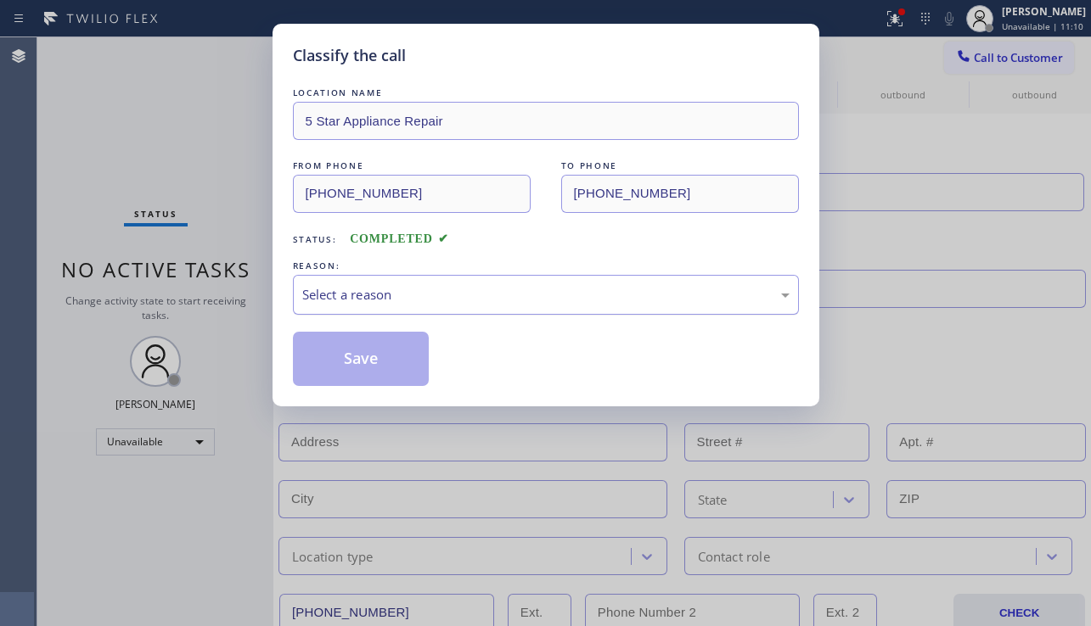
click at [363, 286] on div "Select a reason" at bounding box center [545, 295] width 487 height 20
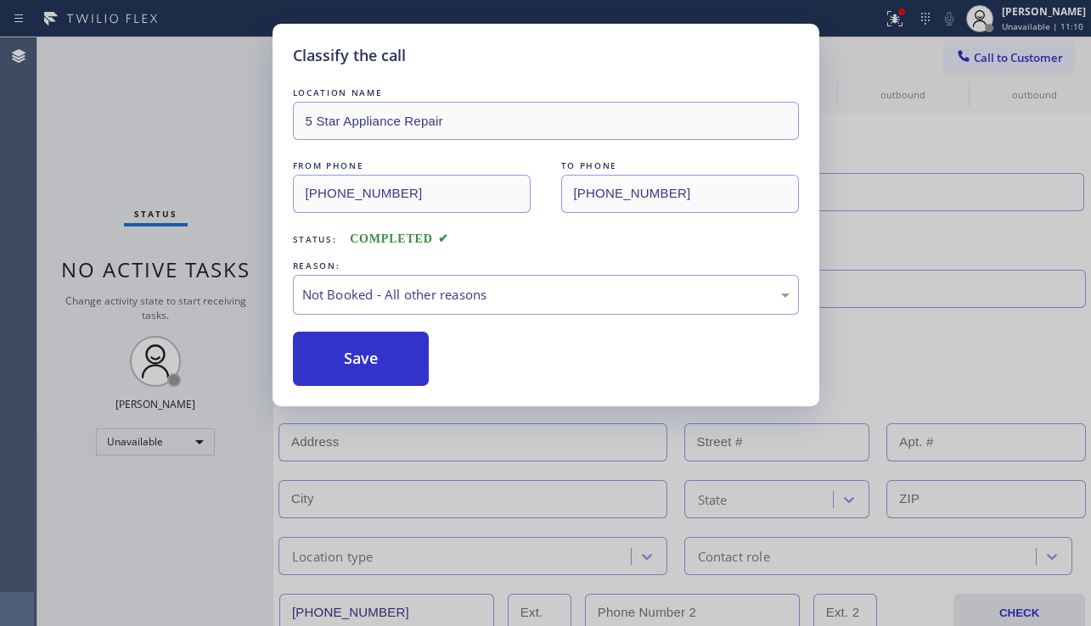
click at [362, 346] on button "Save" at bounding box center [361, 359] width 137 height 54
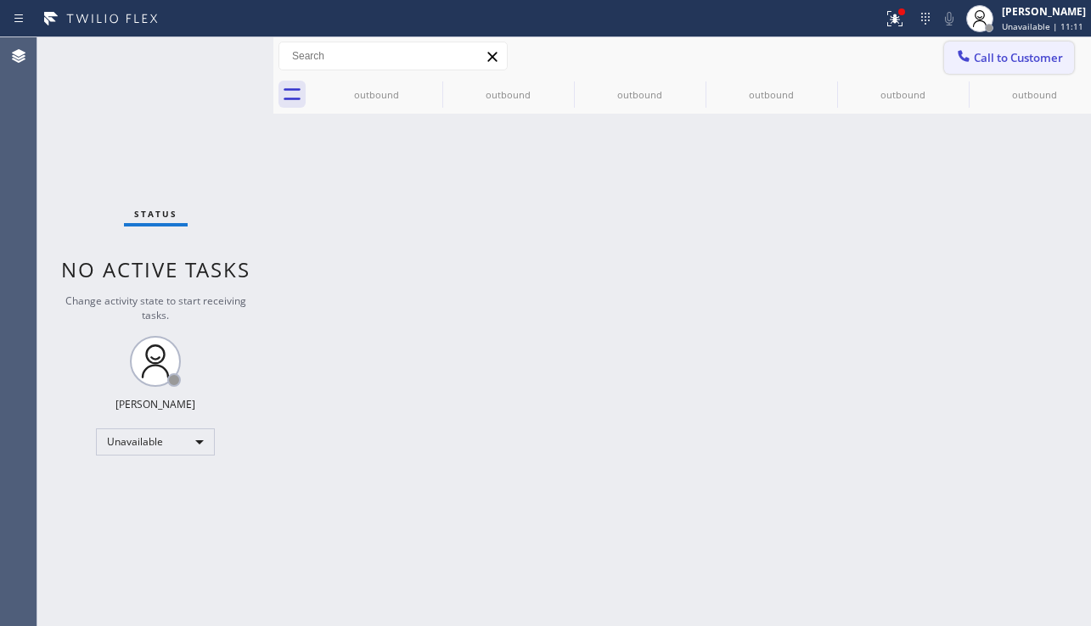
click at [975, 50] on span "Call to Customer" at bounding box center [1018, 57] width 89 height 15
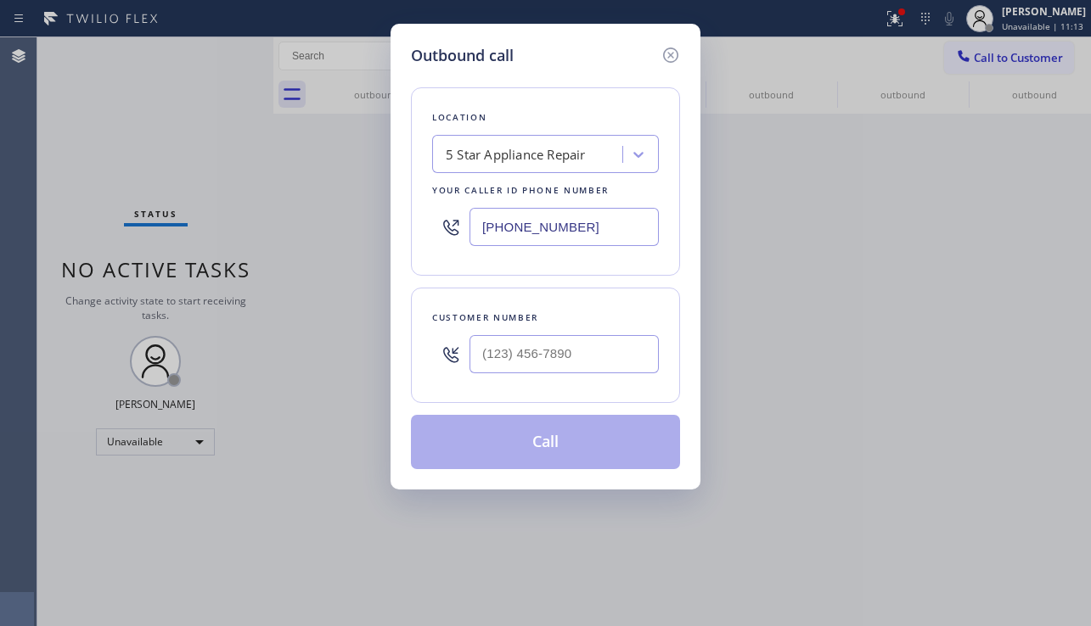
click at [492, 395] on div "Customer number" at bounding box center [545, 345] width 269 height 115
click at [498, 351] on input "(___) ___-____" at bounding box center [563, 354] width 189 height 38
paste input "941) 263-5062"
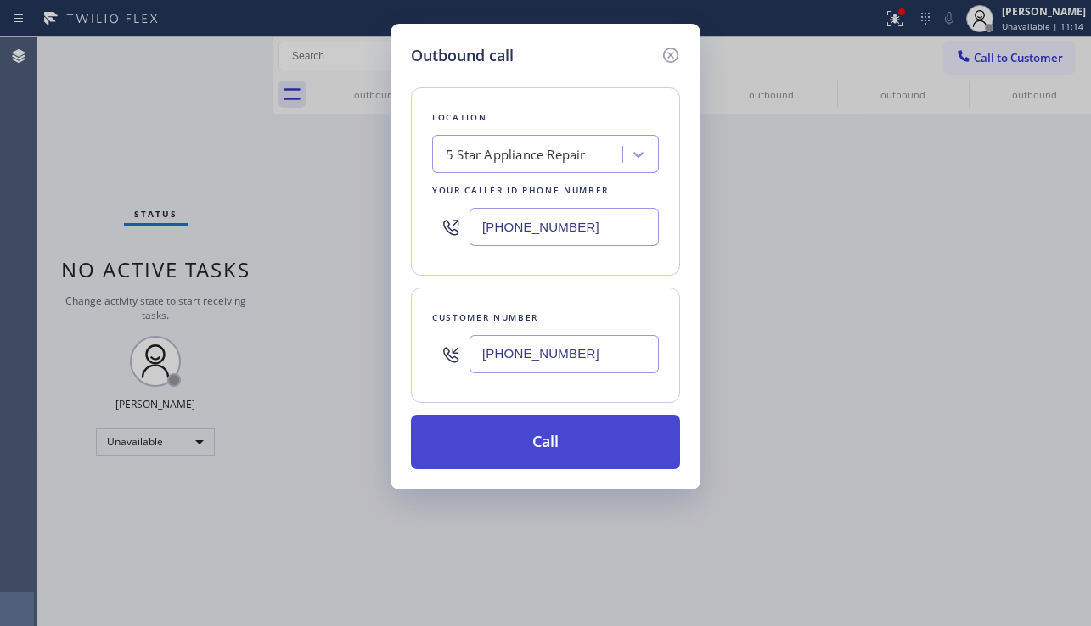
type input "[PHONE_NUMBER]"
click at [490, 447] on button "Call" at bounding box center [545, 442] width 269 height 54
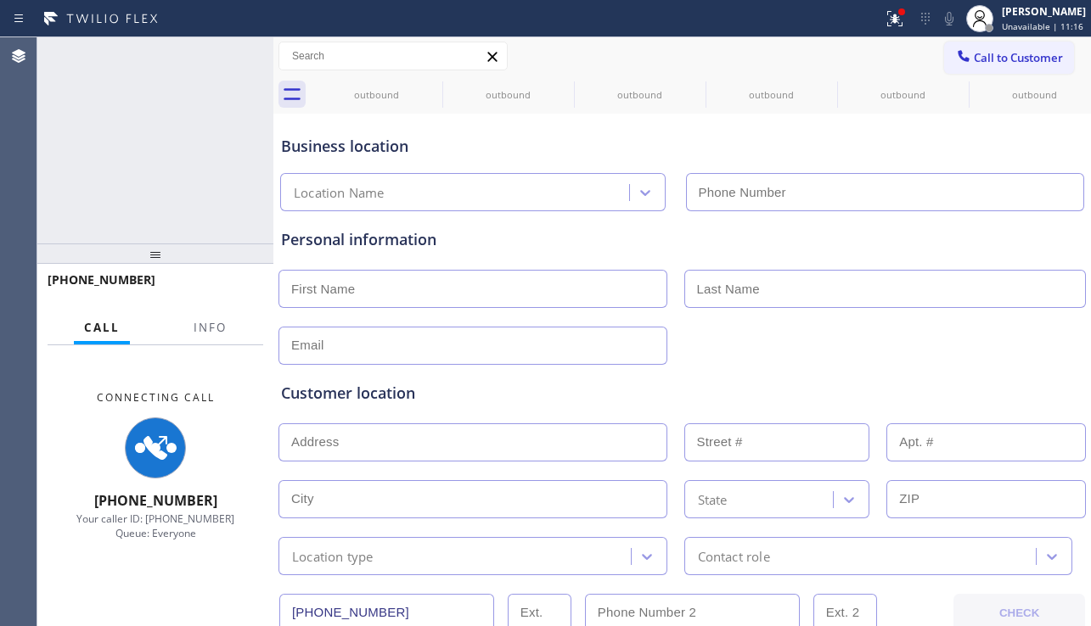
type input "[PHONE_NUMBER]"
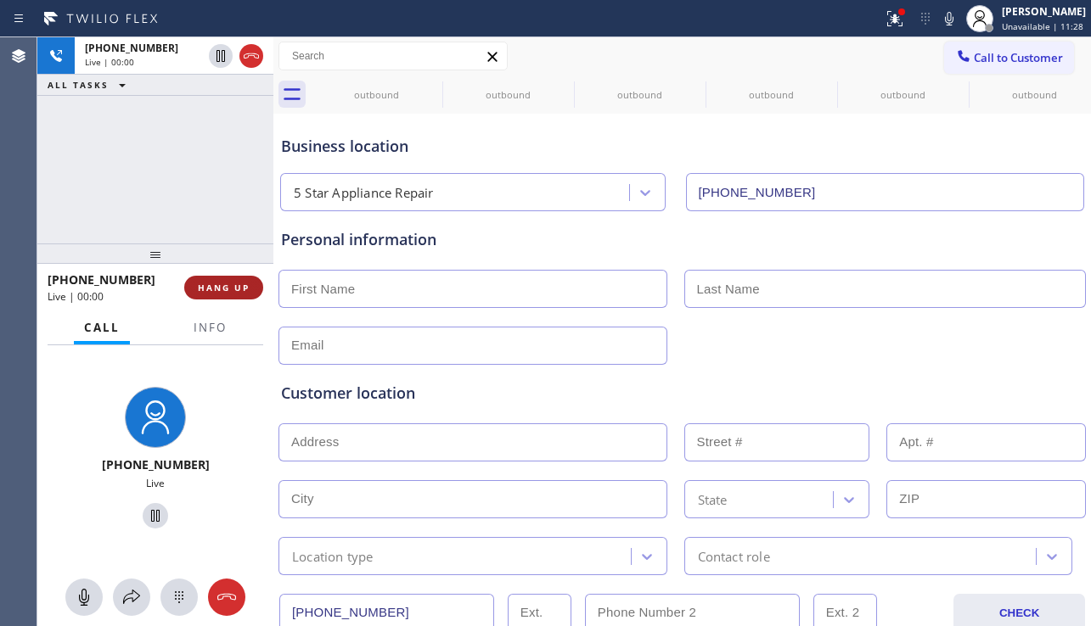
click at [219, 276] on button "HANG UP" at bounding box center [223, 288] width 79 height 24
click at [221, 273] on div "[PHONE_NUMBER] Live | 00:00 HANG UP" at bounding box center [156, 288] width 216 height 44
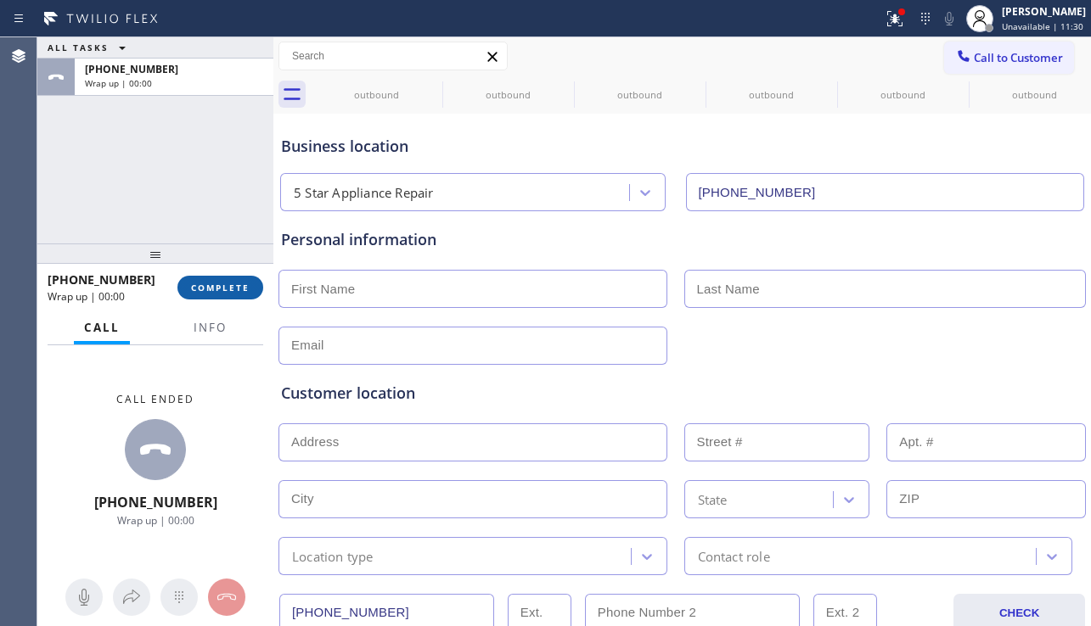
click at [222, 284] on span "COMPLETE" at bounding box center [220, 288] width 59 height 12
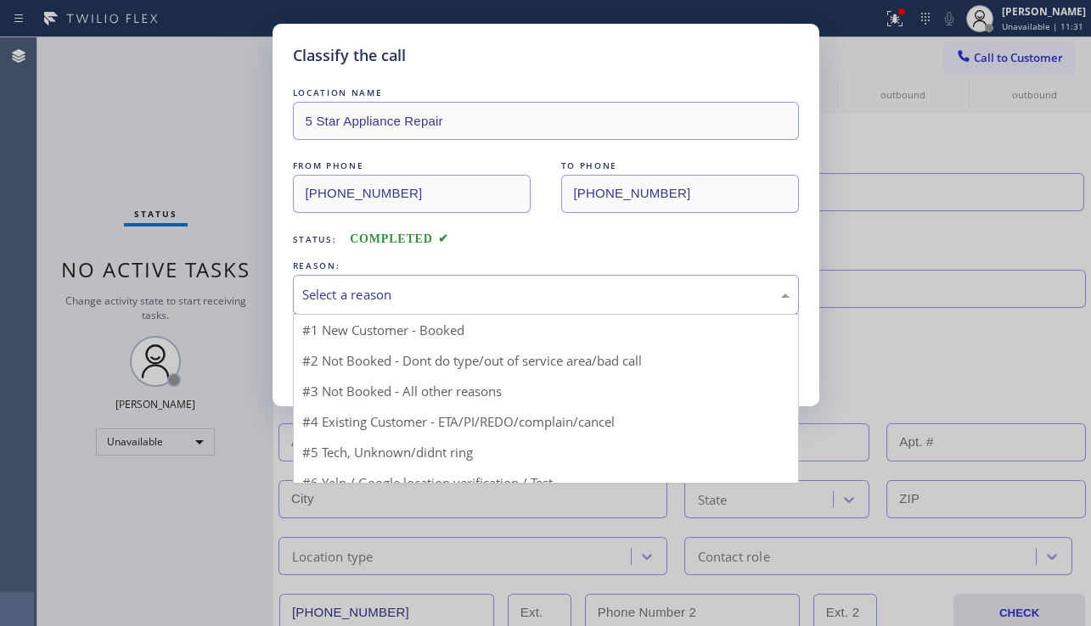
click at [326, 295] on div "Select a reason" at bounding box center [545, 295] width 487 height 20
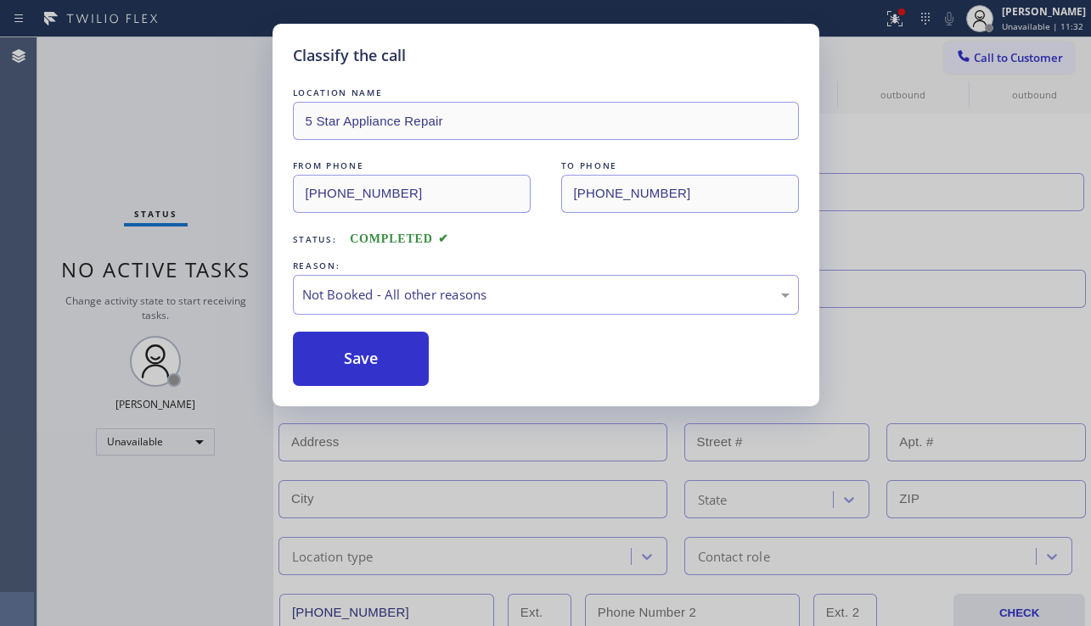
click at [343, 367] on button "Save" at bounding box center [361, 359] width 137 height 54
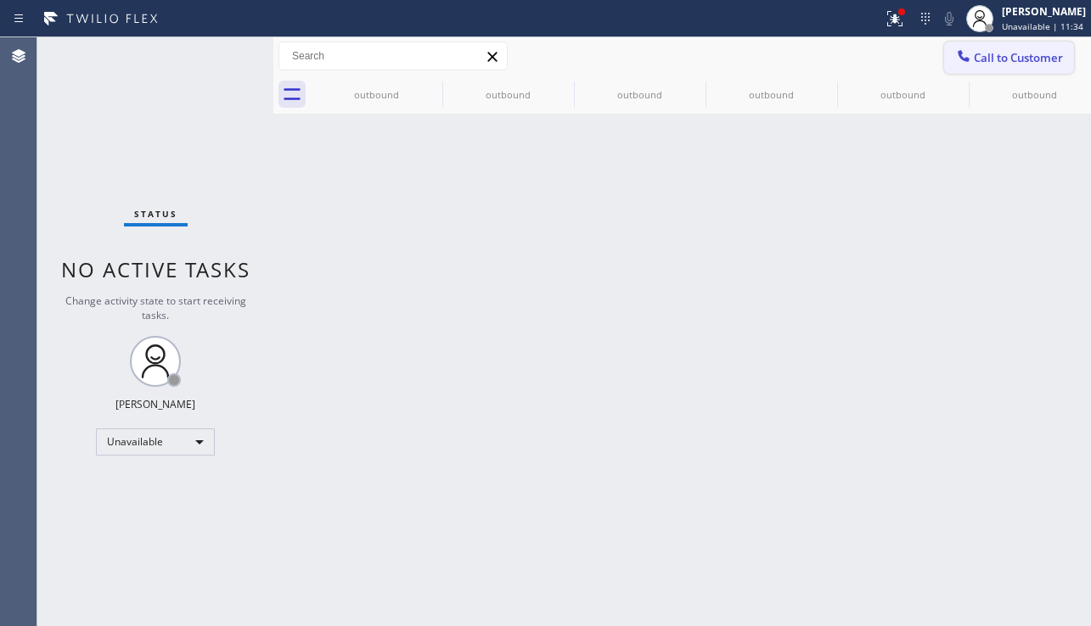
click at [969, 62] on icon at bounding box center [963, 56] width 17 height 17
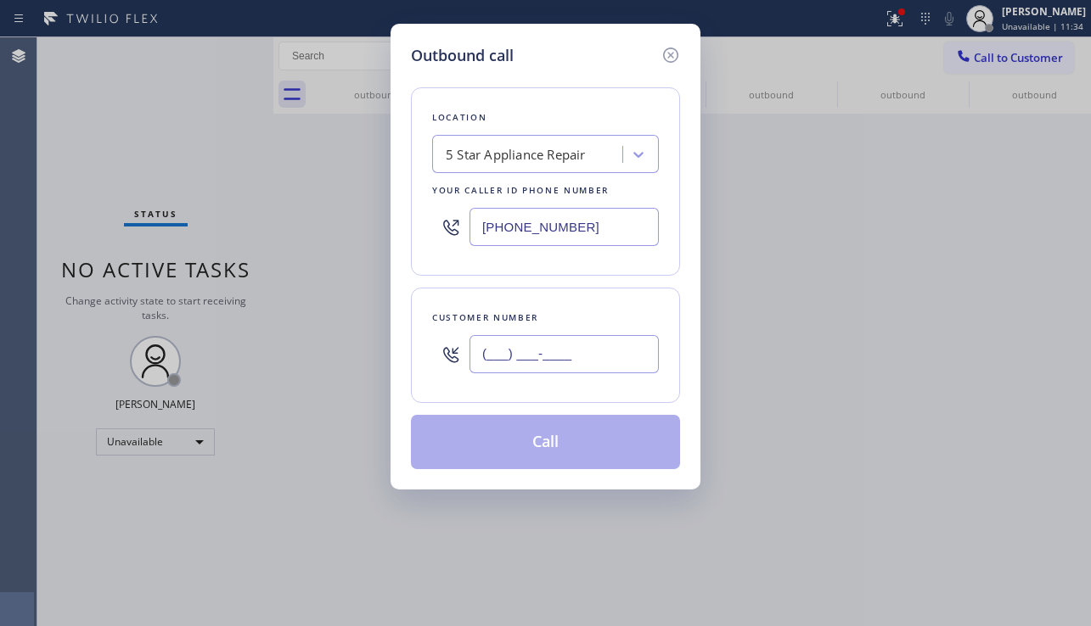
click at [571, 367] on input "(___) ___-____" at bounding box center [563, 354] width 189 height 38
paste input "845) 328-4558"
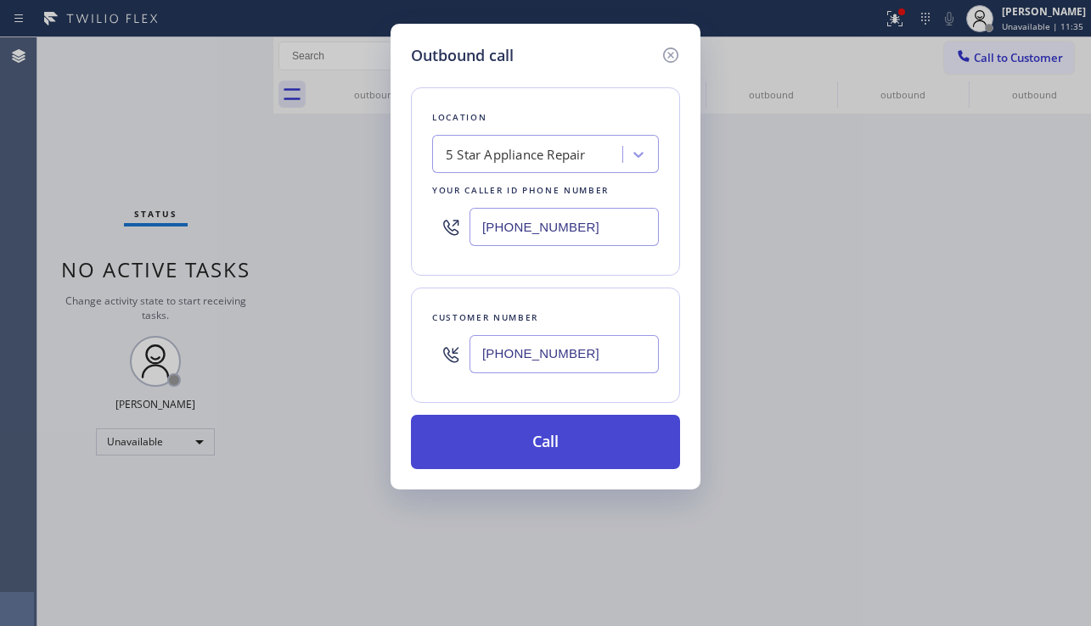
type input "[PHONE_NUMBER]"
click at [555, 439] on button "Call" at bounding box center [545, 442] width 269 height 54
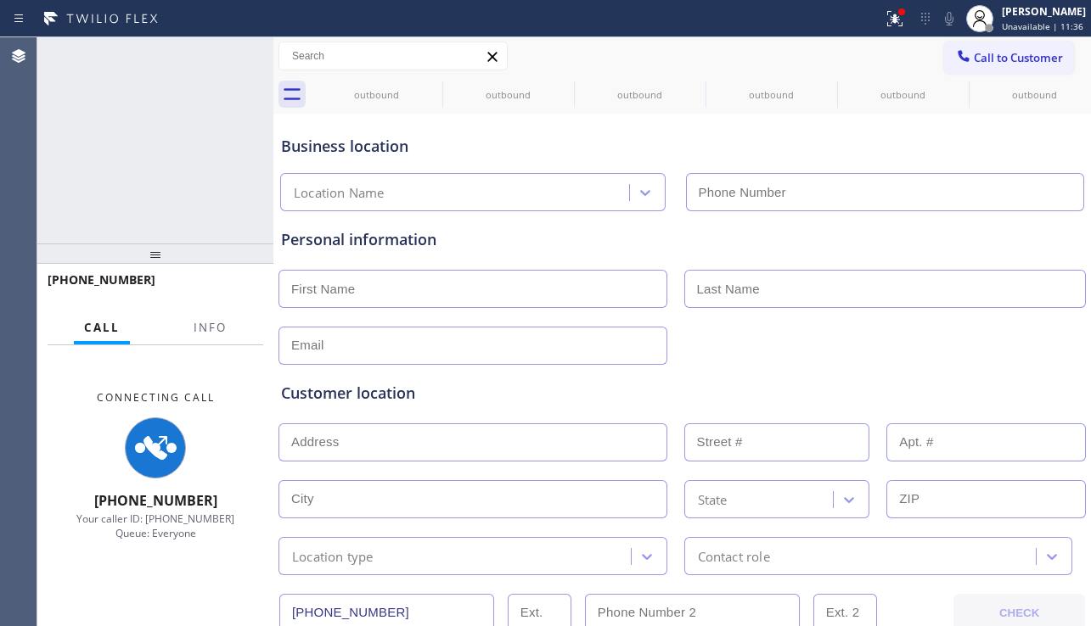
type input "[PHONE_NUMBER]"
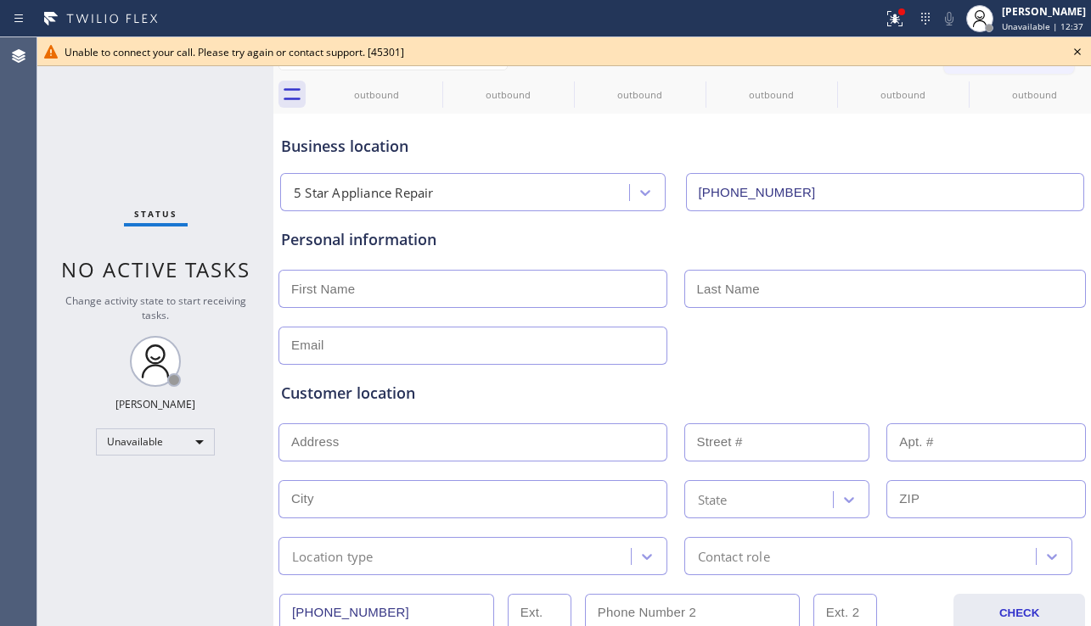
click at [1067, 59] on icon at bounding box center [1077, 52] width 20 height 20
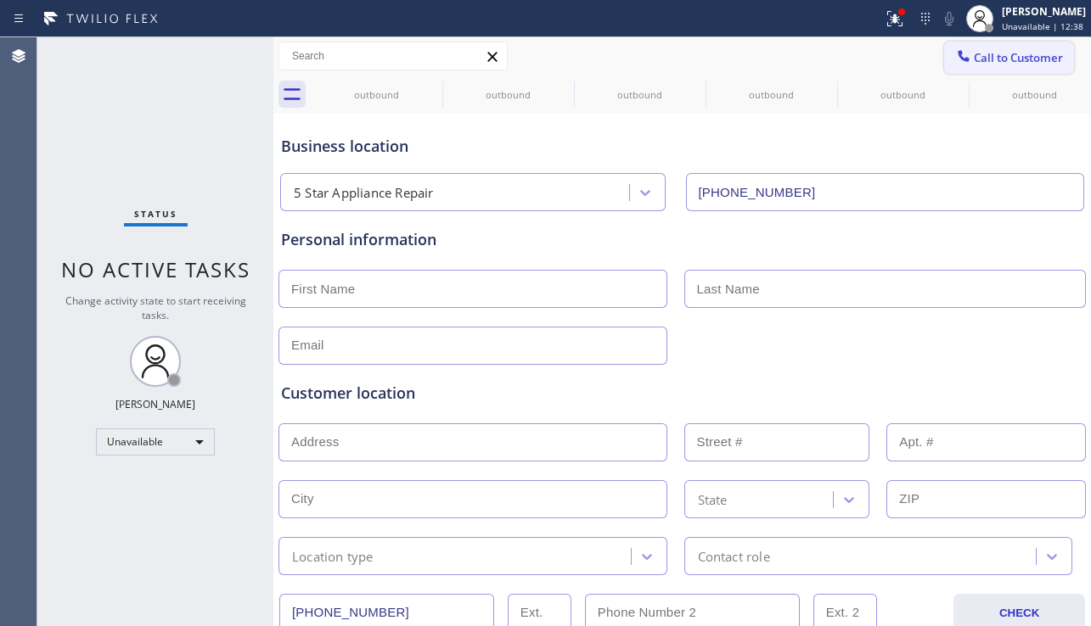
click at [953, 65] on div at bounding box center [963, 58] width 20 height 20
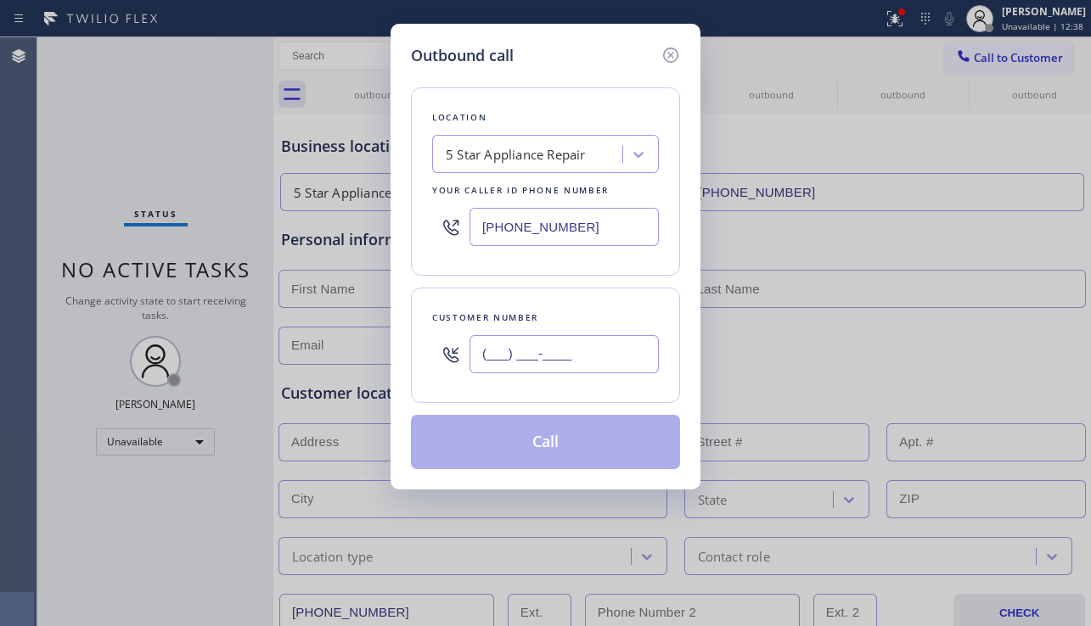
click at [549, 343] on input "(___) ___-____" at bounding box center [563, 354] width 189 height 38
paste input "845) 328-4558"
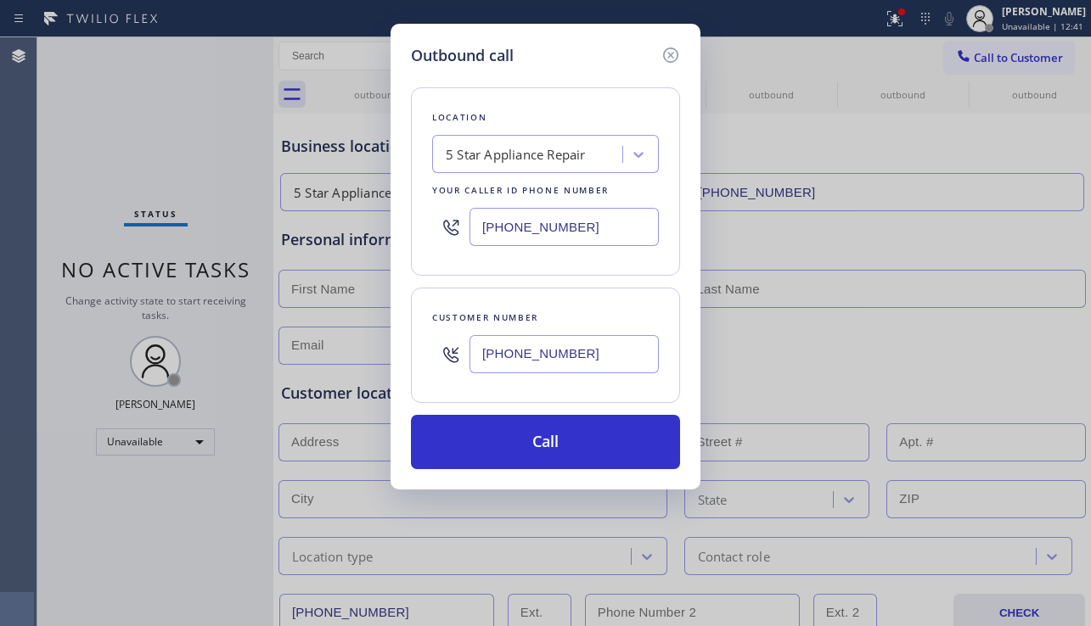
type input "[PHONE_NUMBER]"
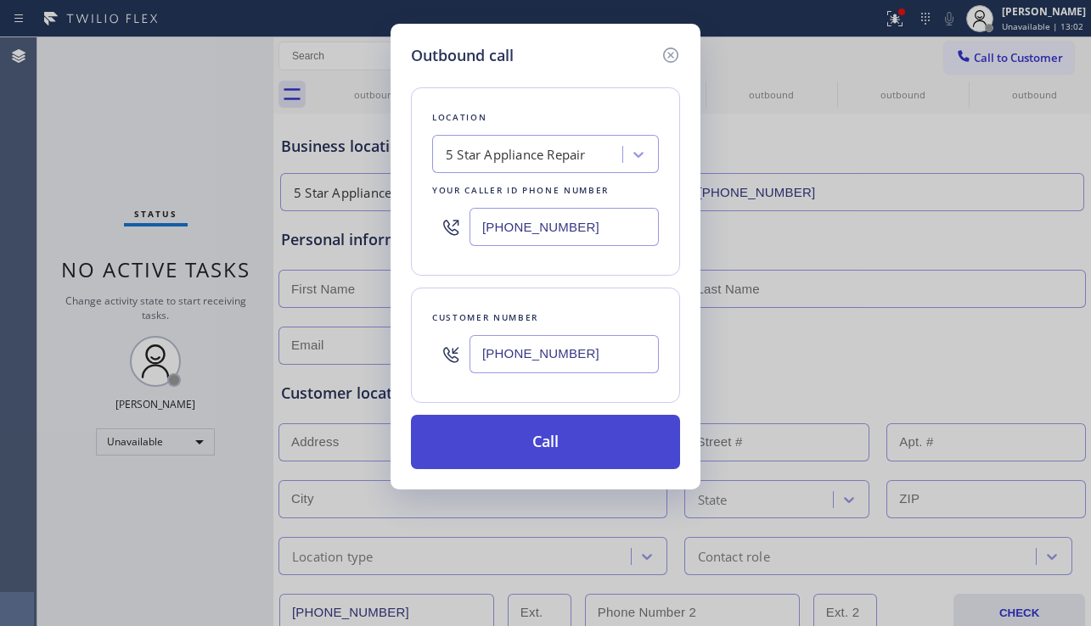
click at [563, 439] on button "Call" at bounding box center [545, 442] width 269 height 54
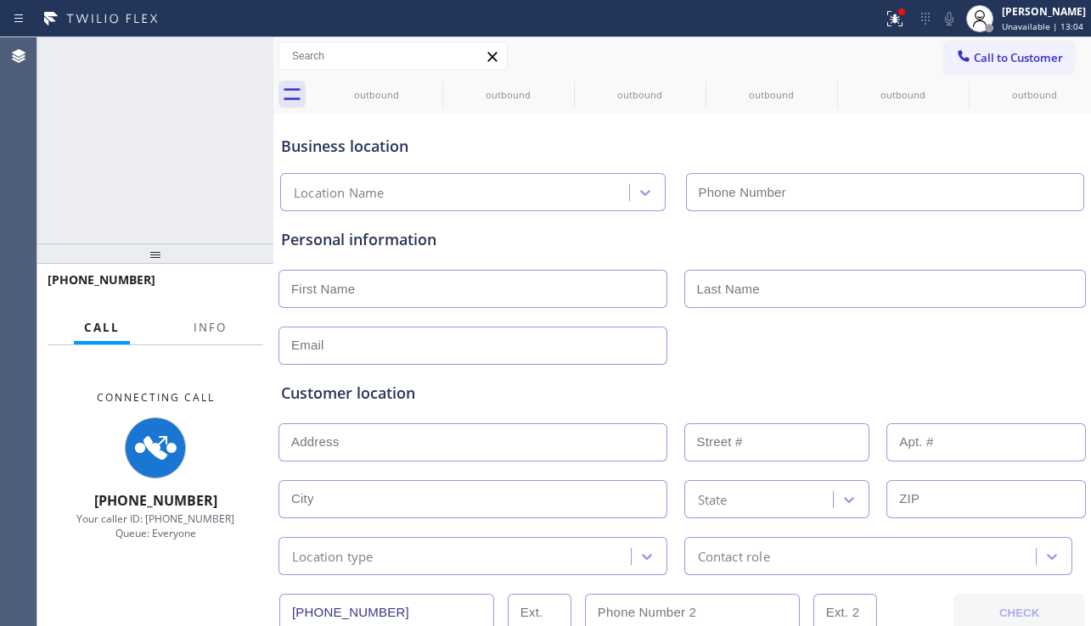
type input "[PHONE_NUMBER]"
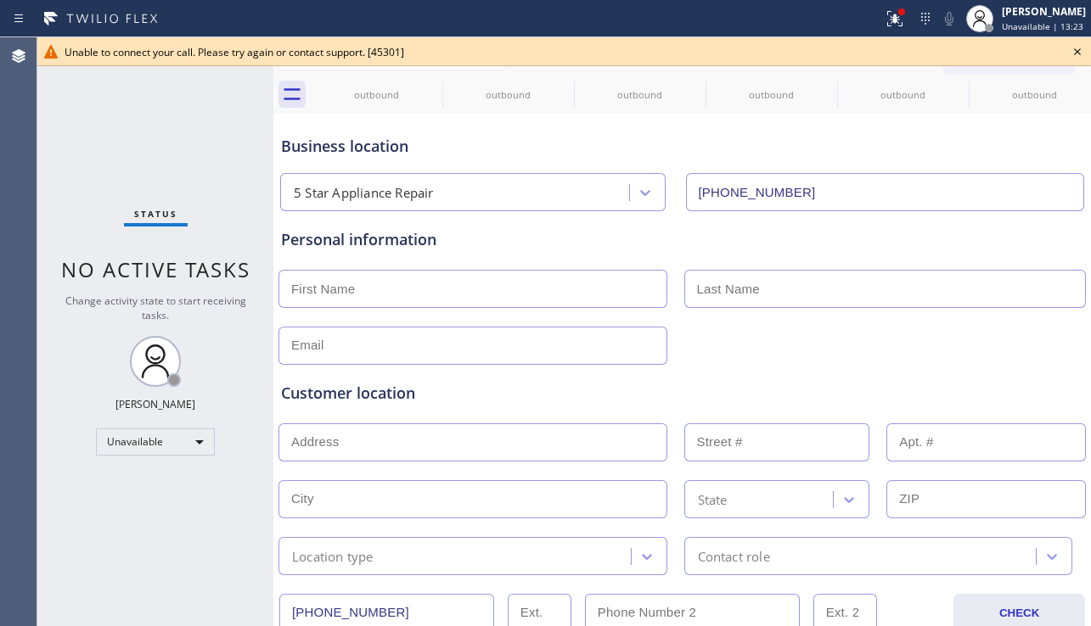
click at [1076, 59] on icon at bounding box center [1077, 52] width 20 height 20
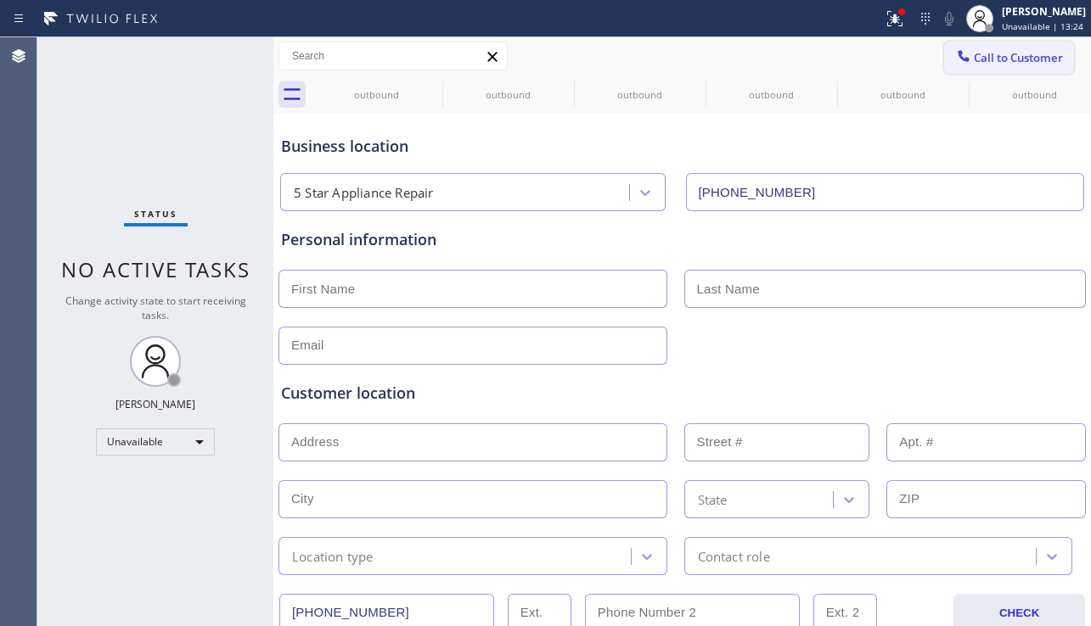
click at [1024, 65] on button "Call to Customer" at bounding box center [1009, 58] width 130 height 32
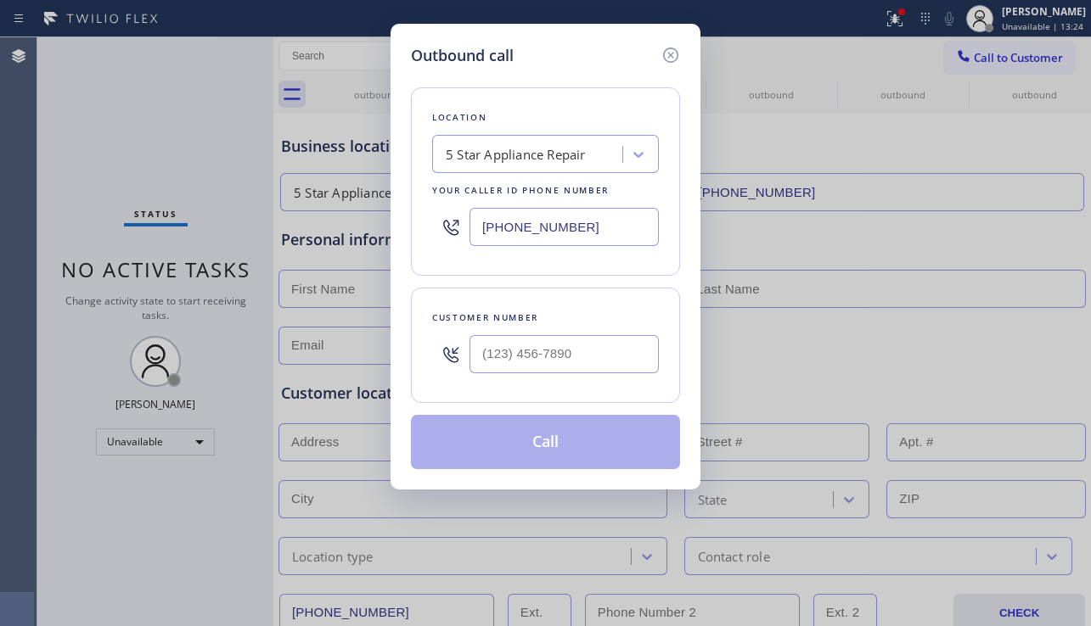
click at [608, 337] on div at bounding box center [563, 354] width 189 height 55
click at [591, 363] on input "(___) ___-____" at bounding box center [563, 354] width 189 height 38
paste input "760) 503-3217"
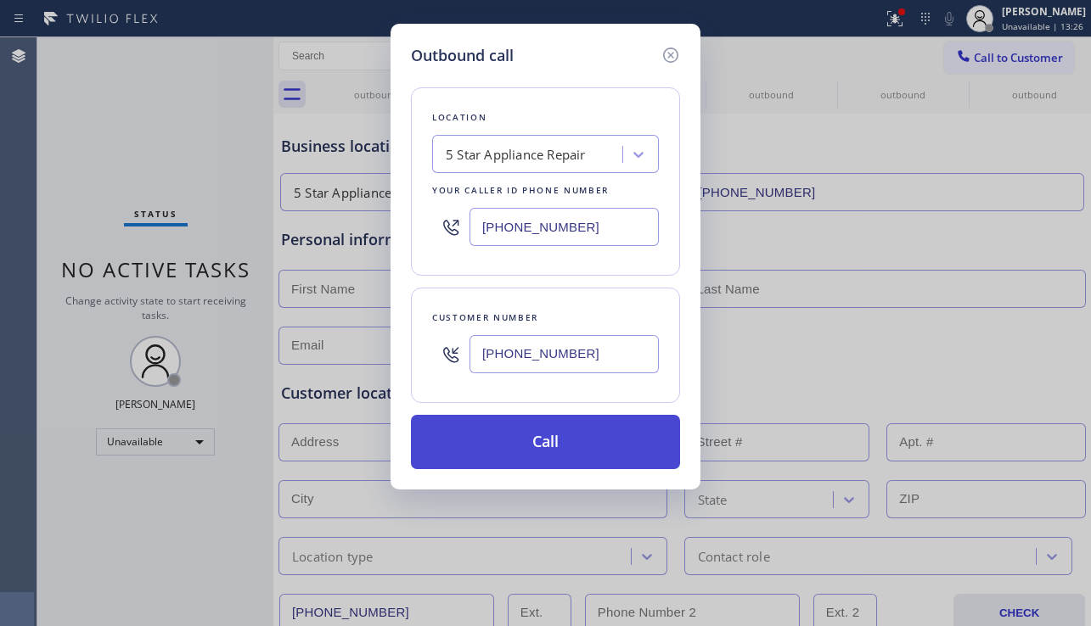
type input "[PHONE_NUMBER]"
click at [560, 450] on button "Call" at bounding box center [545, 442] width 269 height 54
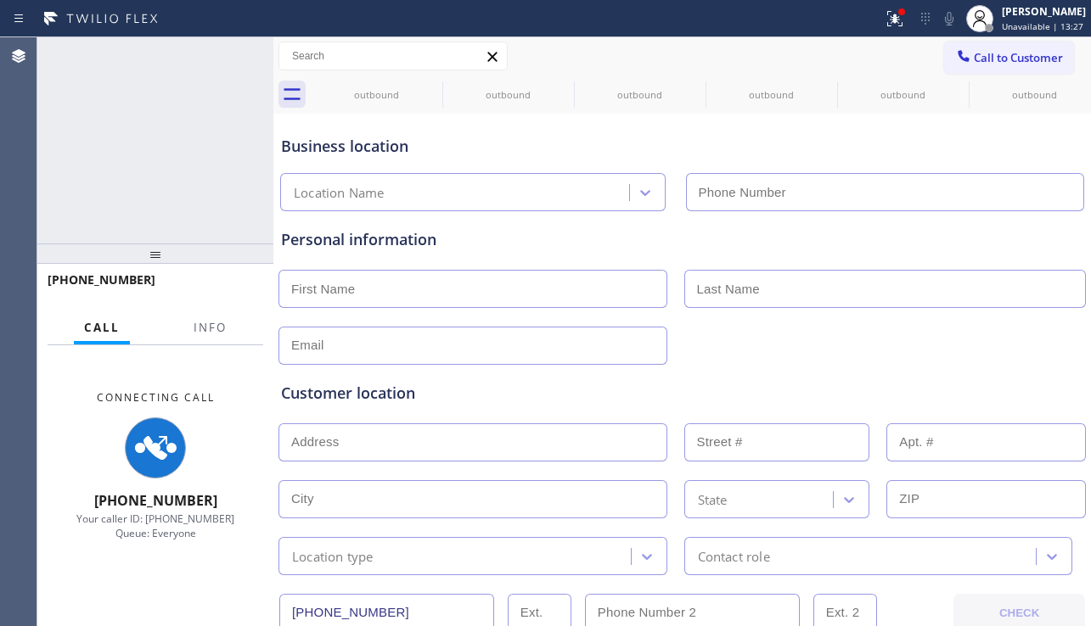
type input "[PHONE_NUMBER]"
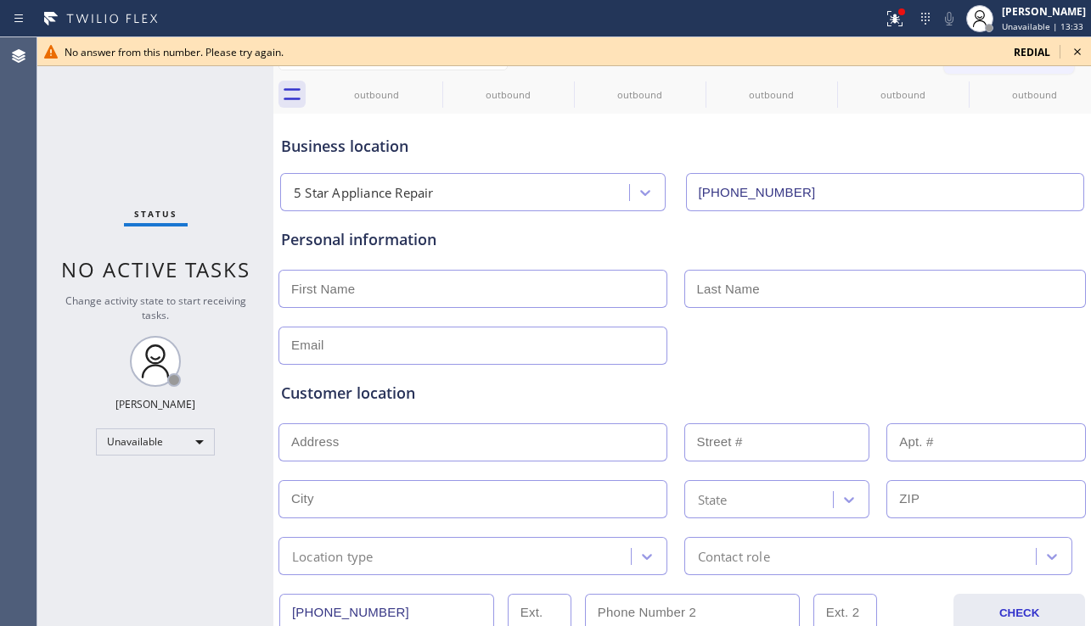
click at [1074, 50] on icon at bounding box center [1077, 52] width 20 height 20
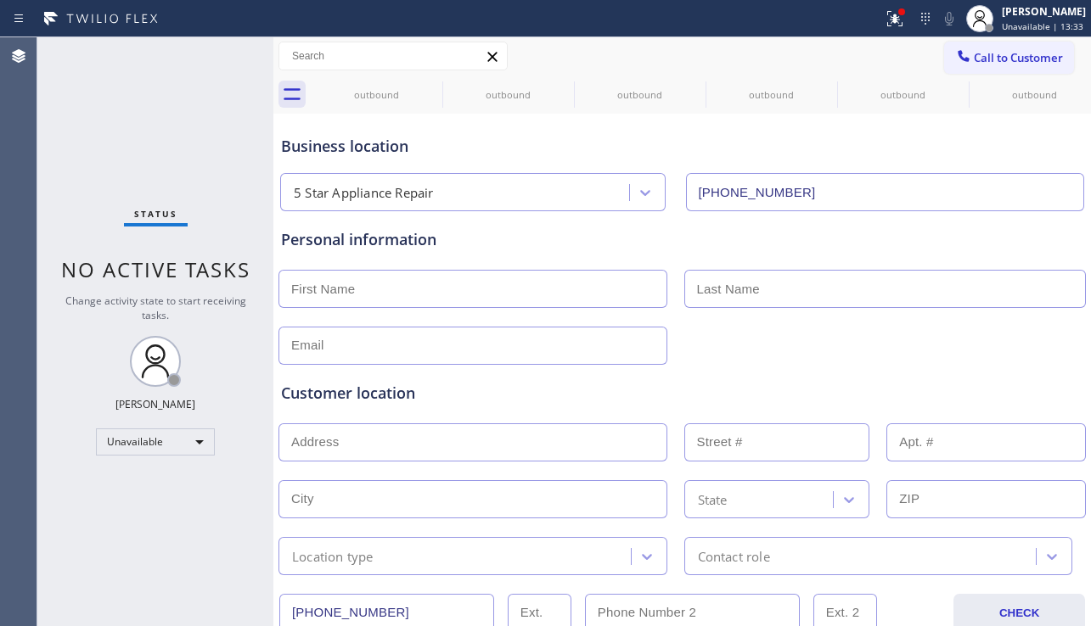
click at [1042, 51] on span "Call to Customer" at bounding box center [1018, 57] width 89 height 15
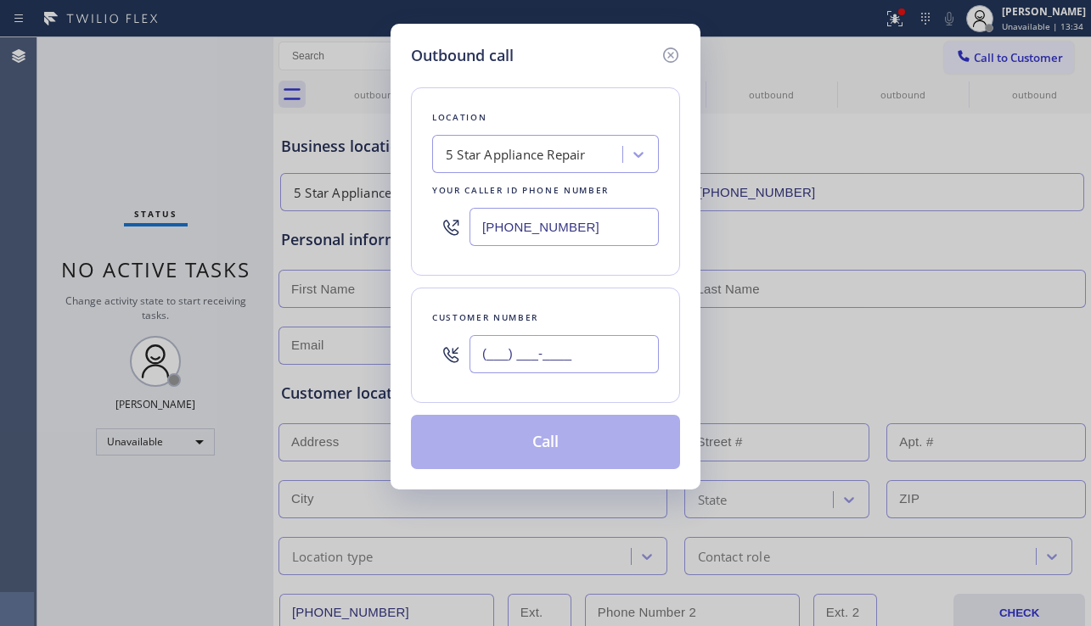
click at [575, 345] on input "(___) ___-____" at bounding box center [563, 354] width 189 height 38
paste input "805) 516-5523"
type input "[PHONE_NUMBER]"
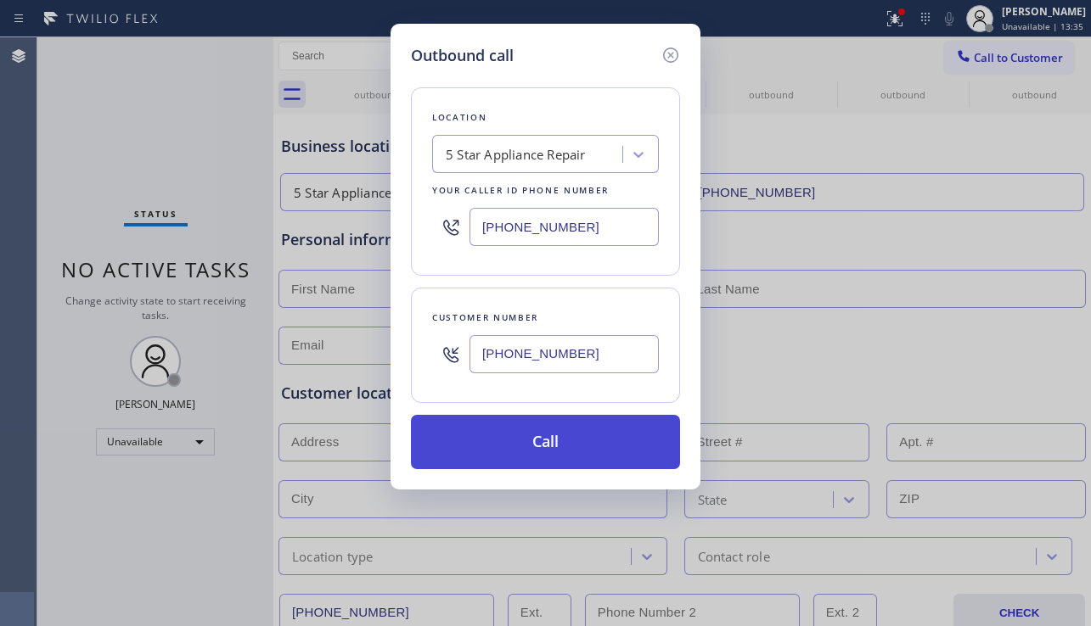
click at [549, 447] on button "Call" at bounding box center [545, 442] width 269 height 54
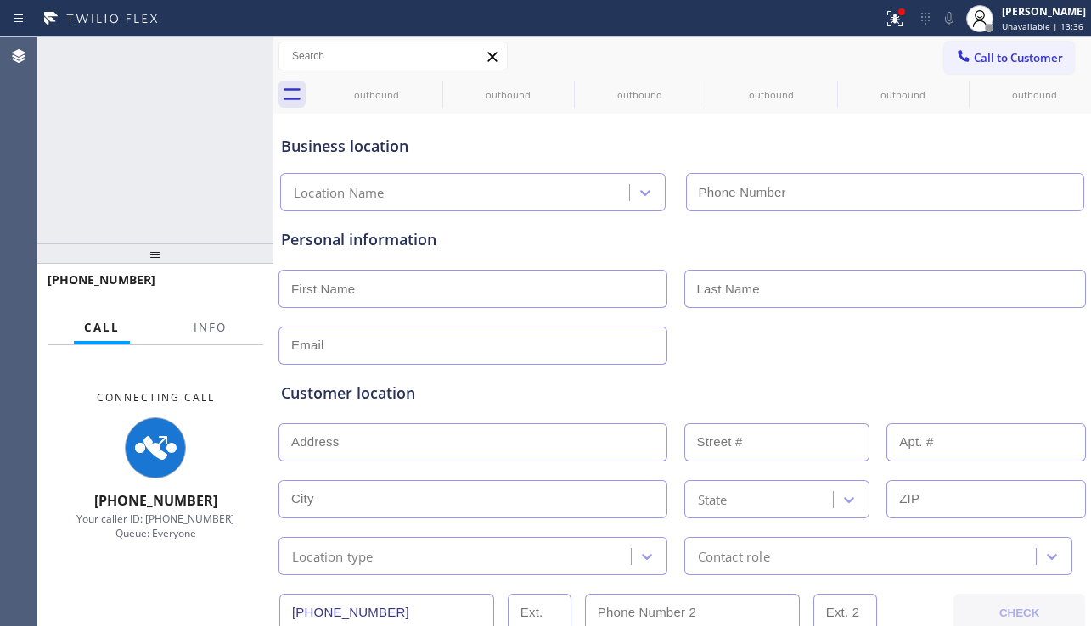
type input "[PHONE_NUMBER]"
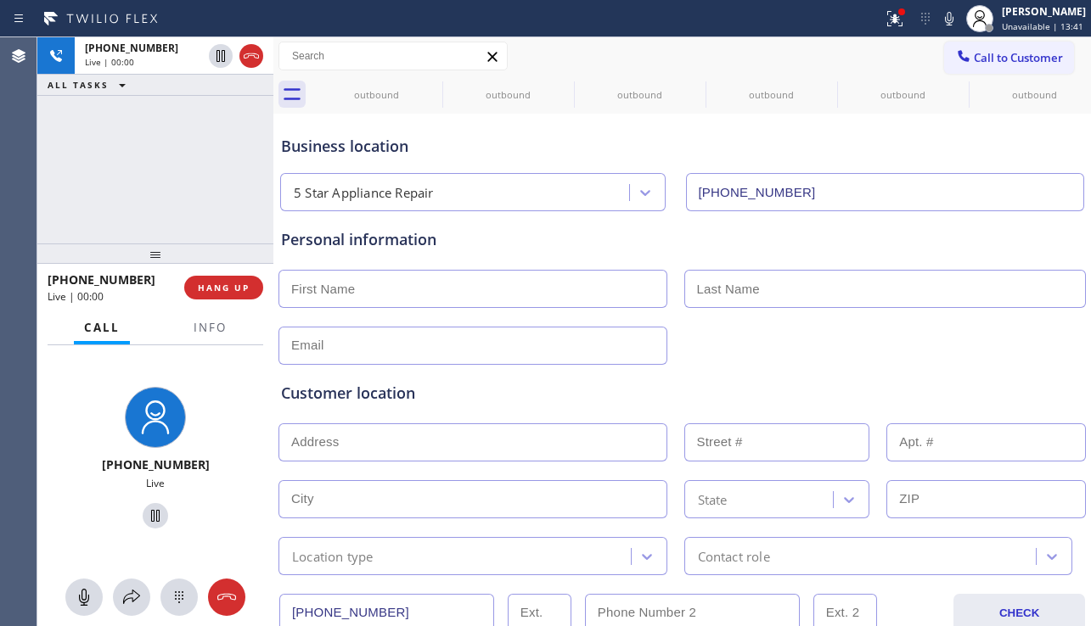
click at [183, 261] on div at bounding box center [155, 254] width 236 height 20
click at [202, 284] on span "HANG UP" at bounding box center [224, 288] width 52 height 12
click at [205, 284] on span "HANG UP" at bounding box center [224, 288] width 52 height 12
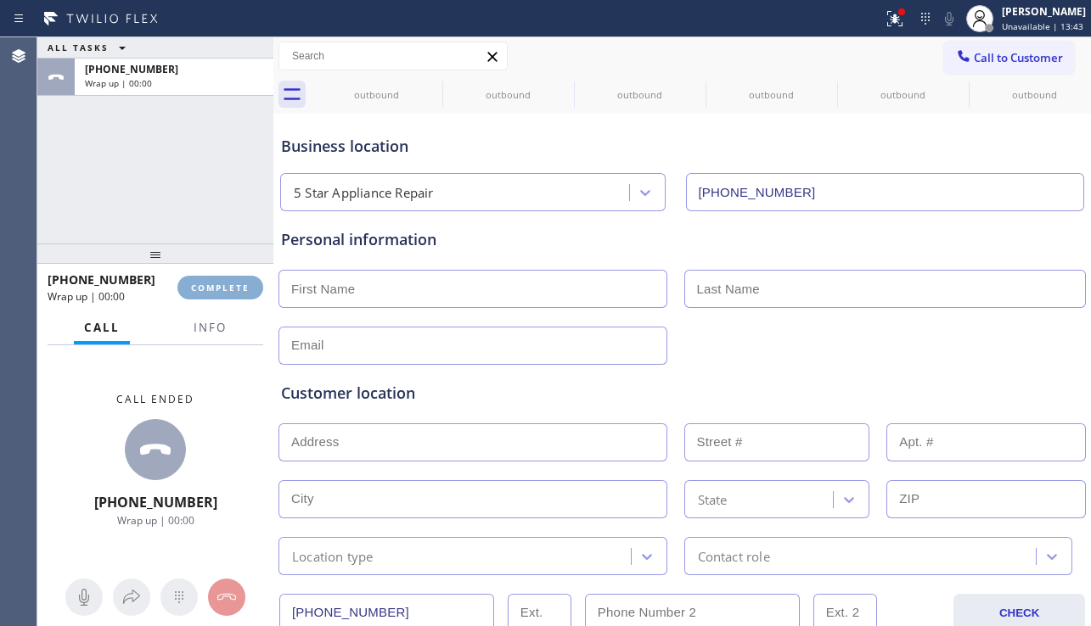
click at [243, 287] on div "Classify the call LOCATION NAME 5 Star Appliance Repair FROM PHONE [PHONE_NUMBE…" at bounding box center [564, 331] width 1054 height 589
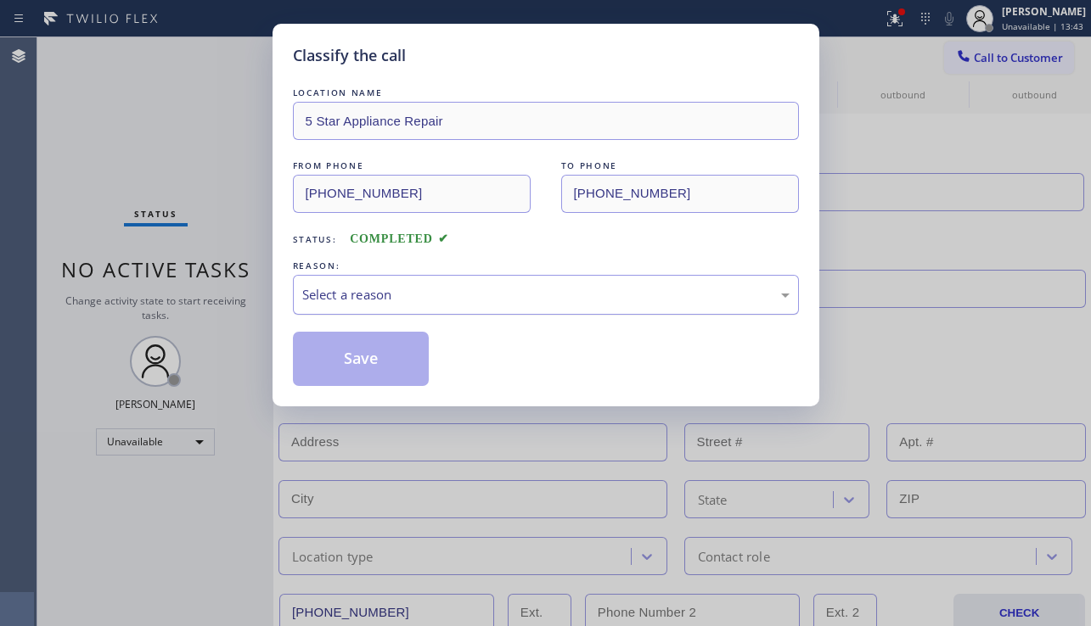
click at [374, 299] on div "Select a reason" at bounding box center [545, 295] width 487 height 20
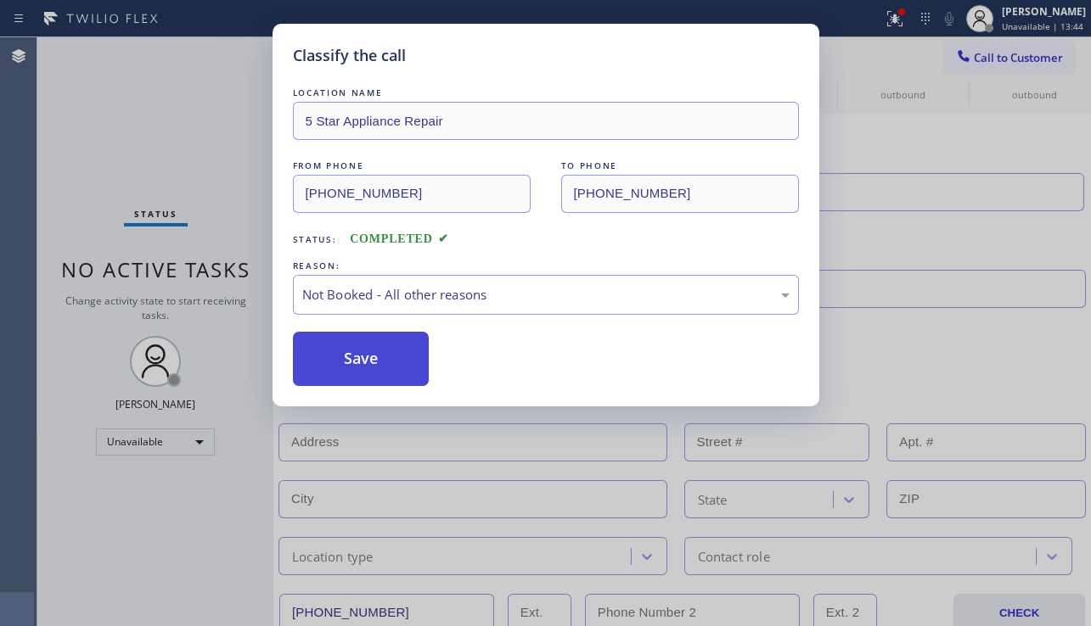
click at [323, 349] on button "Save" at bounding box center [361, 359] width 137 height 54
click at [994, 62] on span "Call to Customer" at bounding box center [1018, 57] width 89 height 15
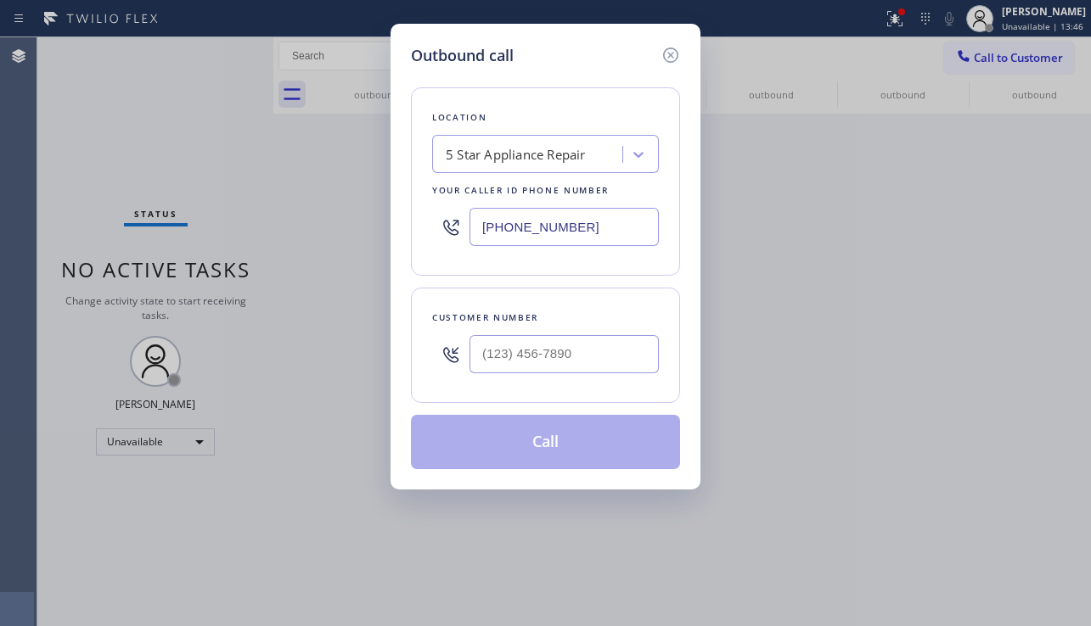
click at [509, 377] on div at bounding box center [563, 354] width 189 height 55
click at [513, 370] on input "(___) ___-____" at bounding box center [563, 354] width 189 height 38
paste input "972) 236-3848"
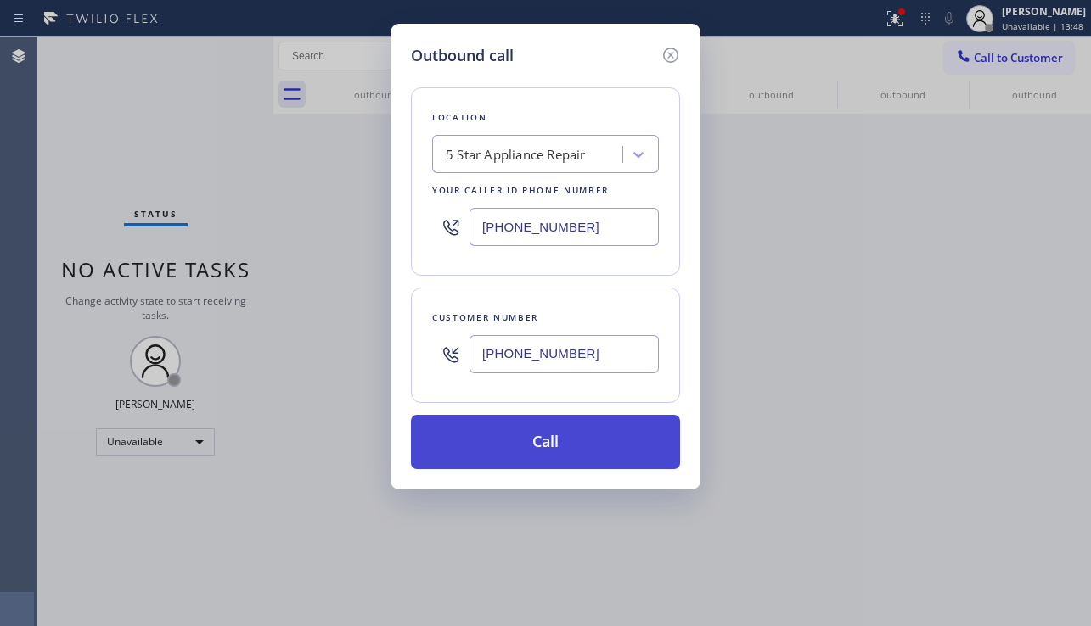
type input "[PHONE_NUMBER]"
click at [493, 445] on button "Call" at bounding box center [545, 442] width 269 height 54
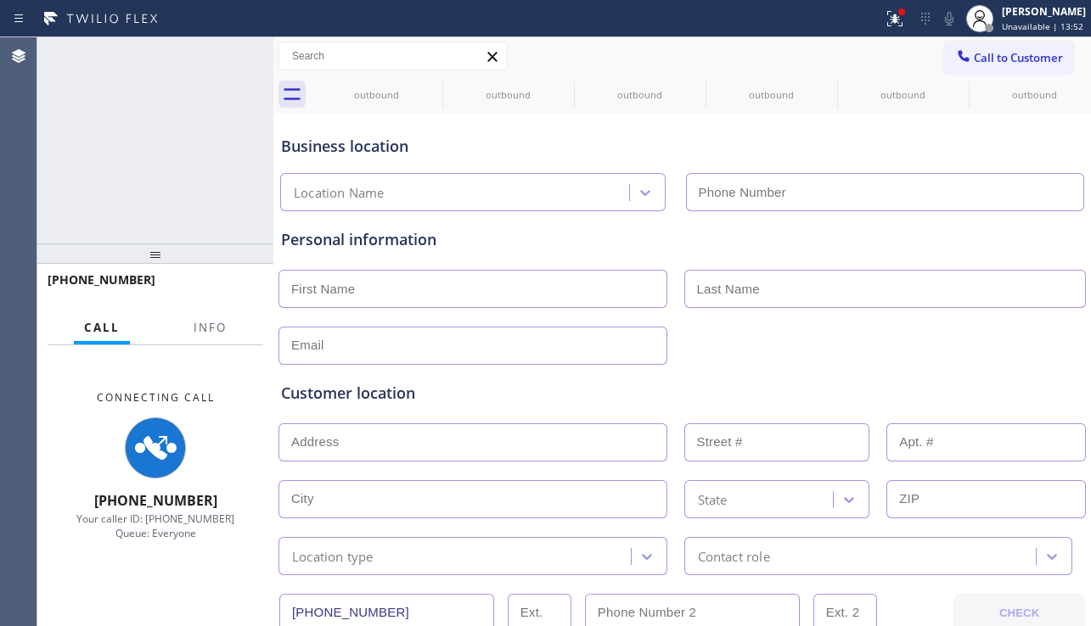
type input "[PHONE_NUMBER]"
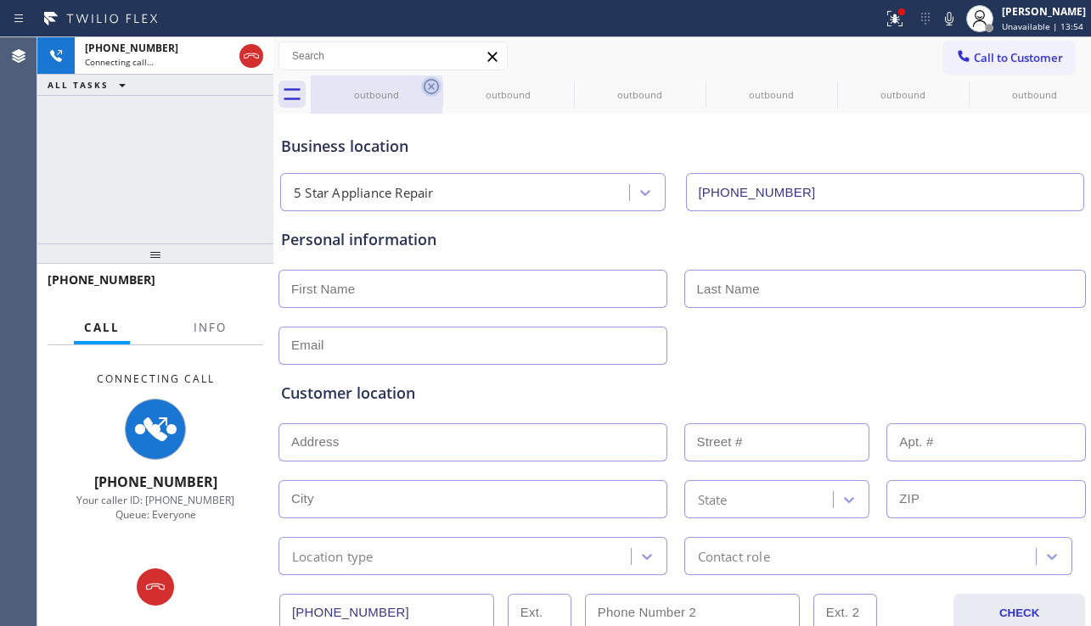
click at [433, 86] on icon at bounding box center [431, 86] width 15 height 15
click at [555, 86] on icon at bounding box center [562, 86] width 15 height 15
click at [0, 0] on icon at bounding box center [0, 0] width 0 height 0
click at [433, 86] on icon at bounding box center [431, 86] width 15 height 15
click at [0, 0] on icon at bounding box center [0, 0] width 0 height 0
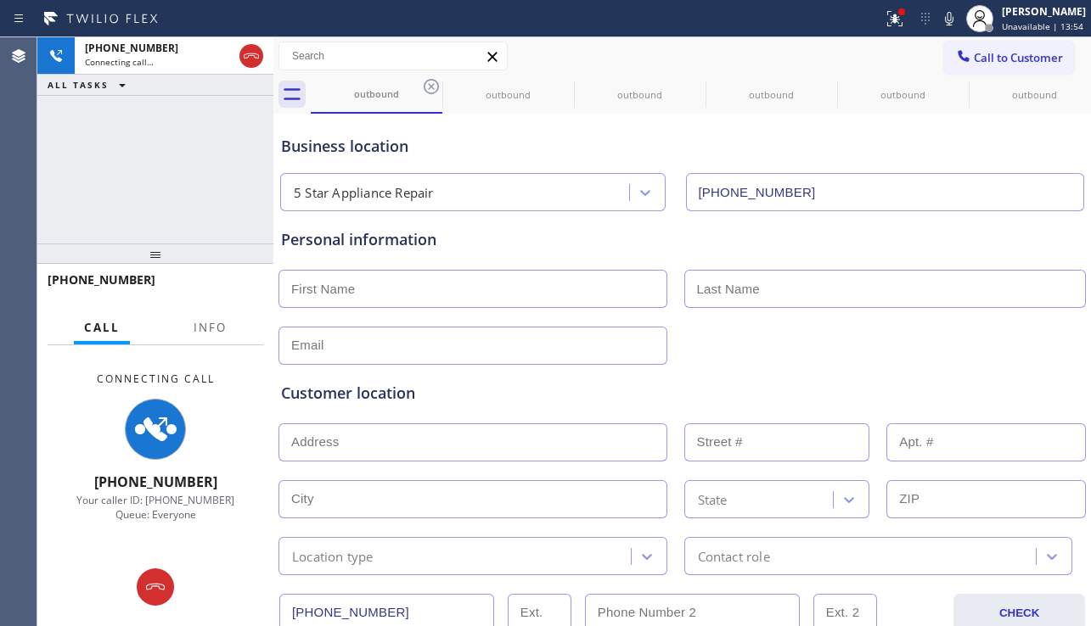
click at [0, 0] on icon at bounding box center [0, 0] width 0 height 0
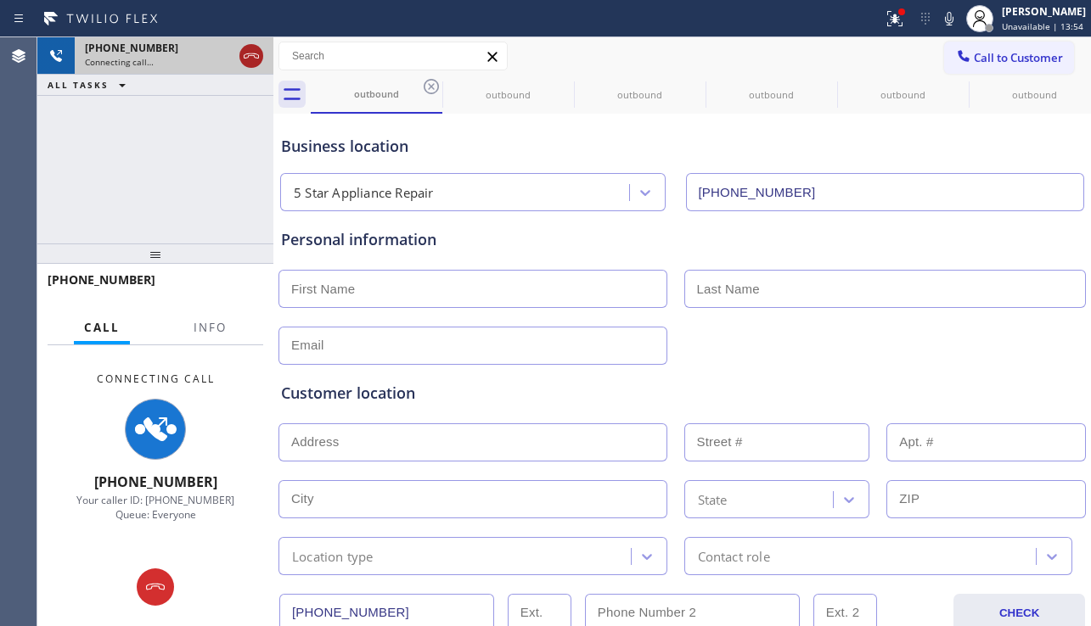
click at [258, 63] on icon at bounding box center [251, 56] width 20 height 20
click at [253, 59] on icon at bounding box center [251, 56] width 20 height 20
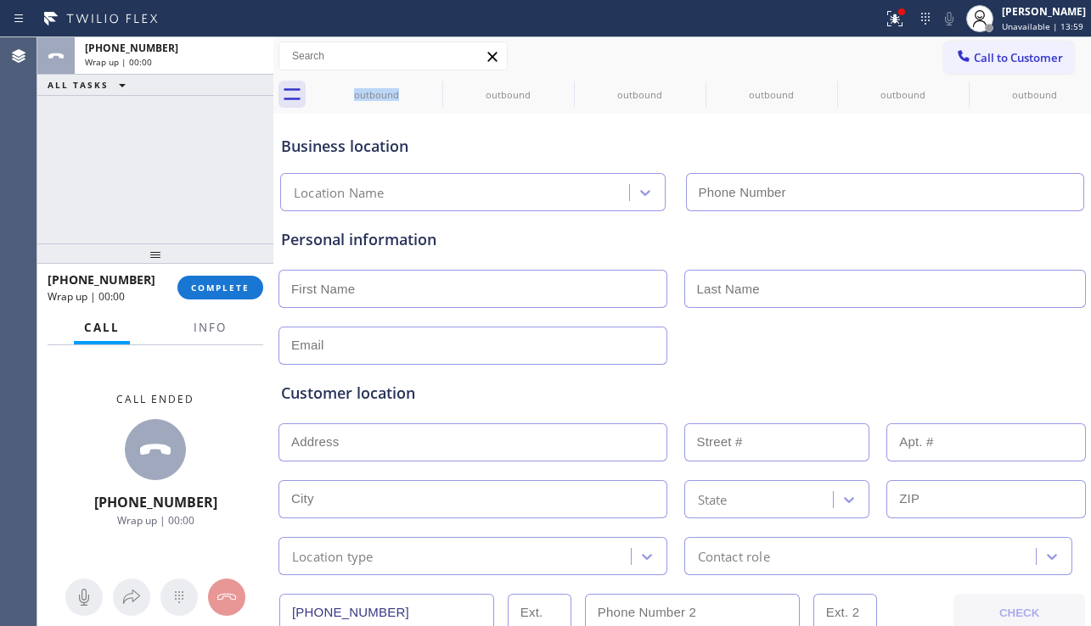
type input "[PHONE_NUMBER]"
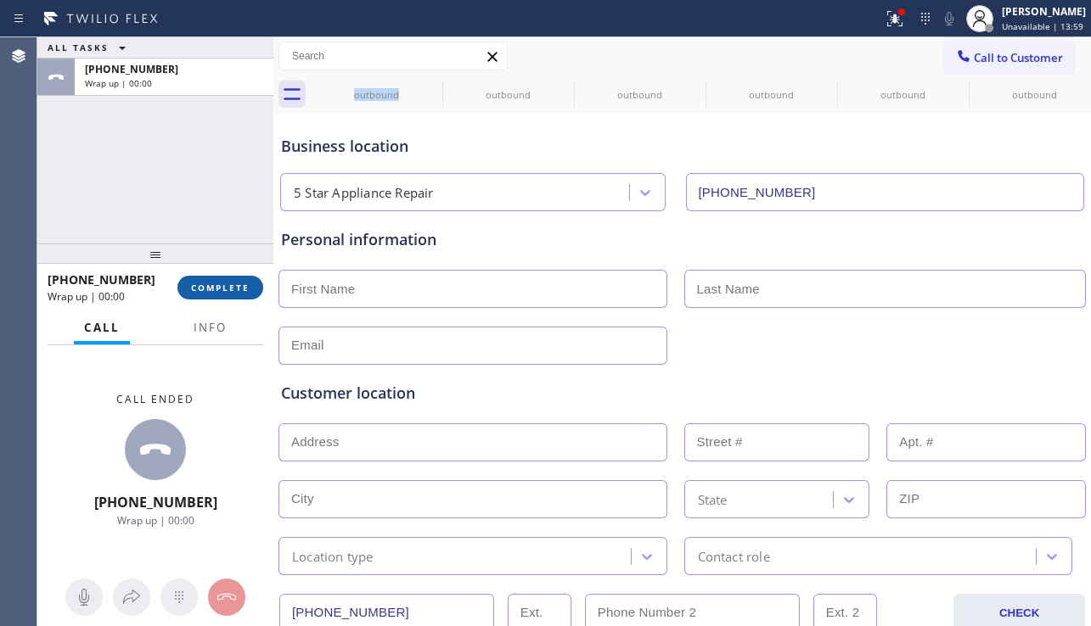
click at [240, 282] on span "COMPLETE" at bounding box center [220, 288] width 59 height 12
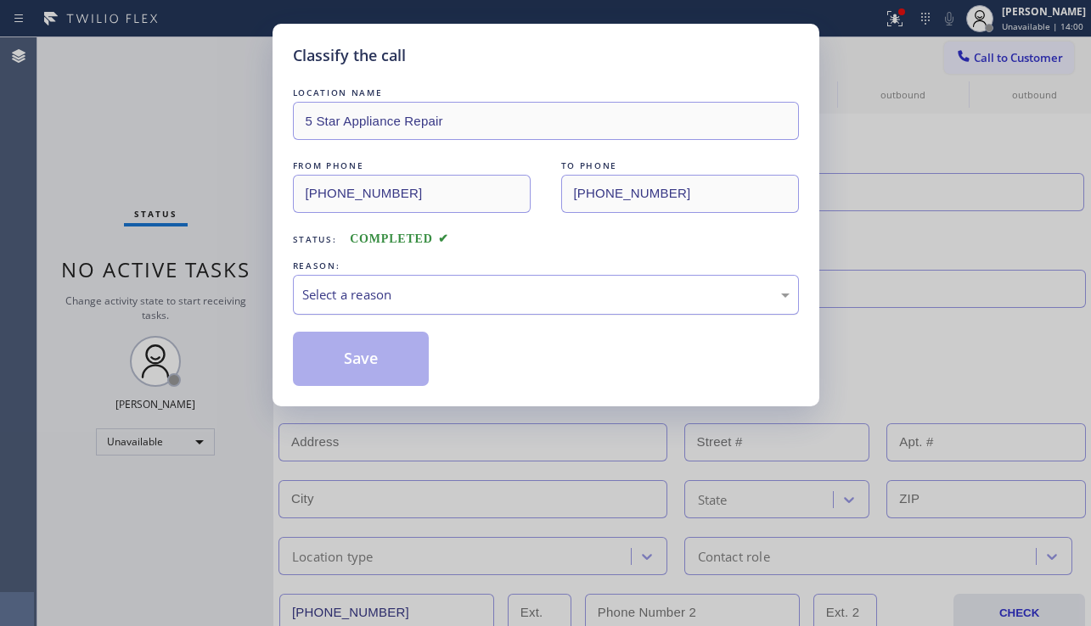
click at [347, 278] on div "Select a reason" at bounding box center [546, 295] width 506 height 40
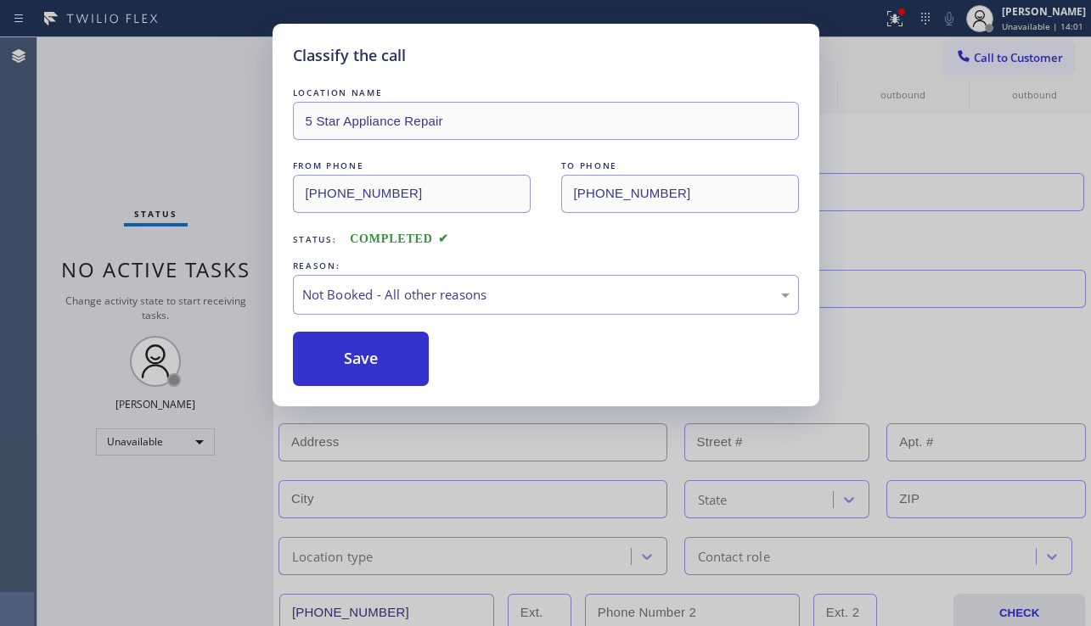
click at [334, 361] on button "Save" at bounding box center [361, 359] width 137 height 54
click at [982, 61] on div "Classify the call LOCATION NAME 5 Star Appliance Repair FROM PHONE [PHONE_NUMBE…" at bounding box center [545, 313] width 1091 height 626
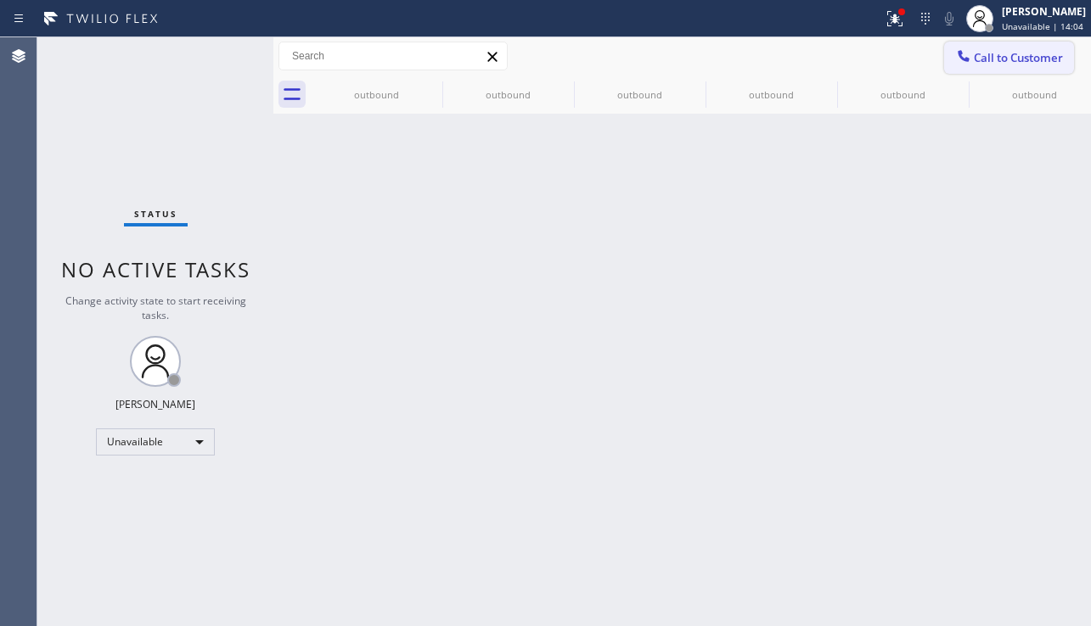
click at [1040, 53] on span "Call to Customer" at bounding box center [1018, 57] width 89 height 15
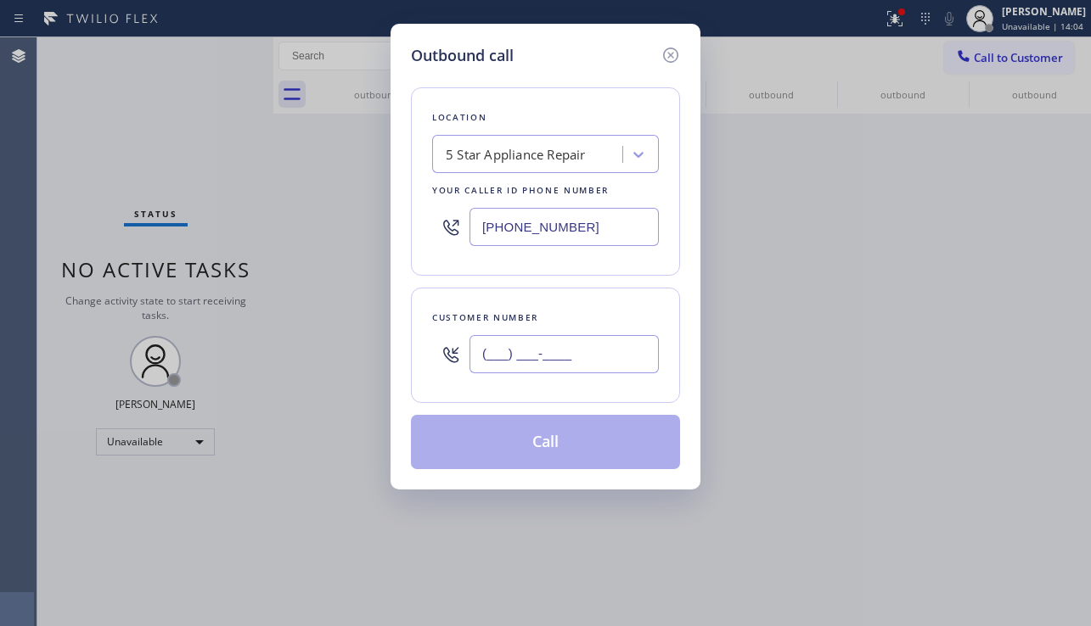
click at [598, 346] on input "(___) ___-____" at bounding box center [563, 354] width 189 height 38
paste input "218) 258-5818"
type input "[PHONE_NUMBER]"
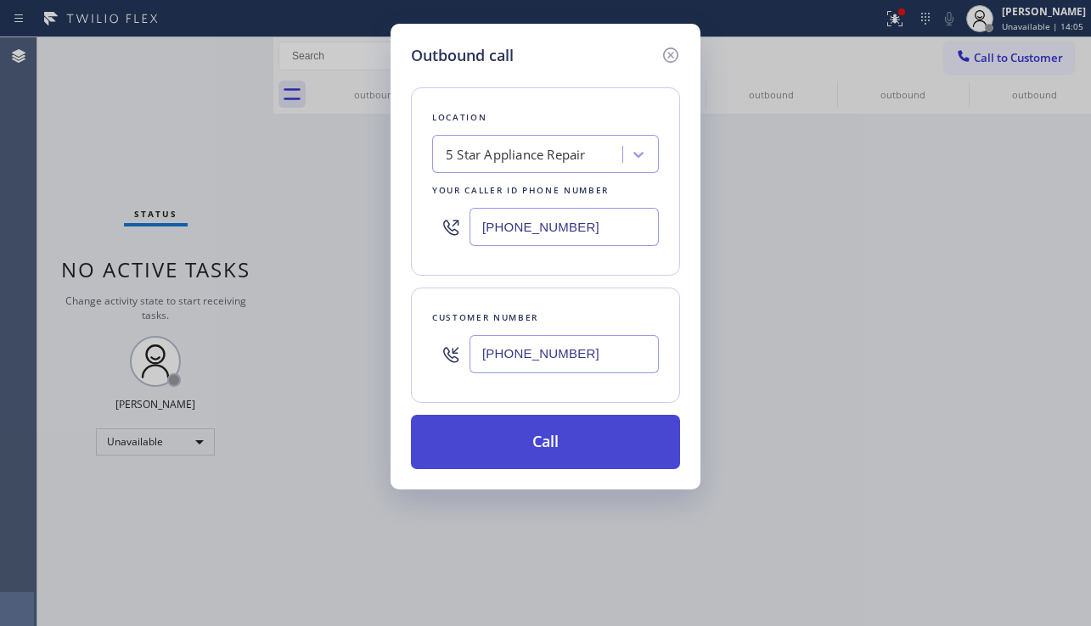
click at [570, 440] on button "Call" at bounding box center [545, 442] width 269 height 54
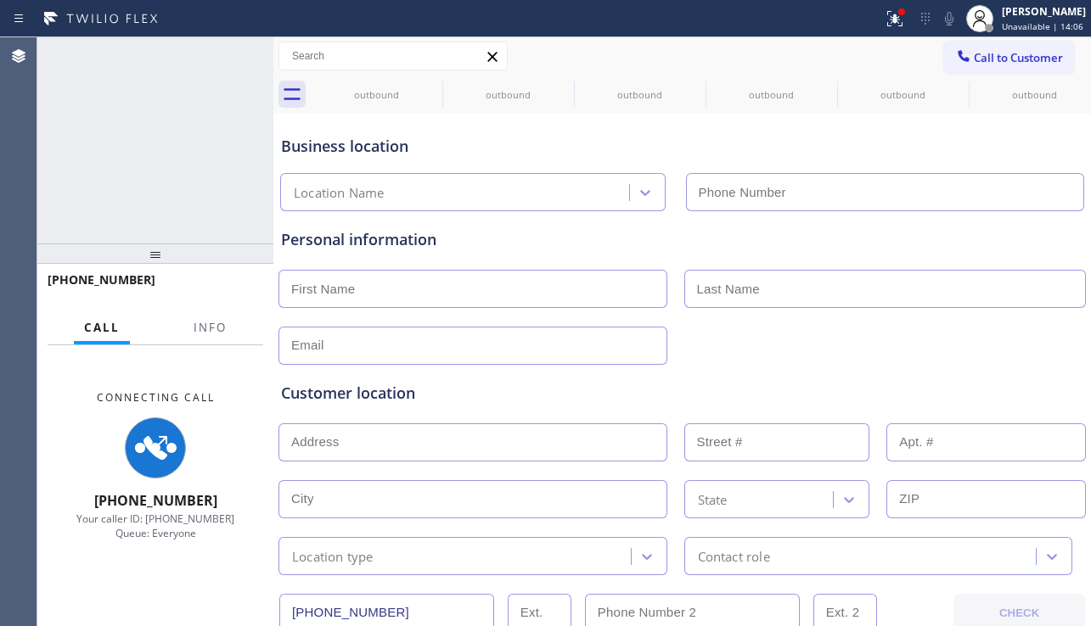
type input "[PHONE_NUMBER]"
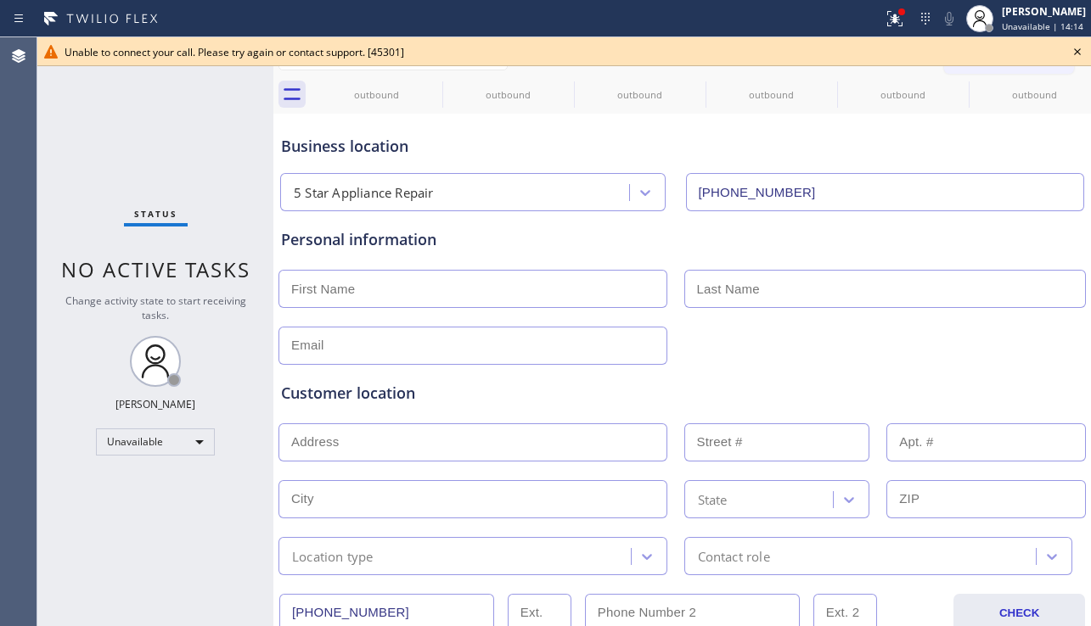
click at [1079, 51] on icon at bounding box center [1077, 52] width 20 height 20
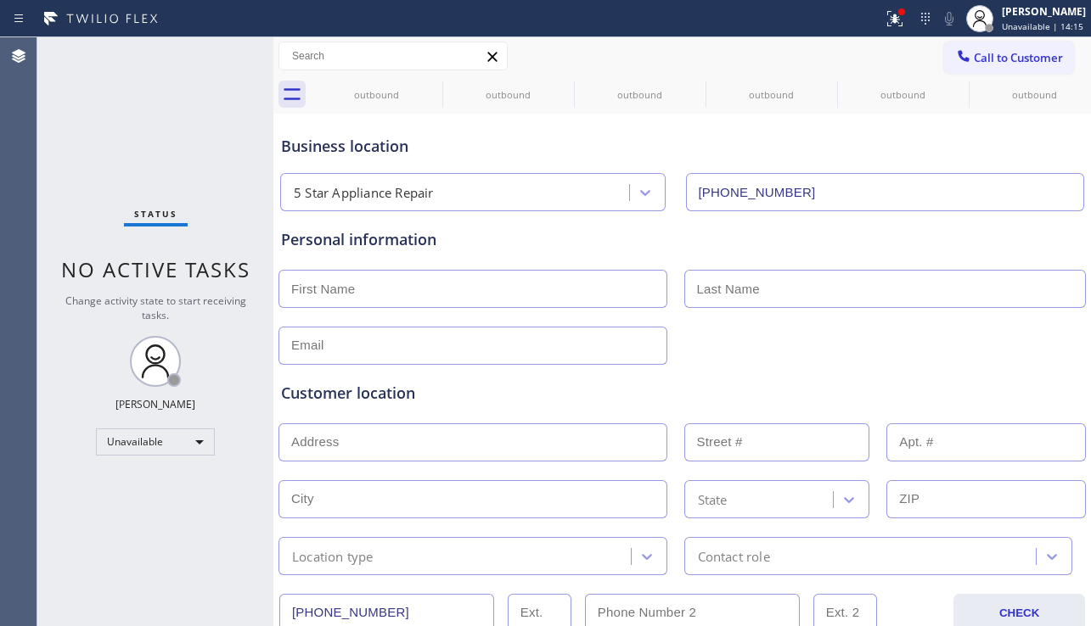
drag, startPoint x: 978, startPoint y: 65, endPoint x: 964, endPoint y: 69, distance: 15.0
click at [978, 65] on button "Call to Customer" at bounding box center [1009, 58] width 130 height 32
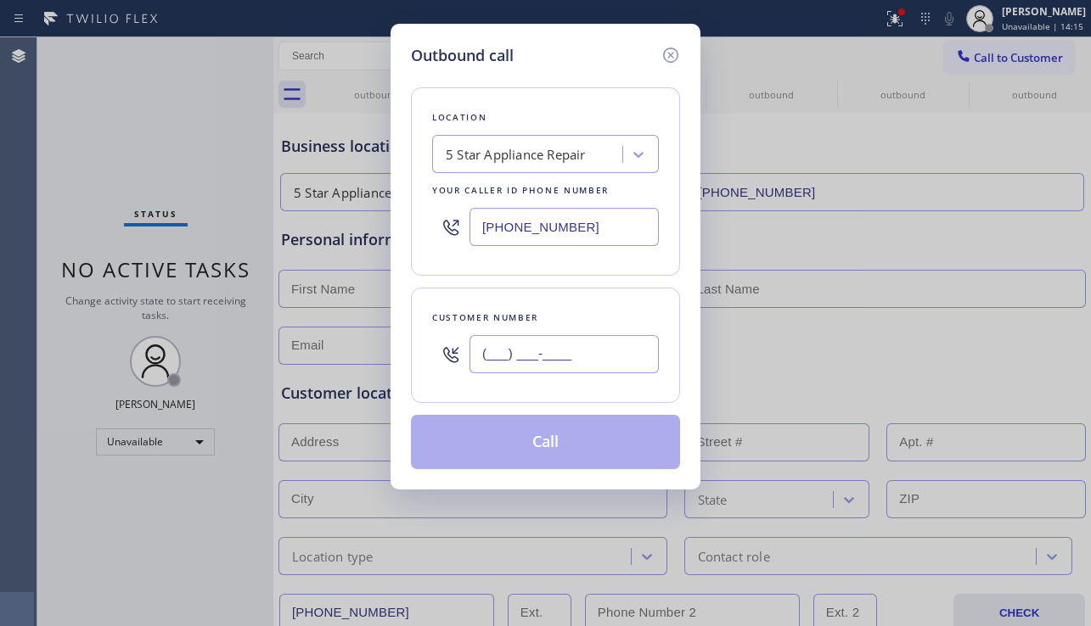
click at [628, 350] on input "(___) ___-____" at bounding box center [563, 354] width 189 height 38
paste input "619) 604-1582"
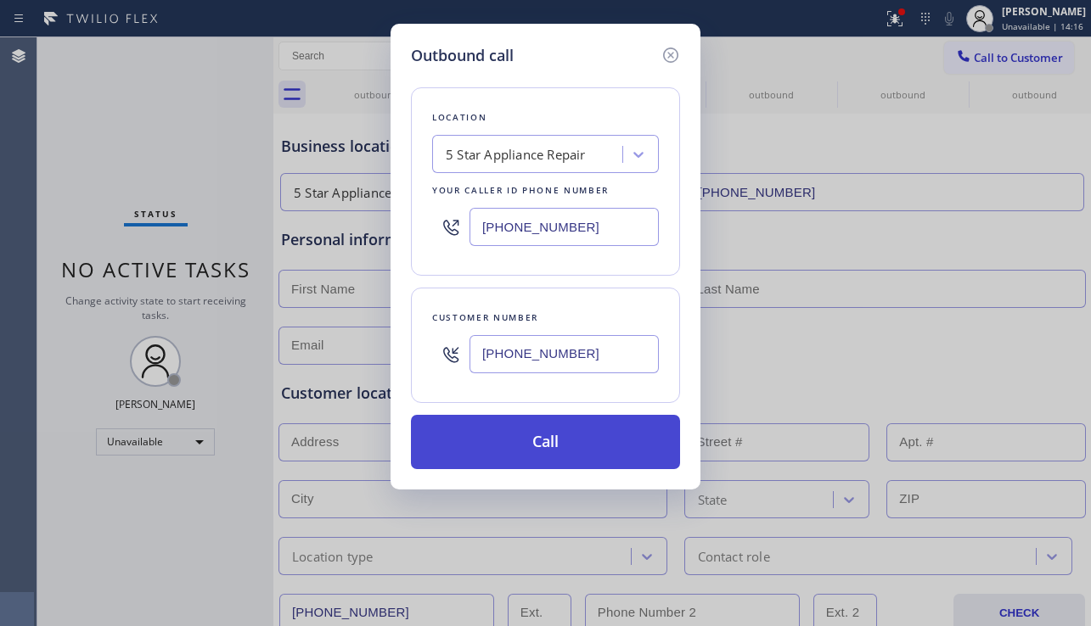
type input "[PHONE_NUMBER]"
click at [568, 454] on button "Call" at bounding box center [545, 442] width 269 height 54
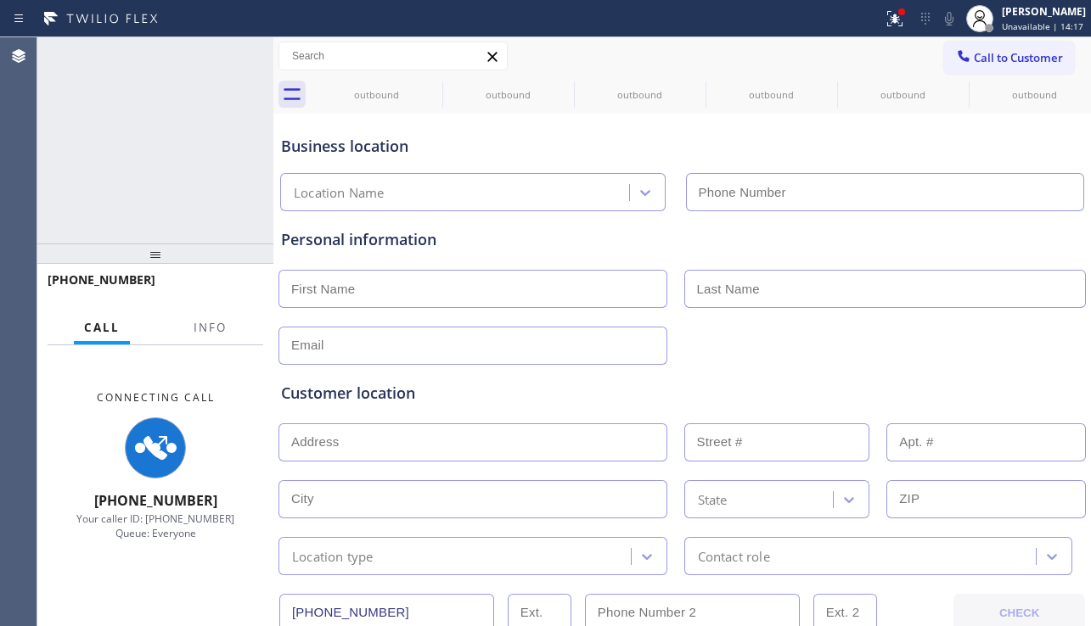
type input "[PHONE_NUMBER]"
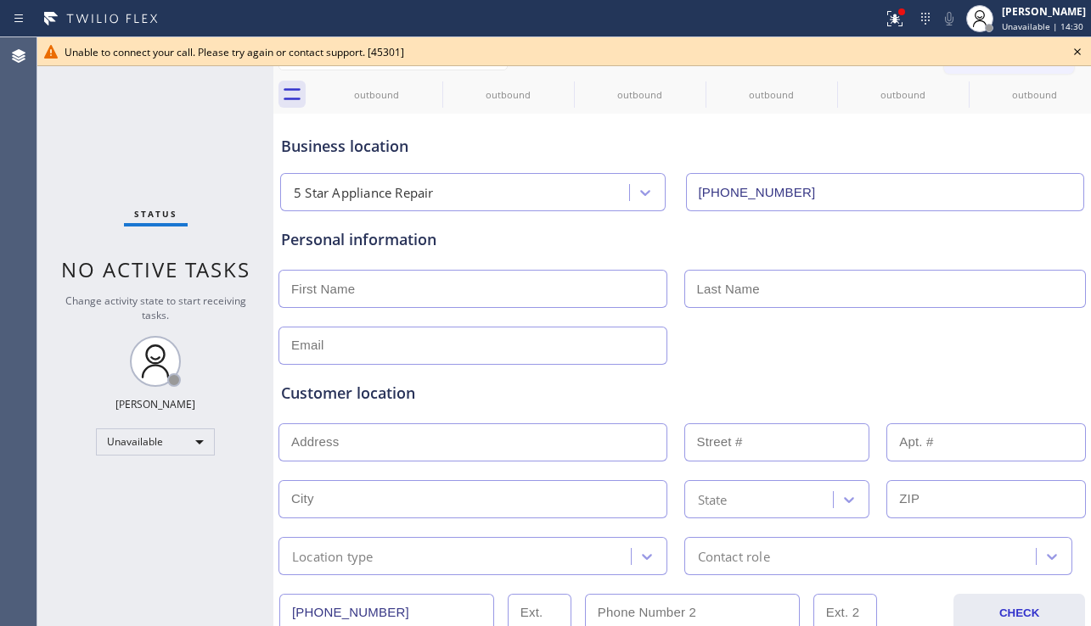
click at [1079, 53] on icon at bounding box center [1077, 52] width 20 height 20
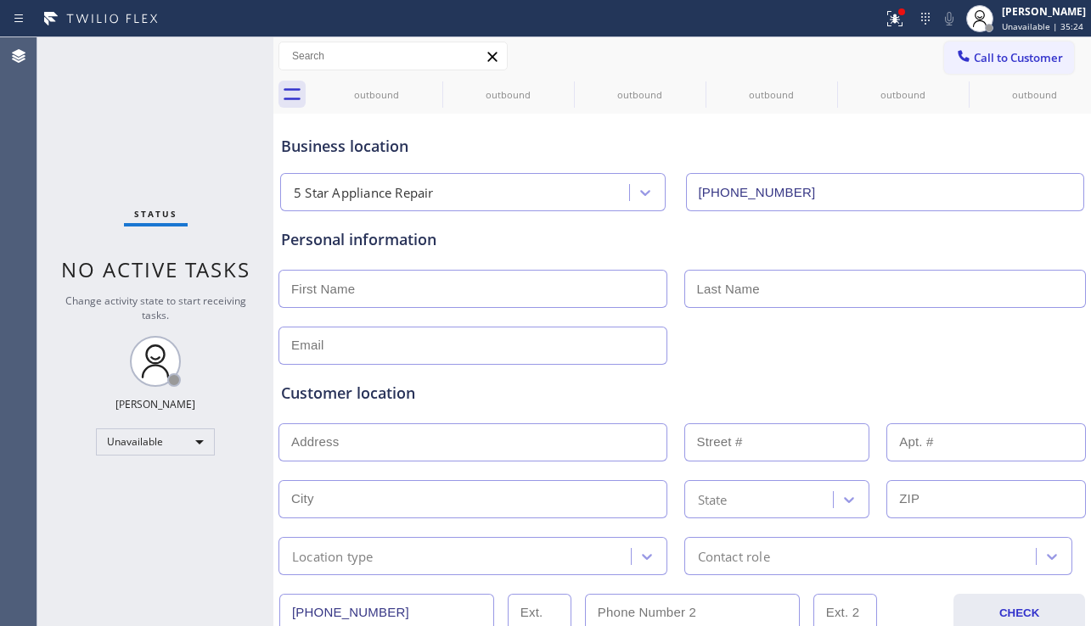
click at [971, 390] on div "Customer location" at bounding box center [682, 393] width 802 height 23
click at [434, 84] on icon at bounding box center [431, 86] width 15 height 15
click at [0, 0] on icon at bounding box center [0, 0] width 0 height 0
click at [434, 84] on icon at bounding box center [431, 86] width 15 height 15
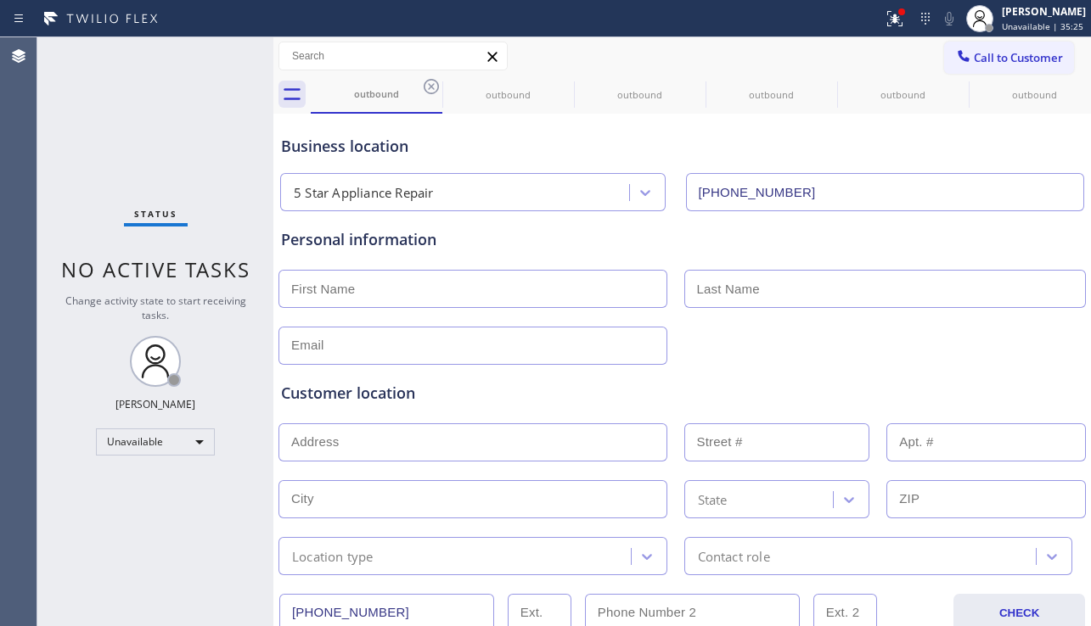
click at [0, 0] on icon at bounding box center [0, 0] width 0 height 0
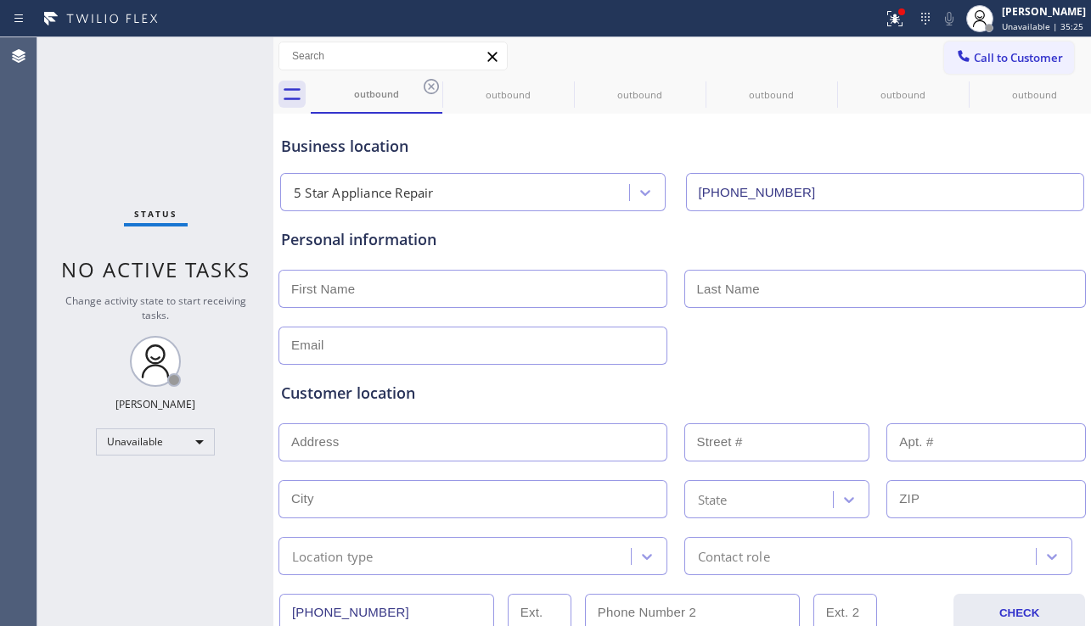
click at [0, 0] on icon at bounding box center [0, 0] width 0 height 0
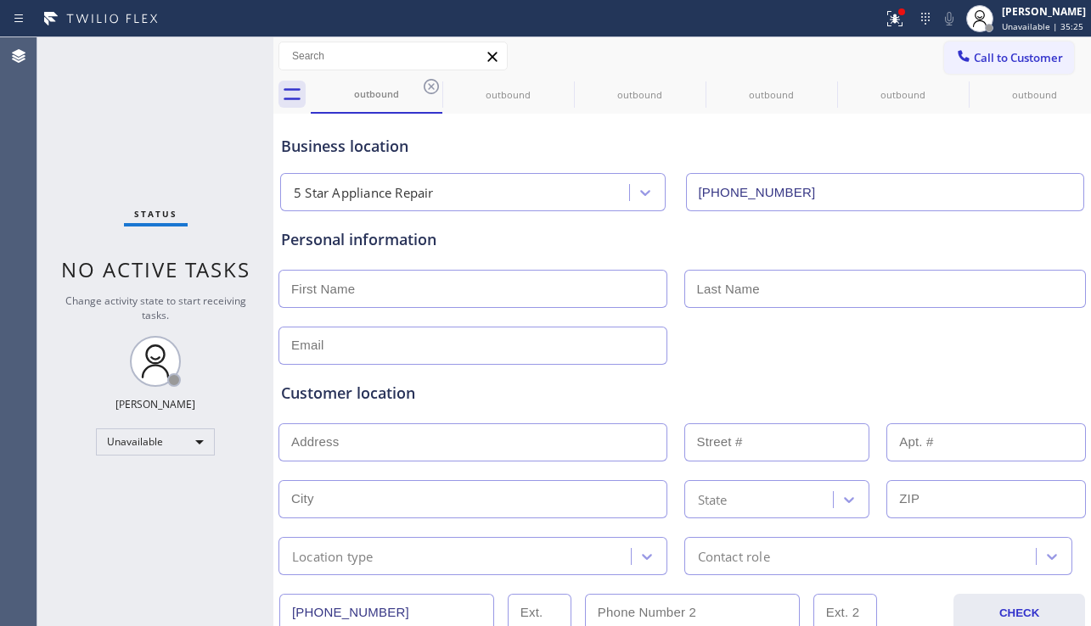
click at [0, 0] on icon at bounding box center [0, 0] width 0 height 0
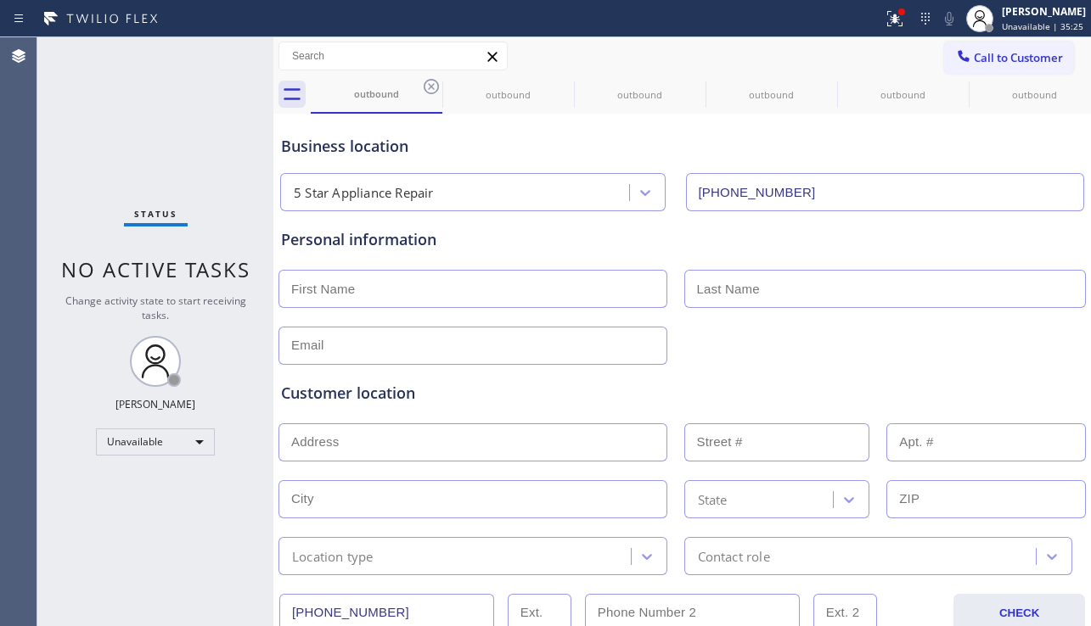
click at [0, 0] on icon at bounding box center [0, 0] width 0 height 0
drag, startPoint x: 434, startPoint y: 84, endPoint x: 827, endPoint y: 10, distance: 399.9
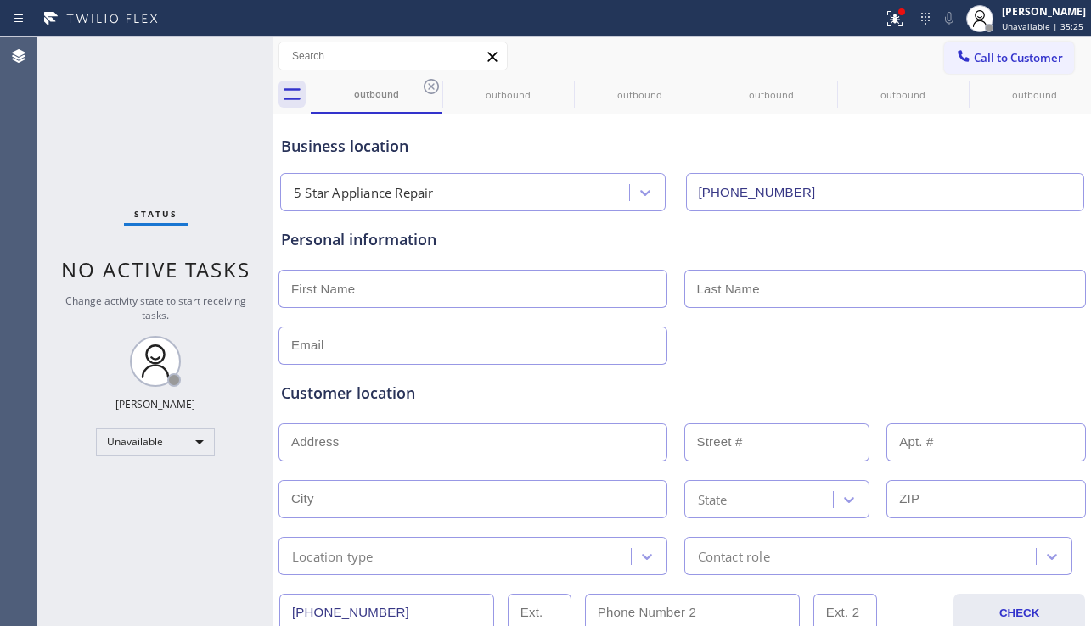
click at [0, 0] on icon at bounding box center [0, 0] width 0 height 0
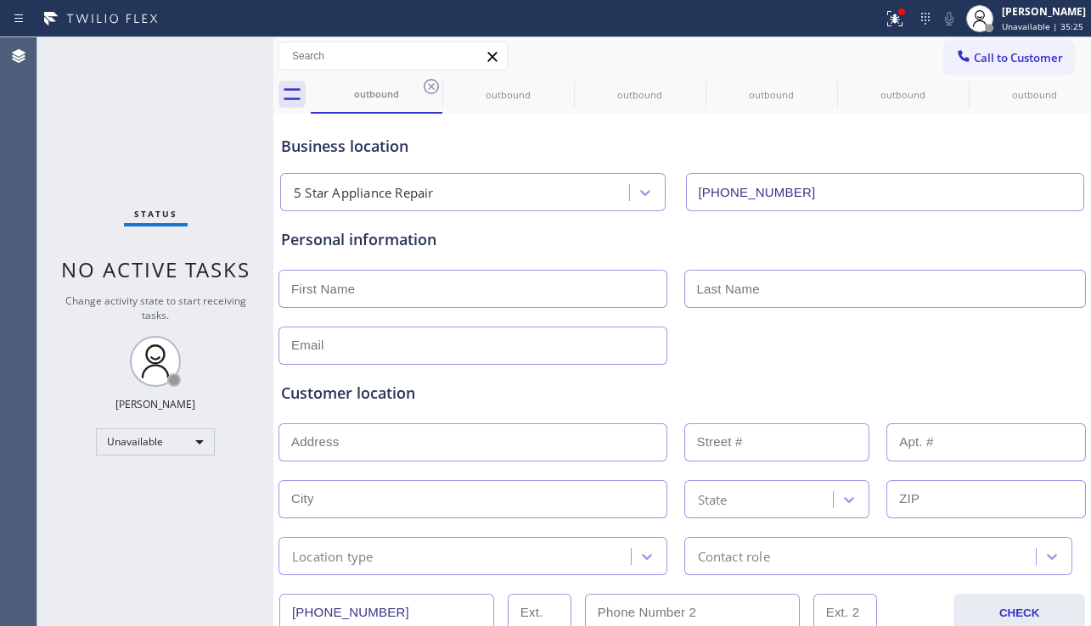
click at [0, 0] on icon at bounding box center [0, 0] width 0 height 0
click at [429, 85] on div "outbound outbound outbound outbound outbound outbound outbound outbound outboun…" at bounding box center [701, 95] width 780 height 38
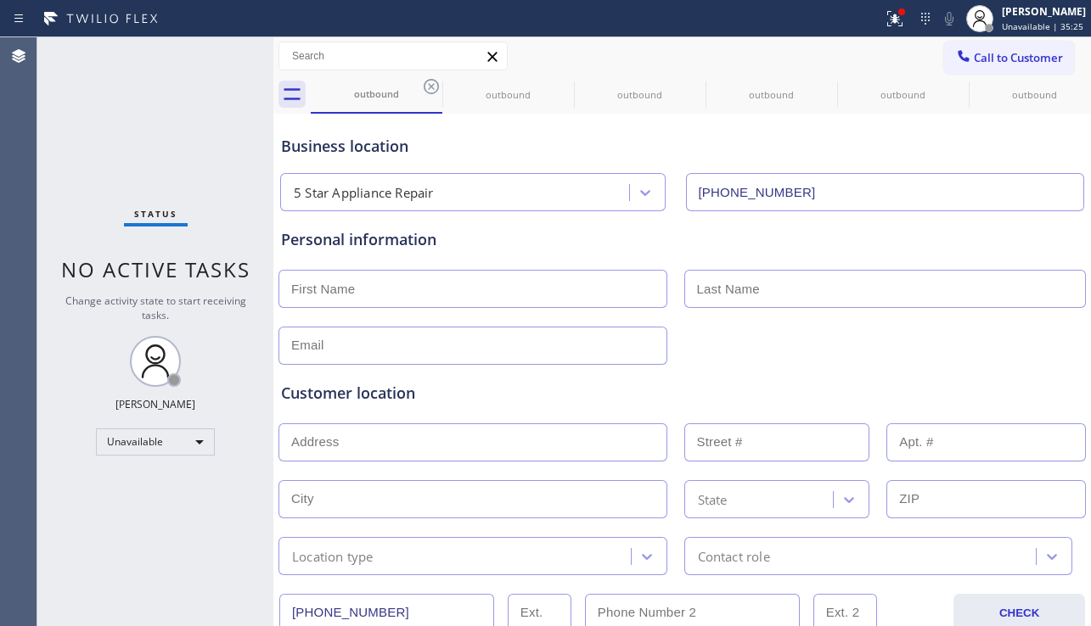
click at [429, 85] on div "outbound outbound outbound outbound outbound outbound outbound outbound outboun…" at bounding box center [701, 95] width 780 height 38
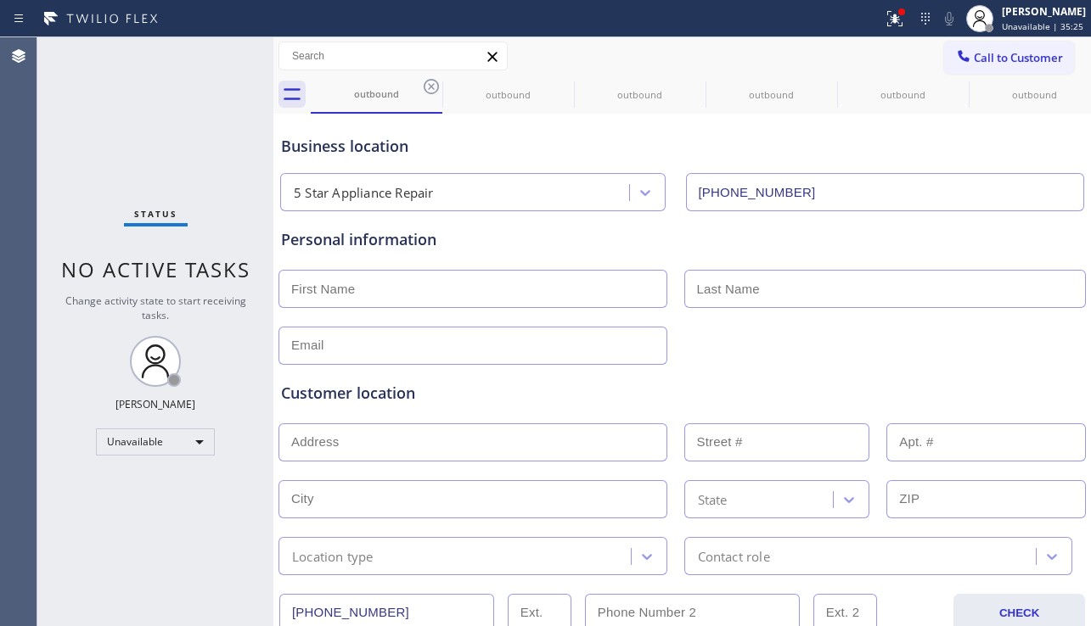
click at [429, 85] on div "outbound outbound outbound outbound outbound outbound outbound outbound outboun…" at bounding box center [701, 95] width 780 height 38
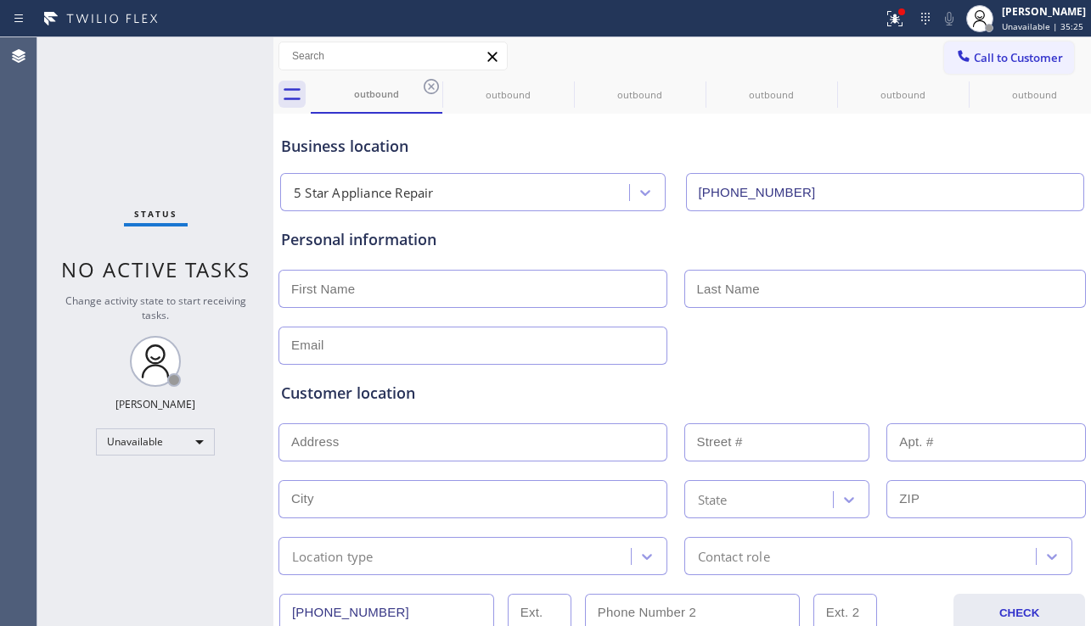
click at [428, 86] on div "outbound outbound outbound outbound outbound outbound outbound outbound outboun…" at bounding box center [701, 95] width 780 height 38
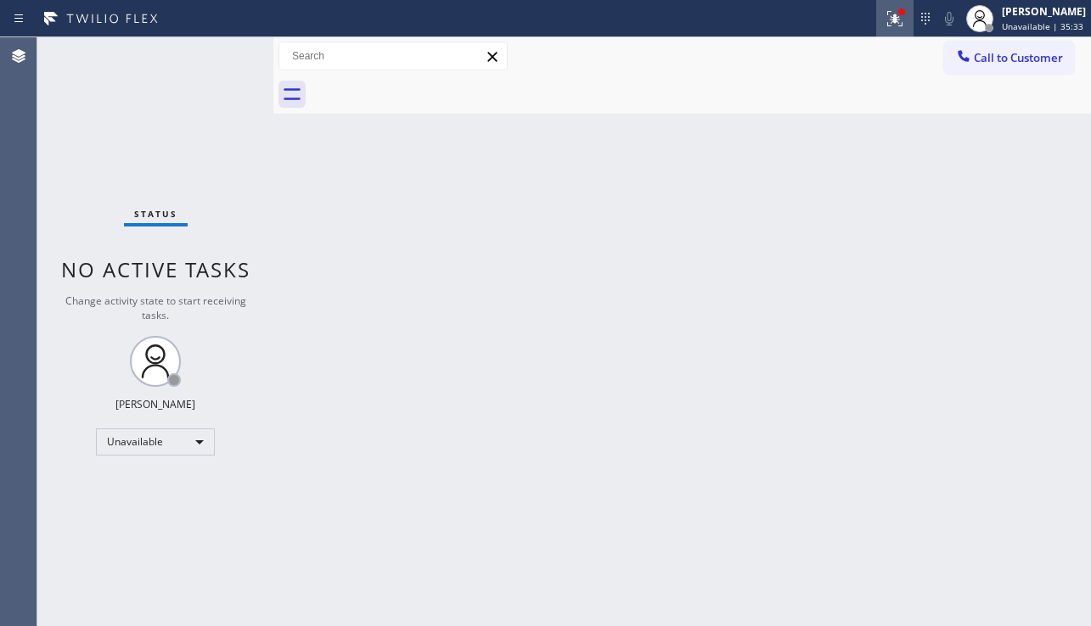
click at [876, 14] on div at bounding box center [894, 18] width 37 height 20
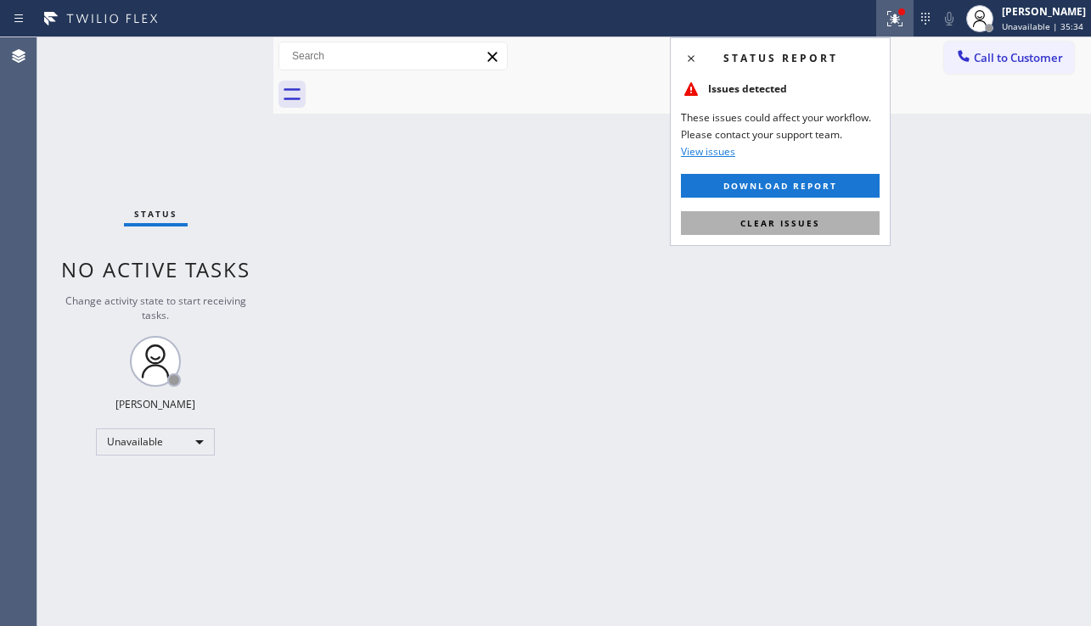
click at [801, 221] on span "Clear issues" at bounding box center [780, 223] width 80 height 12
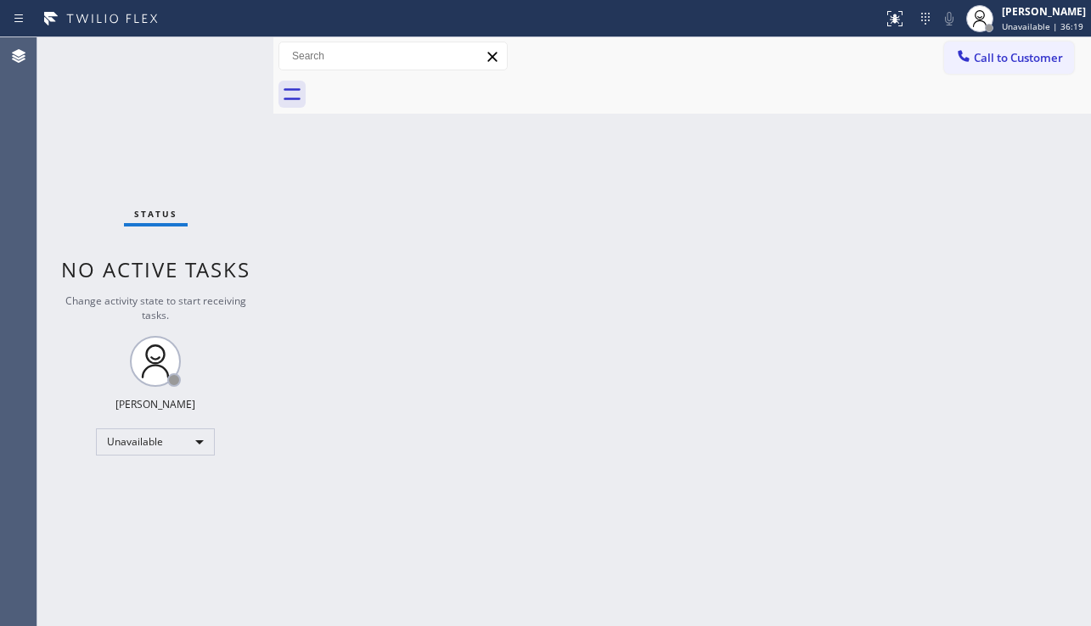
click at [550, 301] on div "Back to Dashboard Change Sender ID Customers Technicians Select a contact Outbo…" at bounding box center [682, 331] width 818 height 589
drag, startPoint x: 521, startPoint y: 599, endPoint x: 485, endPoint y: 588, distance: 38.1
click at [521, 599] on div "Back to Dashboard Change Sender ID Customers Technicians Select a contact Outbo…" at bounding box center [682, 331] width 818 height 589
click at [195, 444] on div "Unavailable" at bounding box center [155, 442] width 119 height 27
drag, startPoint x: 169, startPoint y: 531, endPoint x: 291, endPoint y: 506, distance: 124.7
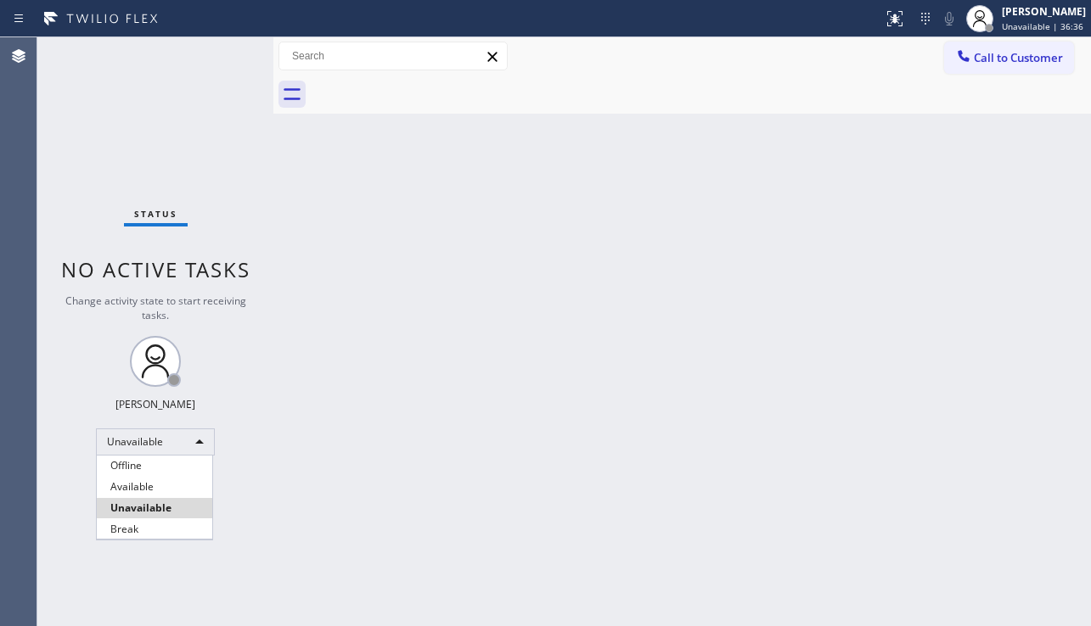
click at [170, 531] on li "Break" at bounding box center [154, 530] width 115 height 20
click at [334, 497] on div "Back to Dashboard Change Sender ID Customers Technicians Select a contact Outbo…" at bounding box center [682, 331] width 818 height 589
click at [1042, 447] on div "Back to Dashboard Change Sender ID Customers Technicians Select a contact Outbo…" at bounding box center [682, 331] width 818 height 589
click at [405, 452] on div "Back to Dashboard Change Sender ID Customers Technicians Select a contact Outbo…" at bounding box center [682, 331] width 818 height 589
click at [949, 460] on div "Back to Dashboard Change Sender ID Customers Technicians Select a contact Outbo…" at bounding box center [682, 331] width 818 height 589
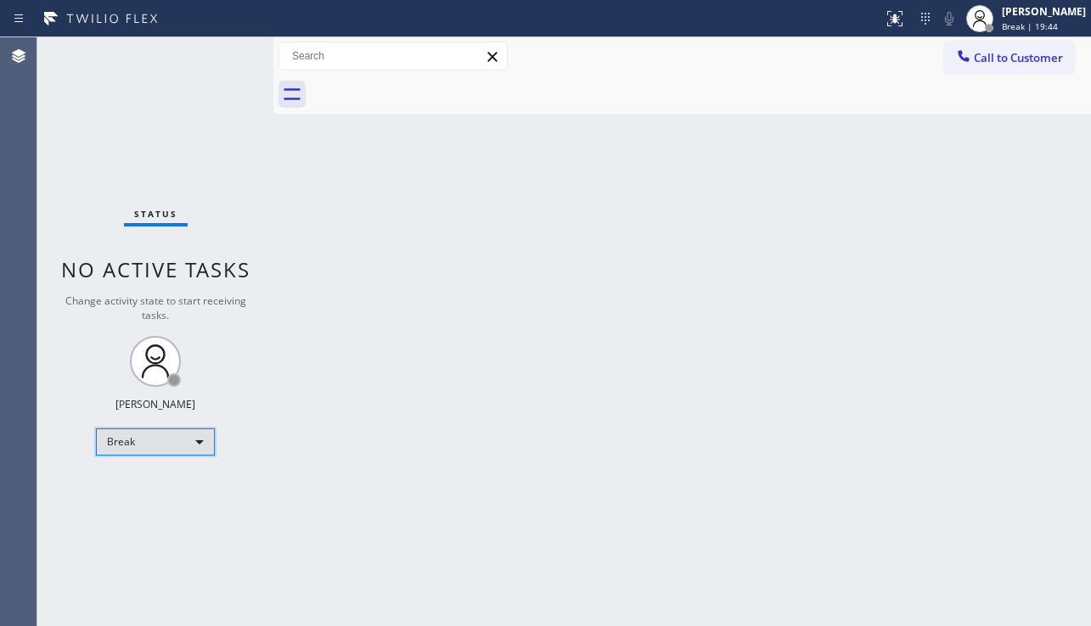
click at [183, 452] on div "Break" at bounding box center [155, 442] width 119 height 27
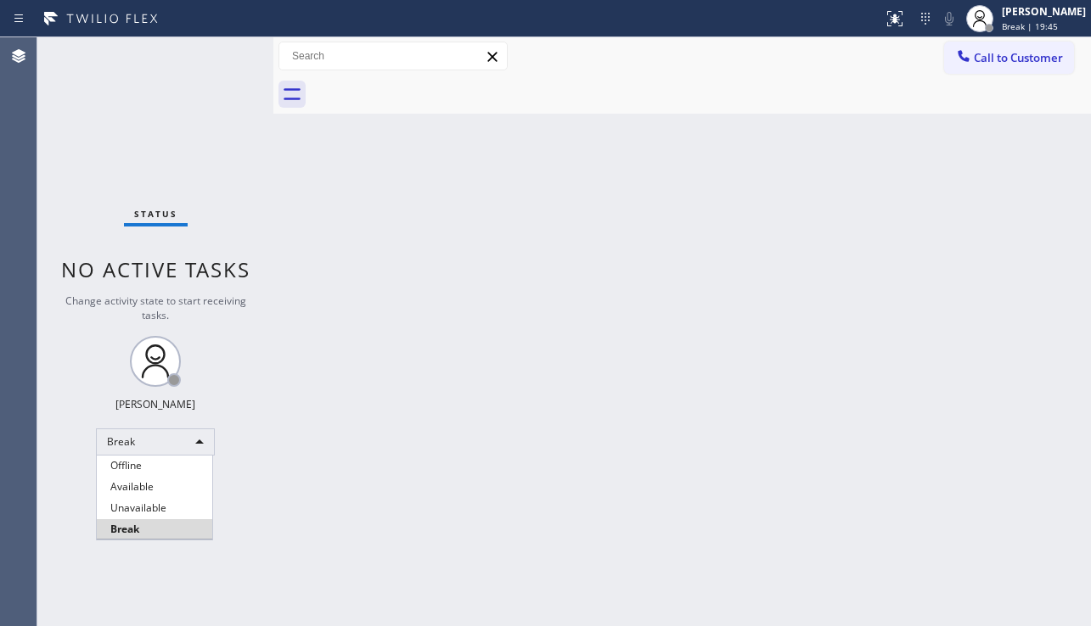
click at [161, 504] on li "Unavailable" at bounding box center [154, 508] width 115 height 20
click at [350, 527] on div "Back to Dashboard Change Sender ID Customers Technicians Select a contact Outbo…" at bounding box center [682, 331] width 818 height 589
click at [531, 520] on div "Back to Dashboard Change Sender ID Customers Technicians Select a contact Outbo…" at bounding box center [682, 331] width 818 height 589
click at [471, 484] on div "Back to Dashboard Change Sender ID Customers Technicians Select a contact Outbo…" at bounding box center [682, 331] width 818 height 589
click at [995, 434] on div "Back to Dashboard Change Sender ID Customers Technicians Select a contact Outbo…" at bounding box center [682, 331] width 818 height 589
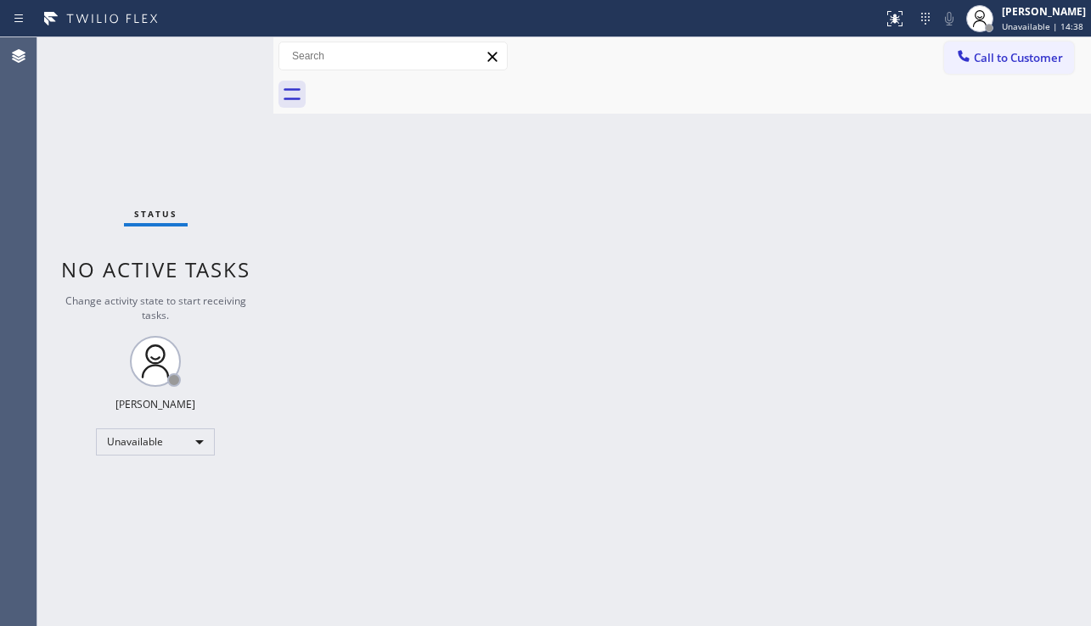
click at [652, 591] on div "Back to Dashboard Change Sender ID Customers Technicians Select a contact Outbo…" at bounding box center [682, 331] width 818 height 589
